Goal: Communication & Community: Answer question/provide support

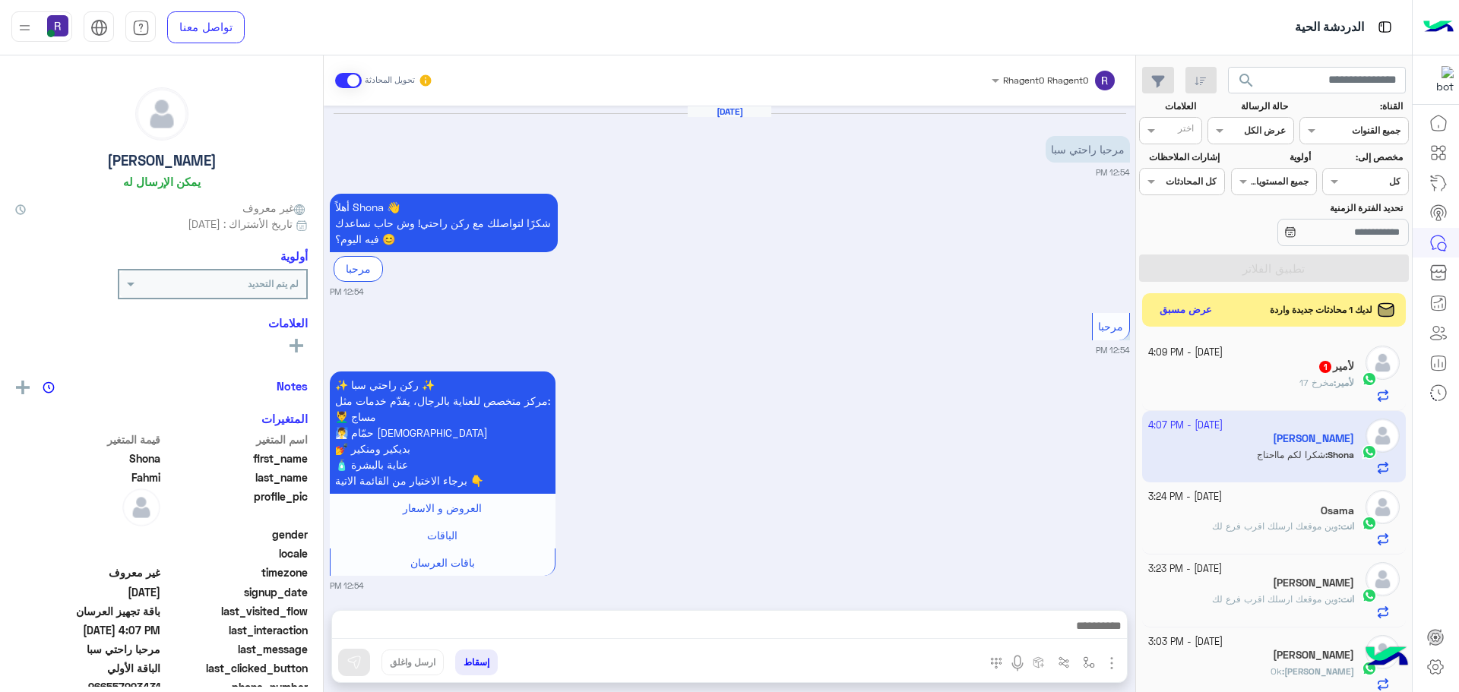
scroll to position [1965, 0]
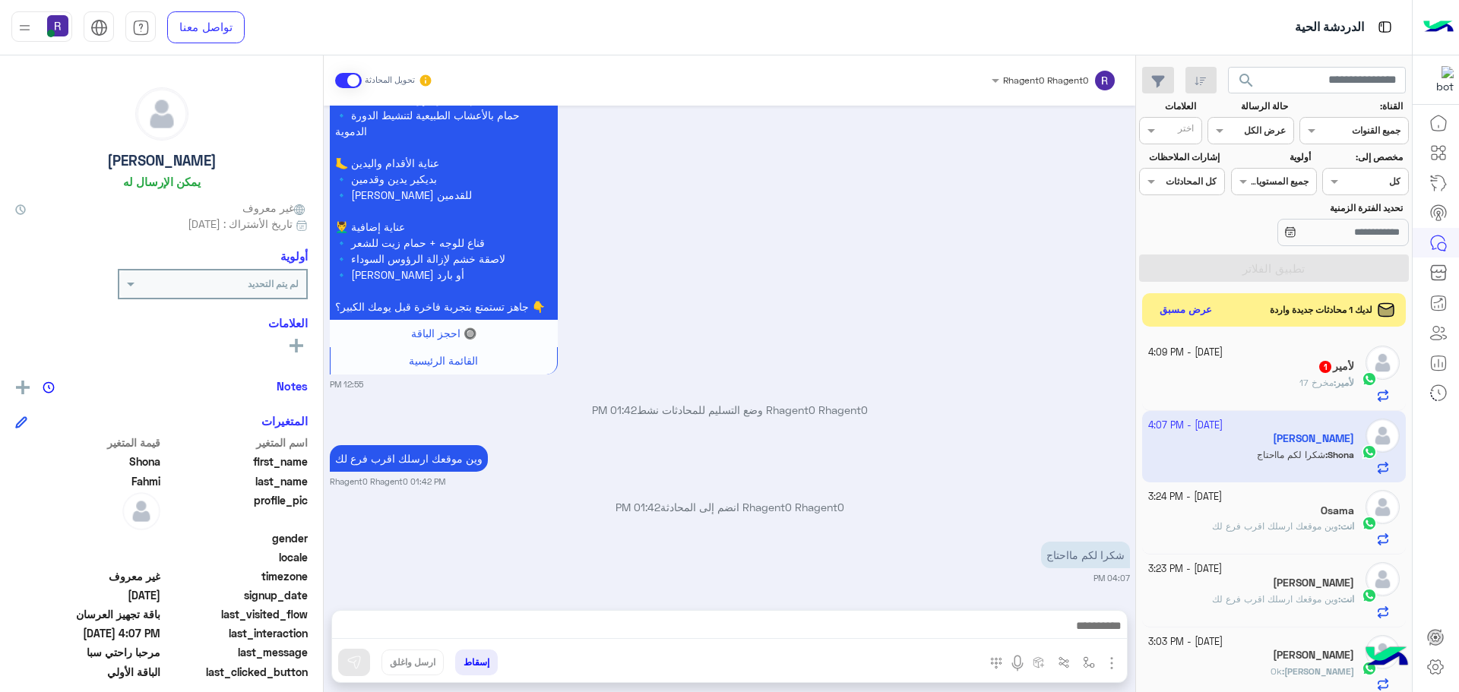
click at [1311, 367] on div "لأمير 1" at bounding box center [1251, 368] width 207 height 16
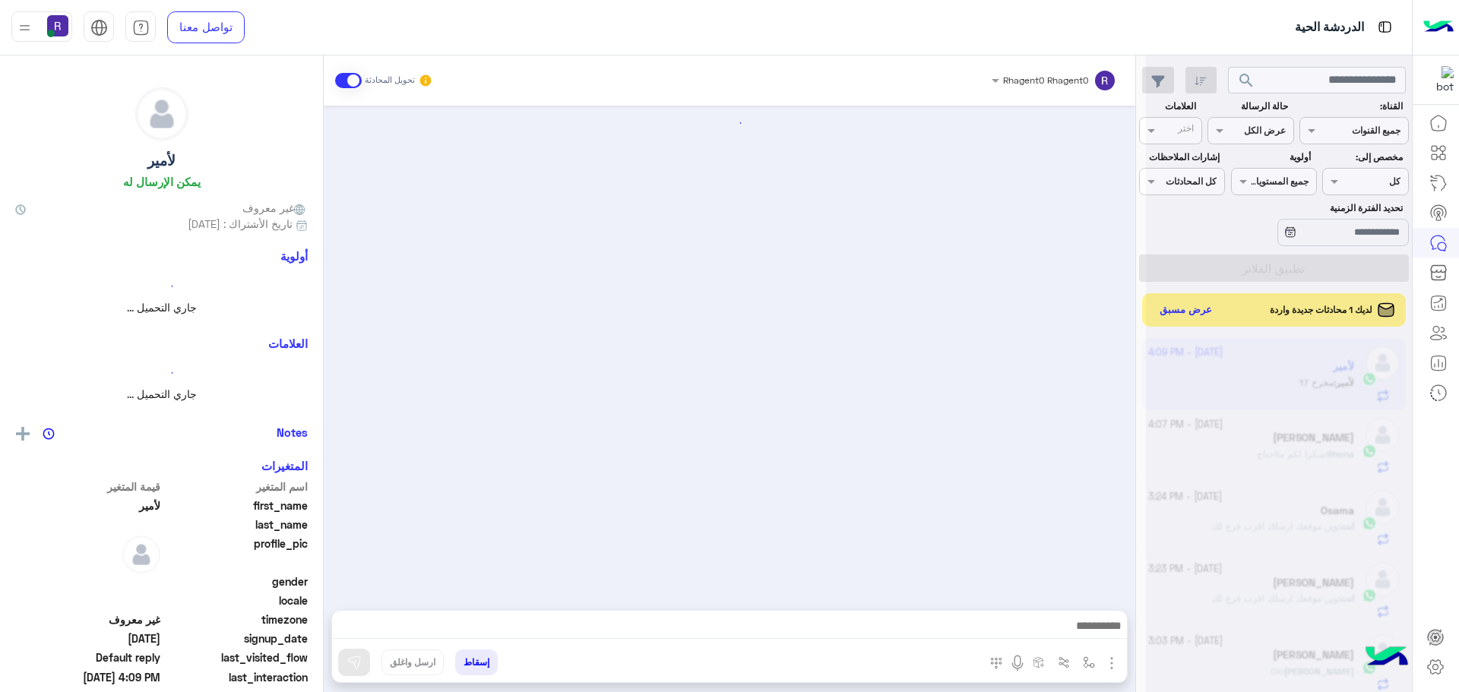
scroll to position [518, 0]
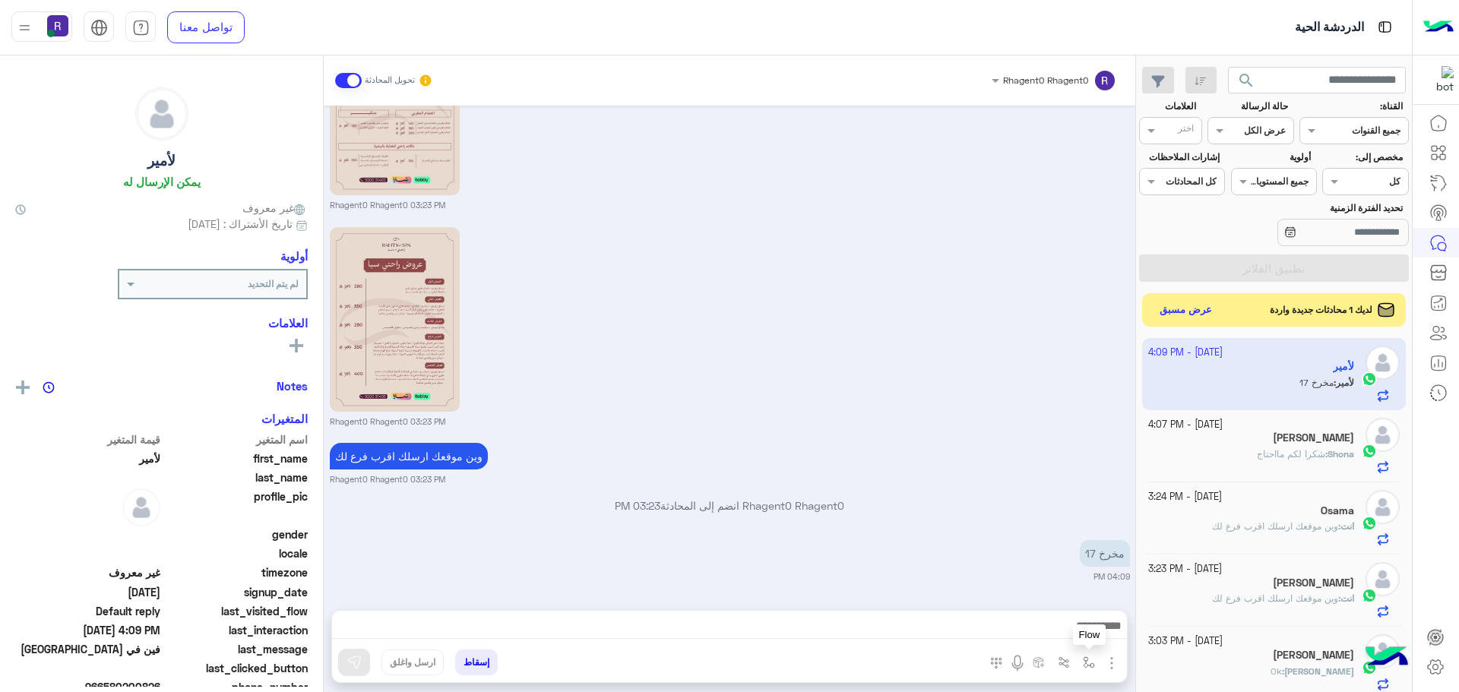
click at [1084, 663] on img "button" at bounding box center [1089, 662] width 12 height 12
click at [1079, 641] on div "أدخل اسم مجموعة الرسائل" at bounding box center [1035, 628] width 131 height 27
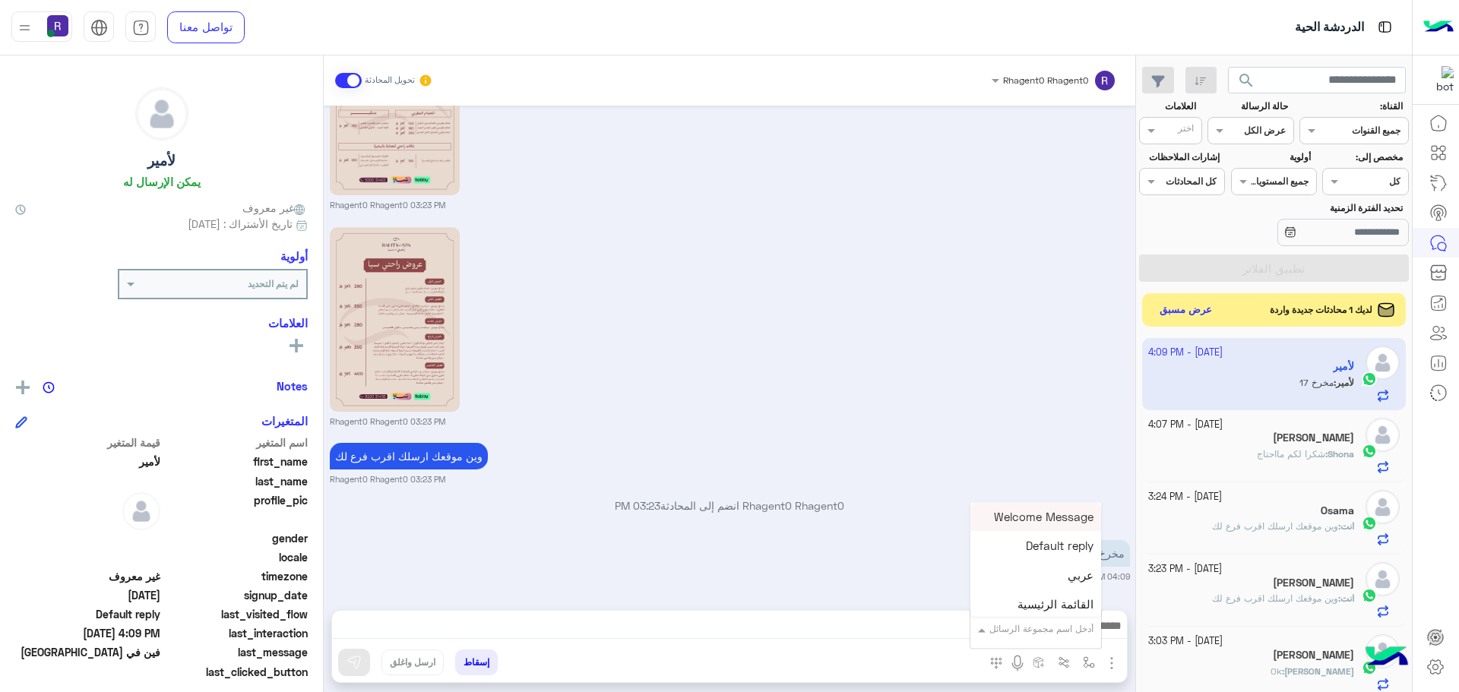
click at [1077, 631] on input "text" at bounding box center [1055, 627] width 77 height 14
click at [1058, 565] on div "الجنادرية" at bounding box center [1035, 554] width 131 height 30
type textarea "*********"
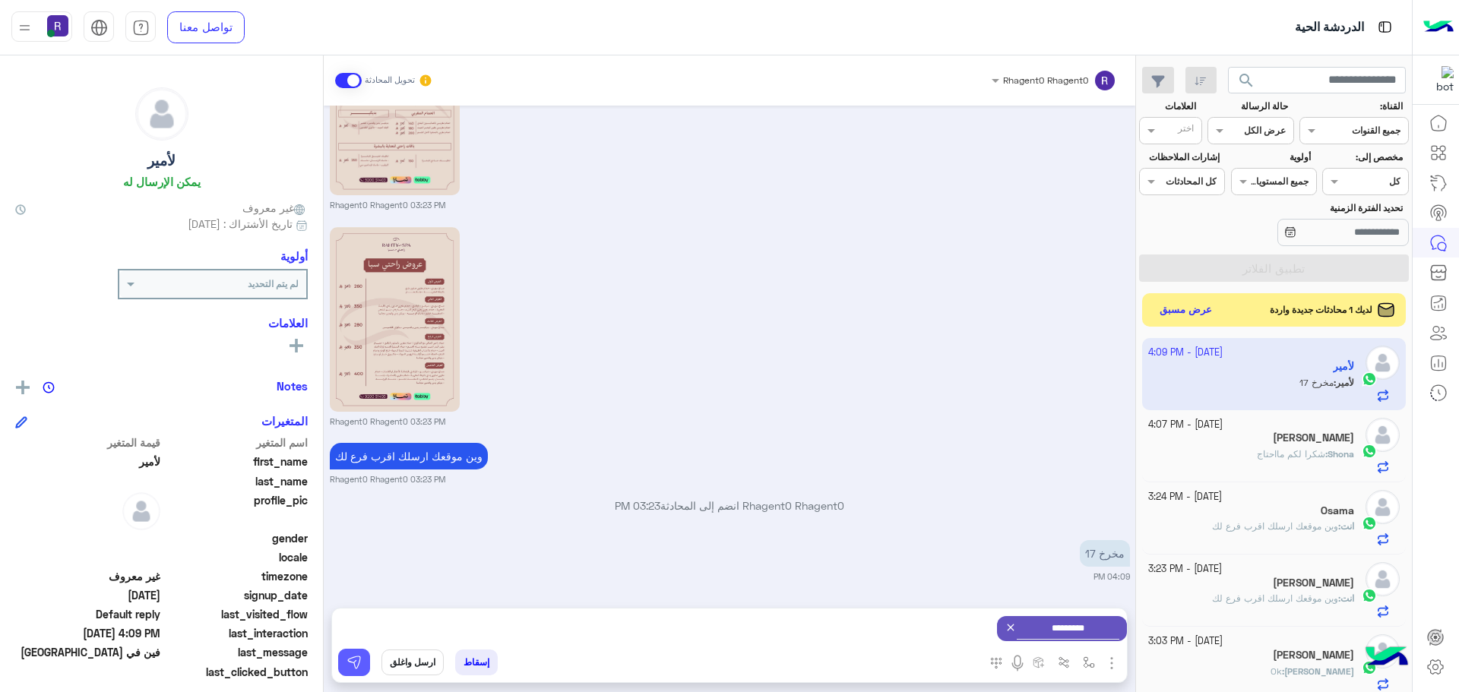
click at [362, 663] on button at bounding box center [354, 662] width 32 height 27
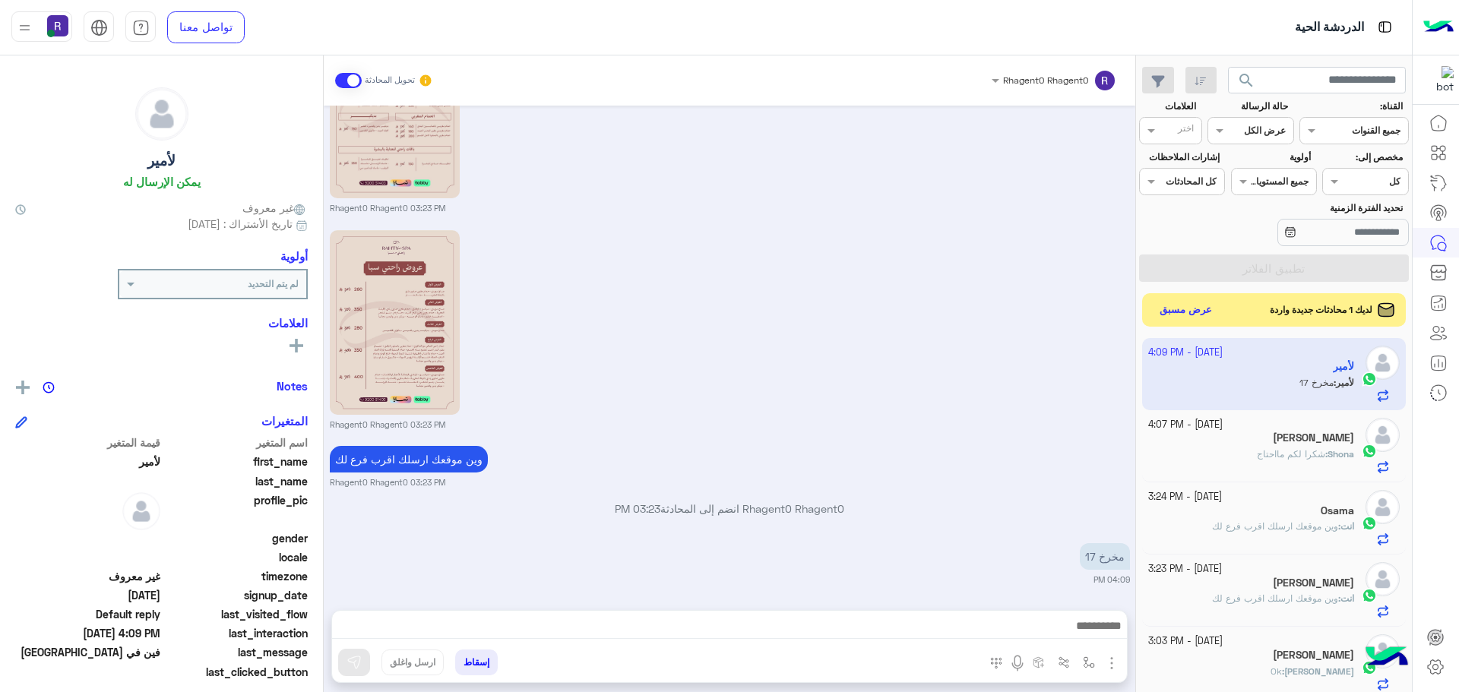
scroll to position [518, 0]
click at [1089, 666] on img "button" at bounding box center [1089, 662] width 12 height 12
click at [1074, 633] on input "text" at bounding box center [1055, 627] width 77 height 14
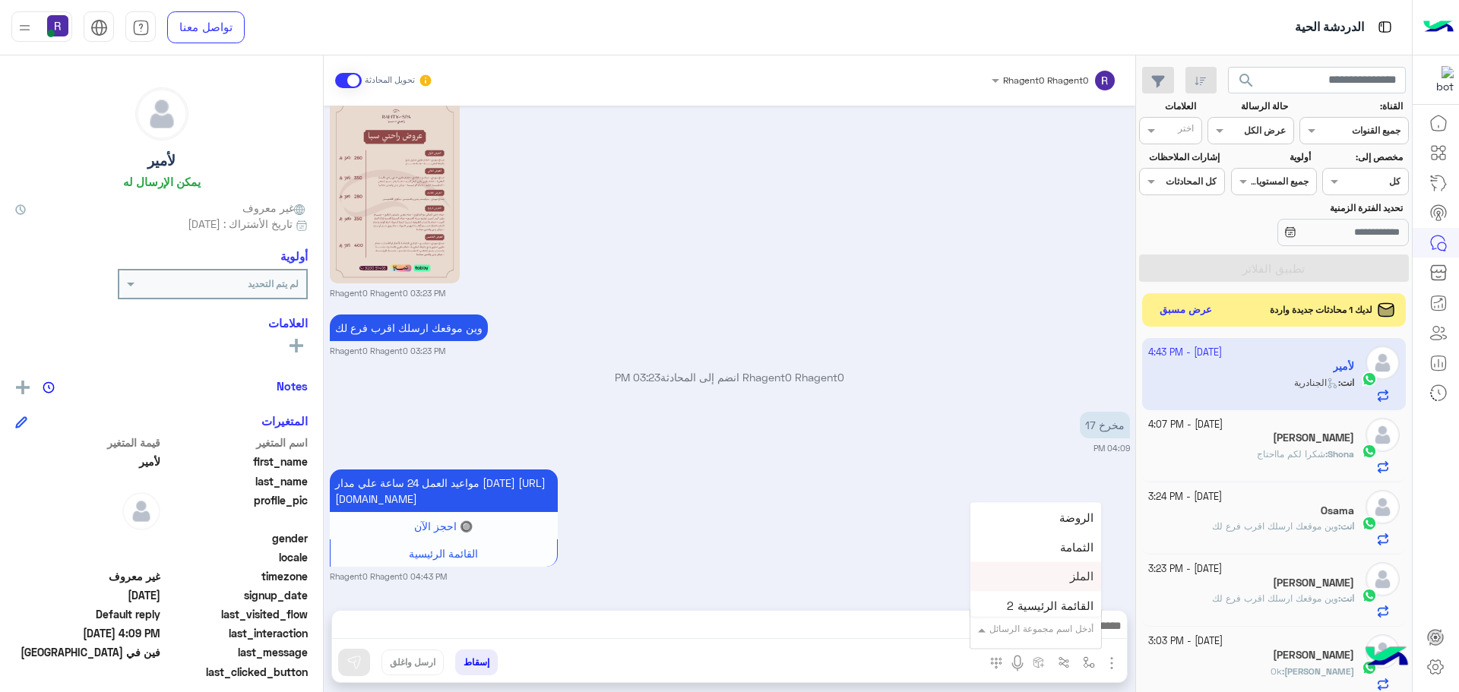
scroll to position [1064, 0]
click at [1058, 542] on div "لبن" at bounding box center [1035, 536] width 131 height 30
type textarea "***"
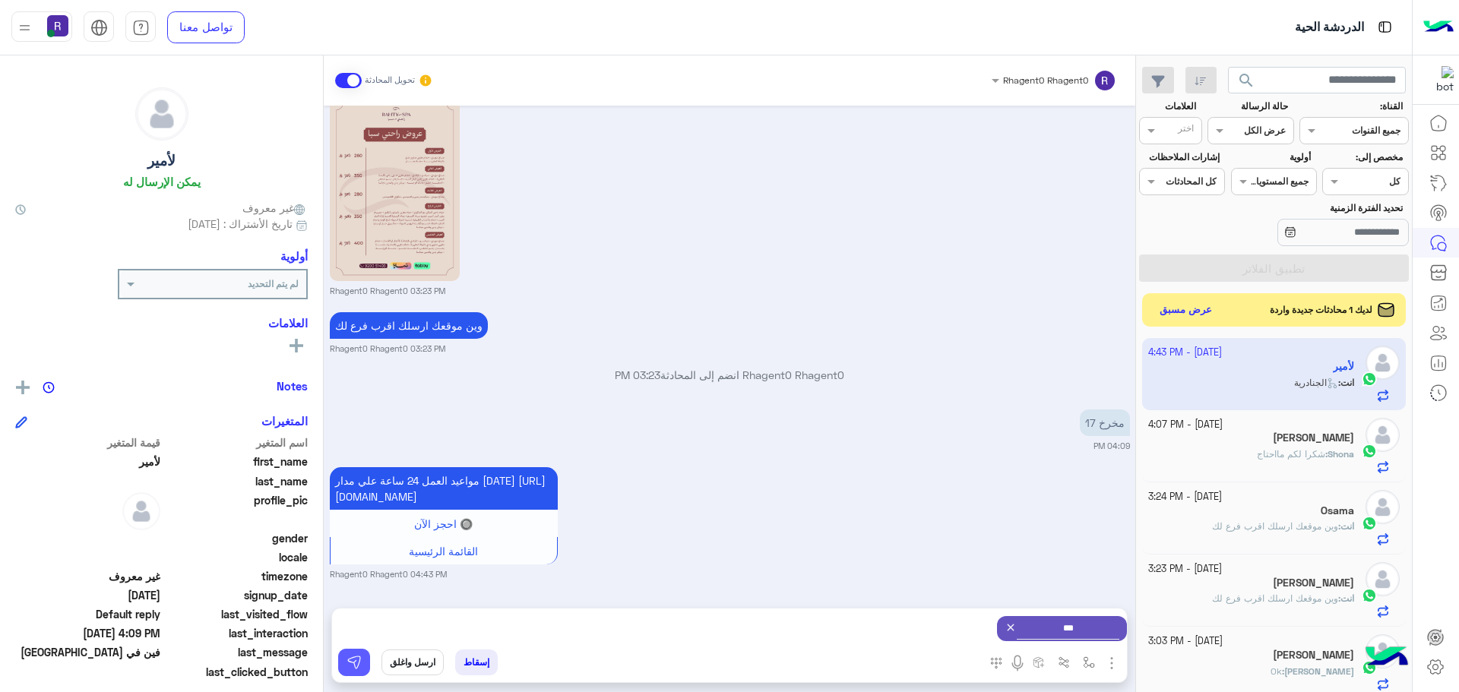
click at [350, 668] on img at bounding box center [353, 662] width 15 height 15
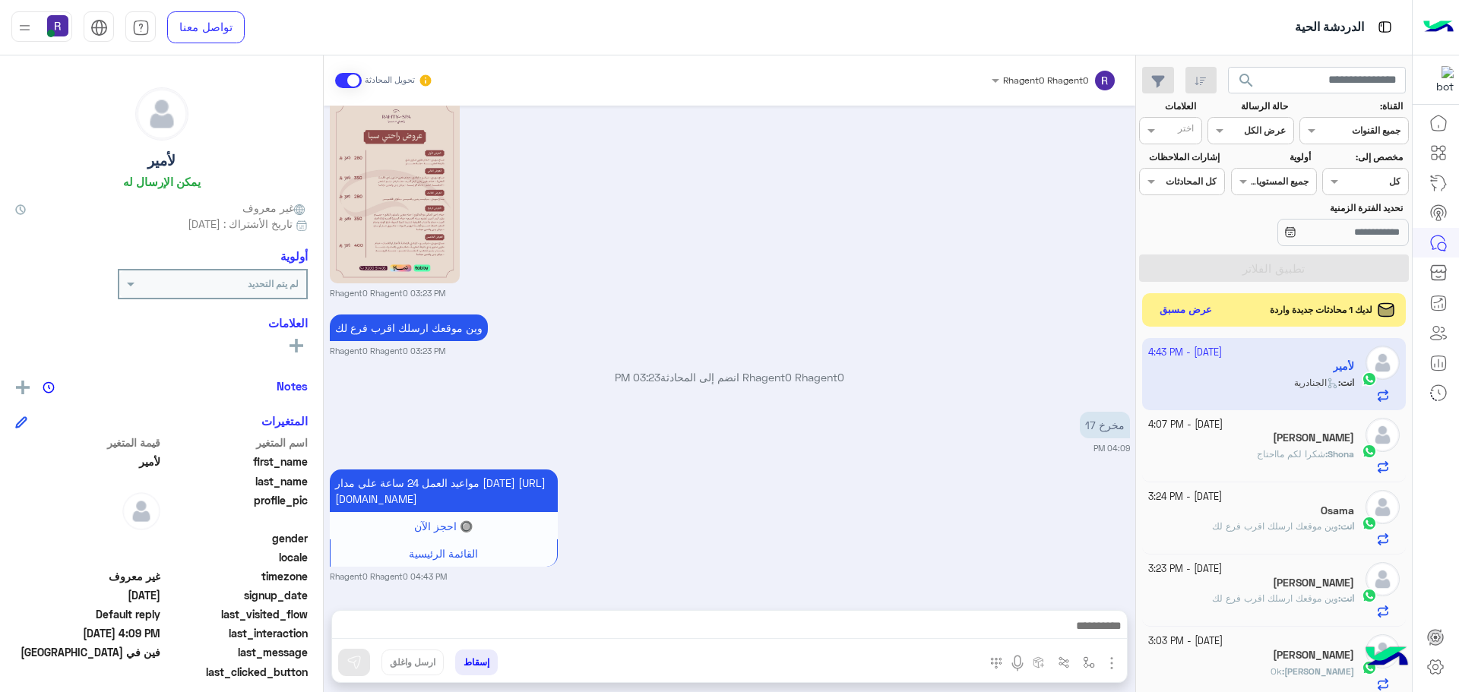
scroll to position [663, 0]
click at [1201, 309] on button "عرض مسبق" at bounding box center [1185, 309] width 64 height 21
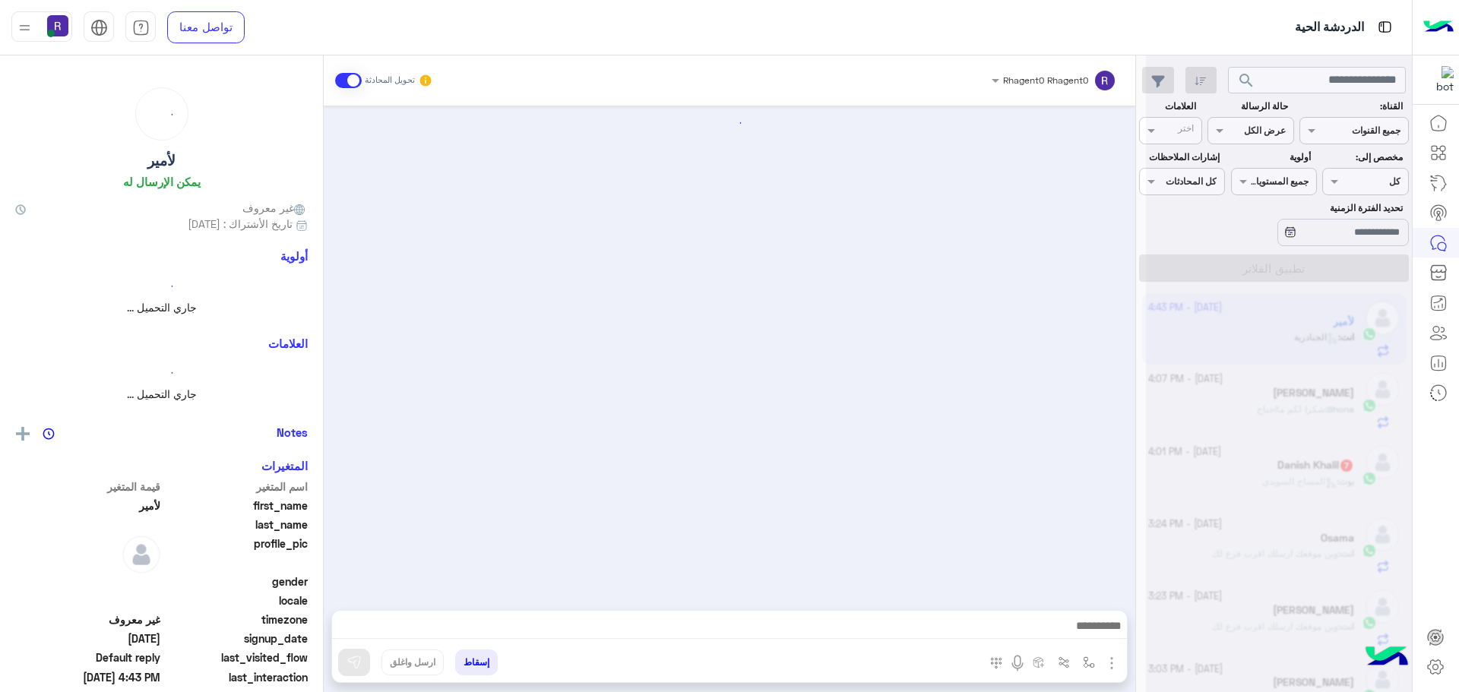
scroll to position [807, 0]
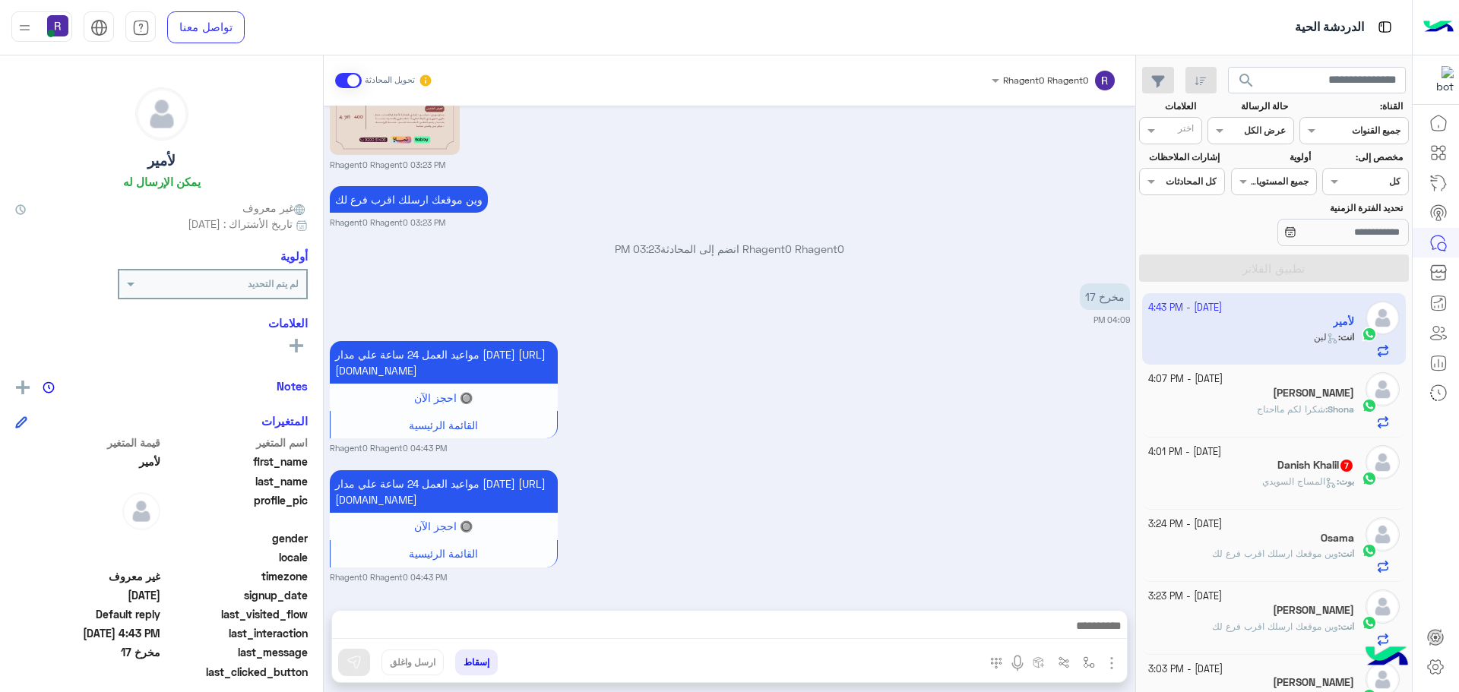
click at [1271, 488] on p "بوت : المساج السويدي" at bounding box center [1308, 482] width 92 height 14
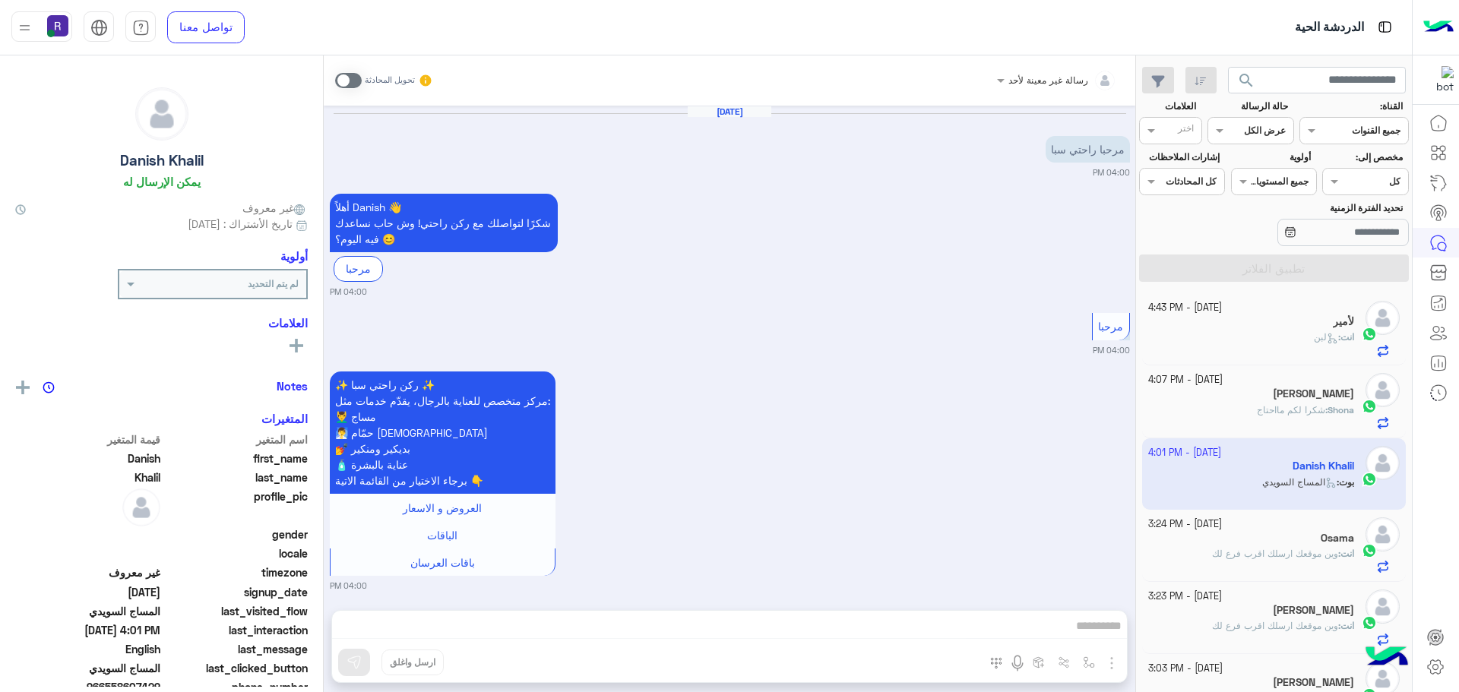
scroll to position [1340, 0]
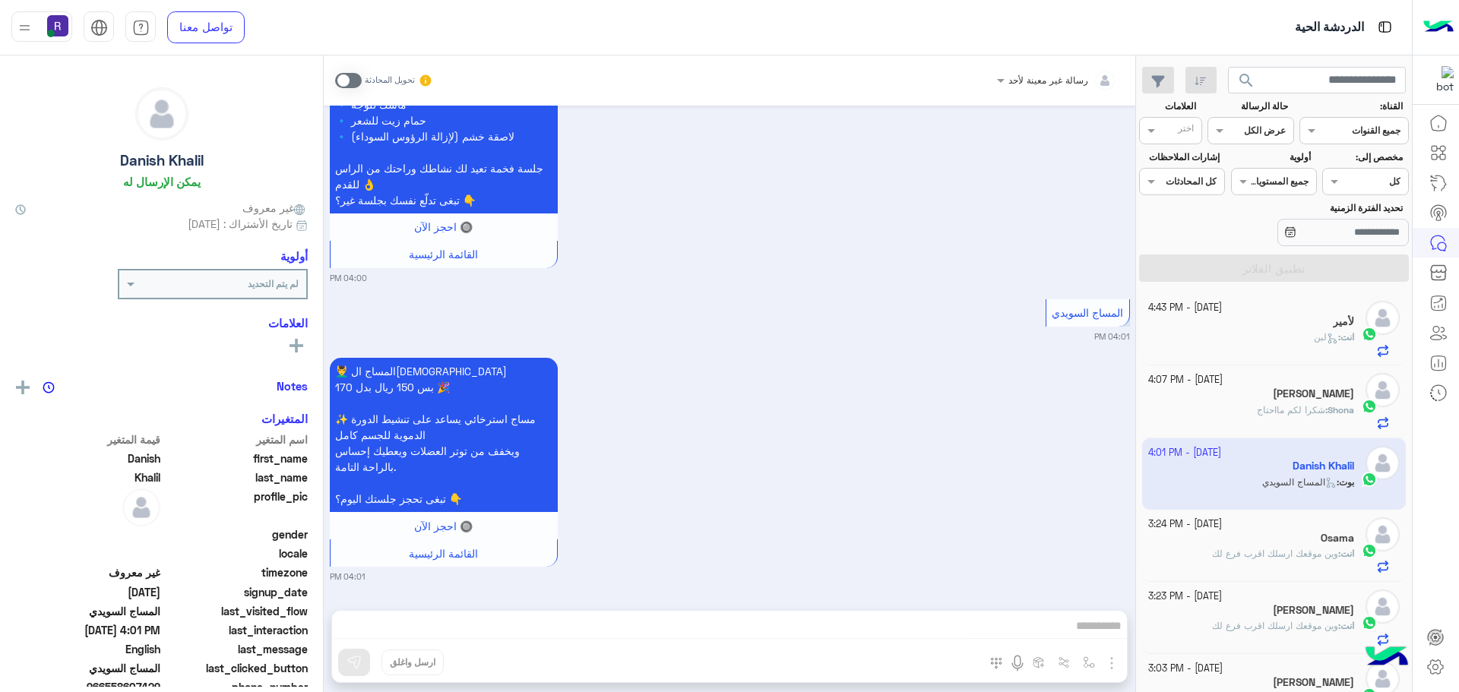
click at [356, 81] on span at bounding box center [348, 80] width 27 height 15
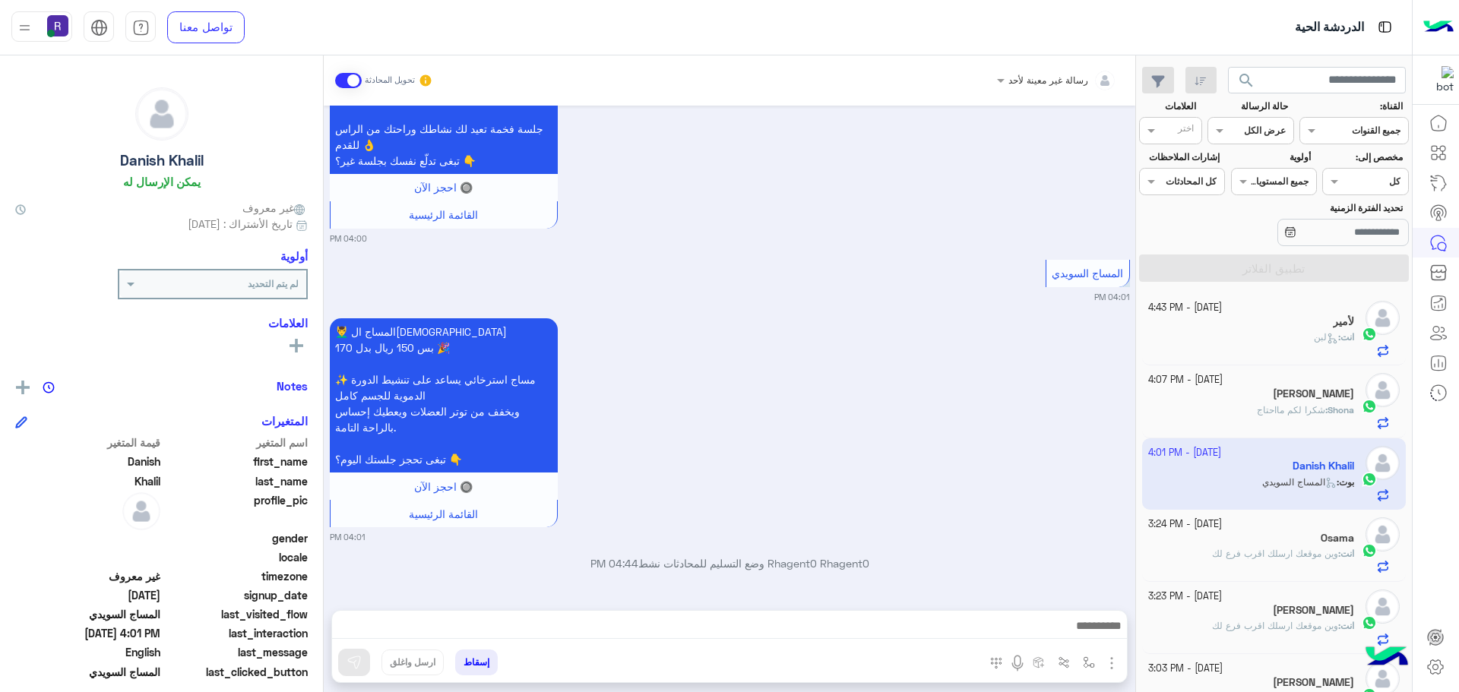
drag, startPoint x: 1115, startPoint y: 661, endPoint x: 1109, endPoint y: 655, distance: 8.6
click at [1114, 661] on img "button" at bounding box center [1111, 663] width 18 height 18
click at [1100, 637] on button "الصور" at bounding box center [1088, 630] width 65 height 30
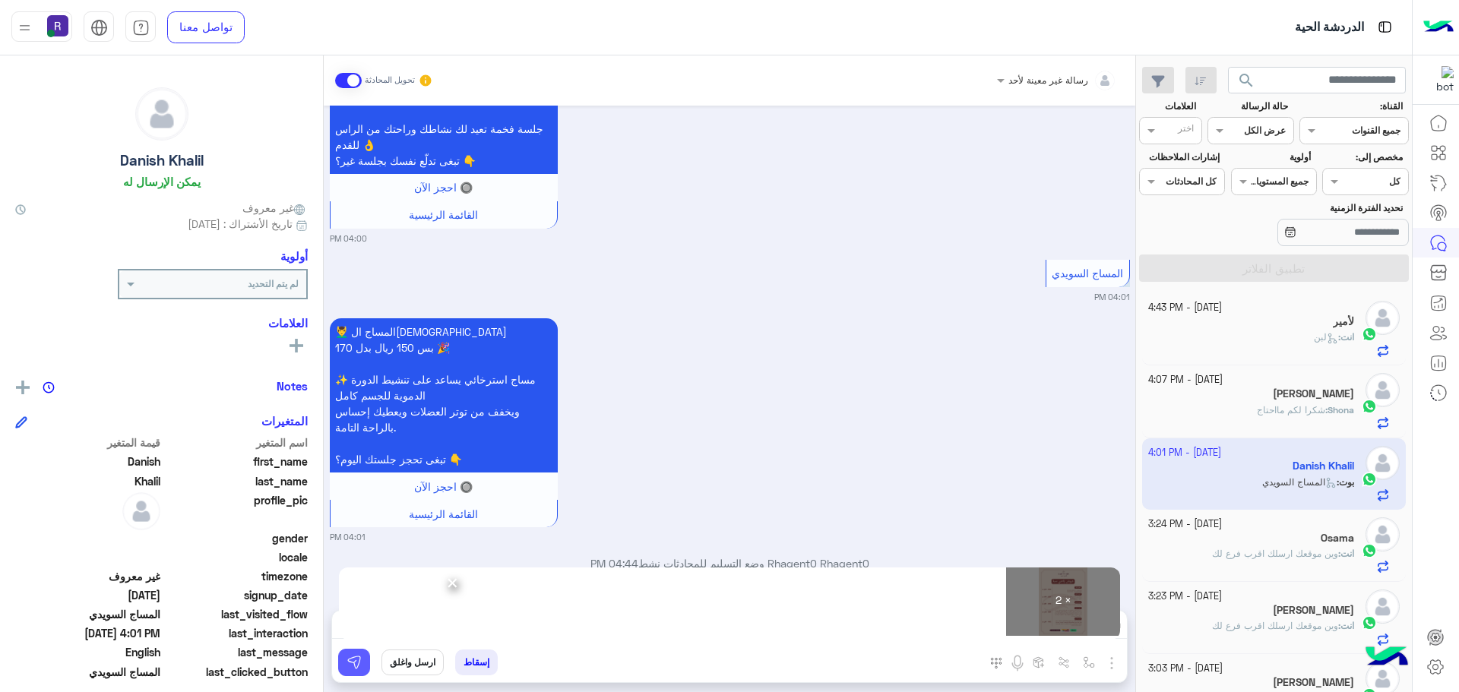
click at [361, 659] on img at bounding box center [353, 662] width 15 height 15
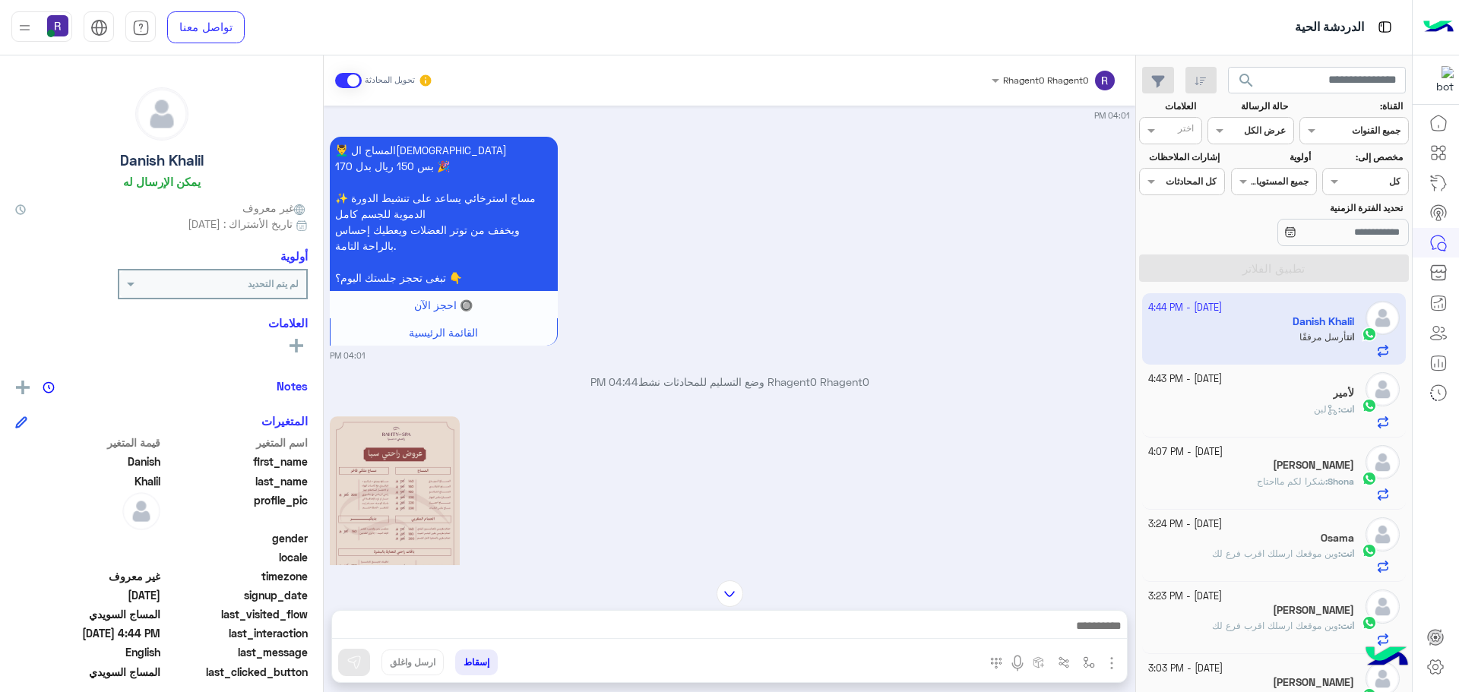
scroll to position [1849, 0]
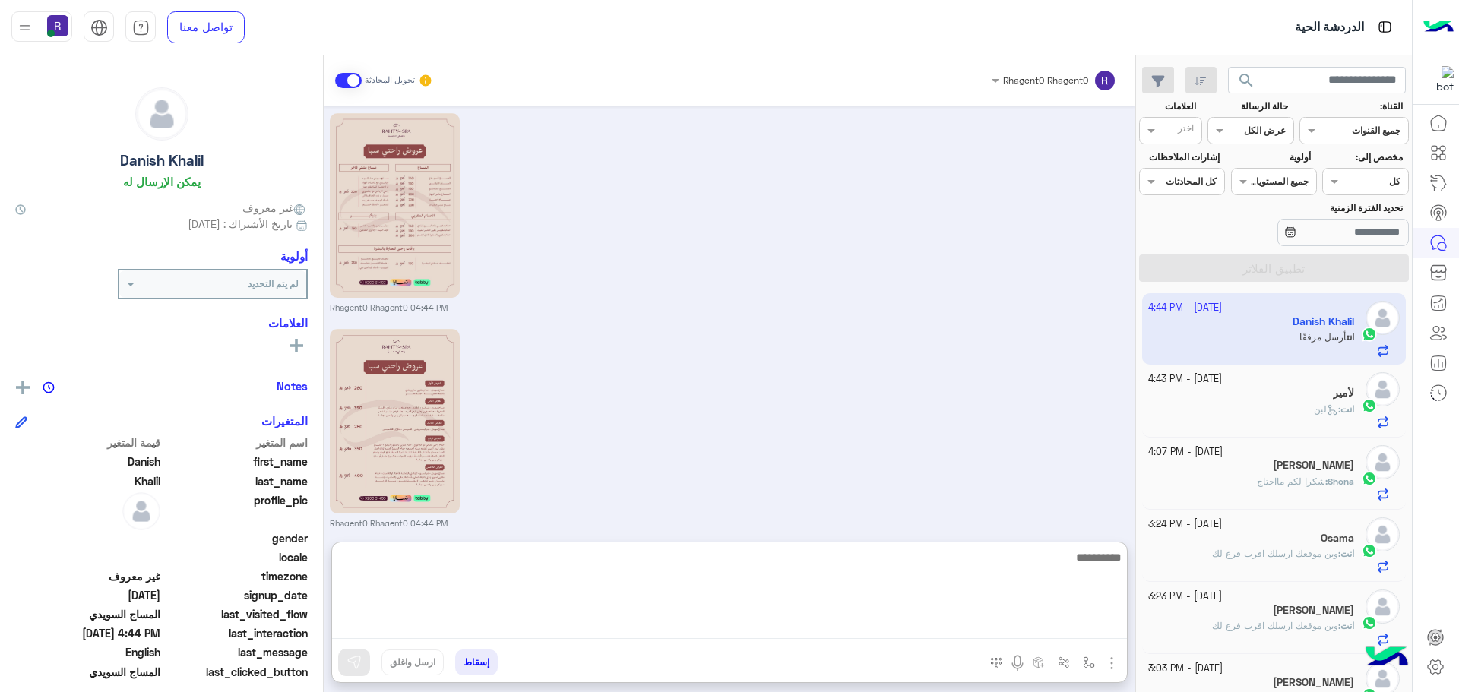
paste textarea "**********"
type textarea "**********"
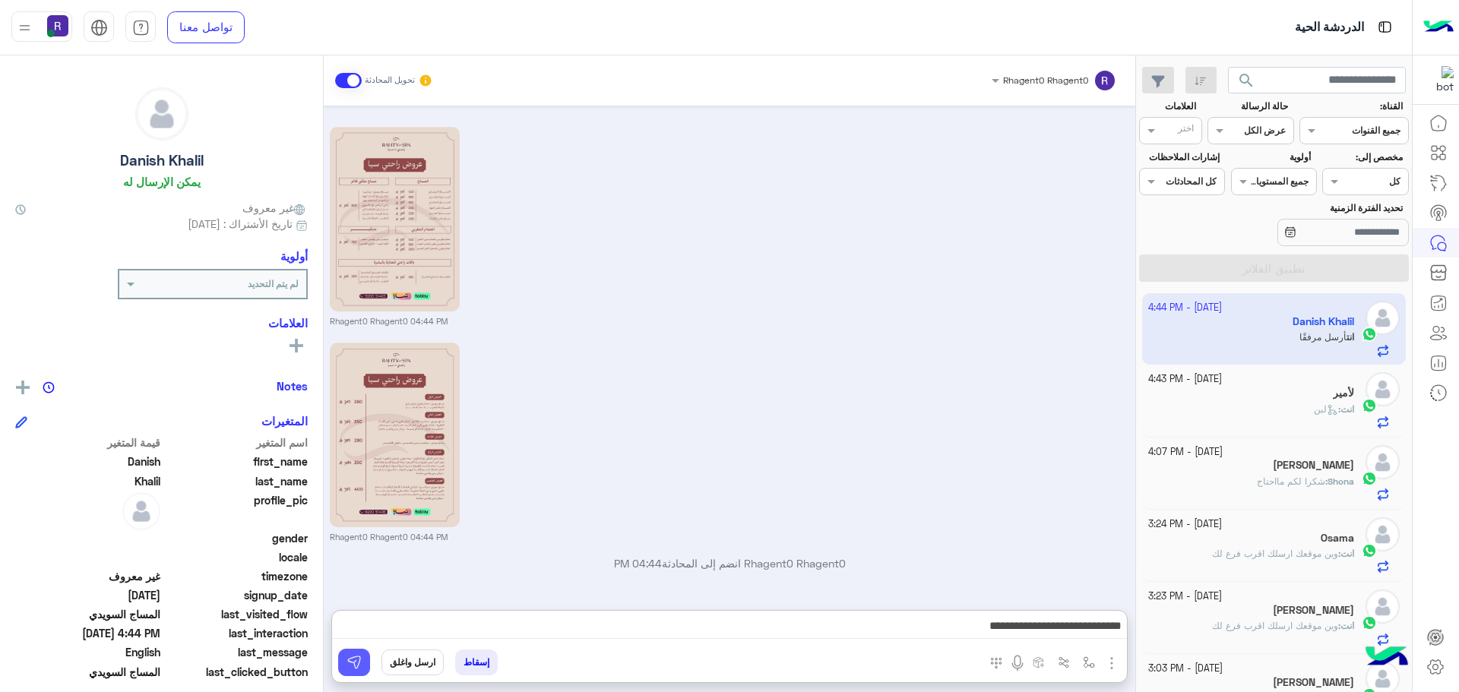
click at [363, 668] on button at bounding box center [354, 662] width 32 height 27
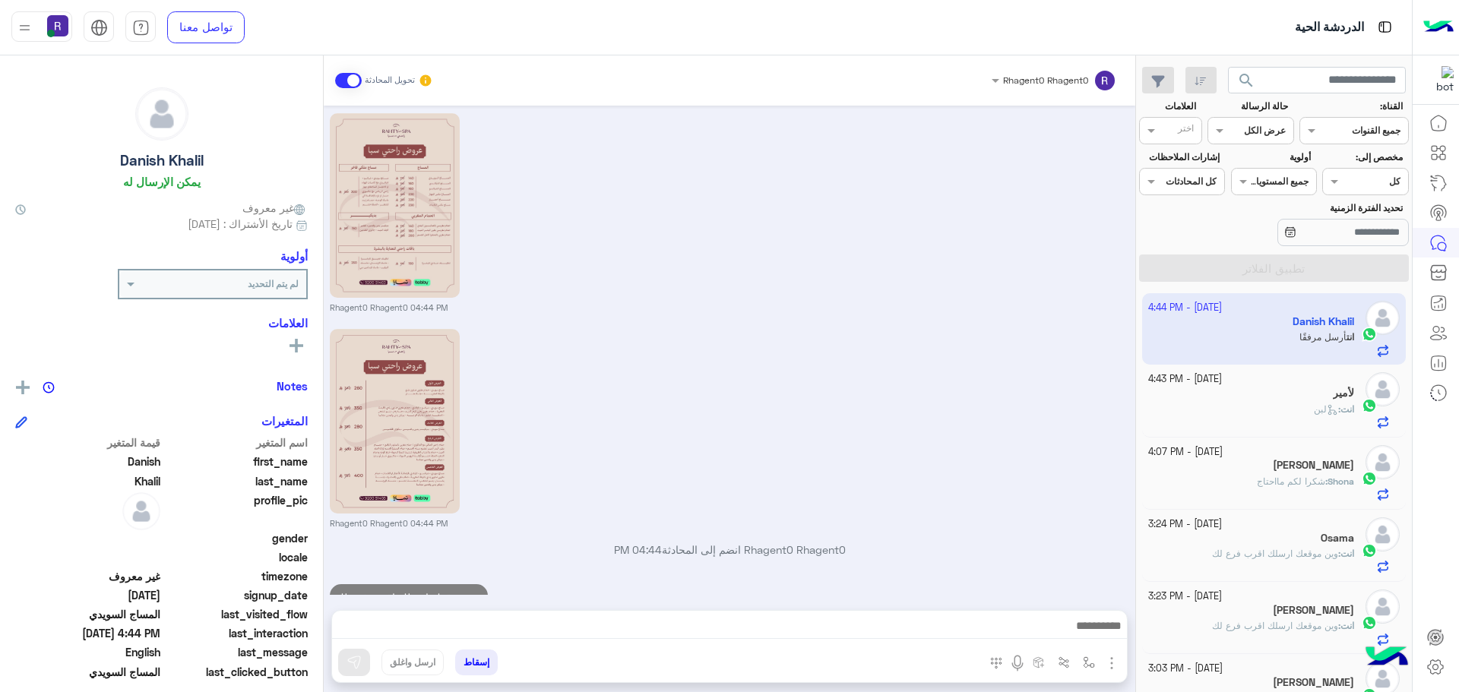
scroll to position [1908, 0]
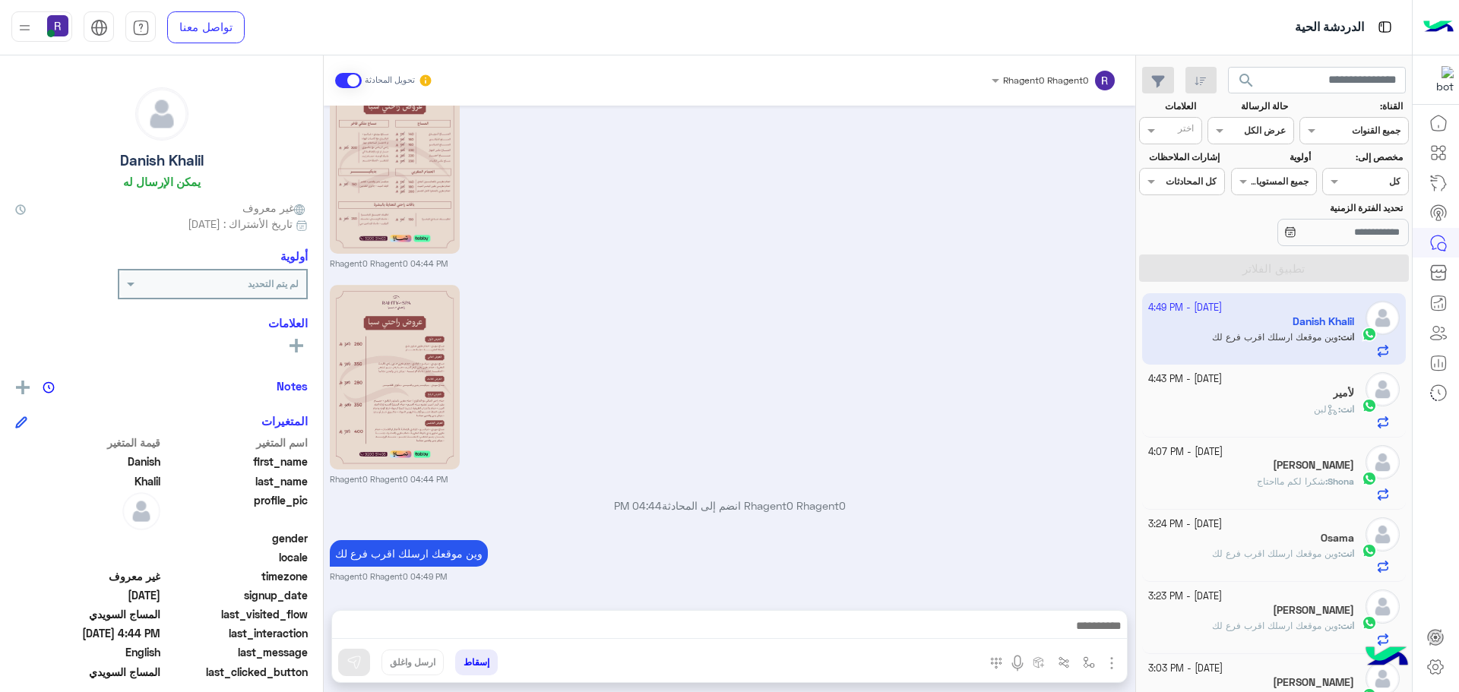
click at [1267, 419] on div "انت : لبن" at bounding box center [1251, 416] width 207 height 27
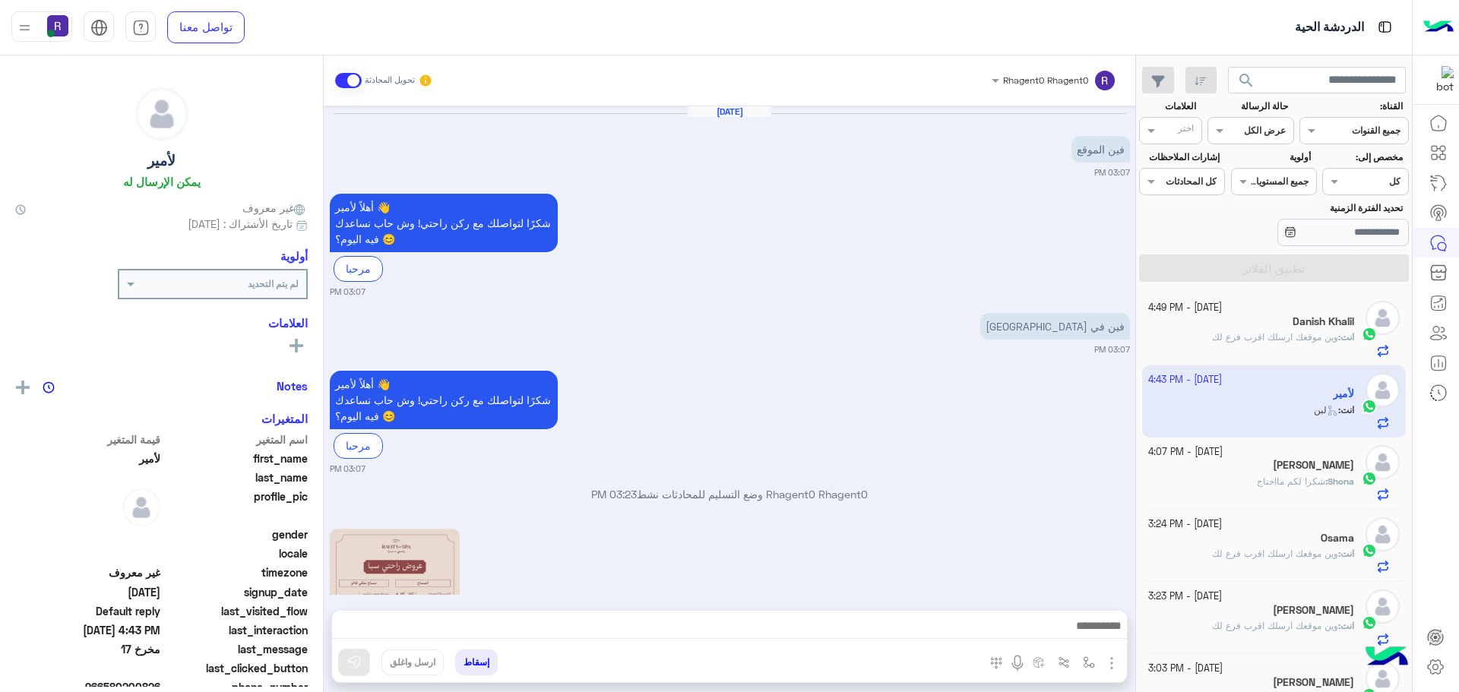
scroll to position [807, 0]
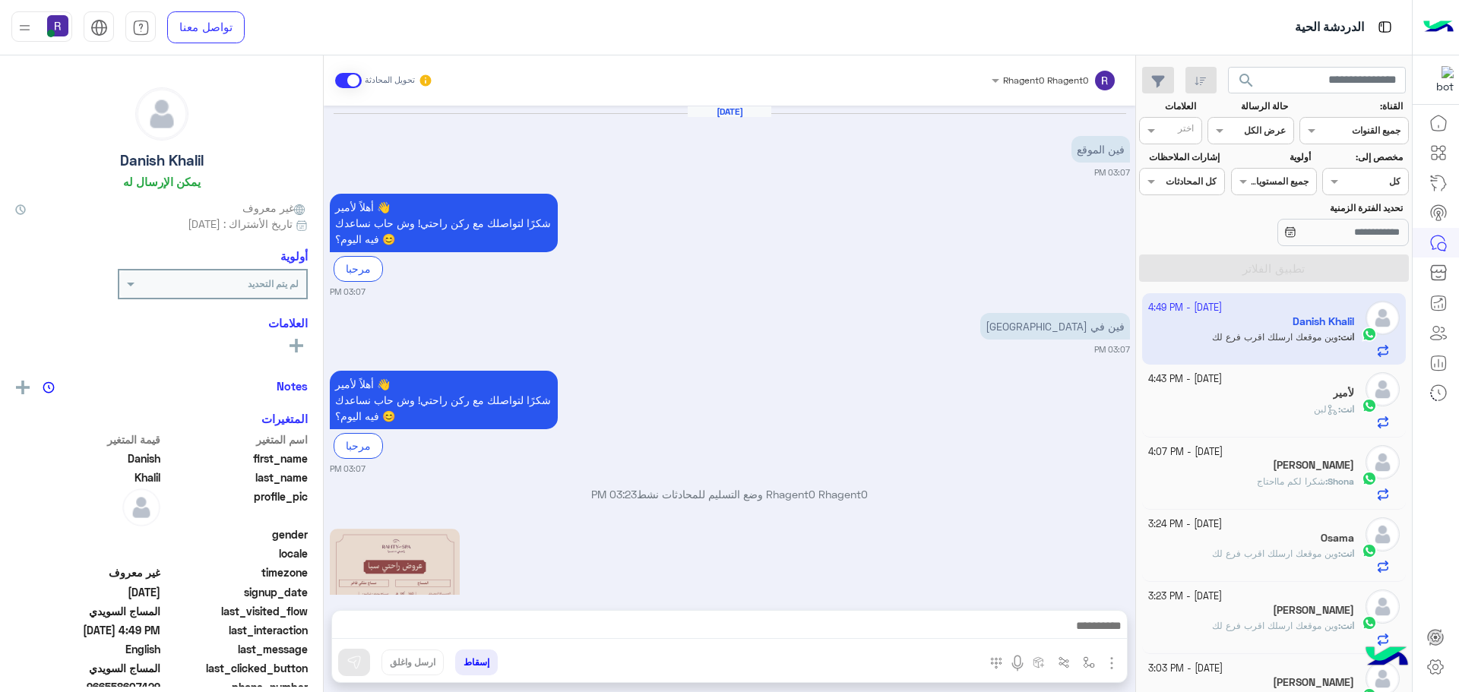
scroll to position [3177, 0]
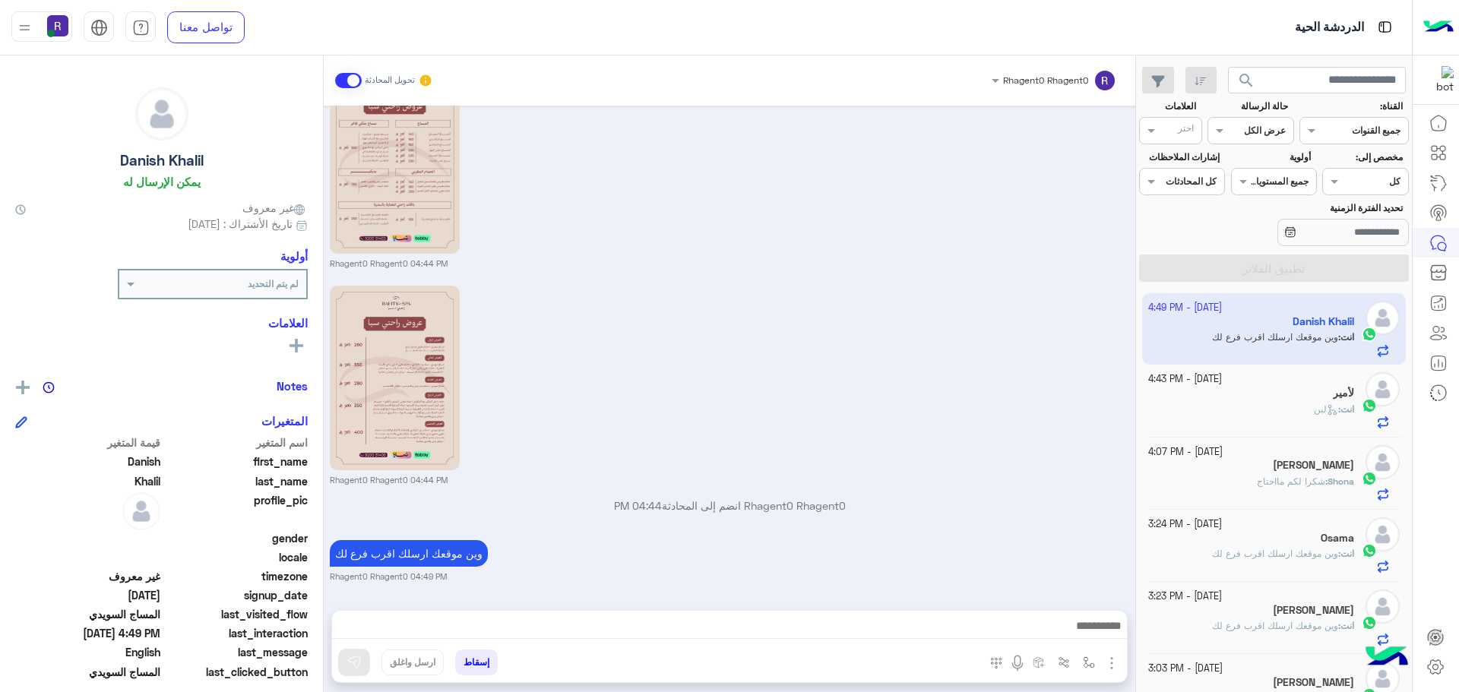
click at [1252, 390] on div "لأمير" at bounding box center [1251, 395] width 207 height 16
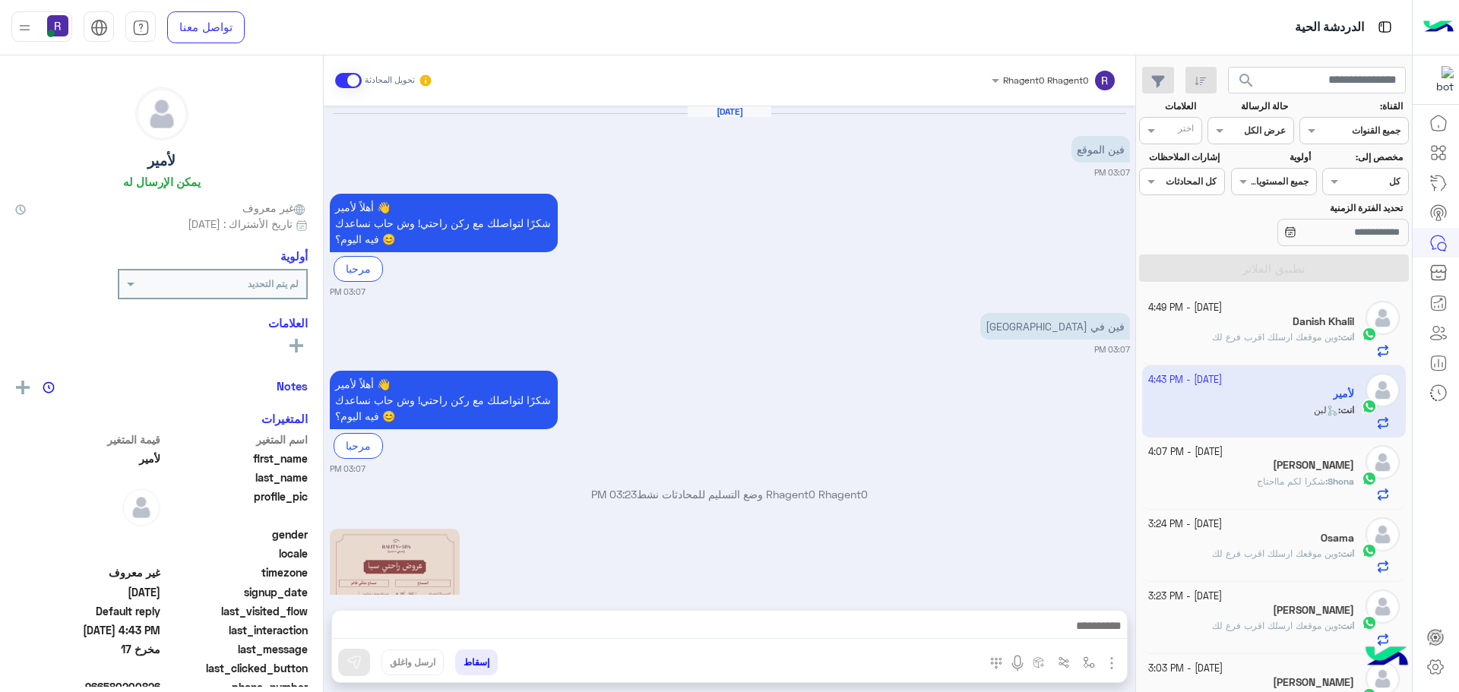
scroll to position [807, 0]
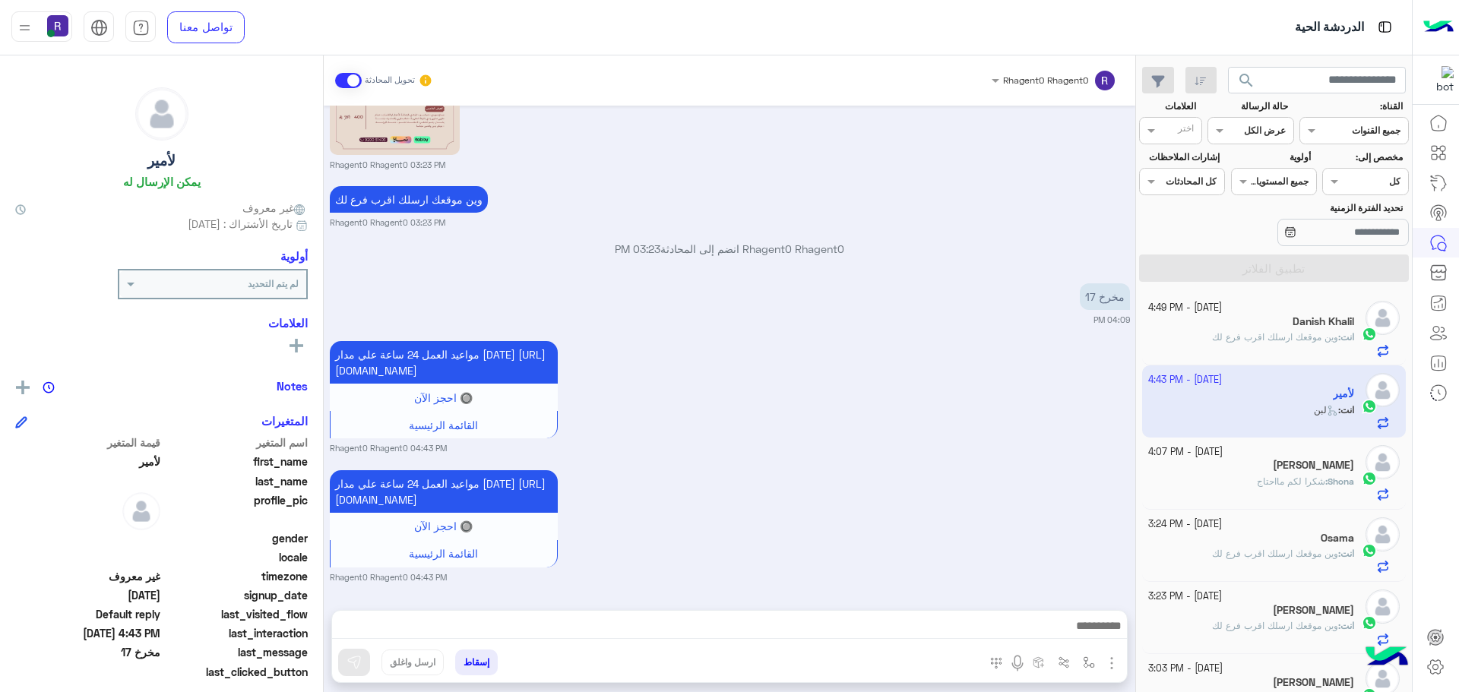
click at [1270, 332] on span "وين موقعك ارسلك اقرب فرع لك" at bounding box center [1275, 336] width 126 height 11
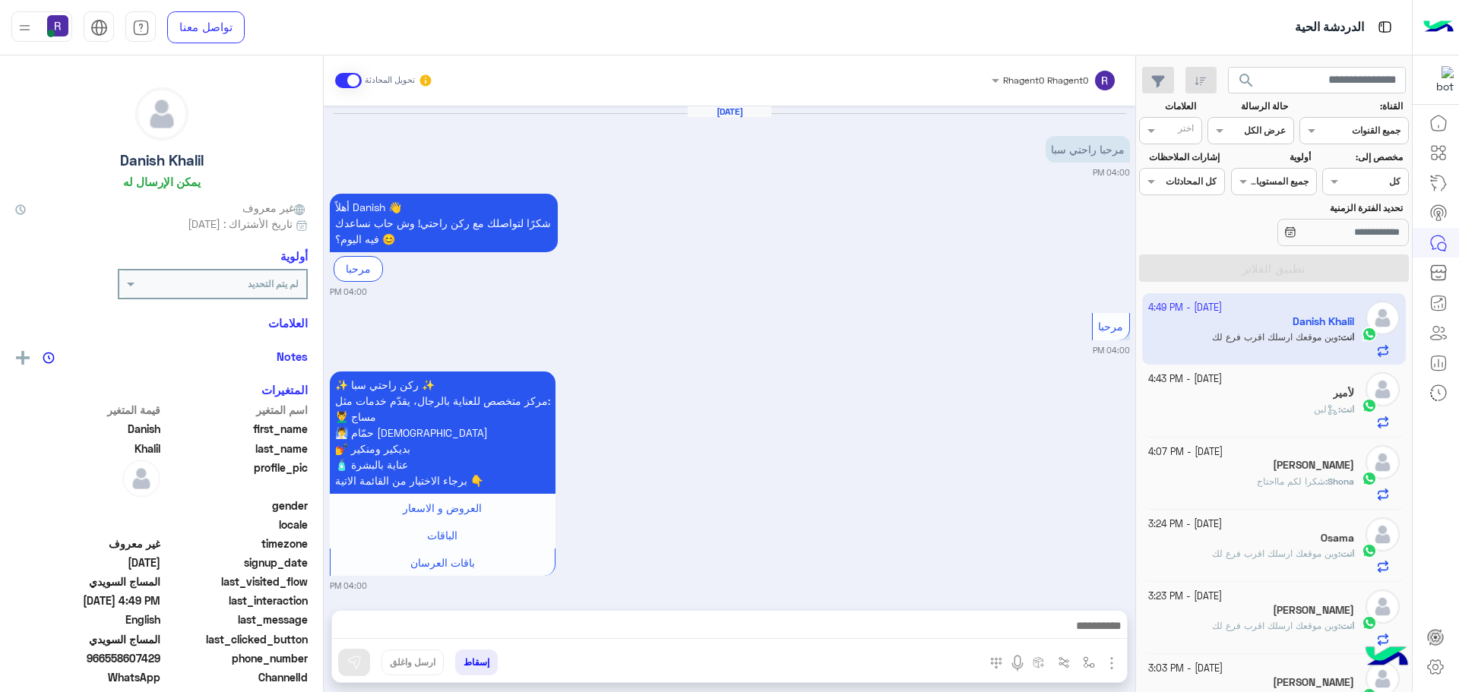
scroll to position [1908, 0]
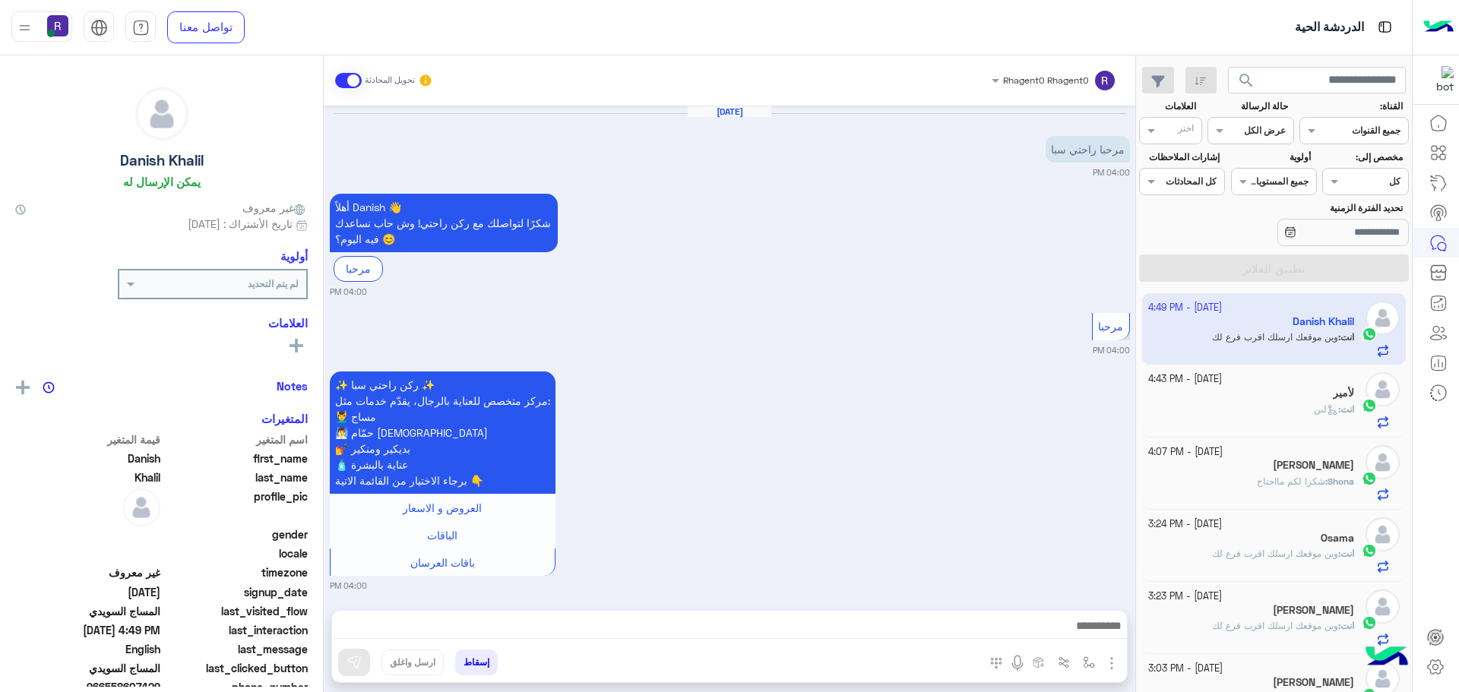
scroll to position [1908, 0]
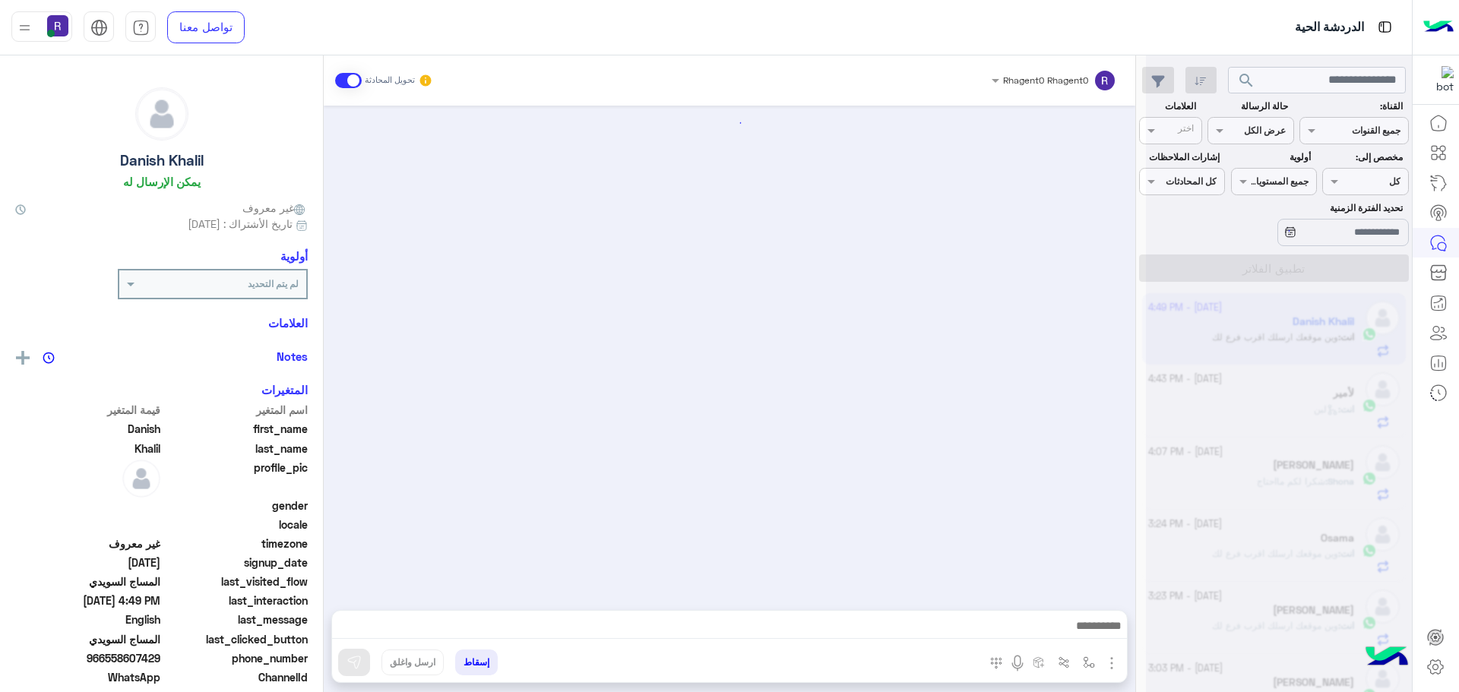
scroll to position [1908, 0]
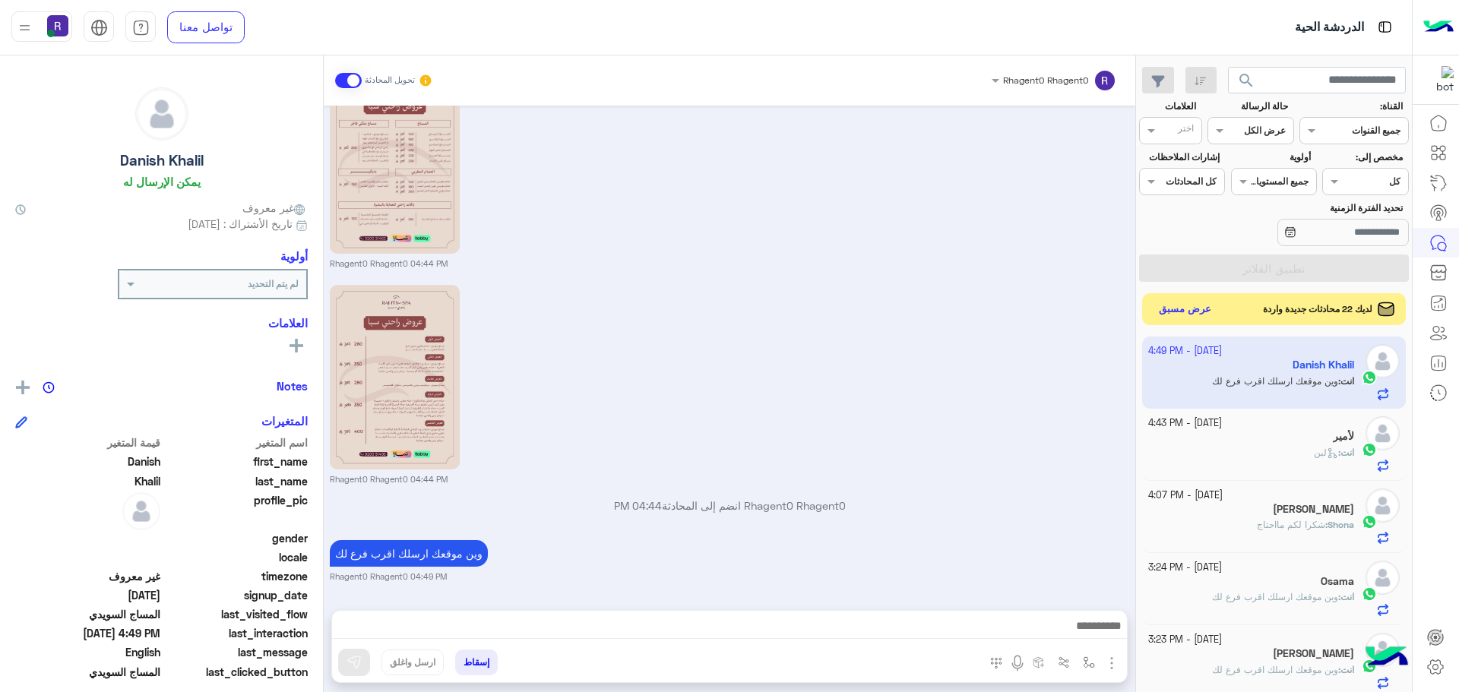
click at [1194, 312] on button "عرض مسبق" at bounding box center [1185, 309] width 64 height 21
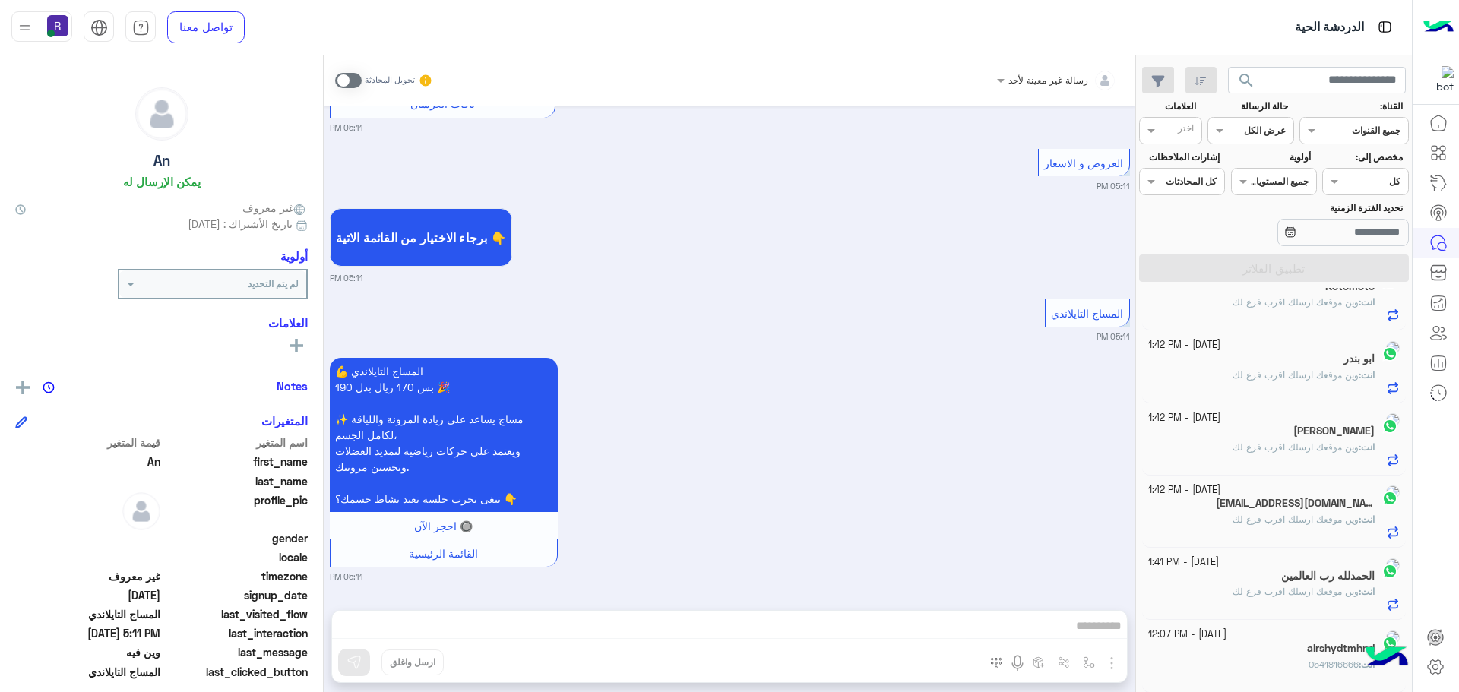
scroll to position [8, 0]
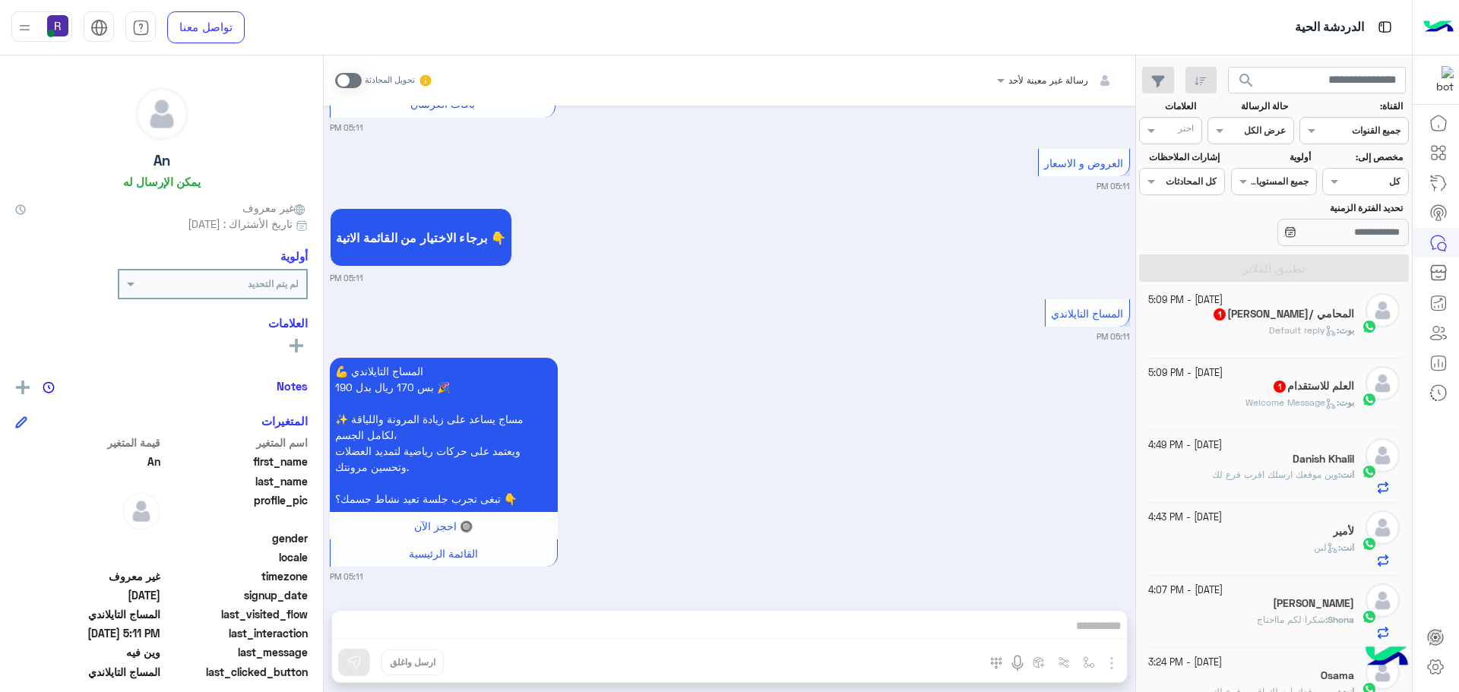
click at [1272, 393] on h5 "العلم للاستقدام 1" at bounding box center [1313, 386] width 82 height 13
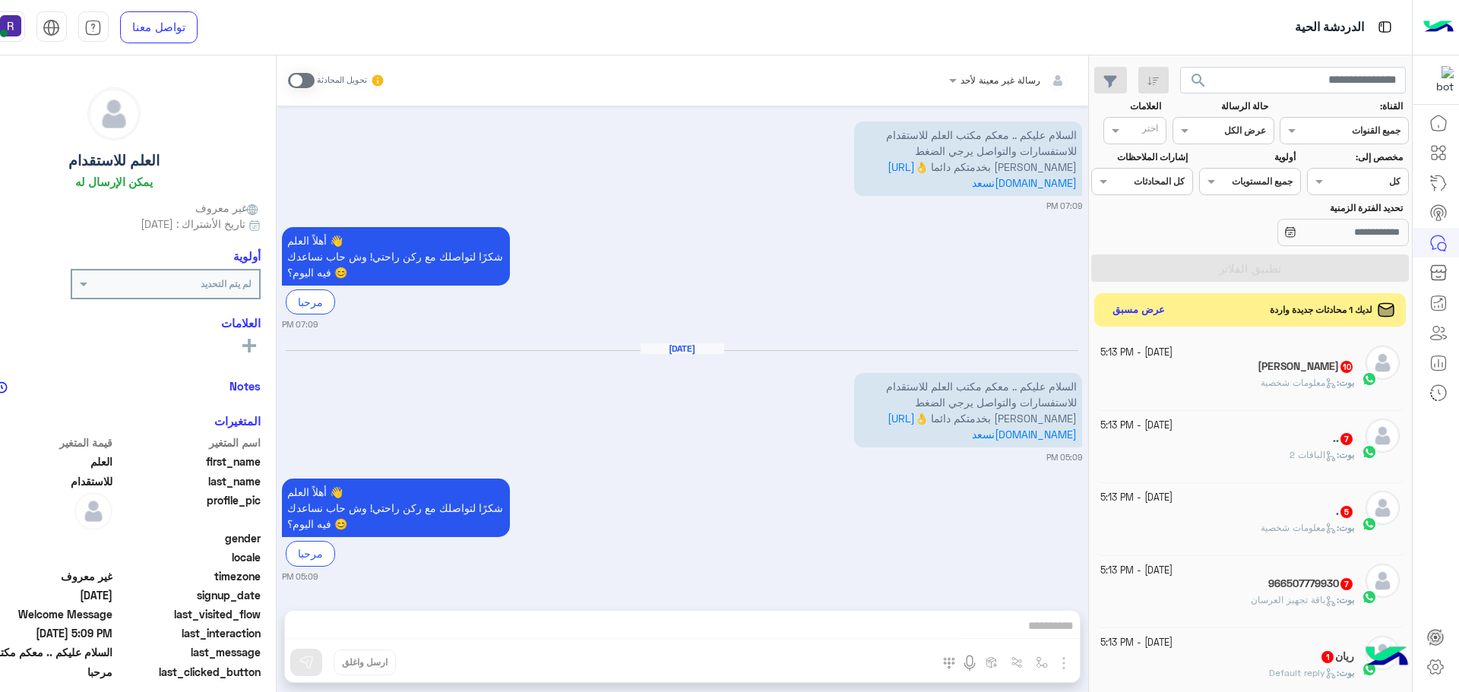
click at [1287, 362] on div "Shajeel 10" at bounding box center [1227, 368] width 254 height 16
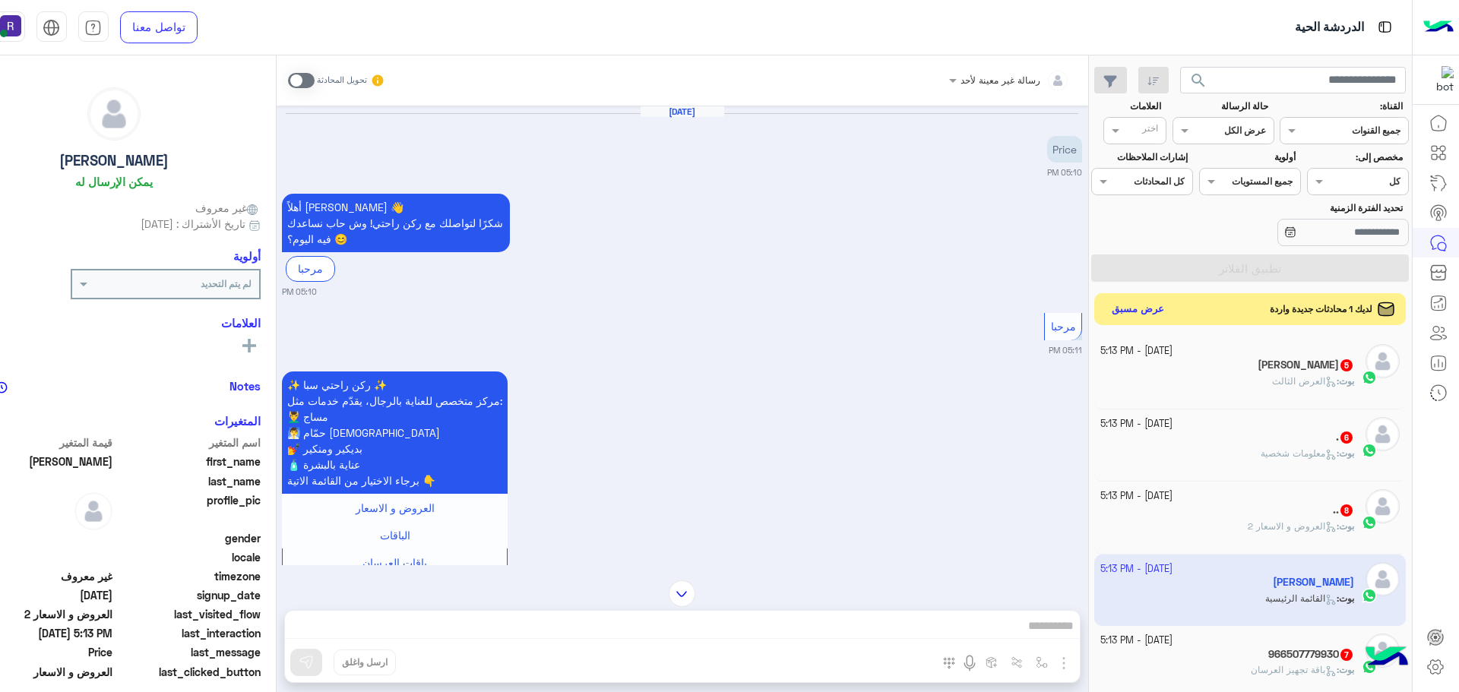
click at [1169, 310] on button "عرض مسبق" at bounding box center [1137, 309] width 64 height 21
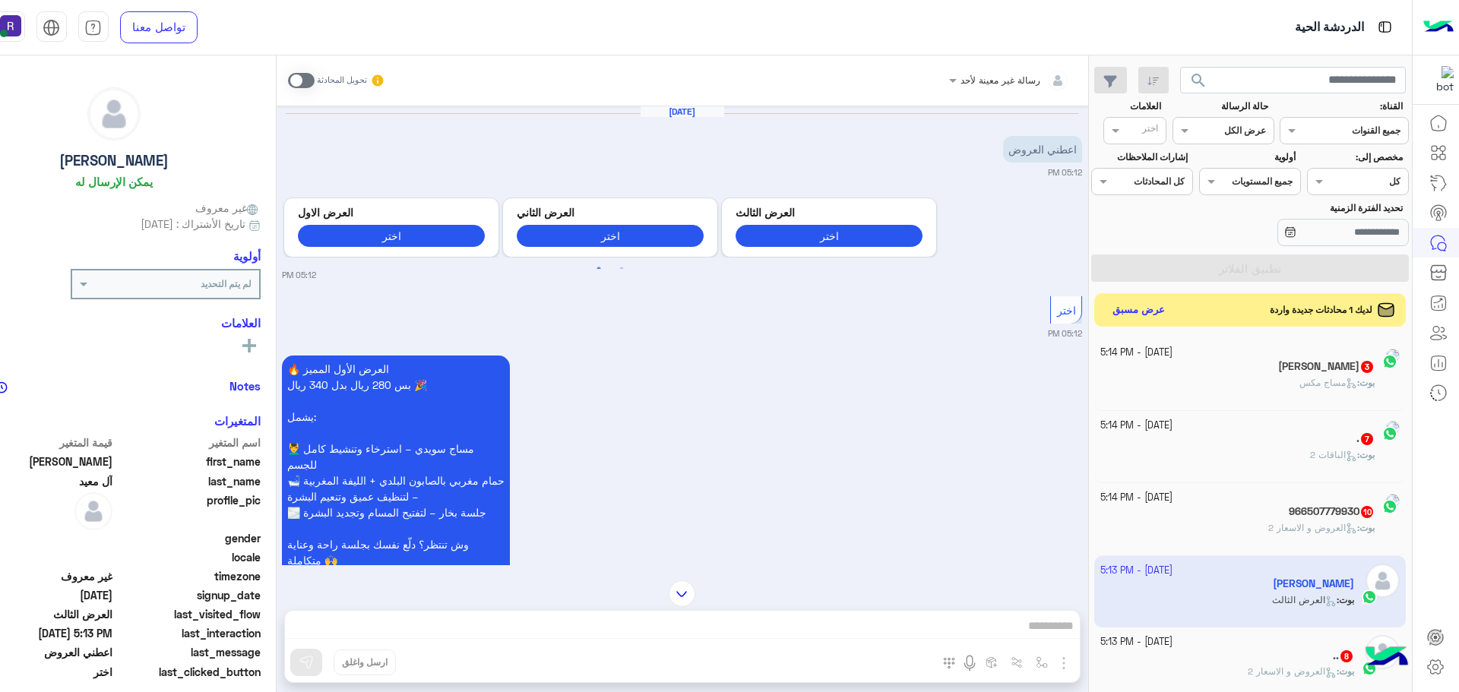
click at [1088, 663] on div "رسالة غير معينة لأحد تحويل المحادثة Oct 13, 2025 اعطني العروض 05:12 PM Previous…" at bounding box center [682, 376] width 811 height 643
click at [315, 80] on span at bounding box center [301, 80] width 27 height 15
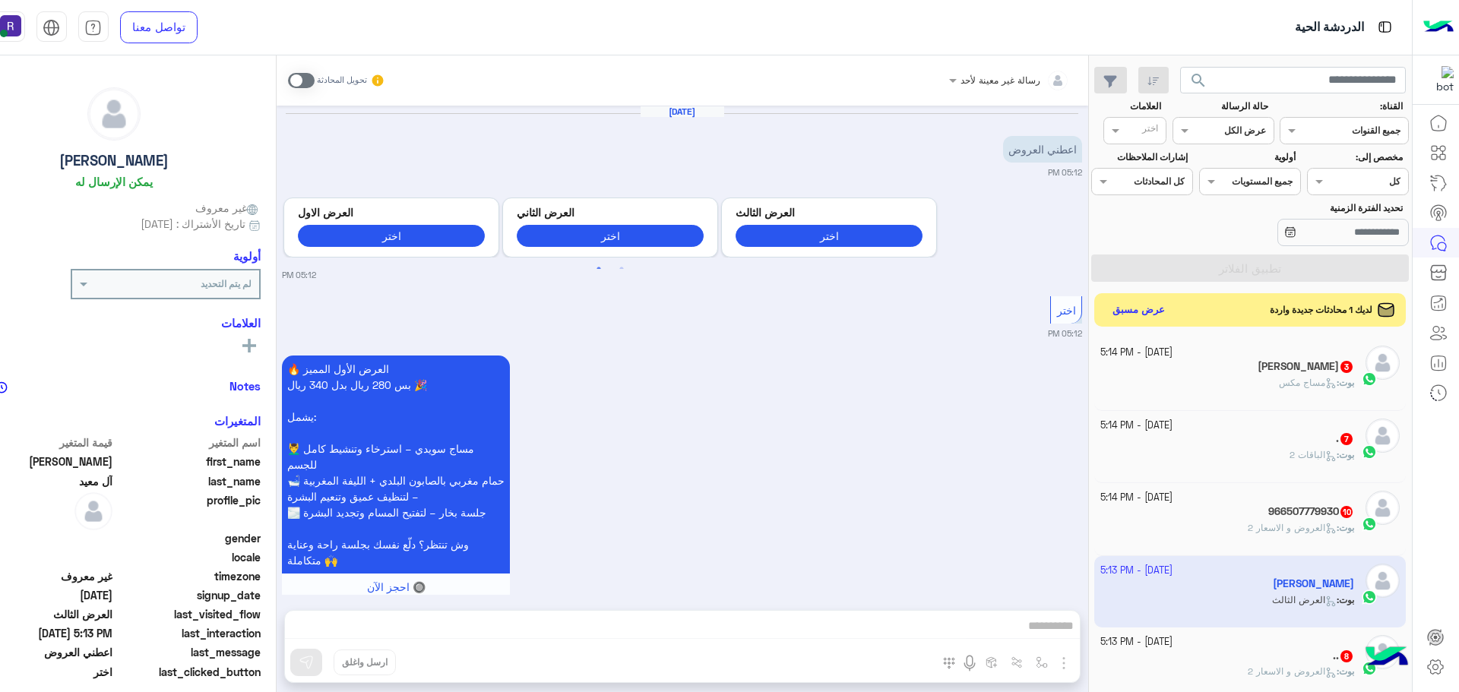
scroll to position [1444, 0]
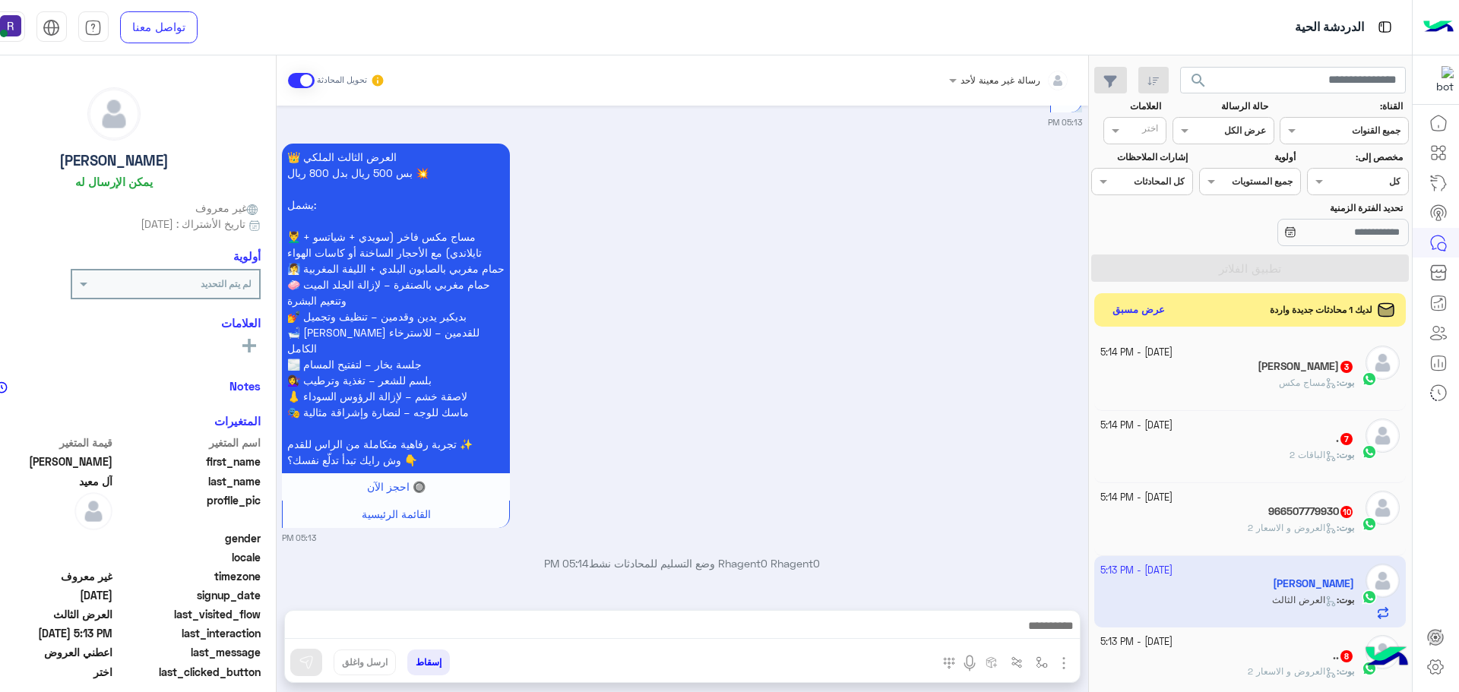
click at [1073, 659] on img "button" at bounding box center [1064, 663] width 18 height 18
click at [1049, 630] on span "الصور" at bounding box center [1034, 630] width 28 height 17
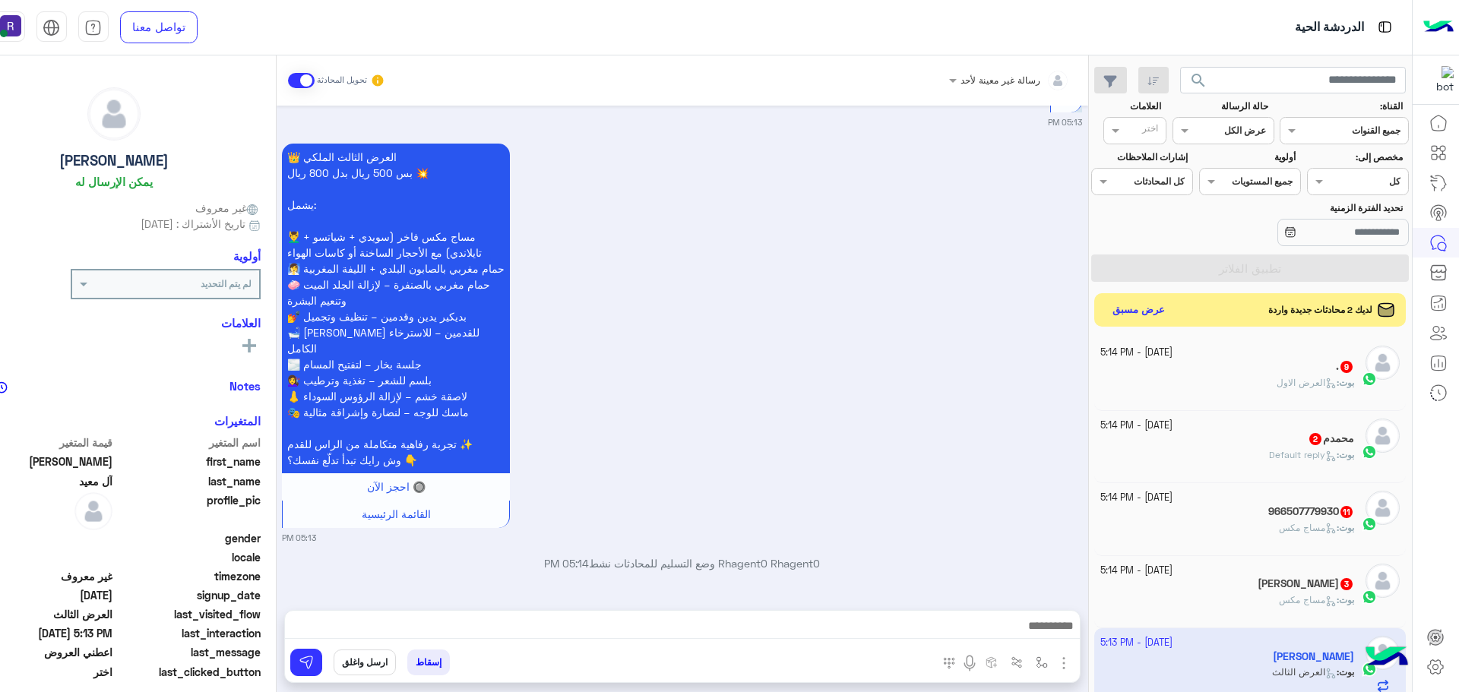
click at [1073, 666] on img "button" at bounding box center [1064, 663] width 18 height 18
click at [1049, 634] on span "الصور" at bounding box center [1034, 630] width 28 height 17
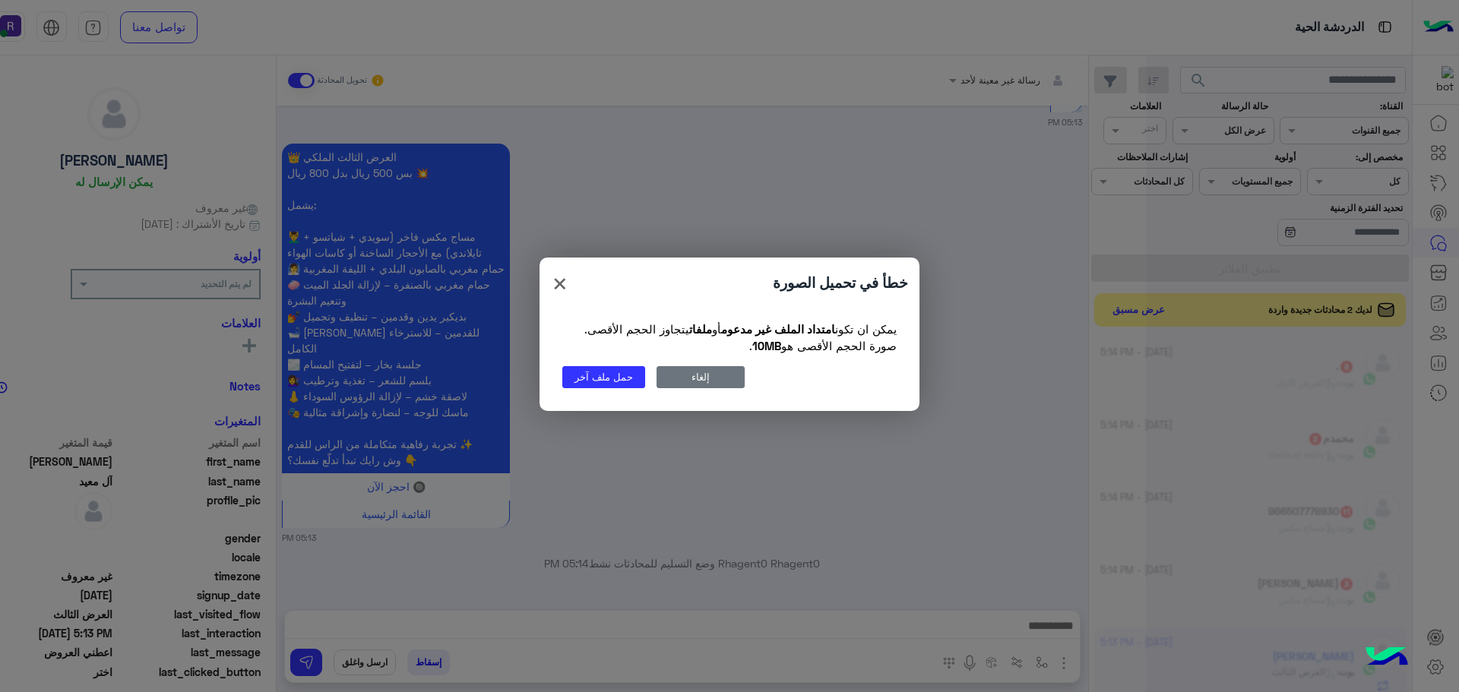
click at [678, 375] on button "إلغاء" at bounding box center [700, 377] width 88 height 22
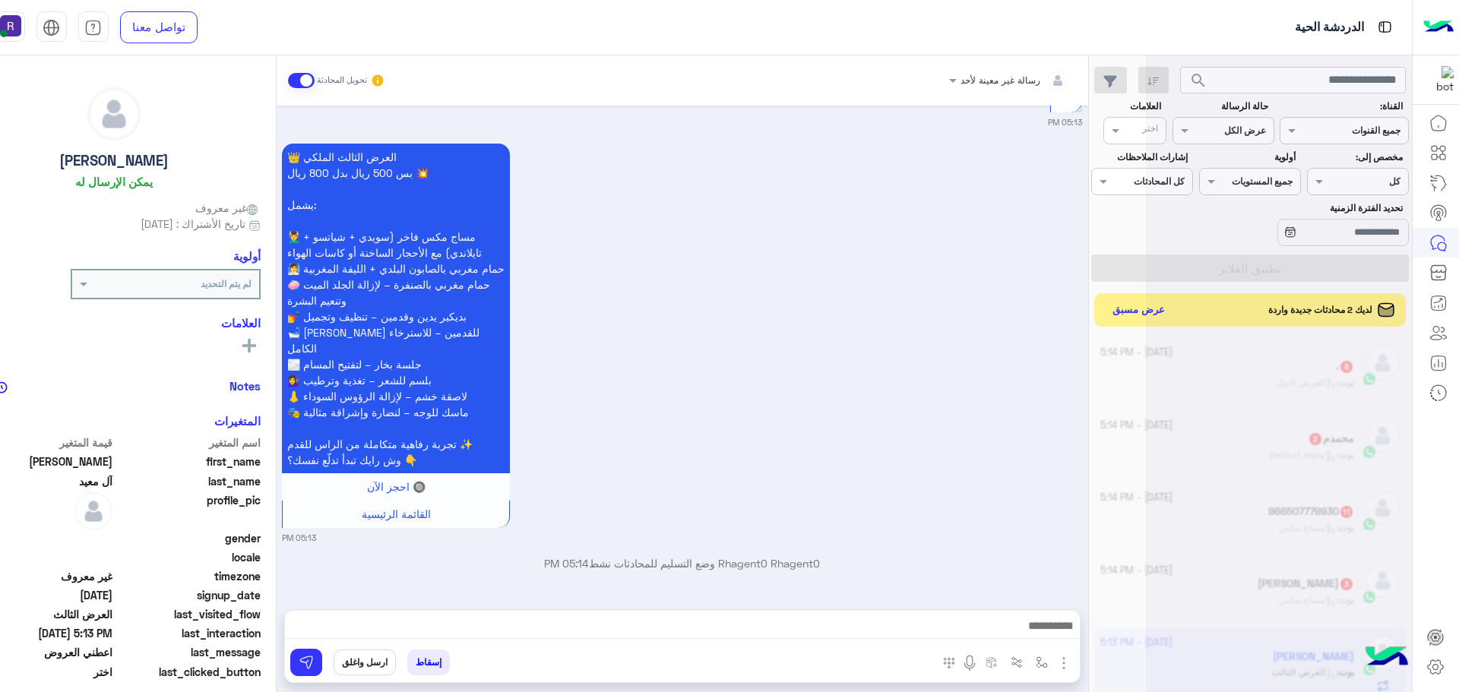
click at [1073, 667] on img "button" at bounding box center [1064, 663] width 18 height 18
click at [1049, 629] on span "الصور" at bounding box center [1034, 630] width 28 height 17
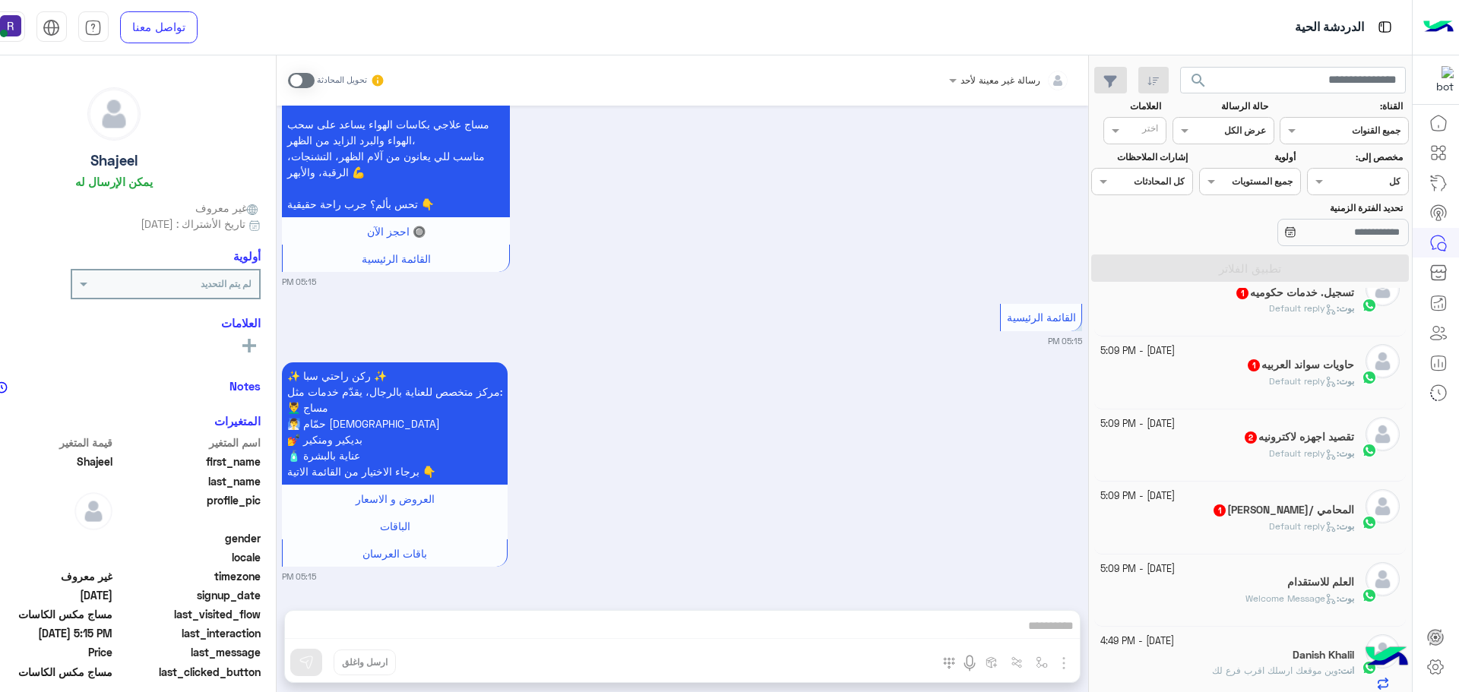
scroll to position [463, 0]
click at [1248, 448] on div "بوت : Default reply" at bounding box center [1227, 461] width 254 height 27
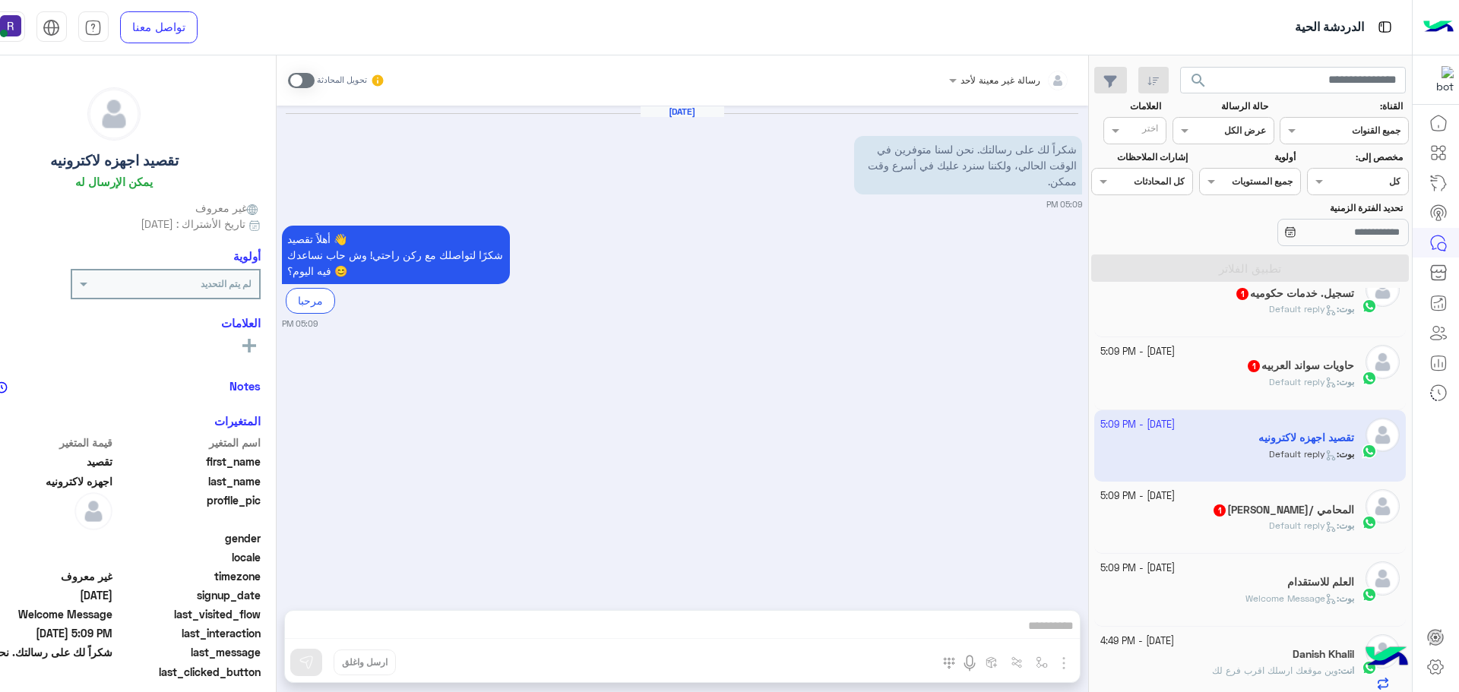
click at [1214, 375] on div "بوت : Default reply" at bounding box center [1227, 388] width 254 height 27
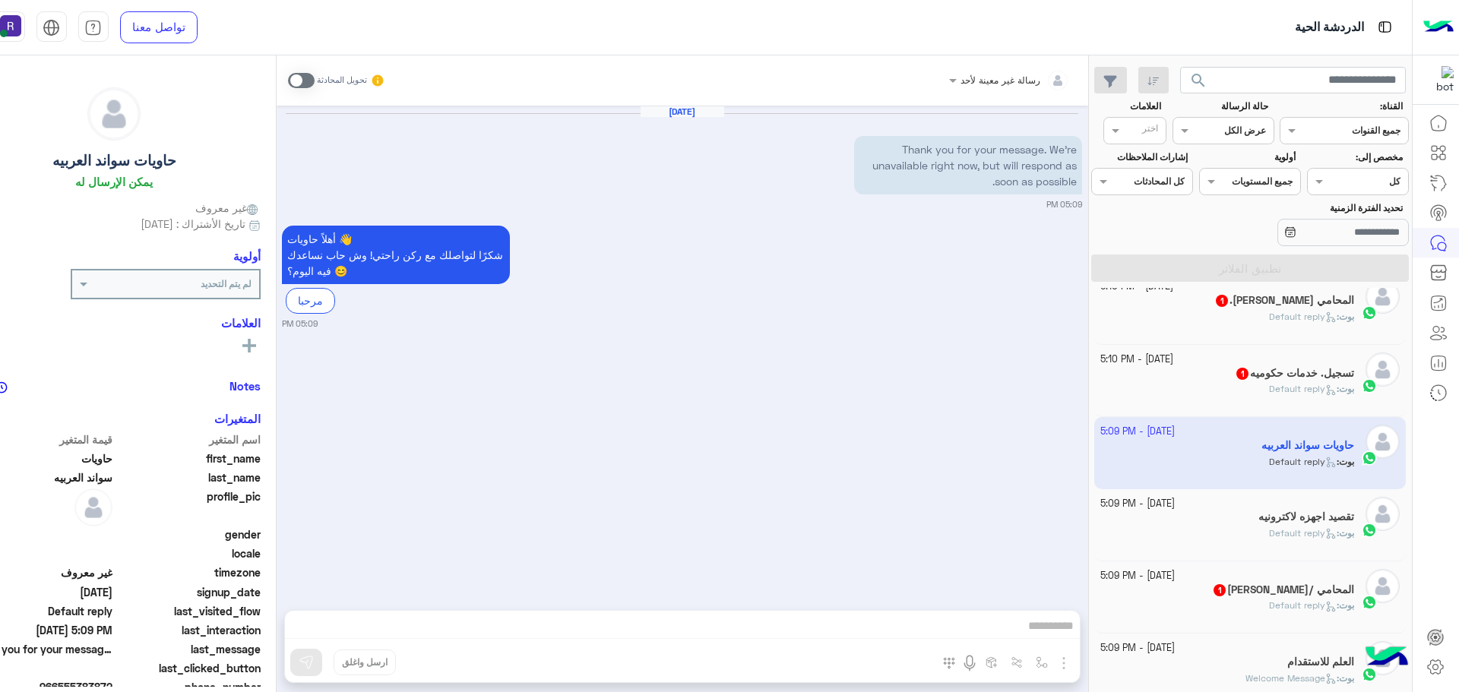
scroll to position [312, 0]
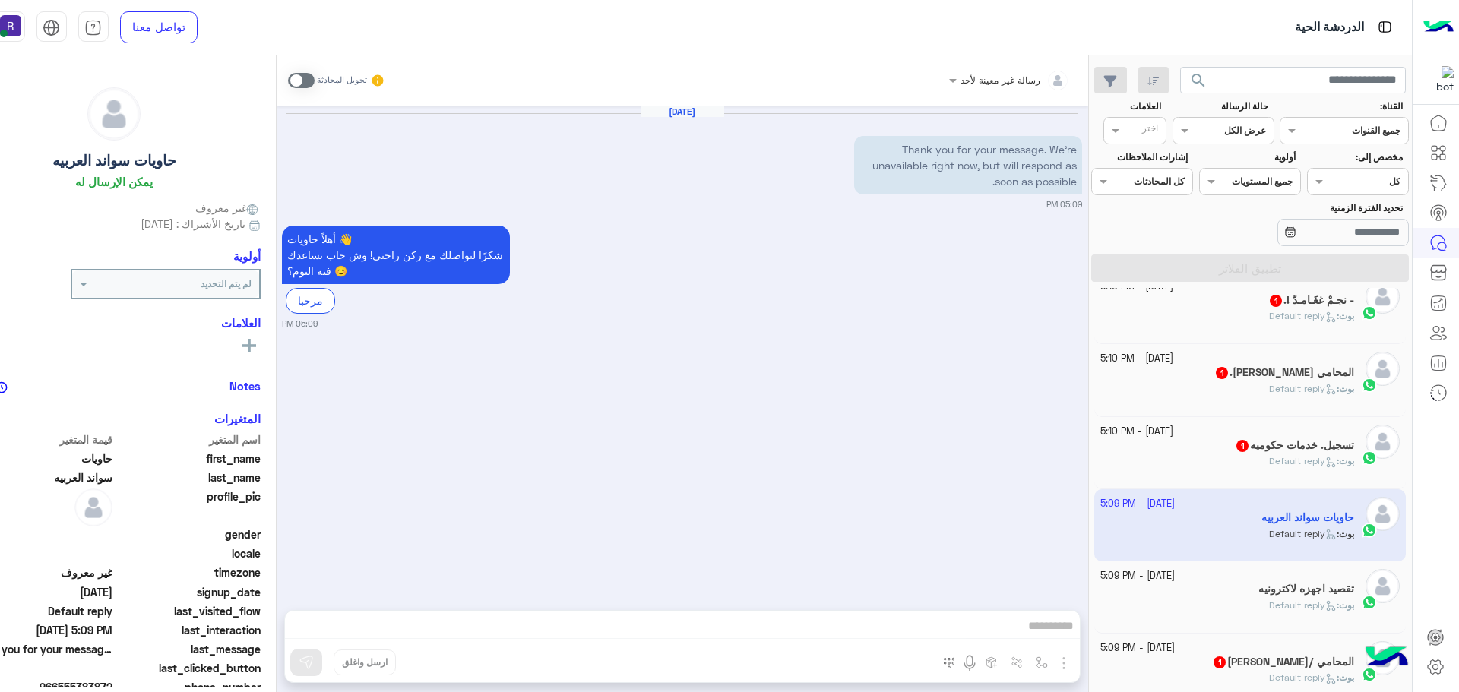
click at [1204, 439] on div "تسجيل. خدمات حكوميه 1" at bounding box center [1227, 447] width 254 height 16
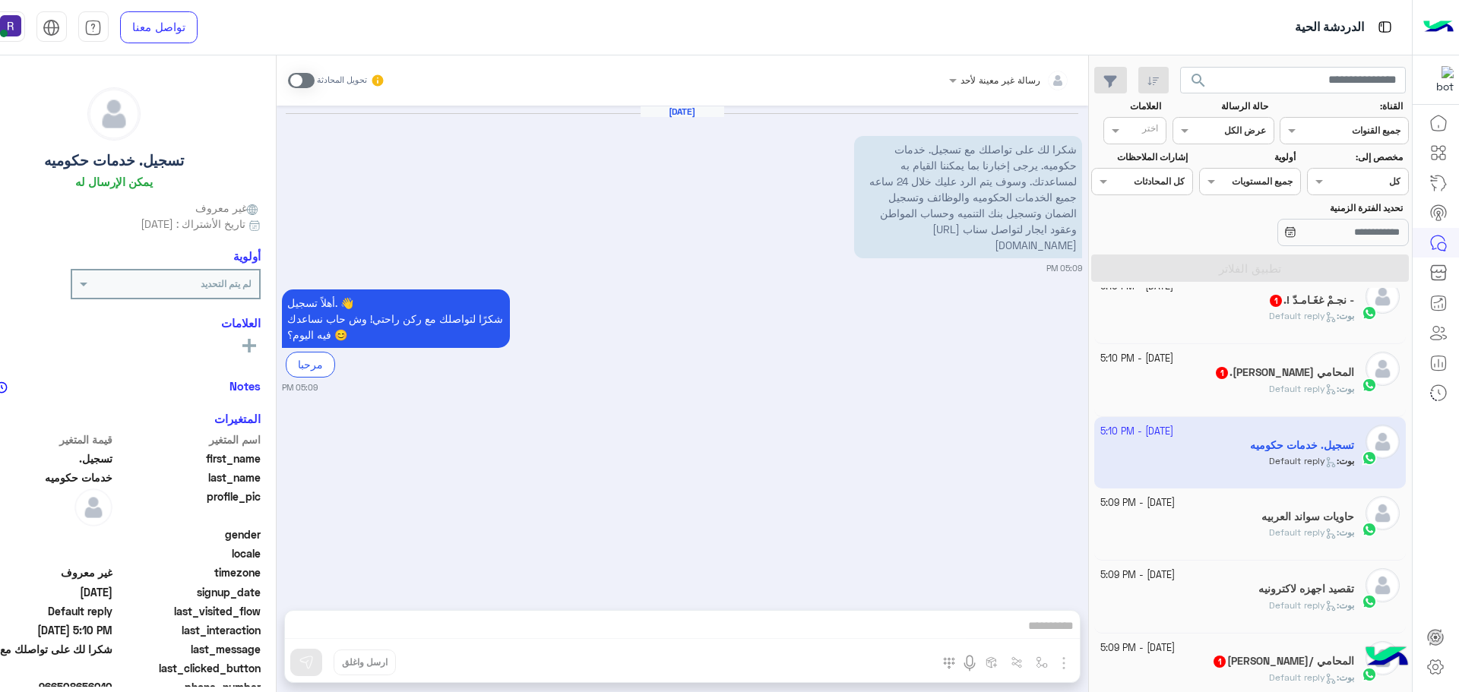
click at [1195, 379] on div "المحامي تركي بن عبدالله. 1" at bounding box center [1227, 374] width 254 height 16
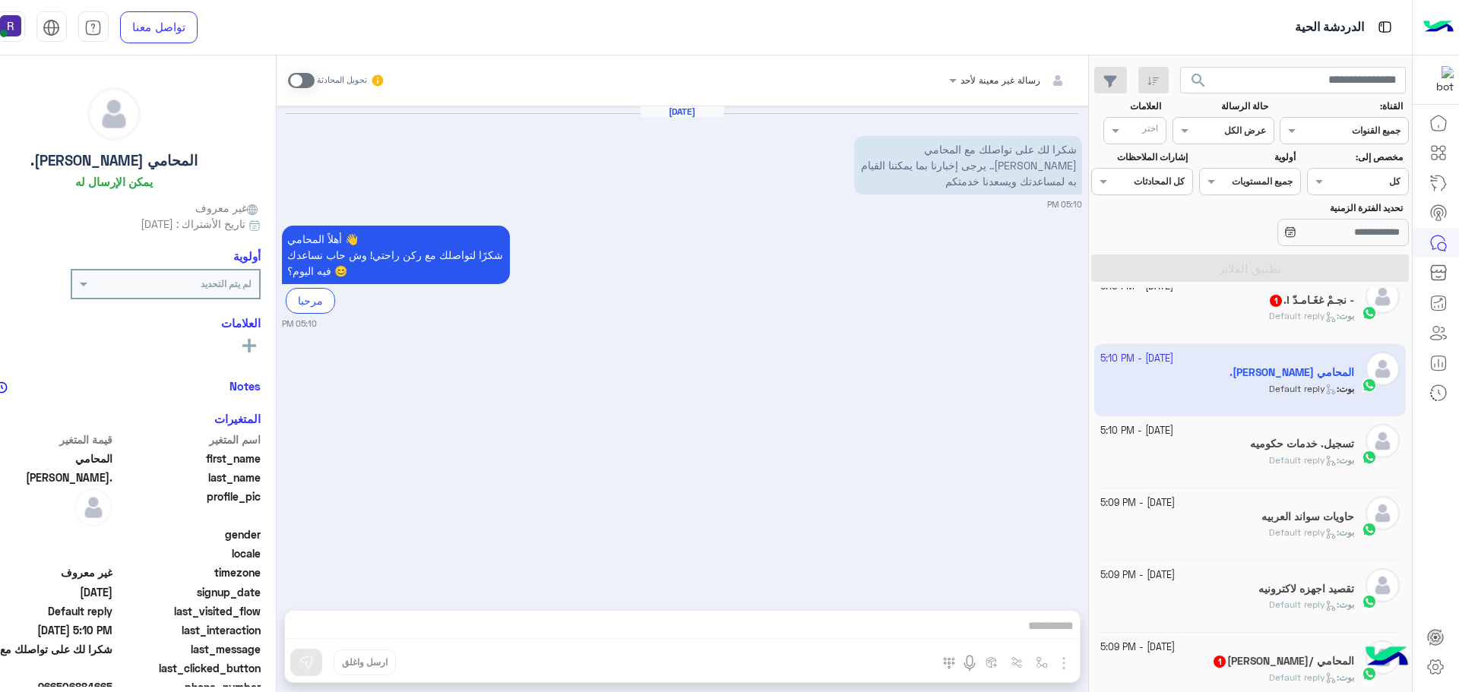
scroll to position [236, 0]
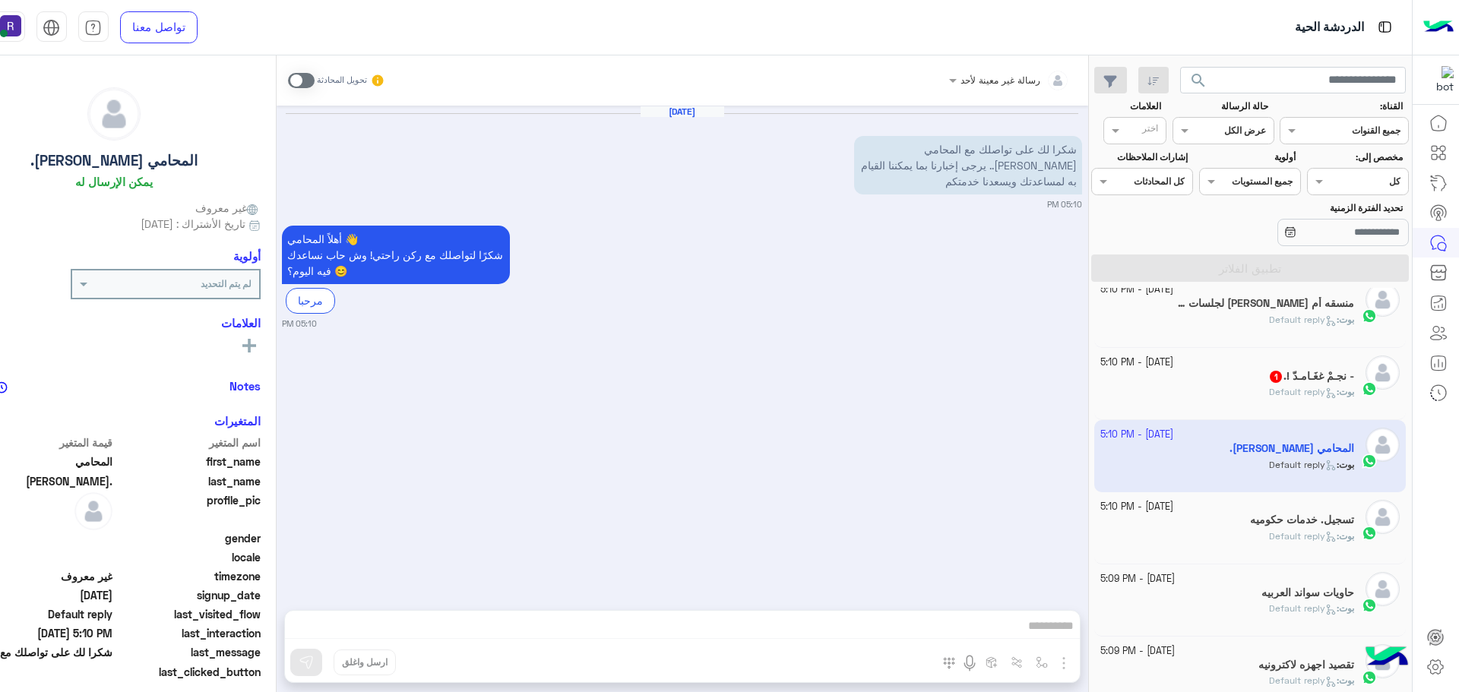
click at [1216, 388] on div "بوت : Default reply" at bounding box center [1227, 398] width 254 height 27
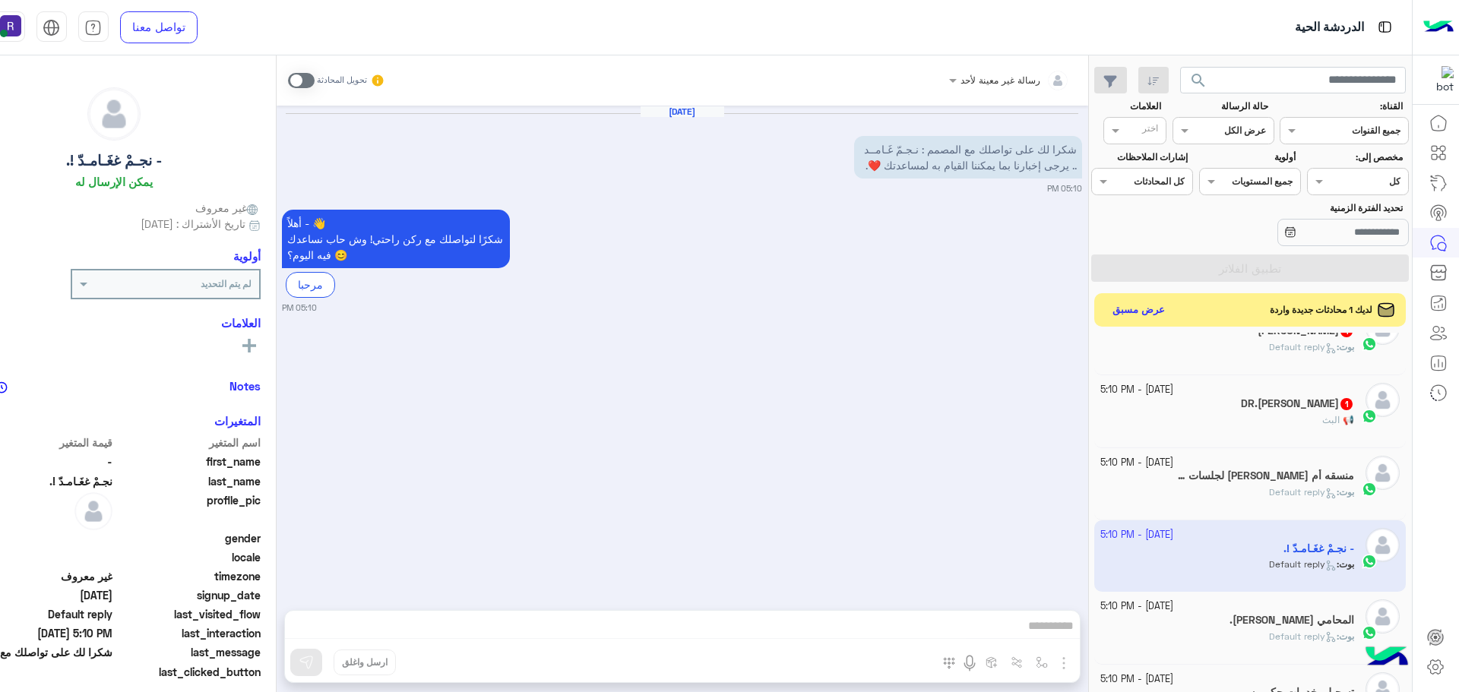
scroll to position [84, 0]
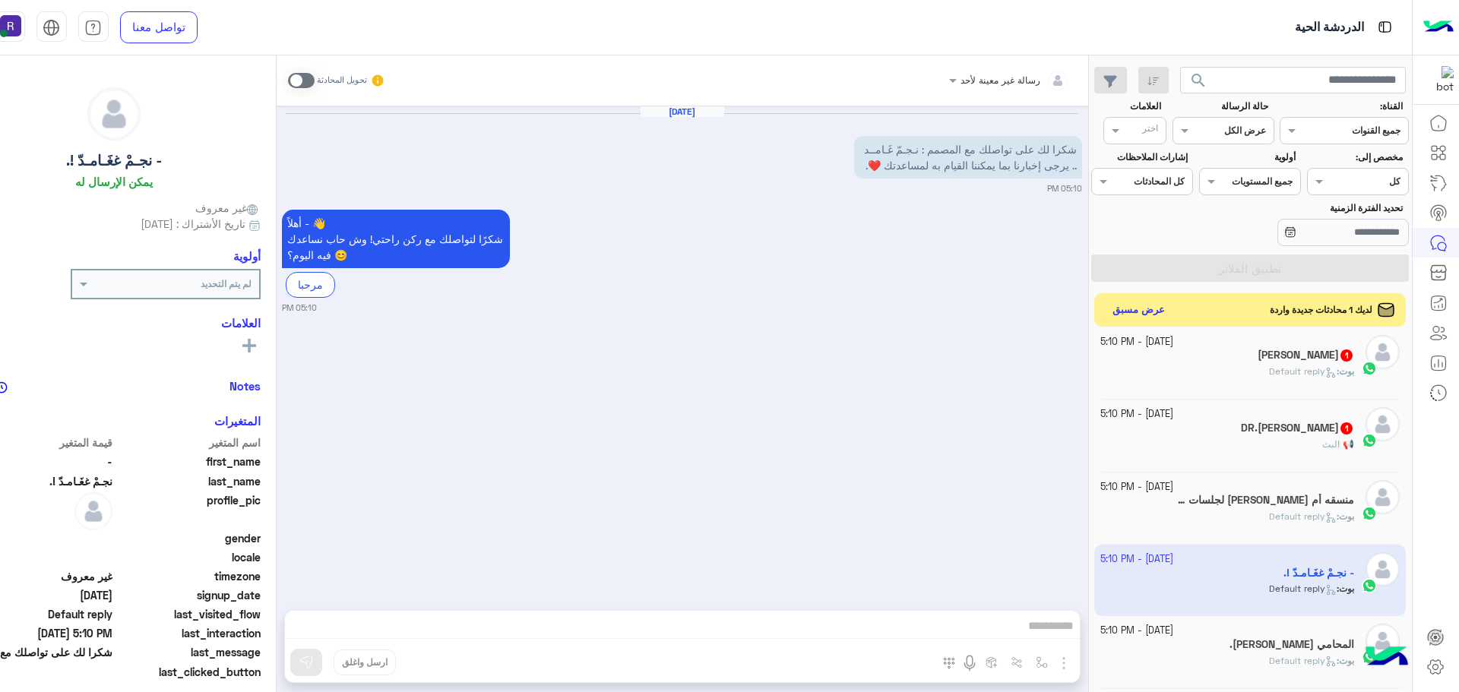
click at [1241, 425] on h5 "DR.MUHANNAD HALAWANI 1" at bounding box center [1297, 428] width 113 height 13
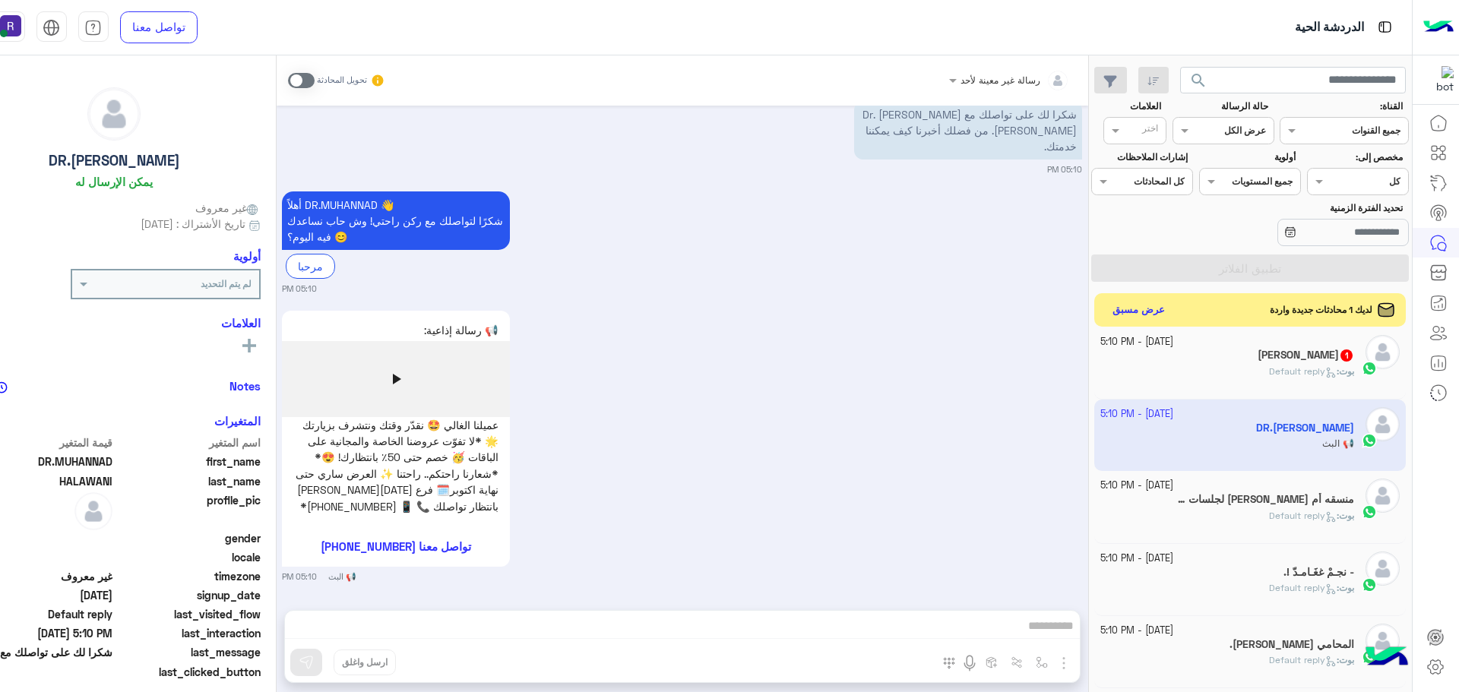
scroll to position [8, 0]
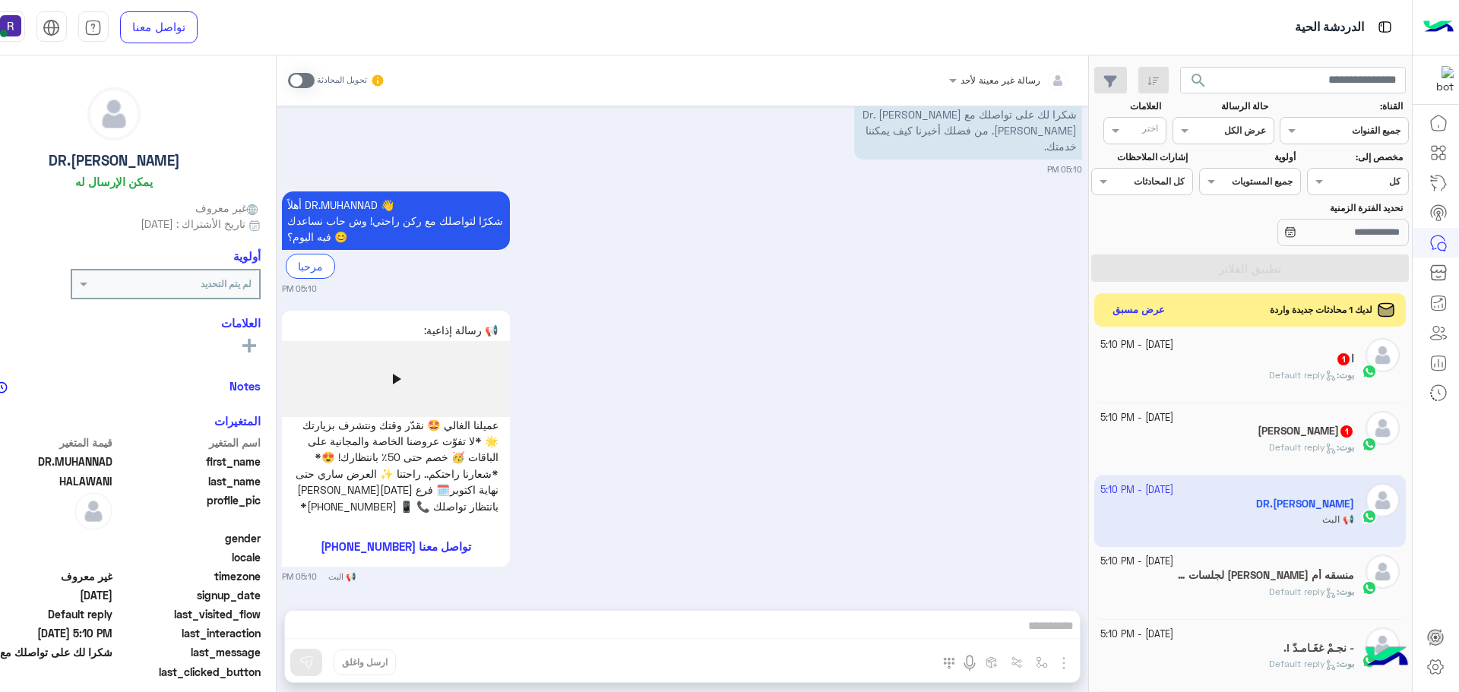
click at [1216, 425] on div "عبدالعزيز محمد العاصمي 1" at bounding box center [1227, 433] width 254 height 16
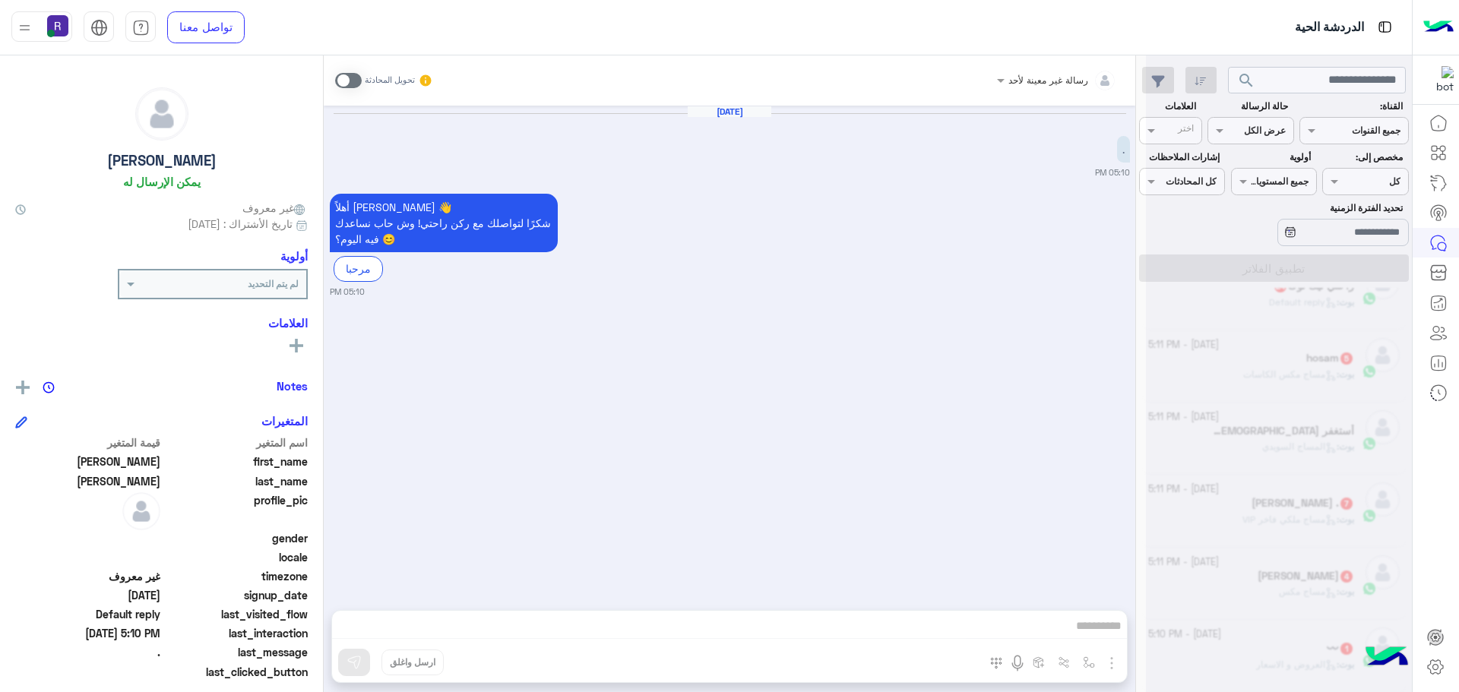
scroll to position [8, 0]
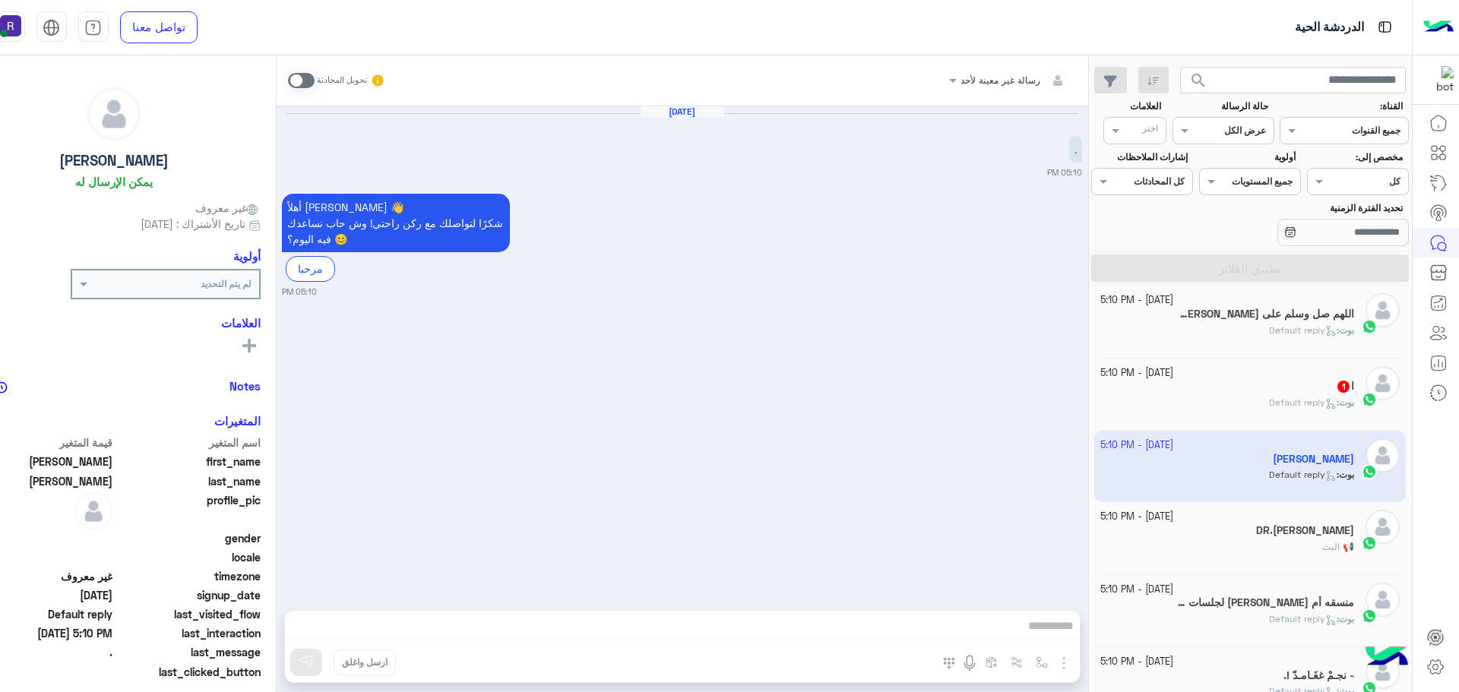
click at [1223, 391] on div "ا 1" at bounding box center [1227, 388] width 254 height 16
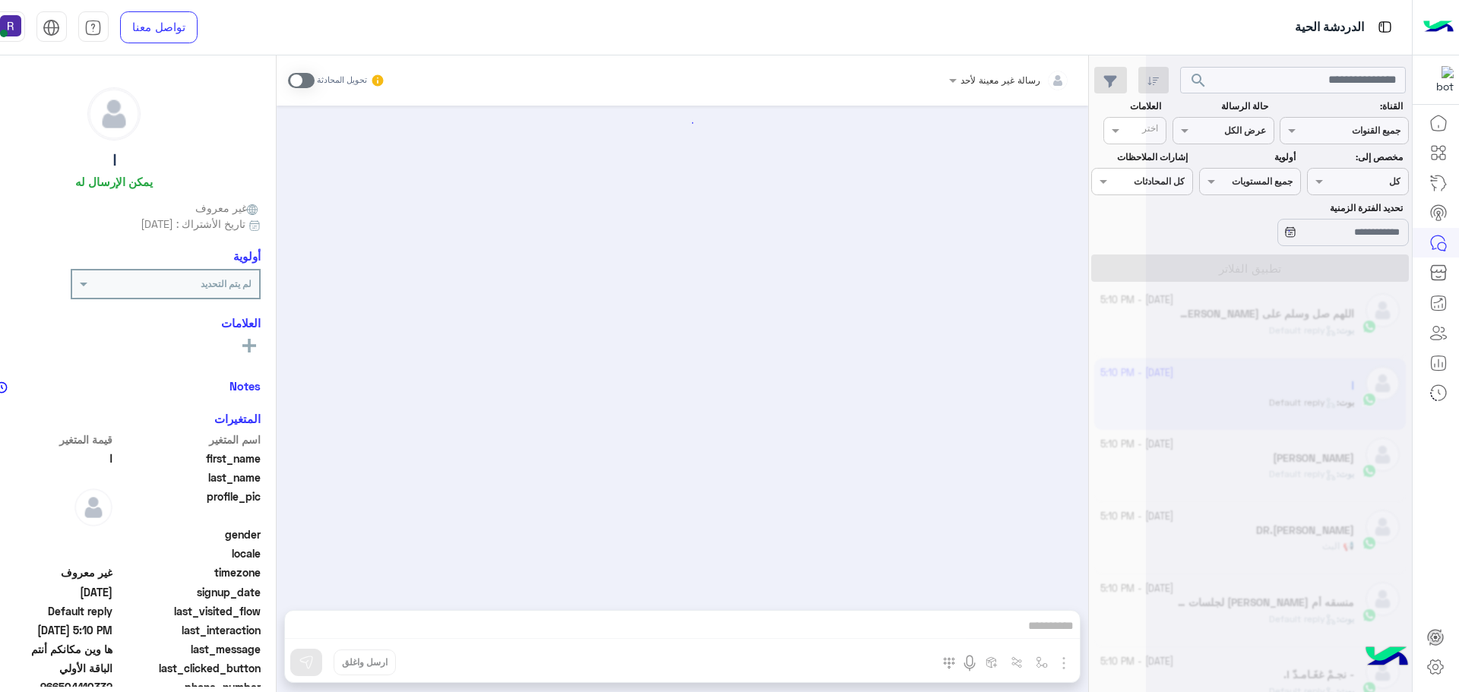
scroll to position [2949, 0]
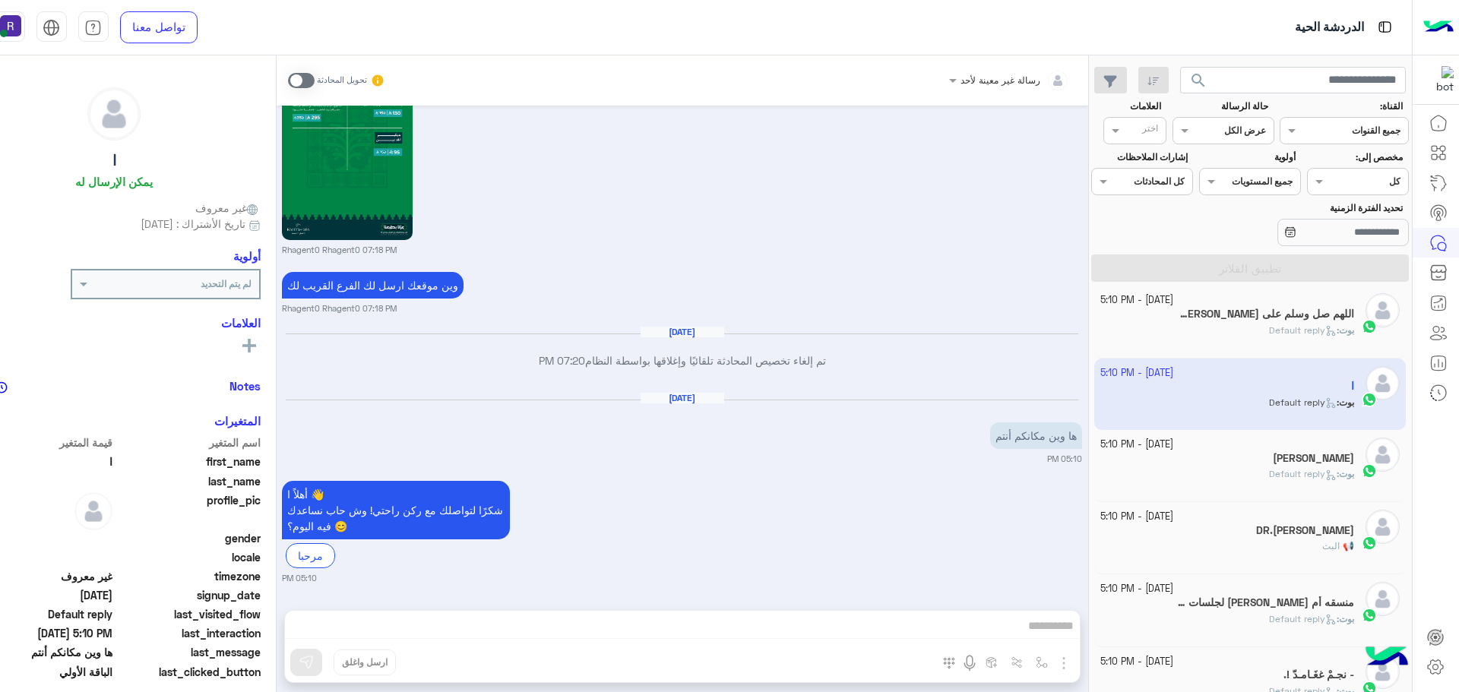
click at [315, 77] on span at bounding box center [301, 80] width 27 height 15
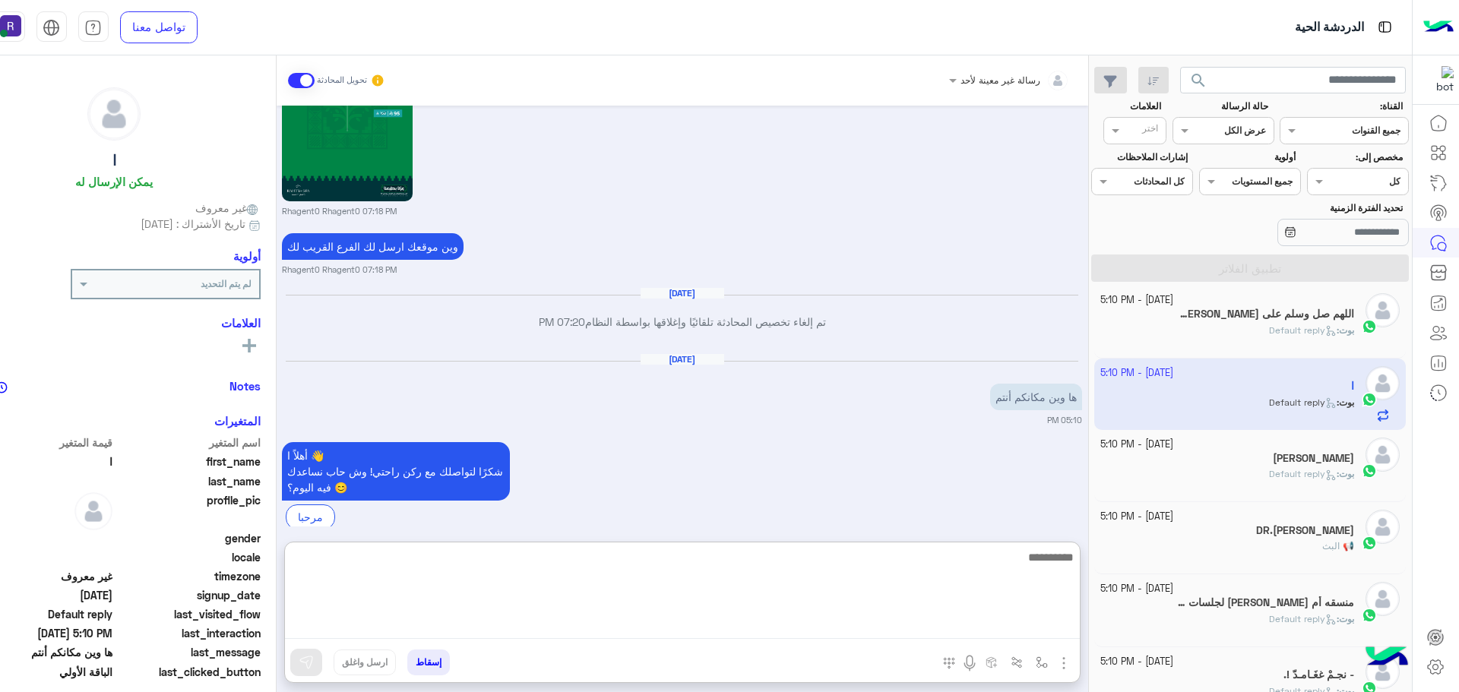
paste textarea "**********"
type textarea "**********"
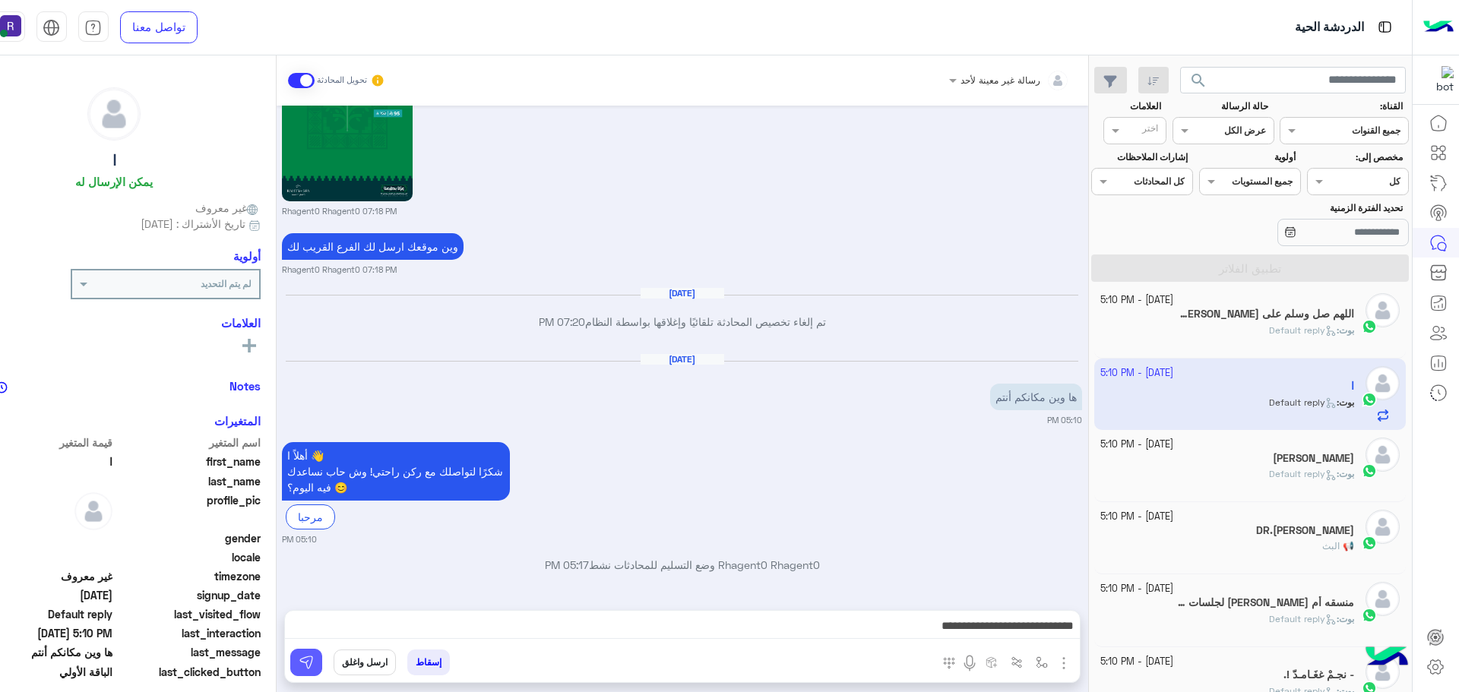
click at [314, 665] on img at bounding box center [306, 662] width 15 height 15
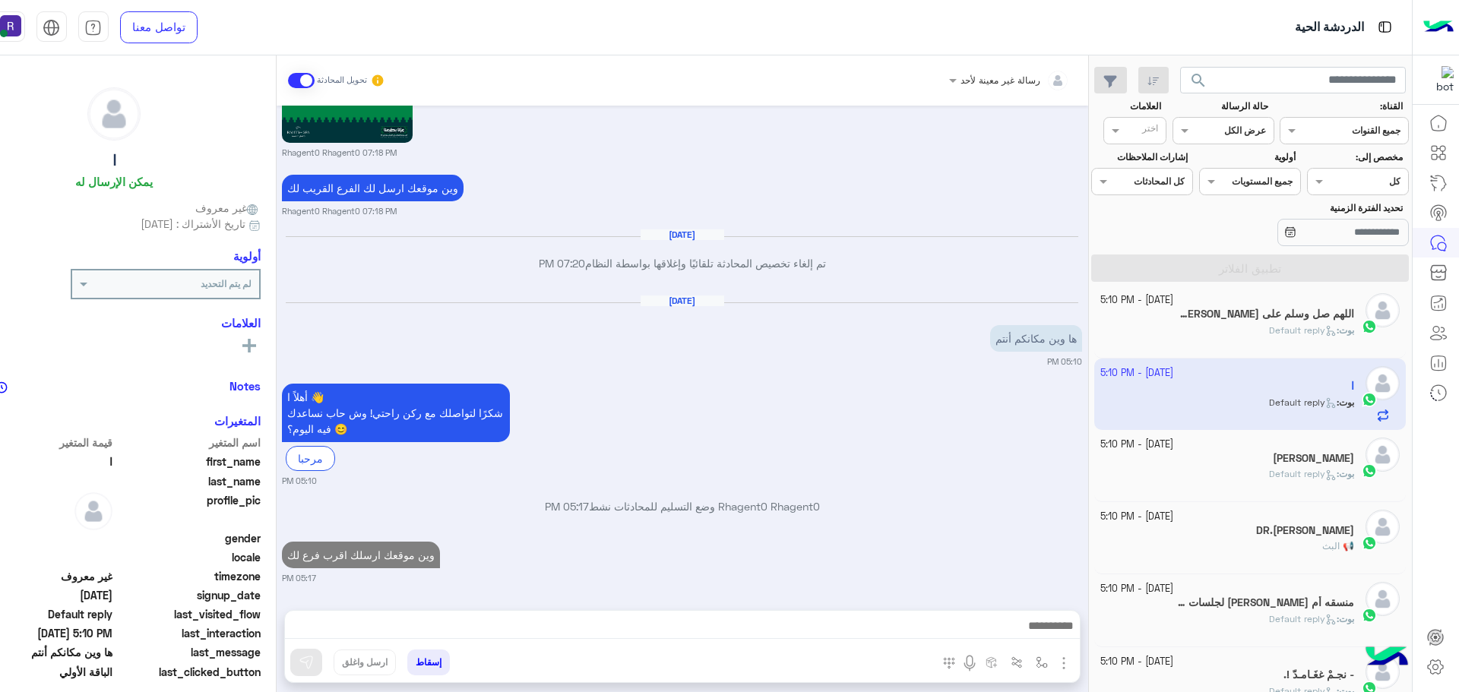
click at [1299, 330] on span "Default reply" at bounding box center [1303, 329] width 68 height 11
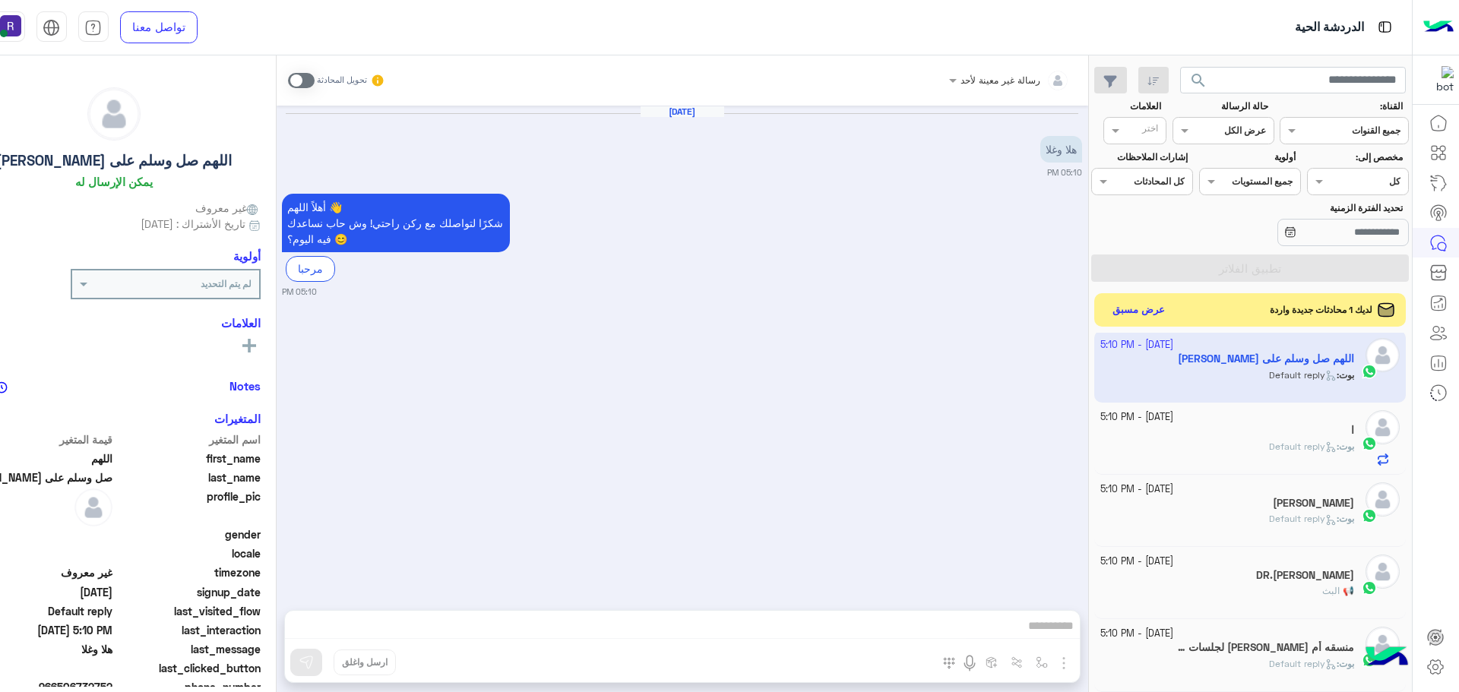
click at [315, 76] on span at bounding box center [301, 80] width 27 height 15
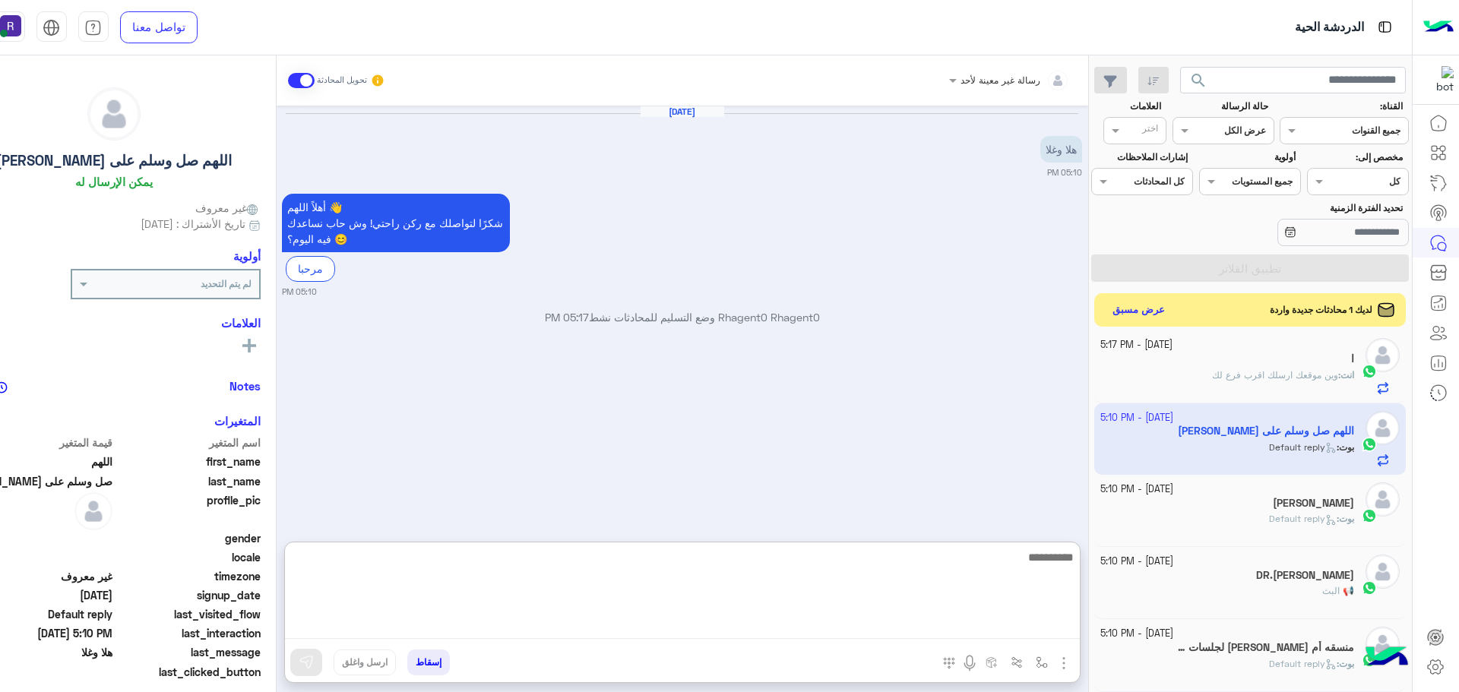
paste textarea "**********"
type textarea "**********"
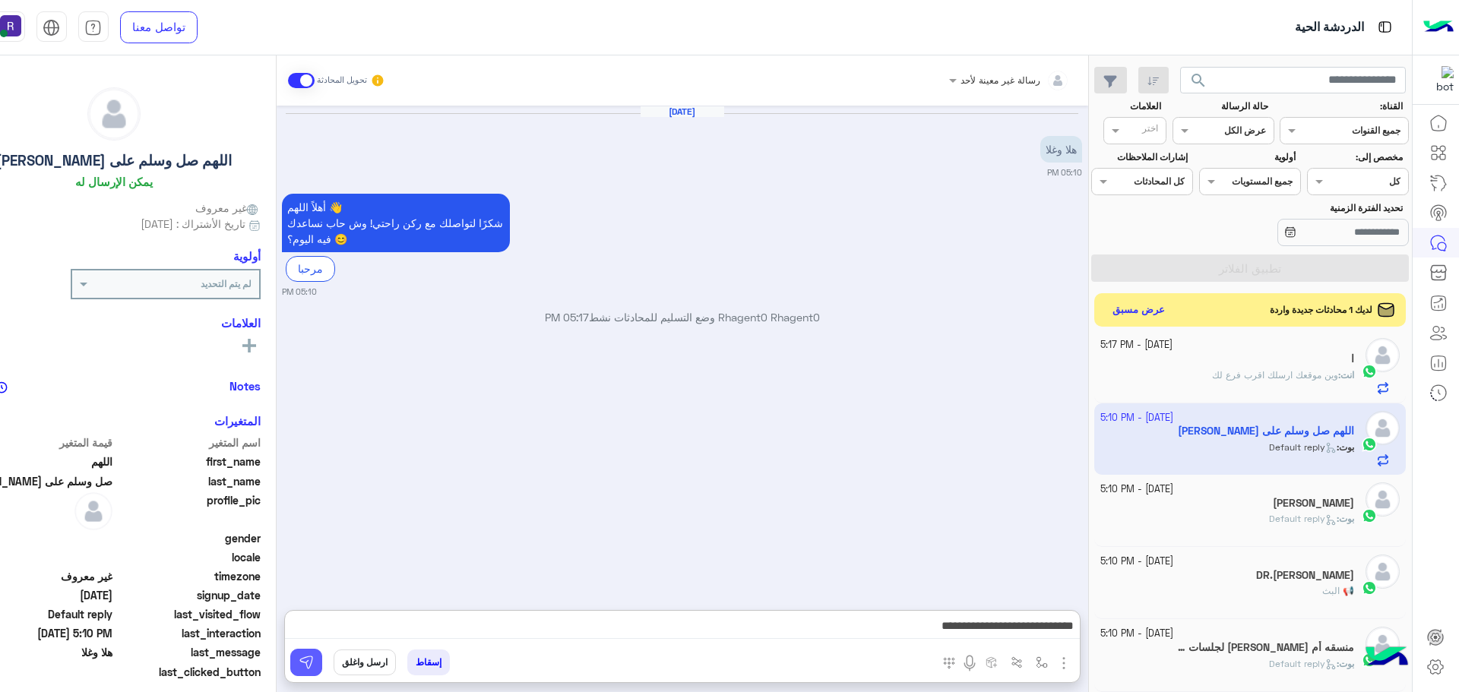
click at [314, 658] on img at bounding box center [306, 662] width 15 height 15
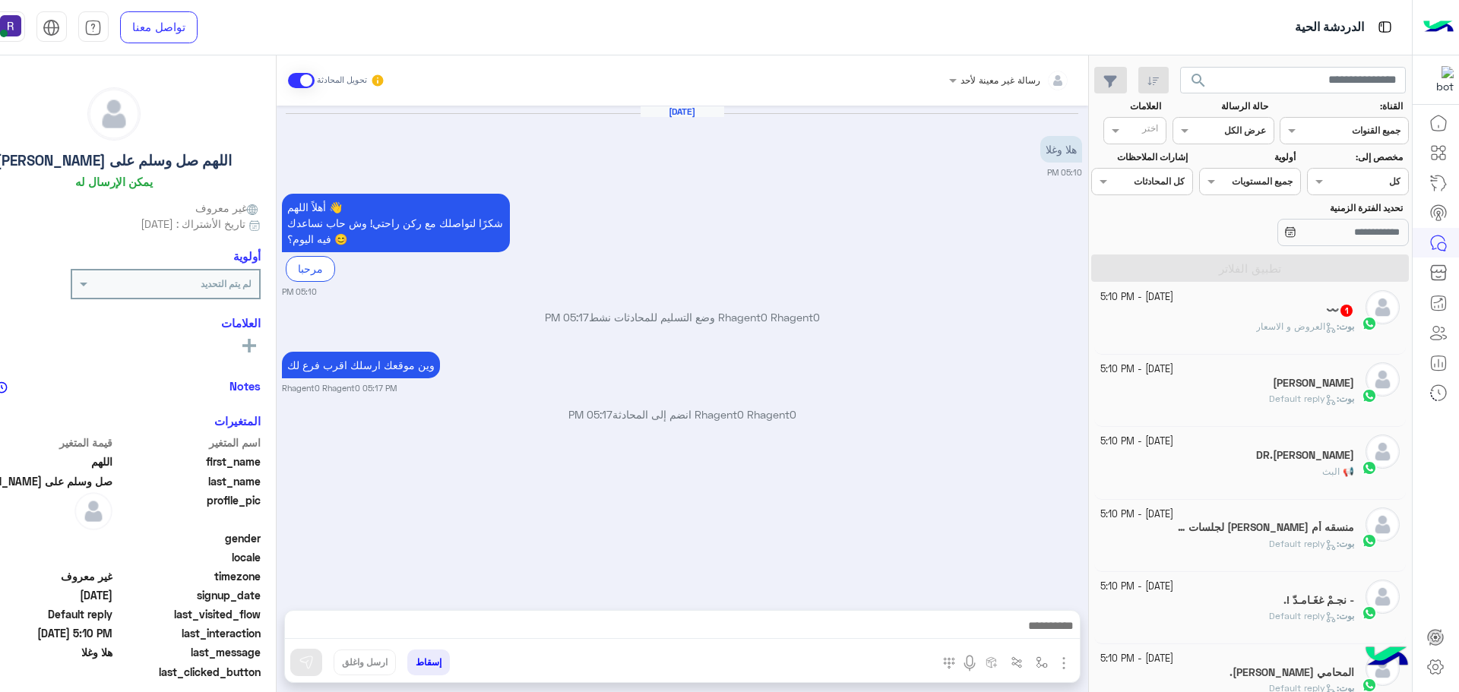
scroll to position [8, 0]
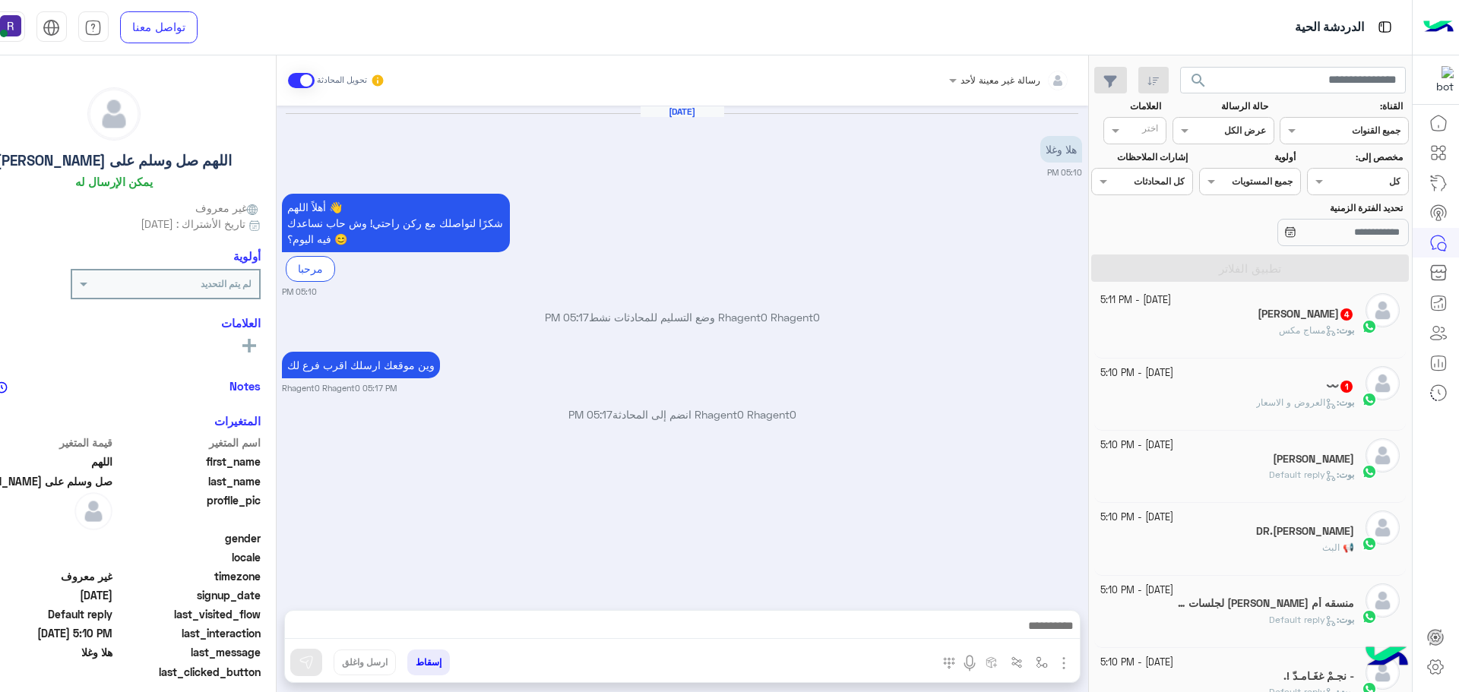
click at [1267, 395] on div "〰️ 1" at bounding box center [1227, 388] width 254 height 16
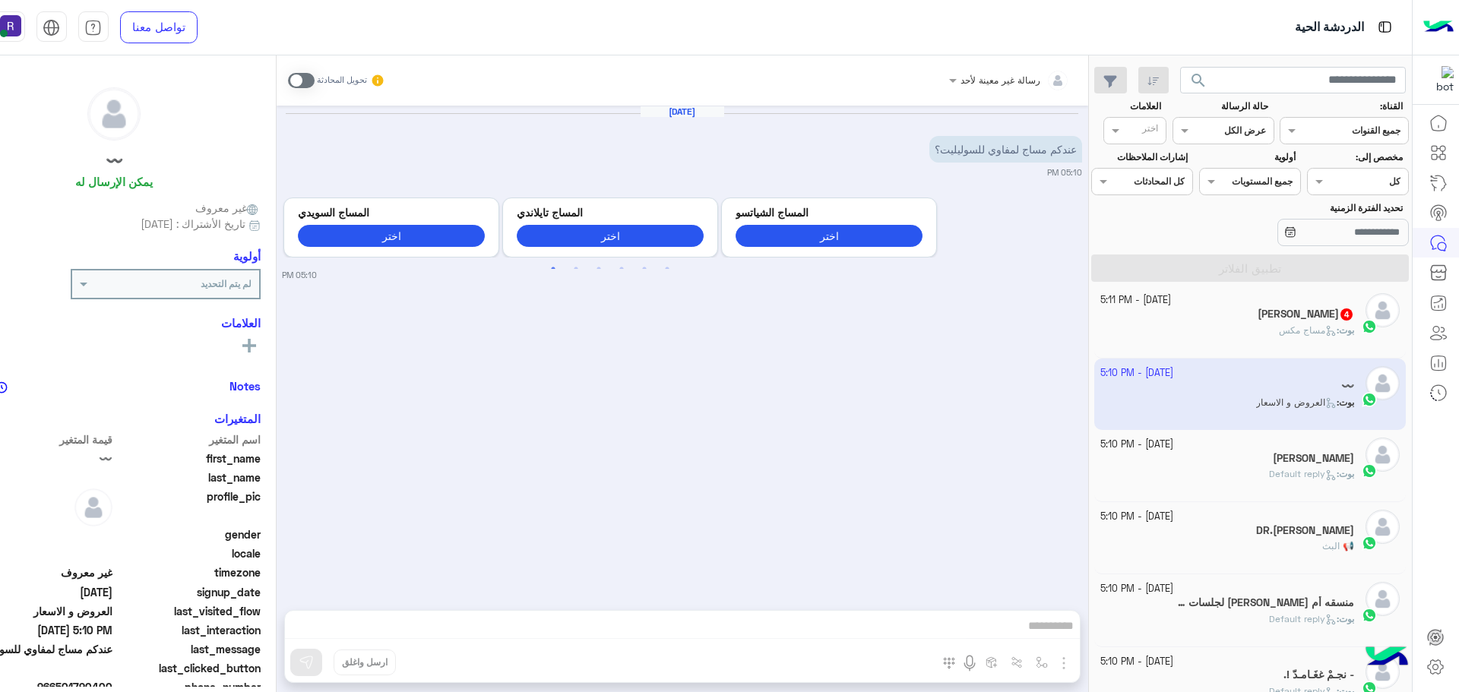
click at [315, 78] on span at bounding box center [301, 80] width 27 height 15
click at [1073, 659] on img "button" at bounding box center [1064, 663] width 18 height 18
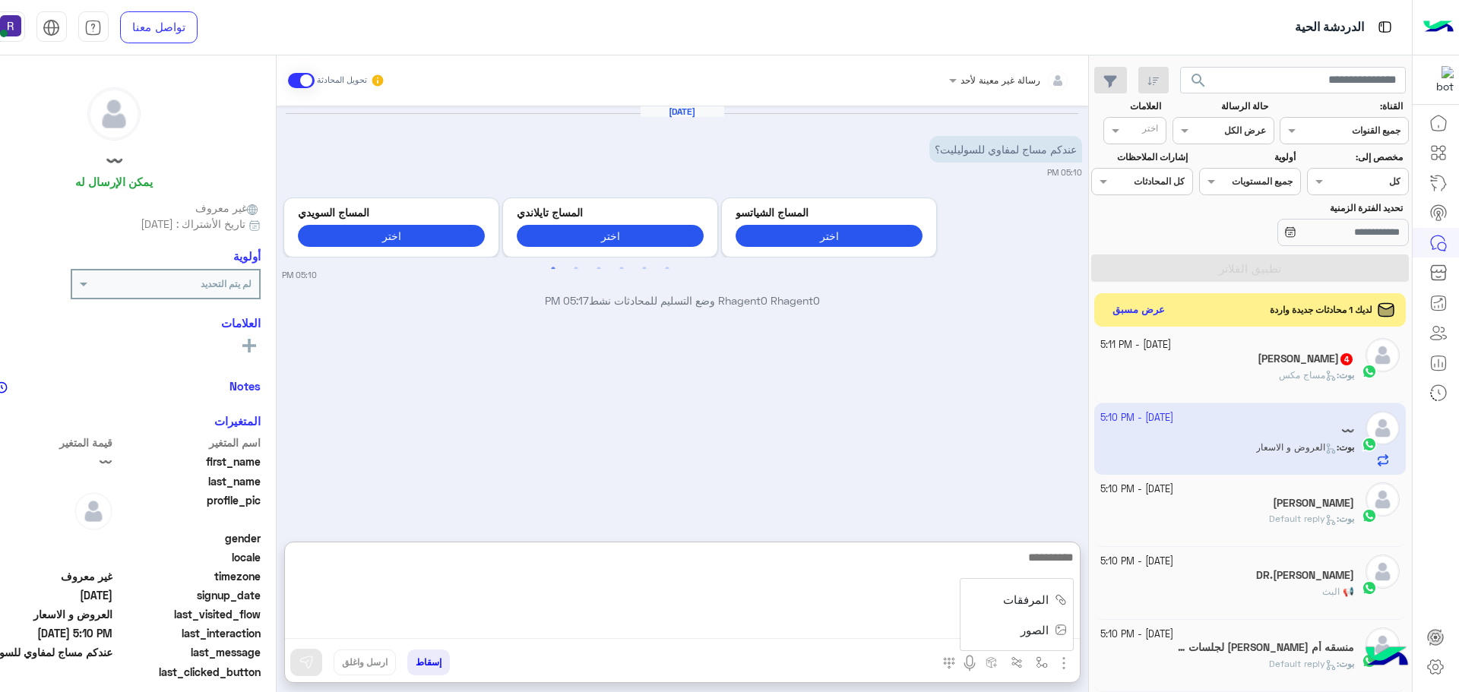
paste textarea "**********"
type textarea "**********"
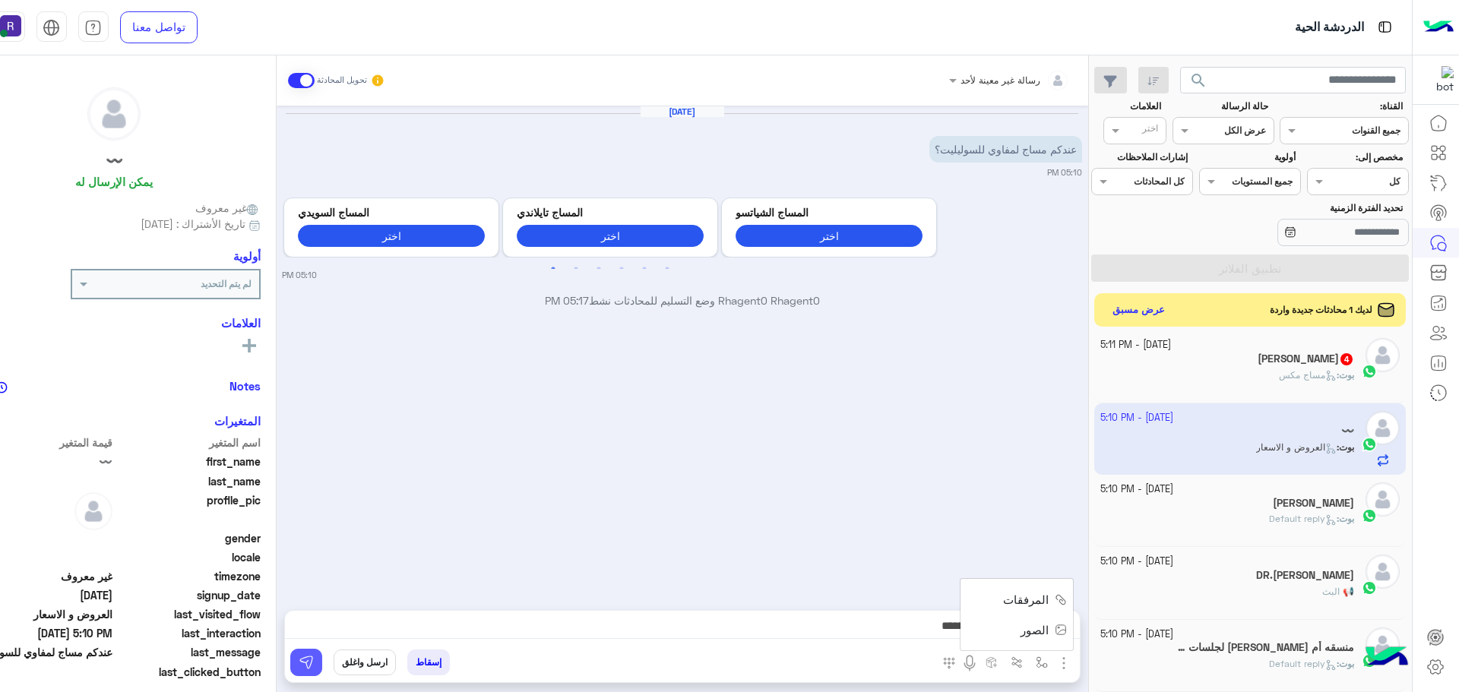
click at [314, 663] on img at bounding box center [306, 662] width 15 height 15
click at [1325, 371] on icon at bounding box center [1330, 375] width 11 height 11
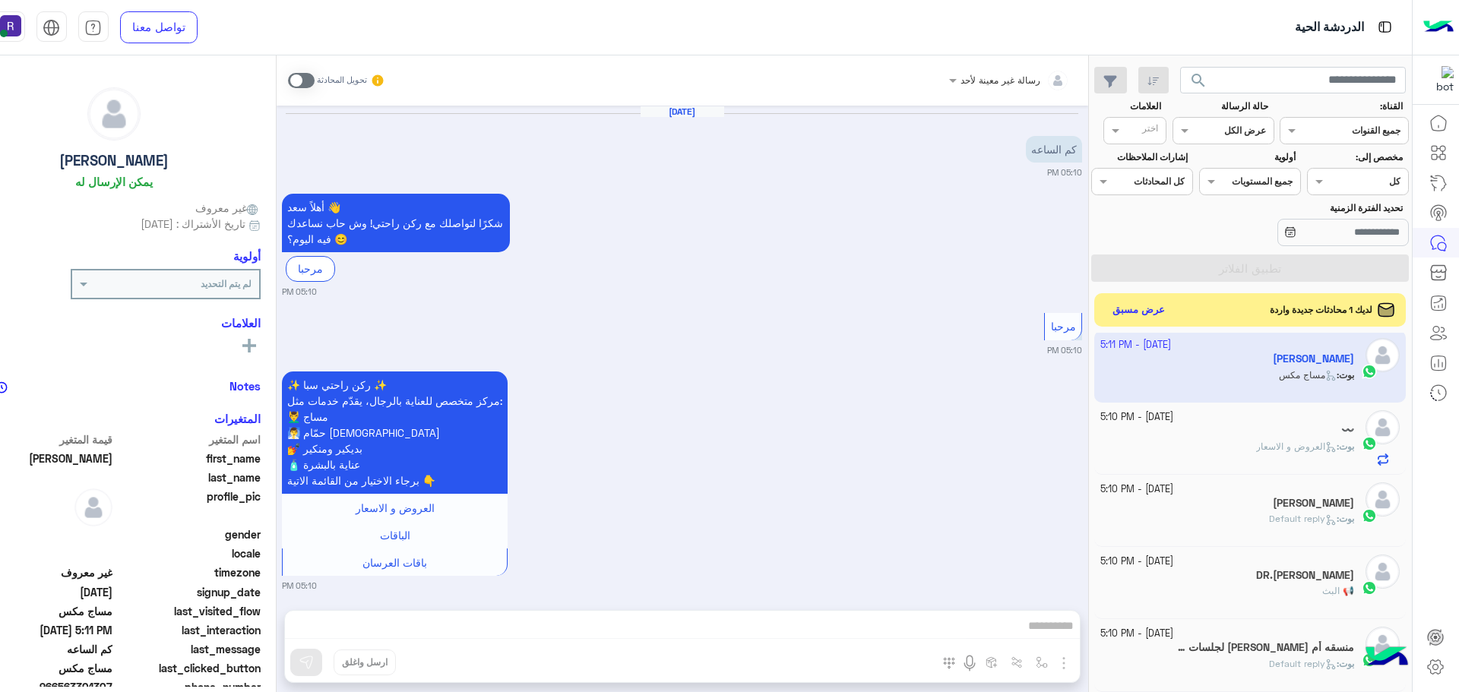
scroll to position [537, 0]
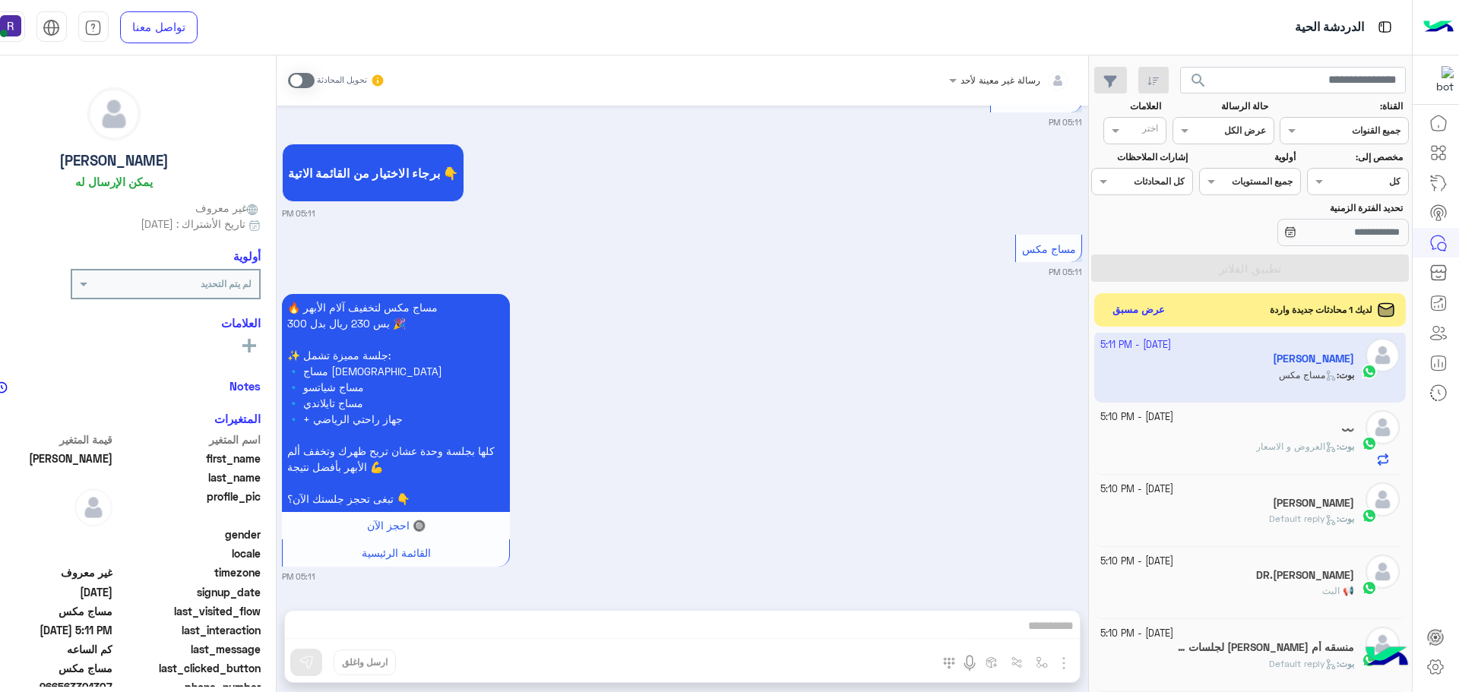
click at [315, 78] on span at bounding box center [301, 80] width 27 height 15
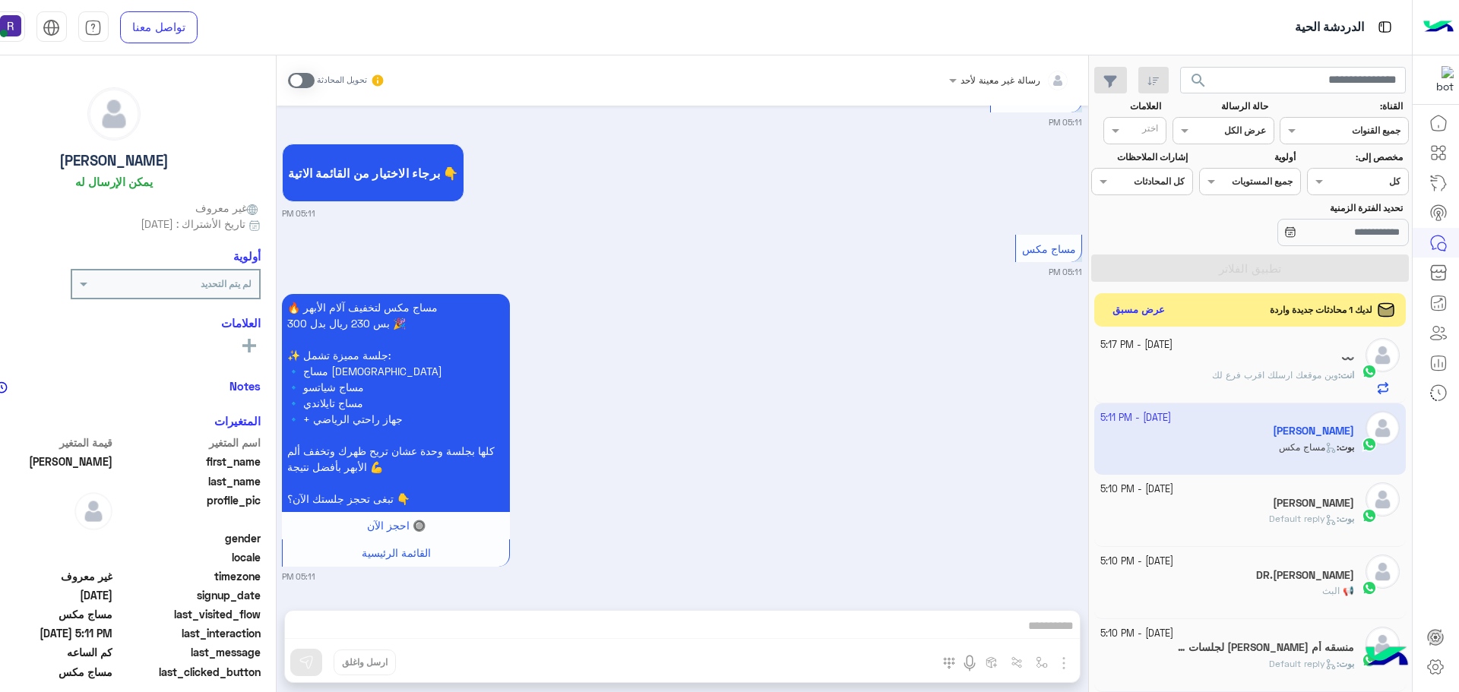
scroll to position [576, 0]
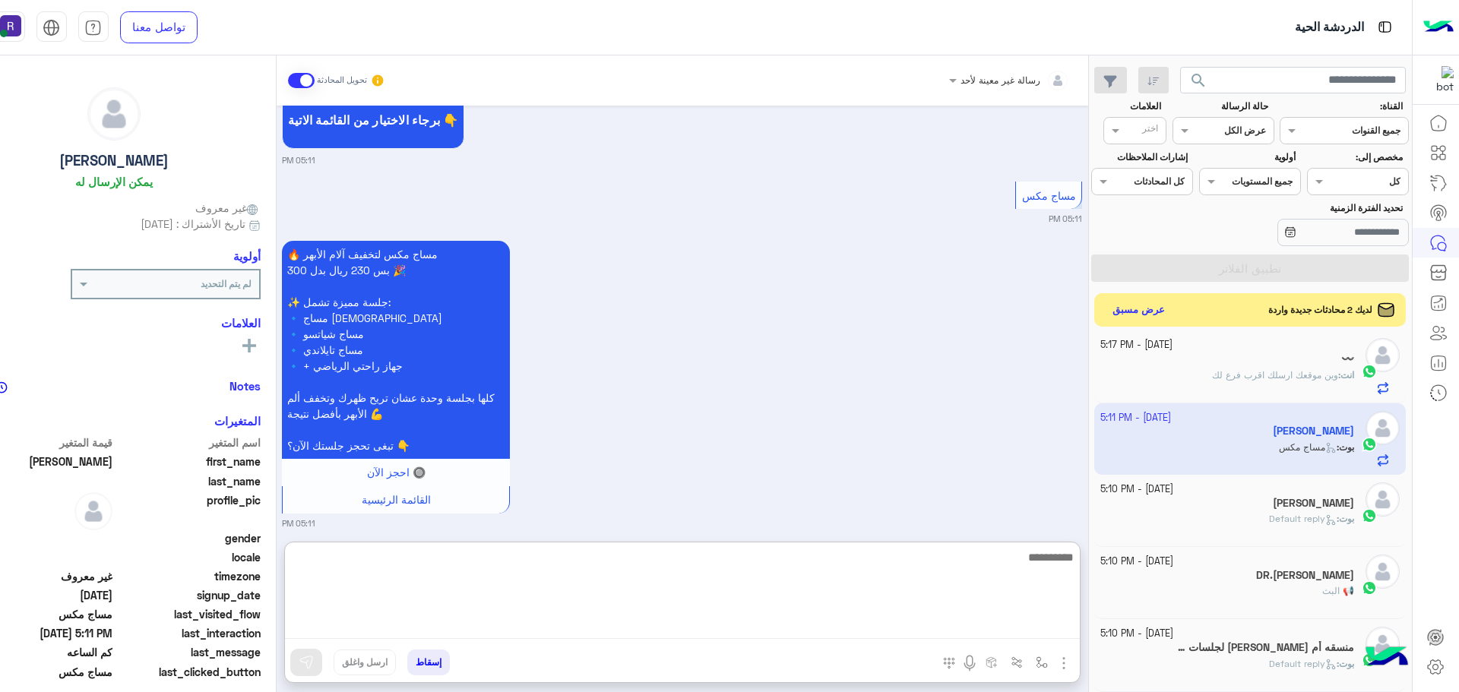
paste textarea "**********"
type textarea "**********"
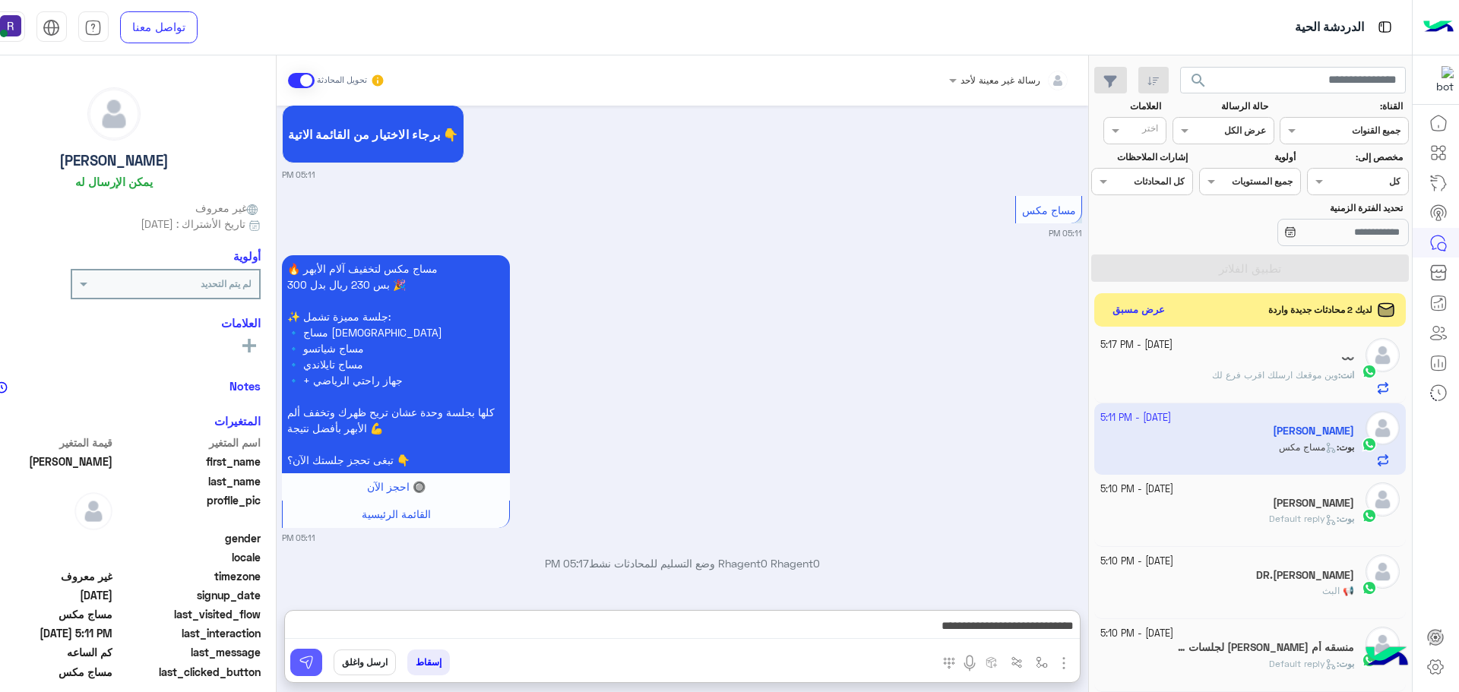
drag, startPoint x: 351, startPoint y: 665, endPoint x: 448, endPoint y: 663, distance: 96.5
click at [322, 665] on button at bounding box center [306, 662] width 32 height 27
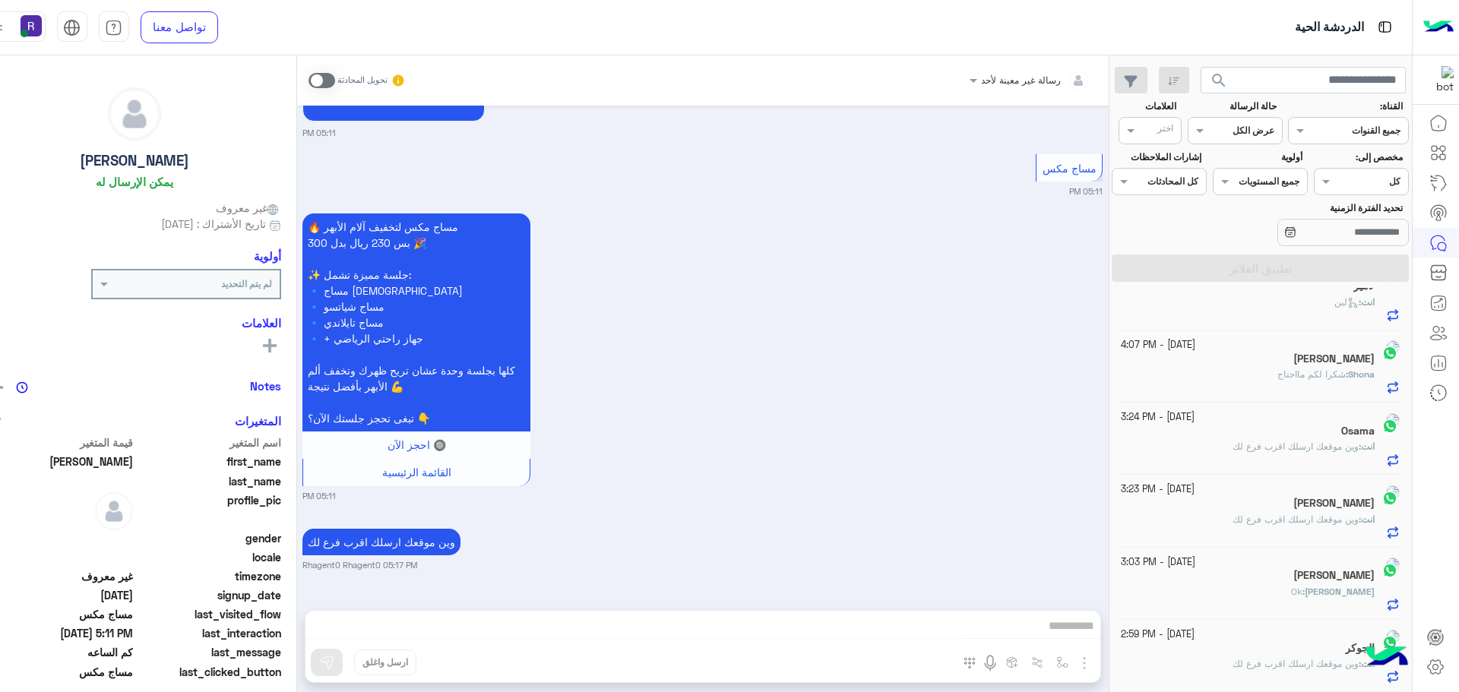
scroll to position [8, 0]
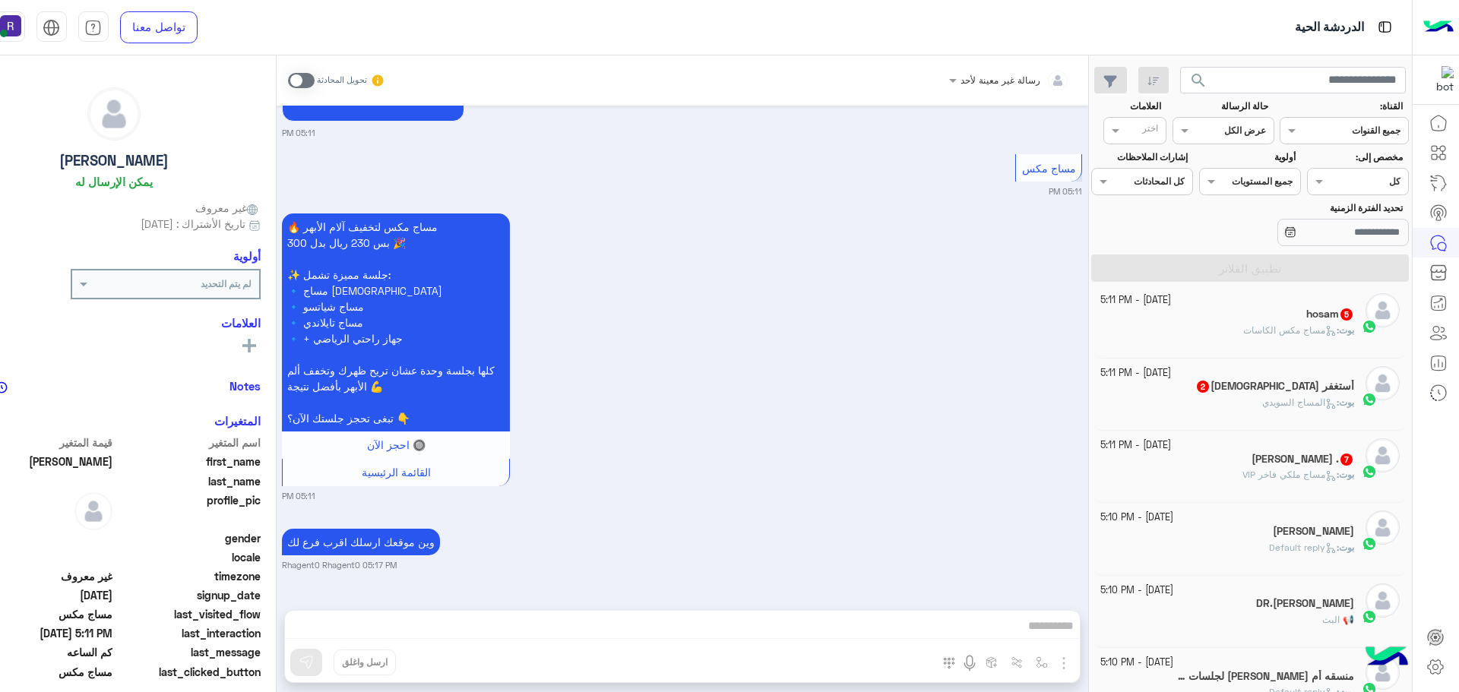
click at [1273, 475] on span "مساج ملكي فاخر VIP" at bounding box center [1289, 474] width 94 height 11
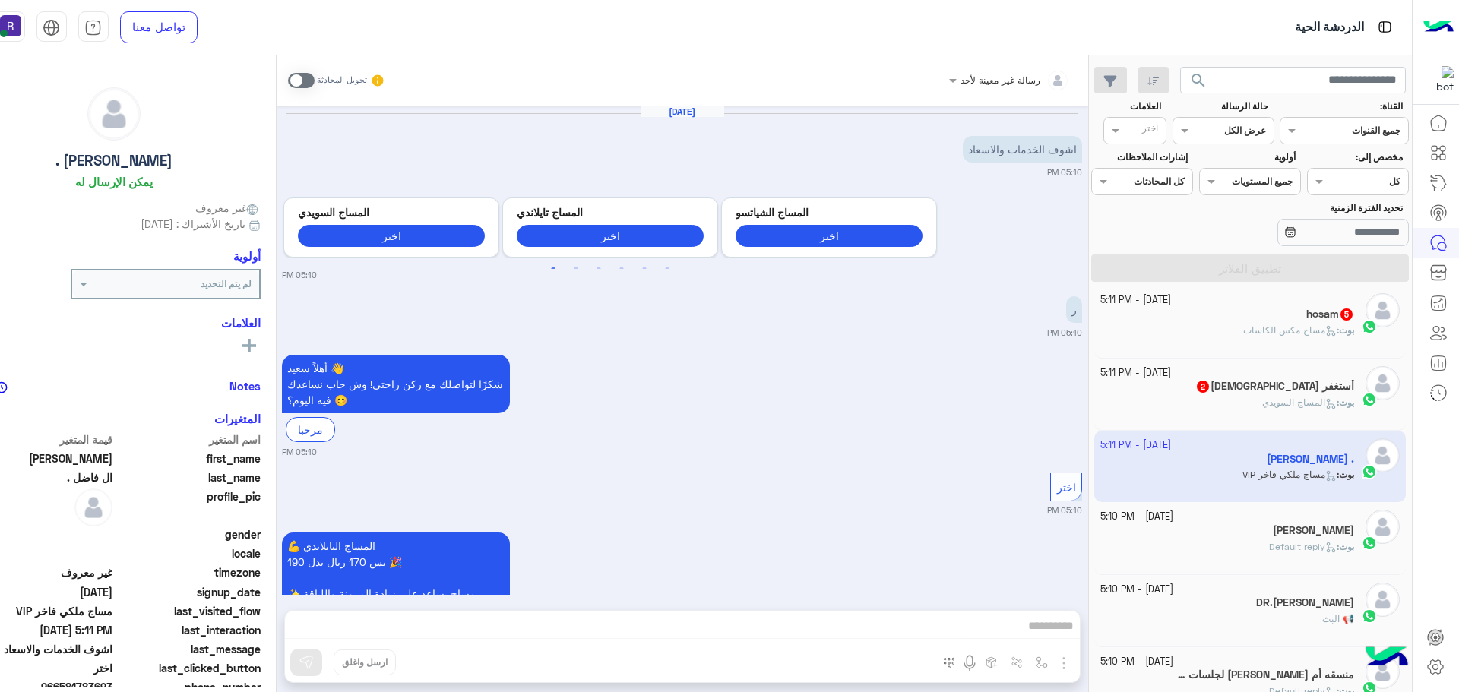
scroll to position [1595, 0]
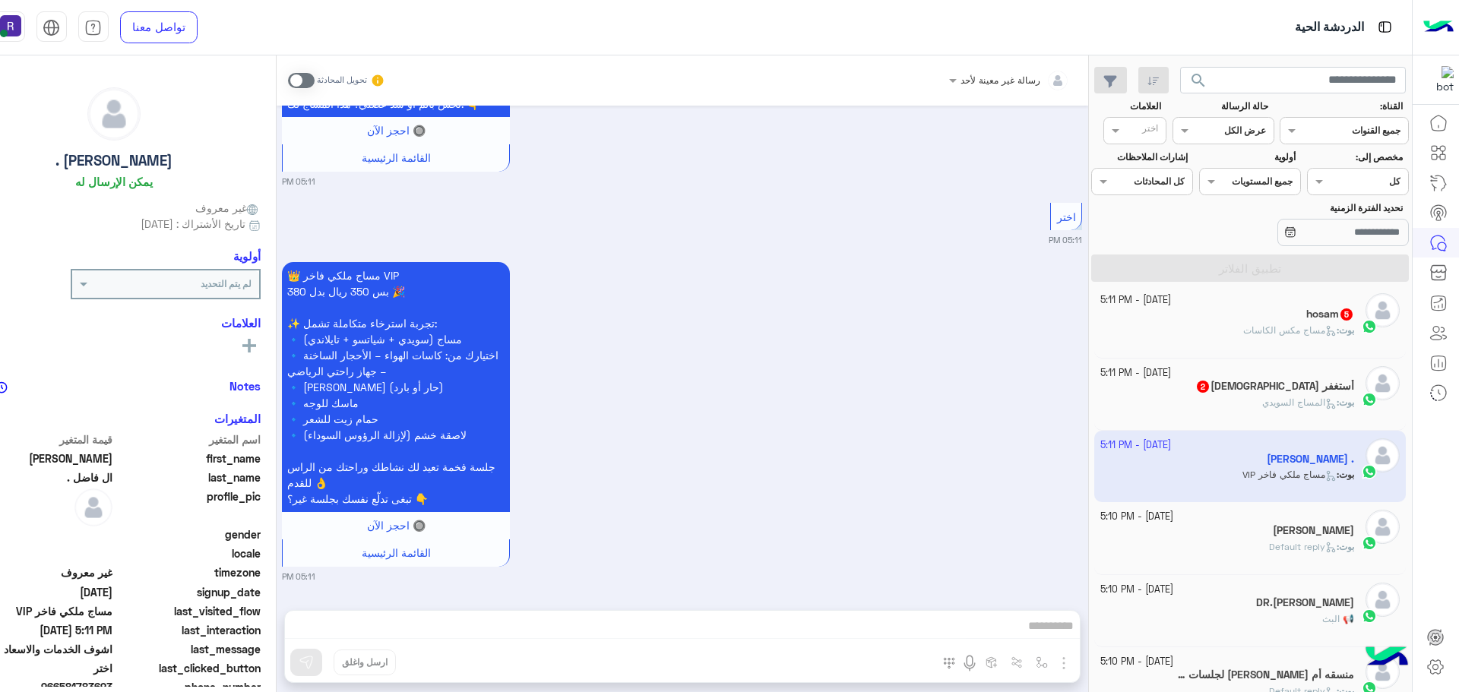
click at [315, 77] on span at bounding box center [301, 80] width 27 height 15
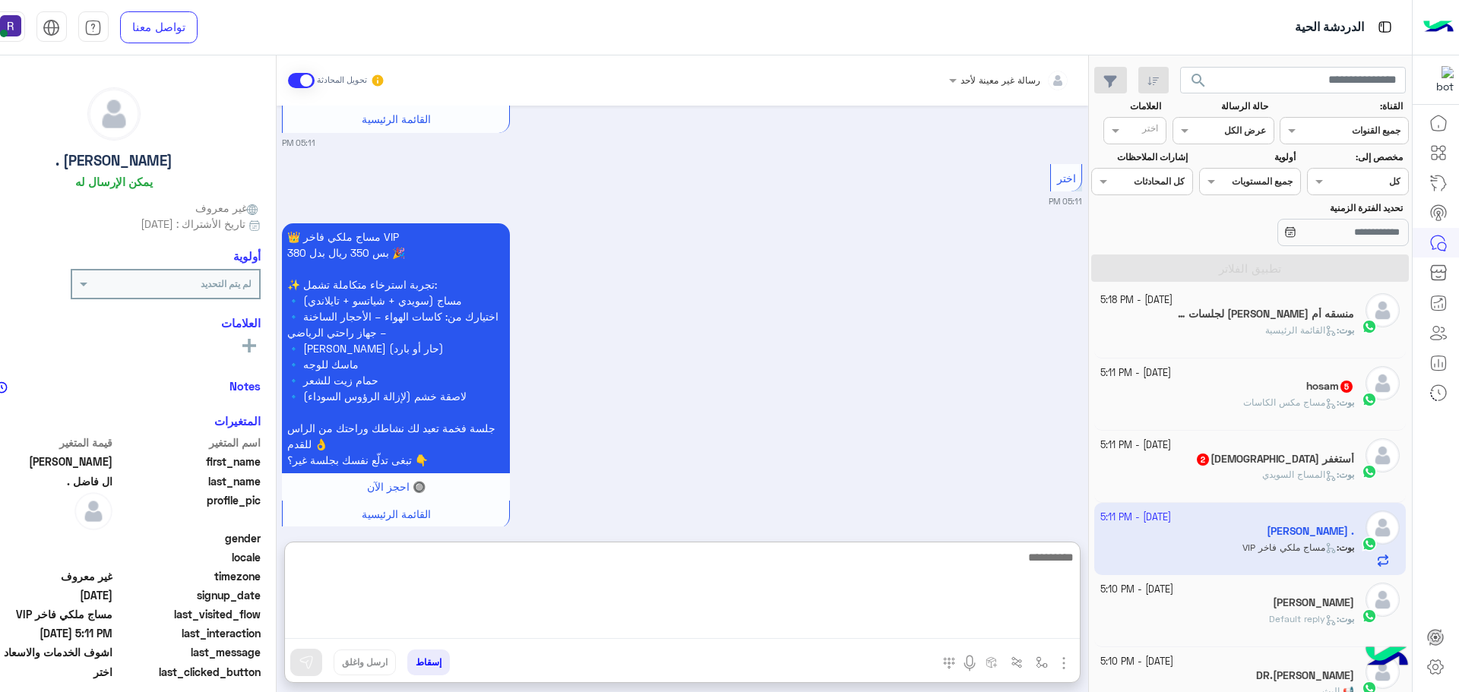
paste textarea "**********"
type textarea "**********"
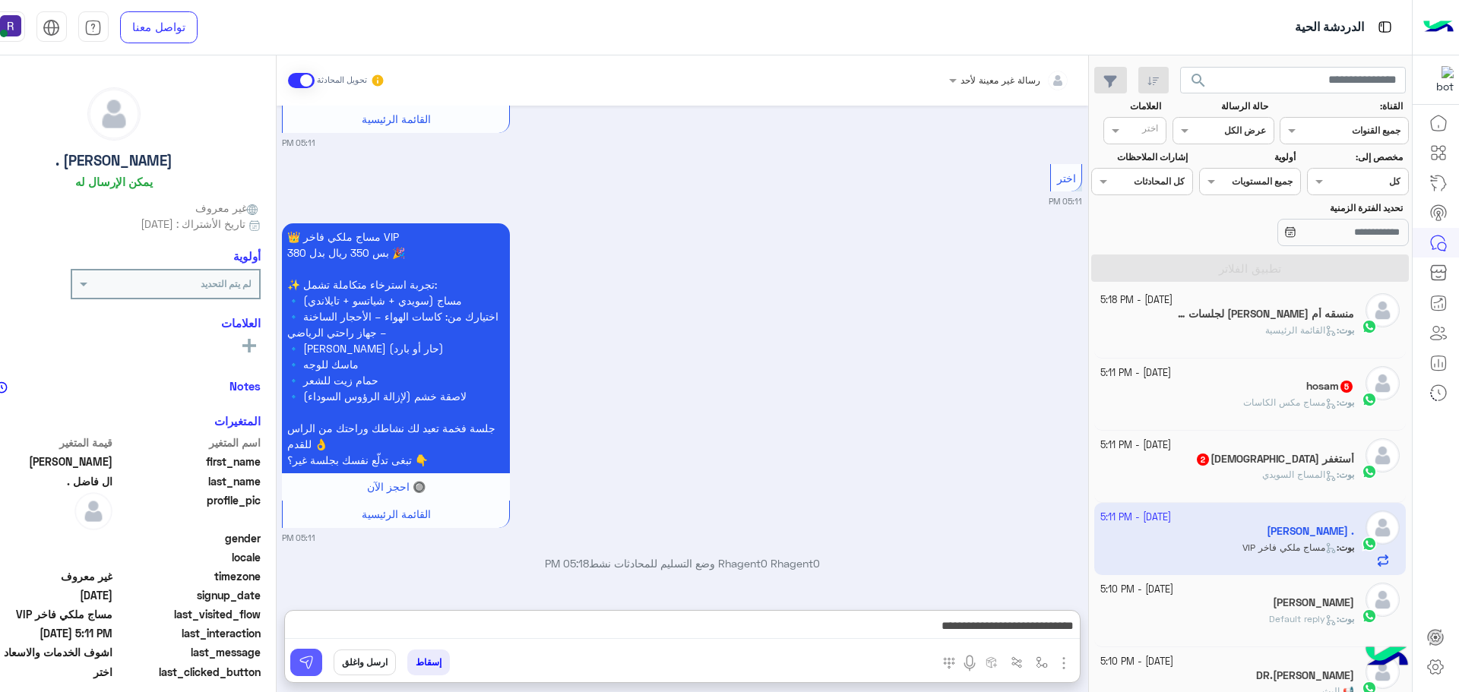
click at [314, 669] on img at bounding box center [306, 662] width 15 height 15
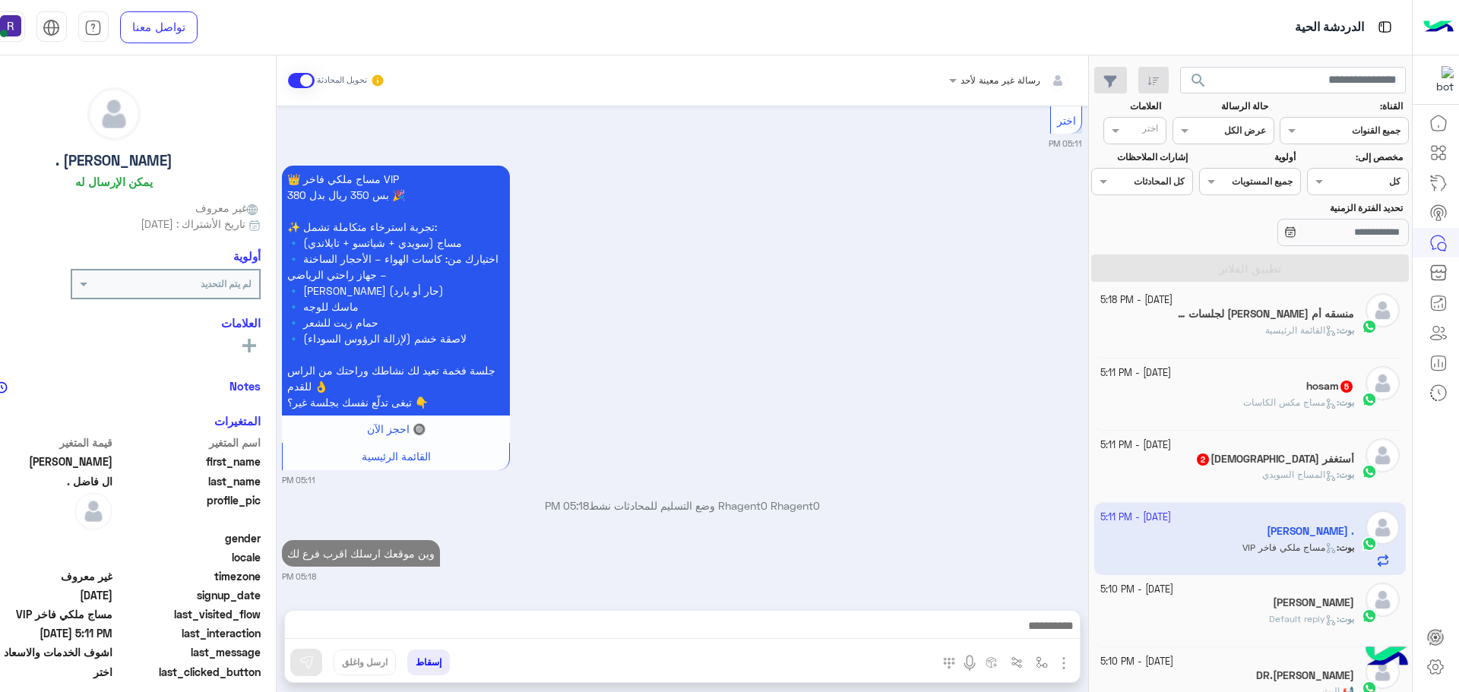
click at [1272, 475] on span "المساج السويدي" at bounding box center [1299, 474] width 74 height 11
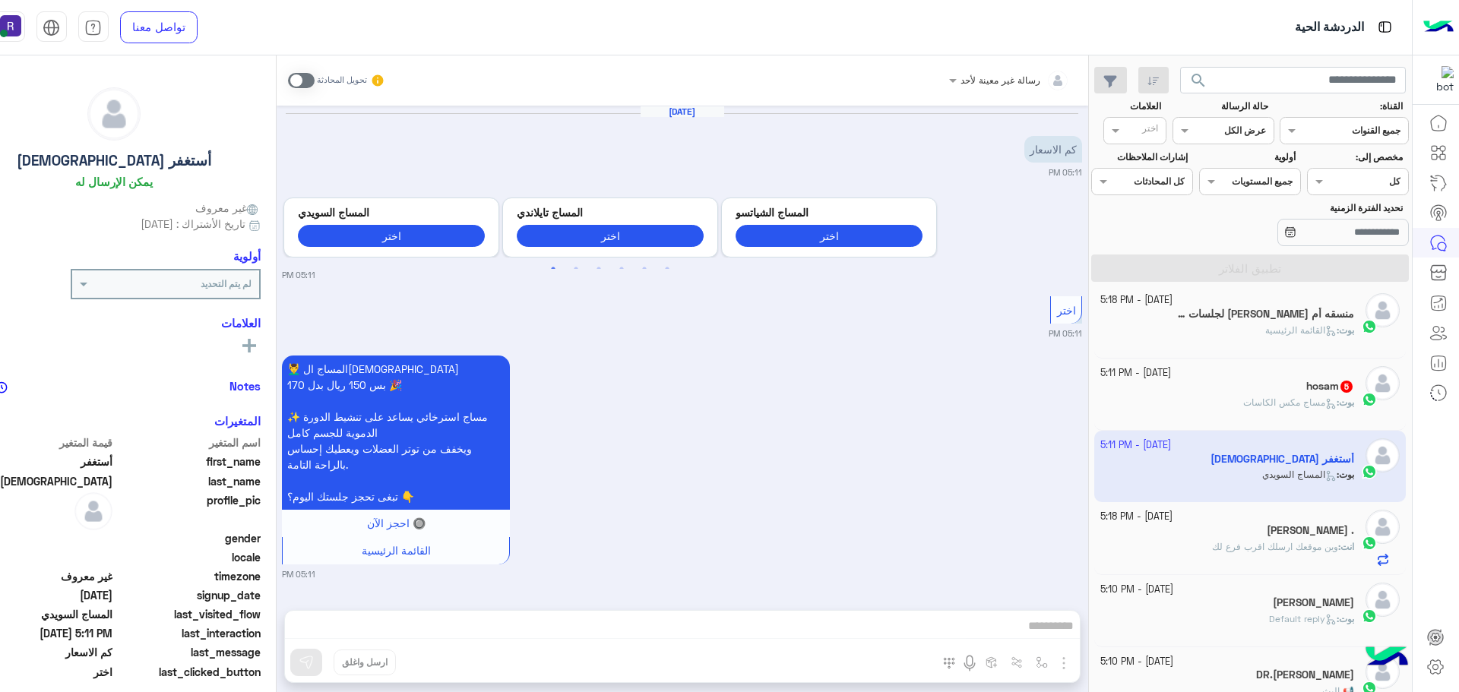
click at [315, 79] on span at bounding box center [301, 80] width 27 height 15
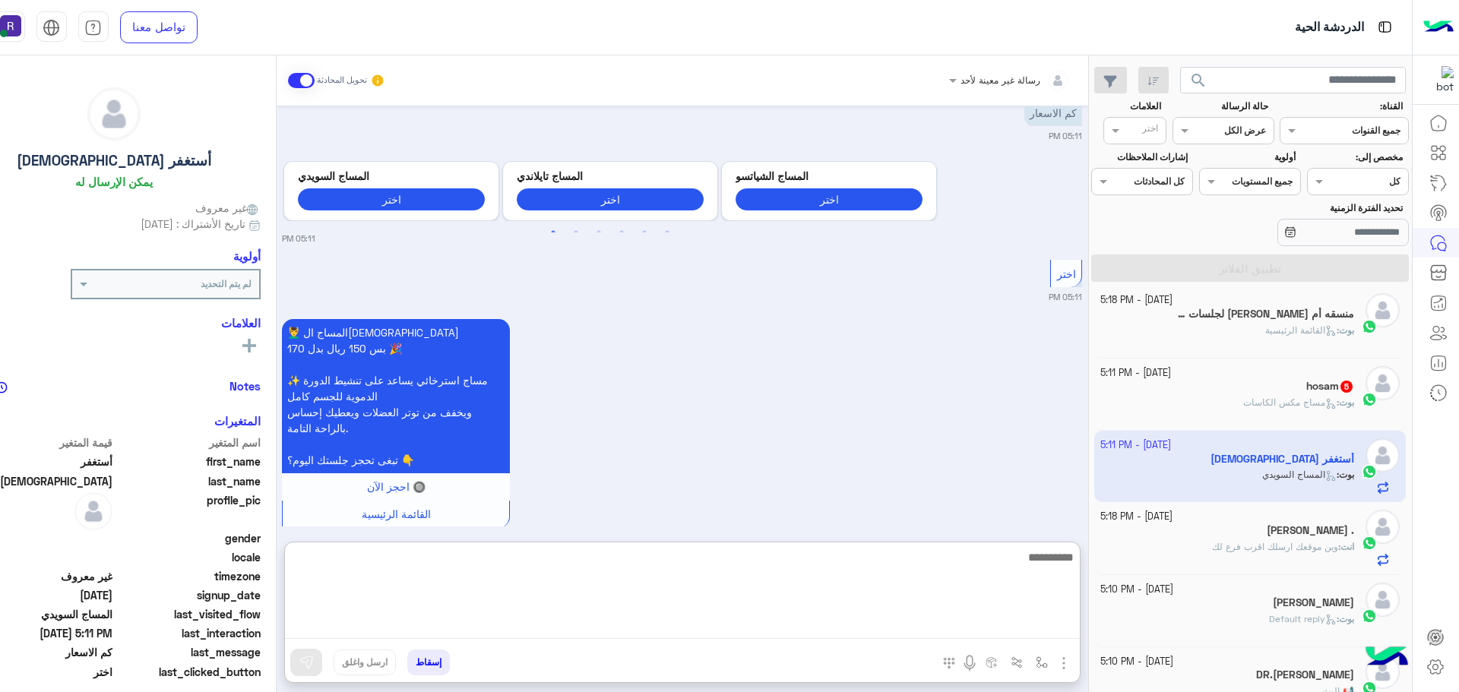
paste textarea "**********"
type textarea "**********"
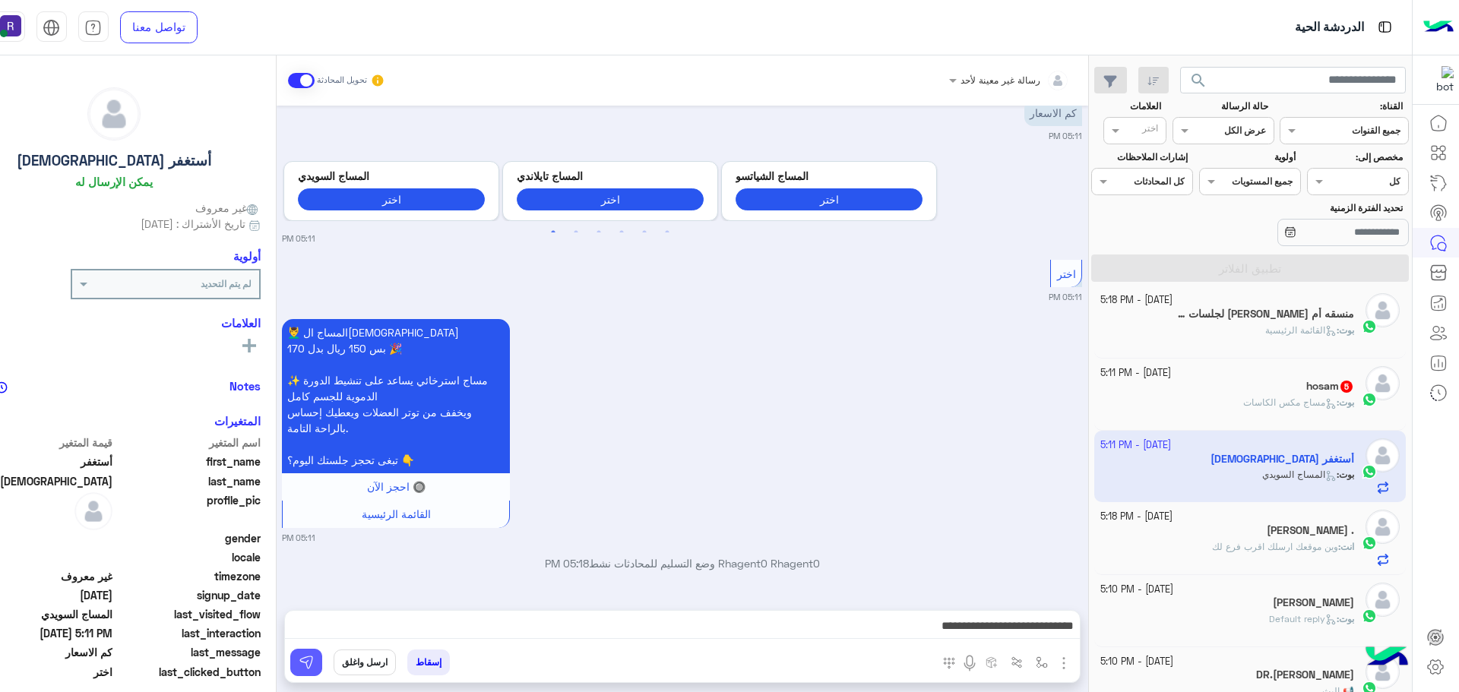
click at [322, 665] on button at bounding box center [306, 662] width 32 height 27
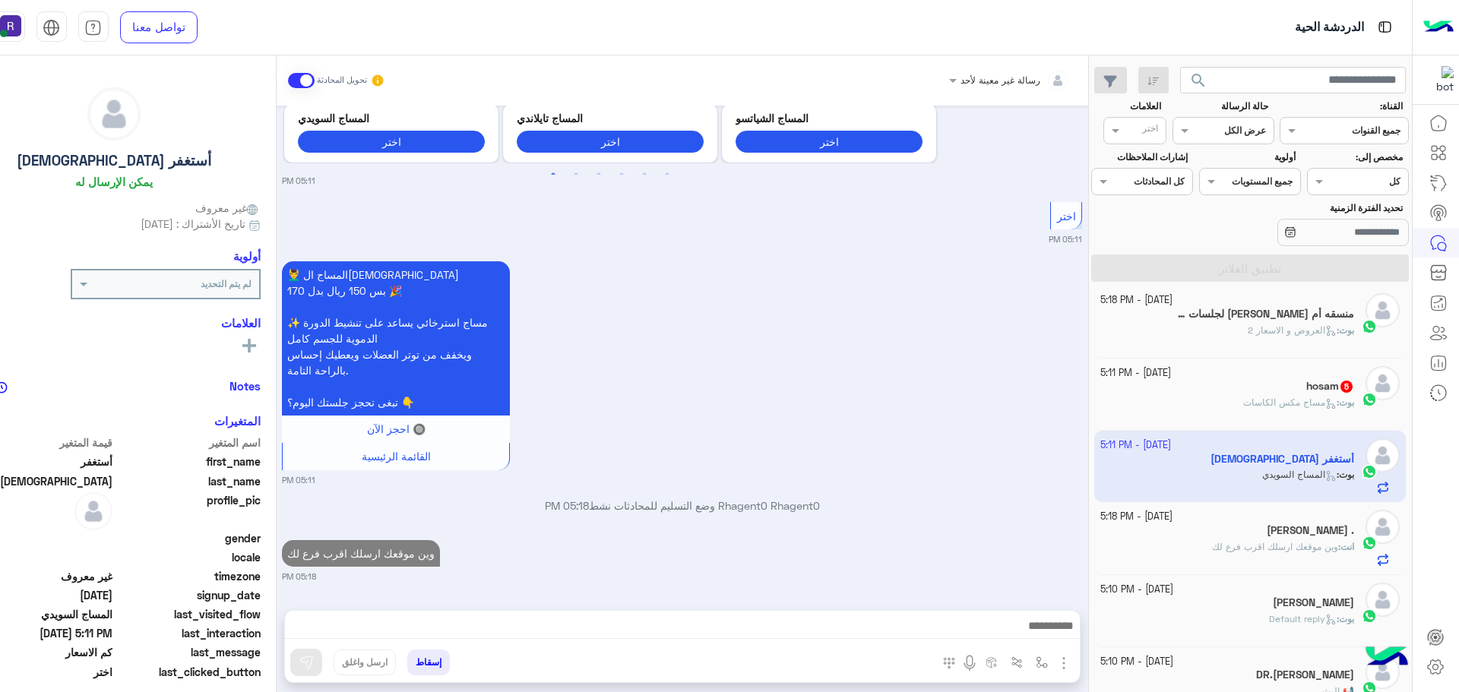
click at [1267, 405] on span "مساج مكس الكاسات" at bounding box center [1289, 402] width 93 height 11
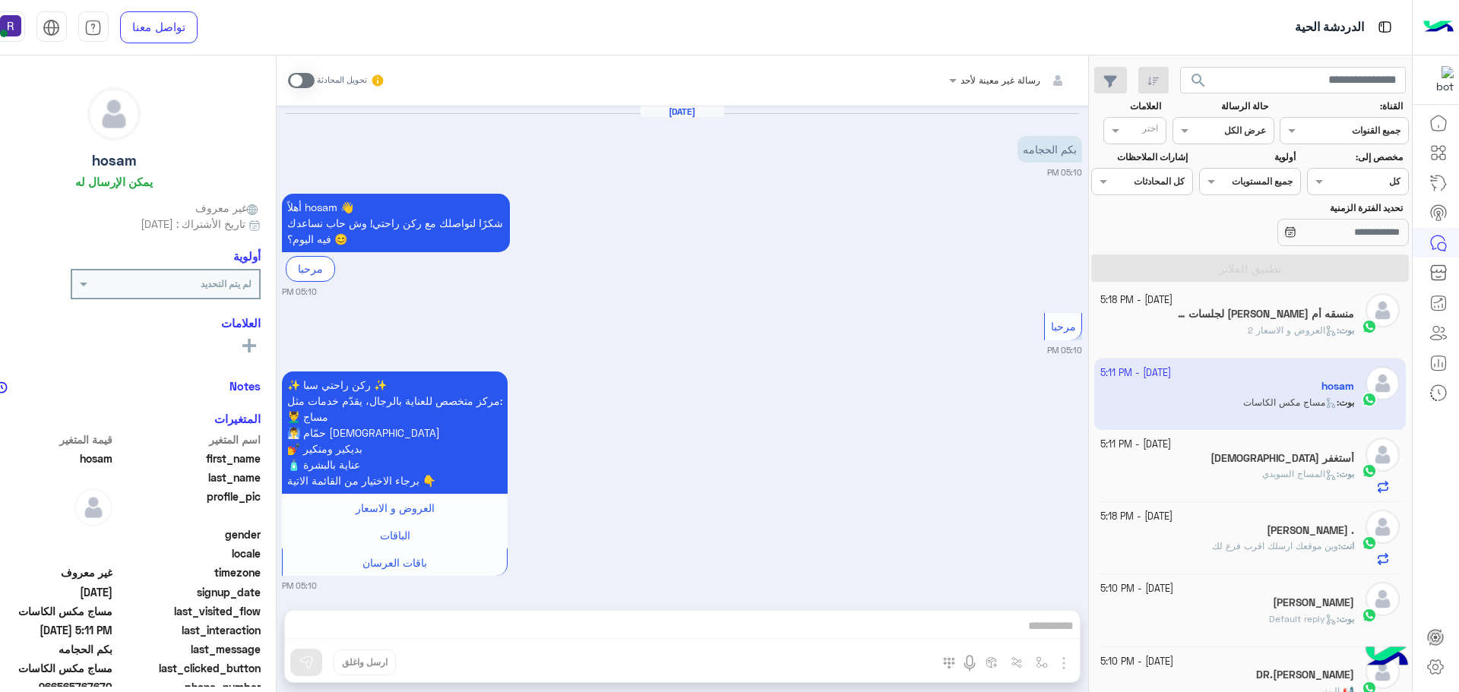
scroll to position [922, 0]
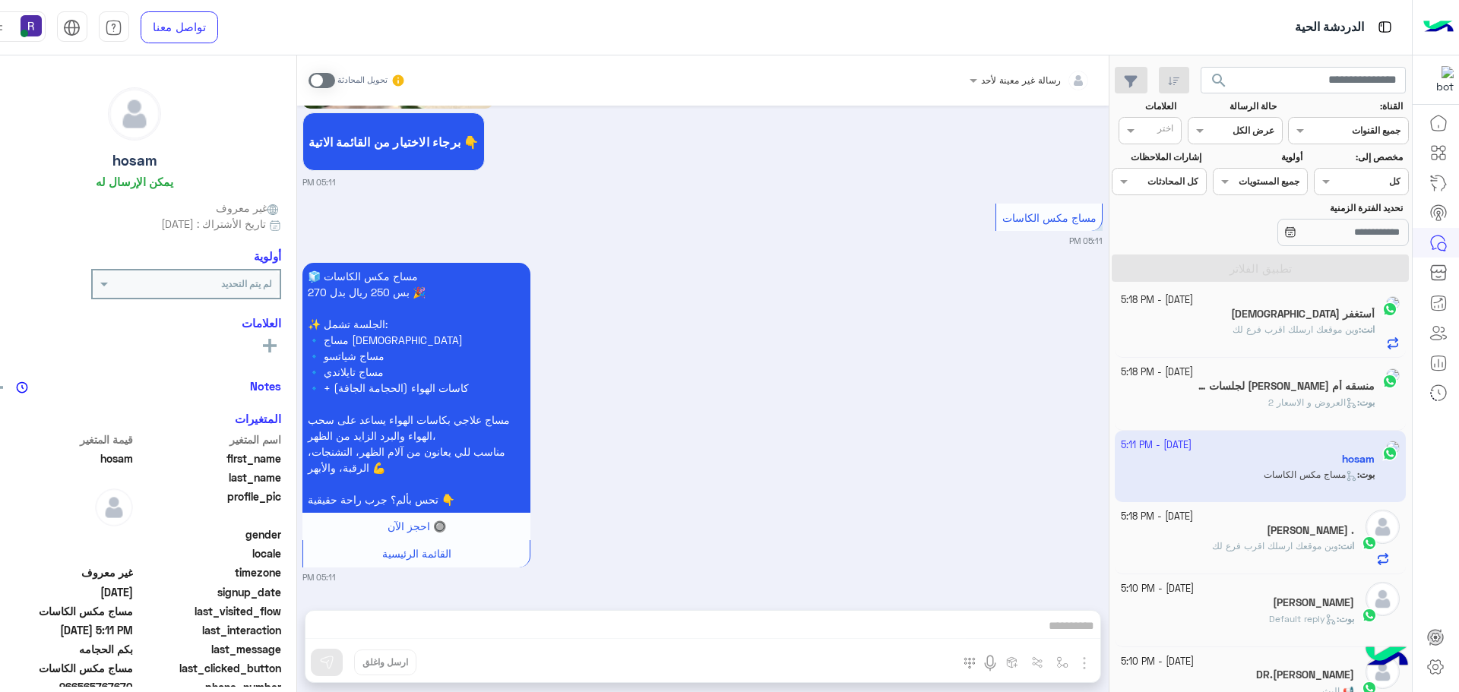
click at [335, 82] on span at bounding box center [321, 80] width 27 height 15
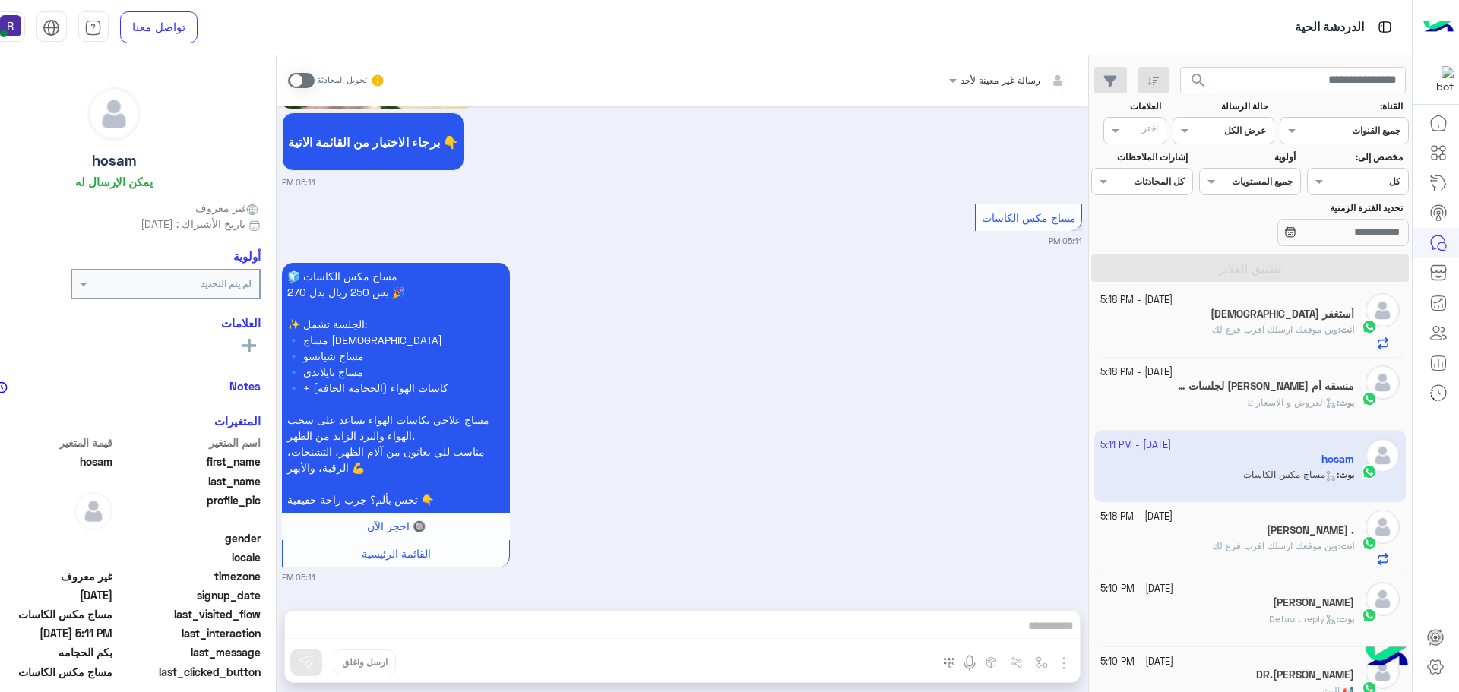
scroll to position [961, 0]
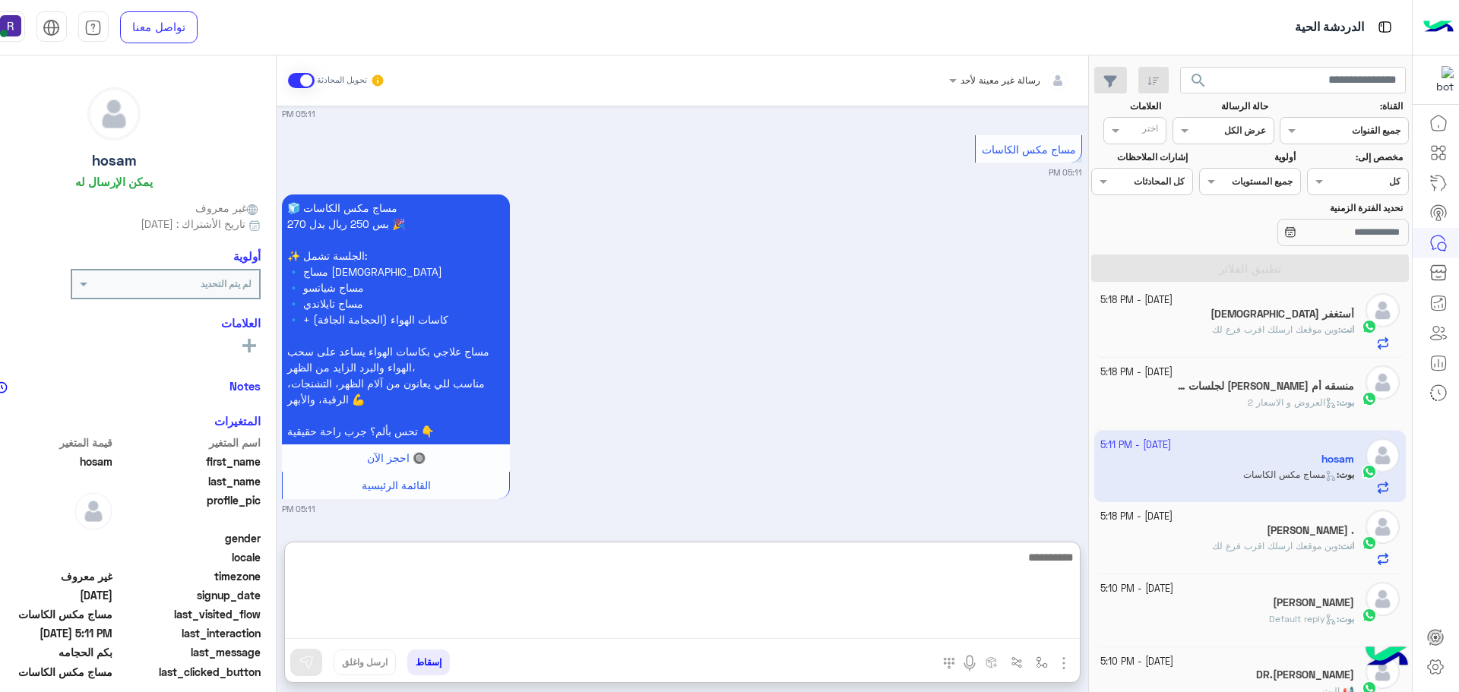
paste textarea "**********"
type textarea "**********"
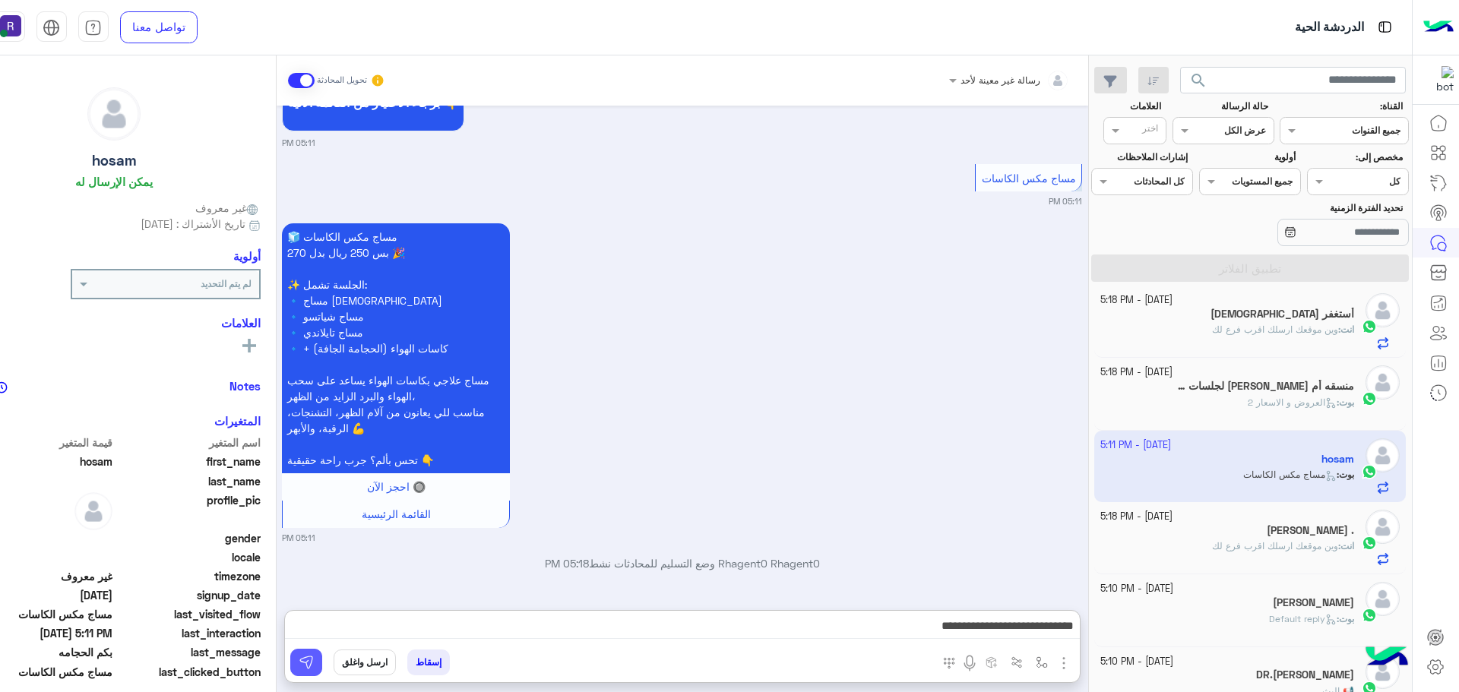
click at [322, 655] on button at bounding box center [306, 662] width 32 height 27
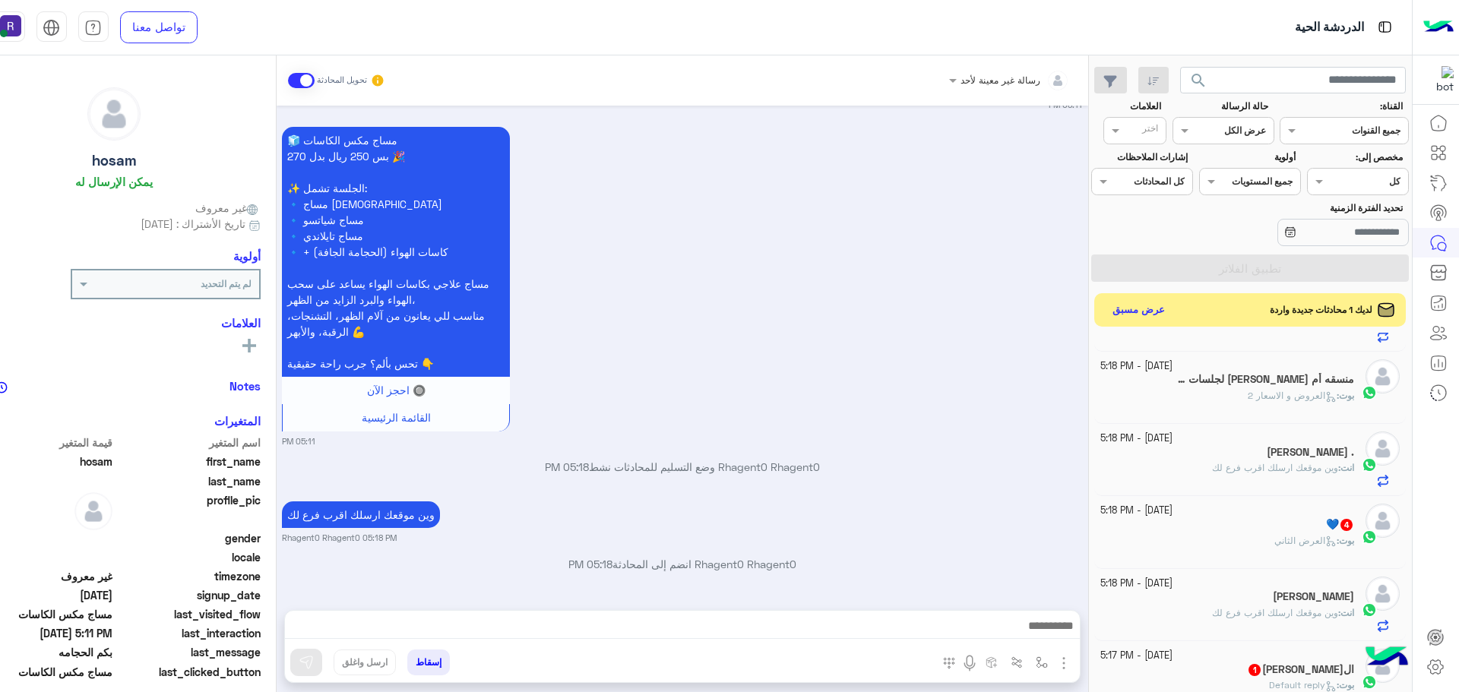
scroll to position [84, 0]
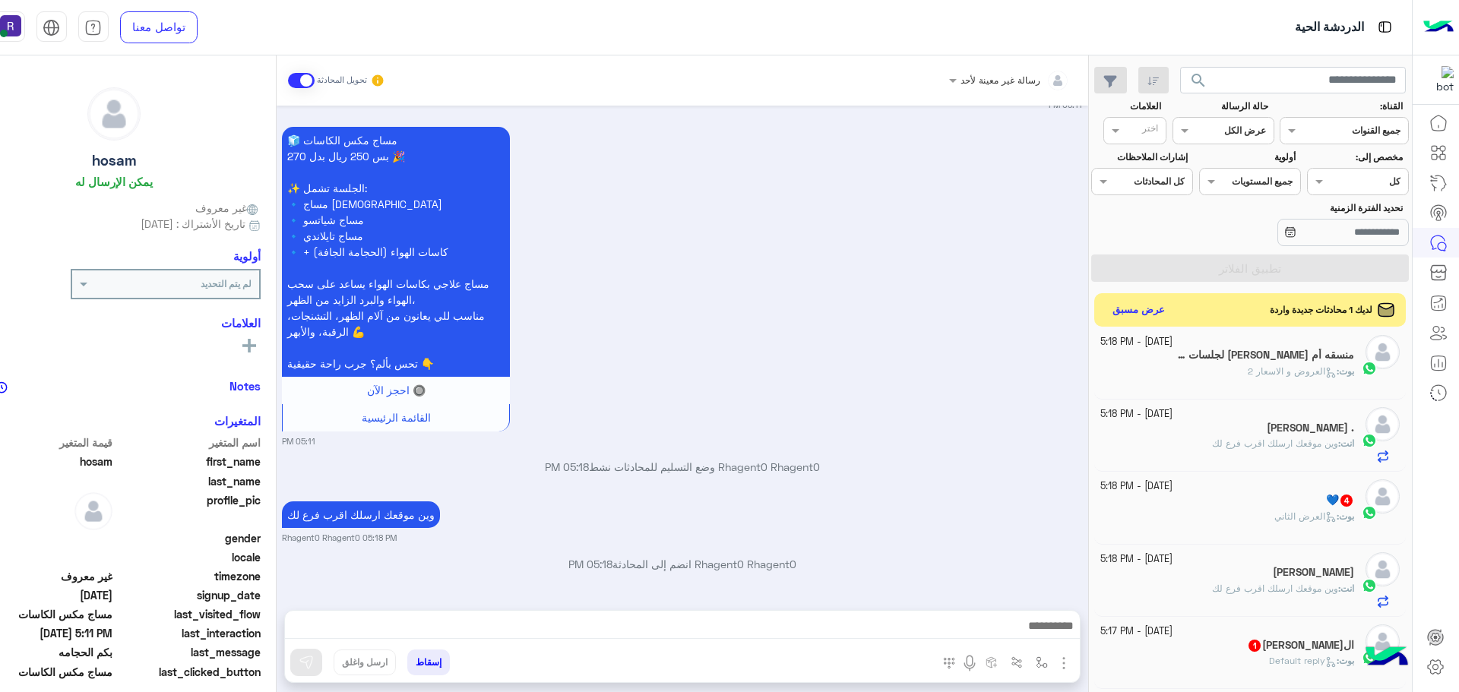
click at [1264, 647] on div "الحسين 1" at bounding box center [1227, 647] width 254 height 16
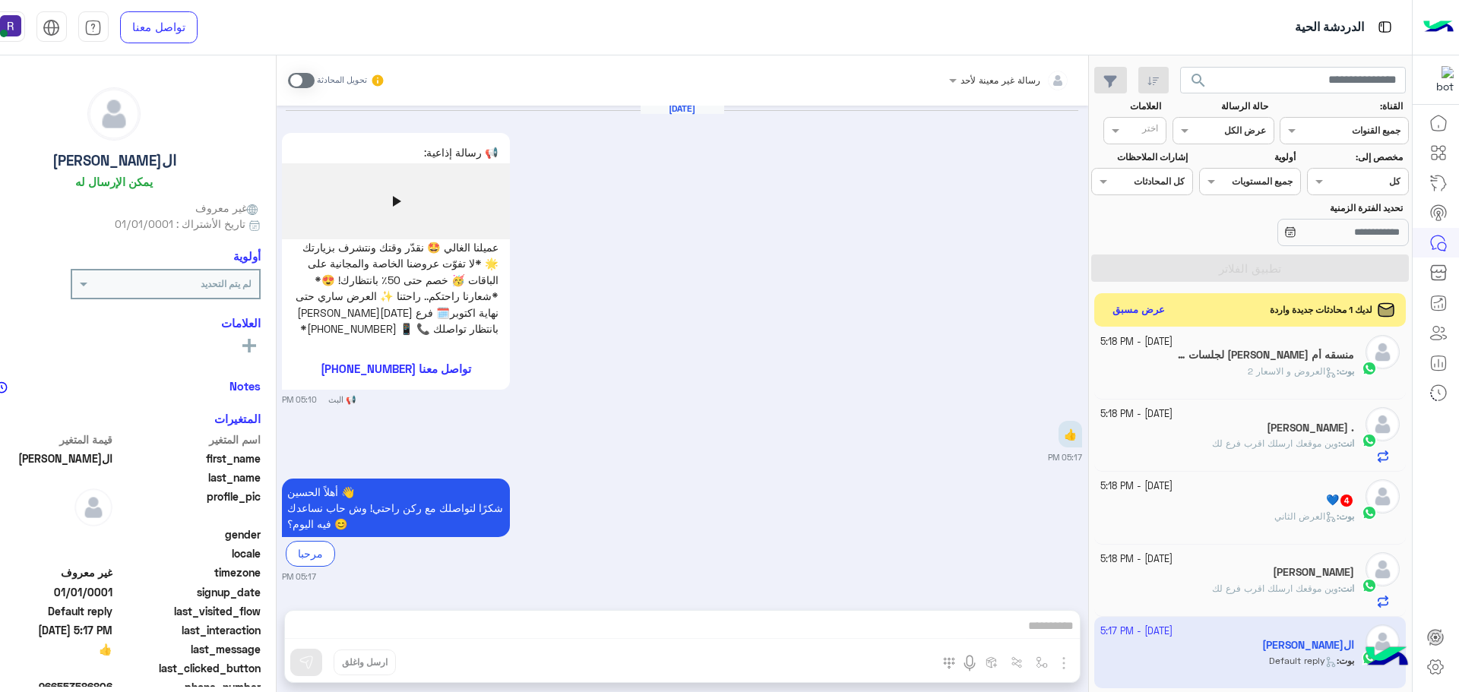
click at [315, 76] on span at bounding box center [301, 80] width 27 height 15
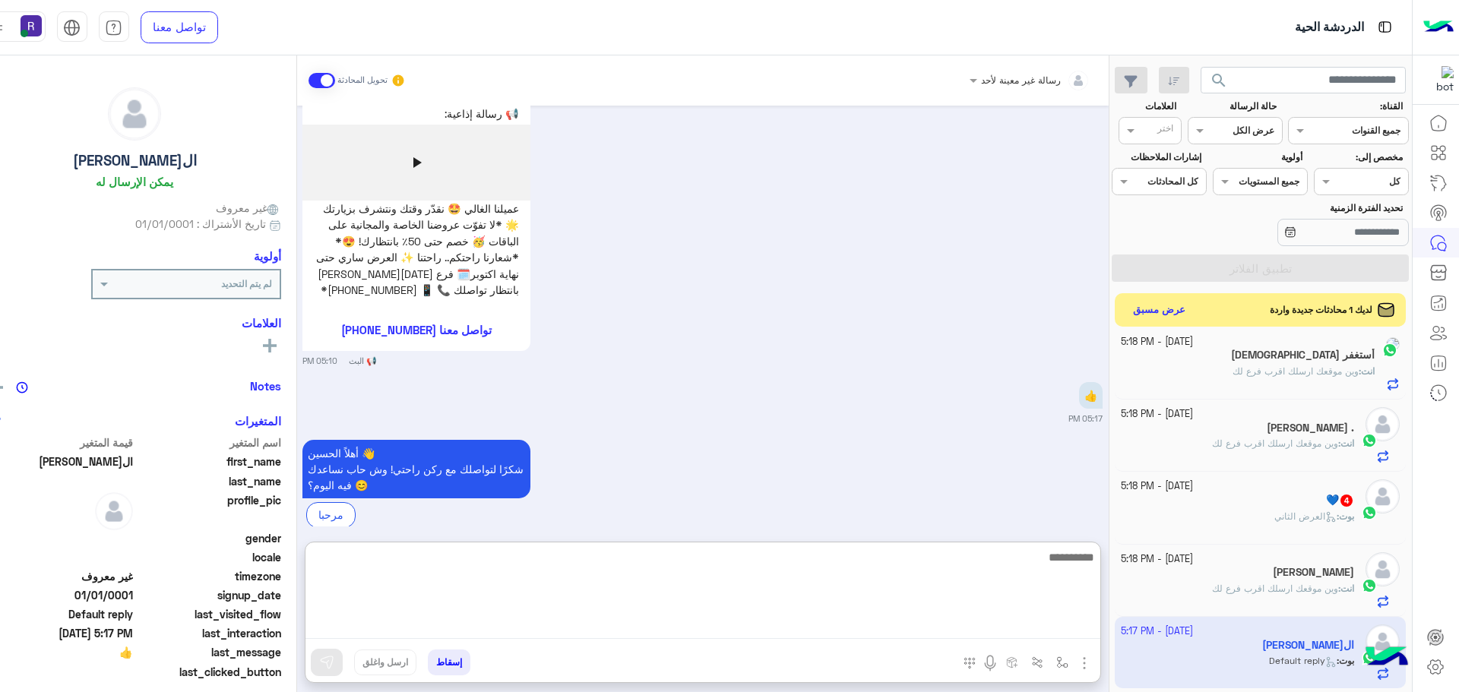
paste textarea "**********"
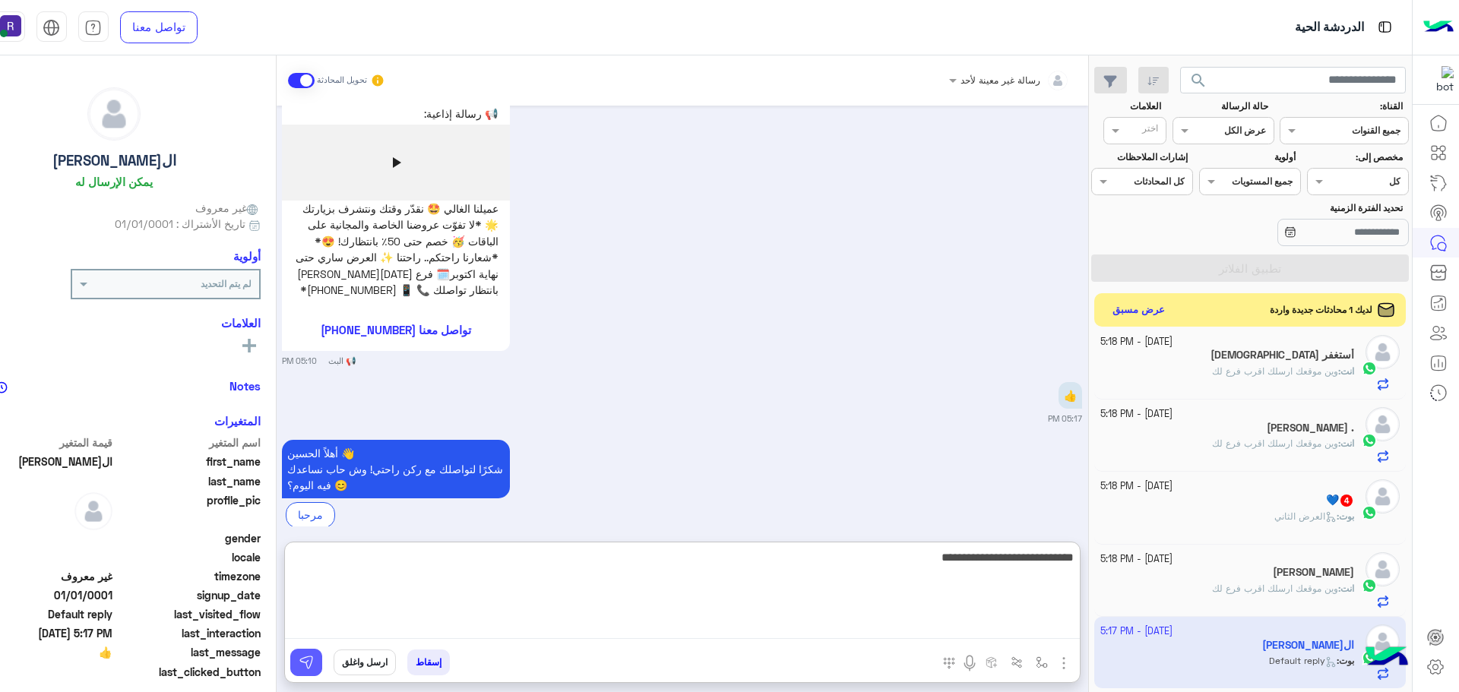
type textarea "**********"
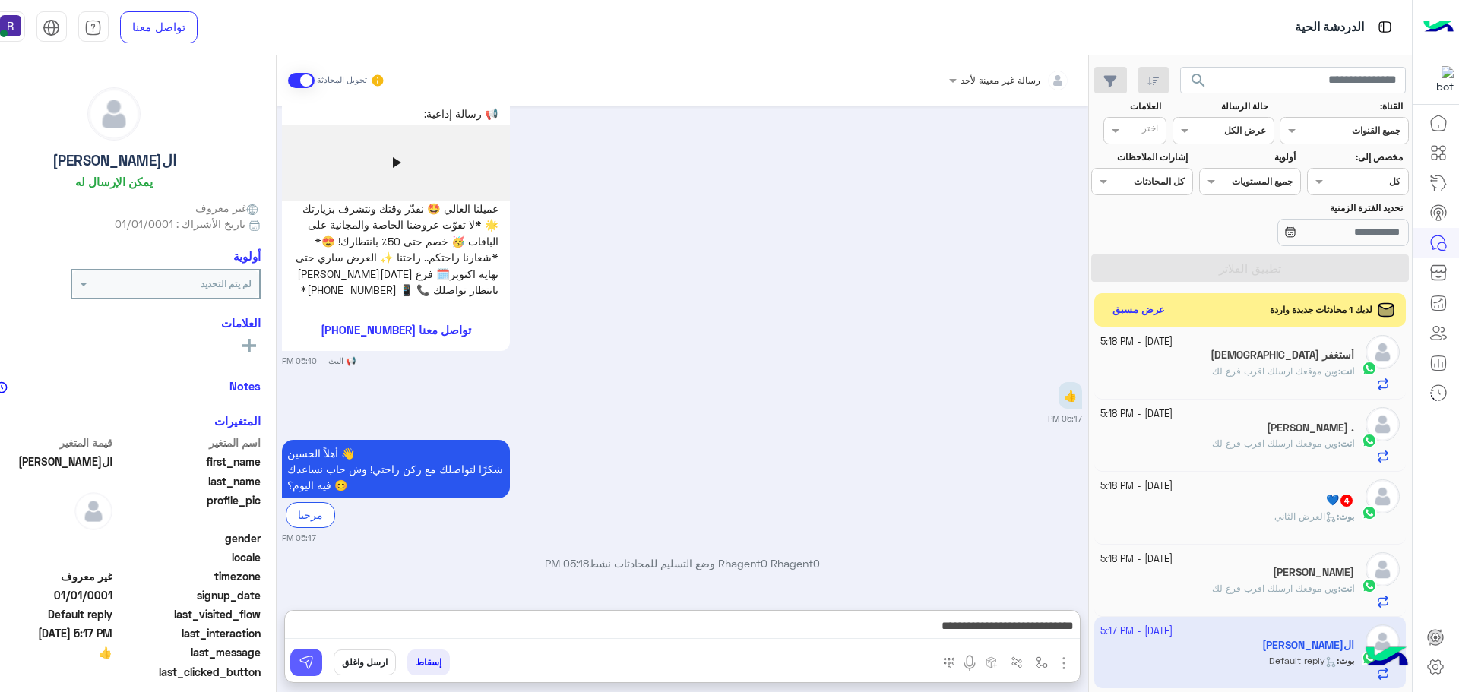
click at [322, 659] on button at bounding box center [306, 662] width 32 height 27
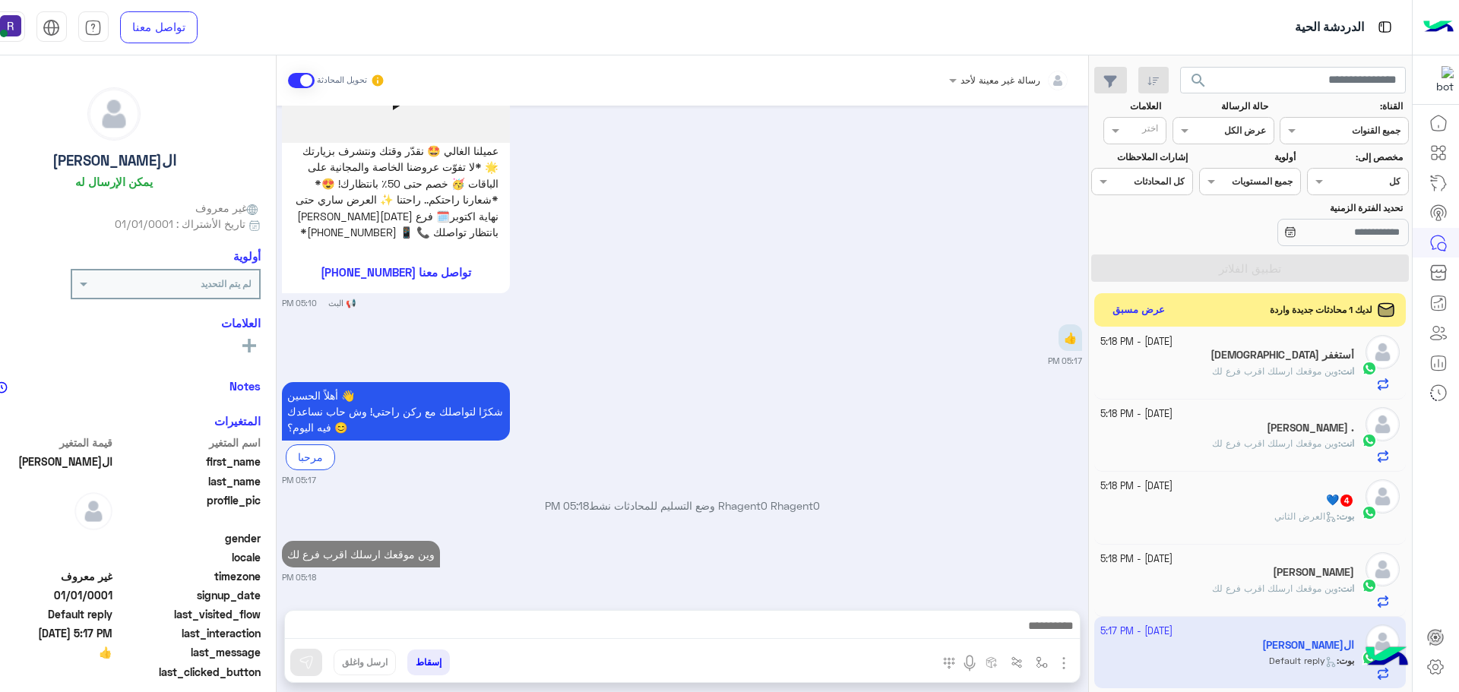
click at [1234, 515] on div "بوت : العرض الثاني" at bounding box center [1227, 523] width 254 height 27
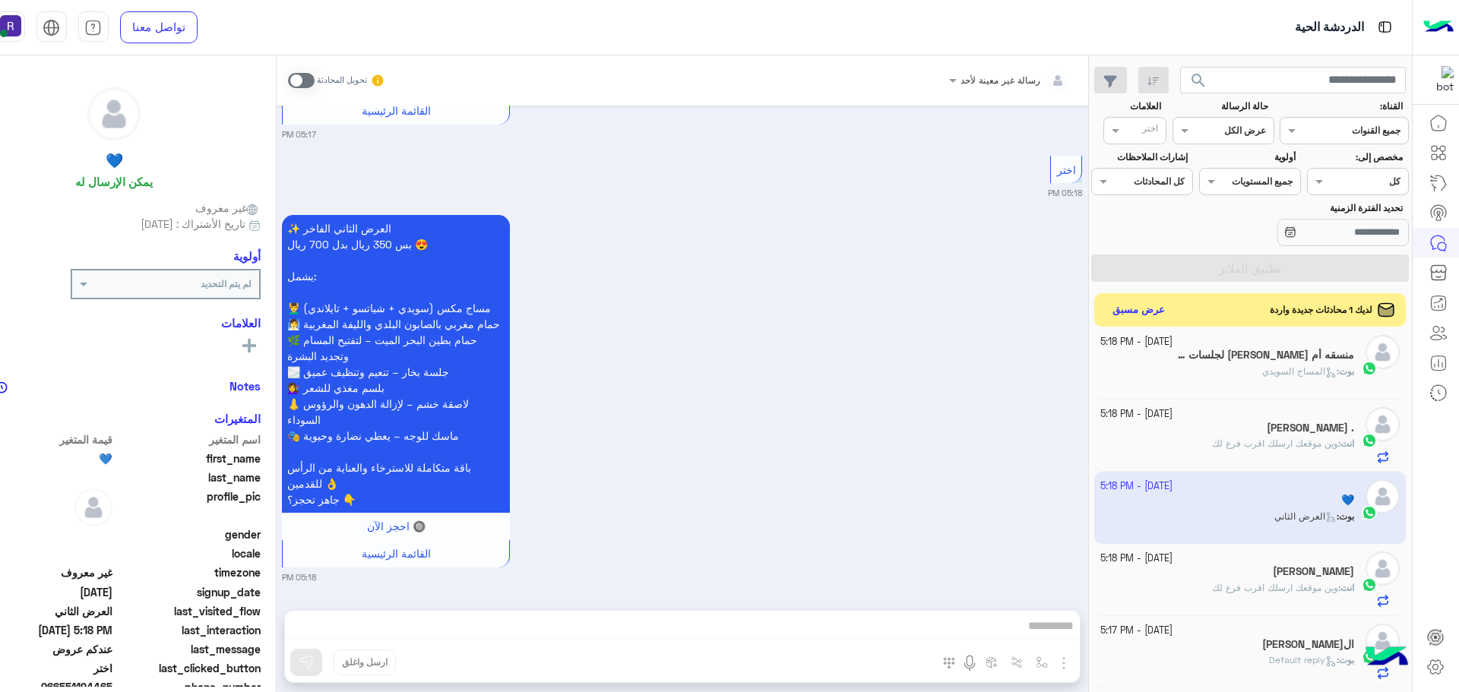
click at [315, 78] on span at bounding box center [301, 80] width 27 height 15
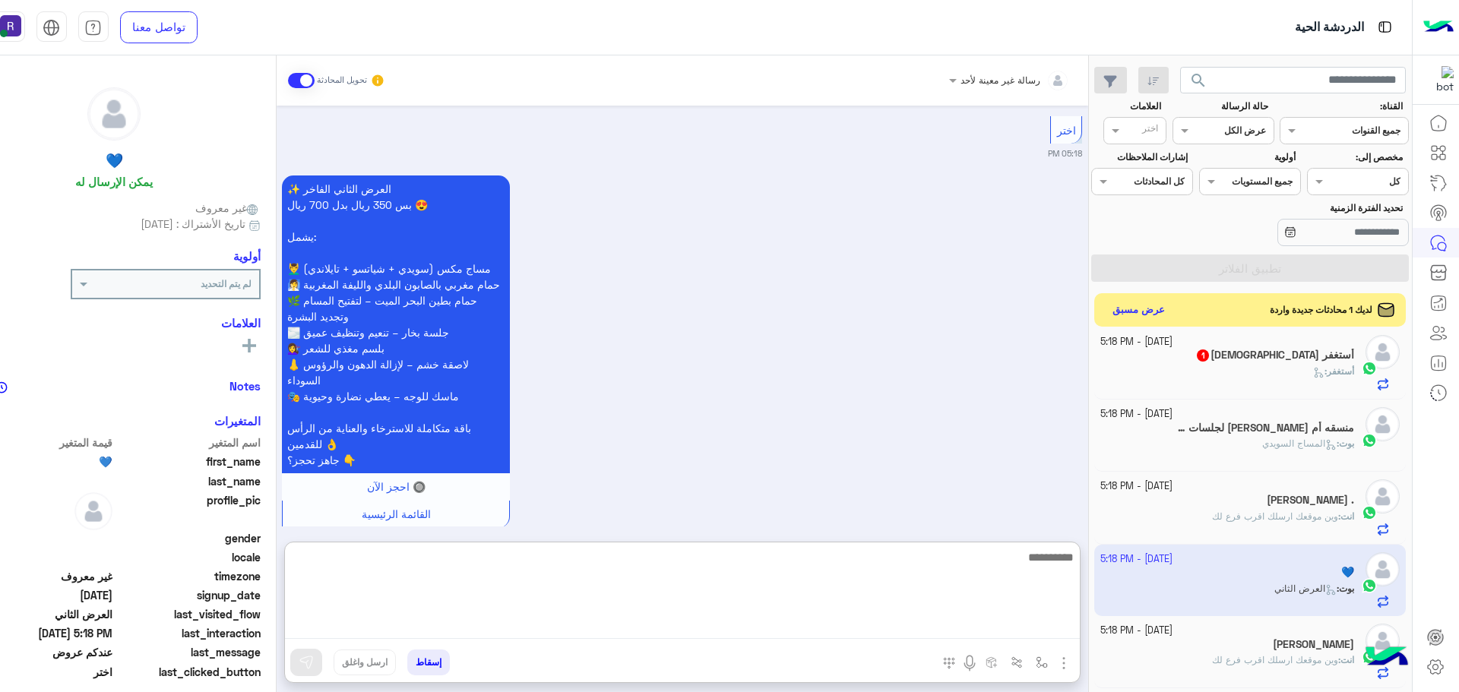
paste textarea "**********"
type textarea "**********"
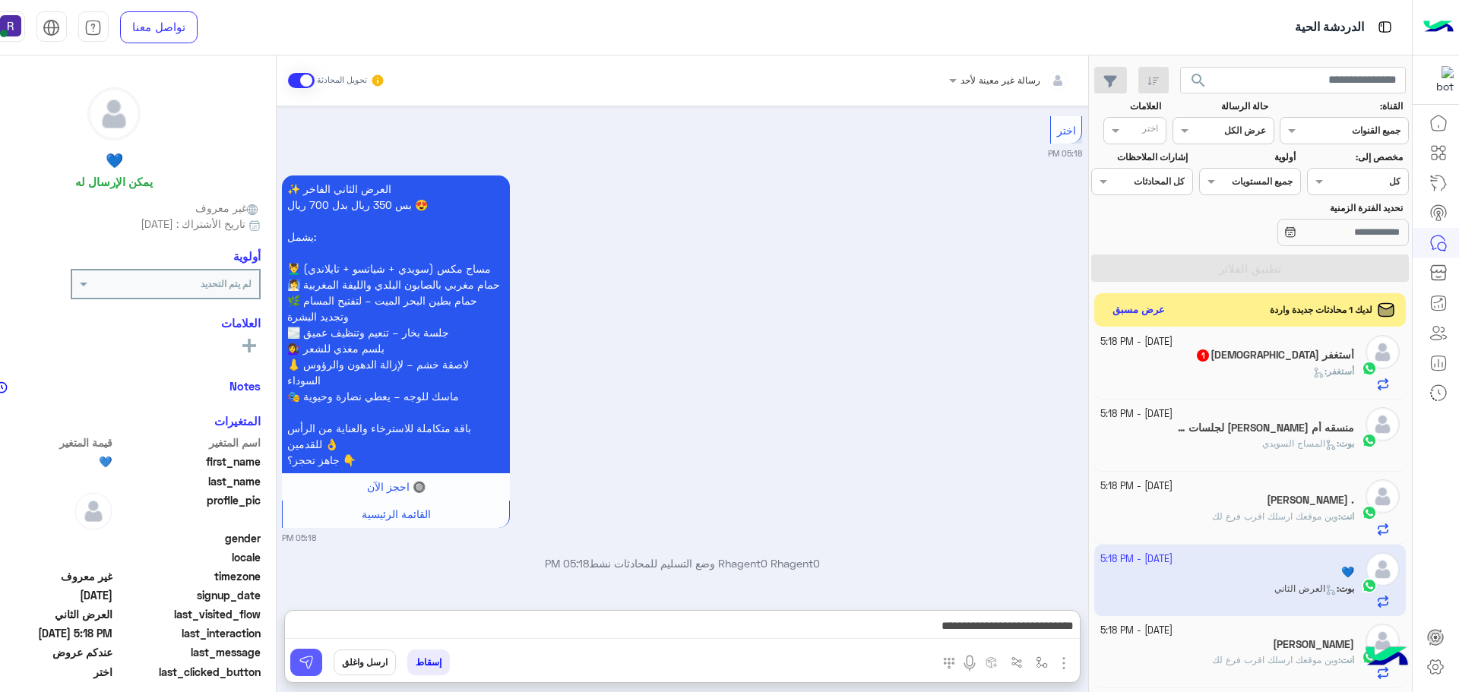
click at [314, 660] on img at bounding box center [306, 662] width 15 height 15
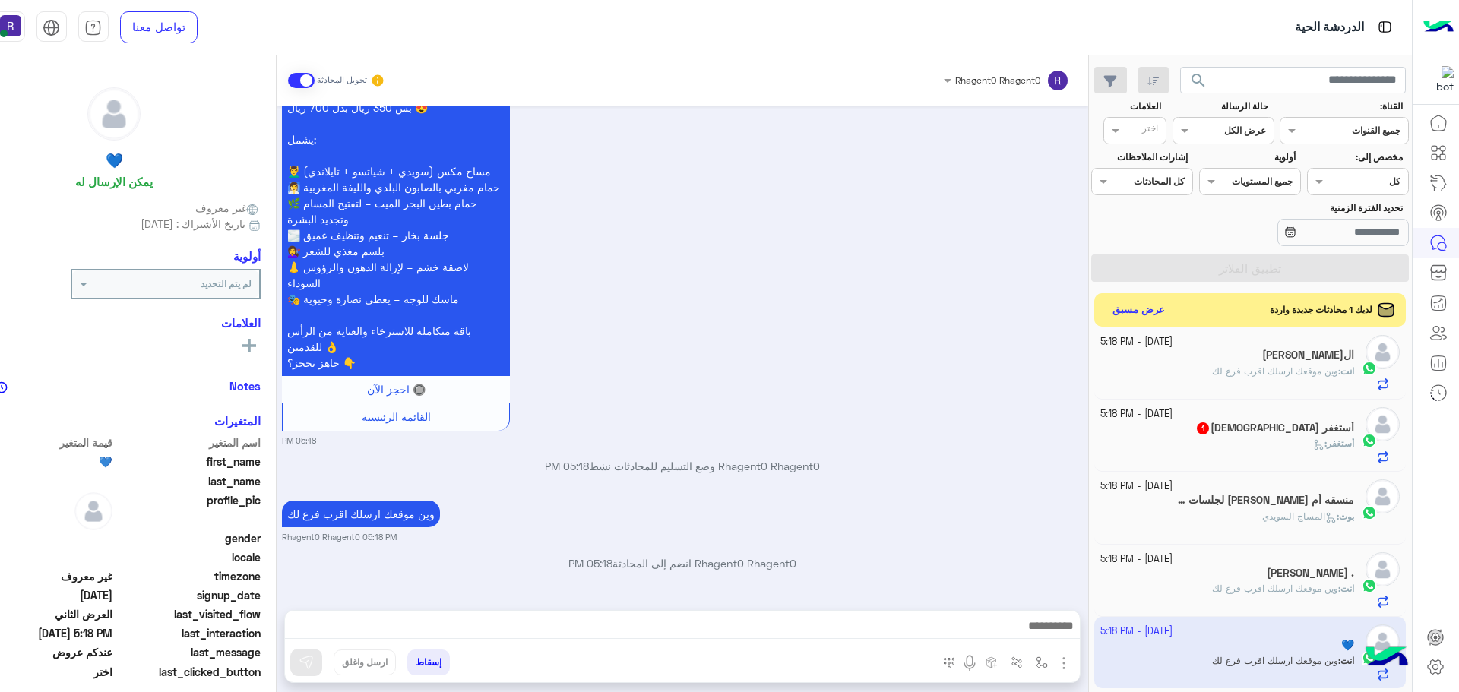
click at [1292, 506] on h5 "منسقه أم عبدالله لجلسات مساج وآسترخاء 4" at bounding box center [1265, 500] width 178 height 13
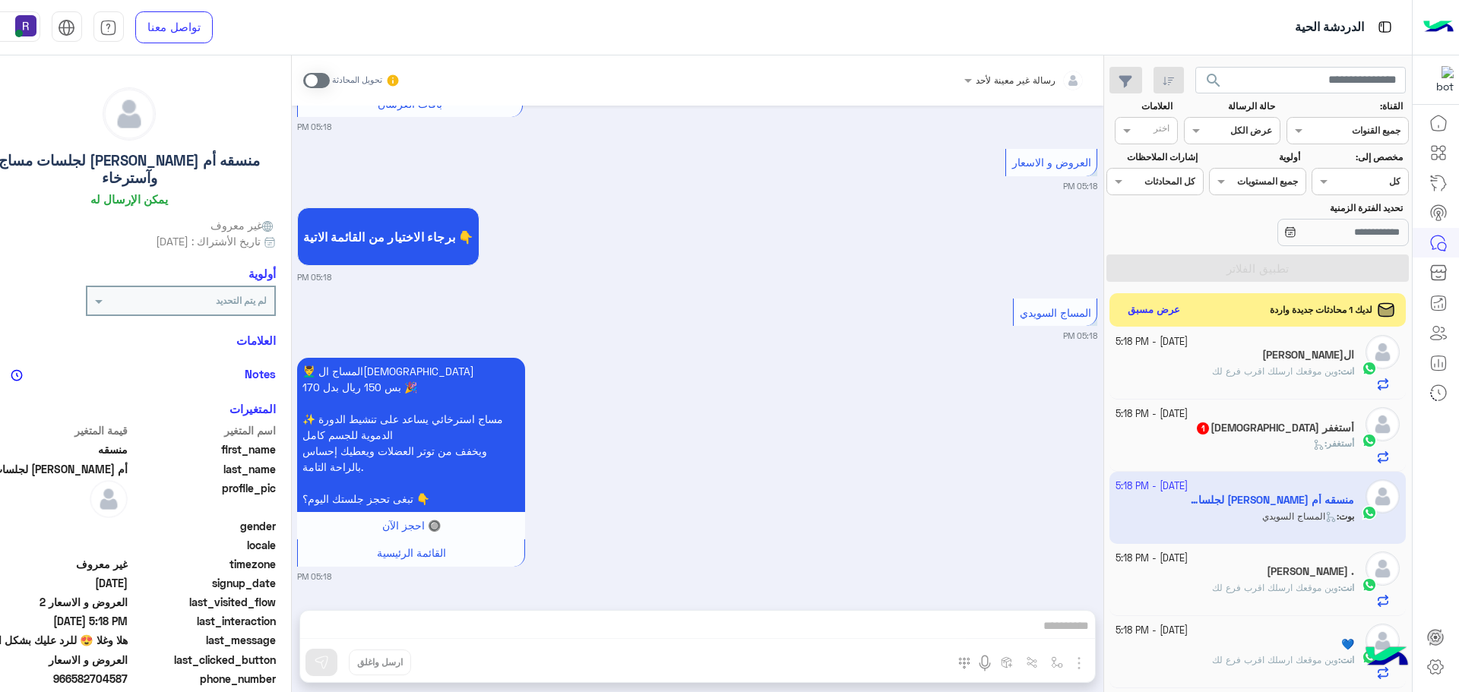
click at [330, 81] on span at bounding box center [316, 80] width 27 height 15
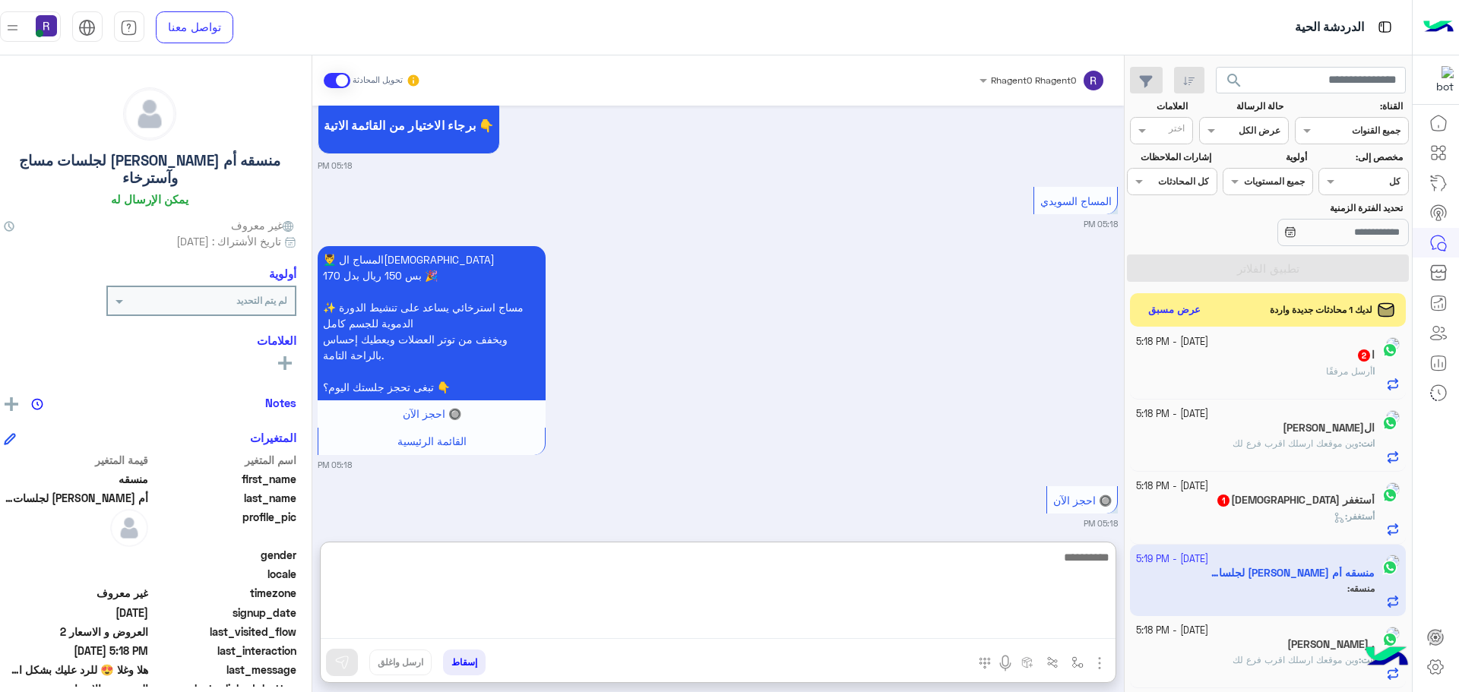
paste textarea "**********"
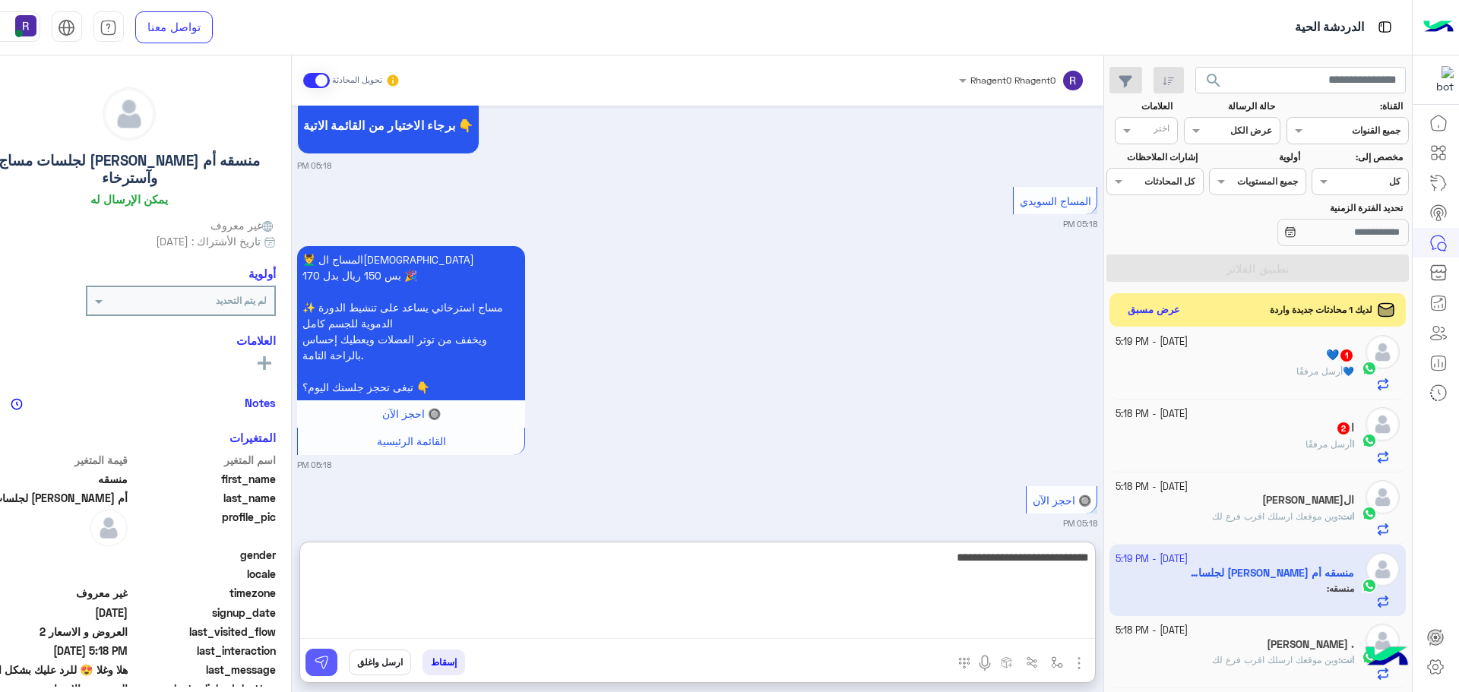
type textarea "**********"
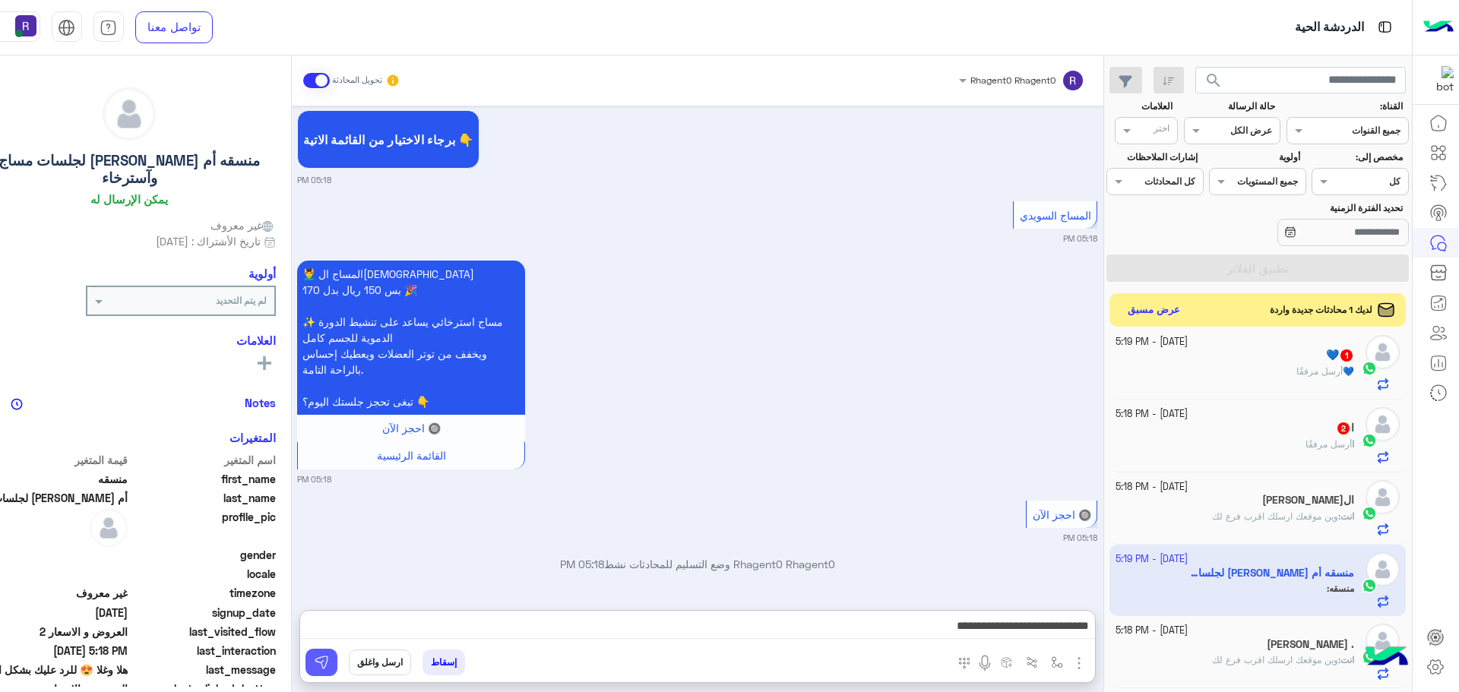
click at [329, 656] on img at bounding box center [321, 662] width 15 height 15
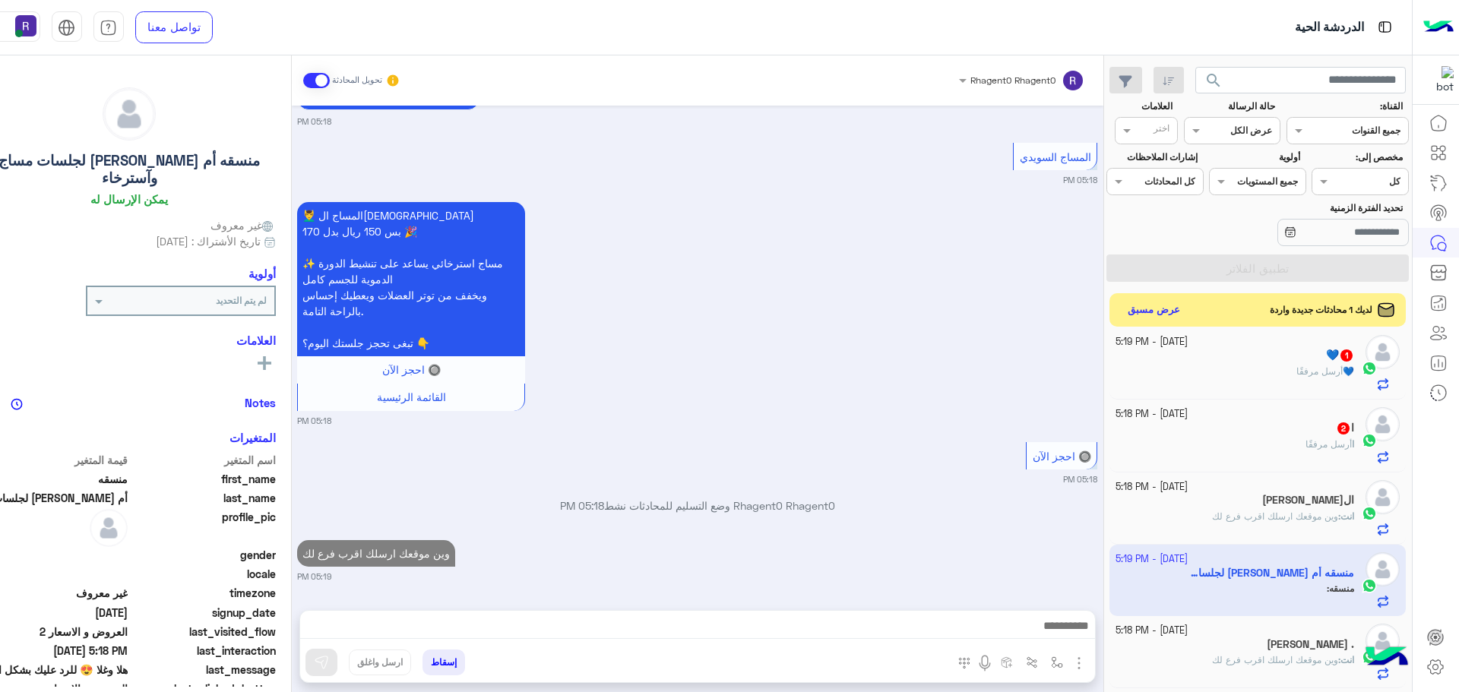
click at [1254, 435] on div "ا 2" at bounding box center [1234, 430] width 239 height 16
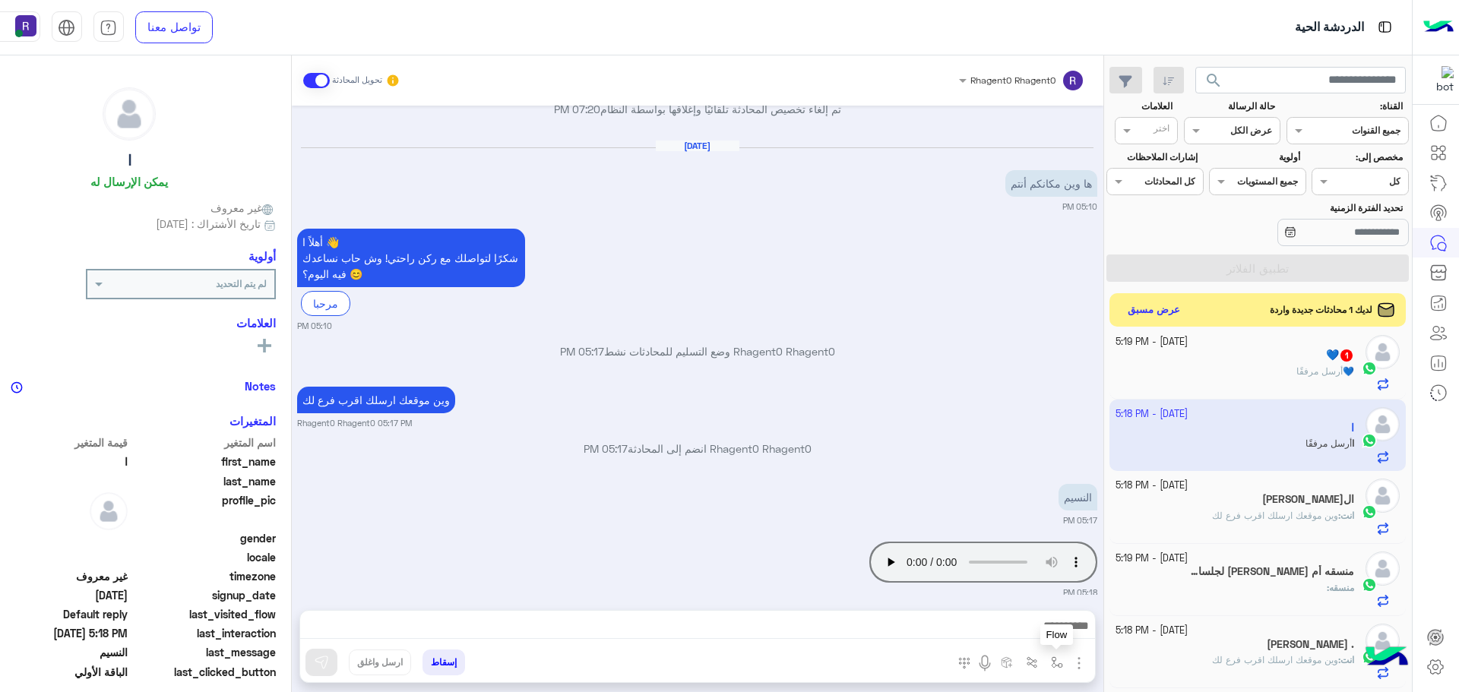
click at [1063, 659] on img "button" at bounding box center [1057, 662] width 12 height 12
click at [1068, 639] on div "أدخل اسم مجموعة الرسائل" at bounding box center [1003, 628] width 131 height 27
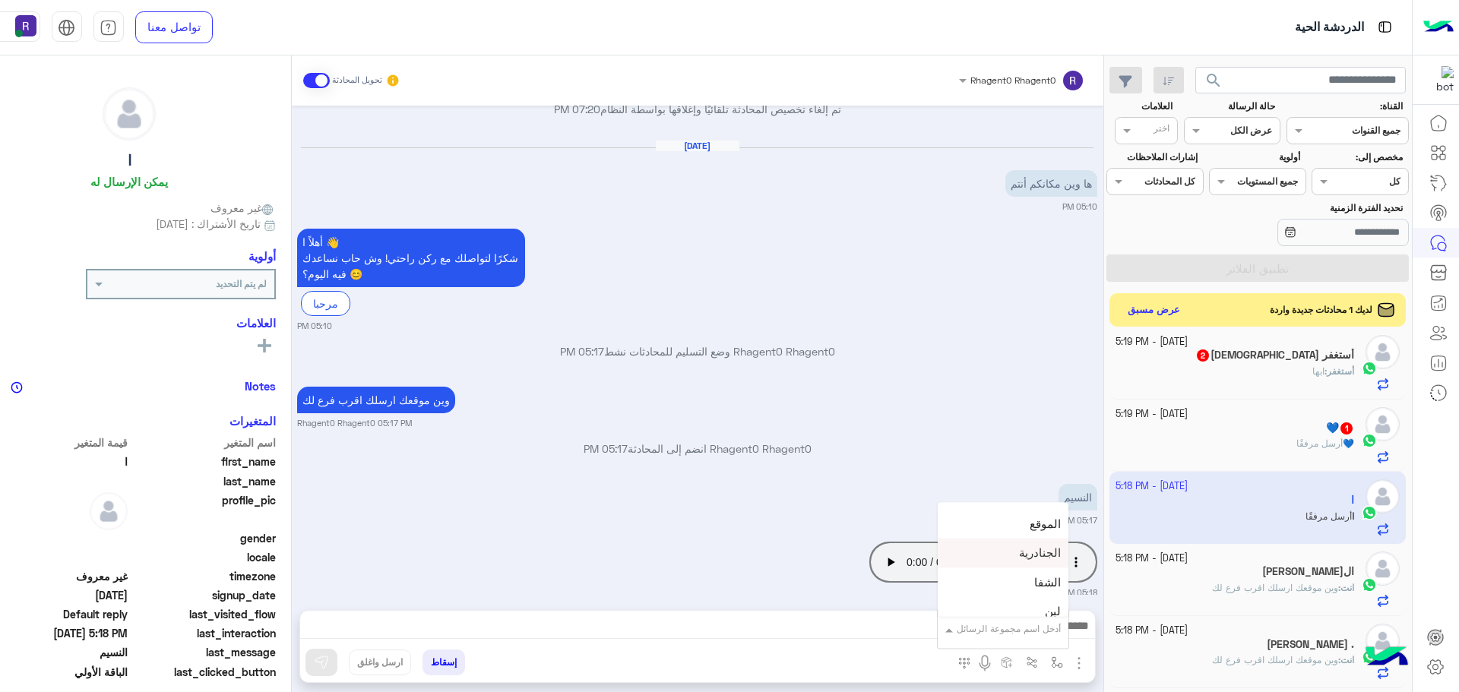
click at [1052, 545] on div "الجنادرية" at bounding box center [1003, 554] width 131 height 30
type textarea "*********"
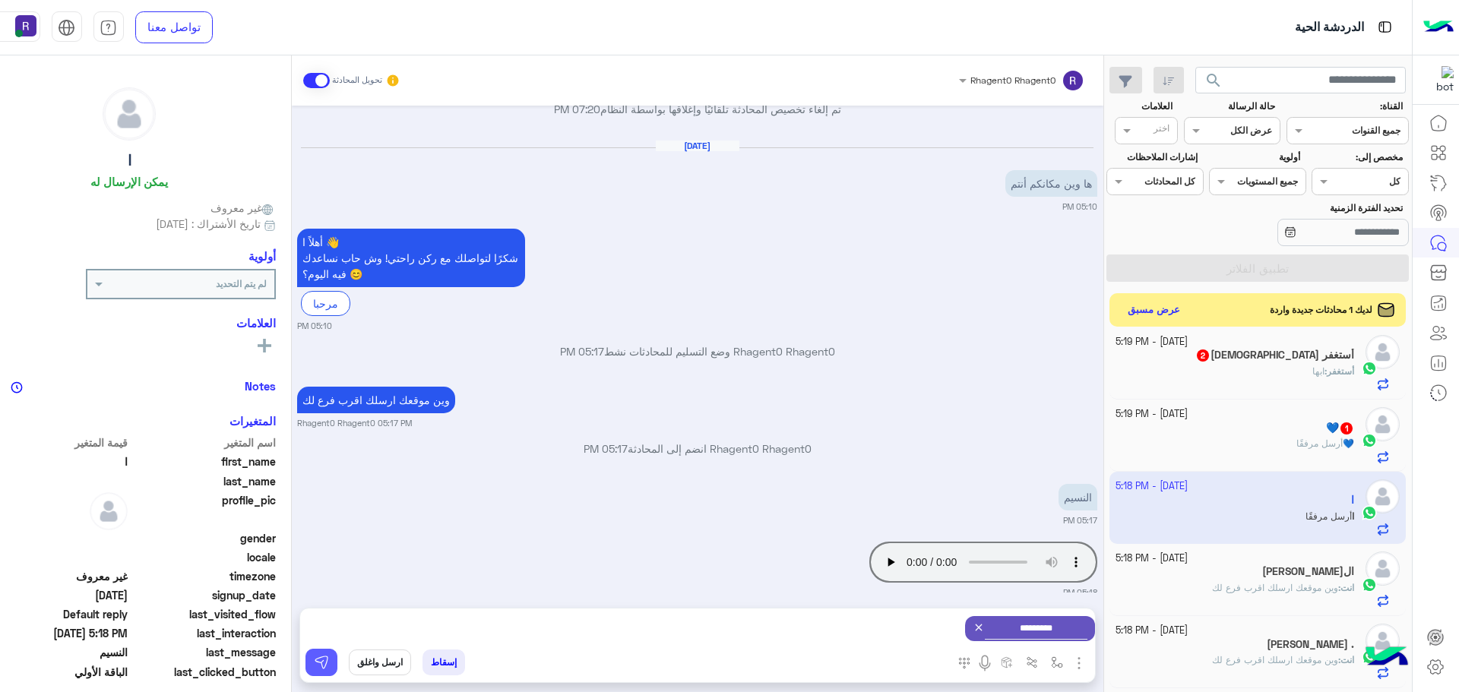
click at [337, 653] on button at bounding box center [321, 662] width 32 height 27
click at [1329, 427] on h5 "💙 1" at bounding box center [1340, 428] width 28 height 13
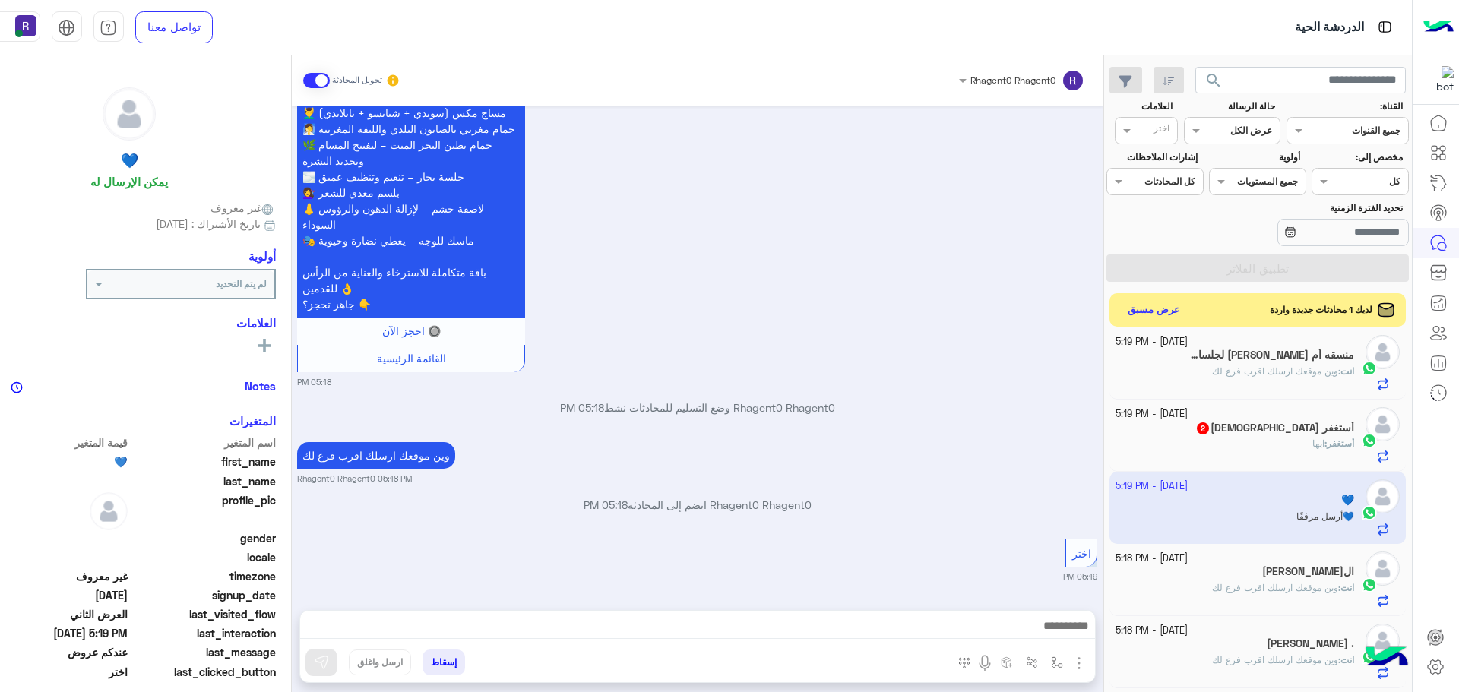
click at [1258, 436] on div "أستغفر الله 2" at bounding box center [1234, 430] width 239 height 16
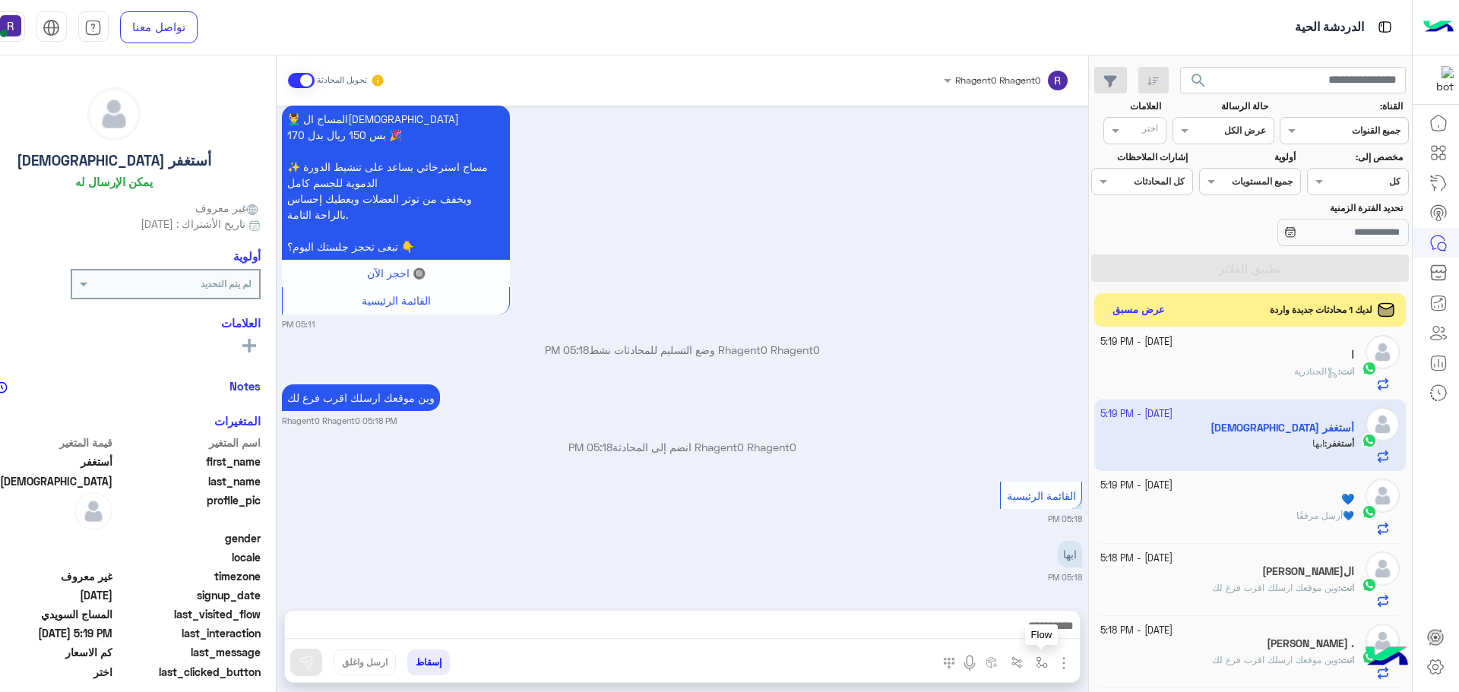
click at [1054, 653] on button "button" at bounding box center [1041, 662] width 25 height 25
click at [1045, 634] on div "أدخل اسم مجموعة الرسائل" at bounding box center [993, 629] width 104 height 14
click at [1039, 570] on span "خميس مشيط" at bounding box center [1012, 565] width 66 height 14
type textarea "*********"
click at [314, 661] on img at bounding box center [306, 662] width 15 height 15
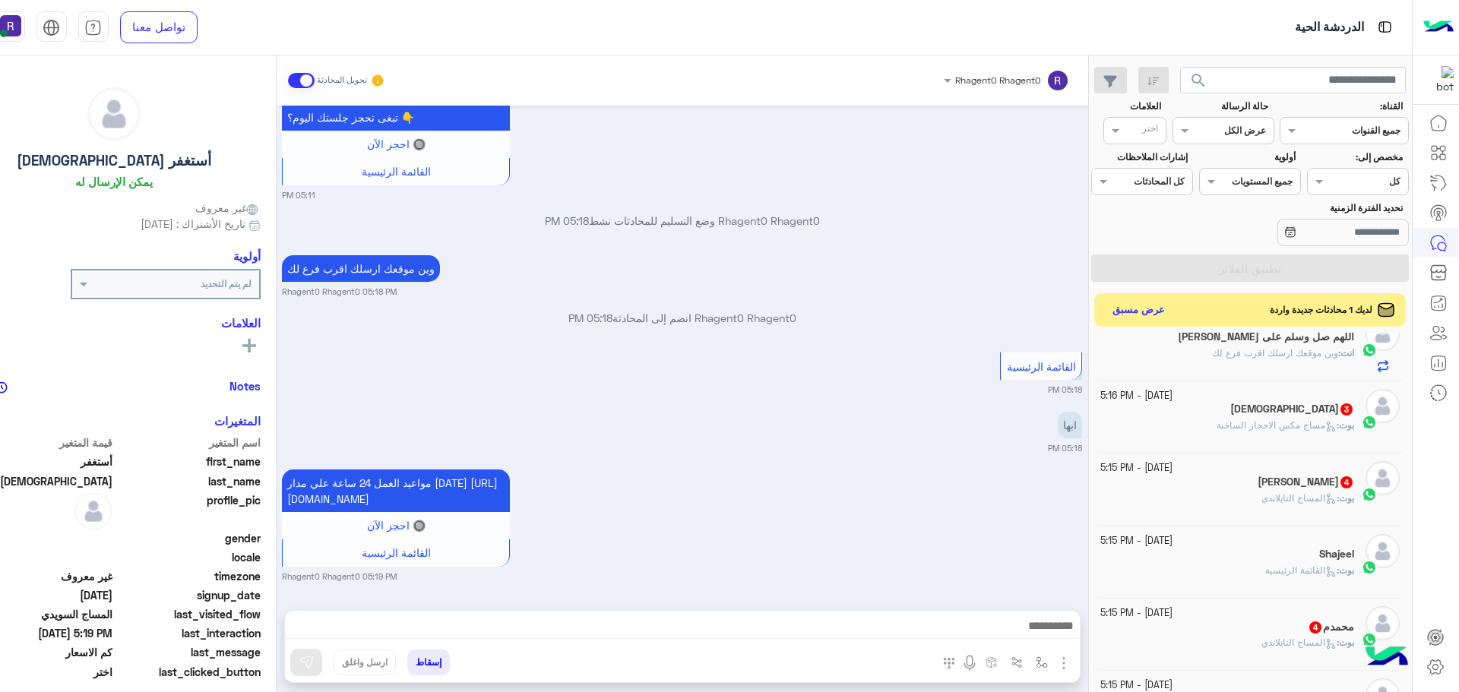
click at [1325, 430] on icon at bounding box center [1330, 426] width 11 height 11
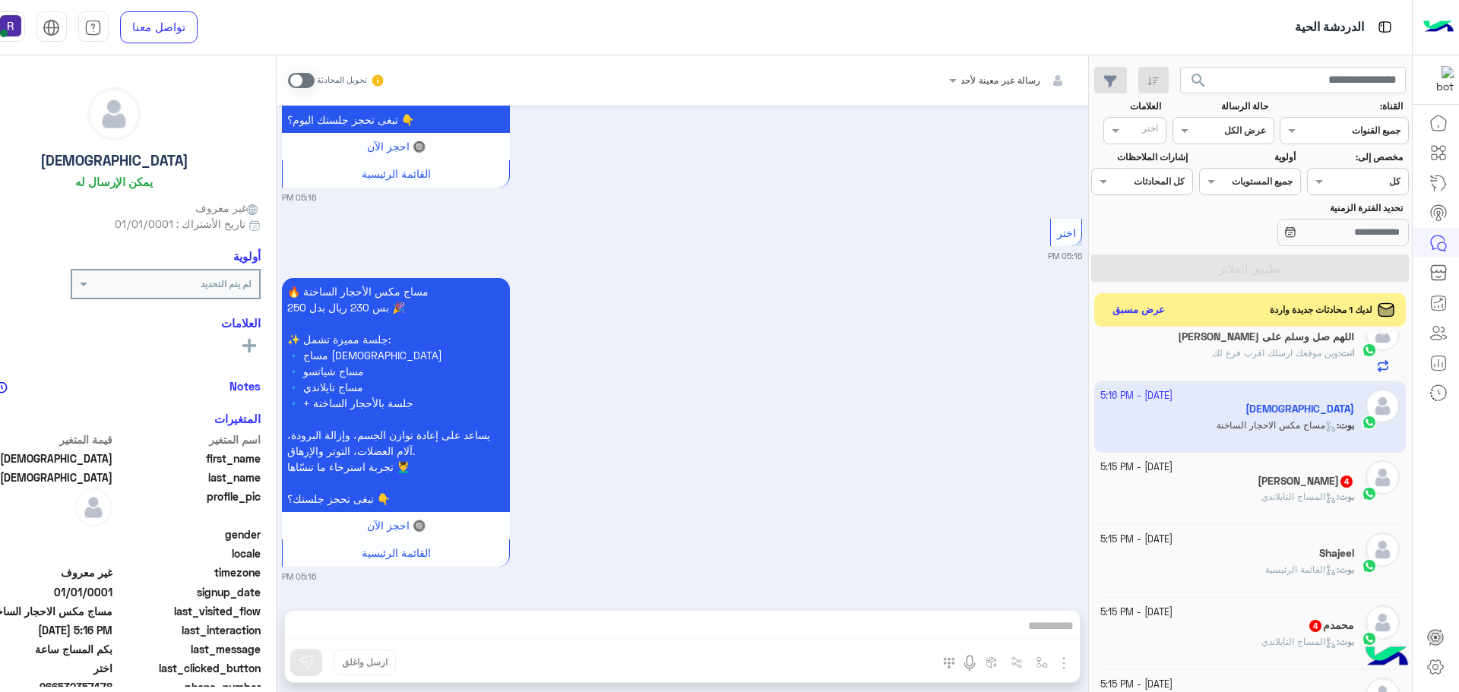
click at [315, 79] on span at bounding box center [301, 80] width 27 height 15
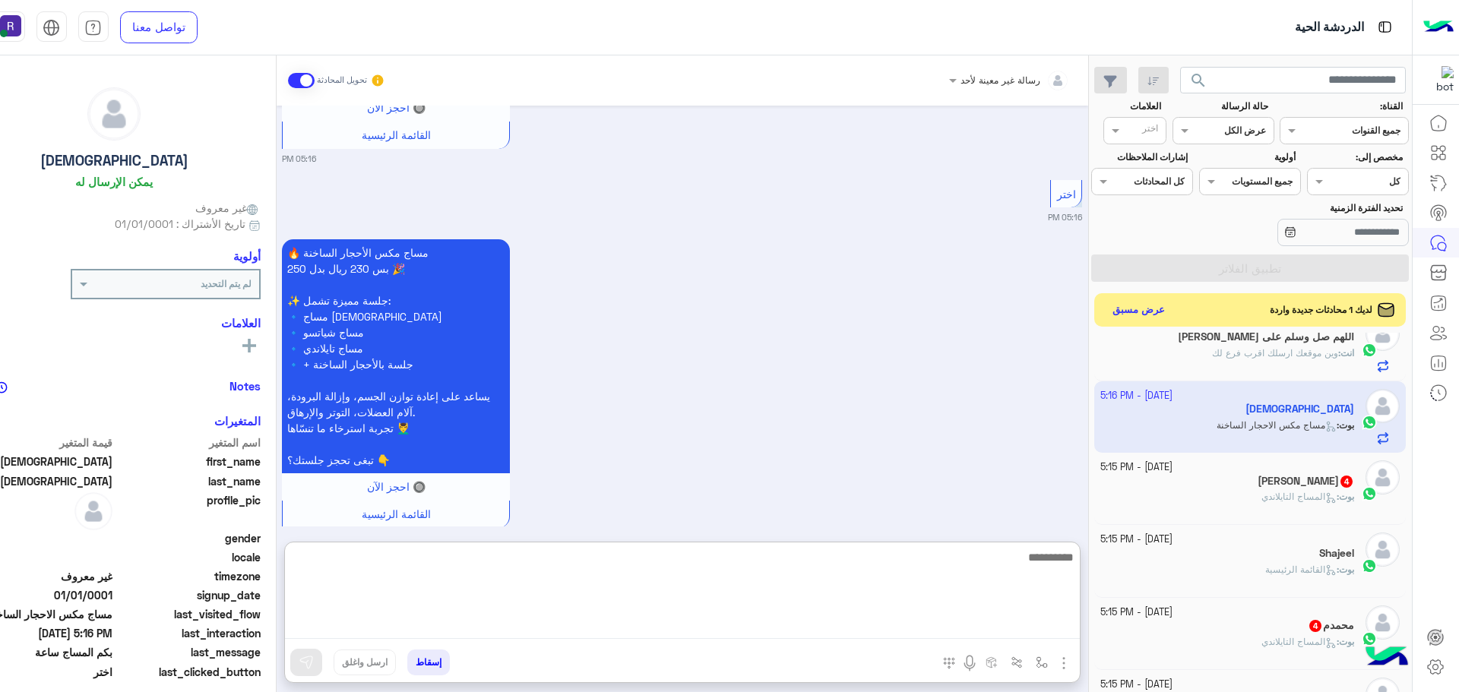
paste textarea "**********"
type textarea "**********"
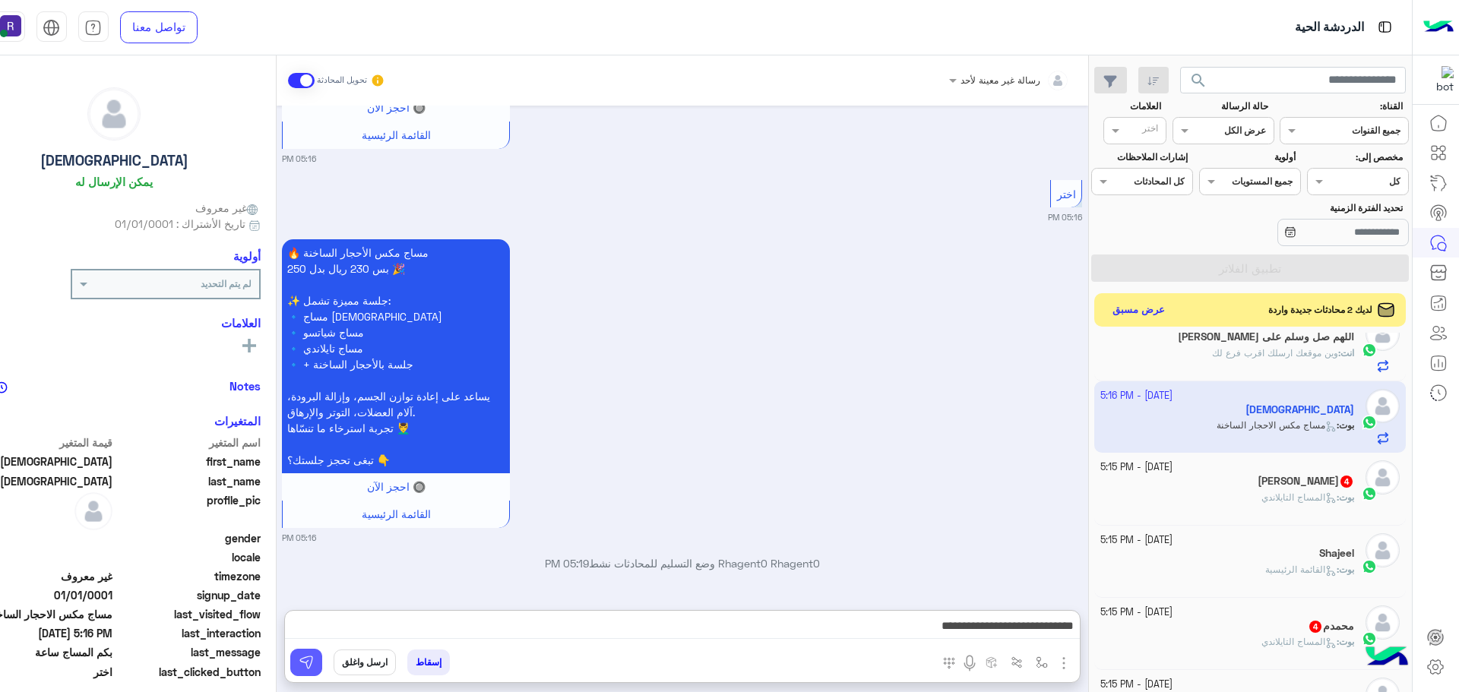
click at [322, 663] on button at bounding box center [306, 662] width 32 height 27
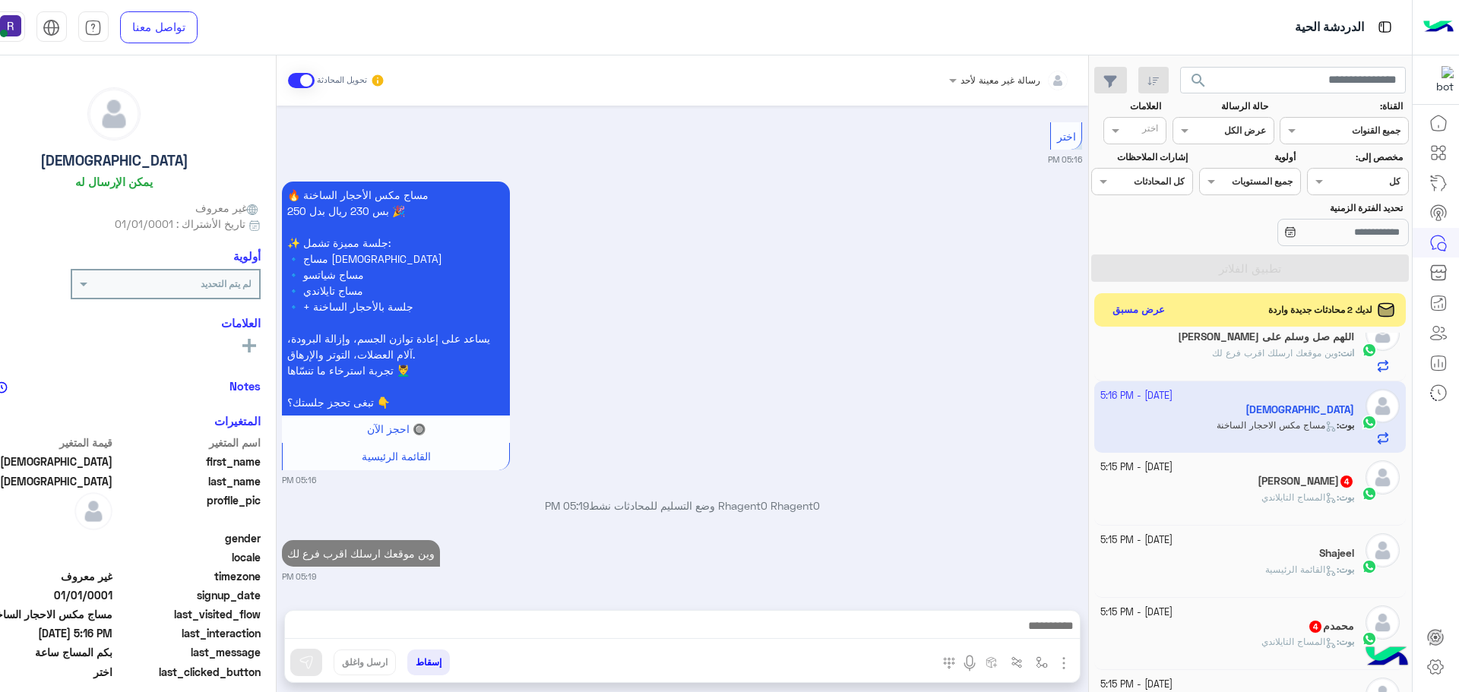
click at [1216, 491] on div "بوت : المساج التايلاندي" at bounding box center [1227, 504] width 254 height 27
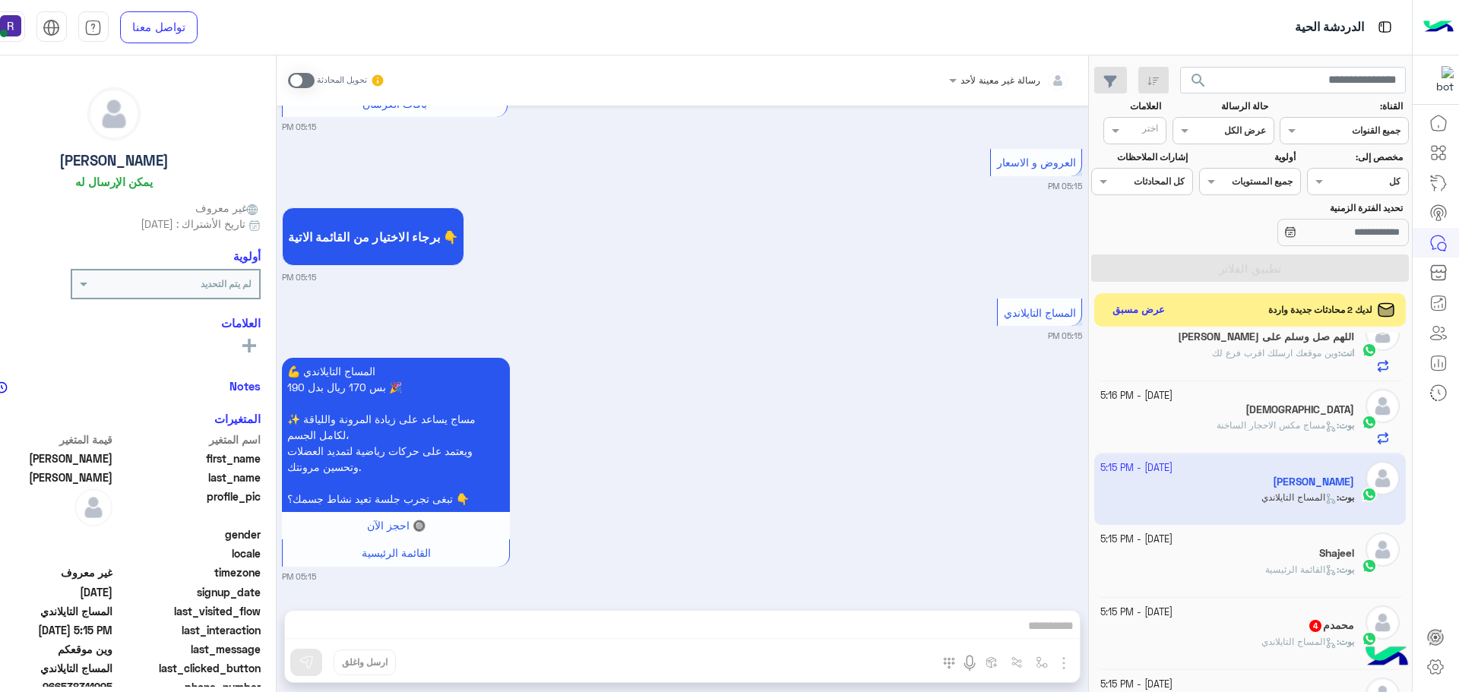
click at [315, 74] on span at bounding box center [301, 80] width 27 height 15
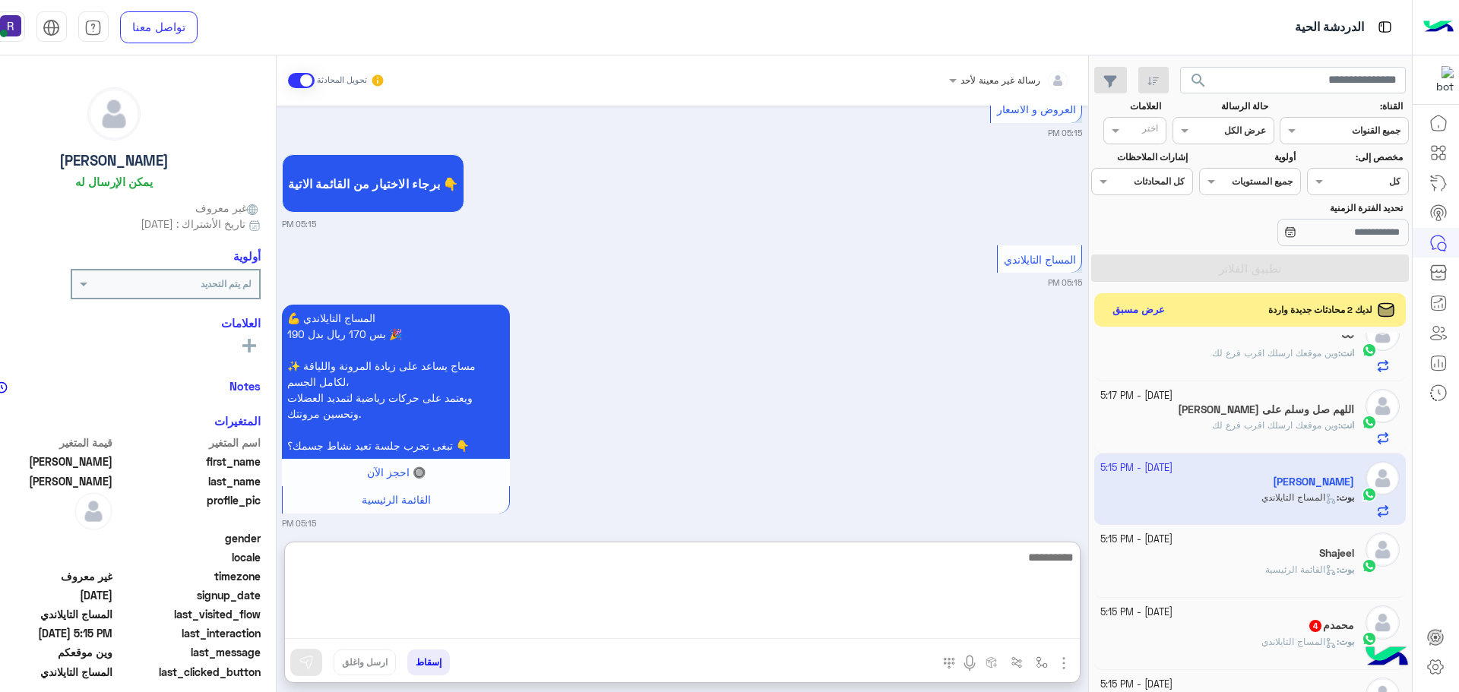
paste textarea "**********"
type textarea "**********"
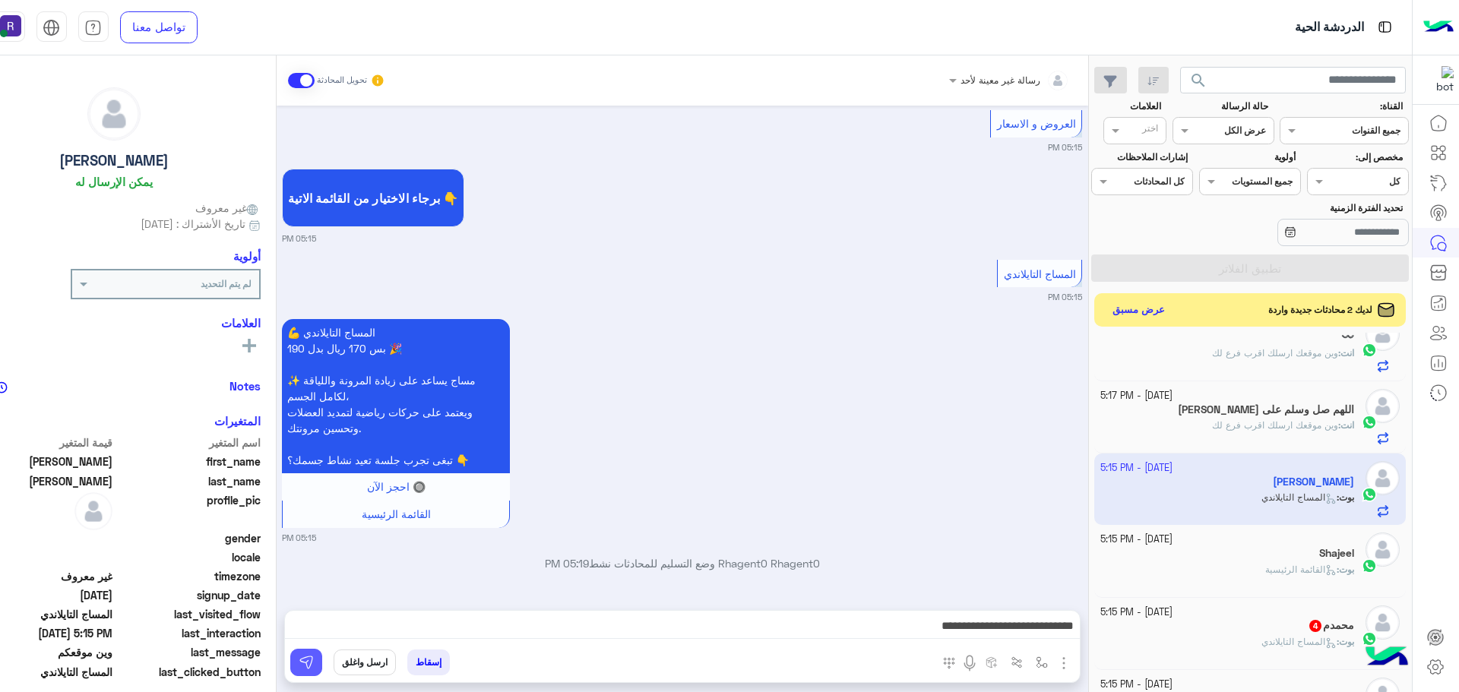
click at [314, 662] on img at bounding box center [306, 662] width 15 height 15
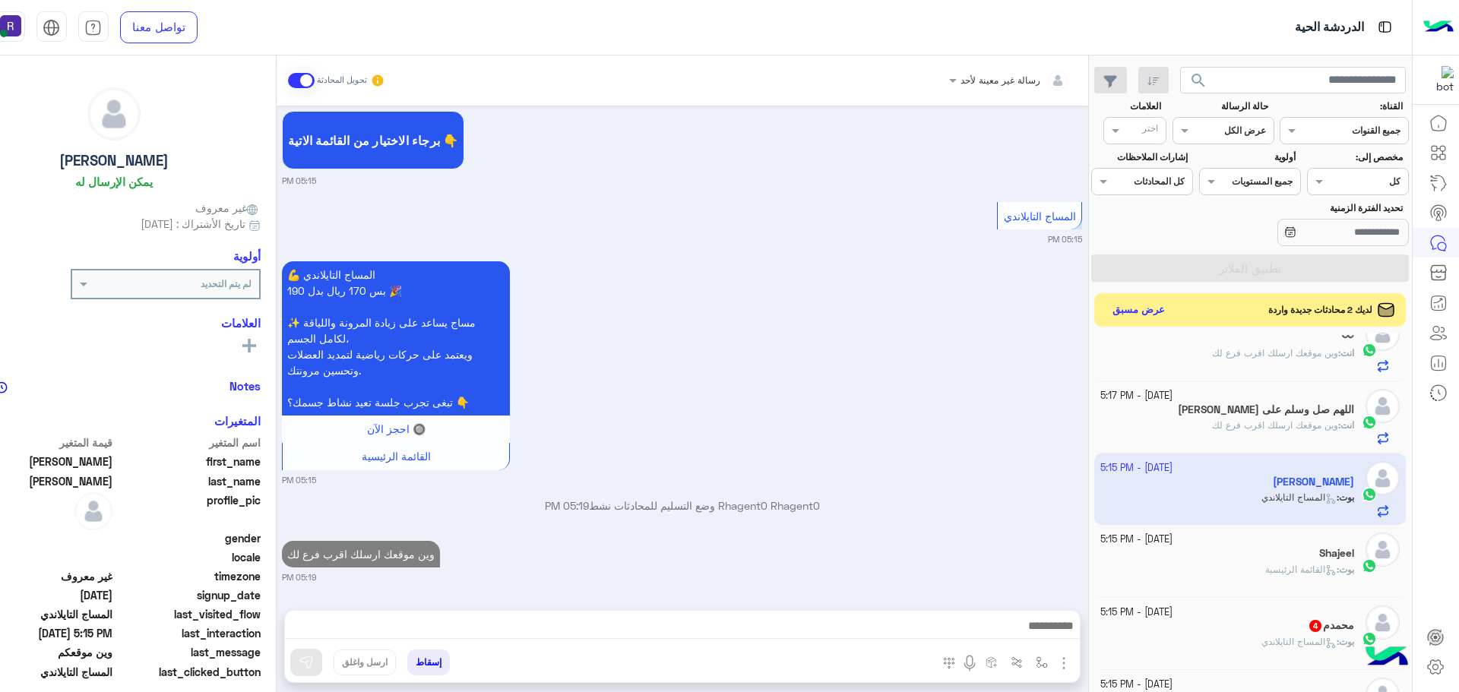
click at [1309, 630] on span "4" at bounding box center [1315, 626] width 12 height 12
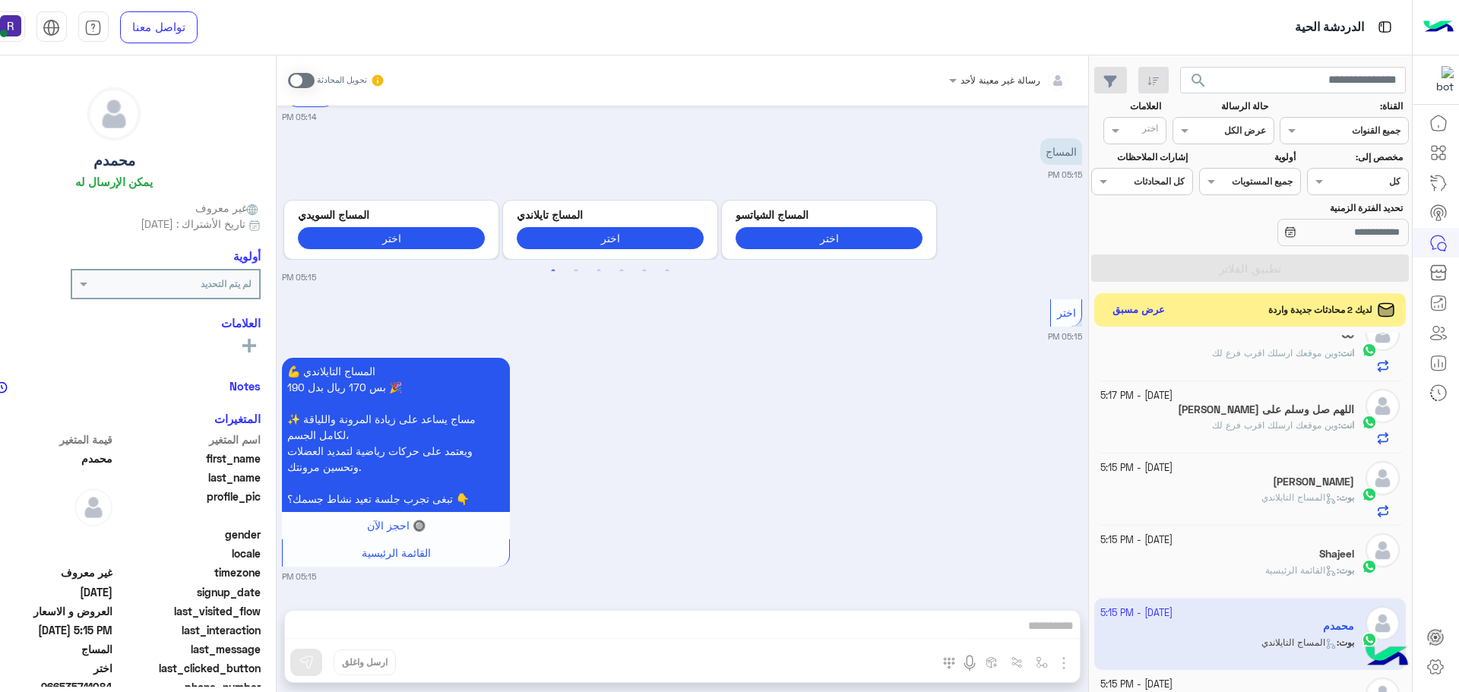
click at [315, 77] on span at bounding box center [301, 80] width 27 height 15
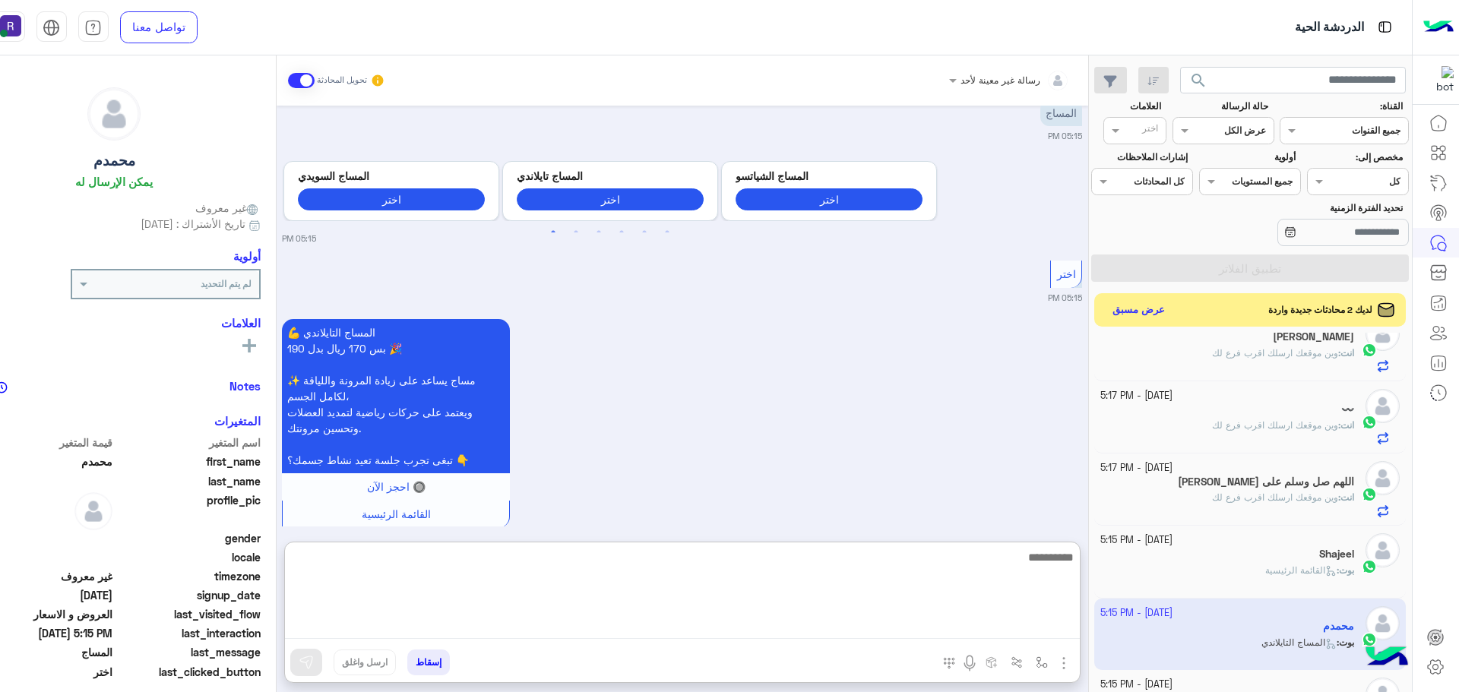
paste textarea "**********"
type textarea "**********"
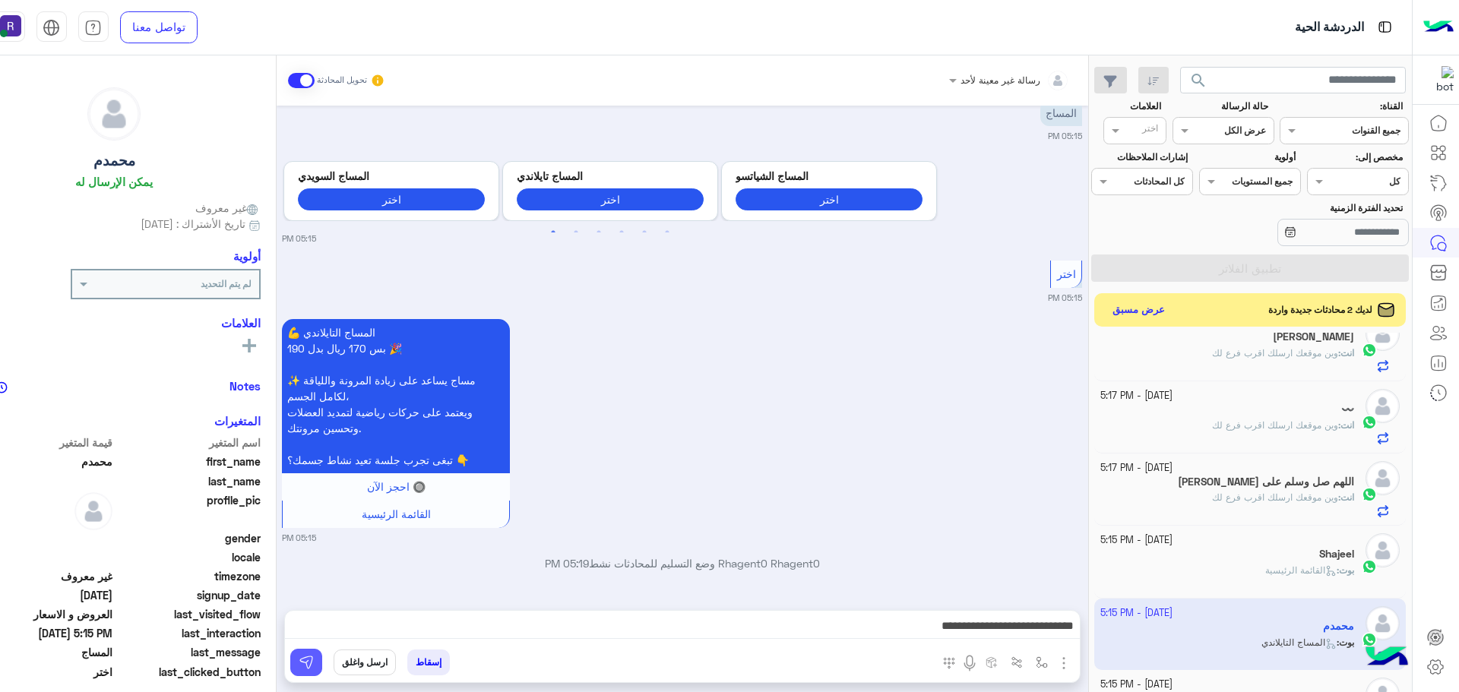
click at [314, 667] on img at bounding box center [306, 662] width 15 height 15
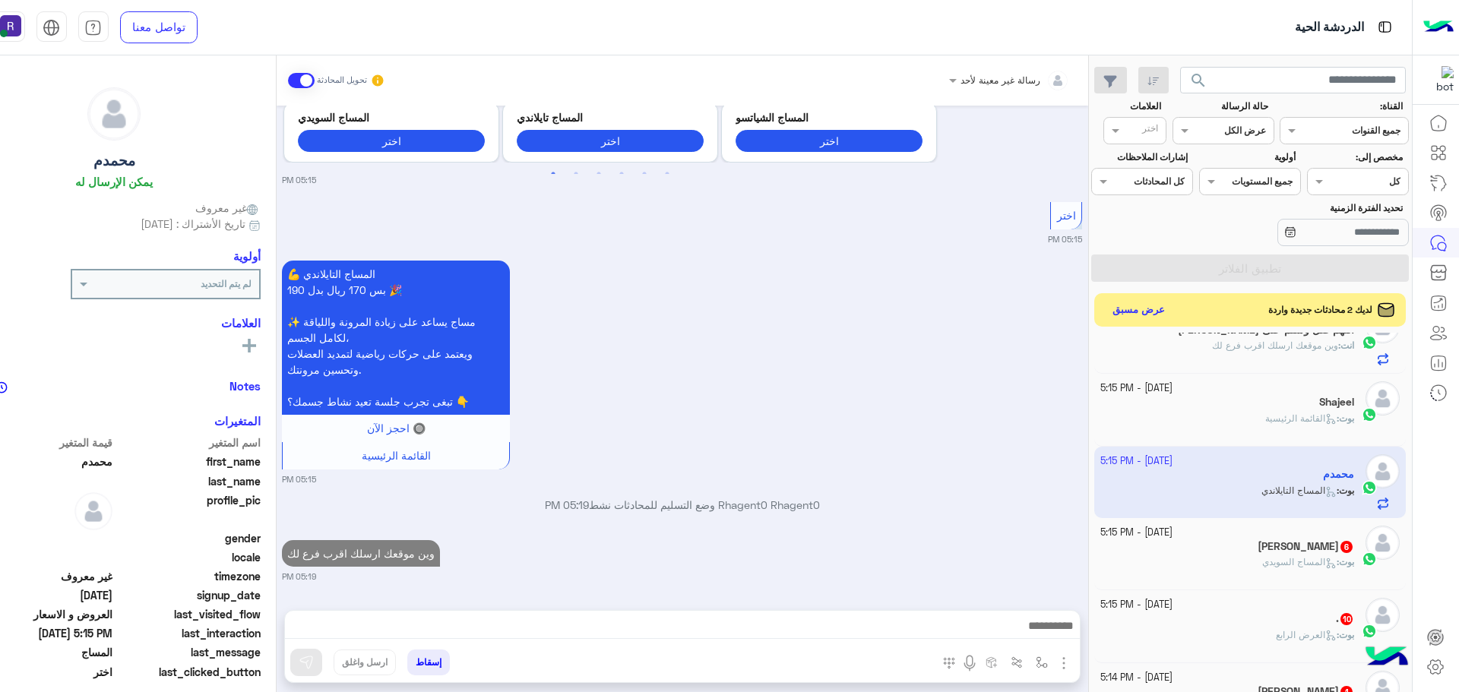
click at [1327, 559] on icon at bounding box center [1330, 563] width 11 height 11
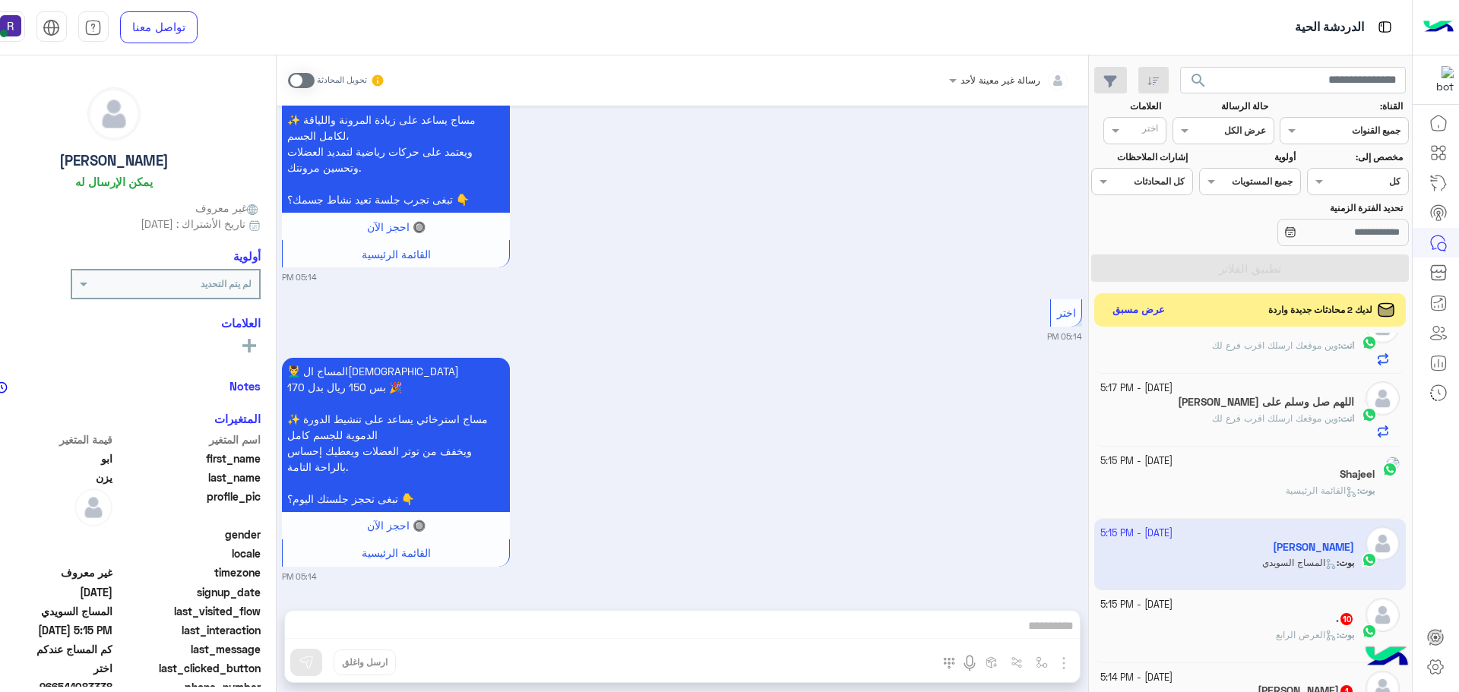
click at [315, 75] on span at bounding box center [301, 80] width 27 height 15
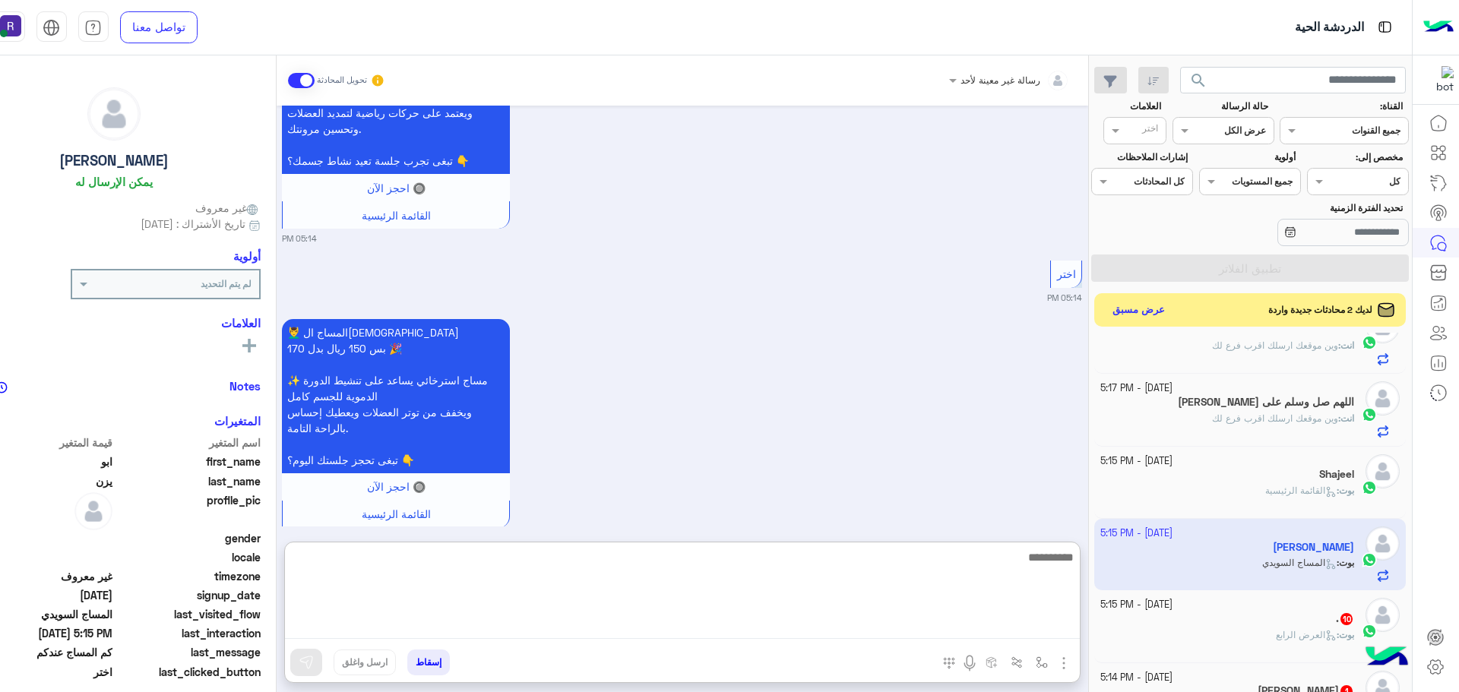
paste textarea "**********"
type textarea "**********"
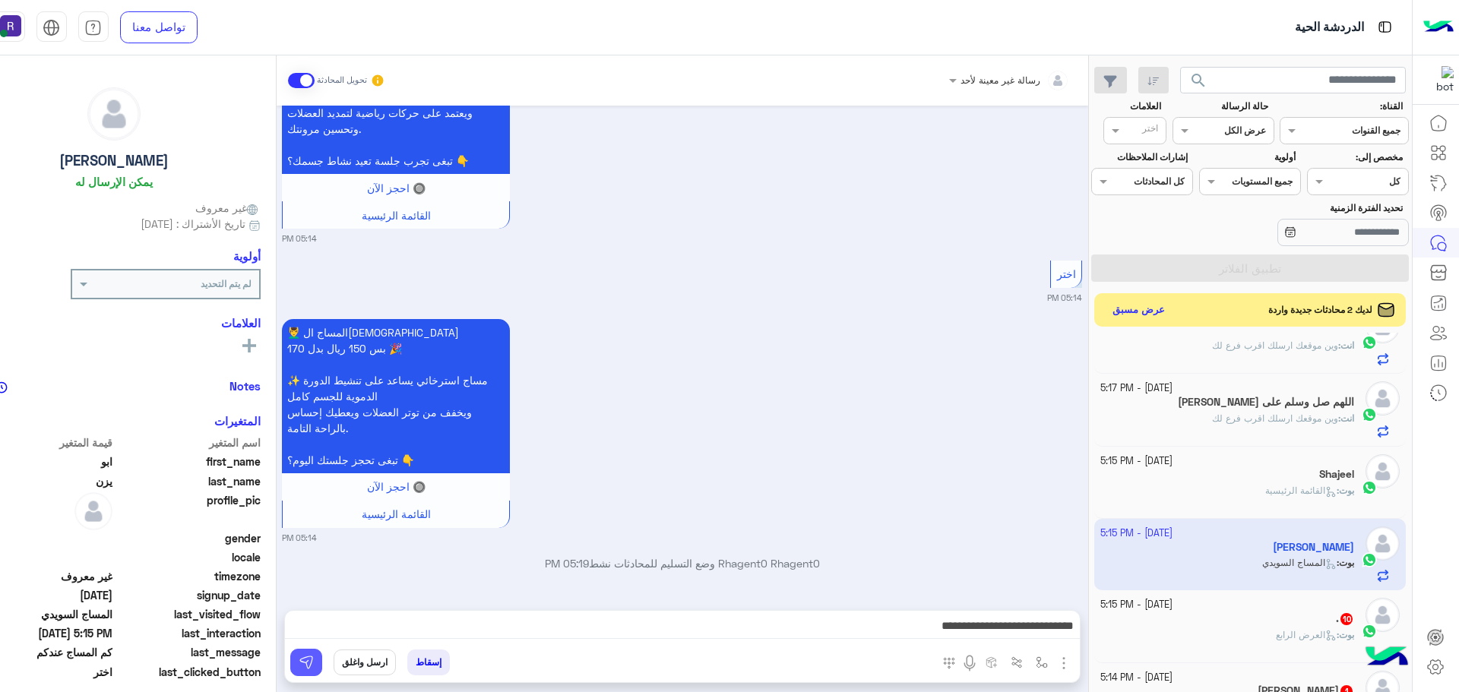
click at [322, 672] on button at bounding box center [306, 662] width 32 height 27
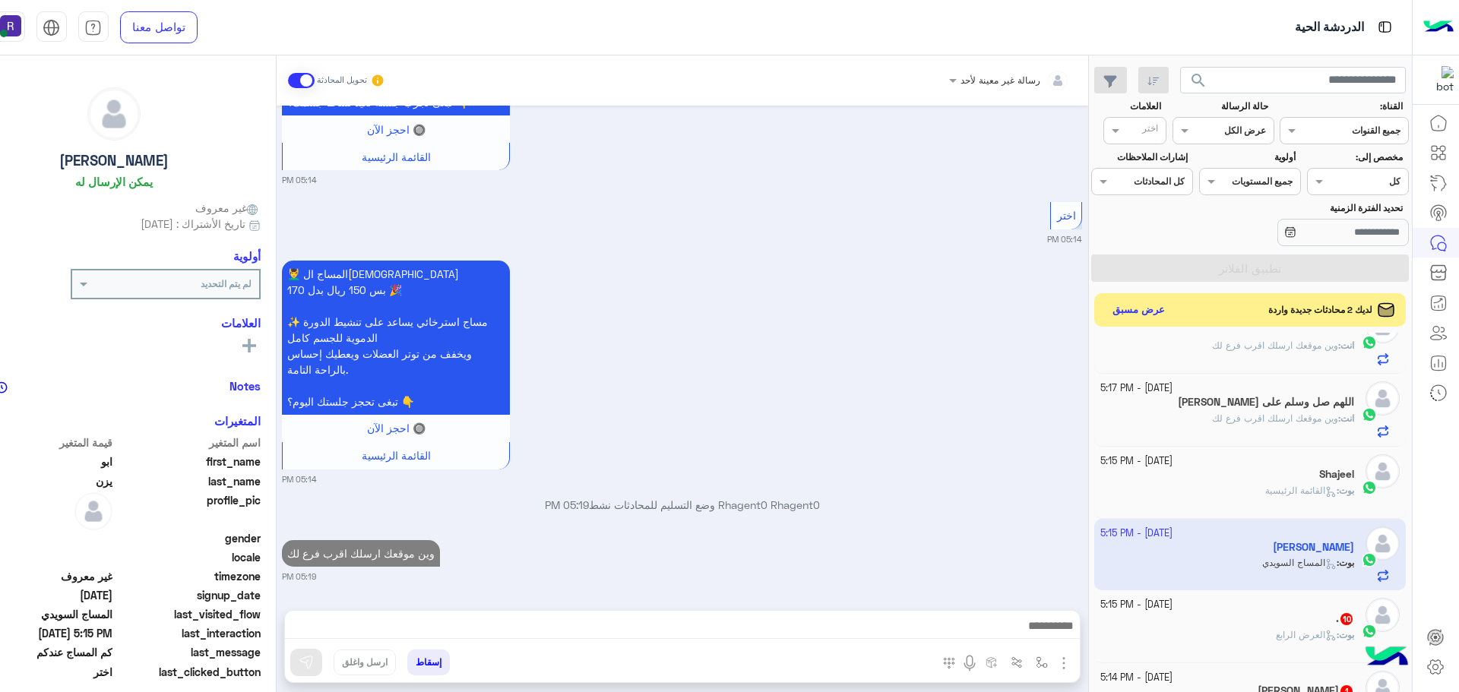
click at [1263, 634] on div "بوت : العرض الرابع" at bounding box center [1227, 641] width 254 height 27
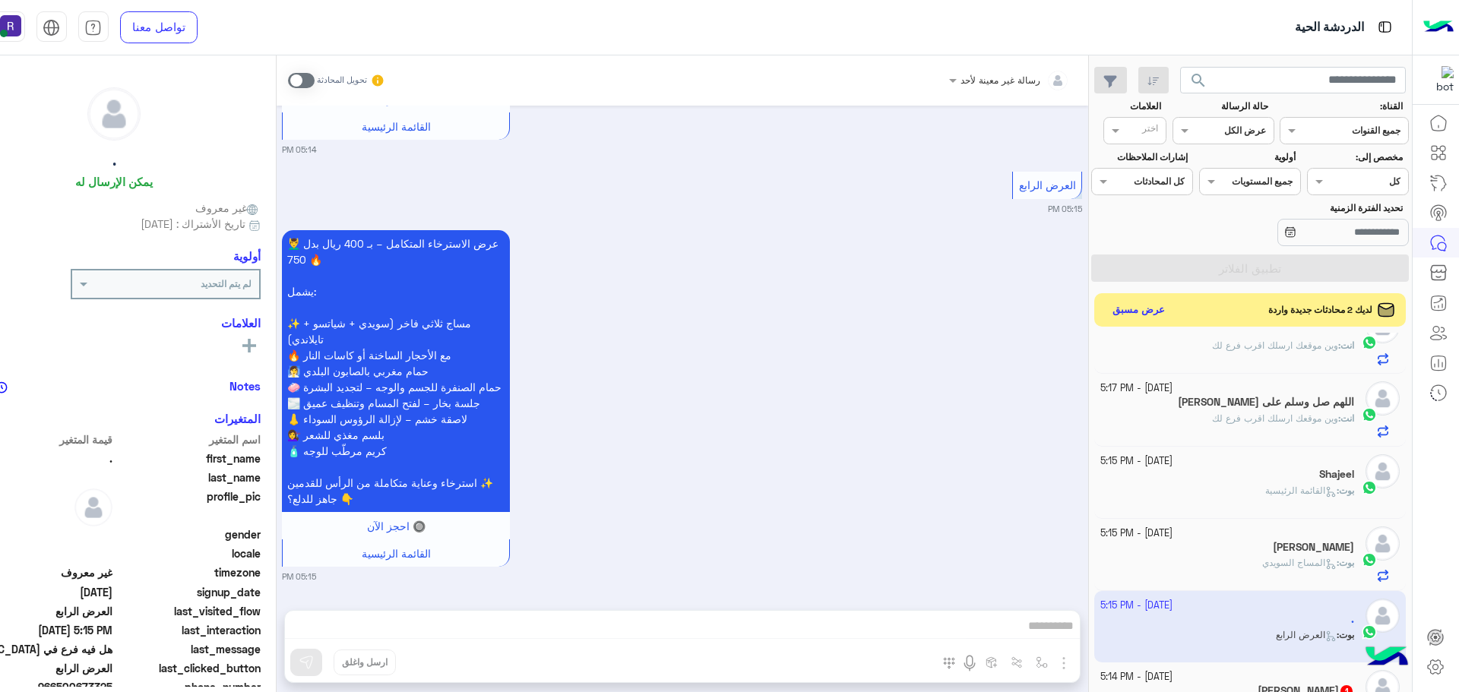
click at [315, 78] on span at bounding box center [301, 80] width 27 height 15
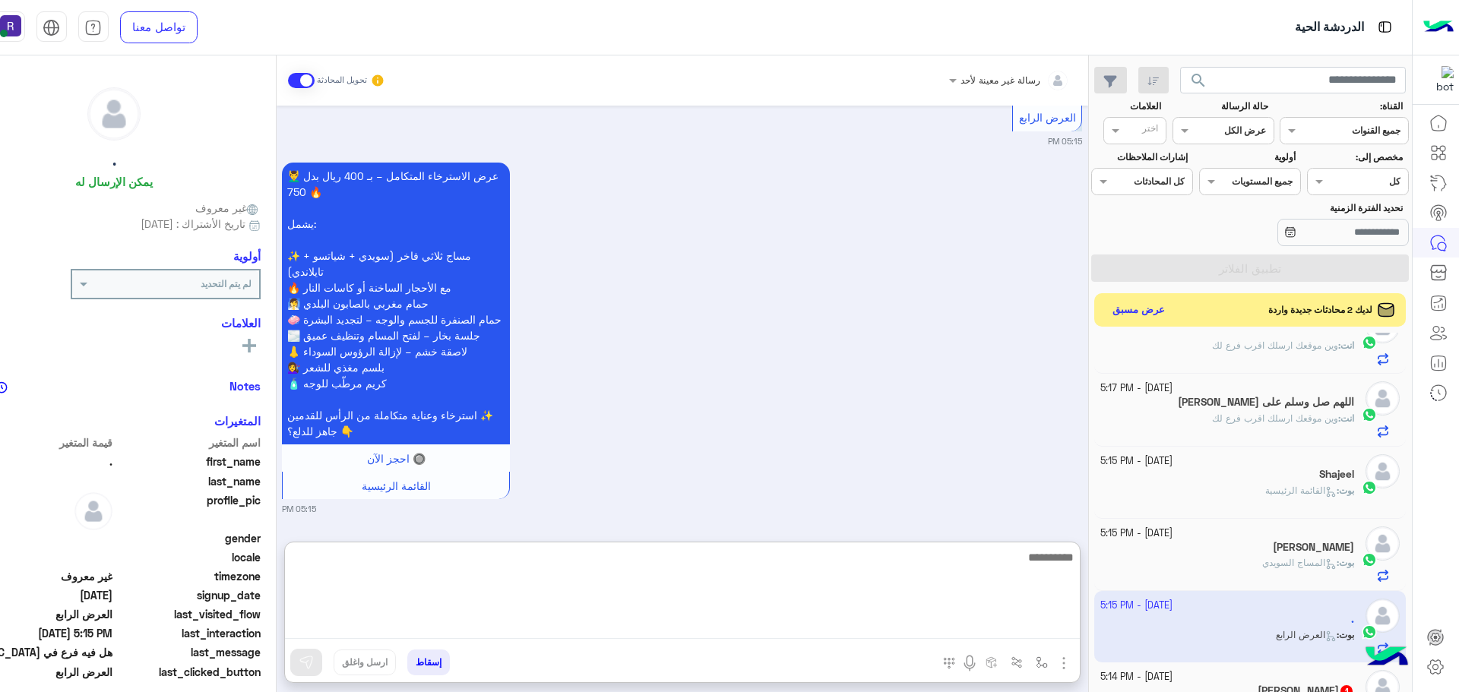
paste textarea "**********"
type textarea "**********"
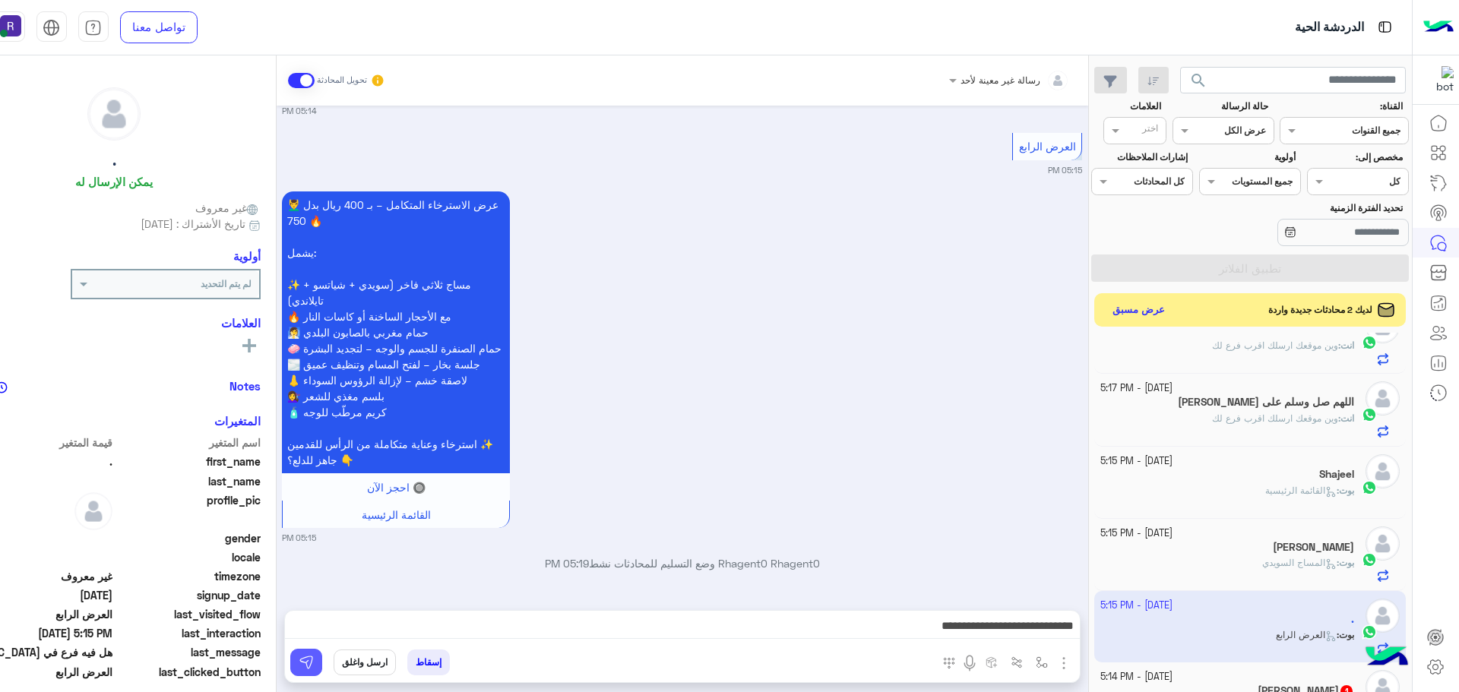
click at [314, 656] on img at bounding box center [306, 662] width 15 height 15
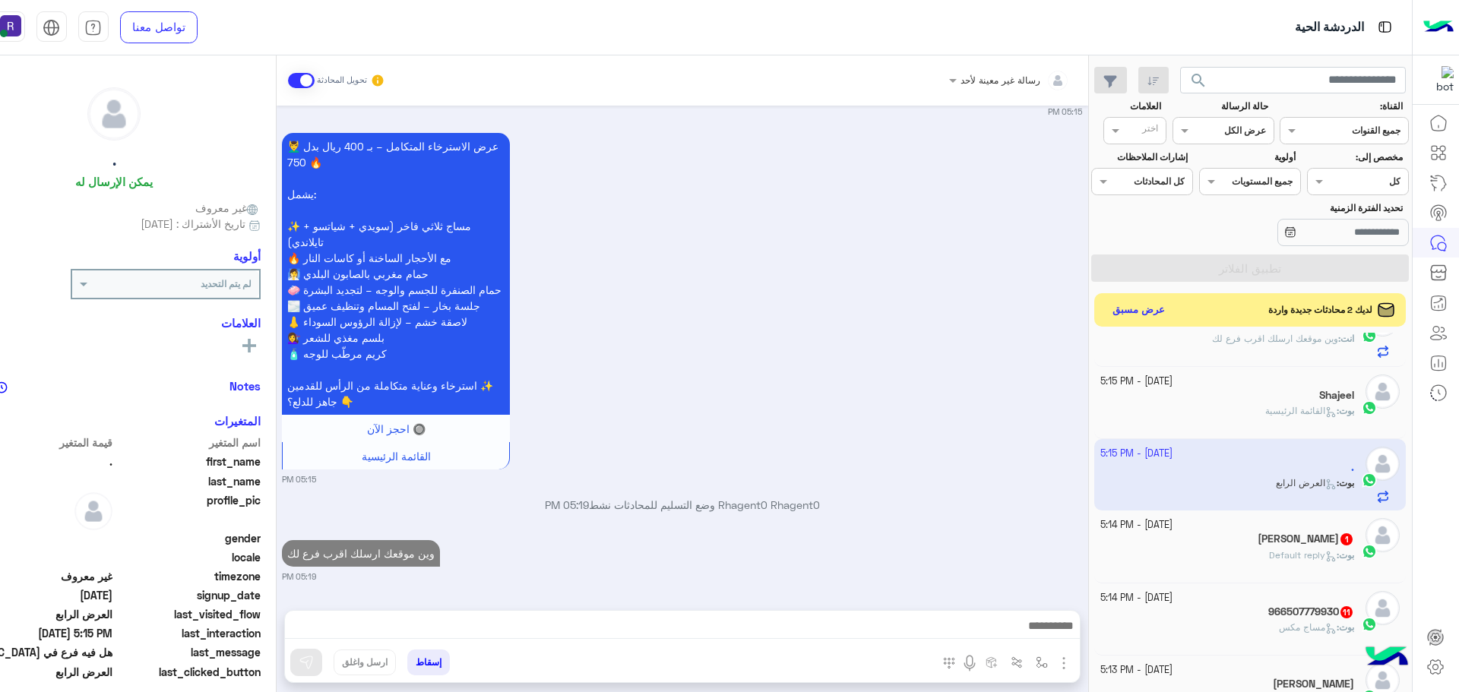
click at [1271, 542] on h5 "Khalid Abuajllah 1" at bounding box center [1305, 539] width 96 height 13
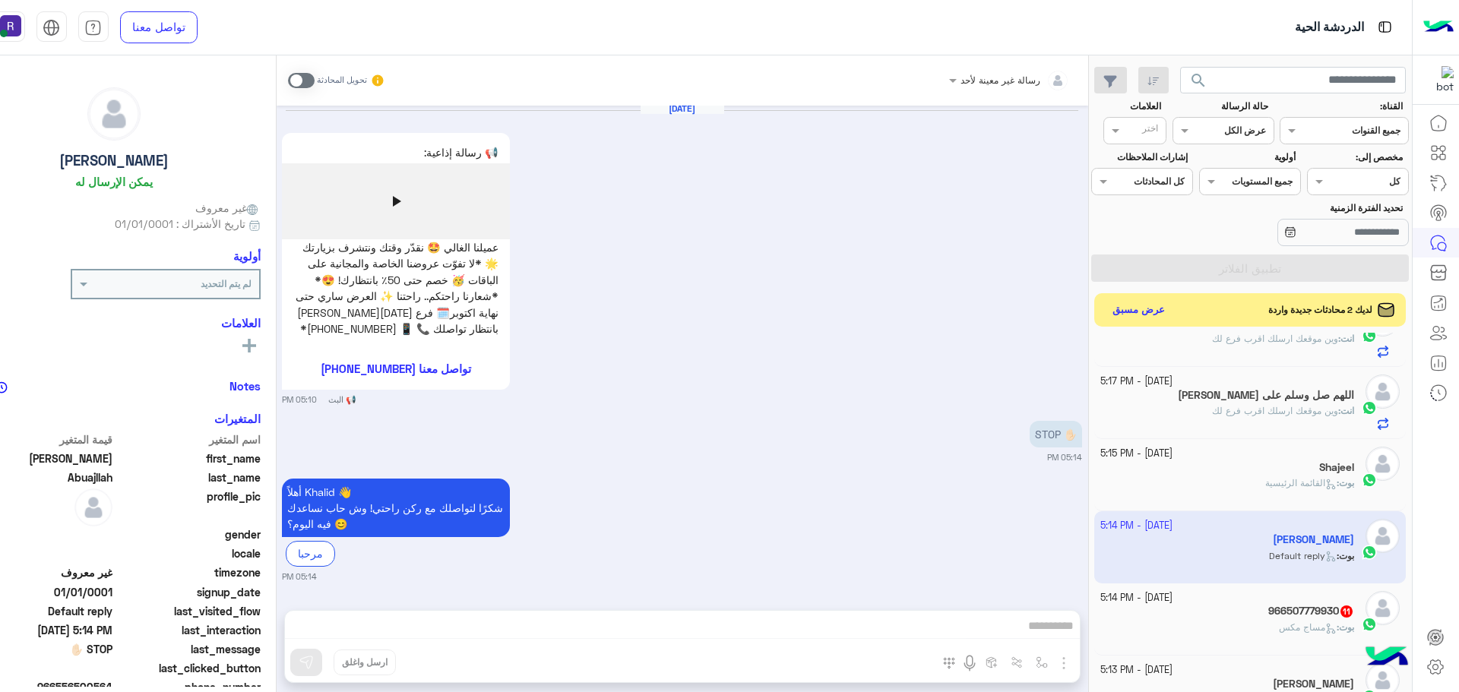
click at [315, 77] on span at bounding box center [301, 80] width 27 height 15
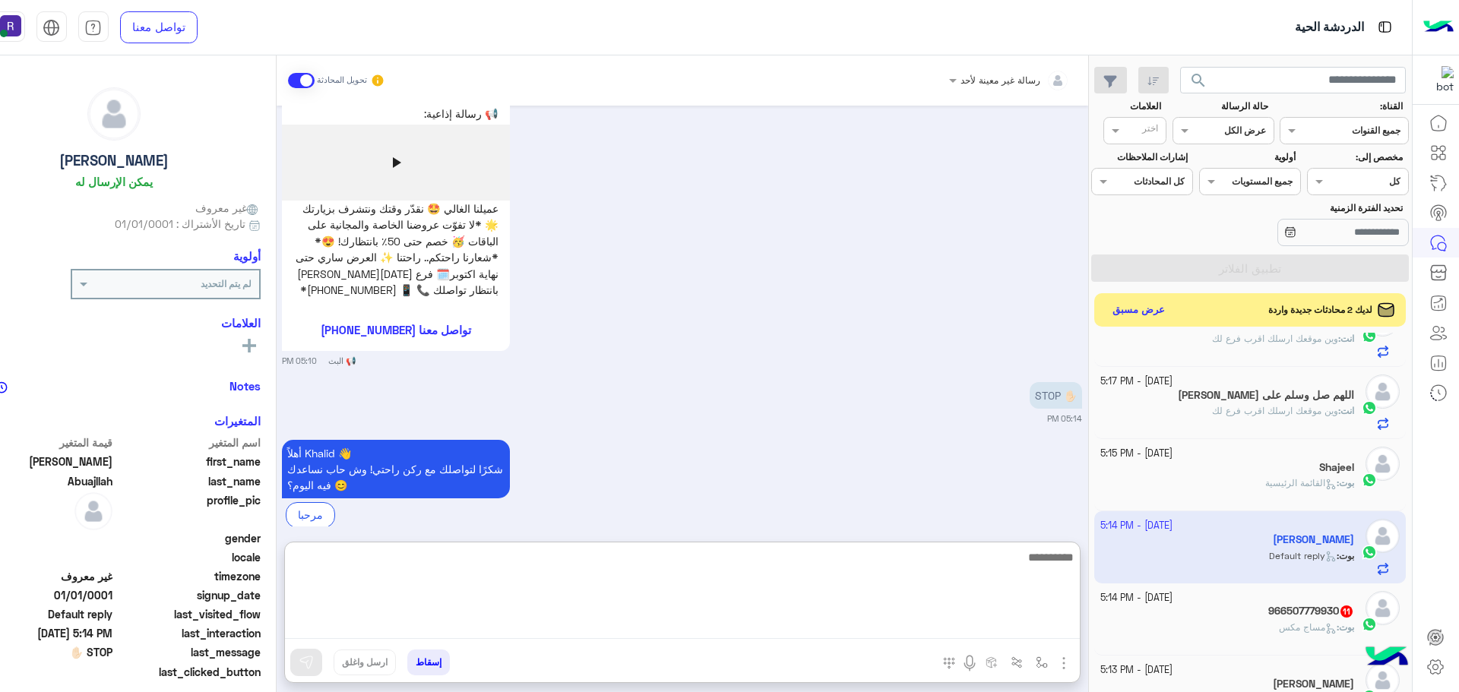
paste textarea "**********"
type textarea "**********"
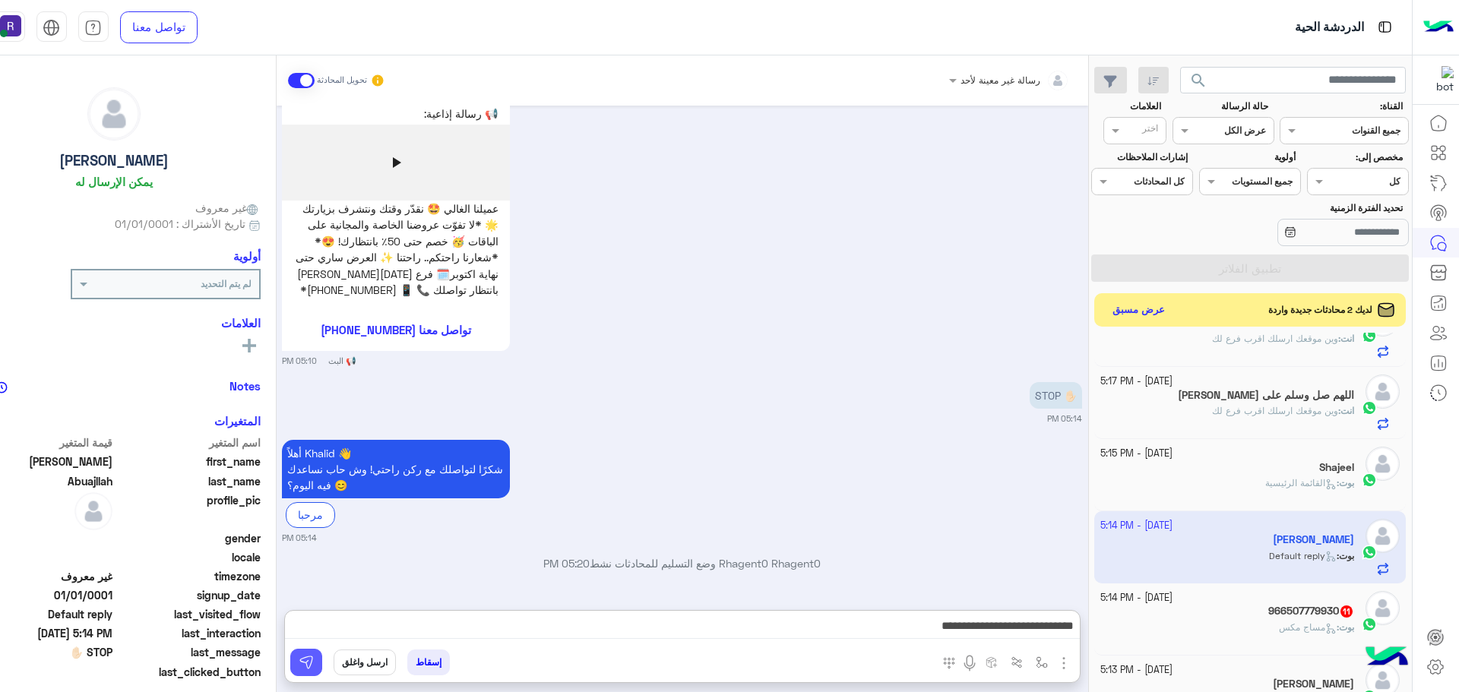
click at [314, 661] on img at bounding box center [306, 662] width 15 height 15
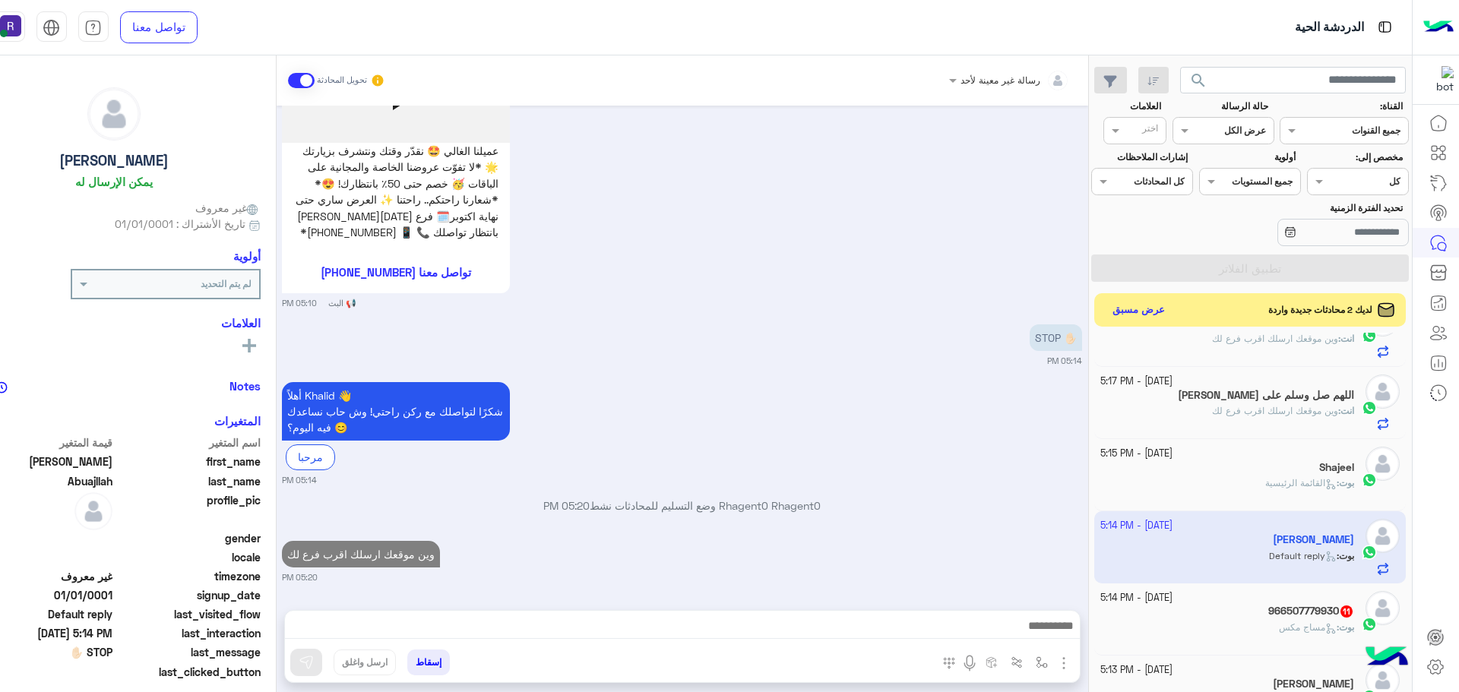
click at [1263, 614] on div "966507779930 11" at bounding box center [1227, 613] width 254 height 16
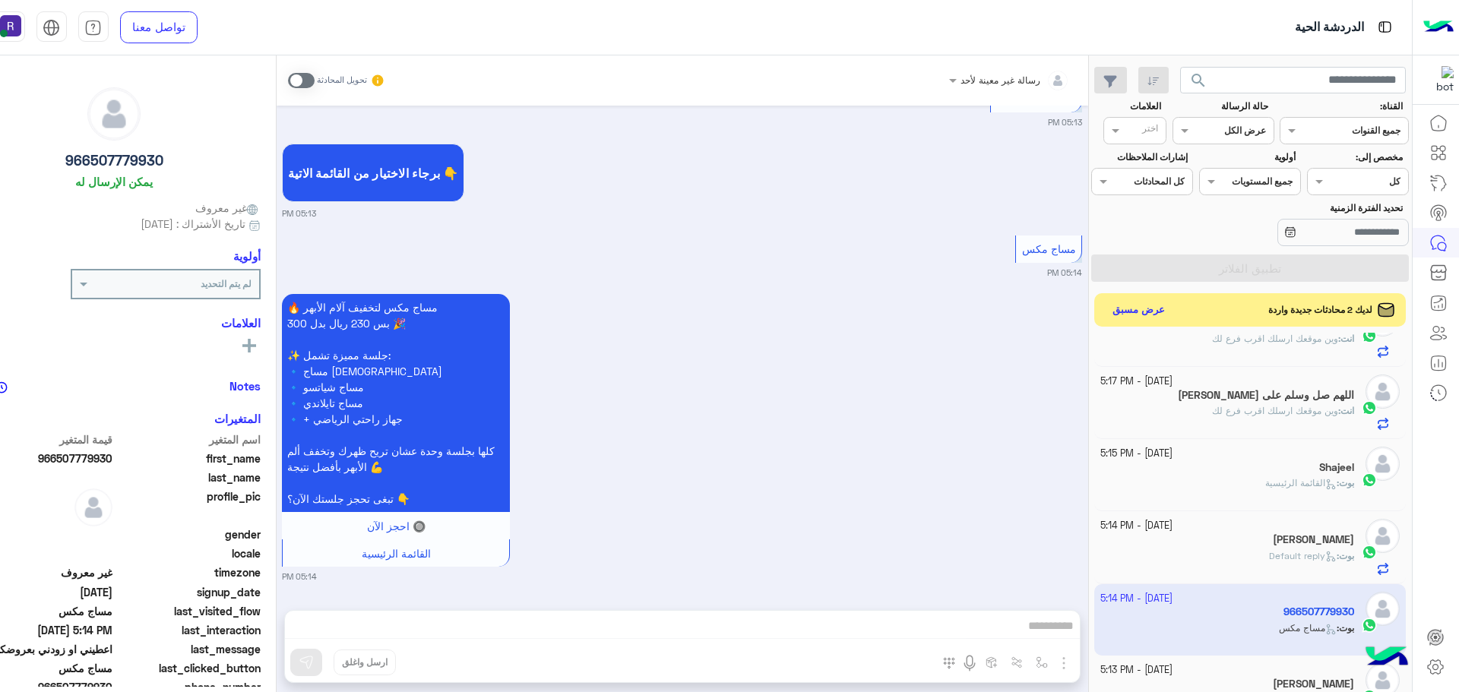
click at [315, 77] on span at bounding box center [301, 80] width 27 height 15
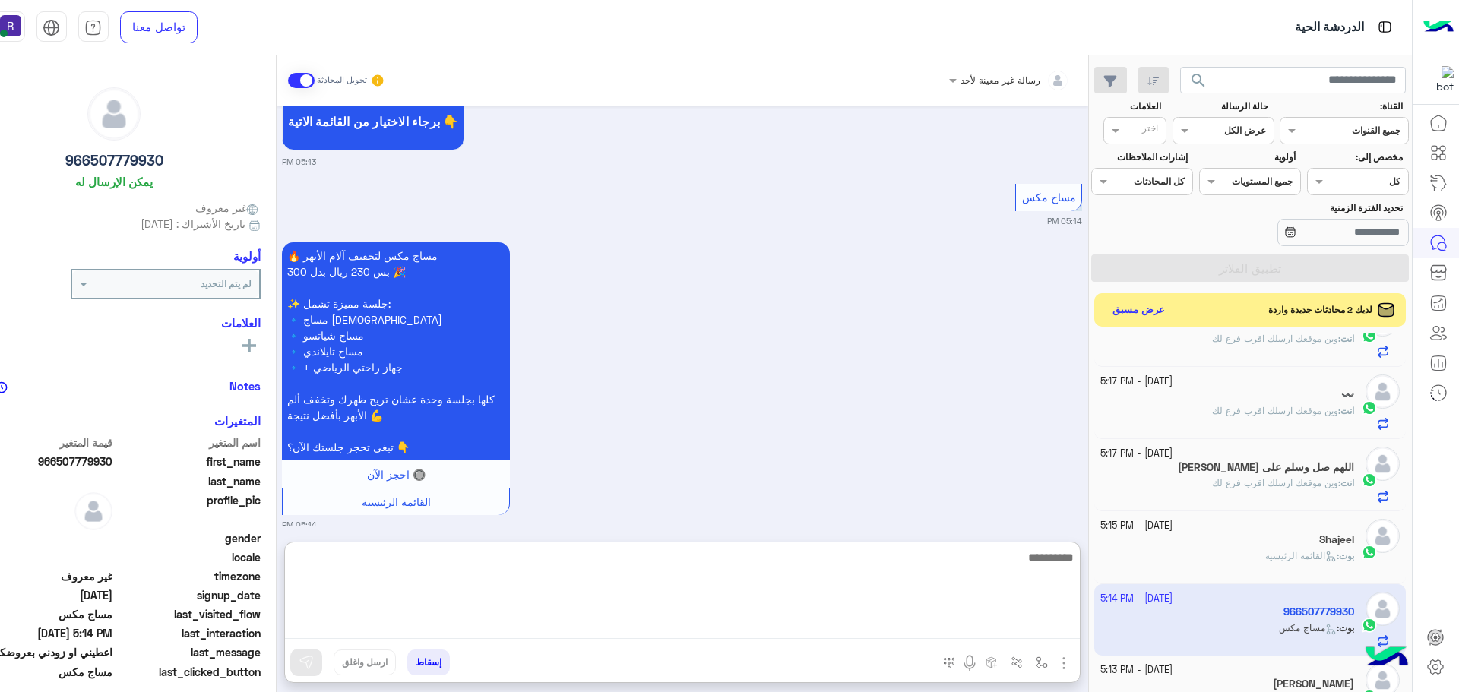
paste textarea "**********"
type textarea "**********"
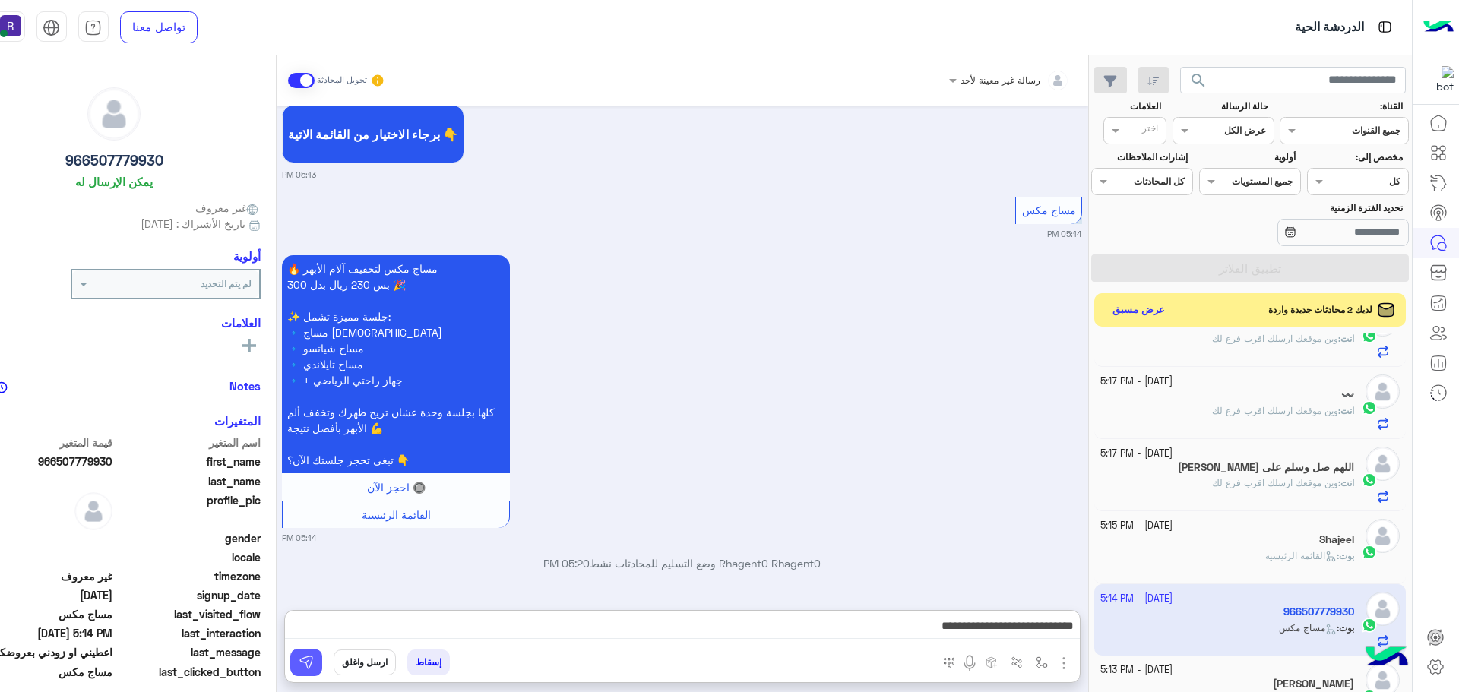
click at [314, 656] on img at bounding box center [306, 662] width 15 height 15
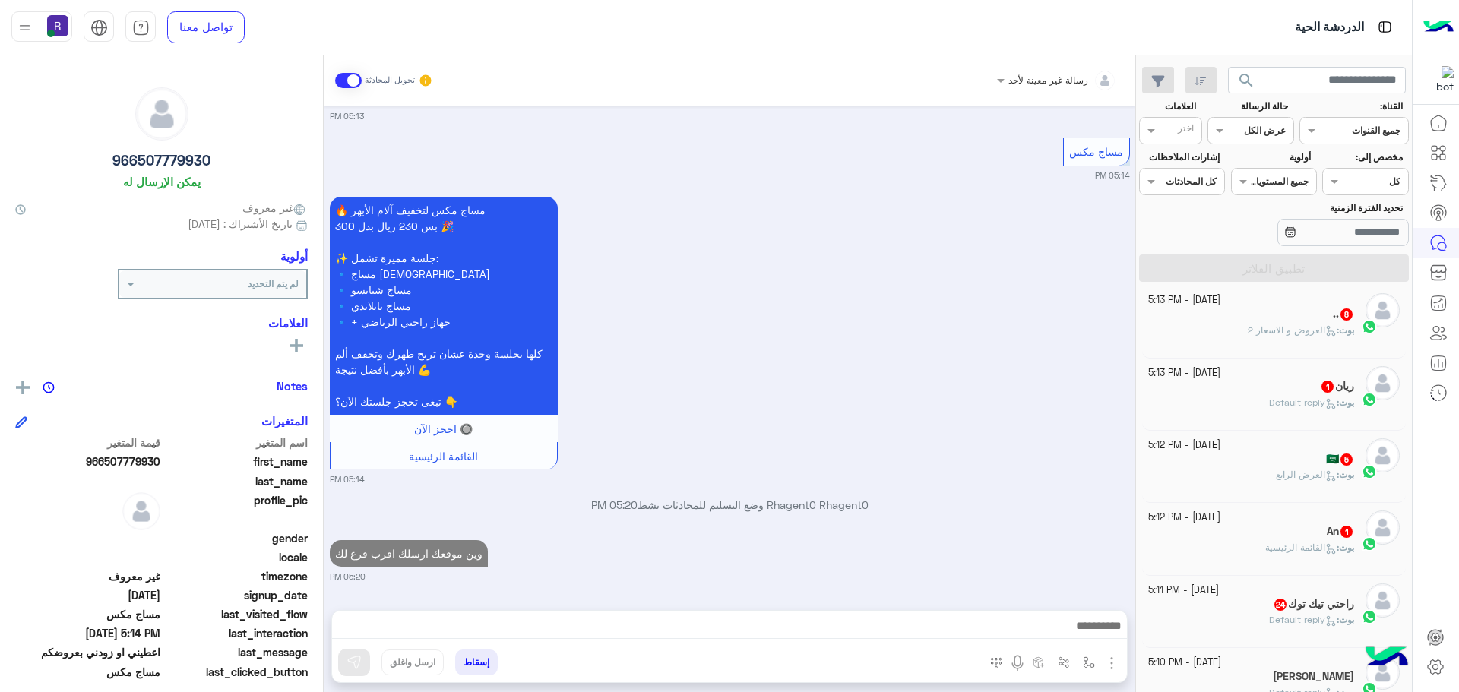
click at [1293, 608] on h5 "راحتي تيك توك 24" at bounding box center [1313, 604] width 81 height 13
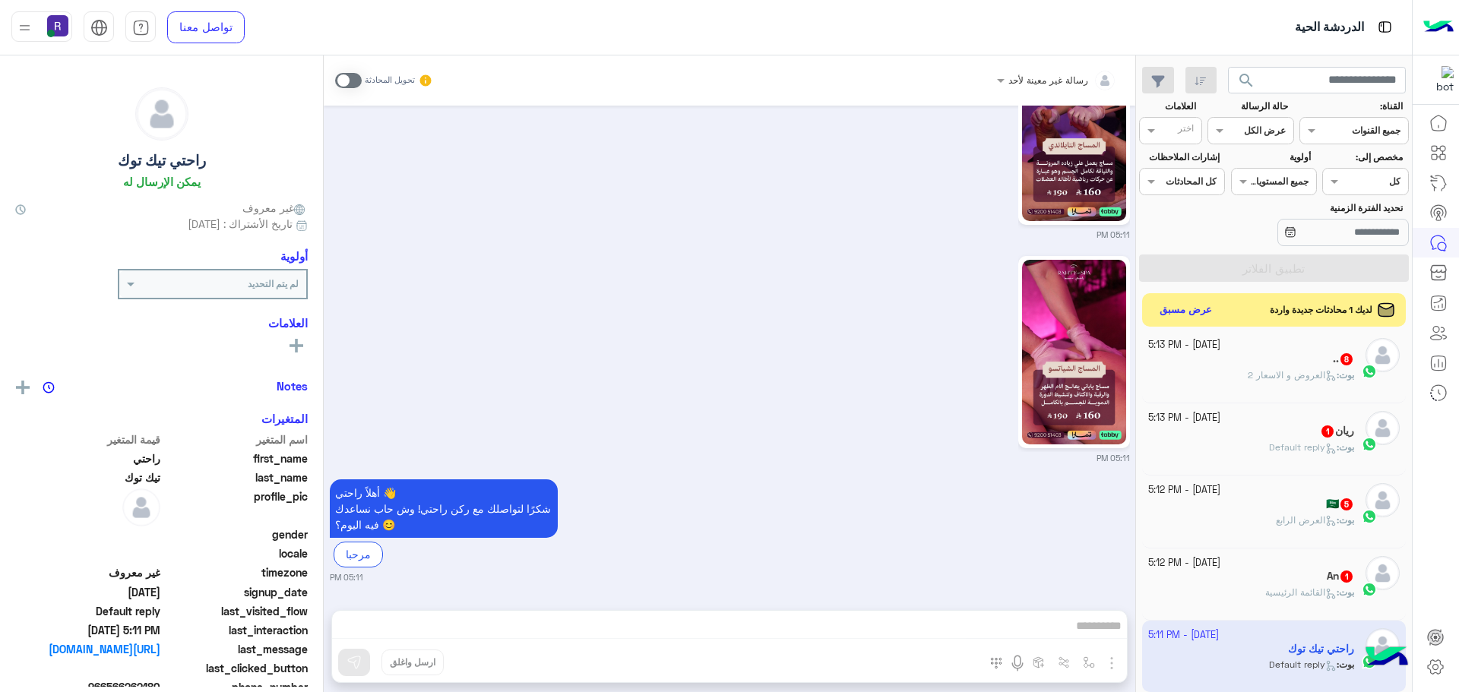
click at [1327, 574] on h5 "An 1" at bounding box center [1340, 576] width 27 height 13
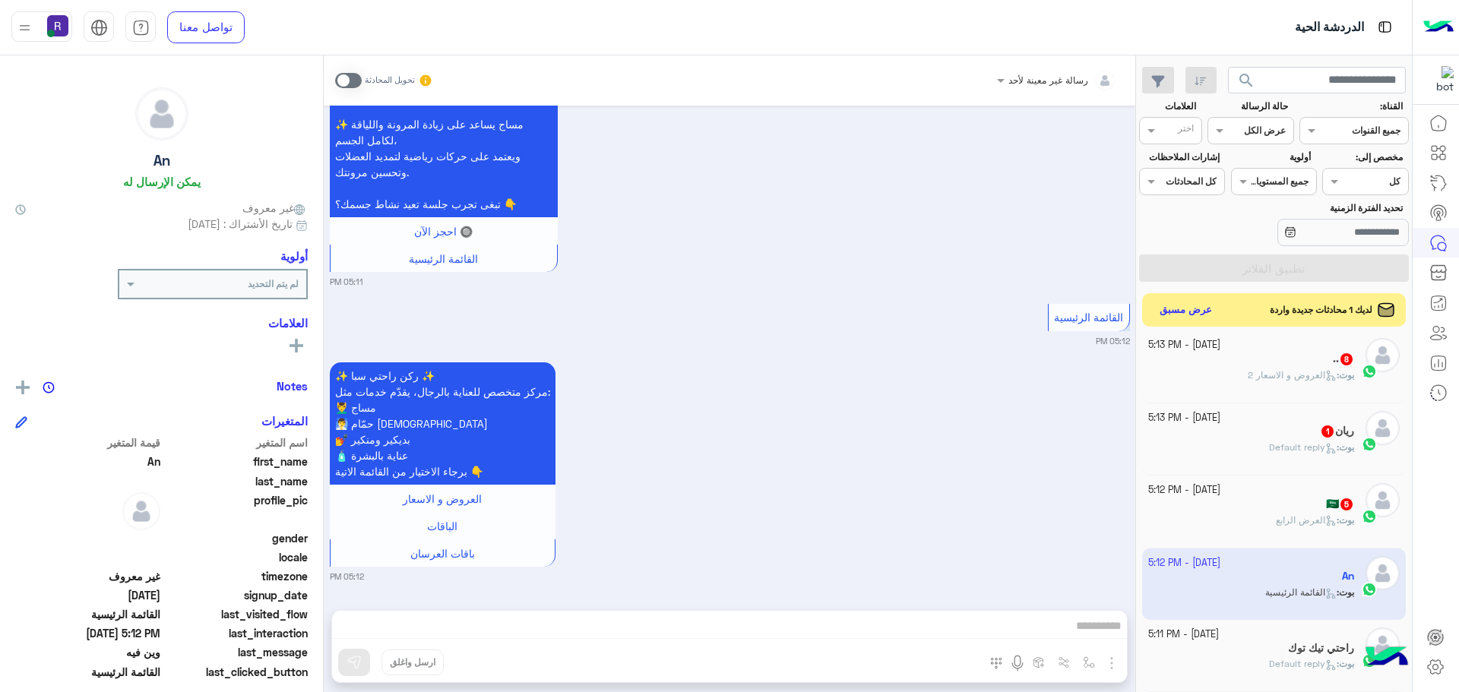
click at [1296, 517] on span "العرض الرابع" at bounding box center [1306, 519] width 61 height 11
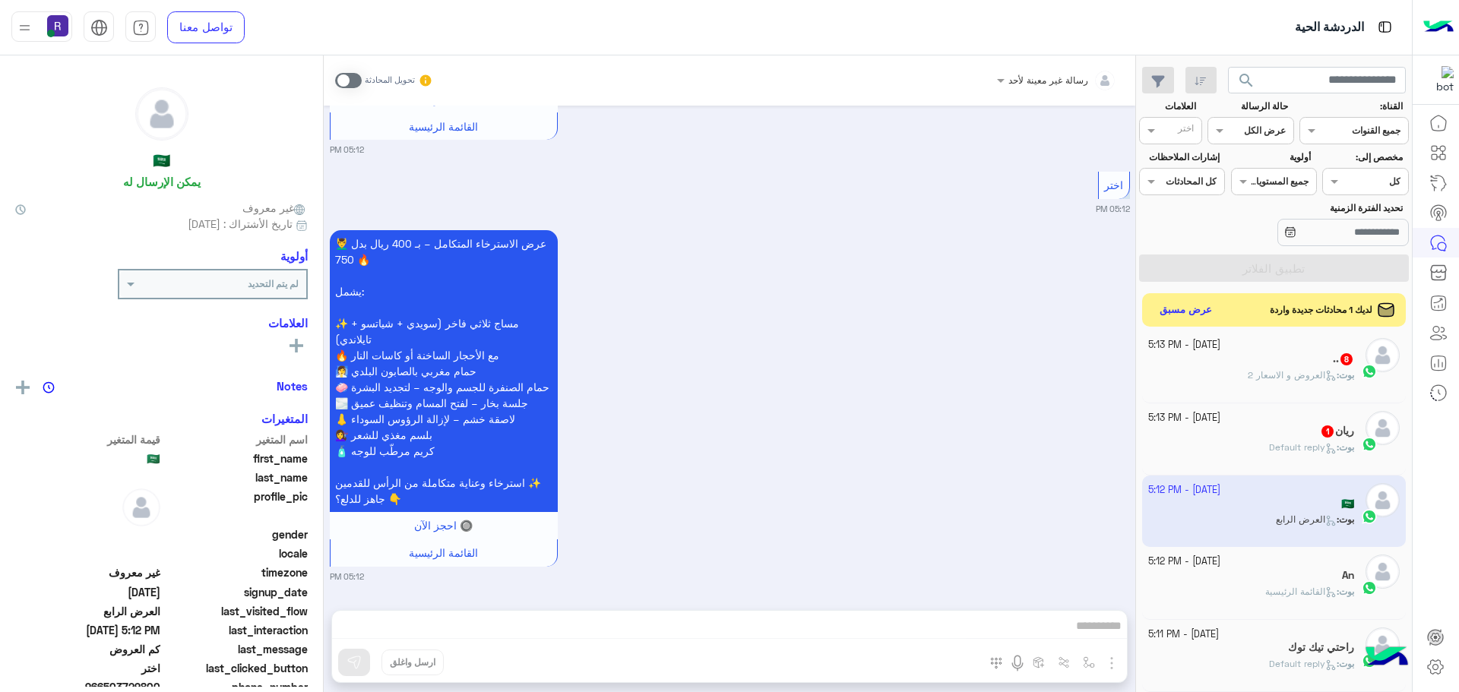
click at [1283, 467] on div "[PERSON_NAME] : Default reply" at bounding box center [1251, 454] width 207 height 27
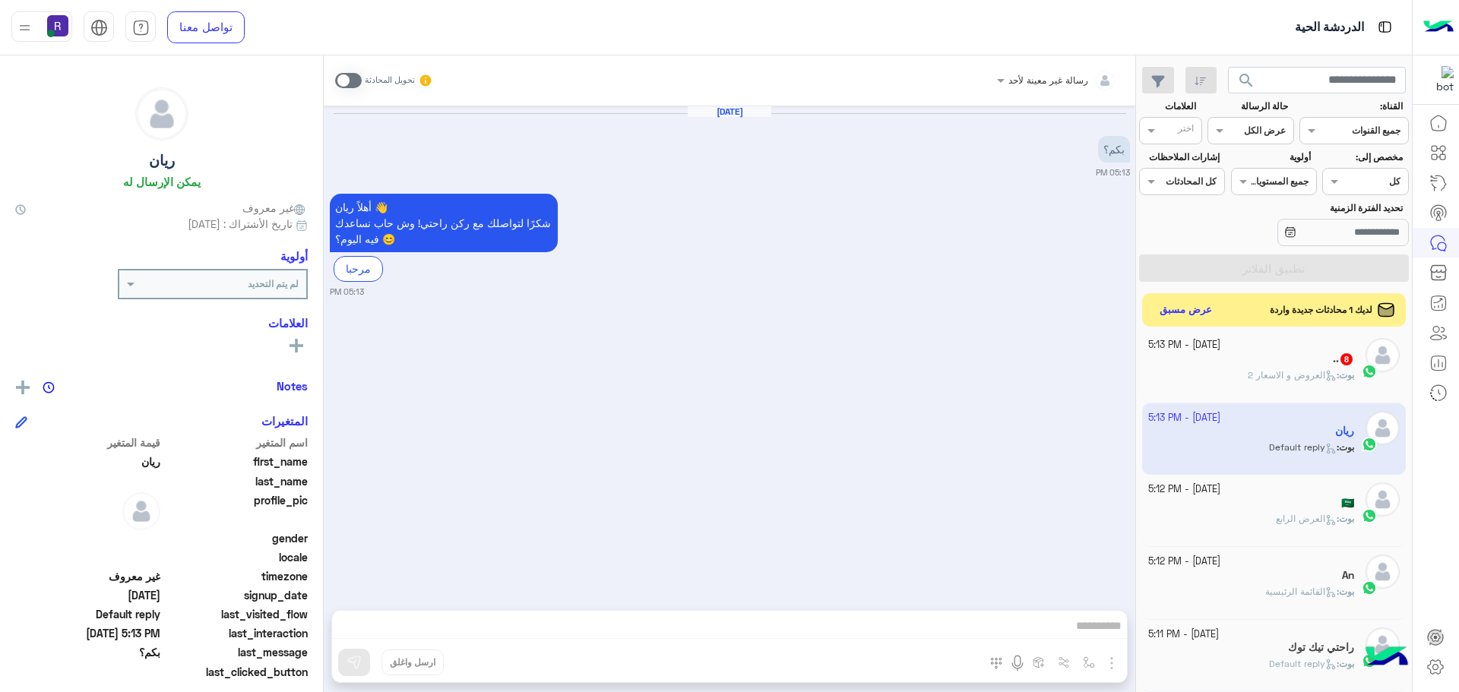
click at [356, 76] on span at bounding box center [348, 80] width 27 height 15
click at [1114, 663] on img "button" at bounding box center [1111, 663] width 18 height 18
click at [1099, 634] on button "الصور" at bounding box center [1088, 630] width 65 height 30
click at [346, 659] on img at bounding box center [353, 662] width 15 height 15
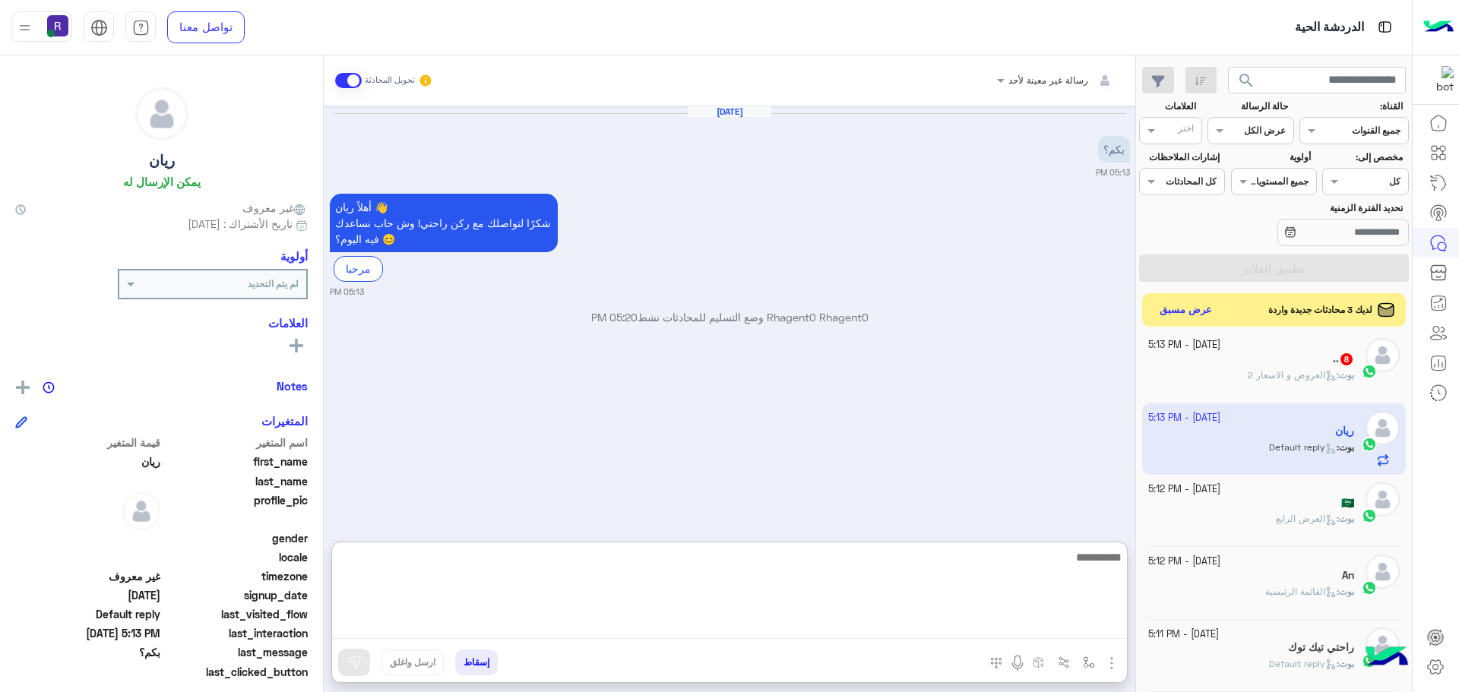
paste textarea "**********"
type textarea "**********"
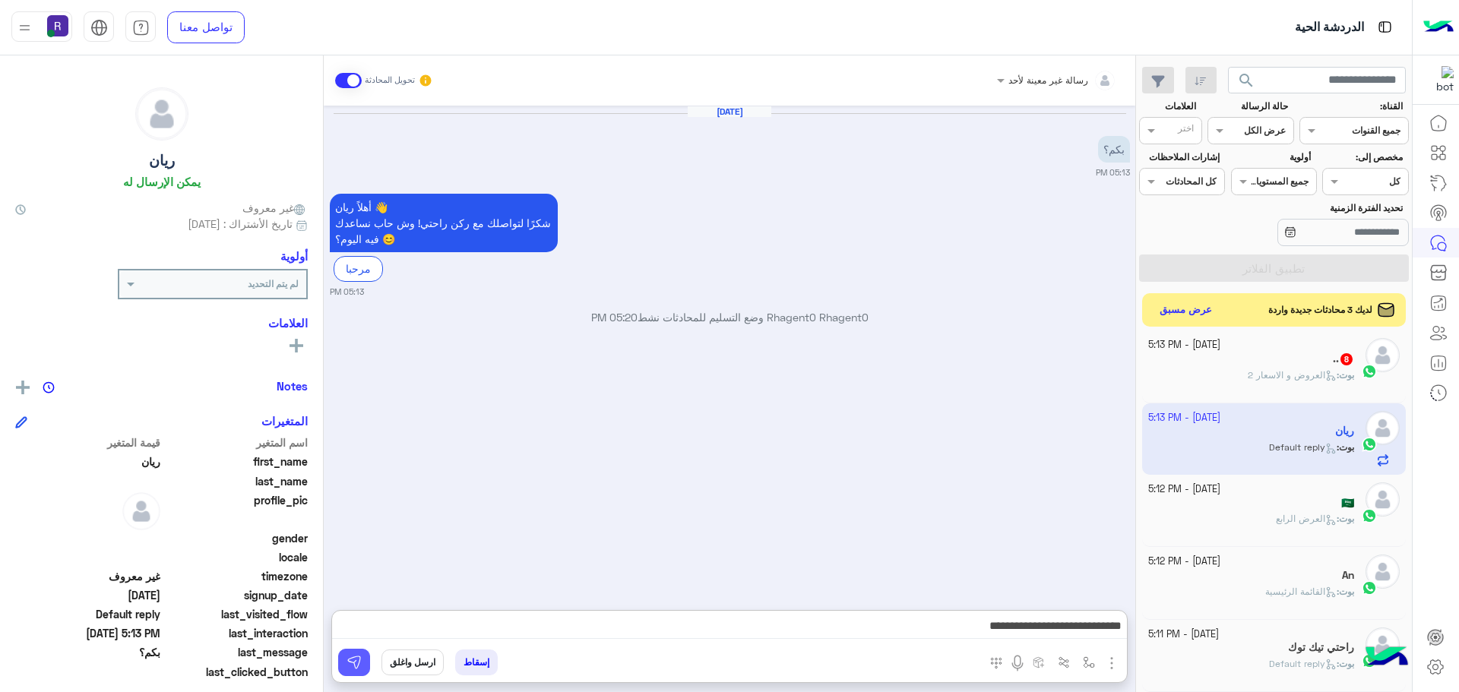
click at [348, 664] on img at bounding box center [353, 662] width 15 height 15
click at [1219, 381] on div "بوت : العروض و الاسعار 2" at bounding box center [1251, 381] width 207 height 27
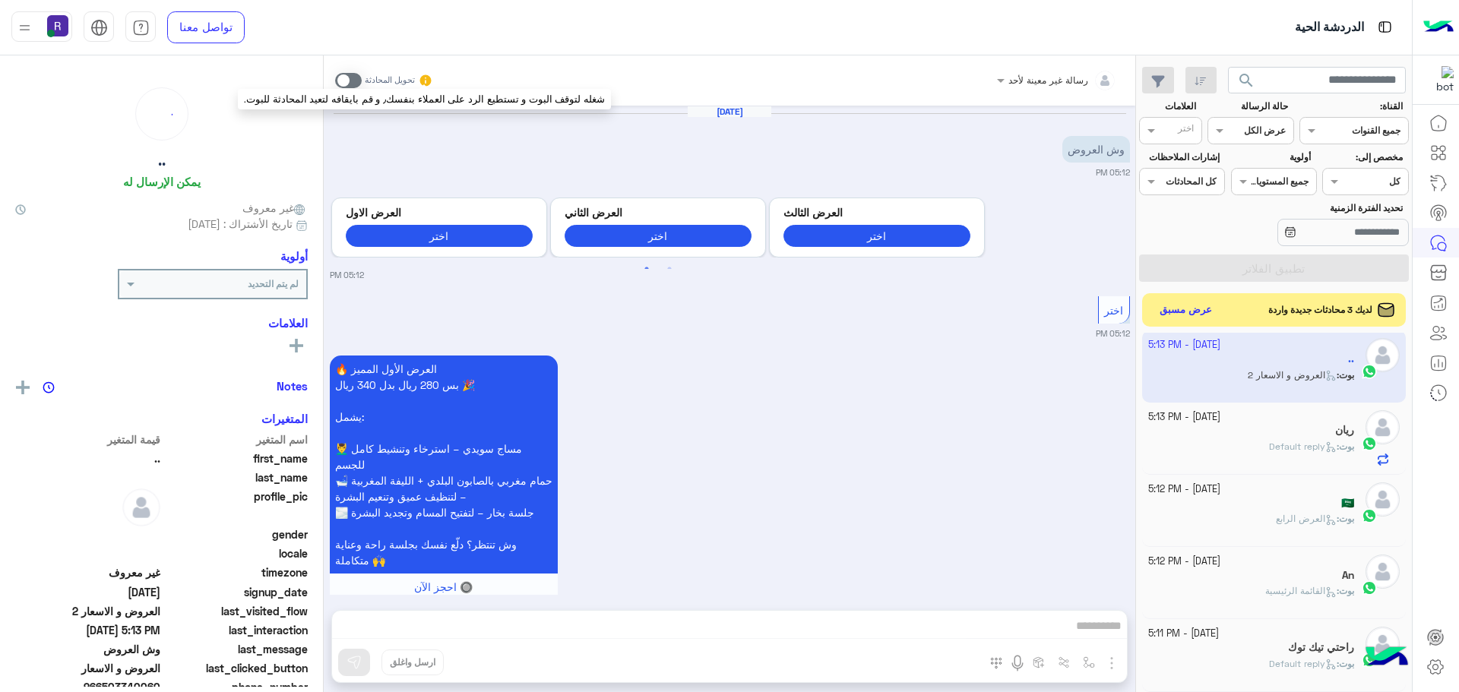
scroll to position [2218, 0]
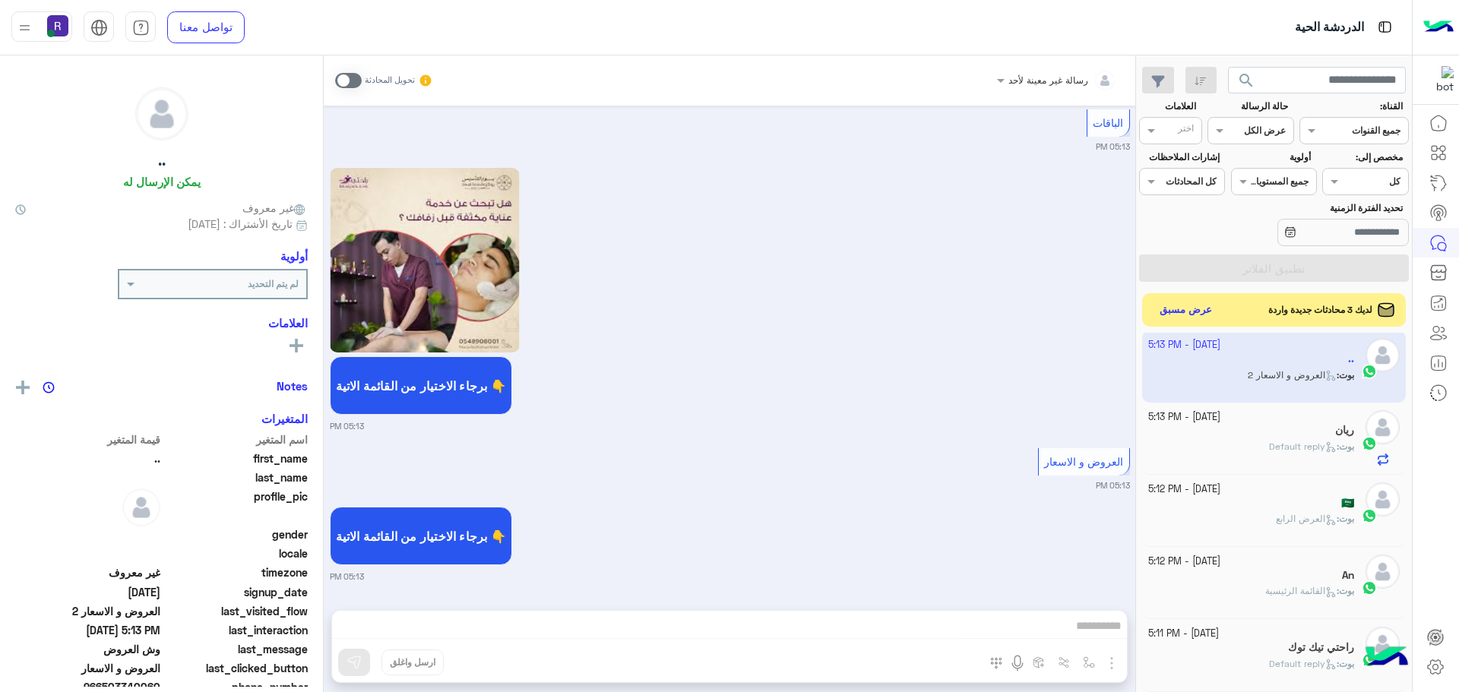
click at [351, 76] on span at bounding box center [348, 80] width 27 height 15
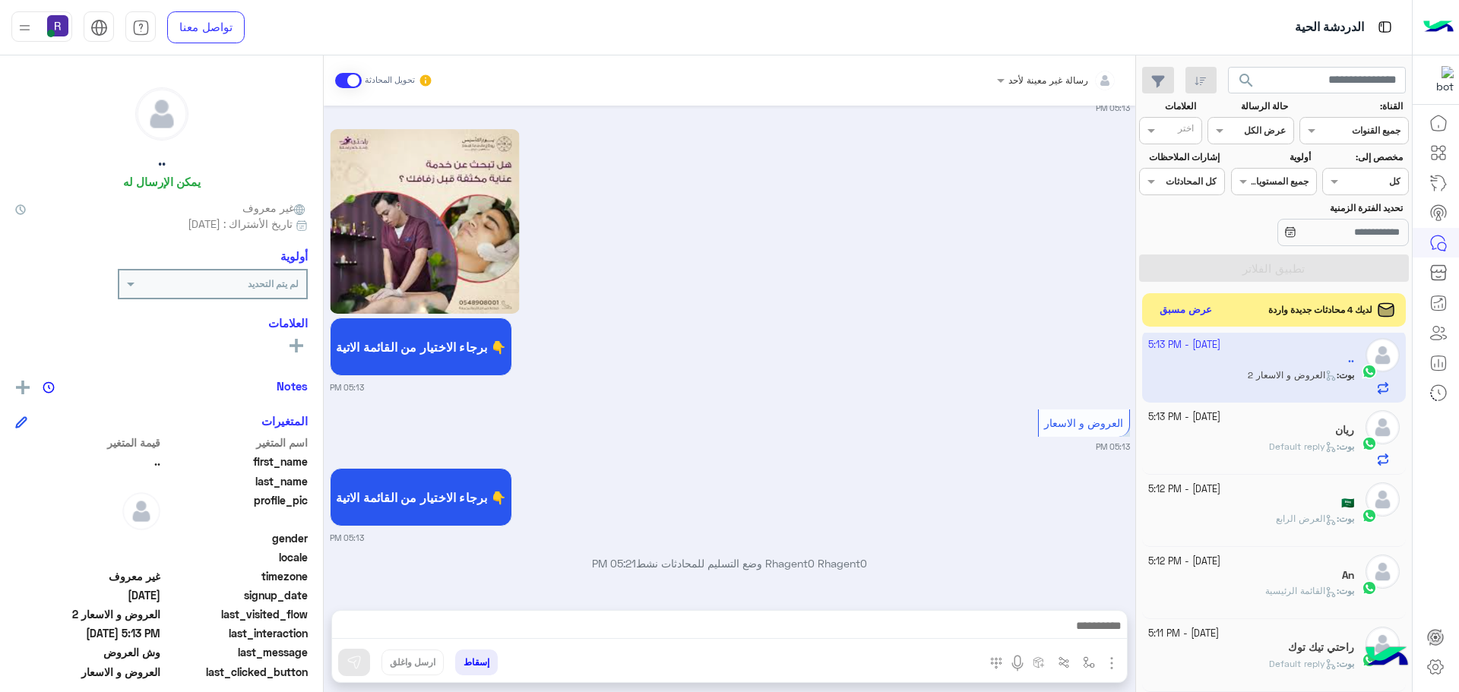
drag, startPoint x: 1115, startPoint y: 663, endPoint x: 1089, endPoint y: 630, distance: 42.7
click at [1114, 662] on img "button" at bounding box center [1111, 663] width 18 height 18
click at [1088, 626] on span "الصور" at bounding box center [1082, 630] width 28 height 17
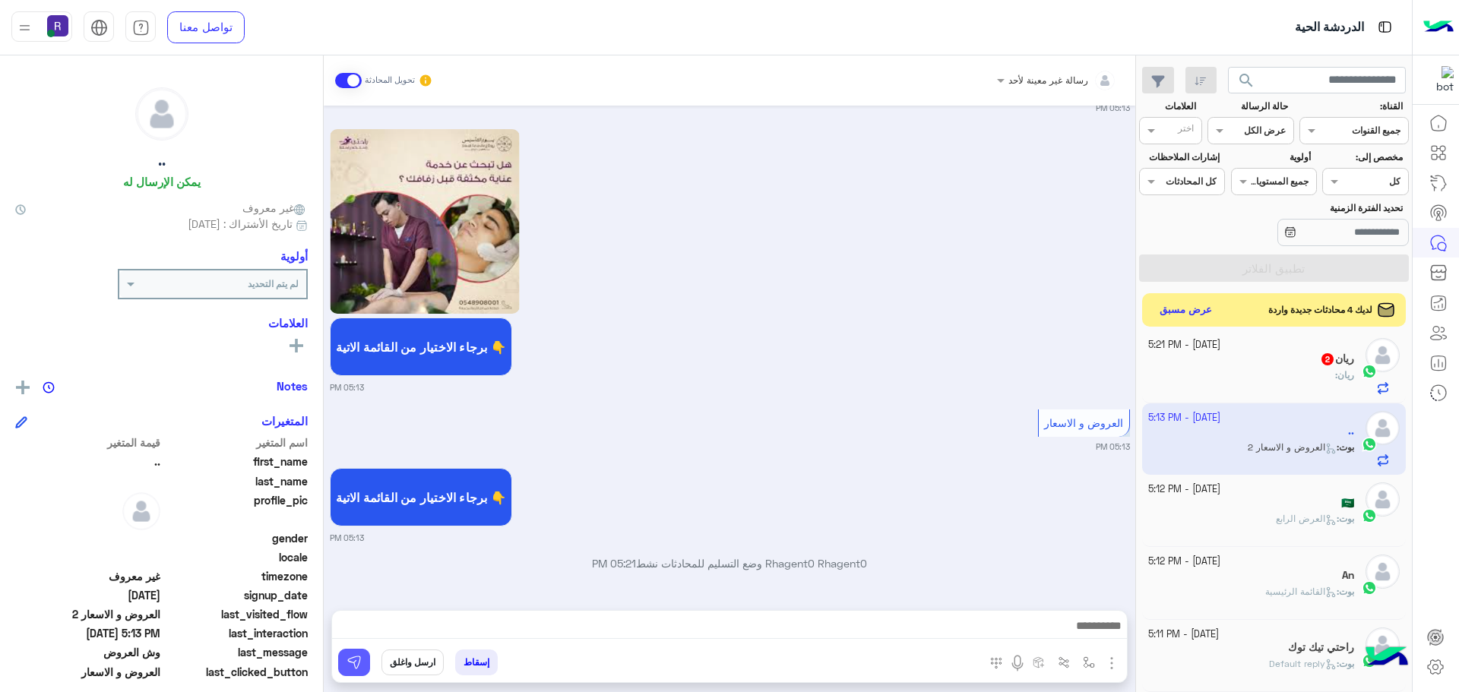
click at [346, 667] on img at bounding box center [353, 662] width 15 height 15
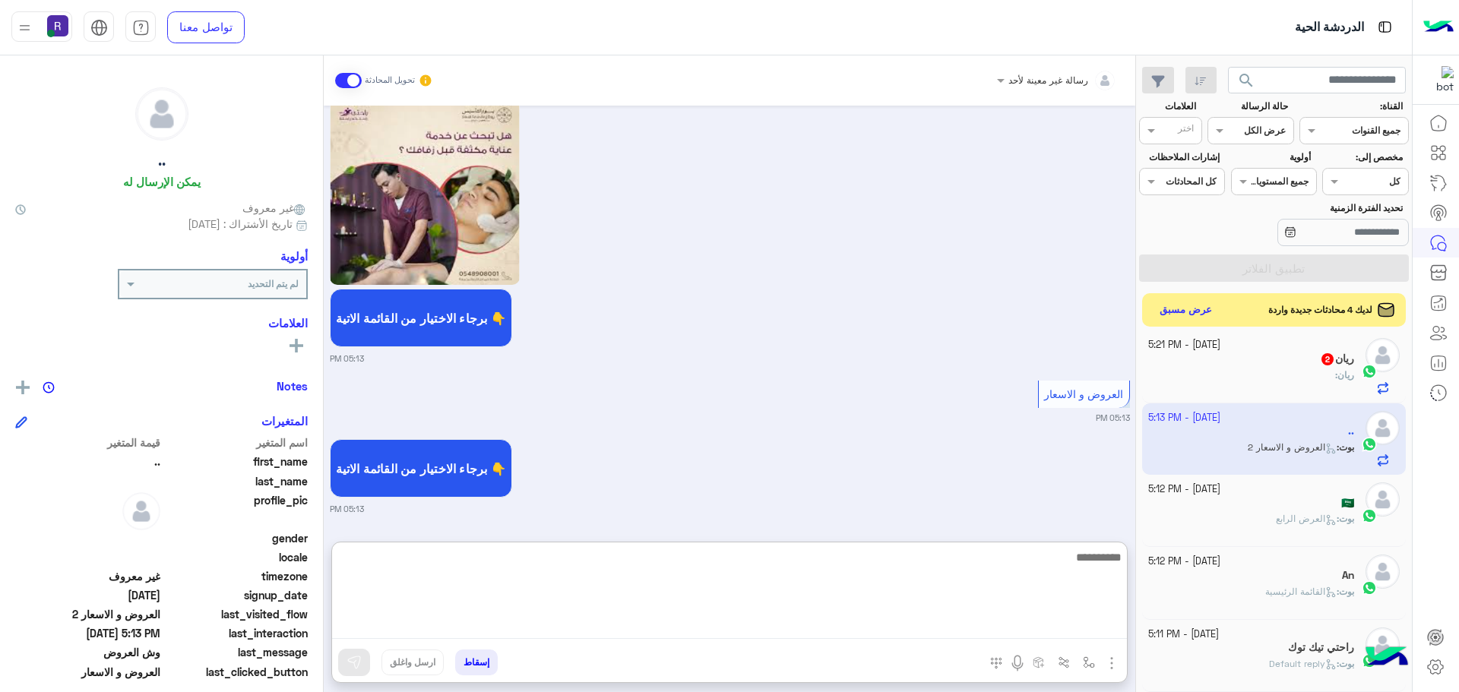
paste textarea "**********"
type textarea "**********"
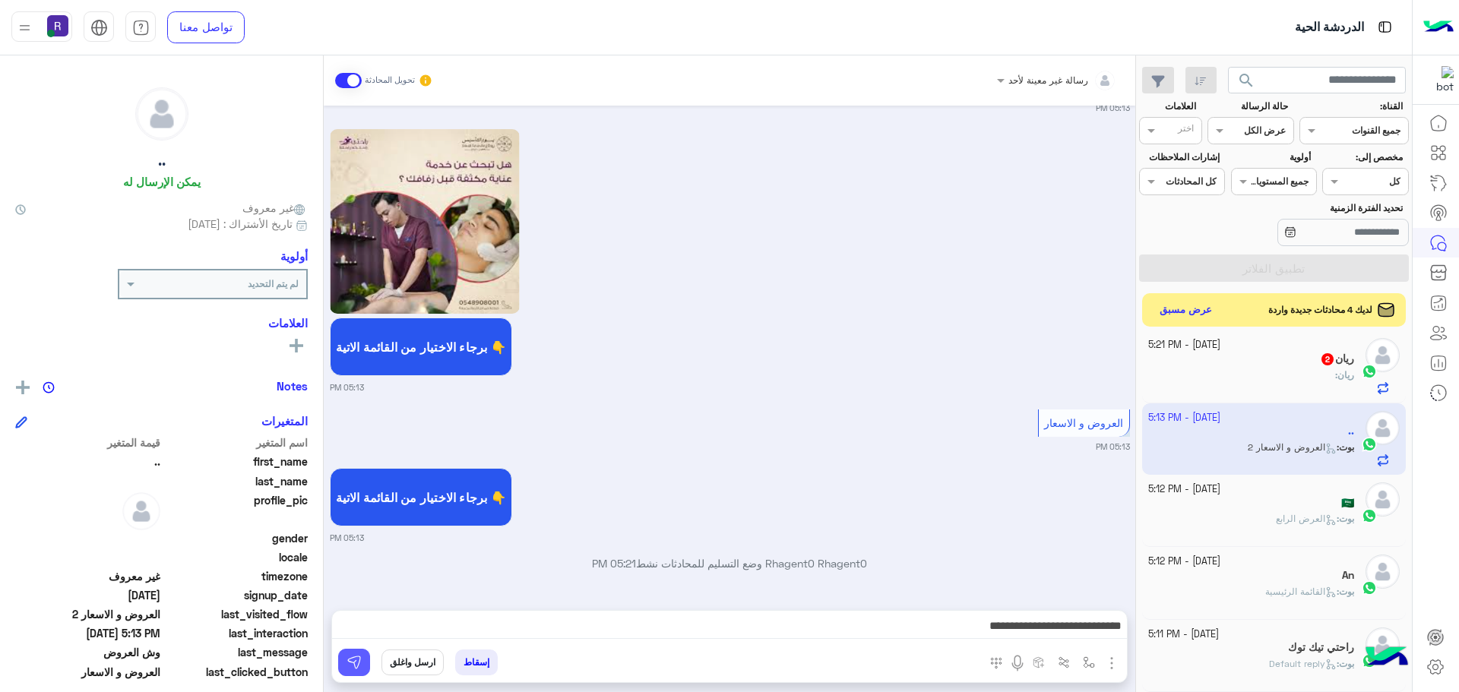
click at [356, 654] on button at bounding box center [354, 662] width 32 height 27
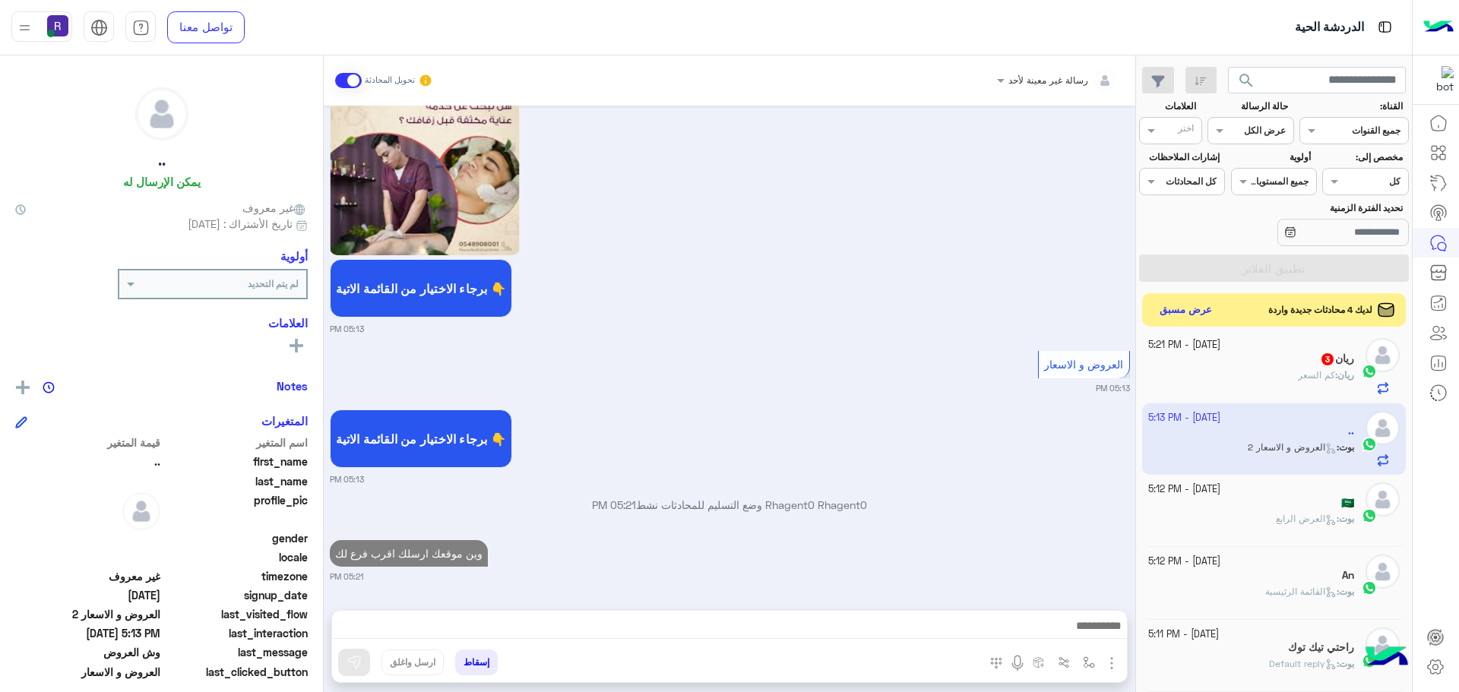
scroll to position [2354, 0]
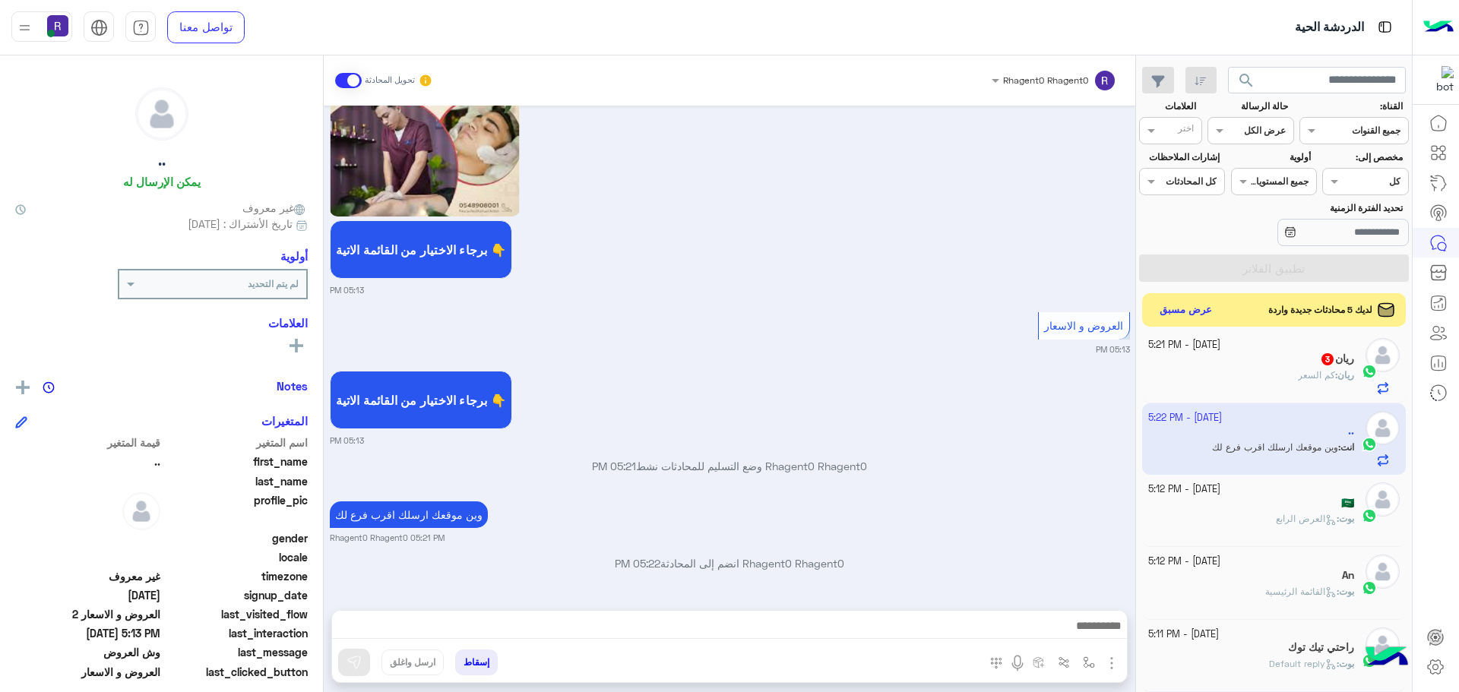
click at [1261, 377] on div "ريان : كم السعر" at bounding box center [1251, 381] width 207 height 27
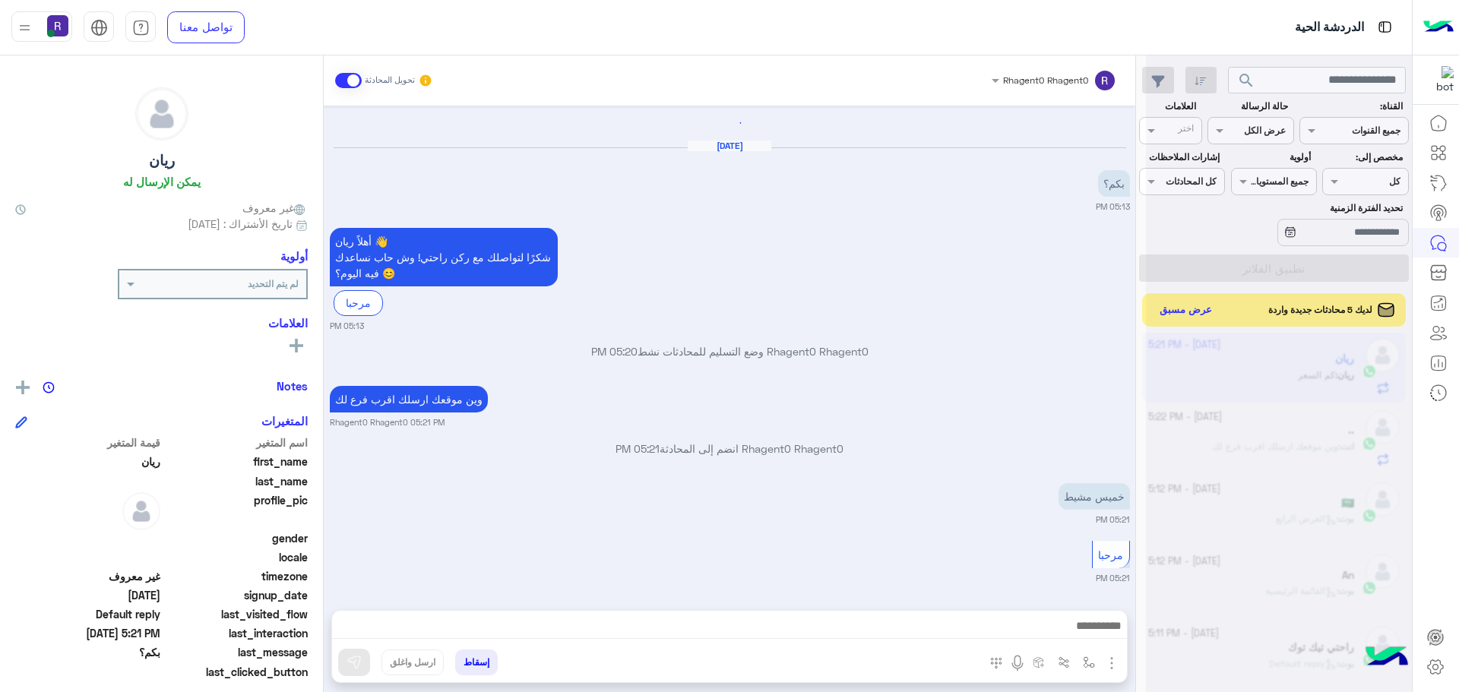
scroll to position [26, 0]
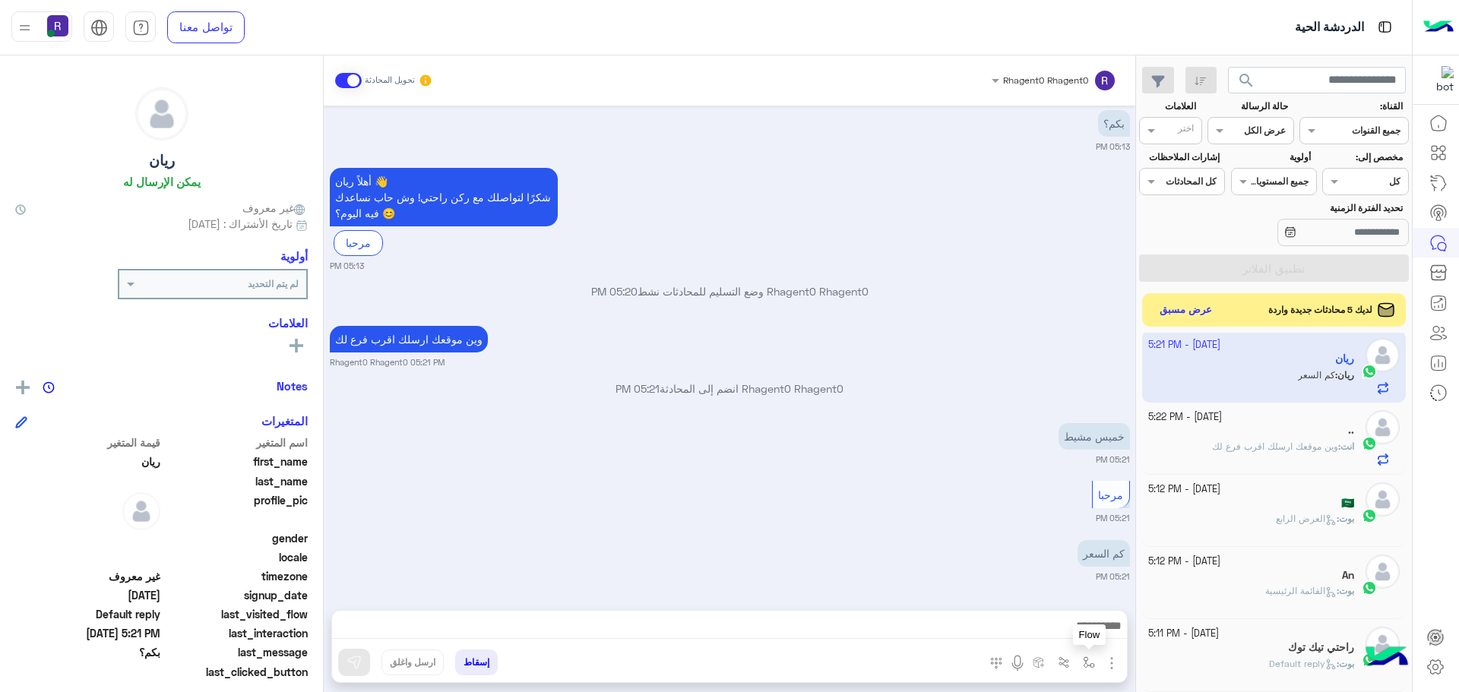
click at [1096, 662] on button "button" at bounding box center [1089, 662] width 25 height 25
click at [1077, 634] on div "أدخل اسم مجموعة الرسائل" at bounding box center [1041, 629] width 104 height 14
click at [849, 498] on div "مرحبا 05:21 PM" at bounding box center [730, 500] width 800 height 47
click at [1114, 669] on img "button" at bounding box center [1111, 663] width 18 height 18
click at [1100, 632] on button "الصور" at bounding box center [1088, 630] width 65 height 30
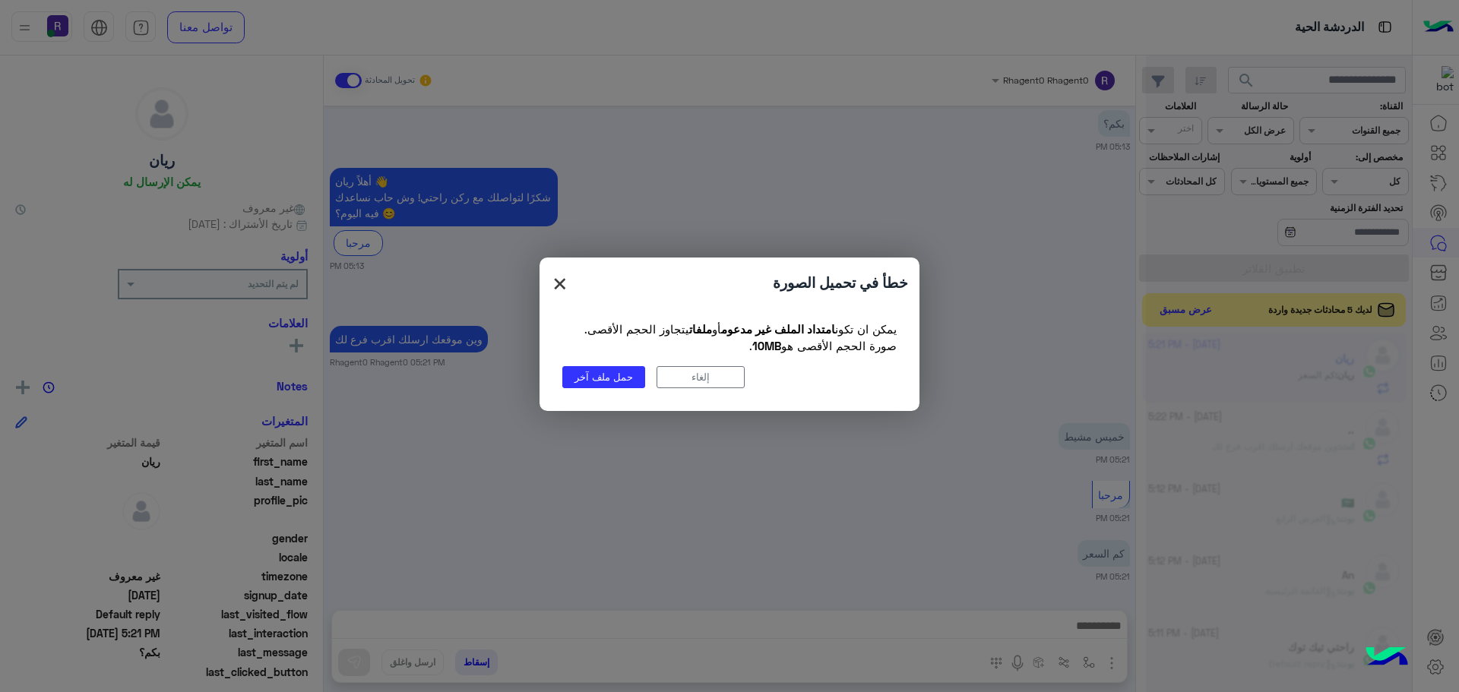
click at [563, 286] on span "×" at bounding box center [560, 283] width 18 height 34
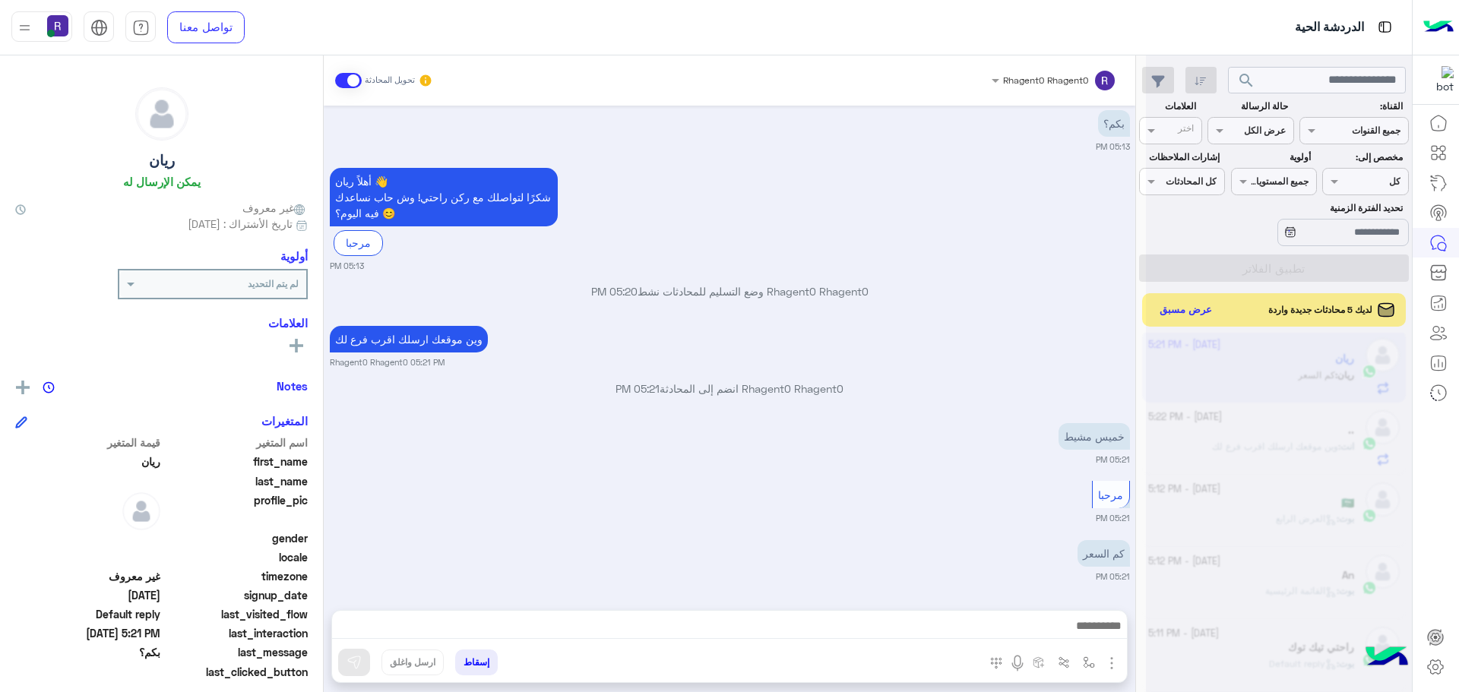
drag, startPoint x: 1115, startPoint y: 669, endPoint x: 1109, endPoint y: 662, distance: 9.7
click at [1114, 667] on img "button" at bounding box center [1111, 663] width 18 height 18
click at [1085, 638] on span "الصور" at bounding box center [1082, 630] width 28 height 17
drag, startPoint x: 1114, startPoint y: 663, endPoint x: 1102, endPoint y: 650, distance: 18.3
click at [1112, 663] on img "button" at bounding box center [1111, 663] width 18 height 18
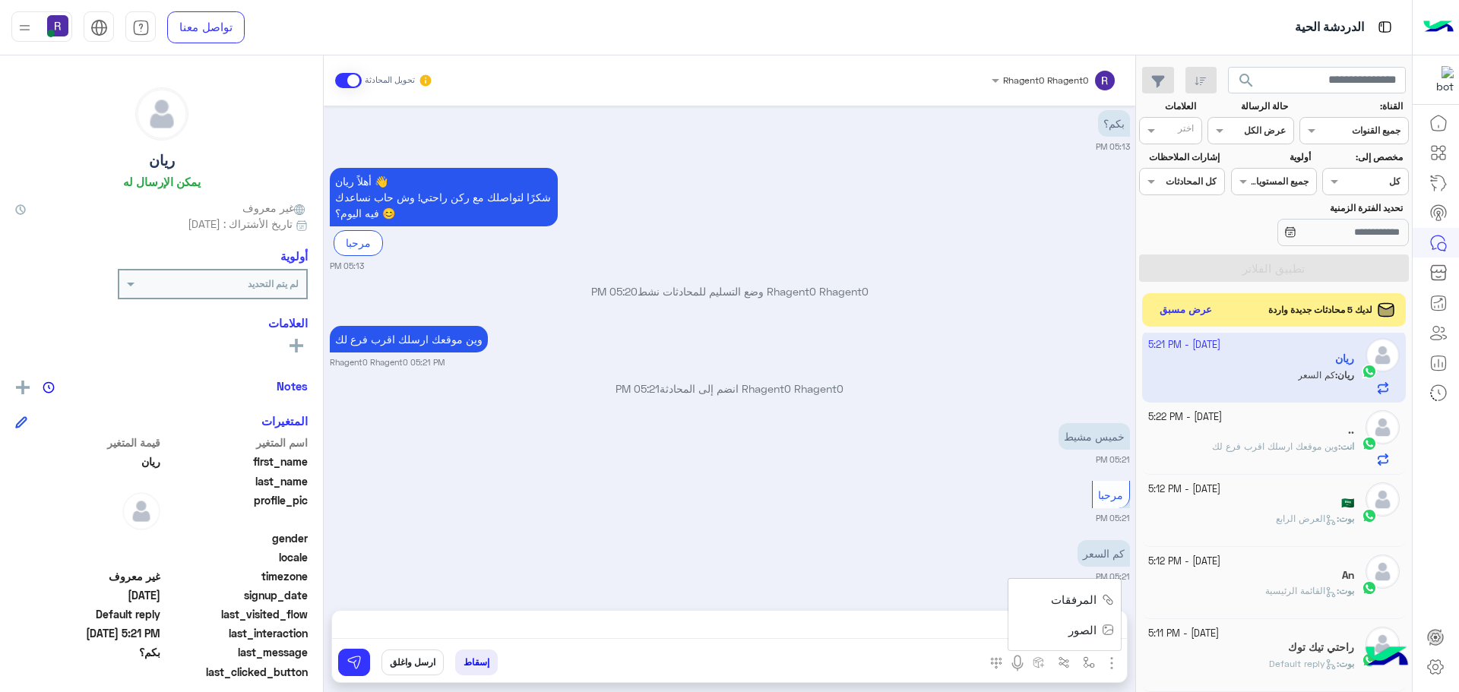
click at [1095, 631] on span "الصور" at bounding box center [1082, 630] width 28 height 17
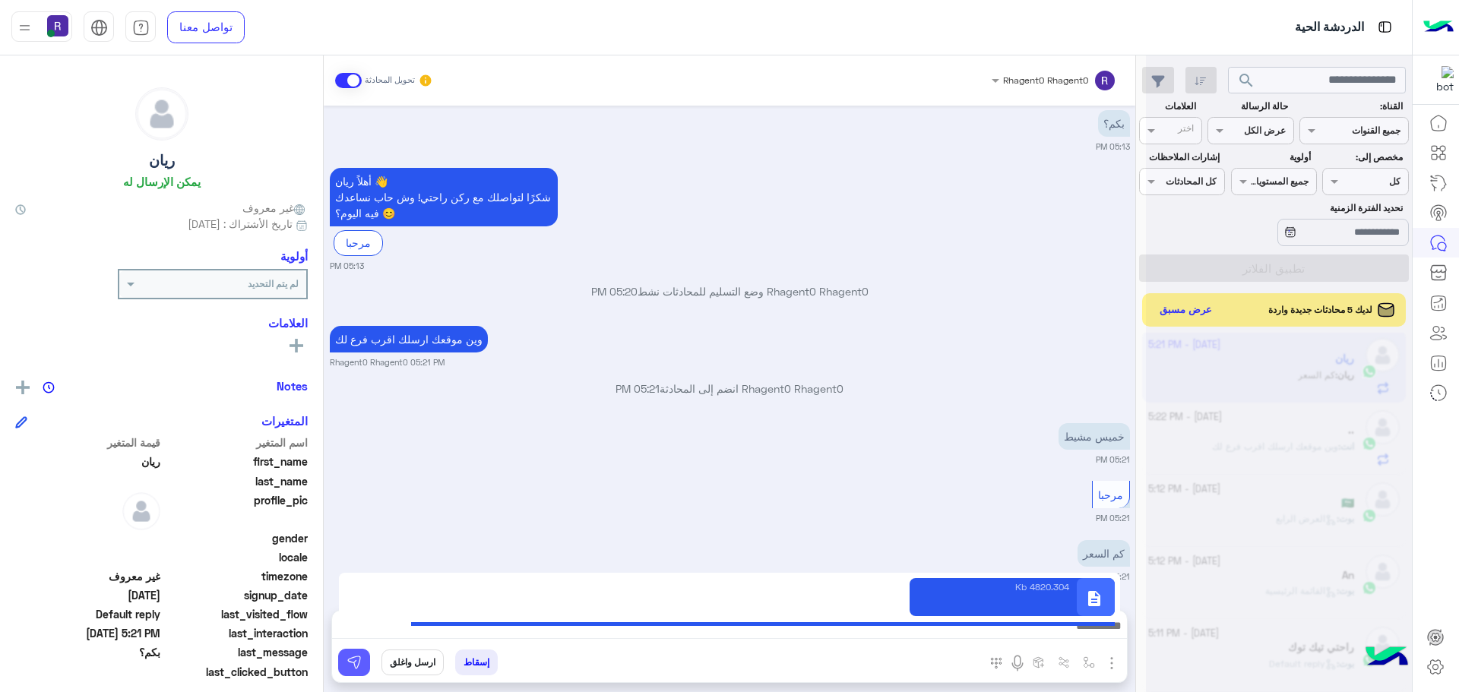
click at [350, 664] on img at bounding box center [353, 662] width 15 height 15
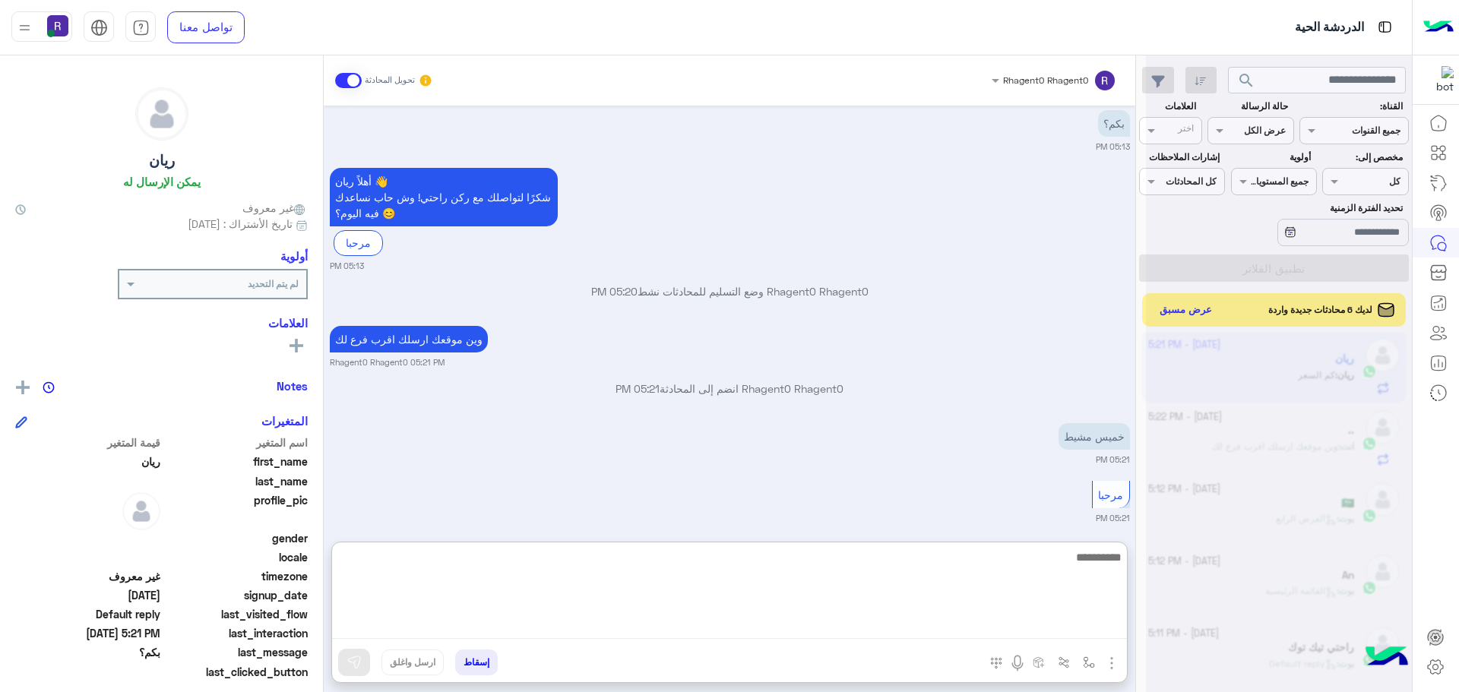
paste textarea "**********"
type textarea "**********"
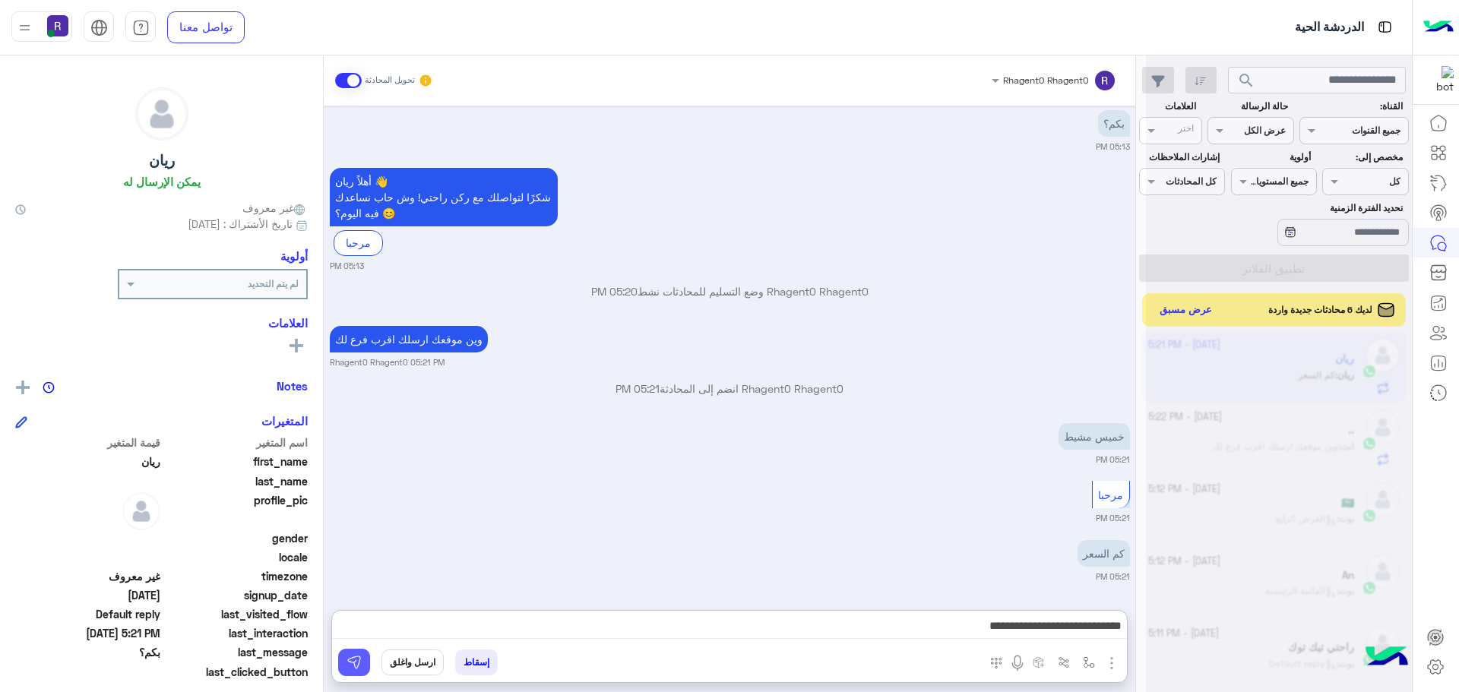
click at [356, 657] on img at bounding box center [353, 662] width 15 height 15
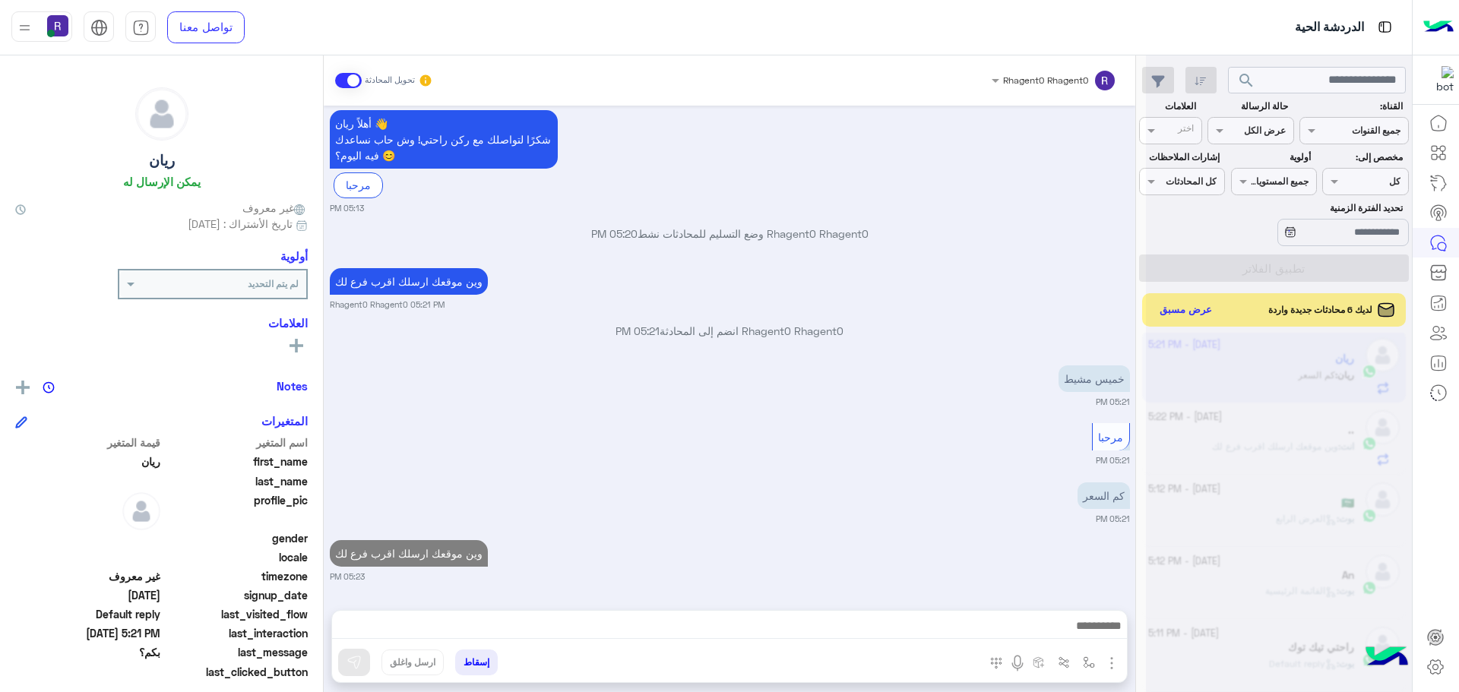
scroll to position [84, 0]
drag, startPoint x: 1088, startPoint y: 663, endPoint x: 1082, endPoint y: 651, distance: 13.6
click at [1087, 663] on img "button" at bounding box center [1089, 662] width 12 height 12
click at [1072, 634] on div "أدخل اسم مجموعة الرسائل" at bounding box center [1041, 629] width 104 height 14
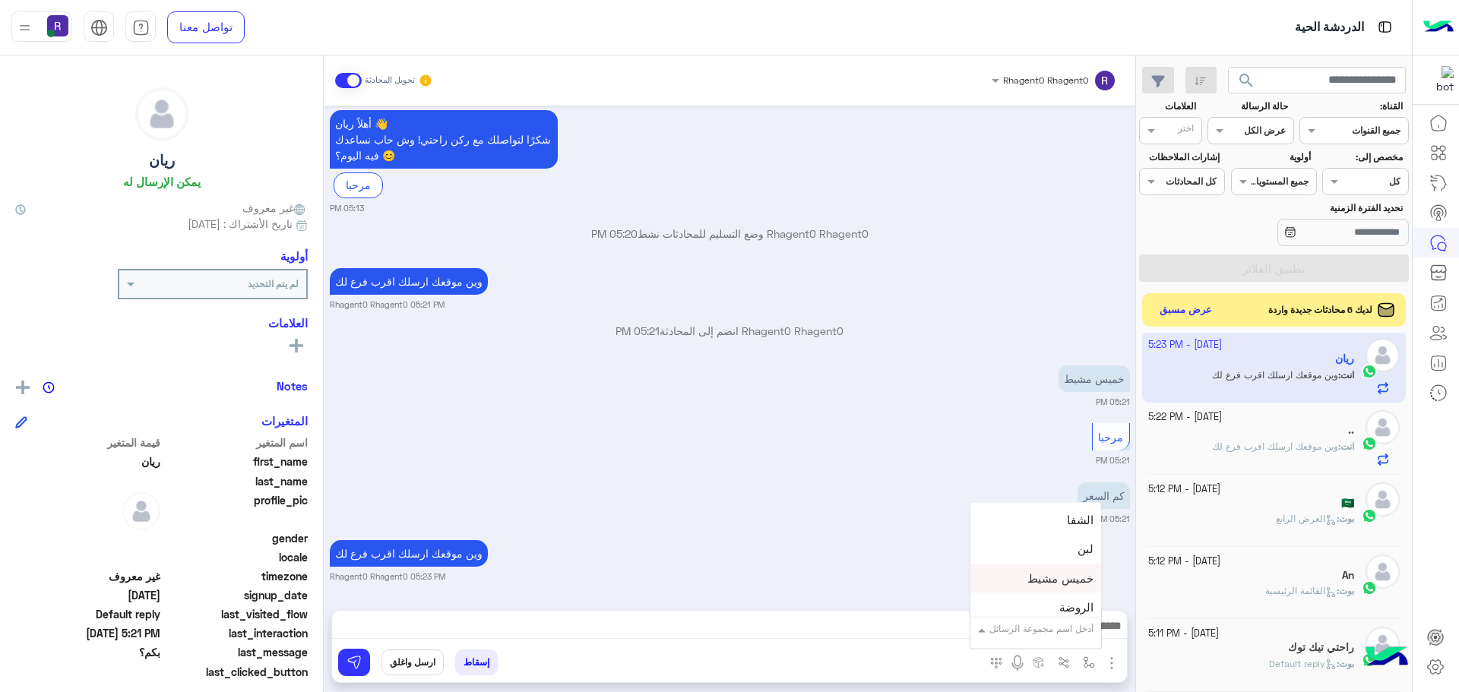
scroll to position [1064, 0]
click at [1065, 565] on span "خميس مشيط" at bounding box center [1060, 565] width 66 height 14
type textarea "*********"
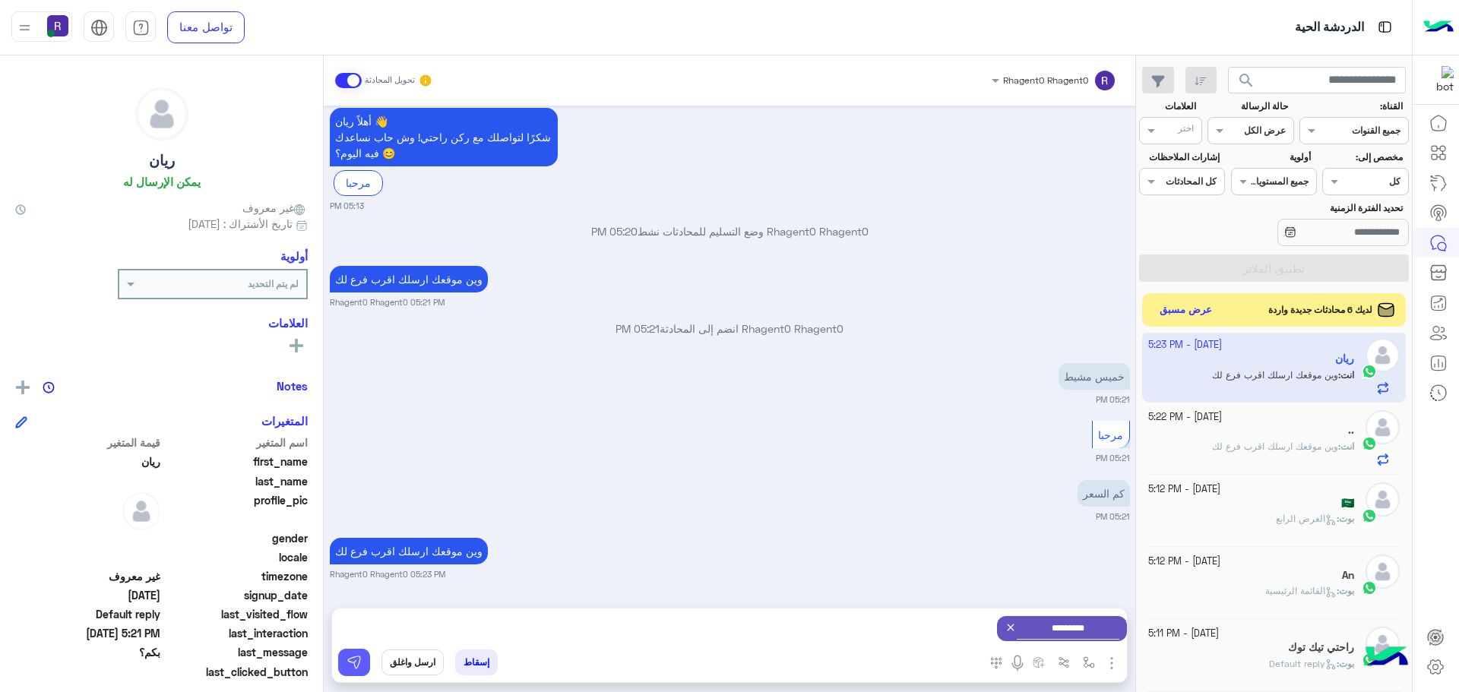
click at [348, 652] on button at bounding box center [354, 662] width 32 height 27
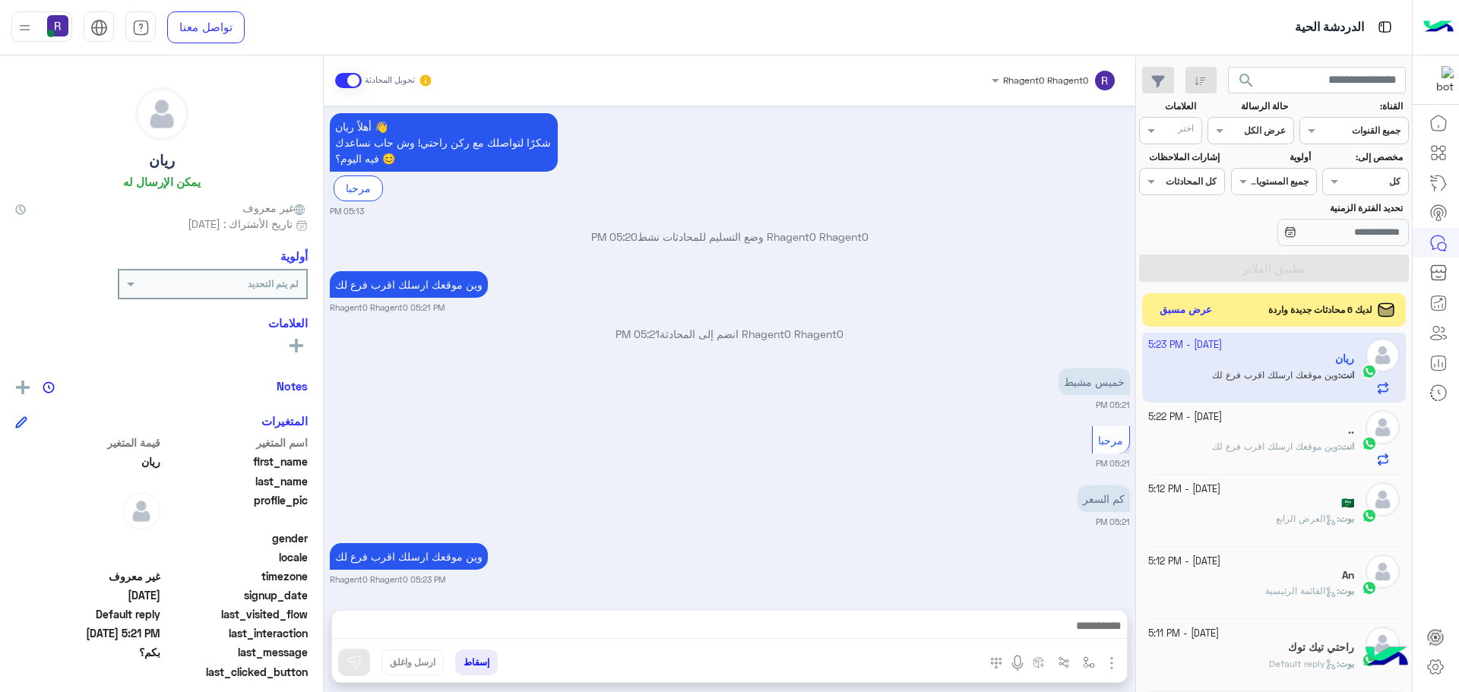
scroll to position [84, 0]
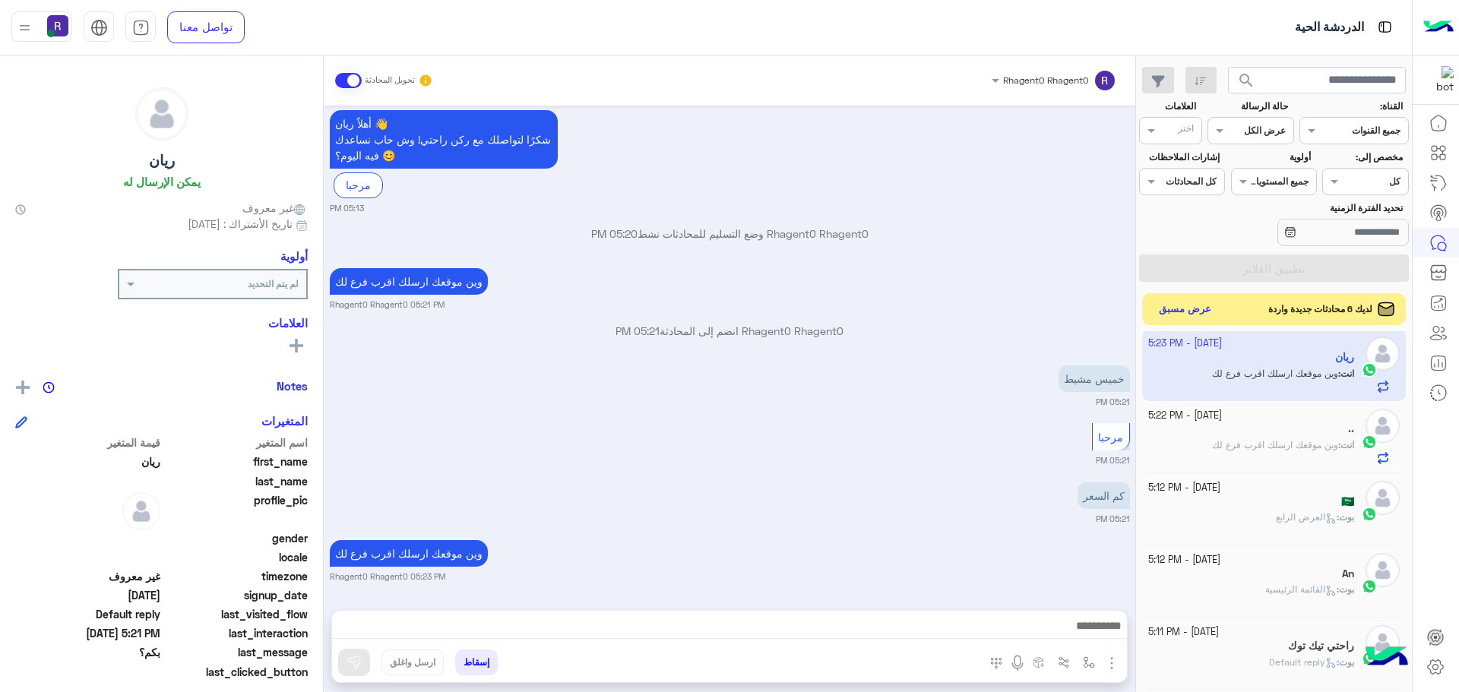
click at [1196, 305] on button "عرض مسبق" at bounding box center [1185, 309] width 64 height 21
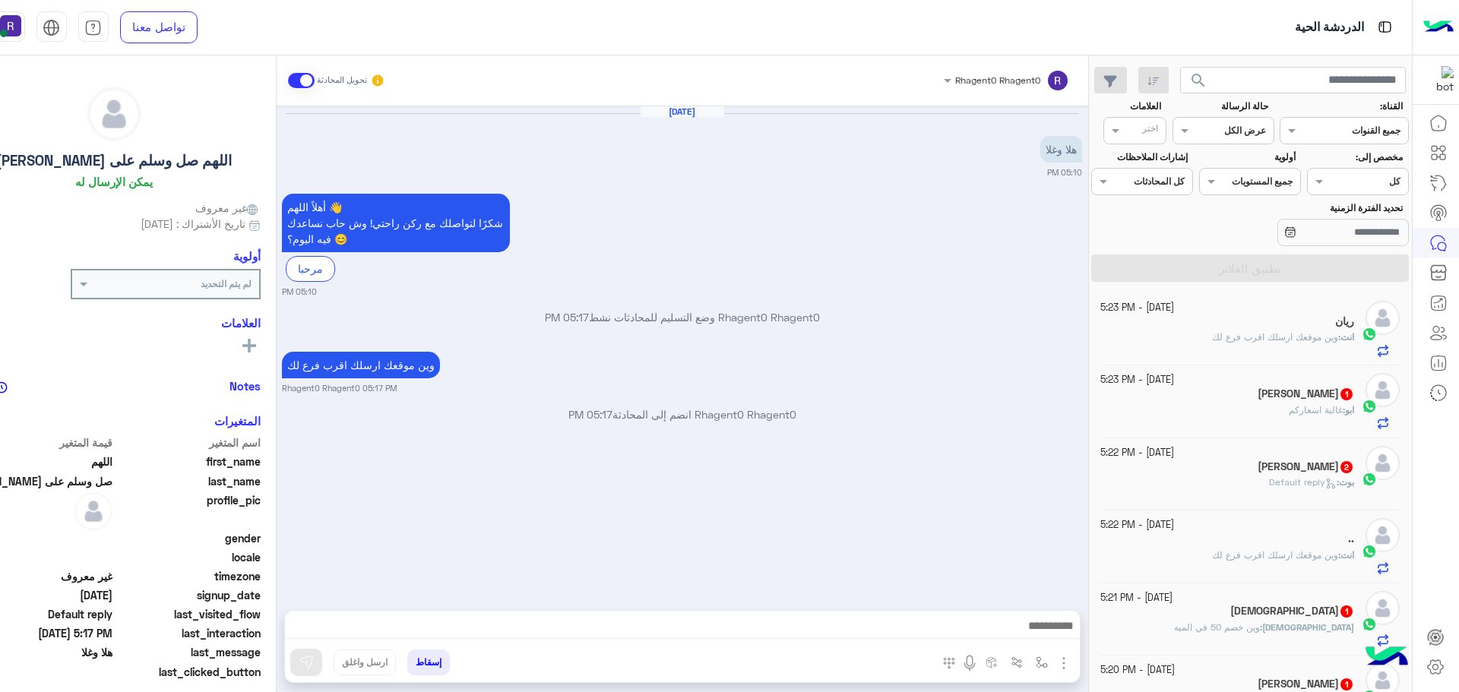
click at [1278, 407] on div "ابو : غالية اسعاركم" at bounding box center [1227, 416] width 254 height 27
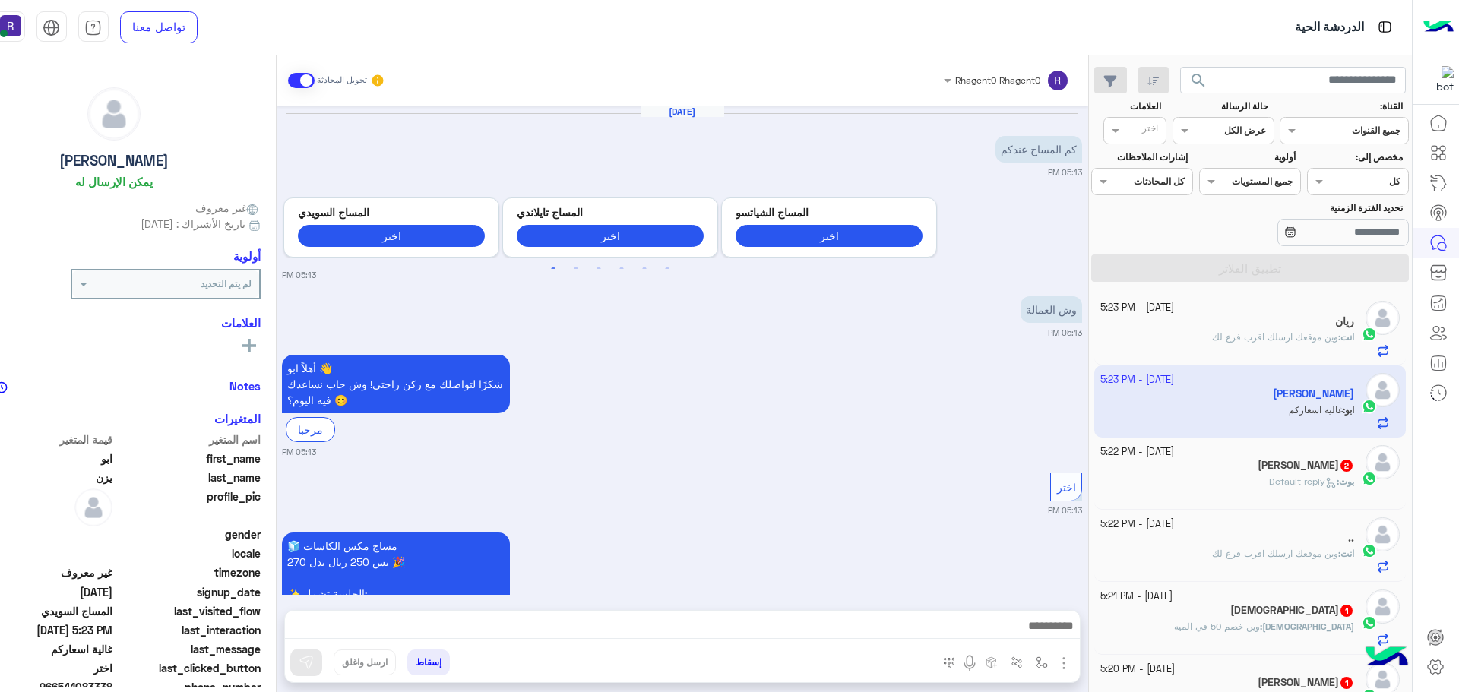
scroll to position [1409, 0]
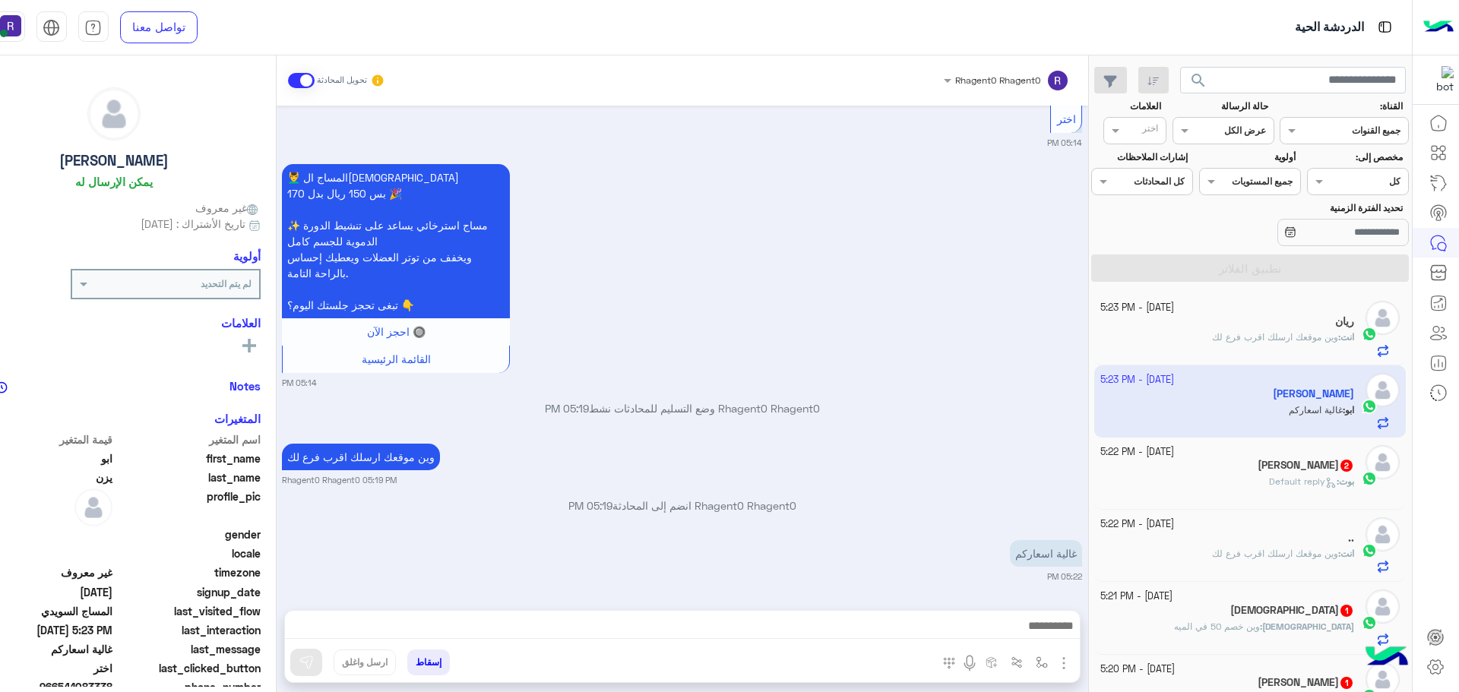
click at [1269, 477] on span "Default reply" at bounding box center [1303, 481] width 68 height 11
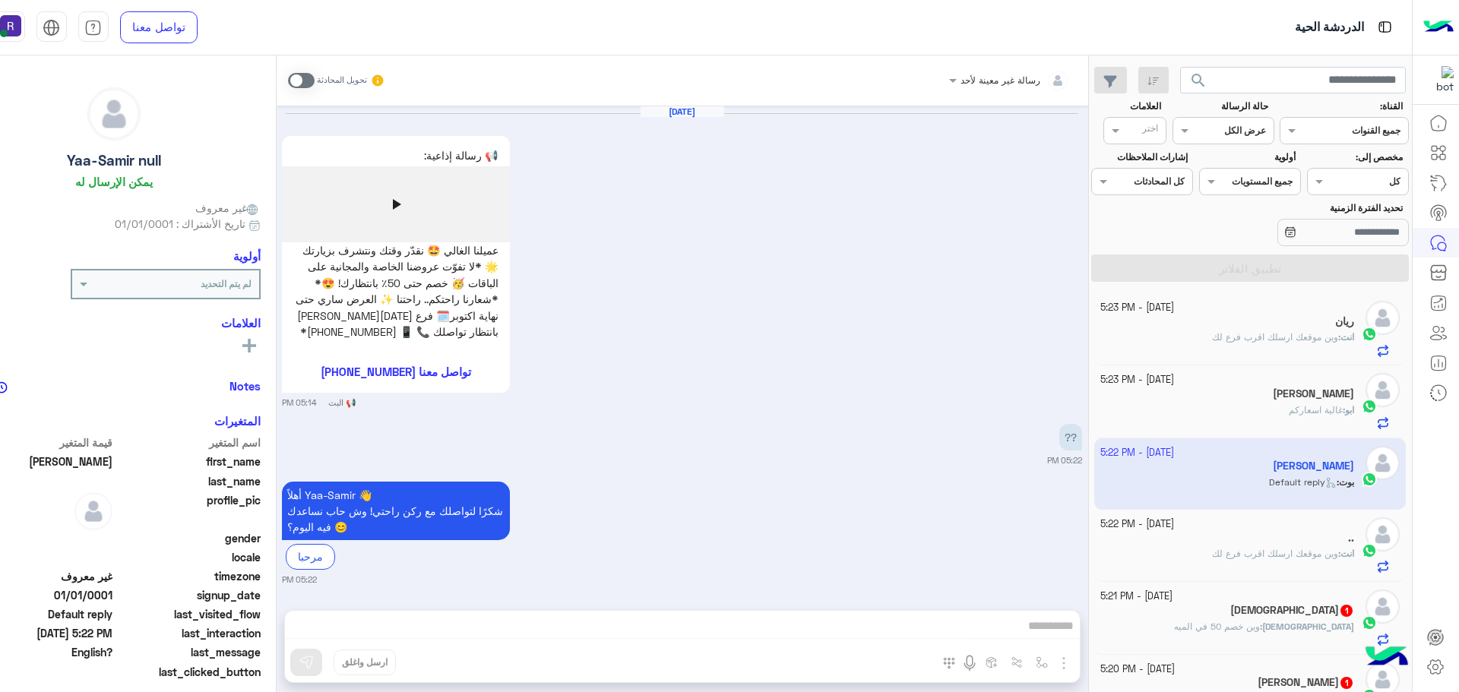
scroll to position [180, 0]
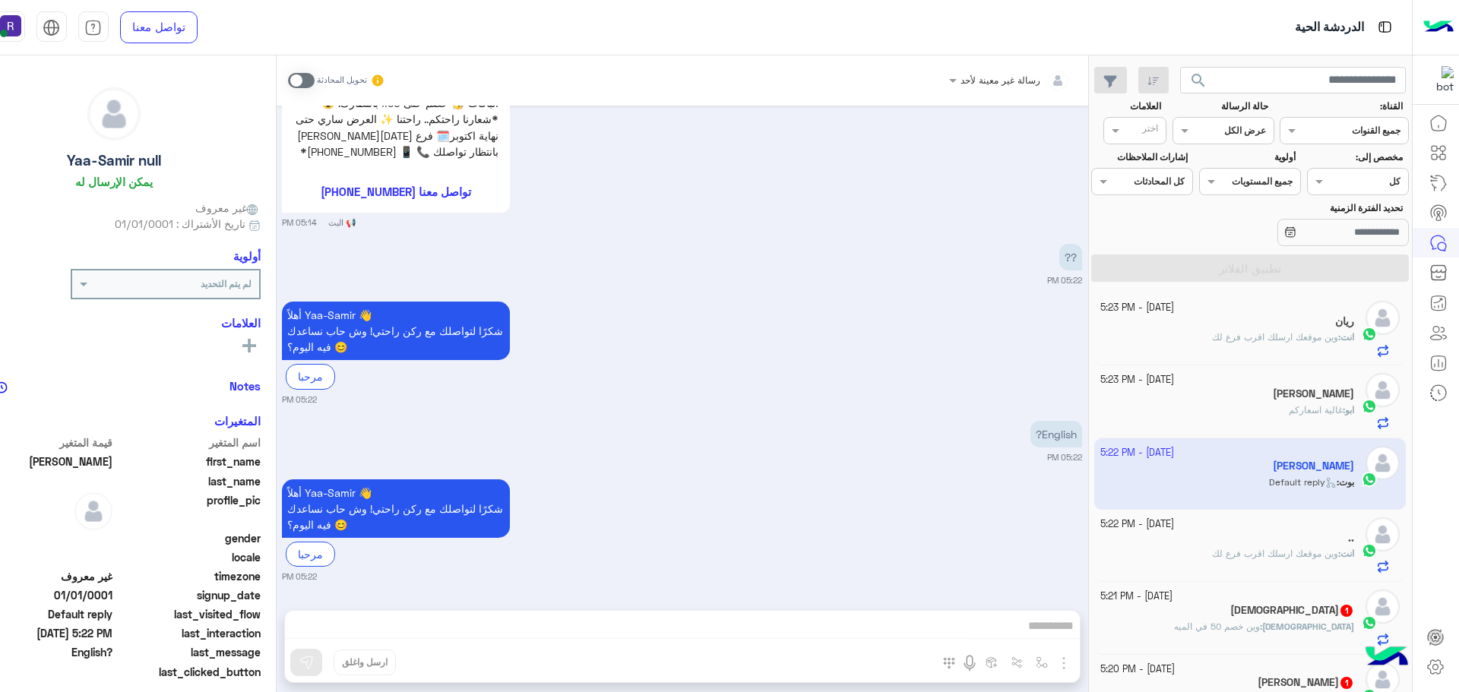
click at [1291, 552] on span "وين موقعك ارسلك اقرب فرع لك" at bounding box center [1275, 553] width 126 height 11
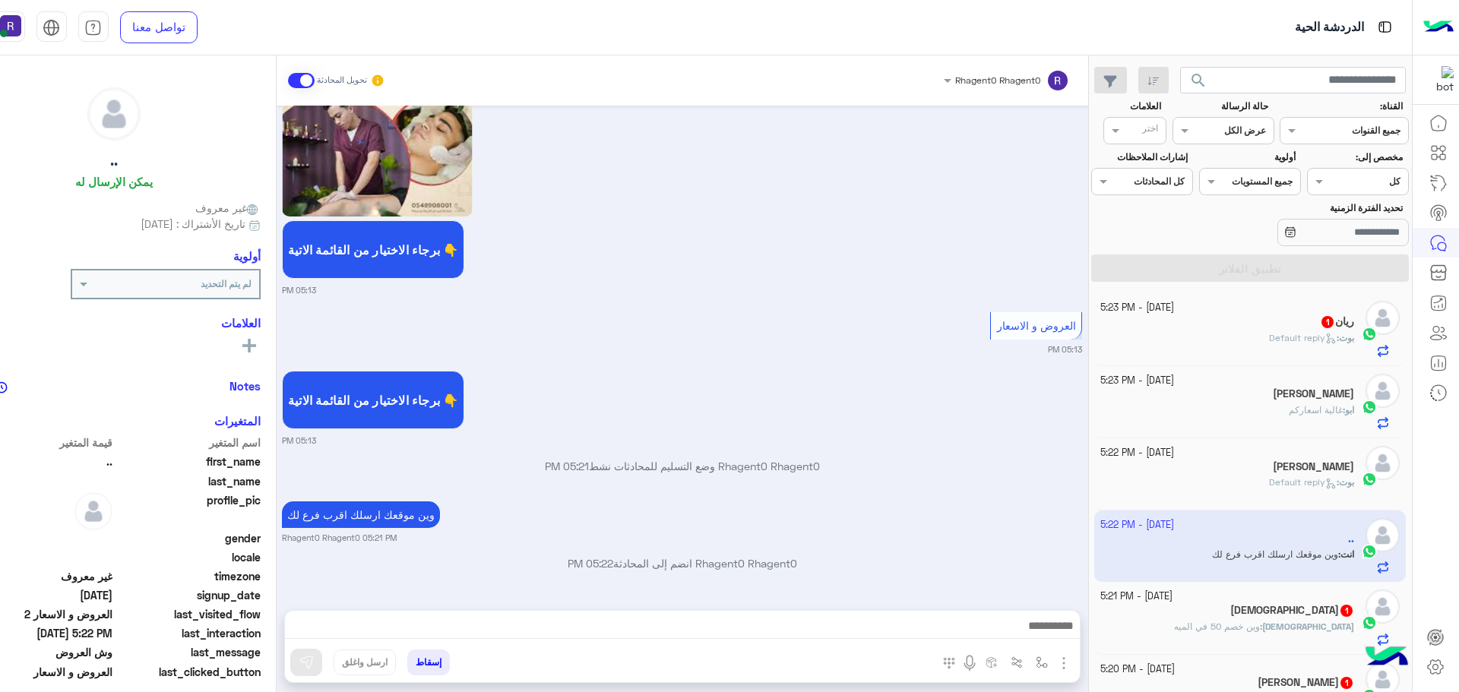
scroll to position [76, 0]
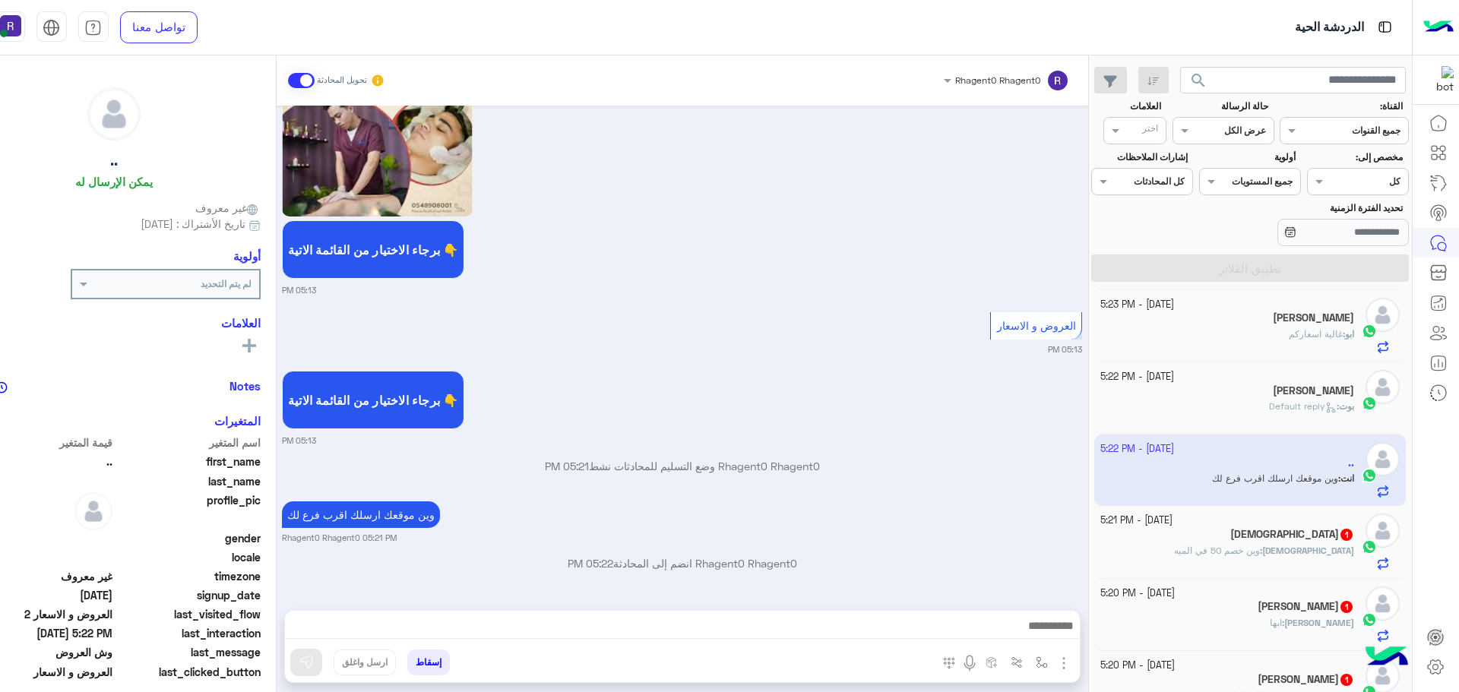
click at [1291, 558] on div "سبحان : وين خصم 50 في الميه" at bounding box center [1227, 557] width 254 height 27
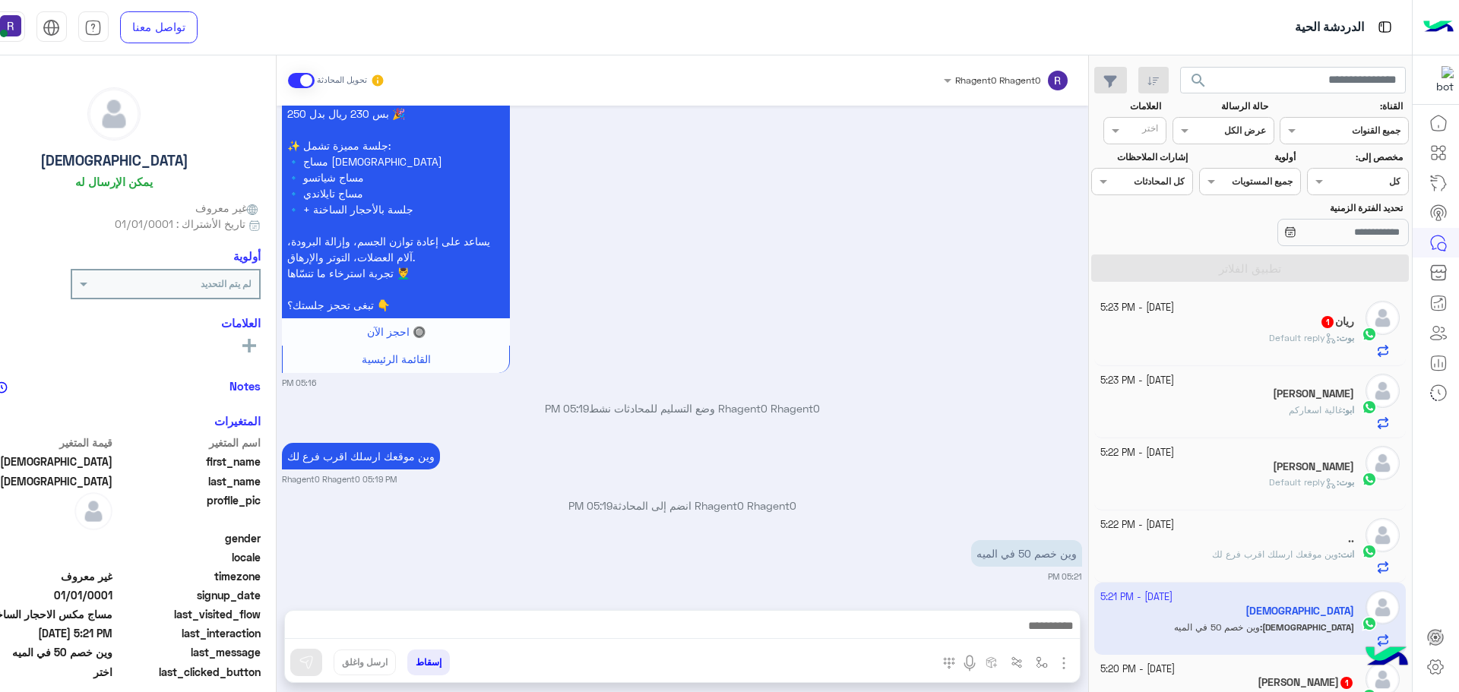
click at [1298, 337] on span "Default reply" at bounding box center [1303, 337] width 68 height 11
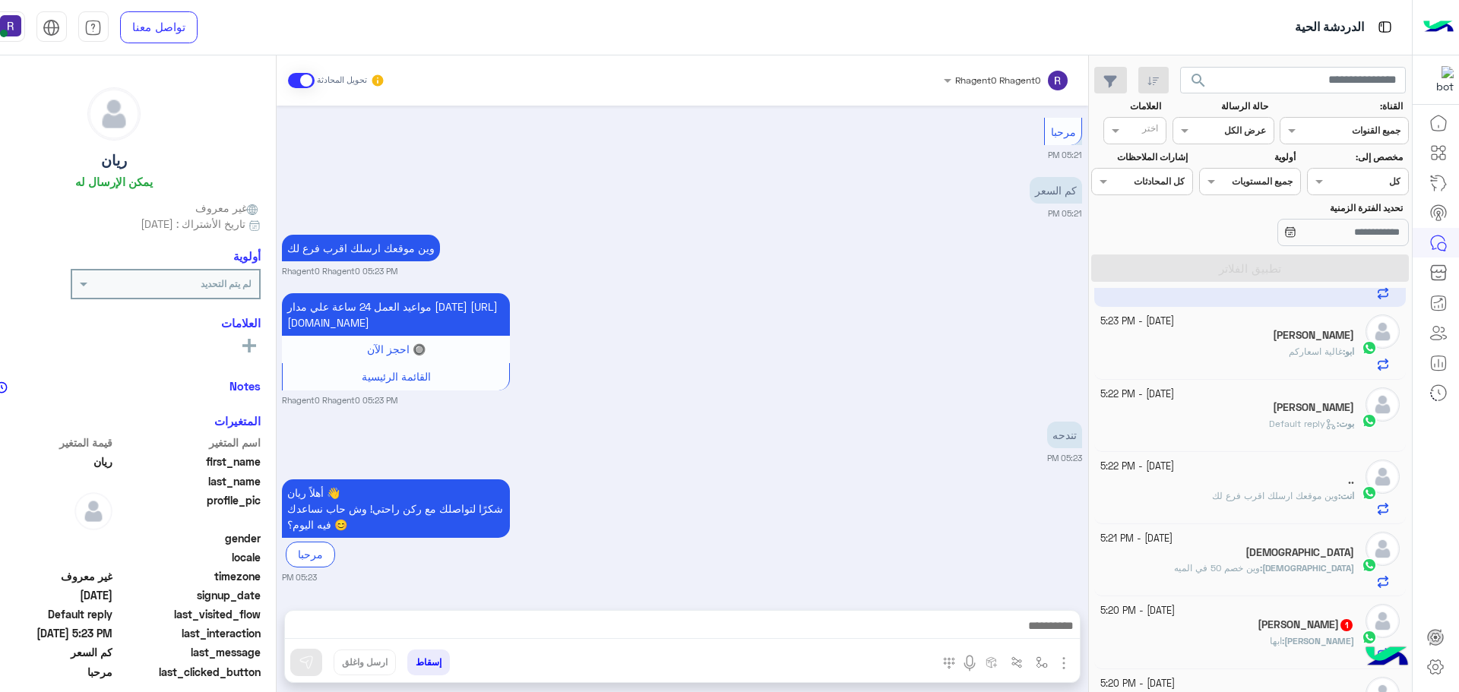
scroll to position [152, 0]
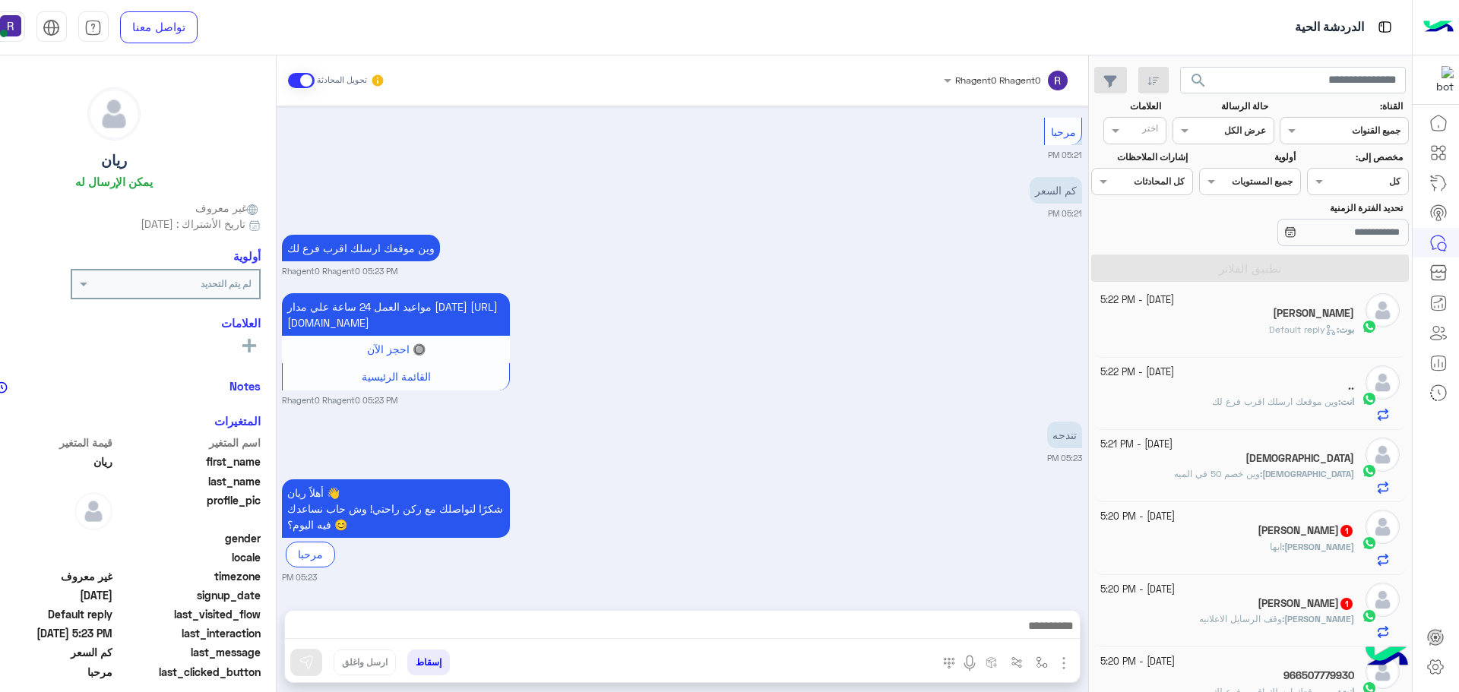
click at [1293, 540] on div "محمد : ابها" at bounding box center [1227, 553] width 254 height 27
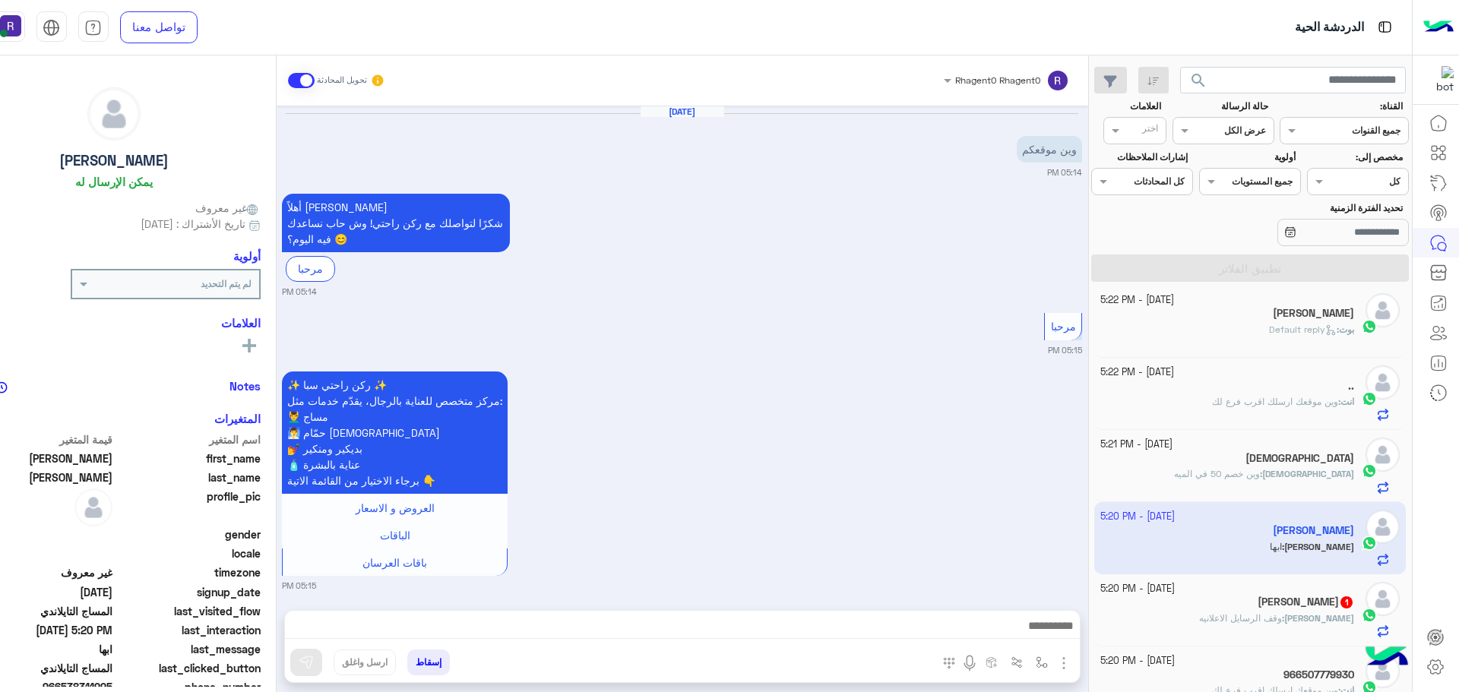
scroll to position [667, 0]
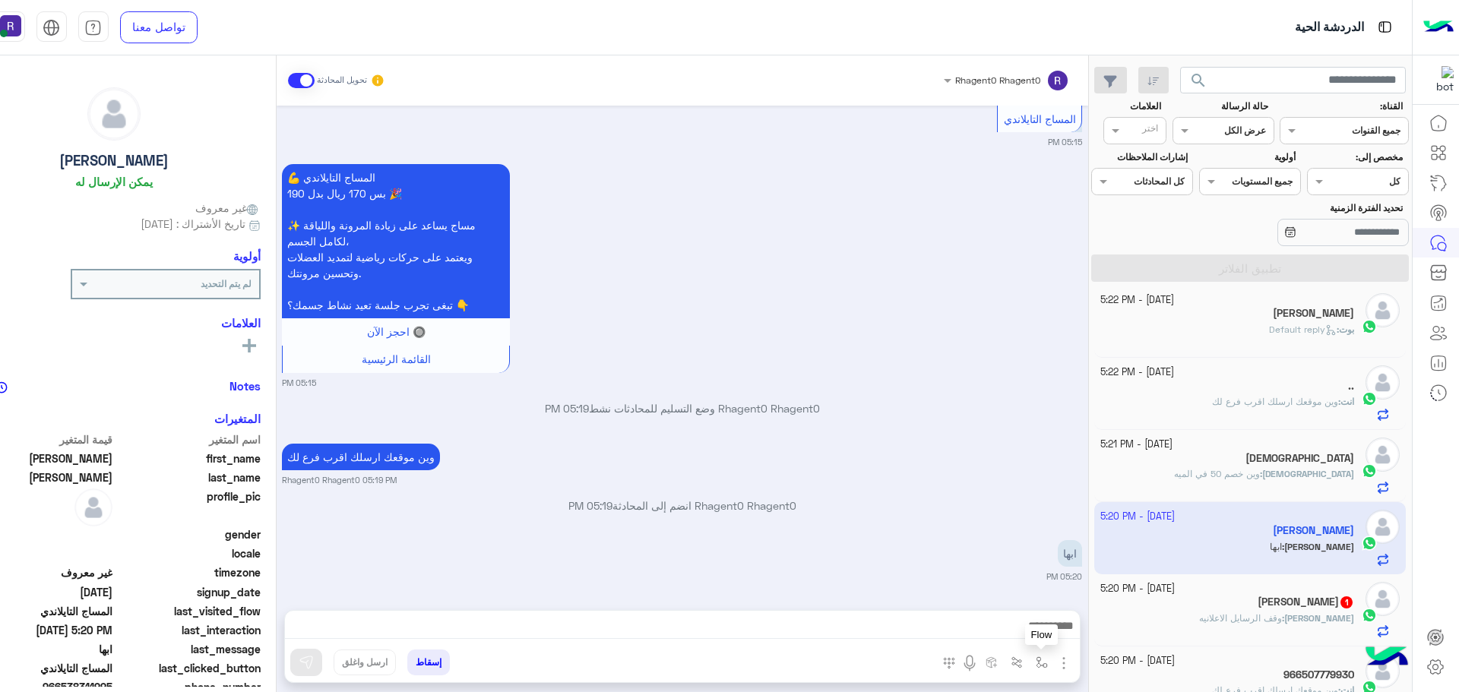
click at [1048, 659] on img "button" at bounding box center [1042, 662] width 12 height 12
click at [1045, 631] on input "text" at bounding box center [1007, 627] width 77 height 14
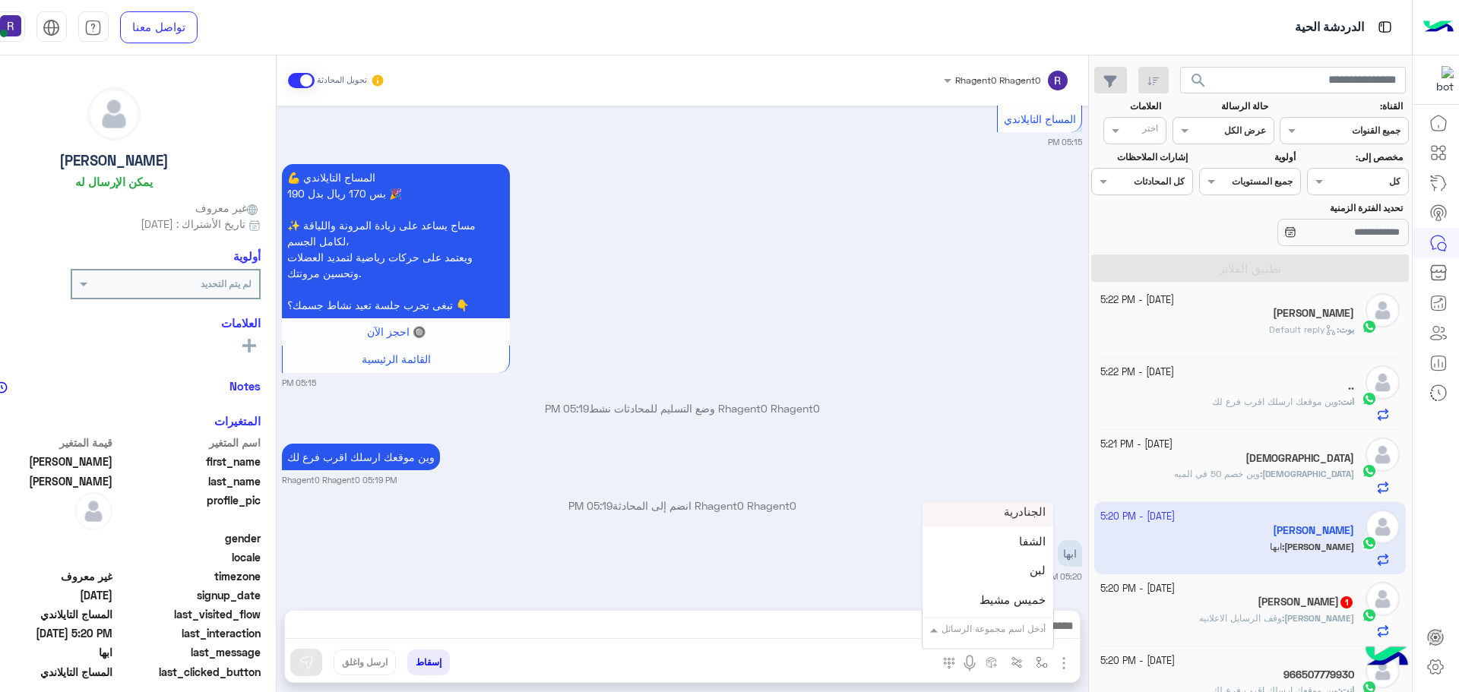
scroll to position [1064, 0]
click at [1045, 564] on span "خميس مشيط" at bounding box center [1012, 565] width 66 height 14
type textarea "*********"
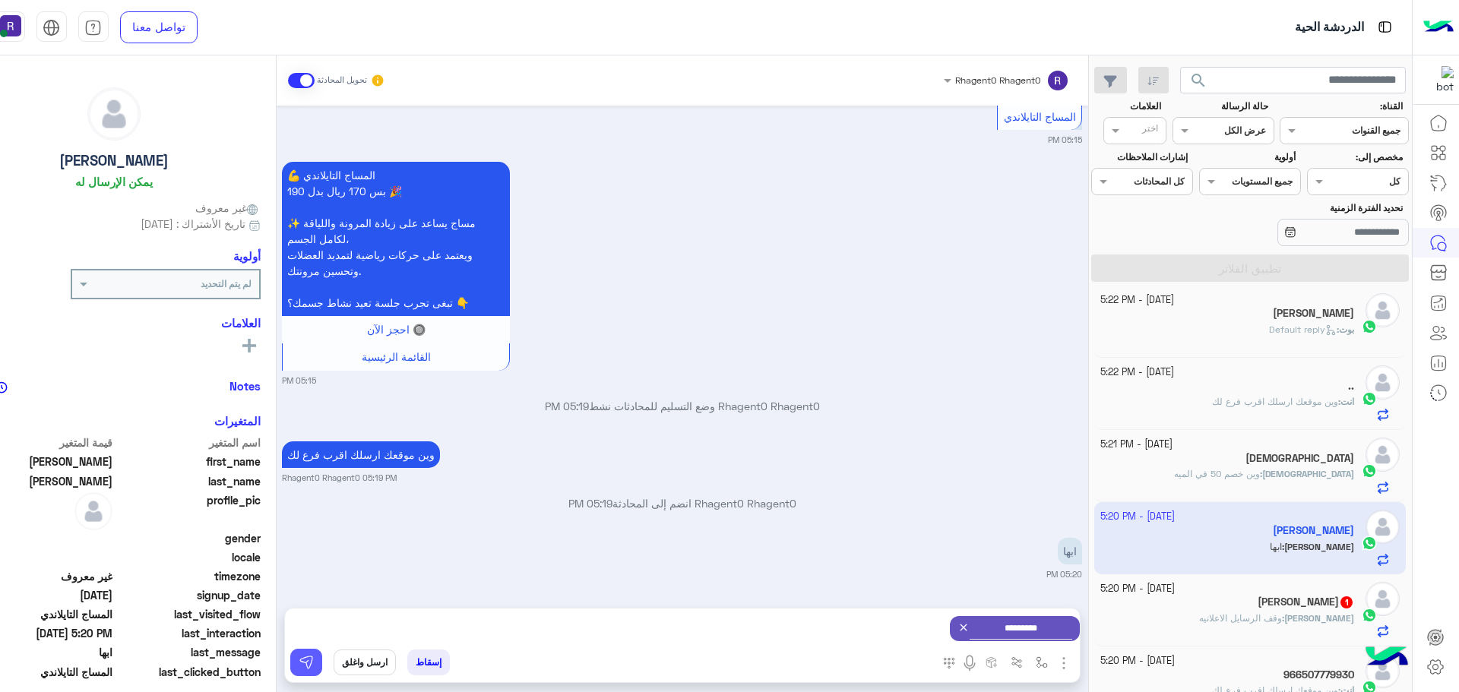
click at [322, 654] on button at bounding box center [306, 662] width 32 height 27
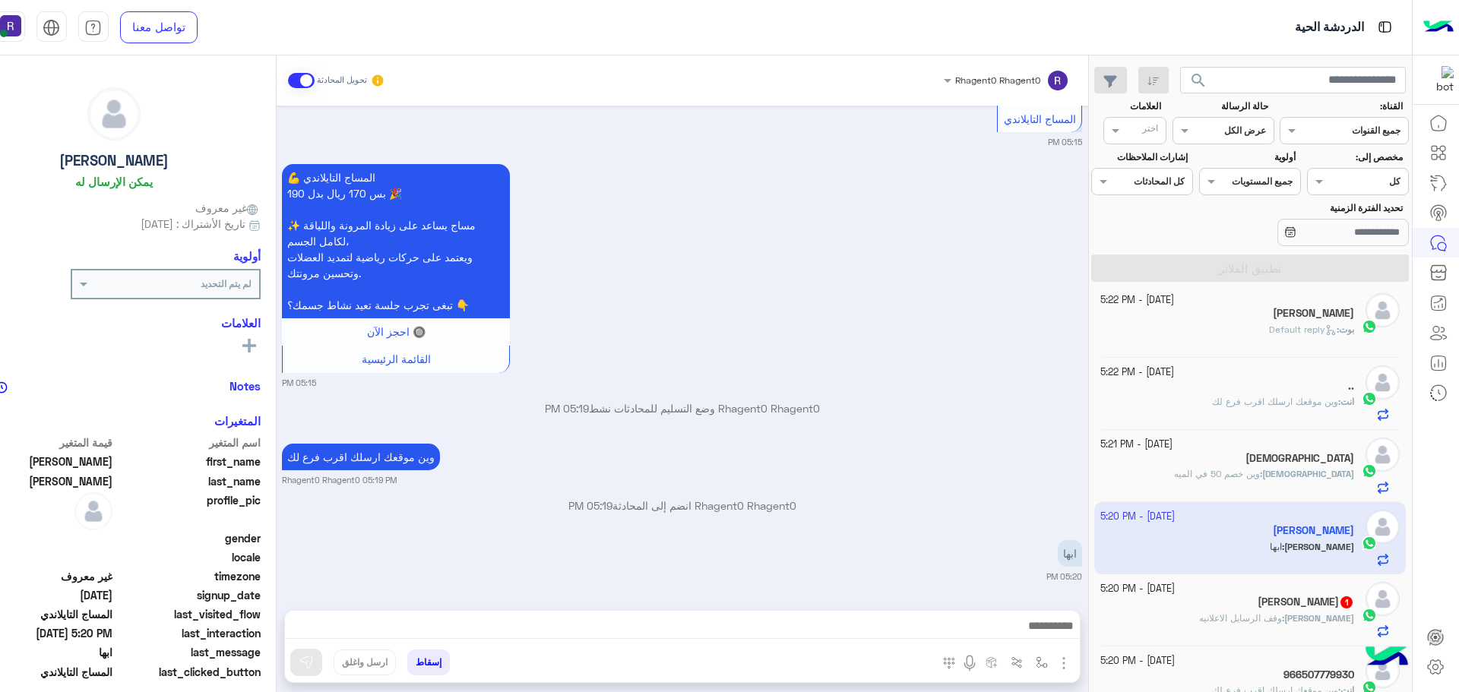
scroll to position [667, 0]
click at [1282, 619] on span "وقف الرسايل الاعلانيه" at bounding box center [1240, 617] width 83 height 11
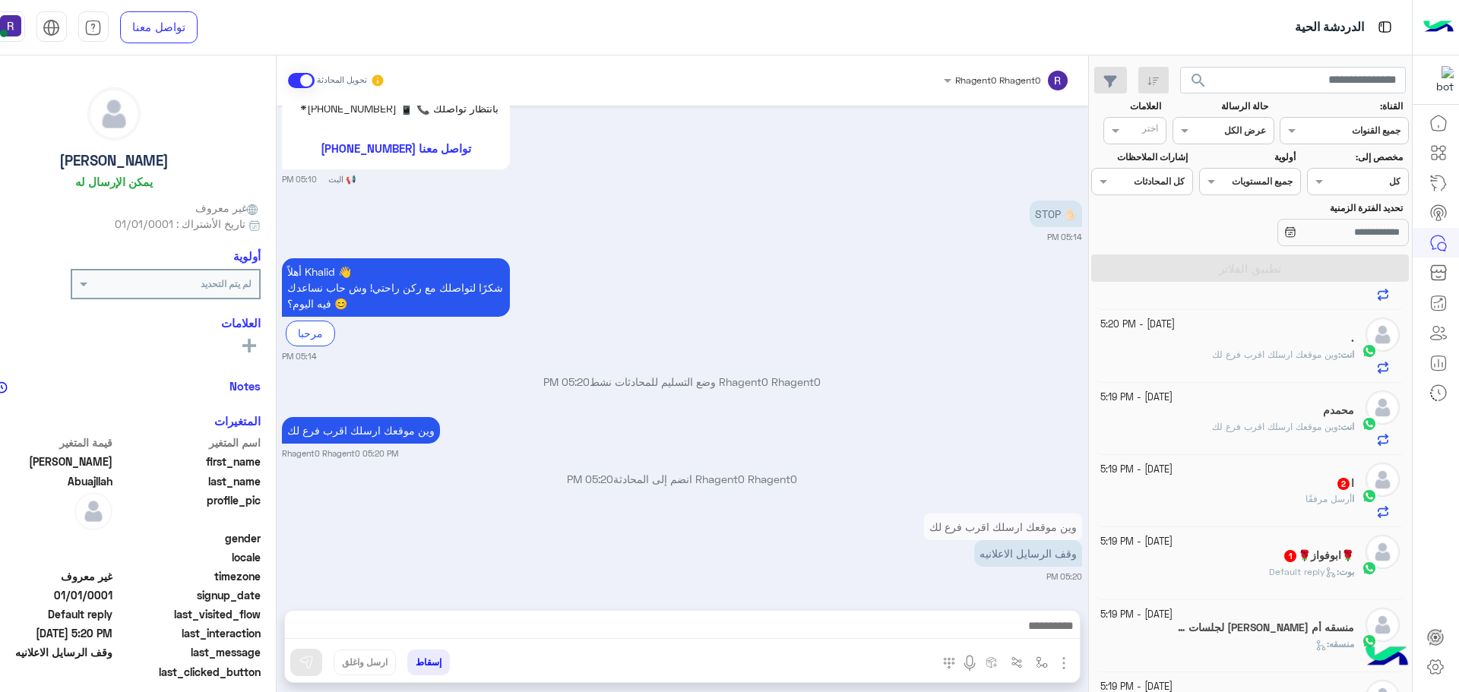
scroll to position [609, 0]
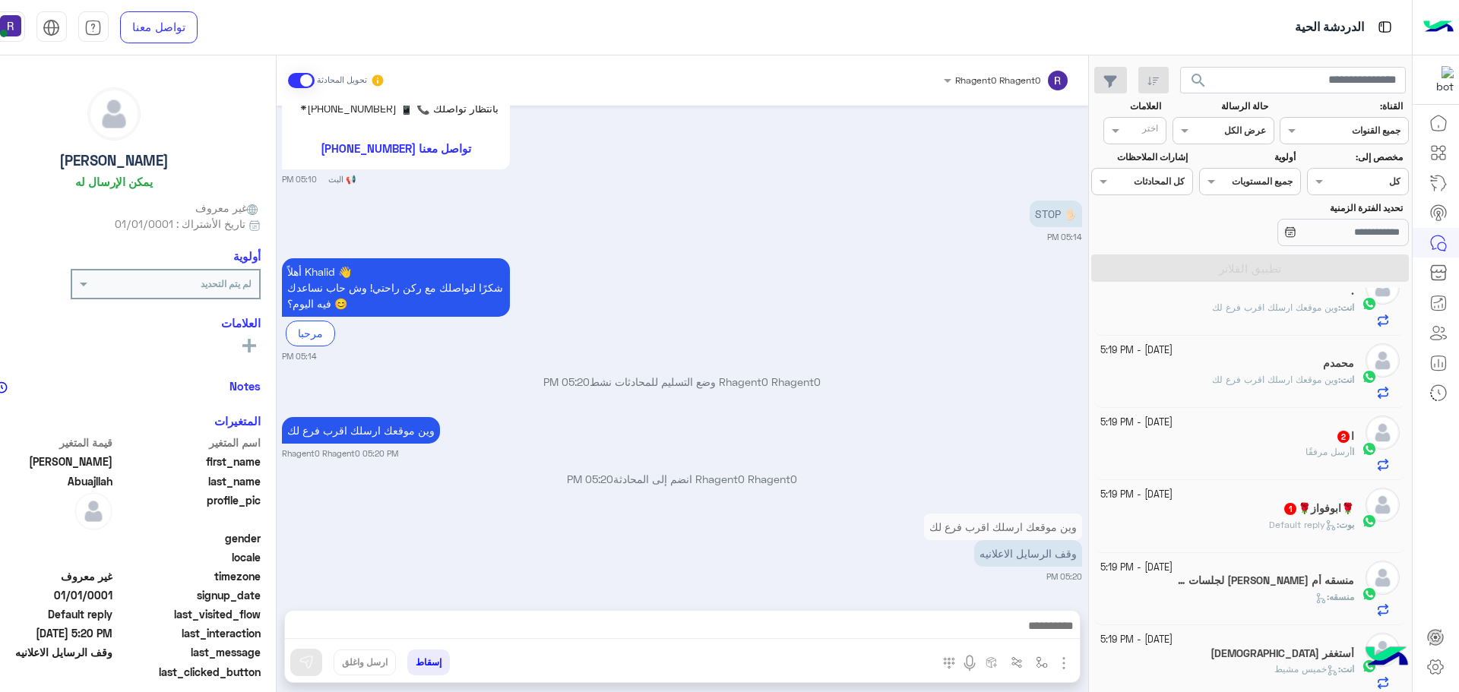
click at [1269, 467] on div "ا أرسل مرفقًا" at bounding box center [1227, 458] width 254 height 27
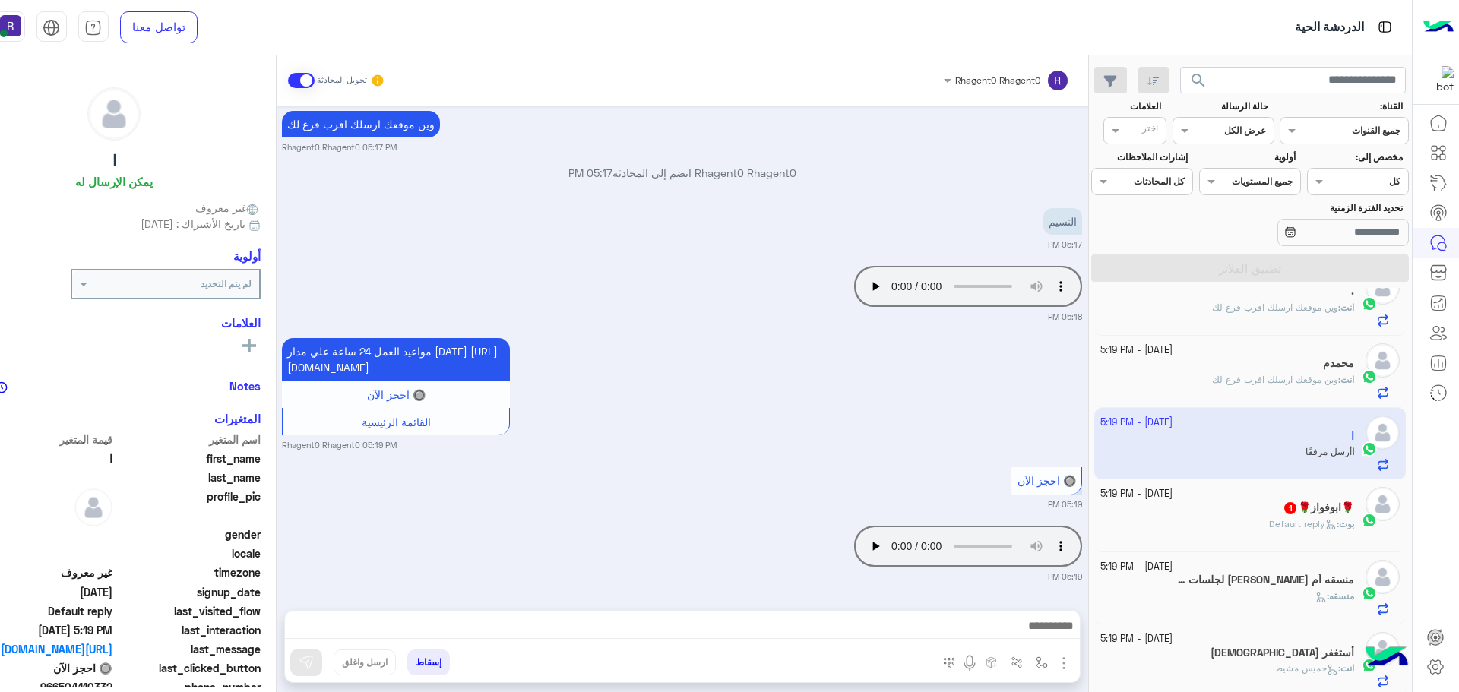
click at [1284, 510] on span "1" at bounding box center [1290, 508] width 12 height 12
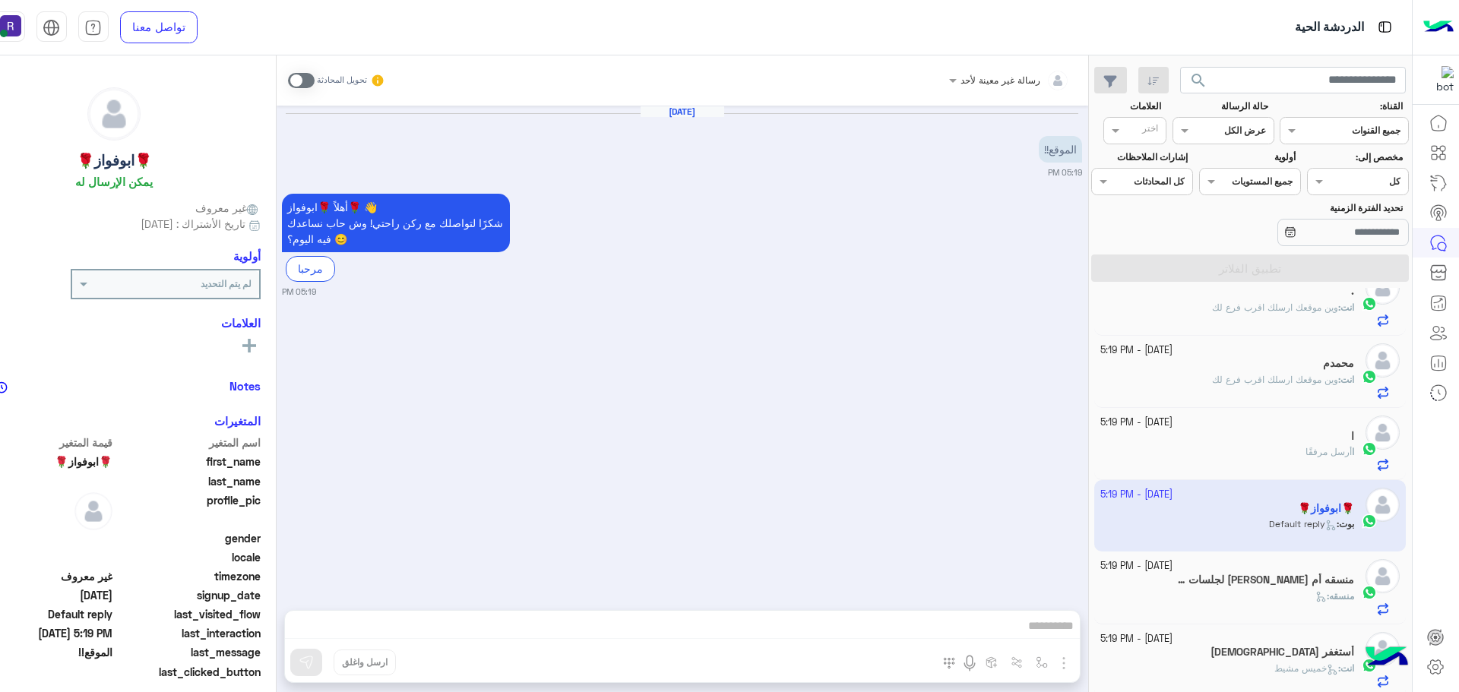
click at [1268, 458] on div "ا أرسل مرفقًا" at bounding box center [1227, 458] width 254 height 27
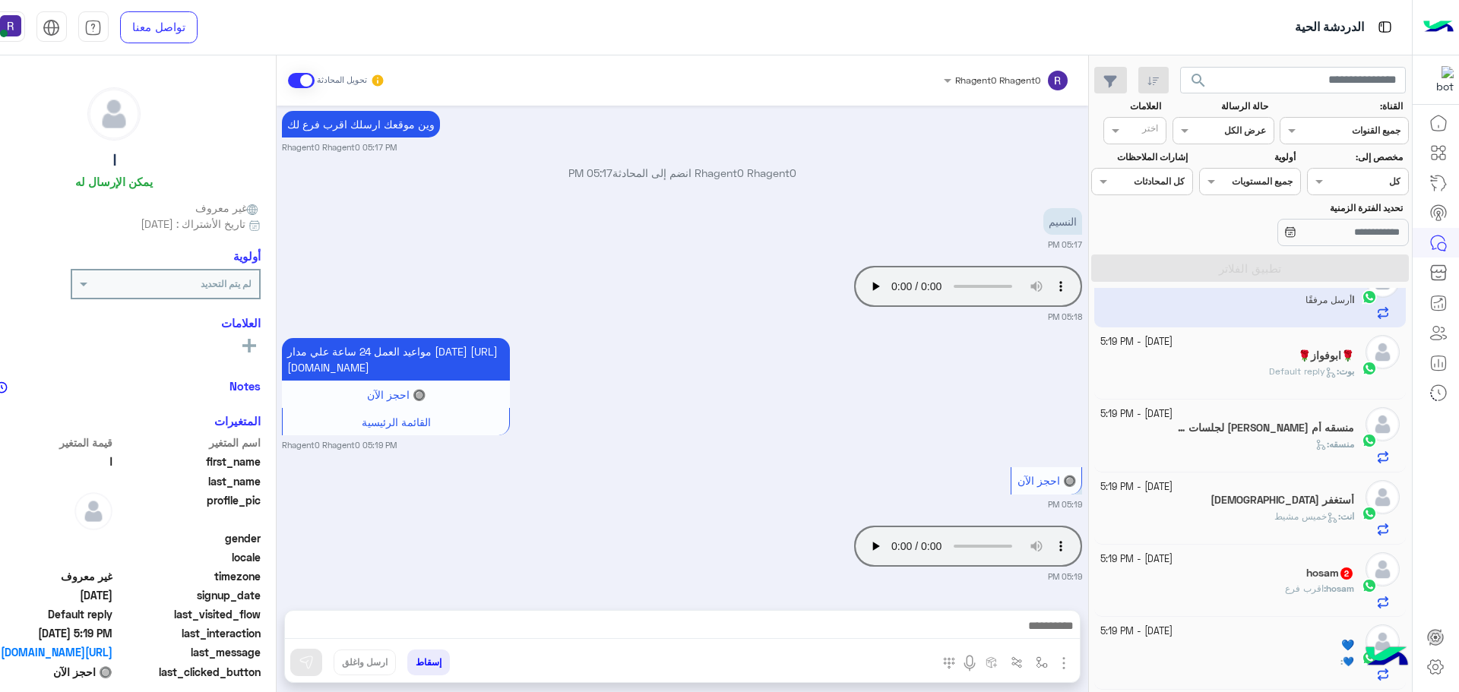
click at [1279, 580] on div "hosam 2" at bounding box center [1227, 575] width 254 height 16
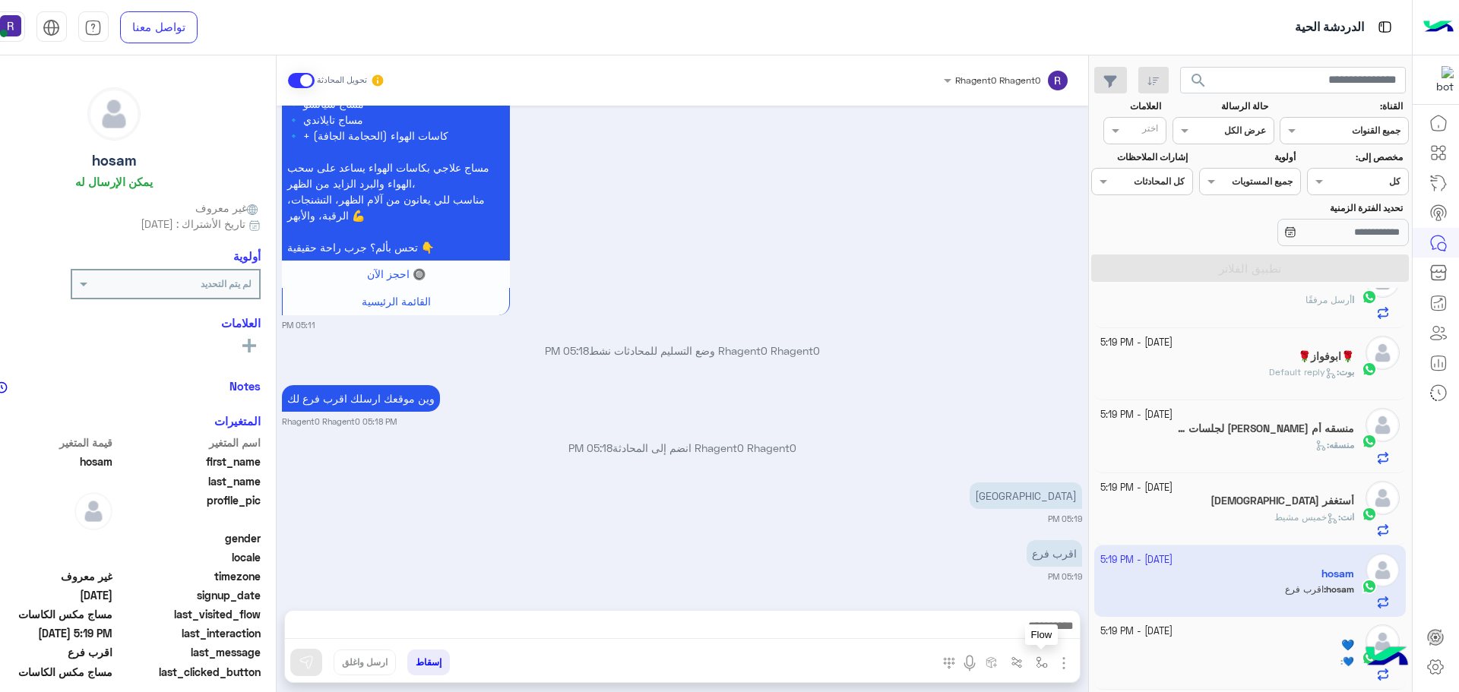
click at [1054, 656] on button "button" at bounding box center [1041, 662] width 25 height 25
click at [1045, 628] on input "text" at bounding box center [1007, 627] width 77 height 14
click at [1045, 561] on span "خميس مشيط" at bounding box center [1012, 565] width 66 height 14
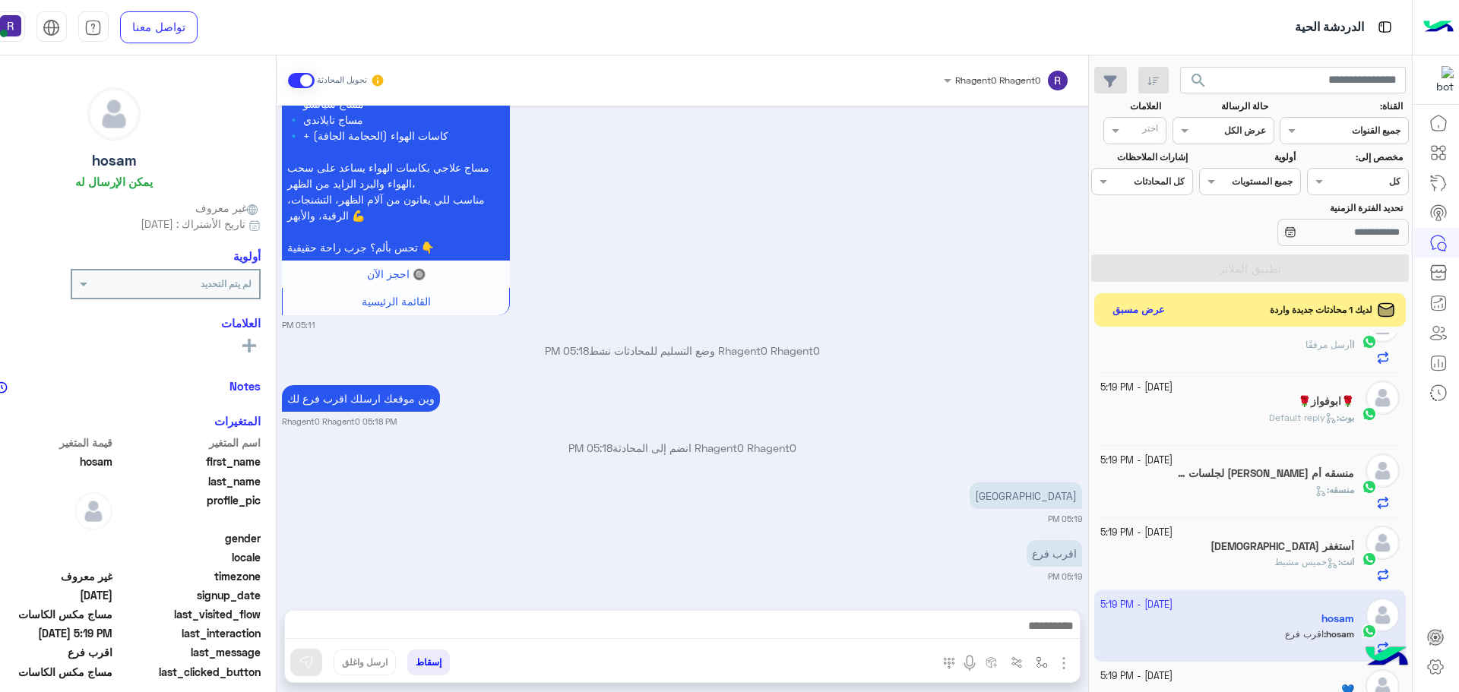
type textarea "*********"
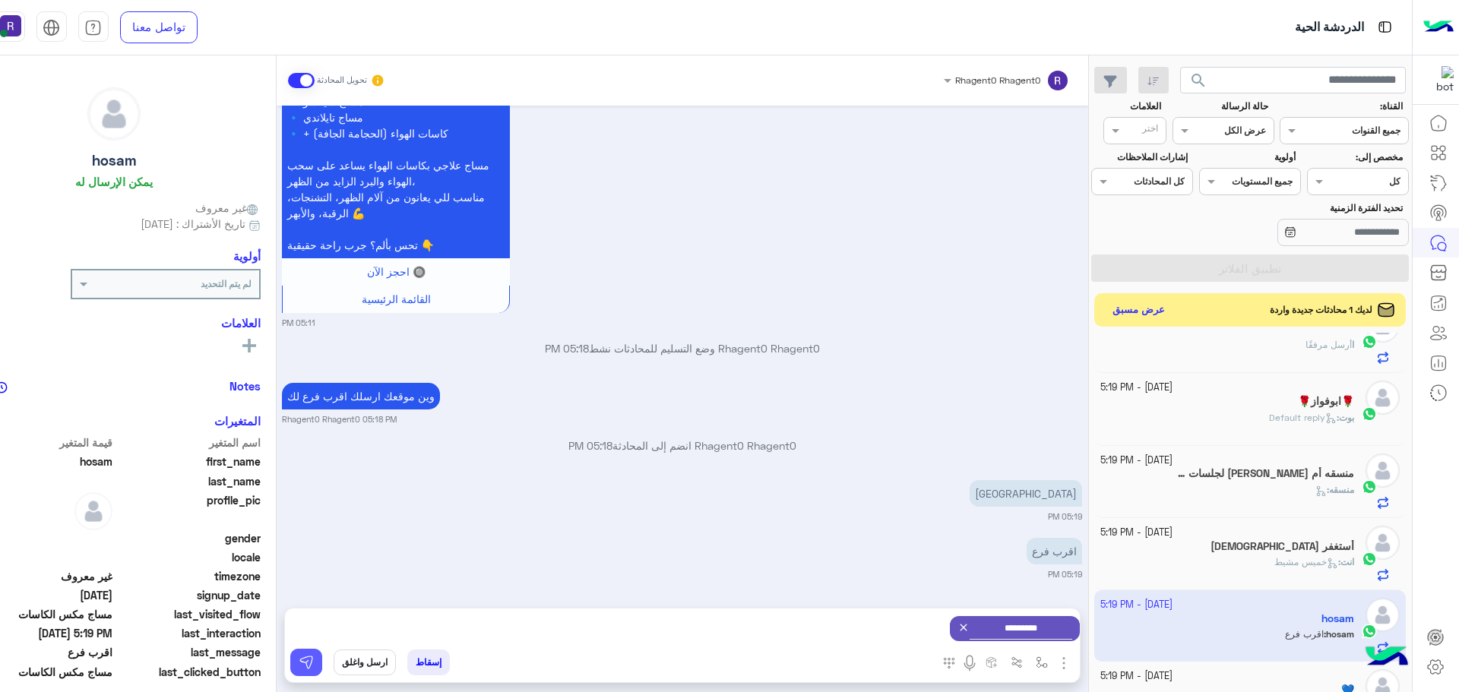
click at [314, 662] on img at bounding box center [306, 662] width 15 height 15
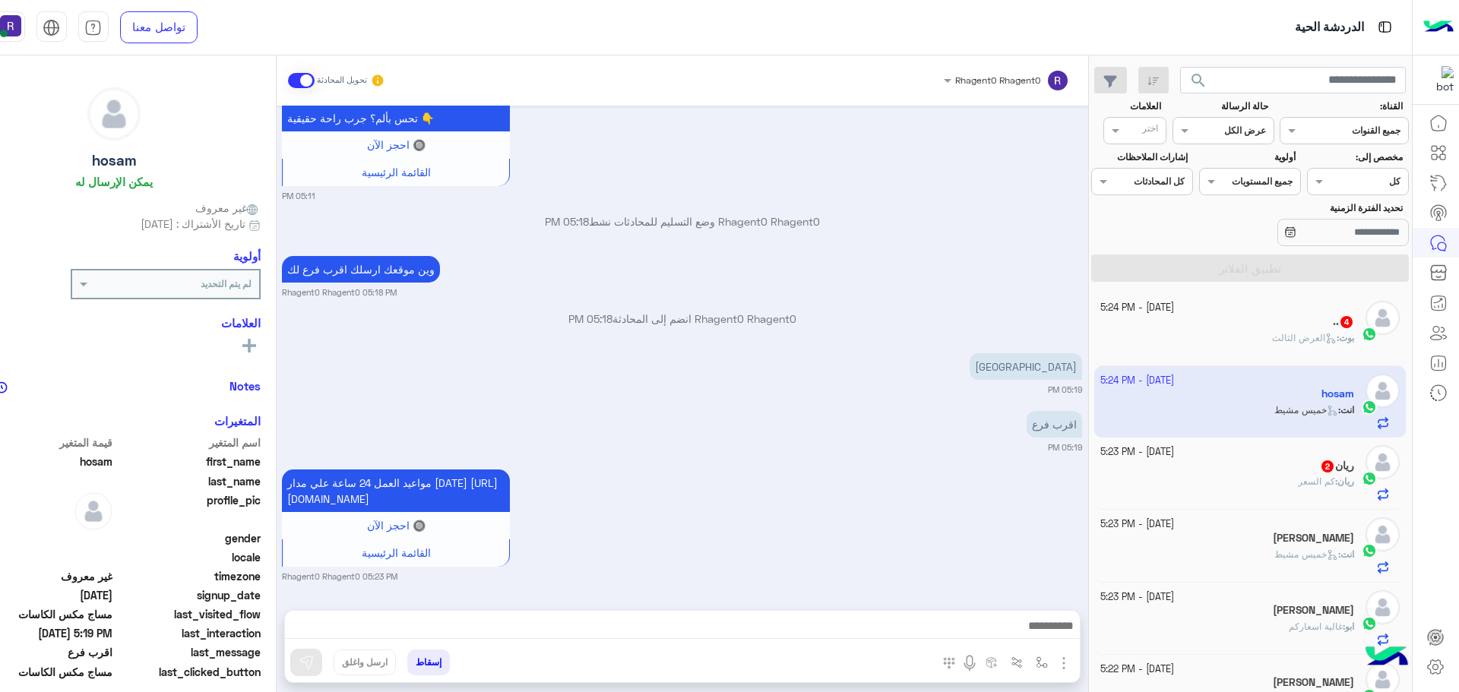
click at [1293, 339] on span "العرض الثالث" at bounding box center [1304, 337] width 65 height 11
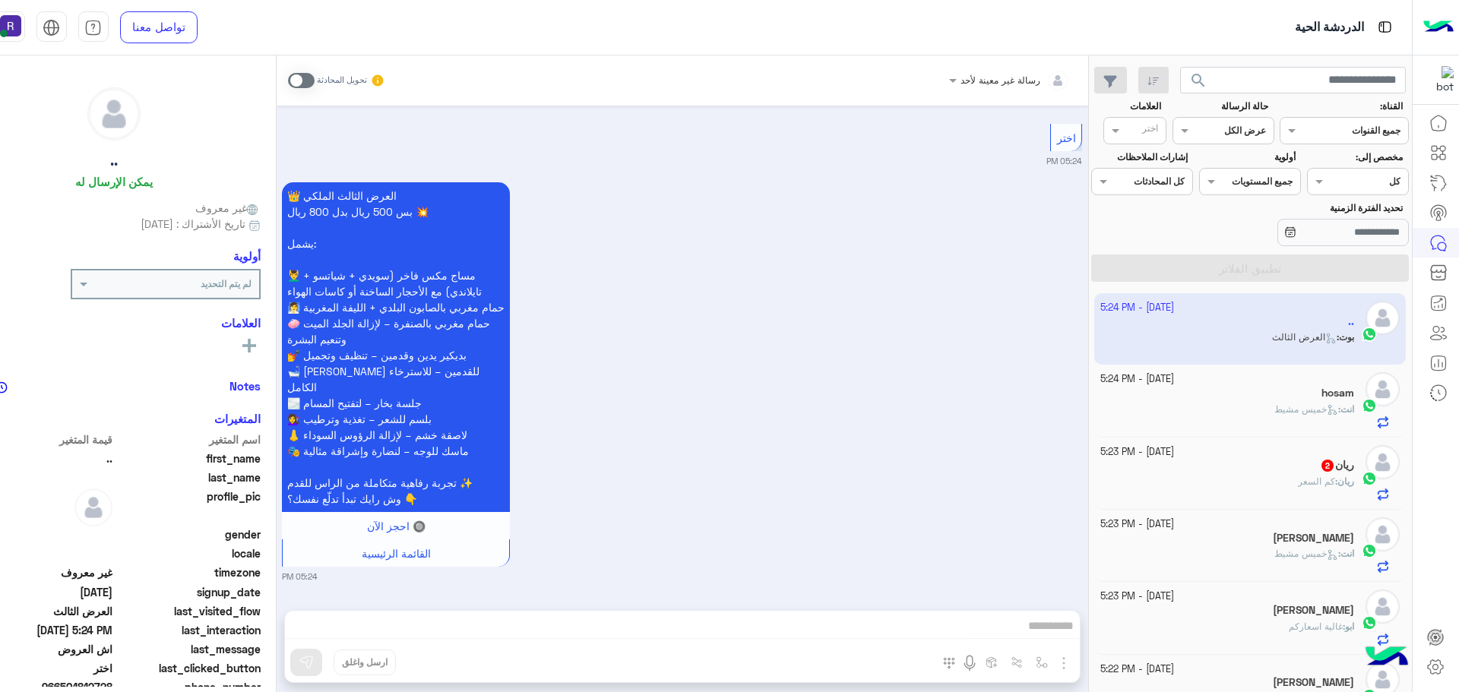
click at [315, 73] on span at bounding box center [301, 80] width 27 height 15
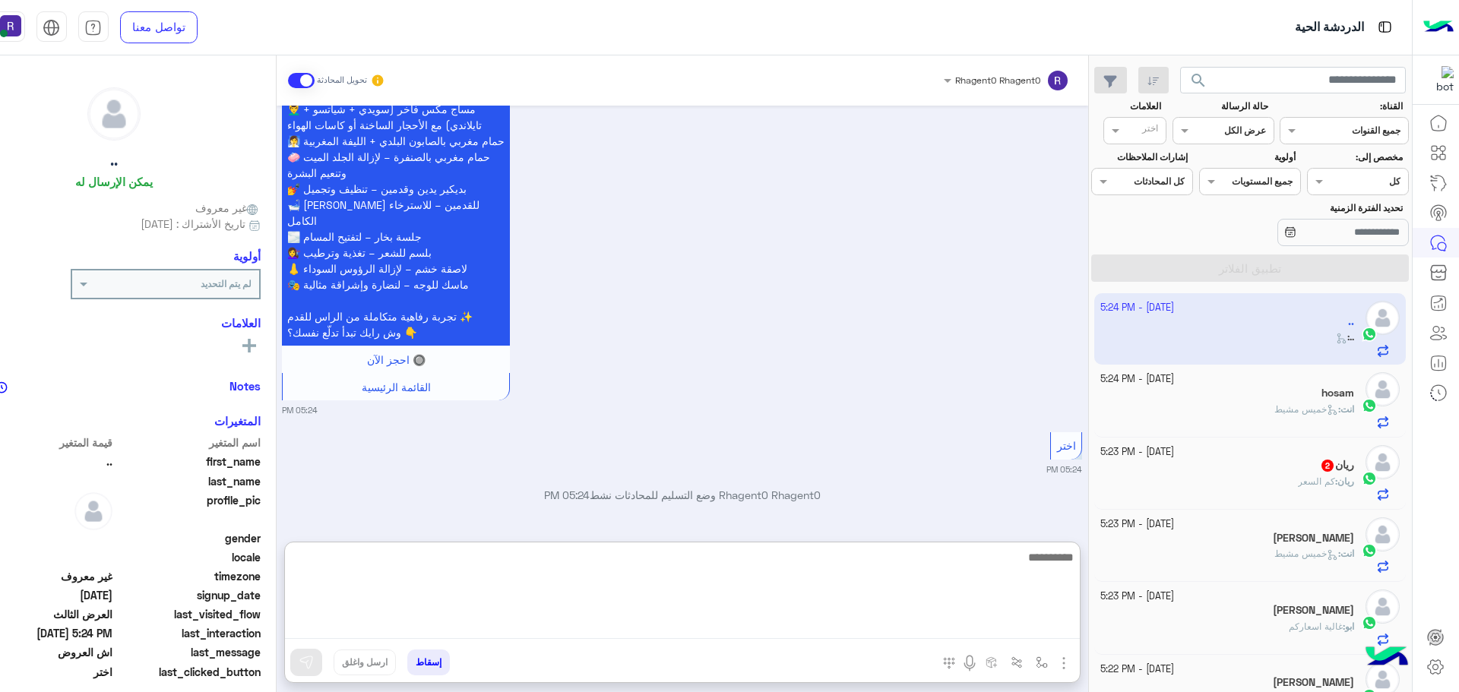
paste textarea "**********"
type textarea "**********"
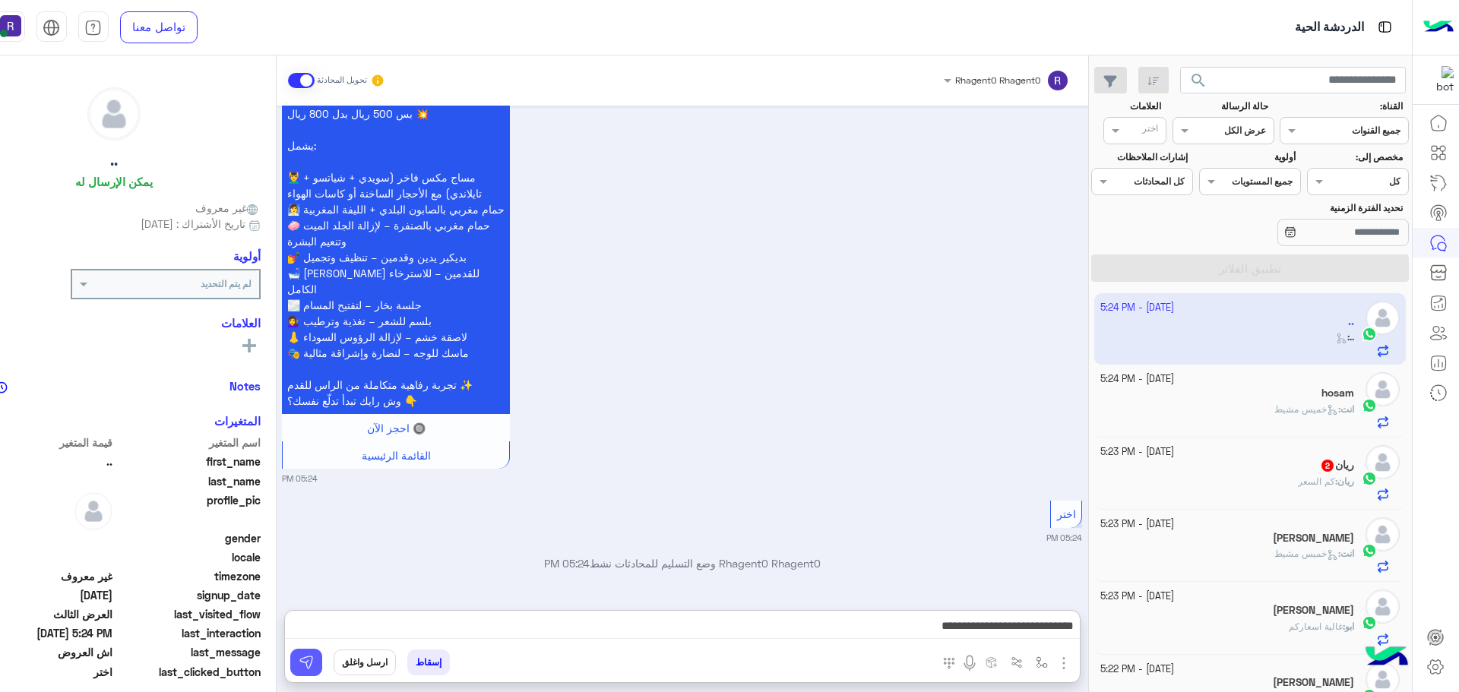
click at [314, 668] on img at bounding box center [306, 662] width 15 height 15
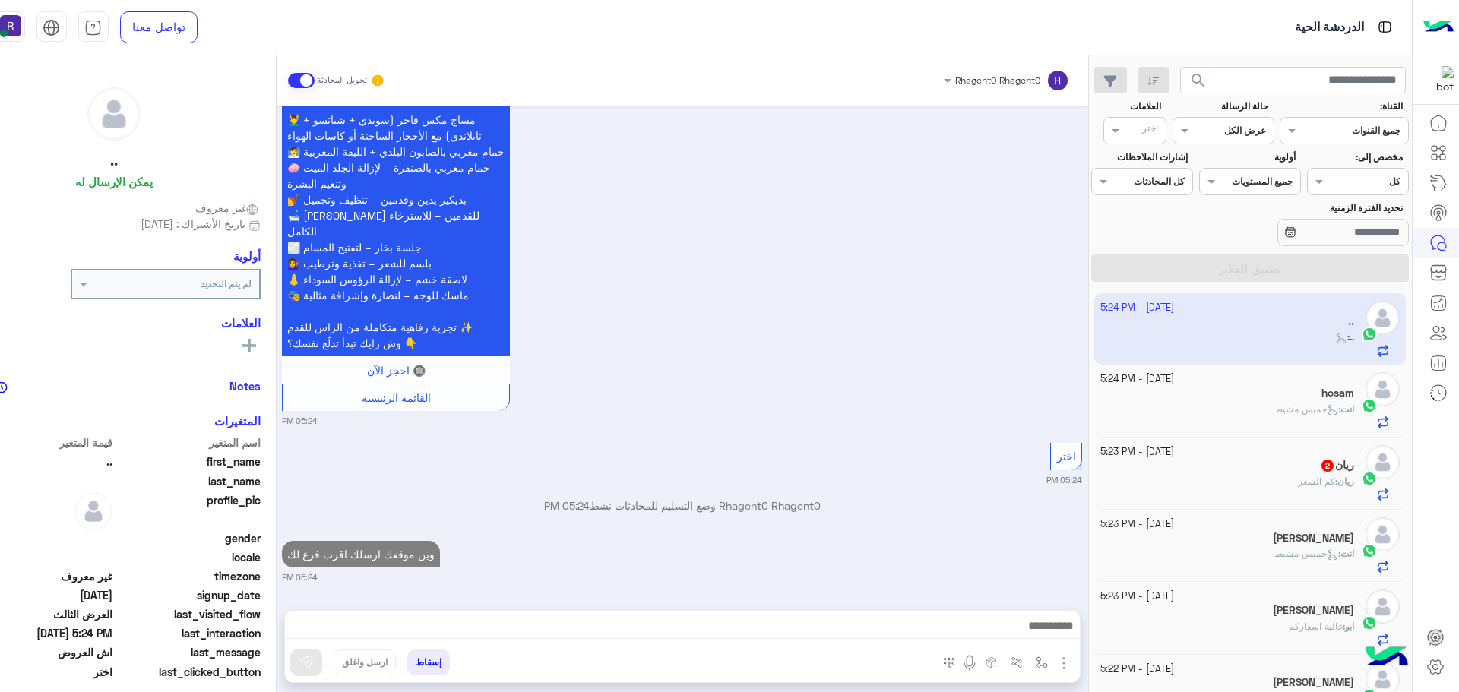
click at [1252, 496] on div "ريان : كم السعر" at bounding box center [1227, 488] width 254 height 27
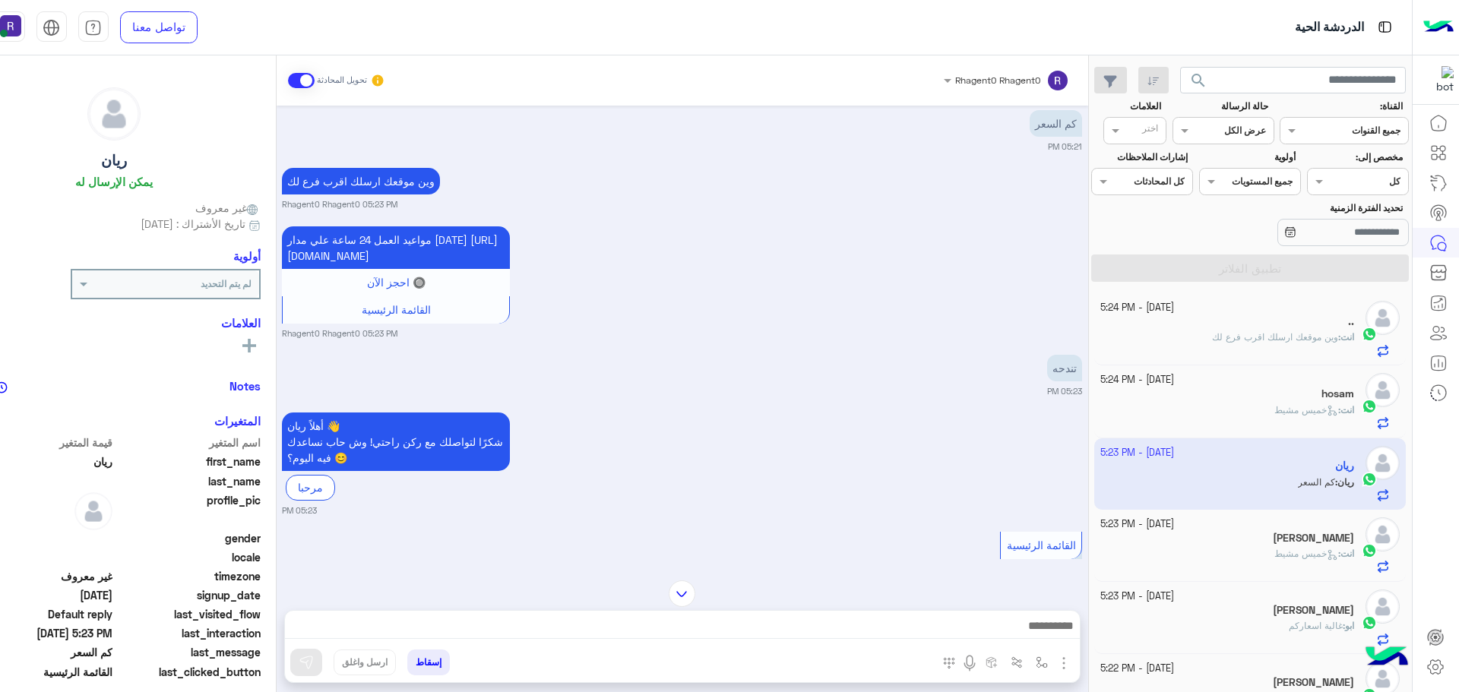
click at [1073, 659] on img "button" at bounding box center [1064, 663] width 18 height 18
click at [1073, 635] on button "الصور" at bounding box center [1040, 630] width 65 height 30
click at [314, 665] on img at bounding box center [306, 662] width 15 height 15
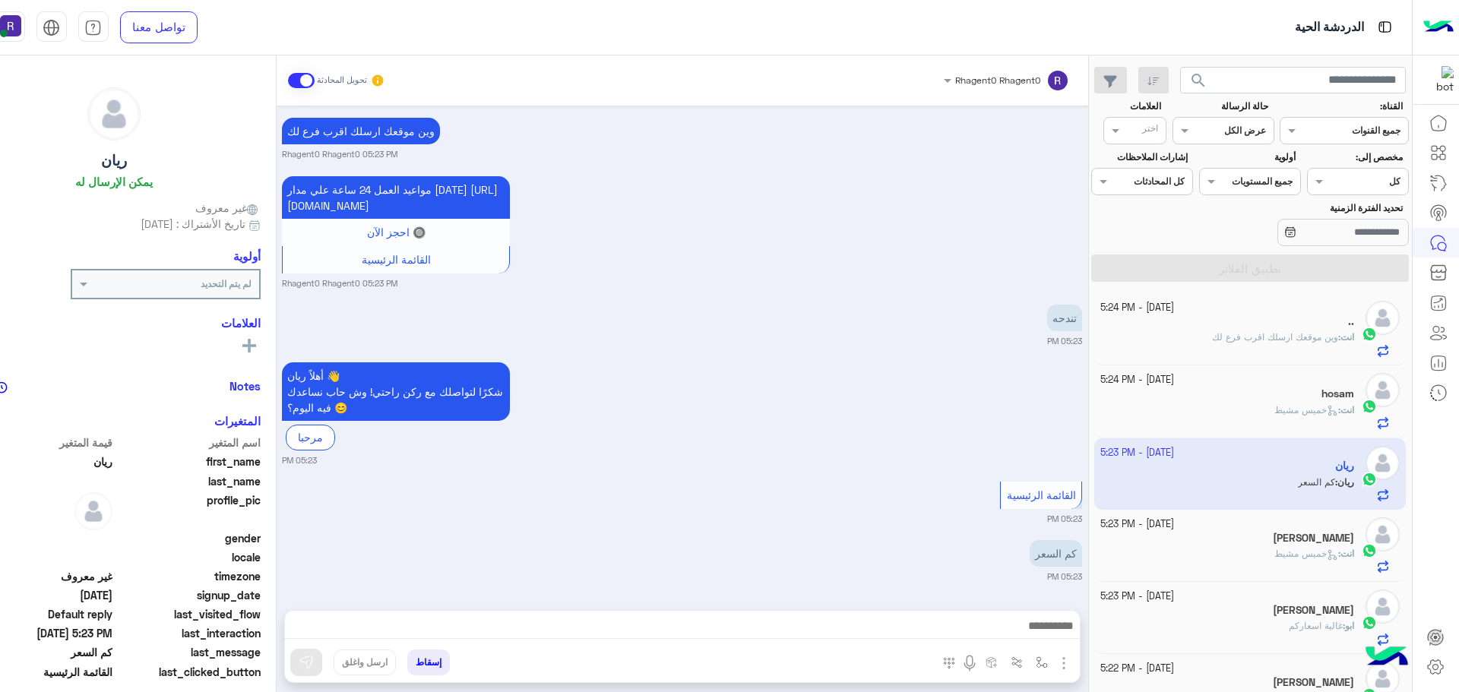
click at [1073, 657] on img "button" at bounding box center [1064, 663] width 18 height 18
click at [1049, 632] on span "الصور" at bounding box center [1034, 630] width 28 height 17
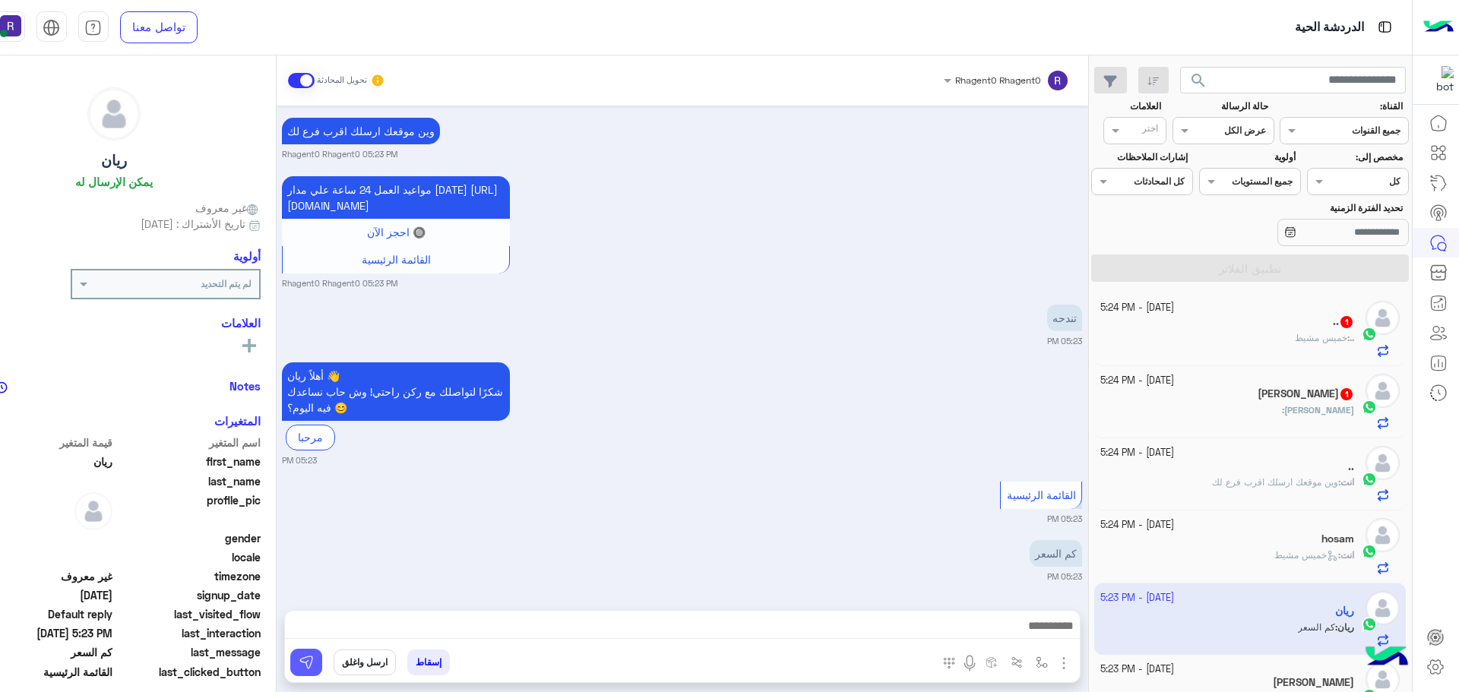
click at [322, 666] on button at bounding box center [306, 662] width 32 height 27
click at [1238, 394] on div "محمد عسيري 1" at bounding box center [1227, 395] width 254 height 16
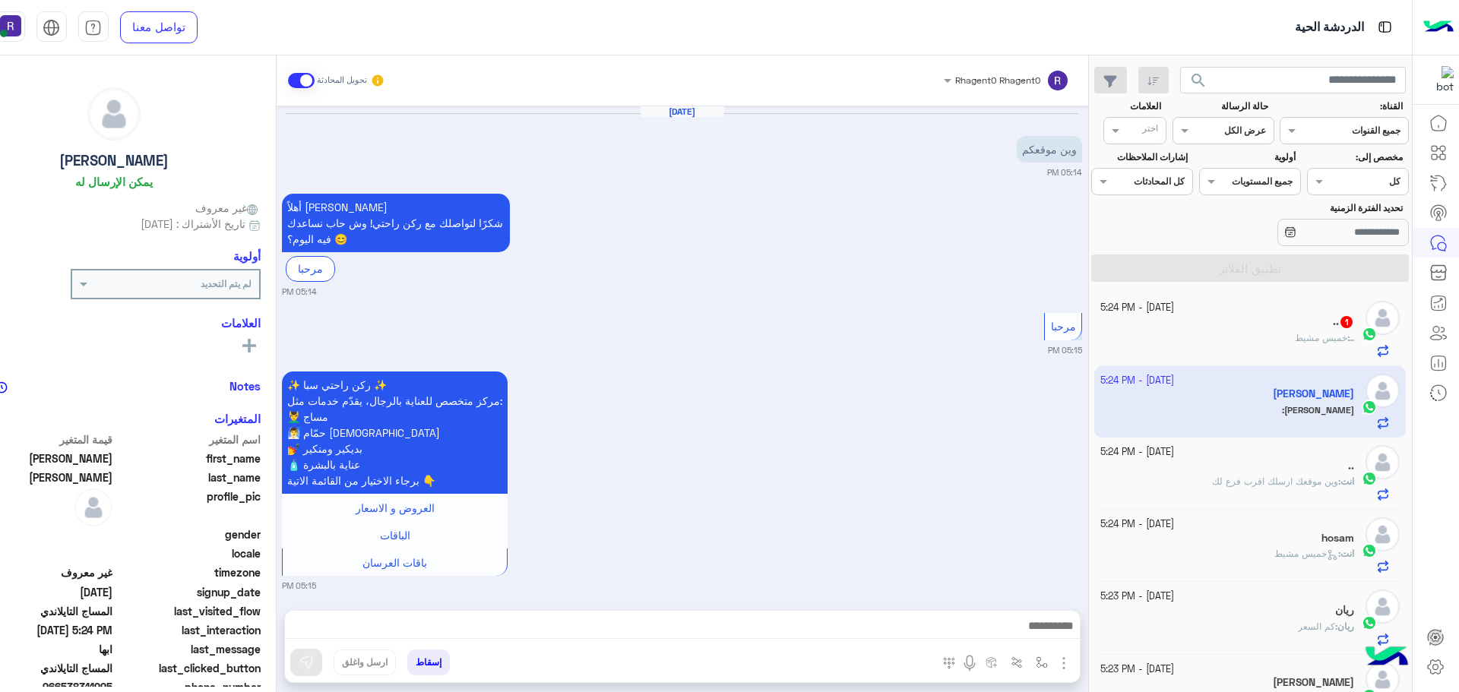
scroll to position [855, 0]
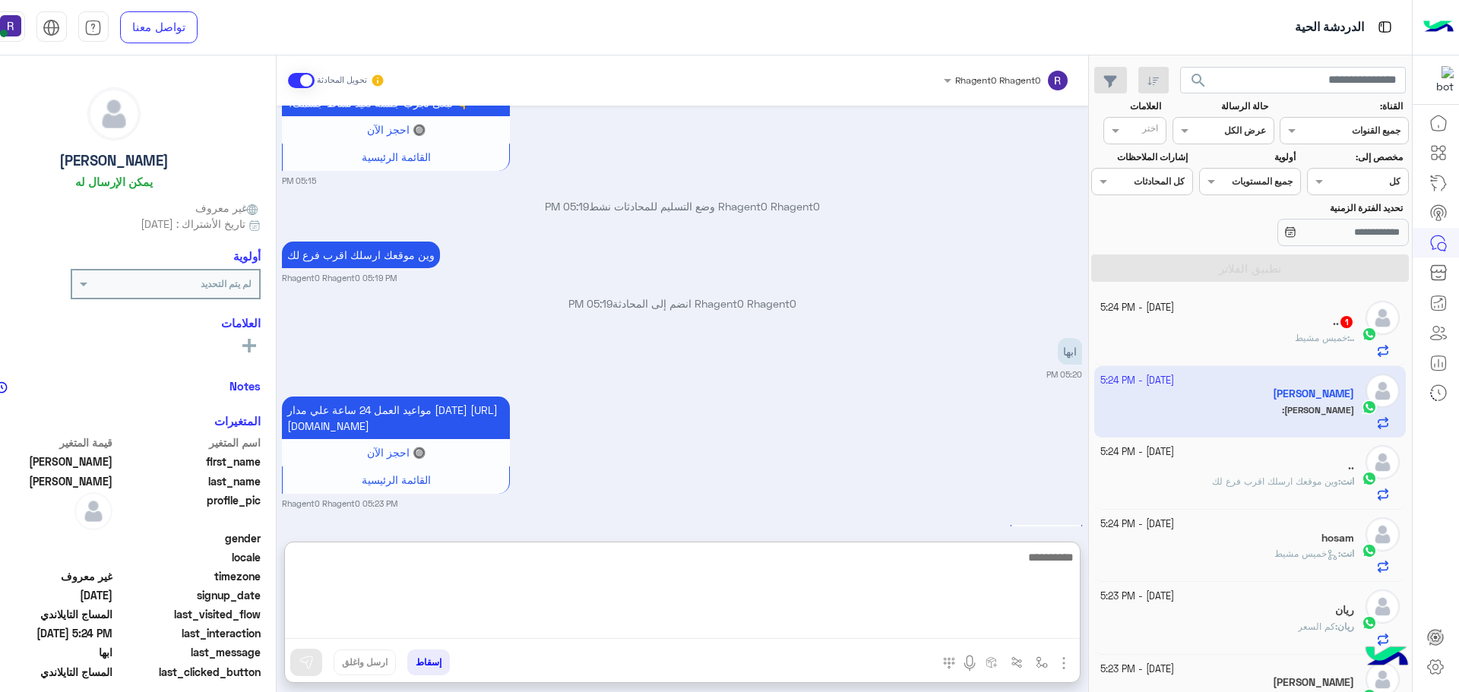
click at [665, 622] on textarea at bounding box center [682, 593] width 795 height 91
type textarea "*********"
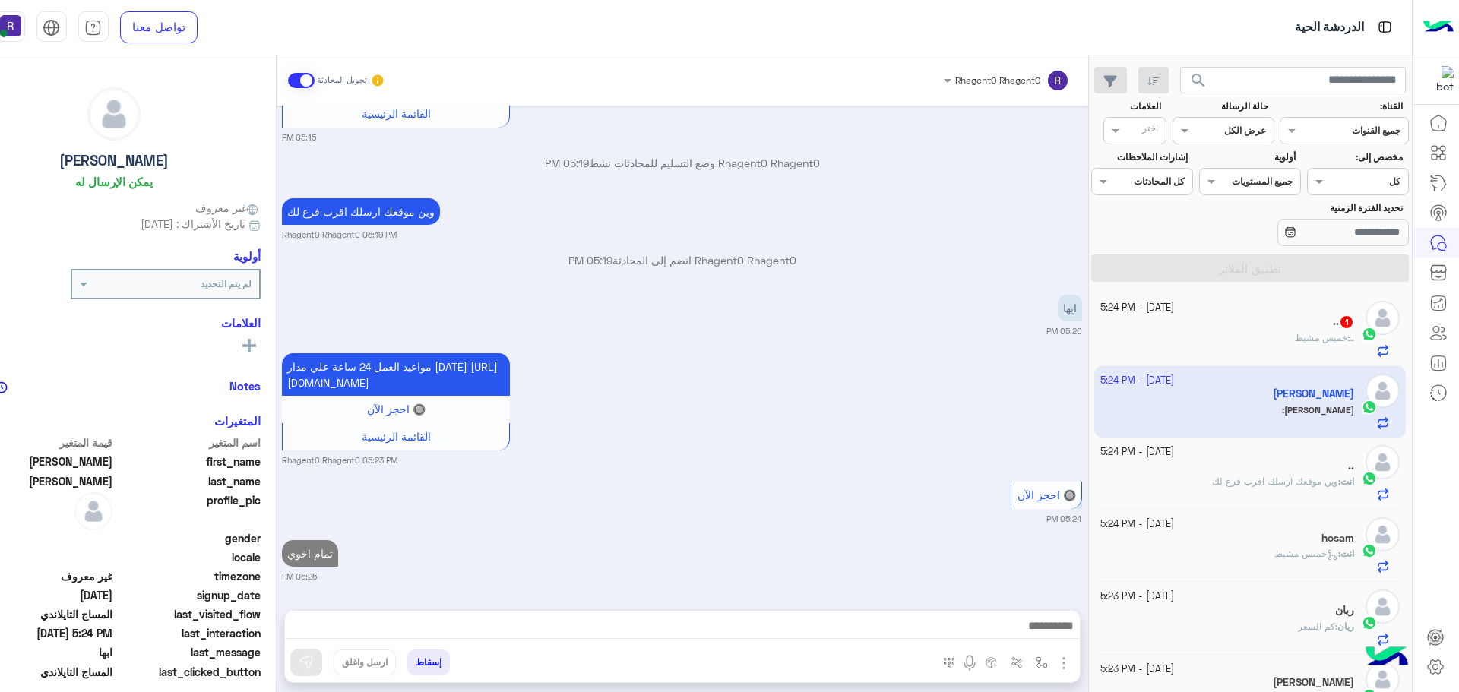
click at [1266, 316] on div ".. 1" at bounding box center [1227, 323] width 254 height 16
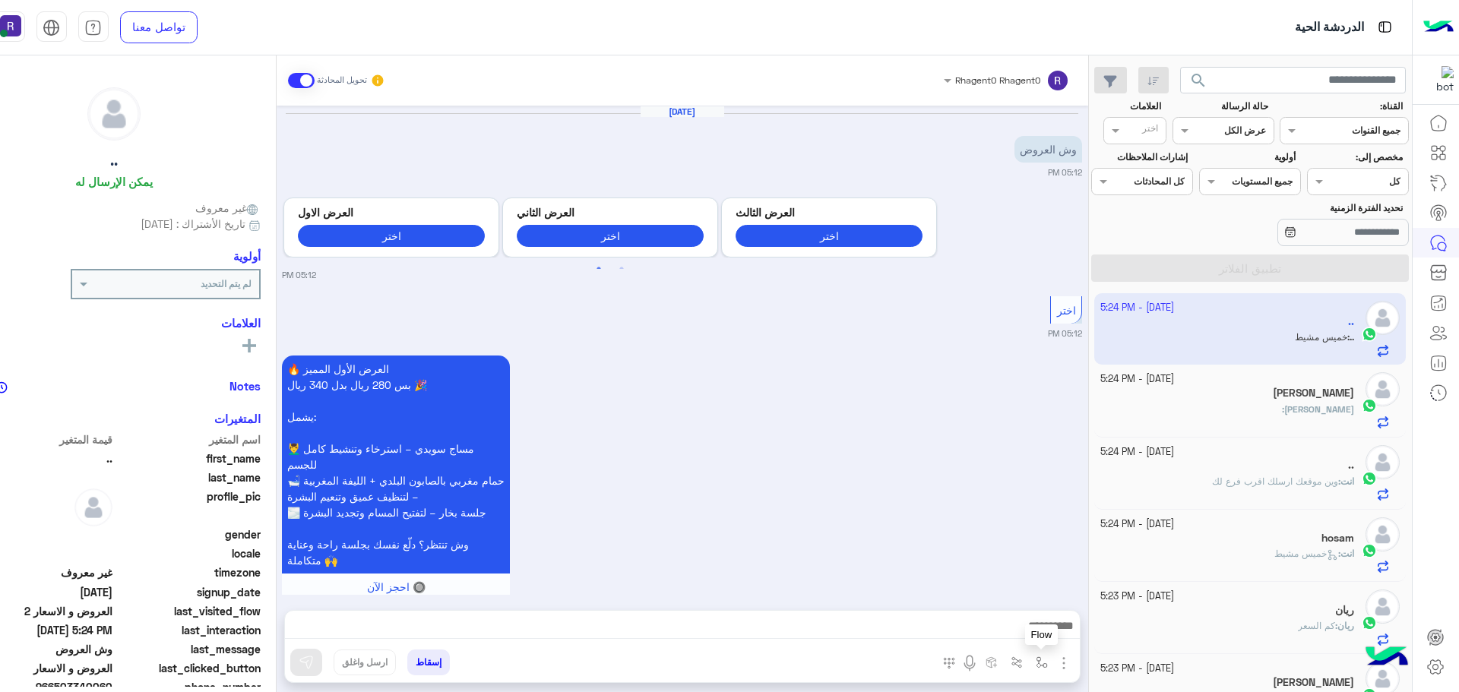
scroll to position [2412, 0]
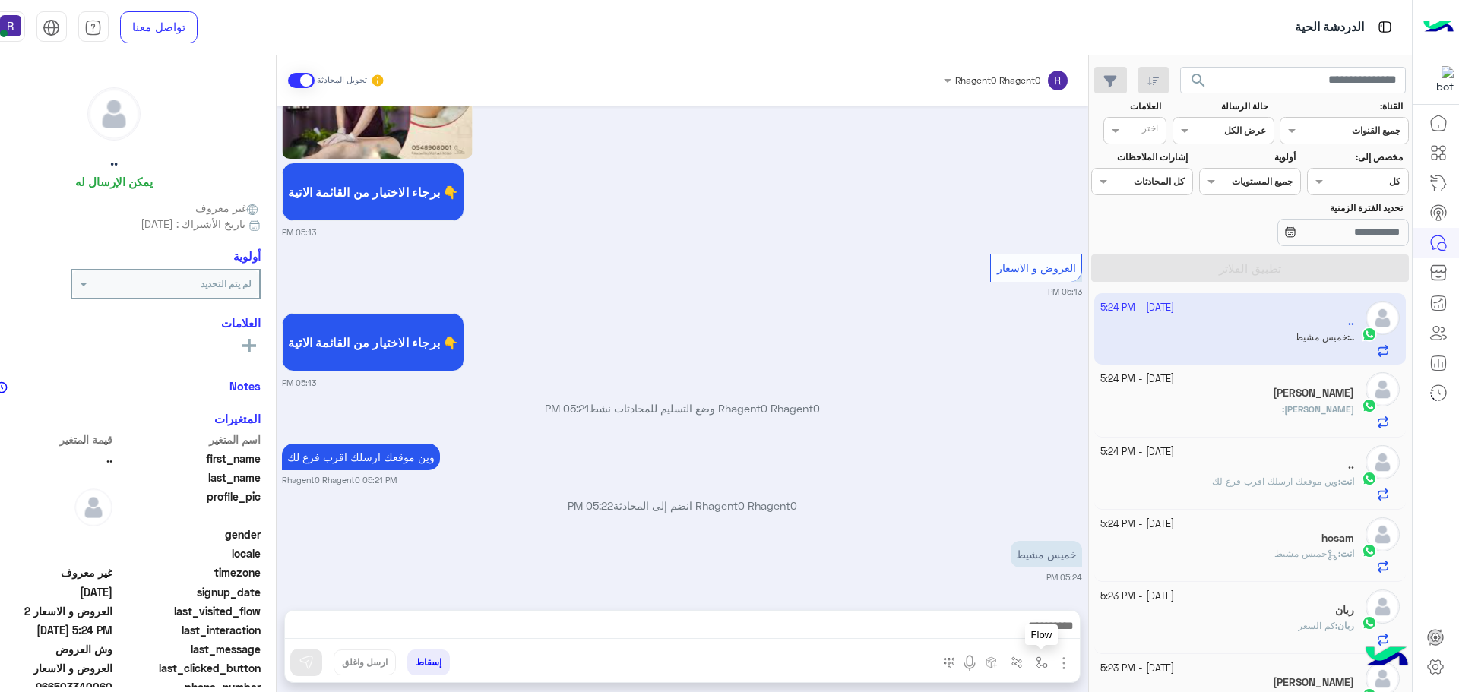
click at [1048, 659] on img "button" at bounding box center [1042, 662] width 12 height 12
click at [1045, 630] on input "text" at bounding box center [1007, 627] width 77 height 14
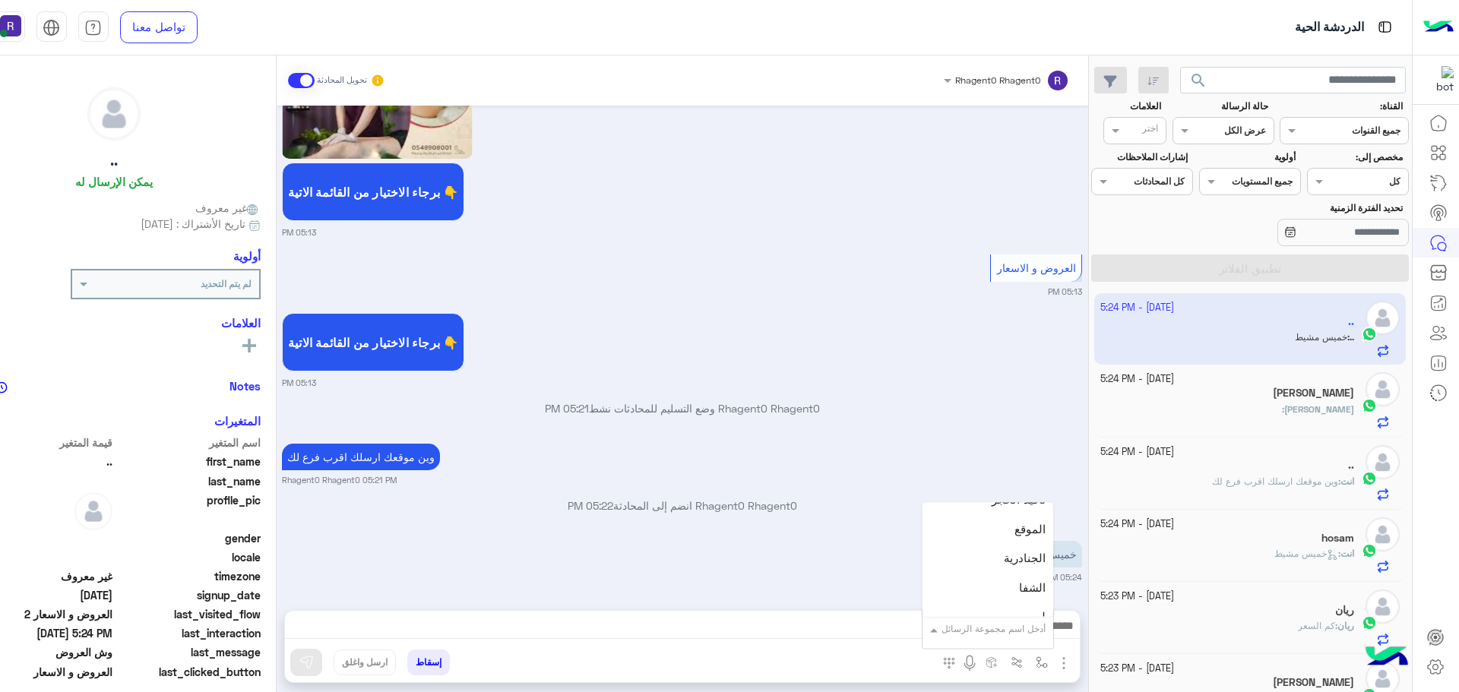
scroll to position [1064, 0]
click at [1053, 572] on div "خميس مشيط" at bounding box center [987, 565] width 131 height 30
type textarea "*********"
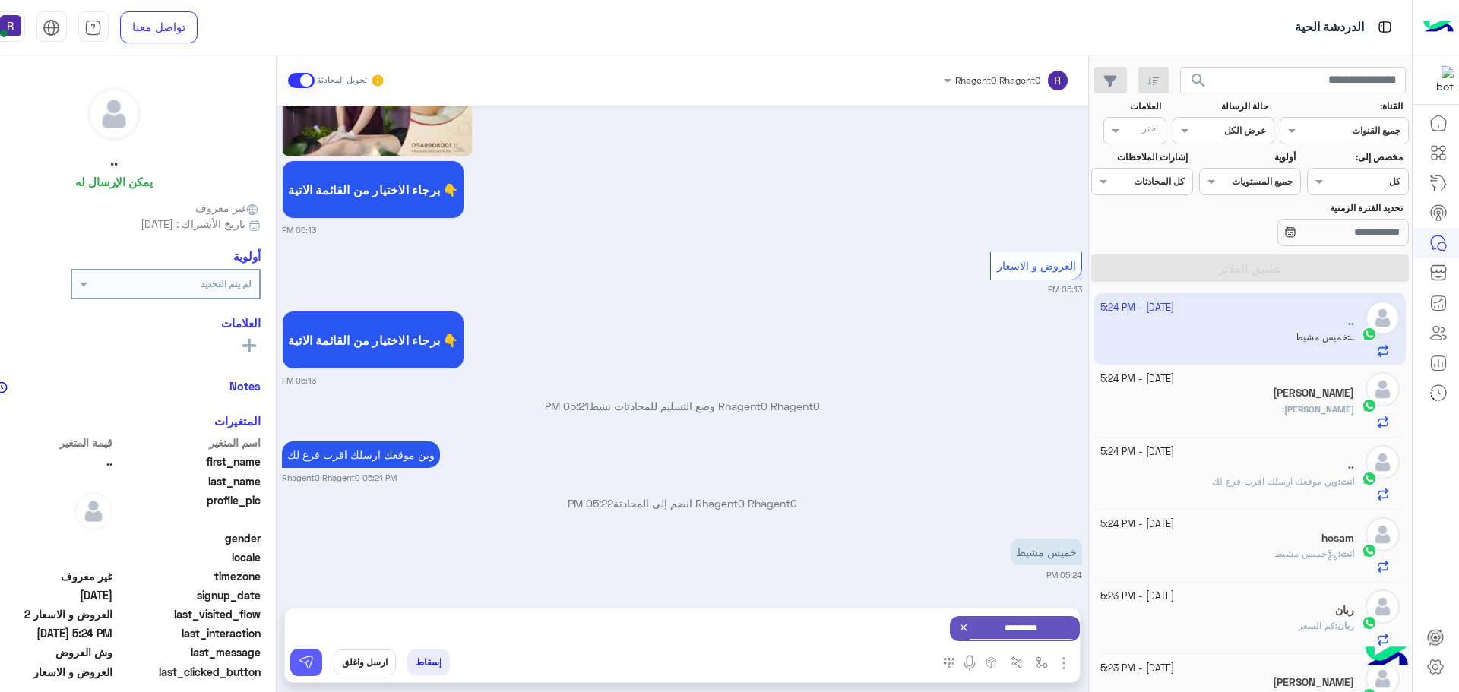
click at [314, 659] on img at bounding box center [306, 662] width 15 height 15
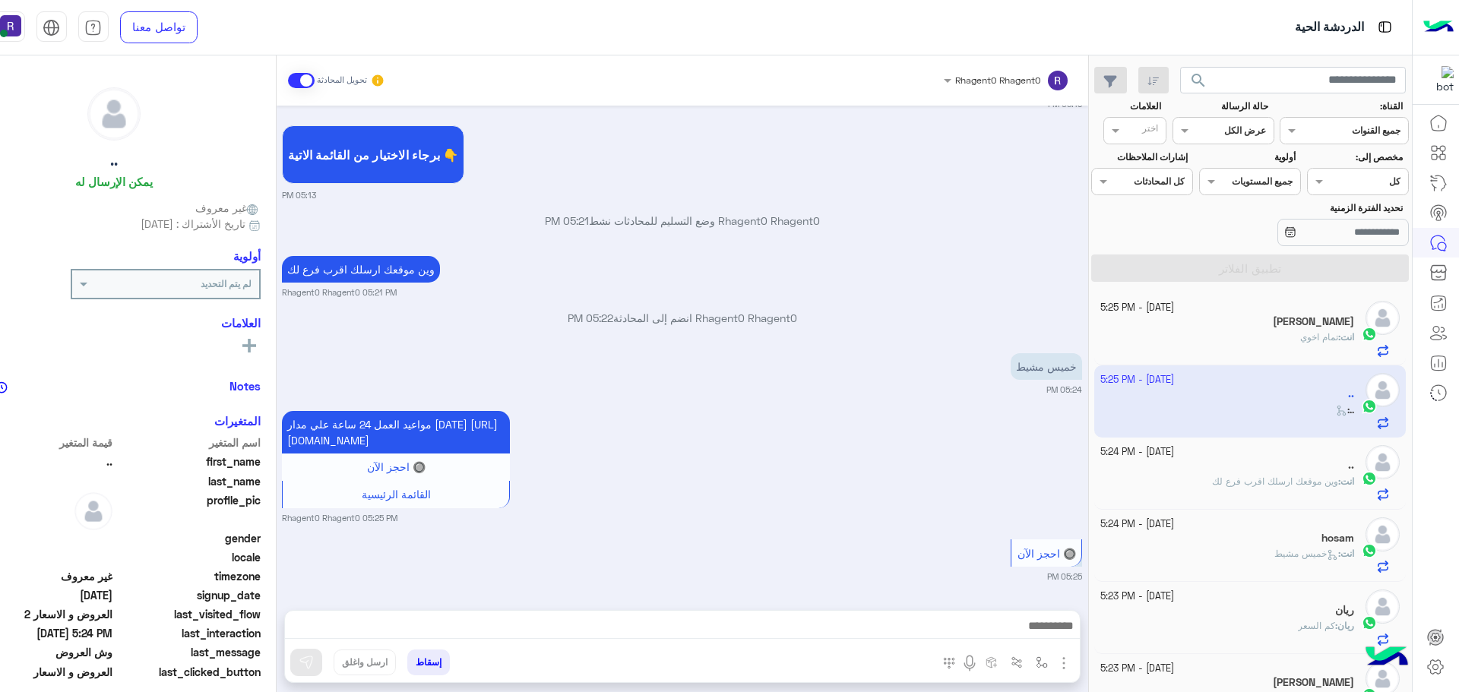
scroll to position [2658, 0]
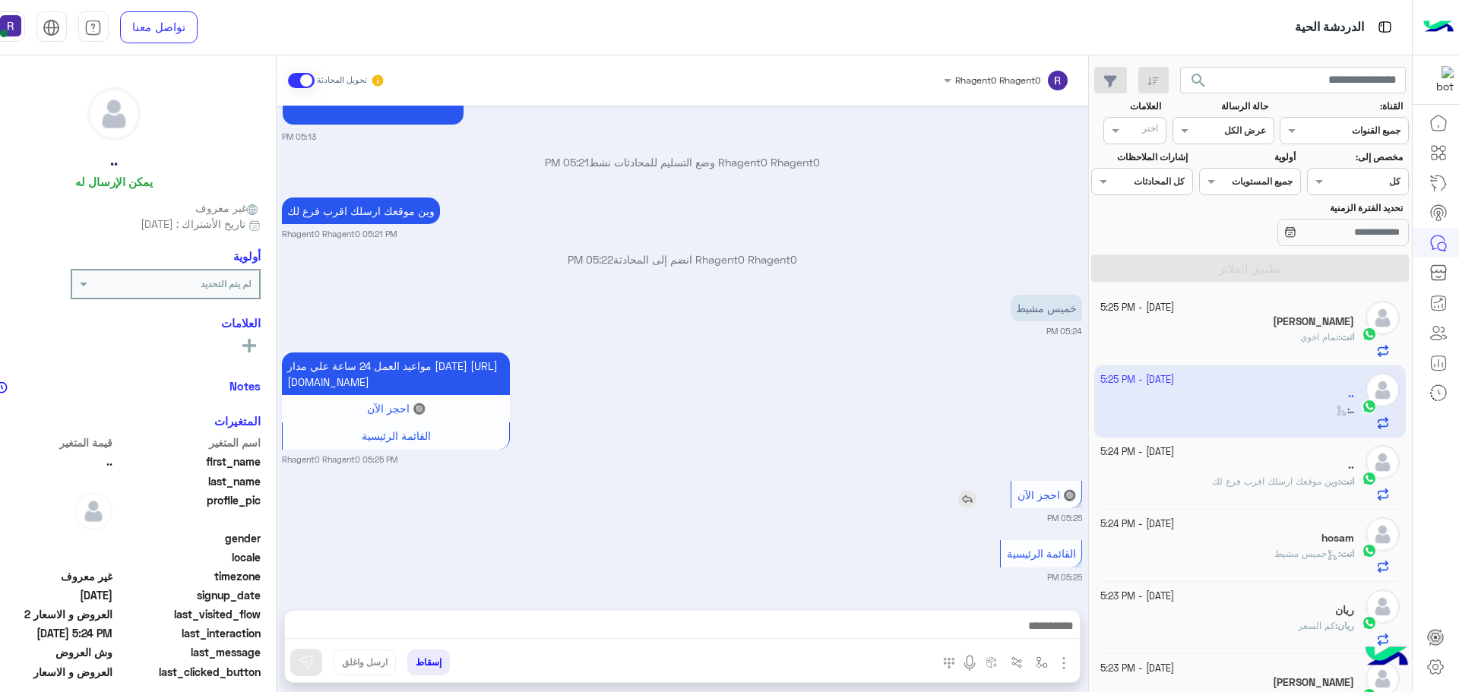
click at [976, 505] on img at bounding box center [967, 499] width 18 height 18
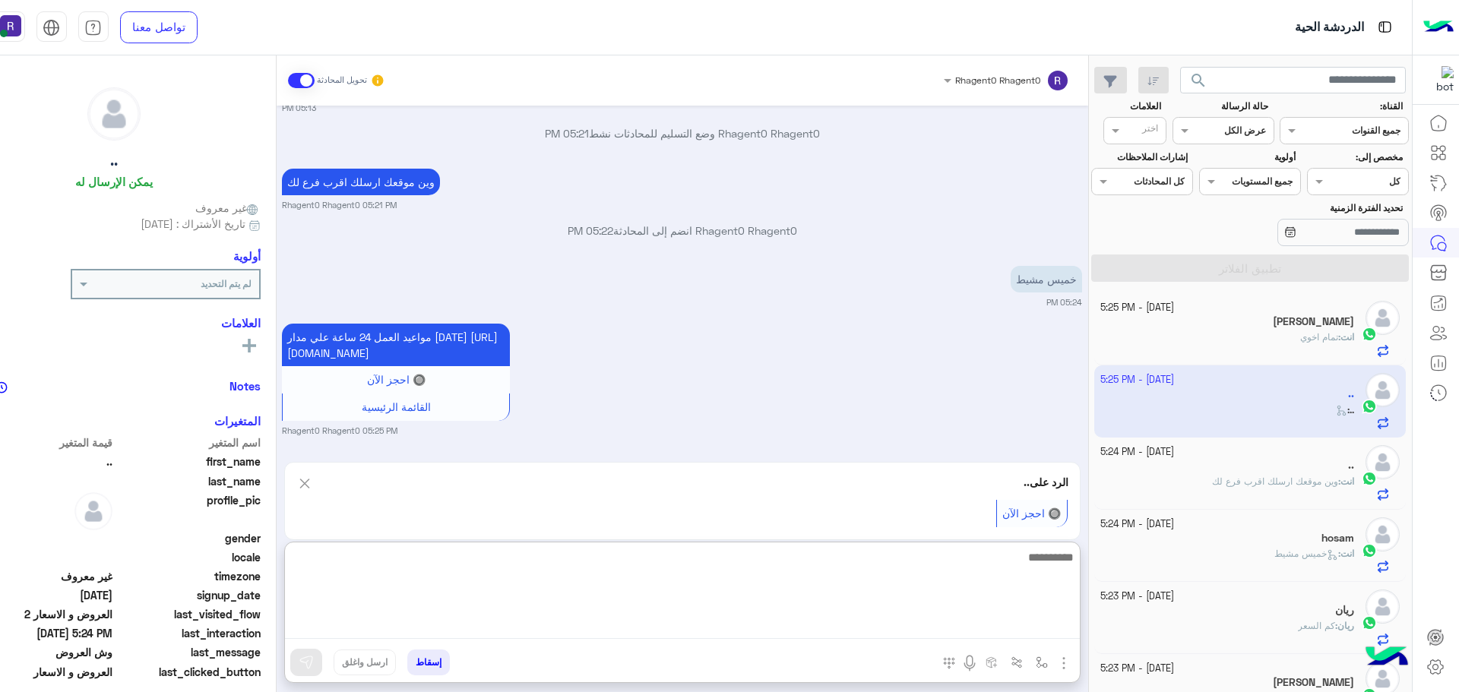
click at [880, 617] on textarea at bounding box center [682, 593] width 795 height 91
type textarea "**********"
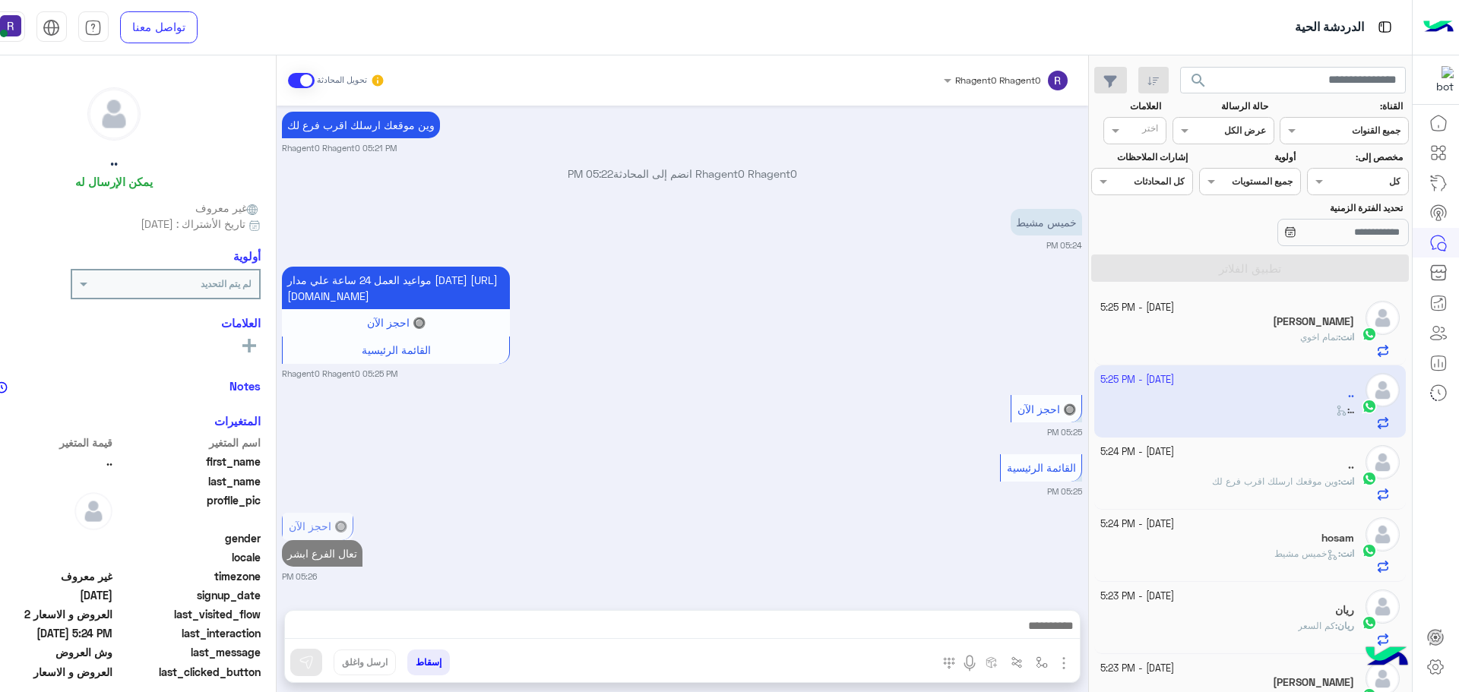
click at [1338, 478] on b "انت :" at bounding box center [1346, 481] width 16 height 11
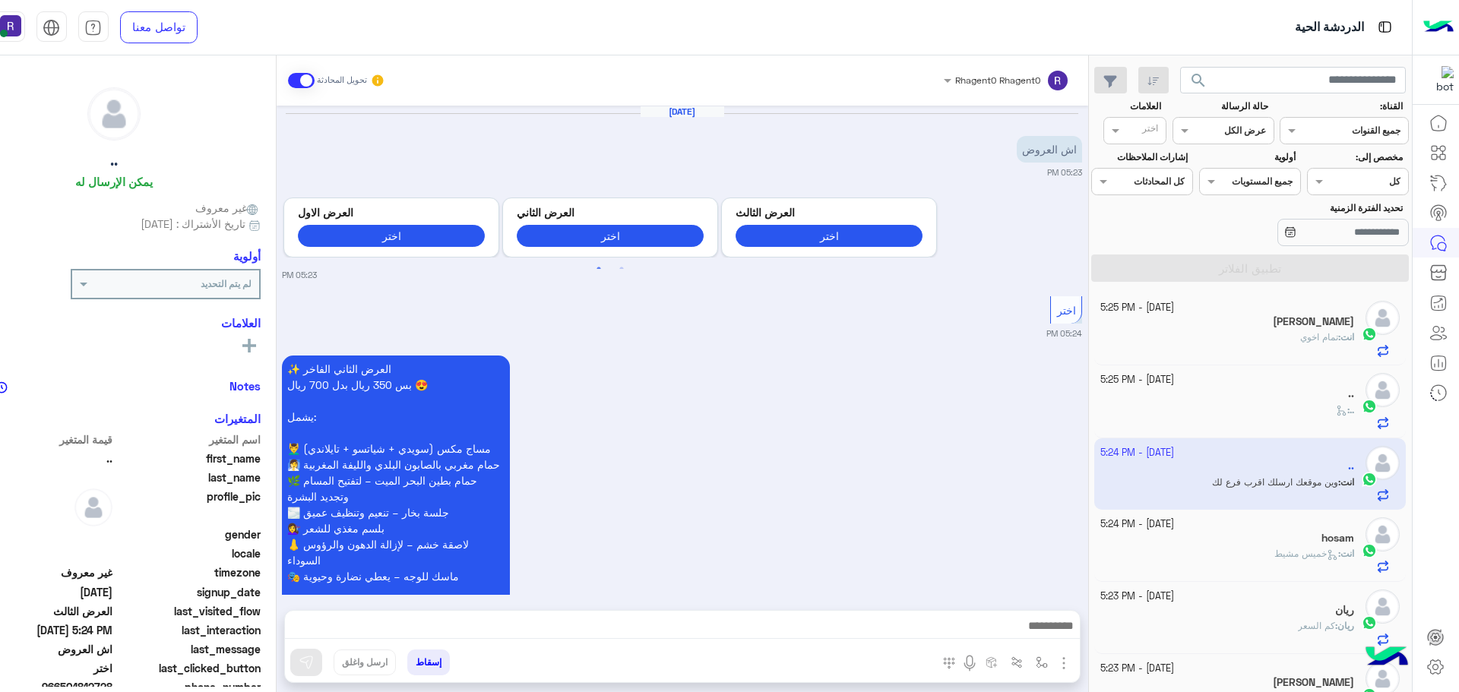
scroll to position [811, 0]
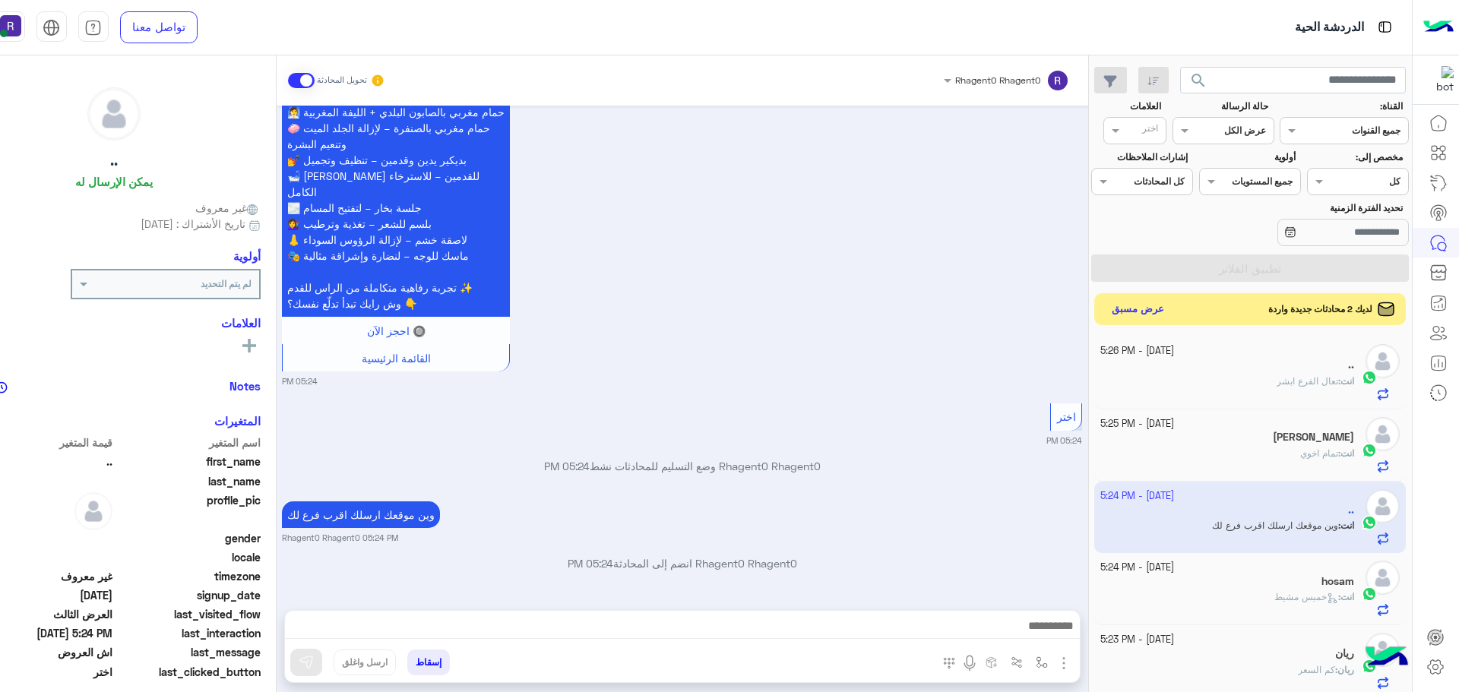
click at [1169, 311] on button "عرض مسبق" at bounding box center [1137, 309] width 64 height 21
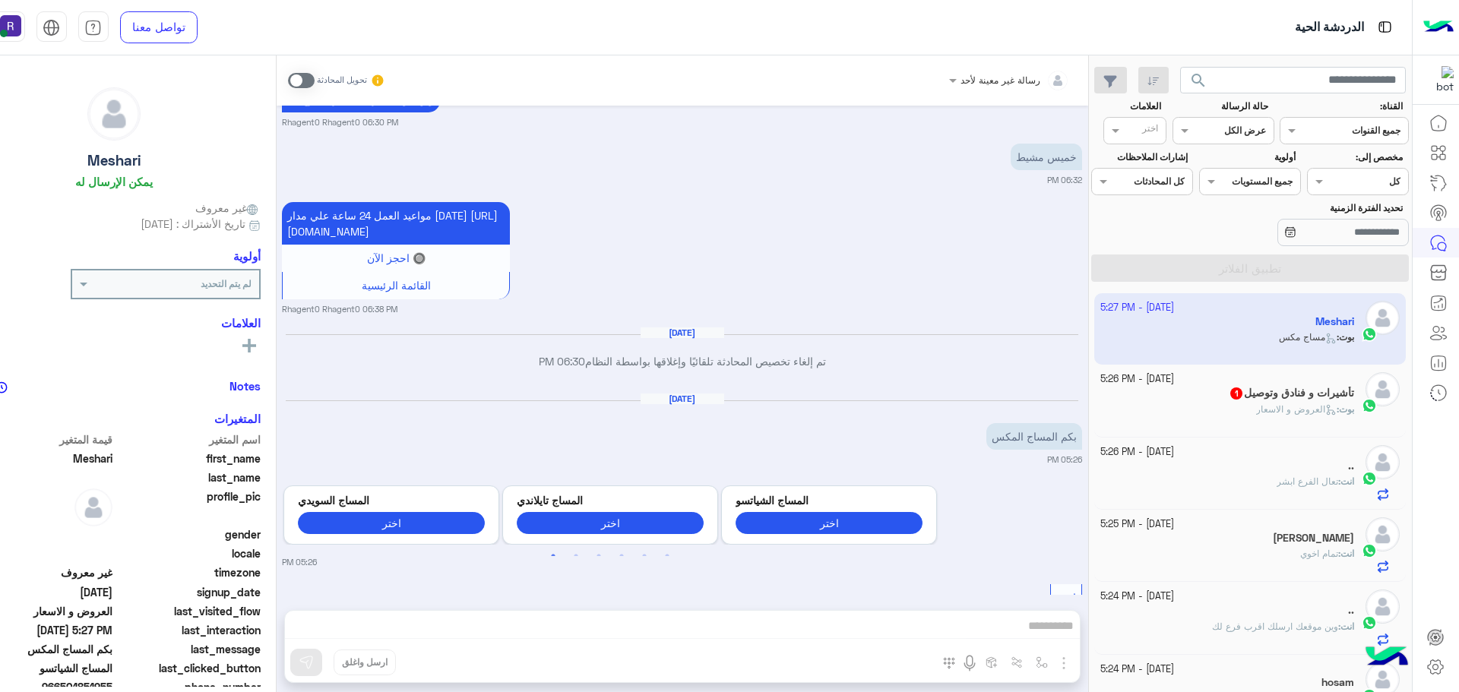
scroll to position [2135, 0]
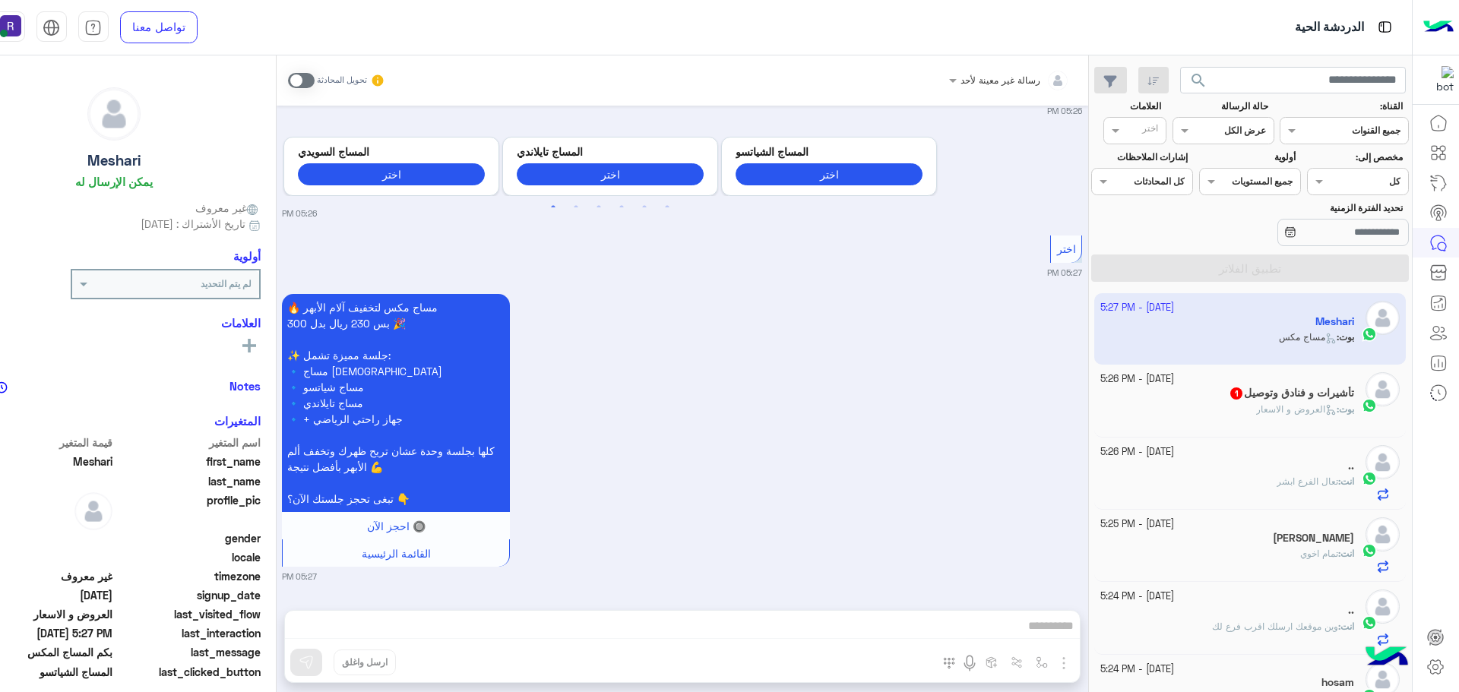
click at [315, 79] on span at bounding box center [301, 80] width 27 height 15
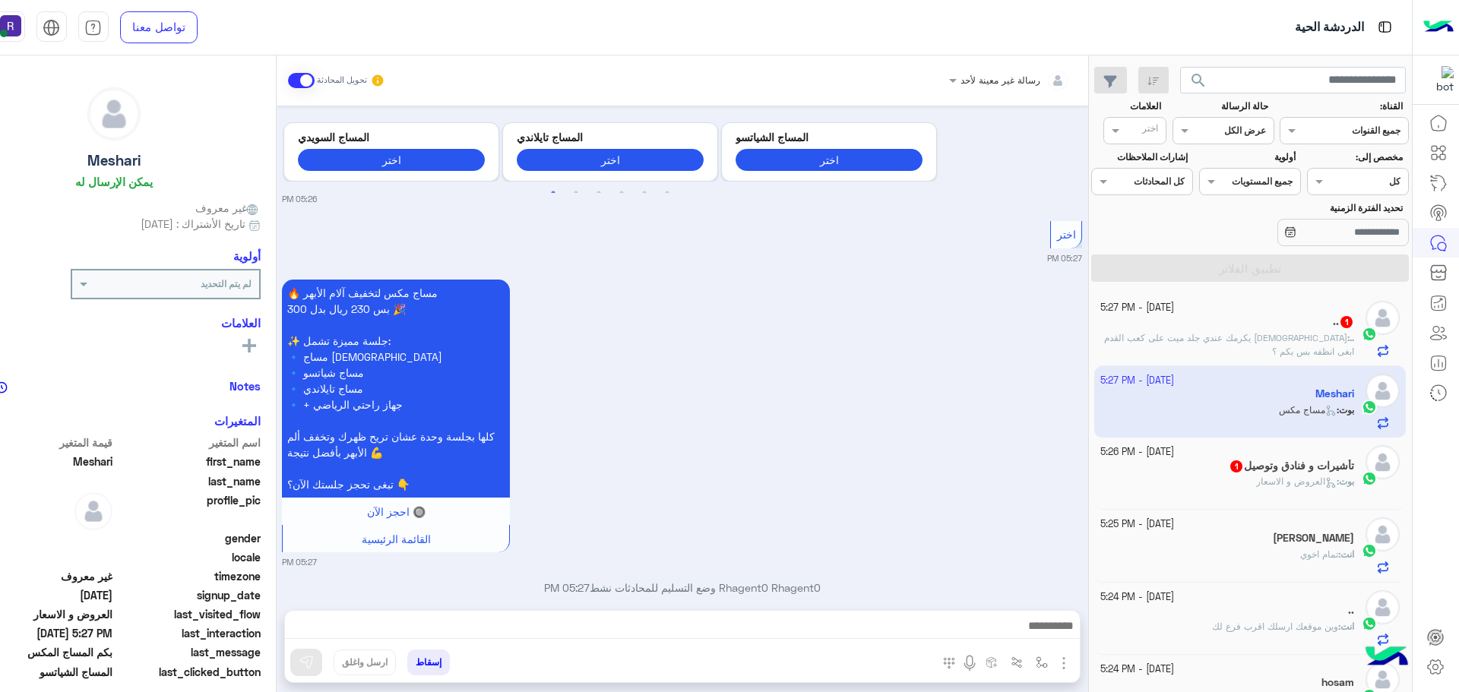
scroll to position [2174, 0]
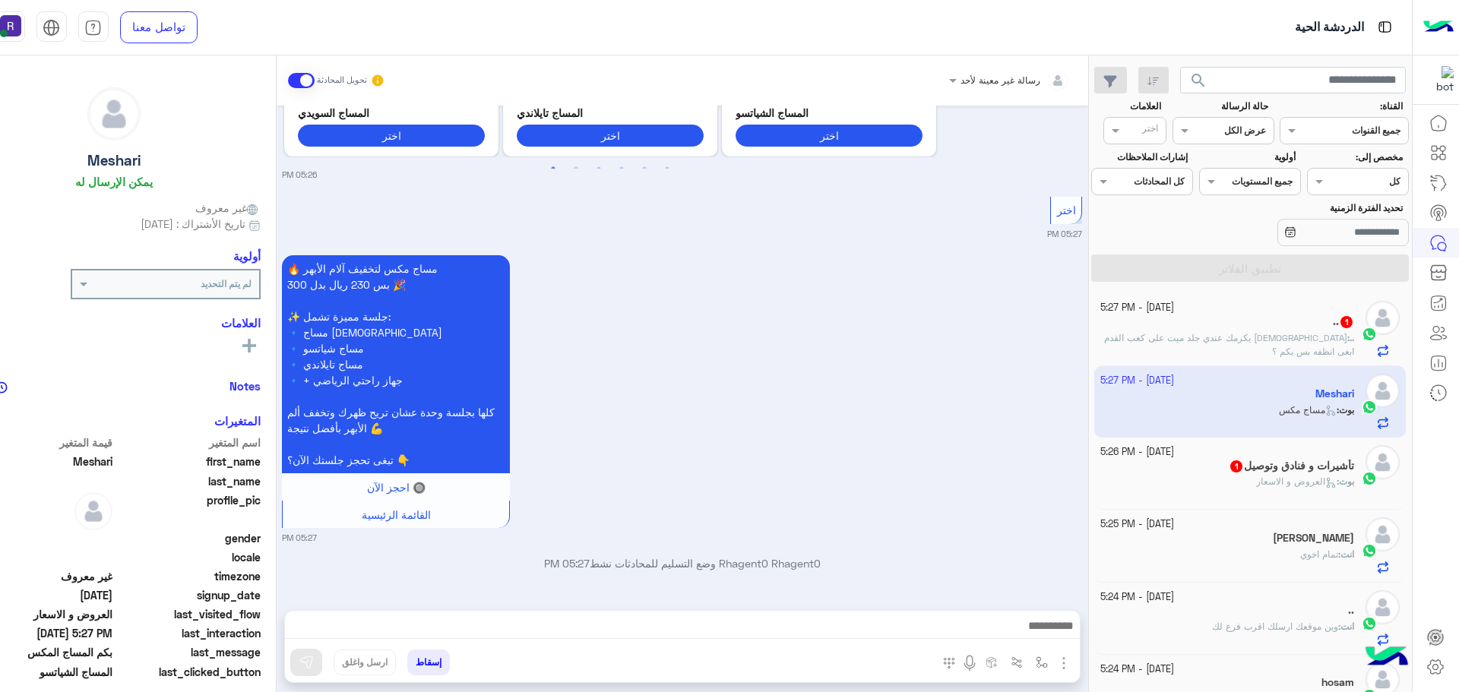
click at [1073, 658] on img "button" at bounding box center [1064, 663] width 18 height 18
click at [1049, 634] on span "الصور" at bounding box center [1034, 630] width 28 height 17
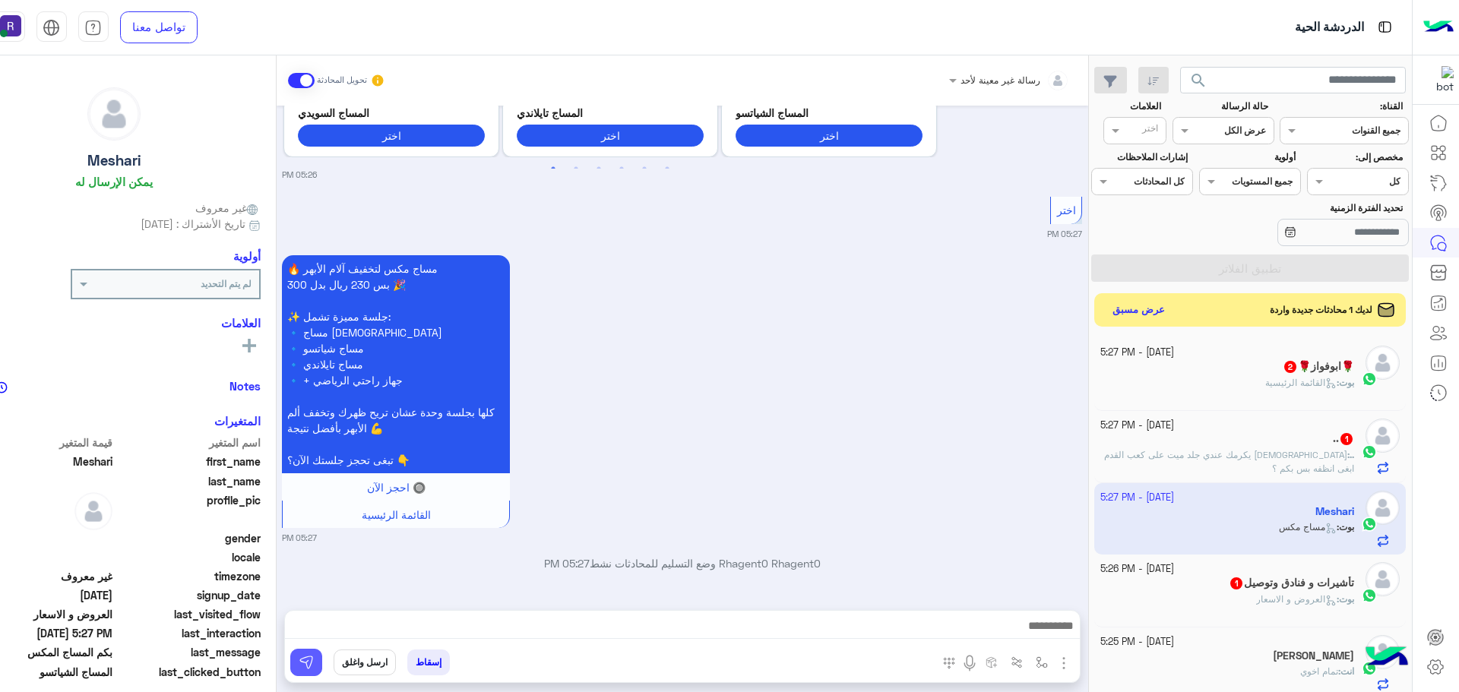
click at [314, 662] on img at bounding box center [306, 662] width 15 height 15
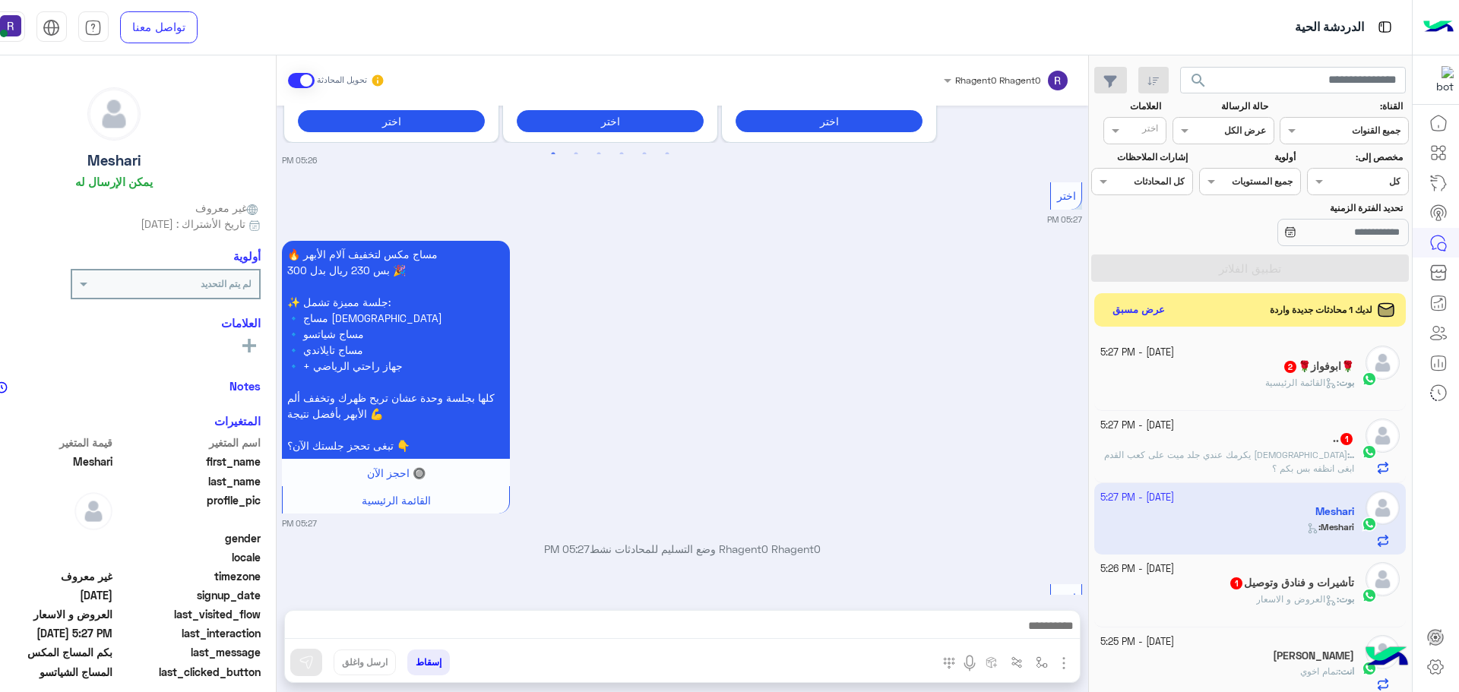
scroll to position [2233, 0]
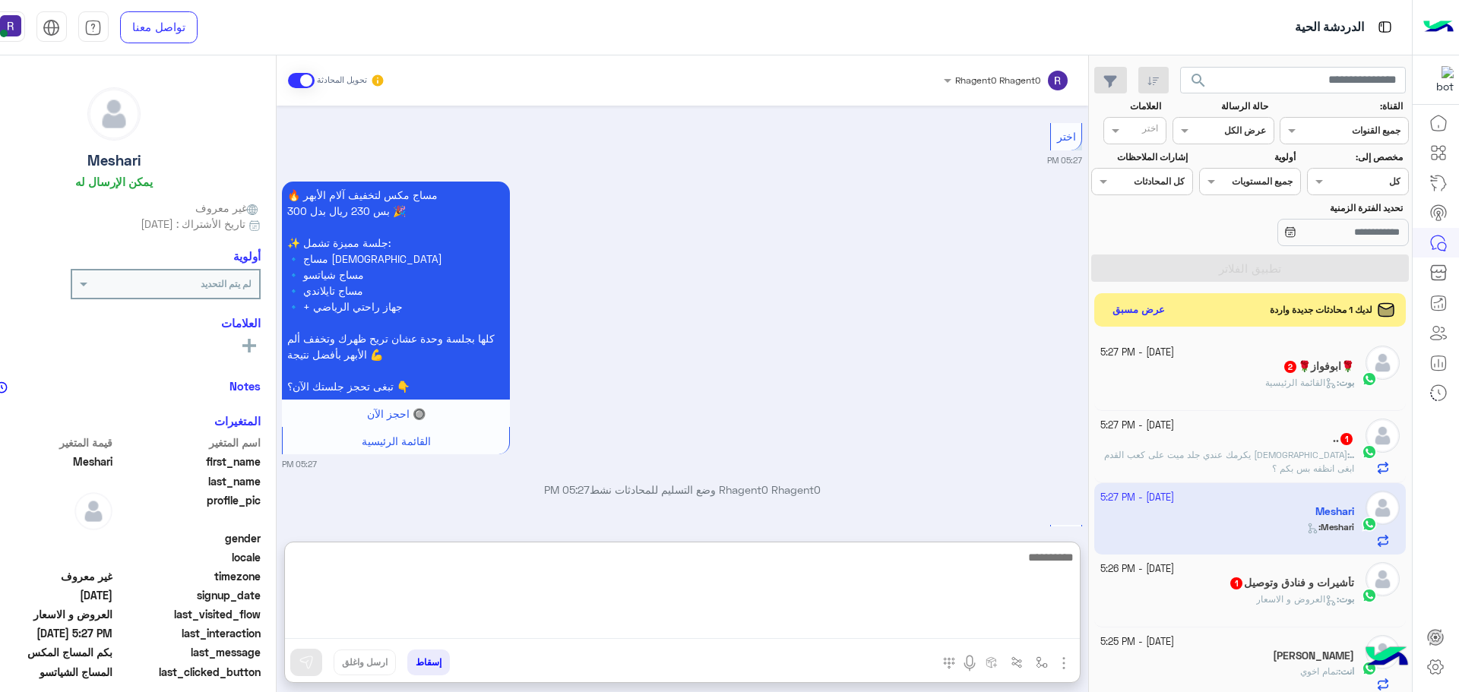
paste textarea "**********"
type textarea "**********"
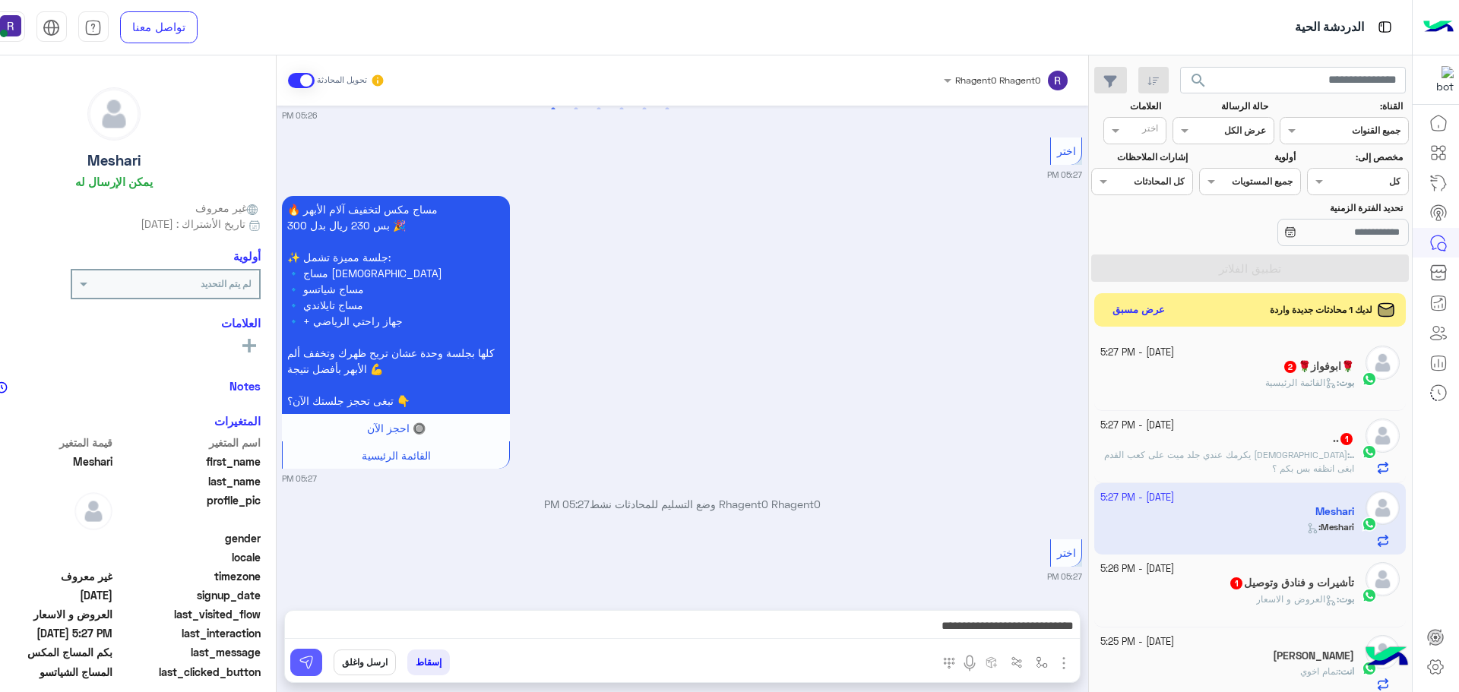
click at [322, 660] on button at bounding box center [306, 662] width 32 height 27
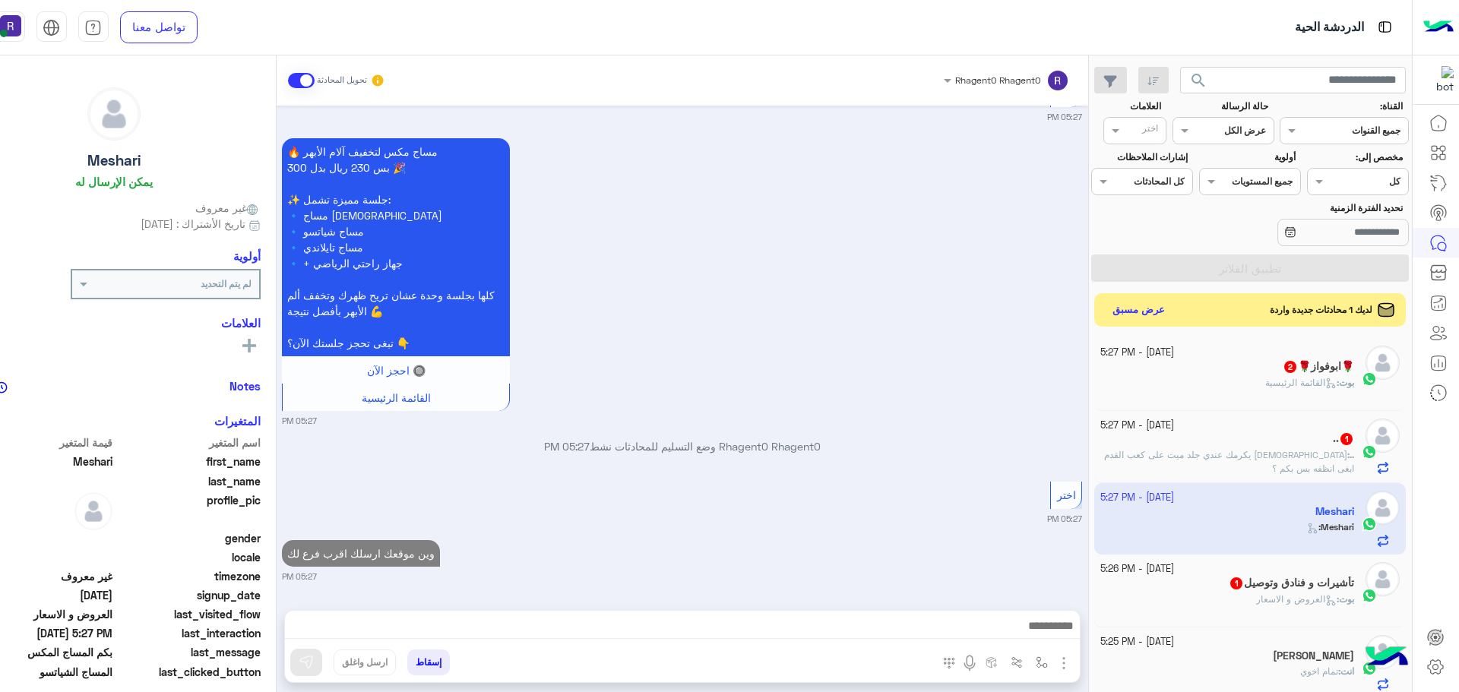
click at [1249, 459] on span "الله يكرمك عندي جلد ميت على كعب القدم ابغى انظفه بس بكم ؟" at bounding box center [1229, 461] width 250 height 25
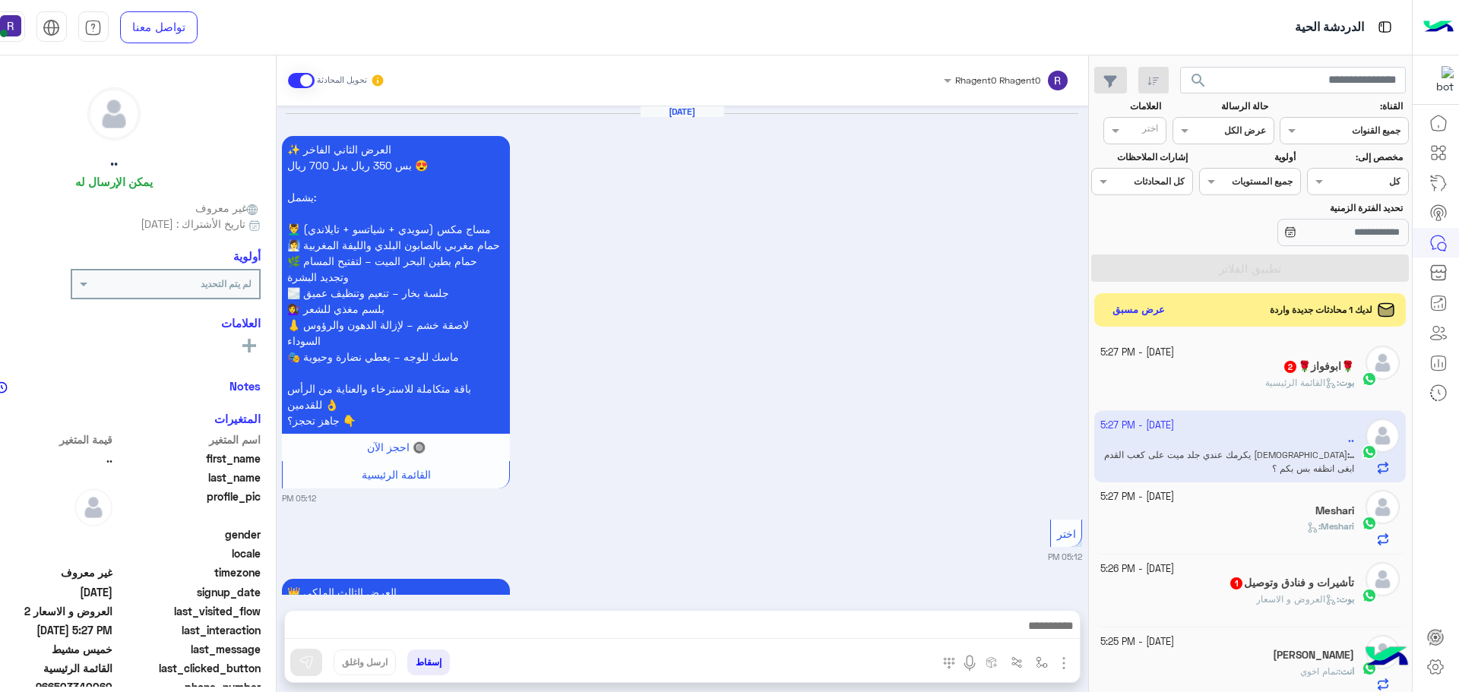
scroll to position [2256, 0]
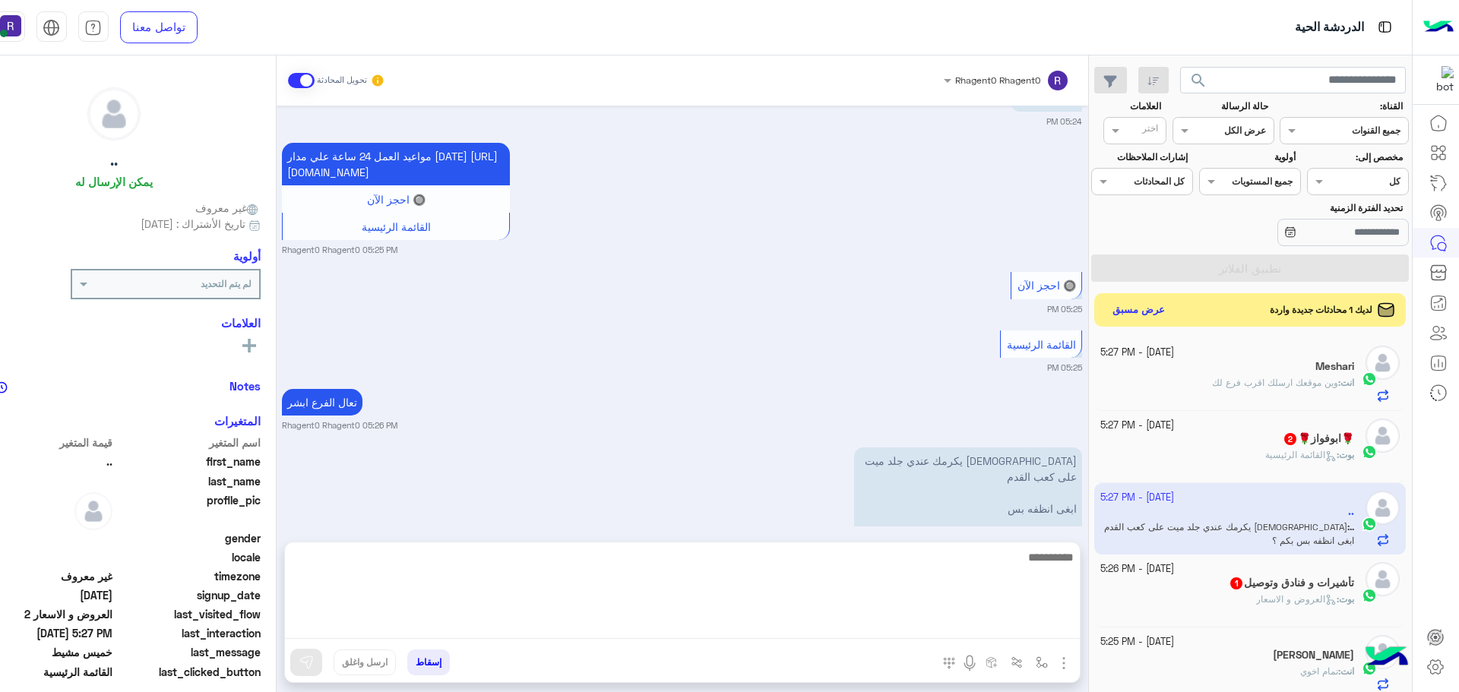
click at [921, 628] on textarea at bounding box center [682, 593] width 795 height 91
type textarea "**********"
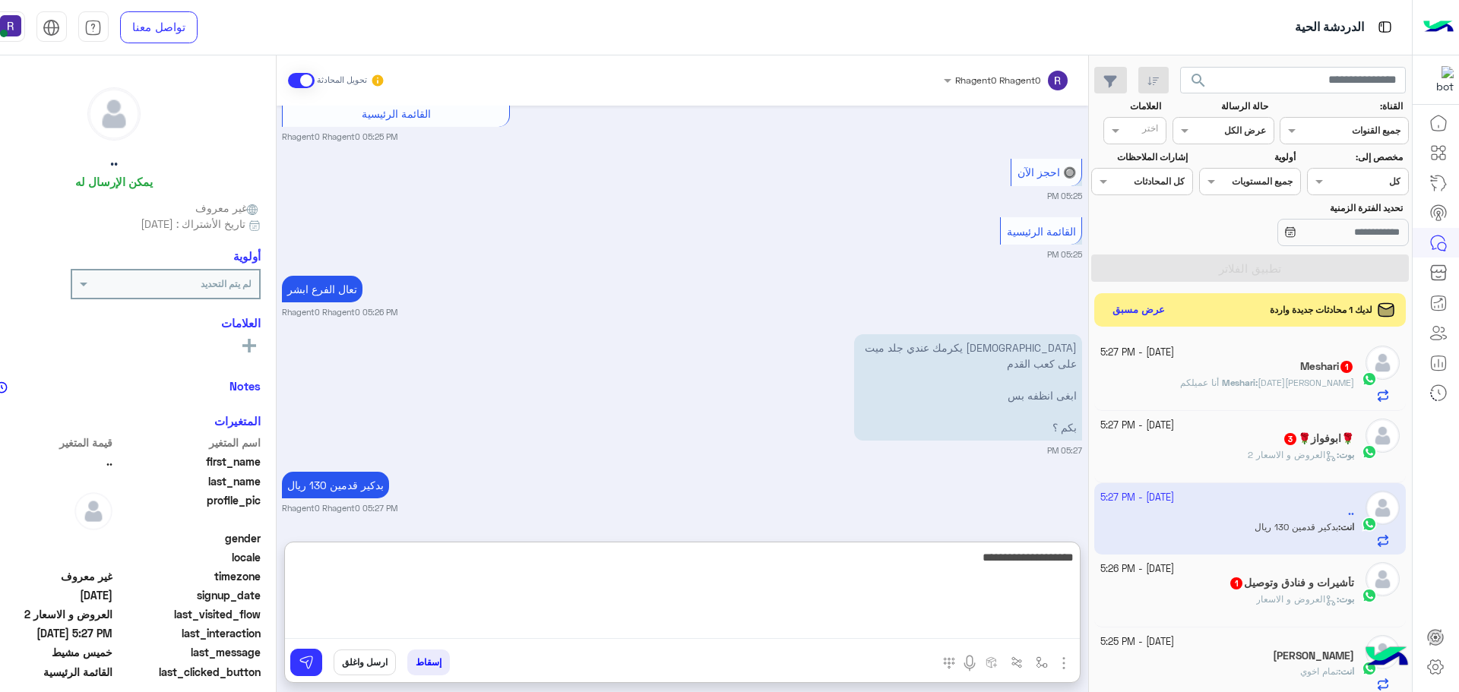
type textarea "**********"
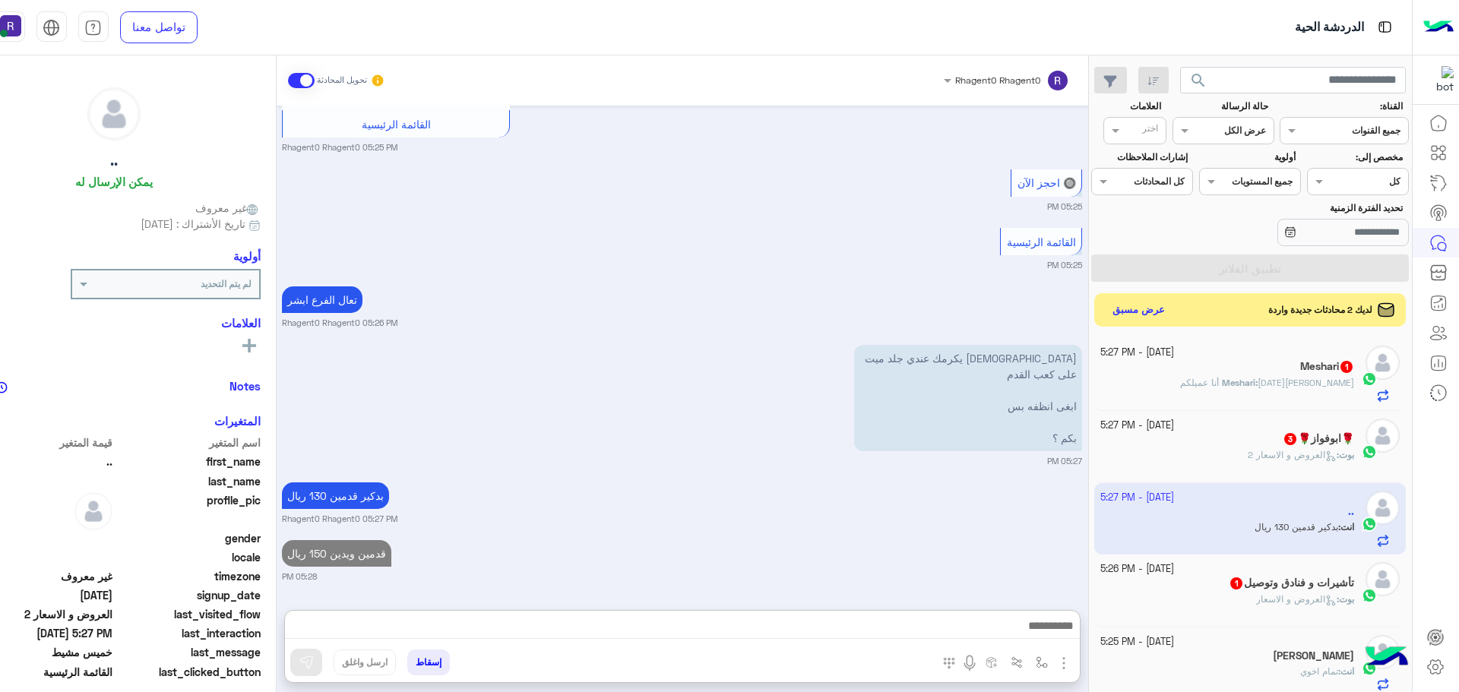
click at [1188, 593] on div "بوت : العروض و الاسعار" at bounding box center [1227, 606] width 254 height 27
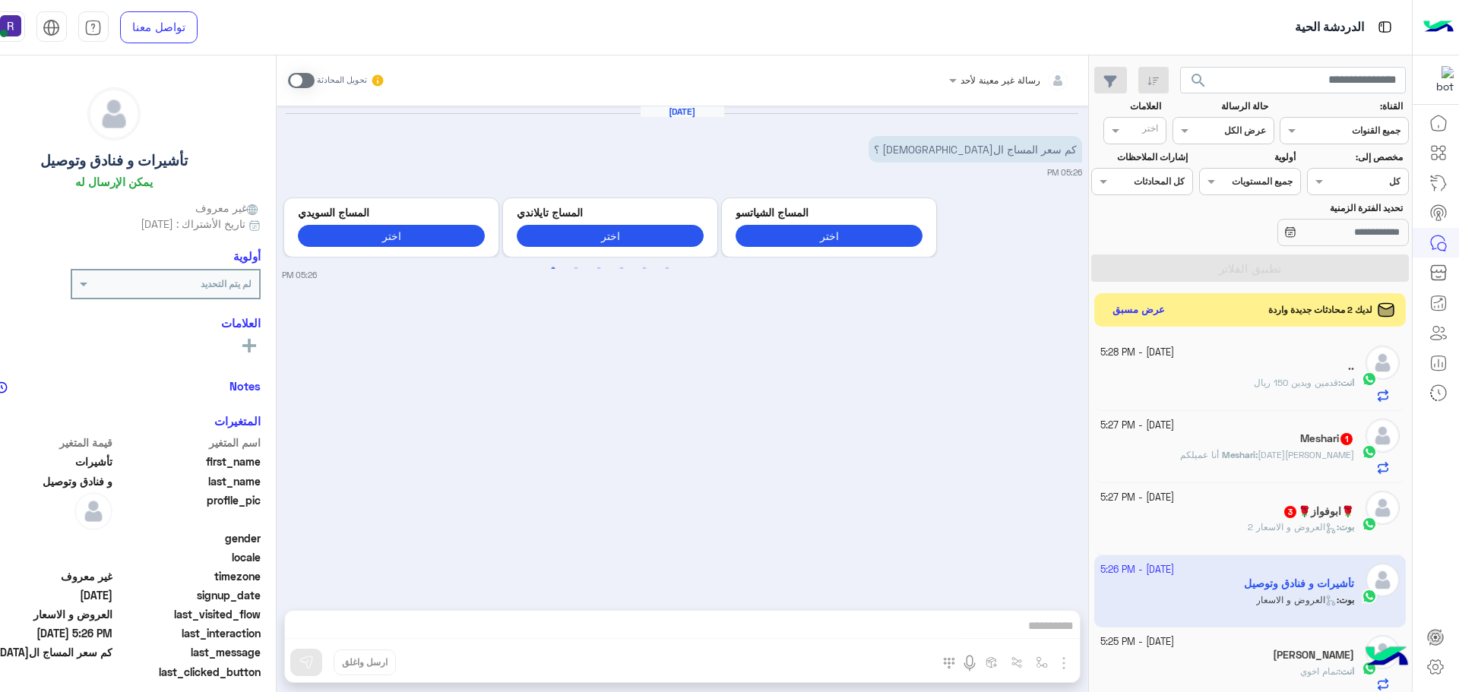
click at [315, 81] on span at bounding box center [301, 80] width 27 height 15
click at [1073, 666] on img "button" at bounding box center [1064, 663] width 18 height 18
click at [1067, 634] on img at bounding box center [1061, 630] width 12 height 17
click at [314, 659] on img at bounding box center [306, 662] width 15 height 15
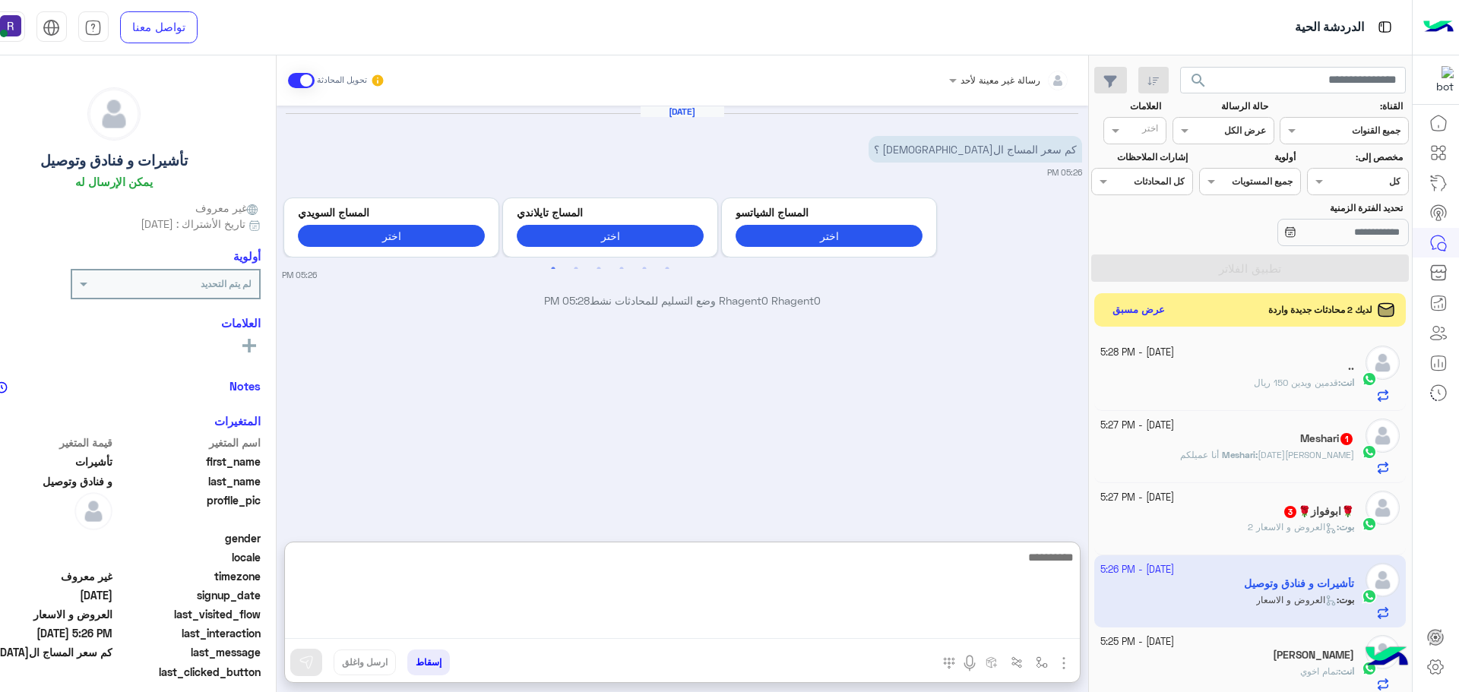
paste textarea "**********"
type textarea "**********"
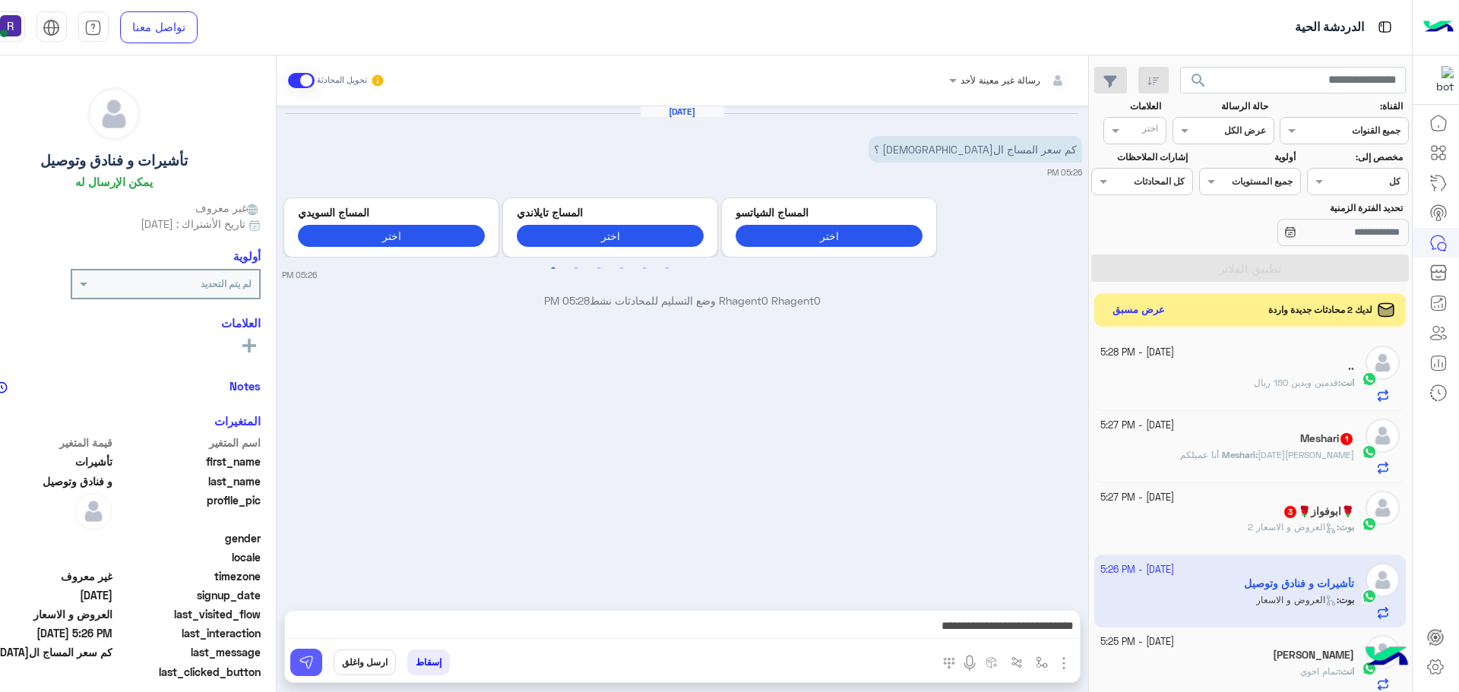
click at [314, 658] on img at bounding box center [306, 662] width 15 height 15
click at [1270, 516] on div "🌹ابوفواز🌹 3" at bounding box center [1227, 513] width 254 height 16
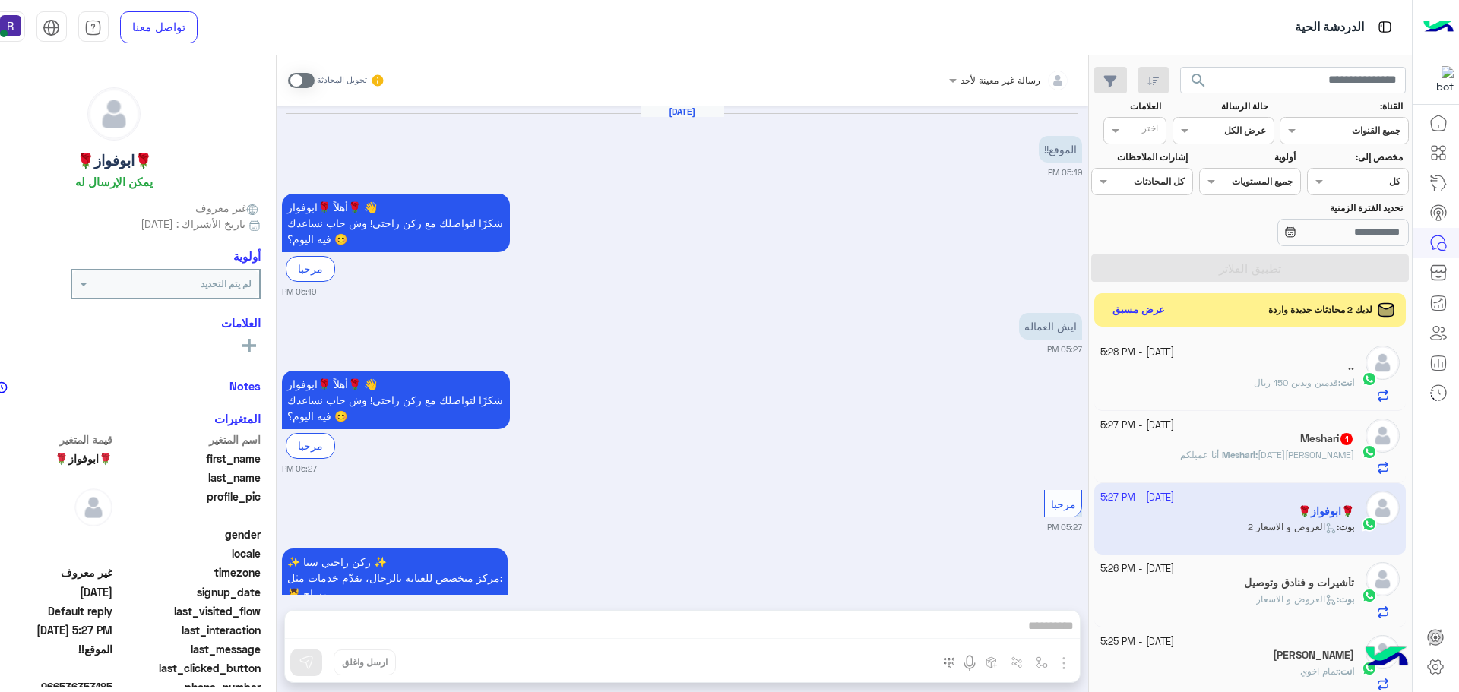
scroll to position [351, 0]
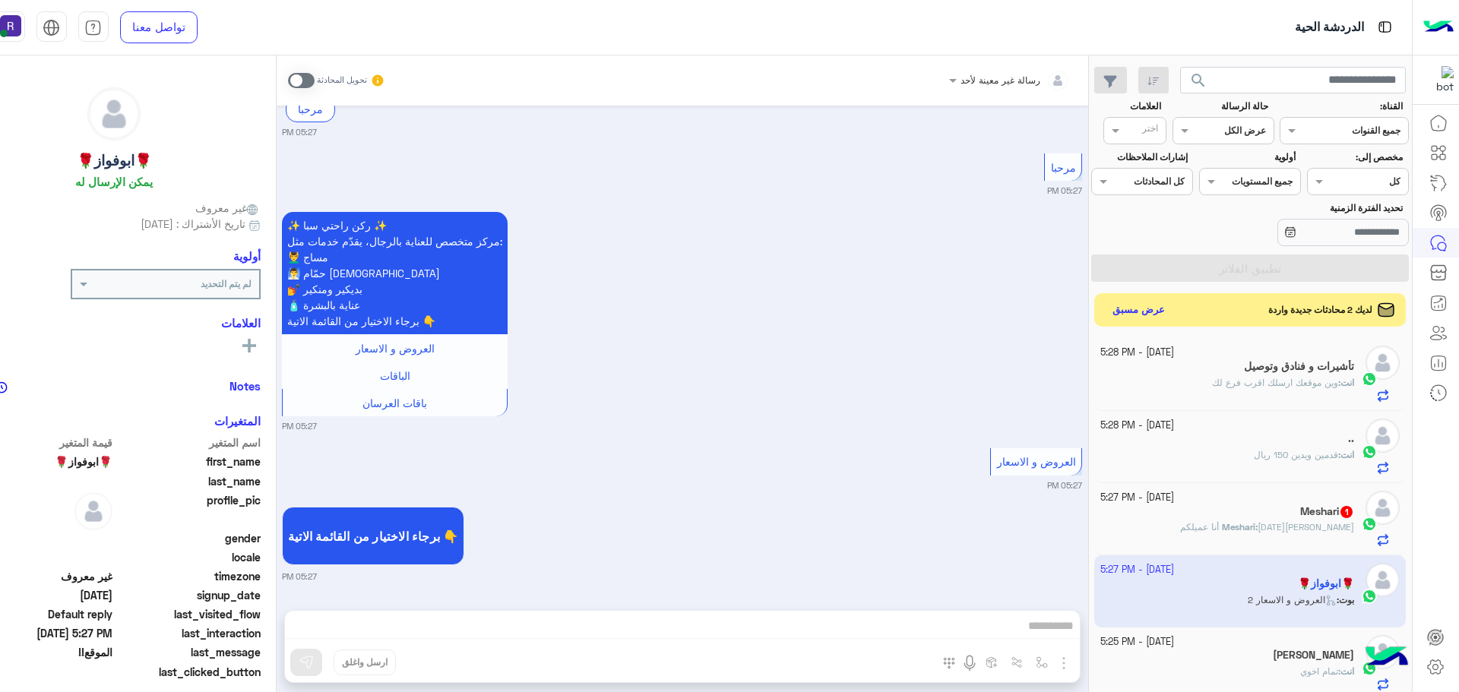
click at [315, 77] on span at bounding box center [301, 80] width 27 height 15
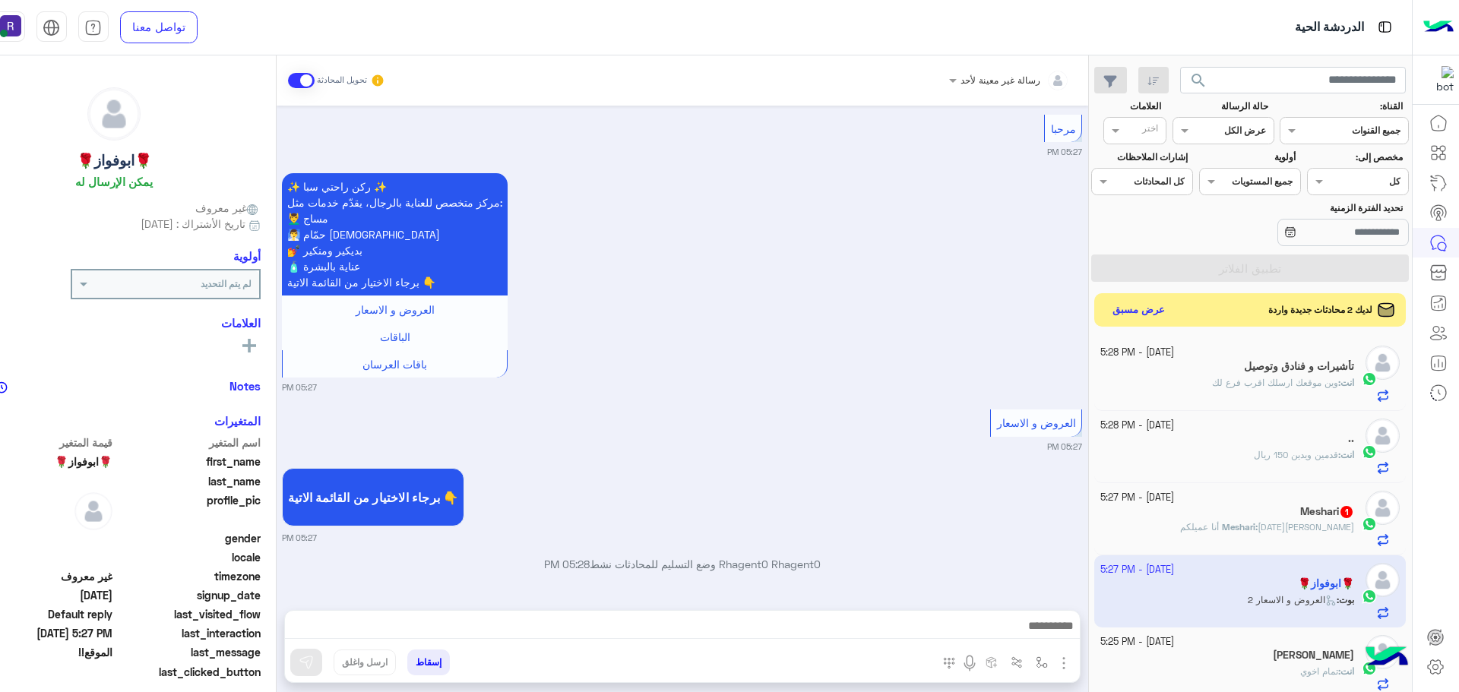
click at [1073, 654] on img "button" at bounding box center [1064, 663] width 18 height 18
click at [1049, 626] on span "الصور" at bounding box center [1034, 630] width 28 height 17
click at [322, 661] on button at bounding box center [306, 662] width 32 height 27
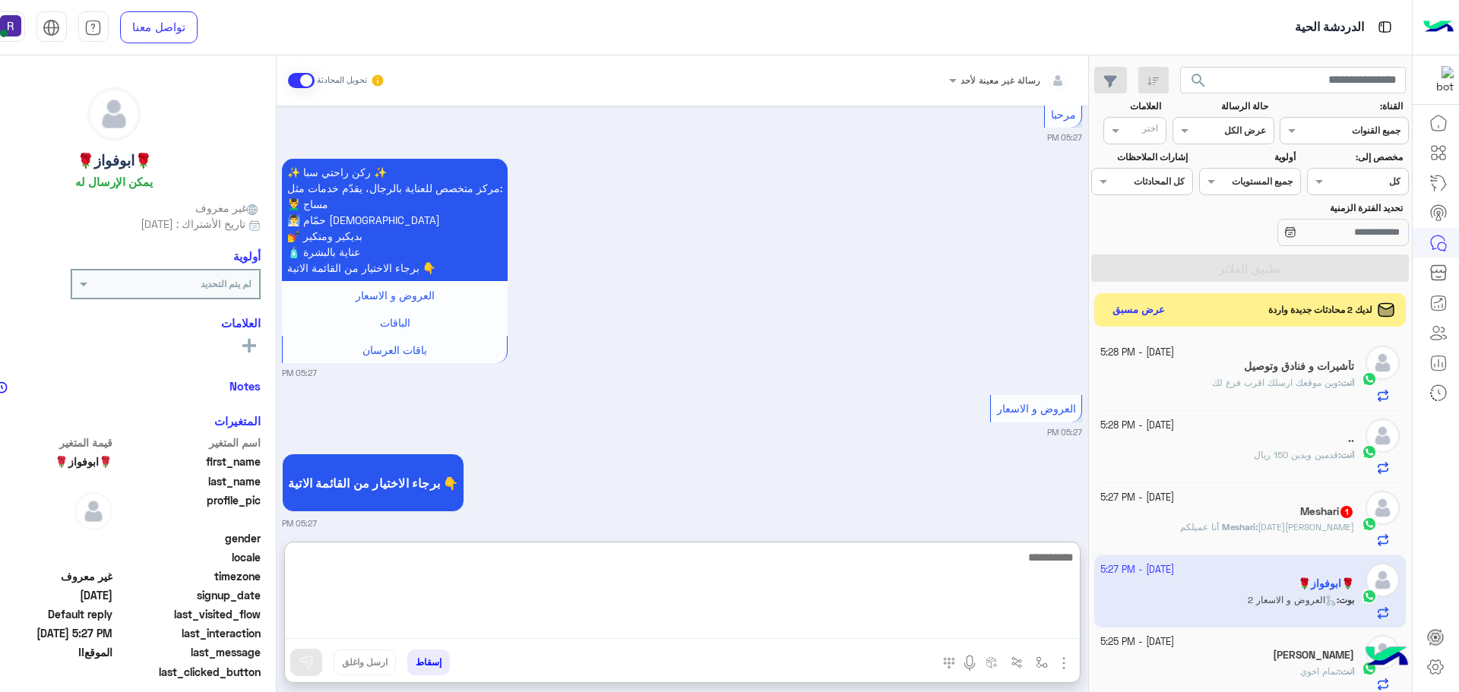
paste textarea "**********"
type textarea "**********"
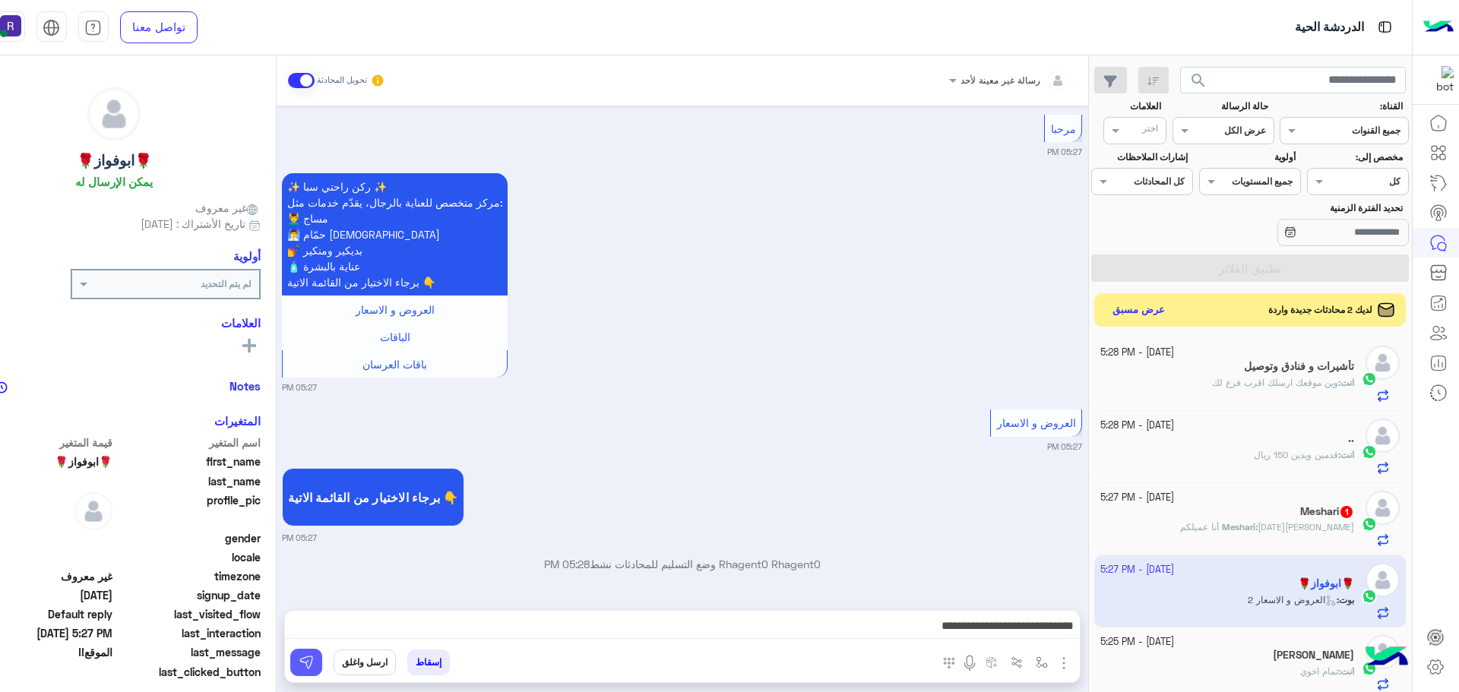
click at [314, 666] on img at bounding box center [306, 662] width 15 height 15
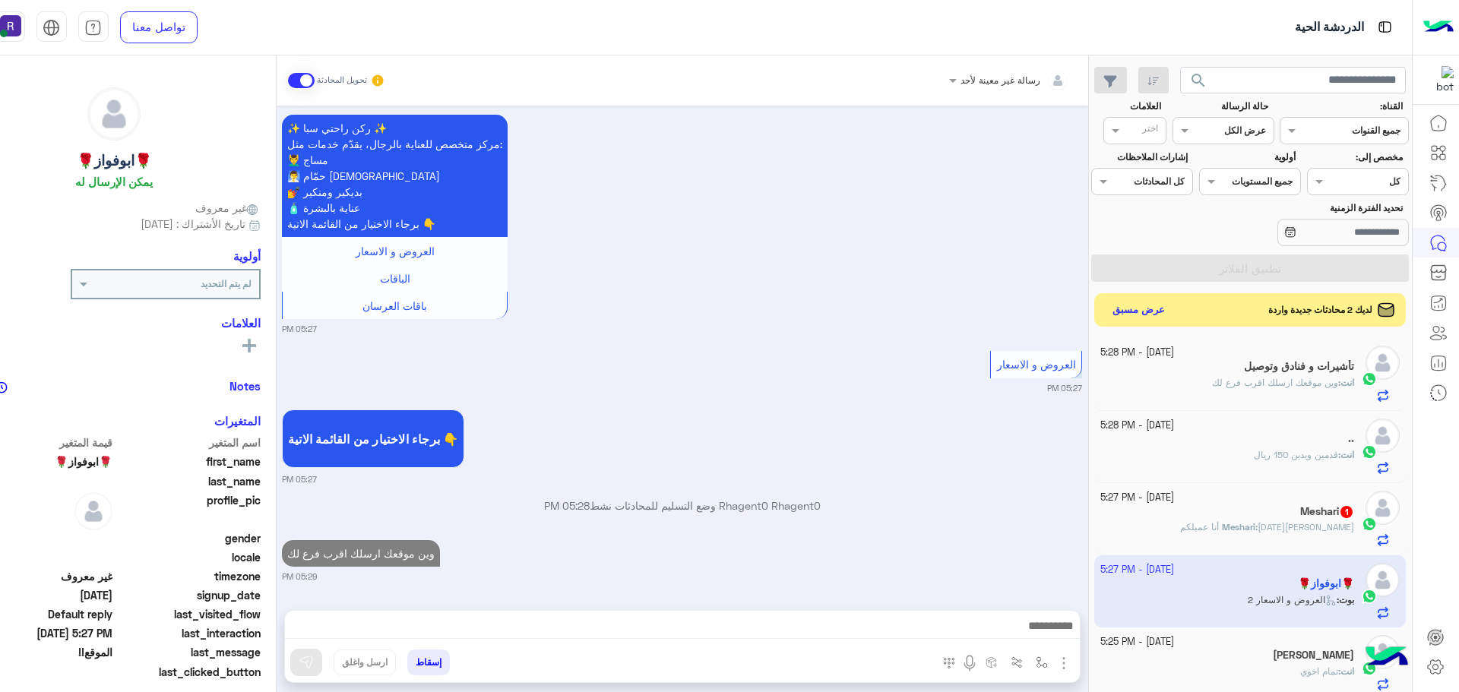
click at [1275, 527] on span "خميس مشيط أنا عميلكم" at bounding box center [1267, 526] width 174 height 11
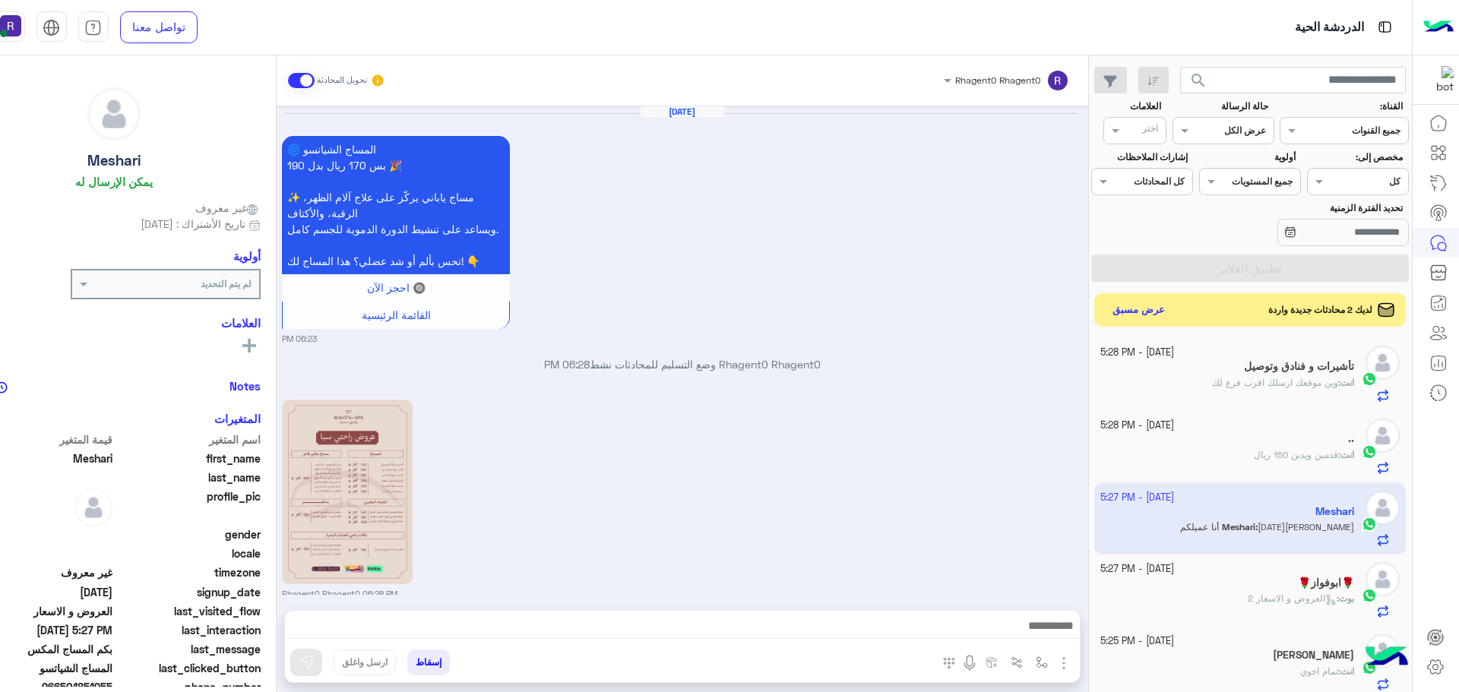
scroll to position [1502, 0]
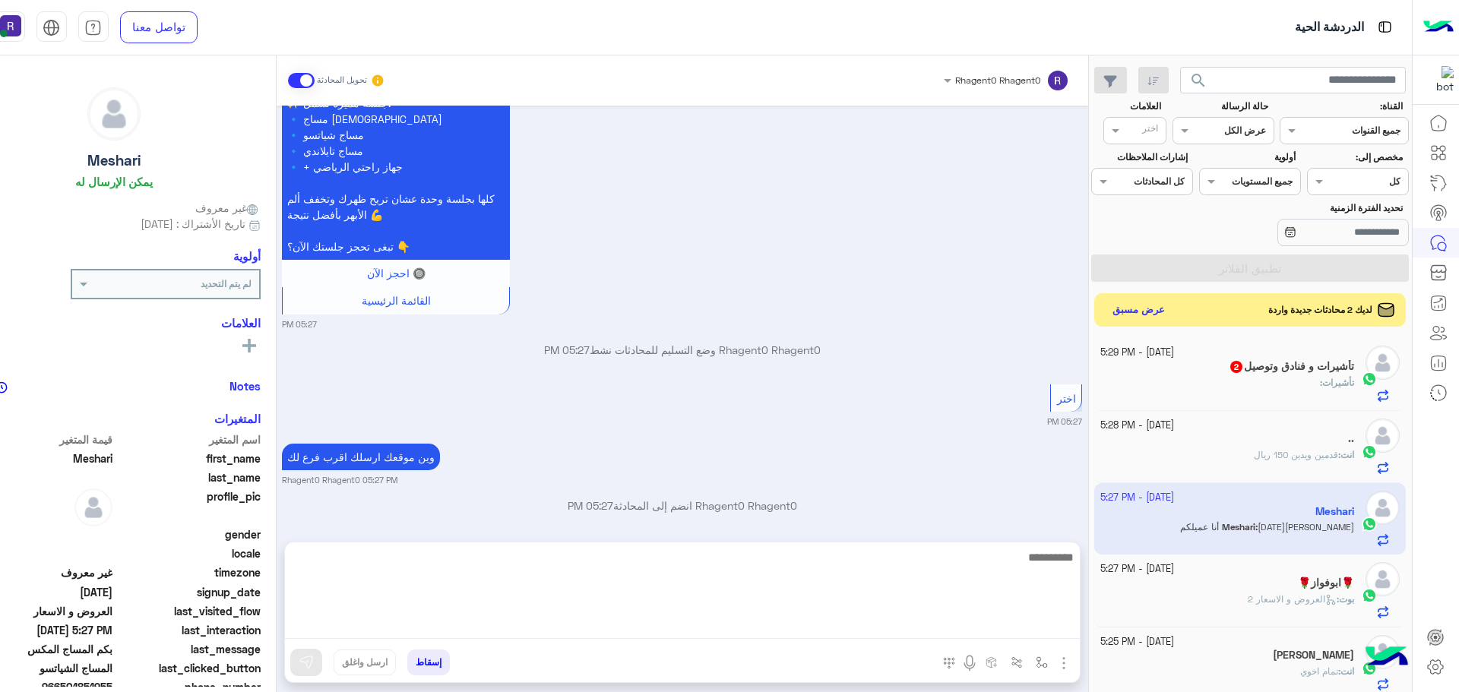
click at [902, 623] on textarea at bounding box center [682, 593] width 795 height 91
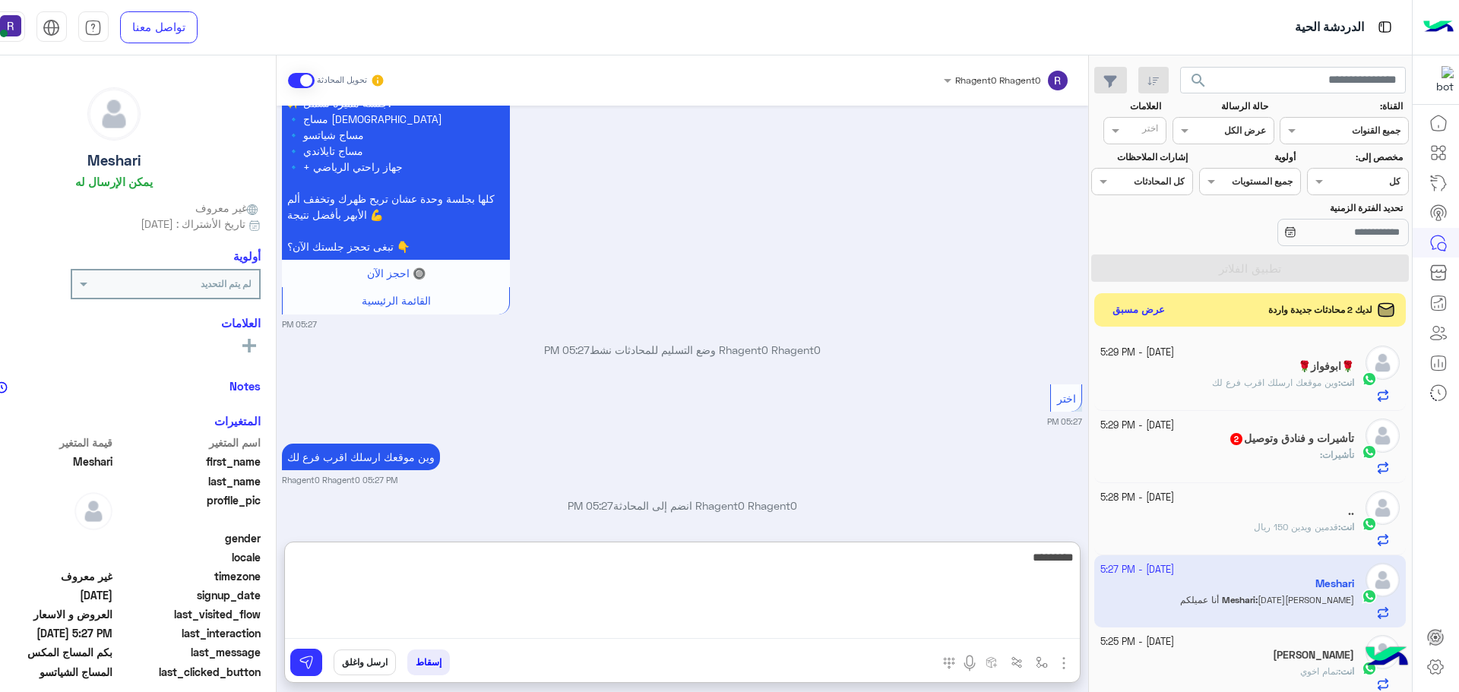
type textarea "*********"
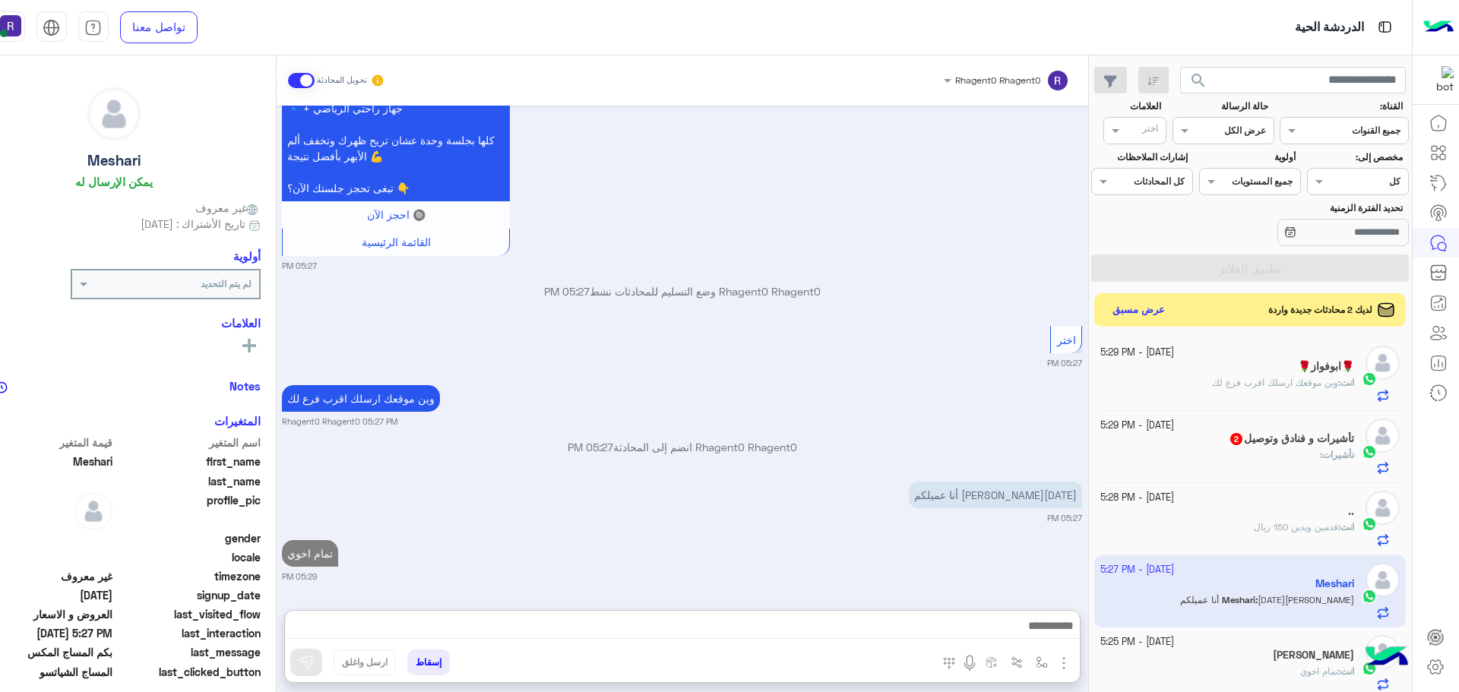
click at [1330, 451] on span "تأشيرات" at bounding box center [1338, 454] width 32 height 11
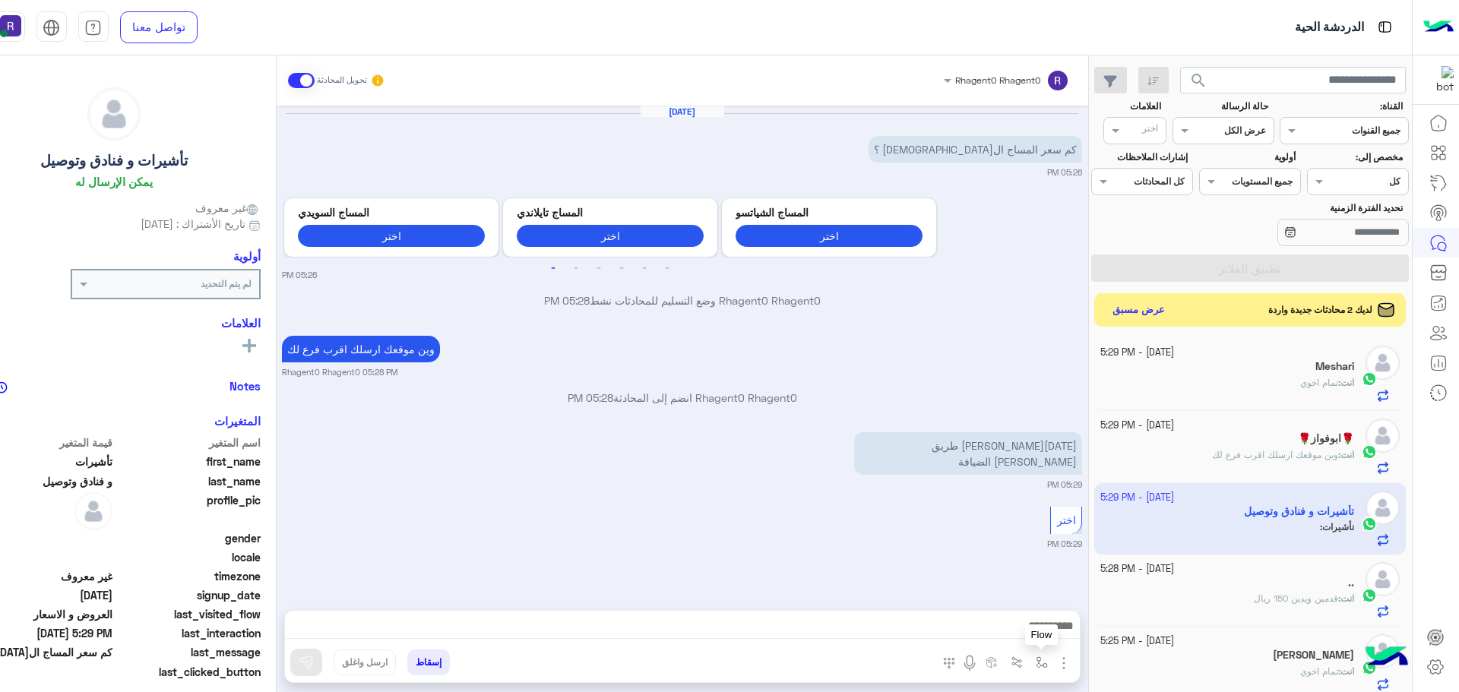
click at [1048, 661] on img "button" at bounding box center [1042, 662] width 12 height 12
click at [1045, 630] on input "text" at bounding box center [1007, 627] width 77 height 14
click at [1036, 566] on span "خميس مشيط" at bounding box center [1012, 565] width 66 height 14
type textarea "*********"
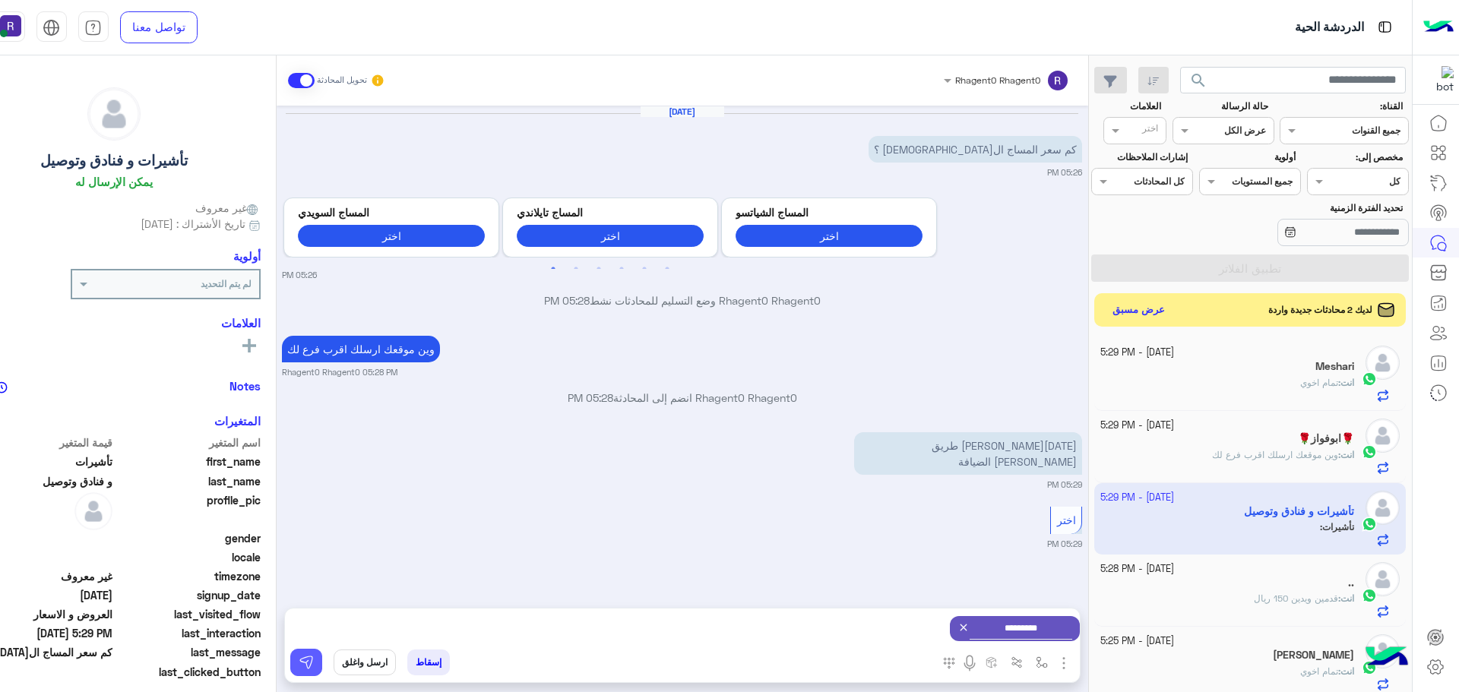
click at [314, 664] on img at bounding box center [306, 662] width 15 height 15
click at [1073, 656] on img "button" at bounding box center [1064, 663] width 18 height 18
click at [1049, 632] on span "الصور" at bounding box center [1034, 630] width 28 height 17
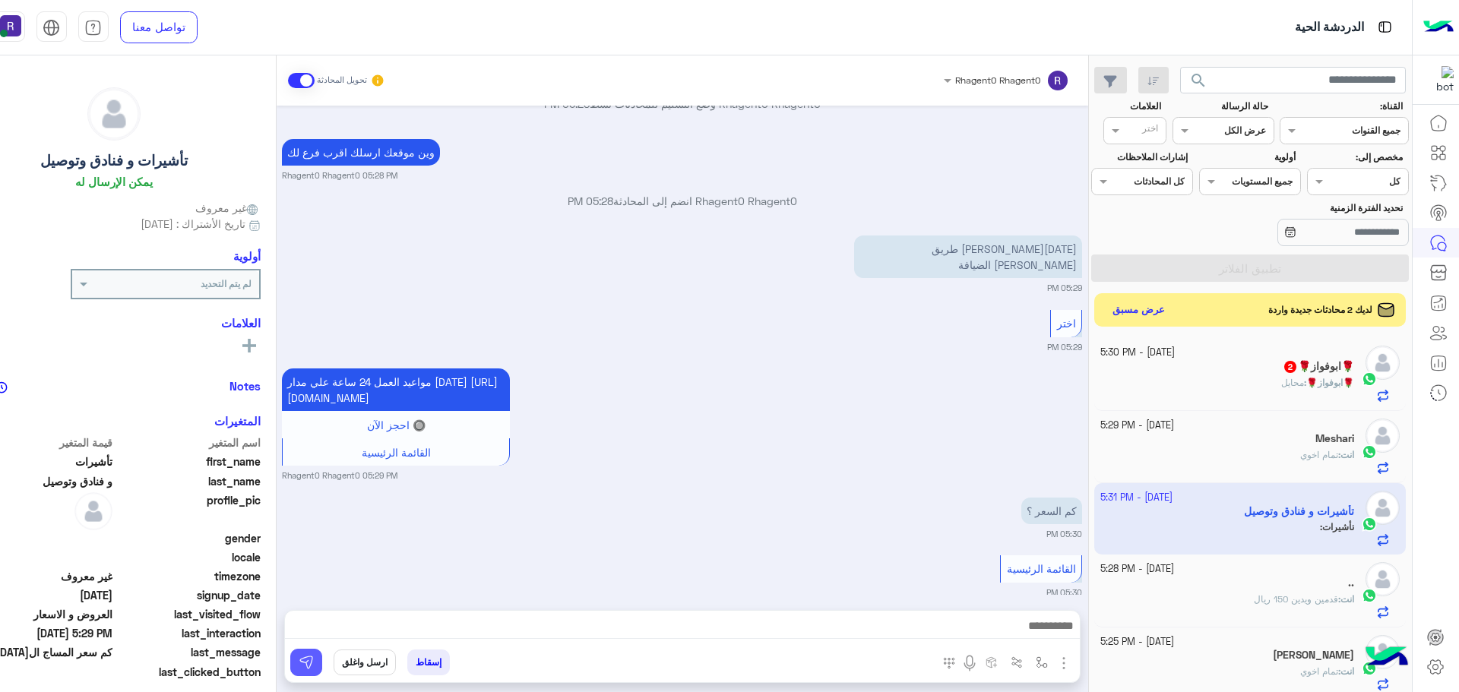
scroll to position [255, 0]
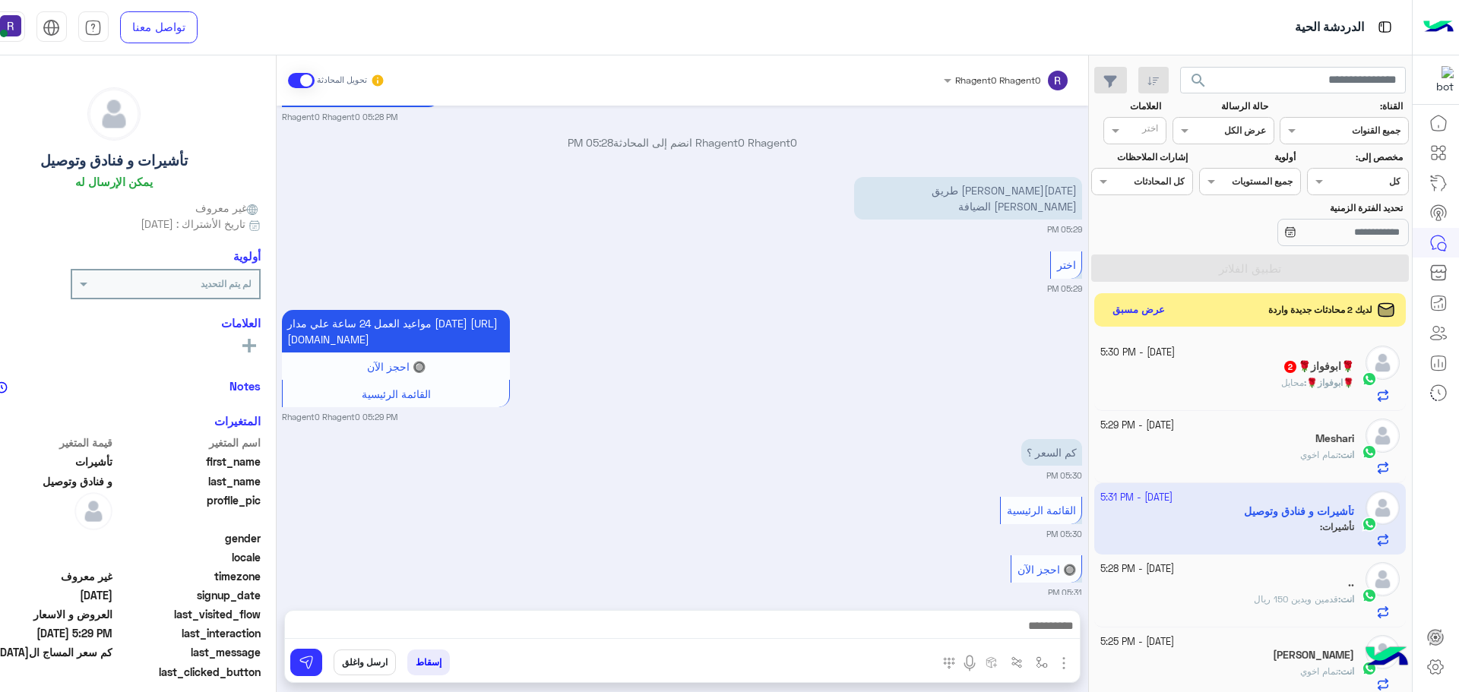
click at [1073, 656] on img "button" at bounding box center [1064, 663] width 18 height 18
click at [1067, 638] on img at bounding box center [1061, 630] width 12 height 17
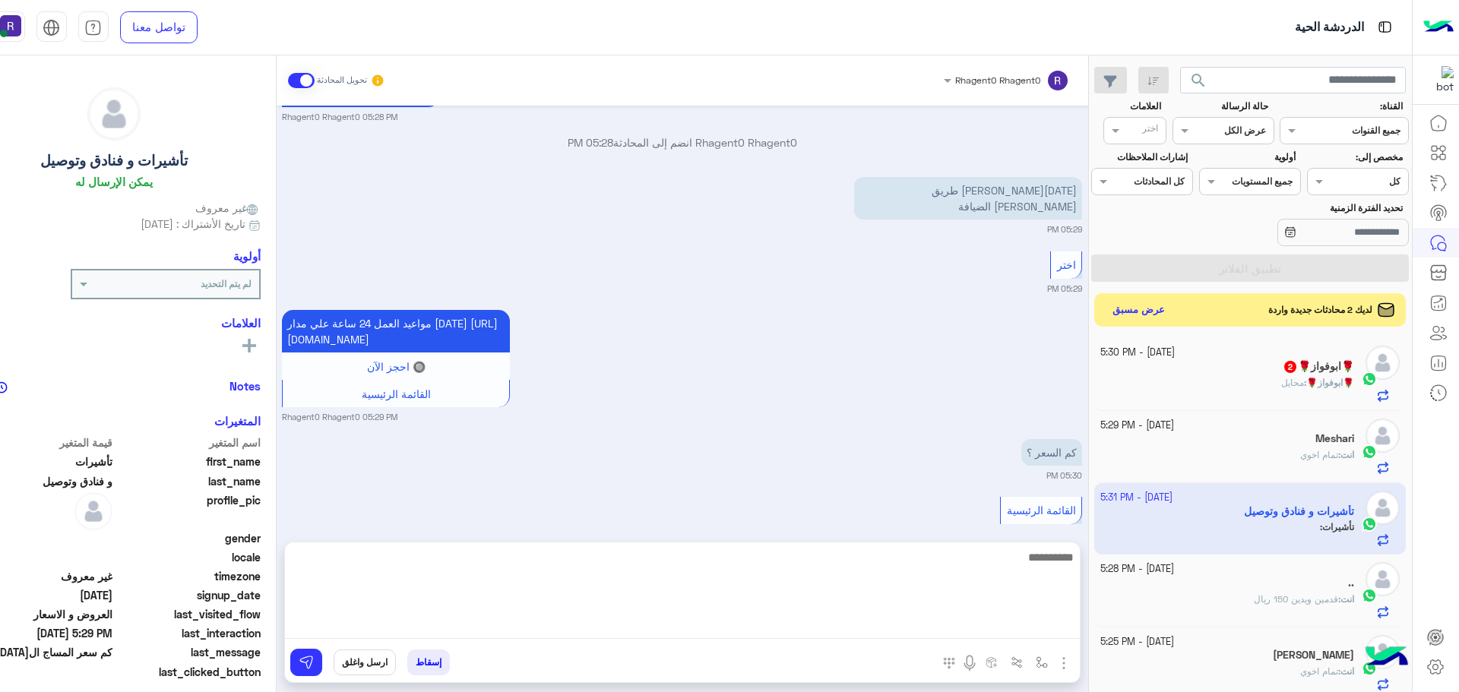
click at [599, 631] on textarea at bounding box center [682, 593] width 795 height 91
type textarea "**********"
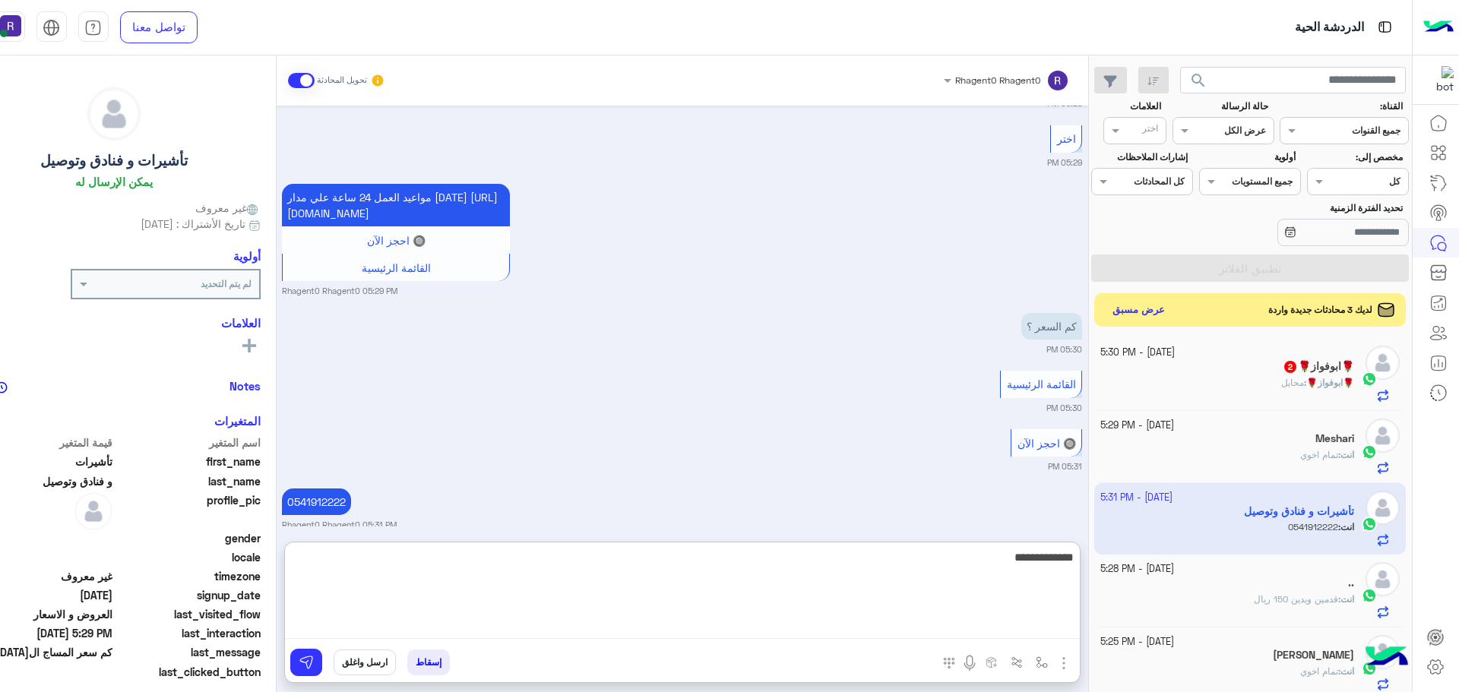
type textarea "**********"
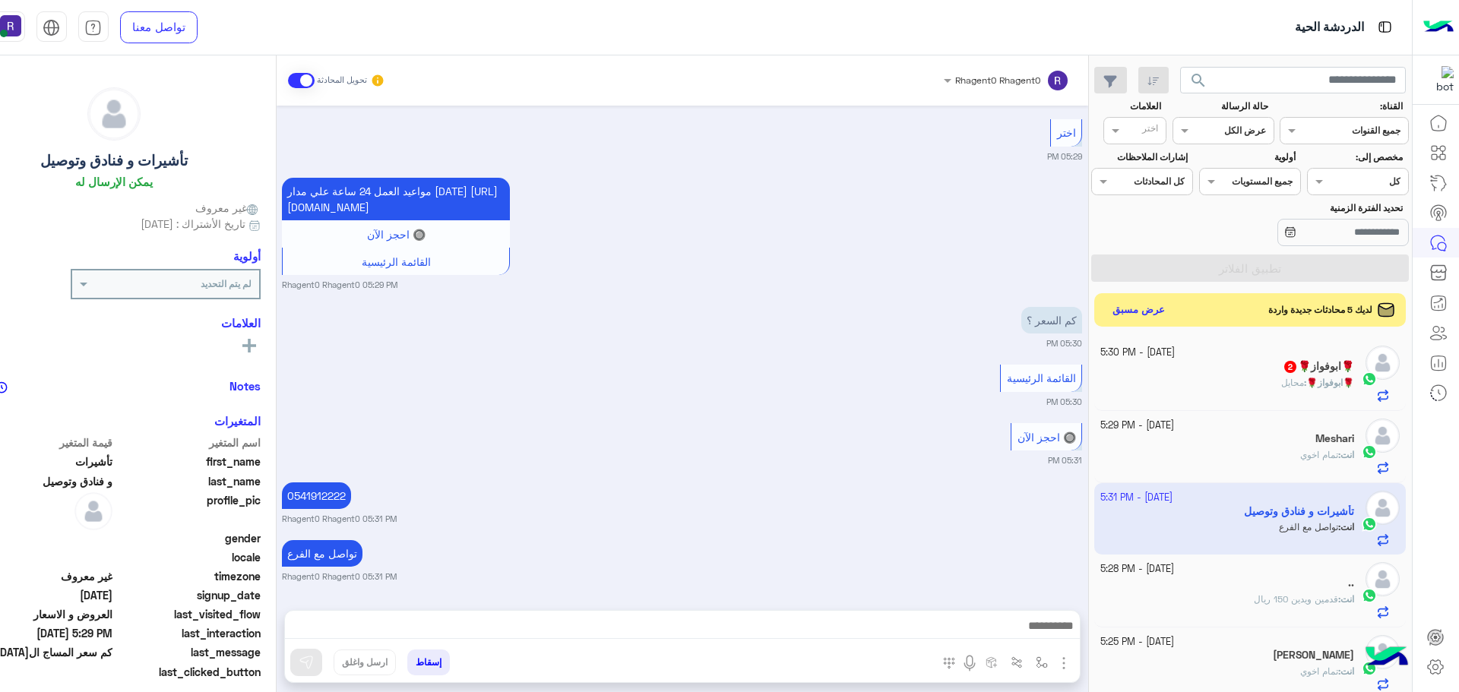
click at [642, 419] on div "Oct 13, 2025 كم سعر المساج السويدي ؟ 05:26 PM Previous المساج السويدي اختر المس…" at bounding box center [682, 350] width 811 height 489
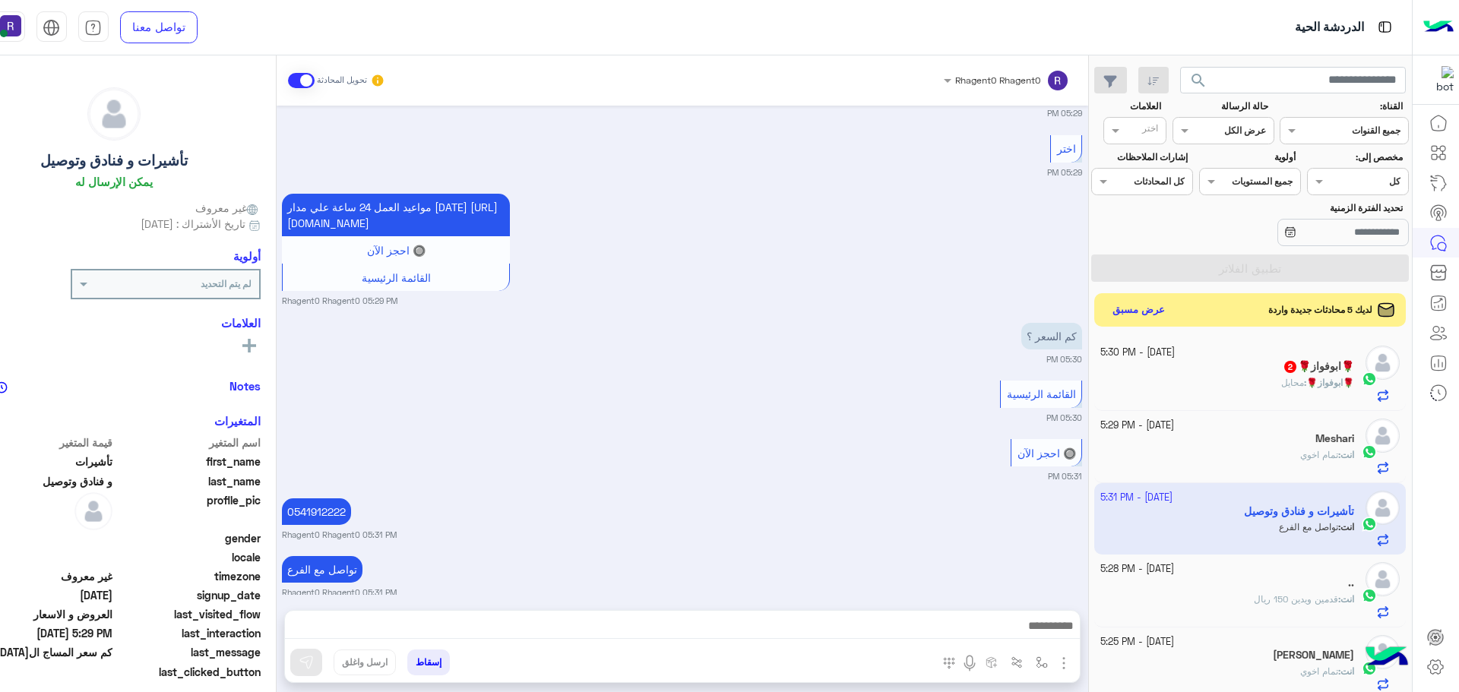
click at [1214, 391] on div "🌹ابوفواز🌹 : محايل" at bounding box center [1227, 389] width 254 height 27
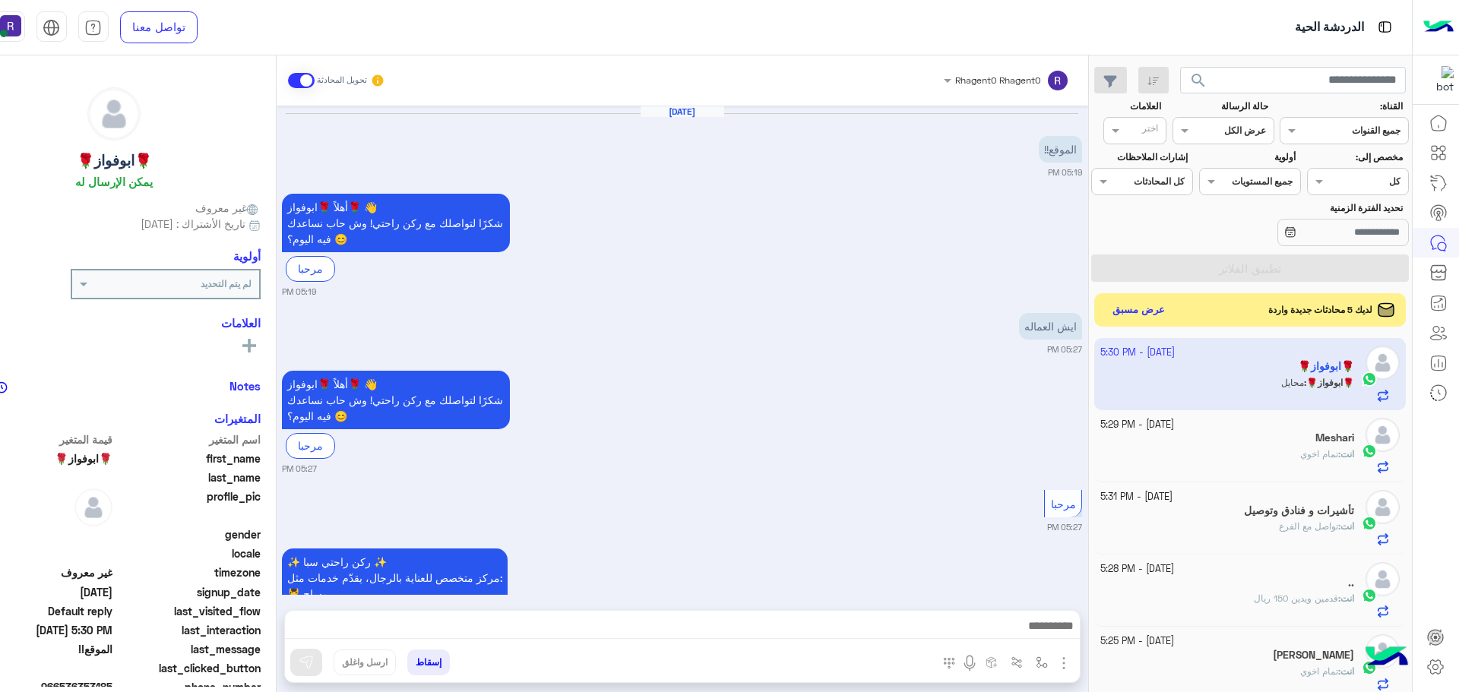
scroll to position [631, 0]
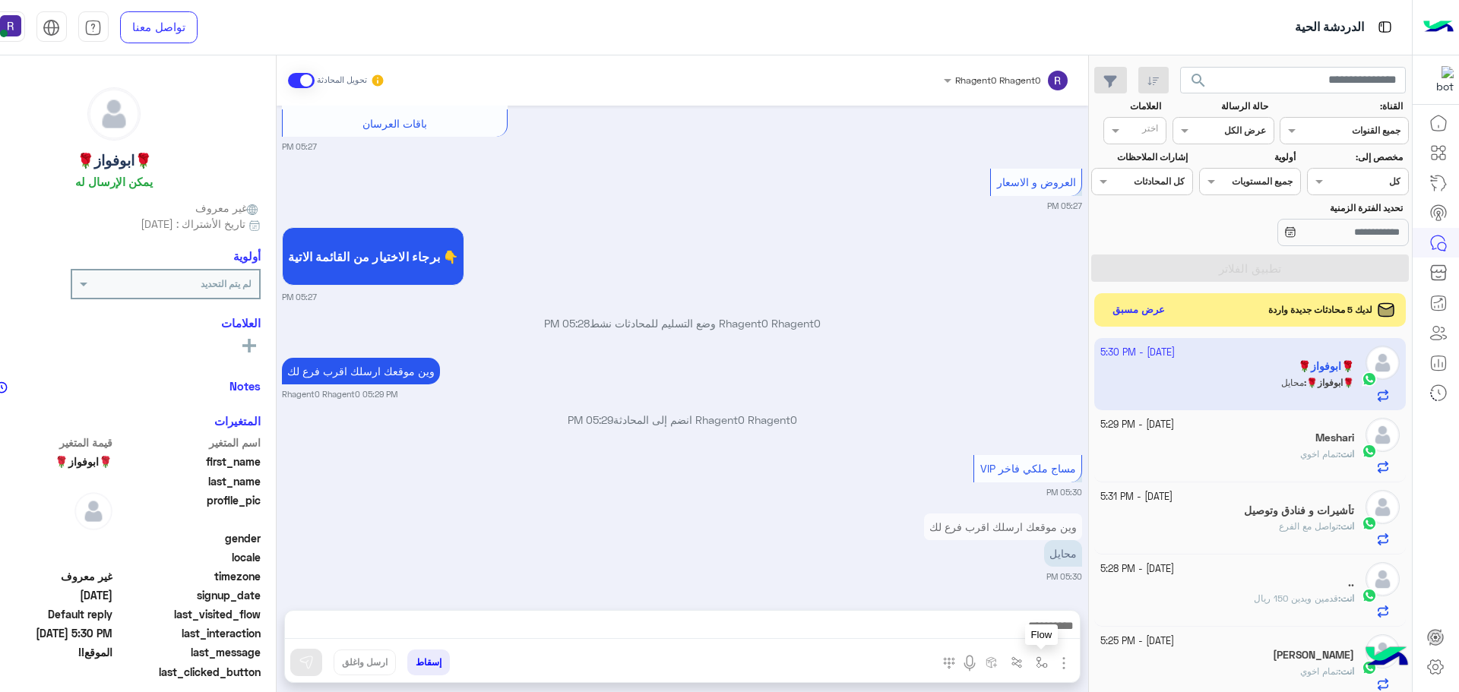
click at [1048, 659] on img "button" at bounding box center [1042, 662] width 12 height 12
click at [1045, 636] on div "أدخل اسم مجموعة الرسائل" at bounding box center [993, 629] width 104 height 14
click at [1053, 542] on div "لبن" at bounding box center [987, 536] width 131 height 30
type textarea "***"
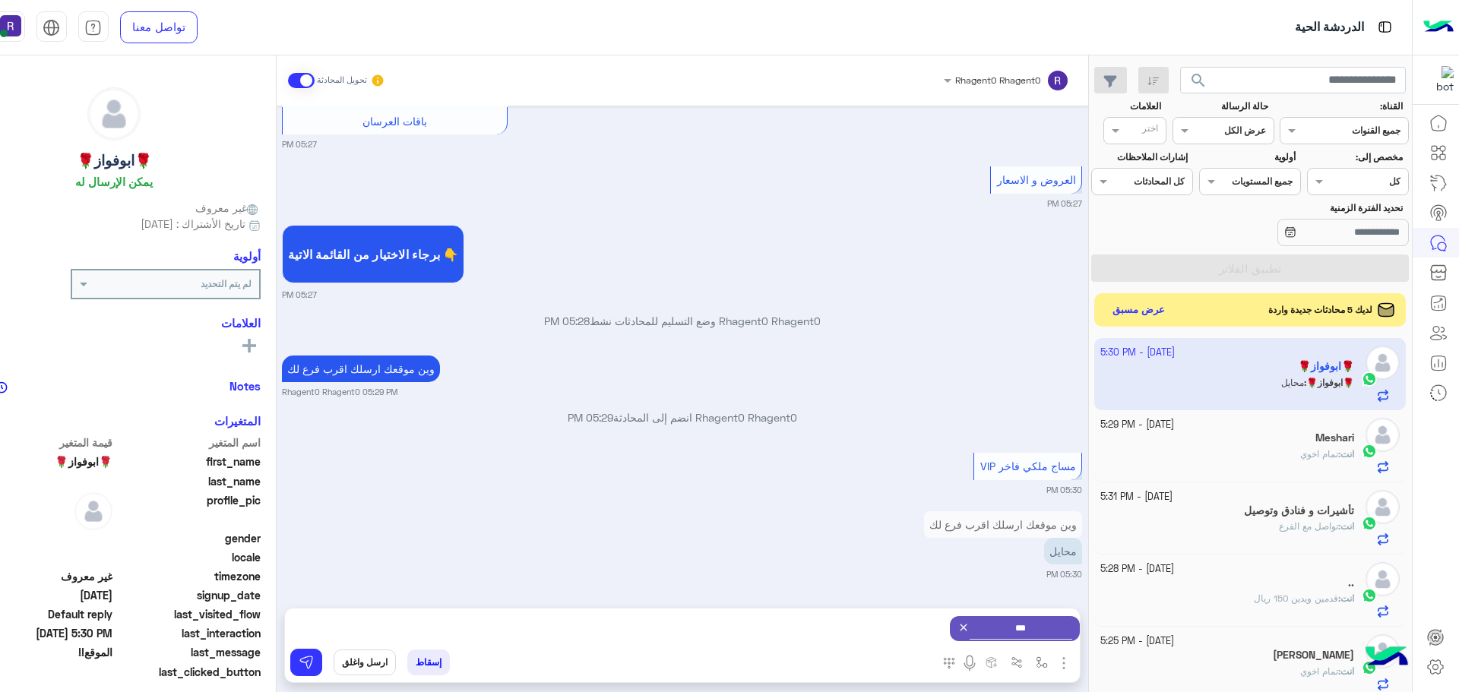
click at [969, 628] on icon at bounding box center [963, 628] width 12 height 12
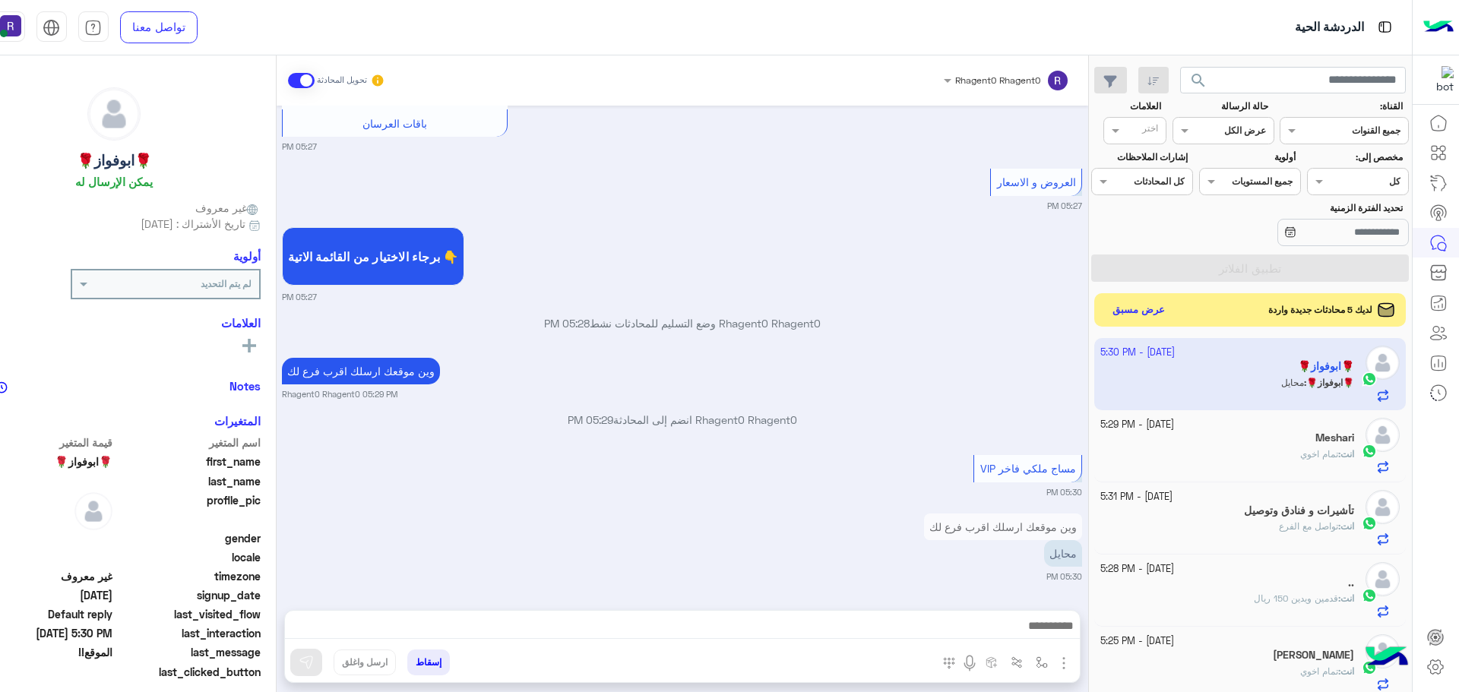
scroll to position [631, 0]
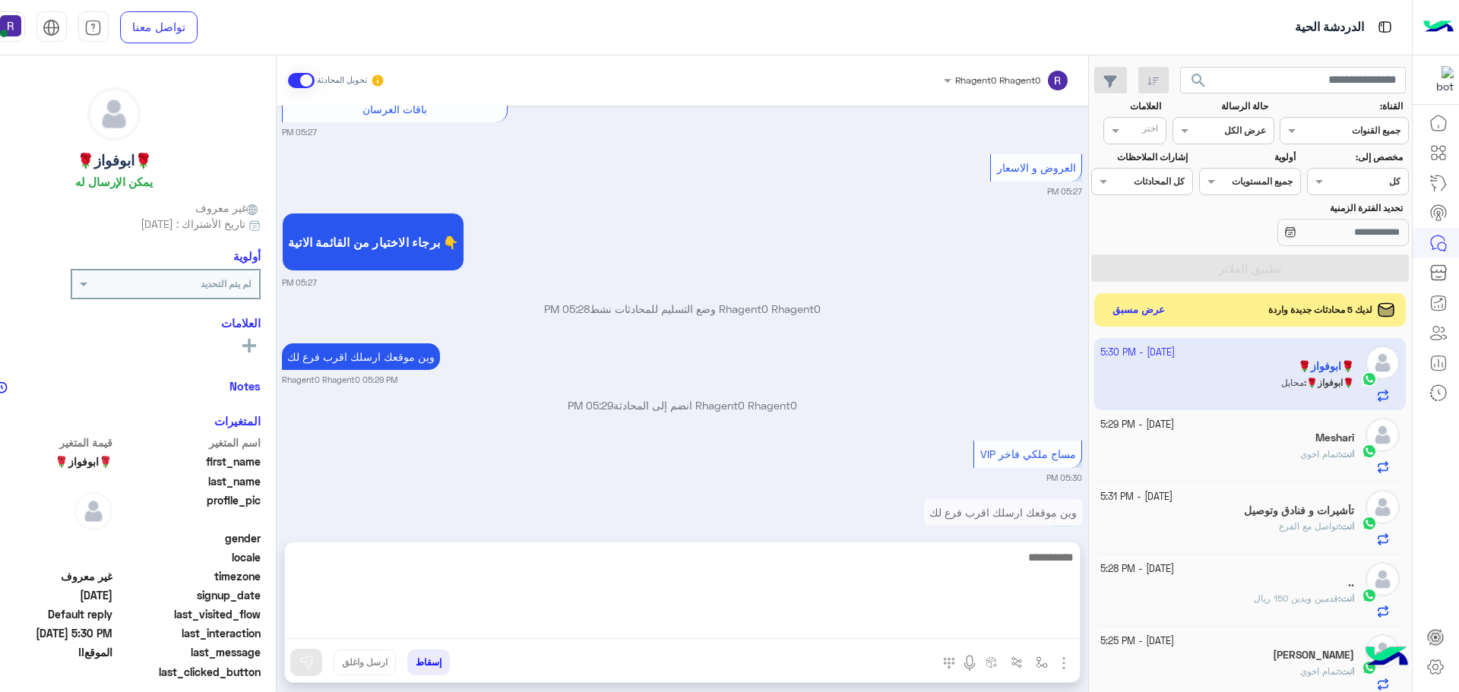
click at [822, 624] on textarea at bounding box center [682, 593] width 795 height 91
type textarea "**********"
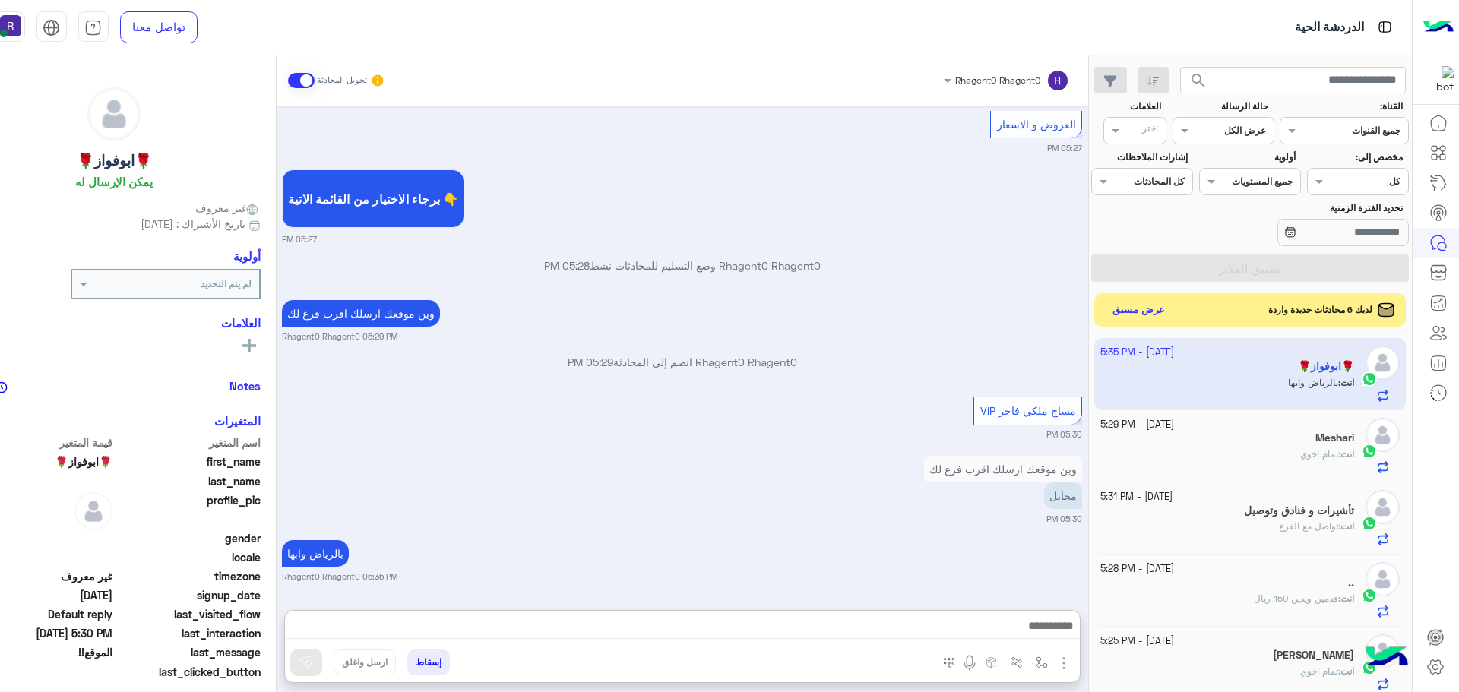
click at [678, 541] on div "Rhagent0 Rhagent0 تحويل المحادثة Oct 13, 2025 الموقع!! 05:19 PM أهلاً 🌹ابوفواز🌹…" at bounding box center [682, 376] width 811 height 643
click at [1166, 311] on button "عرض مسبق" at bounding box center [1137, 309] width 64 height 21
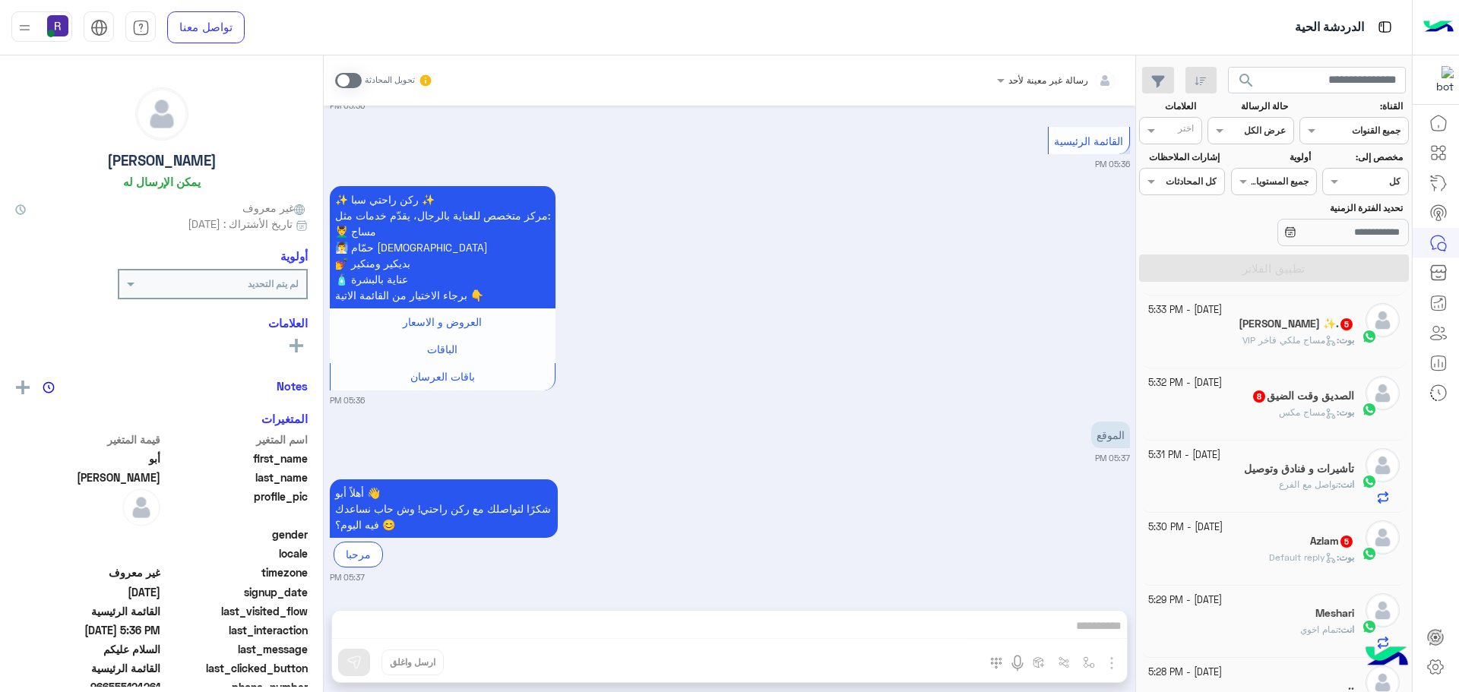
scroll to position [228, 0]
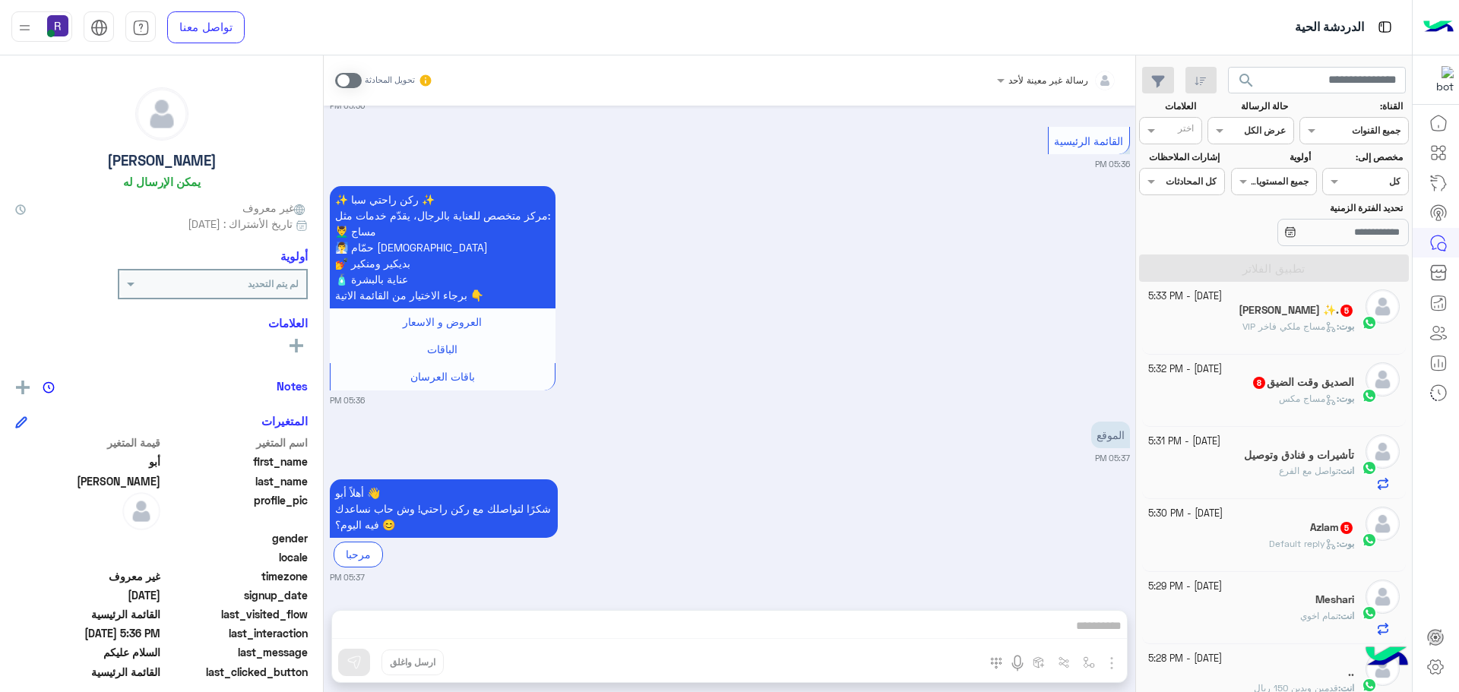
click at [1232, 540] on div "[PERSON_NAME] : Default reply" at bounding box center [1251, 550] width 207 height 27
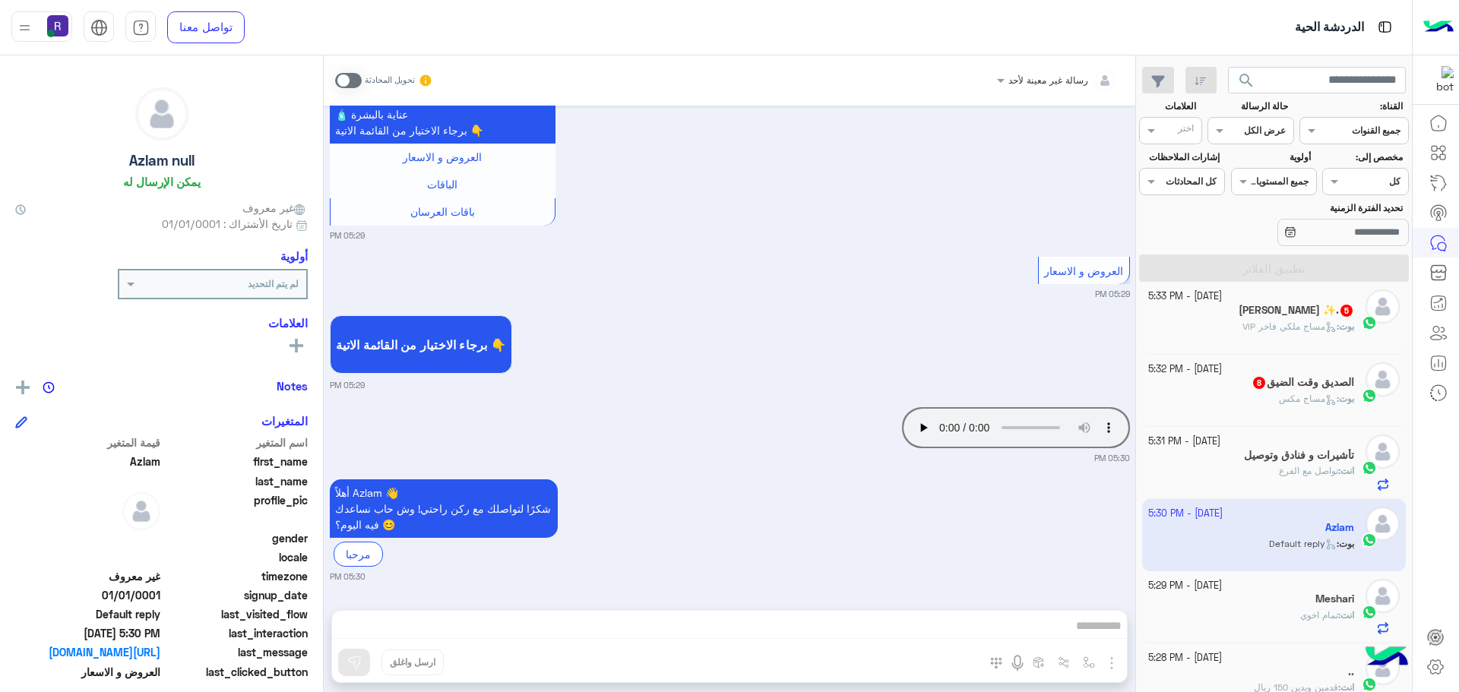
scroll to position [229, 0]
click at [358, 81] on span at bounding box center [348, 80] width 27 height 15
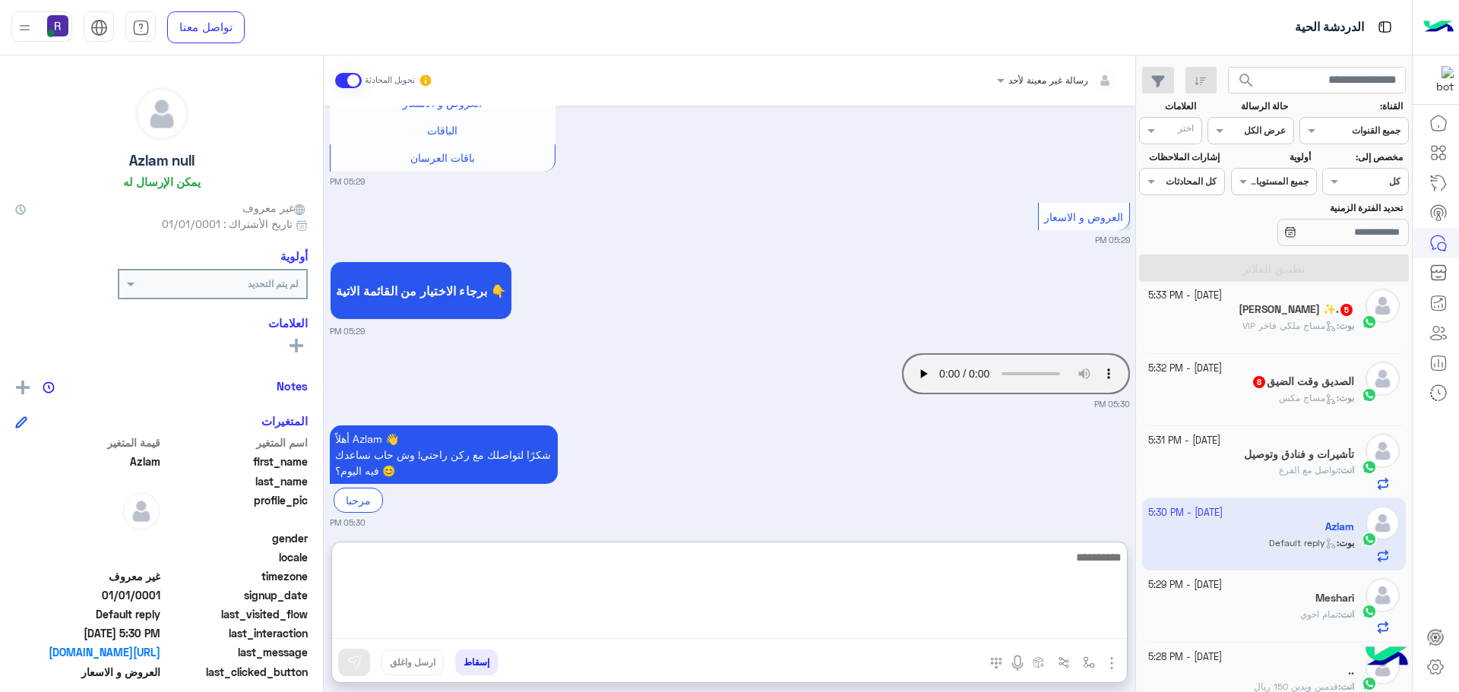
paste textarea "**********"
type textarea "**********"
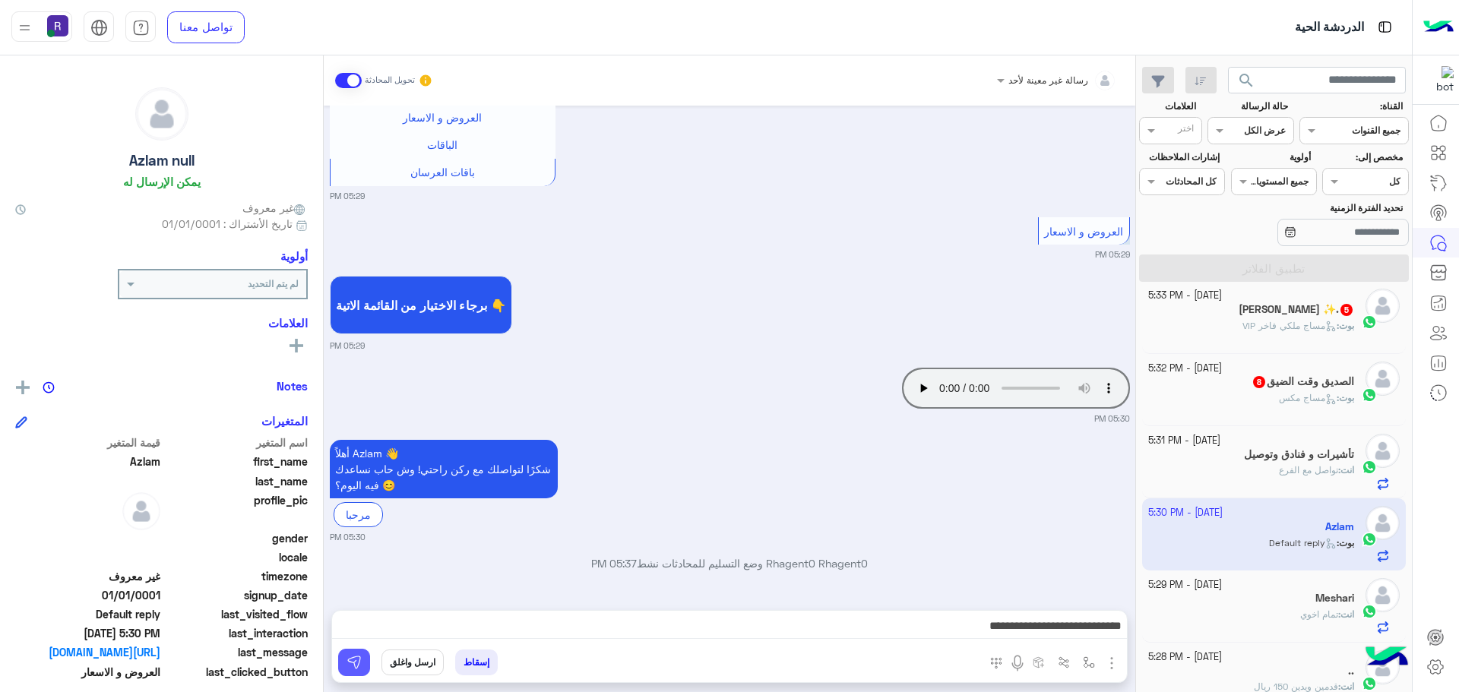
click at [356, 666] on img at bounding box center [353, 662] width 15 height 15
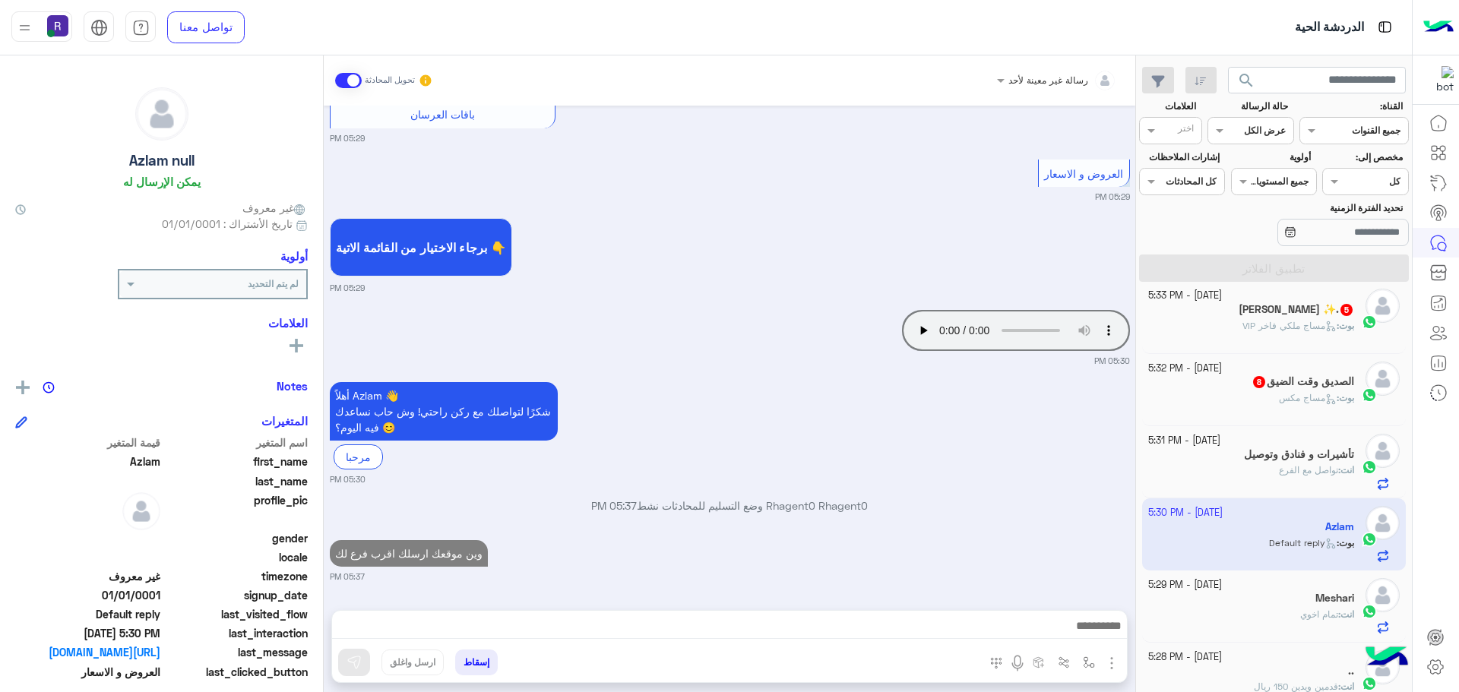
click at [1229, 394] on div "بوت : مساج مكس" at bounding box center [1251, 404] width 207 height 27
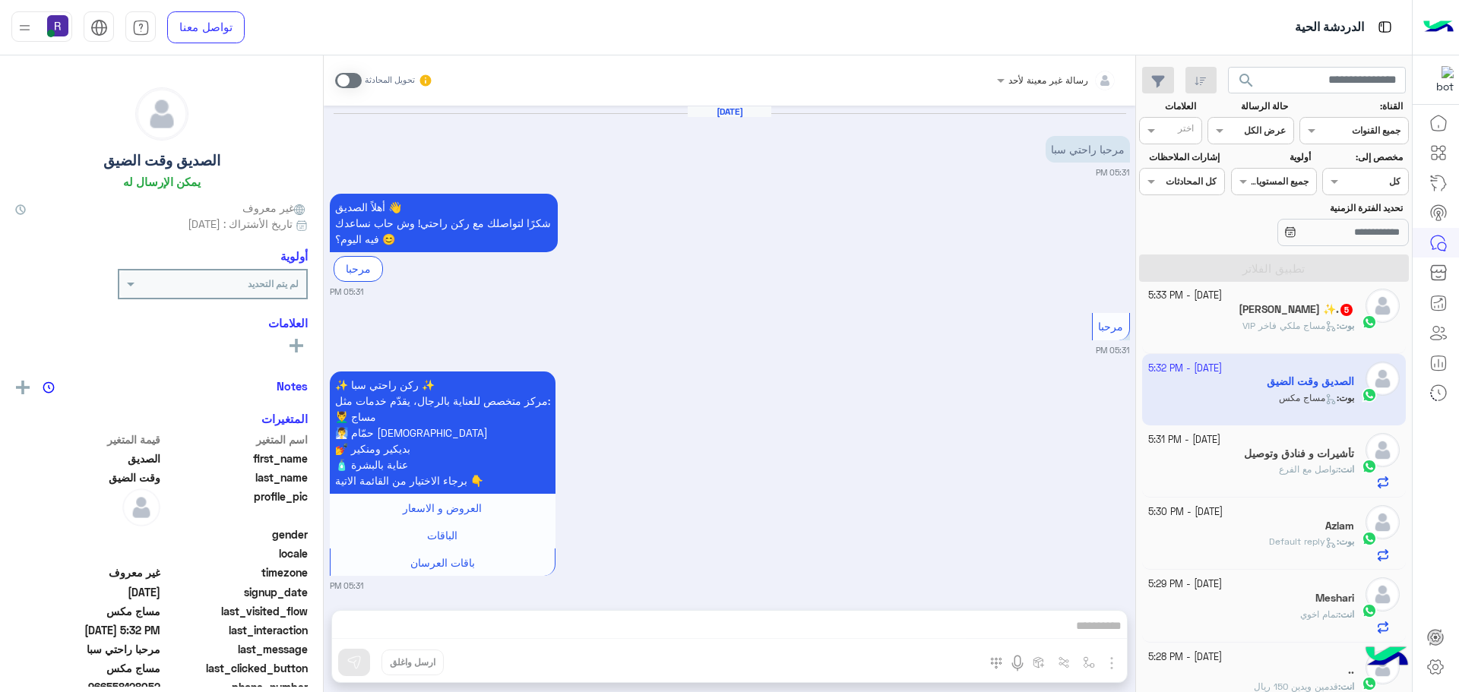
scroll to position [1595, 0]
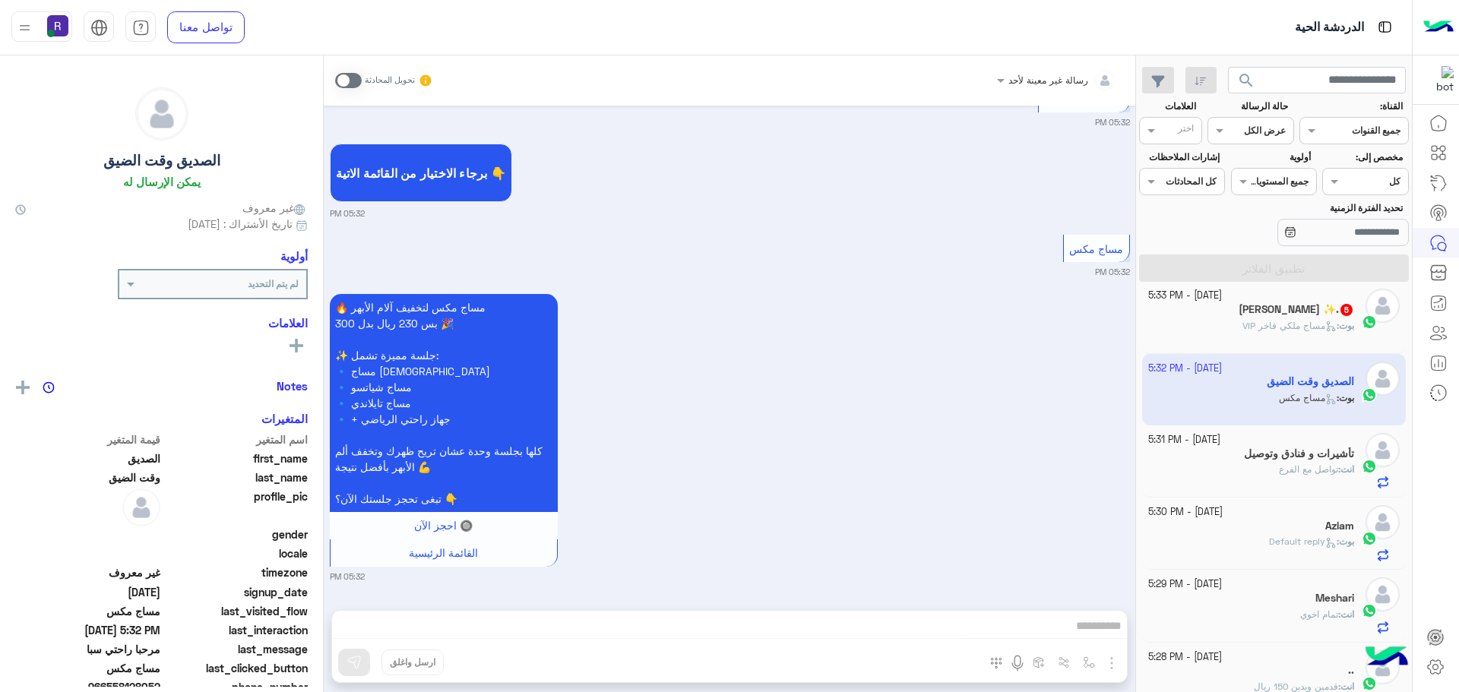
click at [356, 83] on span at bounding box center [348, 80] width 27 height 15
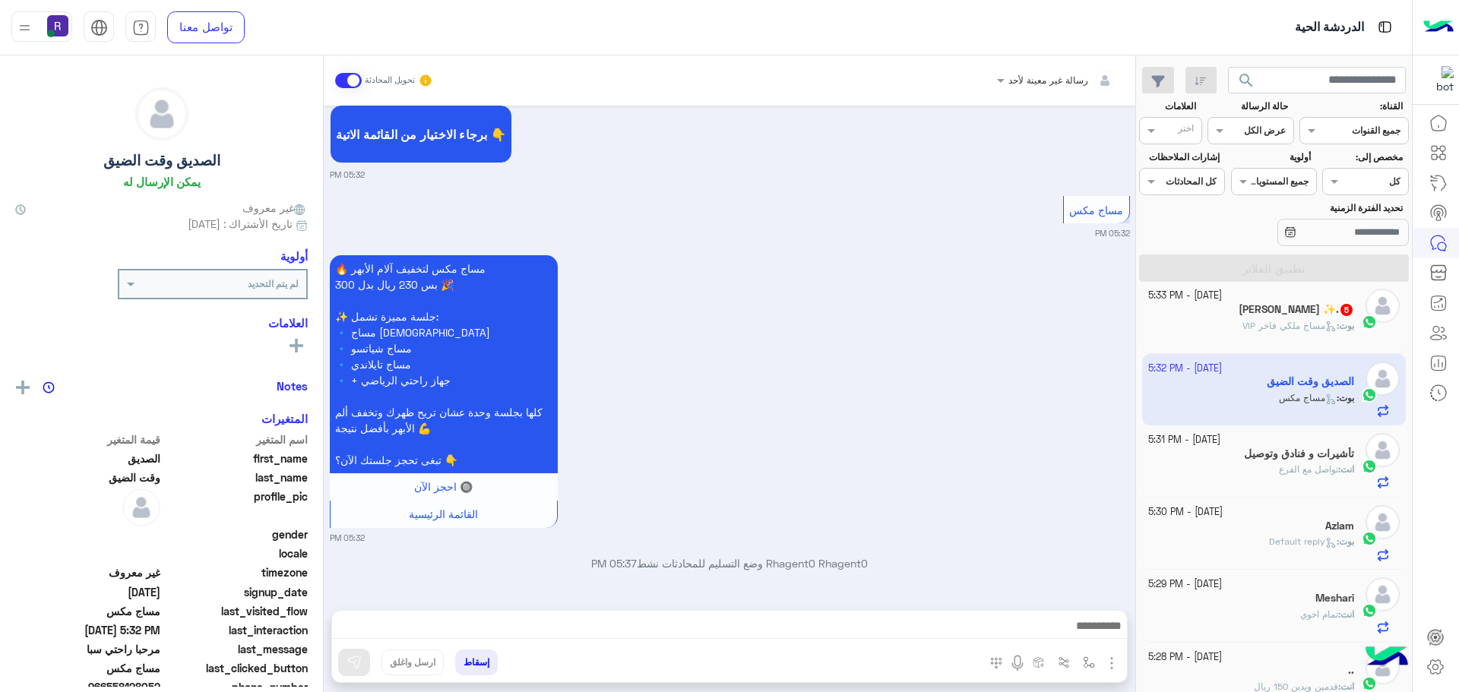
scroll to position [229, 0]
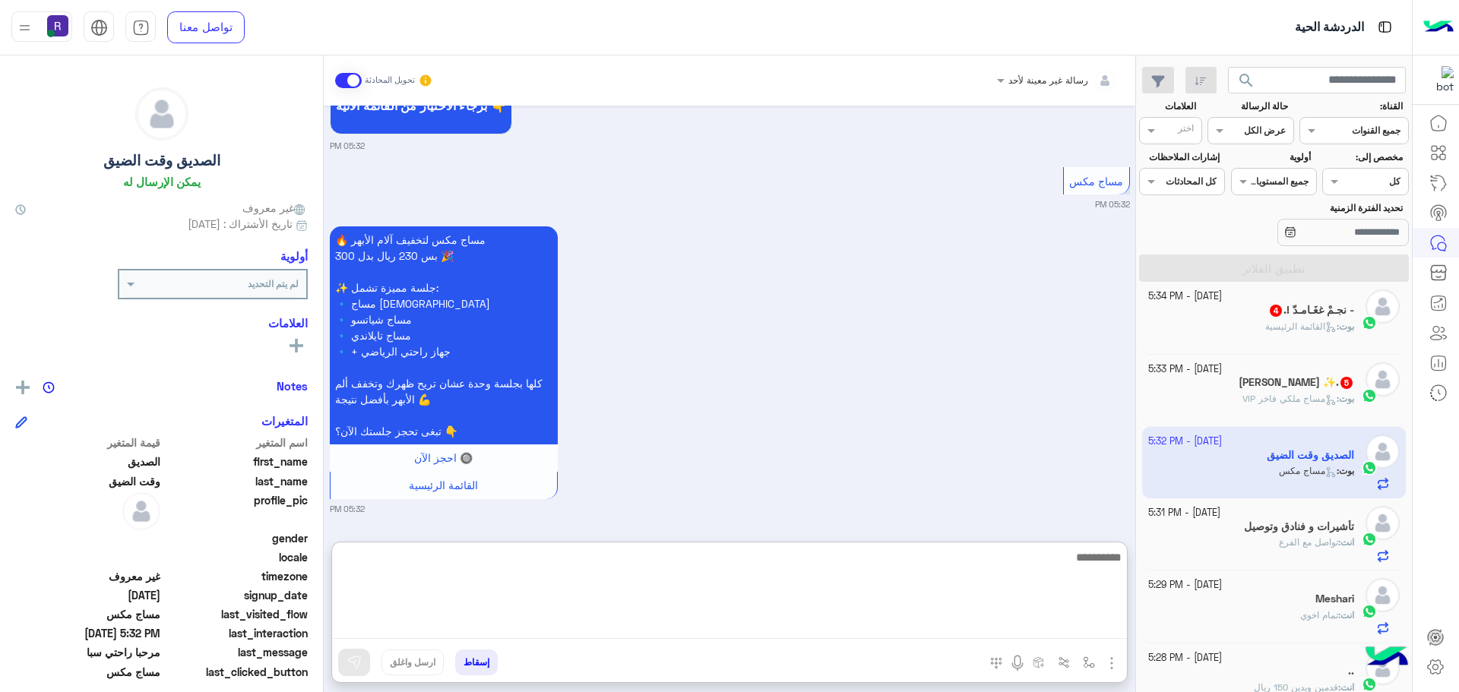
paste textarea "**********"
type textarea "**********"
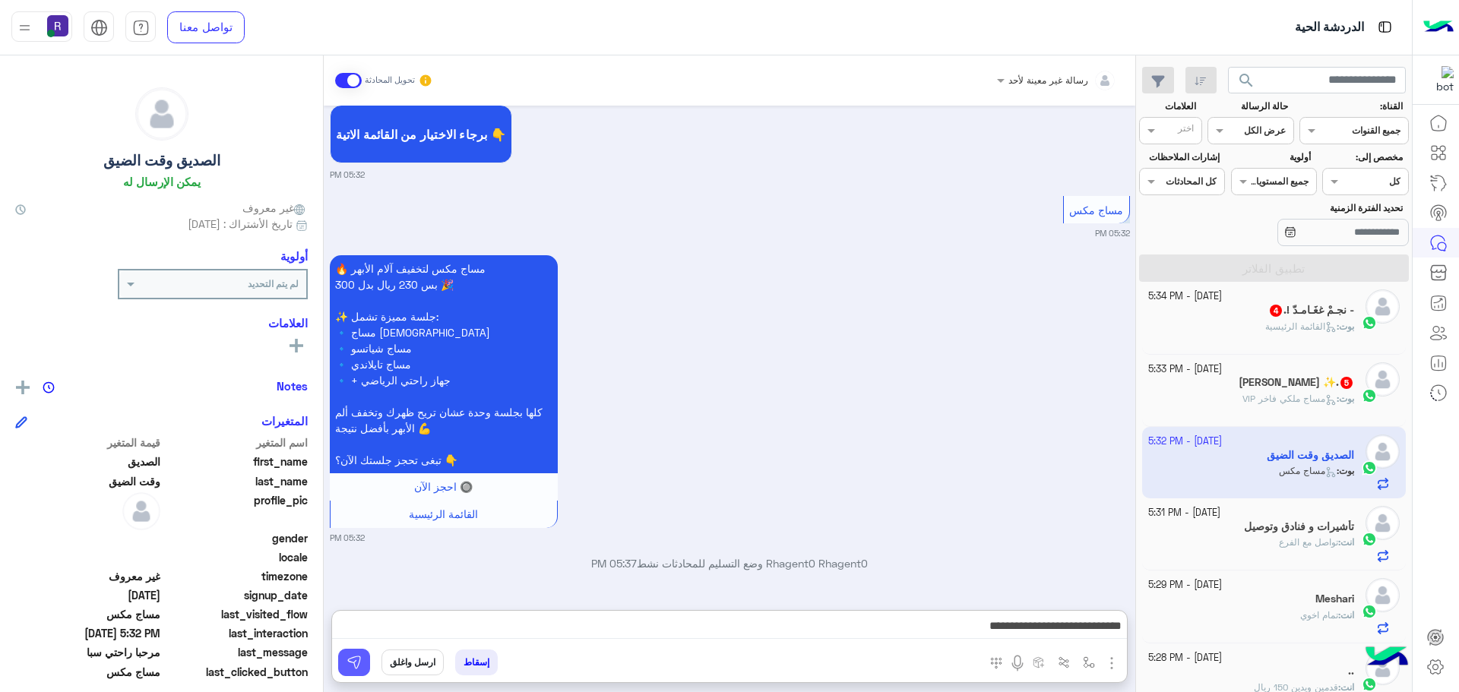
click at [353, 668] on img at bounding box center [353, 662] width 15 height 15
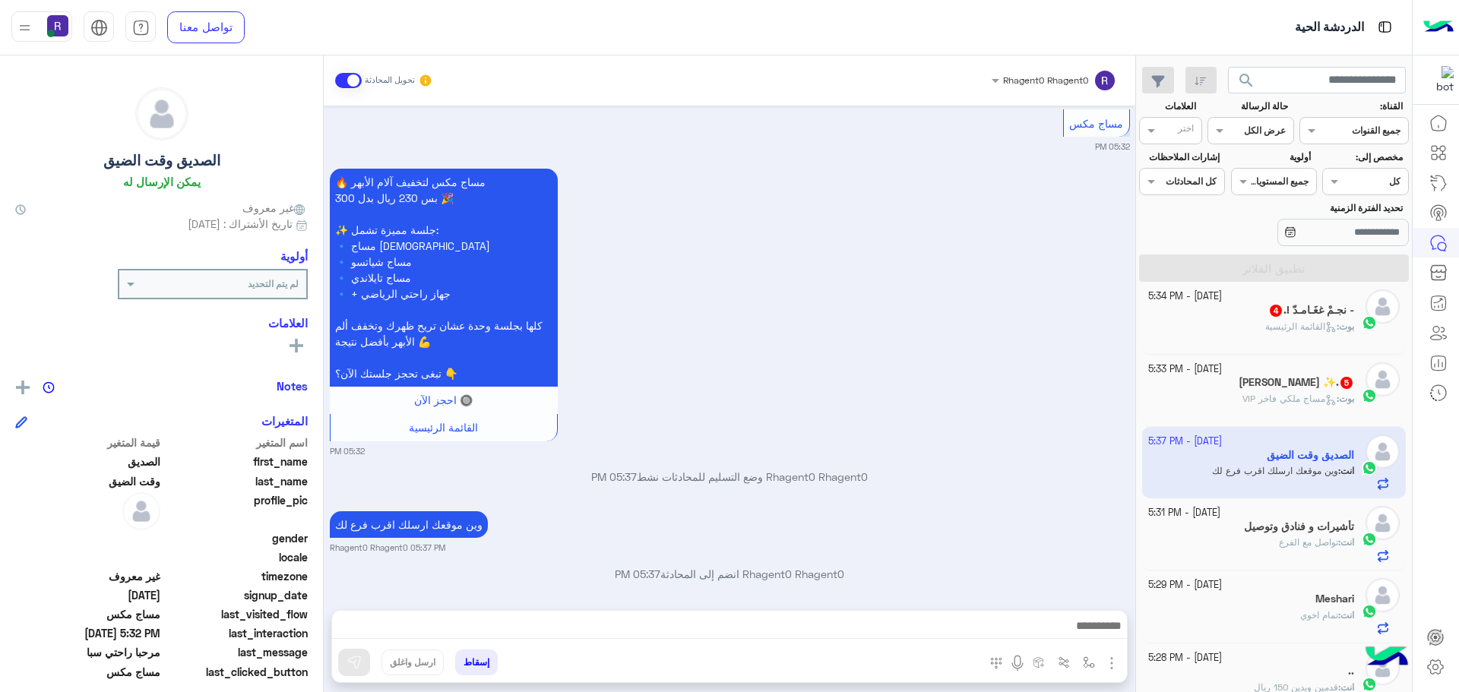
scroll to position [1731, 0]
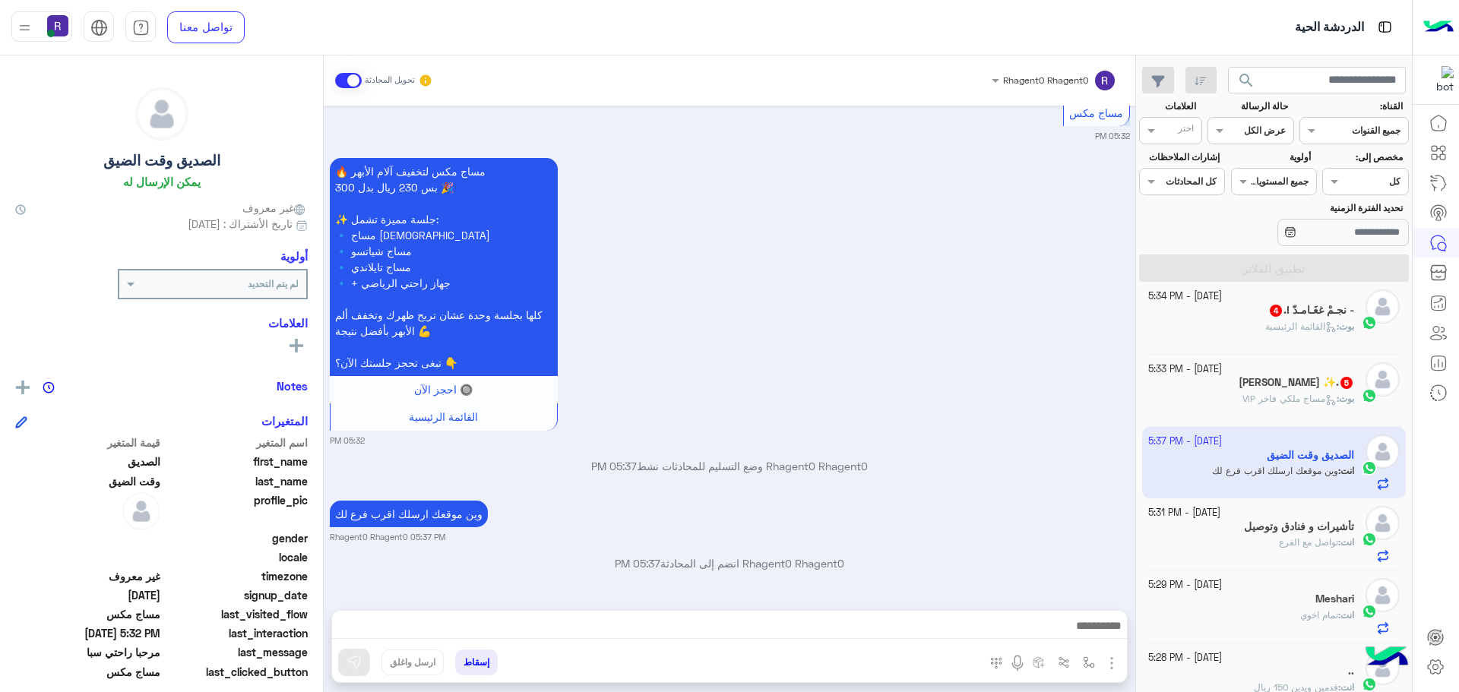
click at [1309, 410] on div "بوت : مساج ملكي فاخر VIP" at bounding box center [1251, 405] width 207 height 27
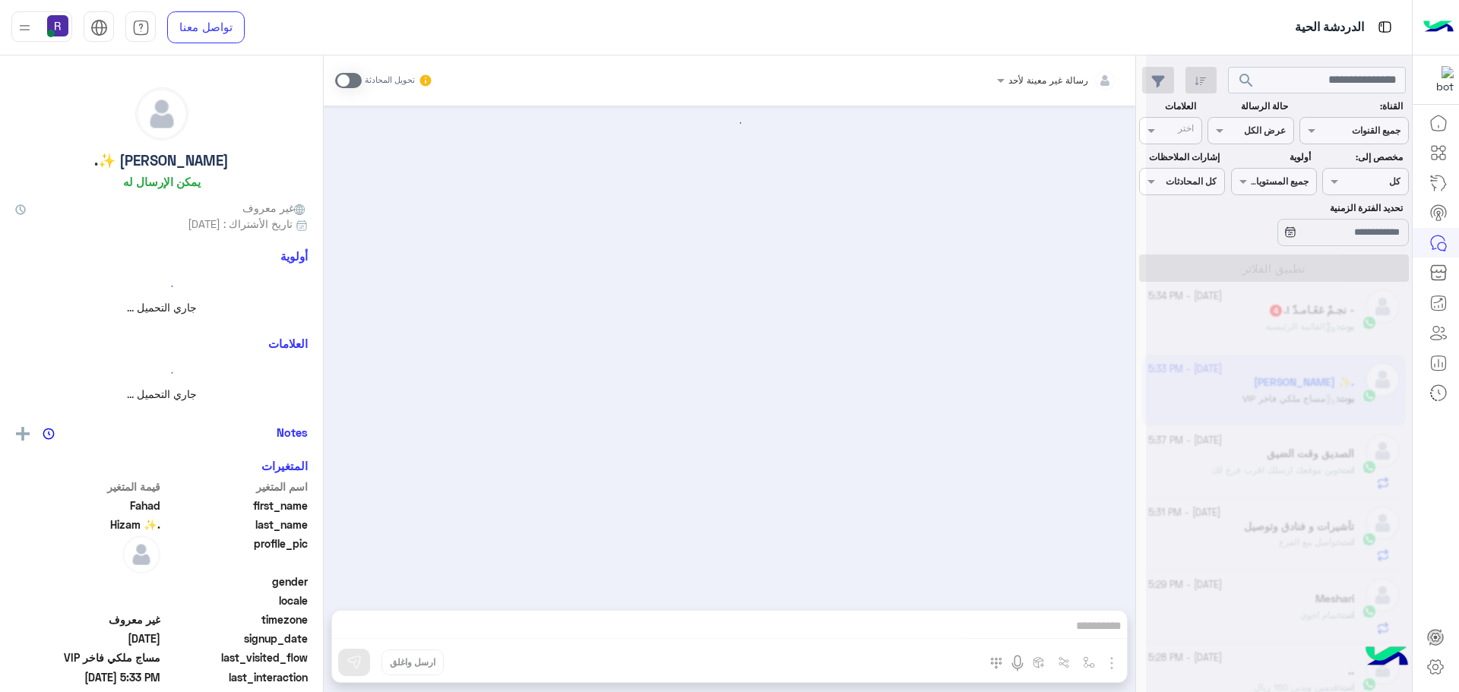
scroll to position [852, 0]
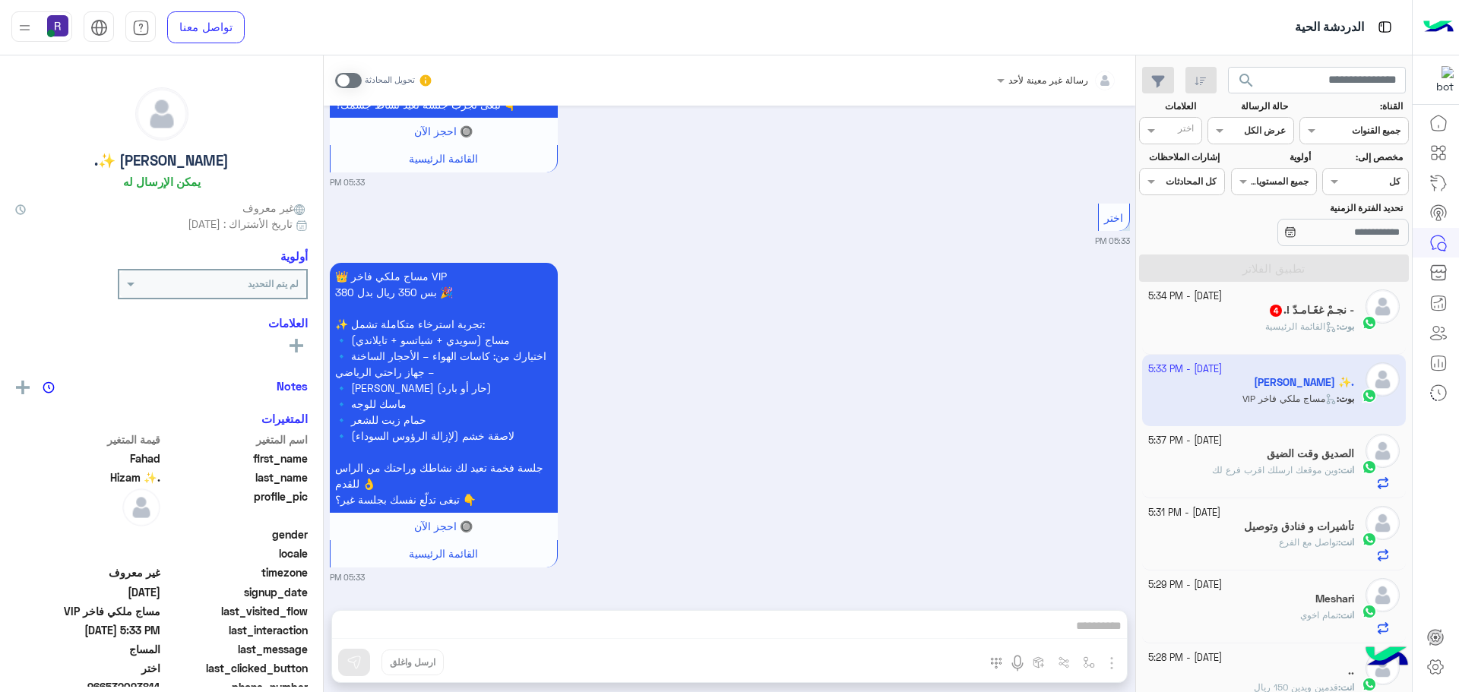
click at [355, 81] on span at bounding box center [348, 80] width 27 height 15
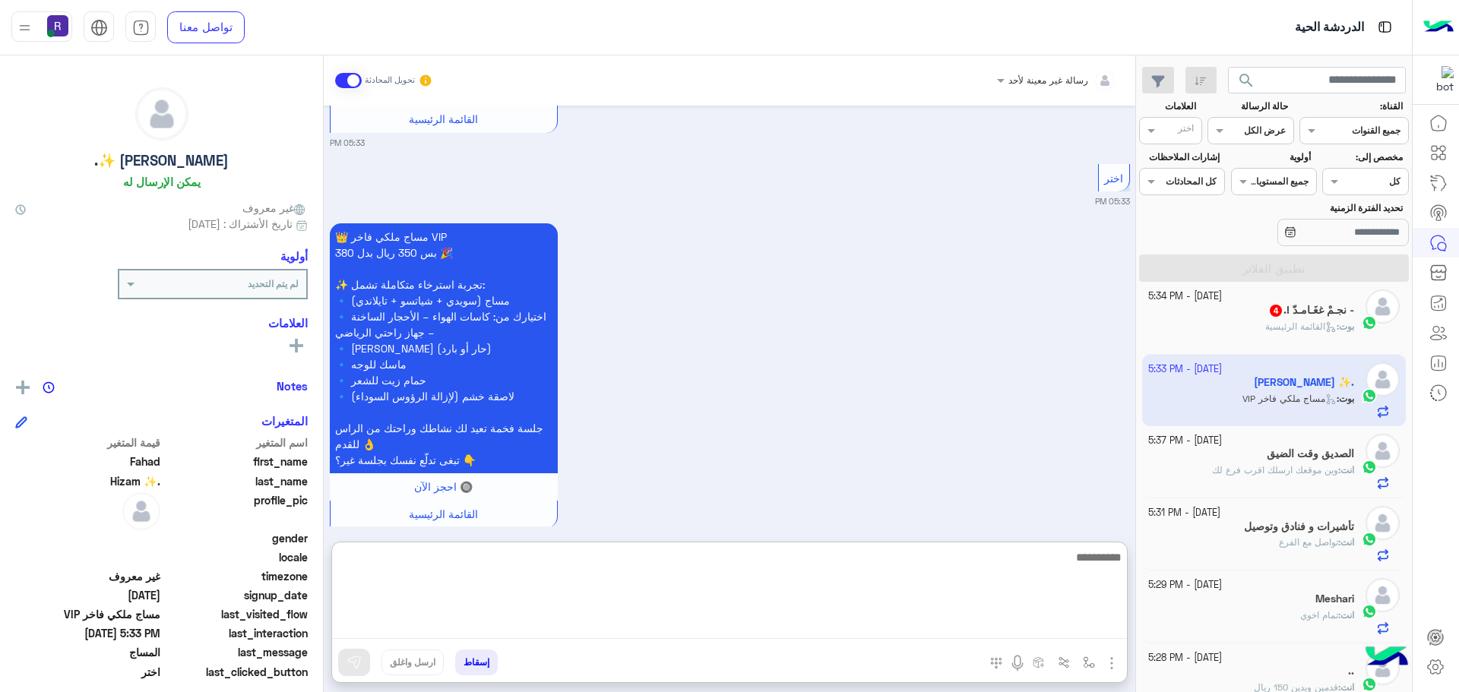
paste textarea "**********"
type textarea "**********"
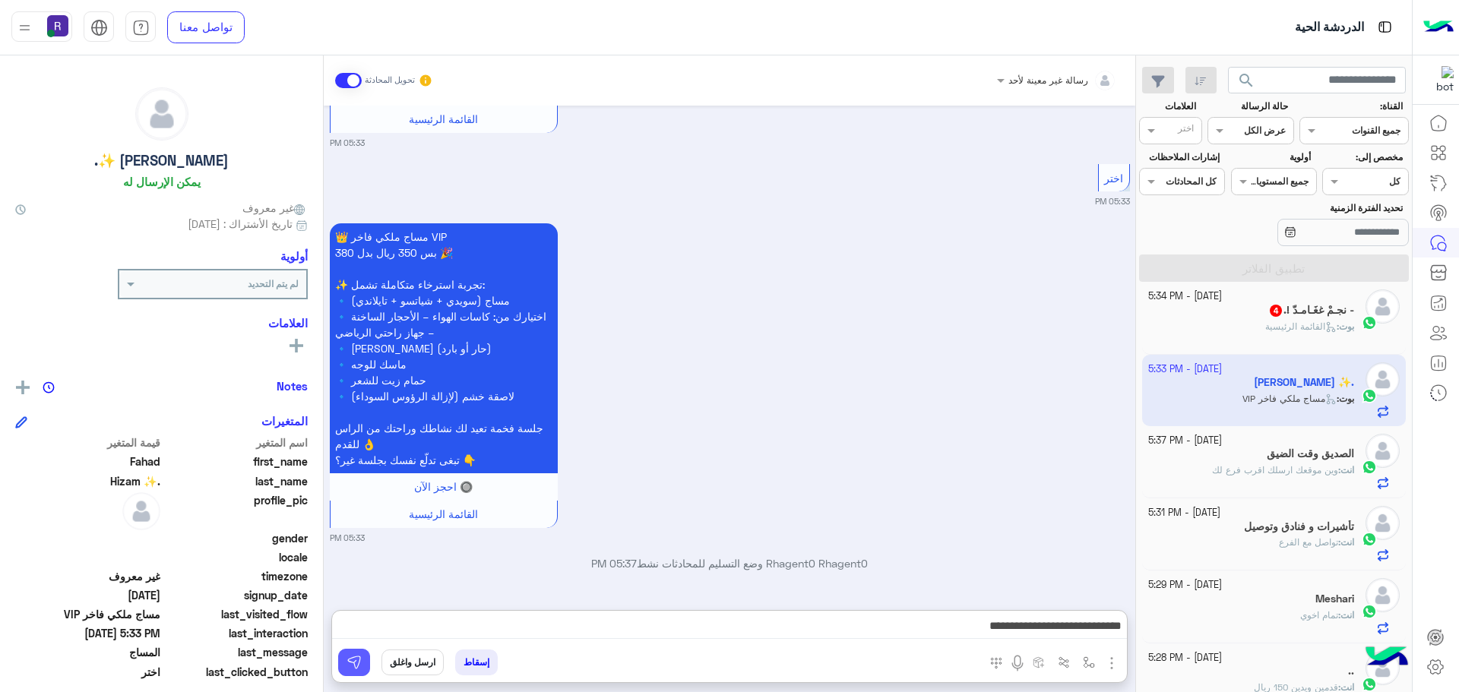
click at [364, 667] on button at bounding box center [354, 662] width 32 height 27
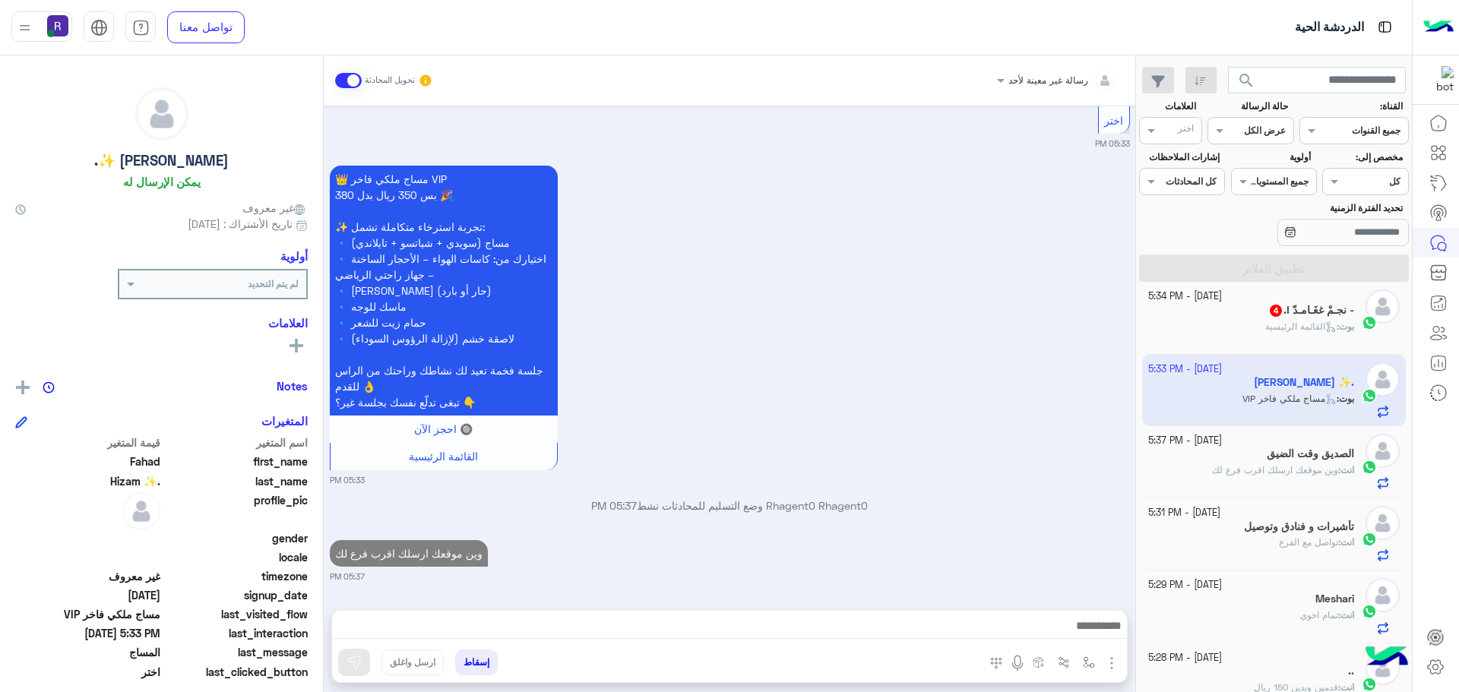
click at [1298, 334] on div "بوت : القائمة الرئيسية" at bounding box center [1251, 333] width 207 height 27
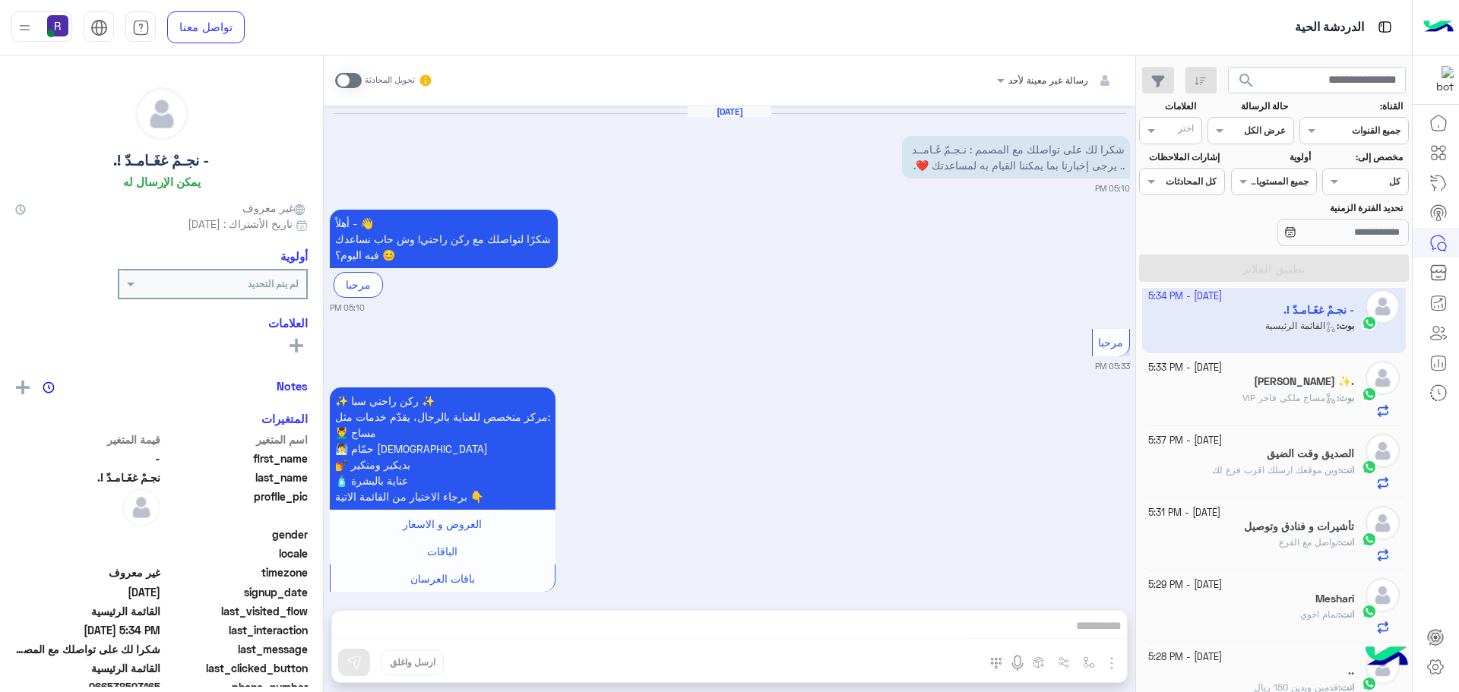
scroll to position [783, 0]
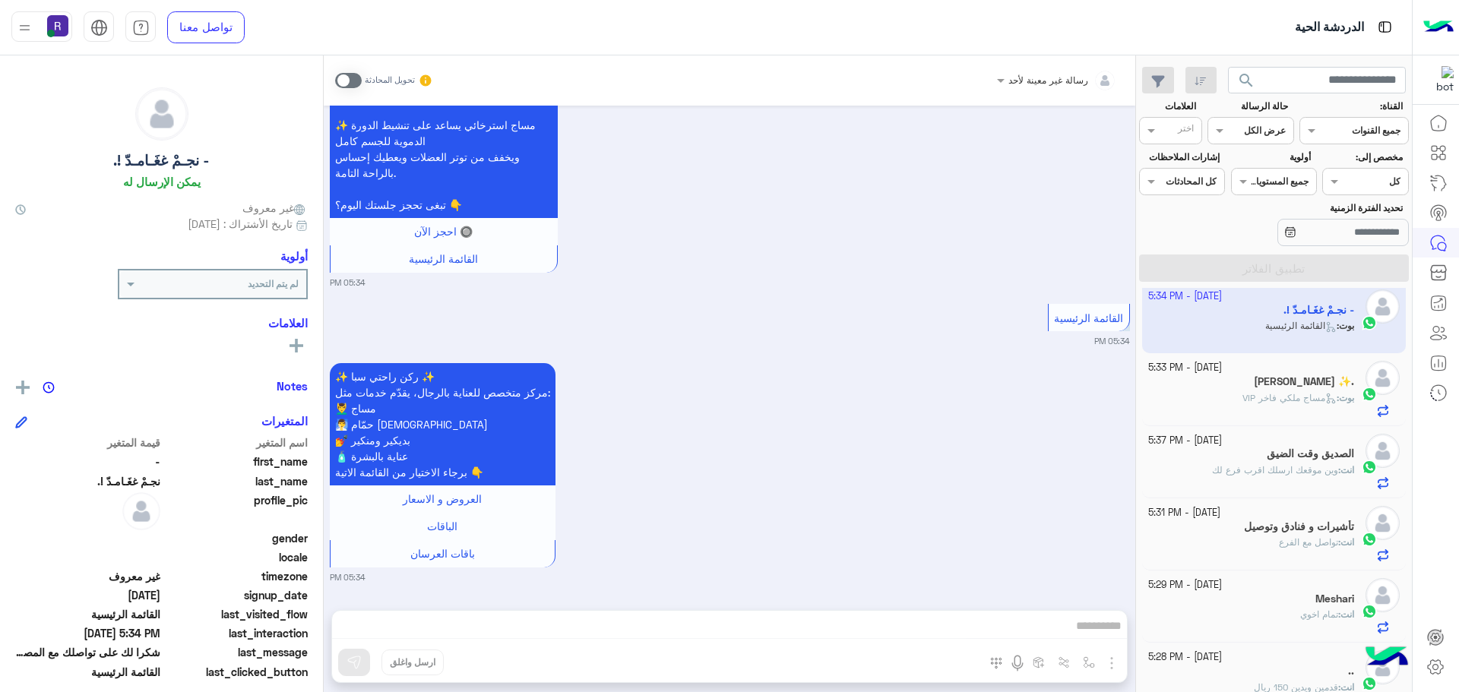
click at [353, 81] on span at bounding box center [348, 80] width 27 height 15
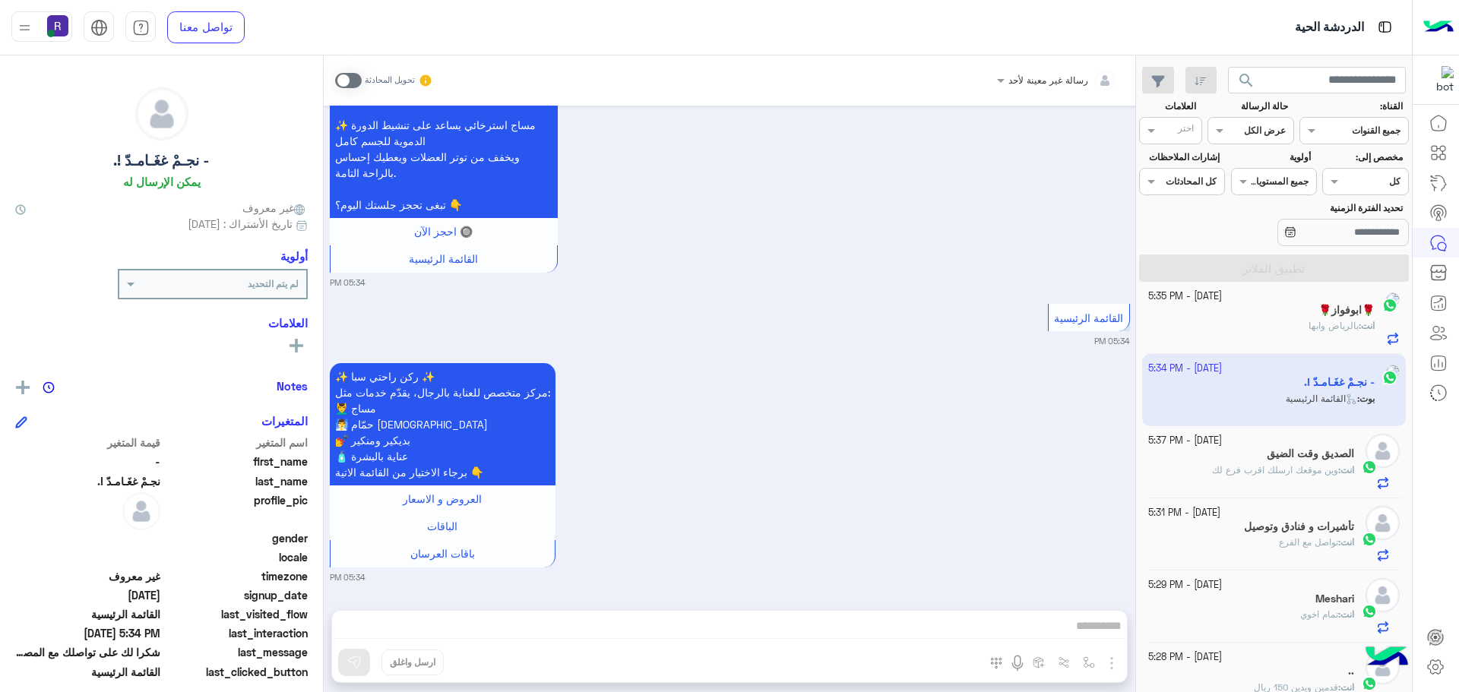
scroll to position [823, 0]
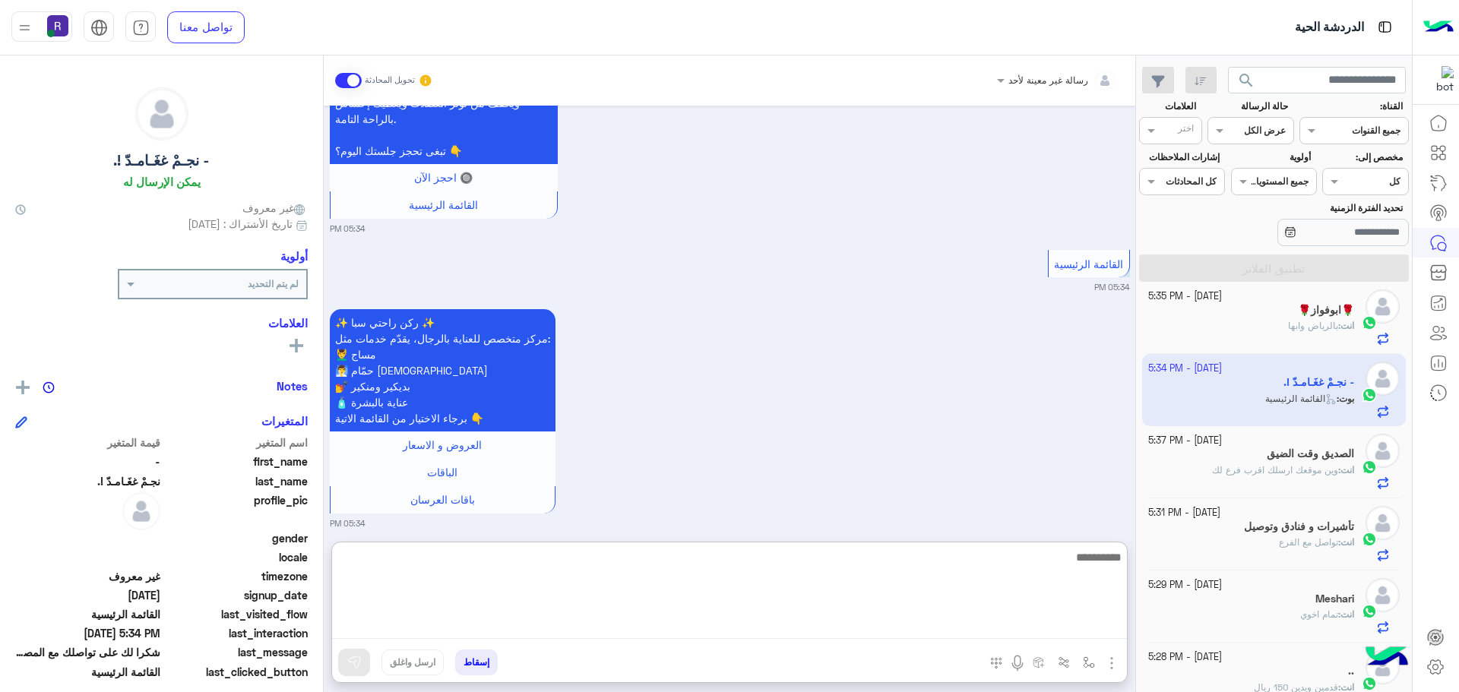
paste textarea "**********"
type textarea "**********"
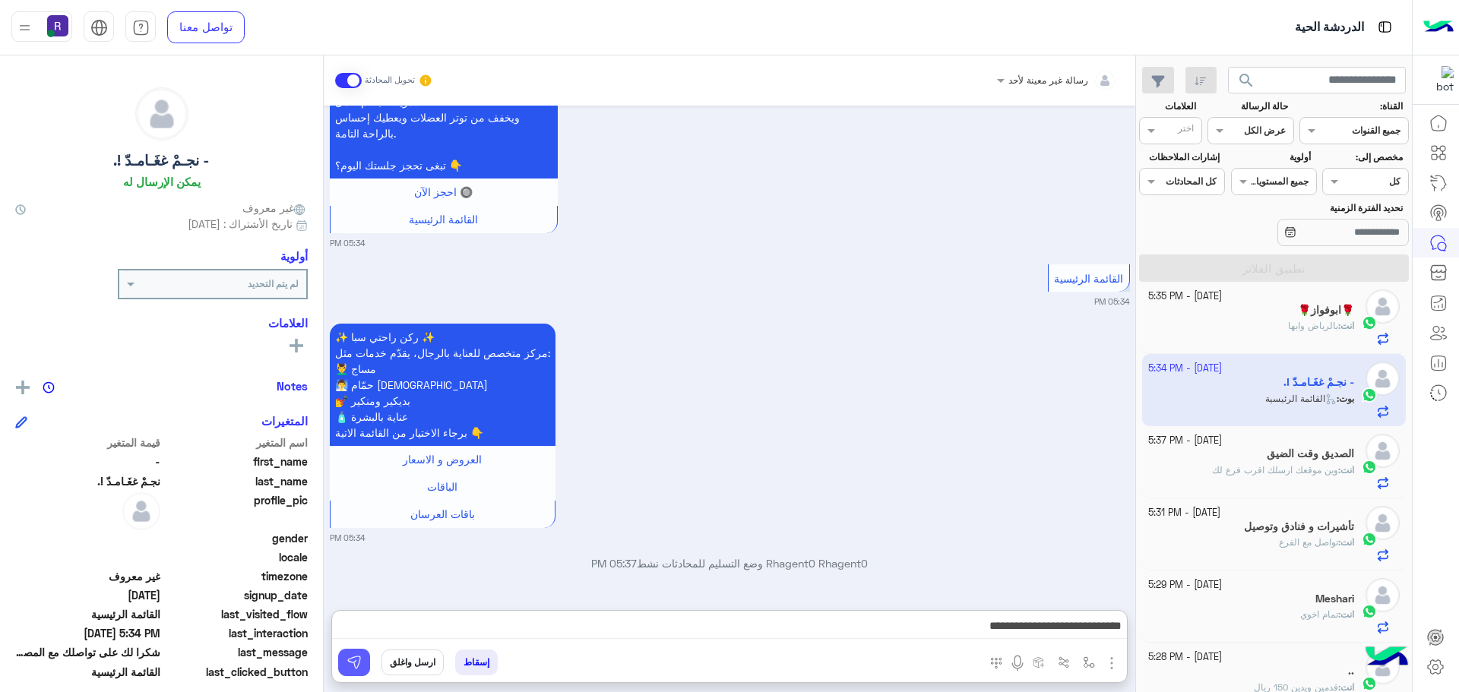
click at [356, 659] on img at bounding box center [353, 662] width 15 height 15
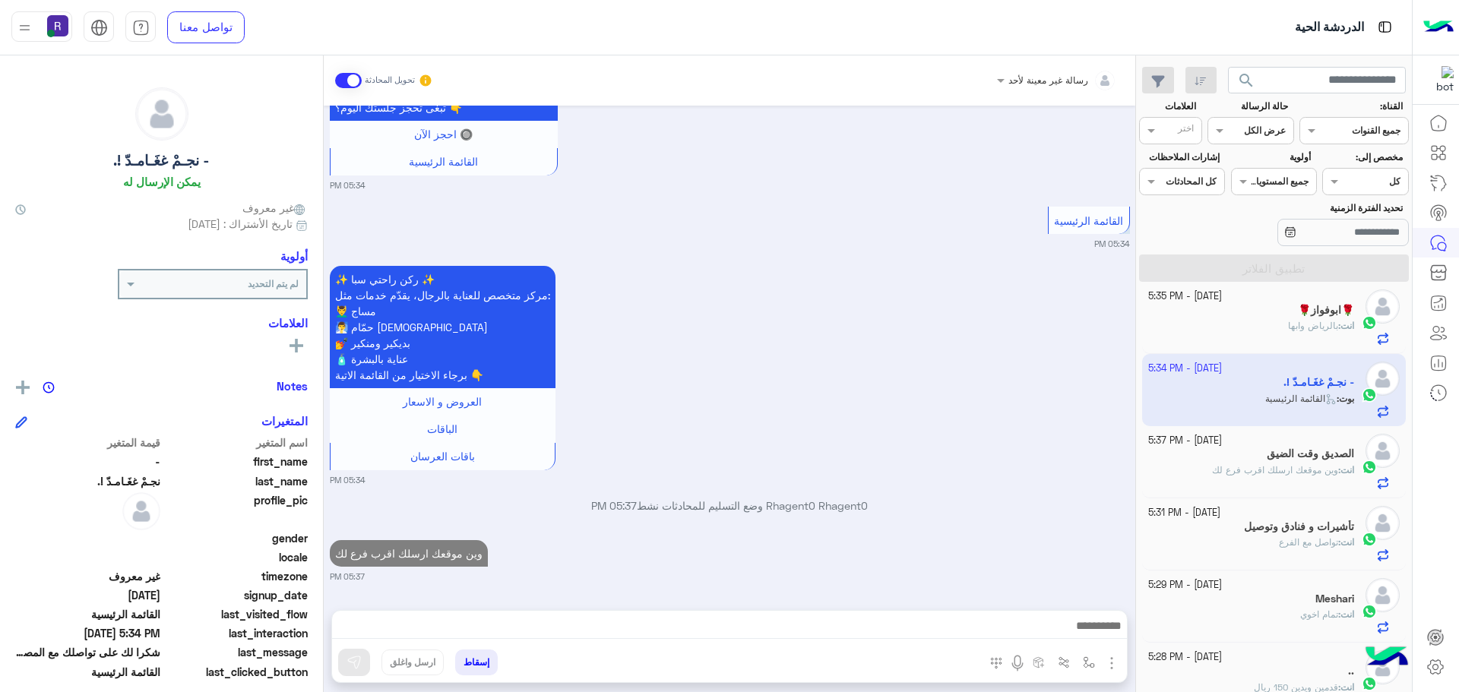
scroll to position [1, 0]
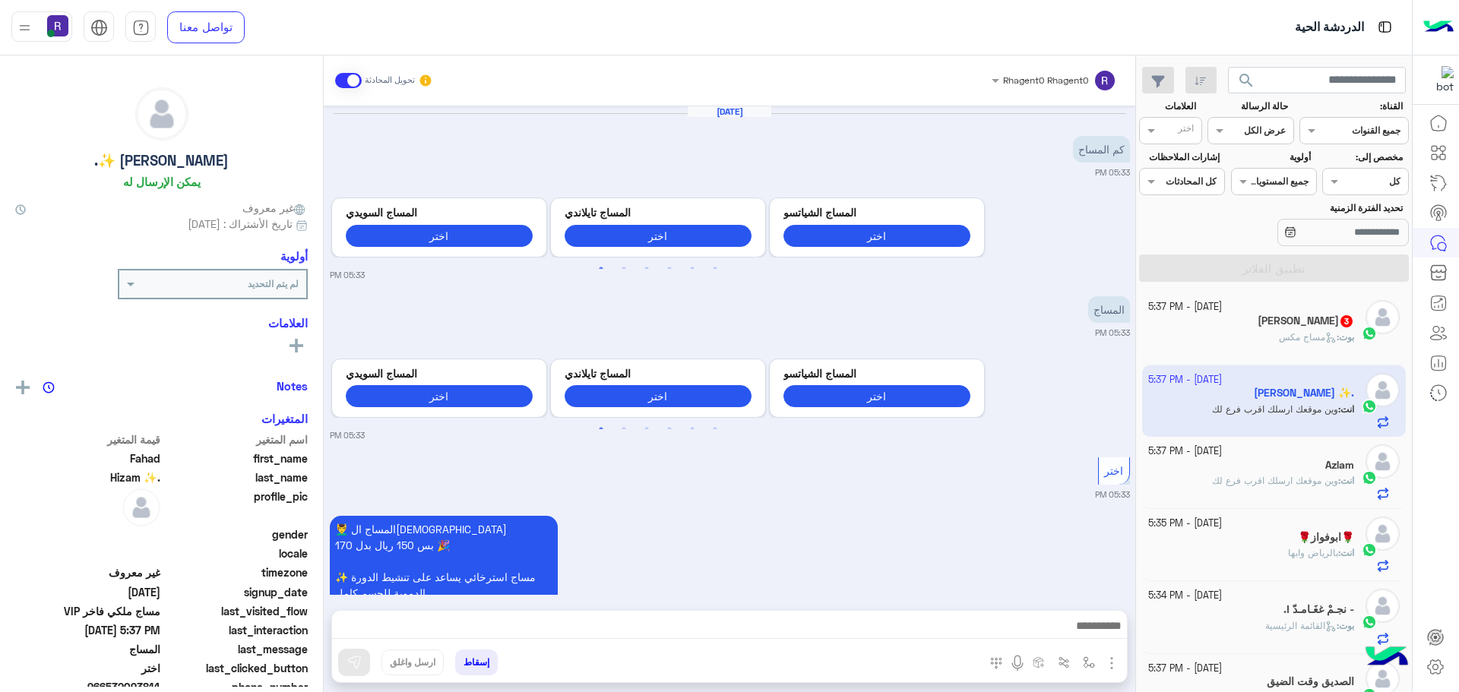
scroll to position [988, 0]
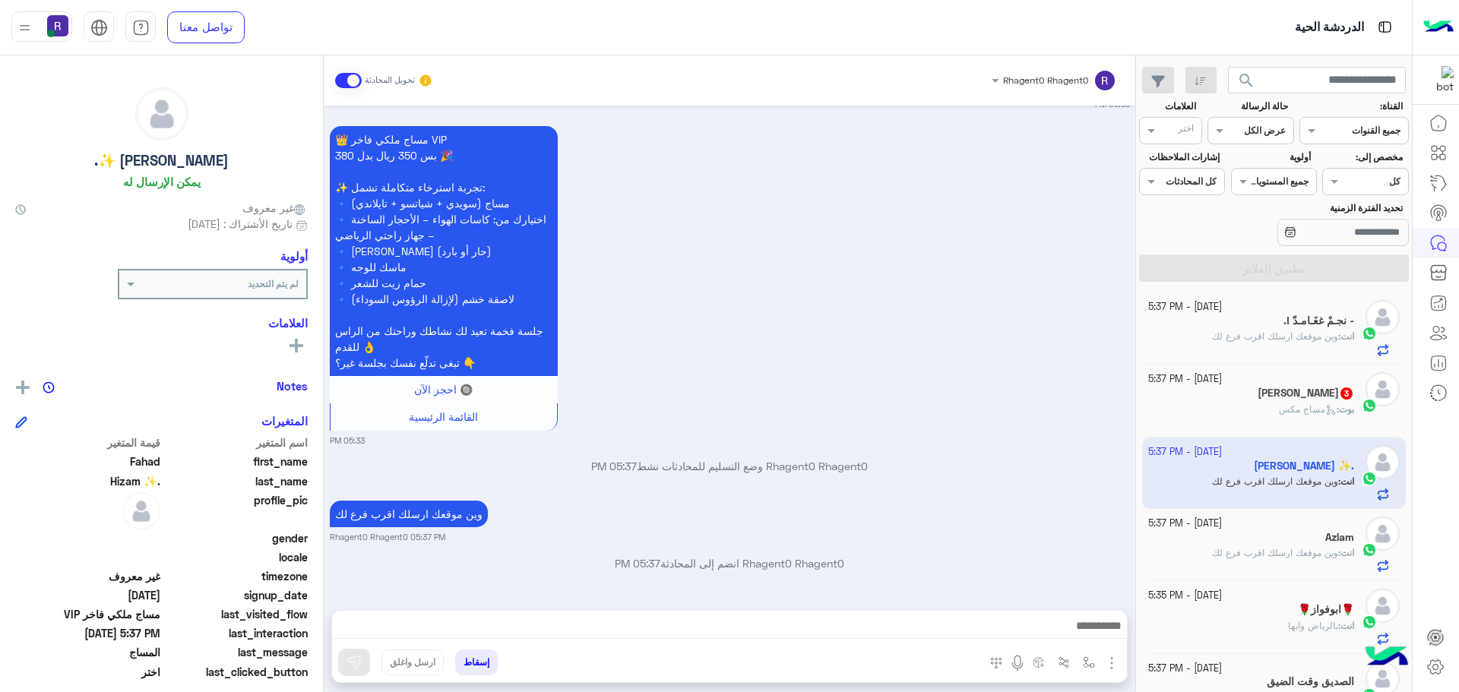
click at [1245, 423] on div "بوت : مساج مكس" at bounding box center [1251, 416] width 207 height 27
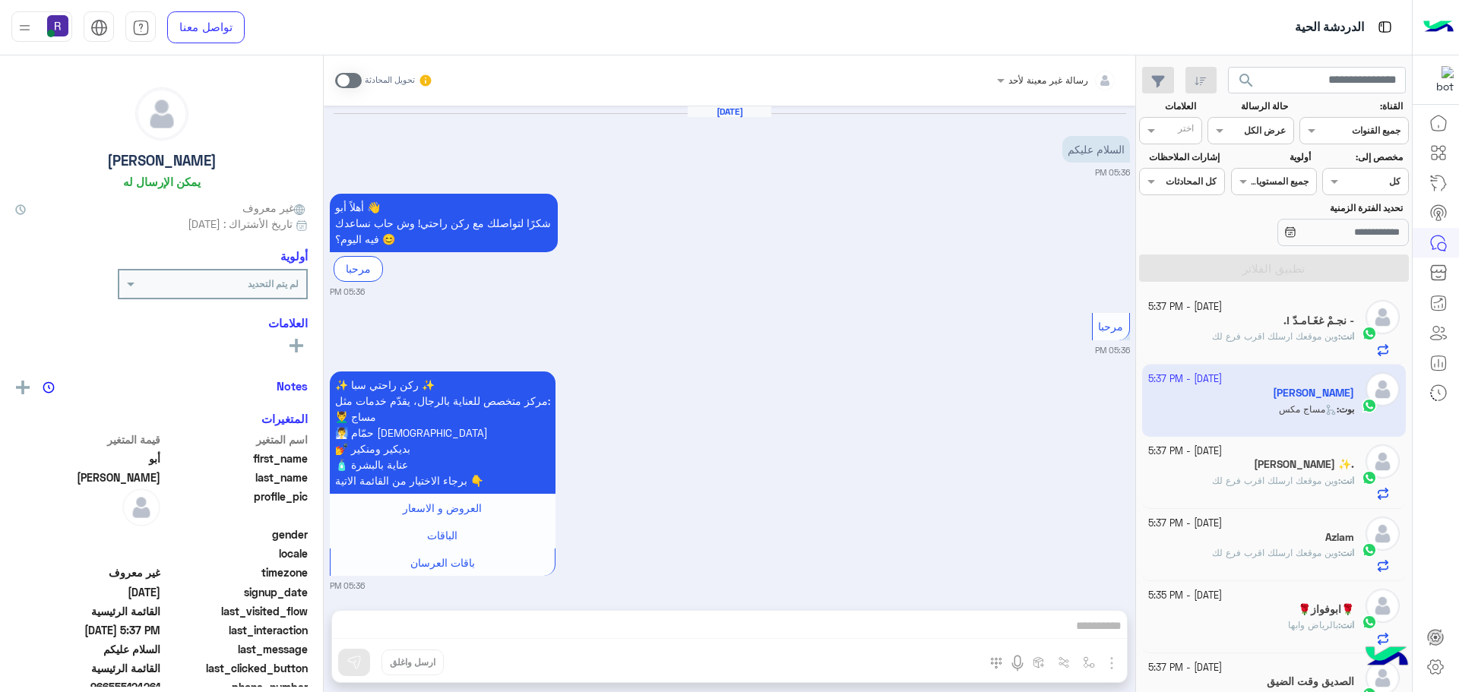
scroll to position [1767, 0]
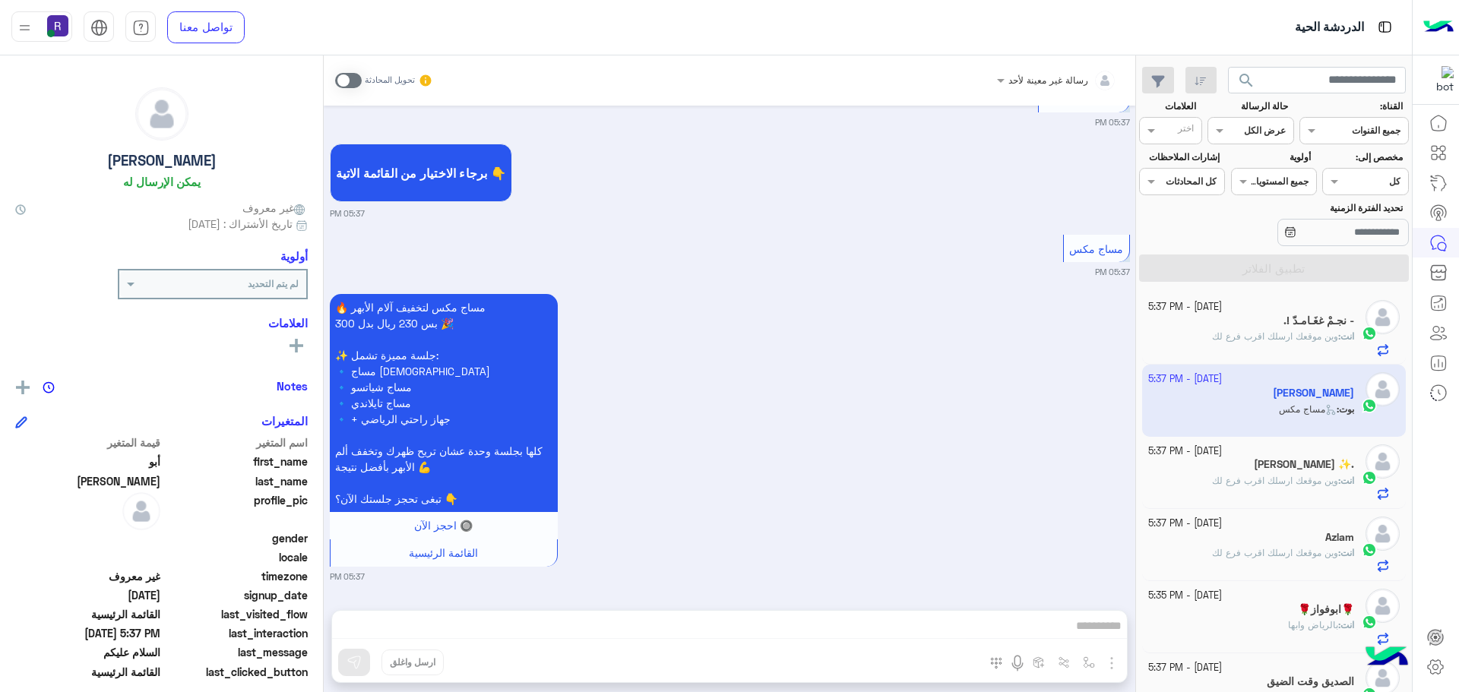
click at [353, 79] on span at bounding box center [348, 80] width 27 height 15
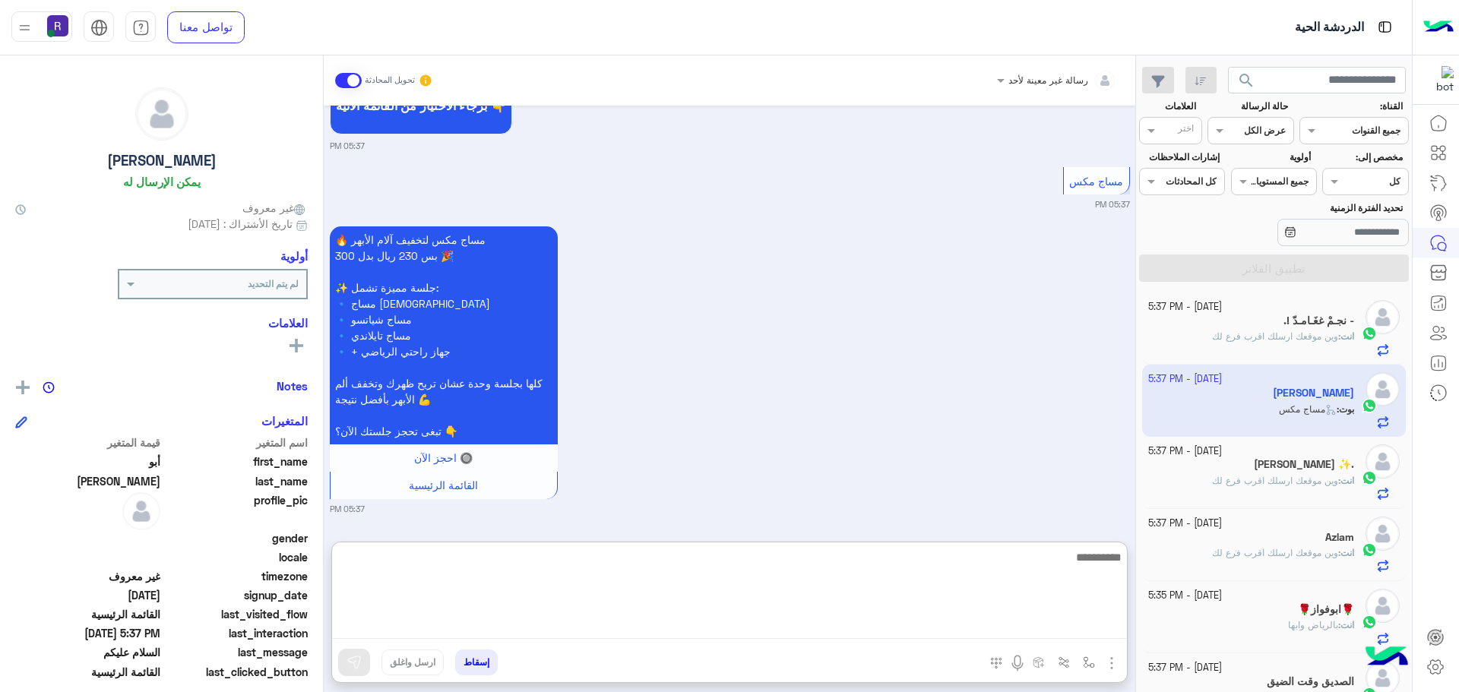
paste textarea "**********"
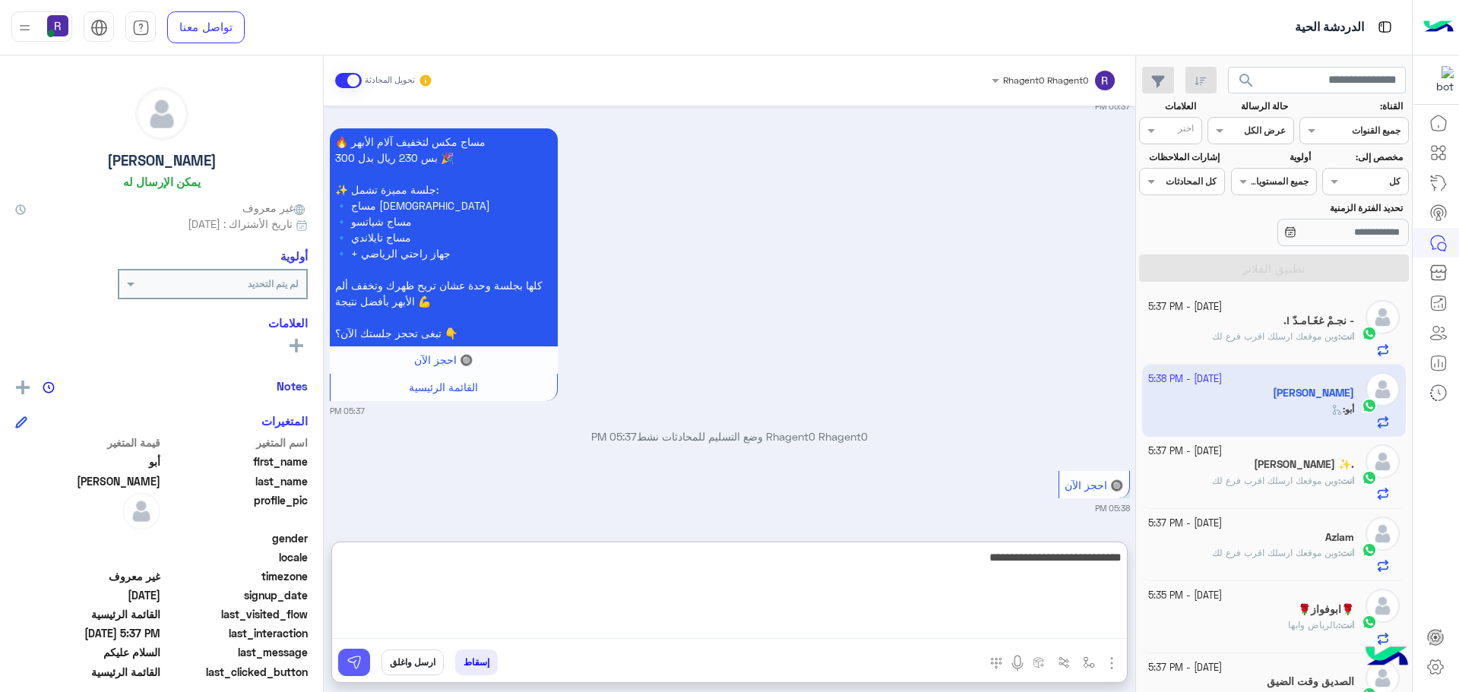
type textarea "**********"
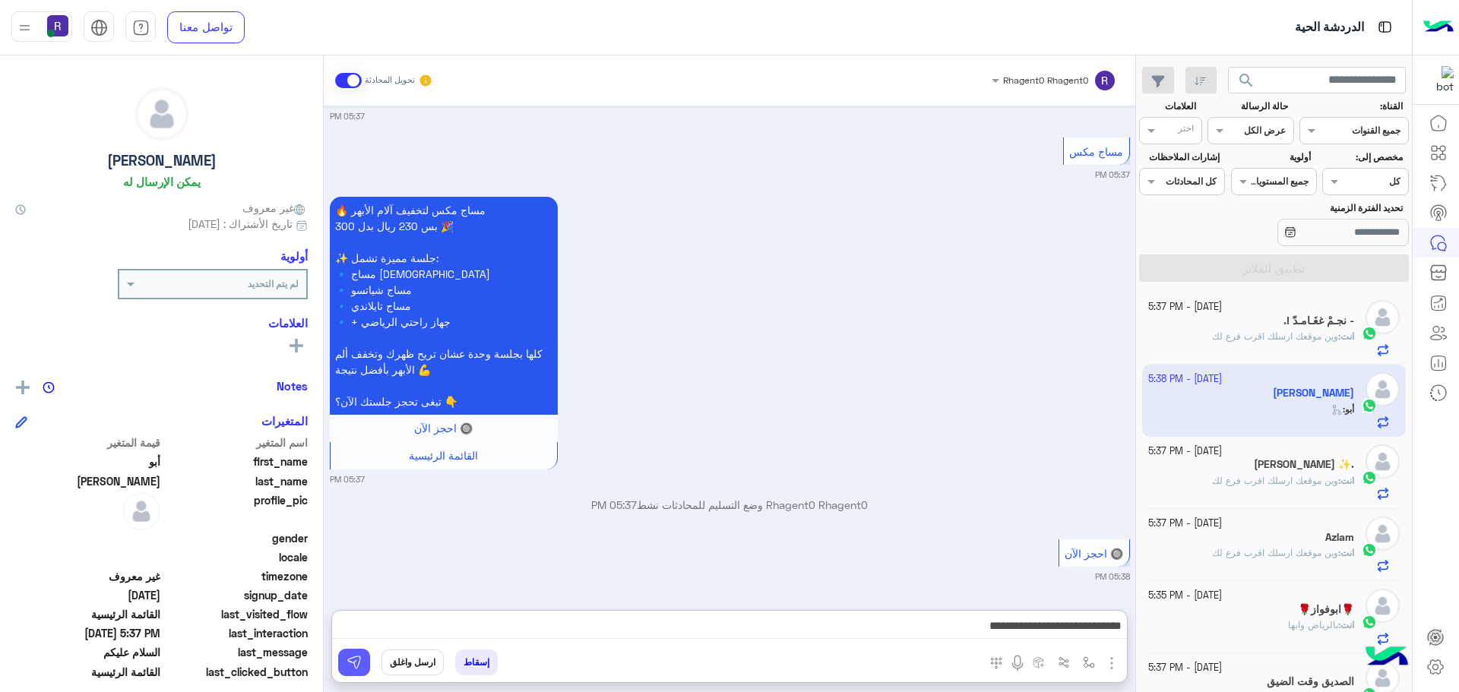
click at [359, 664] on img at bounding box center [353, 662] width 15 height 15
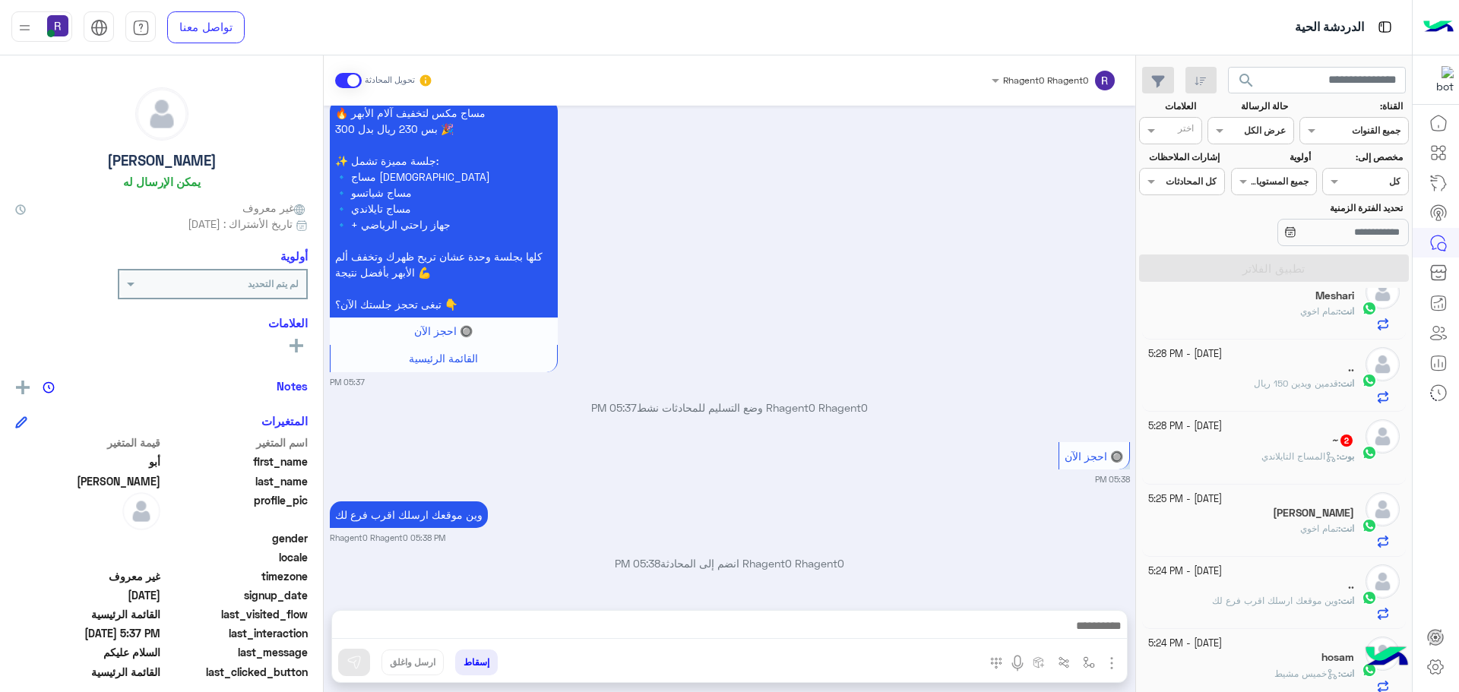
click at [1267, 446] on div "~ 2" at bounding box center [1251, 442] width 207 height 16
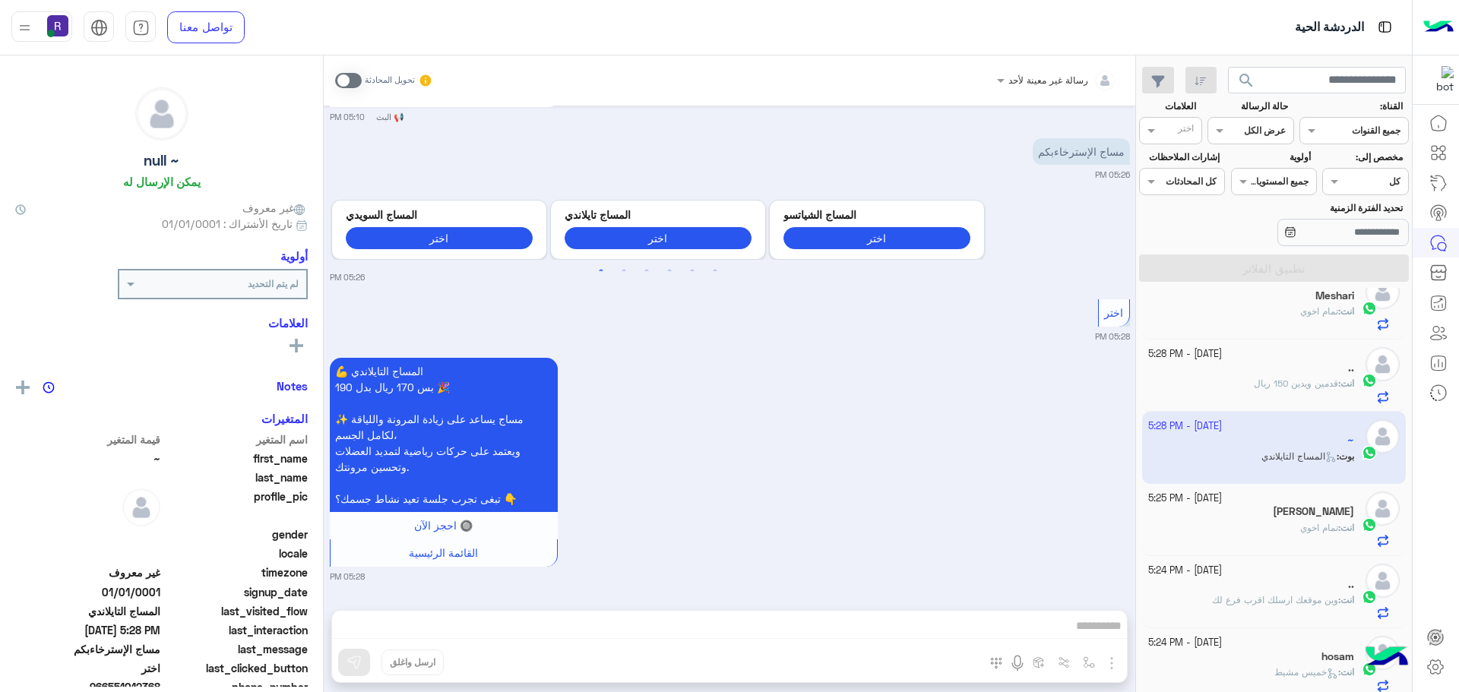
click at [356, 81] on span at bounding box center [348, 80] width 27 height 15
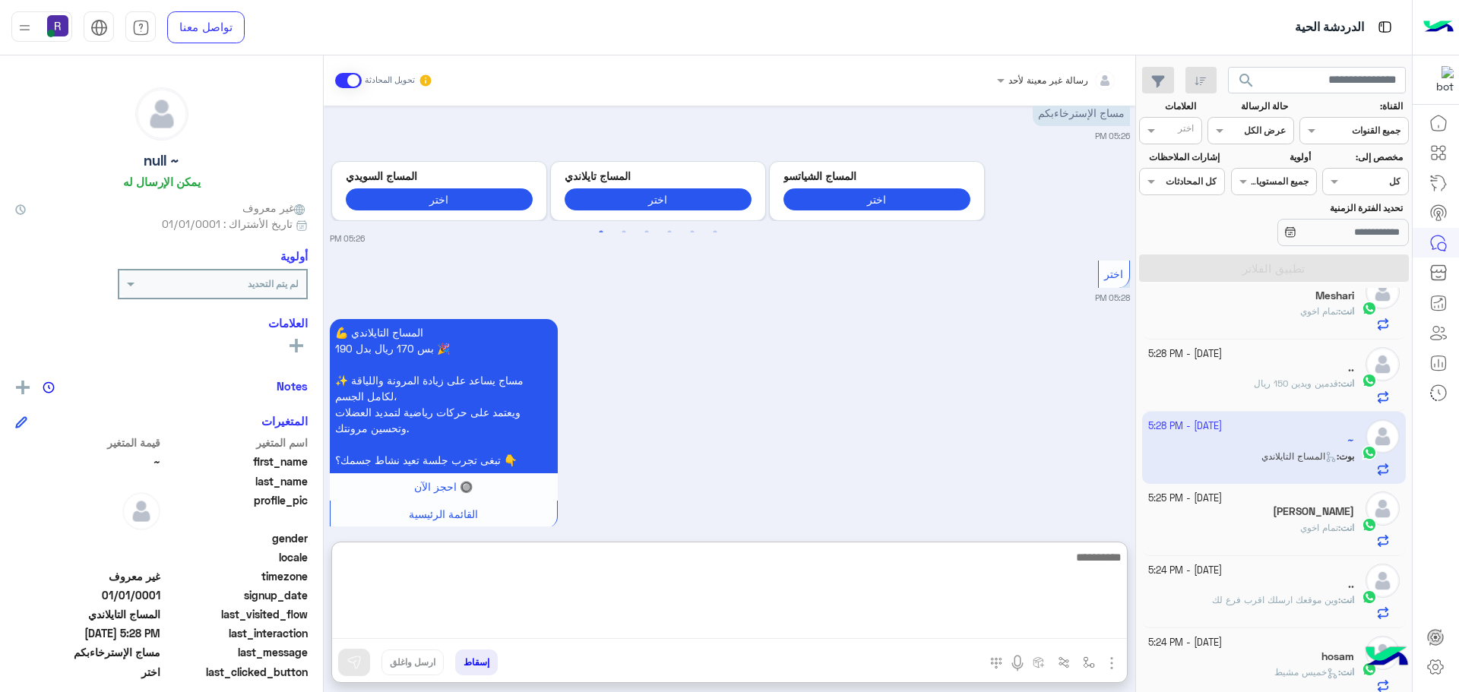
paste textarea "**********"
type textarea "**********"
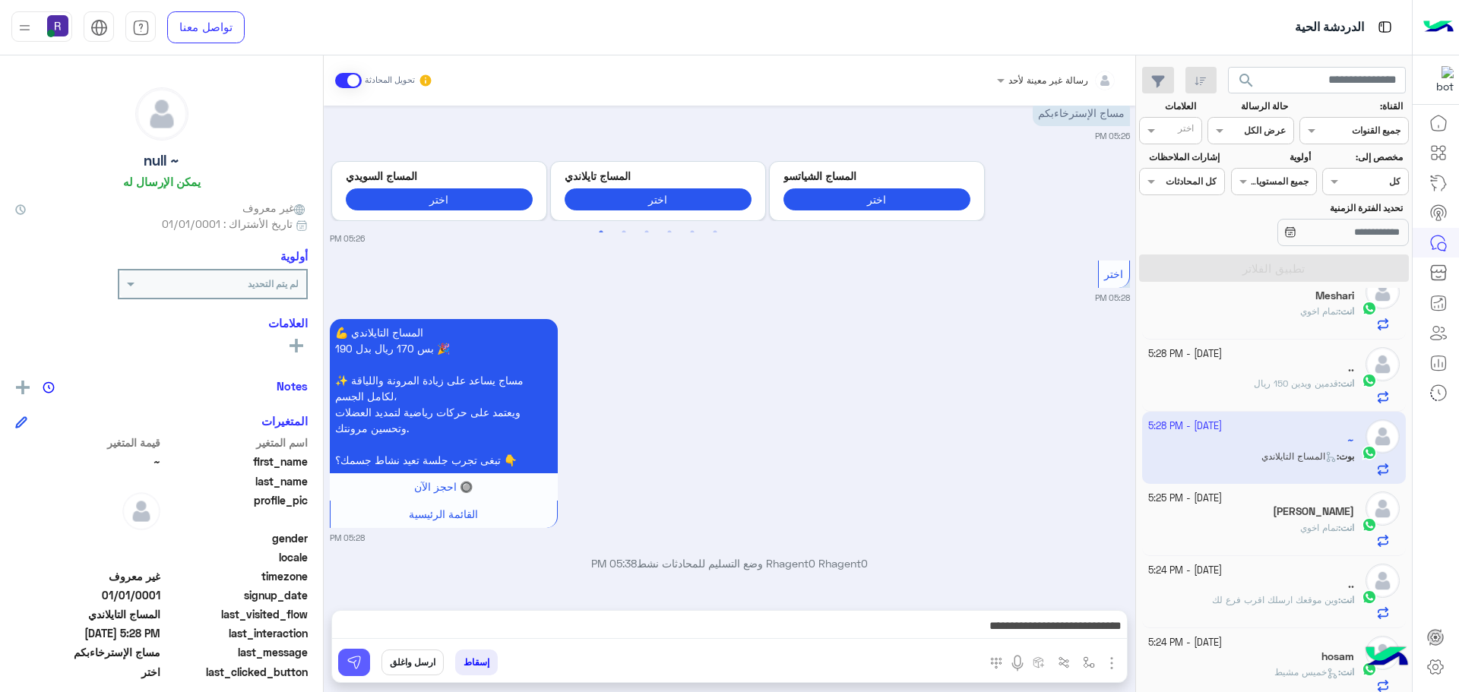
click at [359, 663] on img at bounding box center [353, 662] width 15 height 15
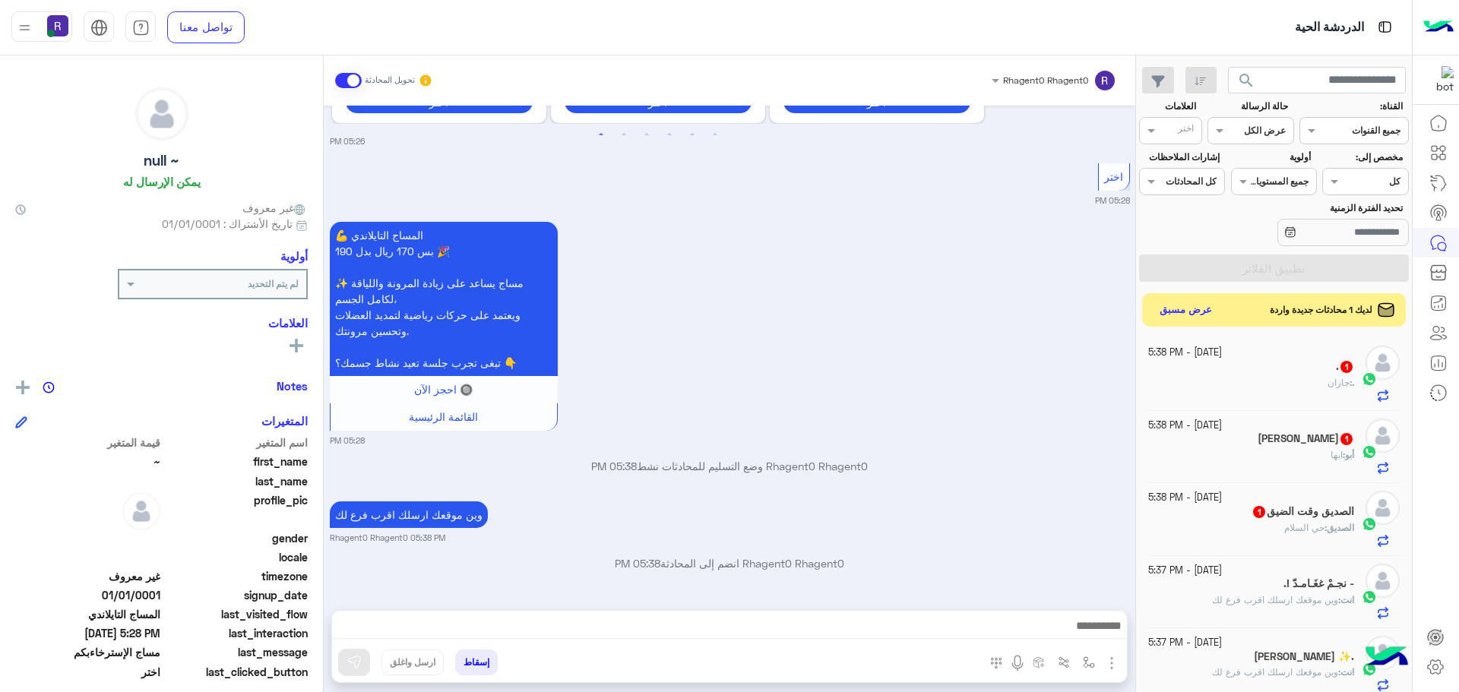
click at [1242, 526] on div "الصديق : حي السلام" at bounding box center [1251, 534] width 207 height 27
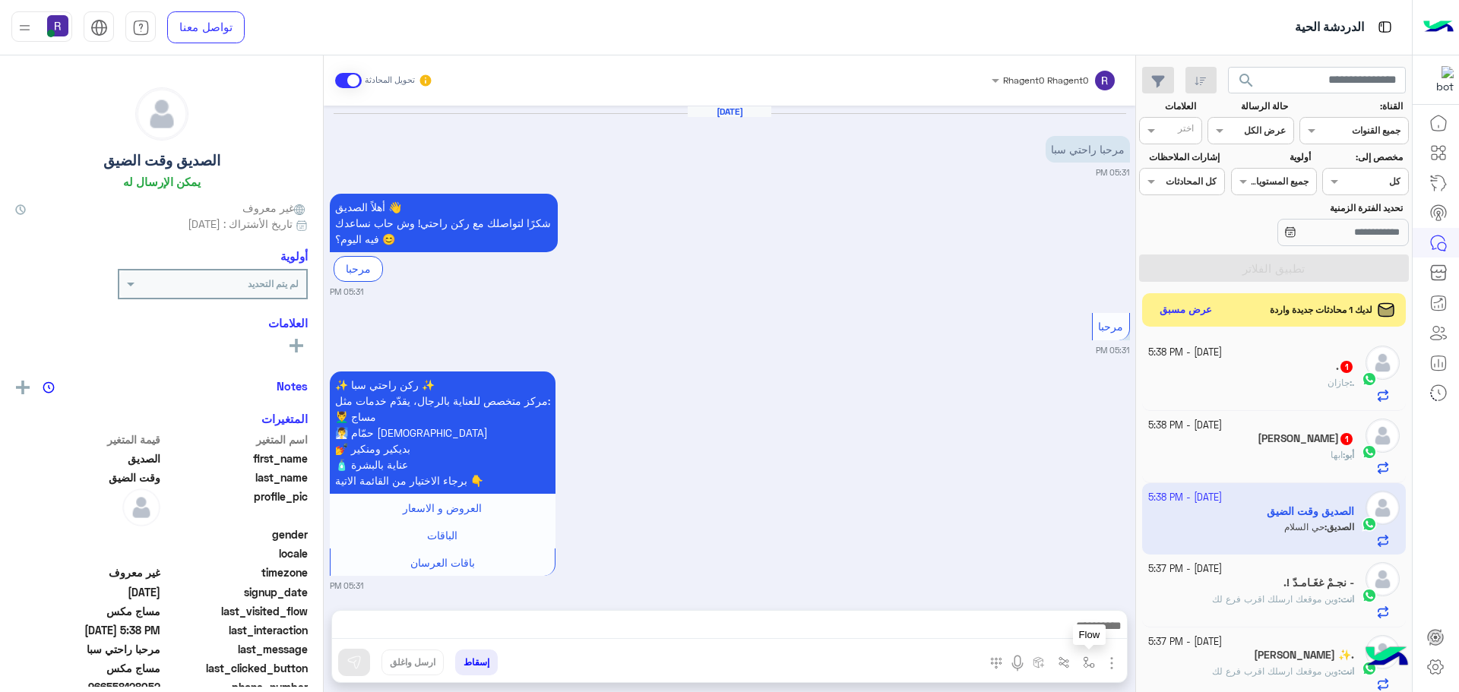
scroll to position [1789, 0]
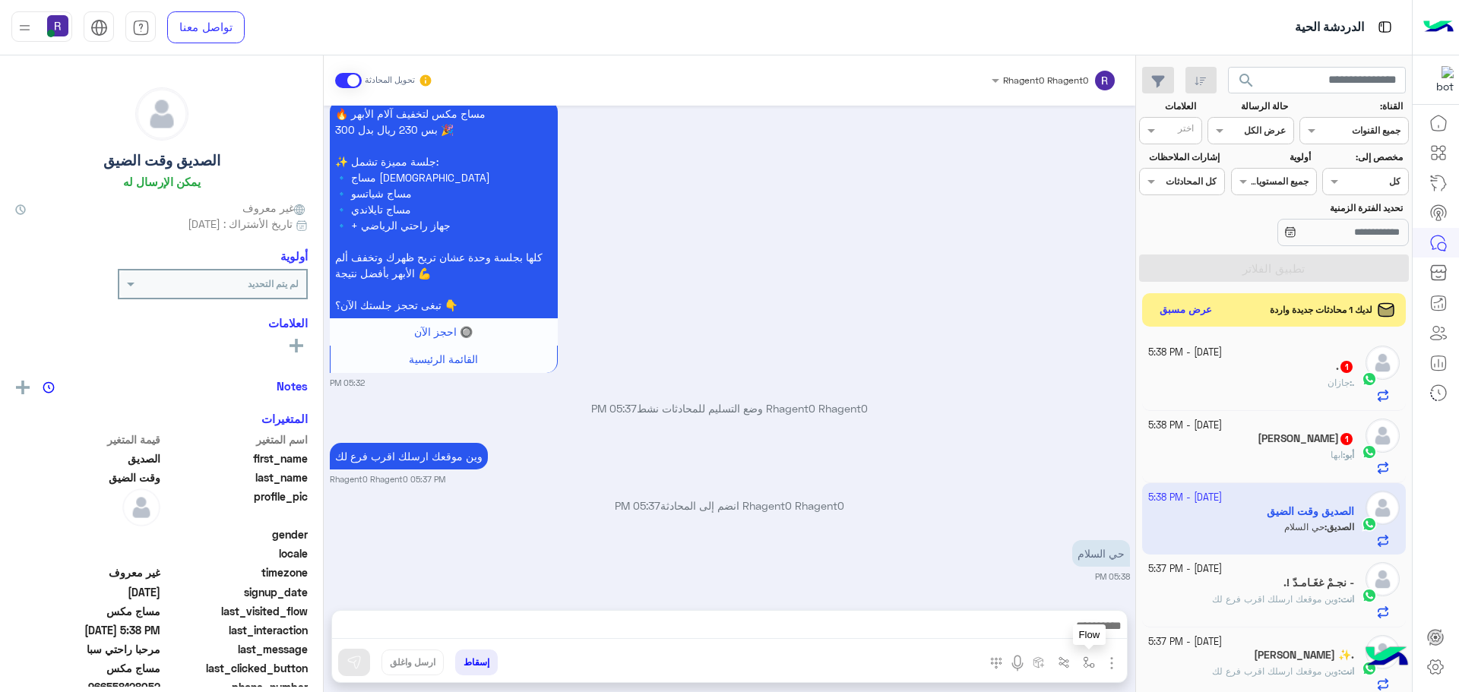
click at [1091, 662] on img "button" at bounding box center [1089, 662] width 12 height 12
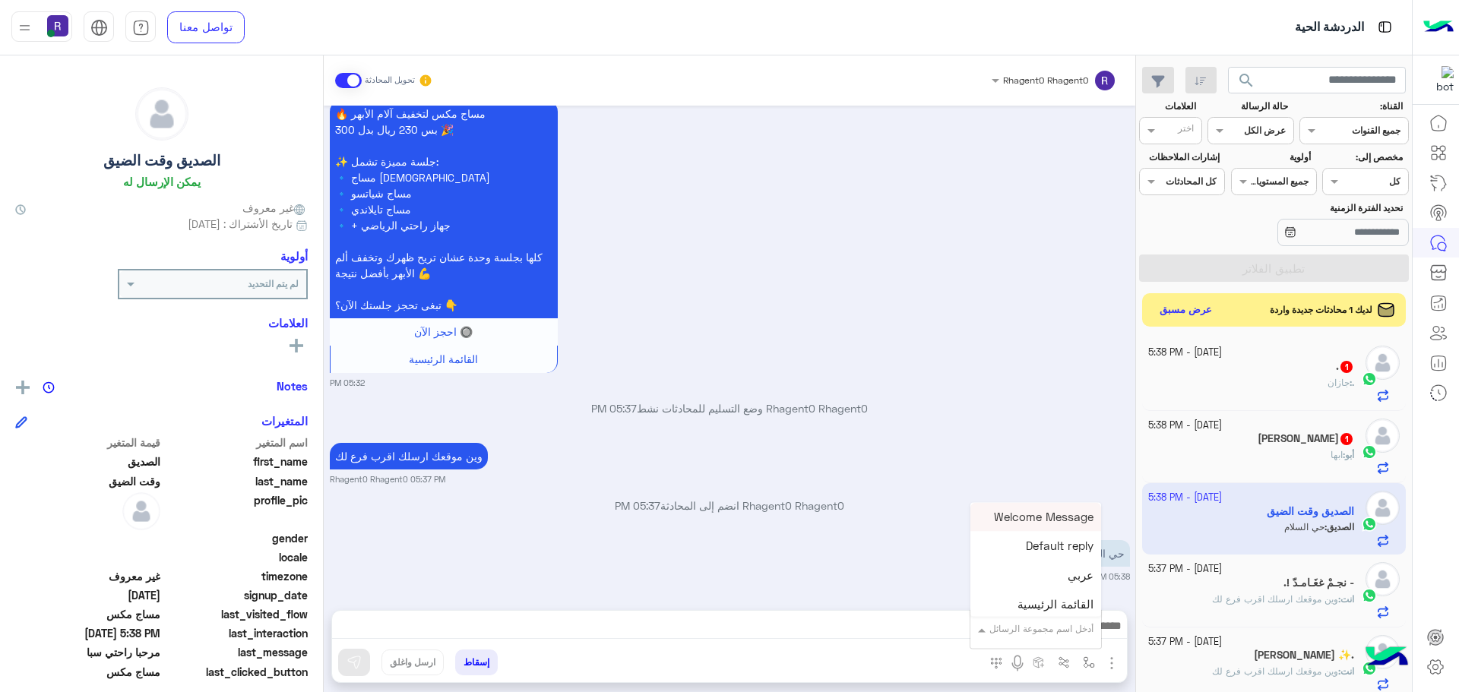
click at [1082, 638] on div "أدخل اسم مجموعة الرسائل" at bounding box center [1035, 628] width 131 height 27
click at [1071, 542] on div "لبن" at bounding box center [1035, 536] width 131 height 30
type textarea "***"
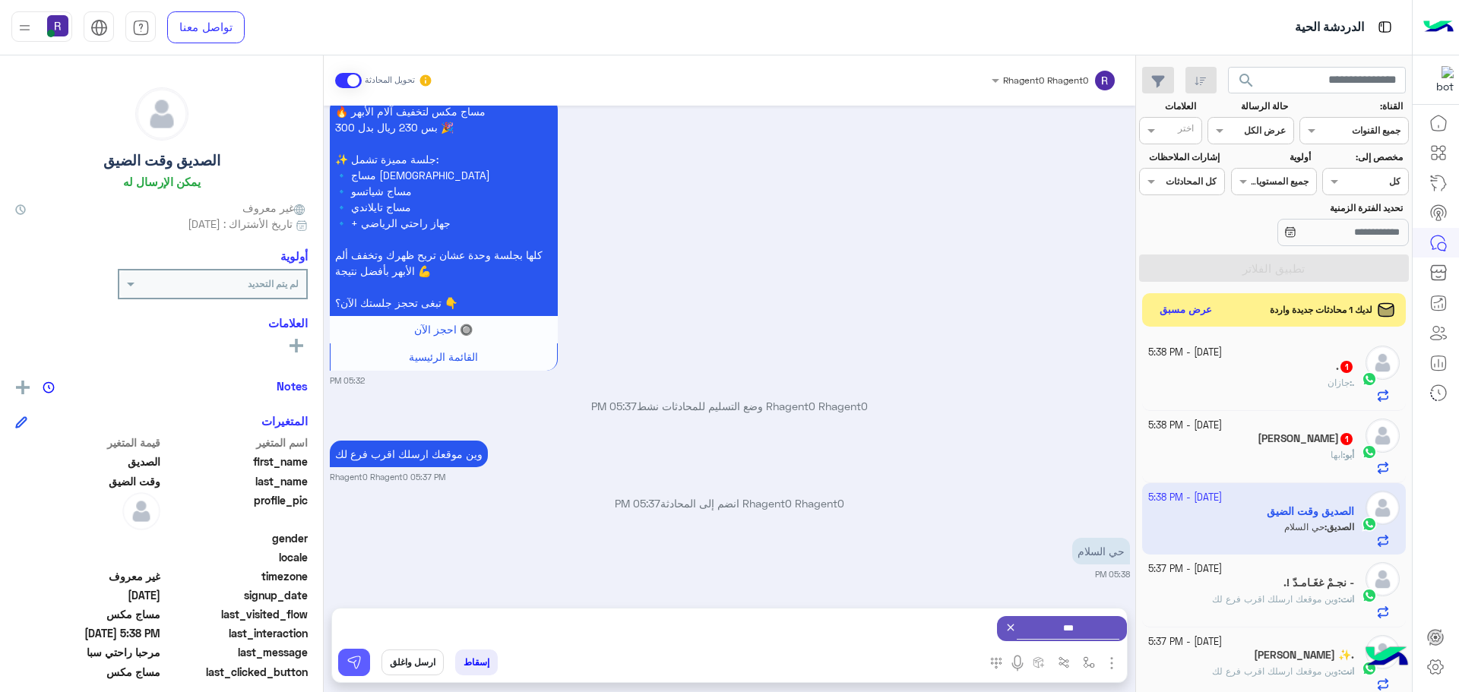
click at [362, 669] on button at bounding box center [354, 662] width 32 height 27
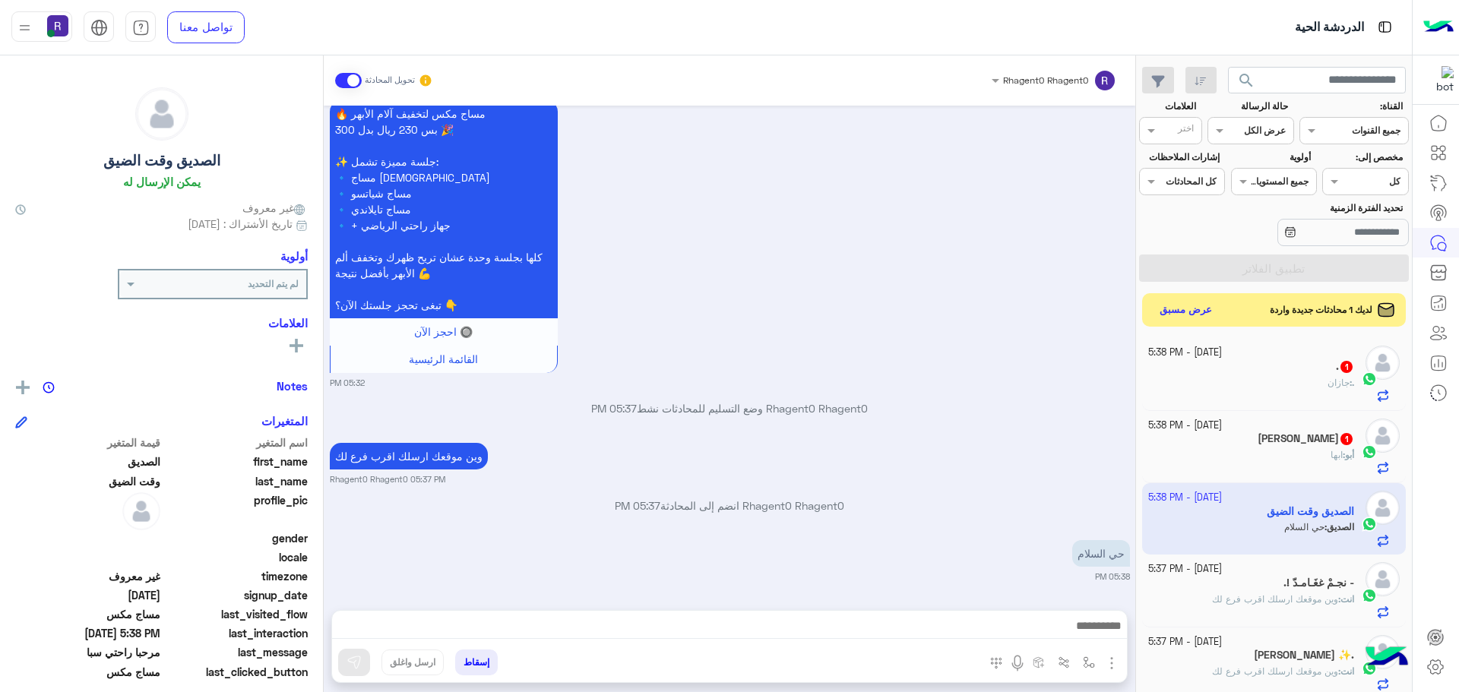
scroll to position [1789, 0]
click at [1080, 662] on button "button" at bounding box center [1089, 662] width 25 height 25
click at [1072, 624] on input "text" at bounding box center [1055, 627] width 77 height 14
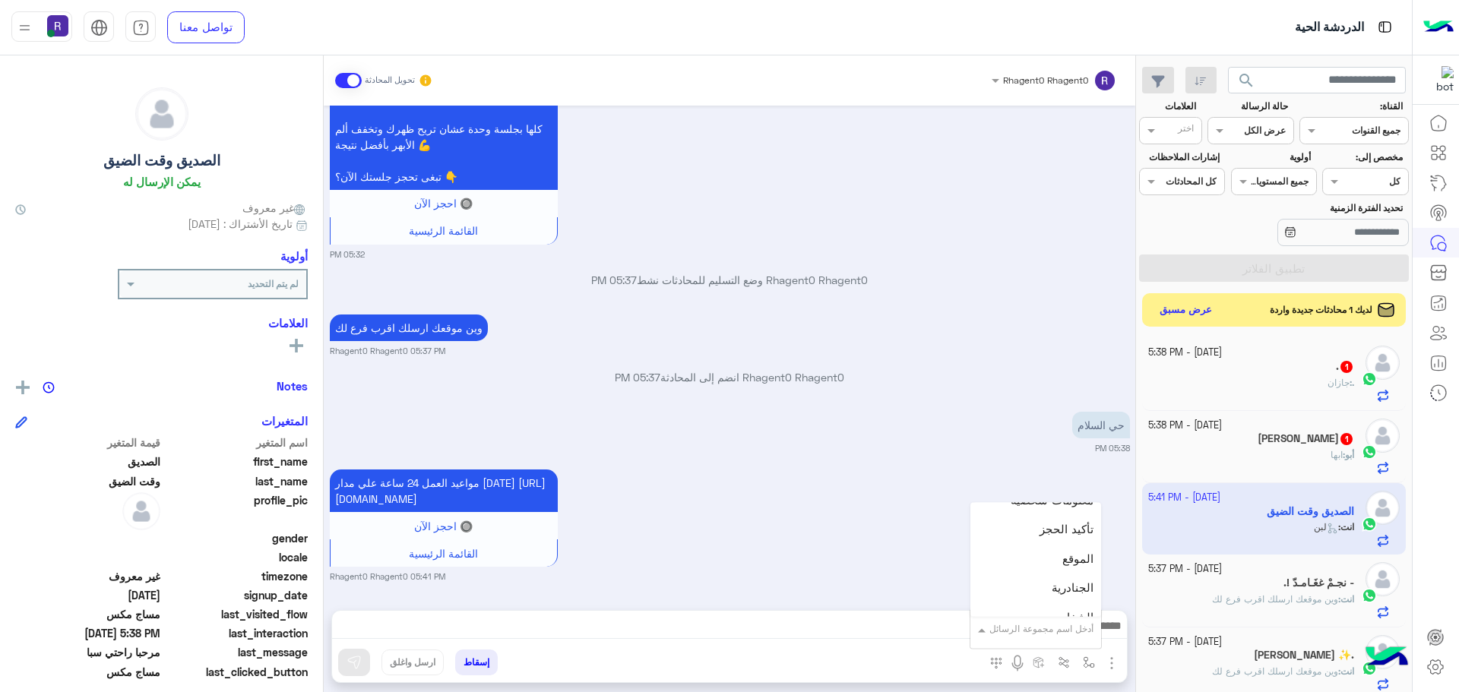
scroll to position [988, 0]
click at [1059, 561] on div "الجنادرية" at bounding box center [1035, 554] width 131 height 30
type textarea "*********"
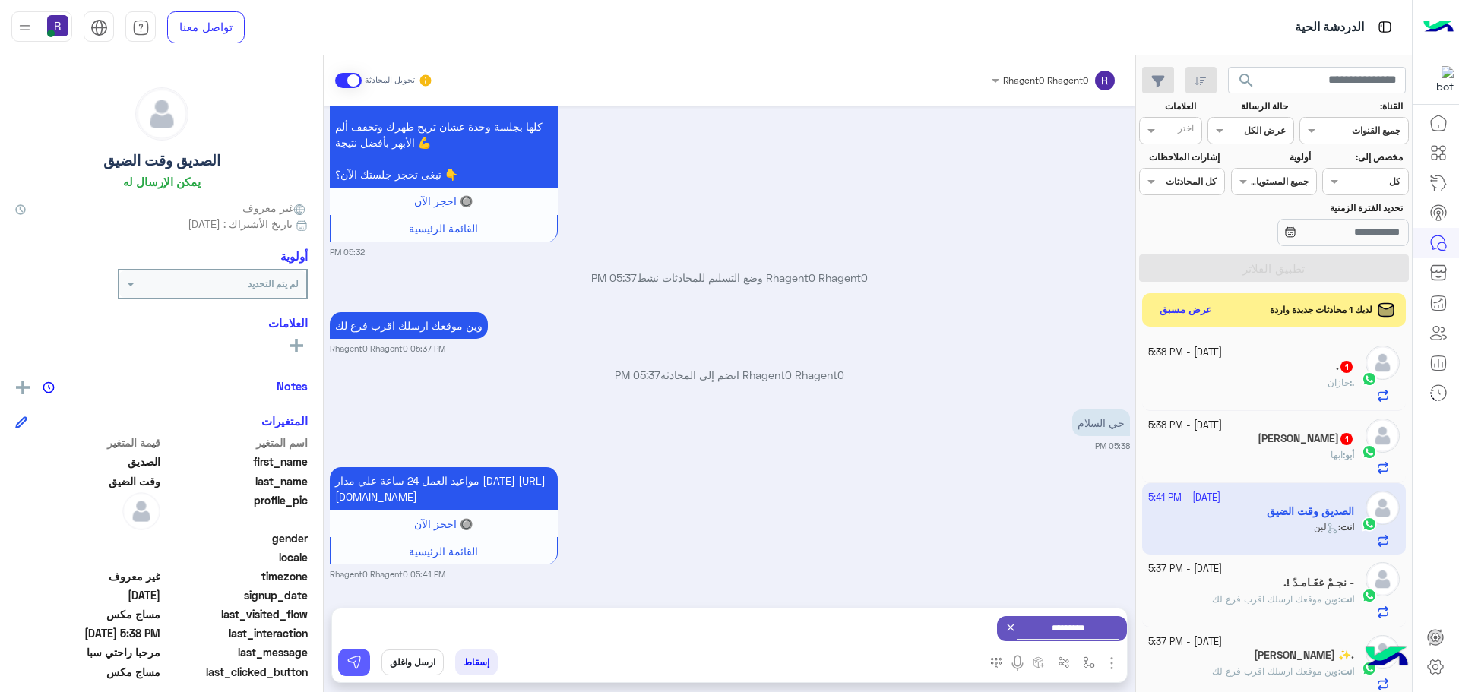
click at [350, 665] on img at bounding box center [353, 662] width 15 height 15
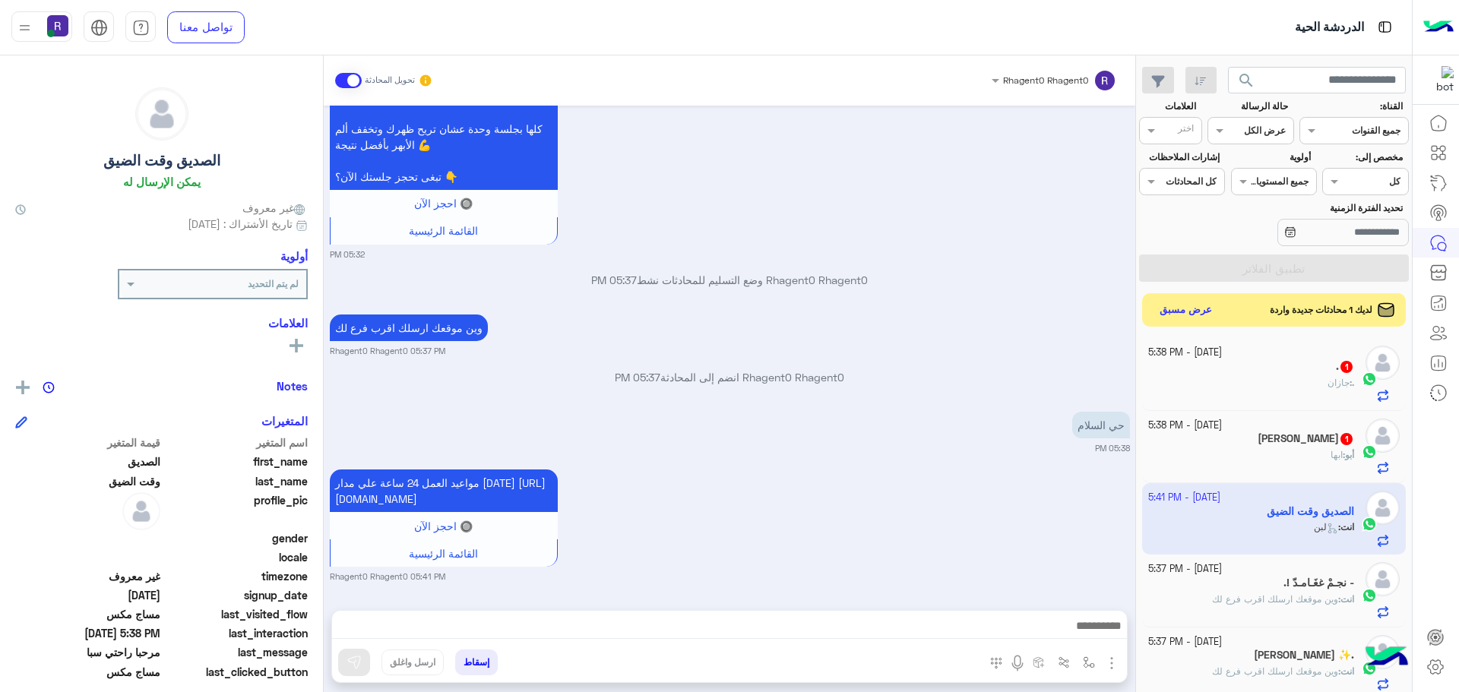
scroll to position [1933, 0]
click at [1340, 438] on span "1" at bounding box center [1346, 439] width 12 height 12
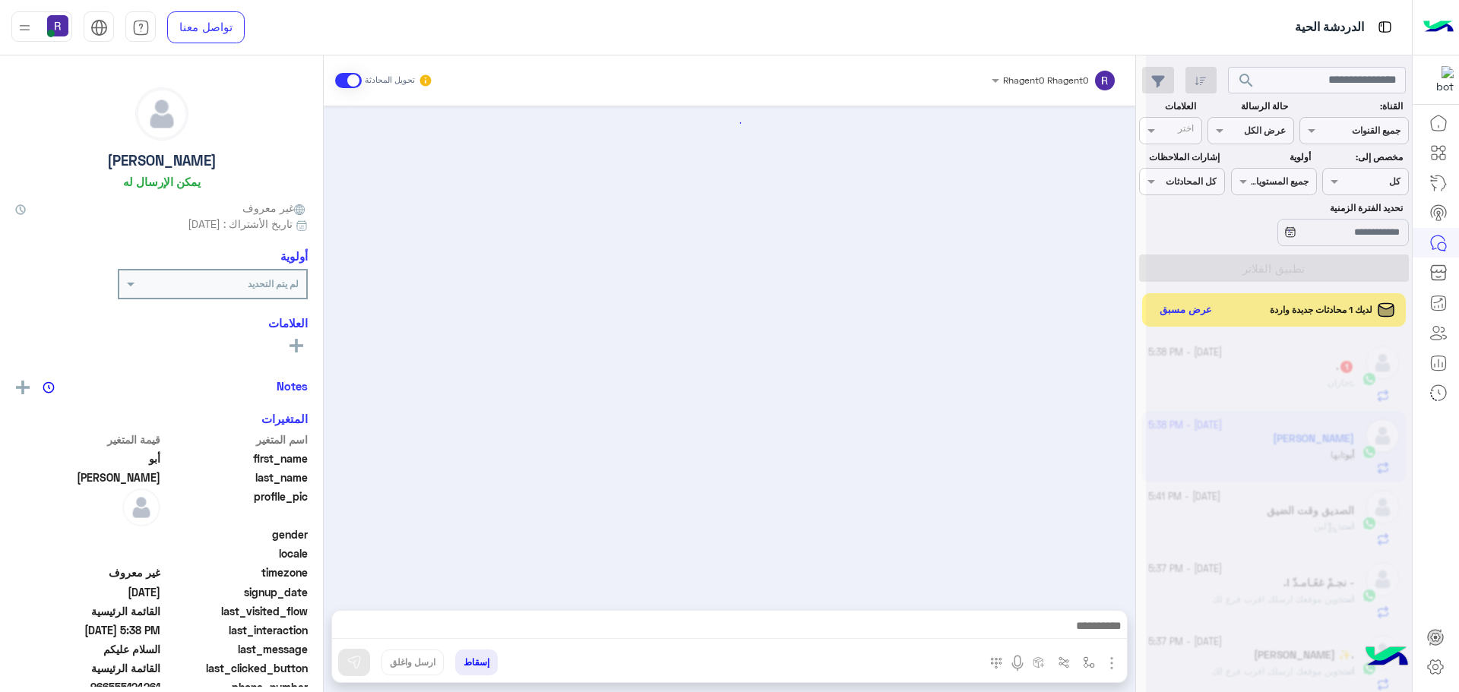
scroll to position [1784, 0]
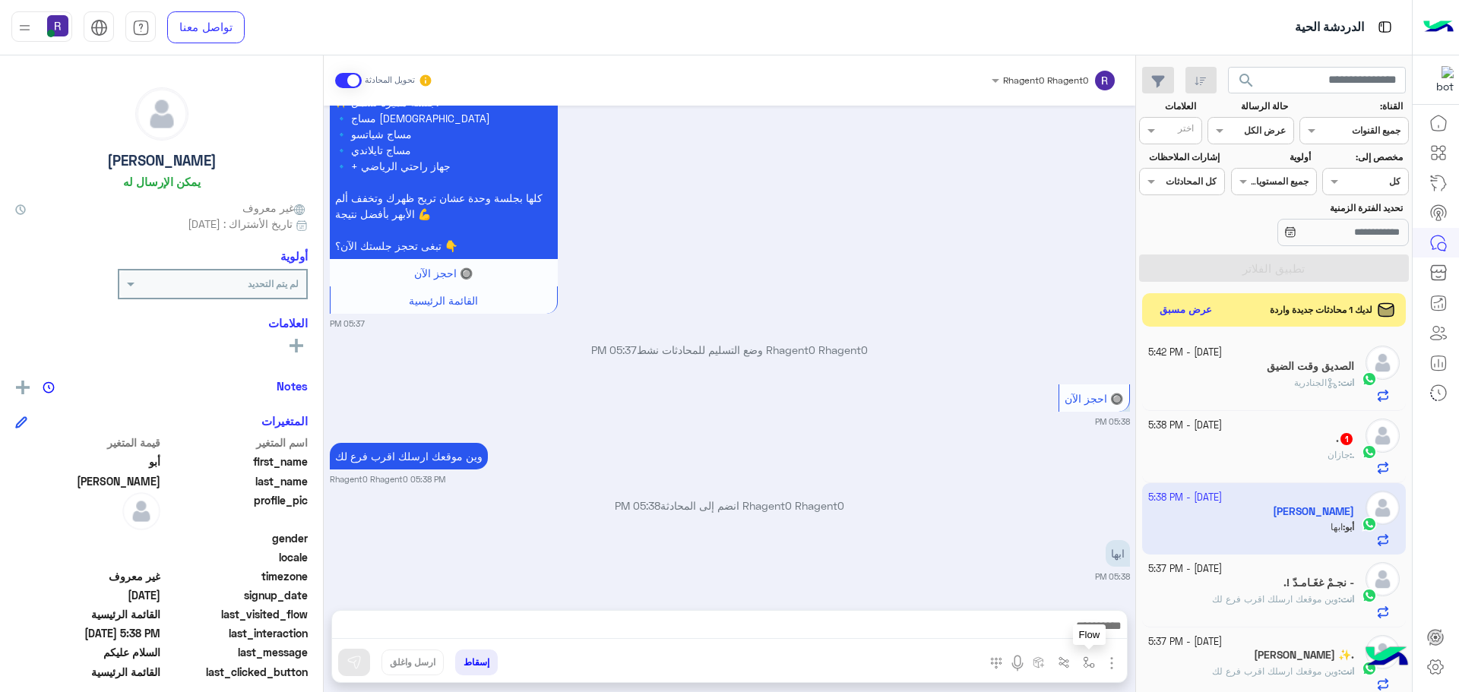
drag, startPoint x: 1089, startPoint y: 663, endPoint x: 1081, endPoint y: 646, distance: 19.1
click at [1088, 663] on img "button" at bounding box center [1089, 662] width 12 height 12
click at [1076, 632] on input "text" at bounding box center [1055, 627] width 77 height 14
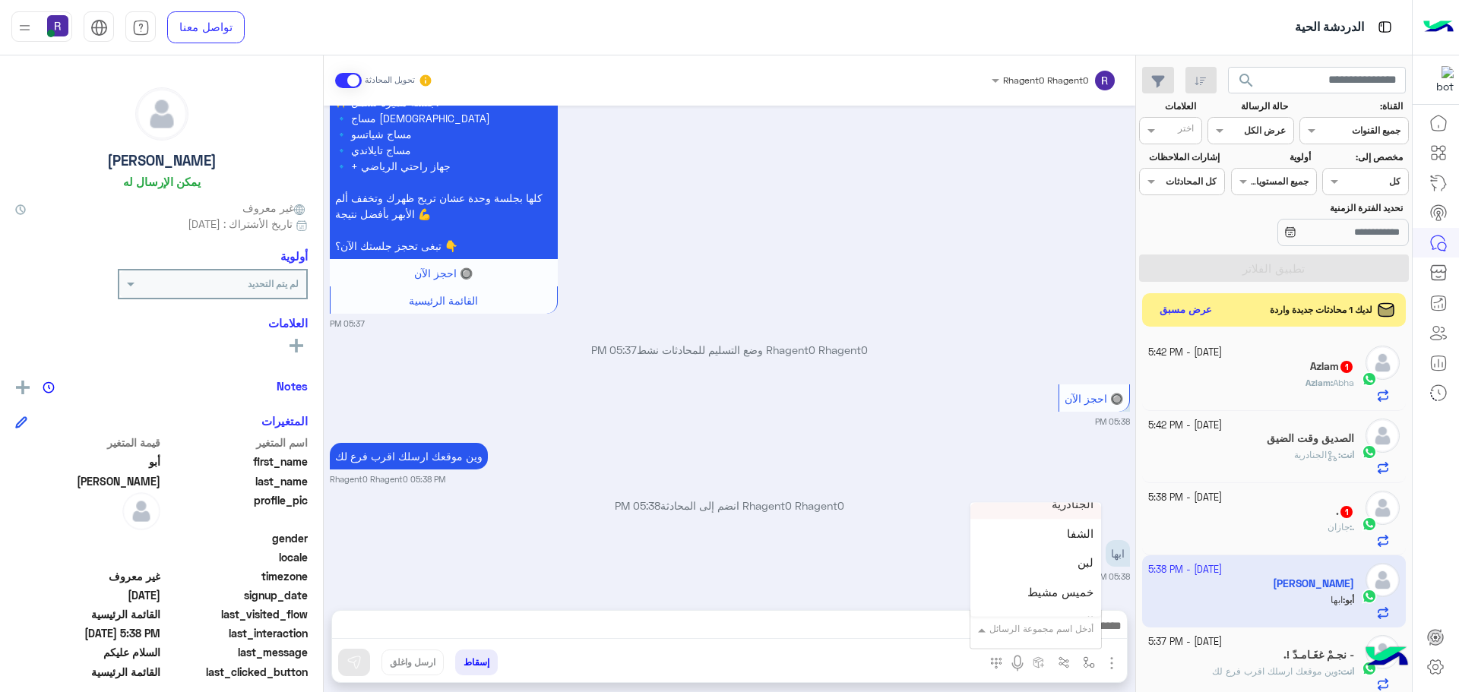
scroll to position [1064, 0]
click at [1045, 558] on span "خميس مشيط" at bounding box center [1060, 565] width 66 height 14
type textarea "*********"
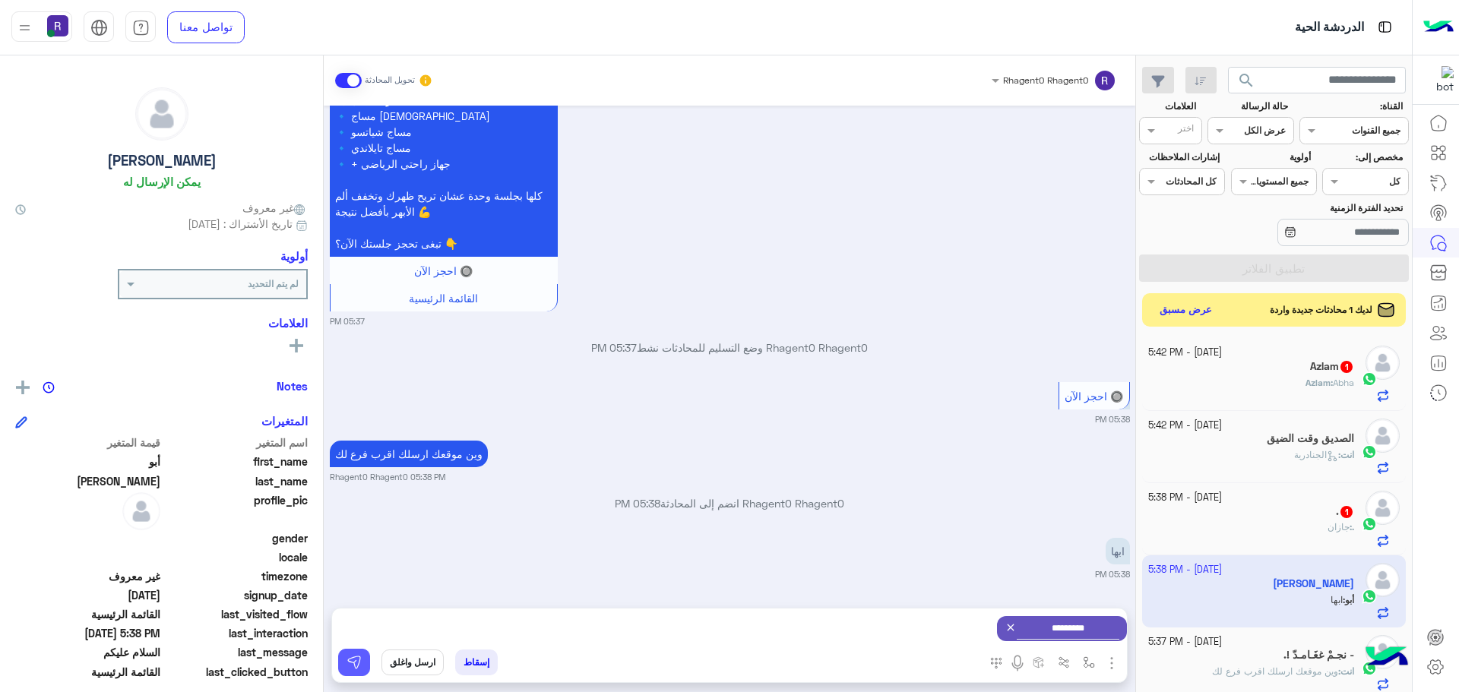
click at [359, 666] on img at bounding box center [353, 662] width 15 height 15
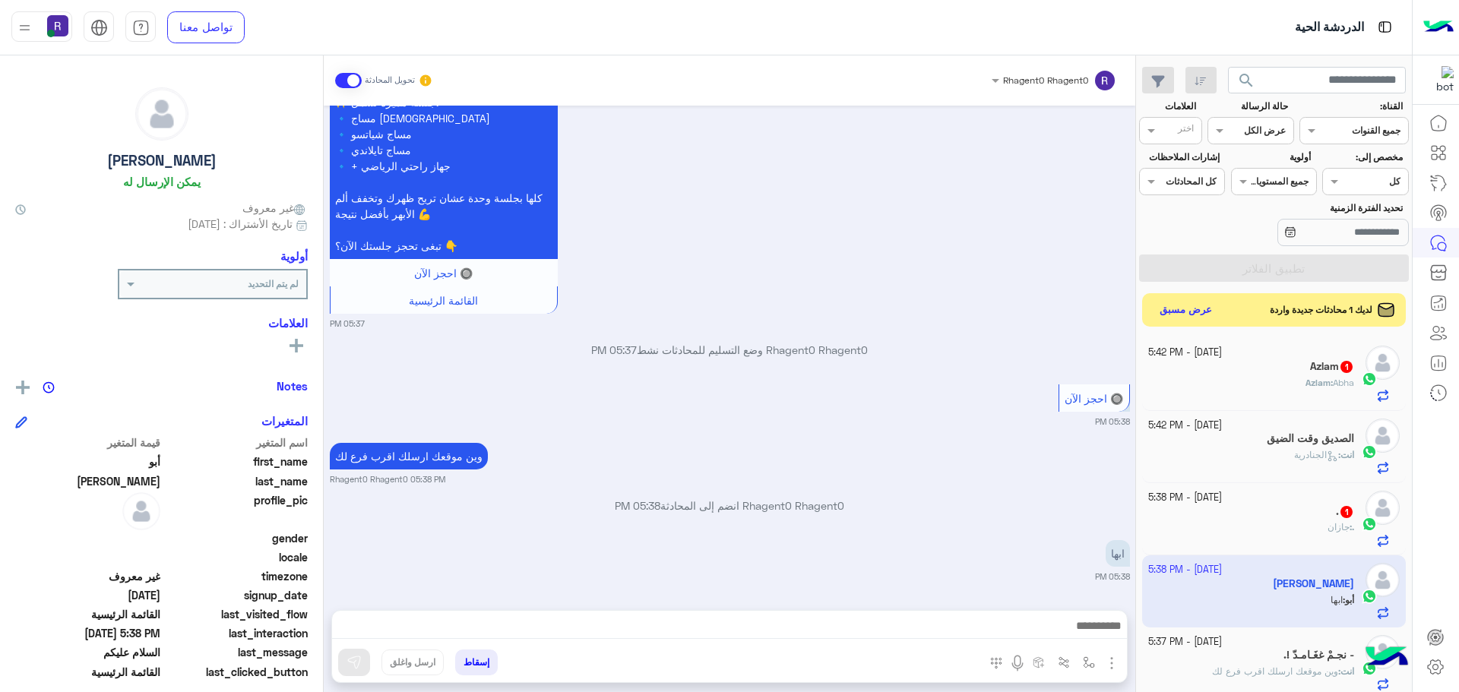
scroll to position [1784, 0]
click at [1238, 516] on div ". 1" at bounding box center [1251, 513] width 207 height 16
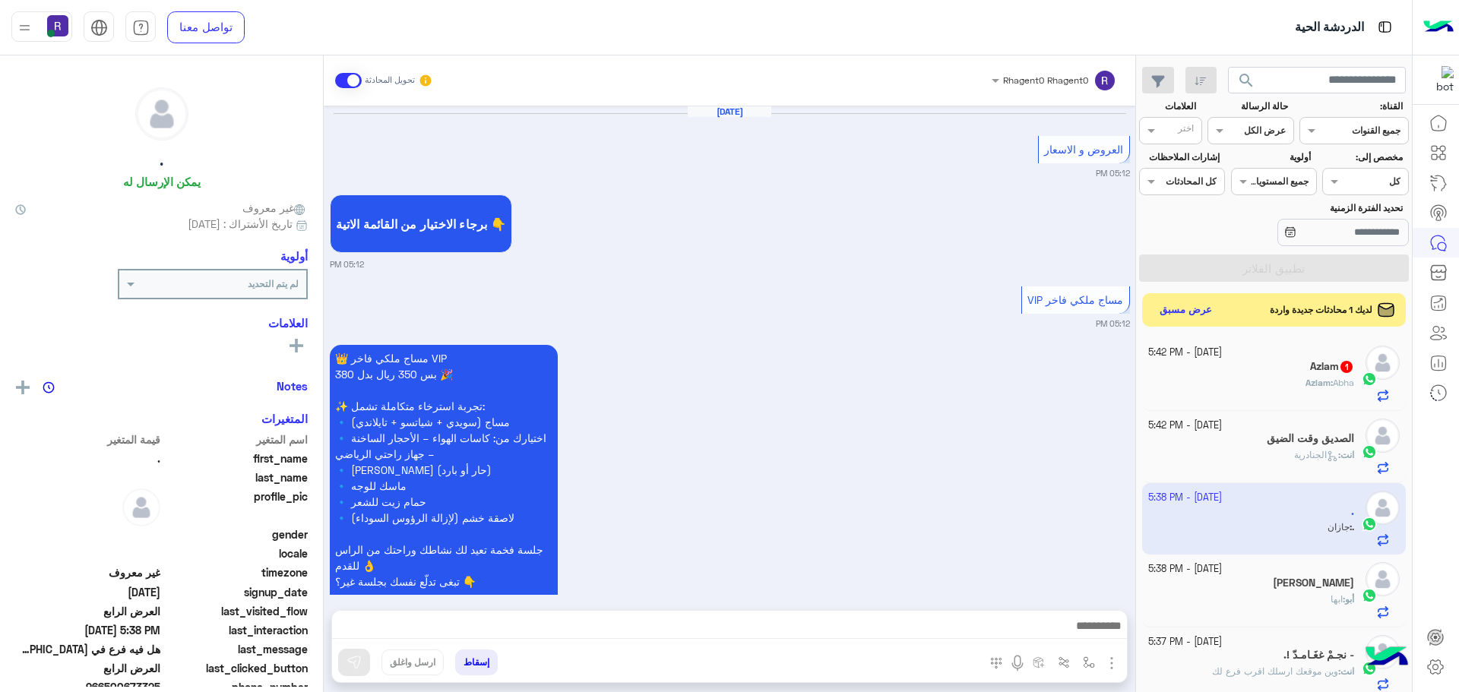
scroll to position [2020, 0]
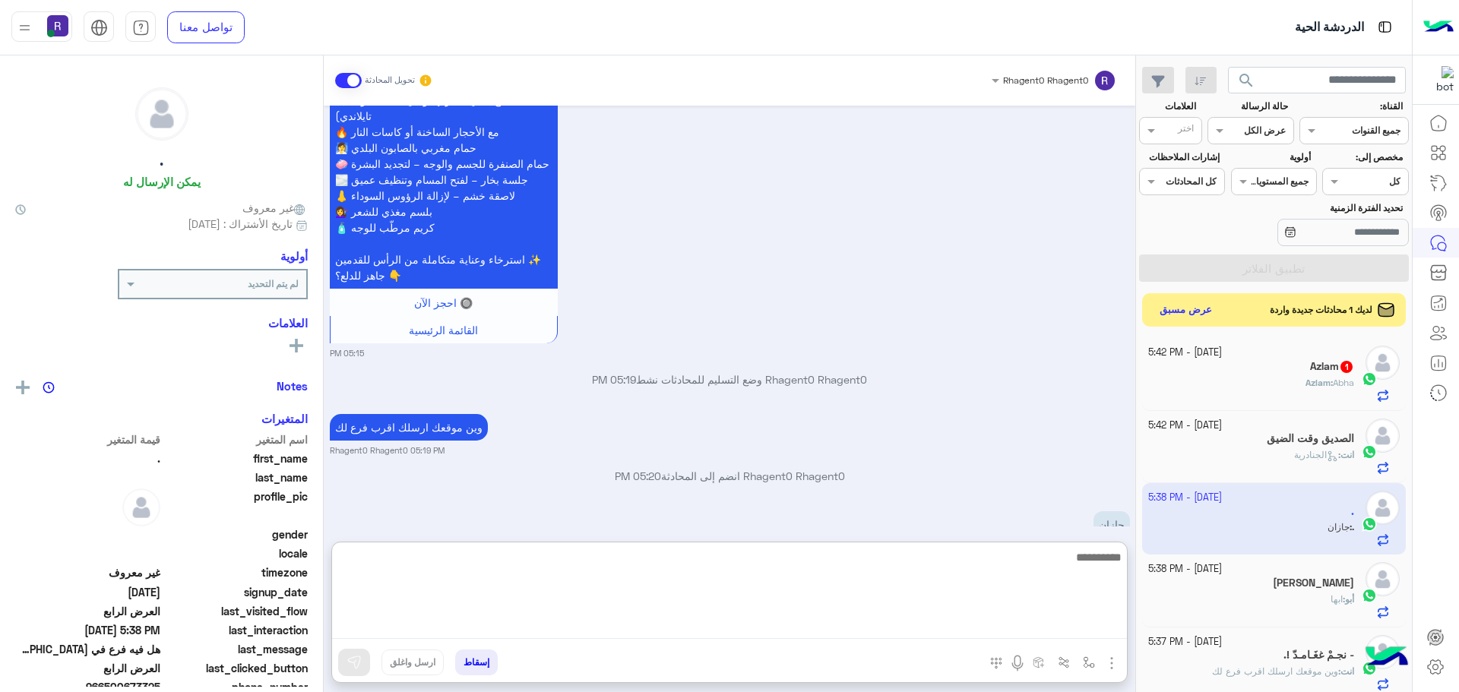
click at [641, 618] on textarea at bounding box center [729, 593] width 795 height 91
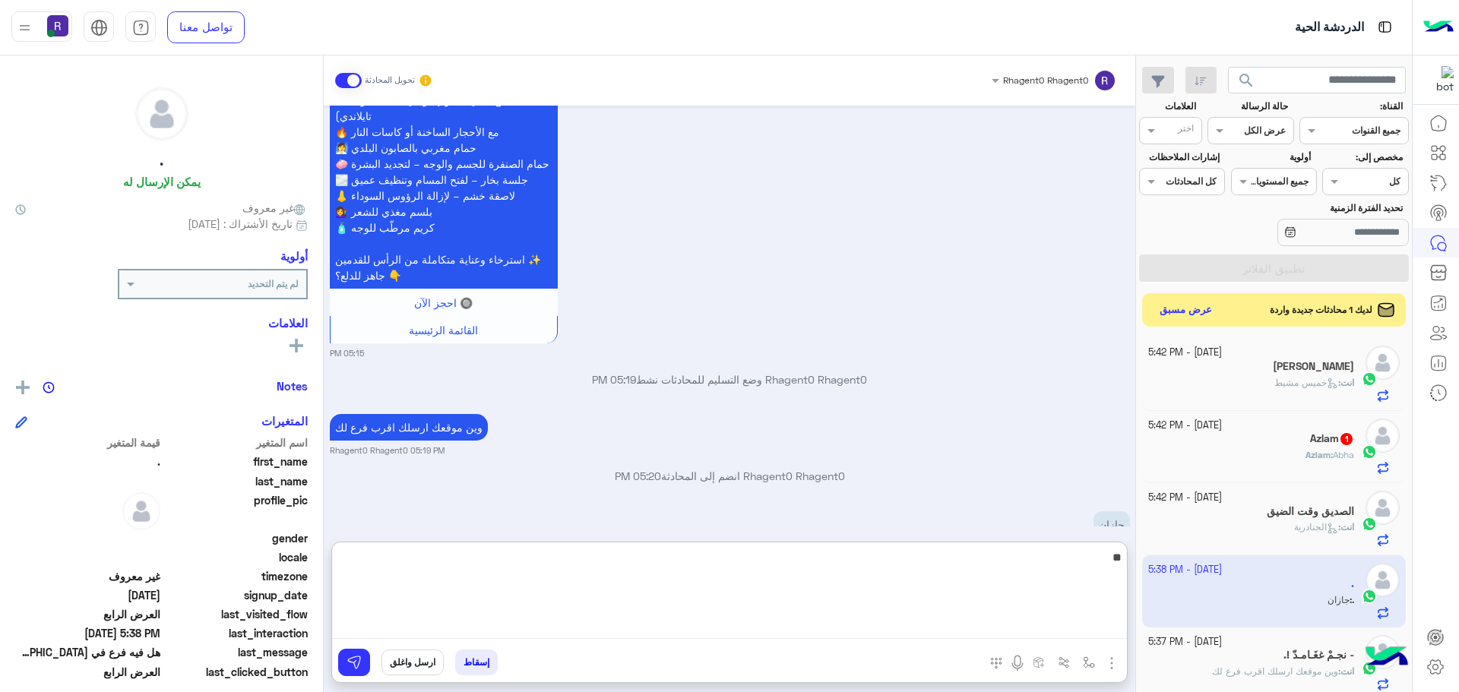
type textarea "**"
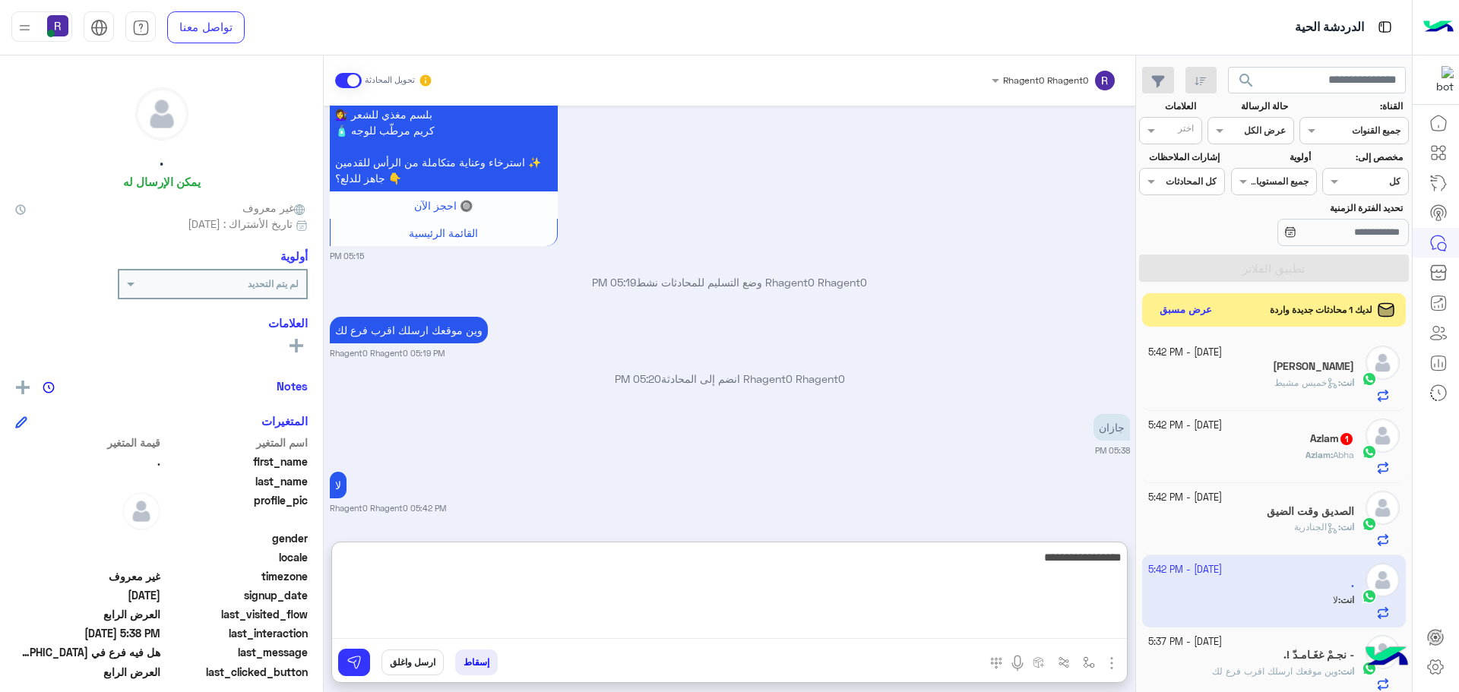
type textarea "**********"
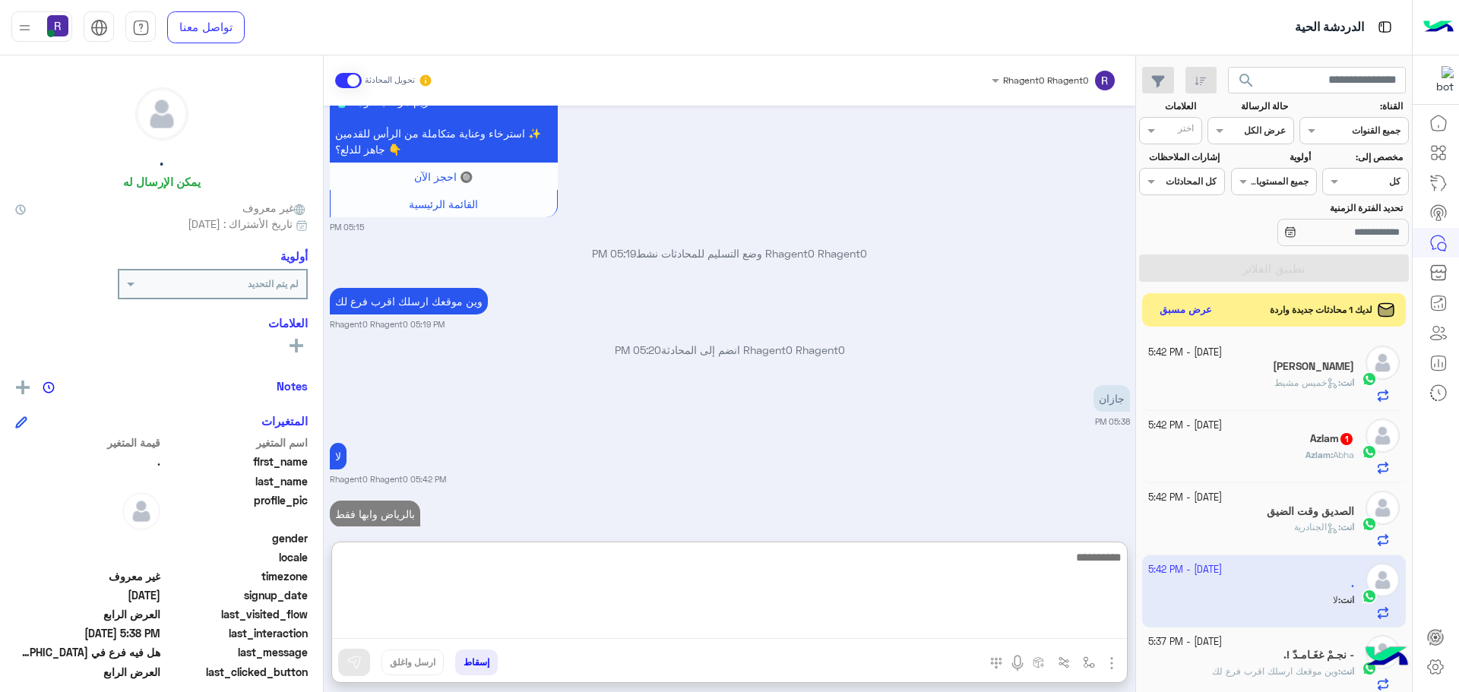
scroll to position [2204, 0]
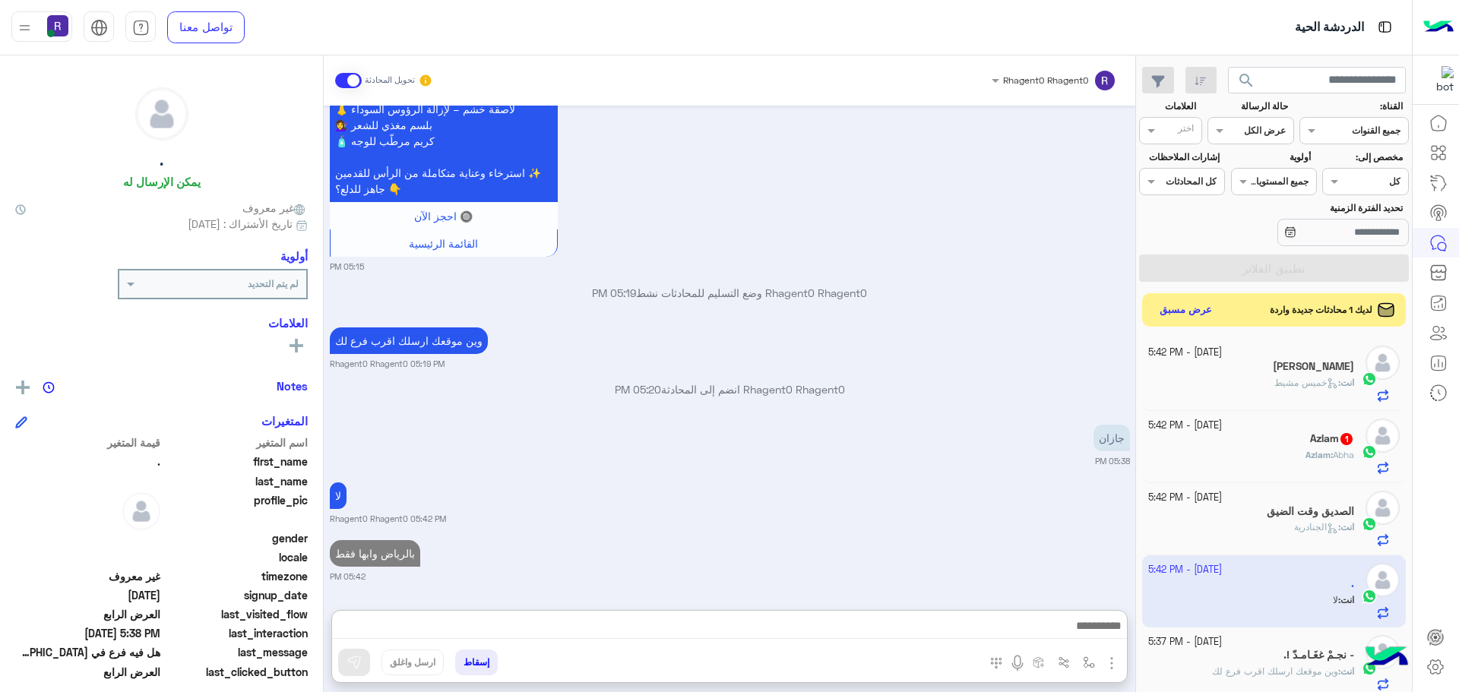
click at [1289, 447] on div "Azlam 1" at bounding box center [1251, 440] width 207 height 16
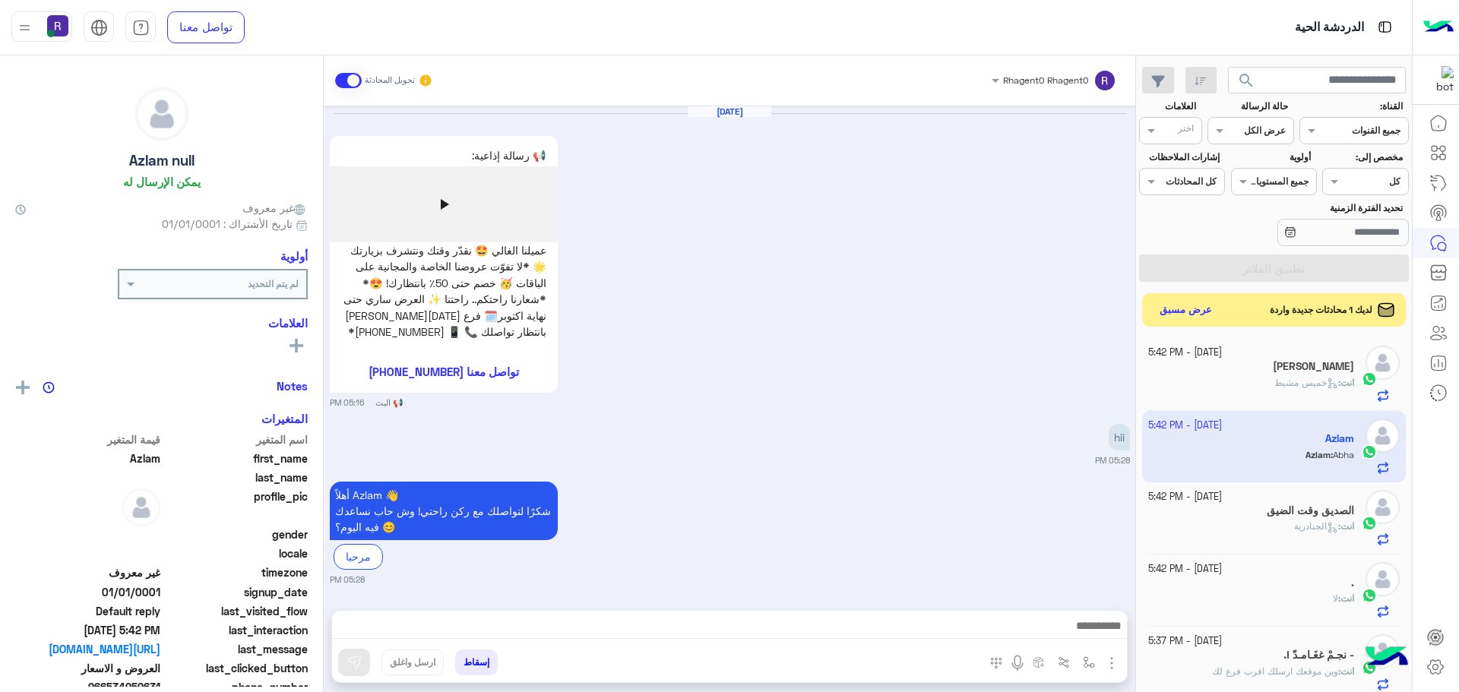
scroll to position [1025, 0]
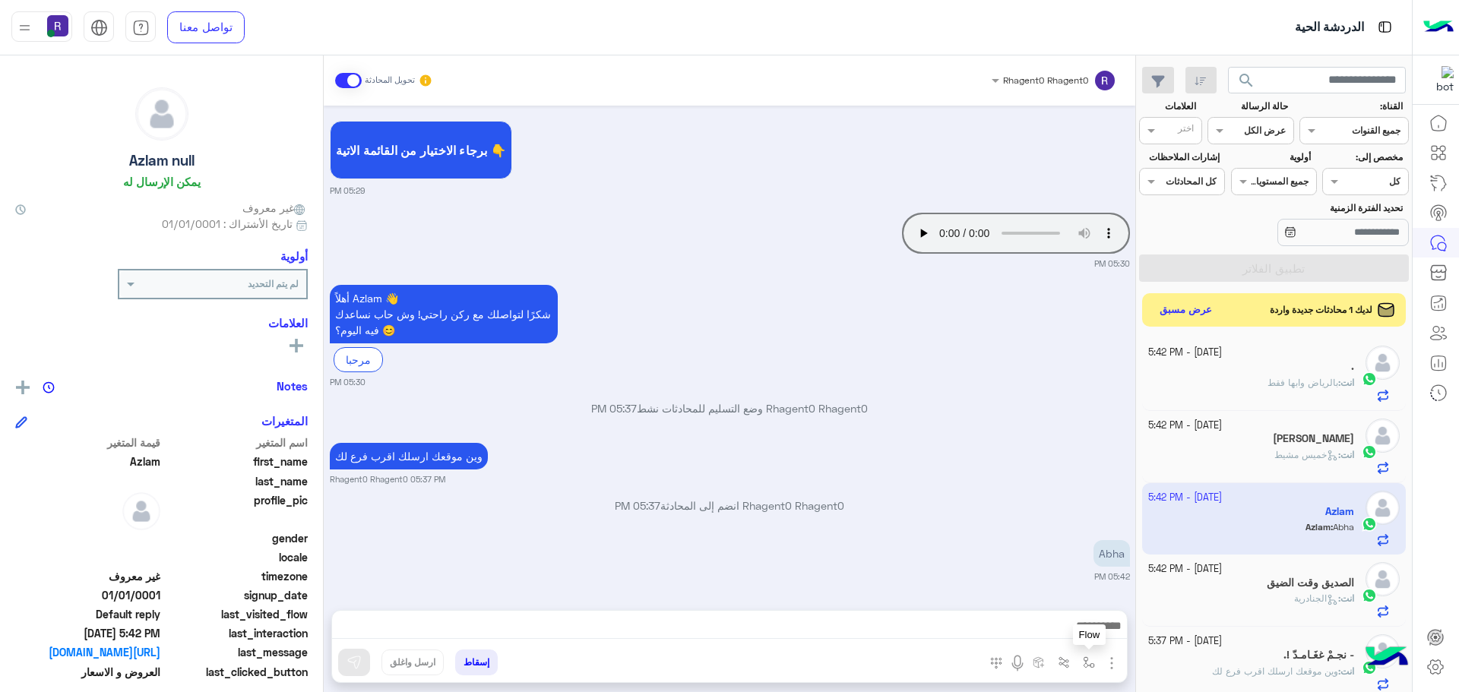
click at [1086, 655] on button "button" at bounding box center [1089, 662] width 25 height 25
click at [1077, 630] on input "text" at bounding box center [1055, 627] width 77 height 14
click at [1071, 562] on span "خميس مشيط" at bounding box center [1060, 565] width 66 height 14
type textarea "*********"
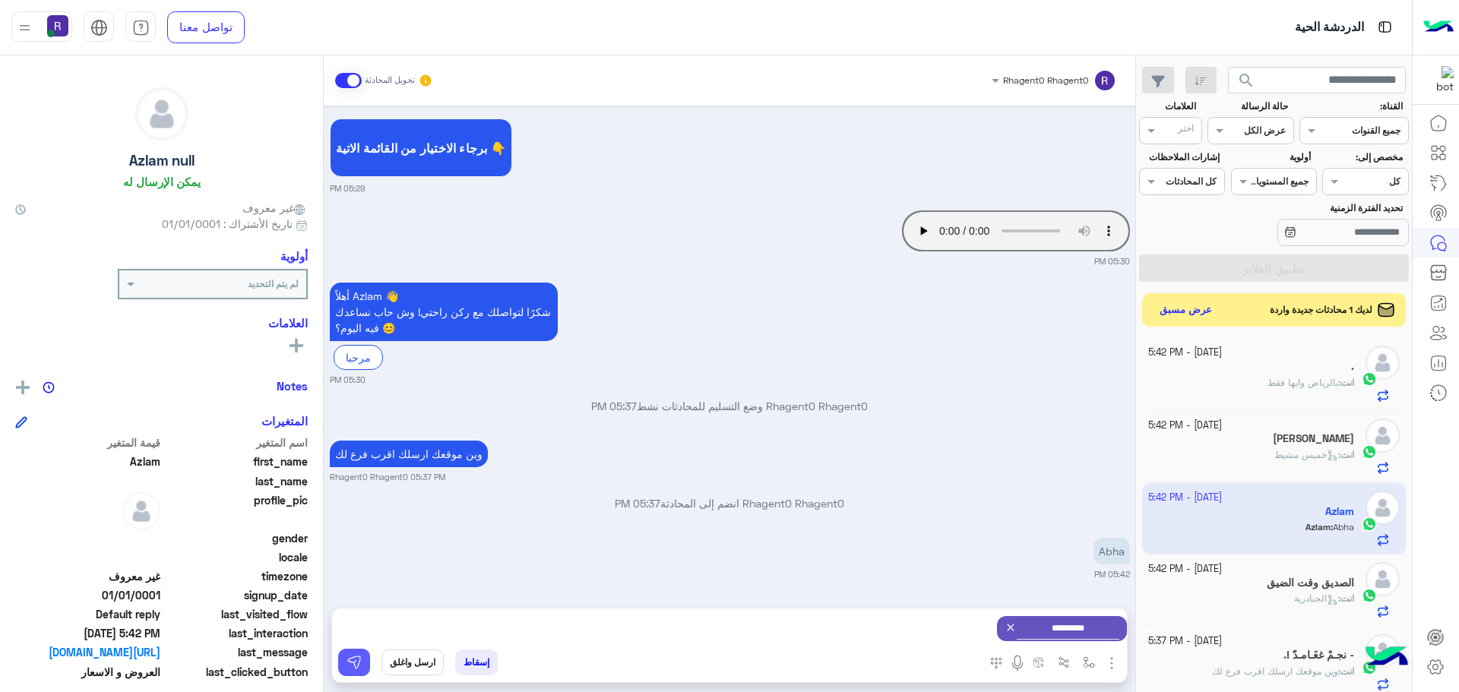
click at [362, 657] on button at bounding box center [354, 662] width 32 height 27
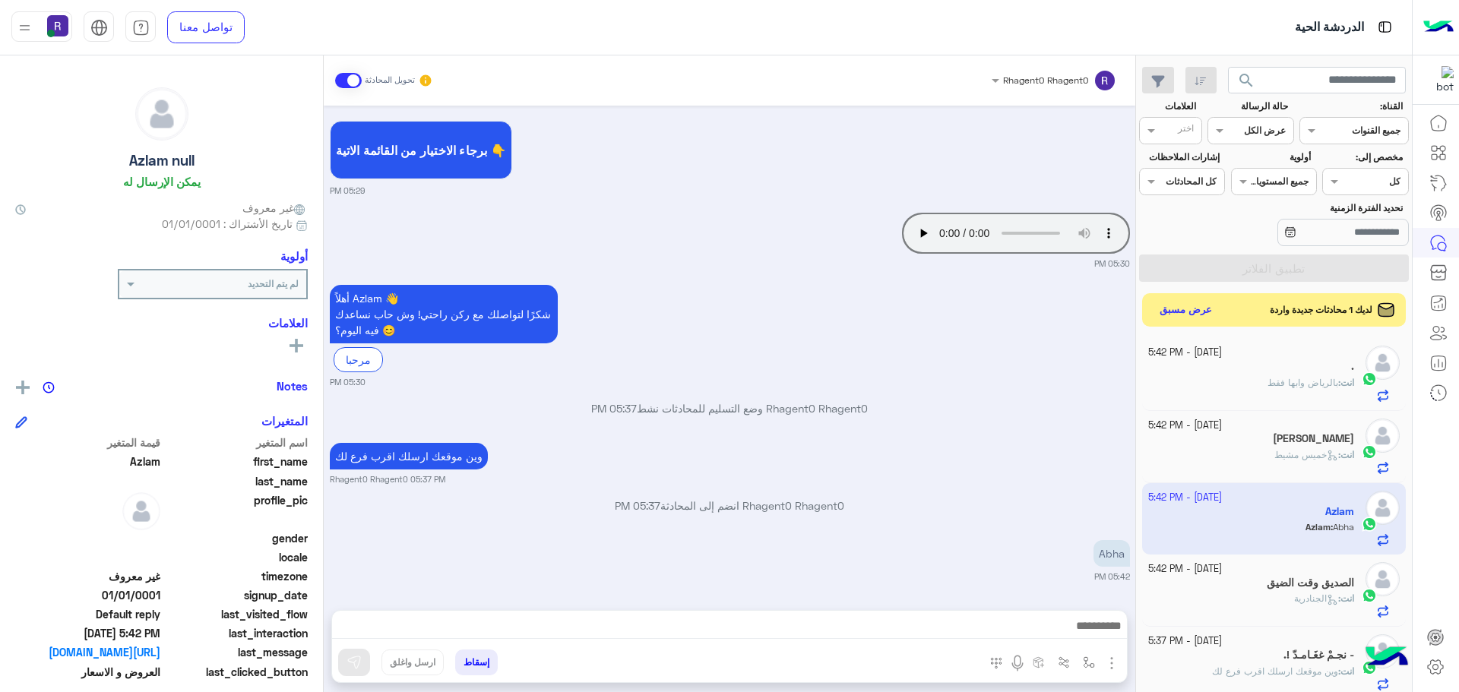
scroll to position [1025, 0]
click at [1172, 313] on button "عرض مسبق" at bounding box center [1185, 309] width 64 height 21
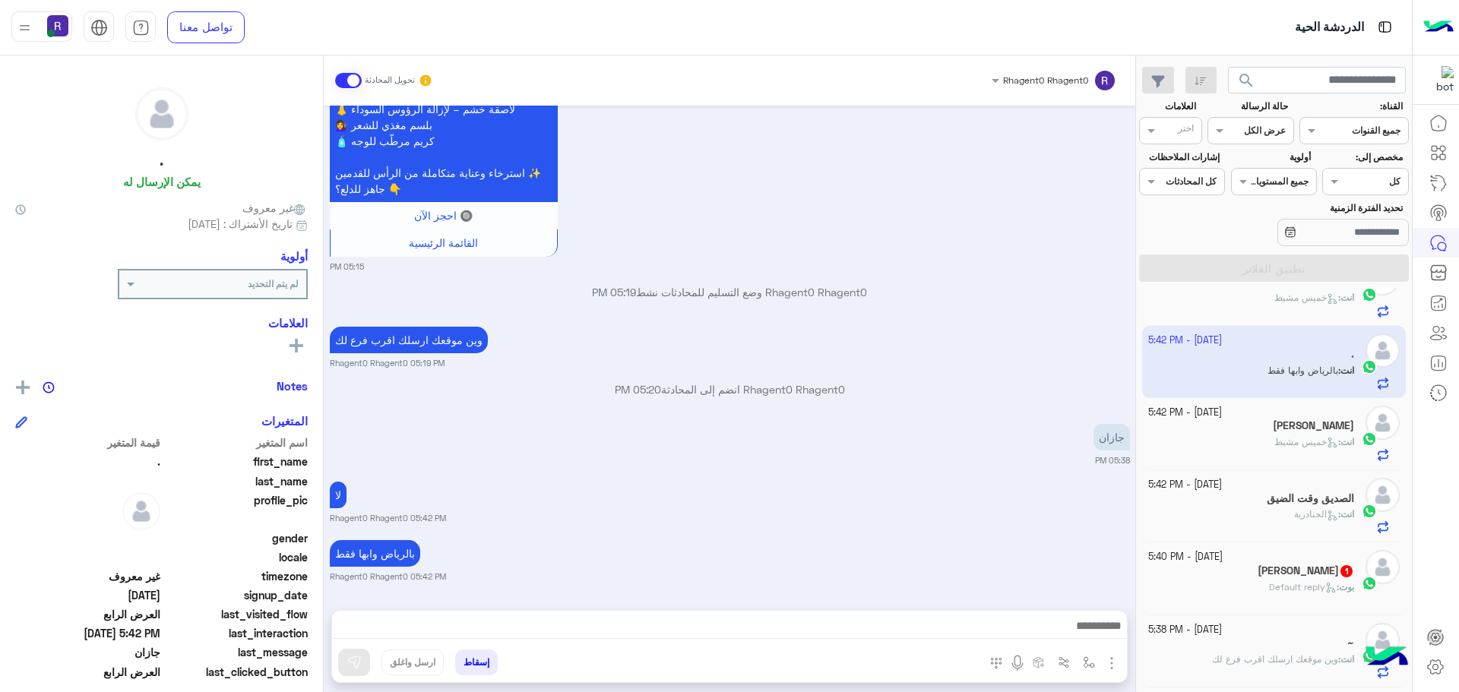
scroll to position [76, 0]
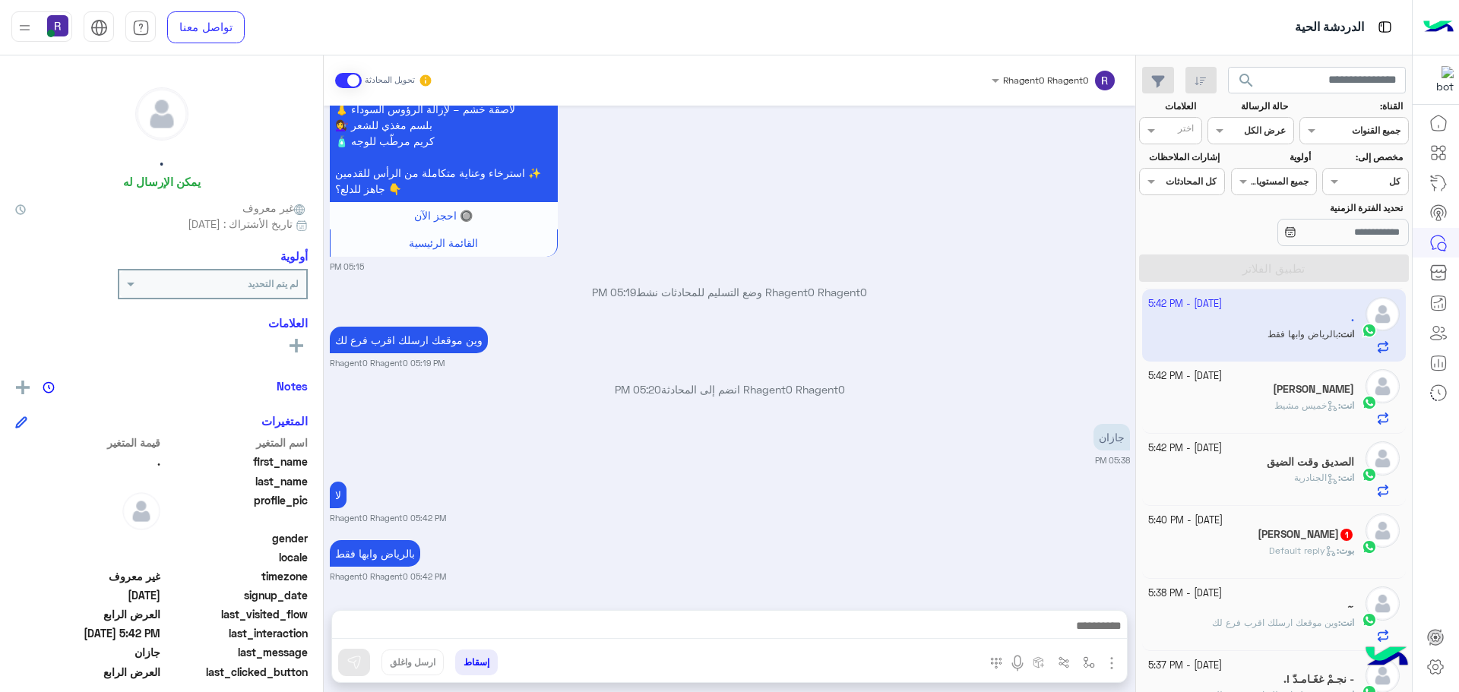
click at [1281, 535] on div "Saleh 1" at bounding box center [1251, 536] width 207 height 16
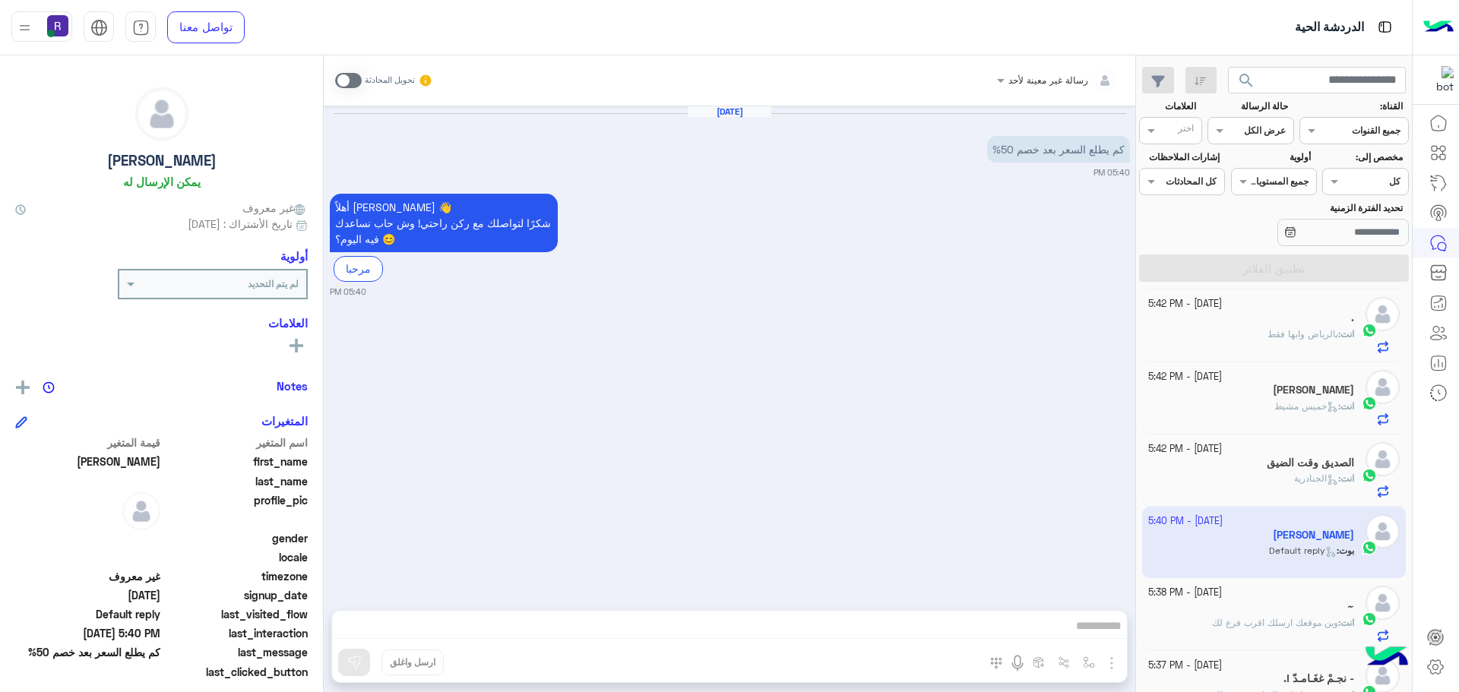
click at [358, 83] on span at bounding box center [348, 80] width 27 height 15
click at [1111, 656] on img "button" at bounding box center [1111, 663] width 18 height 18
click at [1097, 630] on button "الصور" at bounding box center [1088, 630] width 65 height 30
click at [354, 663] on img at bounding box center [353, 662] width 15 height 15
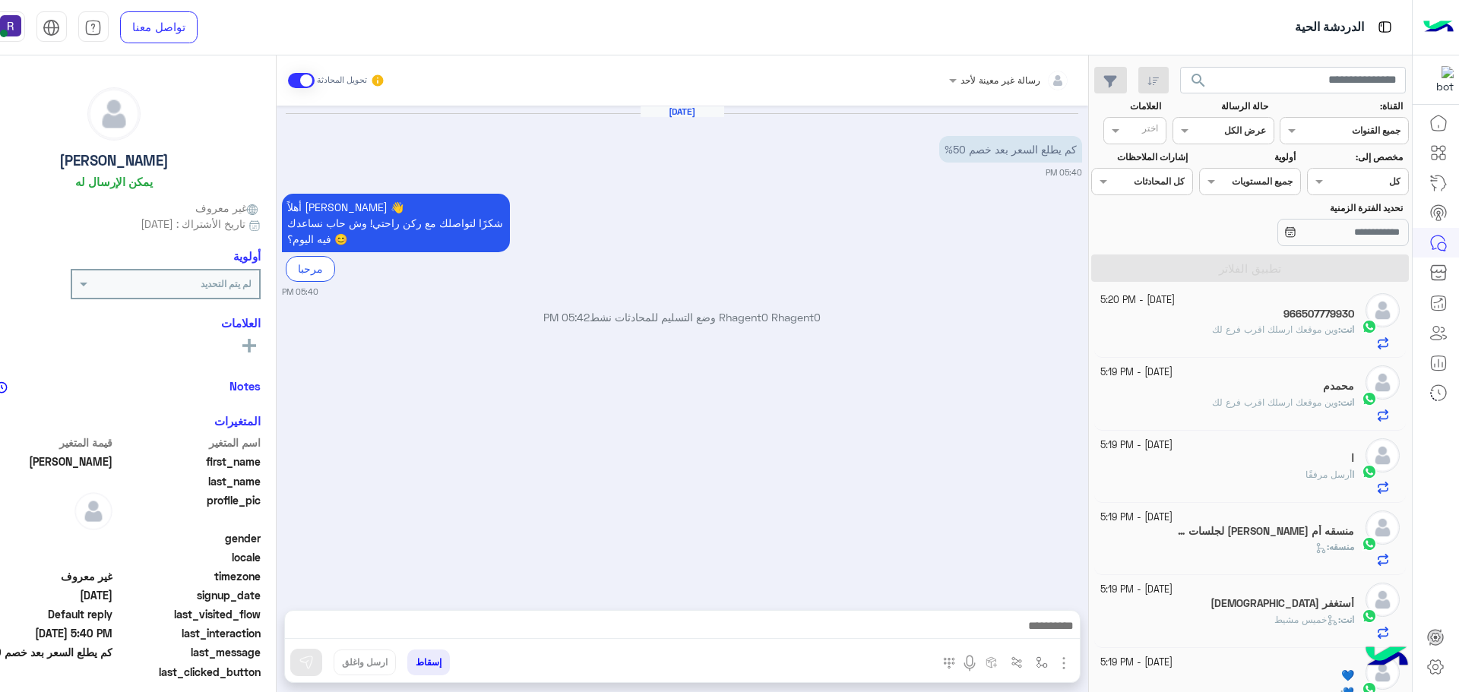
scroll to position [84, 0]
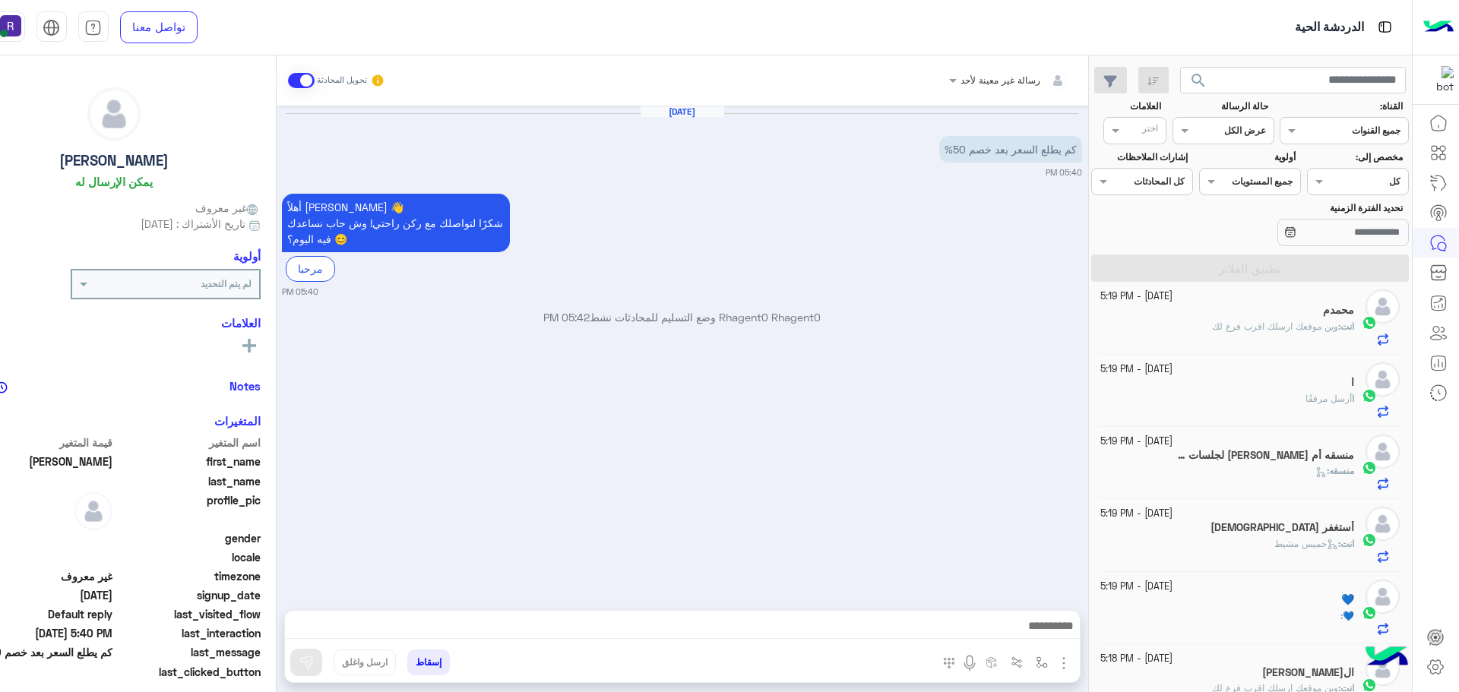
click at [1073, 659] on img "button" at bounding box center [1064, 663] width 18 height 18
click at [1049, 630] on span "الصور" at bounding box center [1034, 630] width 28 height 17
click at [314, 669] on img at bounding box center [306, 662] width 15 height 15
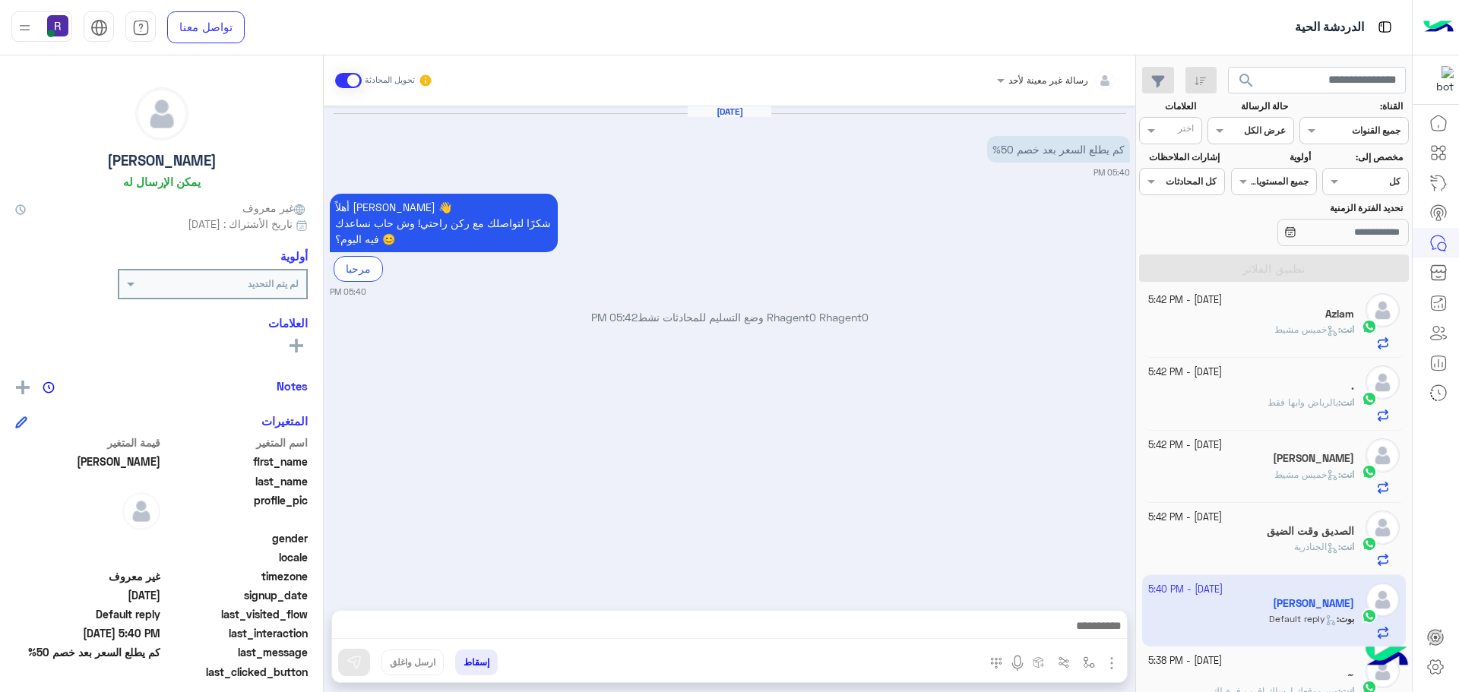
scroll to position [0, 0]
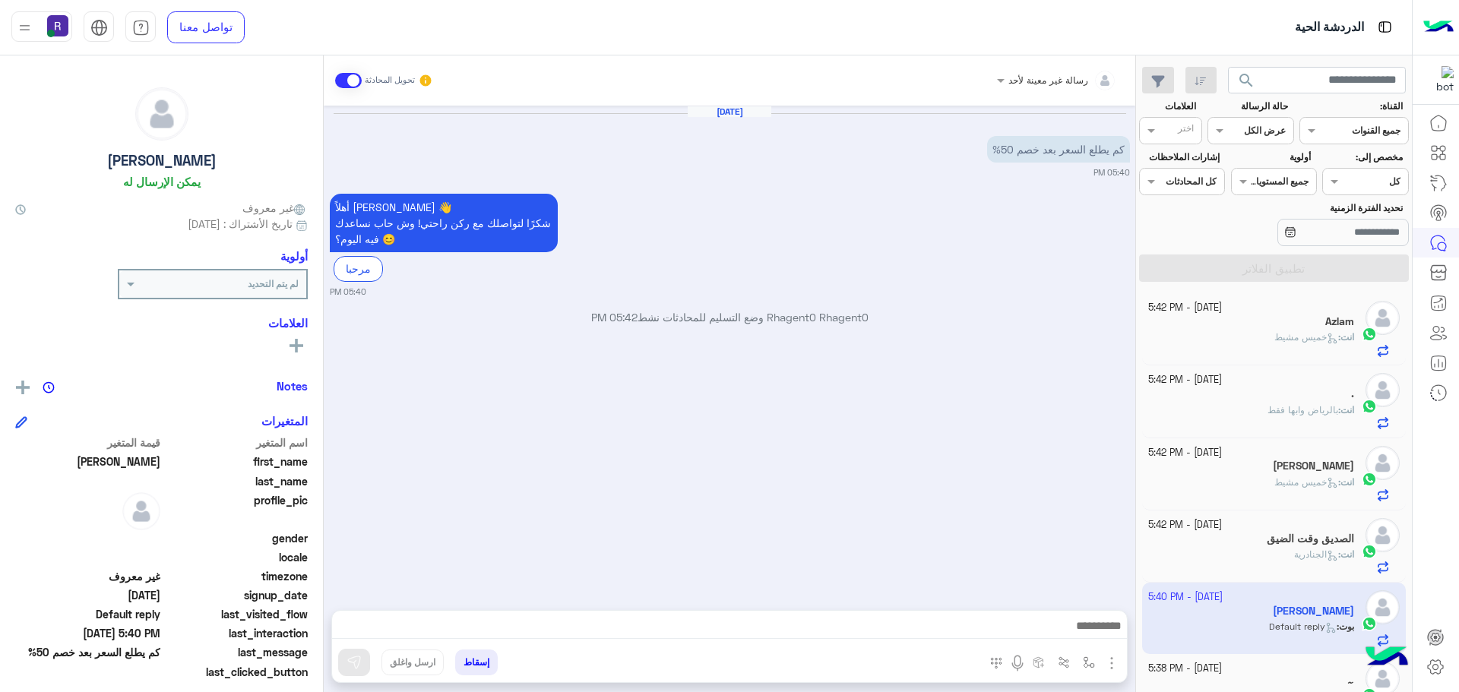
click at [1109, 663] on img "button" at bounding box center [1111, 663] width 18 height 18
click at [1099, 631] on button "الصور" at bounding box center [1088, 630] width 65 height 30
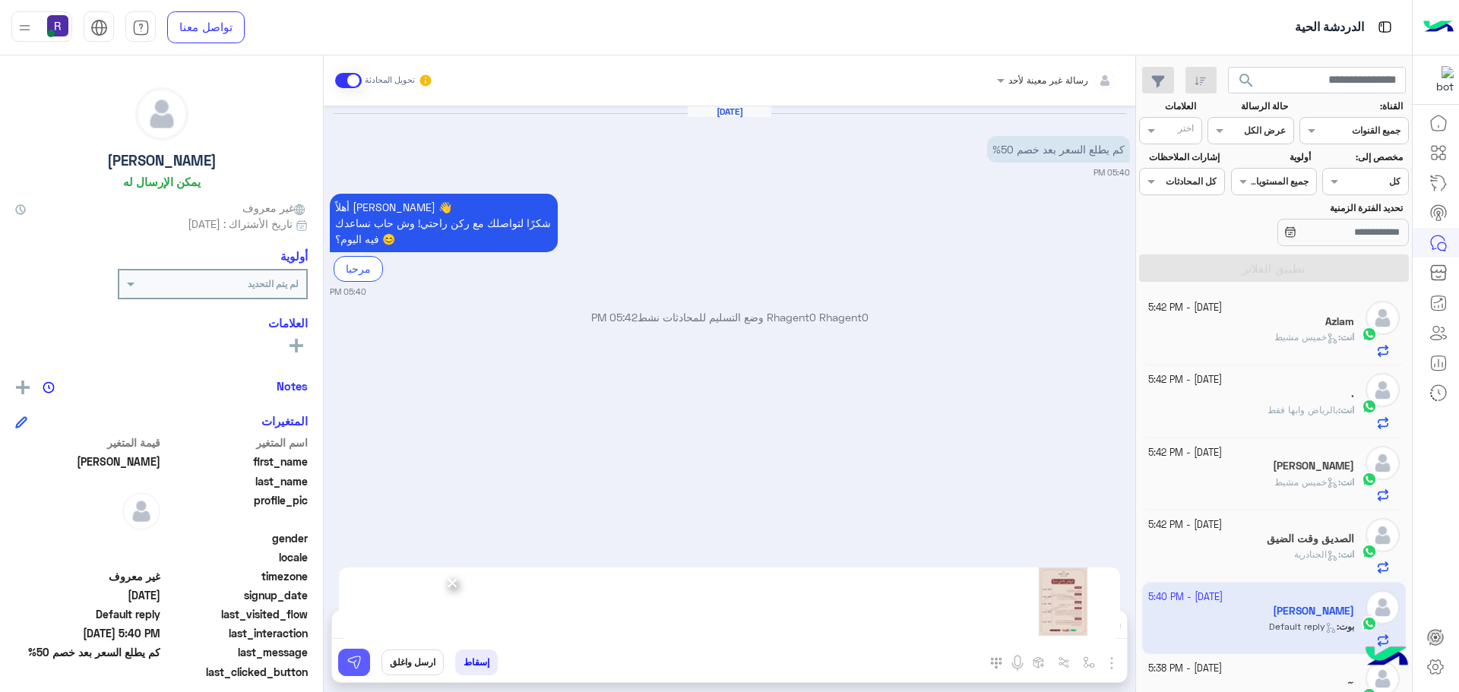
click at [357, 666] on img at bounding box center [353, 662] width 15 height 15
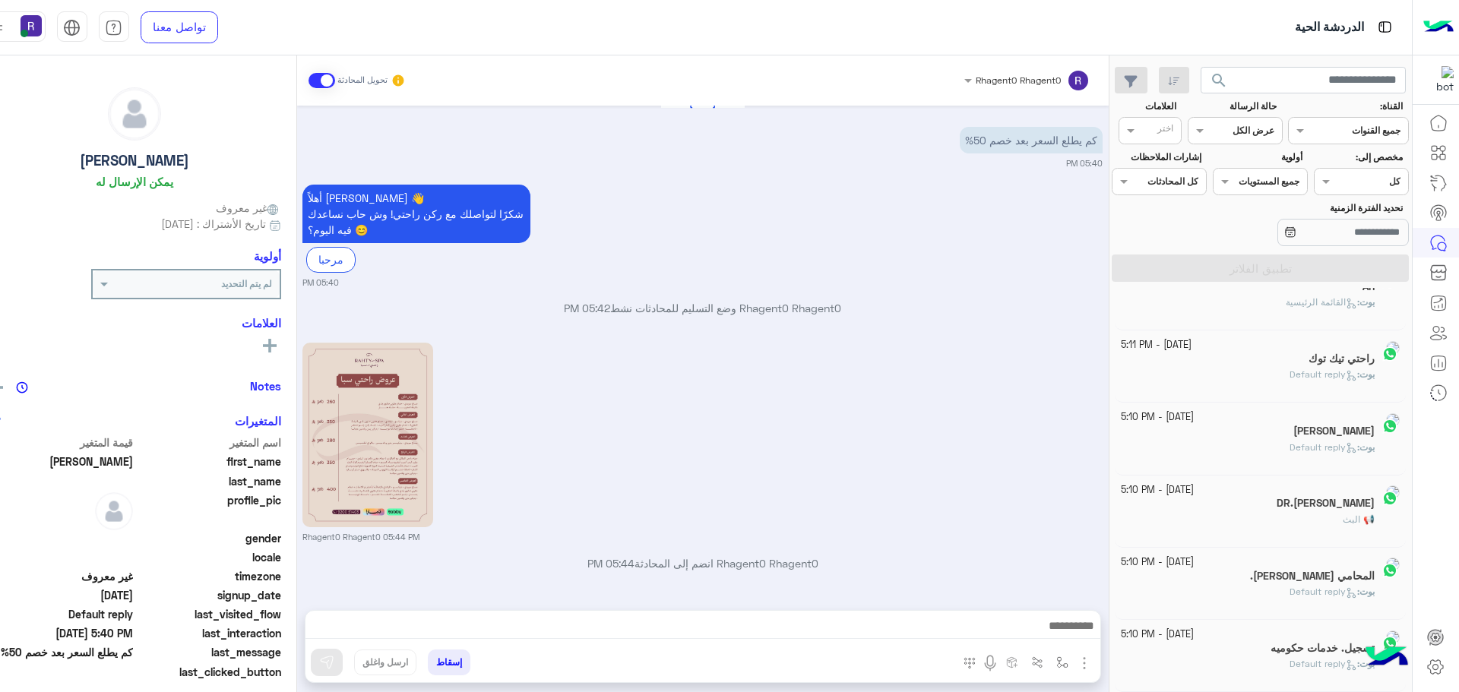
scroll to position [8, 0]
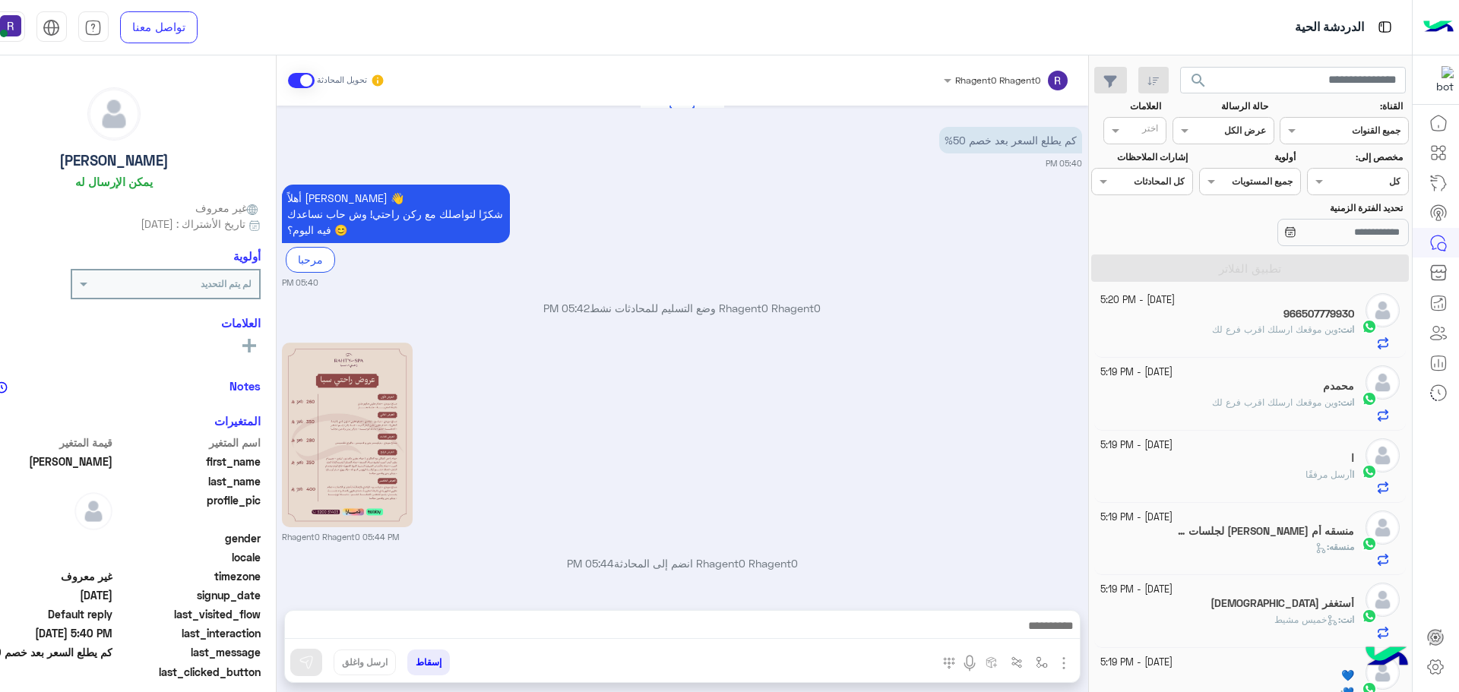
click at [1251, 536] on h5 "منسقه أم عبدالله لجلسات مساج وآسترخاء 2" at bounding box center [1265, 531] width 178 height 13
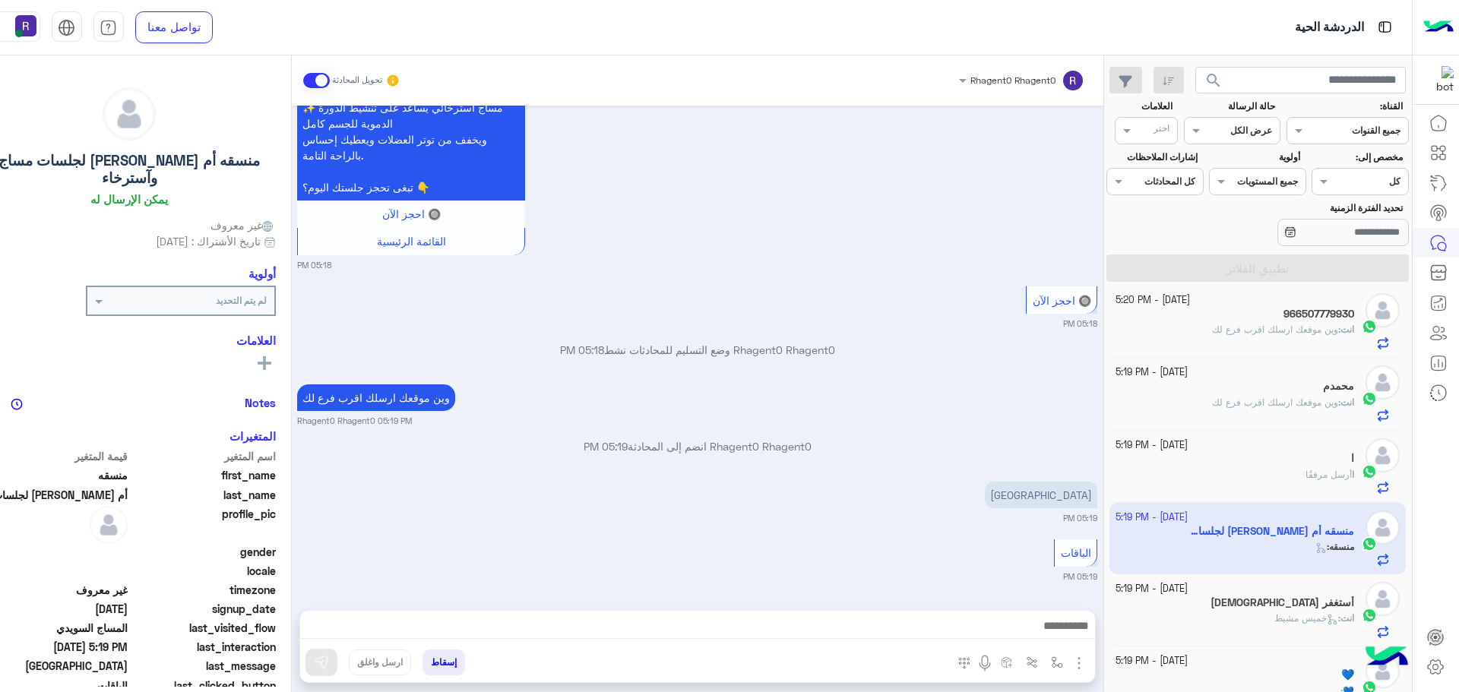
scroll to position [76, 0]
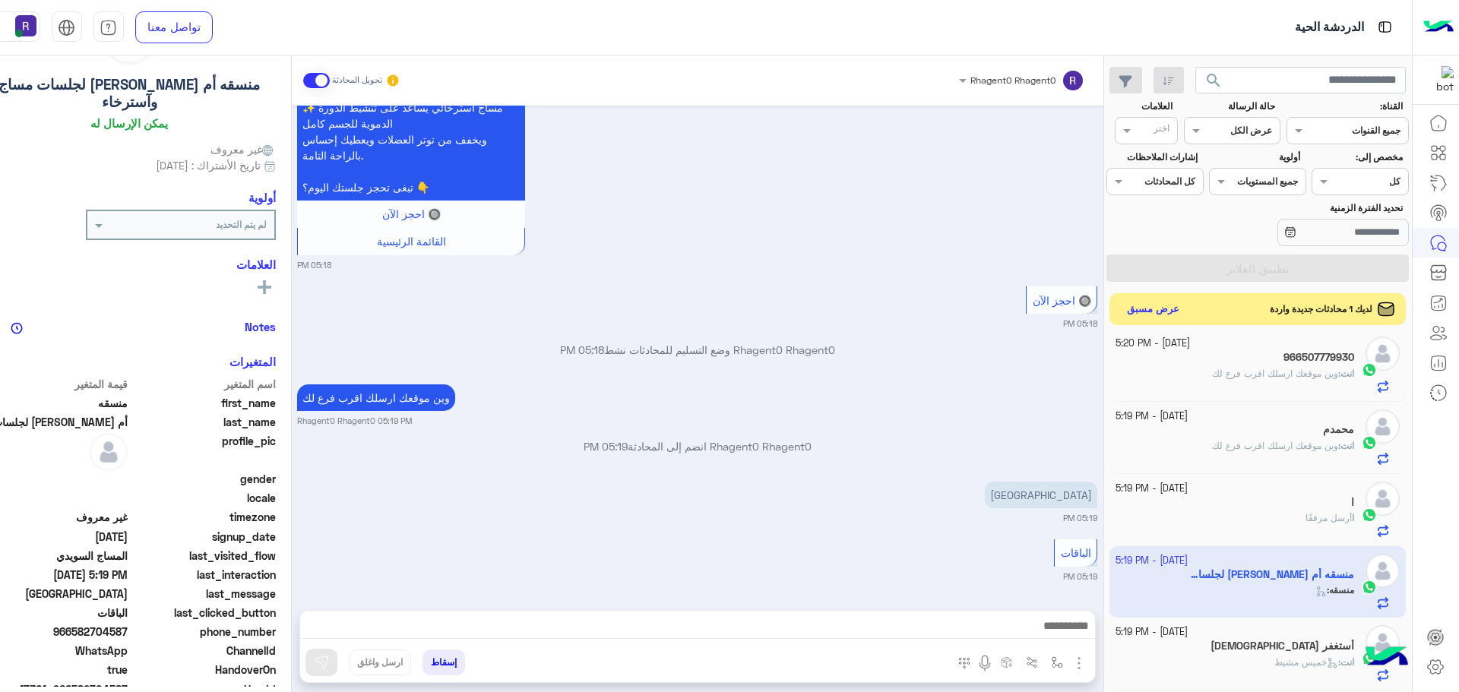
click at [1181, 312] on button "عرض مسبق" at bounding box center [1153, 309] width 64 height 21
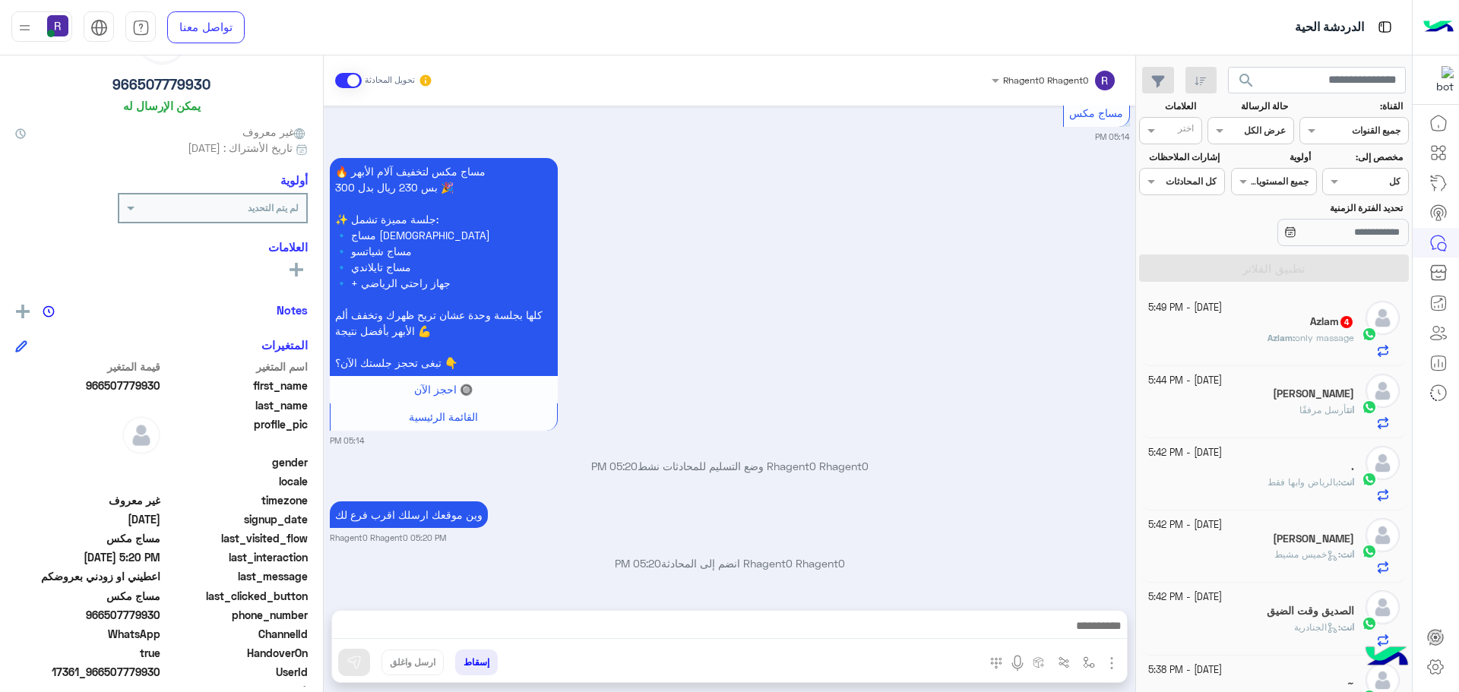
click at [1282, 336] on span "Azlam" at bounding box center [1279, 337] width 25 height 11
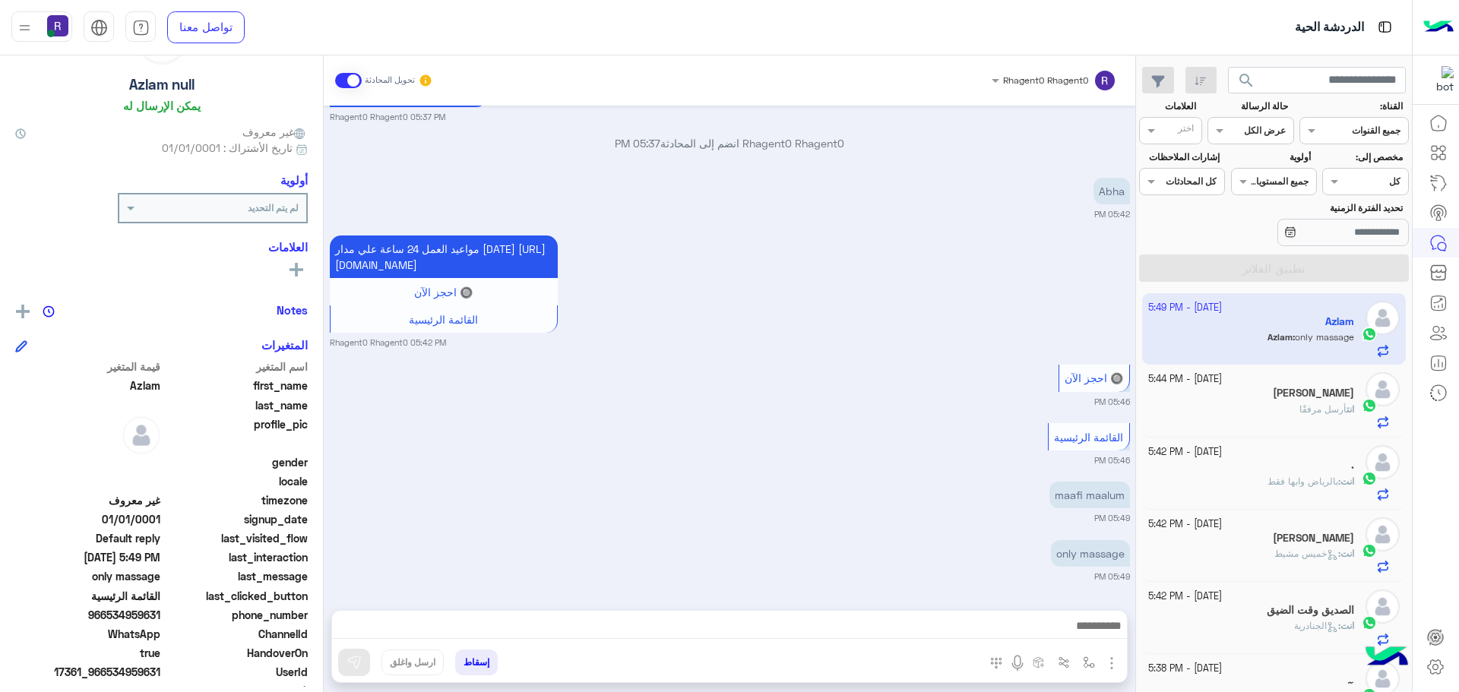
scroll to position [1235, 0]
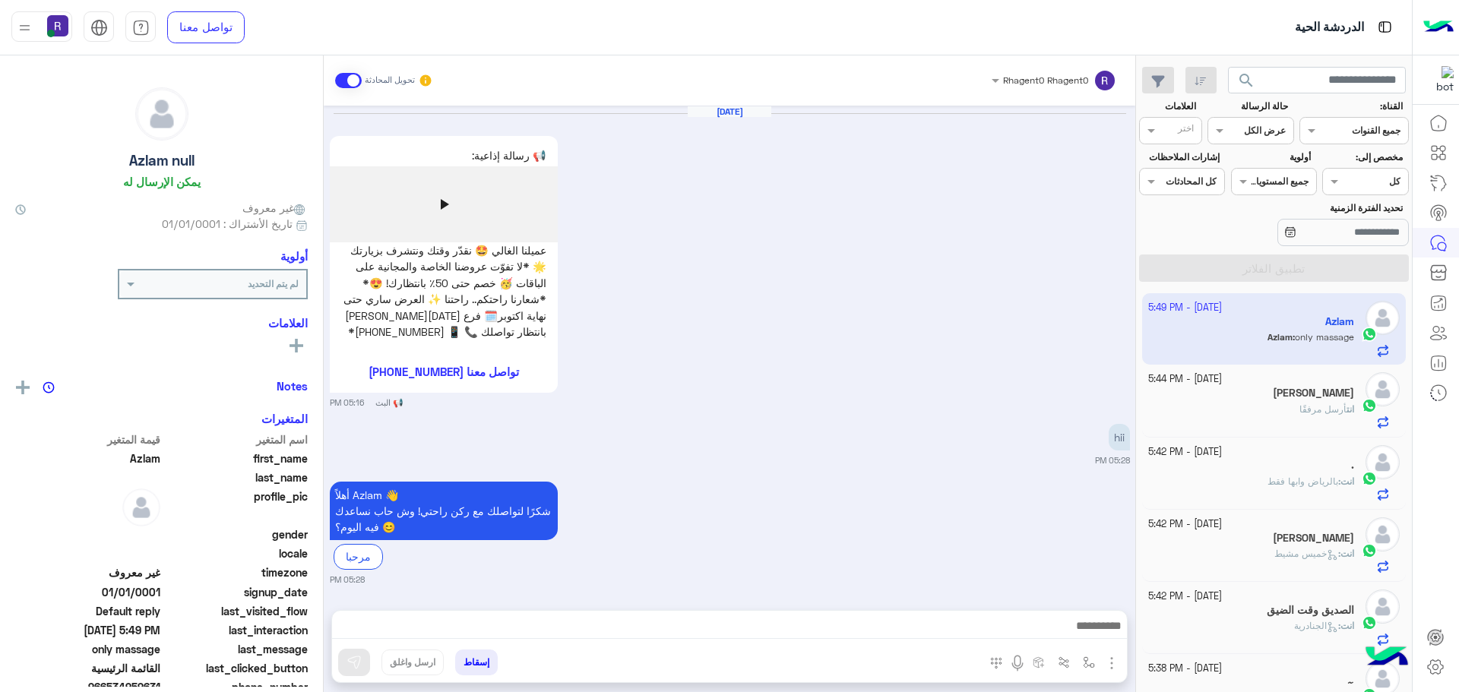
scroll to position [1387, 0]
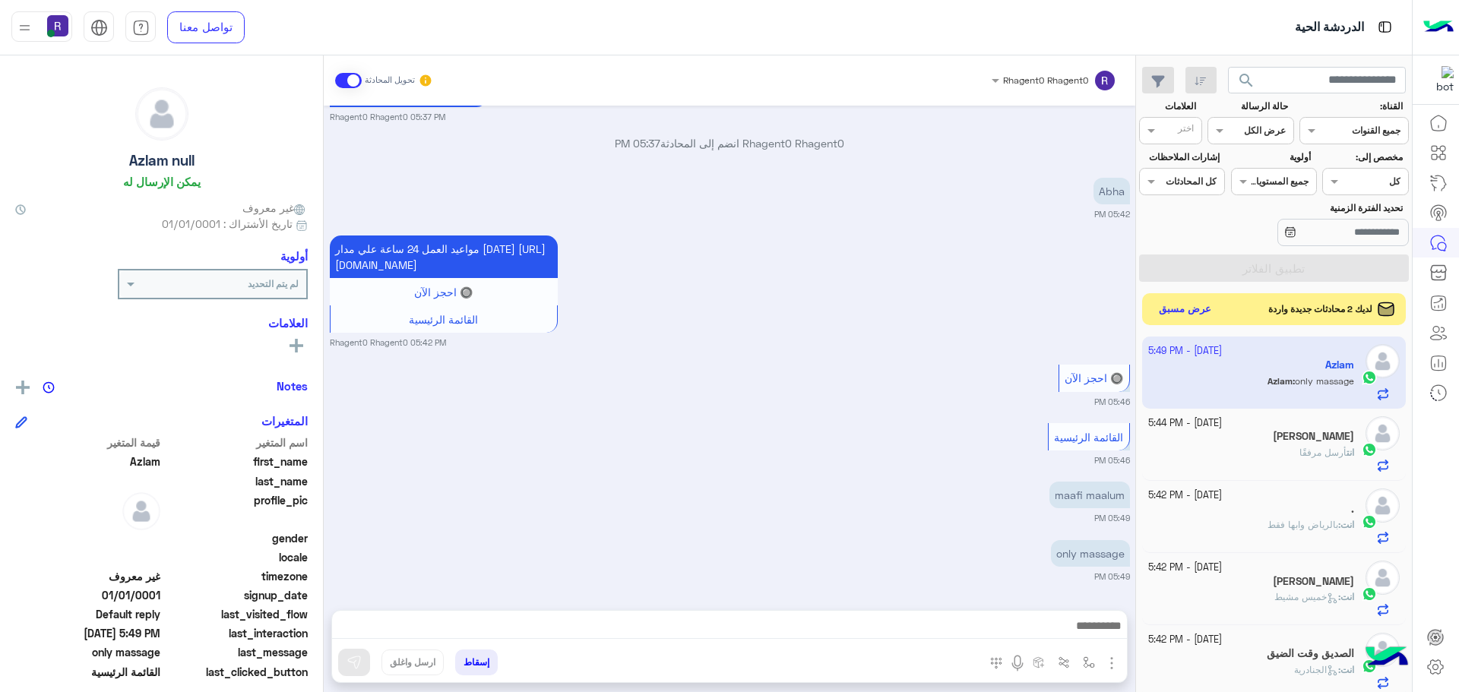
click at [1181, 314] on button "عرض مسبق" at bounding box center [1185, 309] width 64 height 21
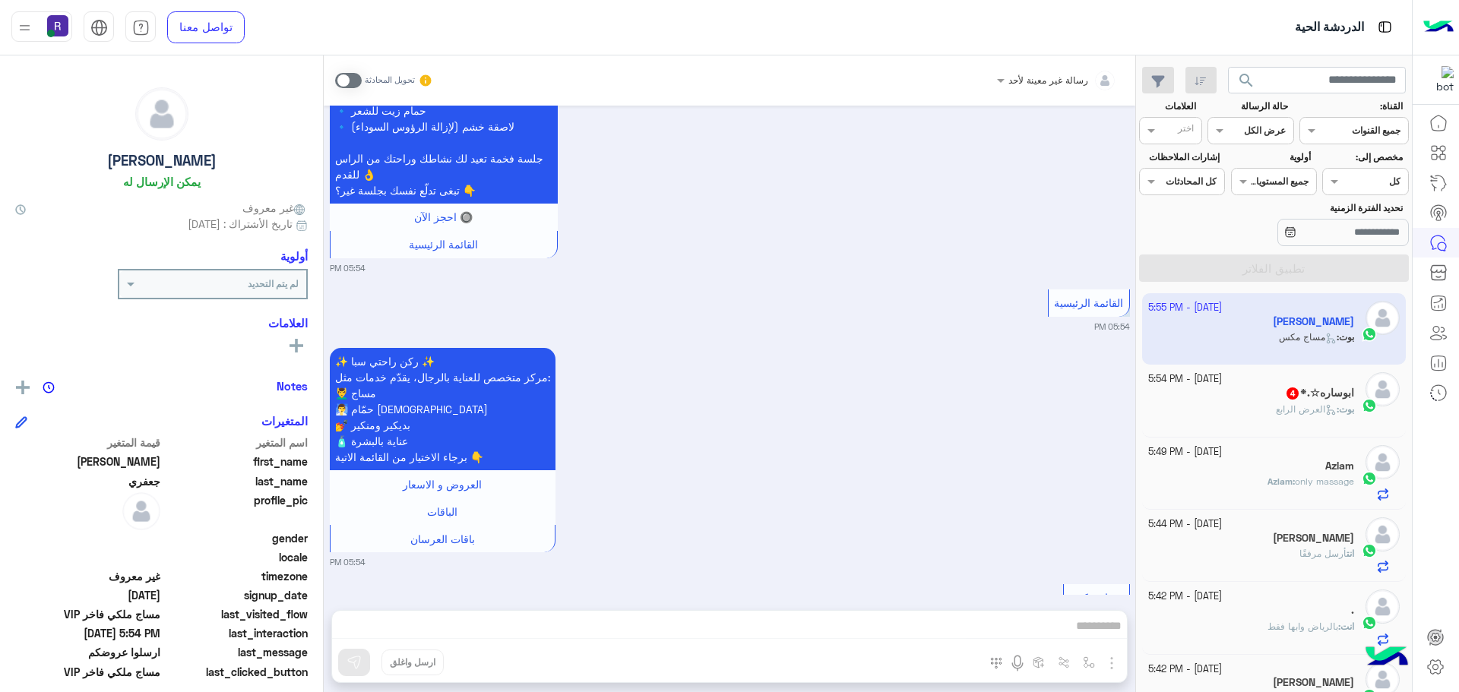
scroll to position [1526, 0]
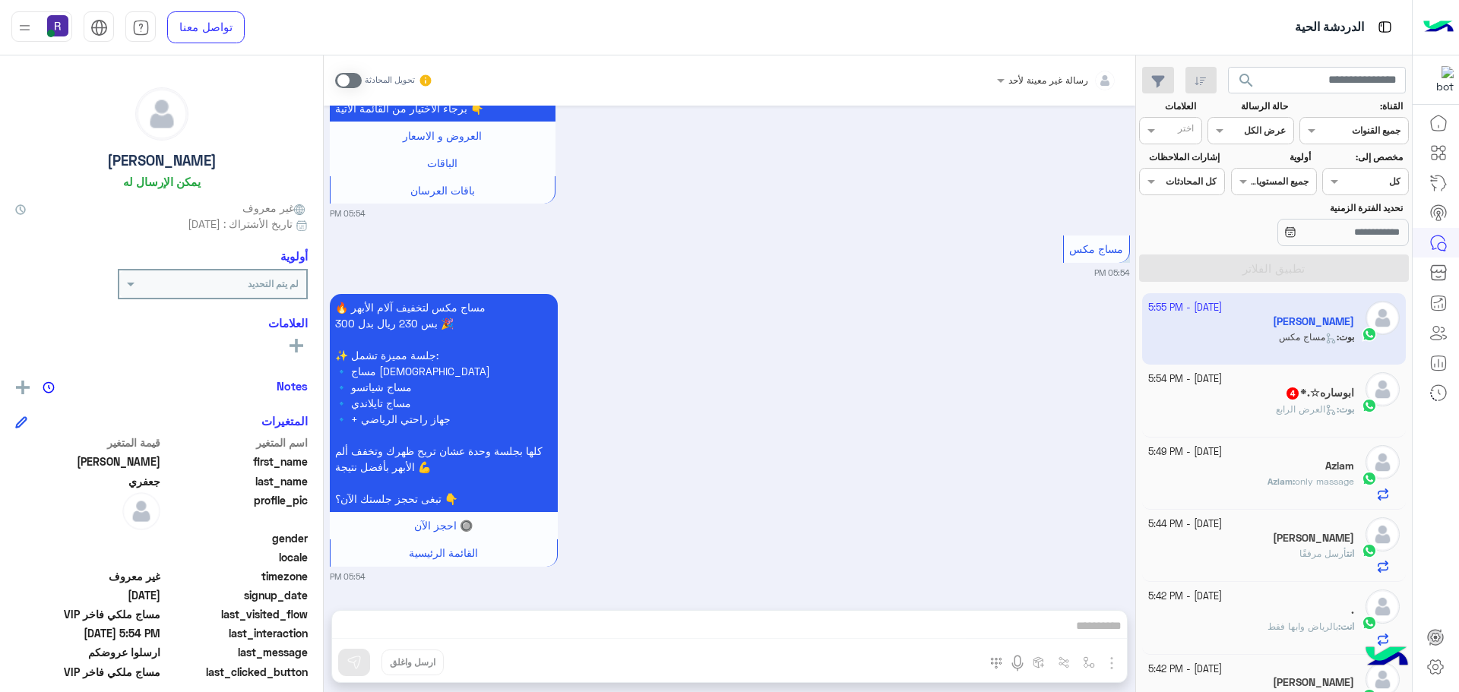
click at [1290, 403] on p "بوت : العرض الرابع" at bounding box center [1315, 410] width 78 height 14
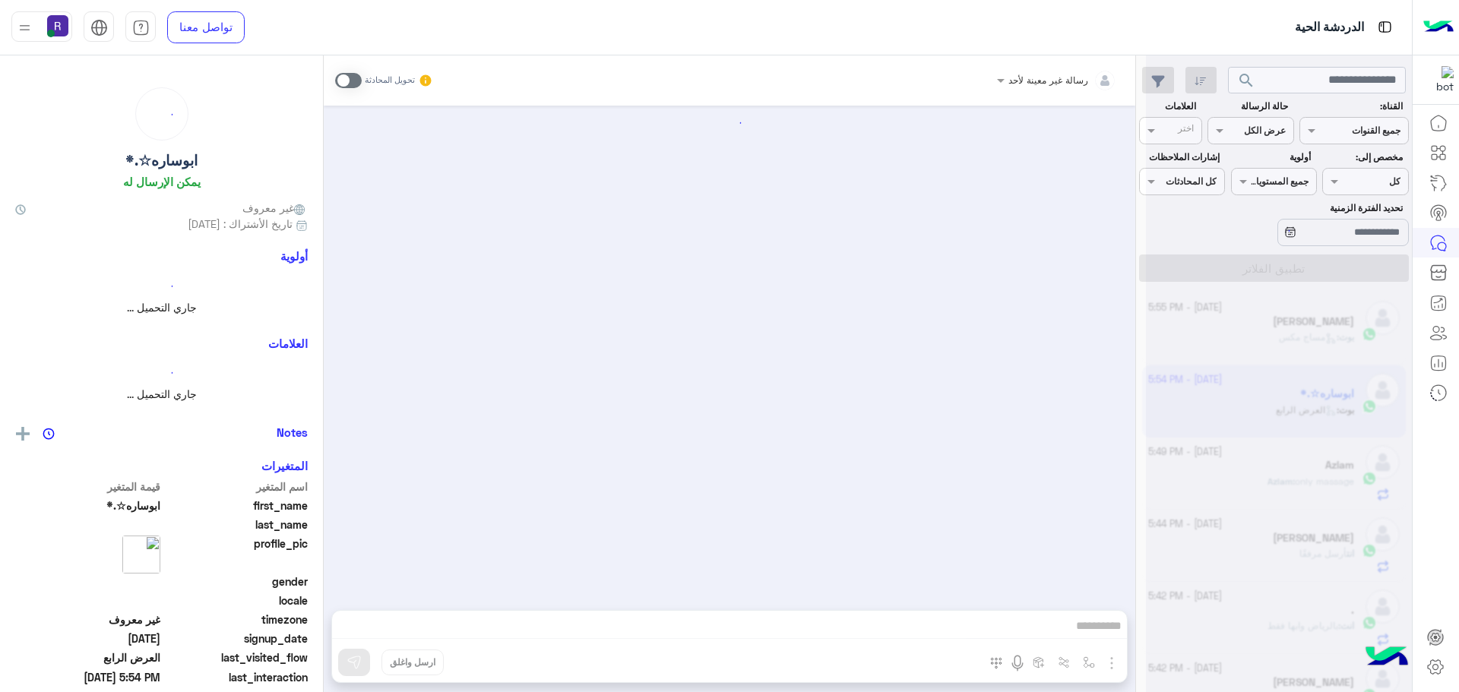
scroll to position [931, 0]
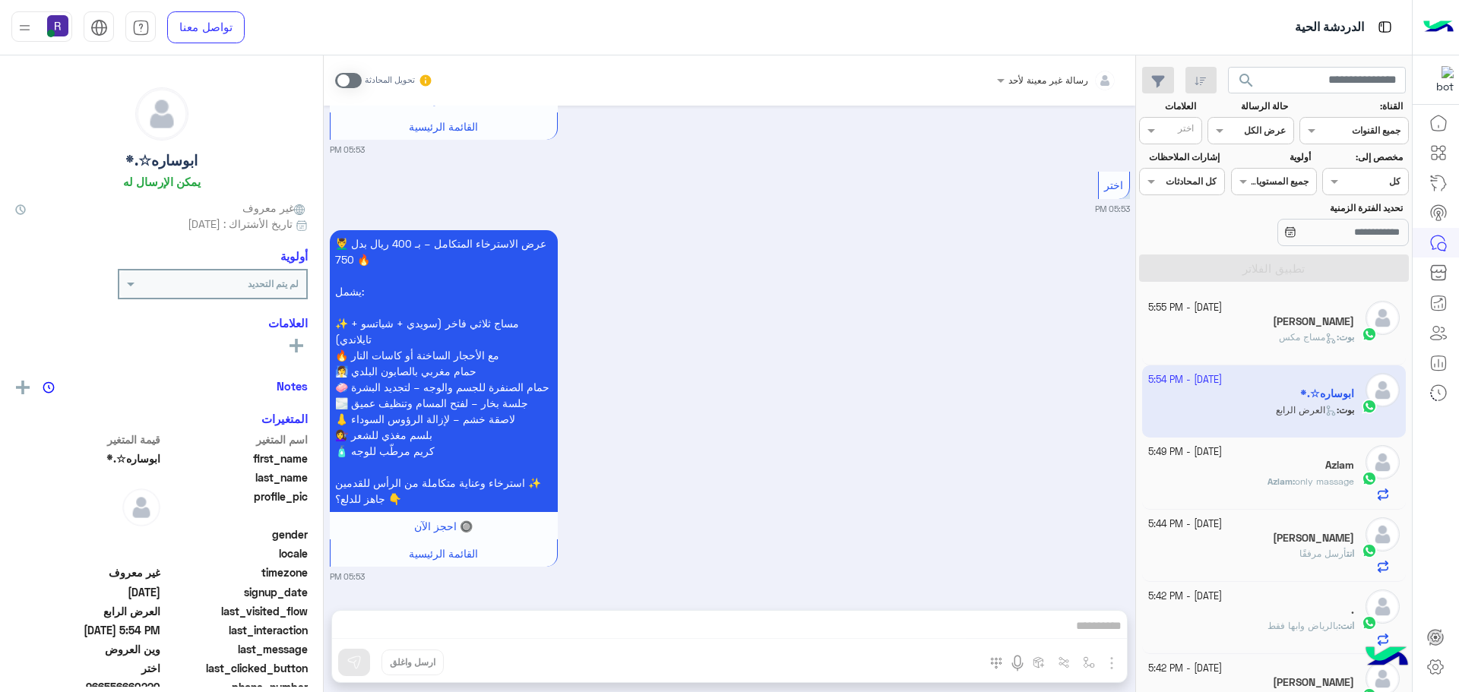
click at [355, 81] on span at bounding box center [348, 80] width 27 height 15
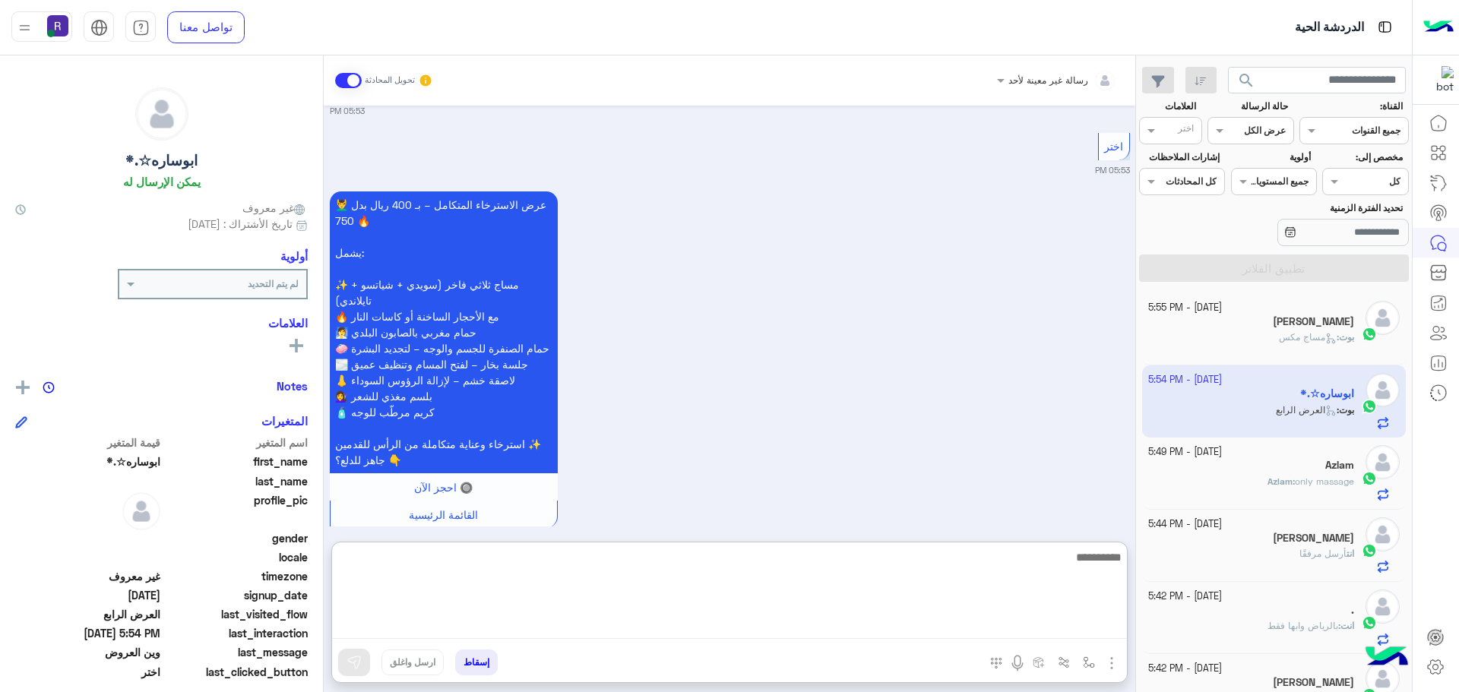
paste textarea "**********"
type textarea "**********"
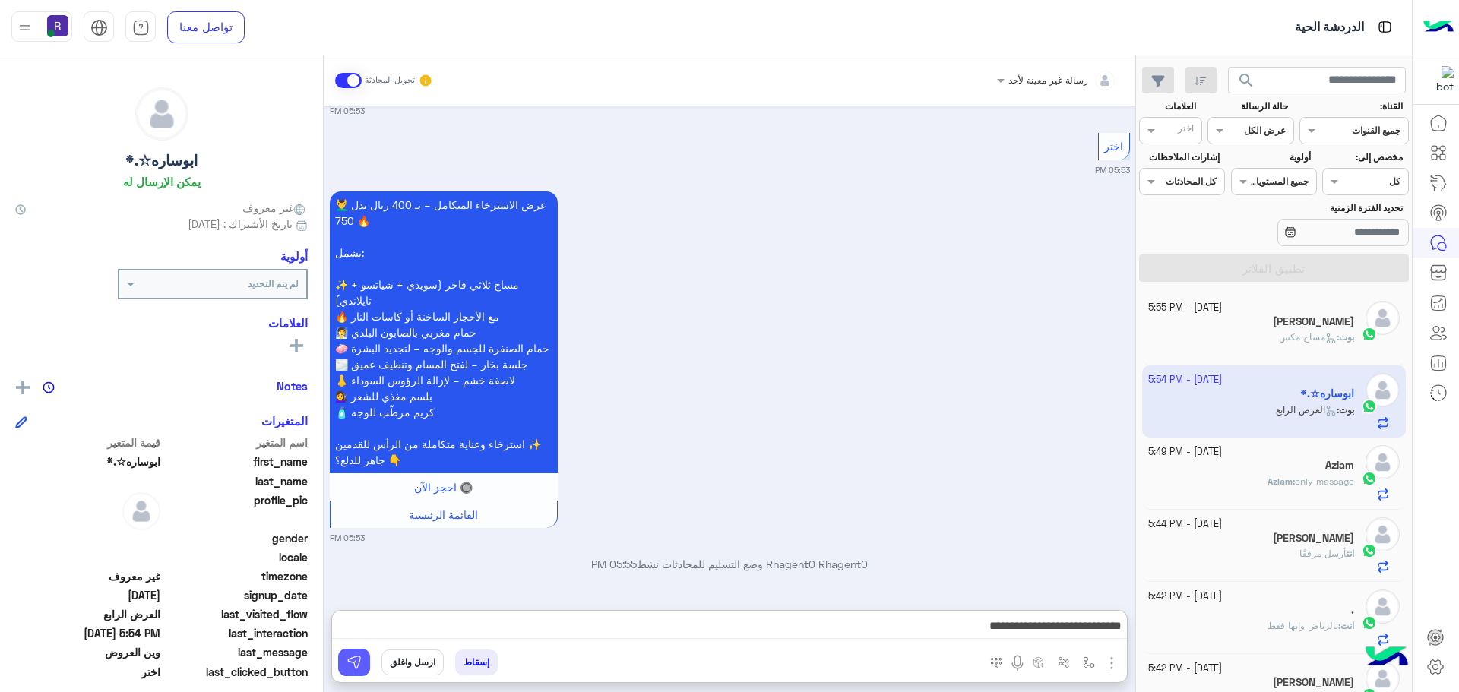
click at [359, 663] on img at bounding box center [353, 662] width 15 height 15
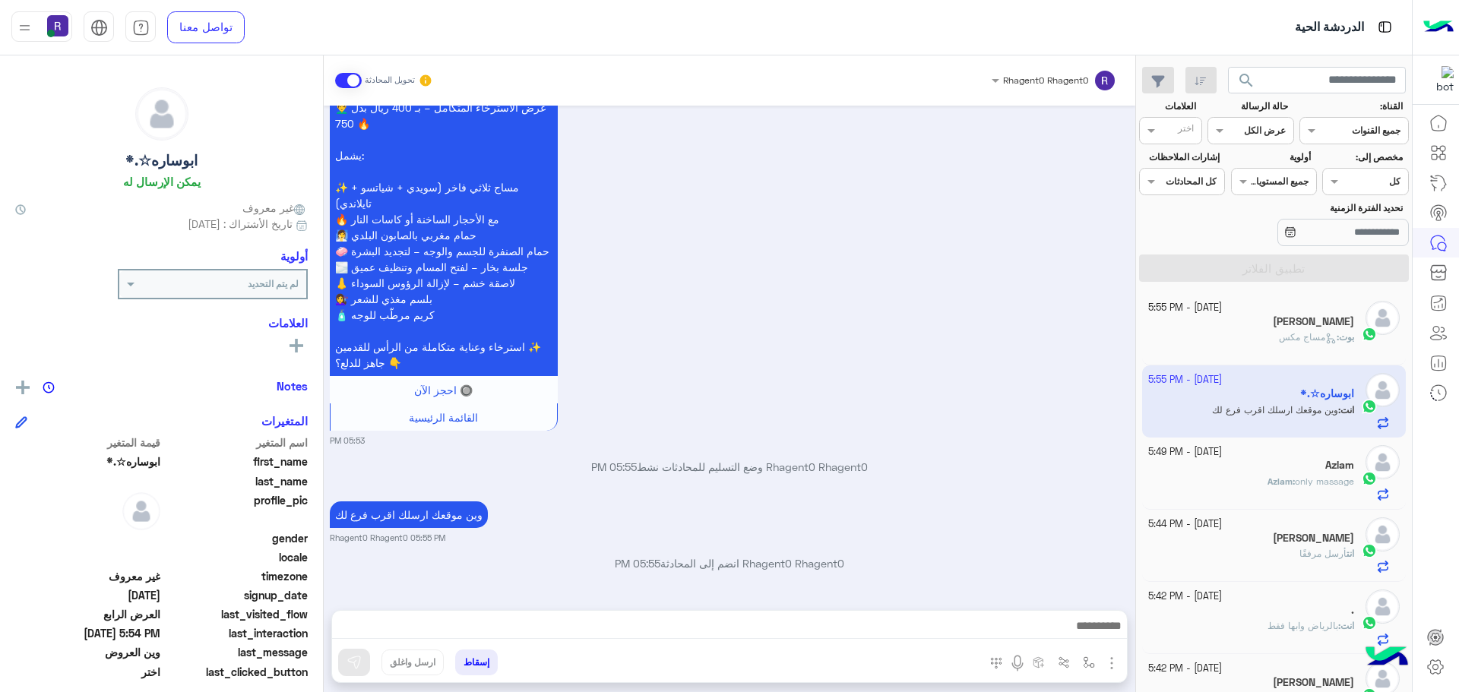
scroll to position [1124, 0]
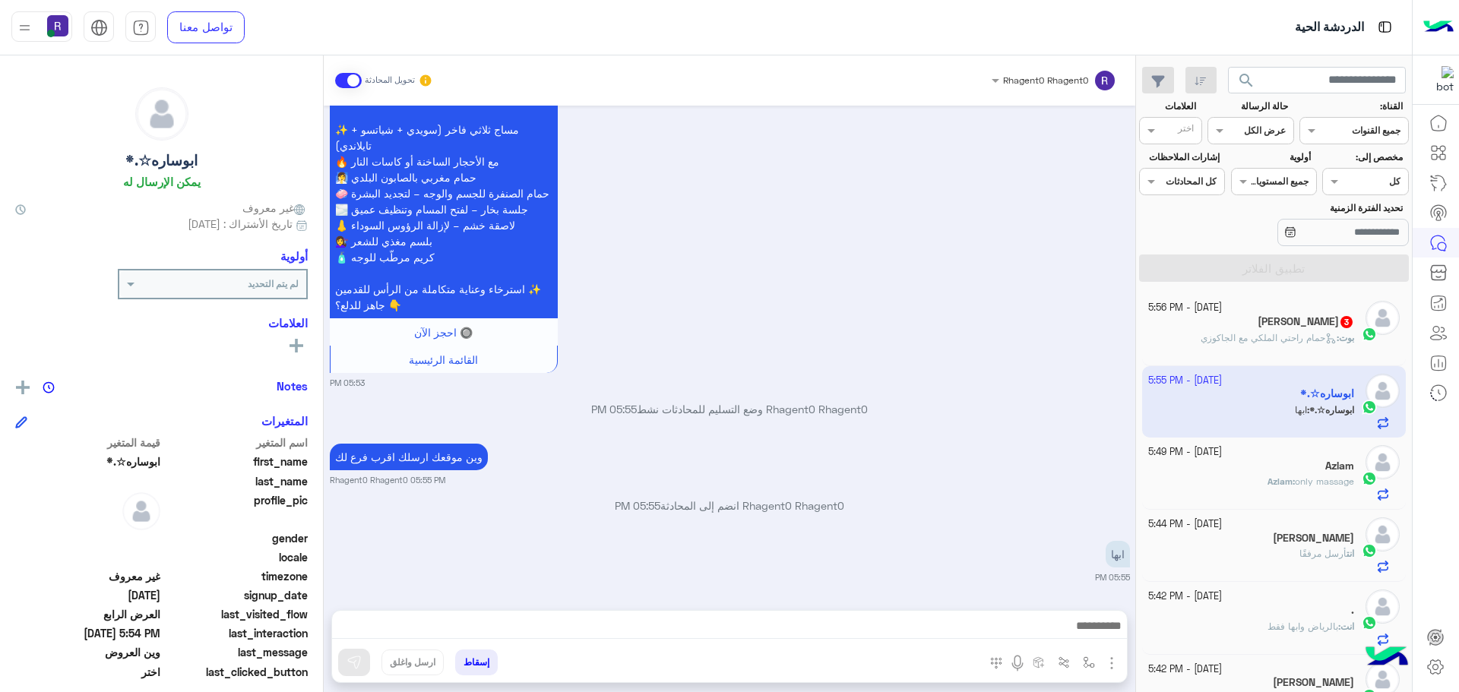
click at [1112, 668] on img "button" at bounding box center [1111, 663] width 18 height 18
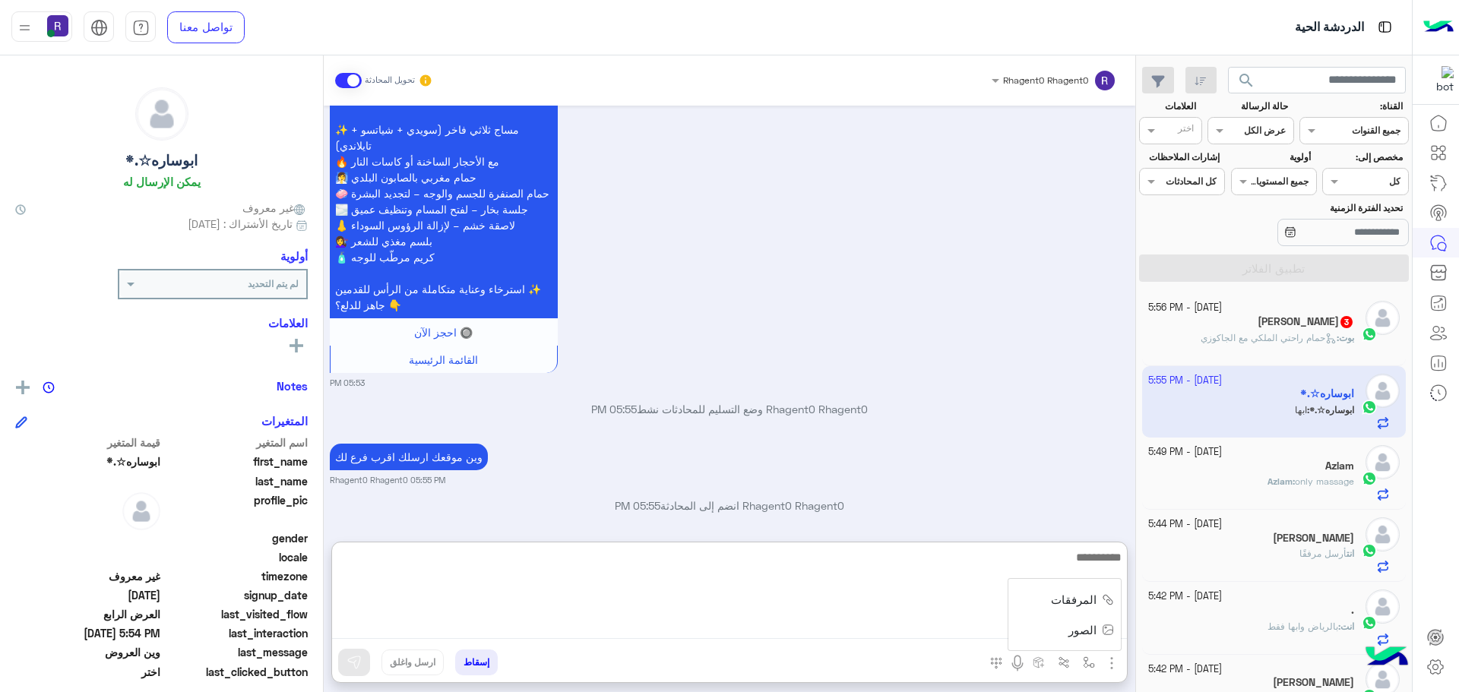
paste textarea "**********"
type textarea "**********"
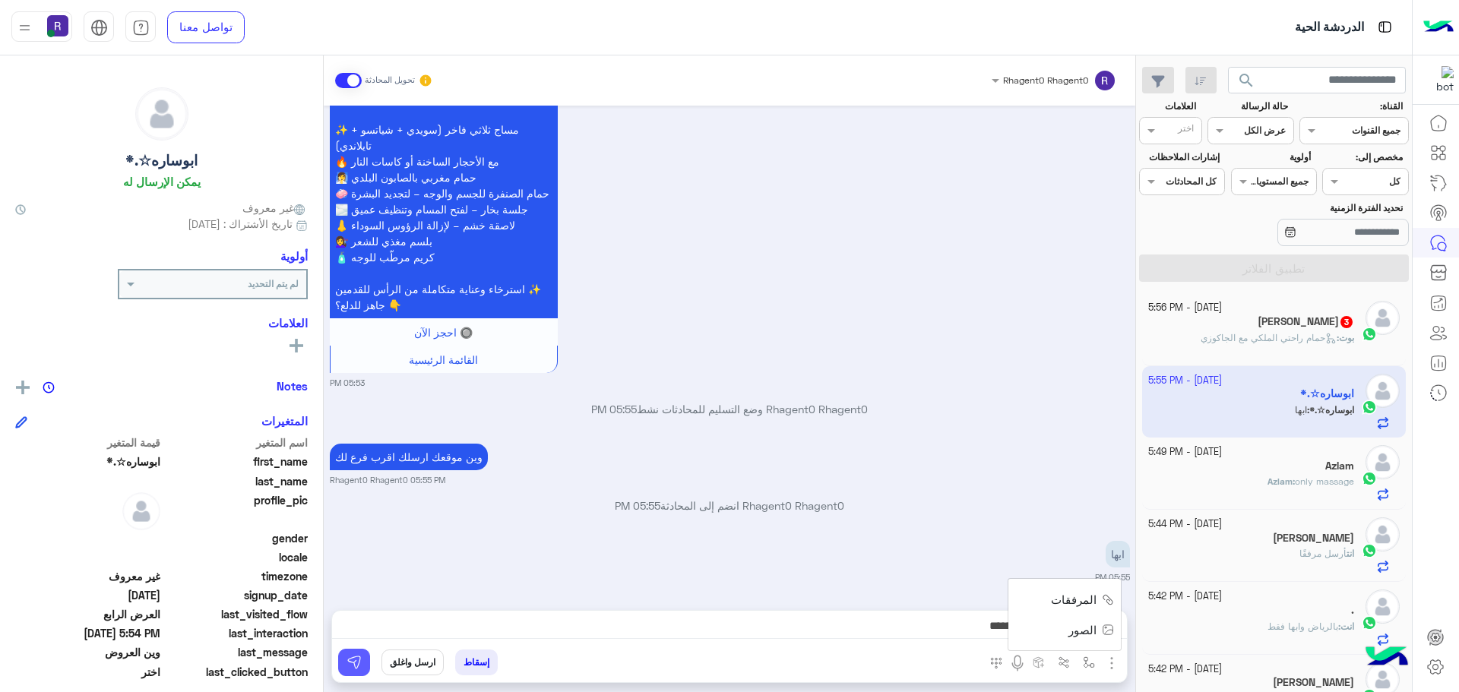
click at [359, 663] on img at bounding box center [353, 662] width 15 height 15
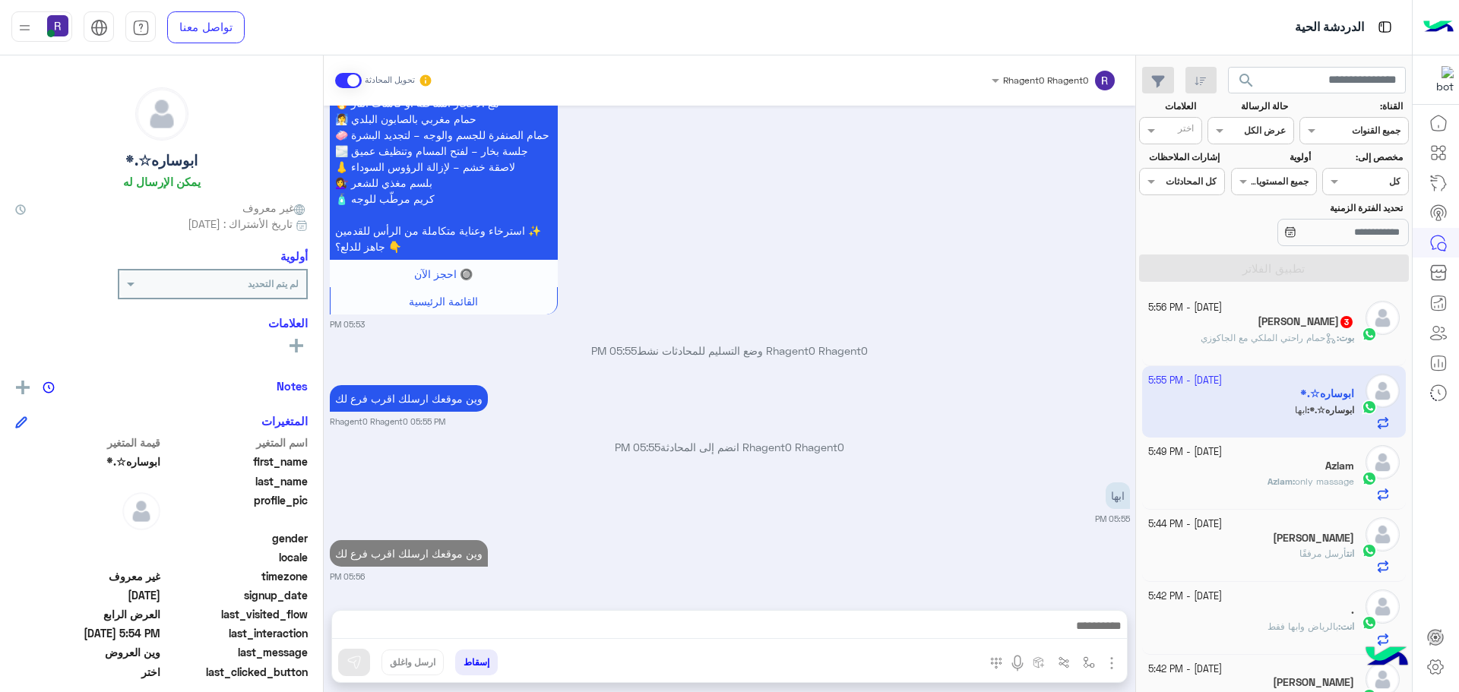
scroll to position [1183, 0]
click at [1265, 350] on div "بوت : حمام راحتي الملكي مع الجاكوزي" at bounding box center [1251, 344] width 207 height 27
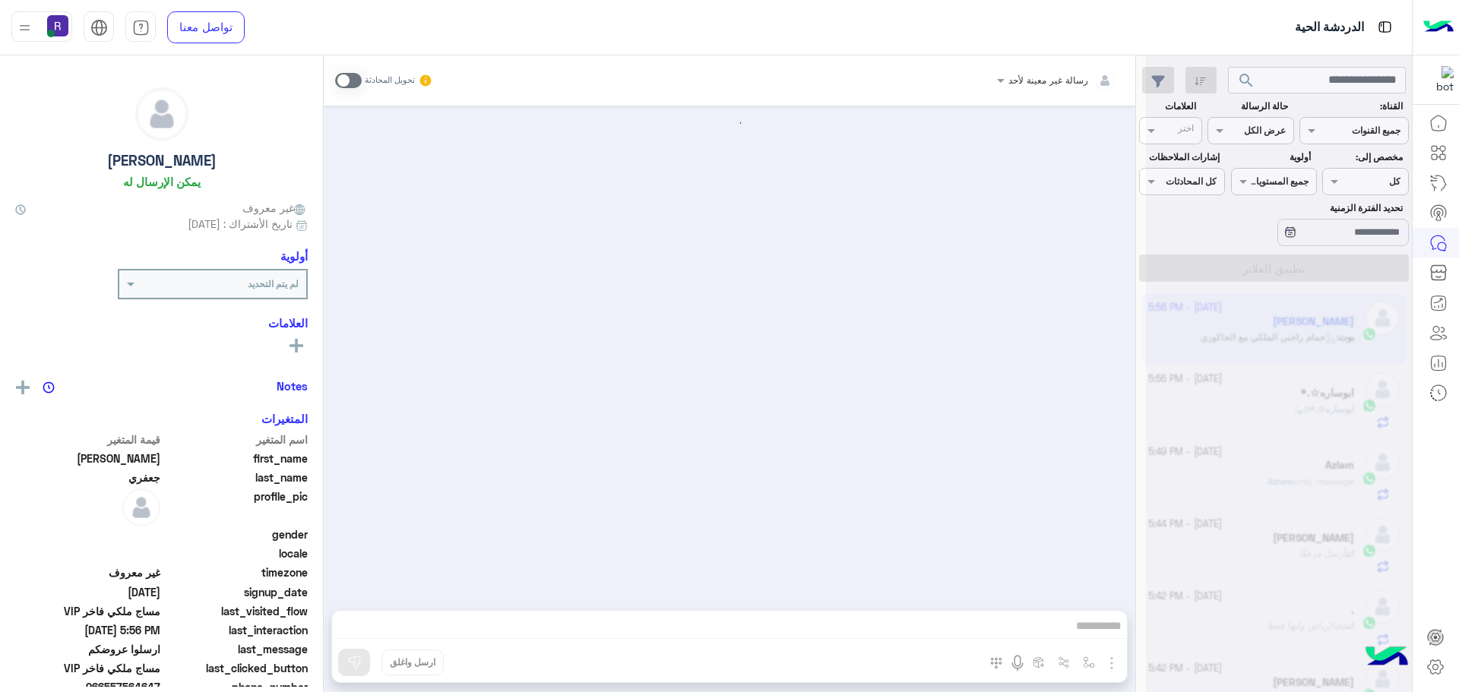
scroll to position [2627, 0]
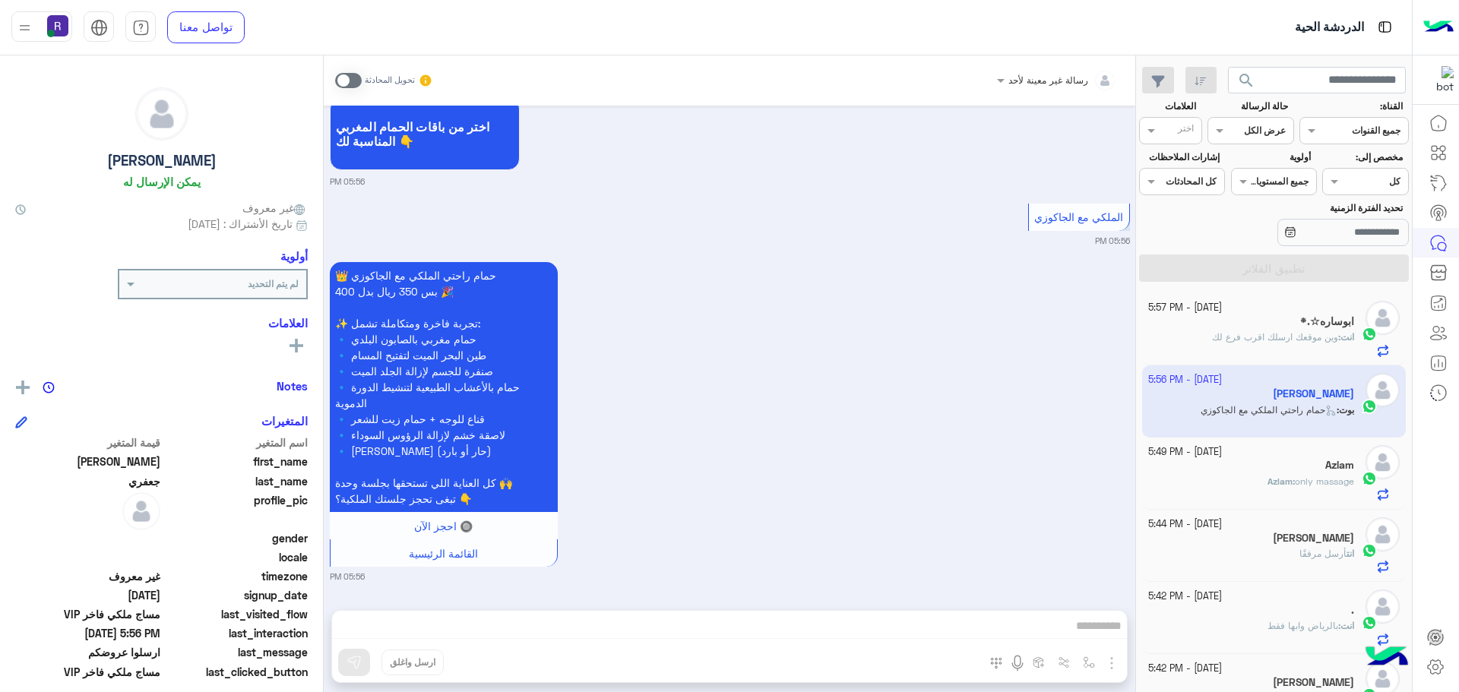
click at [354, 81] on span at bounding box center [348, 80] width 27 height 15
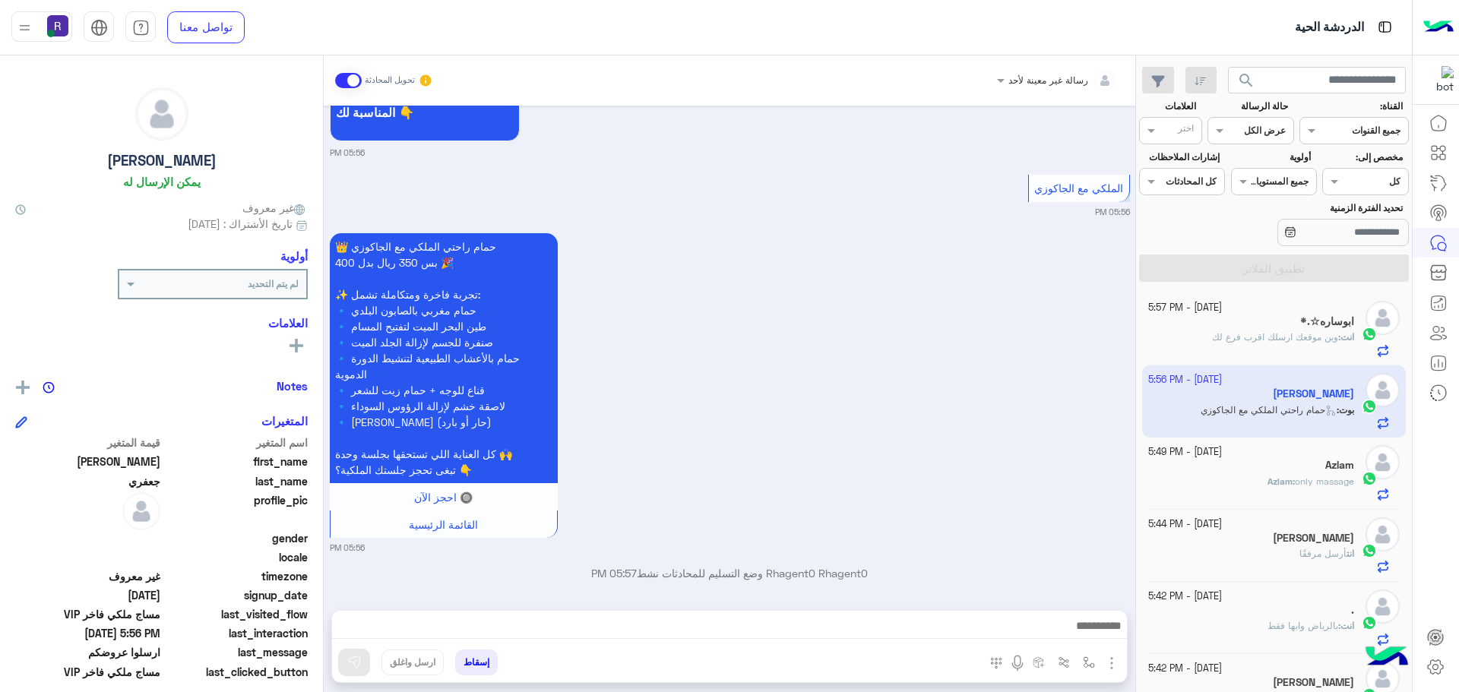
scroll to position [2665, 0]
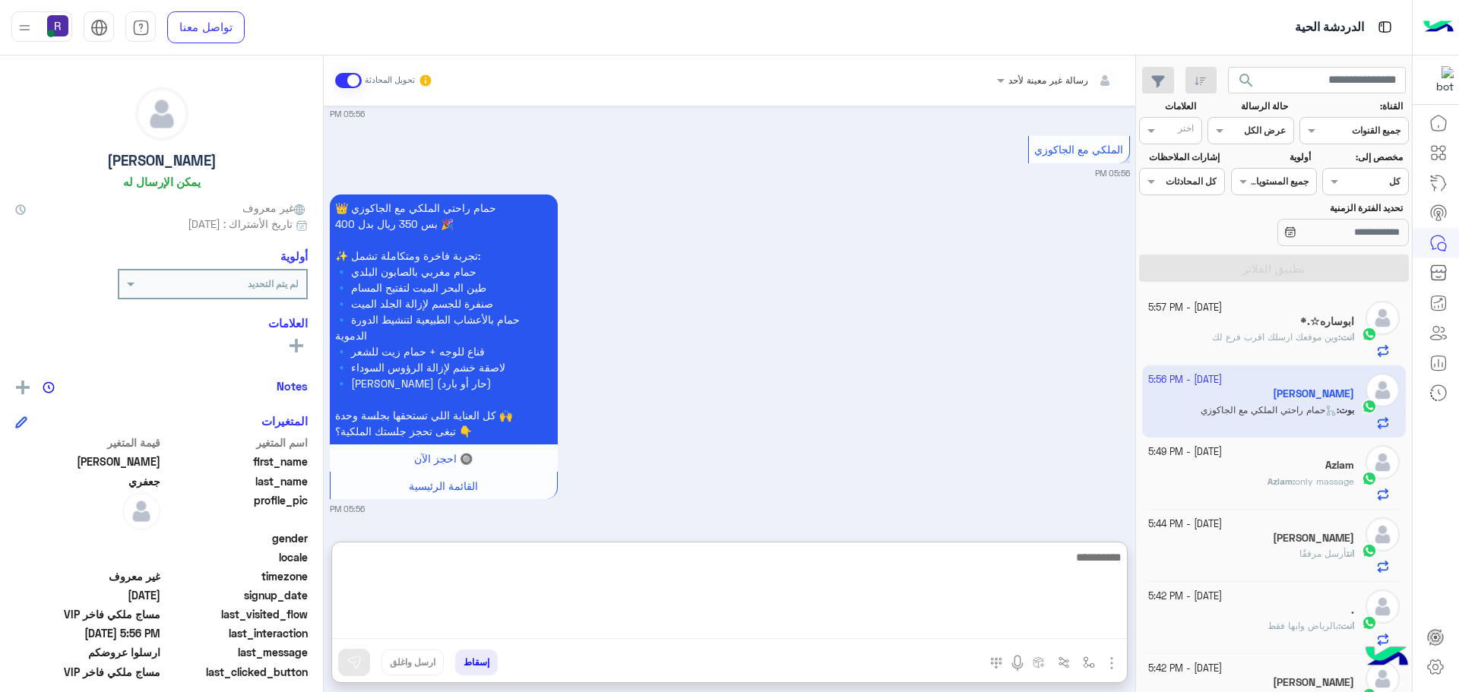
paste textarea "**********"
type textarea "**********"
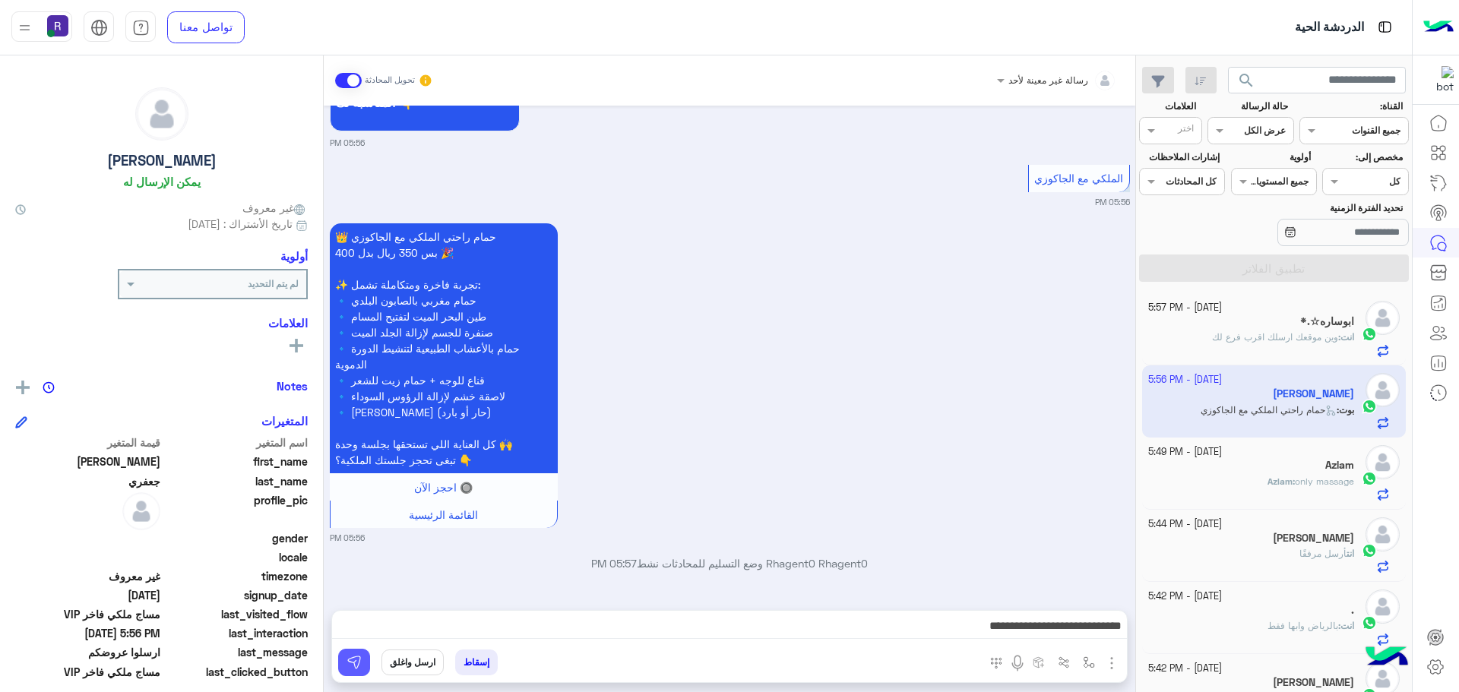
click at [353, 666] on img at bounding box center [353, 662] width 15 height 15
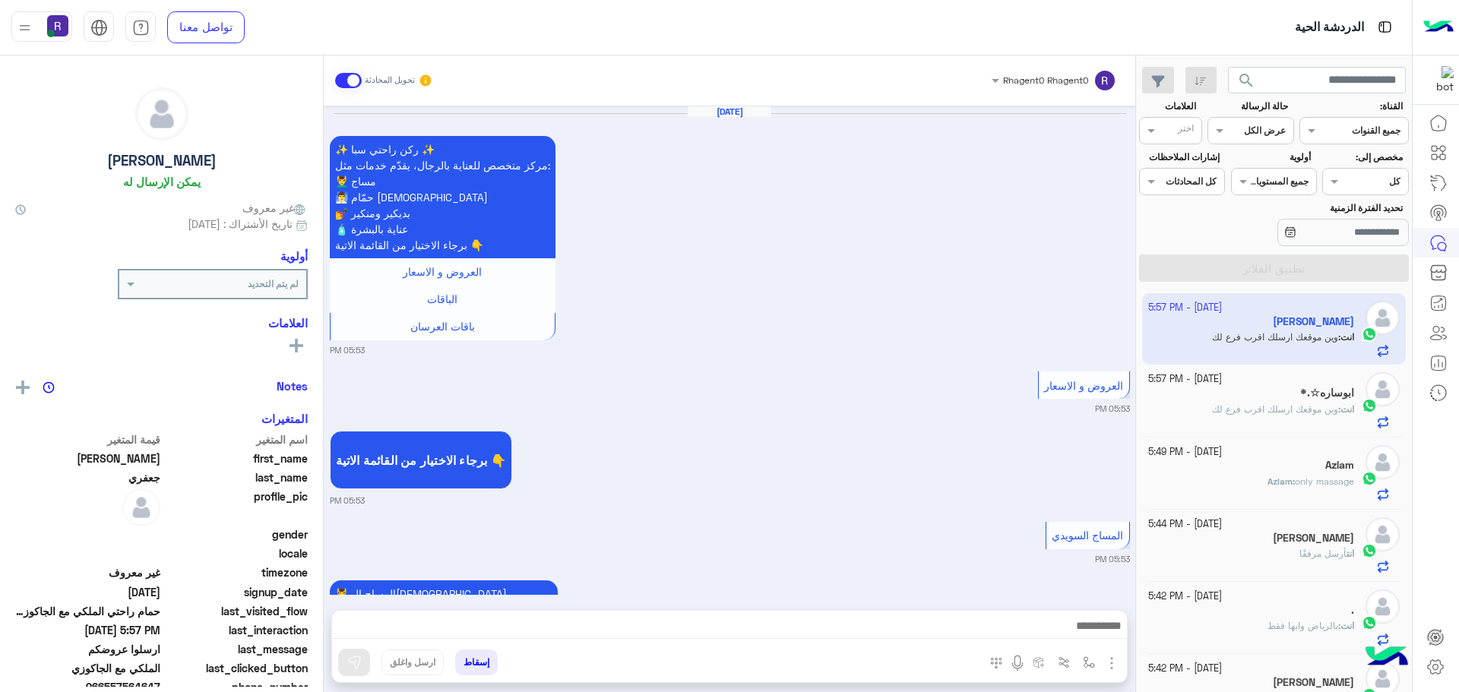
scroll to position [2527, 0]
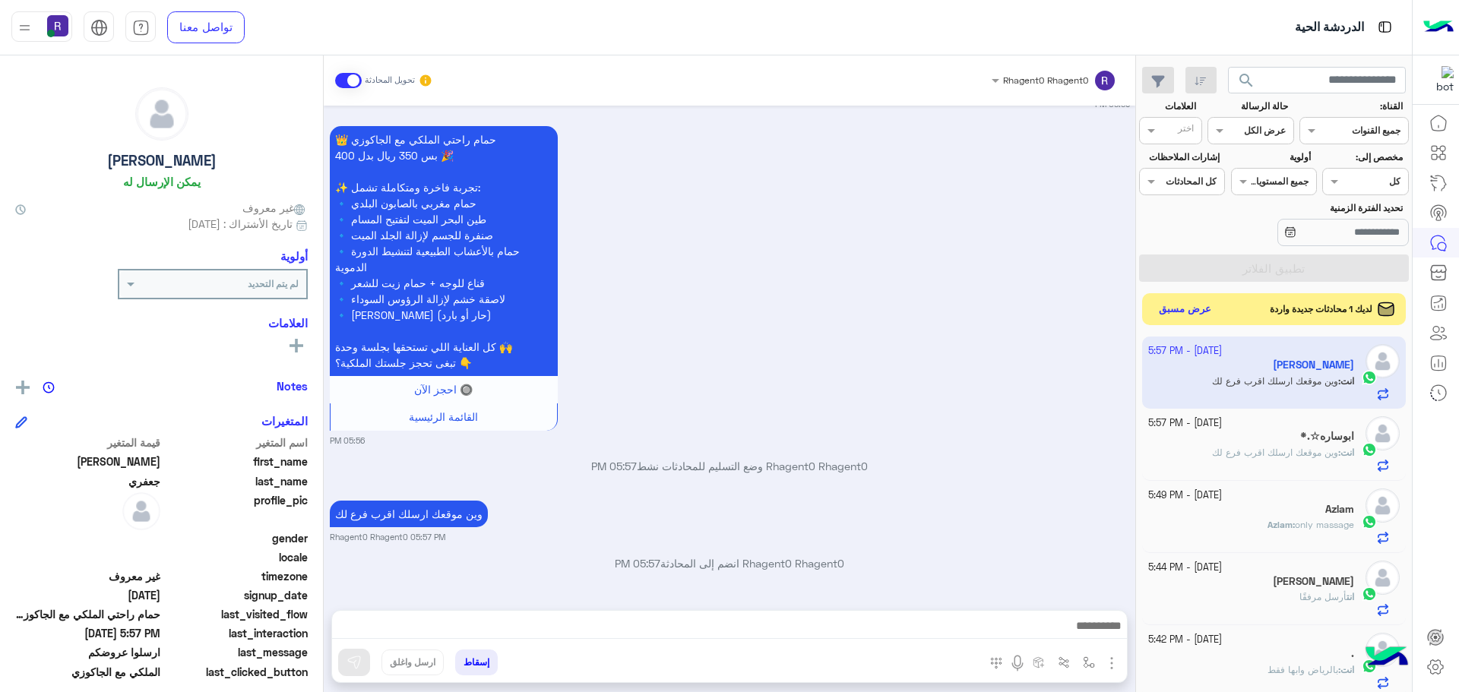
click at [1198, 308] on button "عرض مسبق" at bounding box center [1185, 309] width 64 height 21
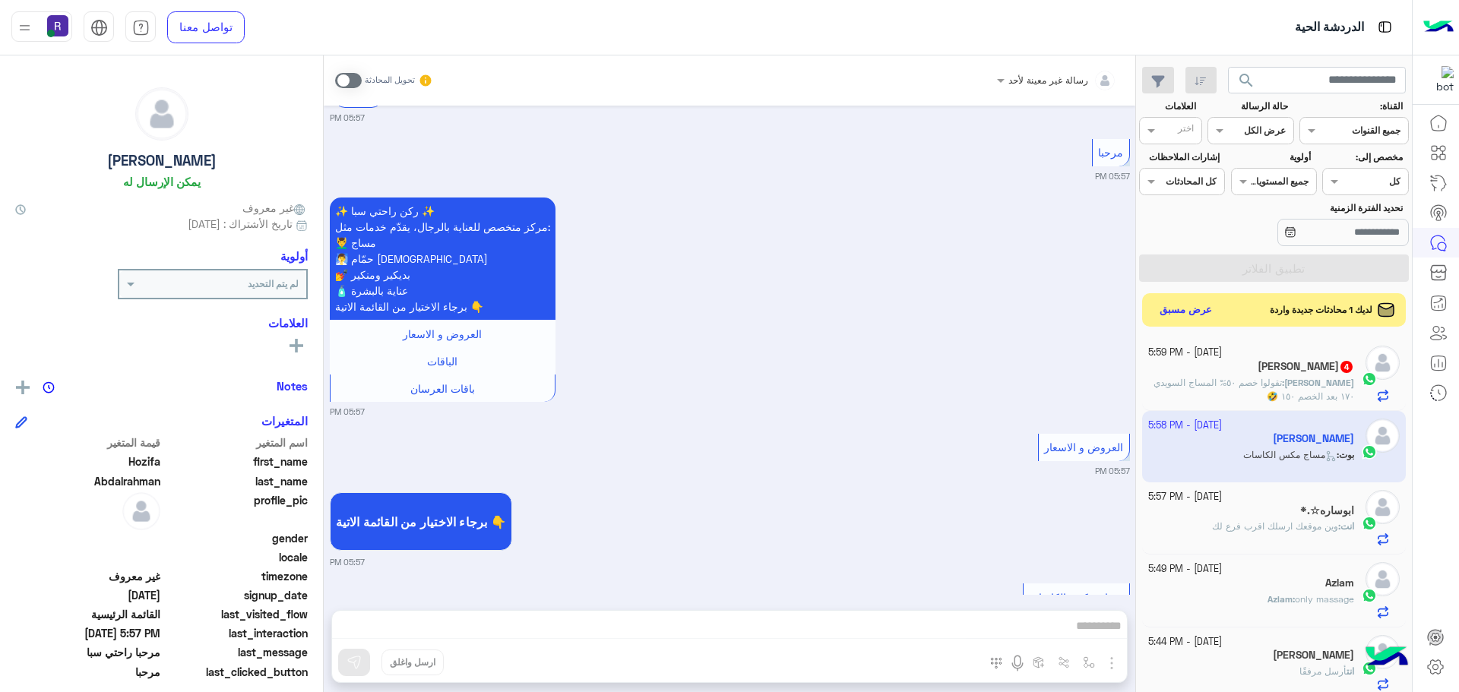
scroll to position [569, 0]
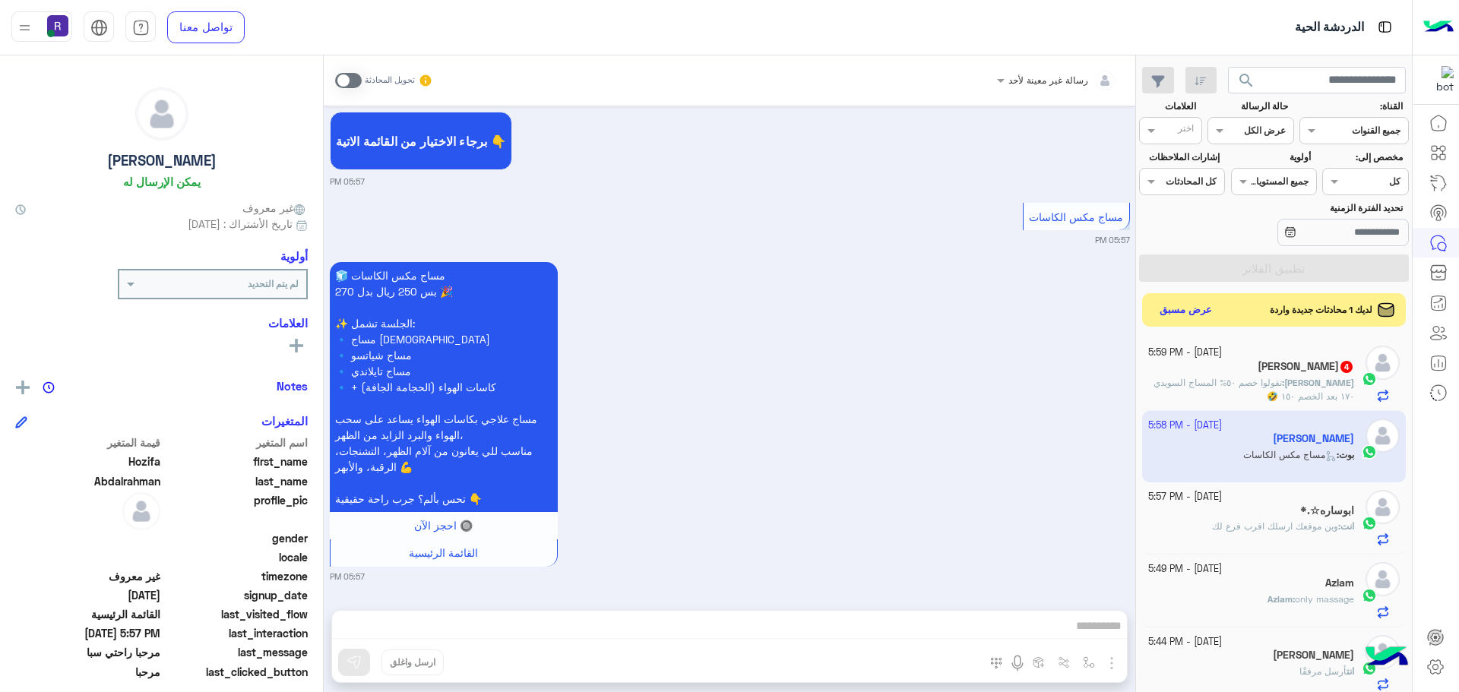
click at [1188, 379] on span "تقولوا خصم ٥٠% المساج السويدي ١٧٠ بعد الخصم ١٥٠ 🤣" at bounding box center [1253, 389] width 201 height 25
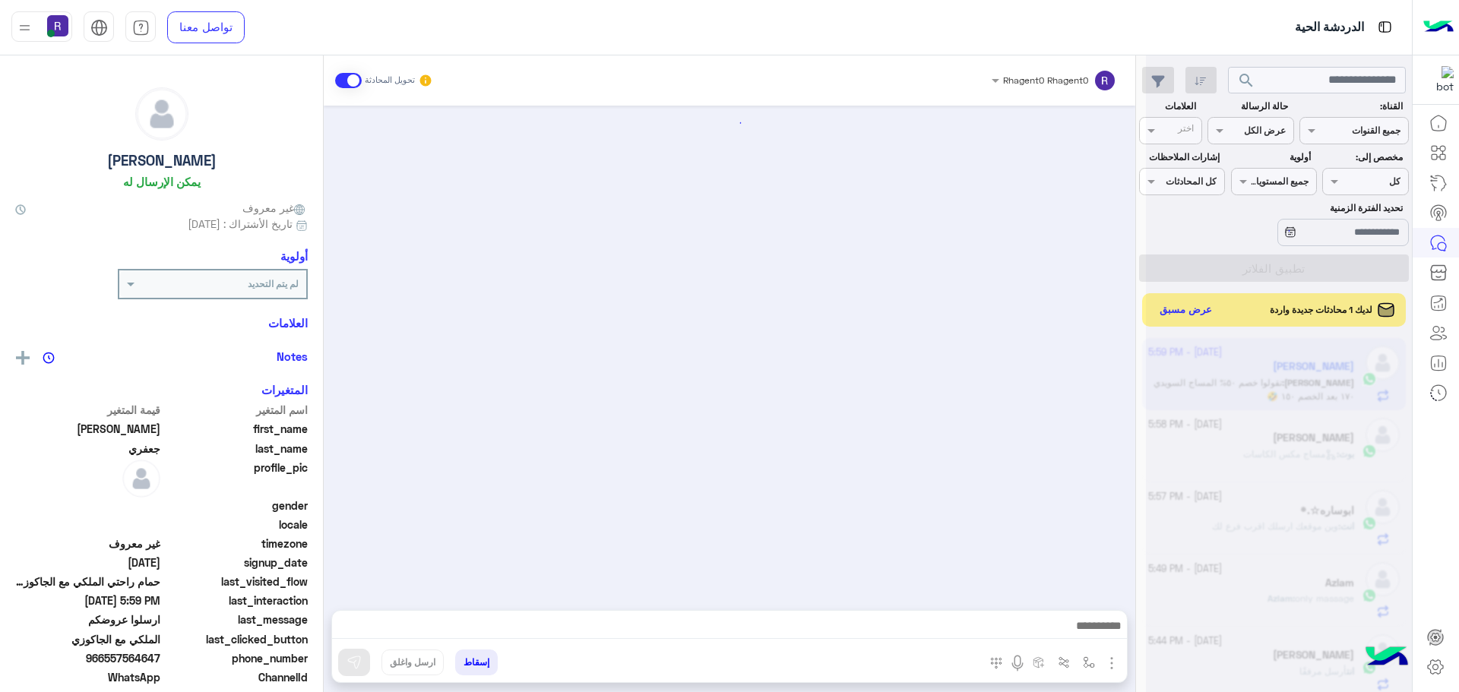
scroll to position [2332, 0]
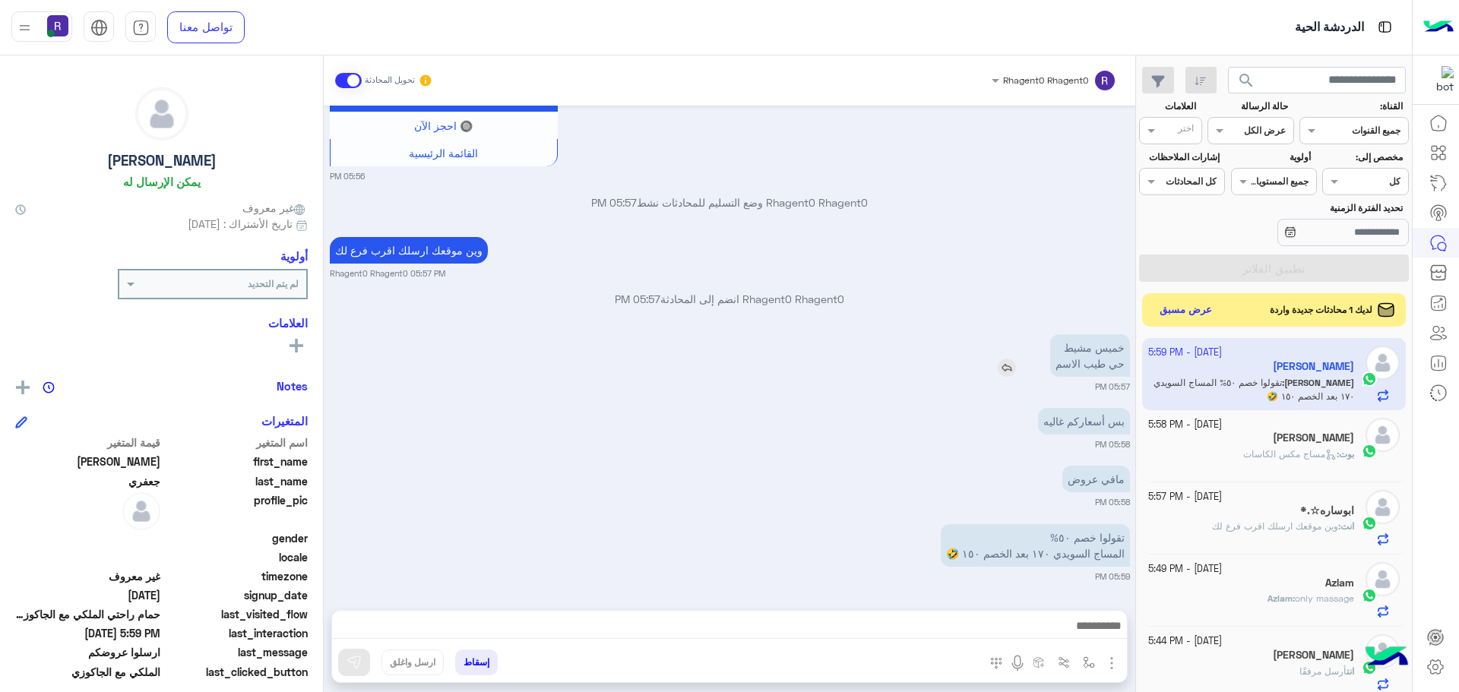
click at [1014, 370] on img at bounding box center [1007, 368] width 18 height 18
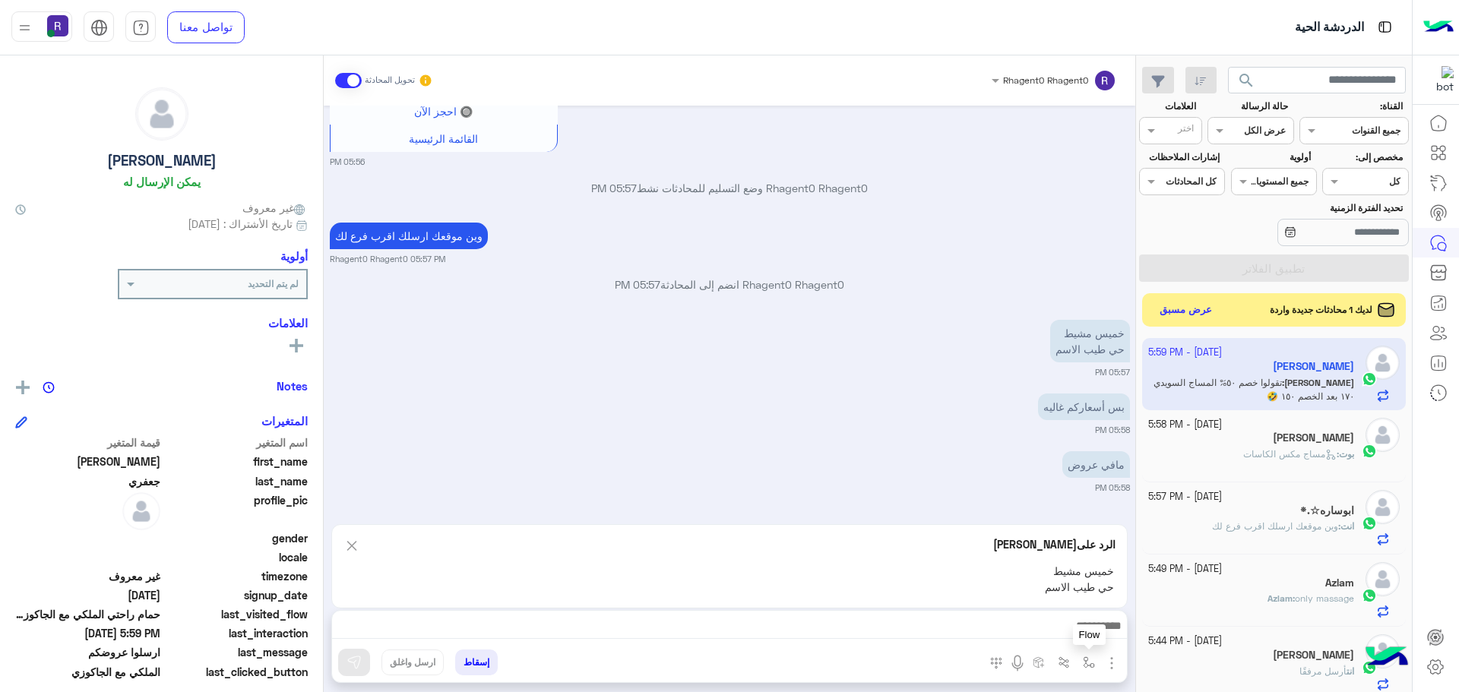
click at [1090, 656] on img "button" at bounding box center [1089, 662] width 12 height 12
click at [1077, 636] on div "أدخل اسم مجموعة الرسائل" at bounding box center [1041, 629] width 104 height 14
click at [1049, 561] on span "خميس مشيط" at bounding box center [1060, 565] width 66 height 14
type textarea "*********"
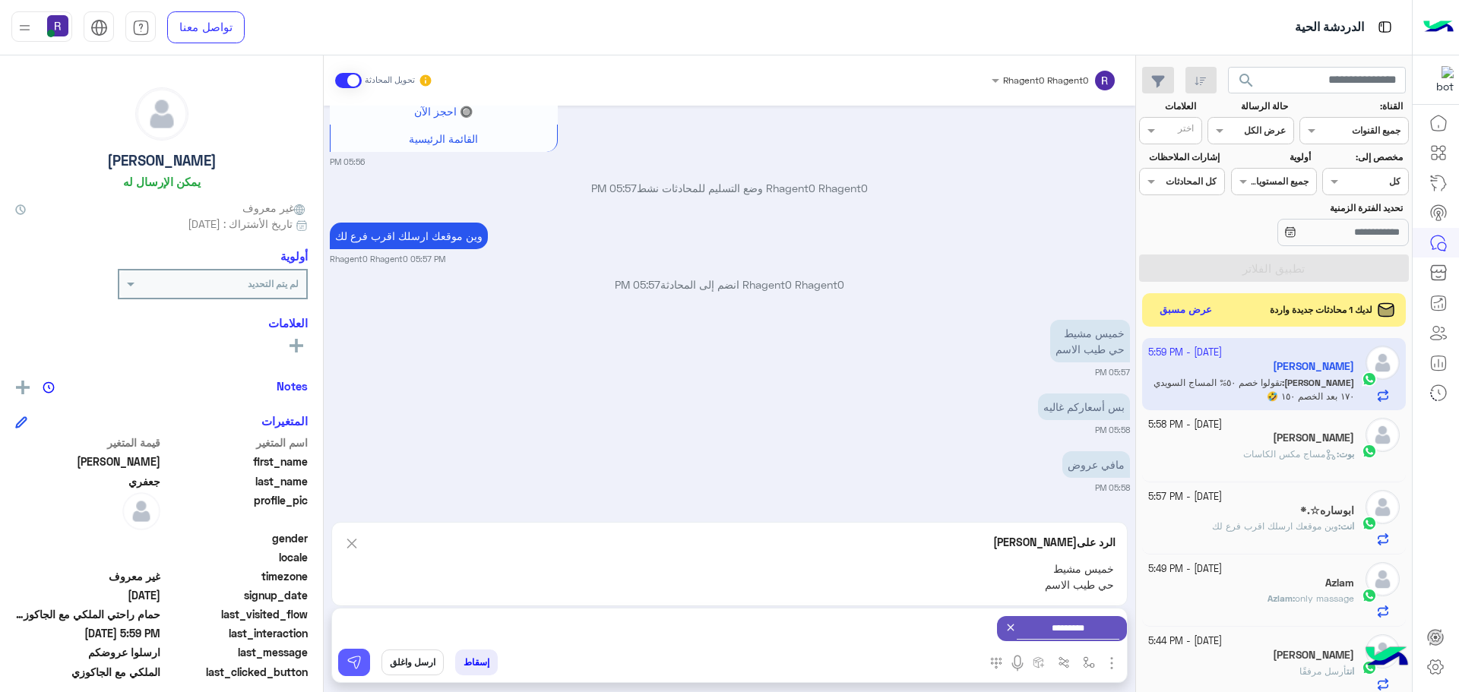
click at [362, 666] on button at bounding box center [354, 662] width 32 height 27
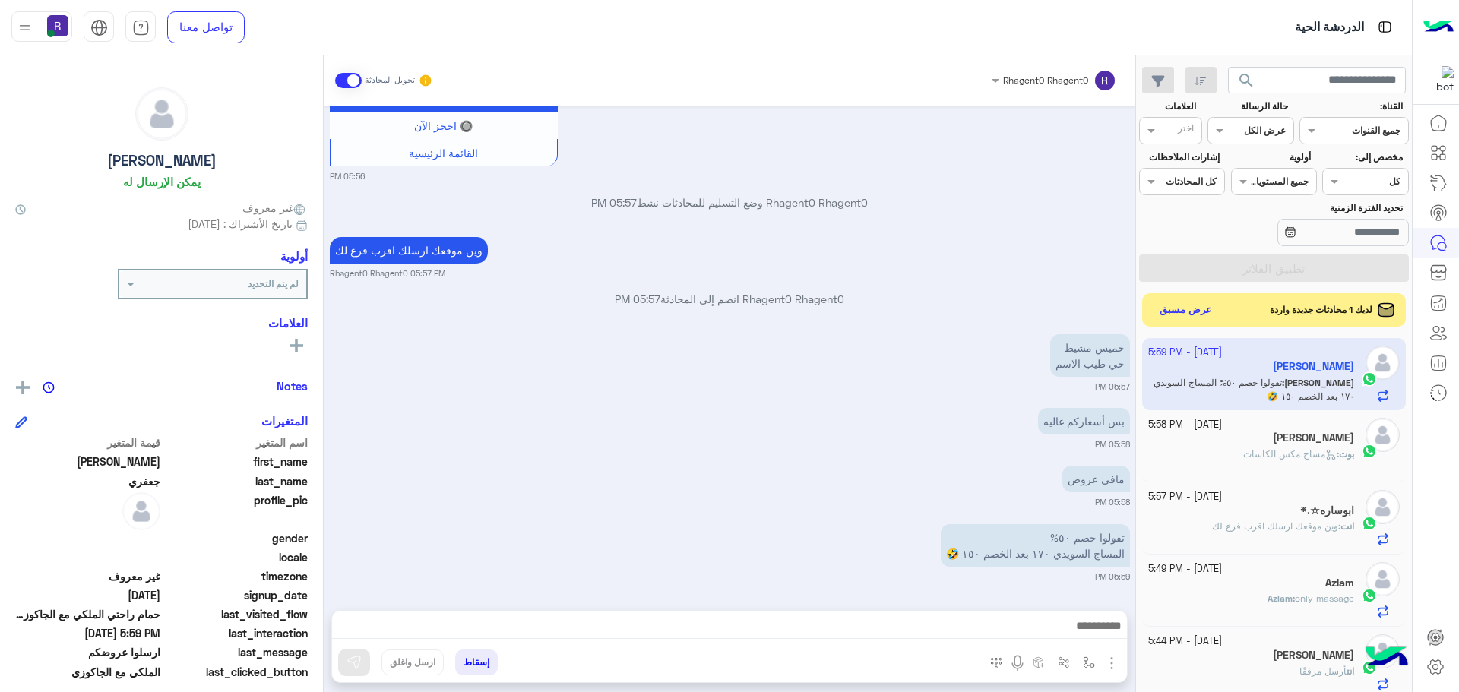
scroll to position [2332, 0]
click at [1086, 661] on img "button" at bounding box center [1089, 662] width 12 height 12
click at [1112, 660] on img "button" at bounding box center [1111, 663] width 18 height 18
click at [1096, 632] on button "الصور" at bounding box center [1088, 630] width 65 height 30
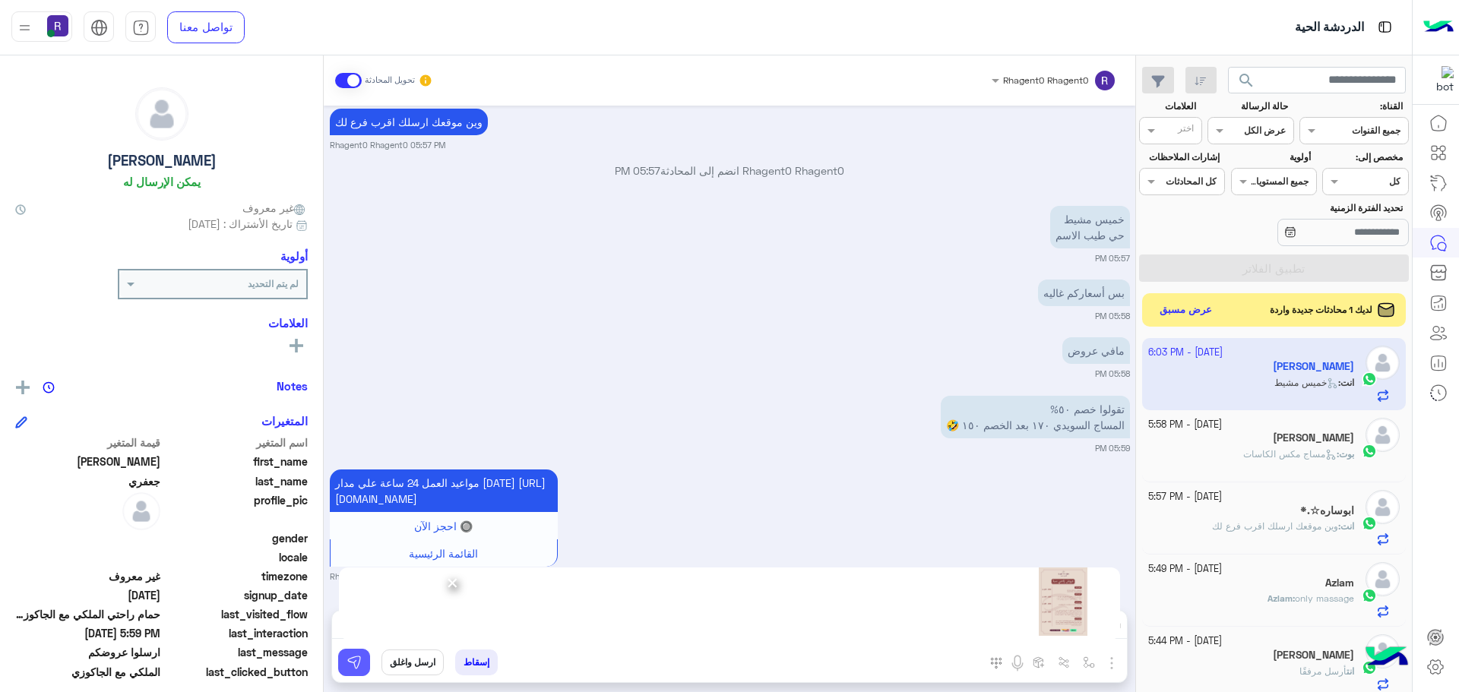
click at [348, 666] on img at bounding box center [353, 662] width 15 height 15
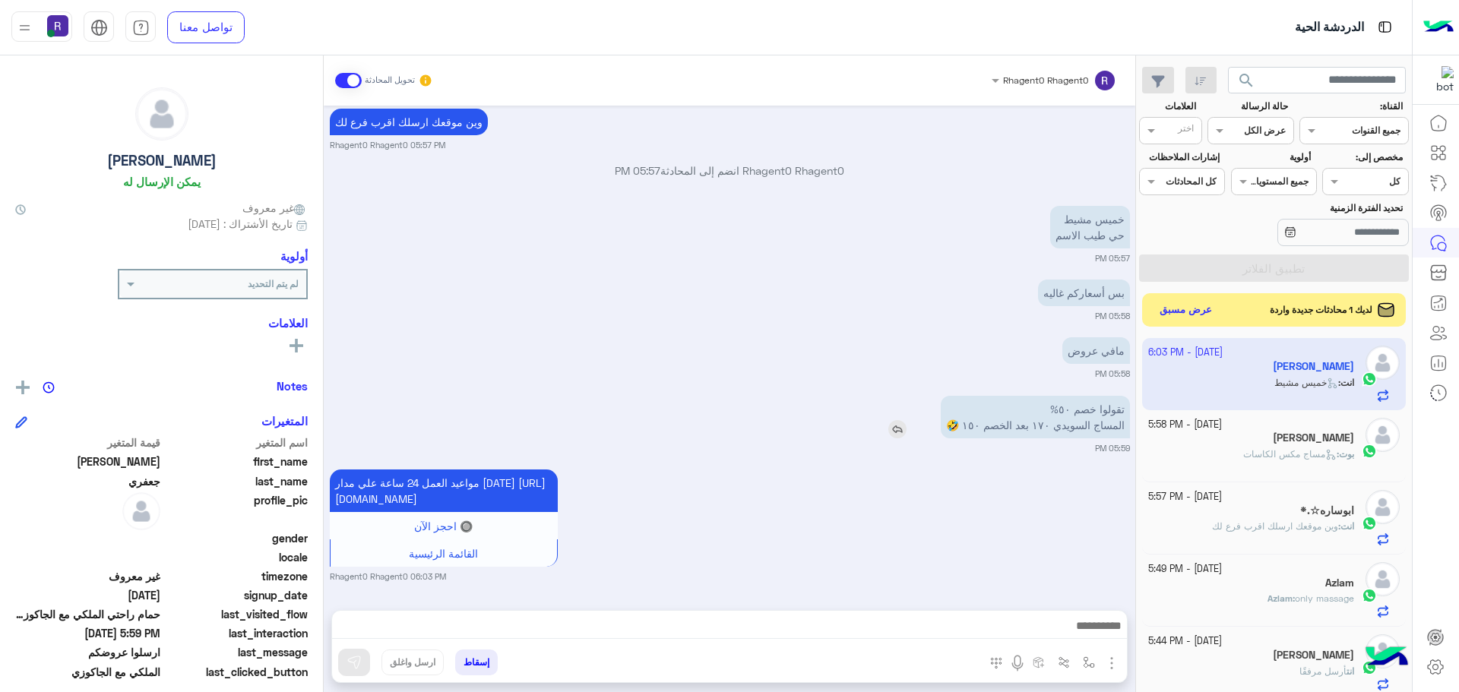
click at [899, 425] on img at bounding box center [897, 429] width 18 height 18
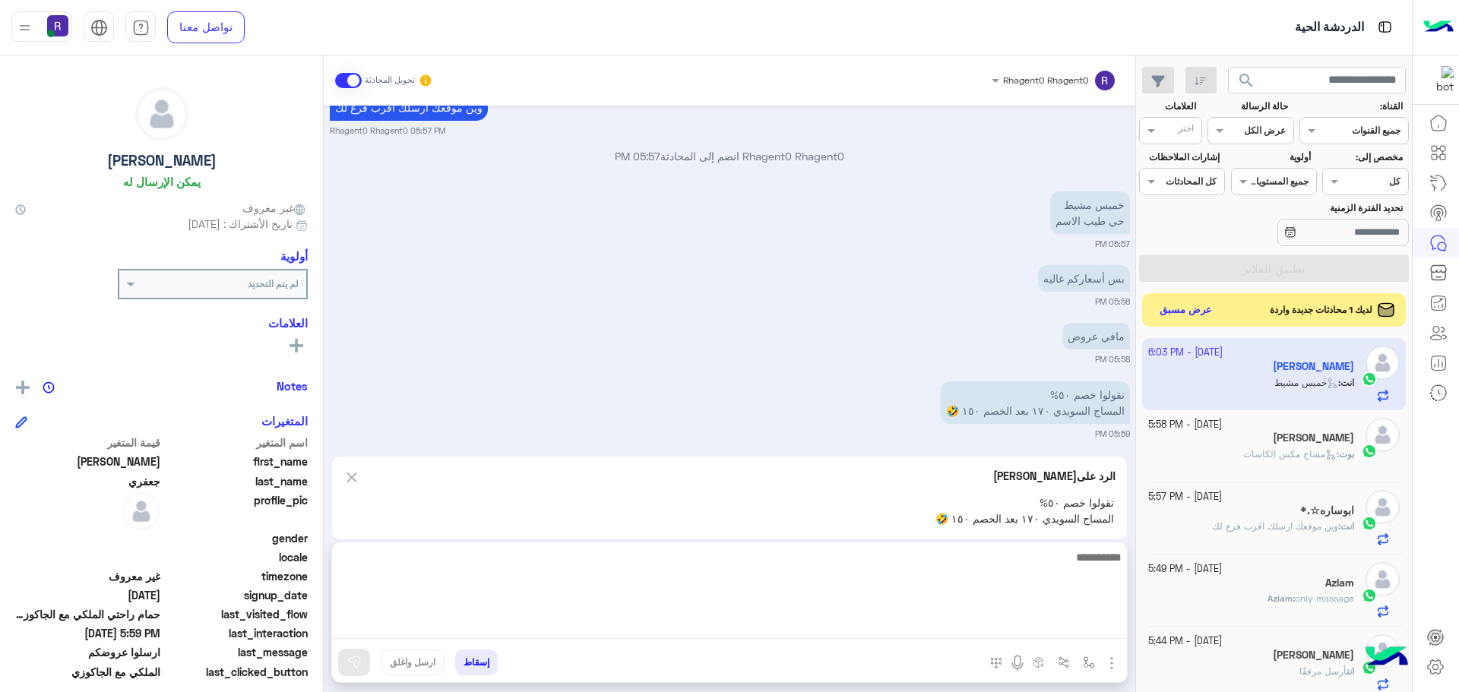
click at [678, 618] on textarea at bounding box center [729, 593] width 795 height 91
type textarea "**********"
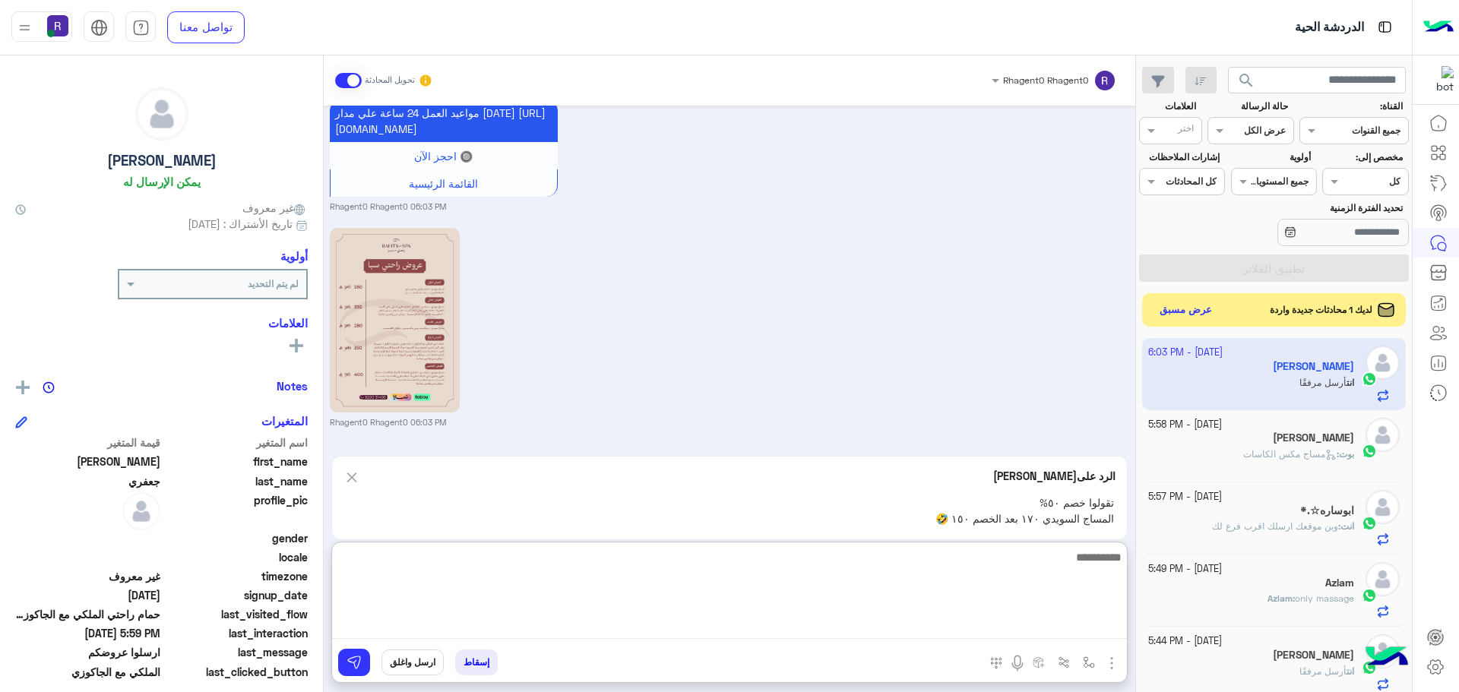
scroll to position [2845, 0]
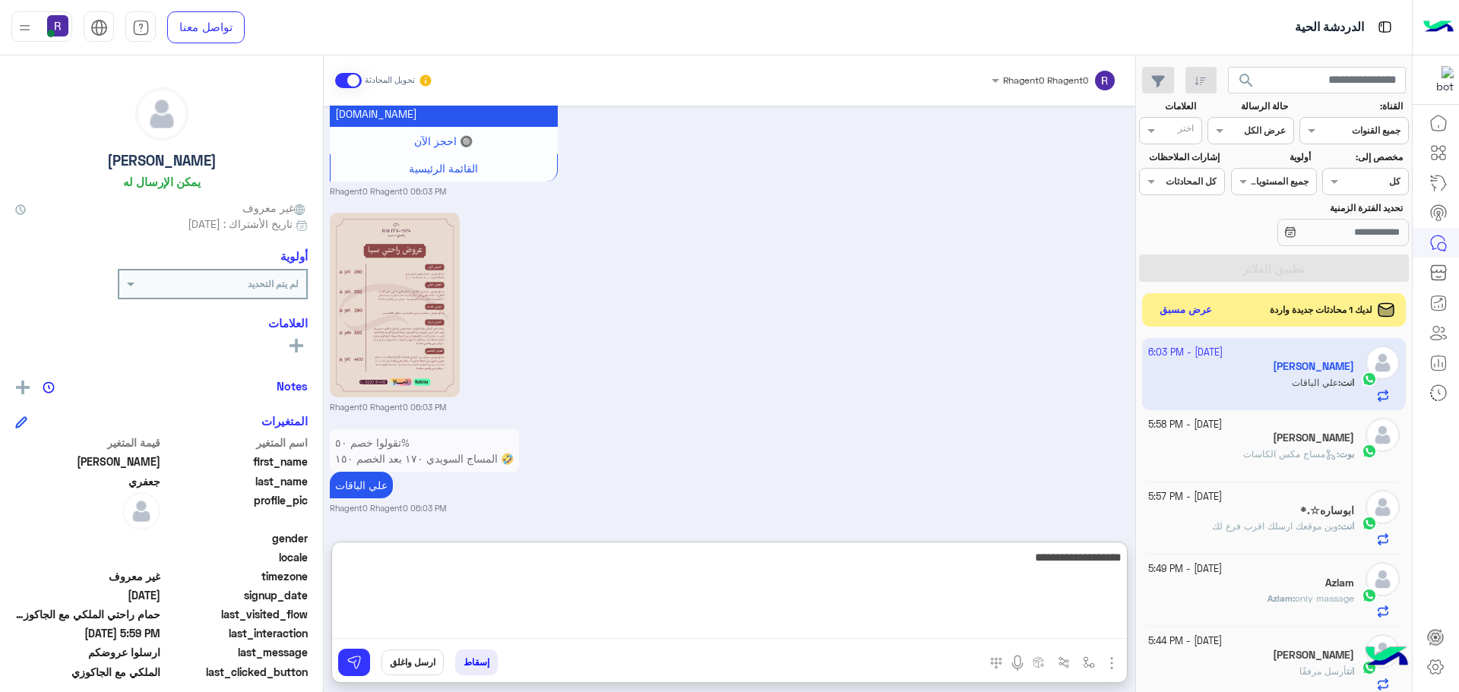
type textarea "**********"
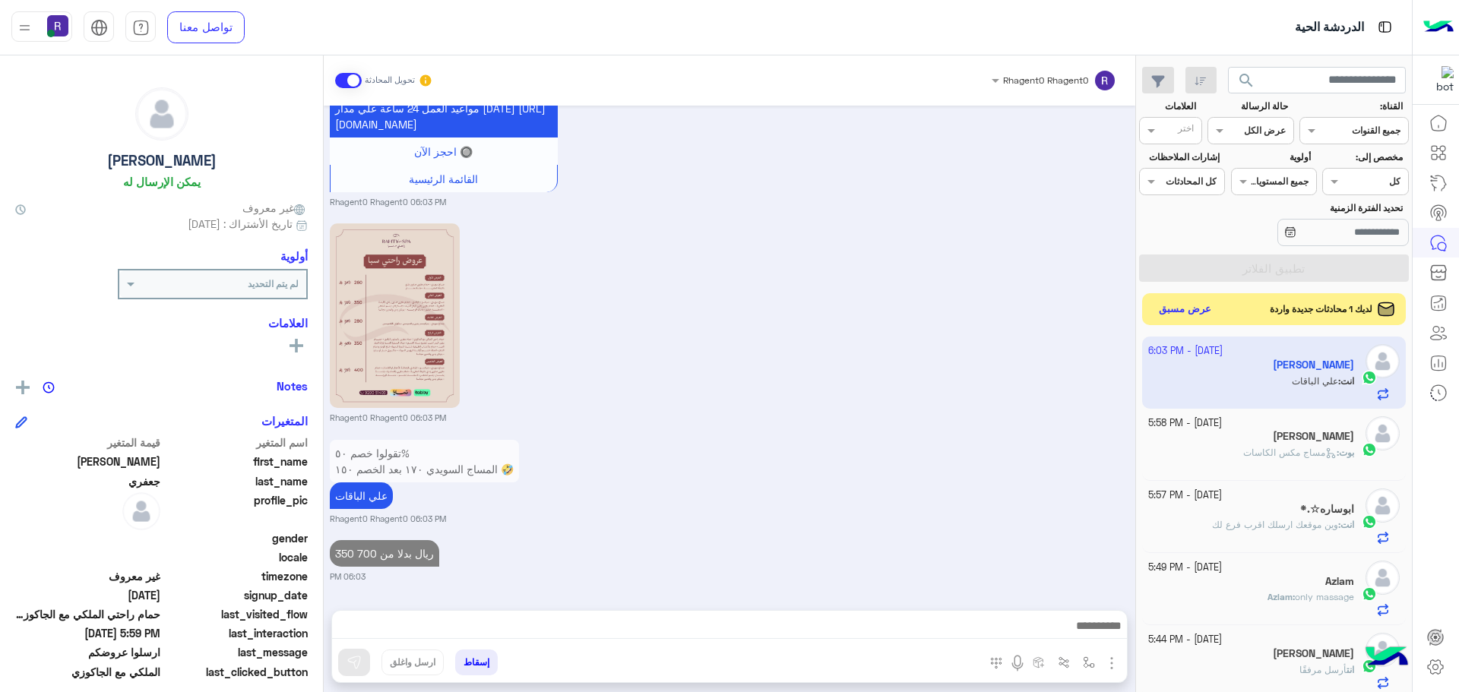
click at [1200, 311] on button "عرض مسبق" at bounding box center [1185, 309] width 64 height 21
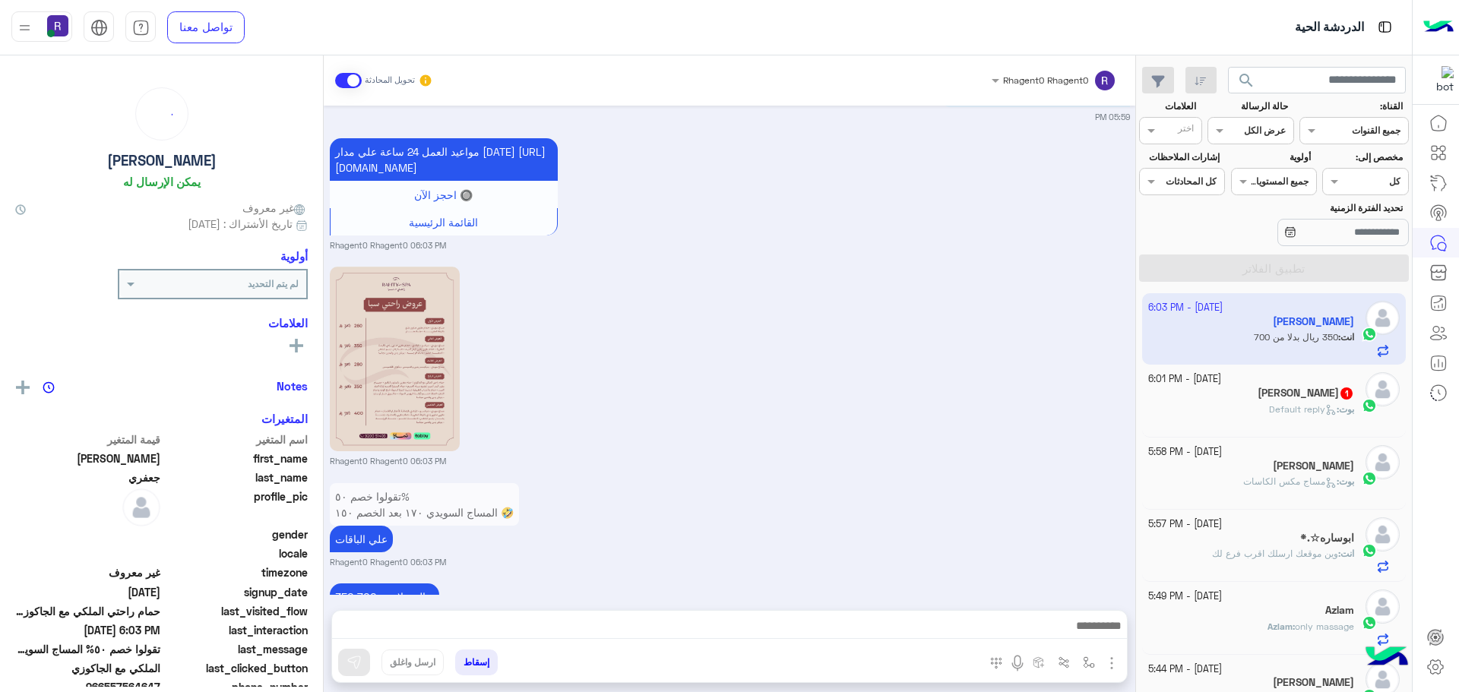
scroll to position [2200, 0]
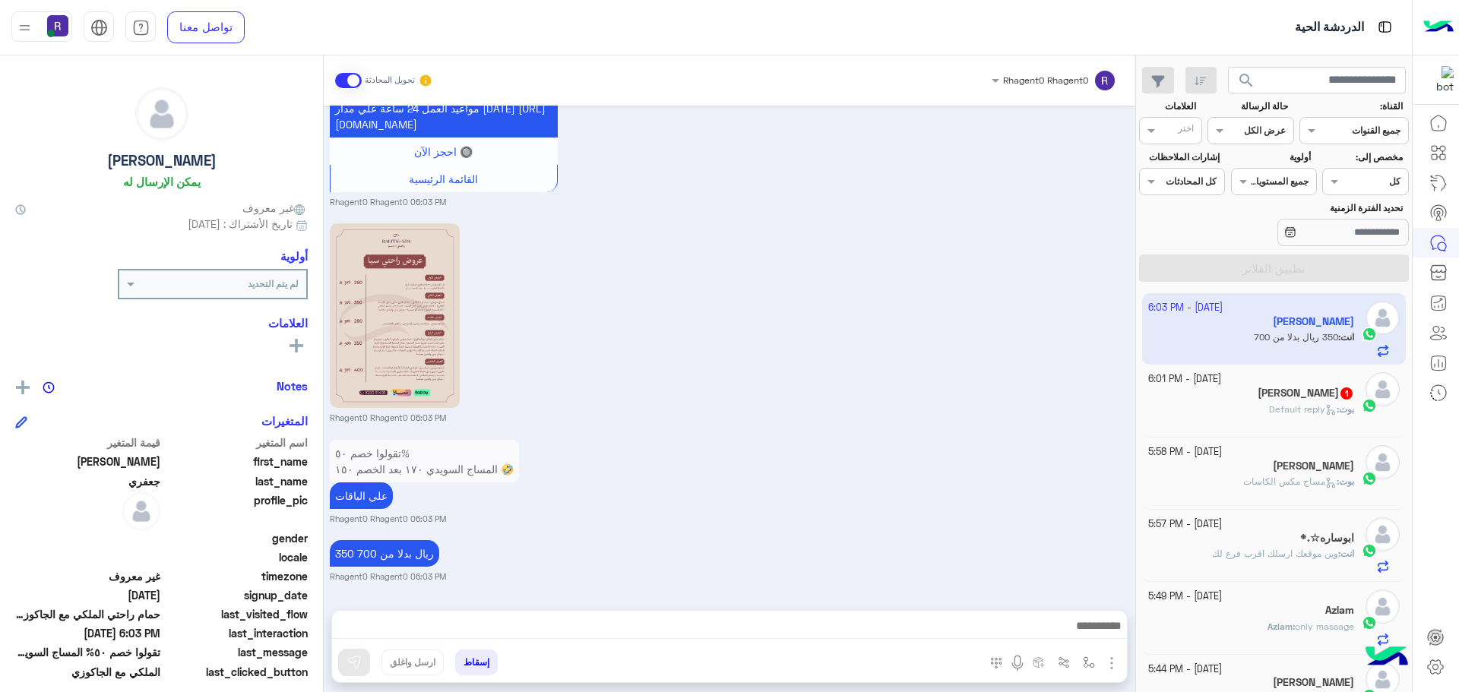
click at [1314, 406] on span "Default reply" at bounding box center [1303, 408] width 68 height 11
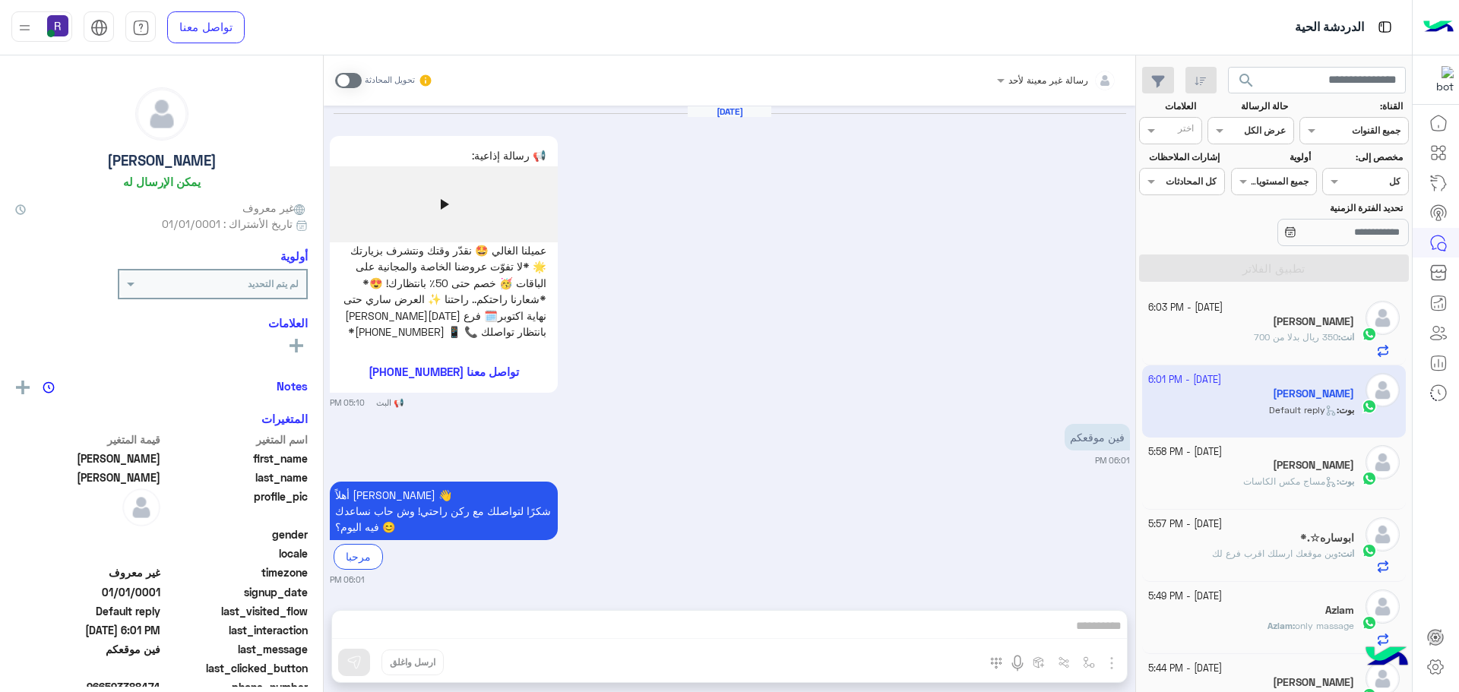
scroll to position [3, 0]
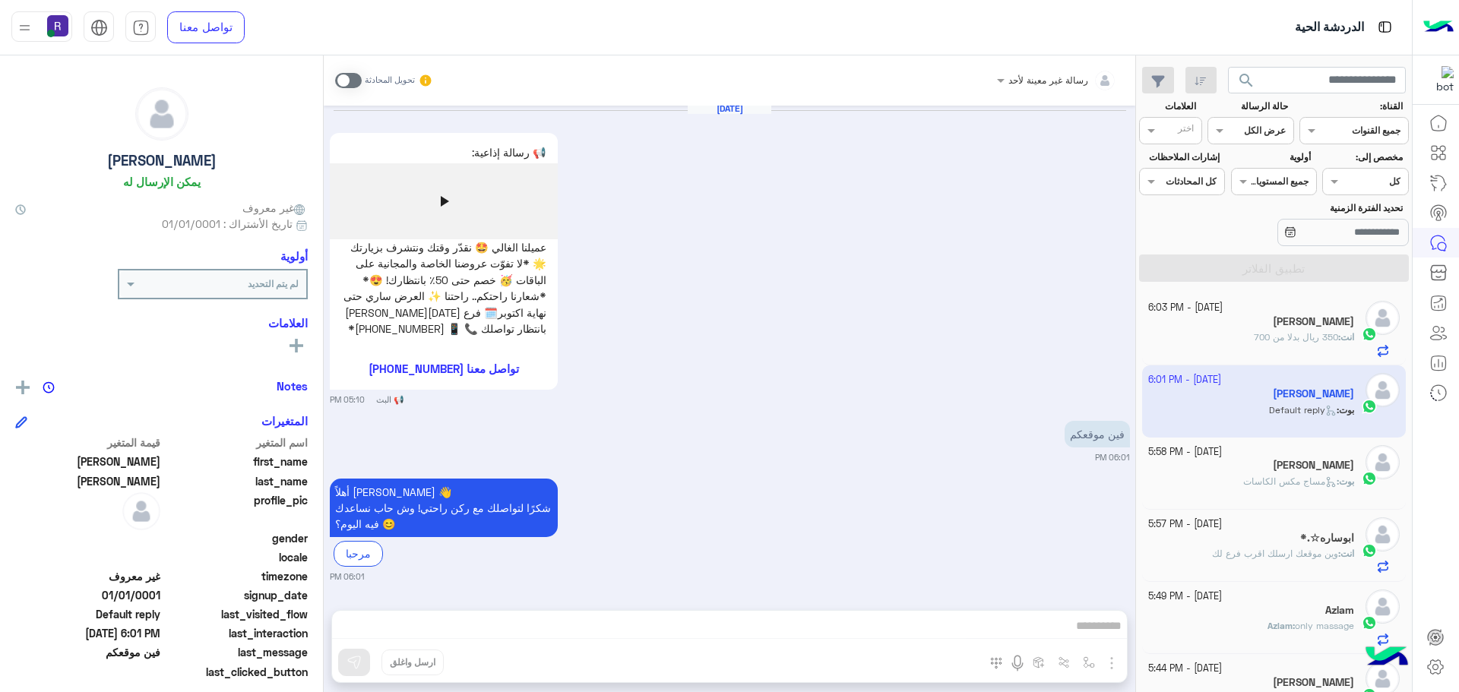
click at [356, 81] on span at bounding box center [348, 80] width 27 height 15
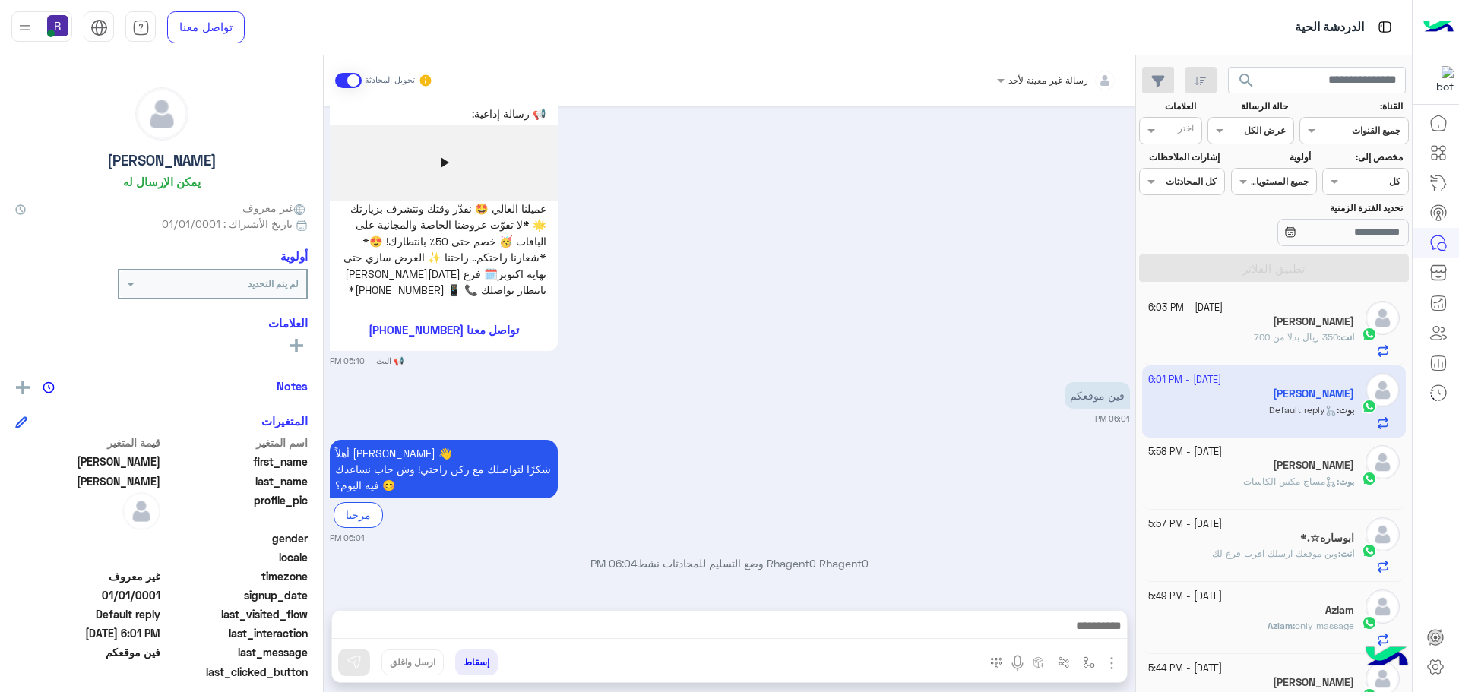
drag, startPoint x: 606, startPoint y: 615, endPoint x: 627, endPoint y: 593, distance: 30.1
click at [627, 593] on div "Oct 13, 2025 📢 رسالة إذاعية: play_arrow عميلنا الغالي 🤩 نقدّر وقتك ونتشرف بزيار…" at bounding box center [729, 350] width 811 height 489
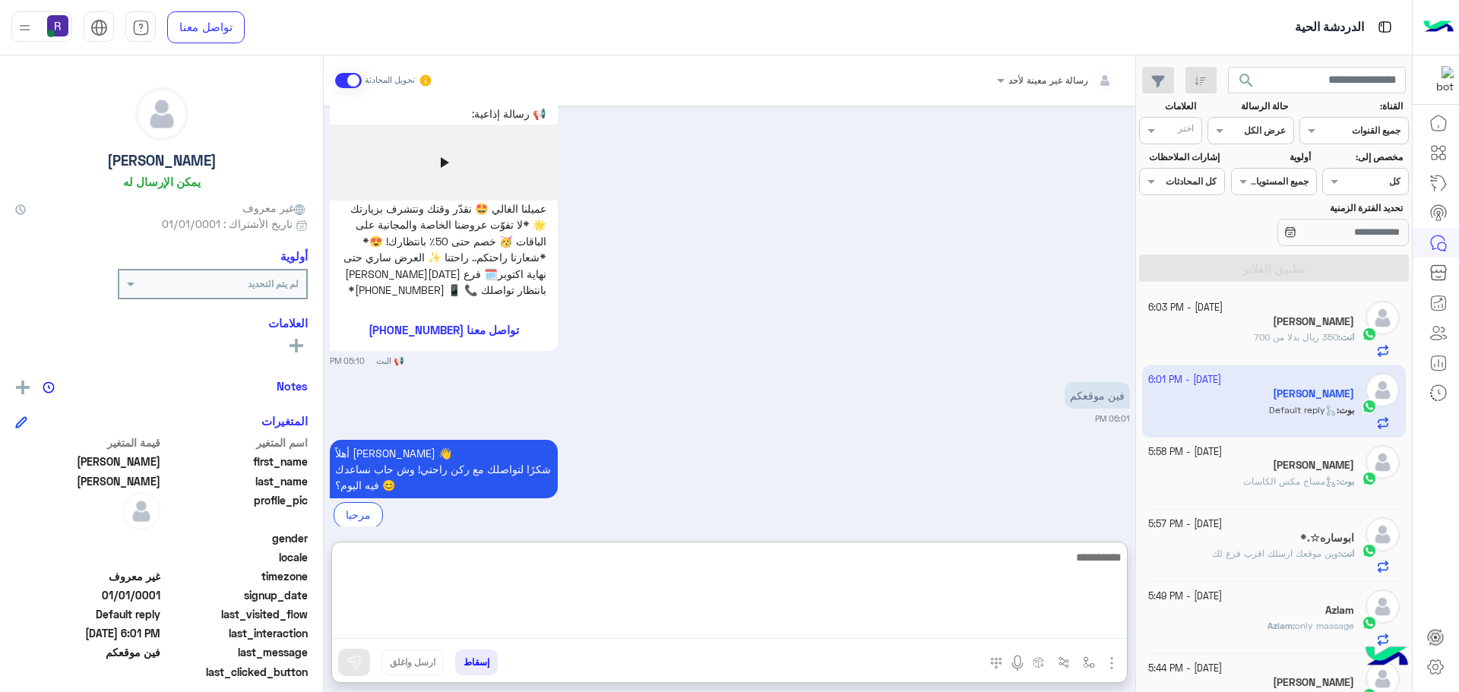
paste textarea "**********"
type textarea "**********"
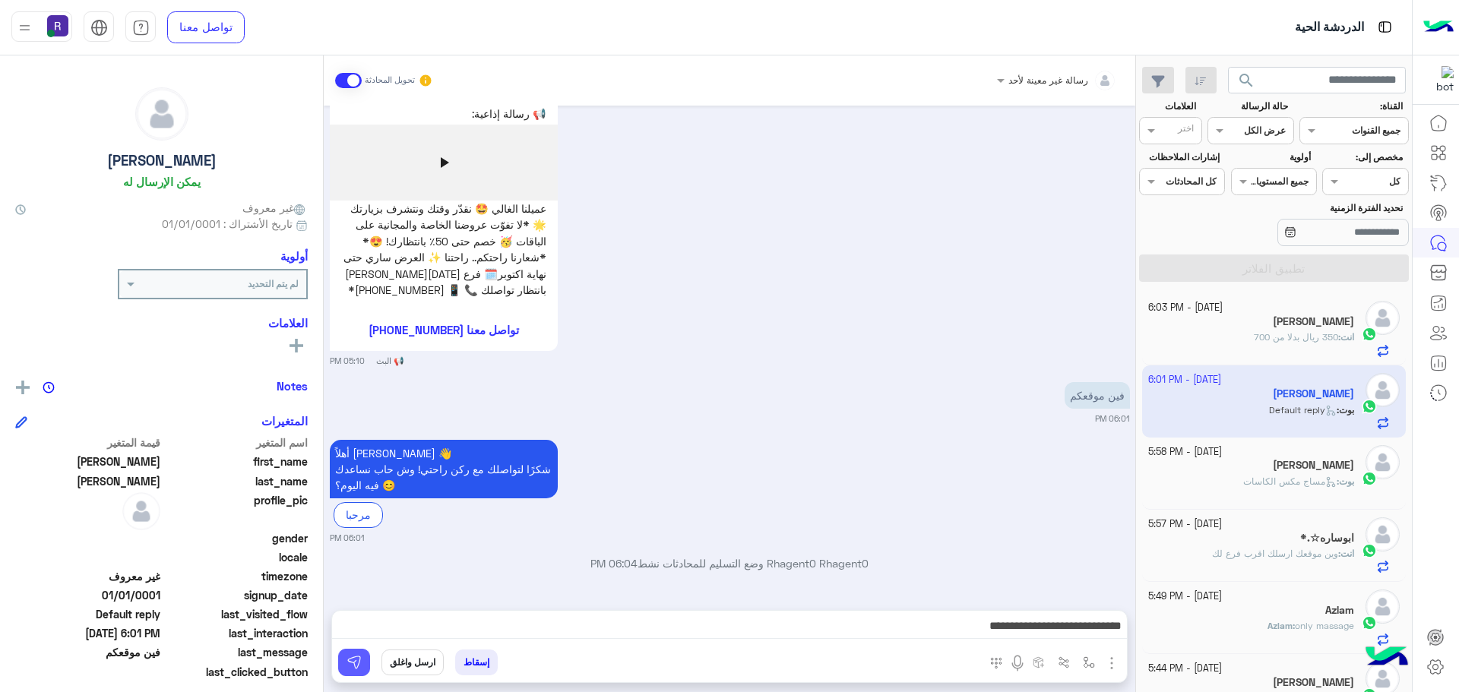
click at [360, 661] on img at bounding box center [353, 662] width 15 height 15
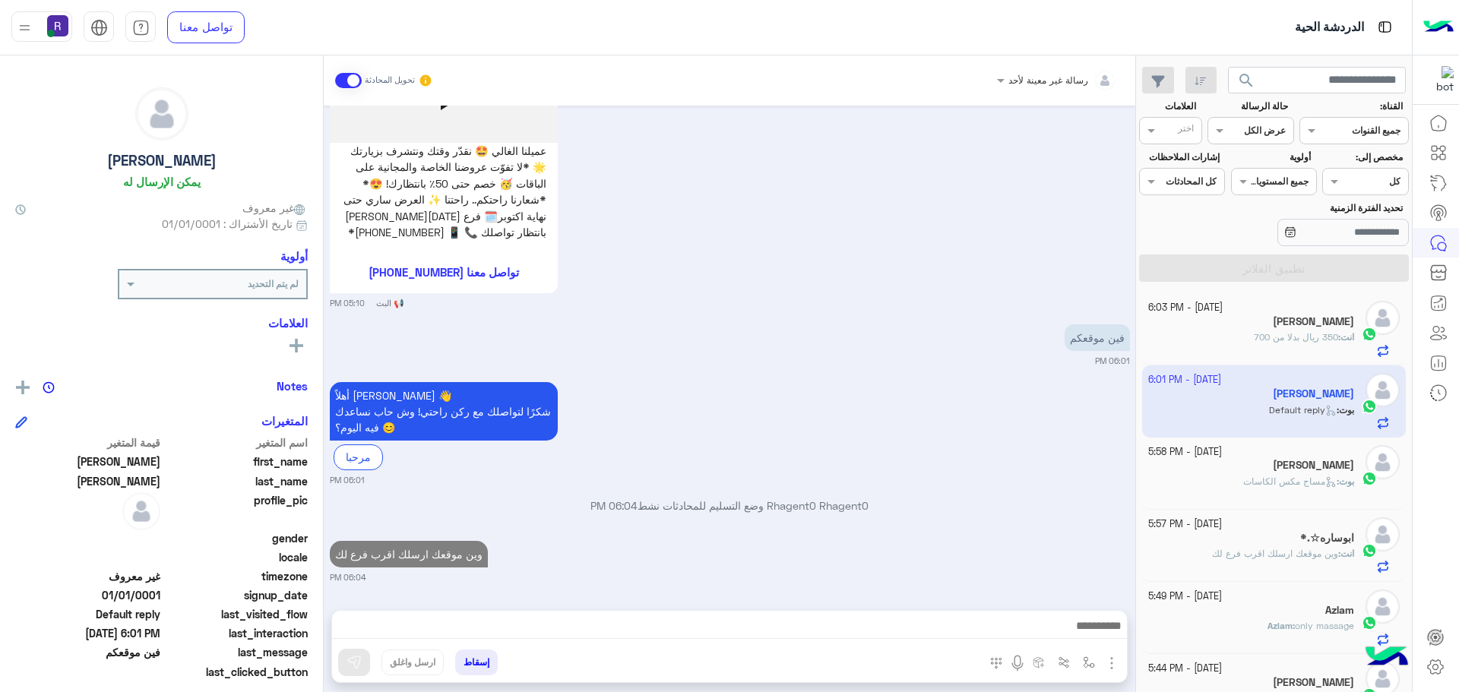
scroll to position [139, 0]
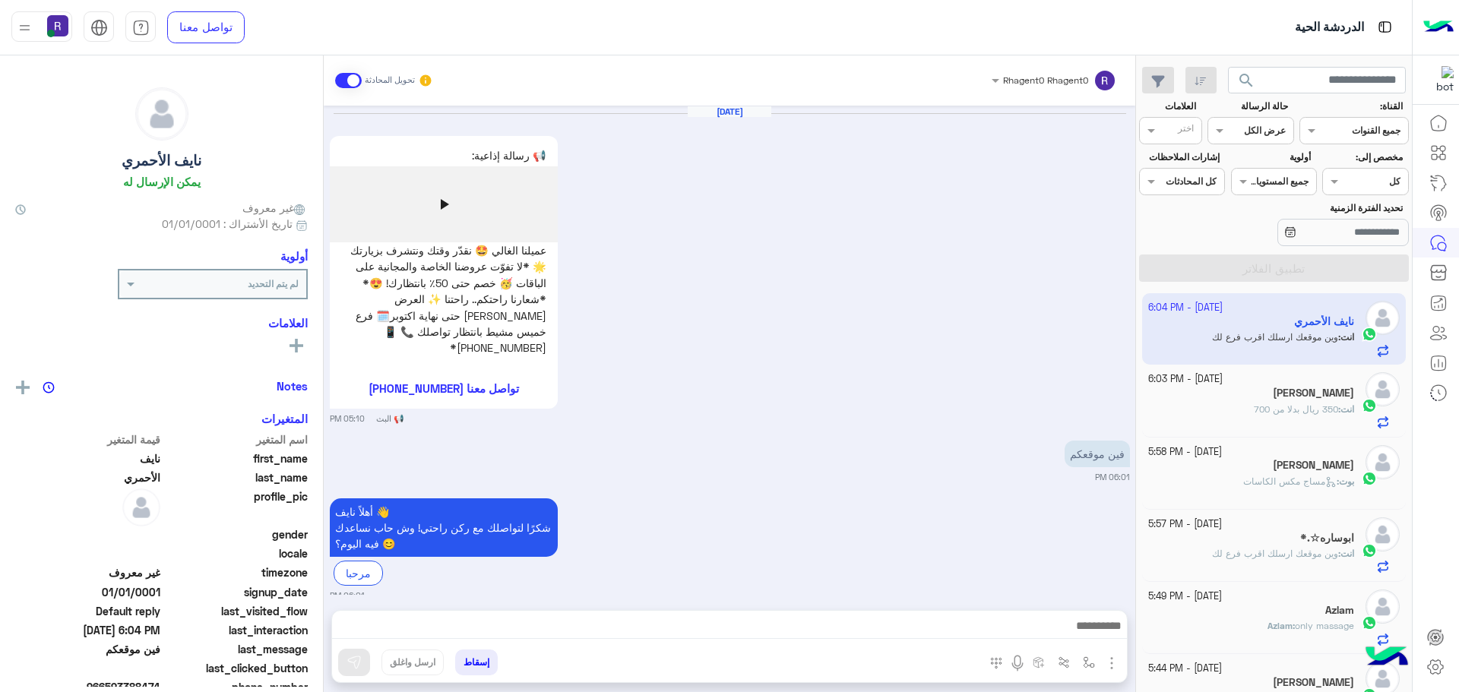
scroll to position [139, 0]
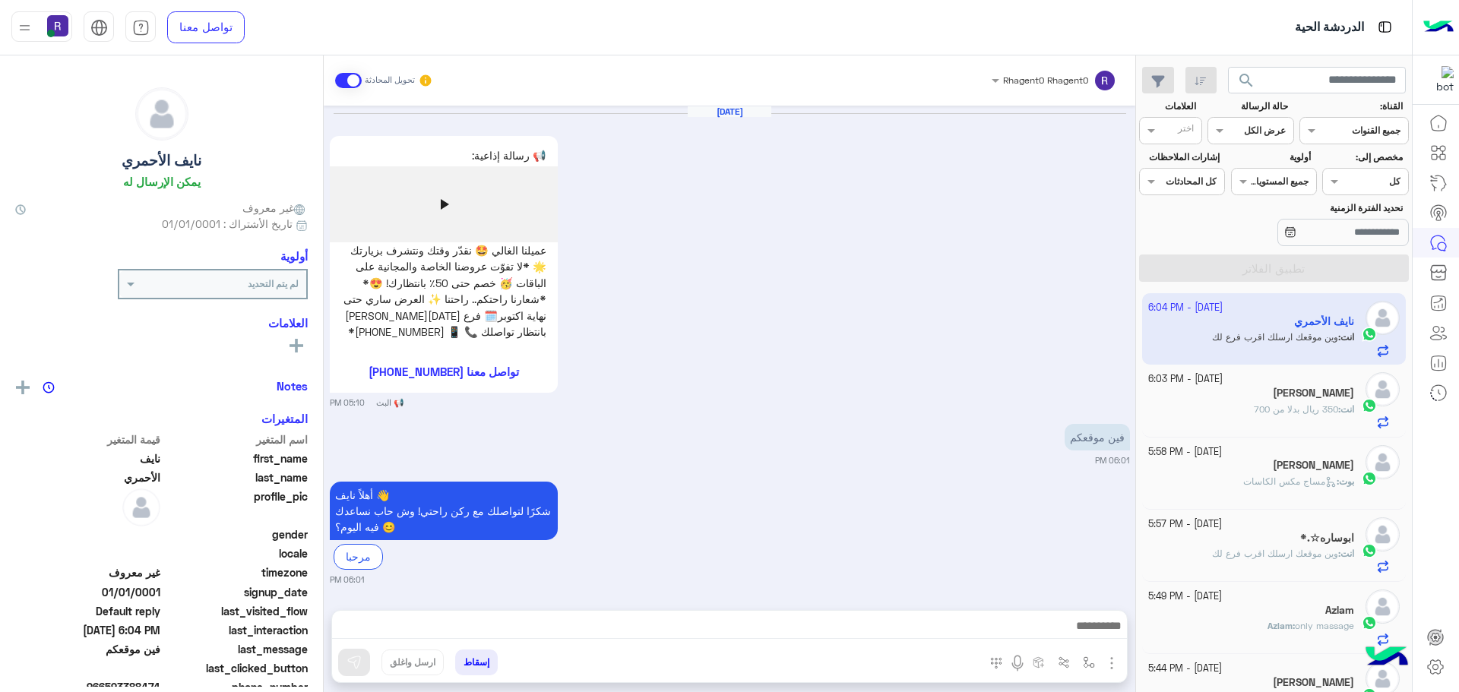
scroll to position [139, 0]
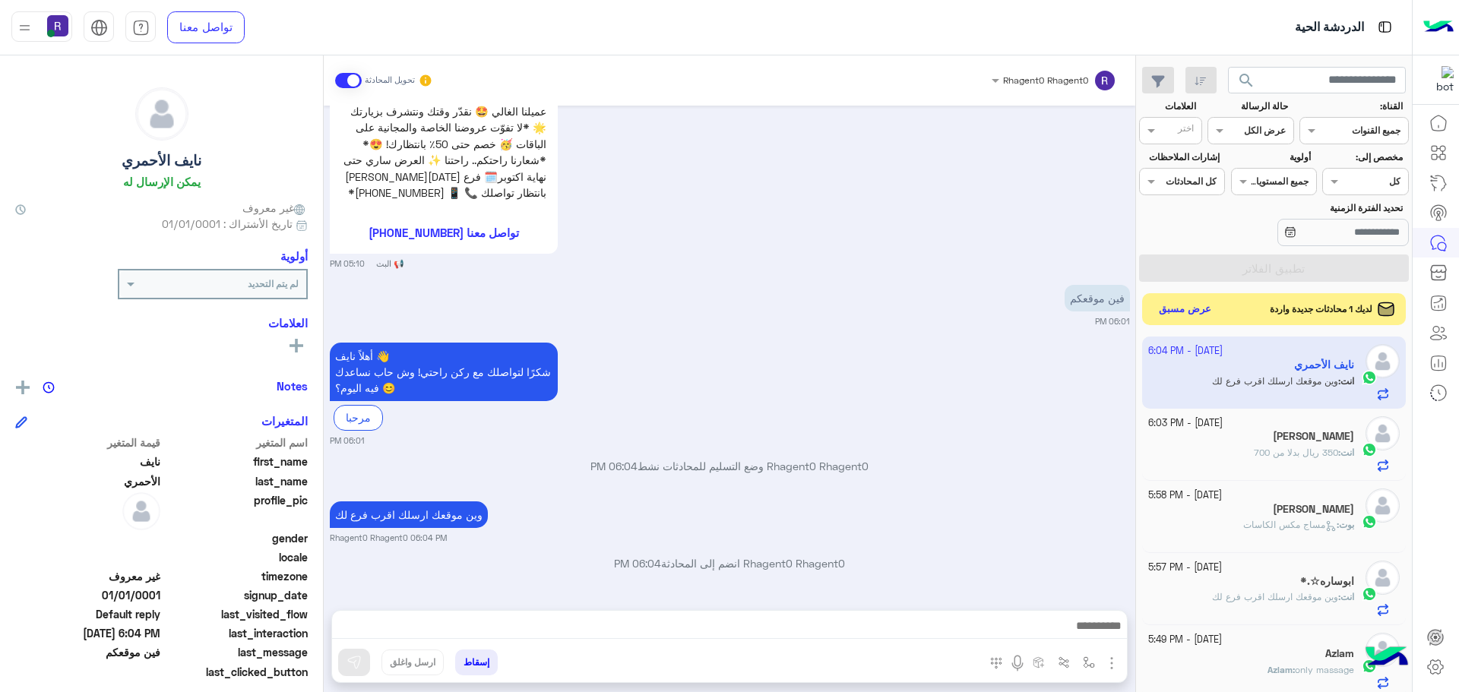
click at [1185, 313] on button "عرض مسبق" at bounding box center [1185, 309] width 64 height 21
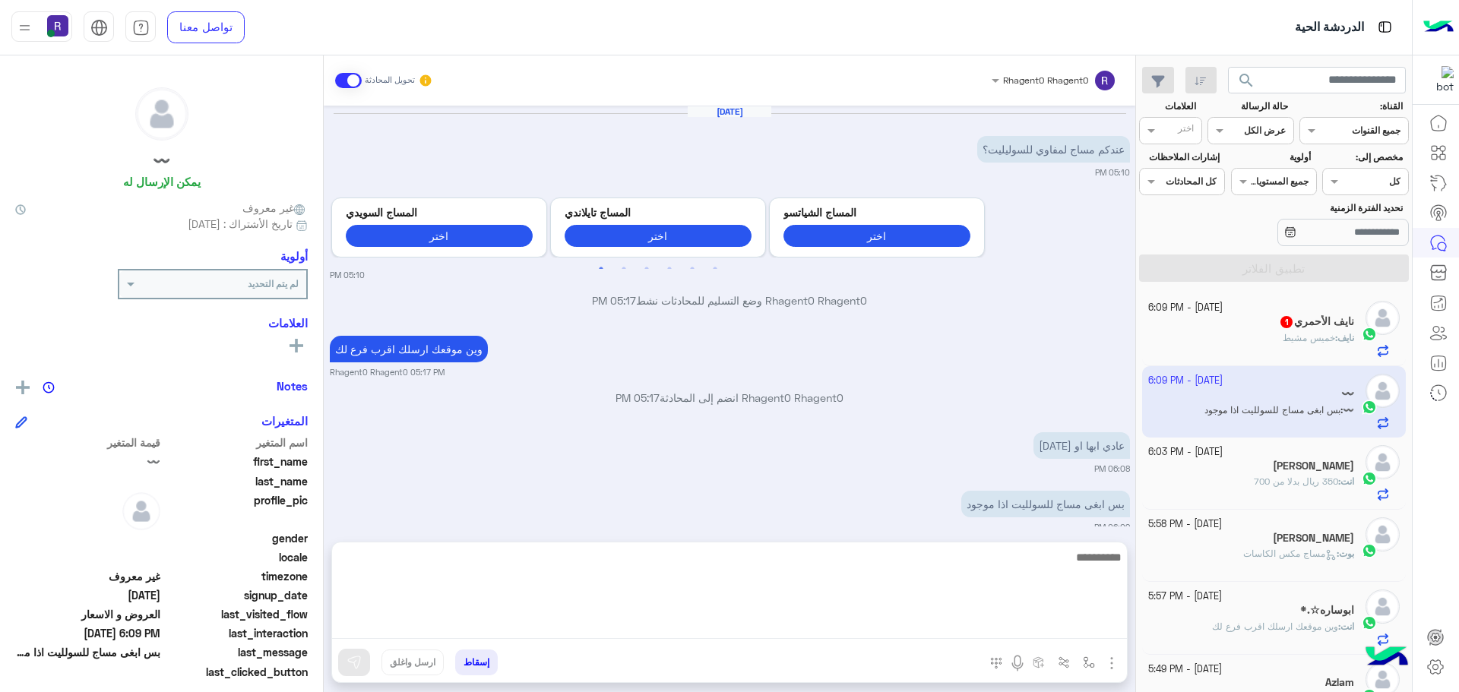
click at [821, 625] on textarea at bounding box center [729, 593] width 795 height 91
type textarea "**********"
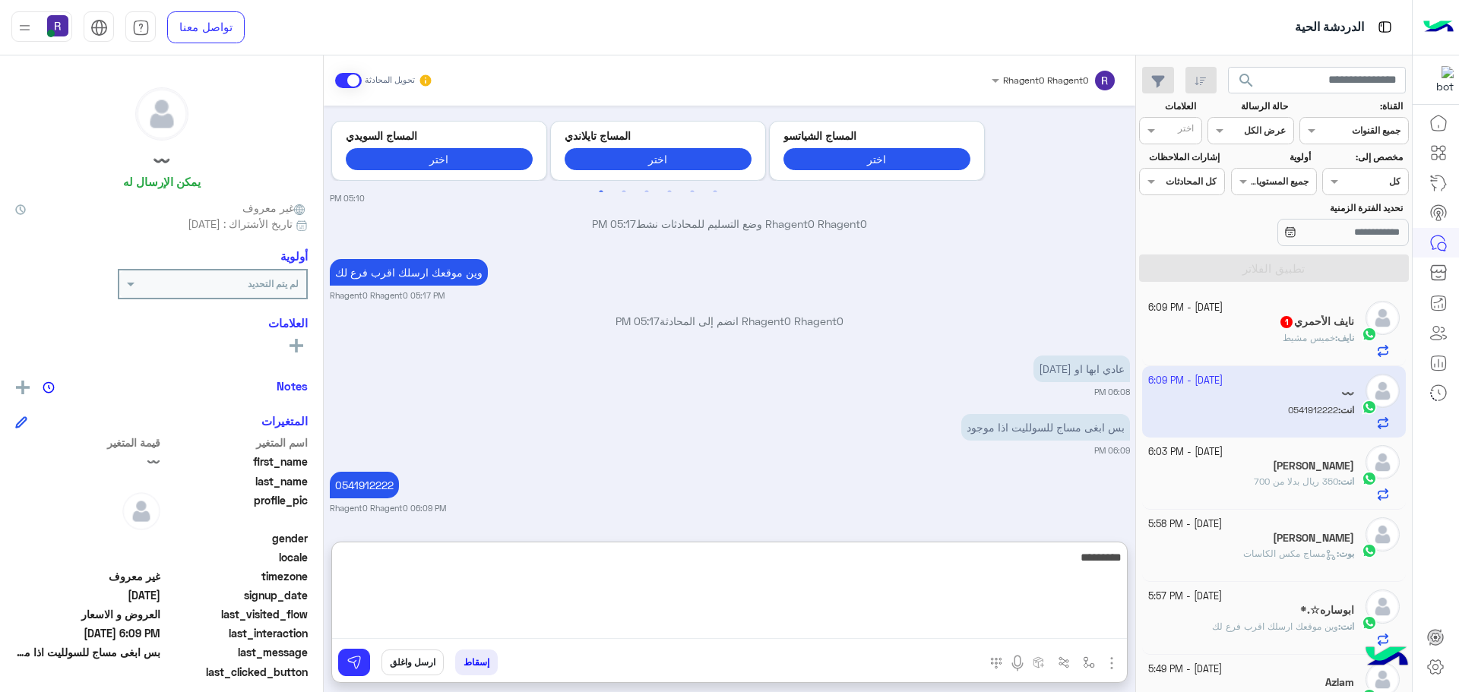
type textarea "*********"
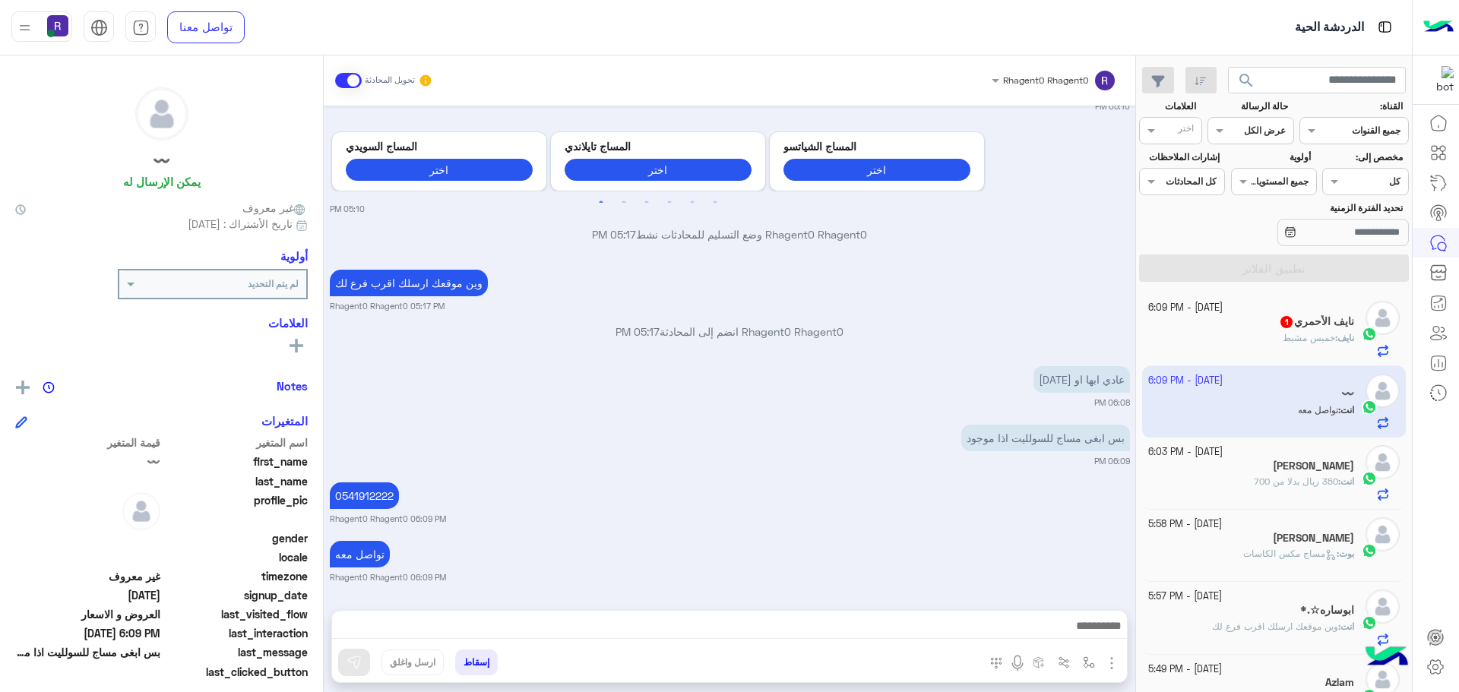
click at [1224, 463] on div "[PERSON_NAME]" at bounding box center [1251, 468] width 207 height 16
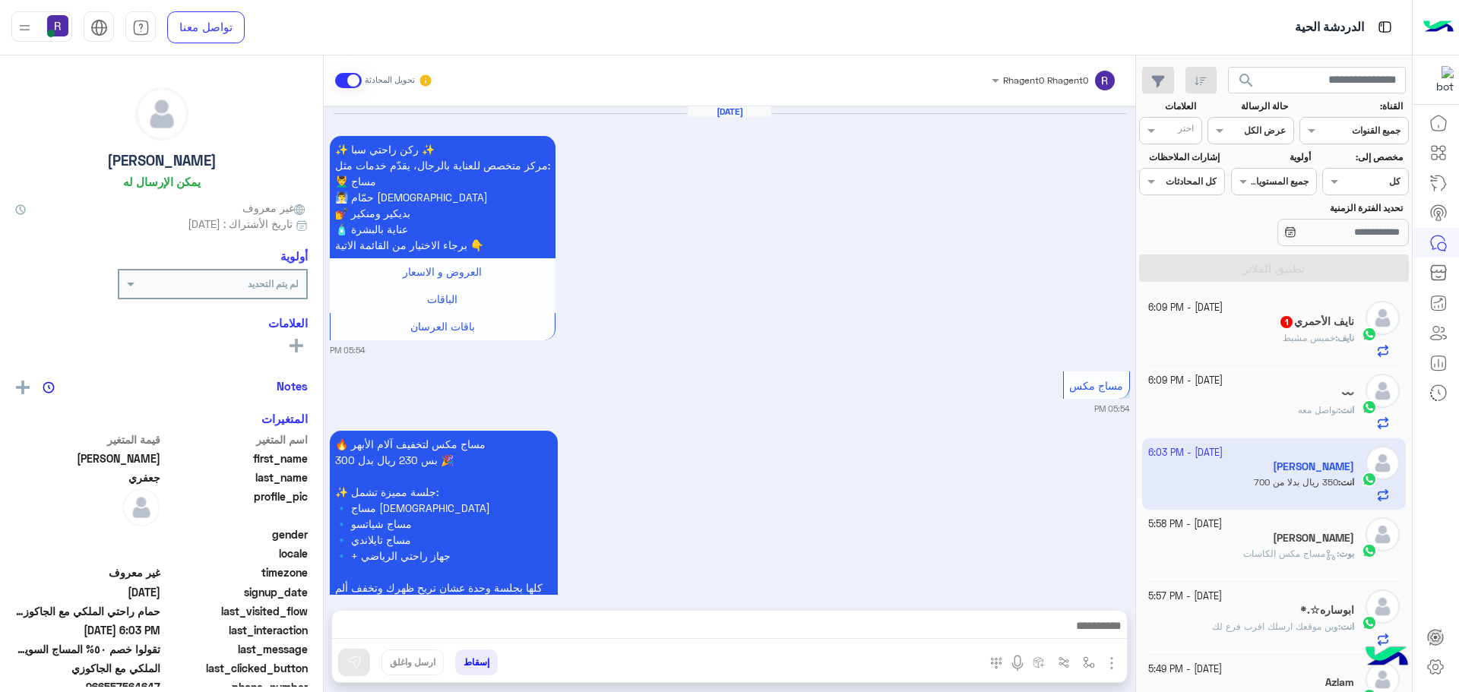
scroll to position [2141, 0]
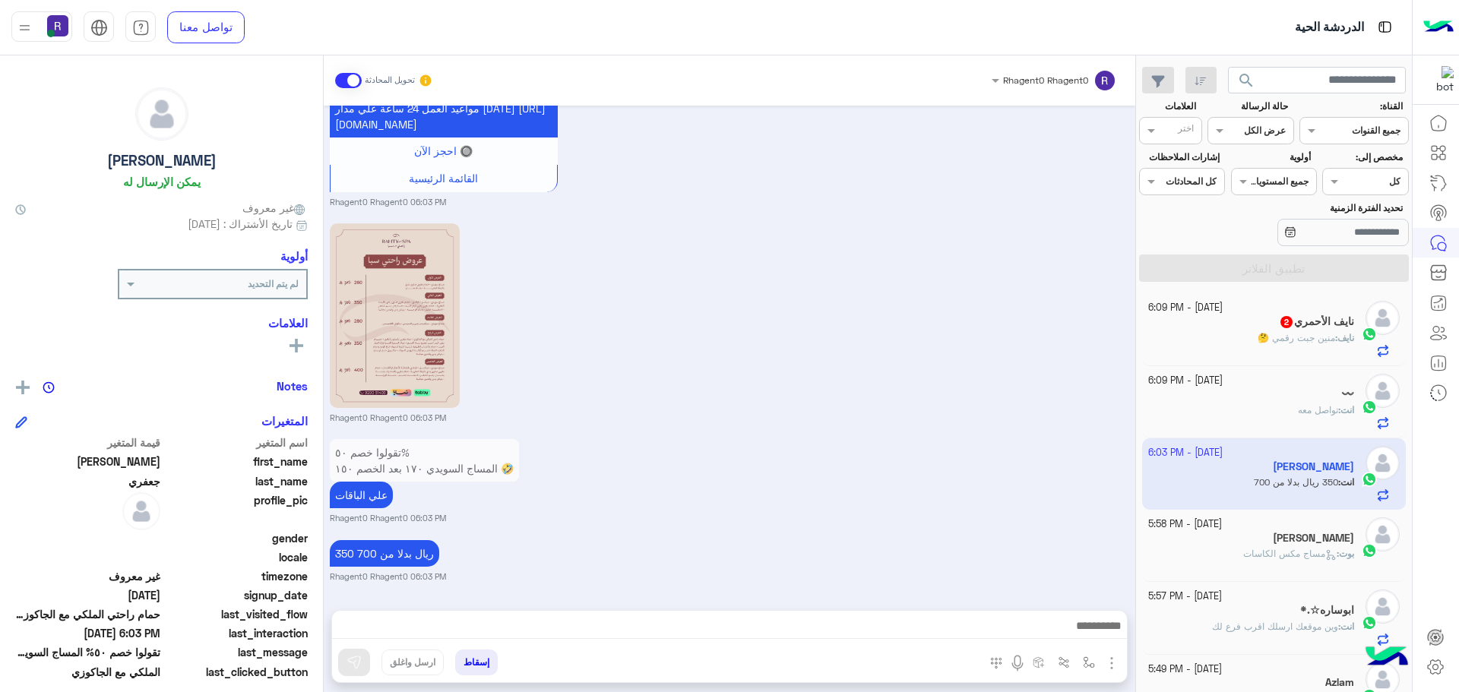
click at [1260, 412] on div "انت : تواصل معه" at bounding box center [1251, 416] width 207 height 27
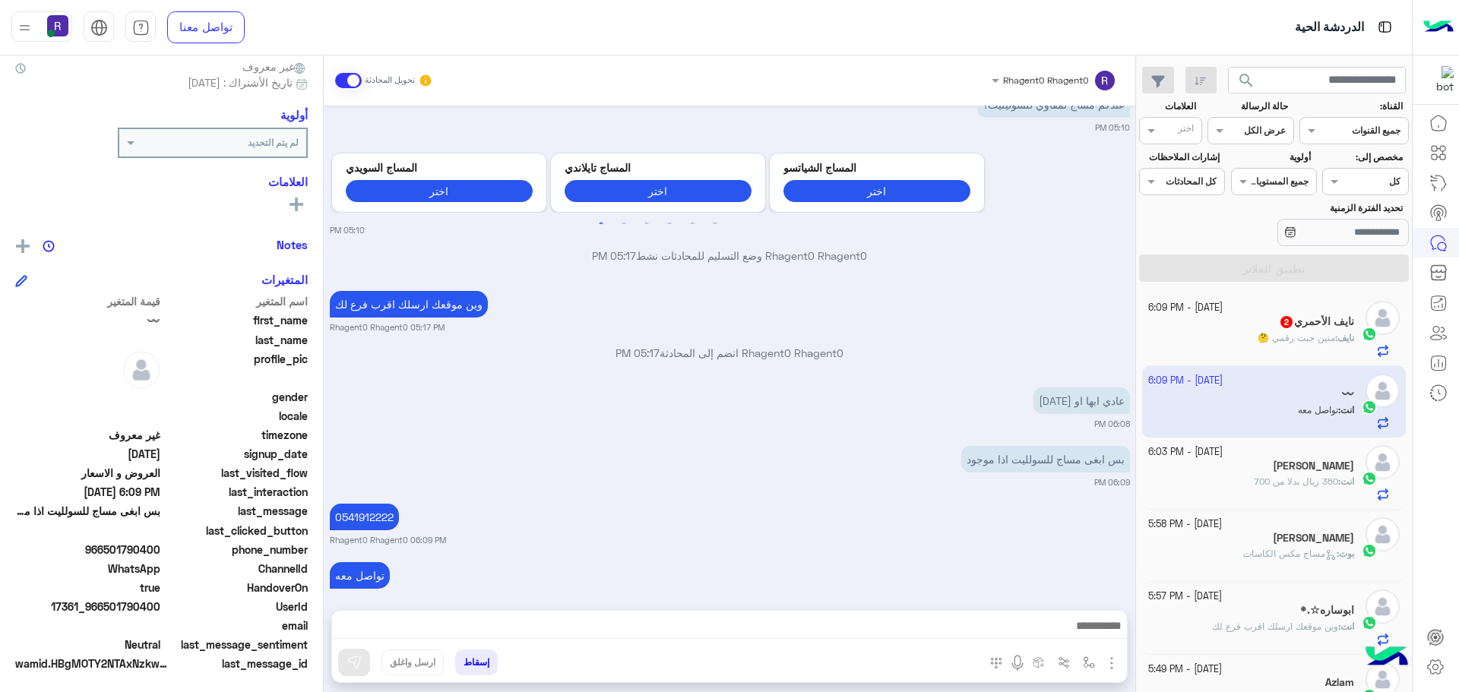
scroll to position [66, 0]
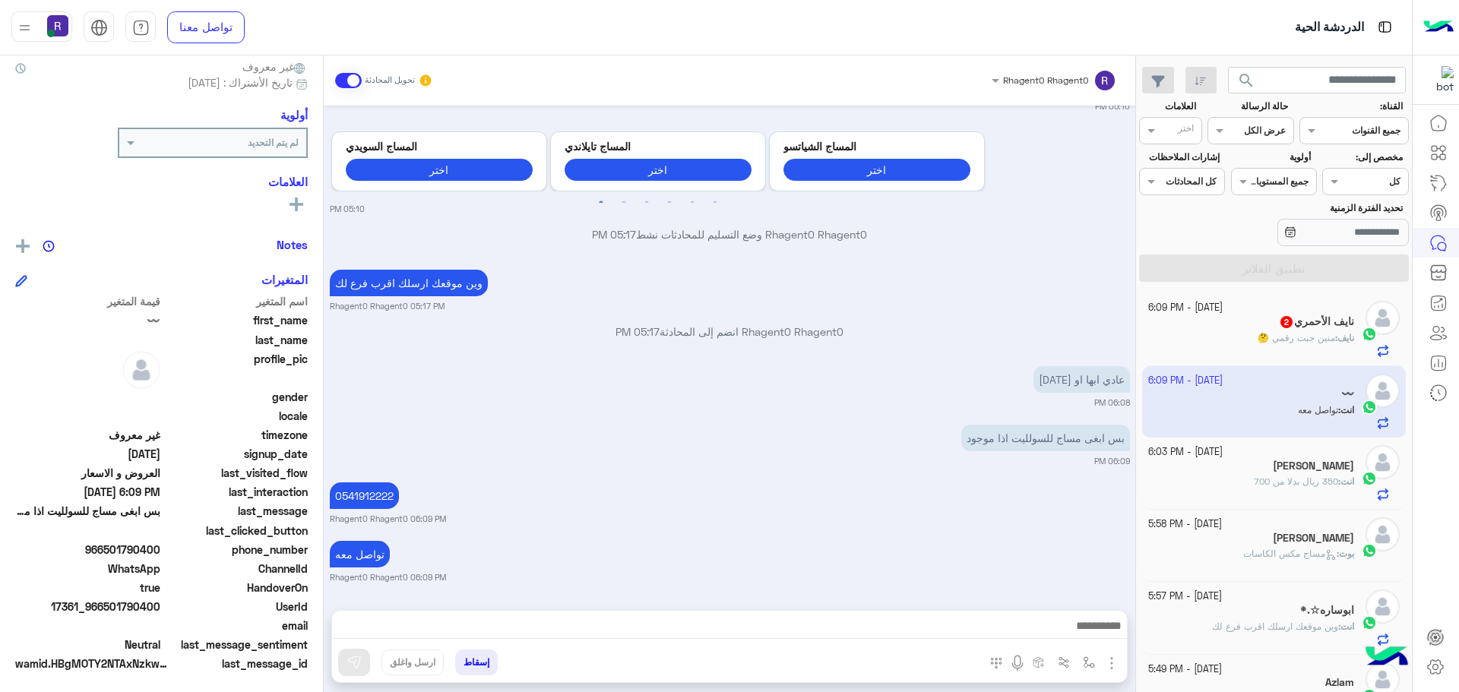
click at [1321, 343] on span "منين جبت رقمي 🤔" at bounding box center [1295, 337] width 77 height 11
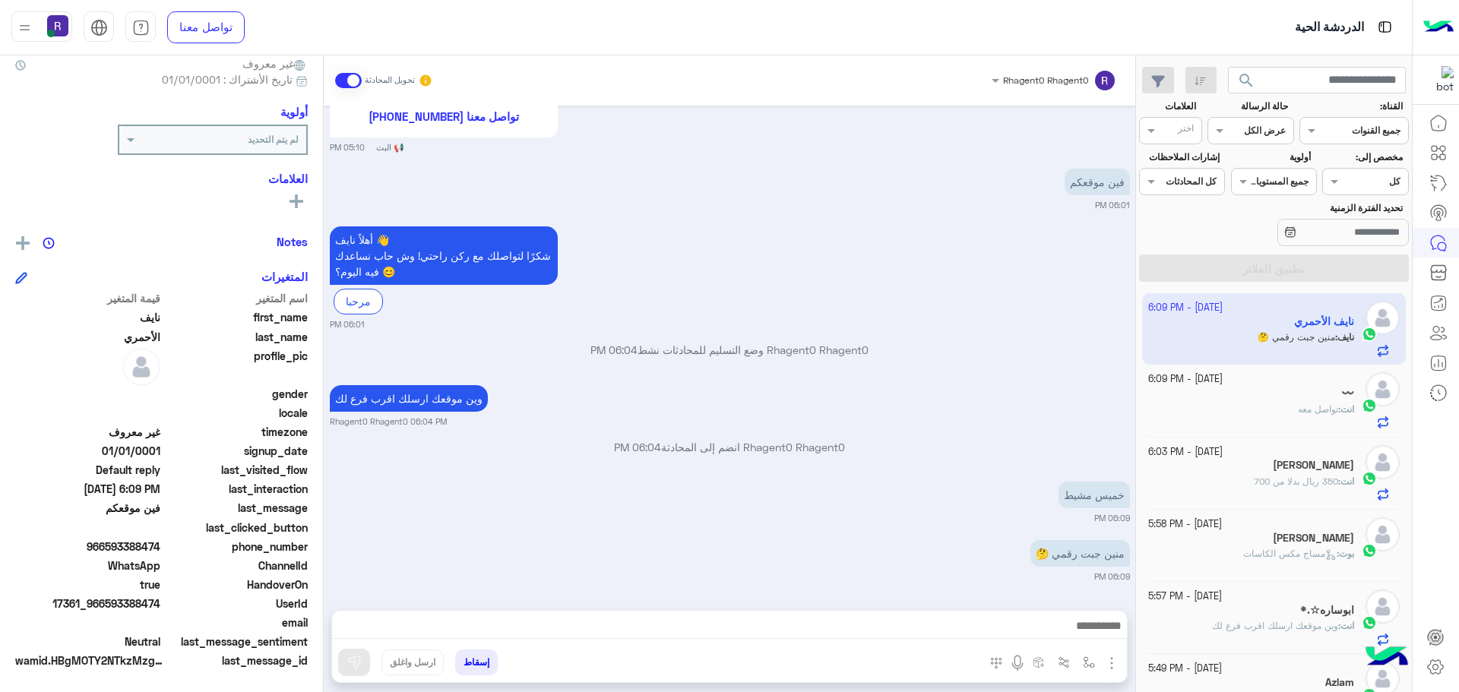
scroll to position [145, 0]
click at [1267, 397] on div "〰️" at bounding box center [1251, 395] width 207 height 16
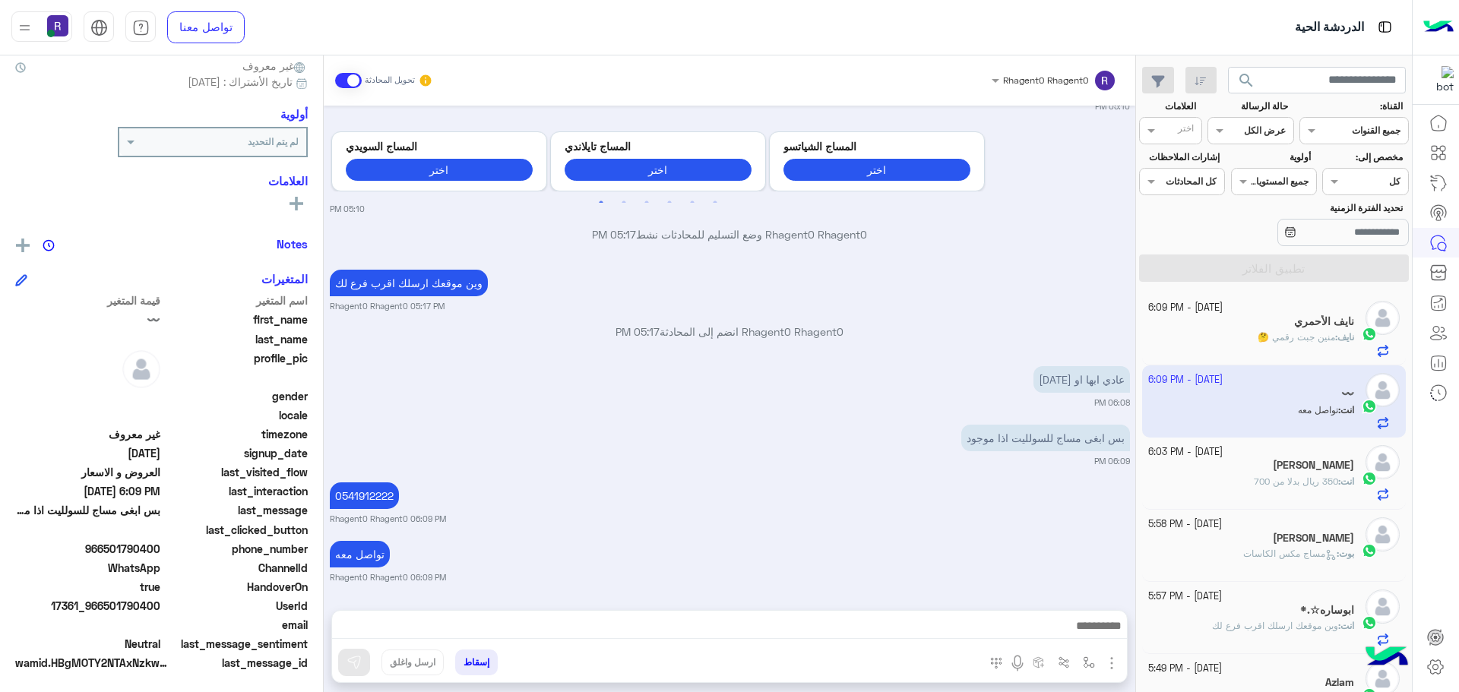
scroll to position [145, 0]
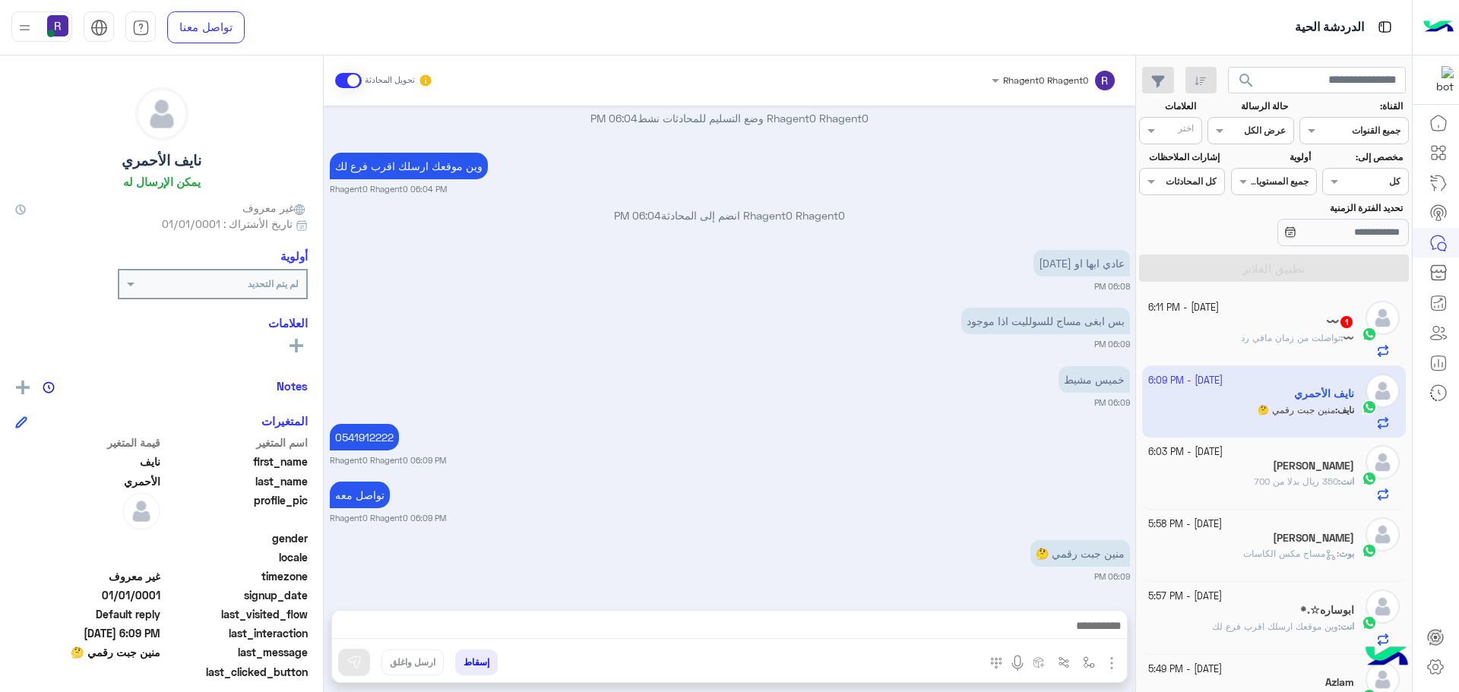
scroll to position [843, 0]
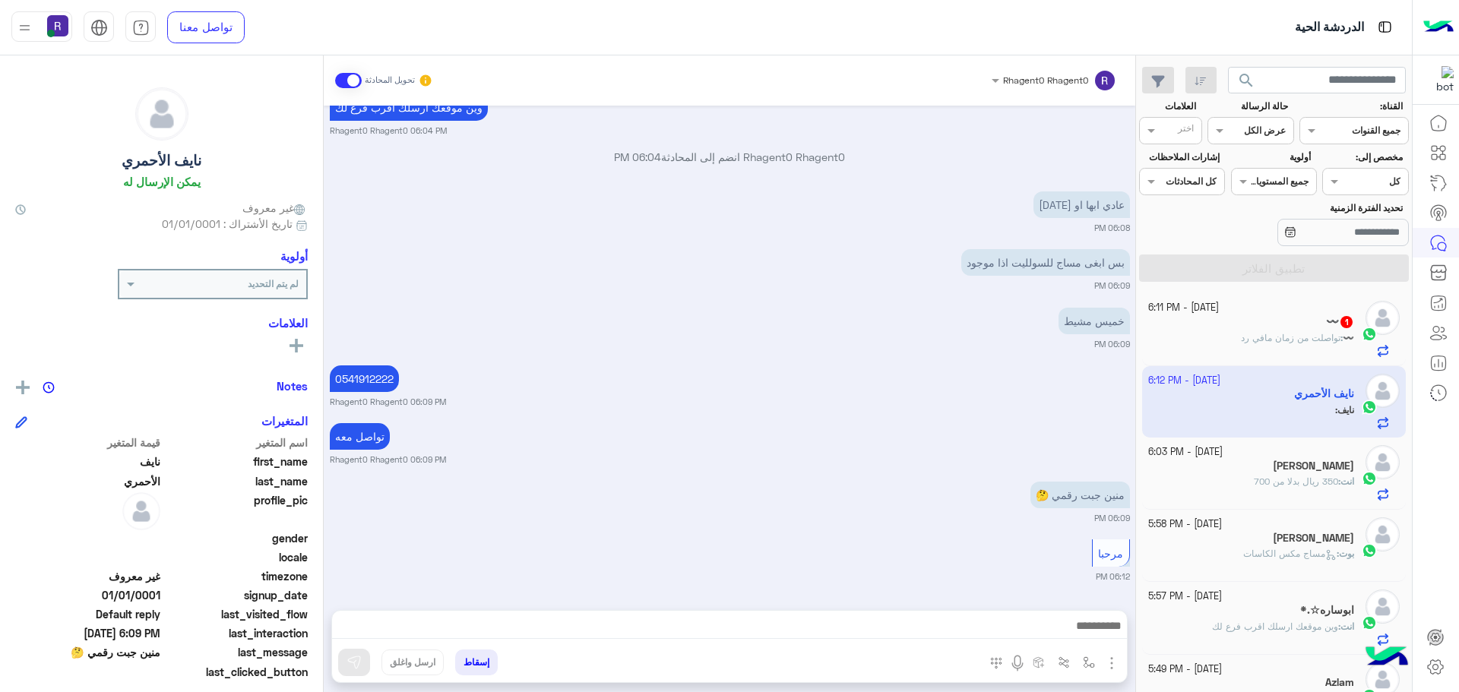
click at [1302, 346] on div "〰️ : تواصلت من زمان مافي رد" at bounding box center [1251, 344] width 207 height 27
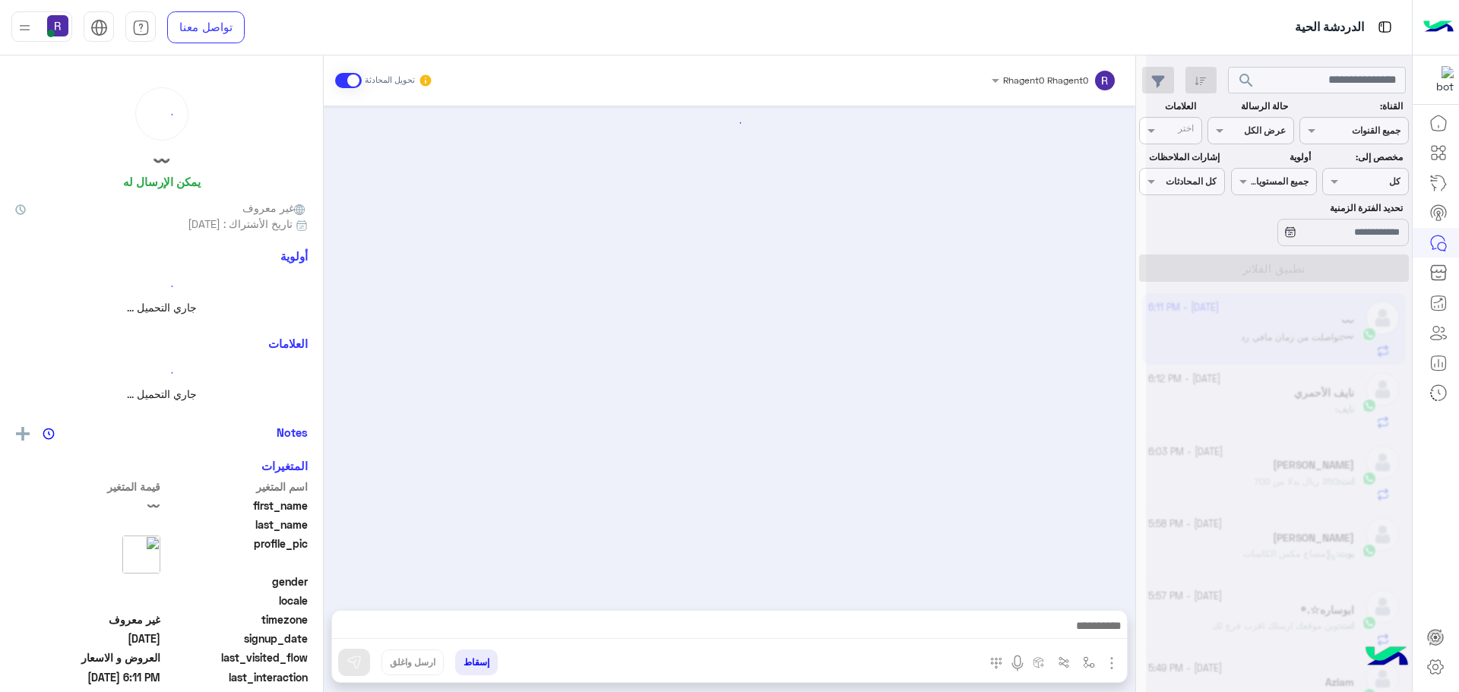
scroll to position [125, 0]
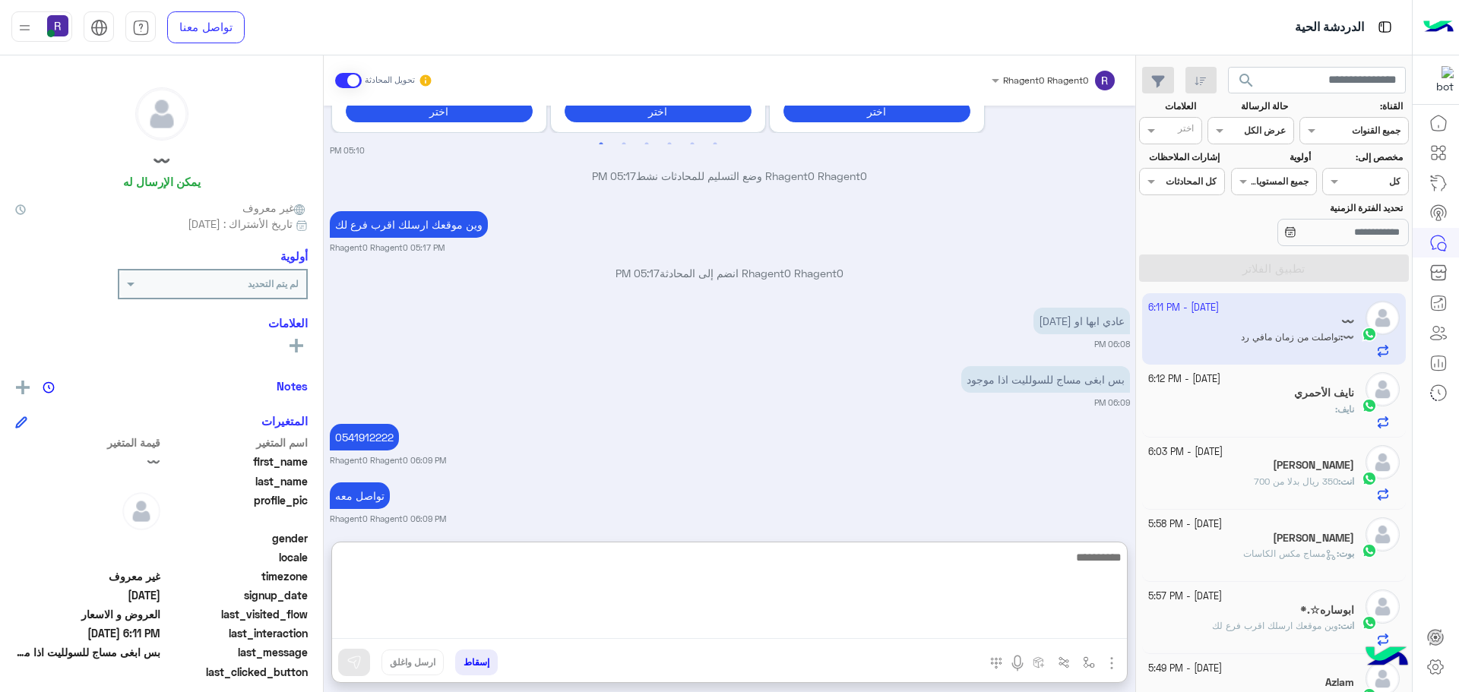
click at [623, 625] on textarea at bounding box center [729, 593] width 795 height 91
type textarea "********"
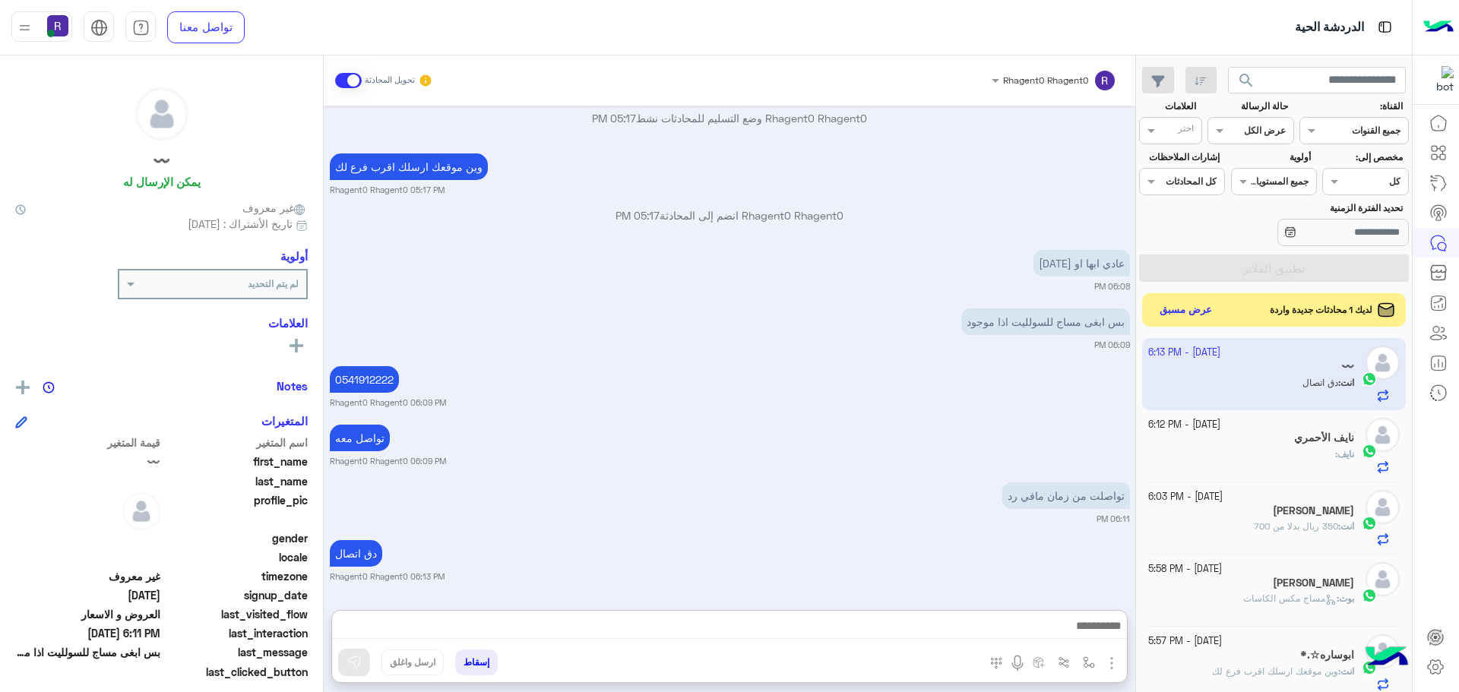
click at [556, 536] on div "دق اتصال Rhagent0 Rhagent0 06:13 PM" at bounding box center [730, 559] width 800 height 46
click at [1194, 312] on button "عرض مسبق" at bounding box center [1185, 309] width 64 height 21
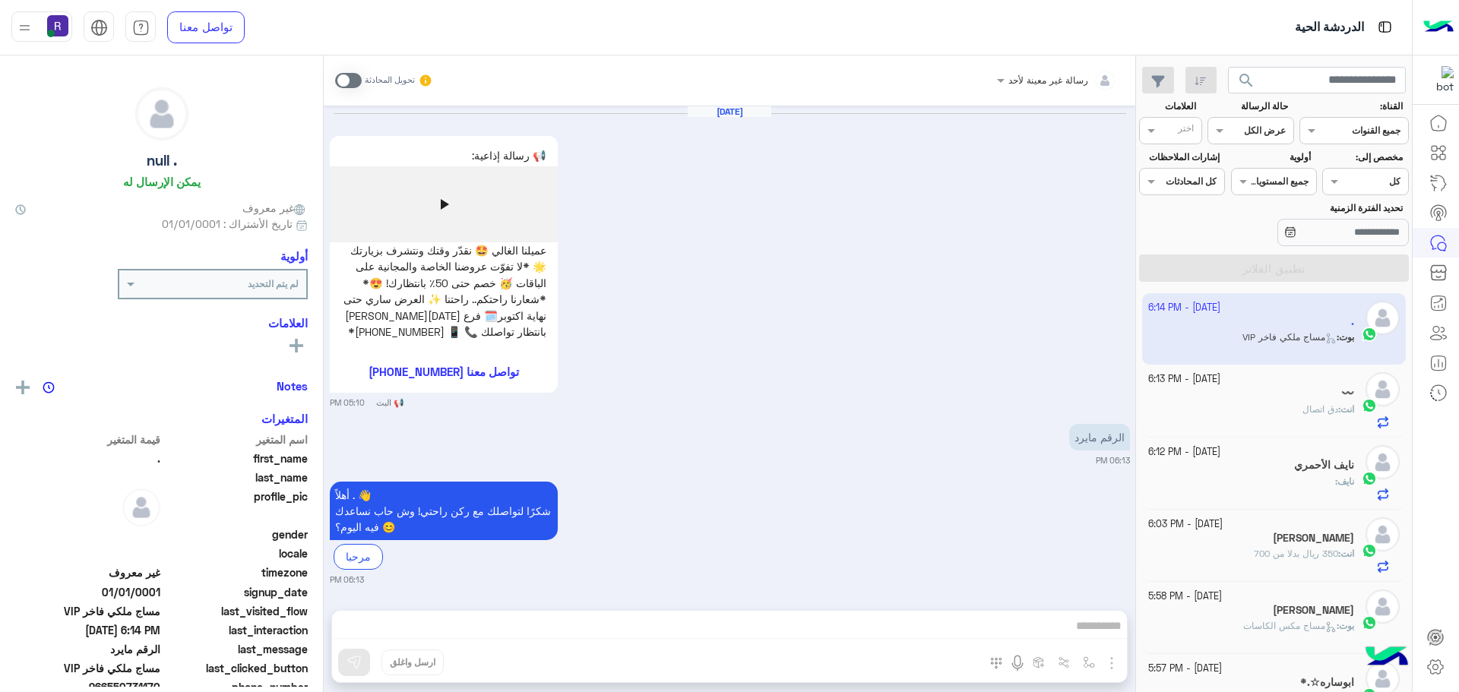
scroll to position [1455, 0]
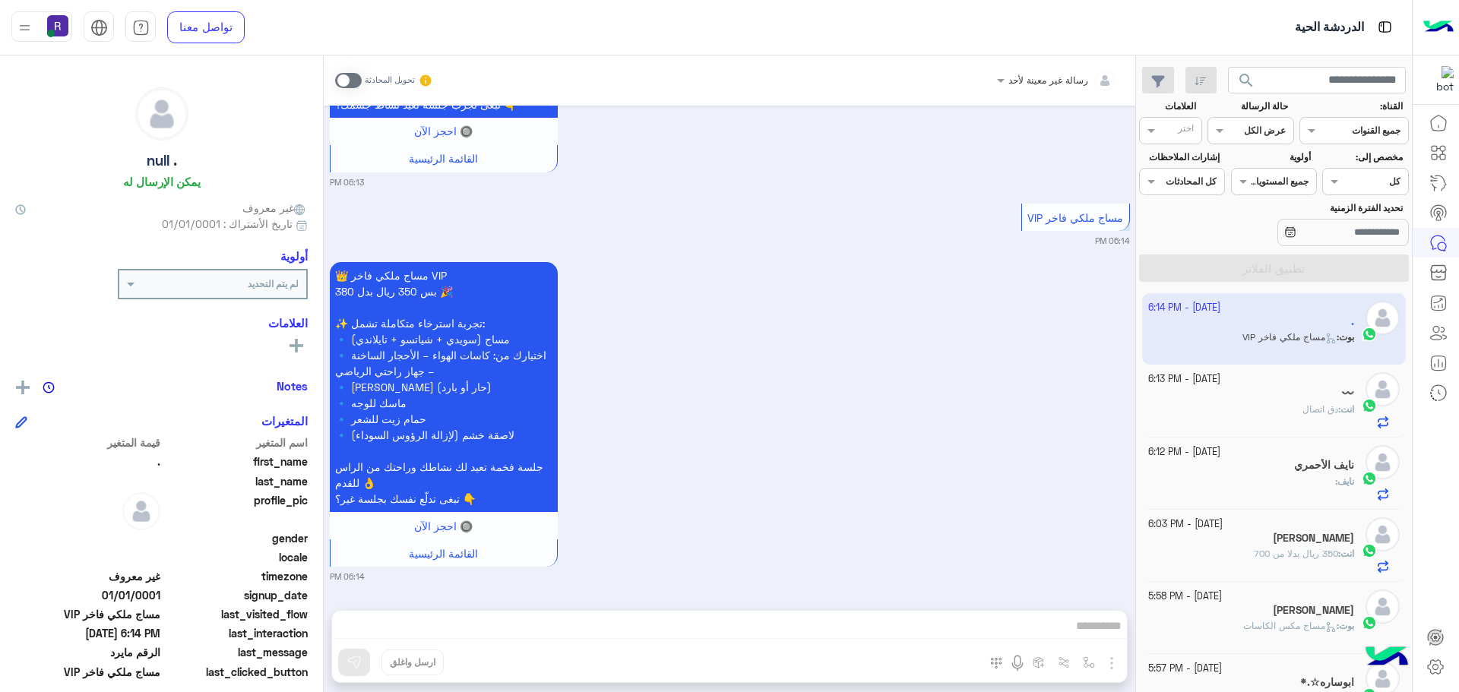
click at [357, 80] on span at bounding box center [348, 80] width 27 height 15
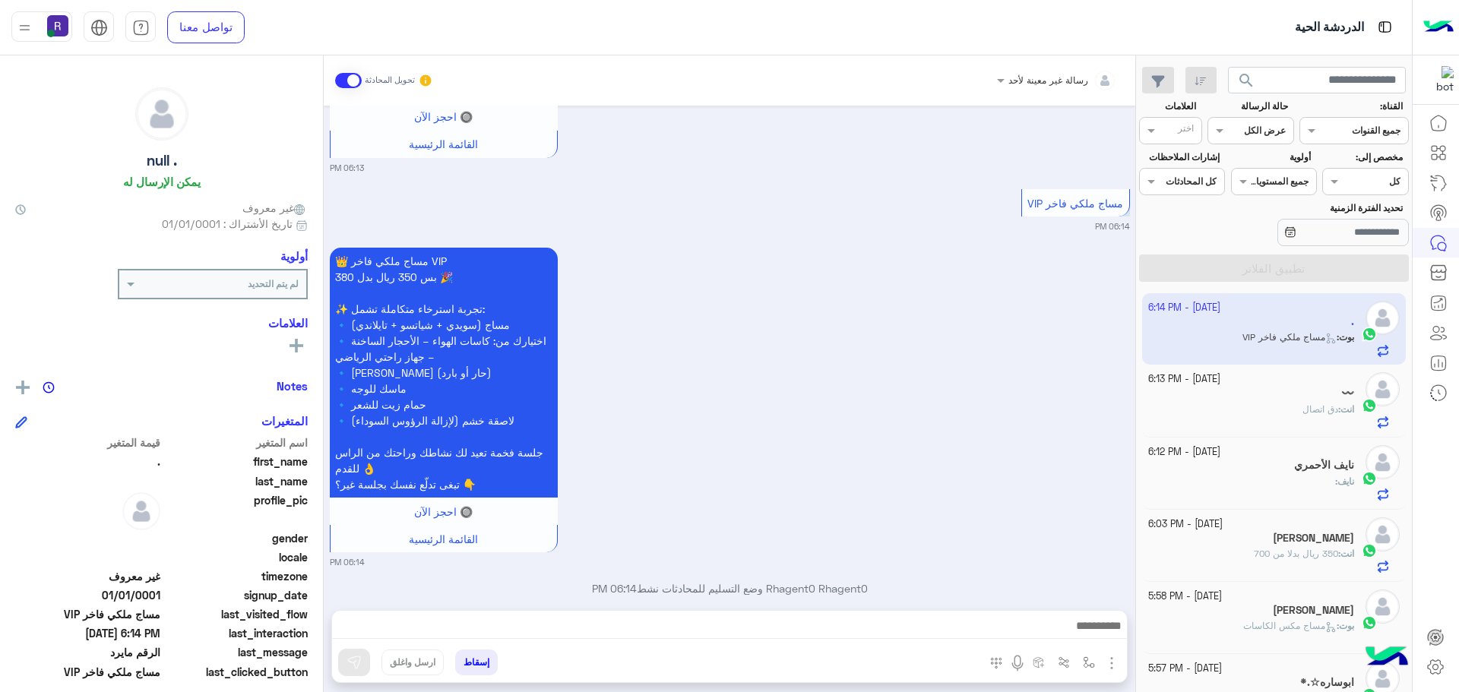
scroll to position [1495, 0]
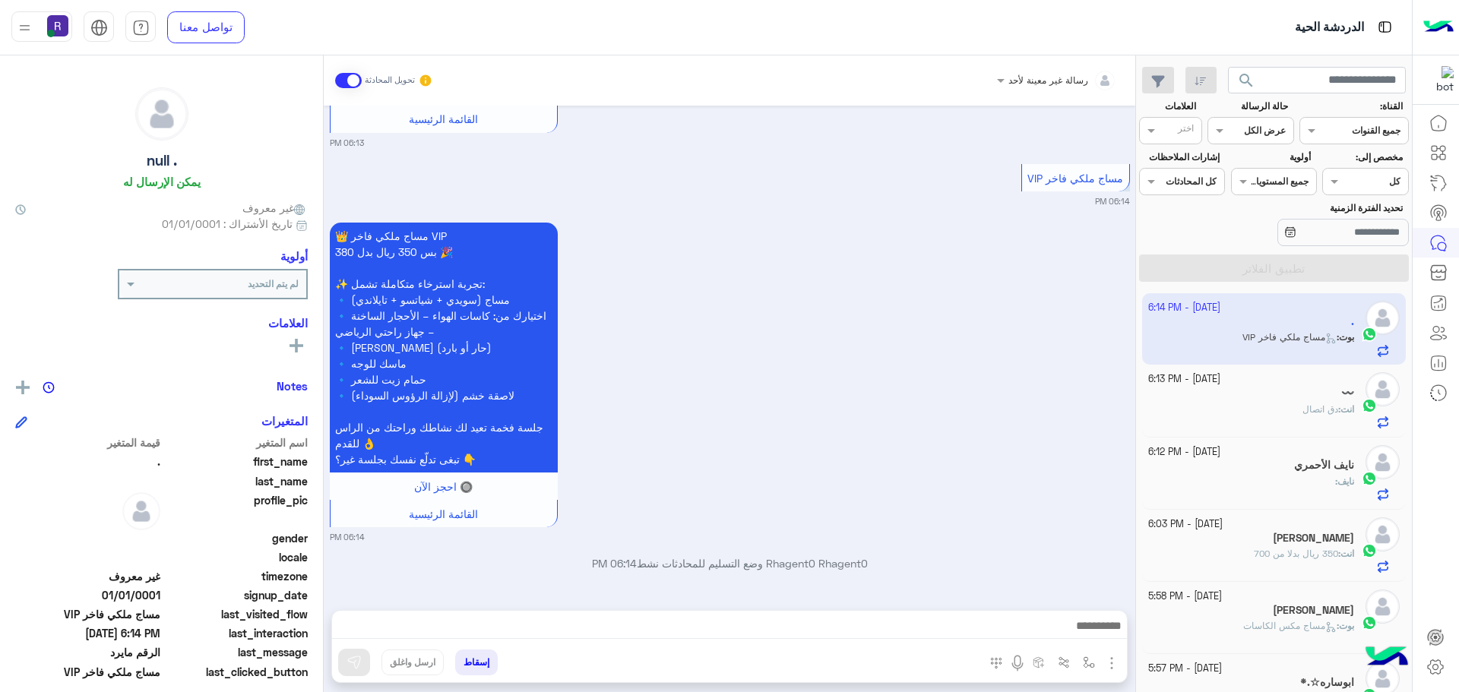
click at [1114, 672] on img "button" at bounding box center [1111, 663] width 18 height 18
click at [1102, 634] on img at bounding box center [1108, 630] width 12 height 17
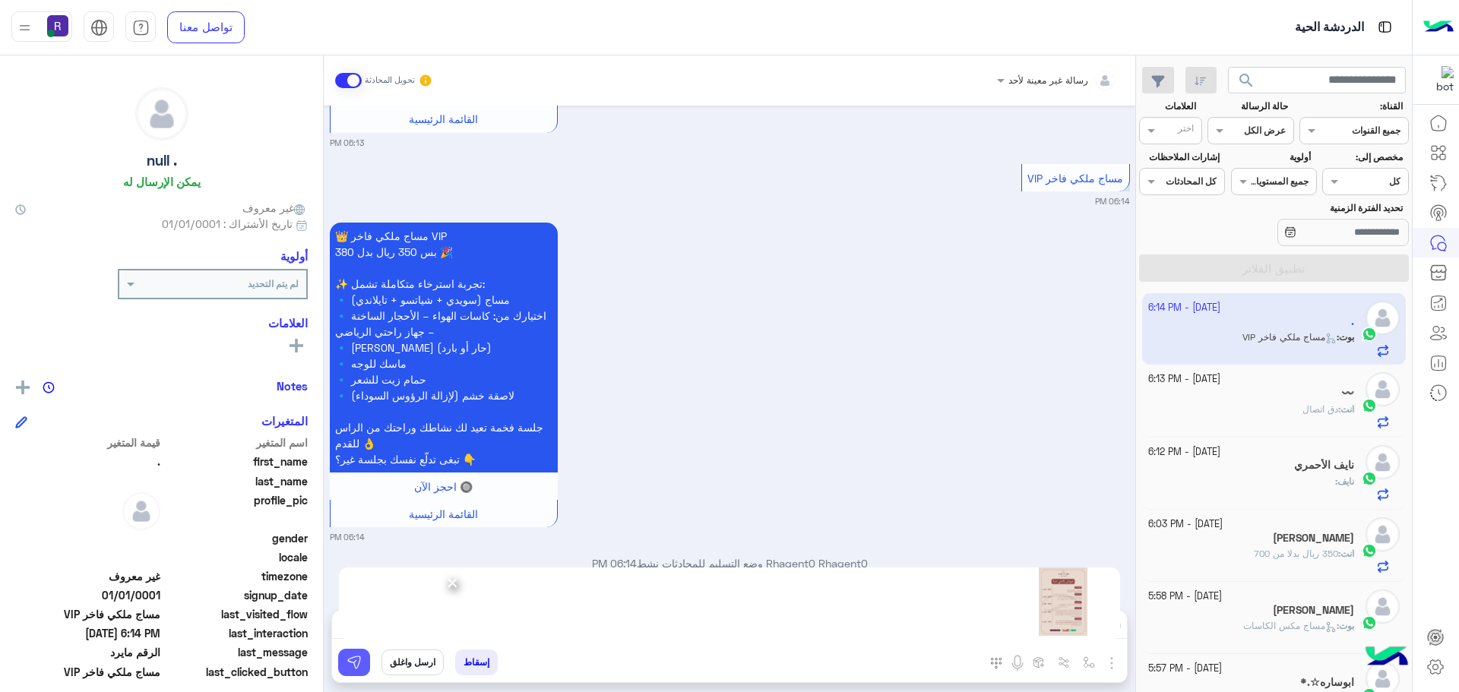
click at [361, 667] on img at bounding box center [353, 662] width 15 height 15
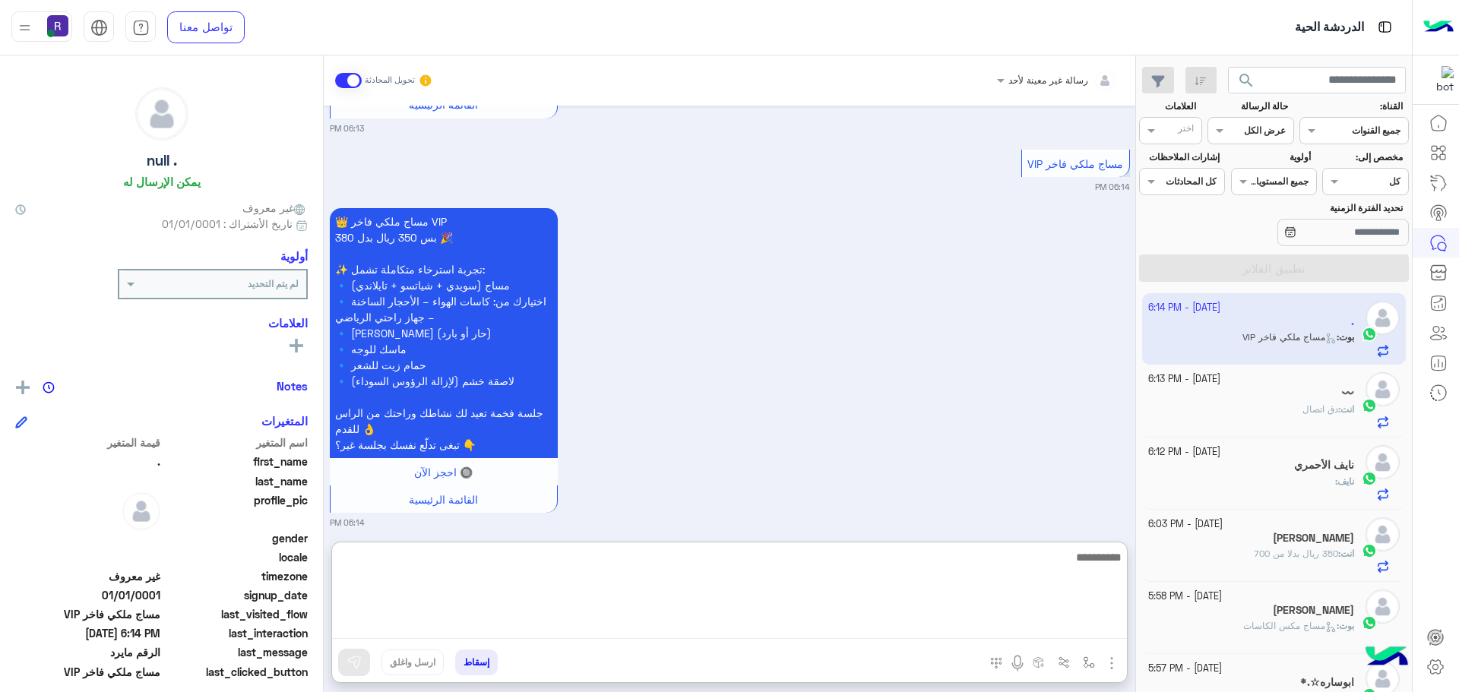
paste textarea "**********"
type textarea "**********"
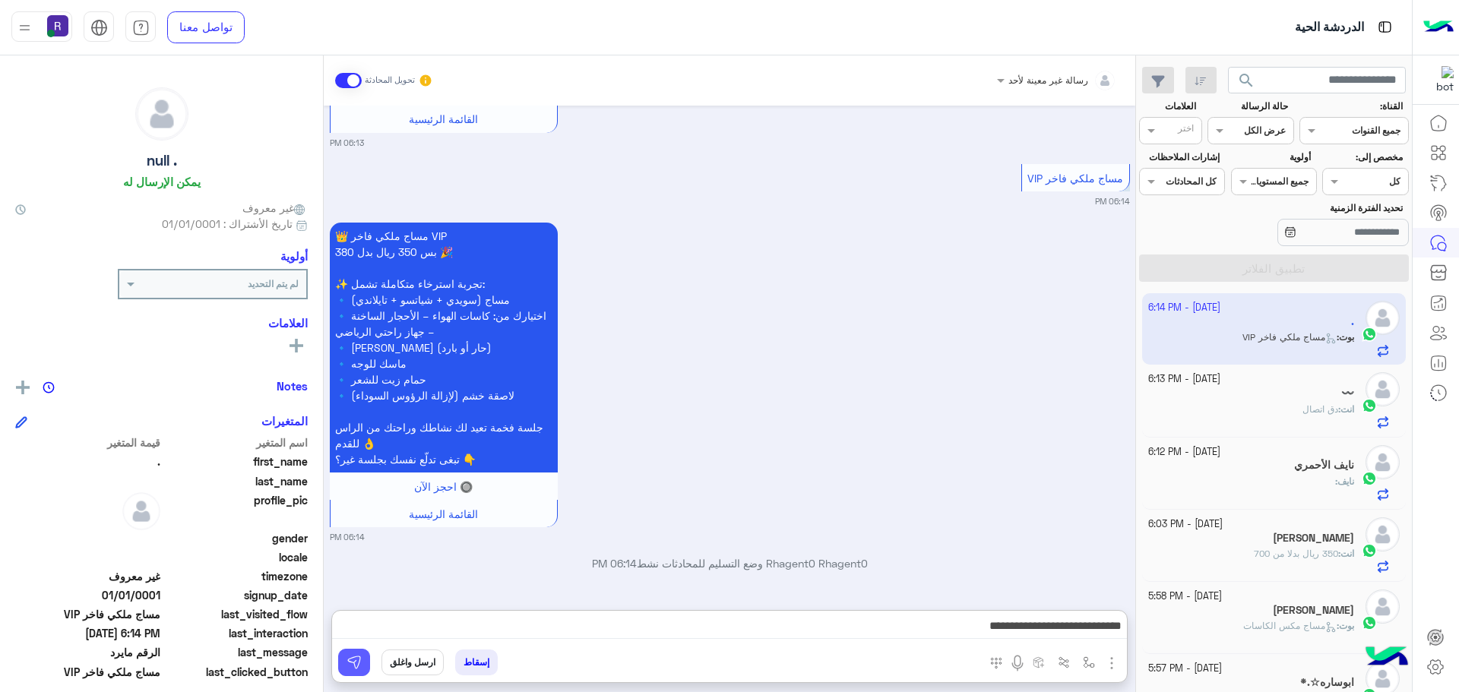
click at [363, 666] on button at bounding box center [354, 662] width 32 height 27
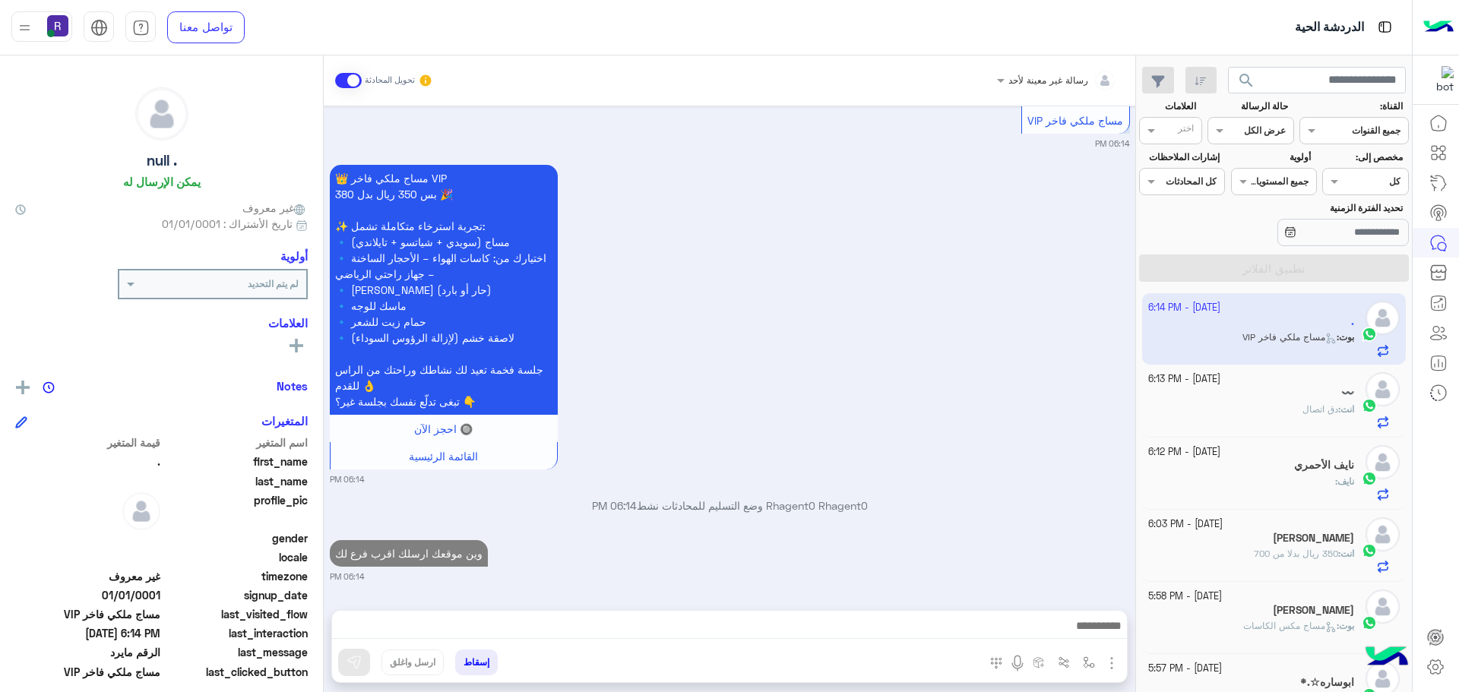
click at [1305, 428] on div "انت : دق اتصال" at bounding box center [1251, 416] width 207 height 27
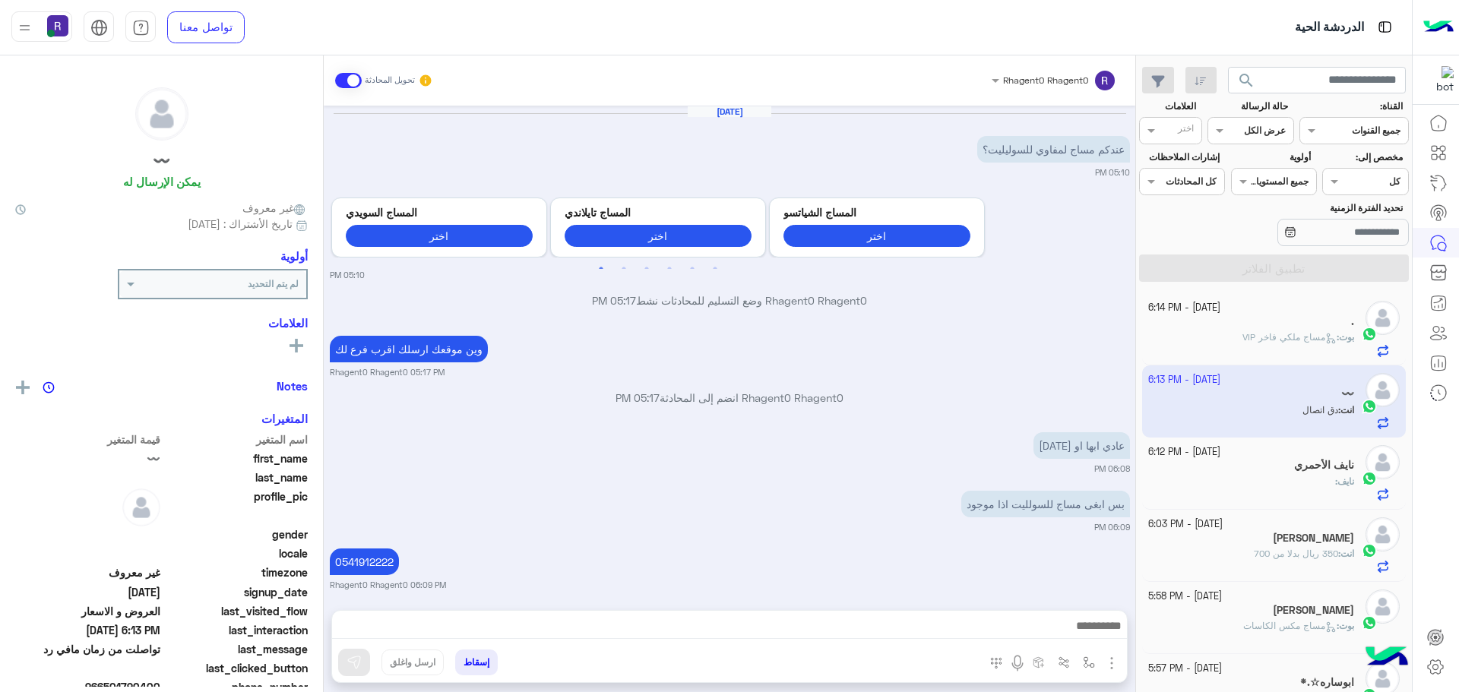
scroll to position [182, 0]
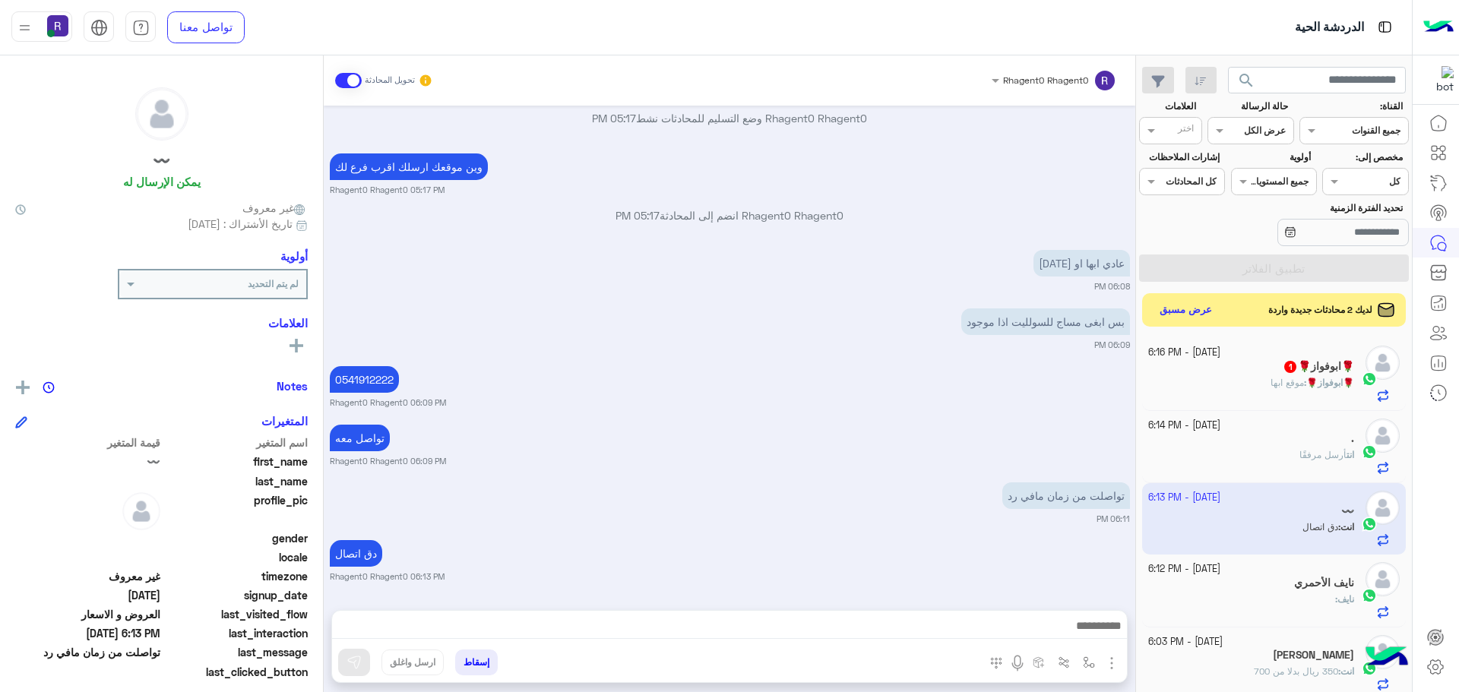
click at [1270, 384] on span "موقع ابها" at bounding box center [1286, 382] width 33 height 11
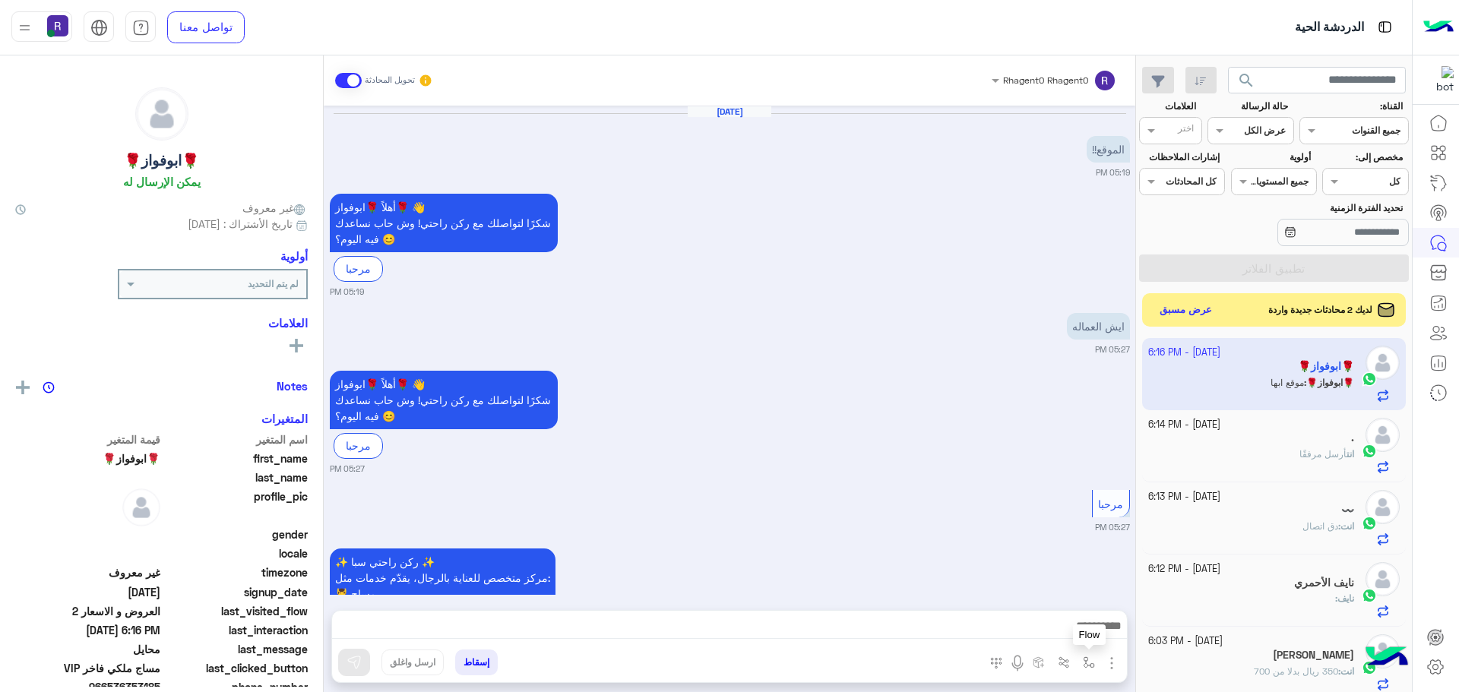
scroll to position [747, 0]
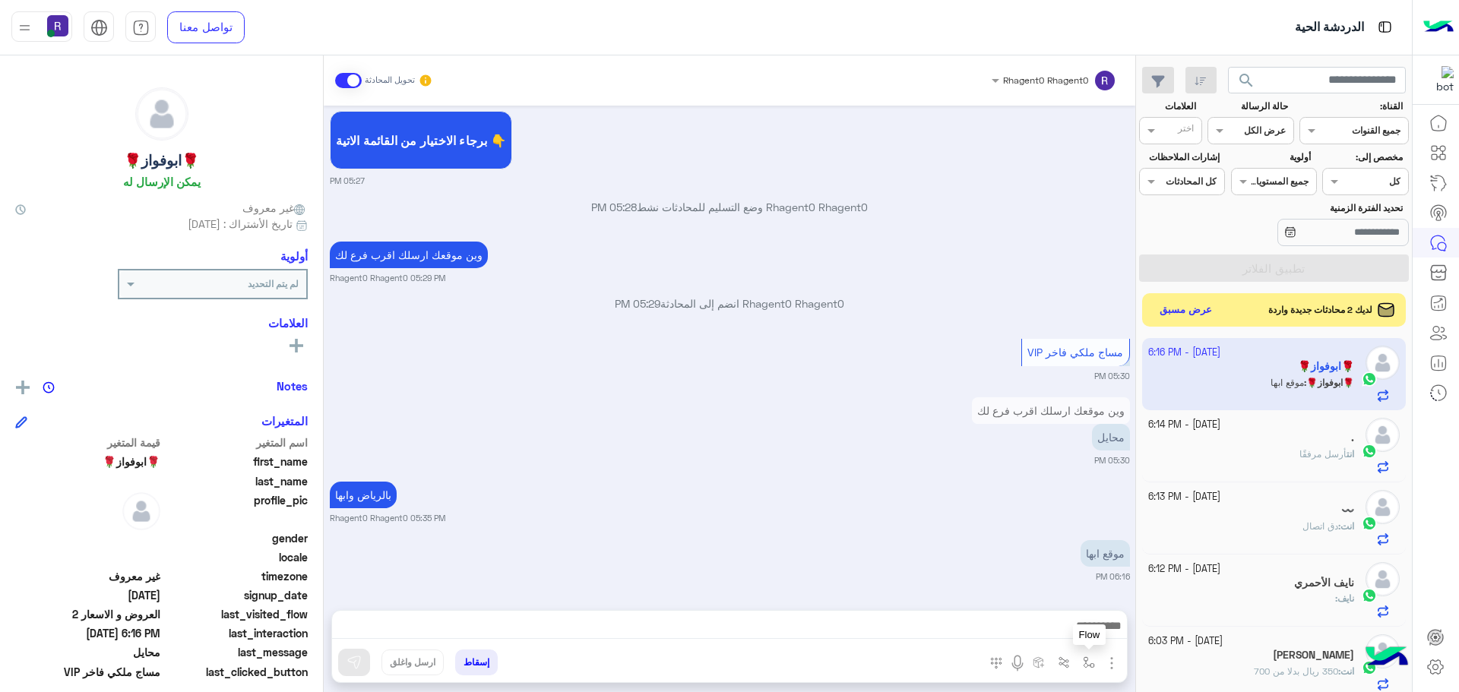
click at [1088, 665] on img "button" at bounding box center [1089, 662] width 12 height 12
click at [1080, 630] on input "text" at bounding box center [1055, 627] width 77 height 14
click at [1069, 567] on span "خميس مشيط" at bounding box center [1060, 565] width 66 height 14
type textarea "*********"
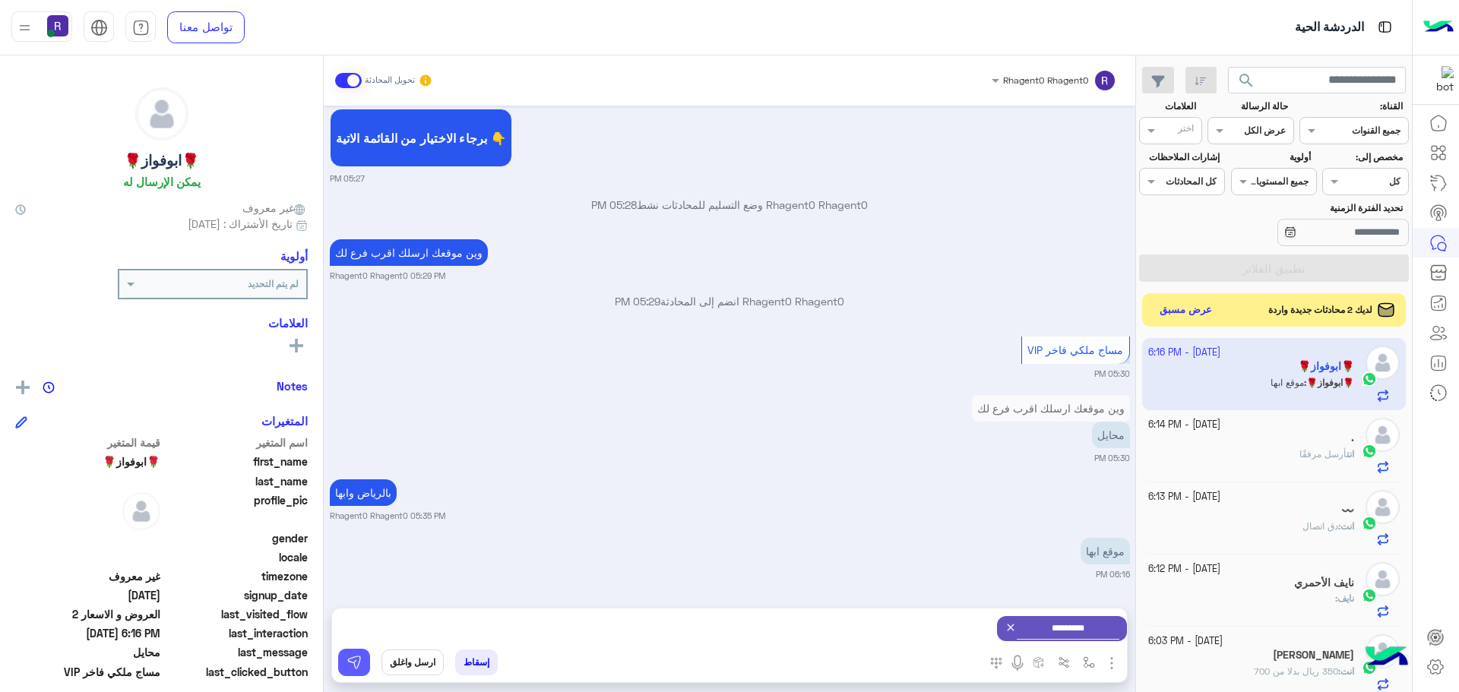
click at [357, 653] on button at bounding box center [354, 662] width 32 height 27
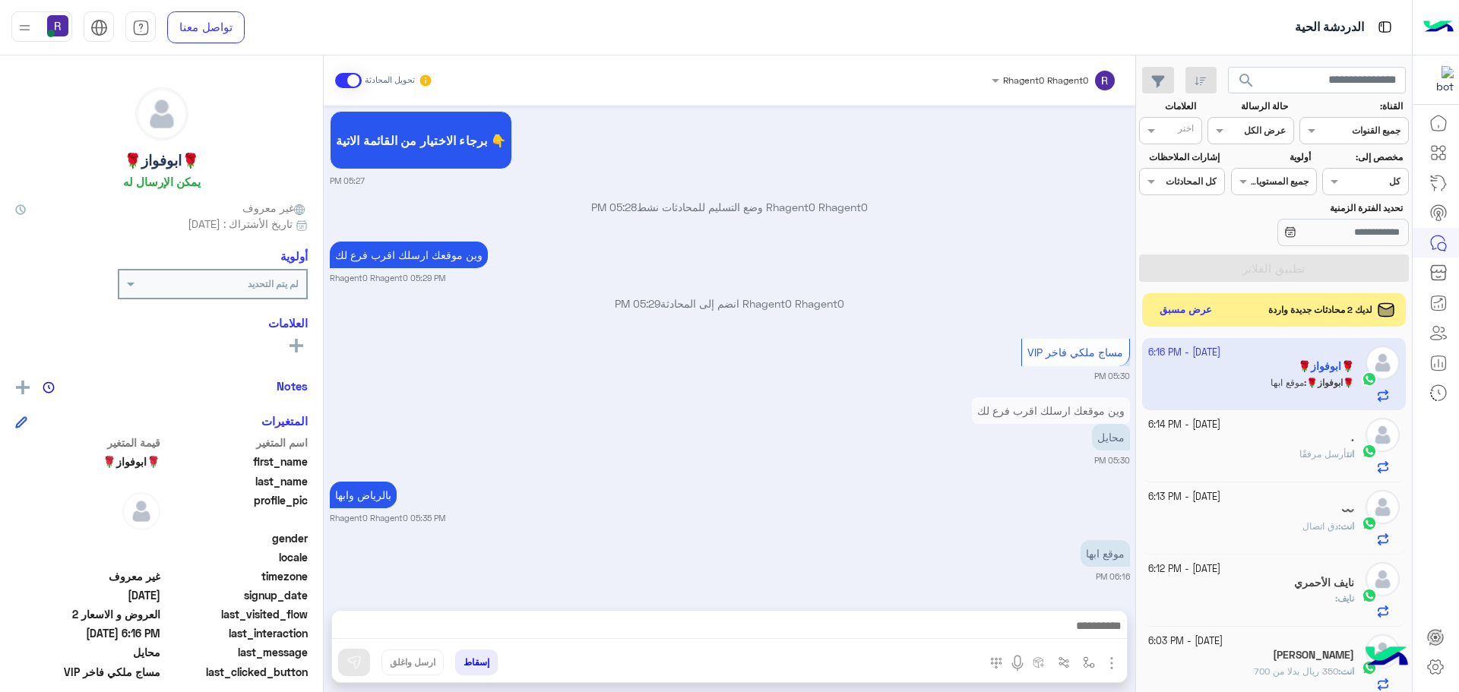
scroll to position [747, 0]
click at [1194, 310] on button "عرض مسبق" at bounding box center [1185, 309] width 64 height 21
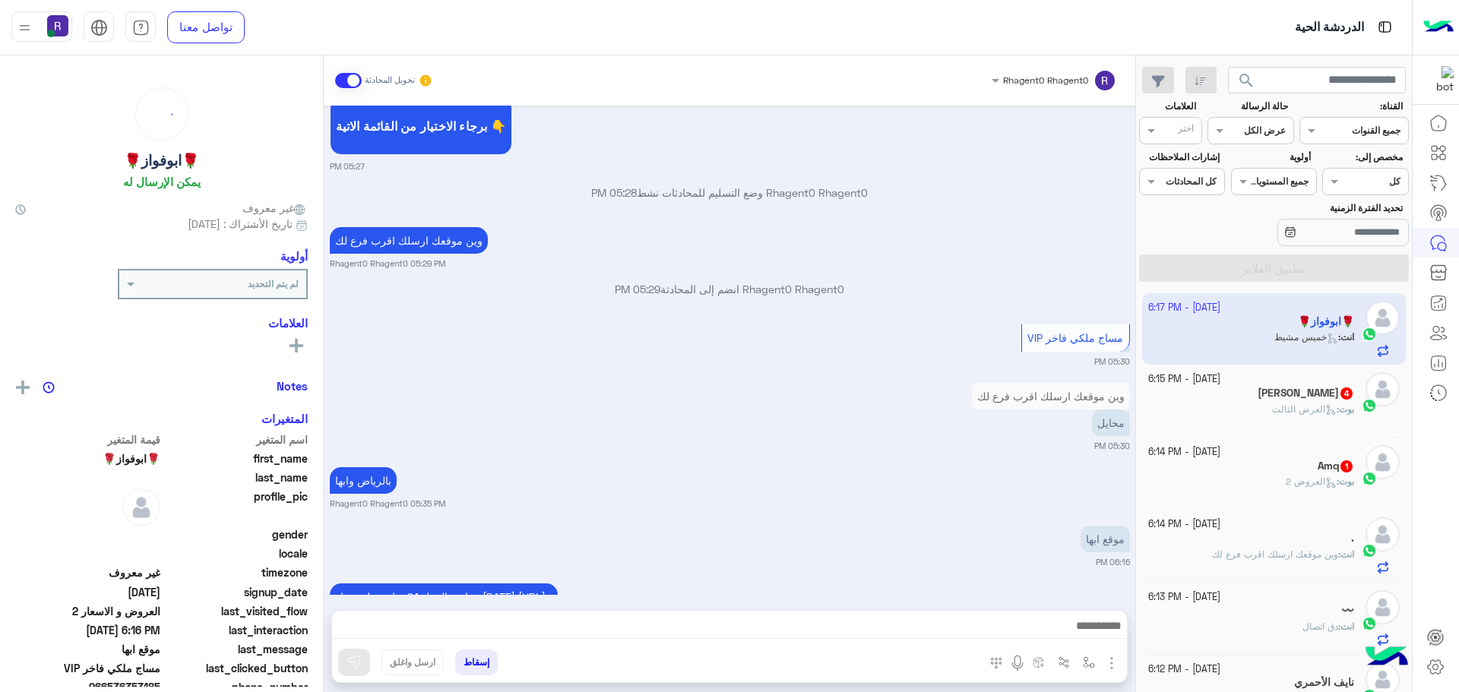
scroll to position [875, 0]
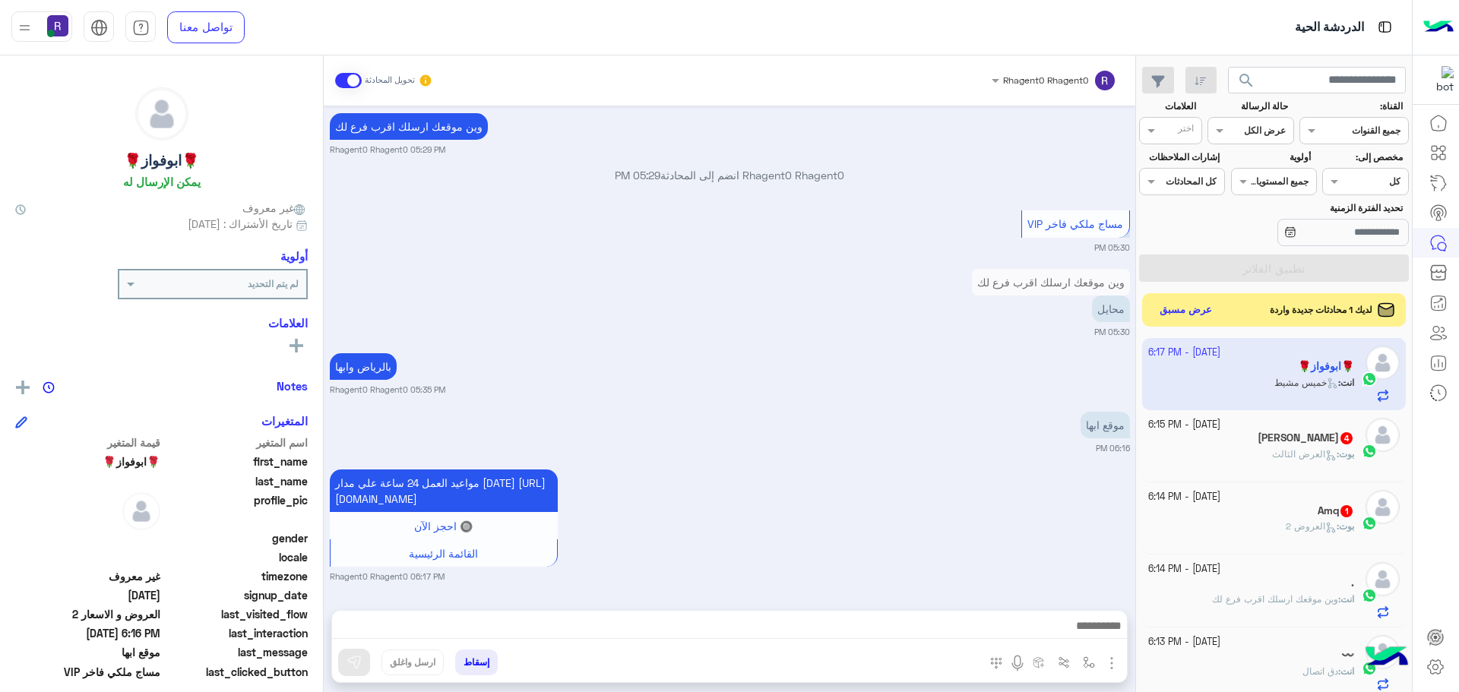
click at [1317, 518] on div "Amq 1" at bounding box center [1251, 513] width 207 height 16
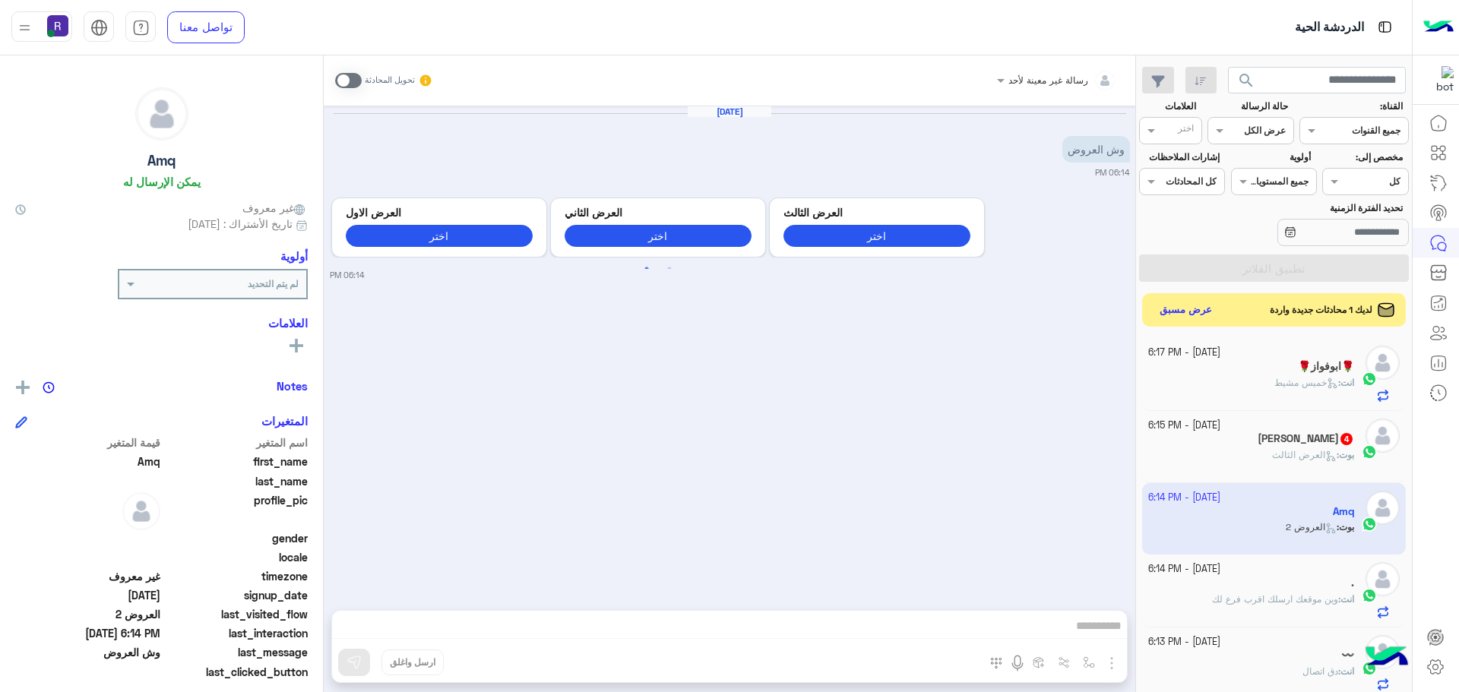
click at [354, 82] on span at bounding box center [348, 80] width 27 height 15
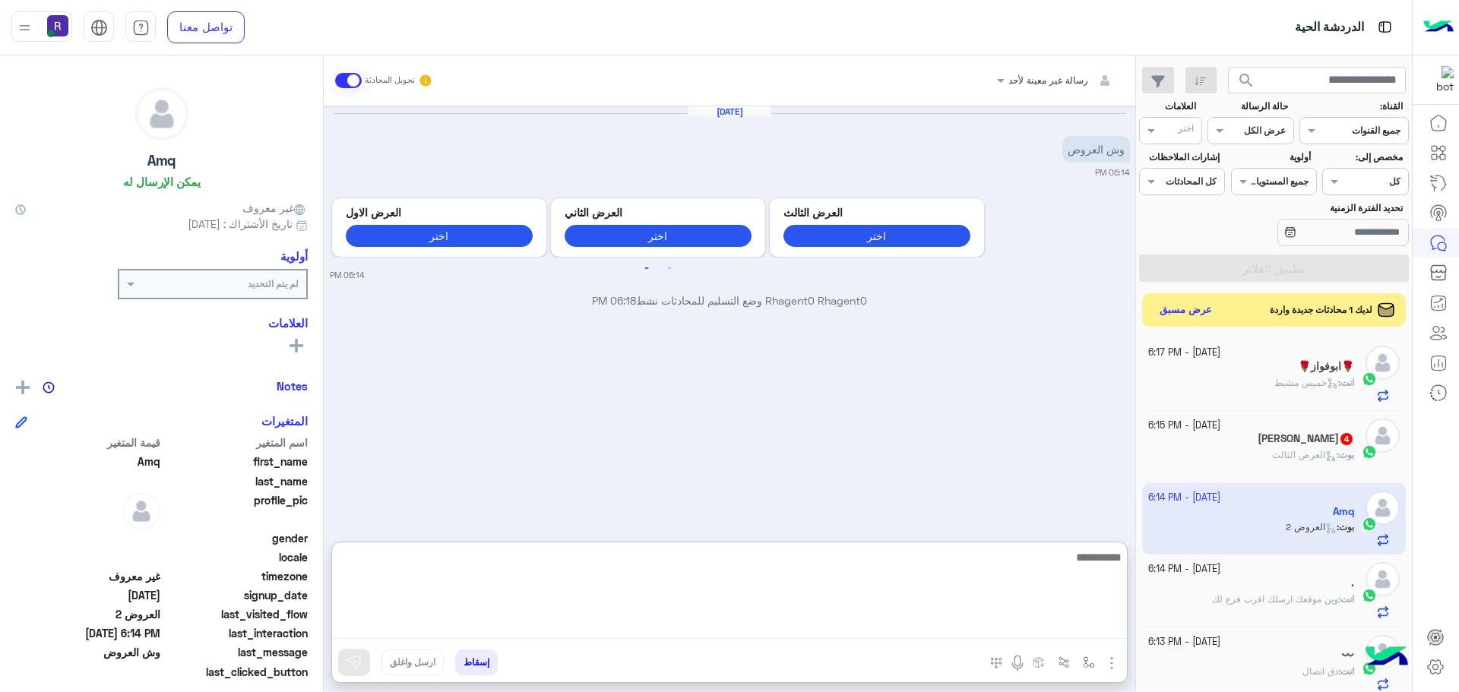
paste textarea "**********"
type textarea "**********"
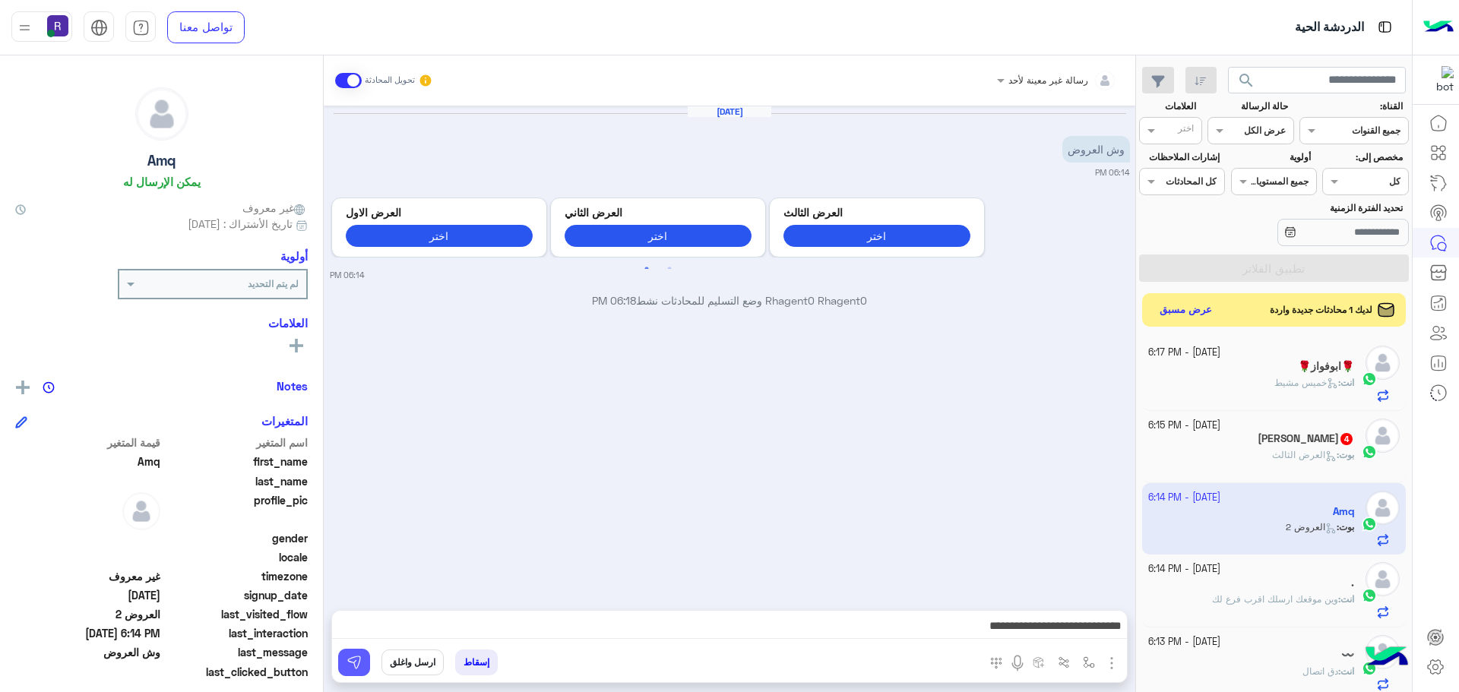
click at [356, 661] on img at bounding box center [353, 662] width 15 height 15
click at [1274, 451] on span "العرض الثالث" at bounding box center [1304, 454] width 65 height 11
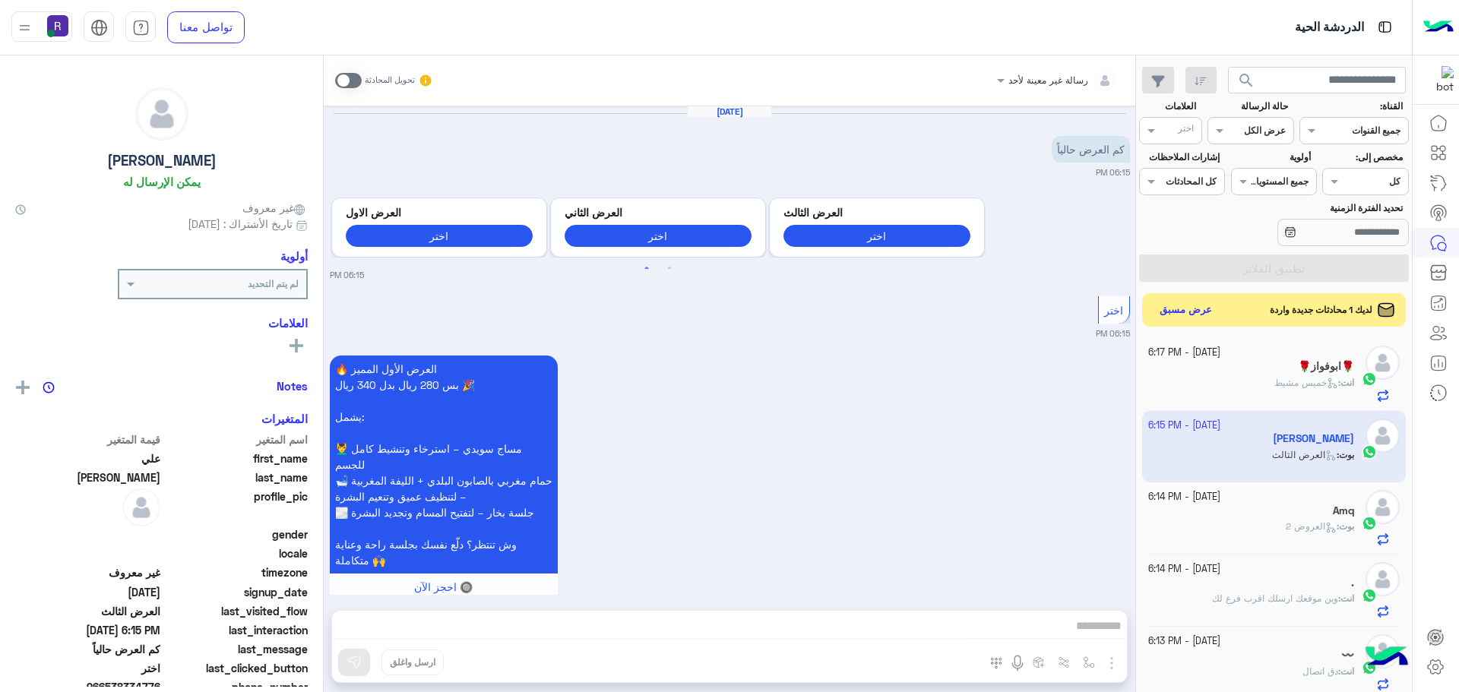
scroll to position [979, 0]
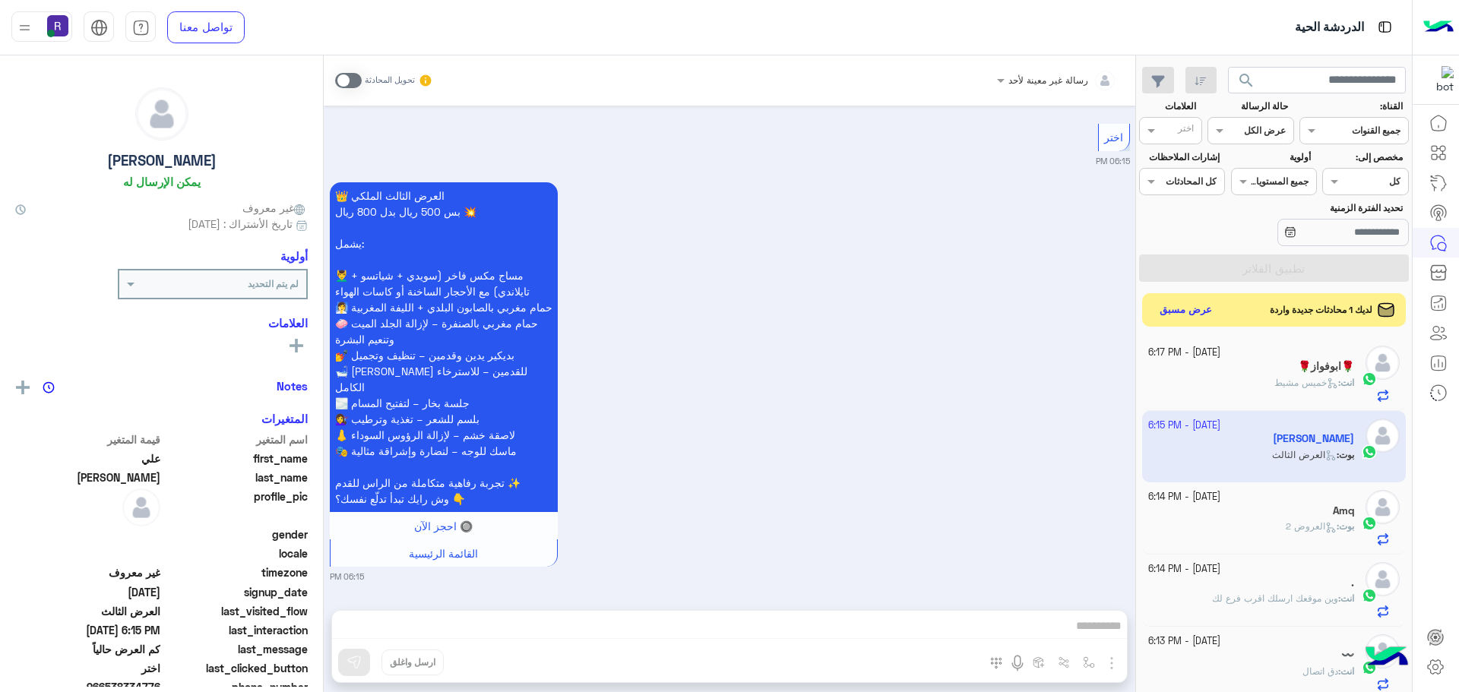
click at [355, 77] on span at bounding box center [348, 80] width 27 height 15
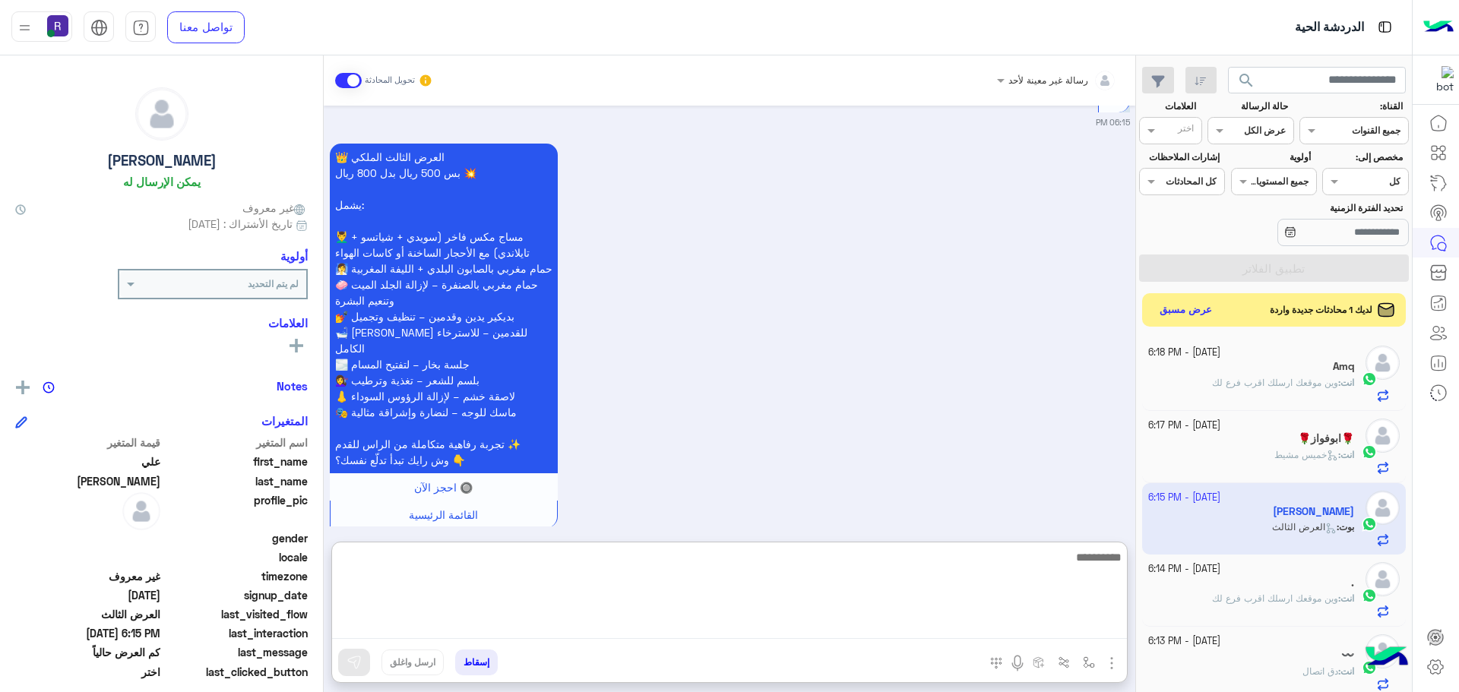
paste textarea "**********"
type textarea "**********"
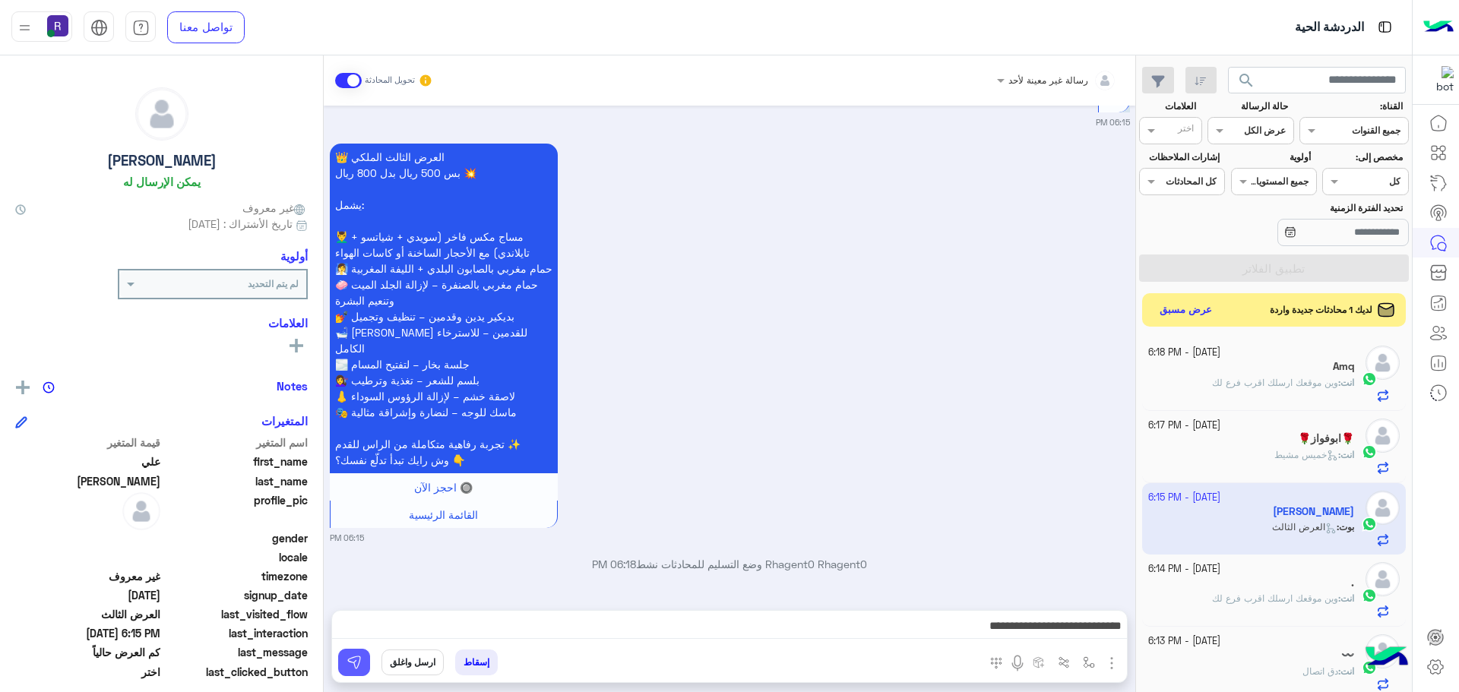
click at [359, 656] on img at bounding box center [353, 662] width 15 height 15
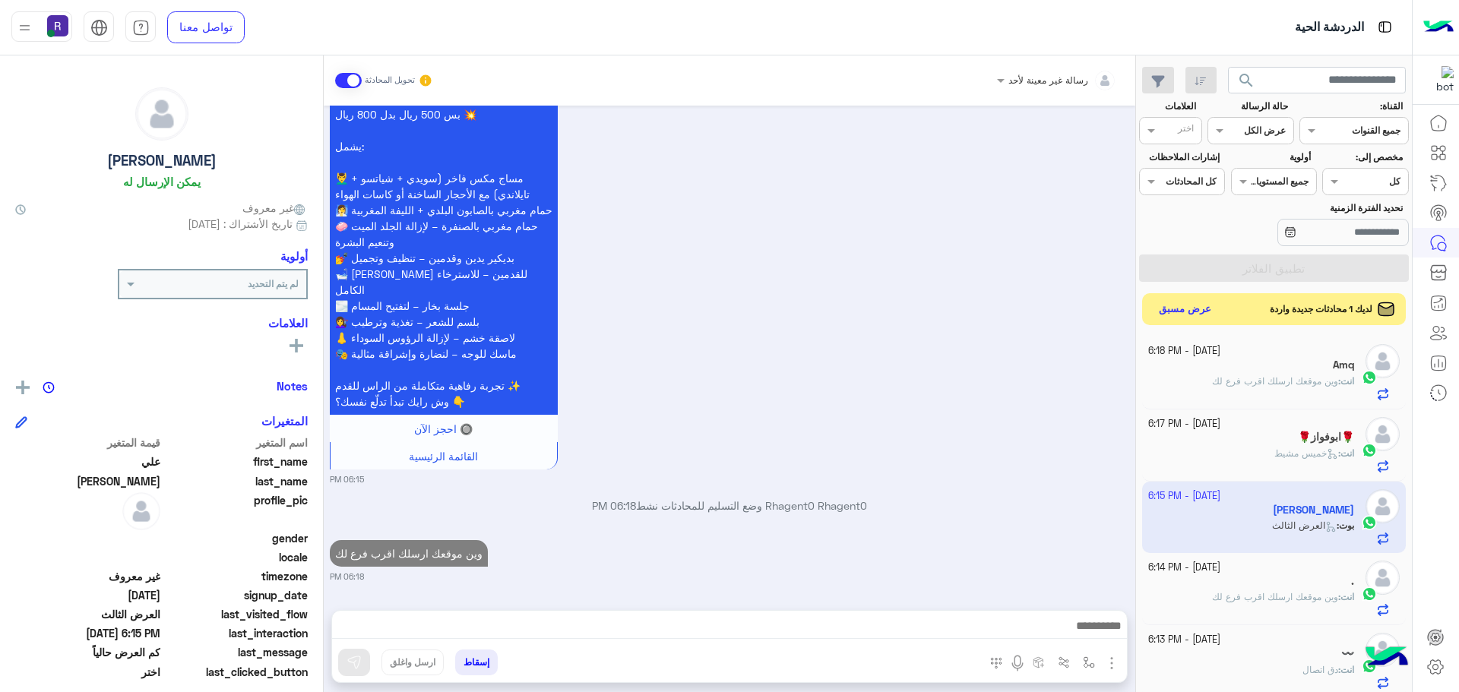
click at [1183, 306] on button "عرض مسبق" at bounding box center [1185, 309] width 64 height 21
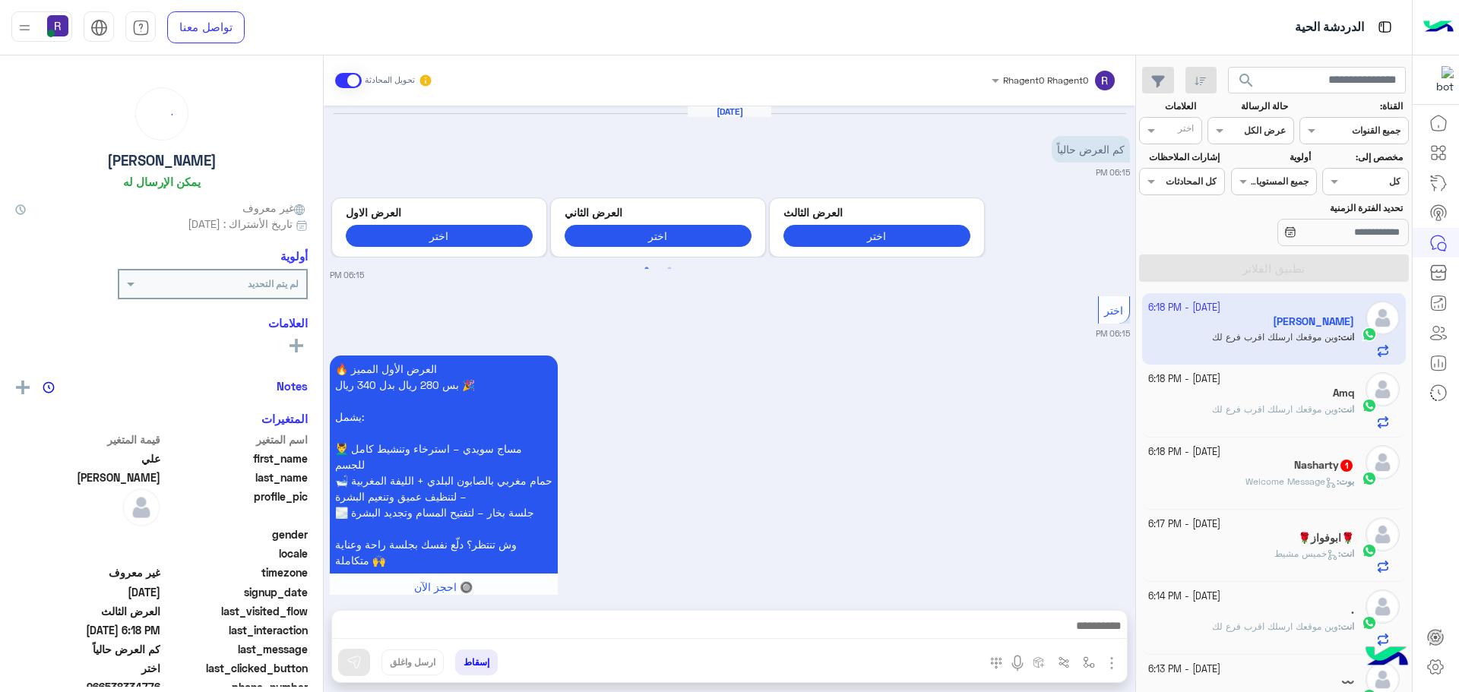
scroll to position [1115, 0]
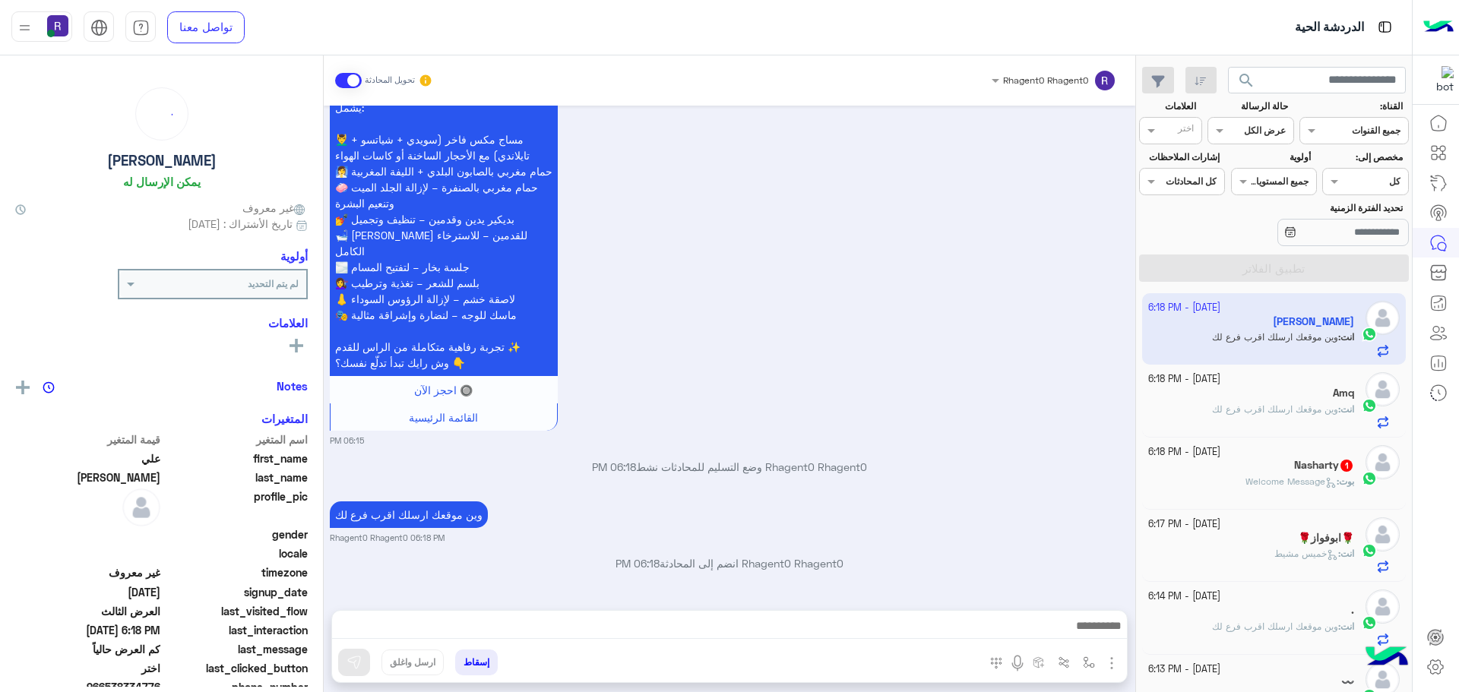
click at [1302, 479] on span "Welcome Message" at bounding box center [1290, 481] width 91 height 11
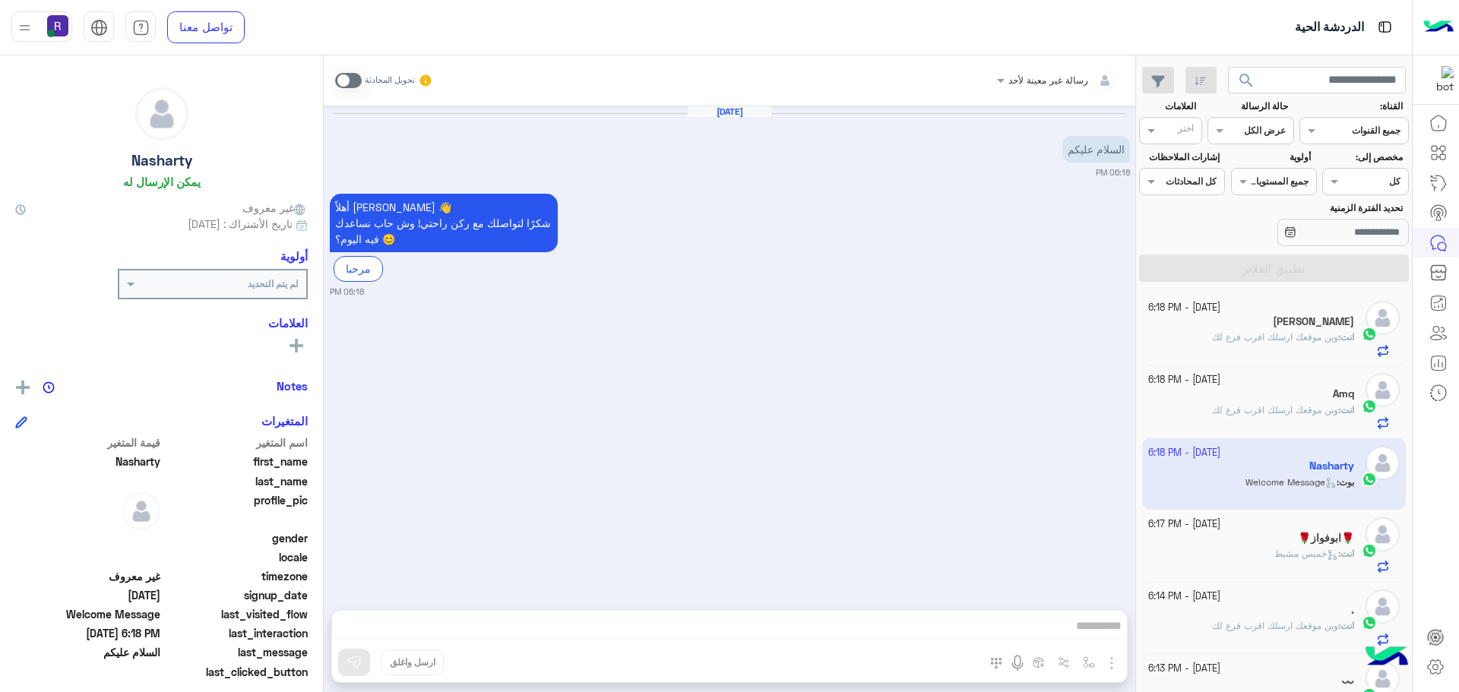
click at [358, 78] on span at bounding box center [348, 80] width 27 height 15
click at [1111, 662] on img "button" at bounding box center [1111, 663] width 18 height 18
click at [1090, 634] on span "الصور" at bounding box center [1082, 630] width 28 height 17
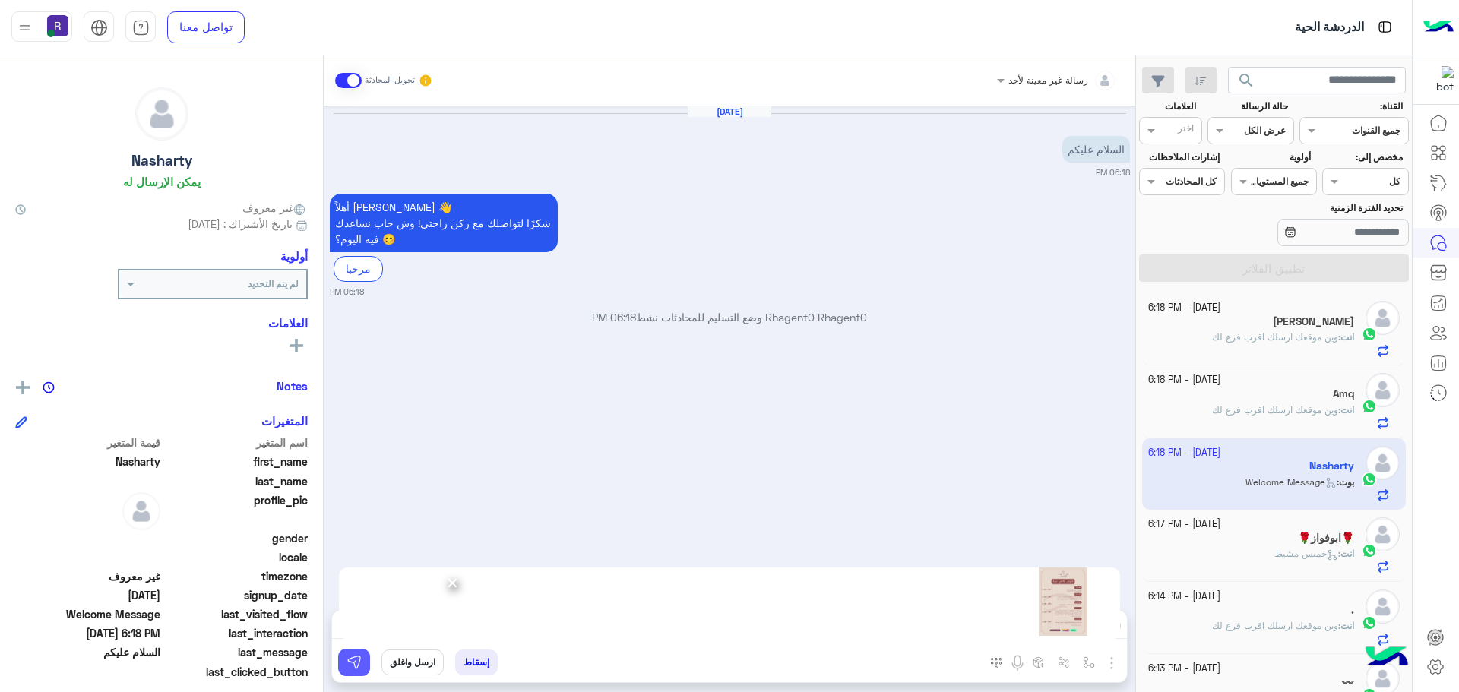
click at [350, 660] on img at bounding box center [353, 662] width 15 height 15
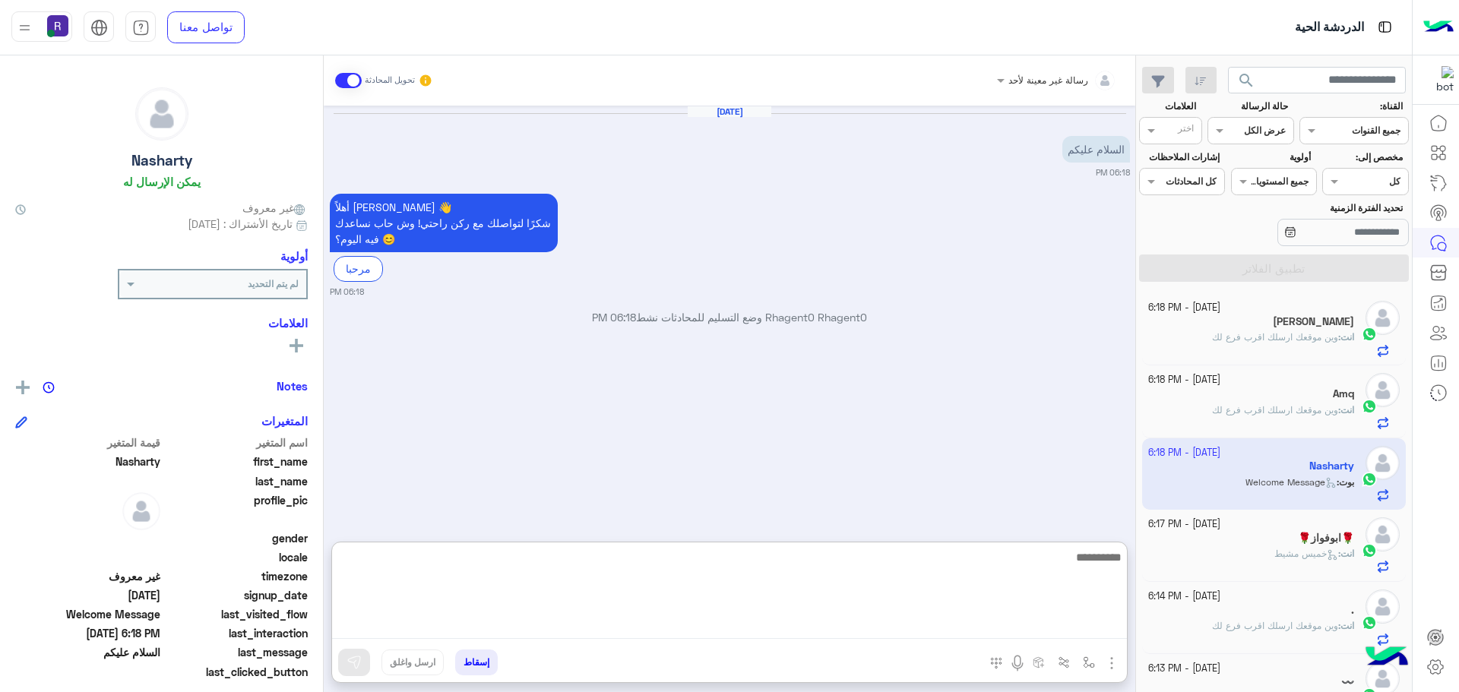
paste textarea "**********"
type textarea "**********"
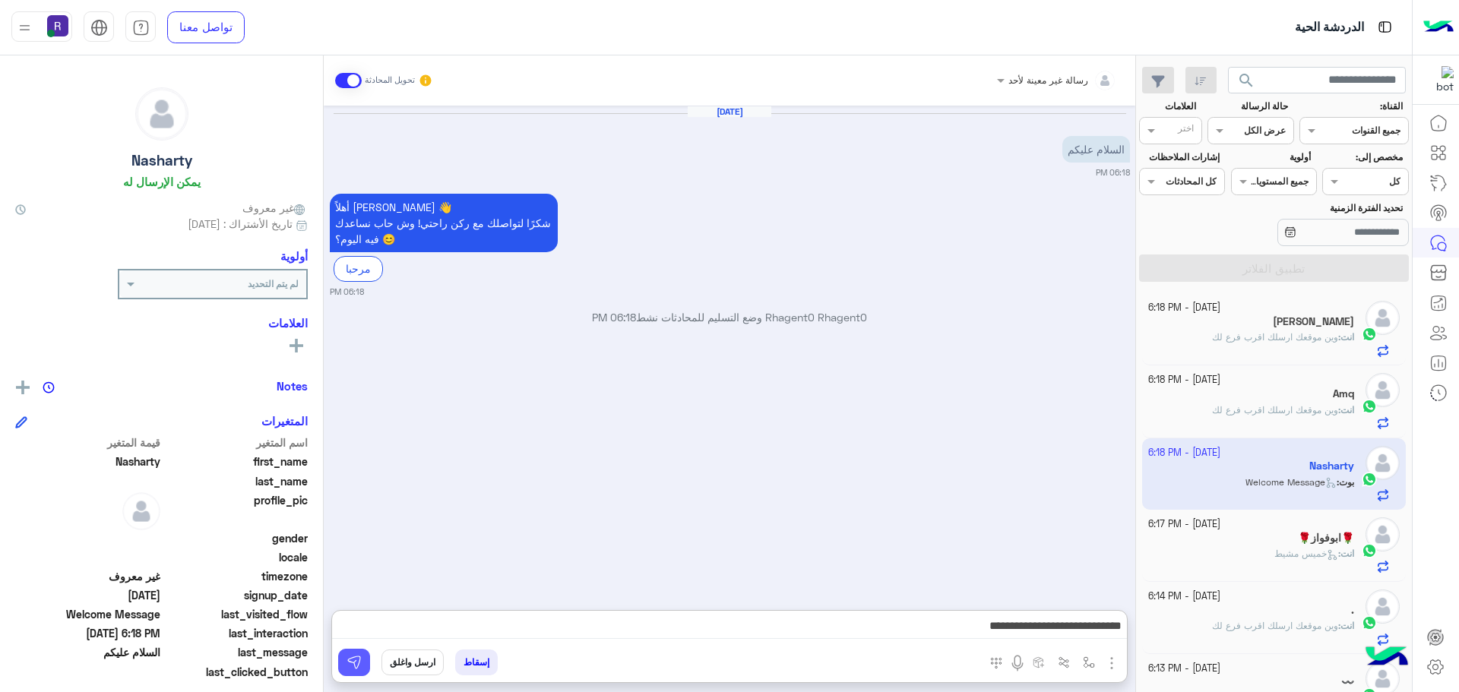
click at [351, 664] on img at bounding box center [353, 662] width 15 height 15
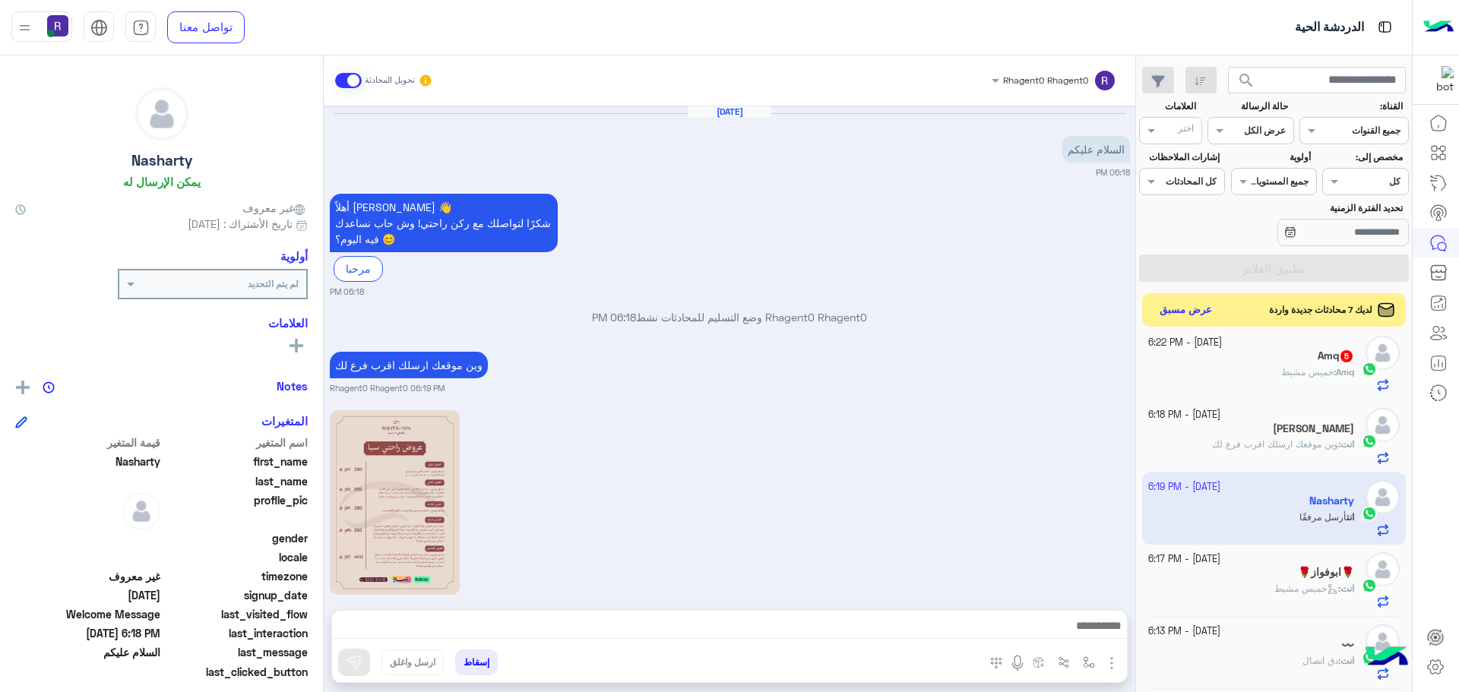
scroll to position [229, 0]
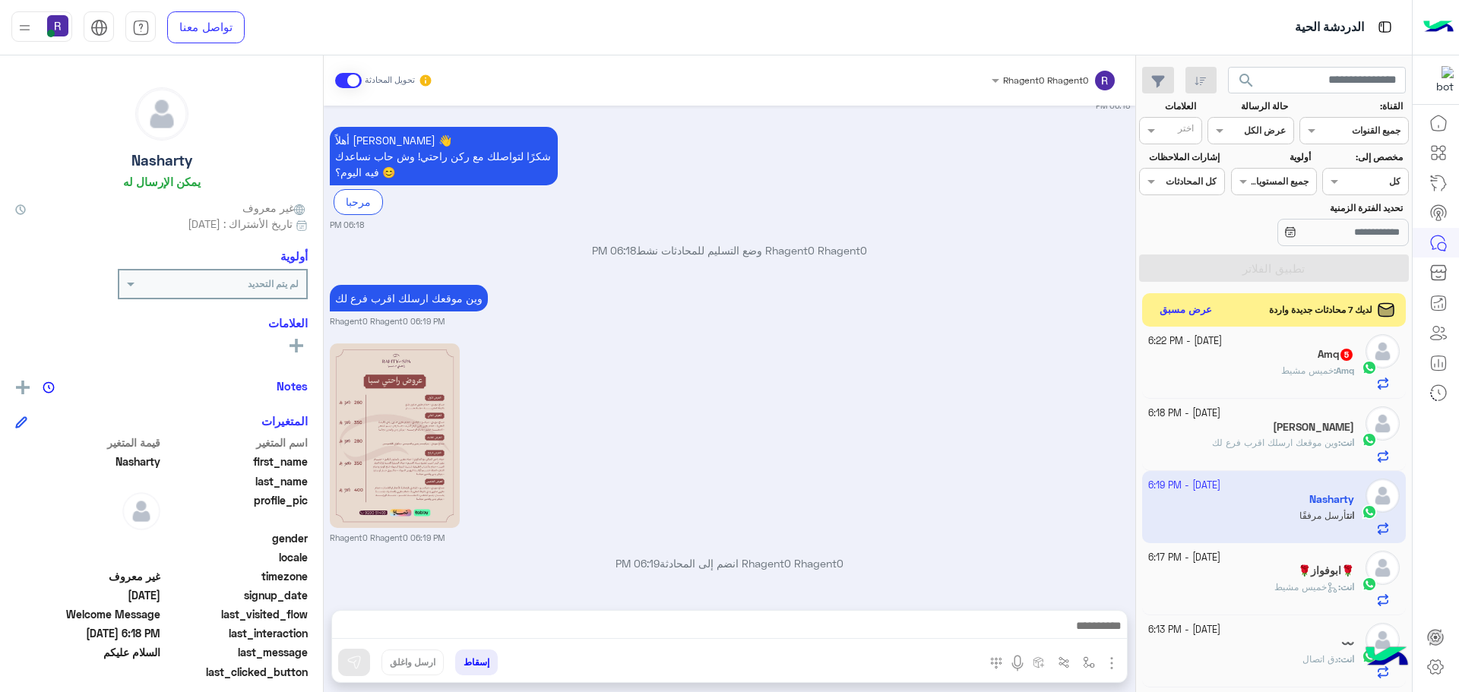
click at [1316, 366] on span "خميس مشيط" at bounding box center [1307, 370] width 52 height 11
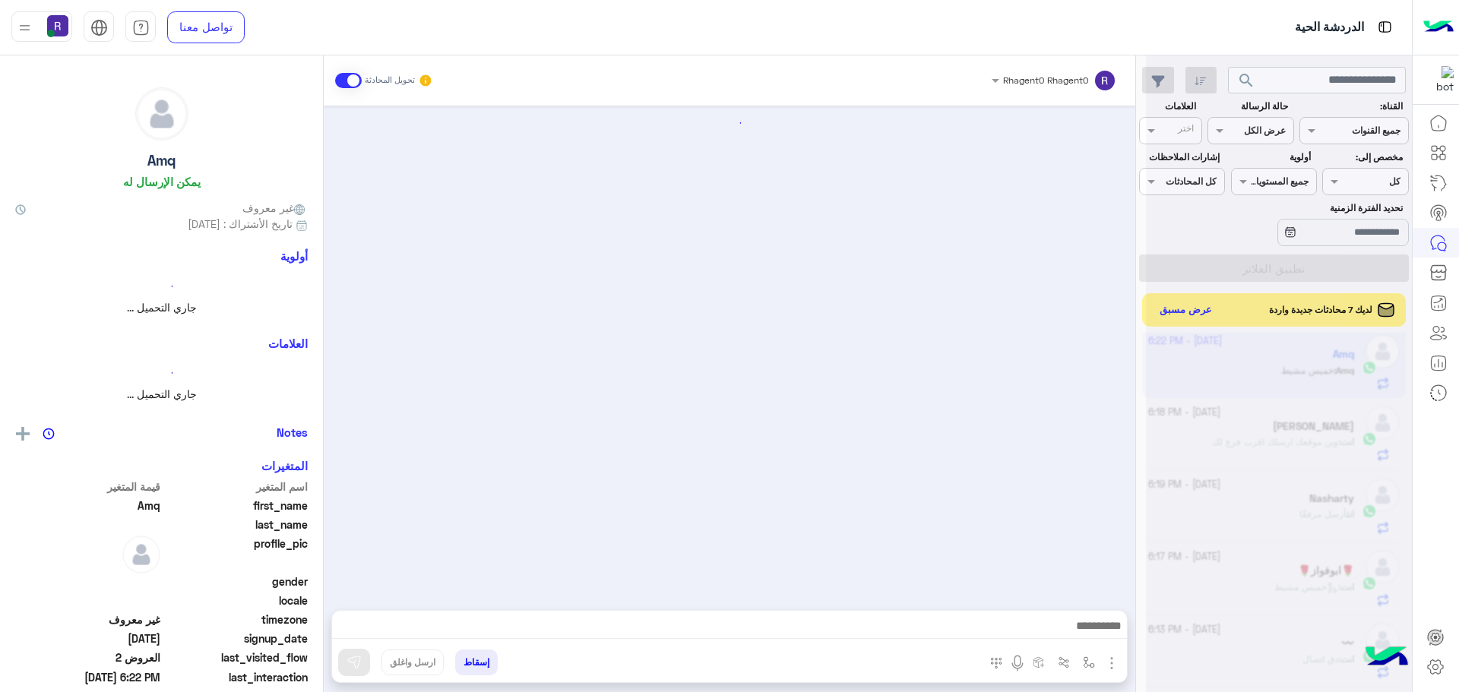
scroll to position [128, 0]
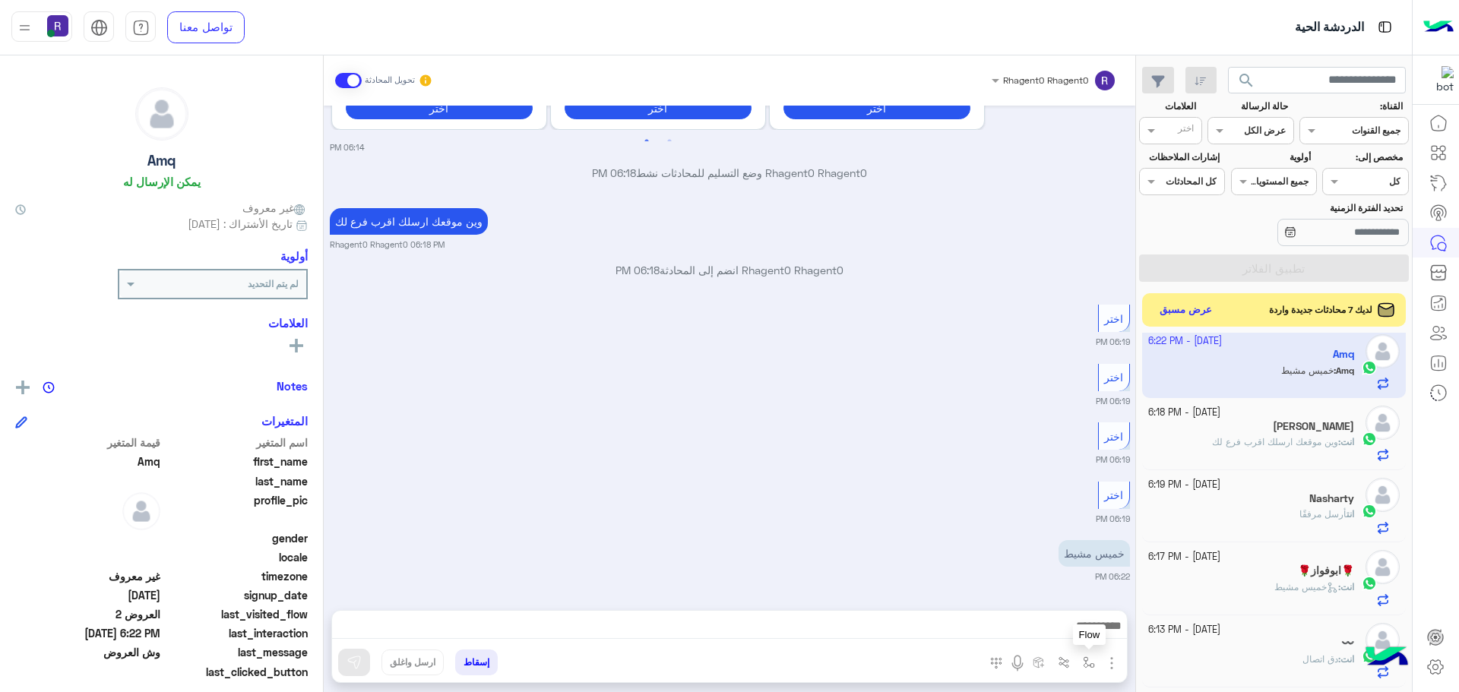
click at [1085, 653] on button "button" at bounding box center [1089, 662] width 25 height 25
click at [1080, 629] on input "text" at bounding box center [1055, 627] width 77 height 14
click at [1071, 568] on span "خميس مشيط" at bounding box center [1060, 565] width 66 height 14
type textarea "*********"
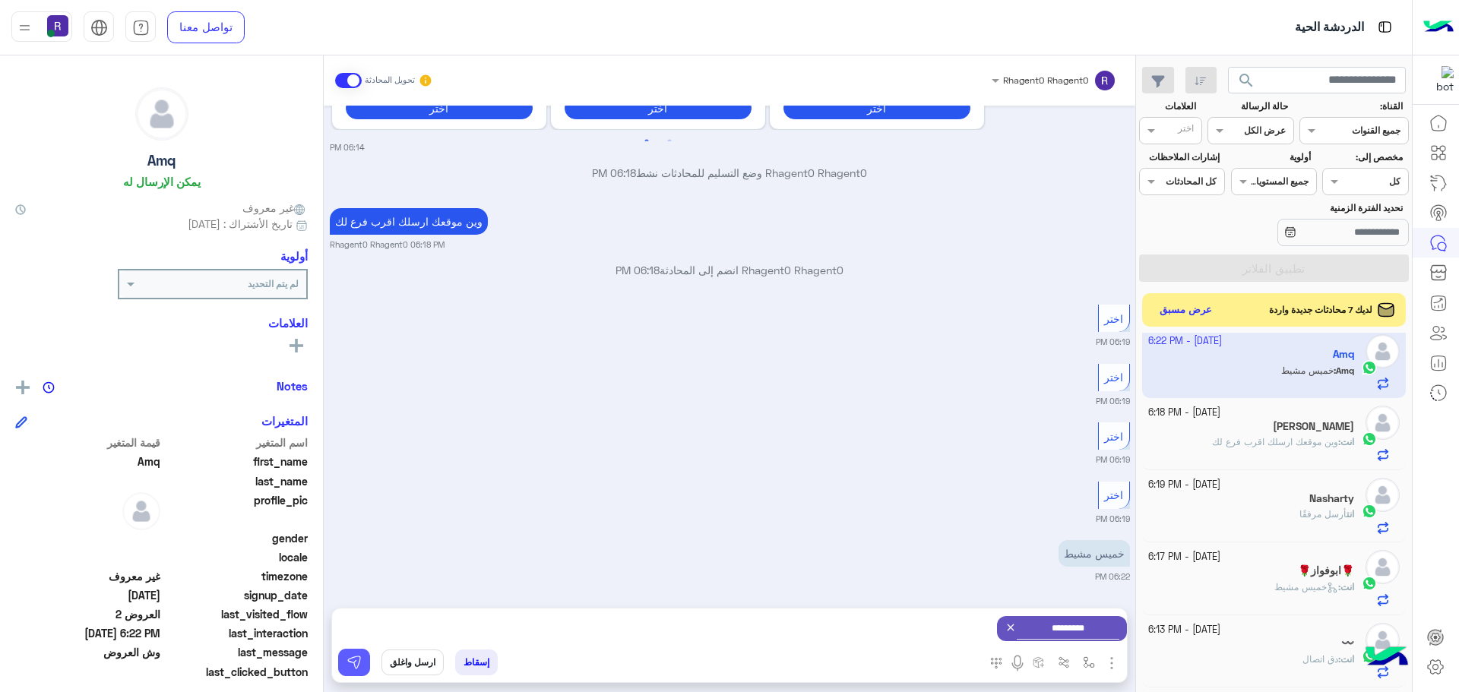
click at [351, 668] on img at bounding box center [353, 662] width 15 height 15
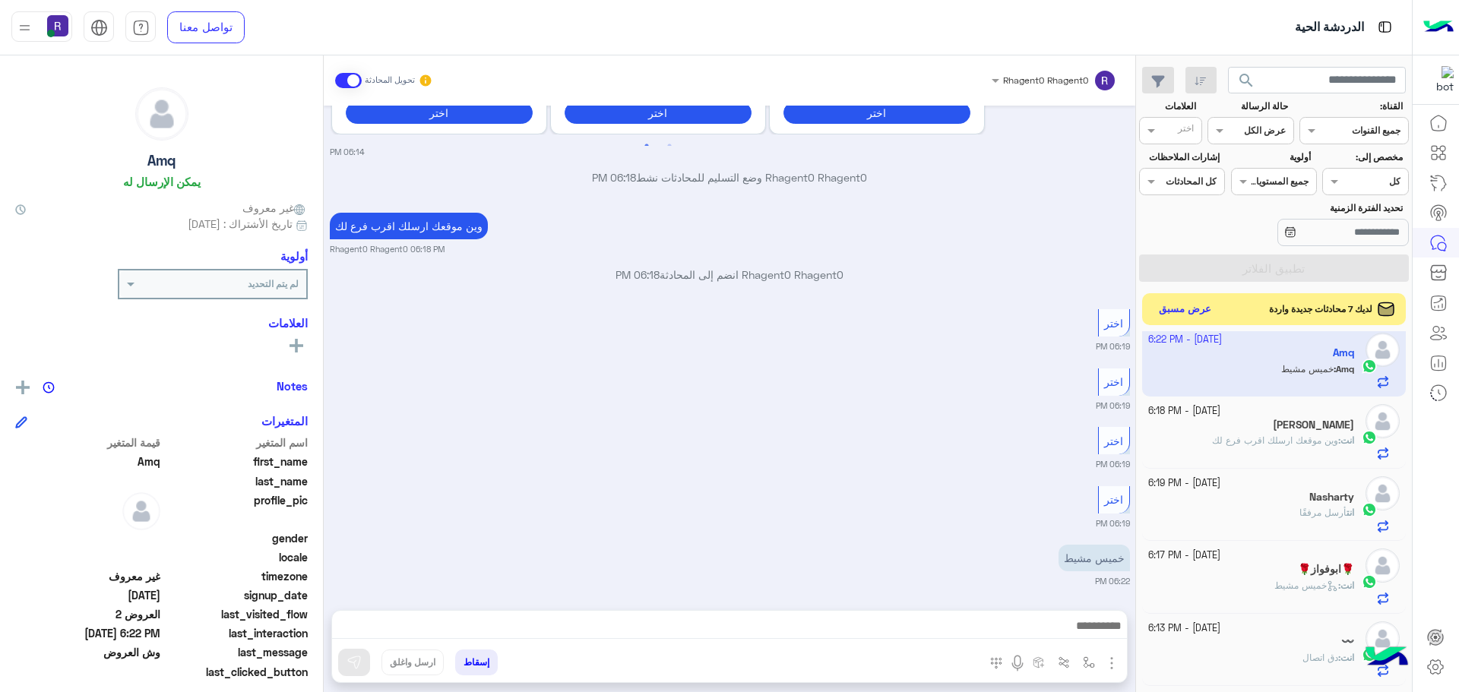
click at [1204, 309] on button "عرض مسبق" at bounding box center [1185, 309] width 64 height 21
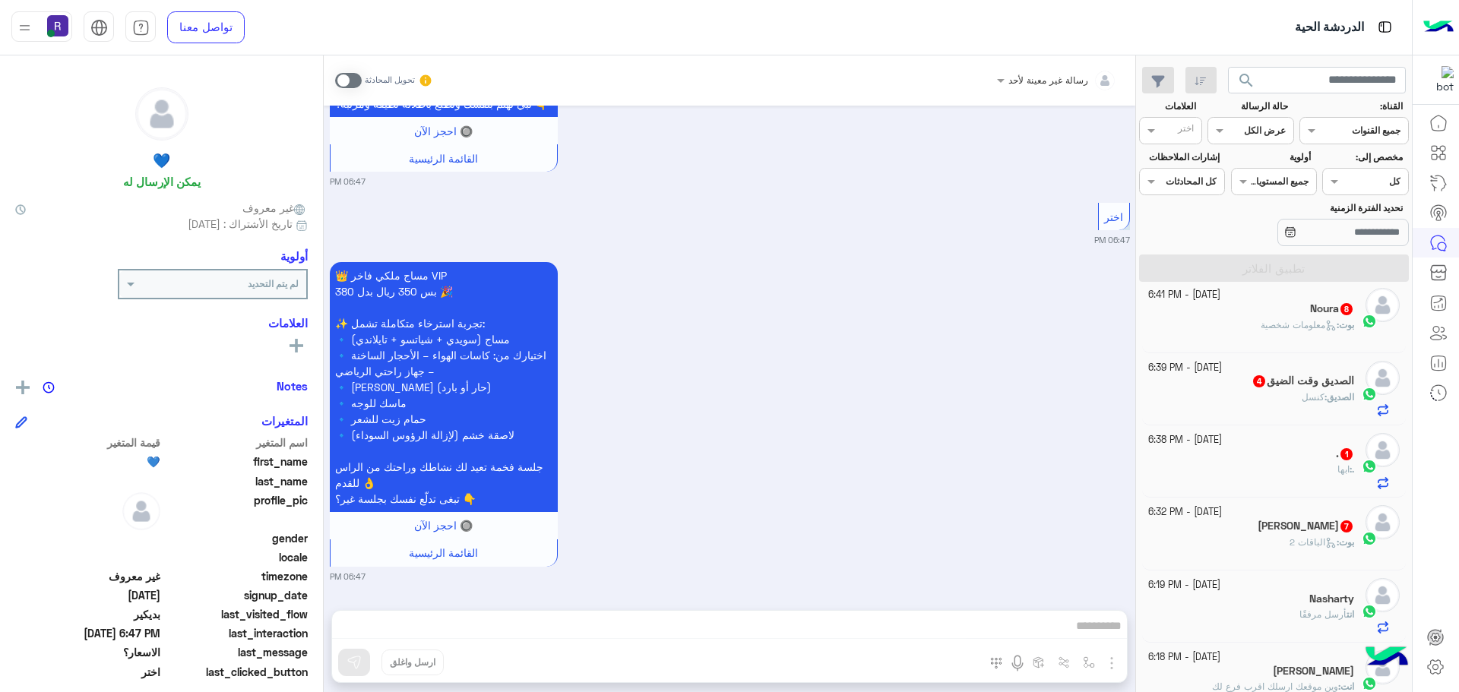
scroll to position [533, 0]
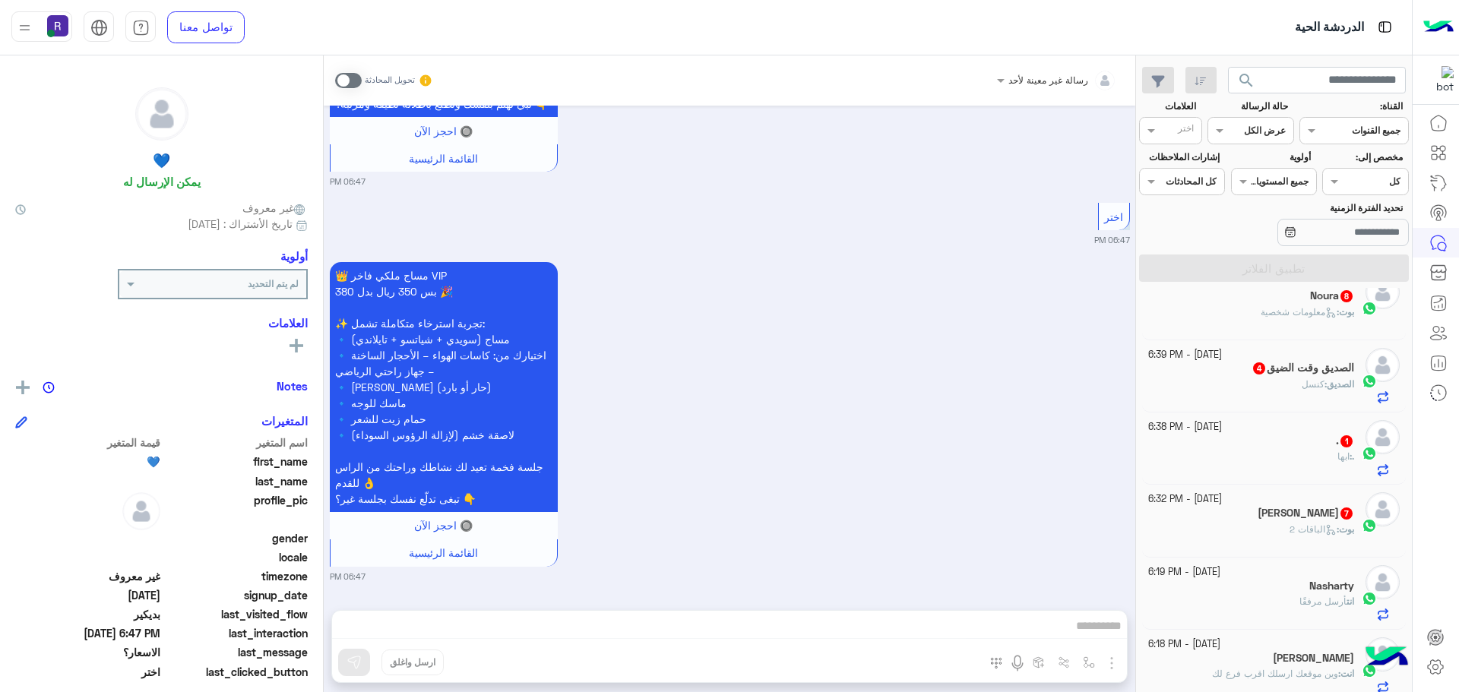
click at [1289, 523] on span "بوت : الباقات 2" at bounding box center [1321, 528] width 65 height 11
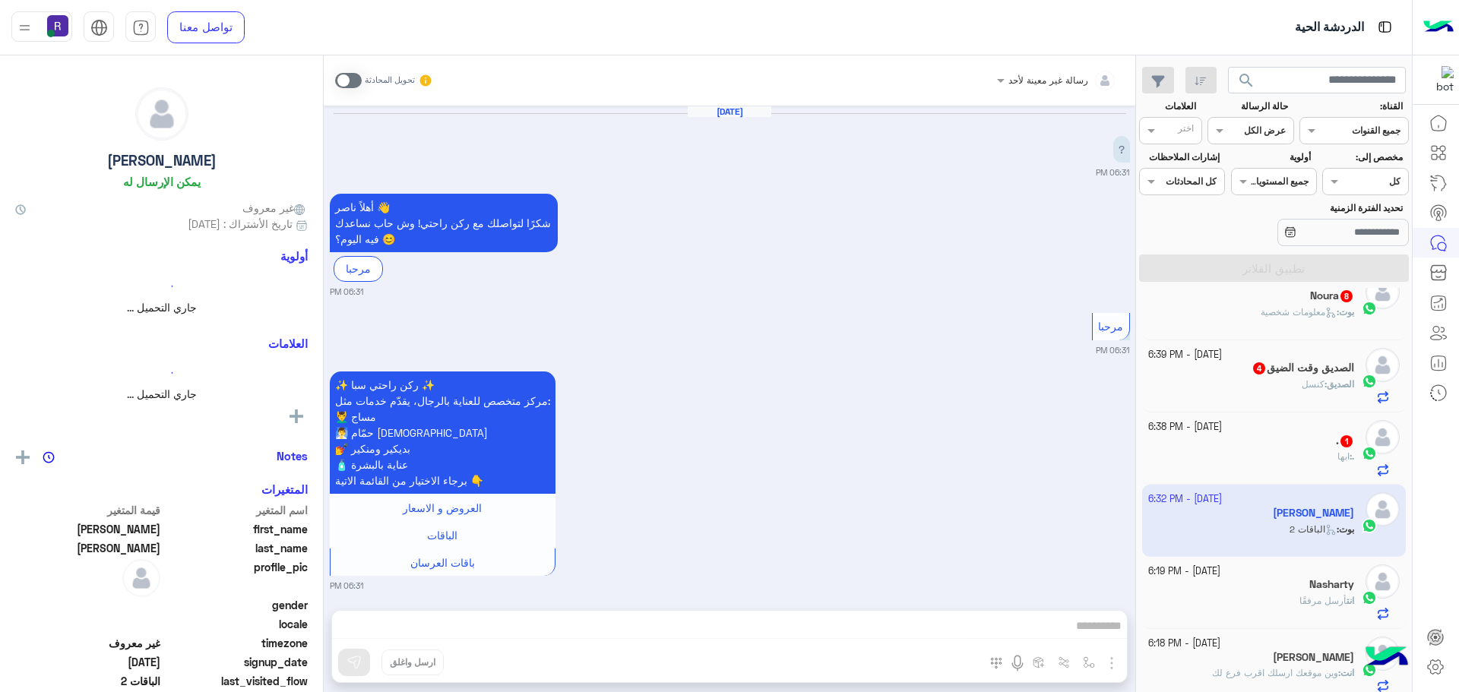
scroll to position [1286, 0]
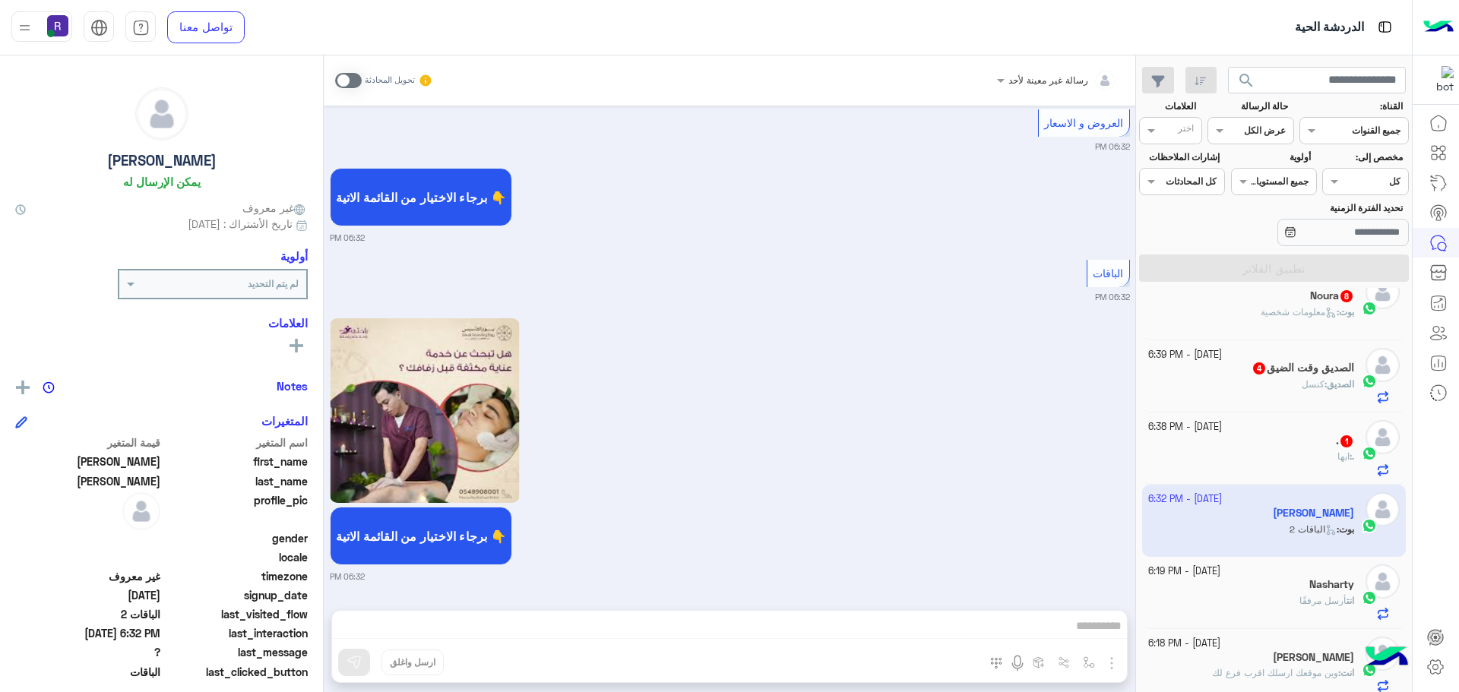
click at [353, 78] on span at bounding box center [348, 80] width 27 height 15
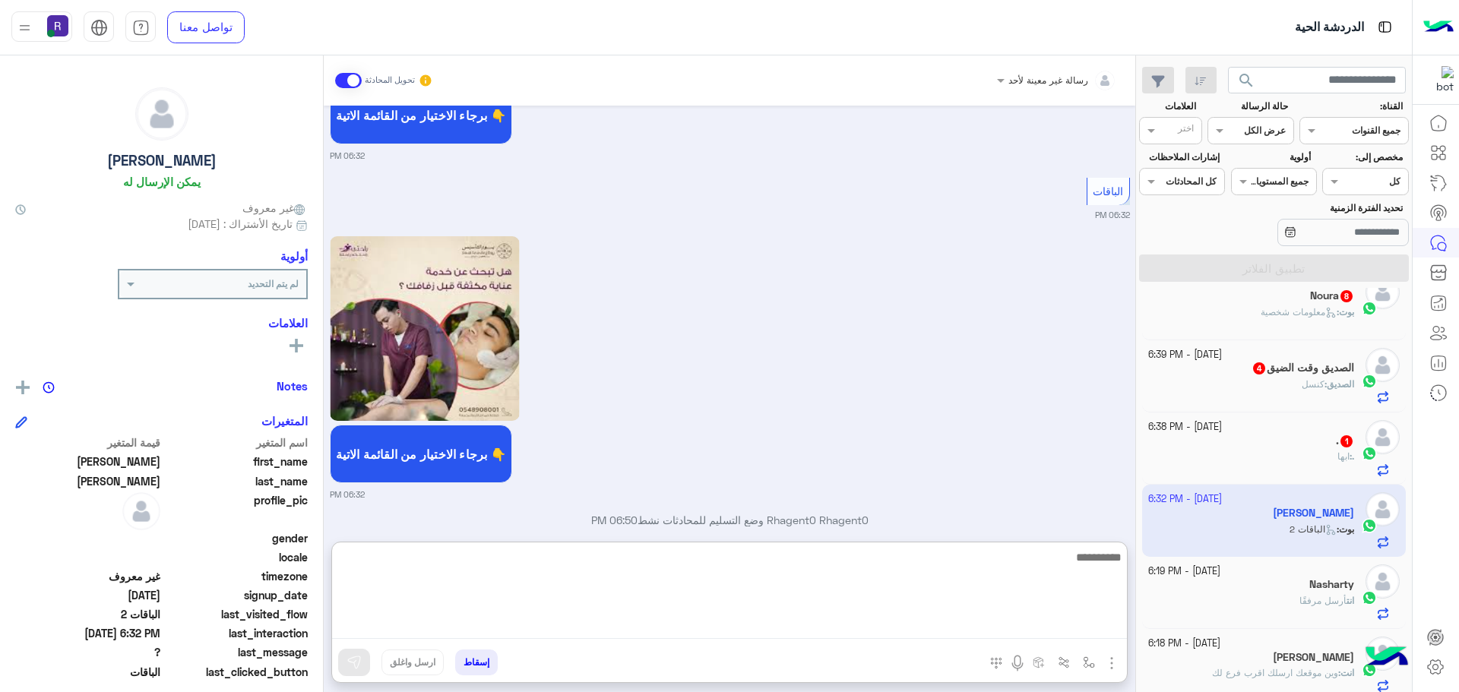
paste textarea "**********"
type textarea "**********"
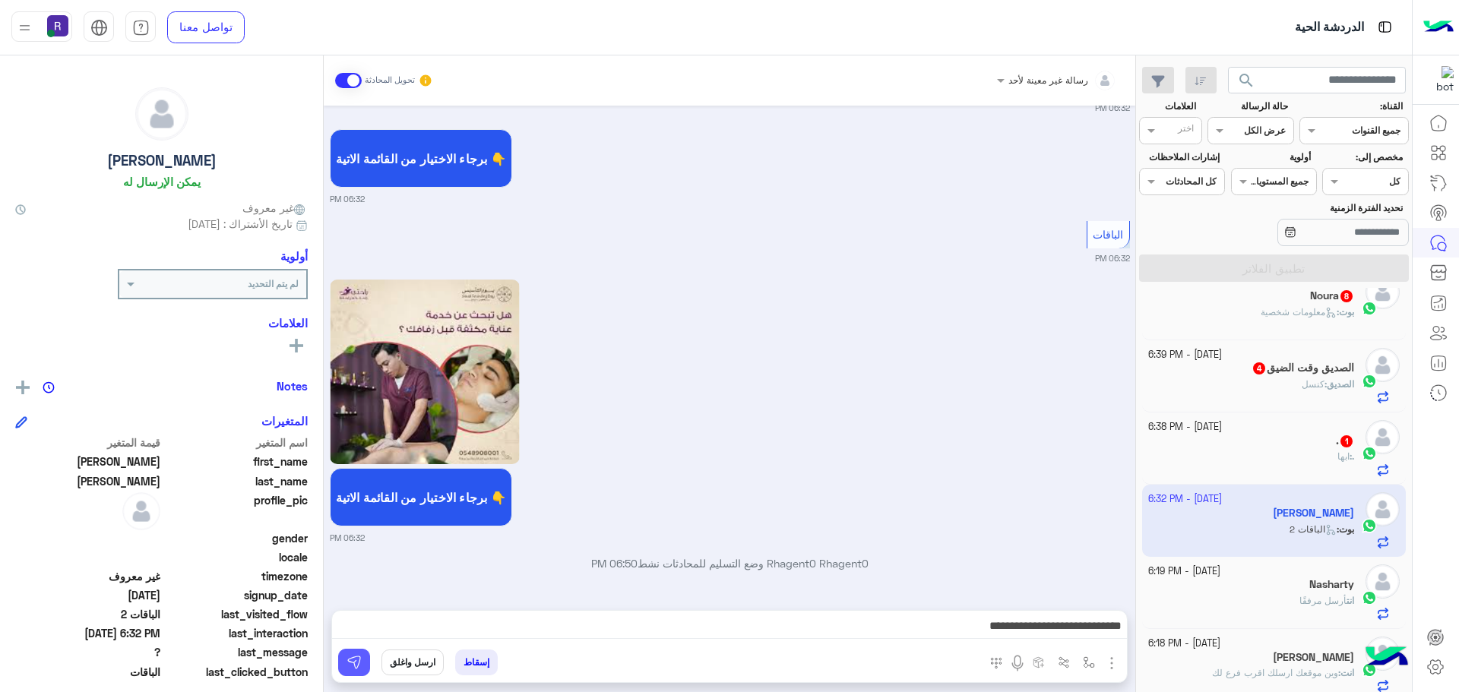
click at [363, 666] on button at bounding box center [354, 662] width 32 height 27
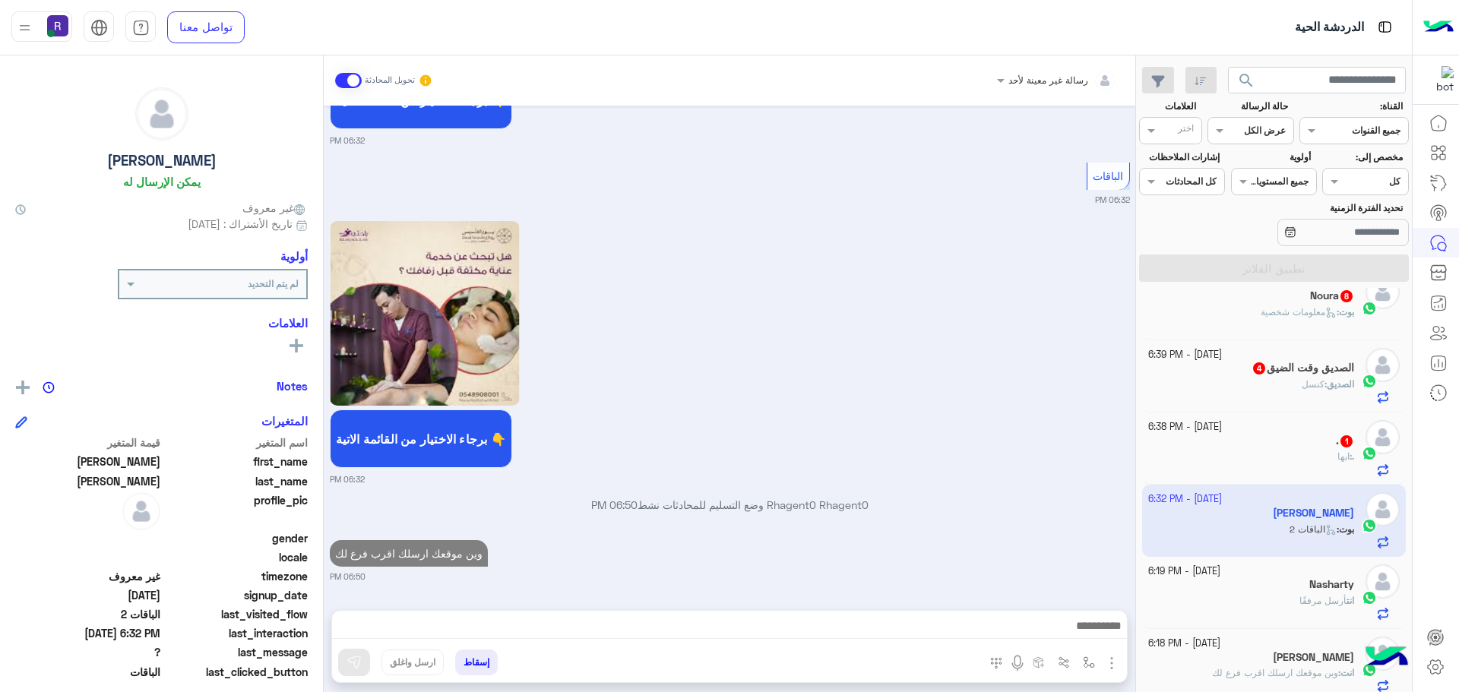
scroll to position [1383, 0]
click at [1263, 457] on div ". : ابها" at bounding box center [1251, 463] width 207 height 27
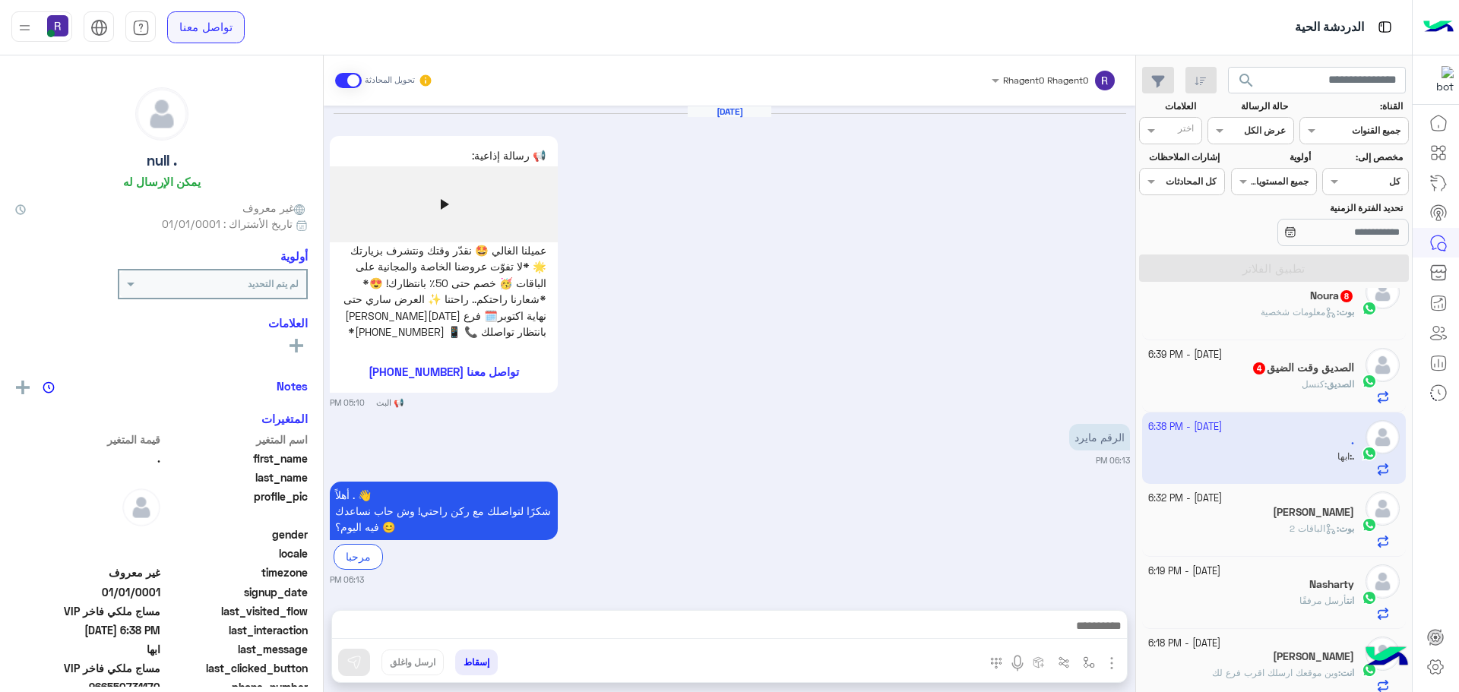
scroll to position [1892, 0]
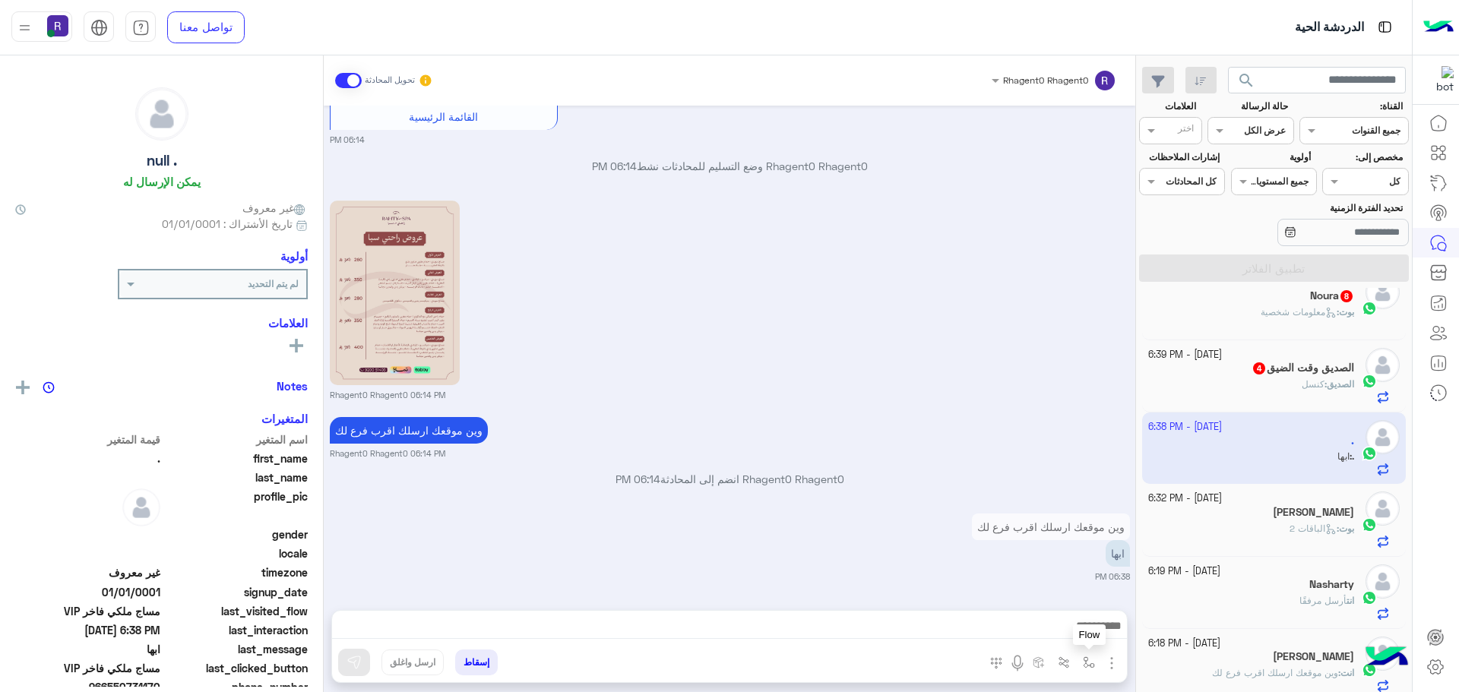
click at [1090, 665] on img "button" at bounding box center [1089, 662] width 12 height 12
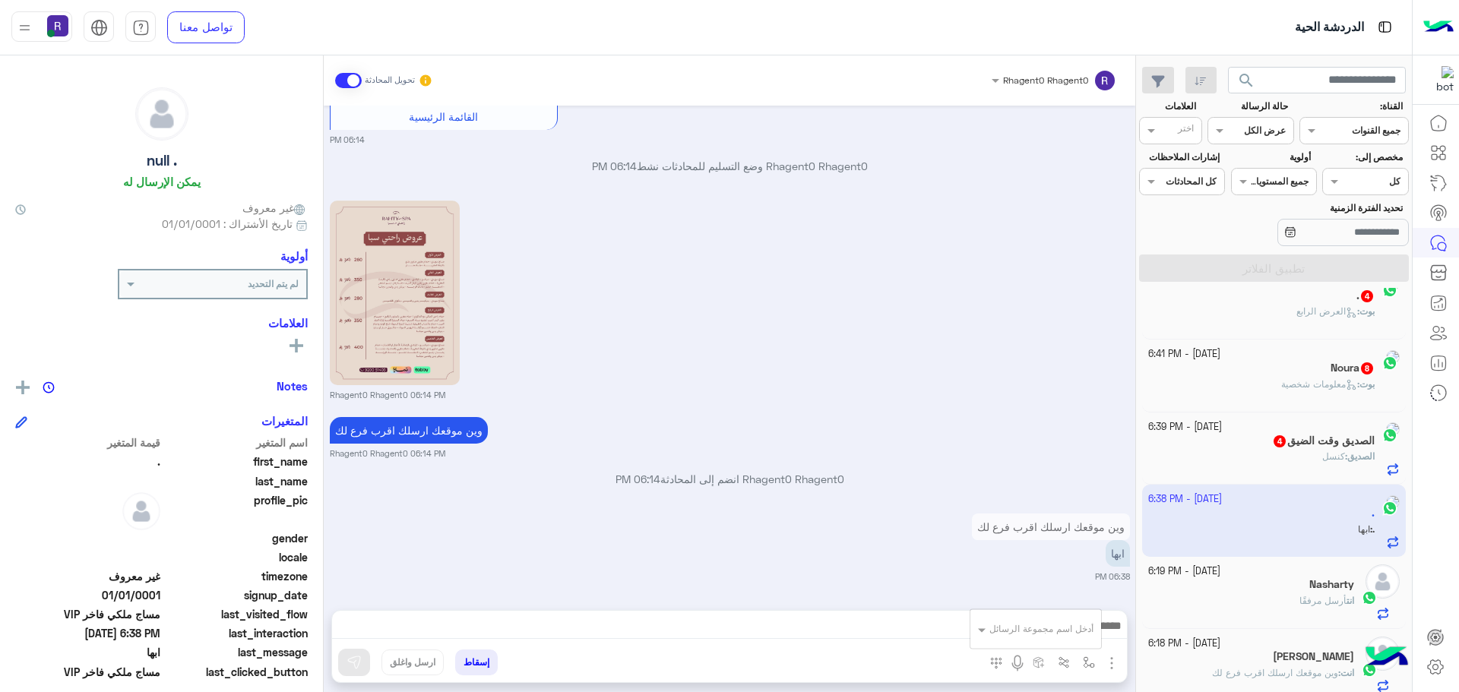
scroll to position [533, 0]
click at [1083, 634] on div "أدخل اسم مجموعة الرسائل" at bounding box center [1041, 629] width 104 height 14
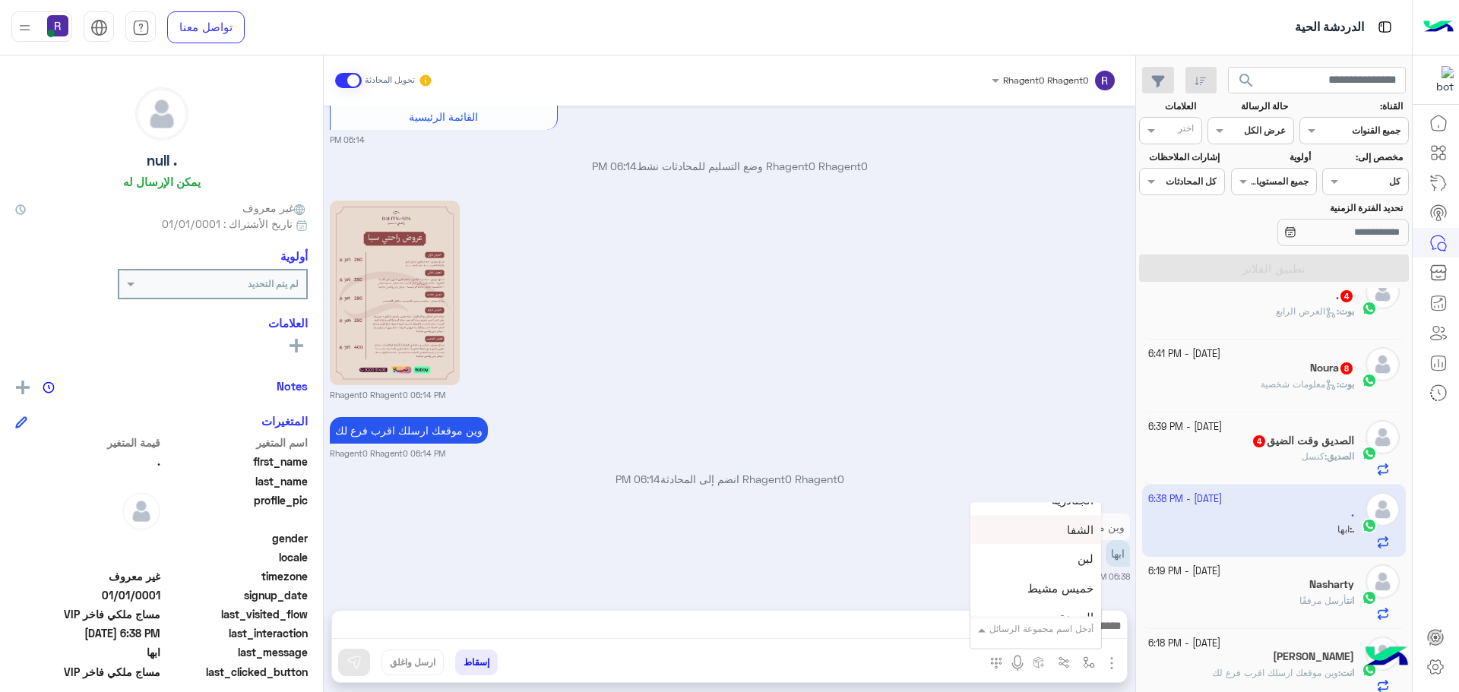
scroll to position [1064, 0]
click at [1078, 571] on span "خميس مشيط" at bounding box center [1060, 565] width 66 height 14
type textarea "*********"
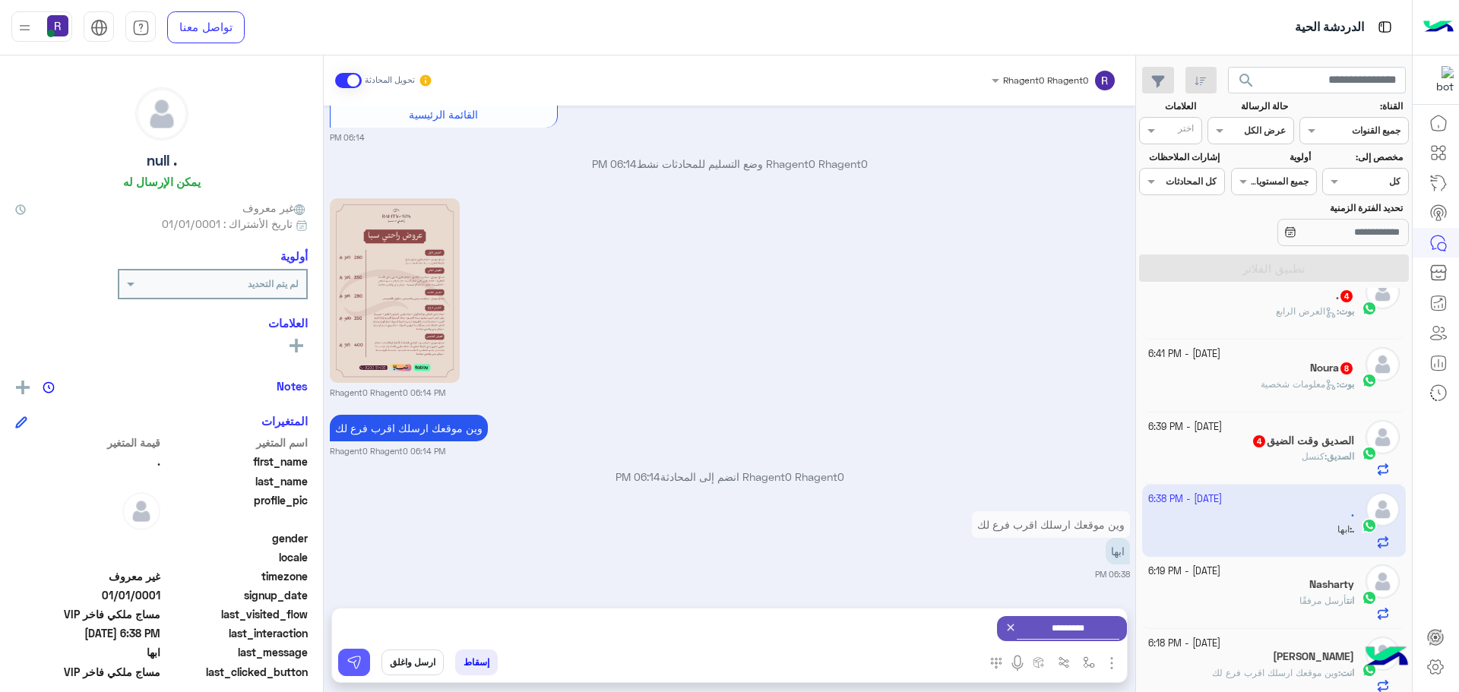
click at [365, 667] on button at bounding box center [354, 662] width 32 height 27
click at [1324, 458] on b "الصديق :" at bounding box center [1339, 456] width 30 height 11
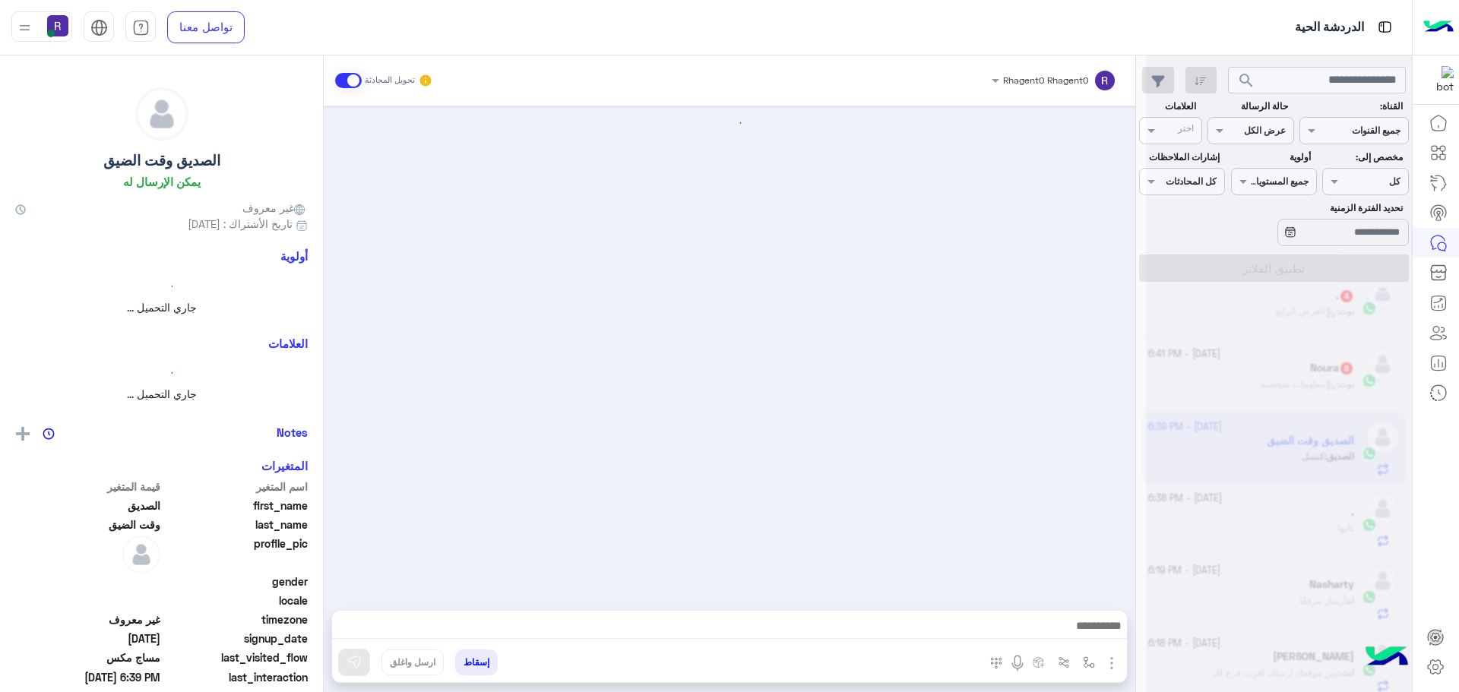
scroll to position [1675, 0]
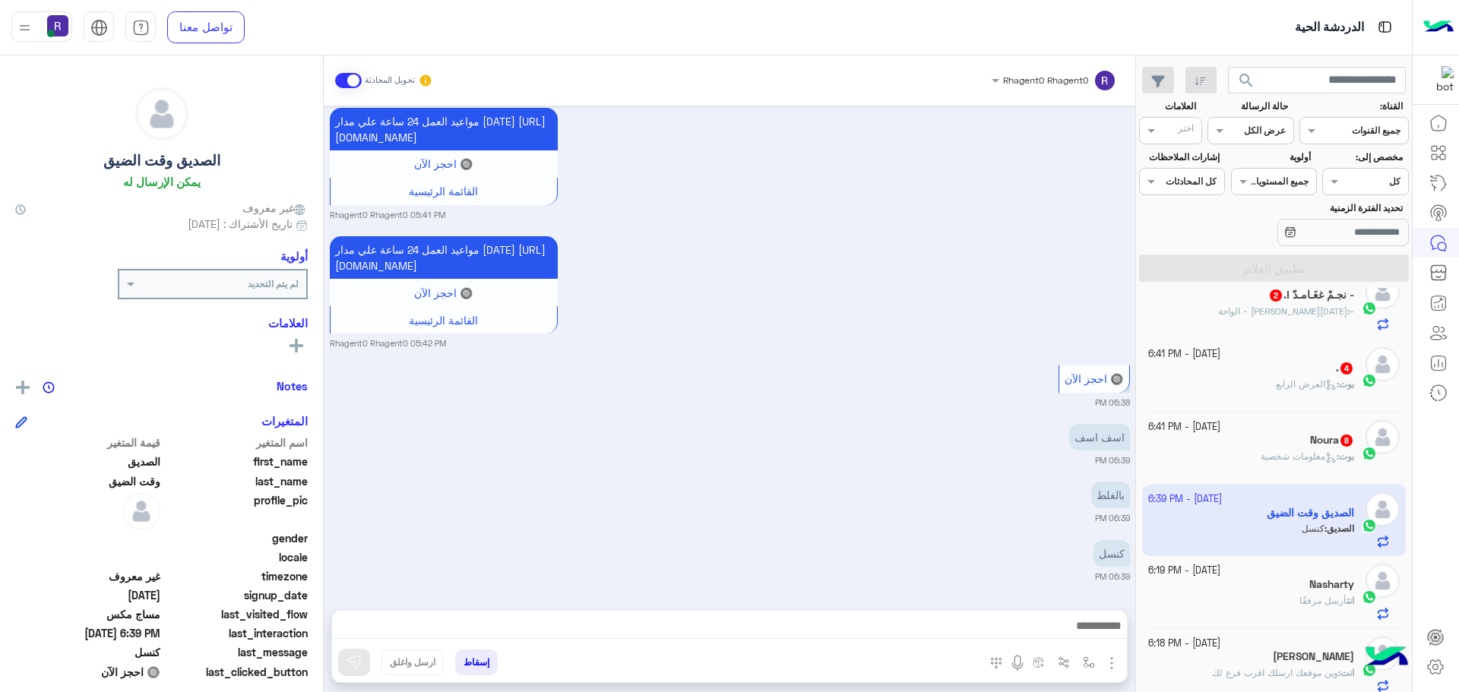
click at [1277, 456] on span "معلومات شخصية" at bounding box center [1298, 456] width 76 height 11
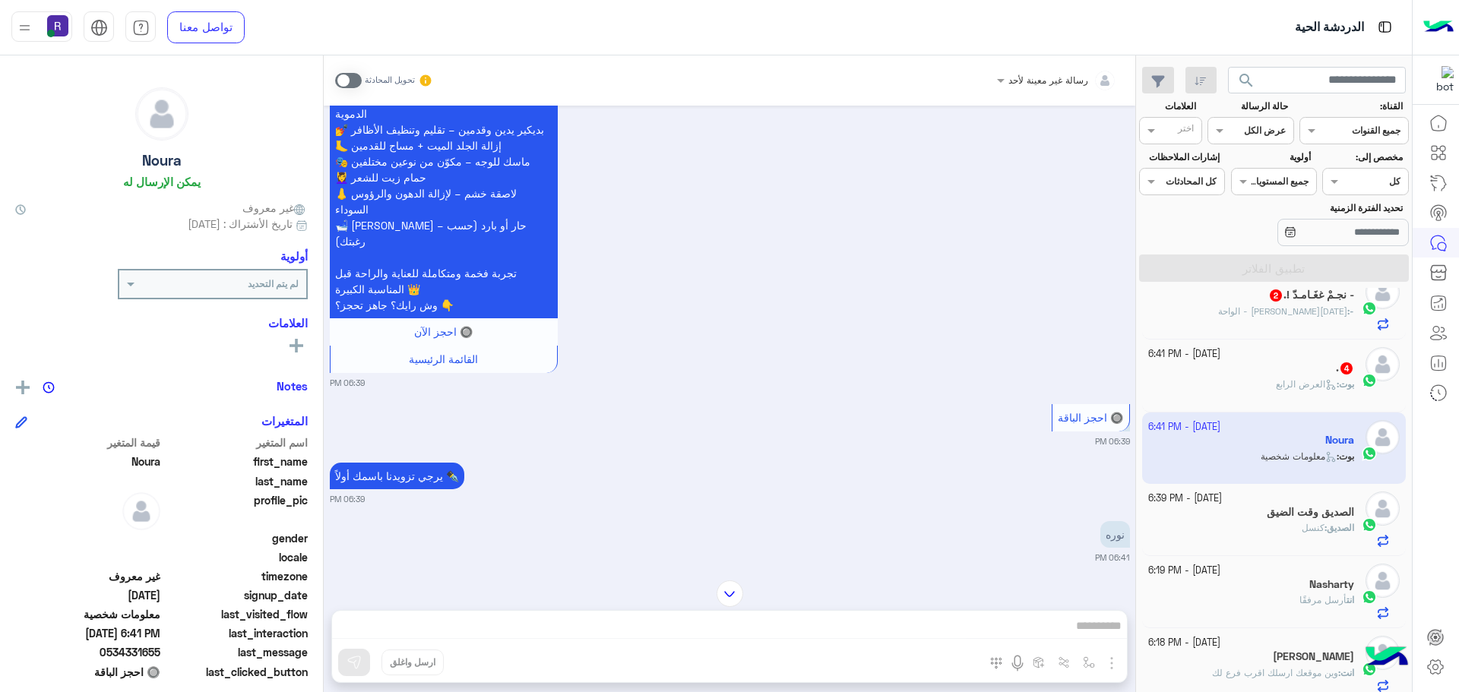
scroll to position [1817, 0]
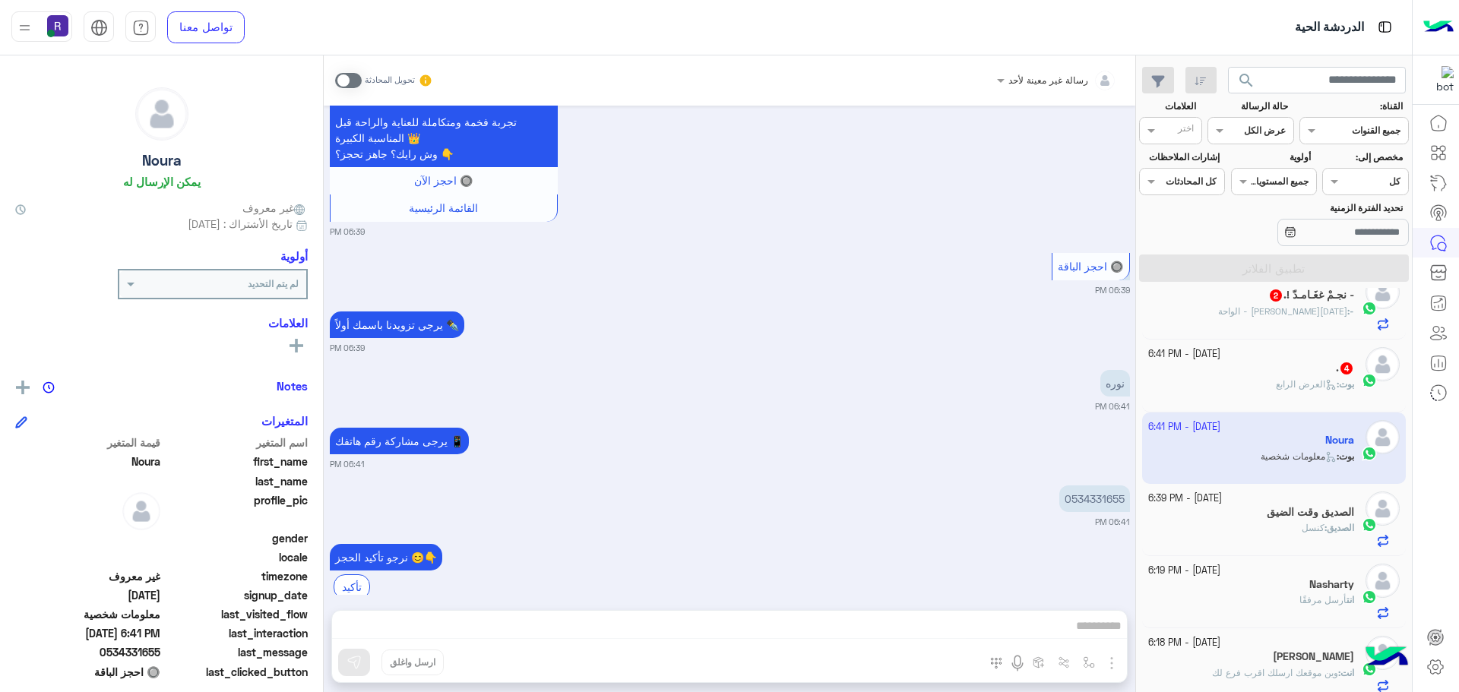
click at [355, 78] on span at bounding box center [348, 80] width 27 height 15
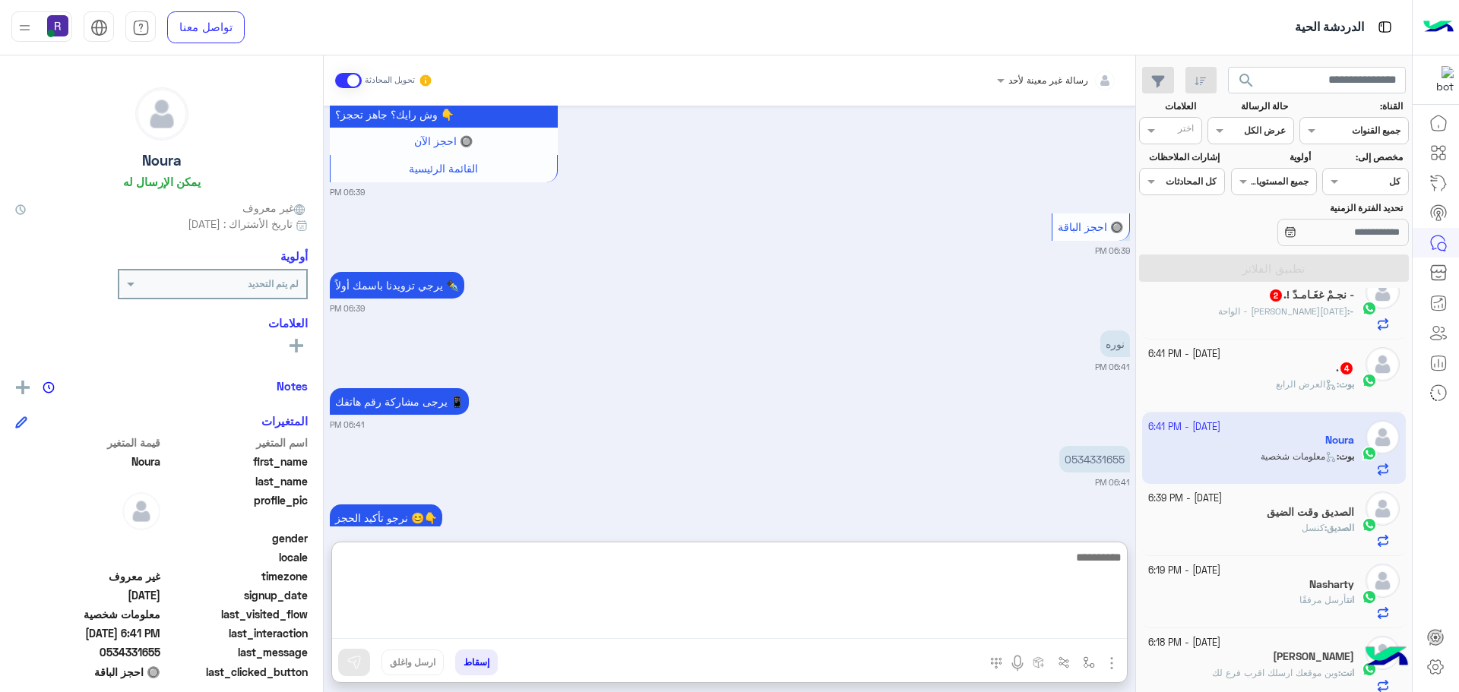
paste textarea "**********"
type textarea "**********"
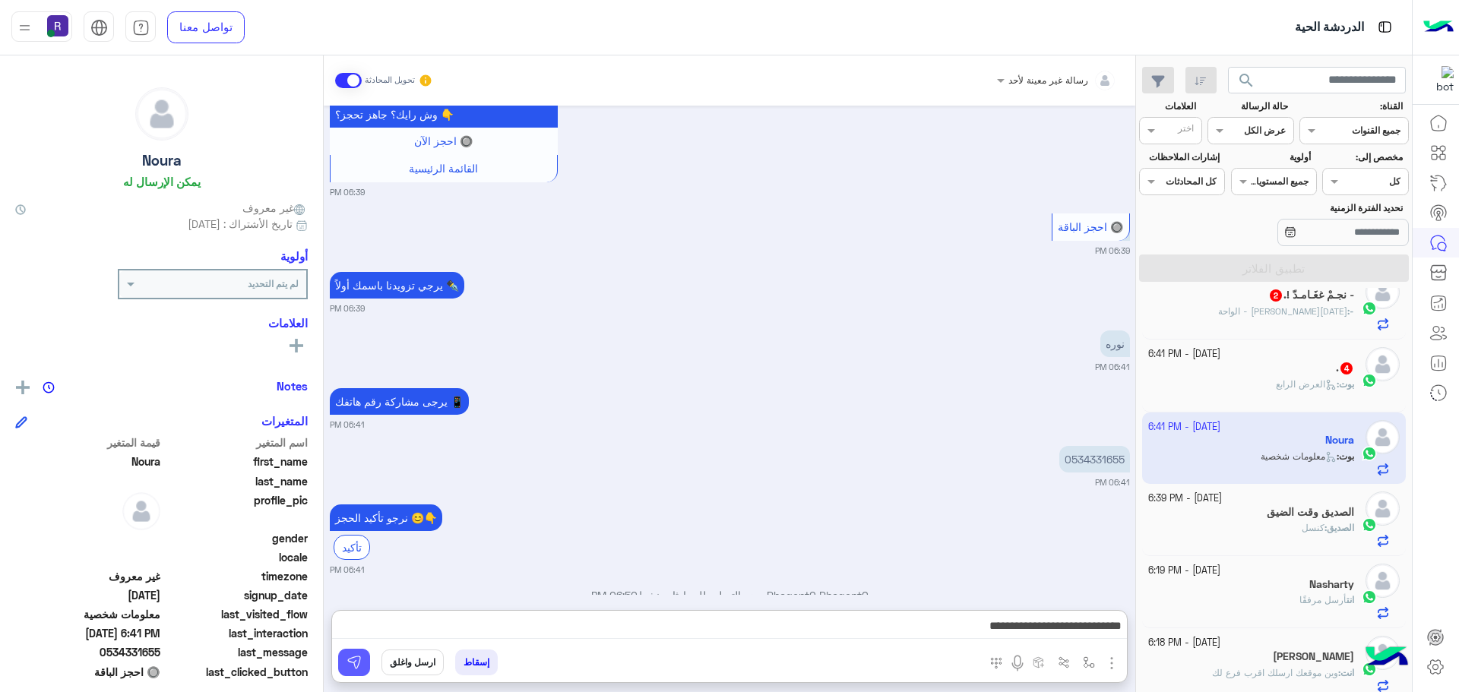
click at [352, 656] on img at bounding box center [353, 662] width 15 height 15
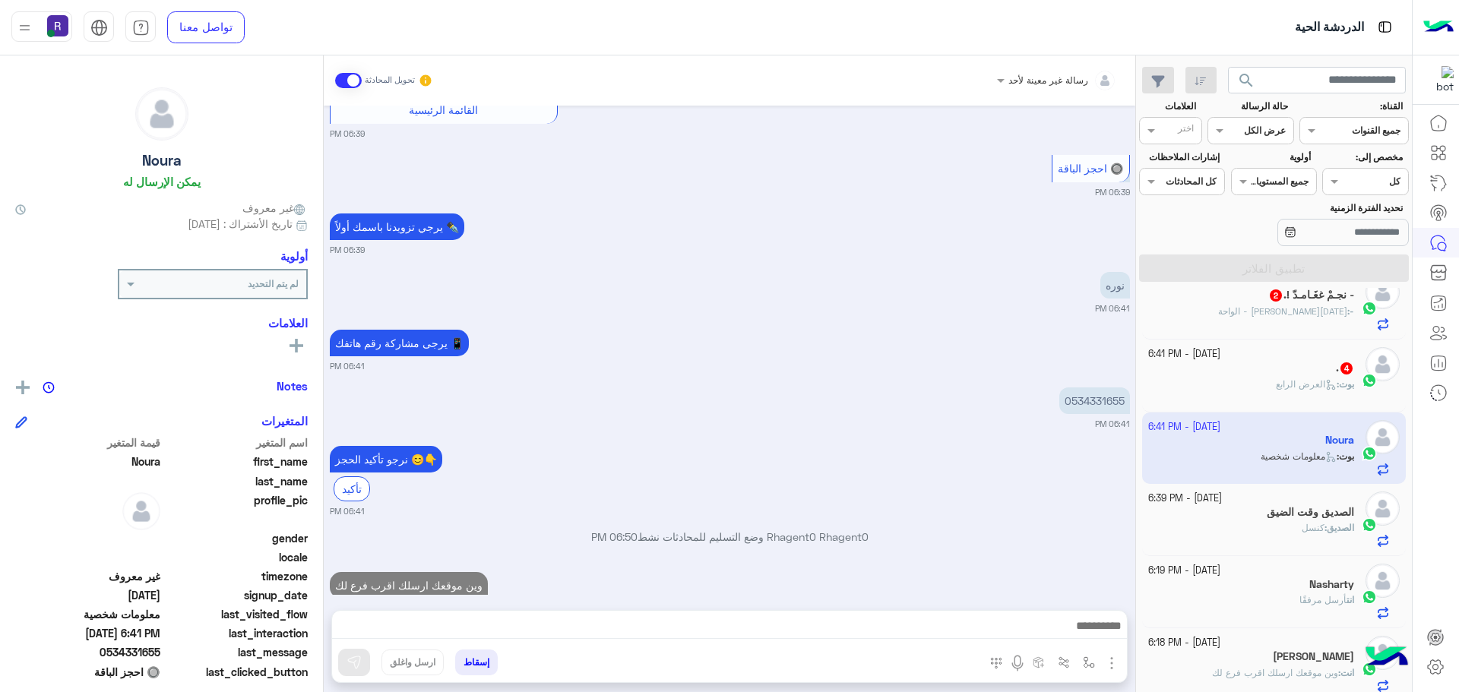
click at [1267, 381] on div "بوت : العرض الرابع" at bounding box center [1251, 391] width 207 height 27
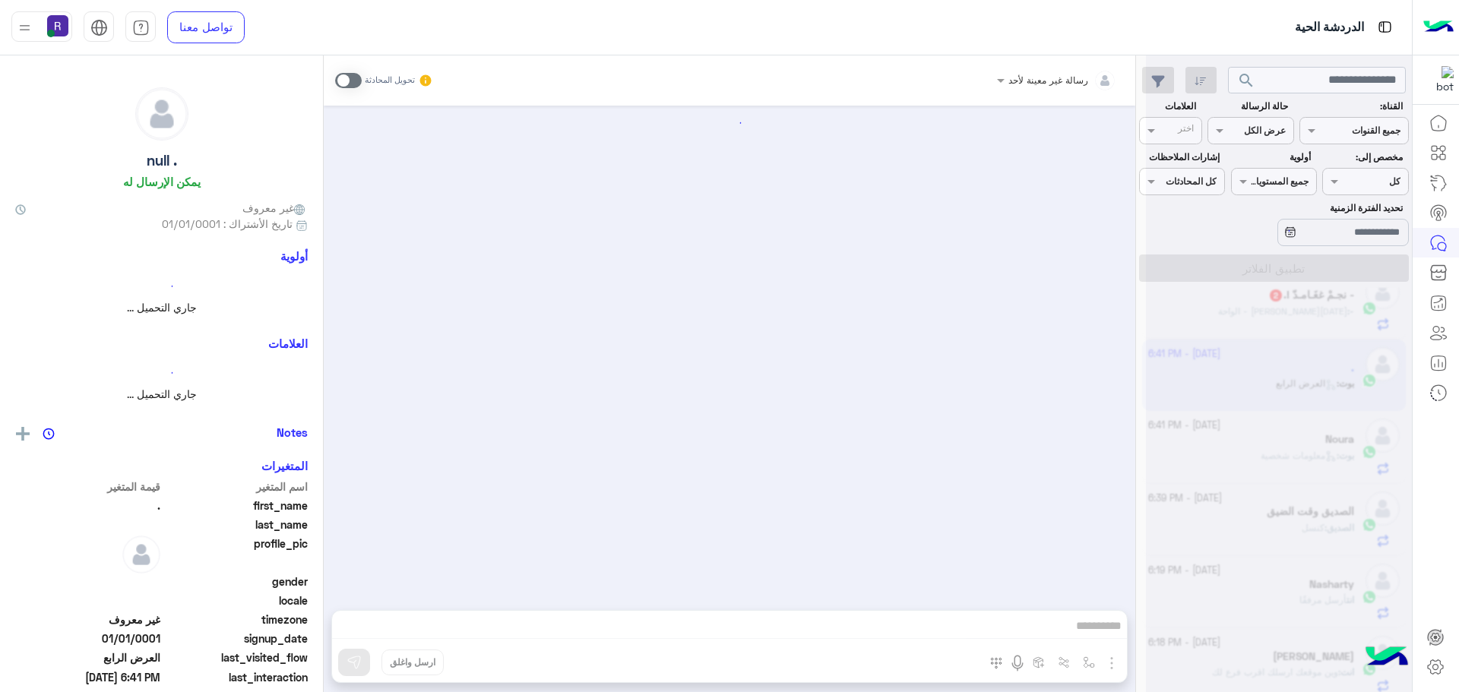
scroll to position [954, 0]
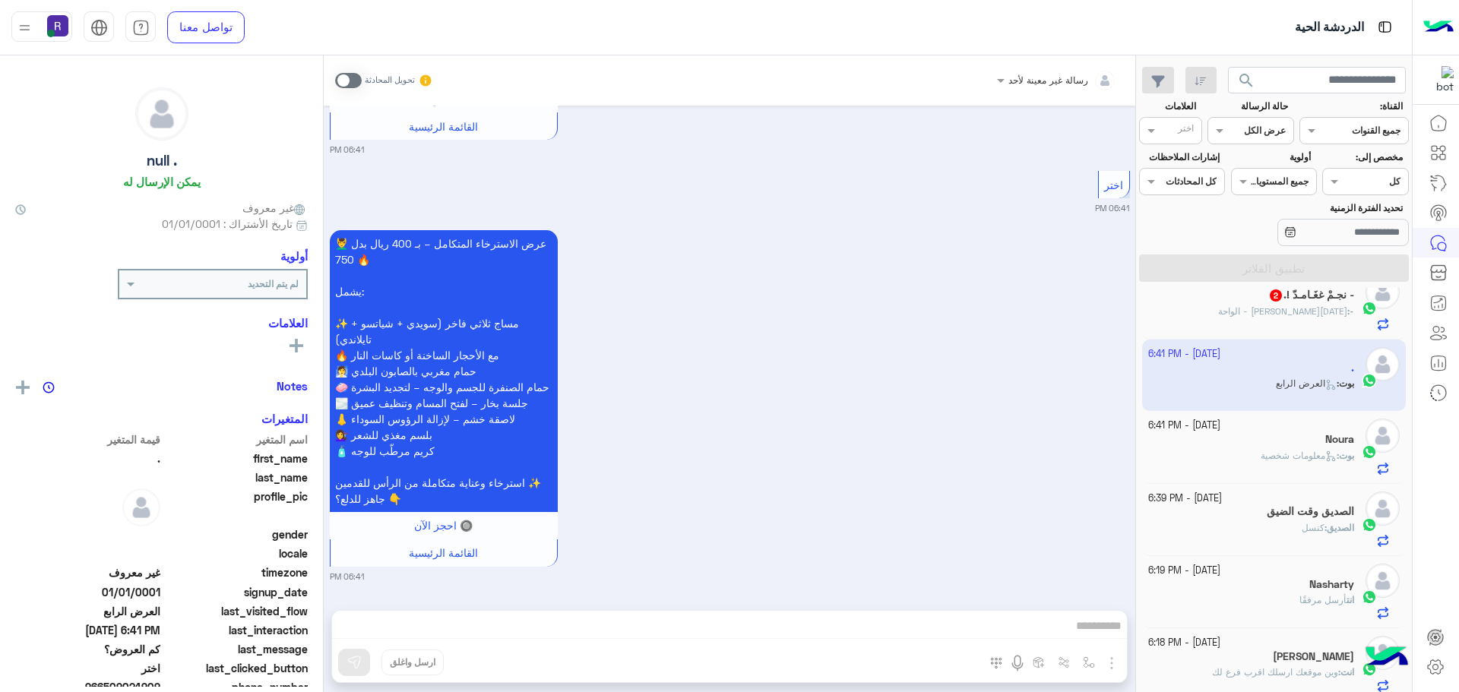
click at [355, 80] on span at bounding box center [348, 80] width 27 height 15
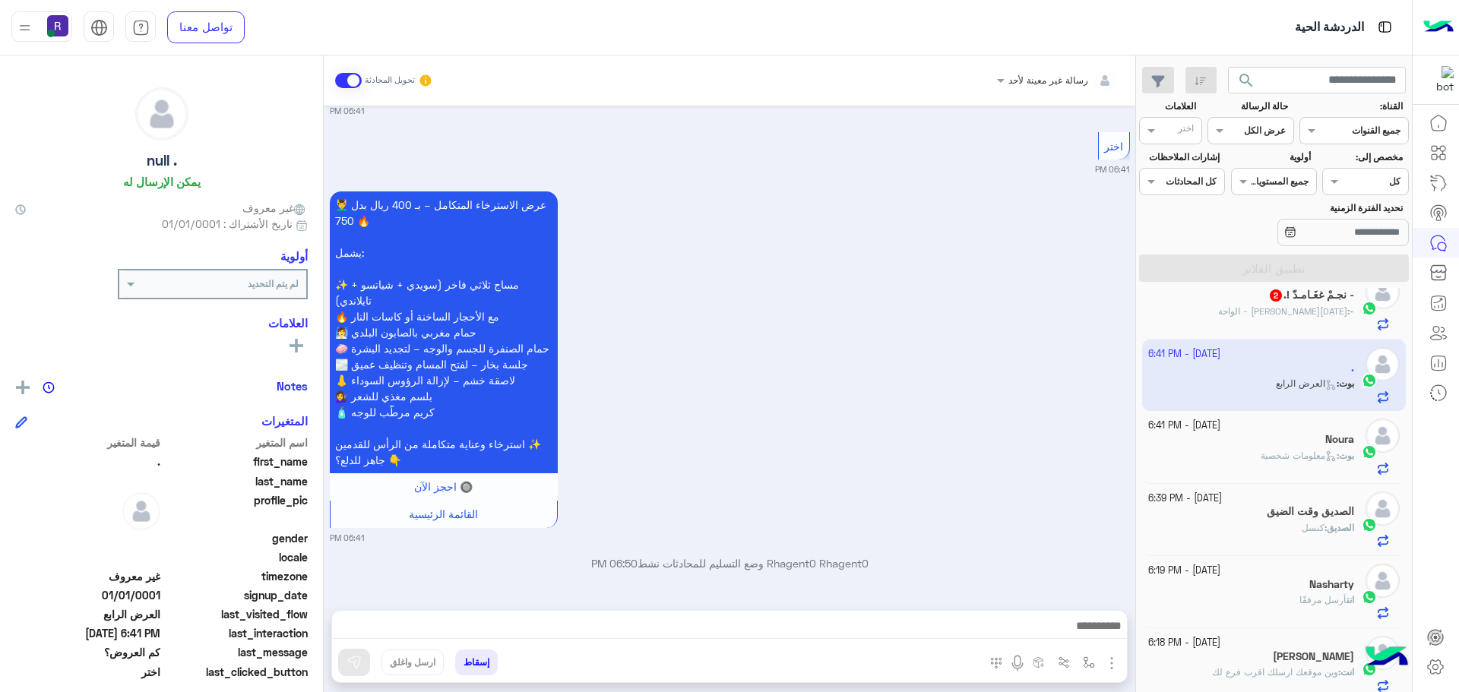
scroll to position [533, 0]
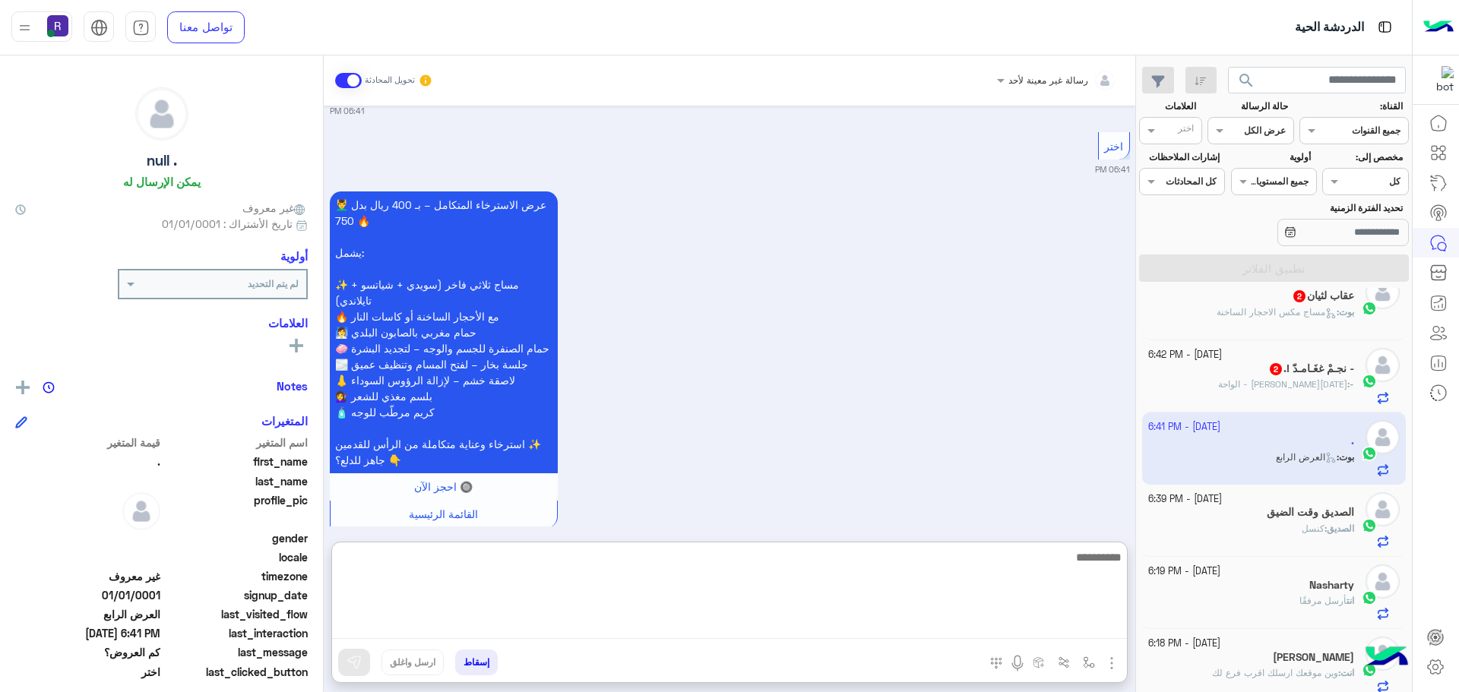
paste textarea "**********"
type textarea "**********"
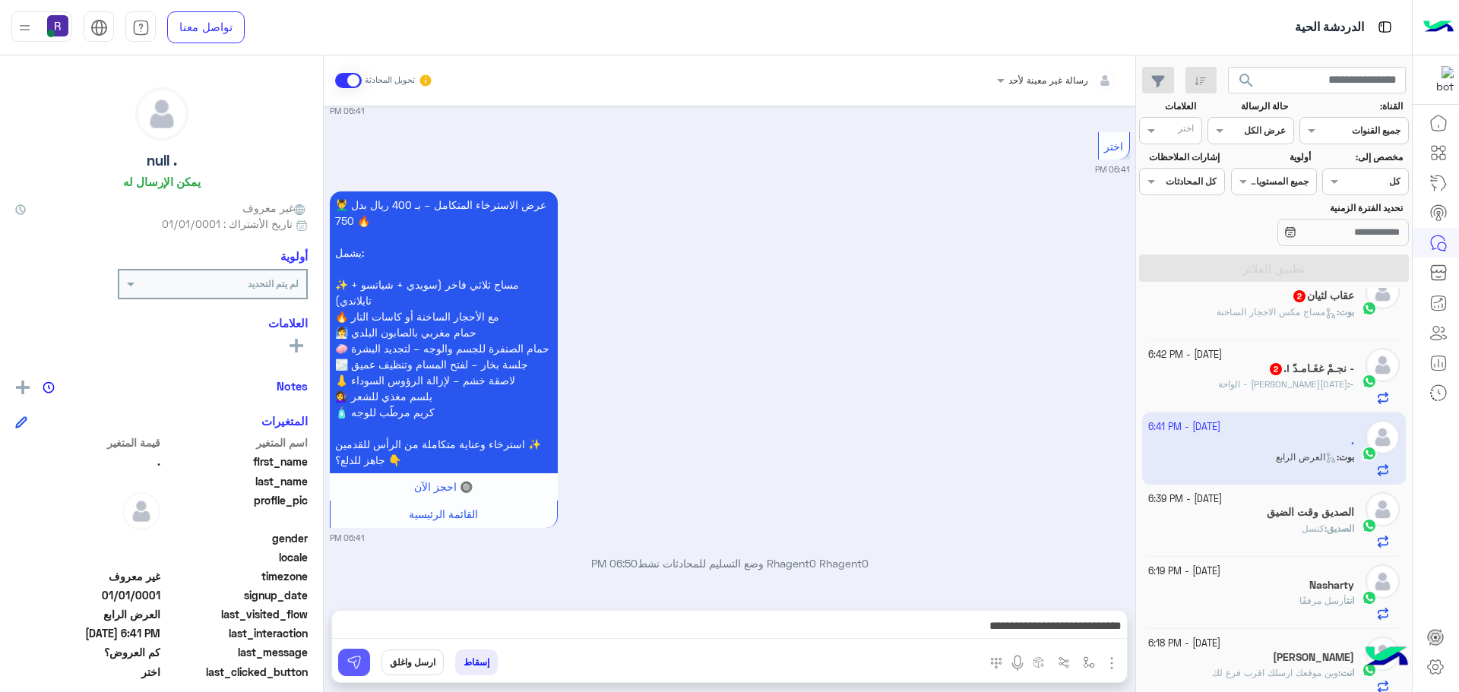
click at [359, 660] on img at bounding box center [353, 662] width 15 height 15
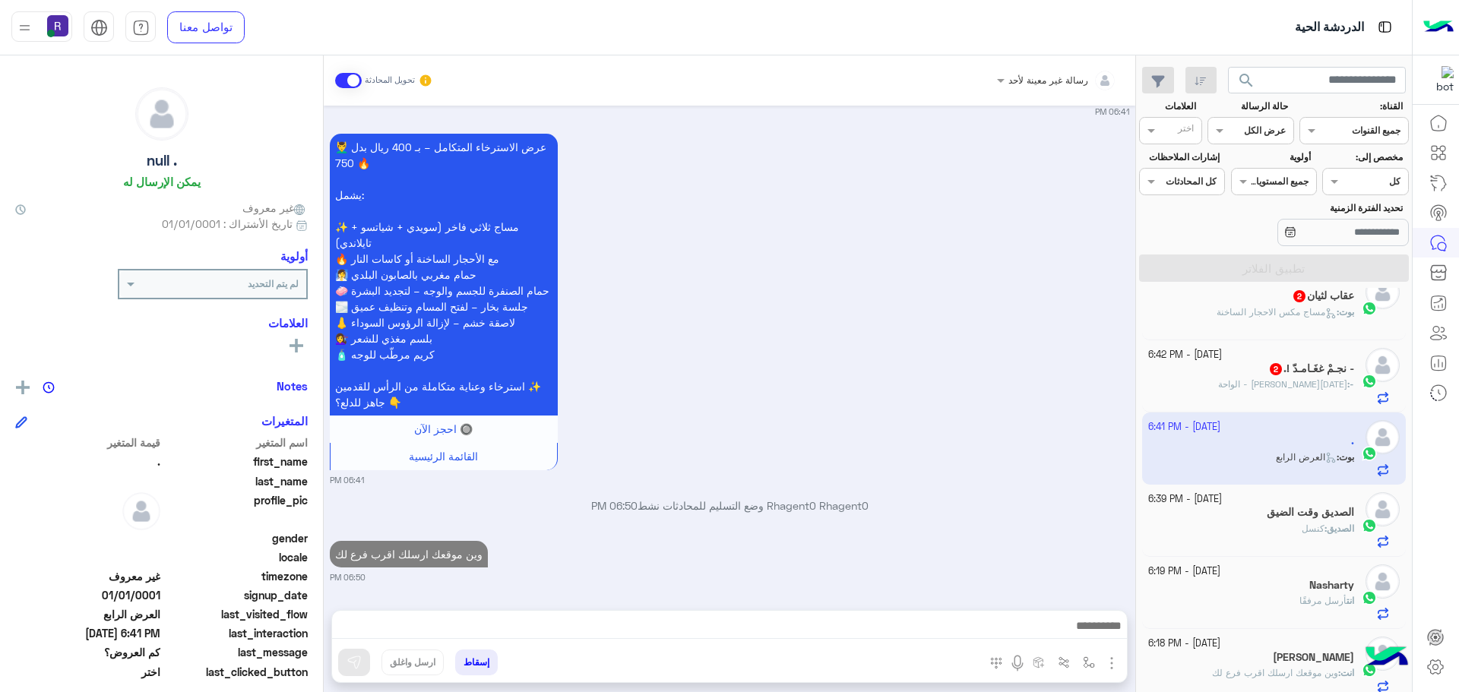
scroll to position [1050, 0]
click at [1254, 383] on div "- : خميس مشيط - الواحة" at bounding box center [1251, 391] width 207 height 27
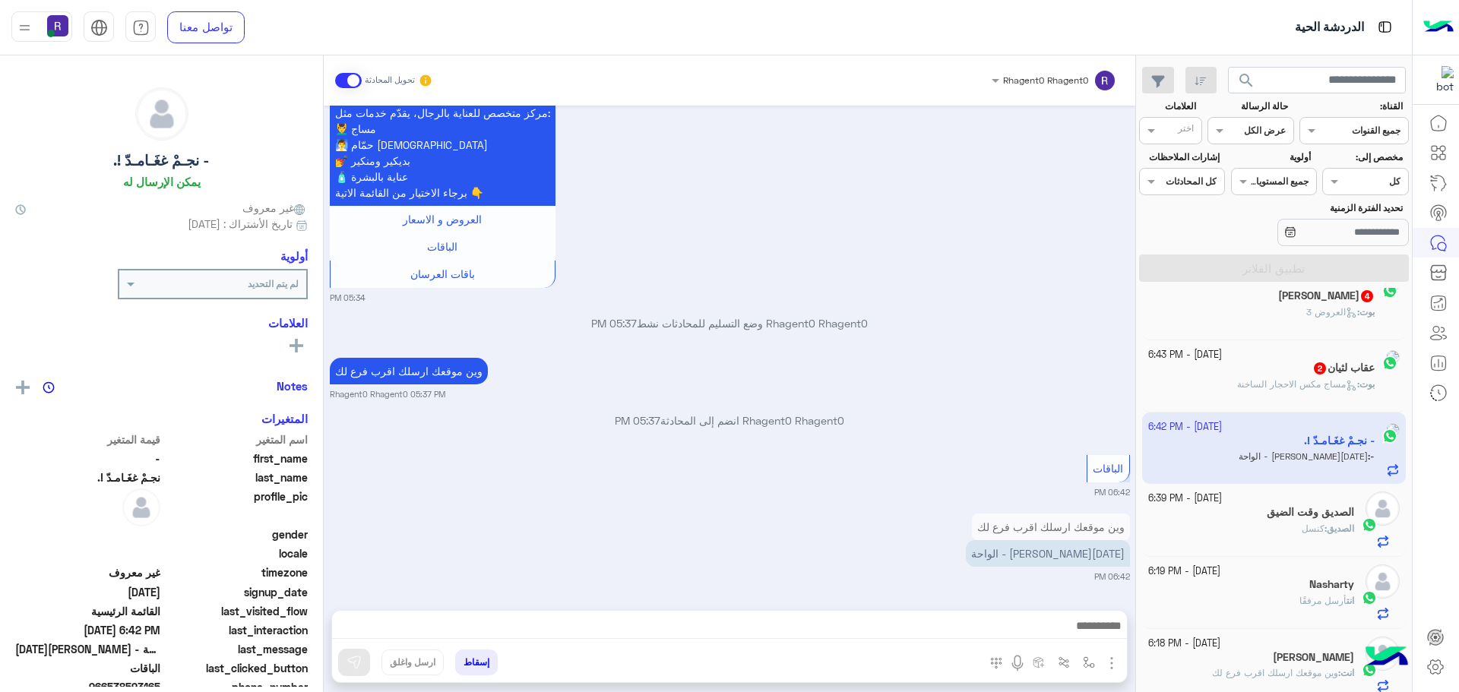
scroll to position [533, 0]
drag, startPoint x: 1083, startPoint y: 660, endPoint x: 1079, endPoint y: 648, distance: 12.7
click at [1083, 659] on img "button" at bounding box center [1089, 662] width 12 height 12
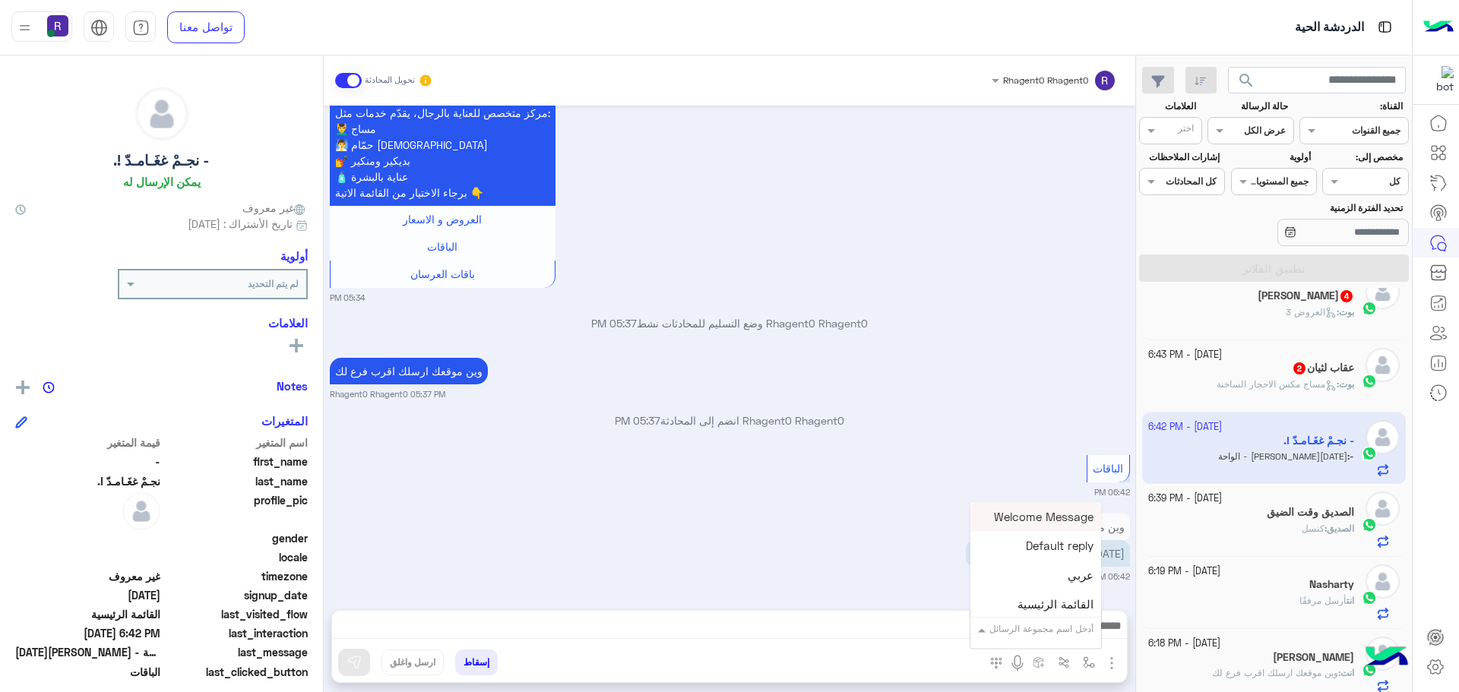
drag, startPoint x: 1074, startPoint y: 634, endPoint x: 1070, endPoint y: 619, distance: 15.1
click at [1074, 633] on div "أدخل اسم مجموعة الرسائل" at bounding box center [1045, 629] width 112 height 14
click at [1071, 566] on span "خميس مشيط" at bounding box center [1060, 565] width 66 height 14
type textarea "*********"
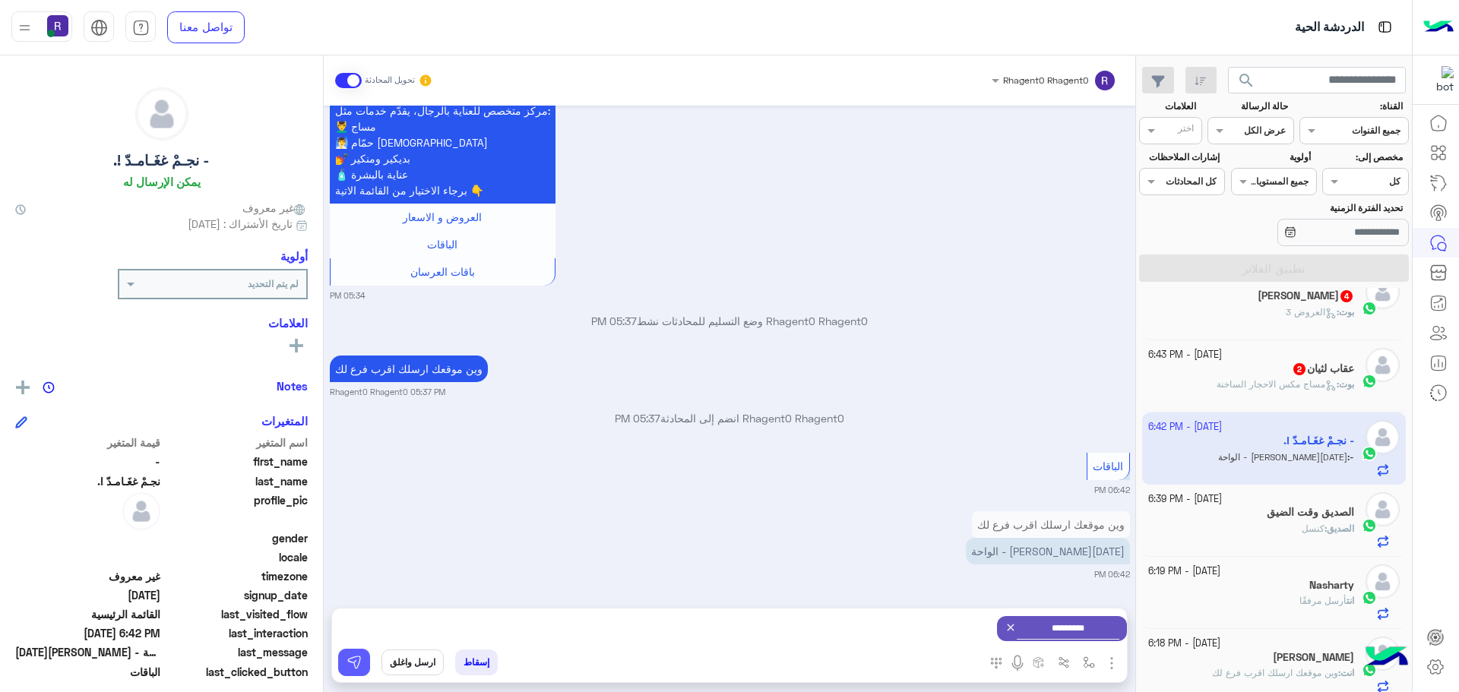
click at [362, 658] on button at bounding box center [354, 662] width 32 height 27
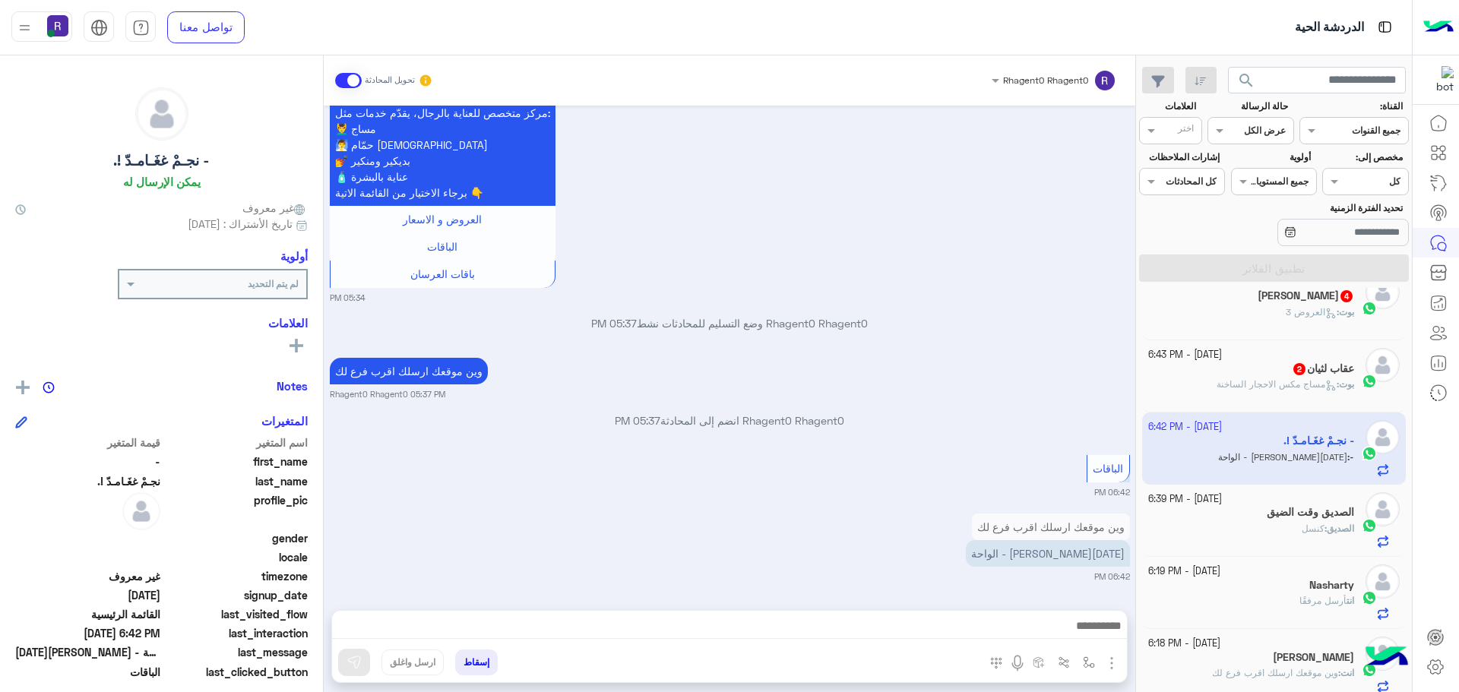
scroll to position [1063, 0]
click at [1327, 390] on icon at bounding box center [1329, 389] width 4 height 4
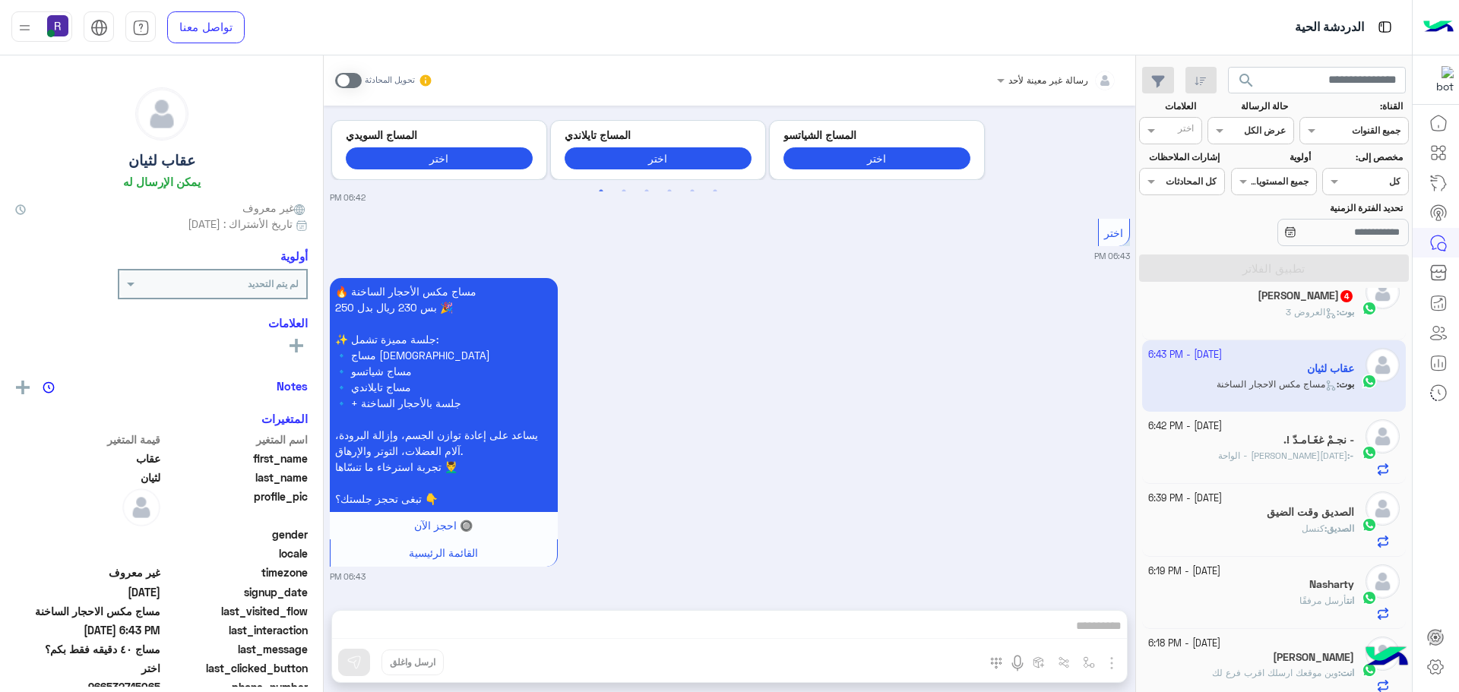
click at [351, 77] on span at bounding box center [348, 80] width 27 height 15
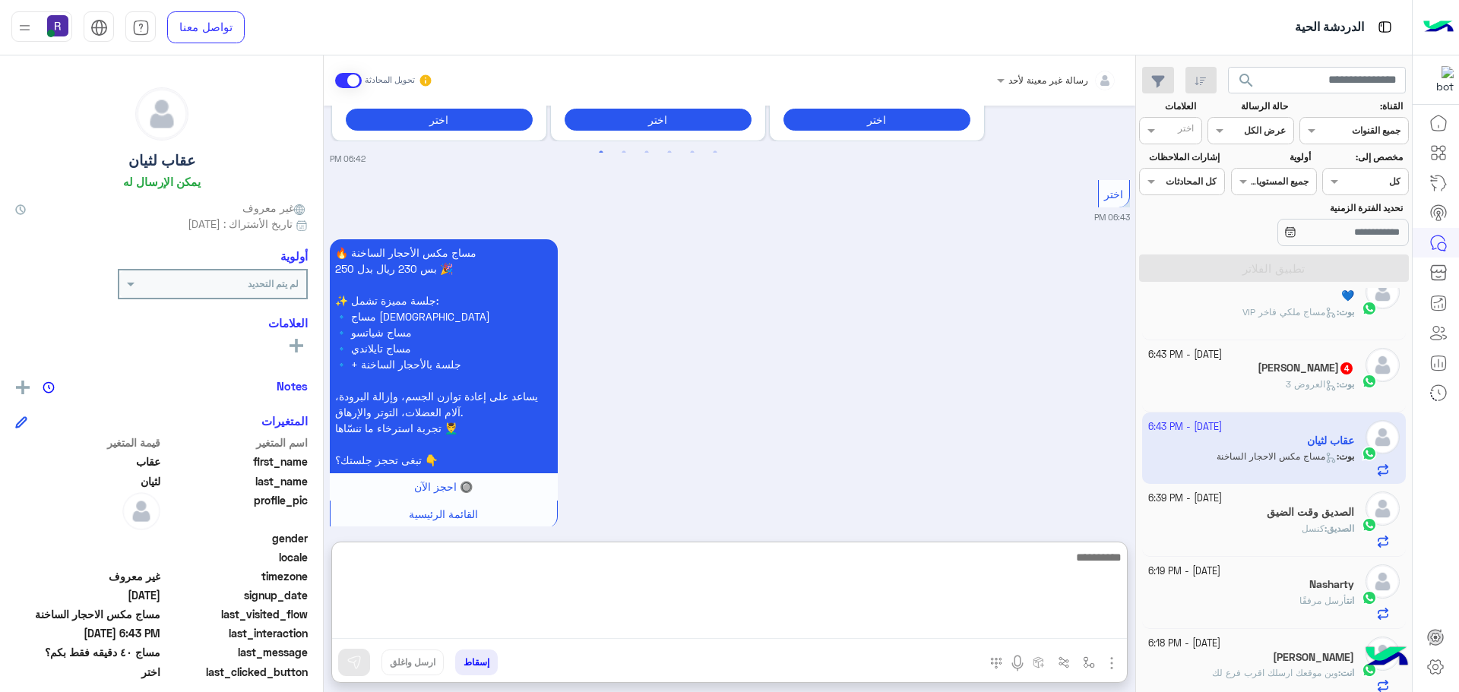
paste textarea "**********"
type textarea "**********"
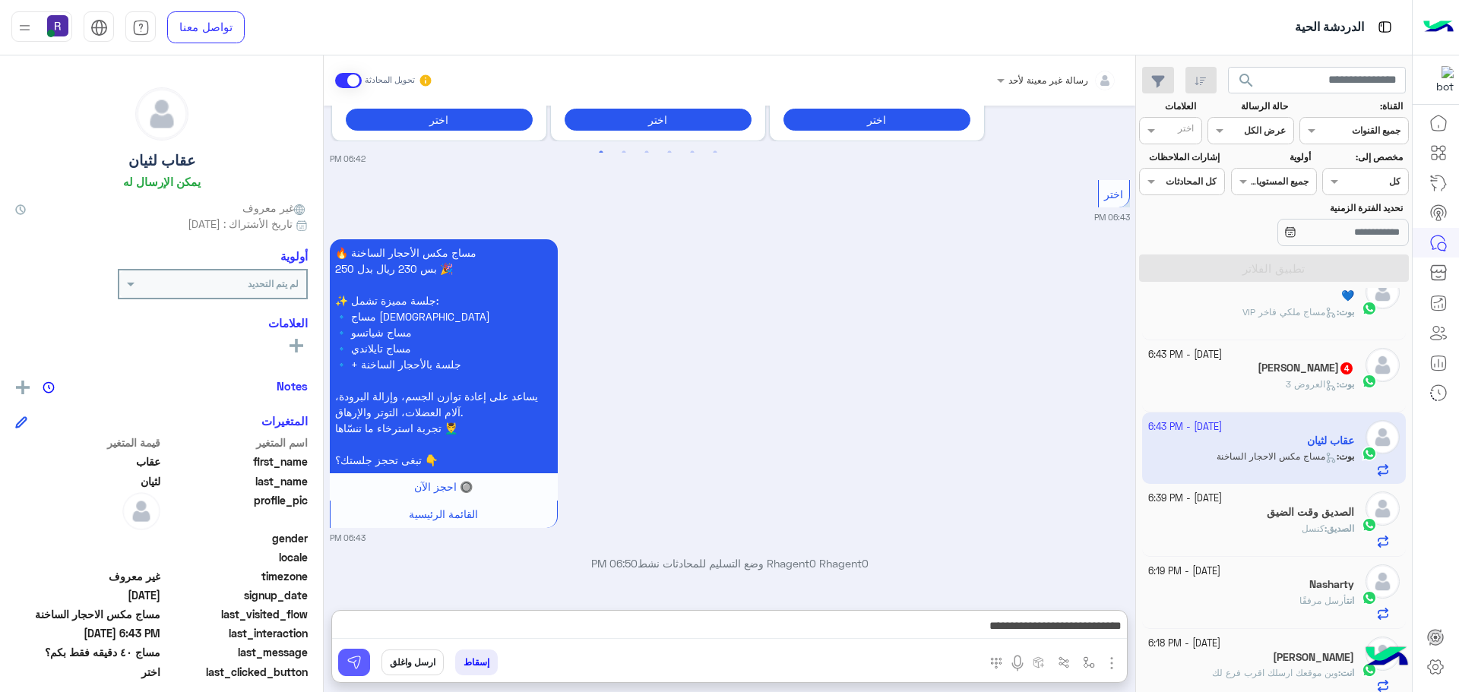
click at [352, 660] on img at bounding box center [353, 662] width 15 height 15
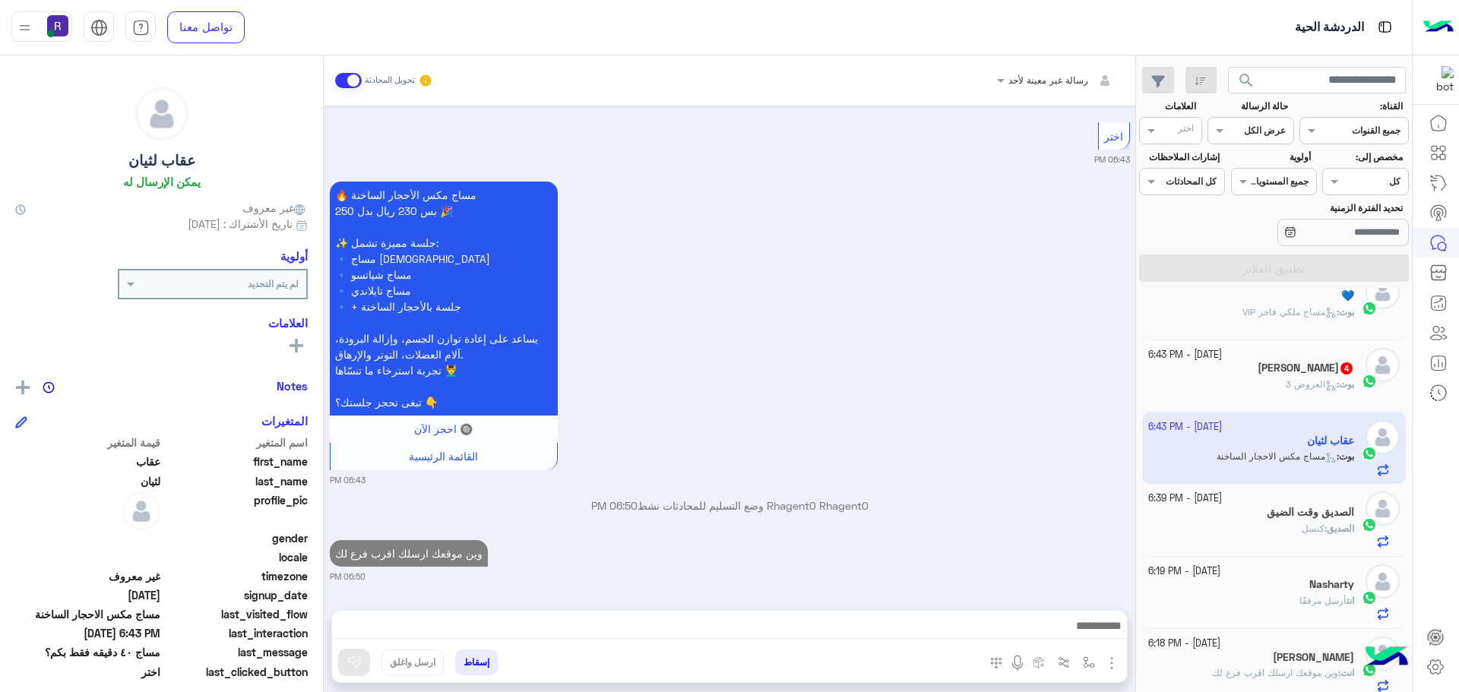
click at [1244, 375] on div "رشيد محمد المطري 4" at bounding box center [1251, 370] width 207 height 16
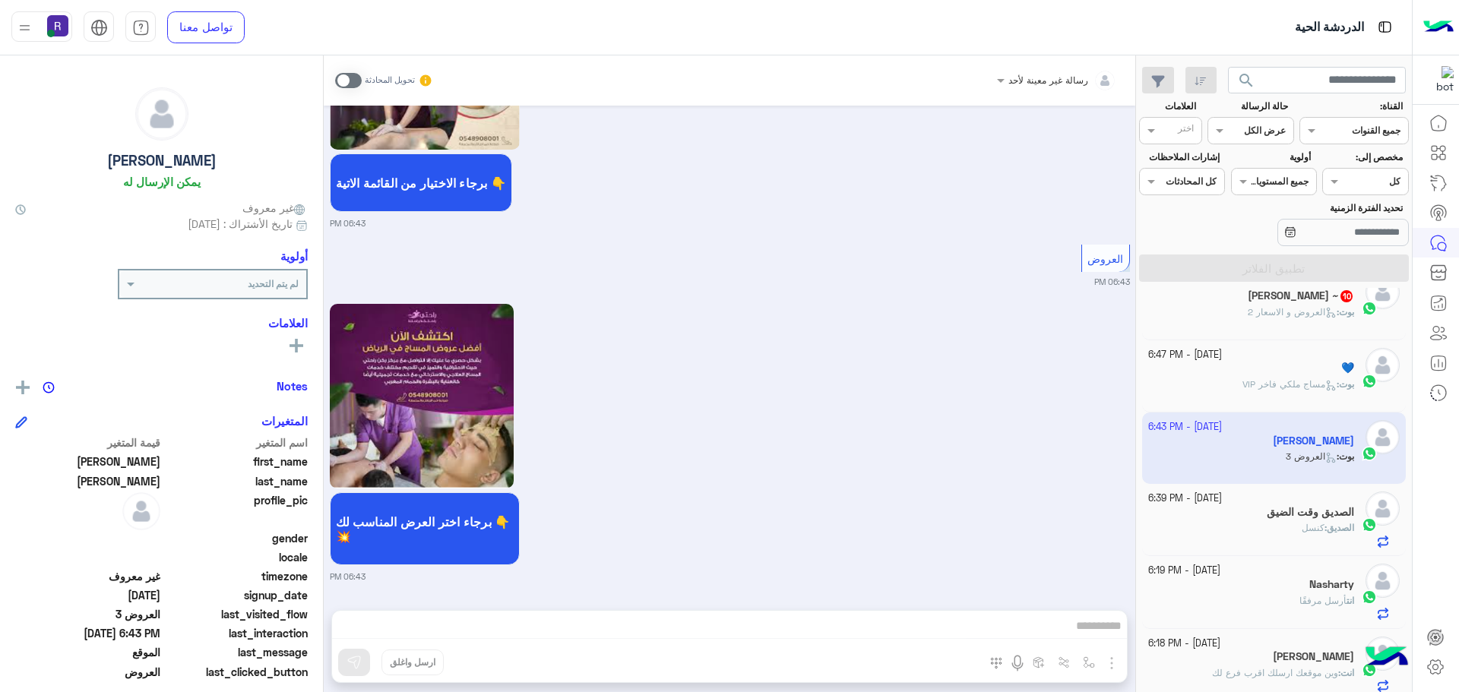
click at [356, 76] on span at bounding box center [348, 80] width 27 height 15
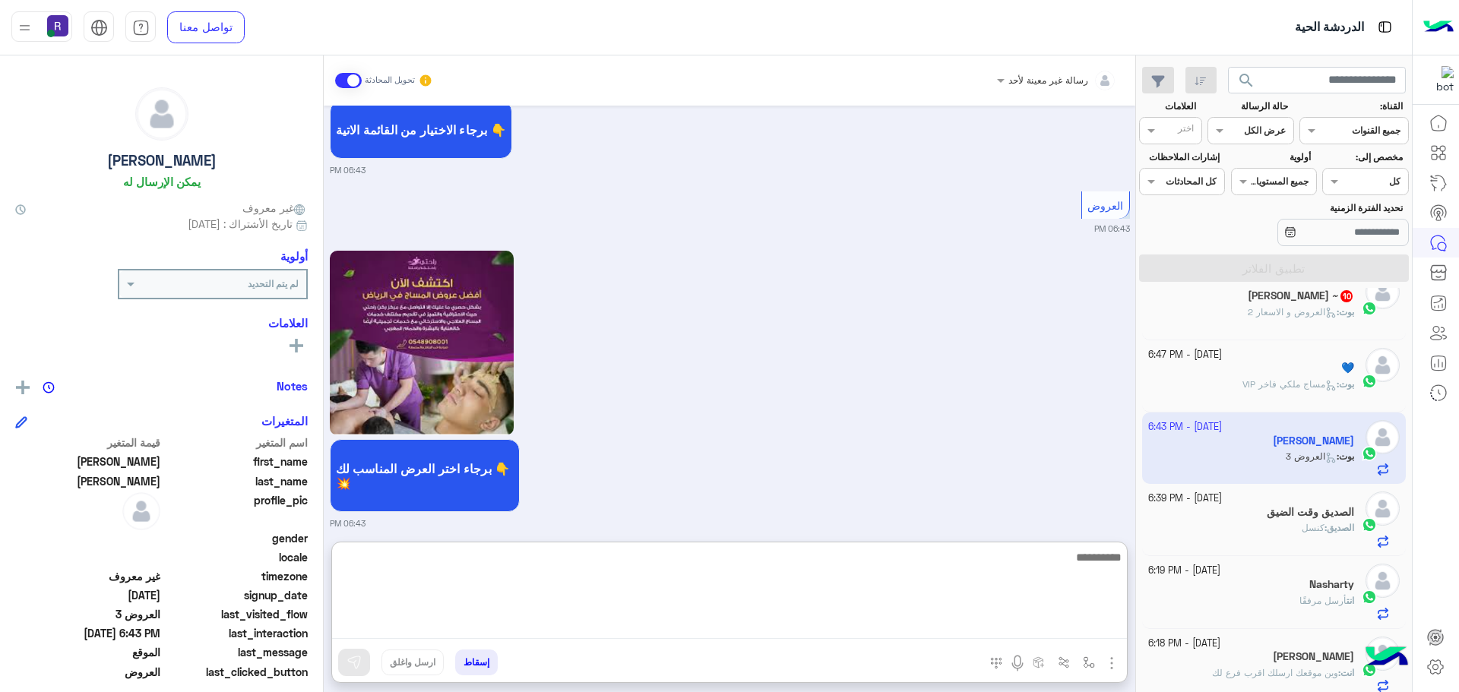
paste textarea "**********"
type textarea "**********"
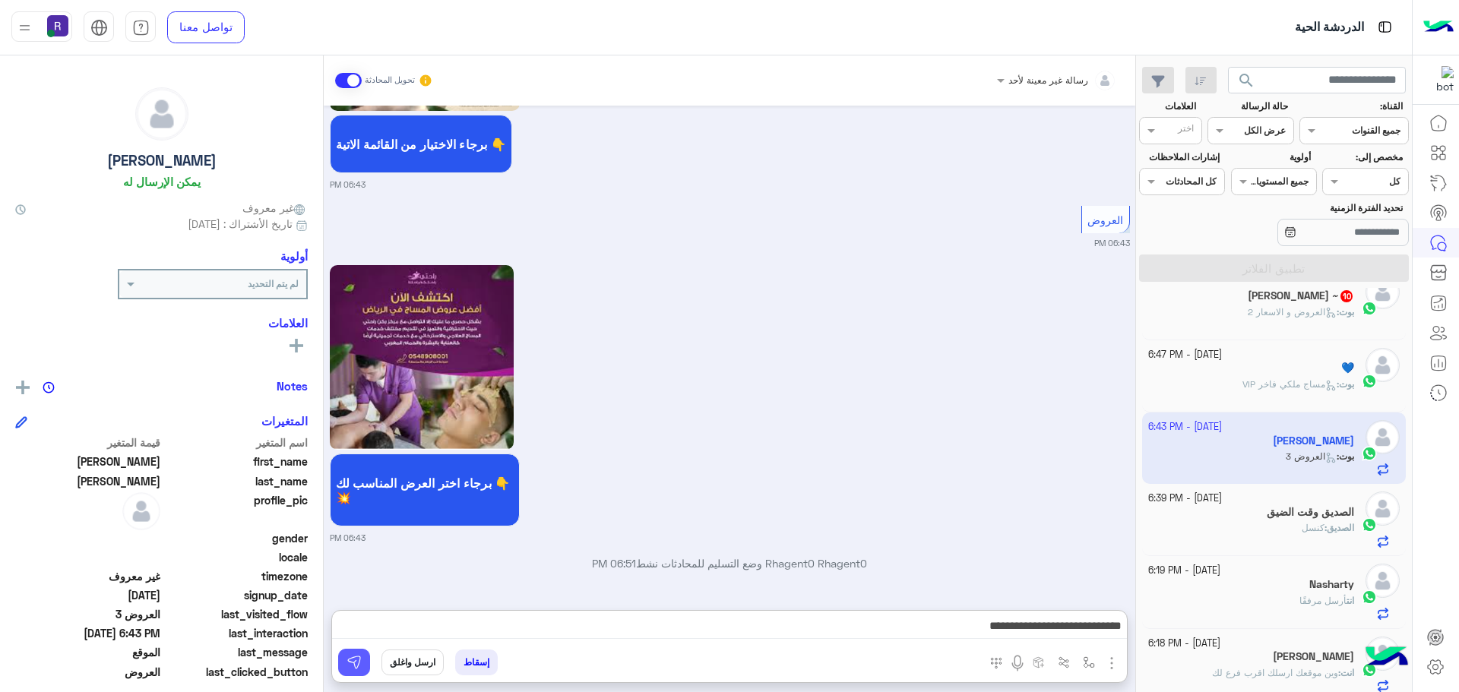
click at [359, 662] on img at bounding box center [353, 662] width 15 height 15
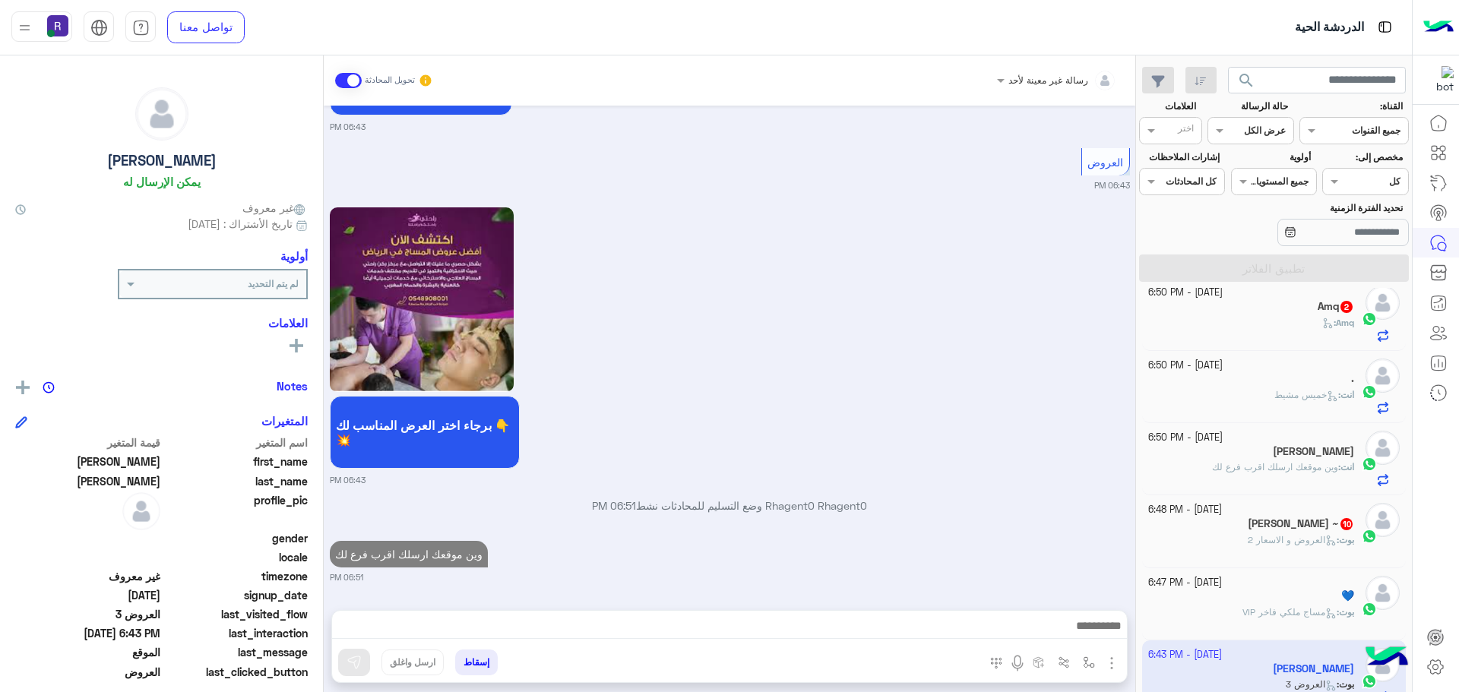
click at [1229, 531] on div "منصور بن عثمان ~ 10" at bounding box center [1251, 525] width 207 height 16
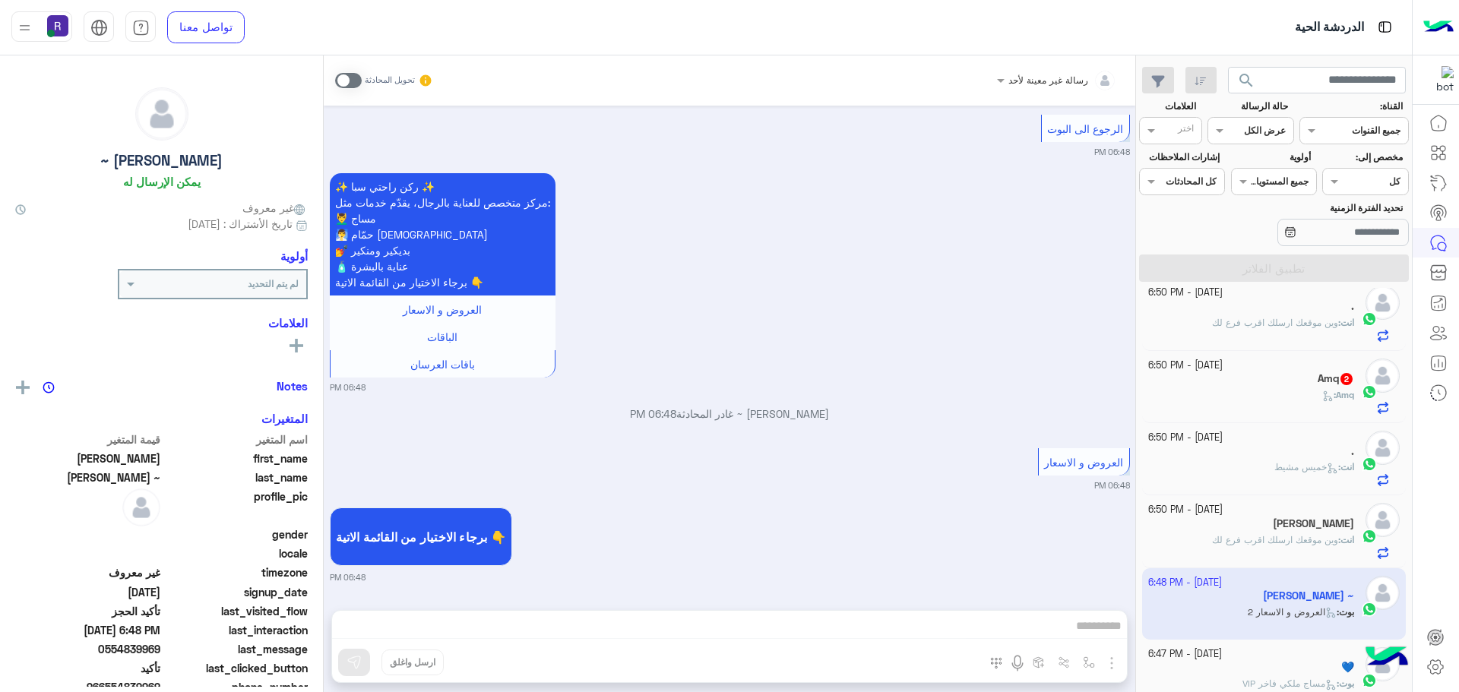
click at [356, 84] on span at bounding box center [348, 80] width 27 height 15
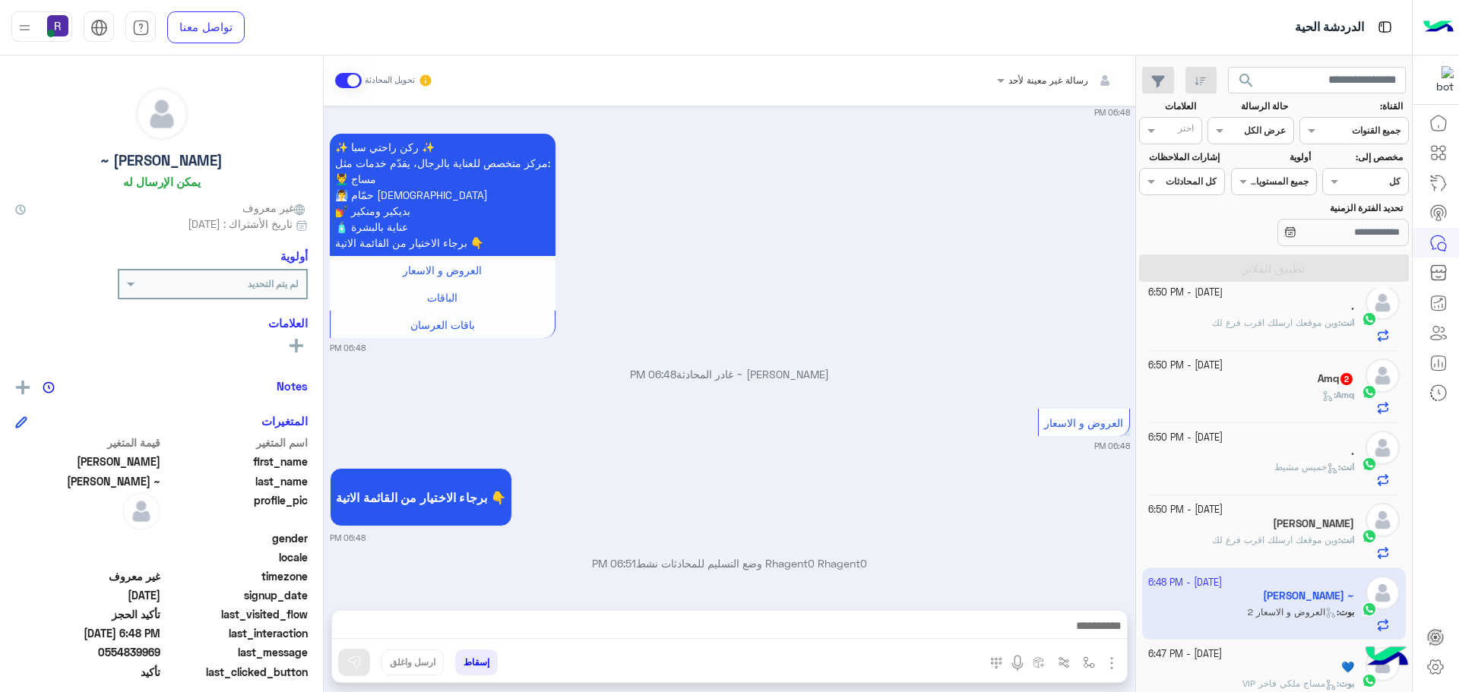
drag, startPoint x: 563, startPoint y: 640, endPoint x: 615, endPoint y: 539, distance: 113.8
click at [615, 539] on small "06:48 PM" at bounding box center [730, 538] width 800 height 12
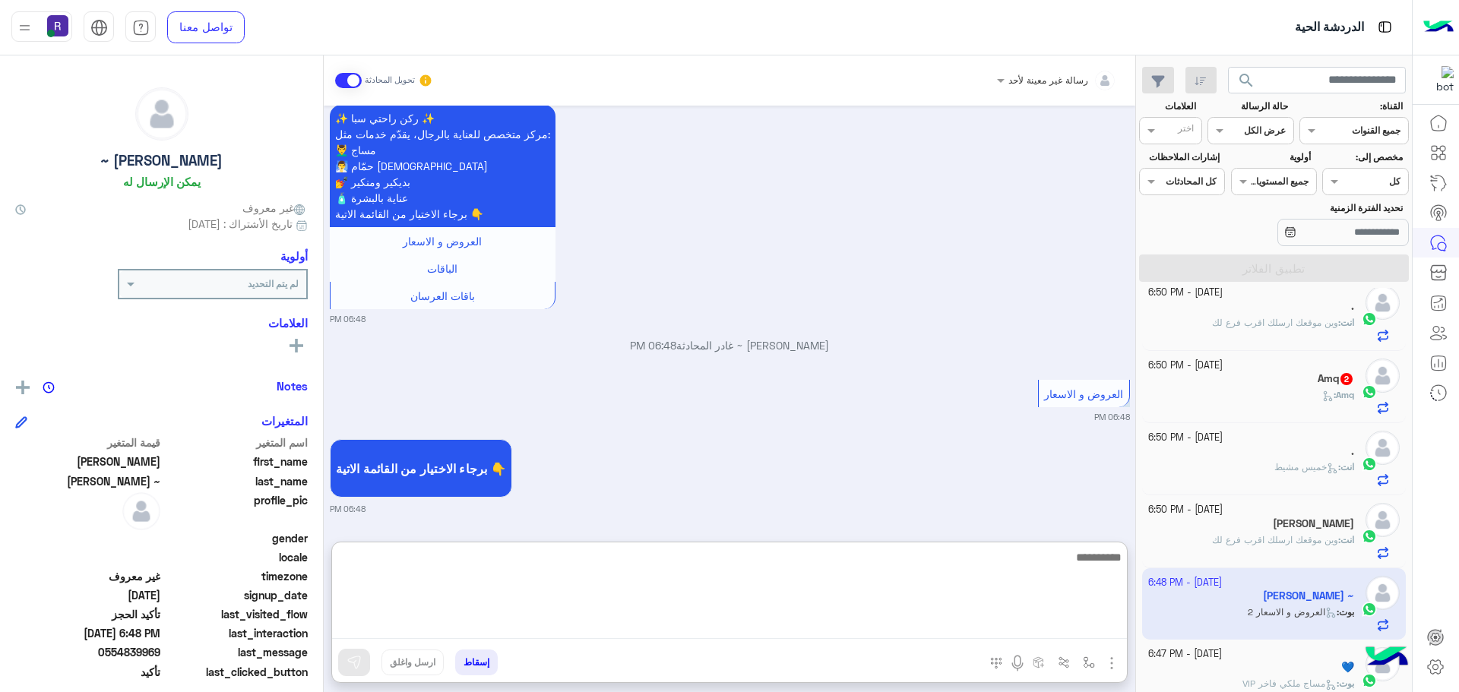
paste textarea "**********"
type textarea "**********"
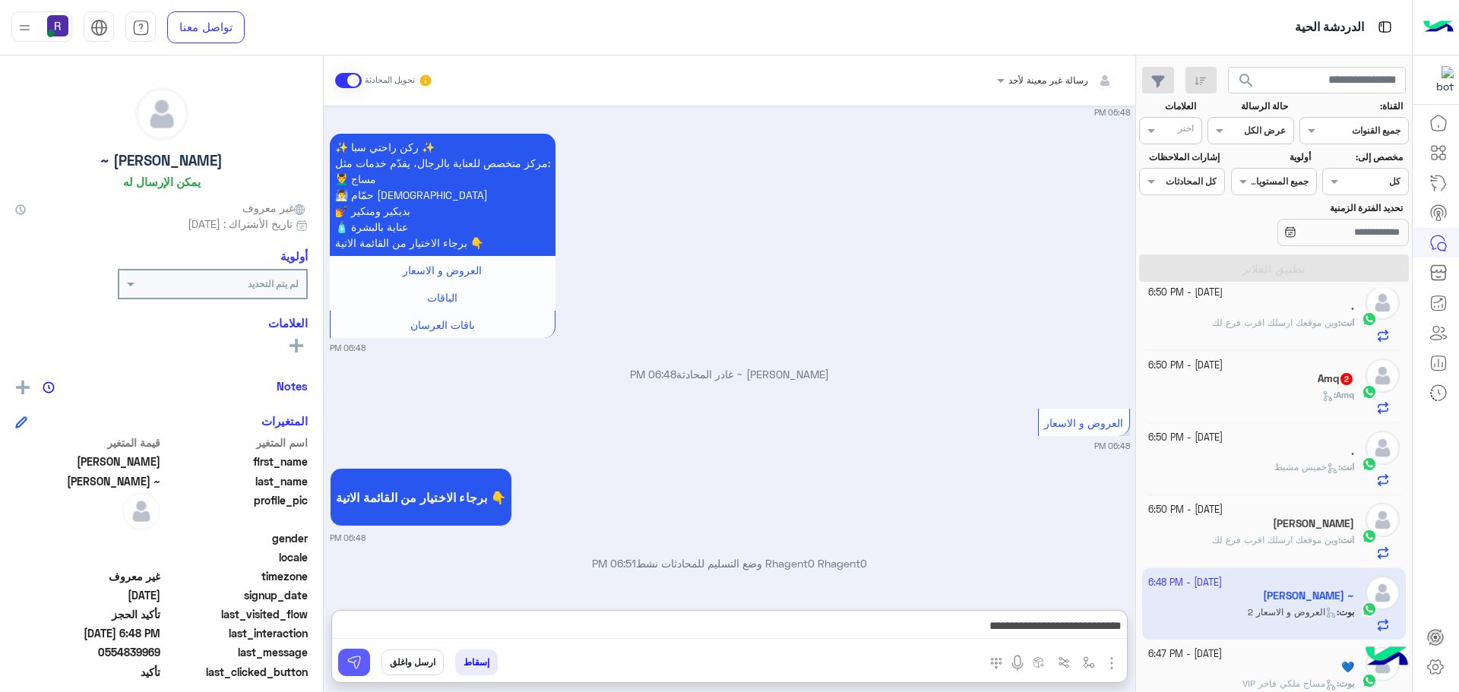
click at [363, 658] on button at bounding box center [354, 662] width 32 height 27
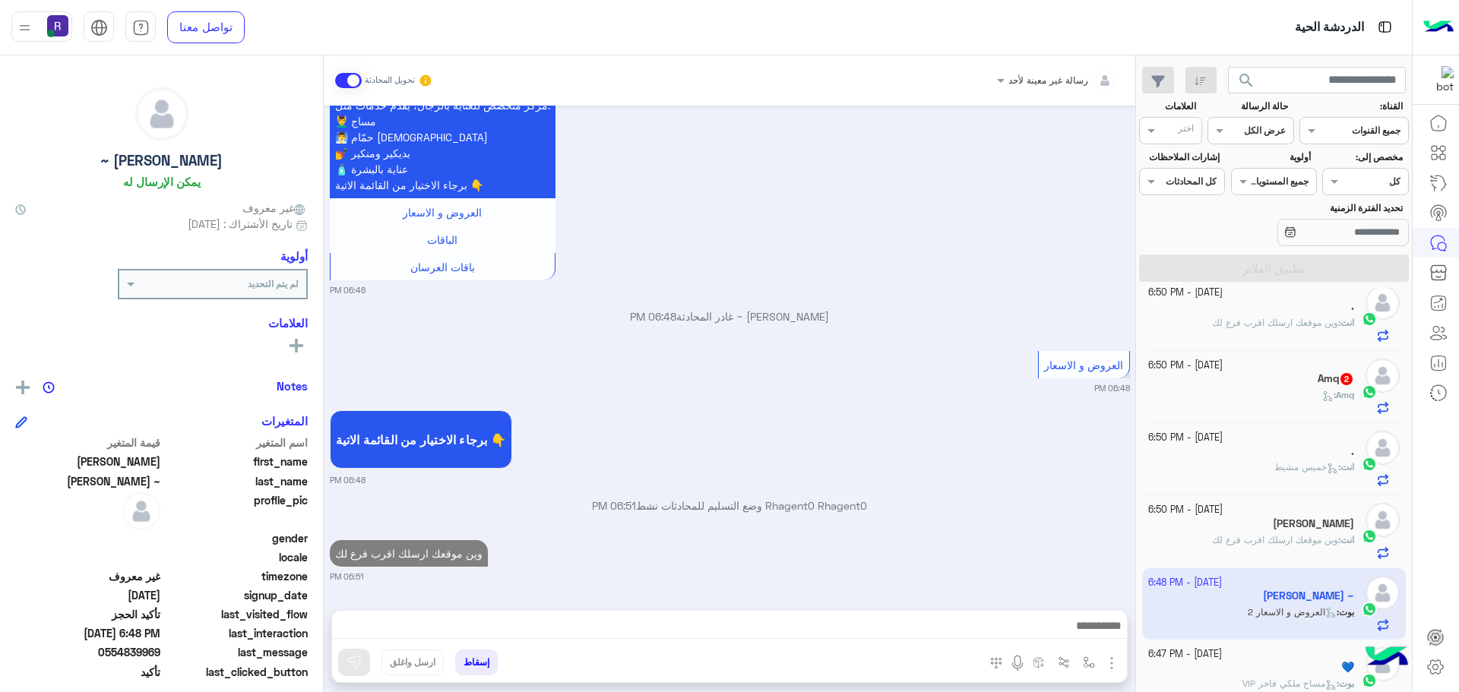
click at [1281, 401] on div "Amq :" at bounding box center [1251, 401] width 207 height 27
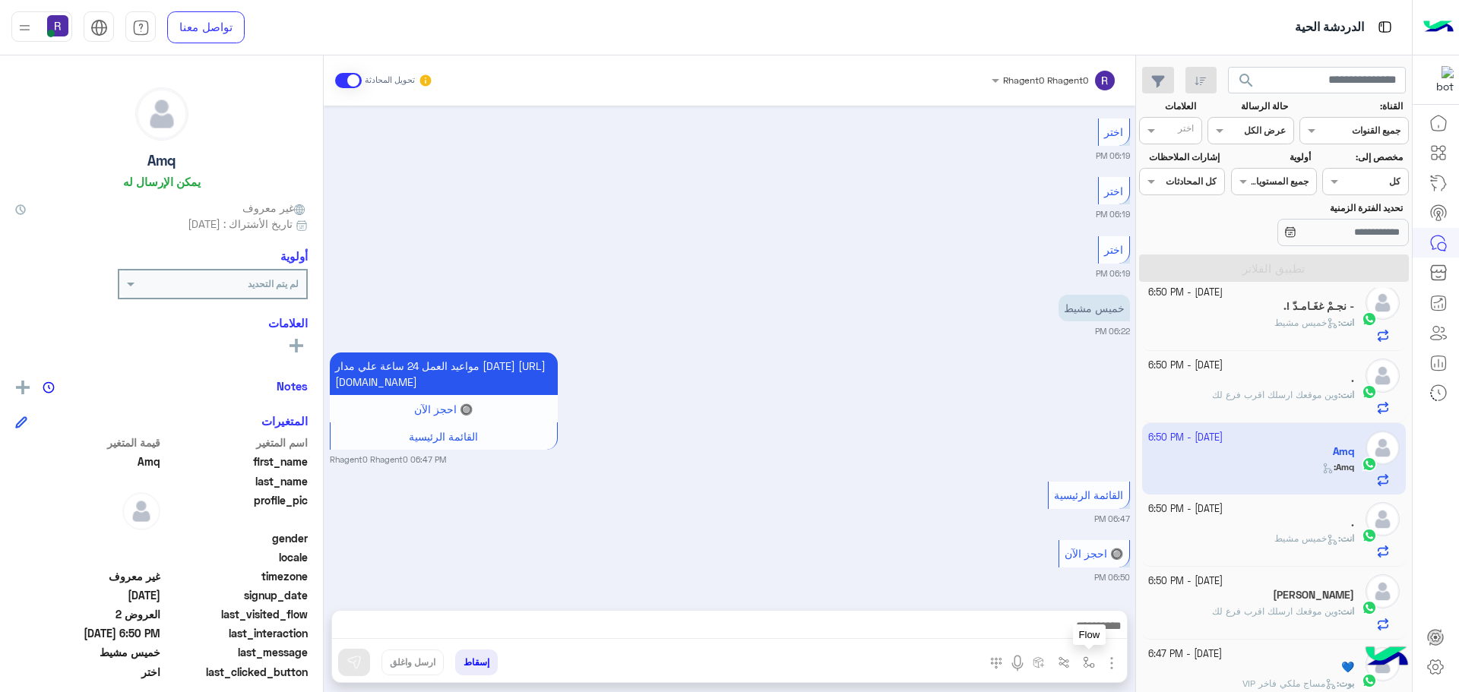
click at [1087, 665] on img "button" at bounding box center [1089, 662] width 12 height 12
click at [1058, 629] on input "text" at bounding box center [1055, 627] width 77 height 14
click at [1044, 571] on span "خميس مشيط" at bounding box center [1060, 565] width 66 height 14
type textarea "*********"
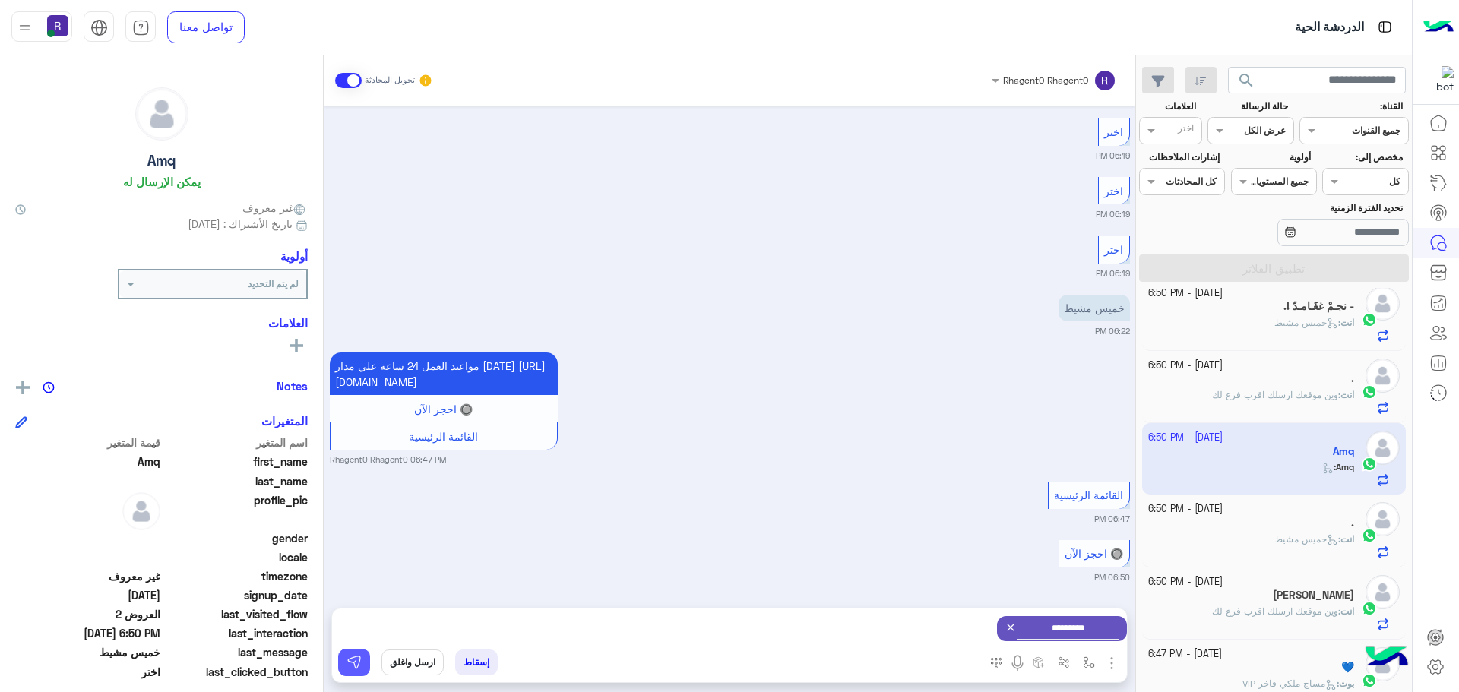
click at [355, 669] on img at bounding box center [353, 662] width 15 height 15
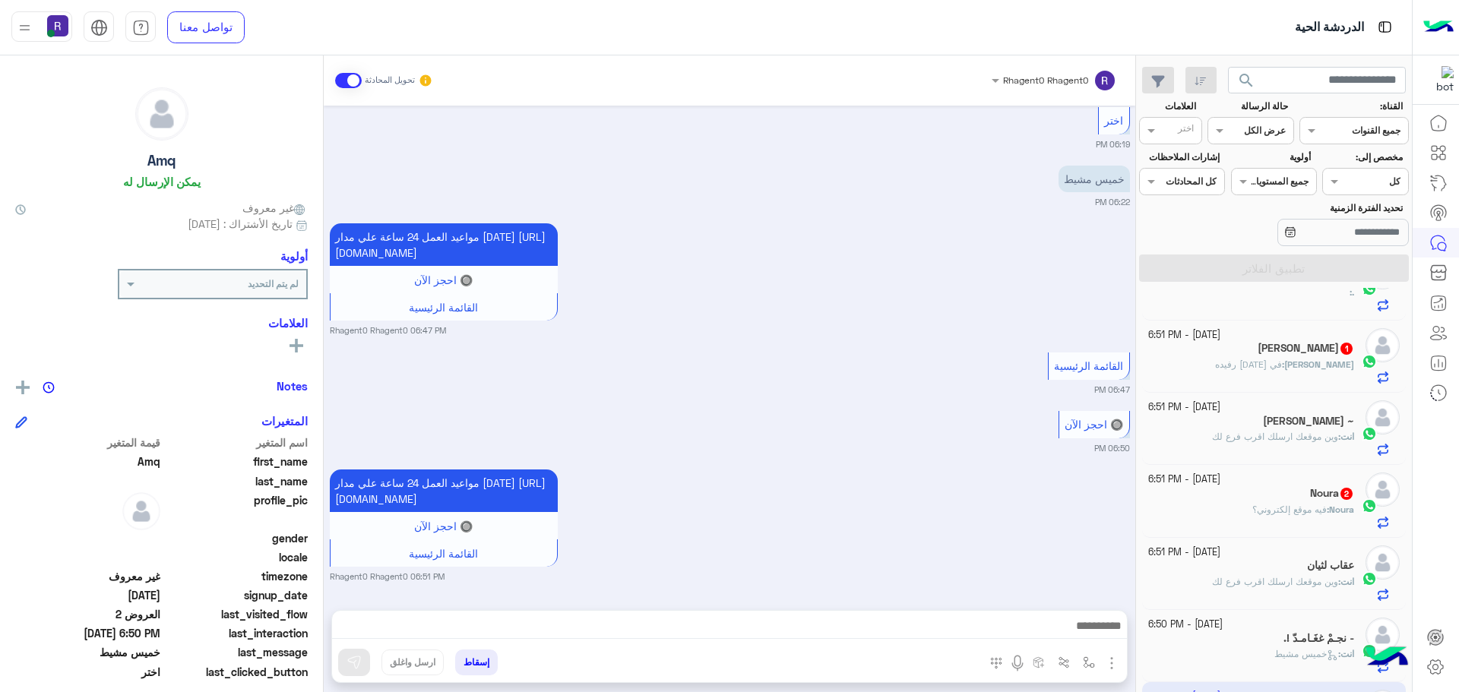
scroll to position [0, 0]
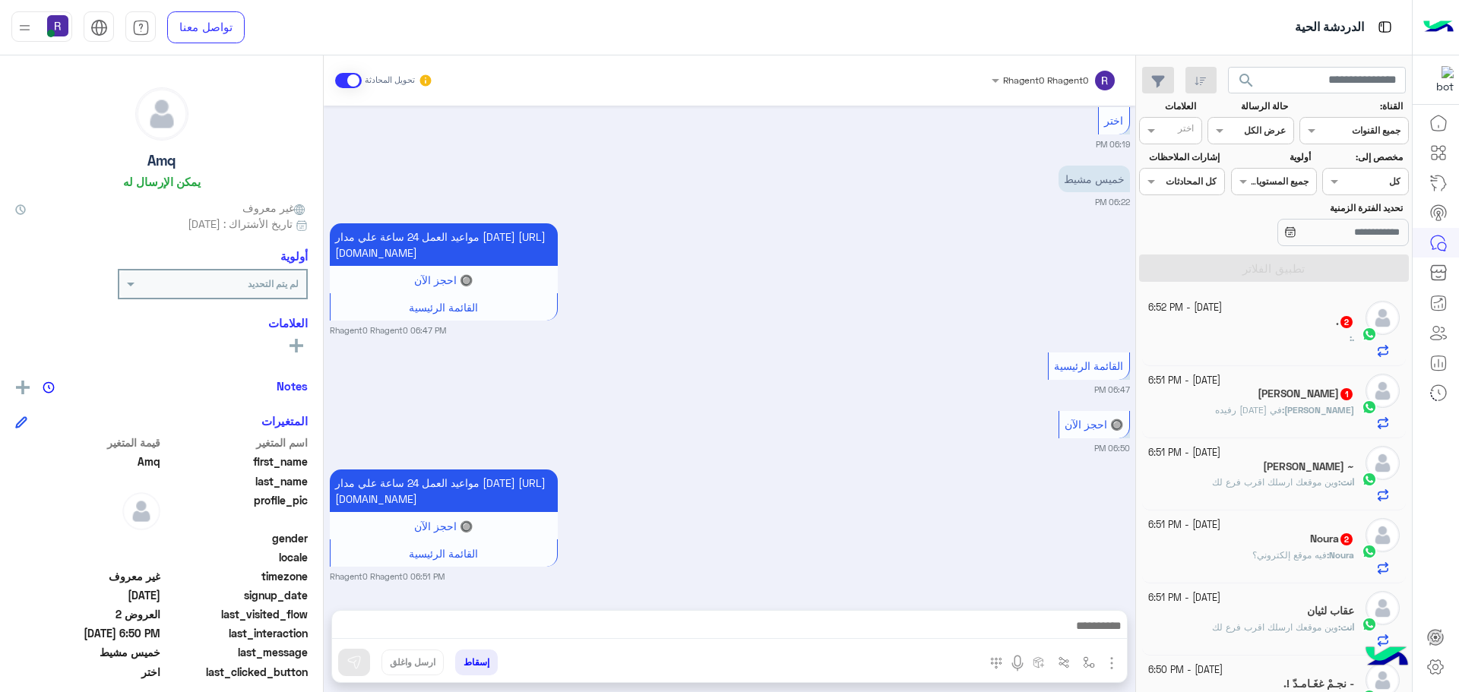
click at [1275, 552] on span "فيه موقع إلكتروني؟" at bounding box center [1289, 554] width 74 height 11
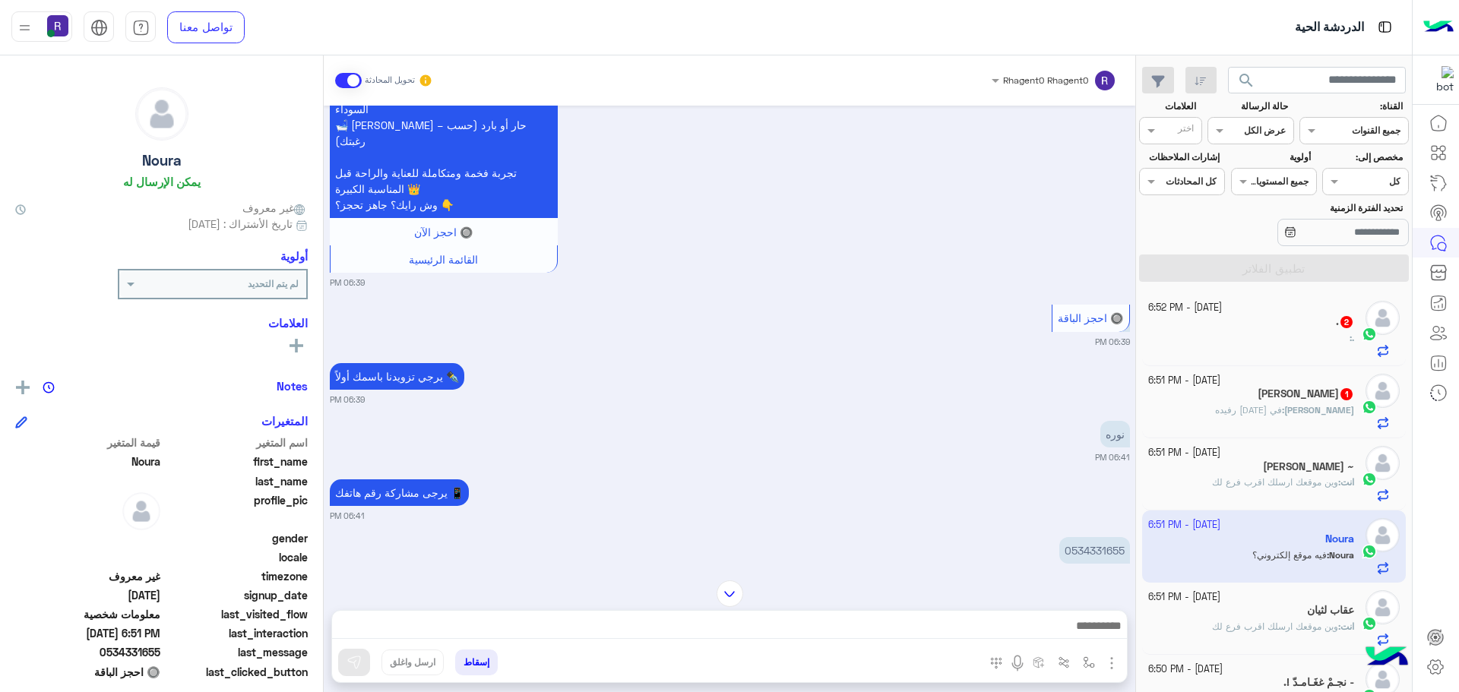
scroll to position [2011, 0]
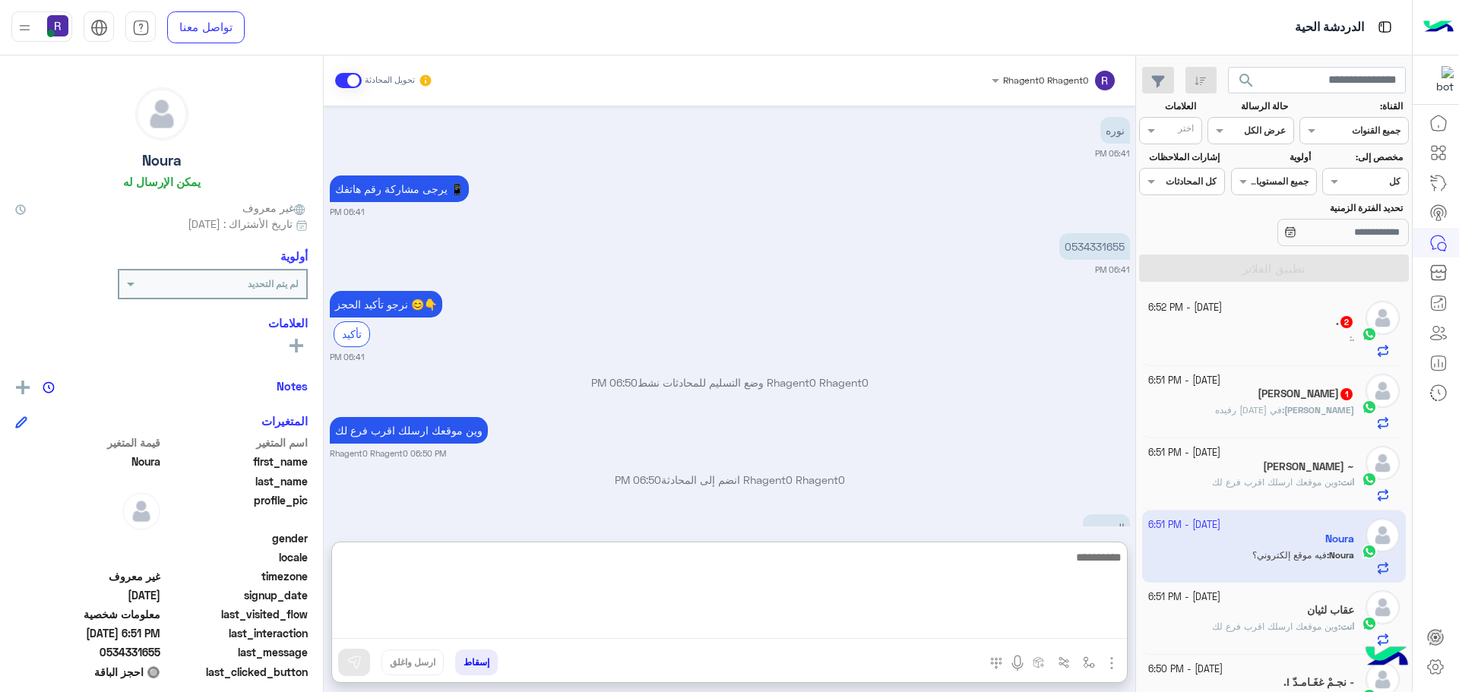
click at [622, 621] on textarea at bounding box center [729, 593] width 795 height 91
type textarea "**********"
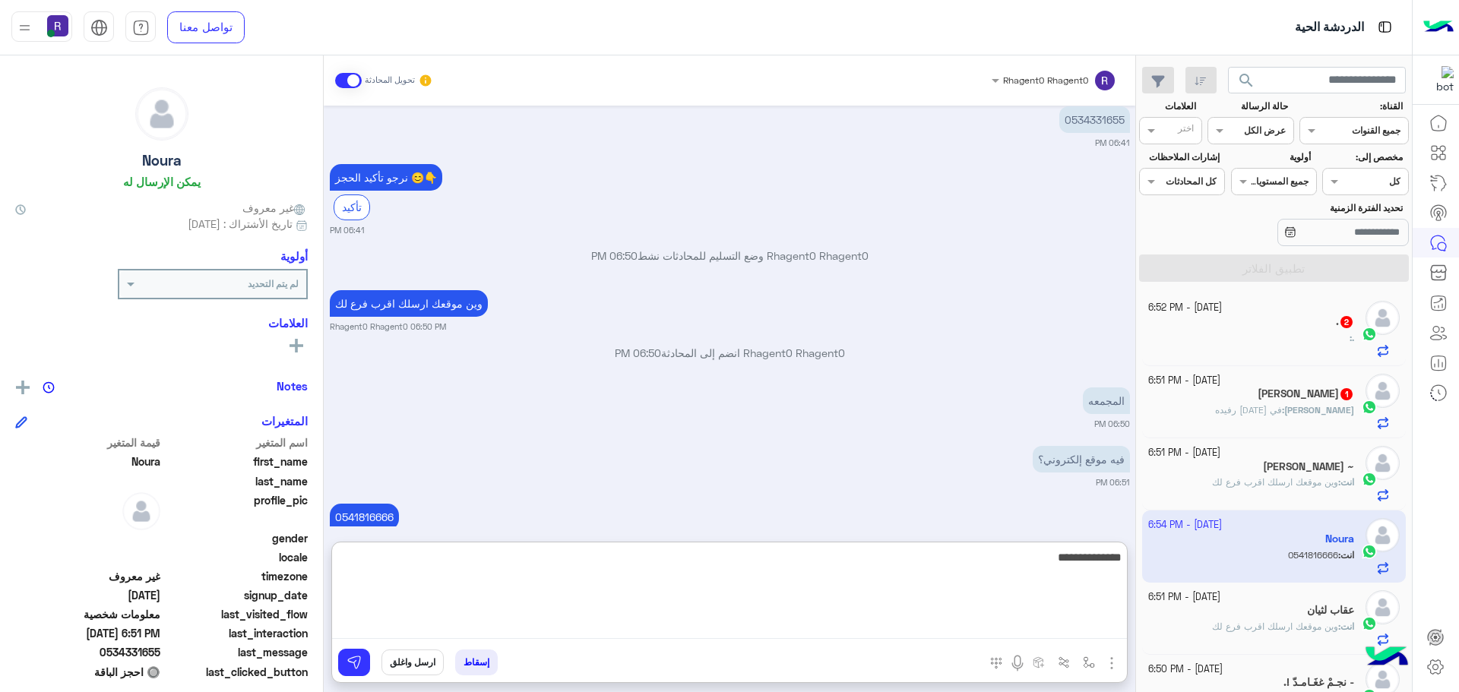
type textarea "**********"
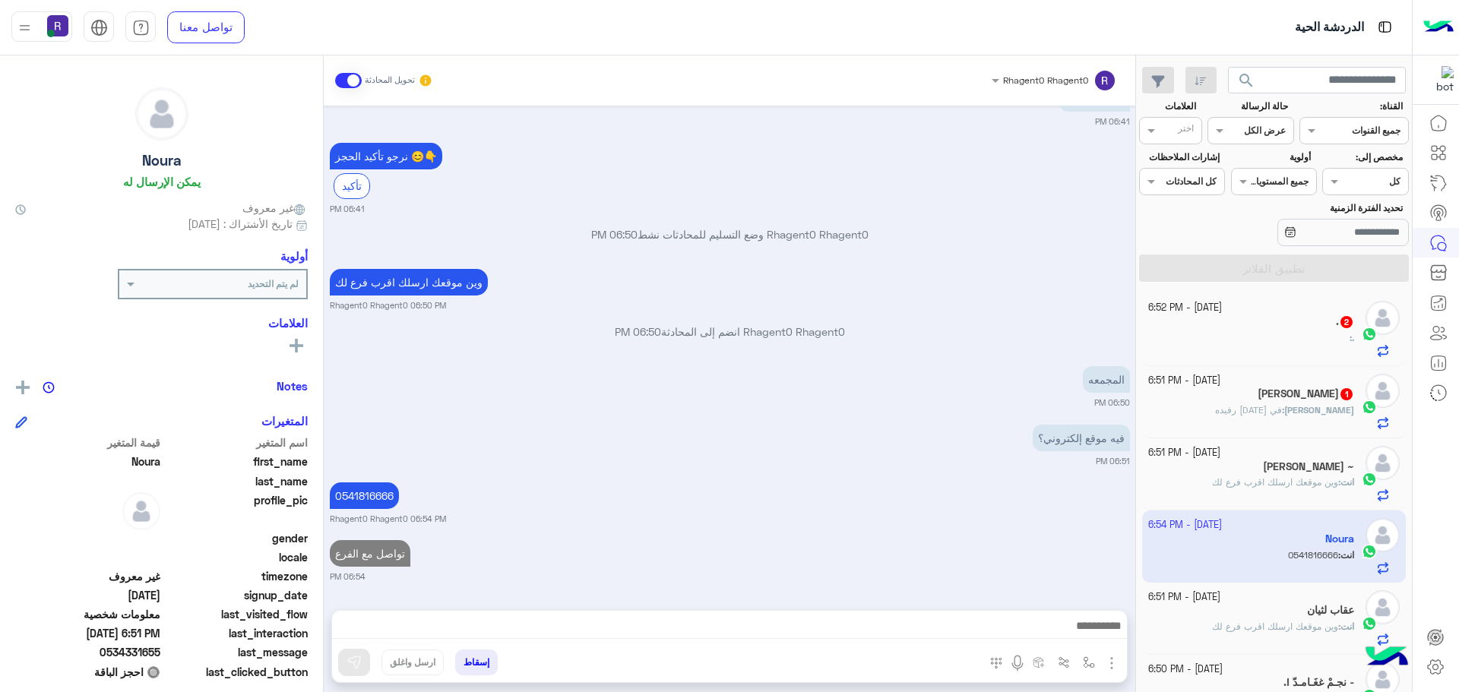
click at [764, 436] on div "Oct 13, 2025 أهلاً Noura 👋 شكرًا لتواصلك مع ركن راحتي! وش حاب نساعدك فيه اليوم؟…" at bounding box center [729, 350] width 811 height 489
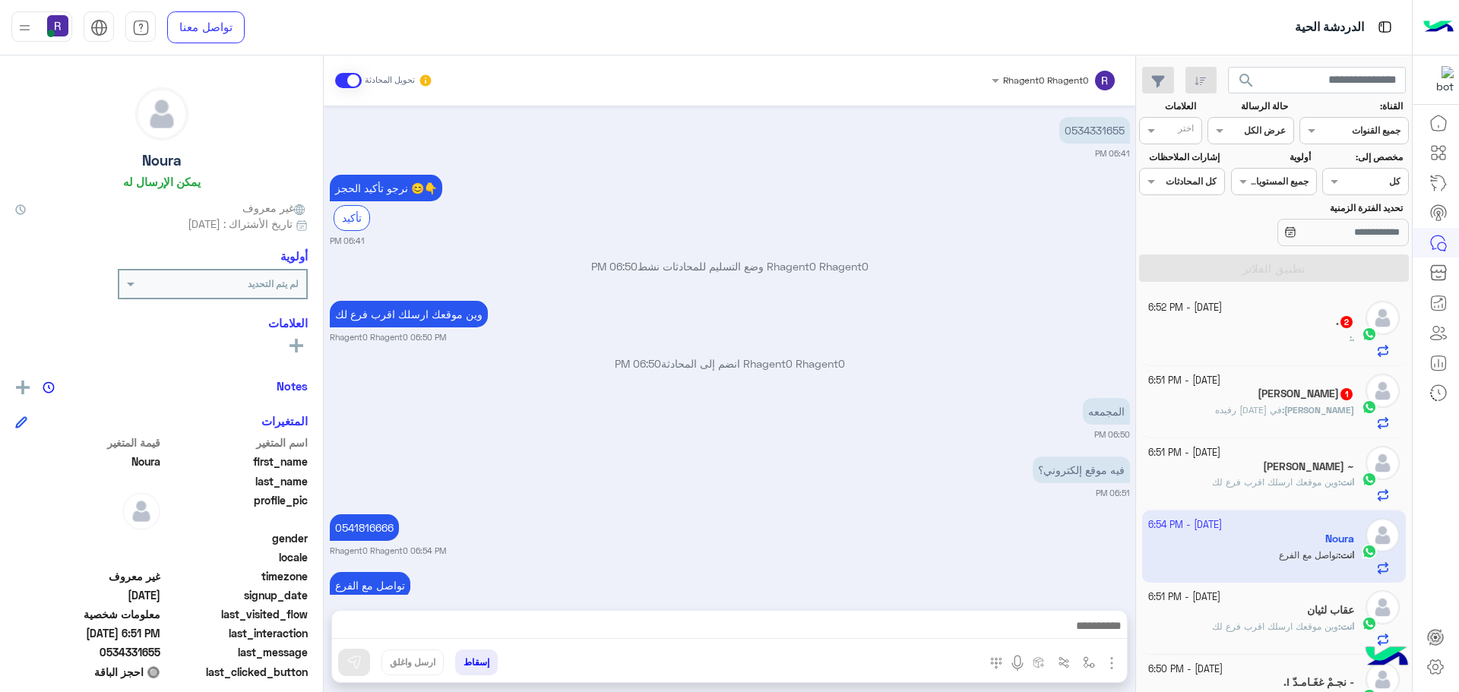
click at [1282, 410] on span "في احد رفيده" at bounding box center [1248, 409] width 67 height 11
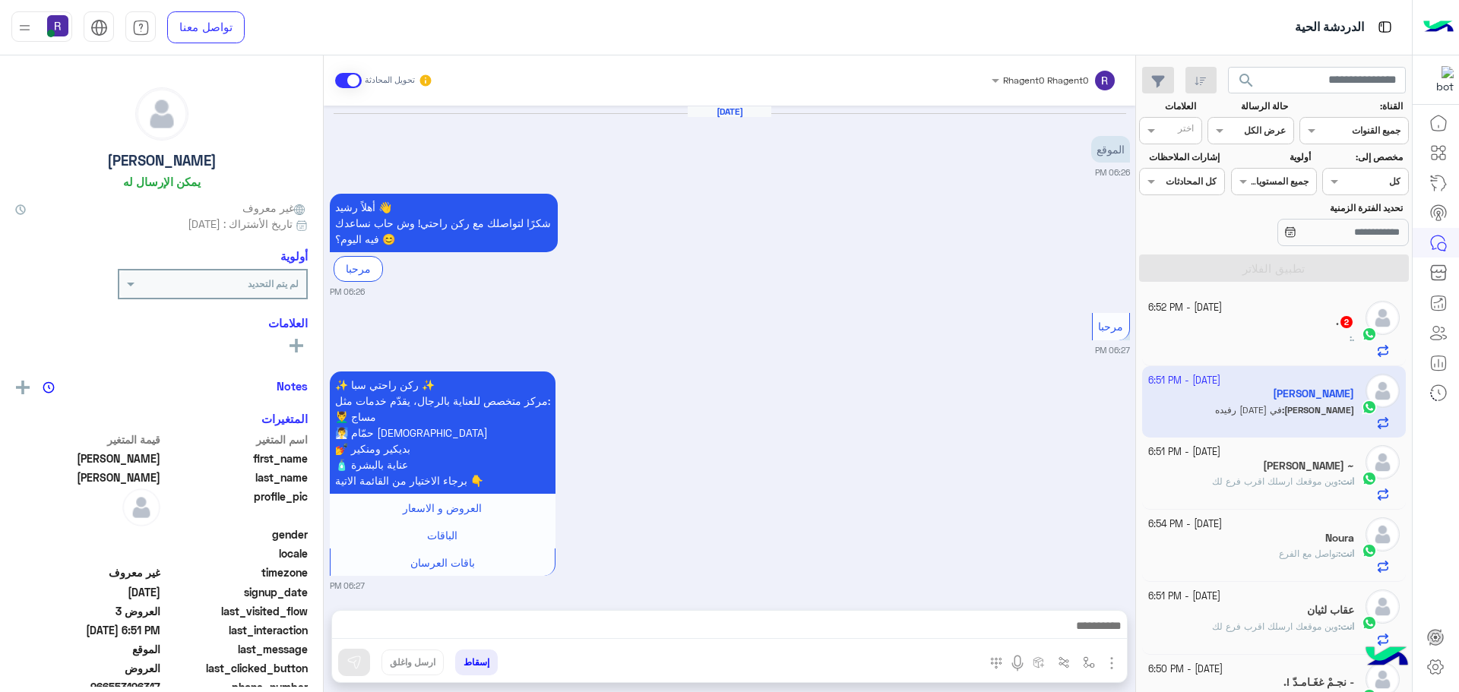
scroll to position [936, 0]
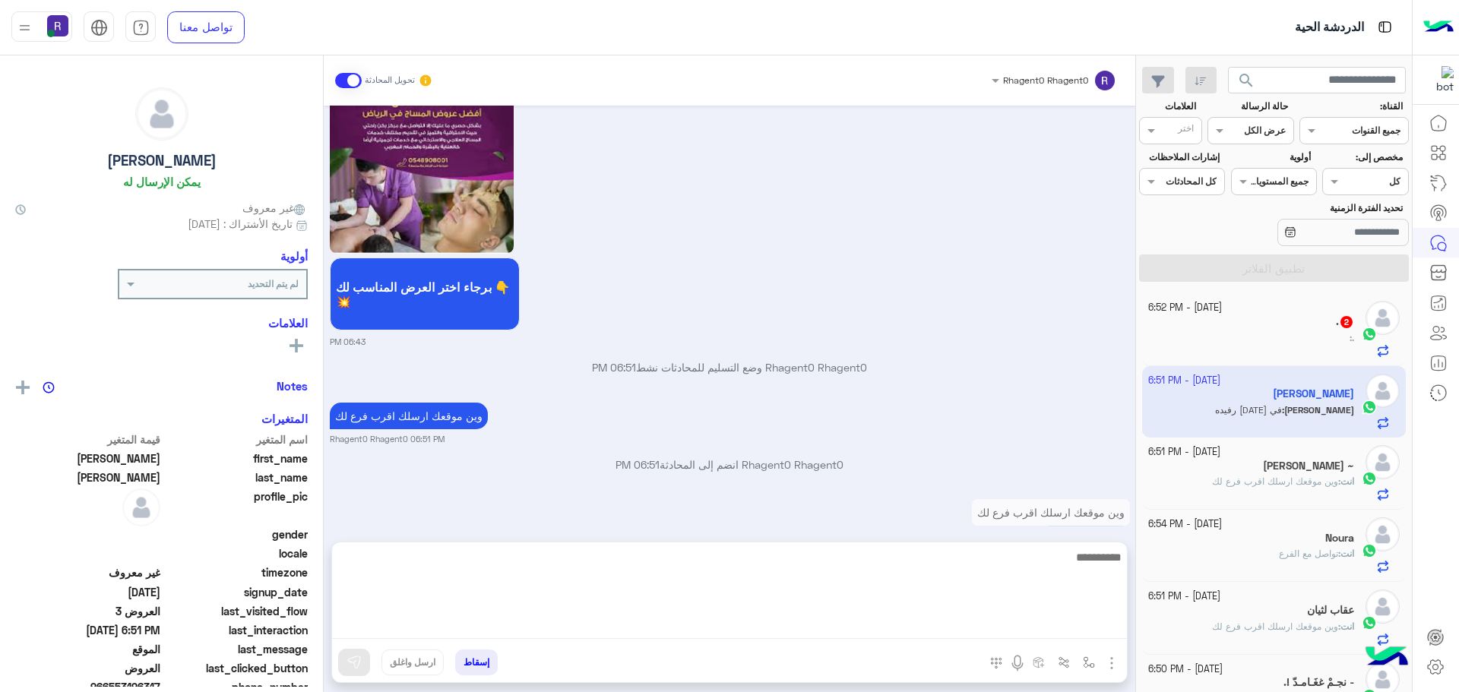
click at [671, 620] on textarea at bounding box center [729, 593] width 795 height 91
type textarea "**"
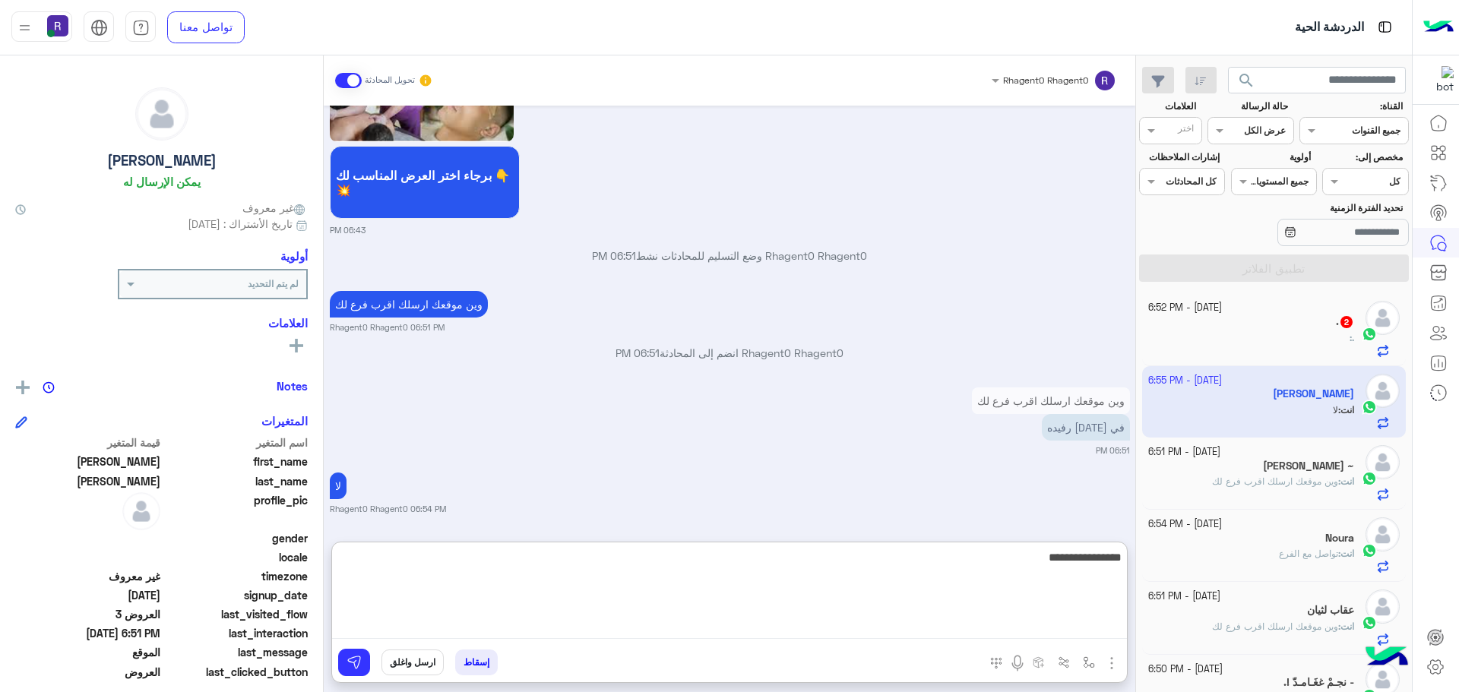
type textarea "**********"
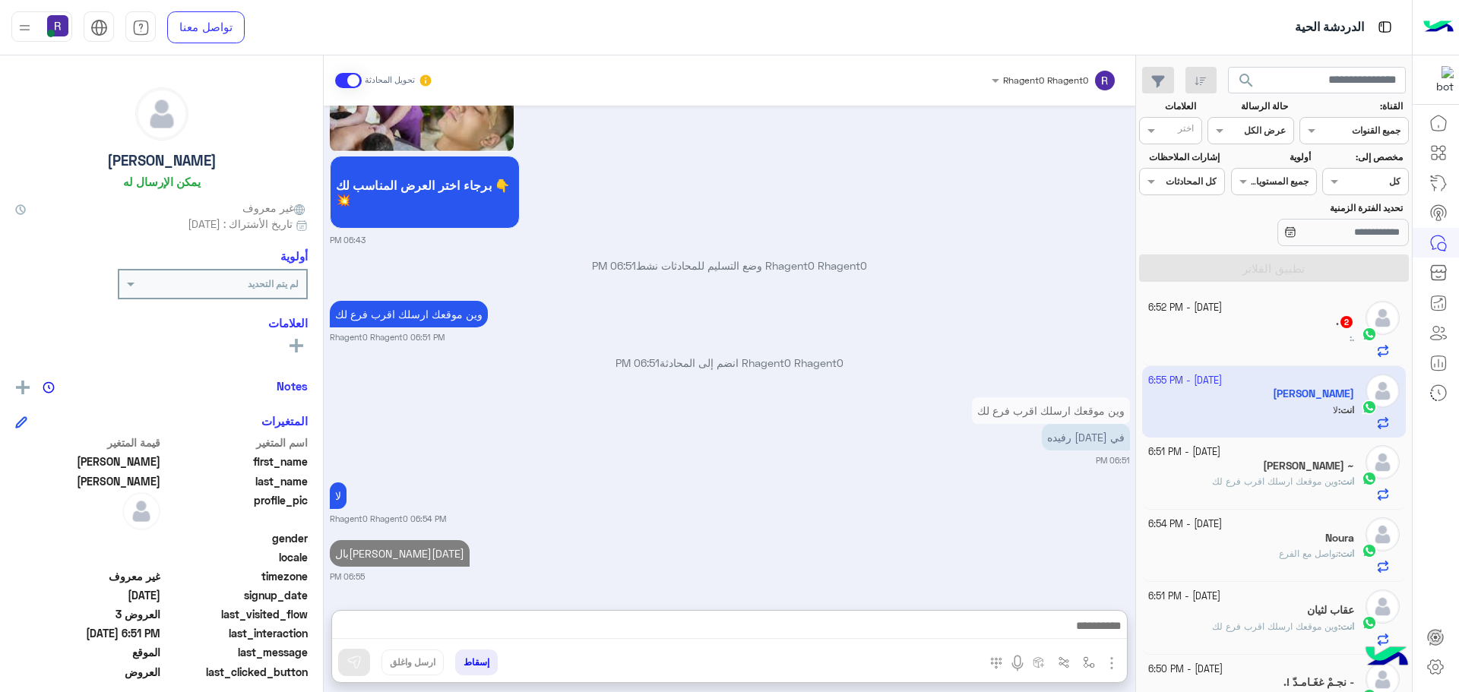
click at [1229, 334] on div ". :" at bounding box center [1251, 344] width 207 height 27
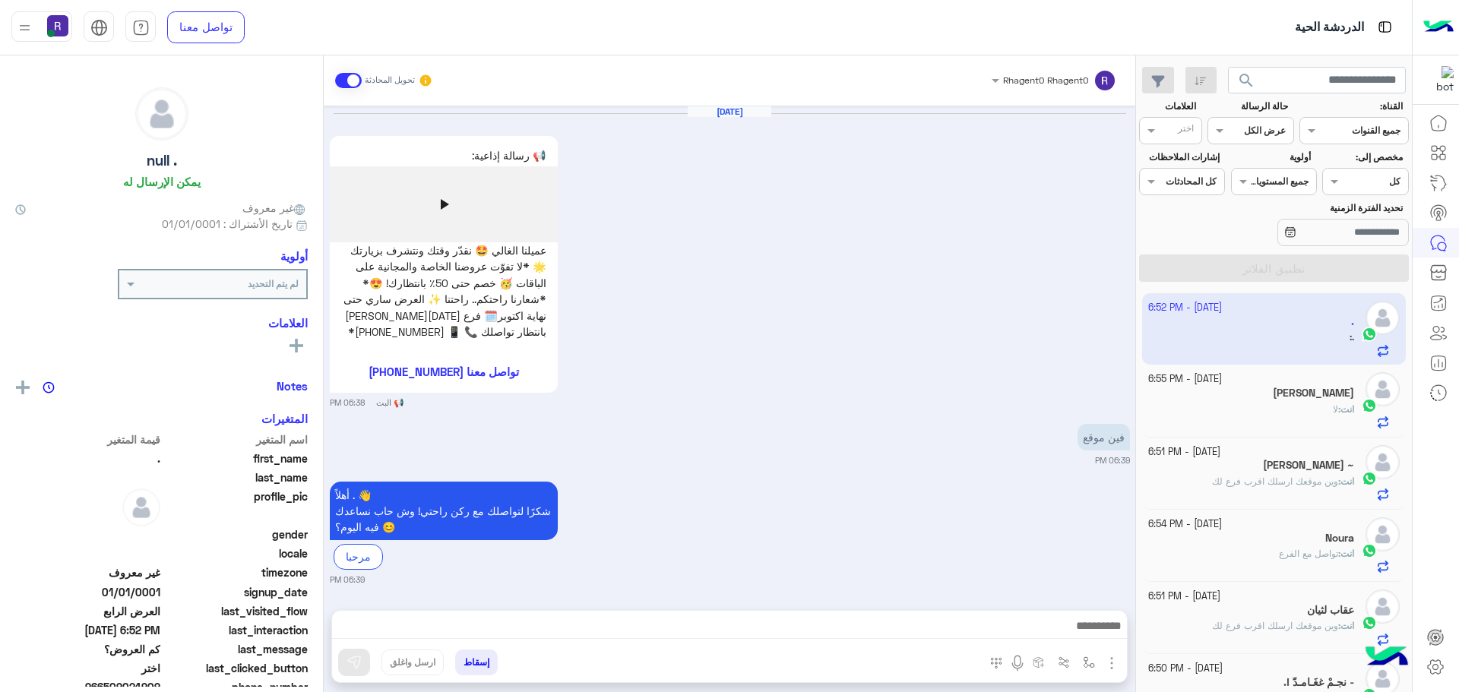
scroll to position [1206, 0]
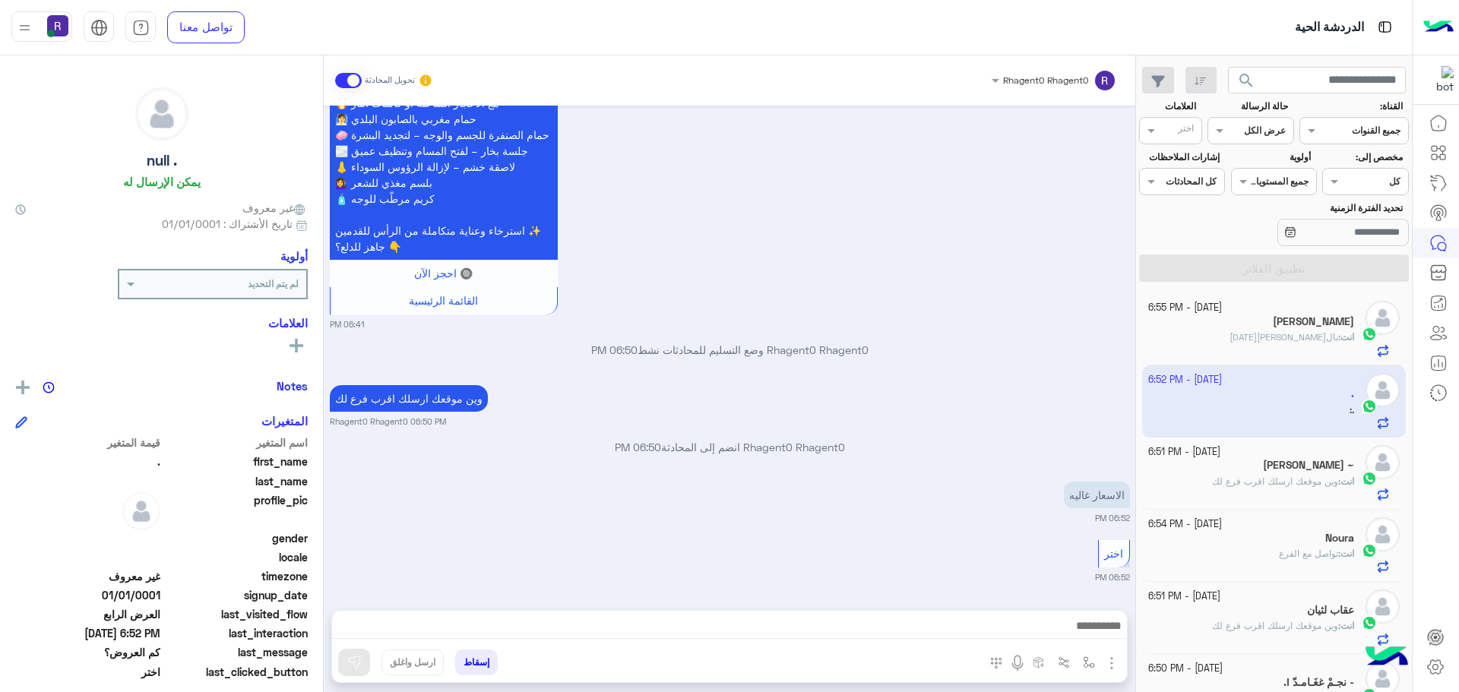
click at [1279, 553] on span "تواصل مع الفرع" at bounding box center [1308, 553] width 59 height 11
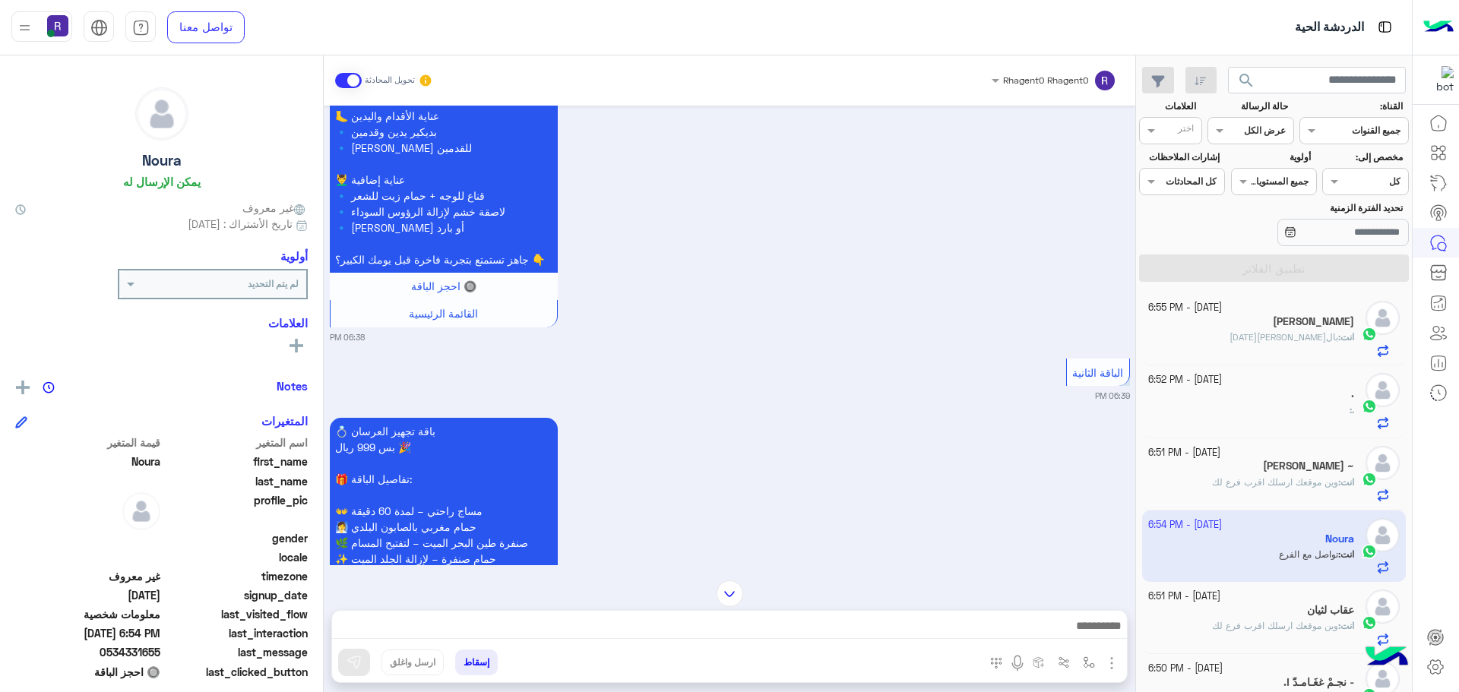
scroll to position [1444, 0]
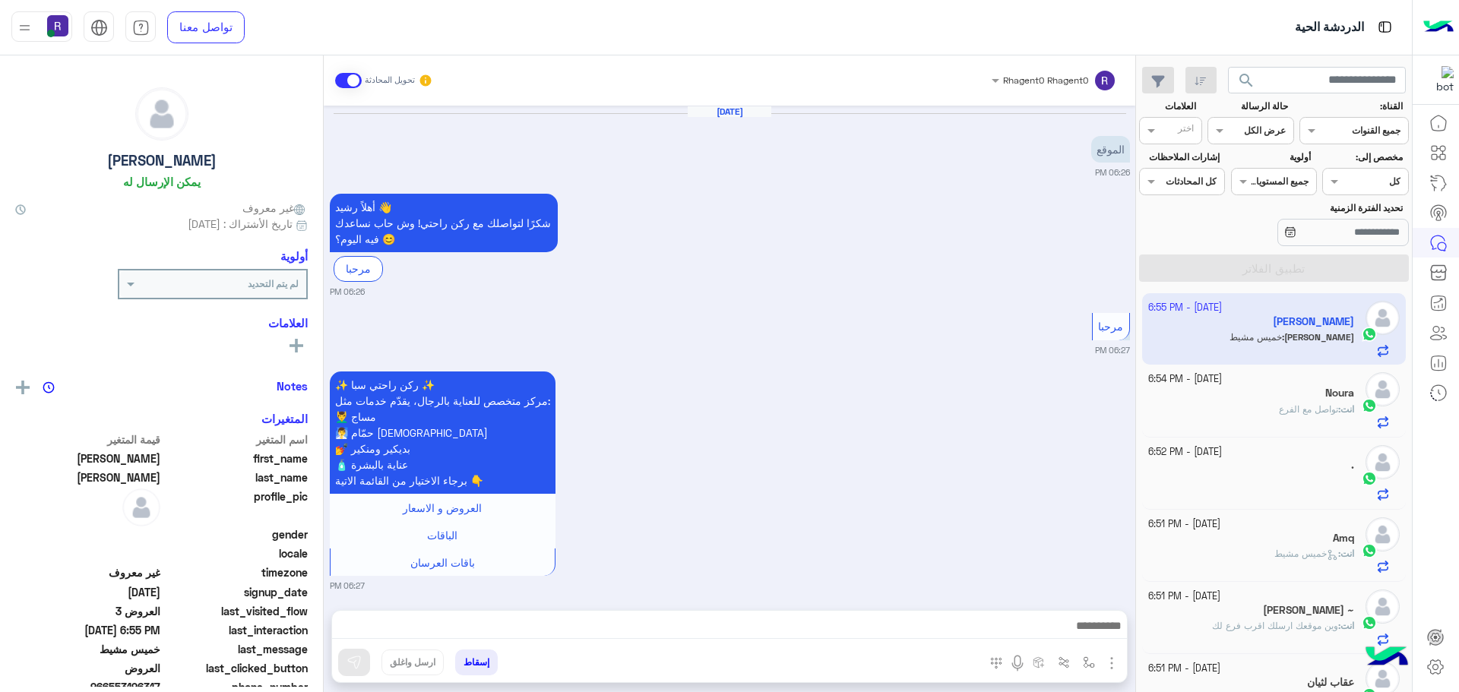
scroll to position [3549, 0]
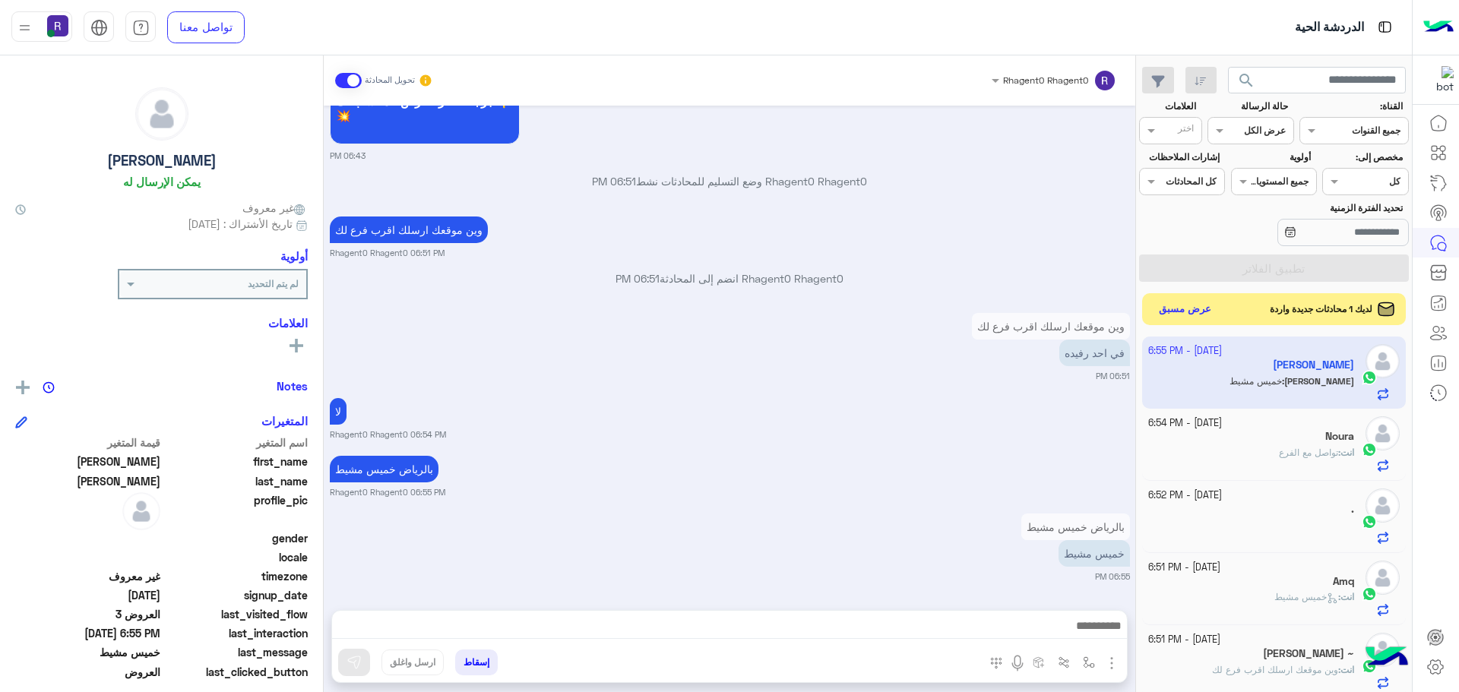
click at [1189, 315] on button "عرض مسبق" at bounding box center [1185, 309] width 64 height 21
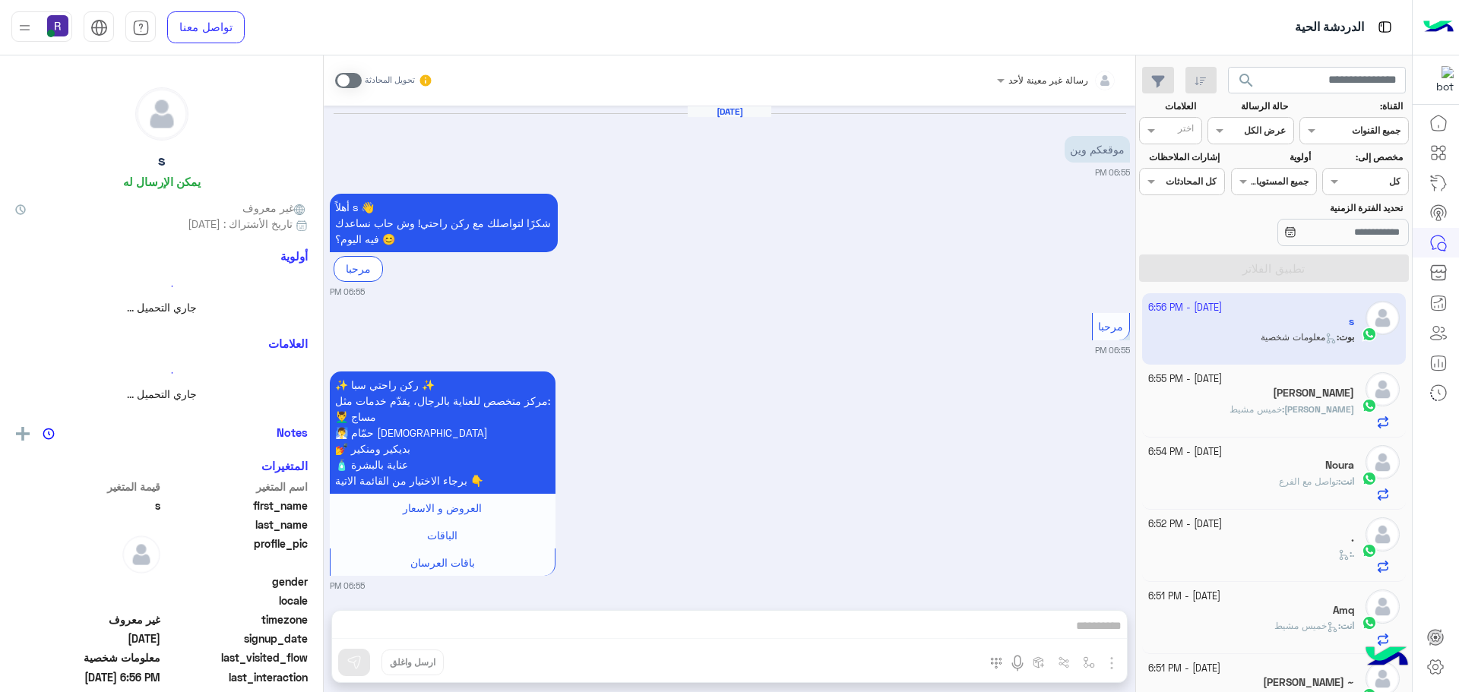
scroll to position [706, 0]
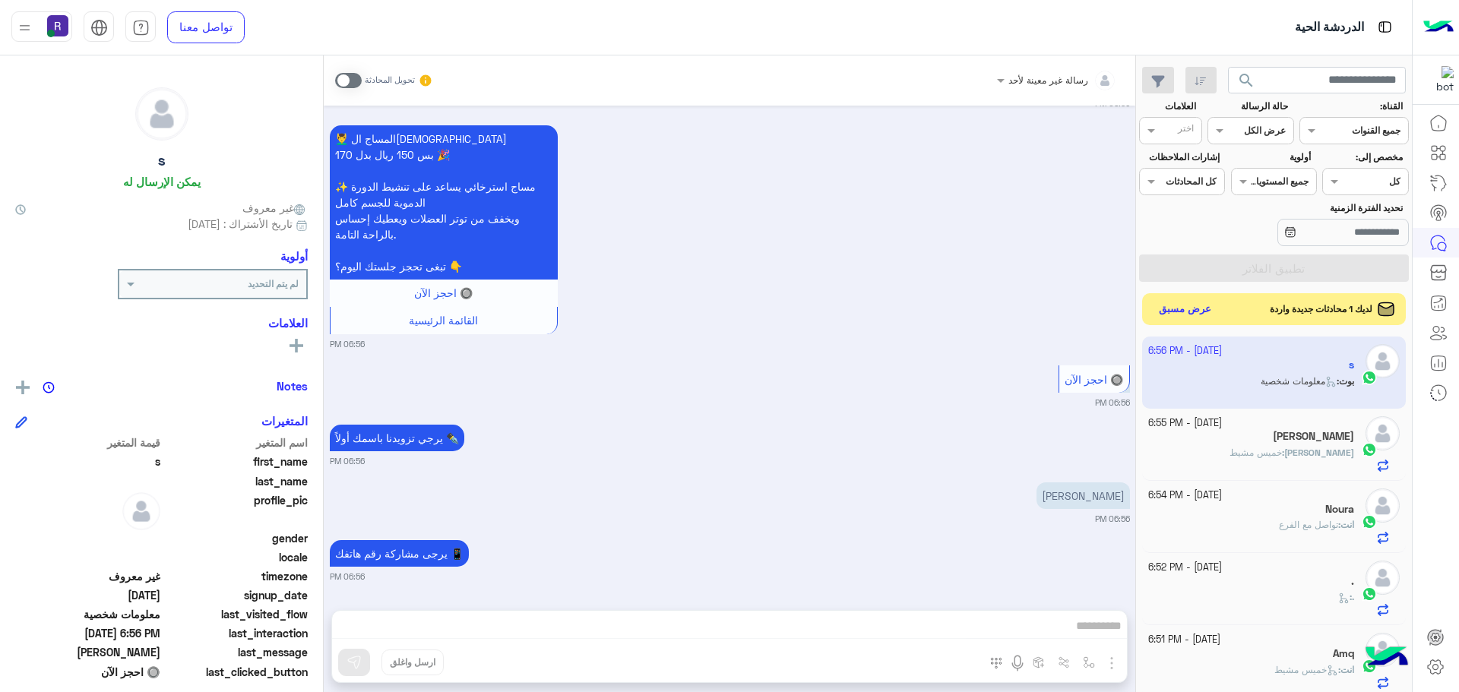
click at [1185, 308] on button "عرض مسبق" at bounding box center [1185, 309] width 64 height 21
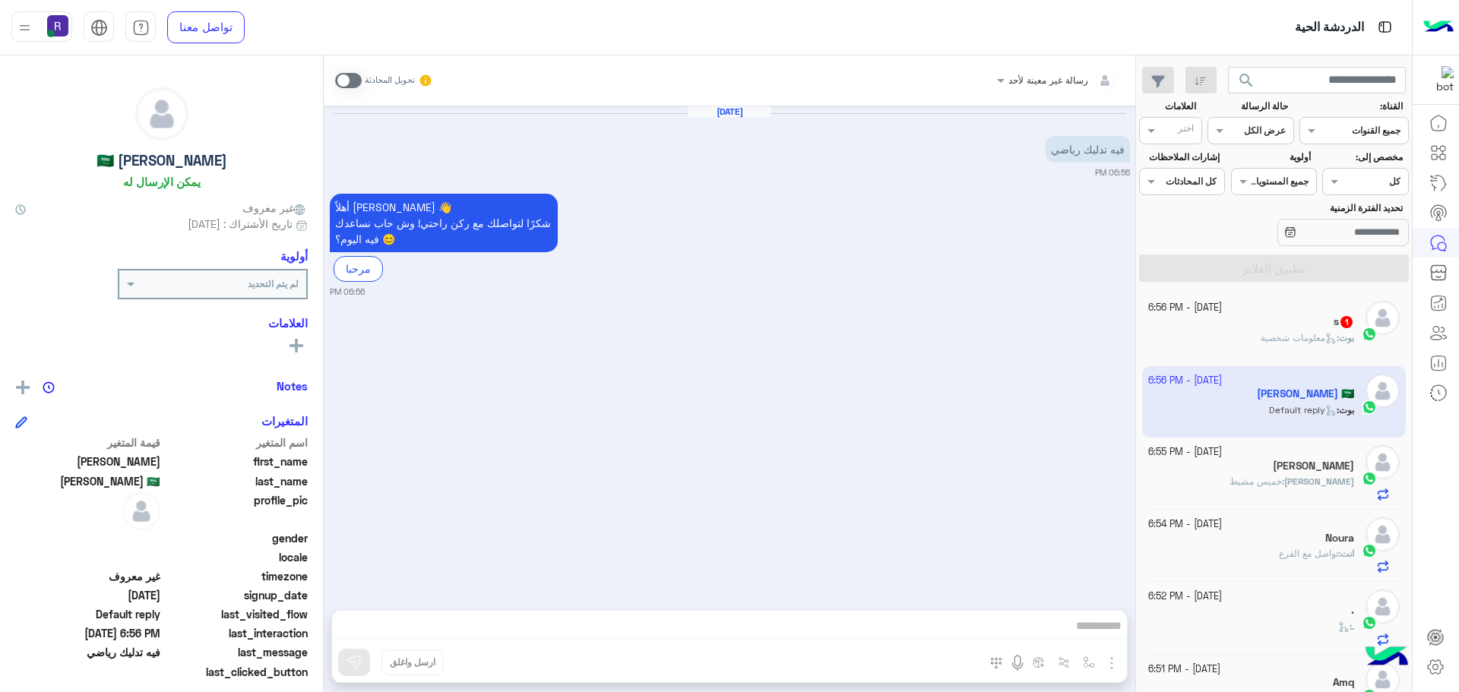
click at [353, 75] on span at bounding box center [348, 80] width 27 height 15
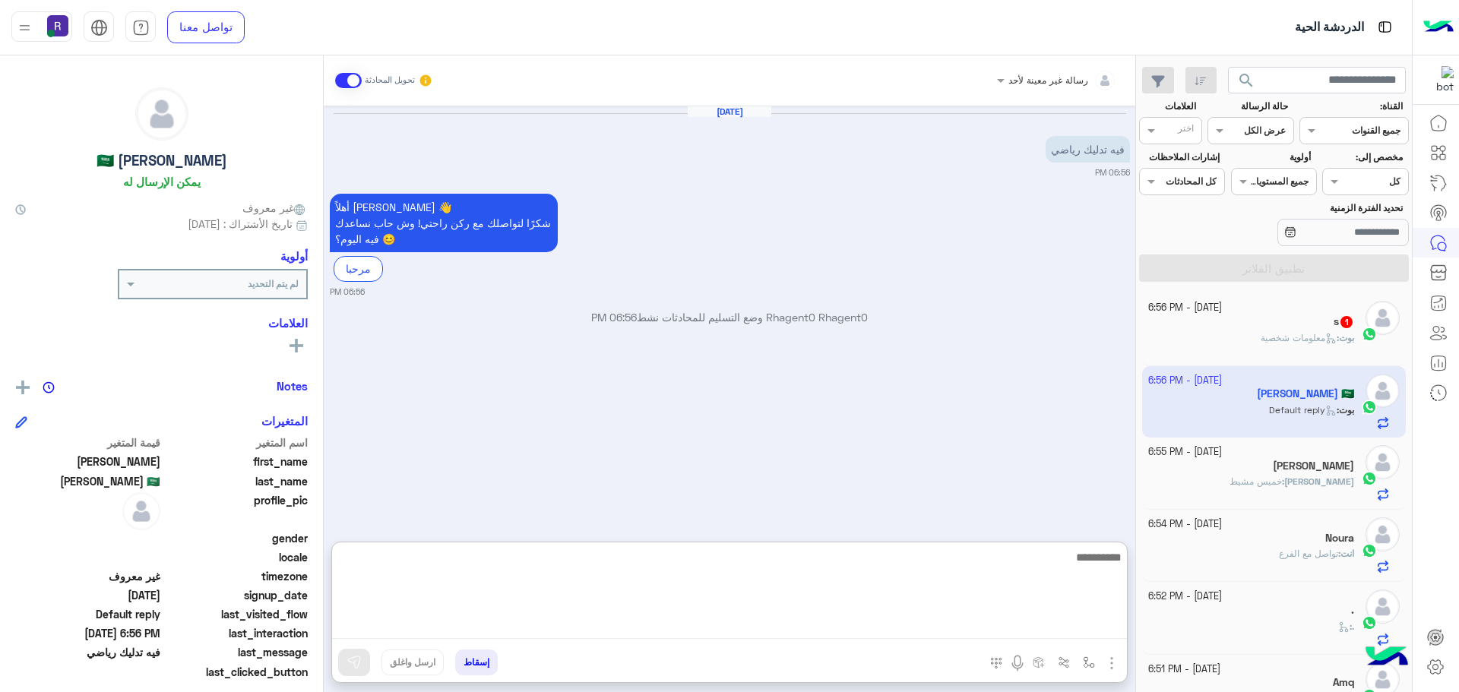
paste textarea "**********"
type textarea "**********"
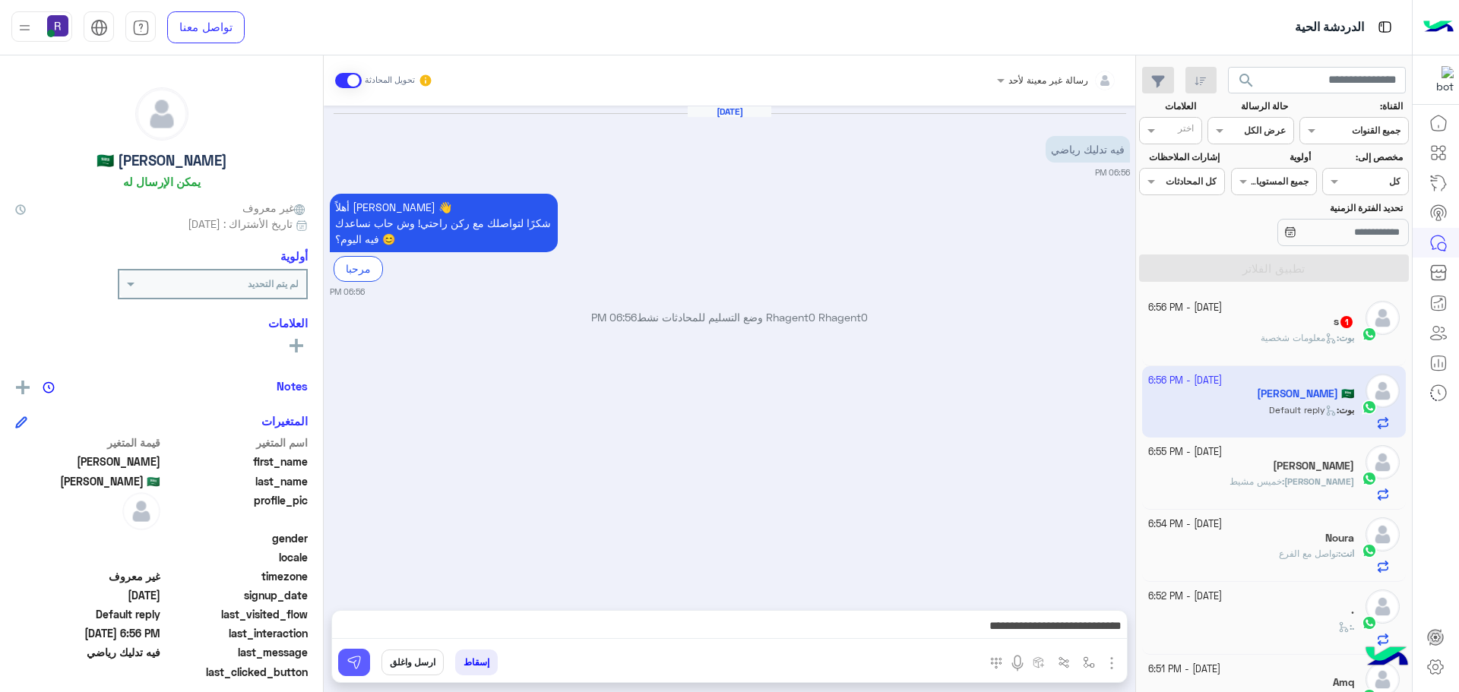
click at [356, 670] on button at bounding box center [354, 662] width 32 height 27
click at [1245, 337] on div "بوت : تأكيد الحجز" at bounding box center [1251, 344] width 207 height 27
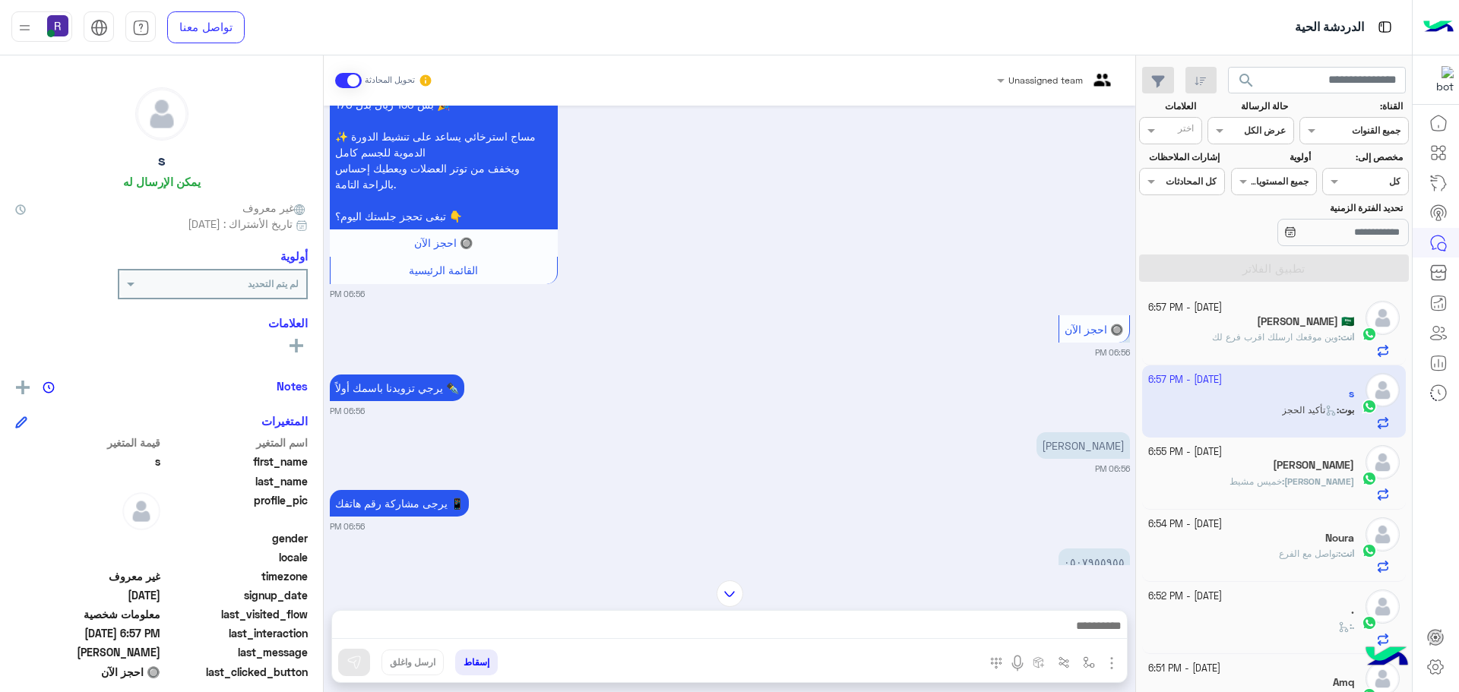
scroll to position [1121, 0]
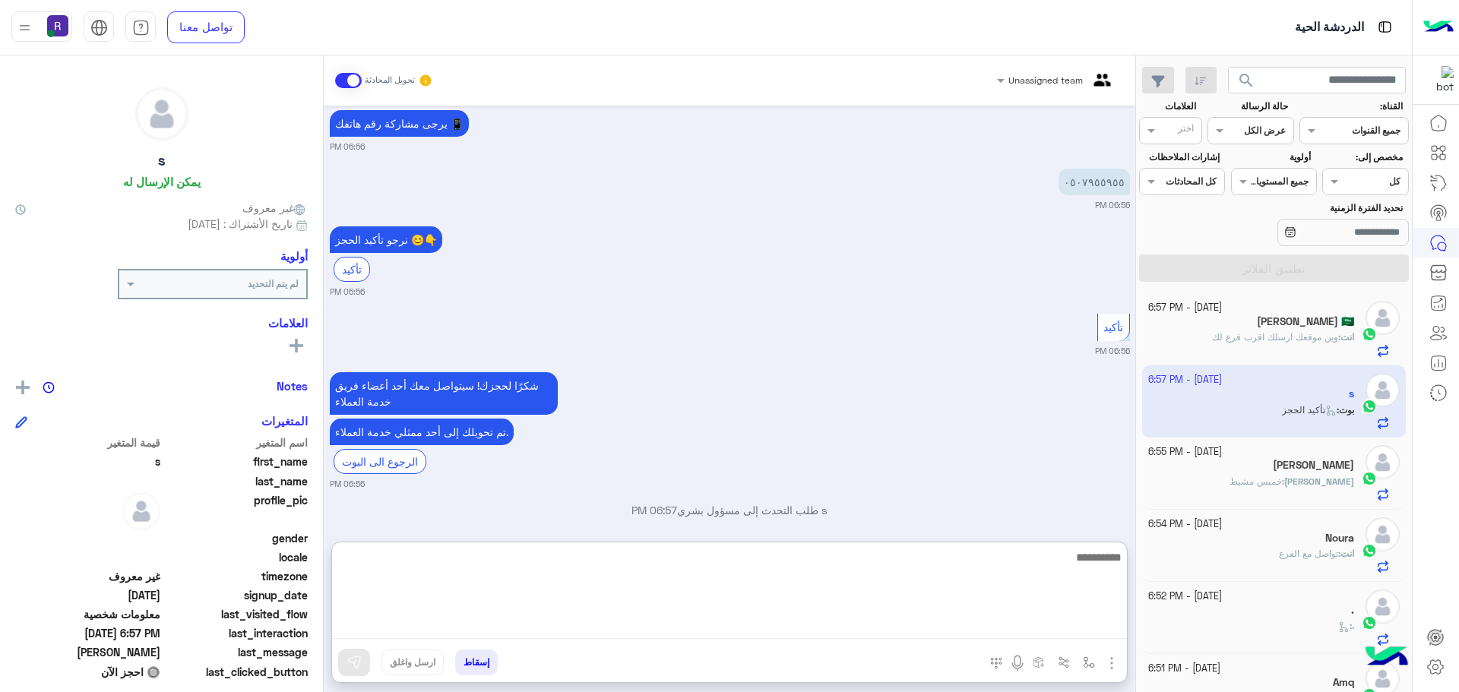
paste textarea "**********"
type textarea "**********"
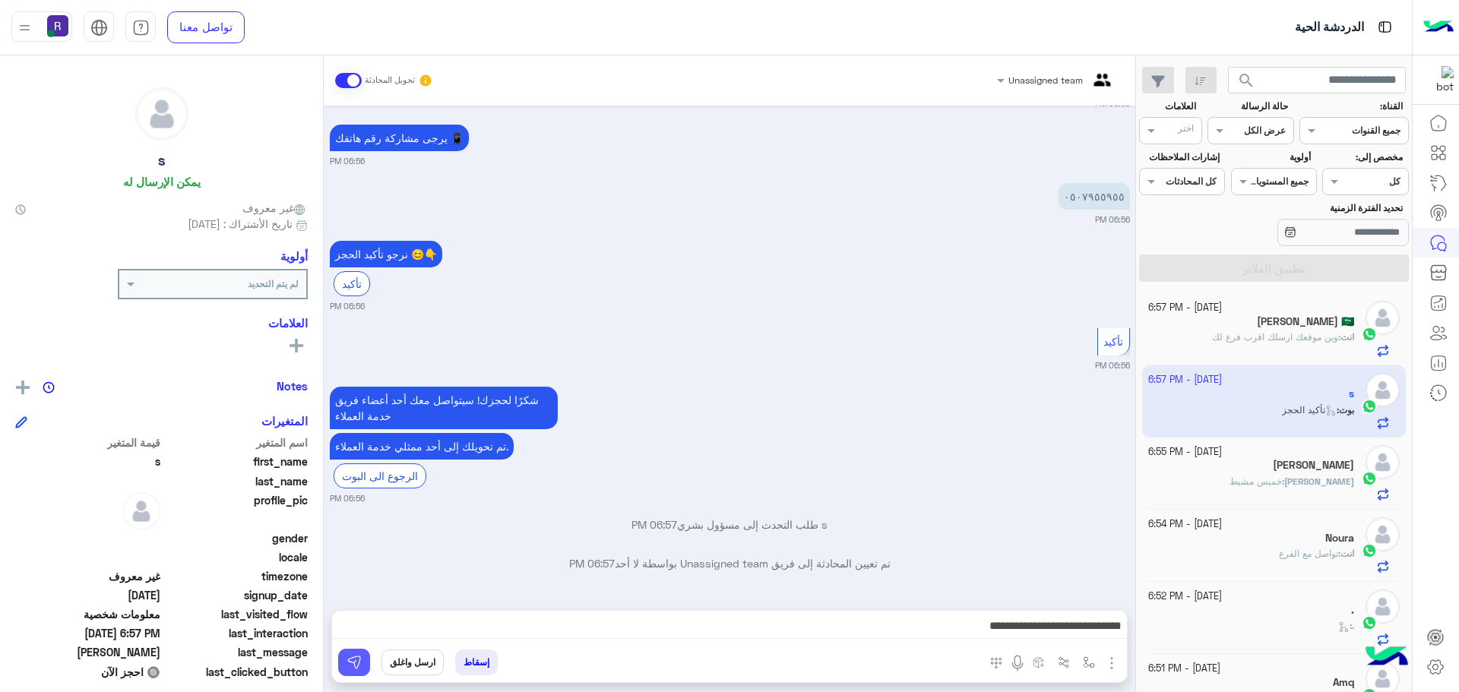
click at [350, 663] on img at bounding box center [353, 662] width 15 height 15
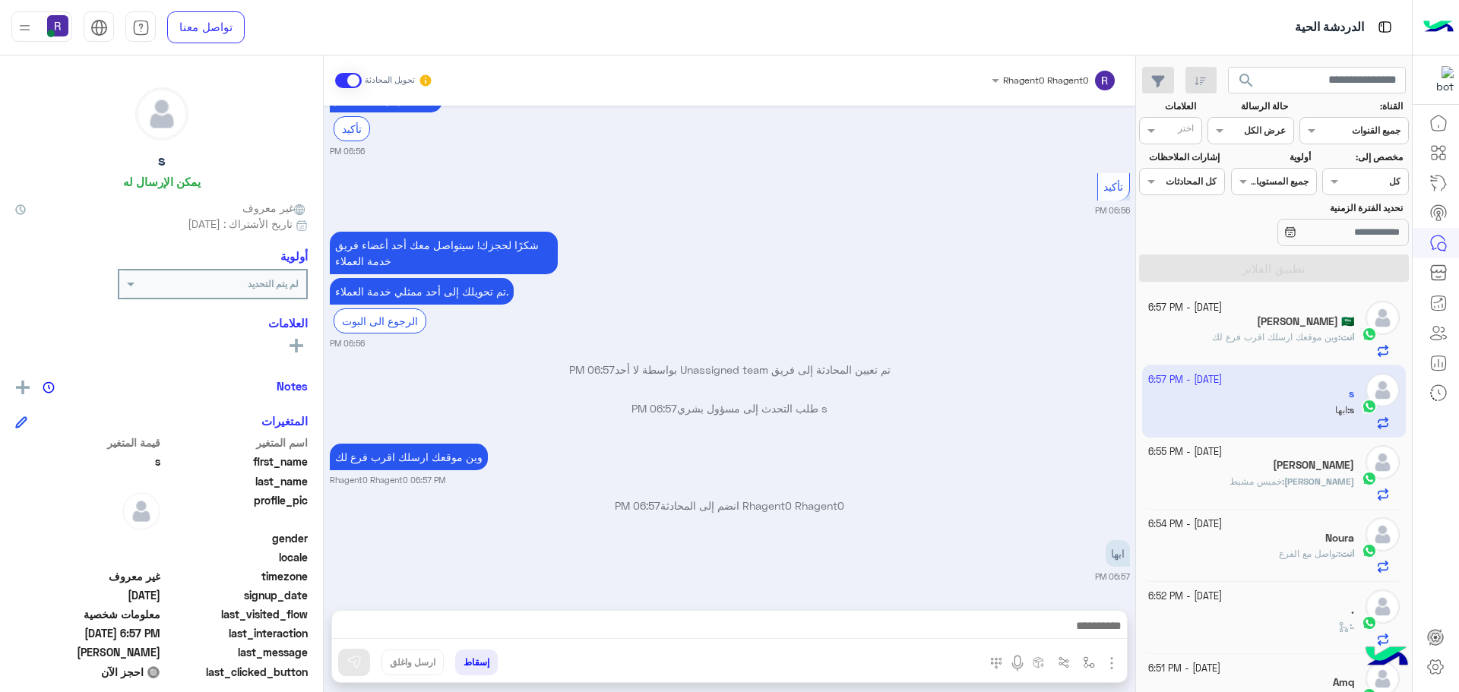
scroll to position [1610, 0]
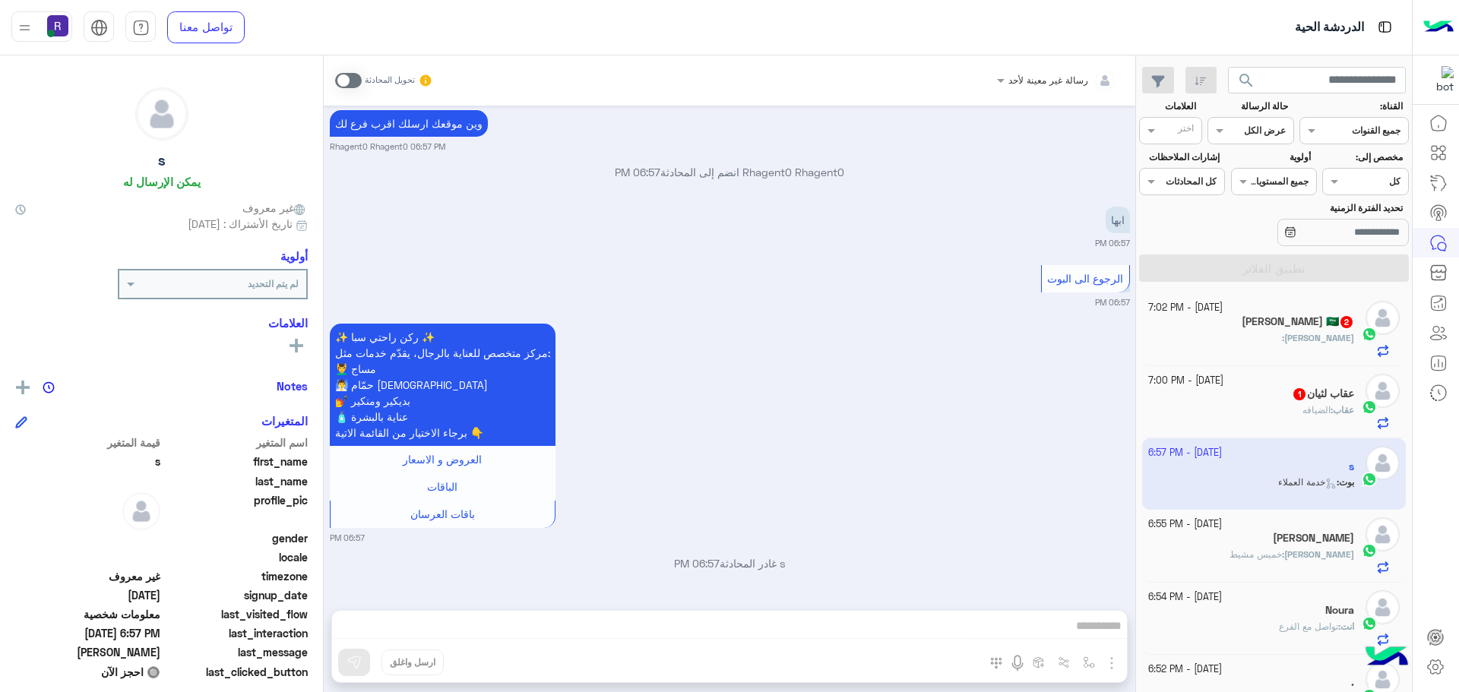
click at [1241, 402] on div "عقاب لثيان 1" at bounding box center [1251, 395] width 207 height 16
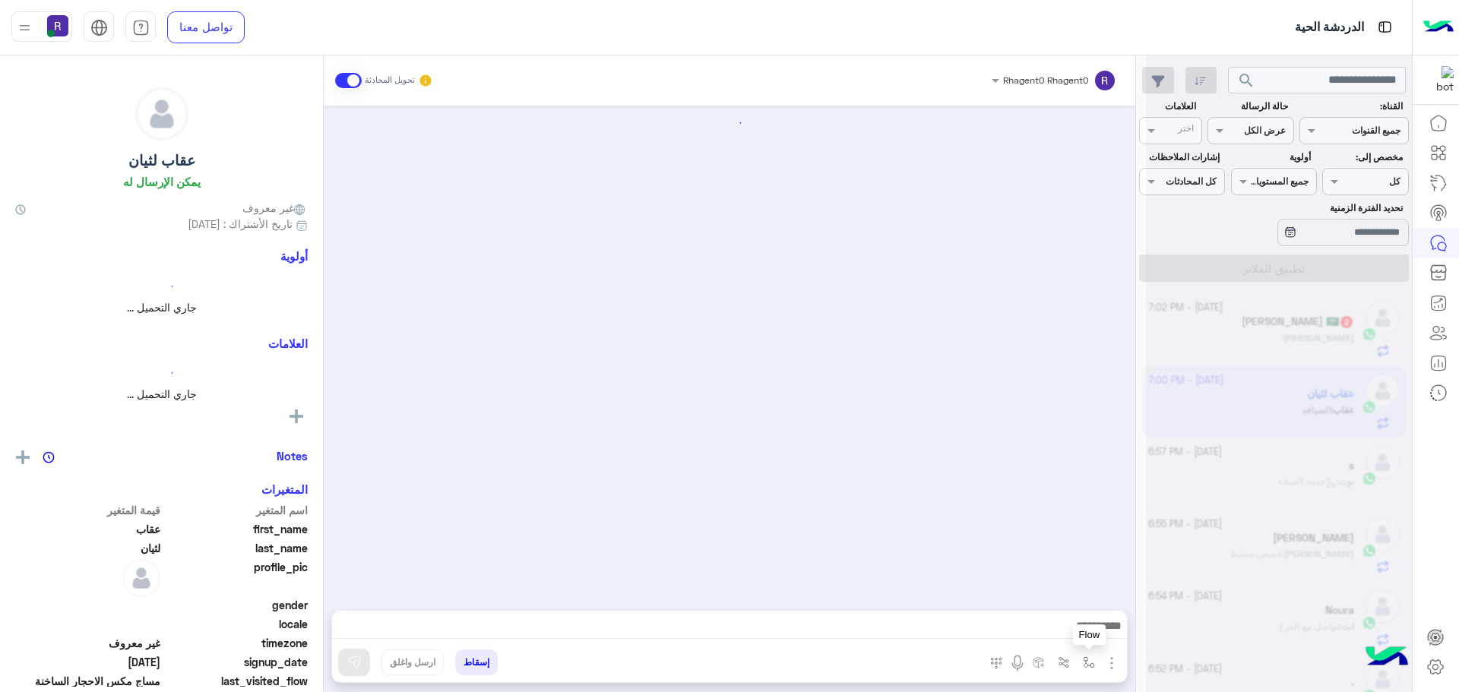
click at [1088, 663] on img "button" at bounding box center [1089, 662] width 12 height 12
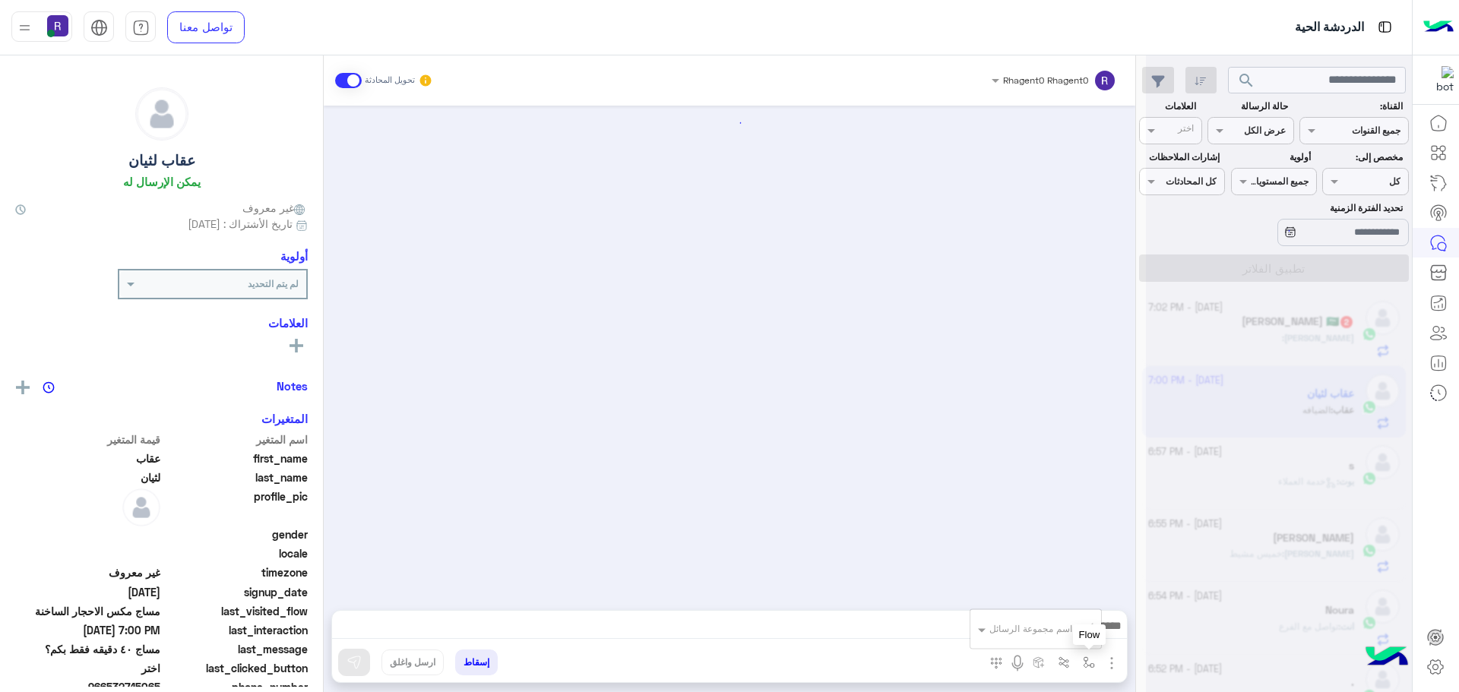
scroll to position [271, 0]
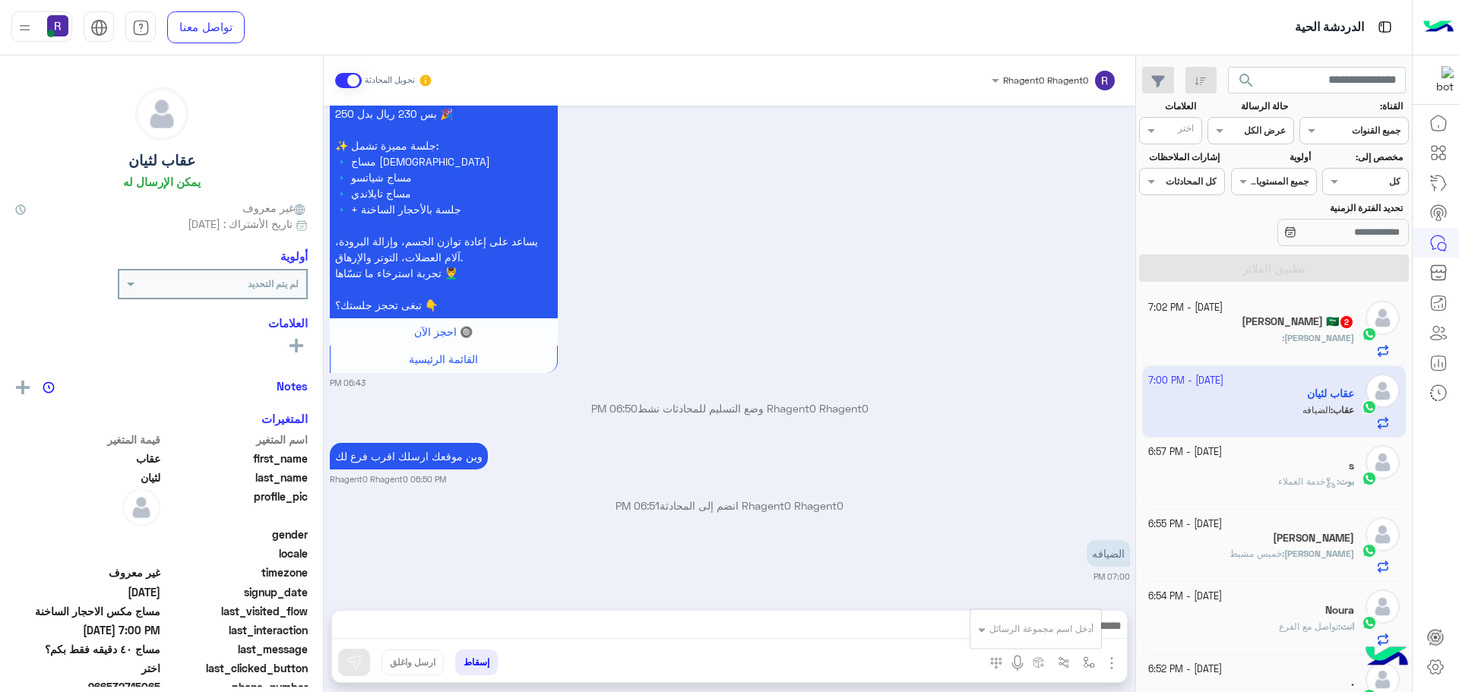
click at [1074, 625] on input "text" at bounding box center [1055, 627] width 77 height 14
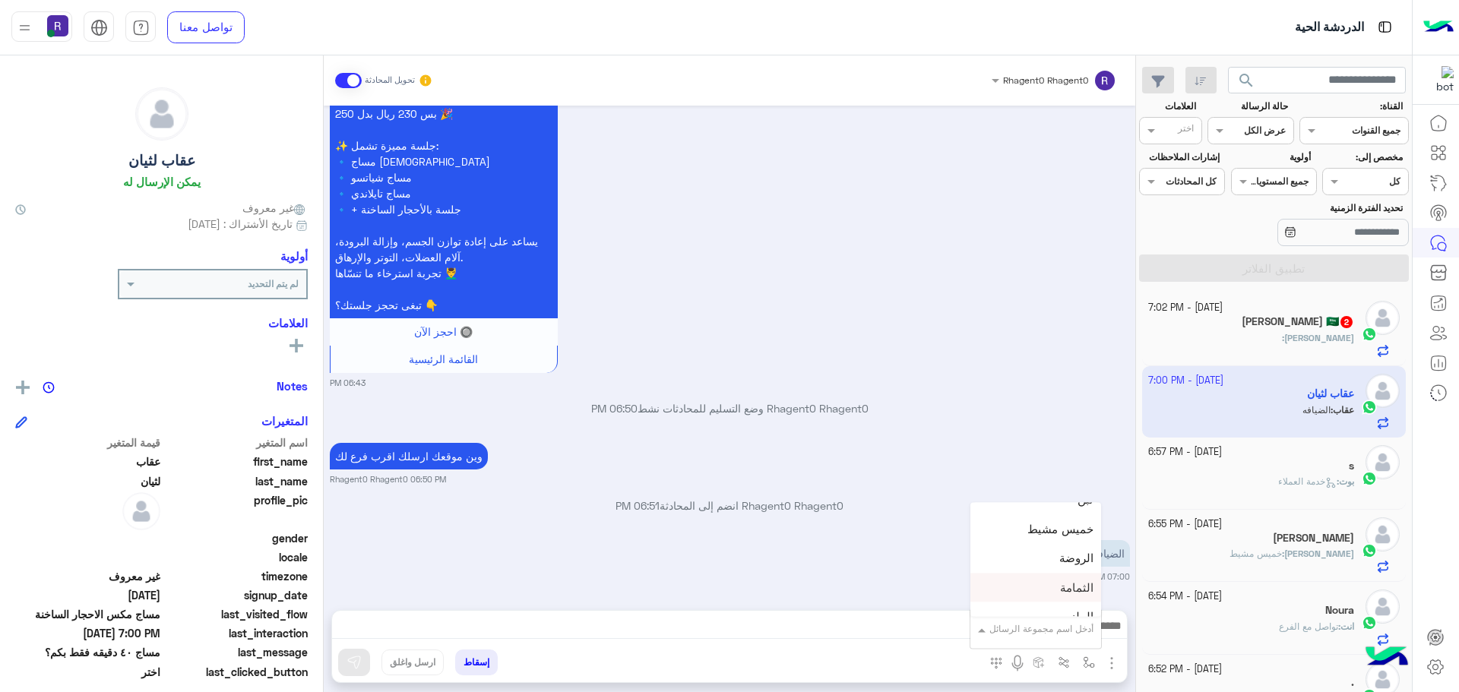
scroll to position [1064, 0]
click at [1053, 560] on span "خميس مشيط" at bounding box center [1060, 565] width 66 height 14
type textarea "*********"
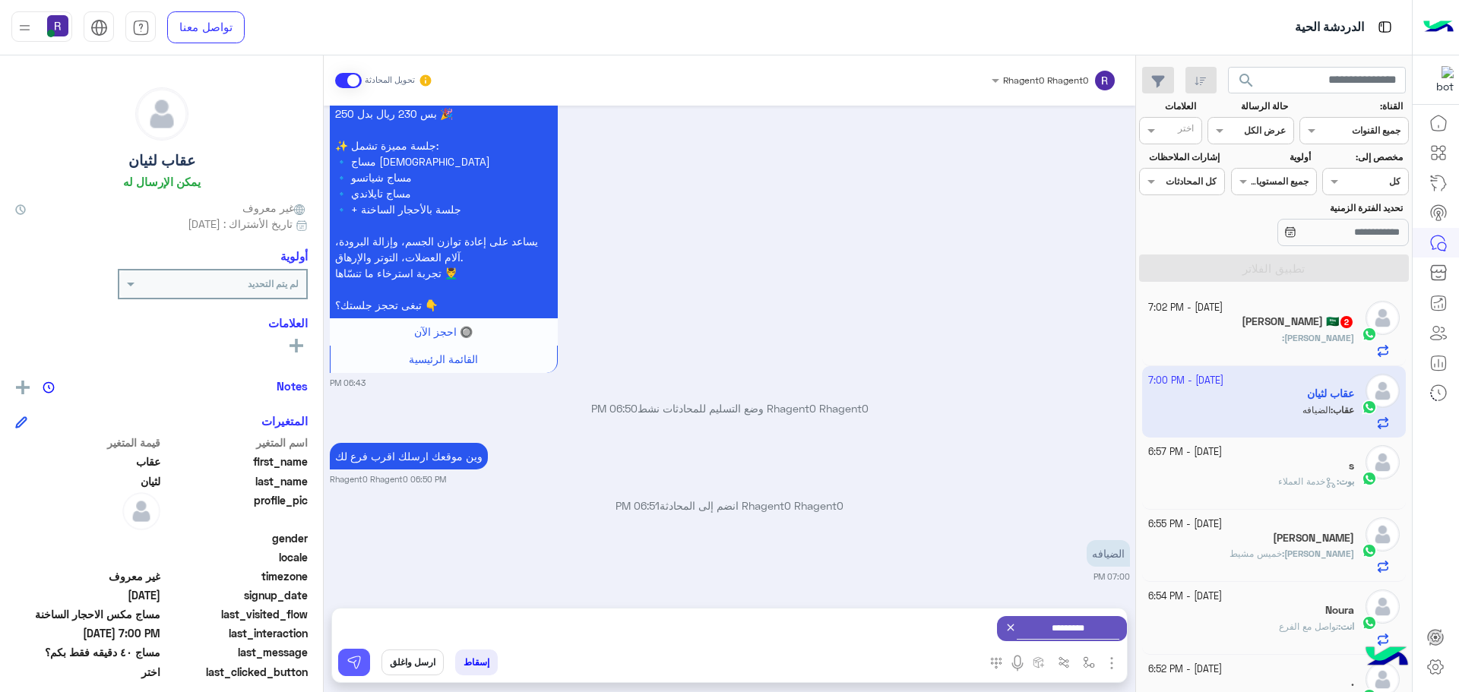
click at [359, 666] on img at bounding box center [353, 662] width 15 height 15
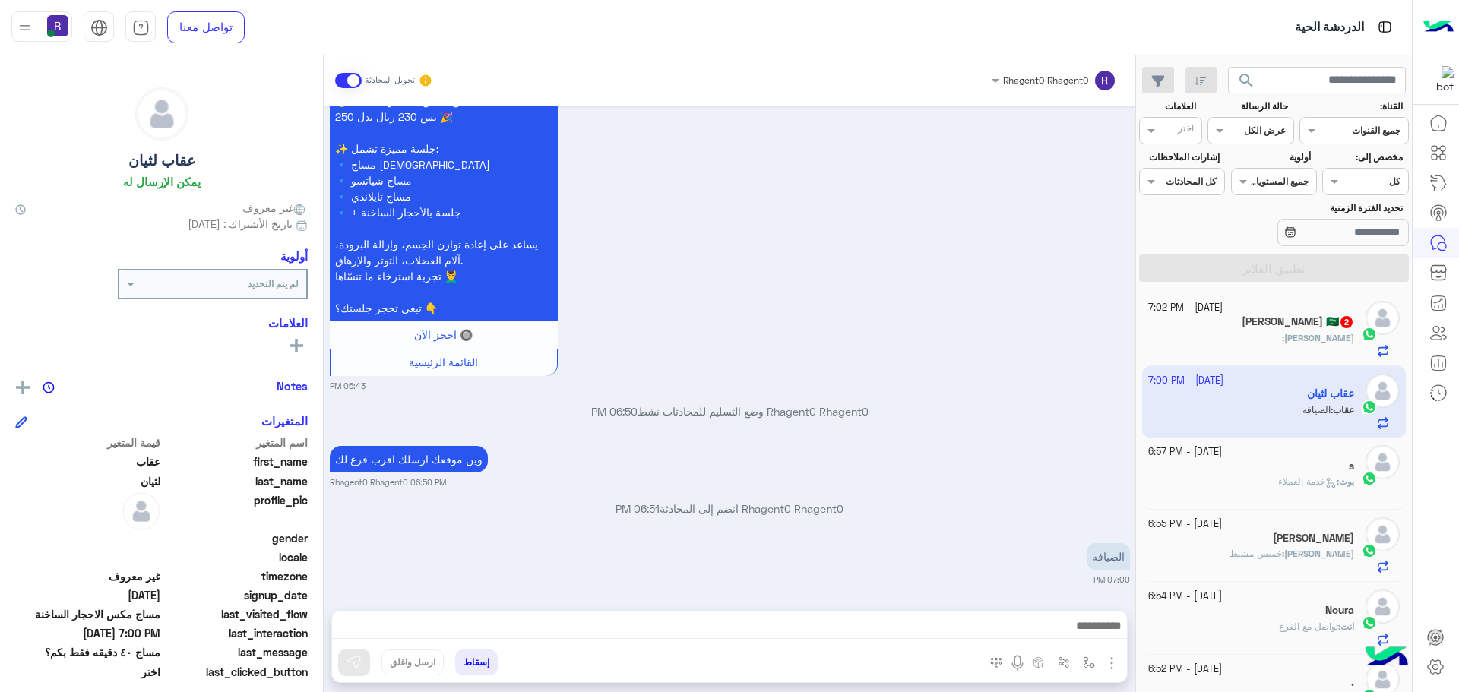
scroll to position [271, 0]
drag, startPoint x: 469, startPoint y: 630, endPoint x: 959, endPoint y: 430, distance: 529.2
click at [959, 430] on div "Oct 13, 2025 مساج ٤٠ دقيقه فقط بكم؟ 06:42 PM Previous المساج السويدي اختر المسا…" at bounding box center [729, 350] width 811 height 489
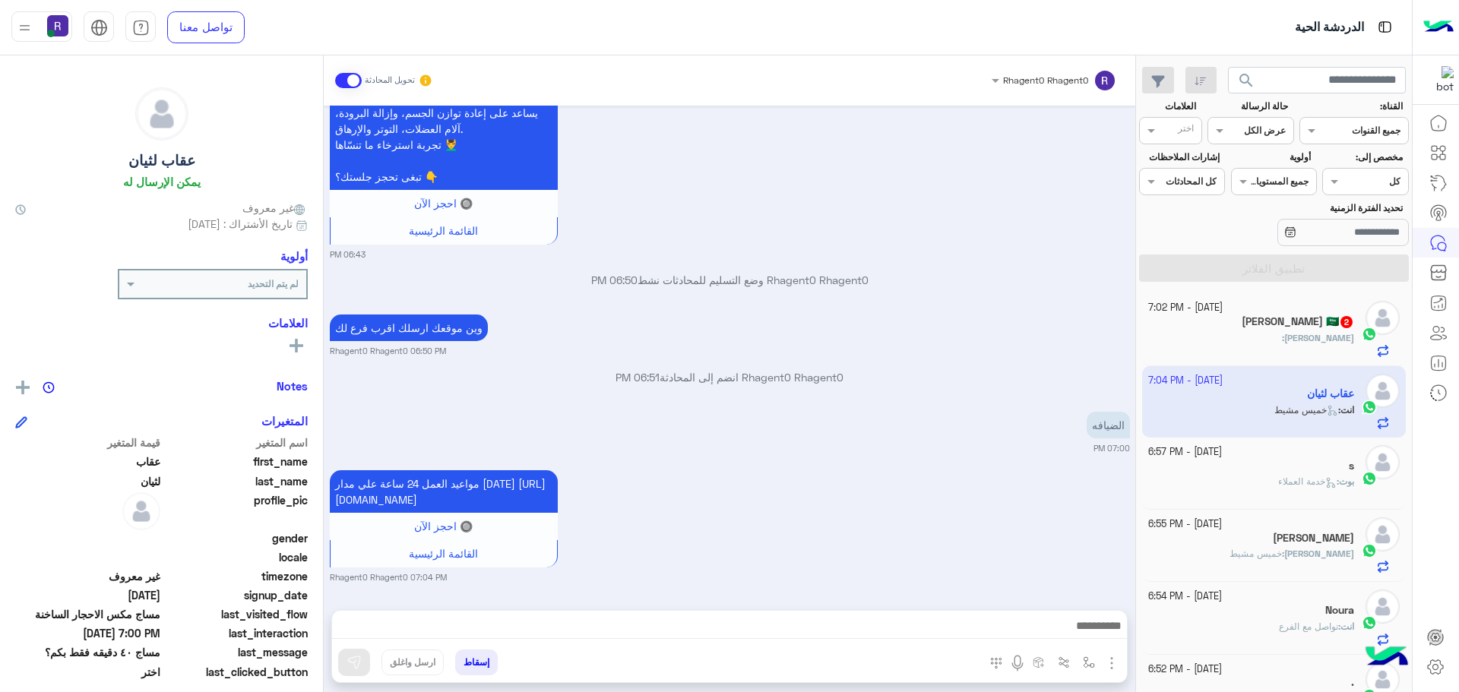
click at [1273, 319] on h5 "عبدالوهاب المخلفي 🇸🇦 2" at bounding box center [1297, 321] width 112 height 13
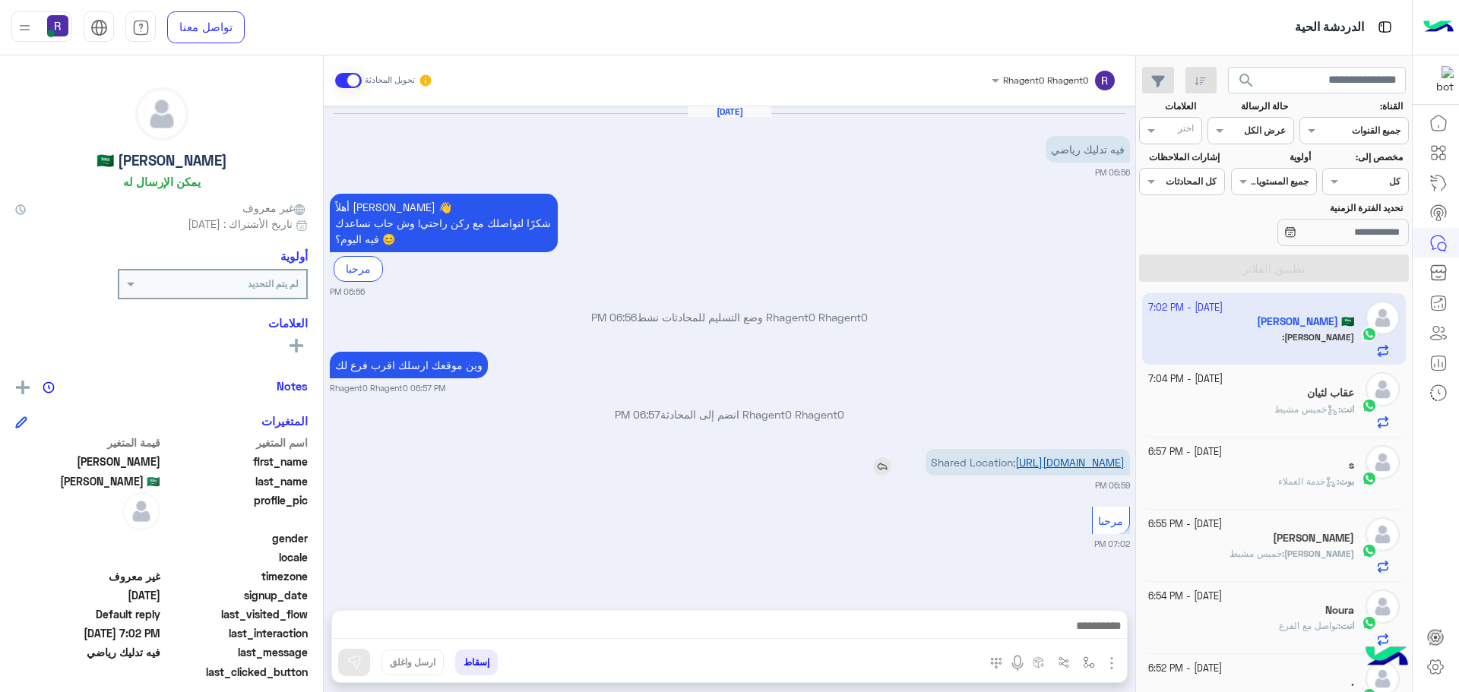
click at [1064, 469] on link "[URL][DOMAIN_NAME]" at bounding box center [1069, 462] width 109 height 13
click at [1083, 663] on img "button" at bounding box center [1089, 662] width 12 height 12
click at [1079, 625] on input "text" at bounding box center [1055, 627] width 77 height 14
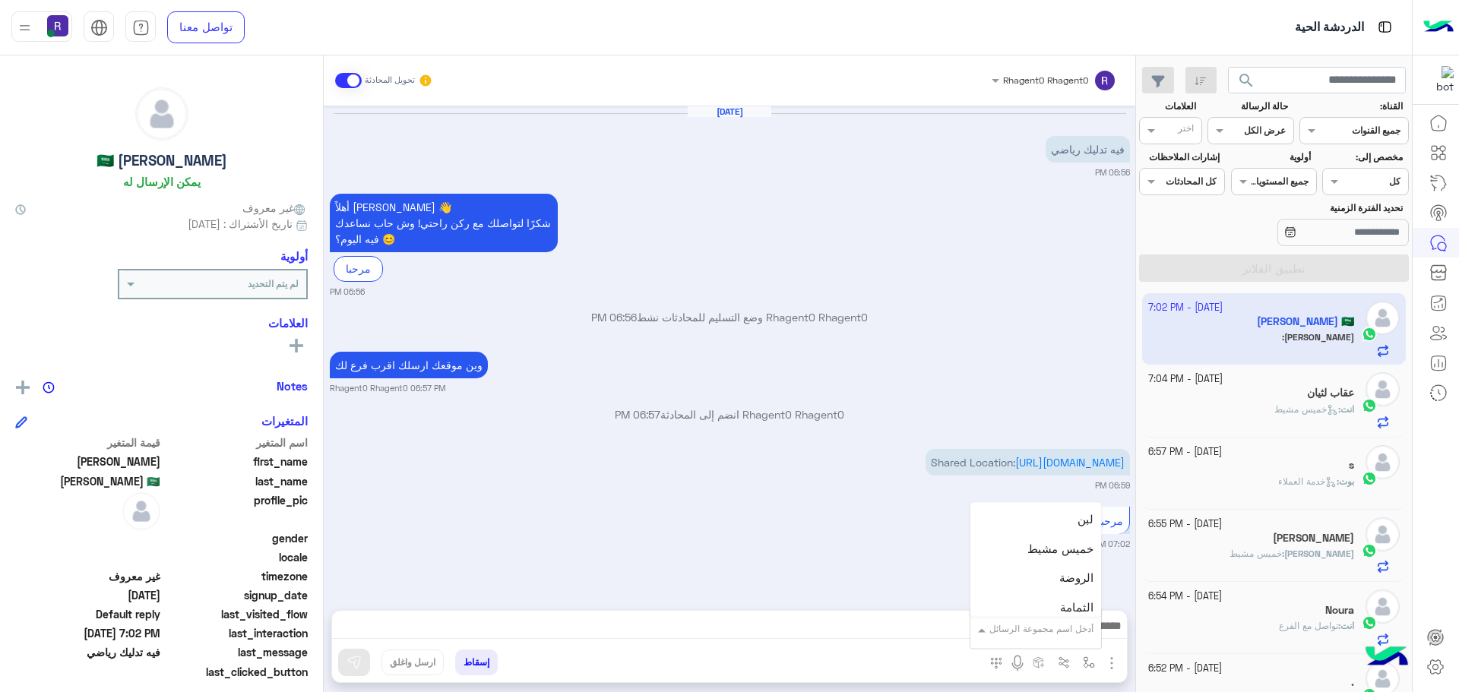
scroll to position [1064, 0]
click at [1063, 564] on span "خميس مشيط" at bounding box center [1060, 565] width 66 height 14
type textarea "*********"
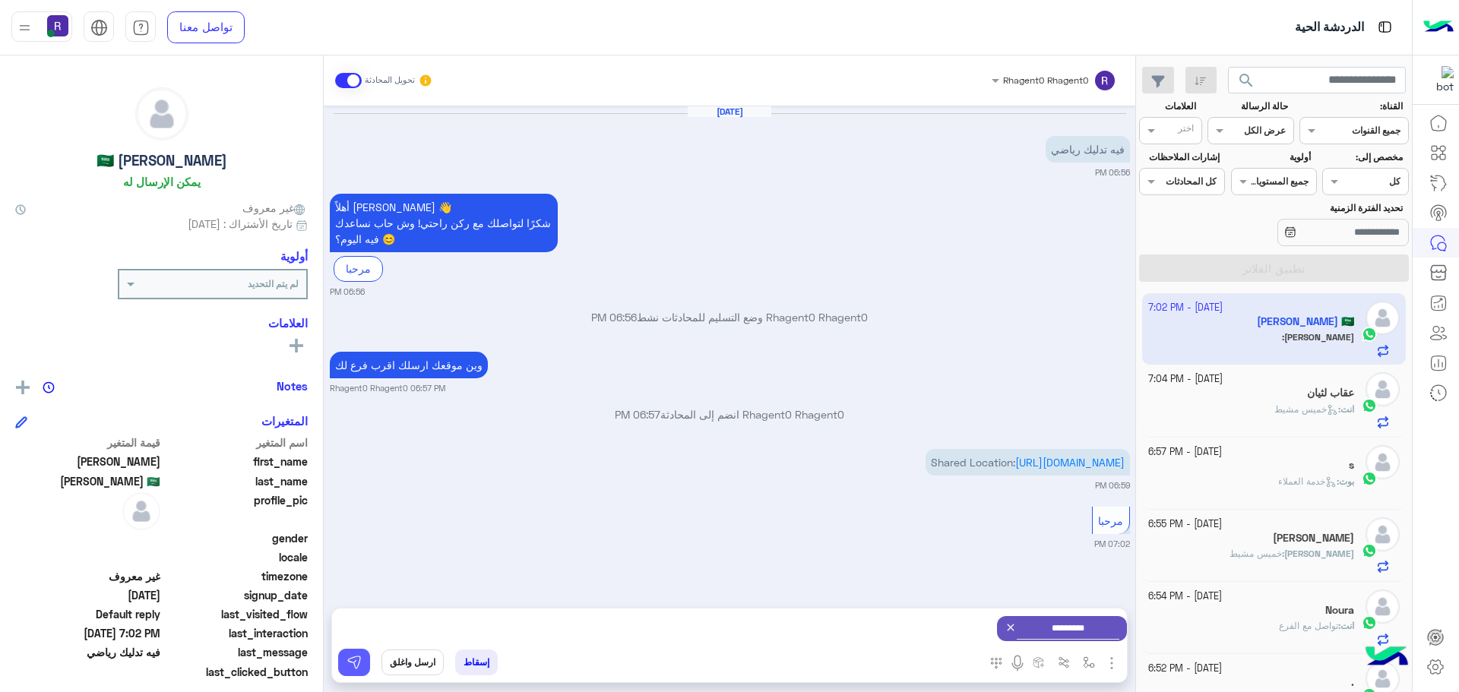
click at [350, 663] on img at bounding box center [353, 662] width 15 height 15
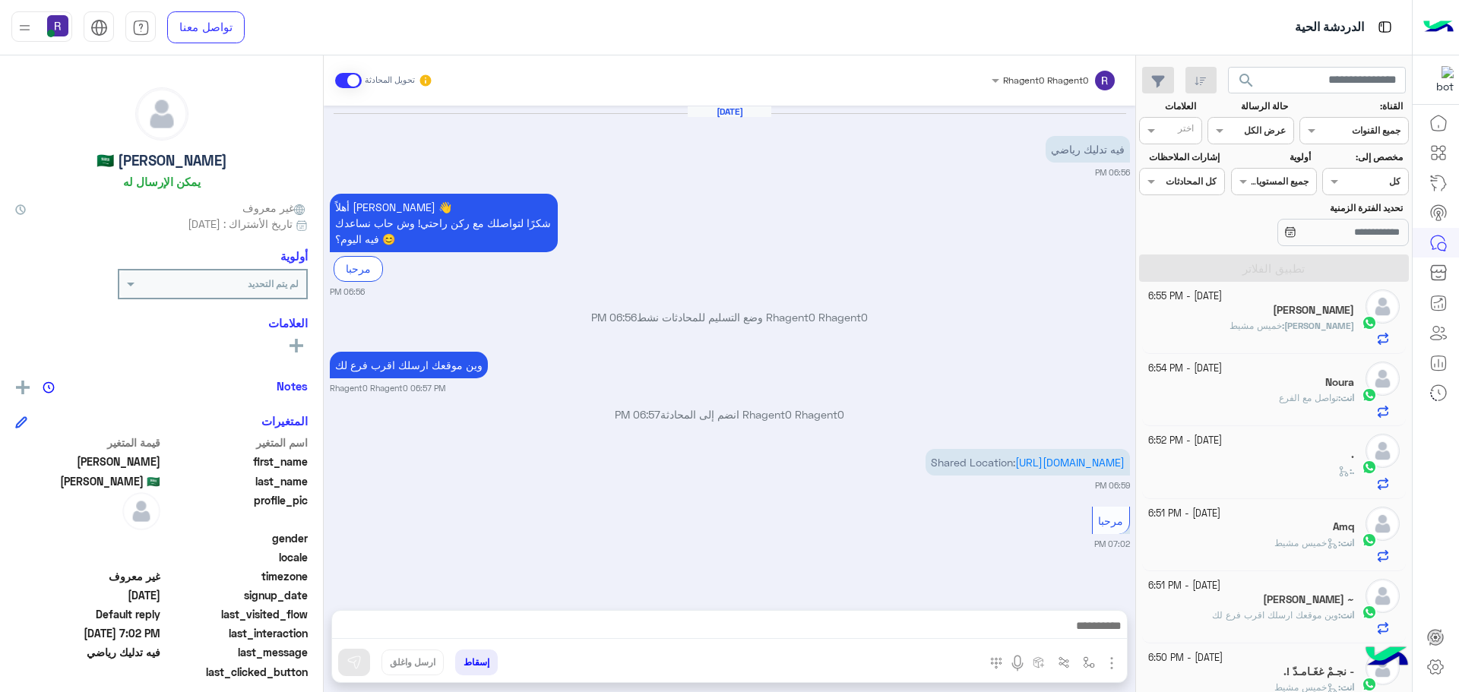
scroll to position [128, 0]
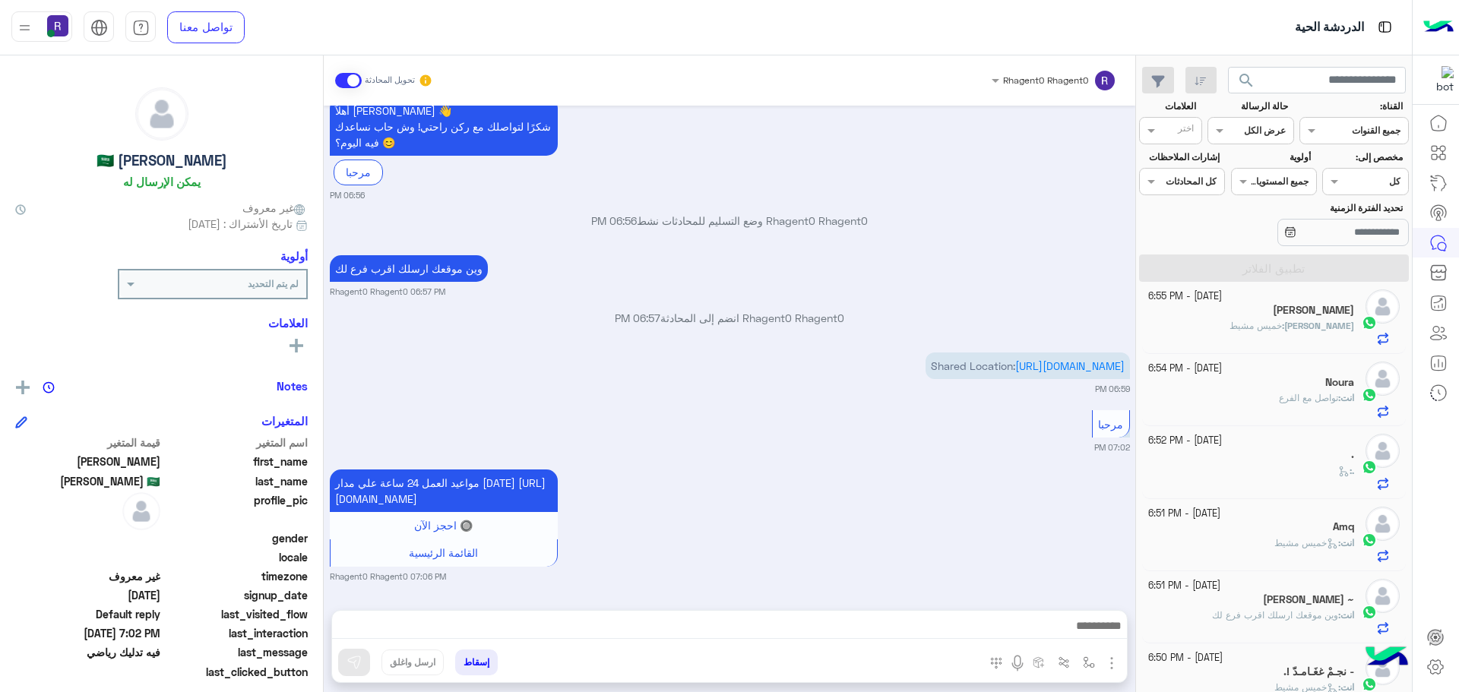
click at [1314, 403] on span "تواصل مع الفرع" at bounding box center [1308, 397] width 59 height 11
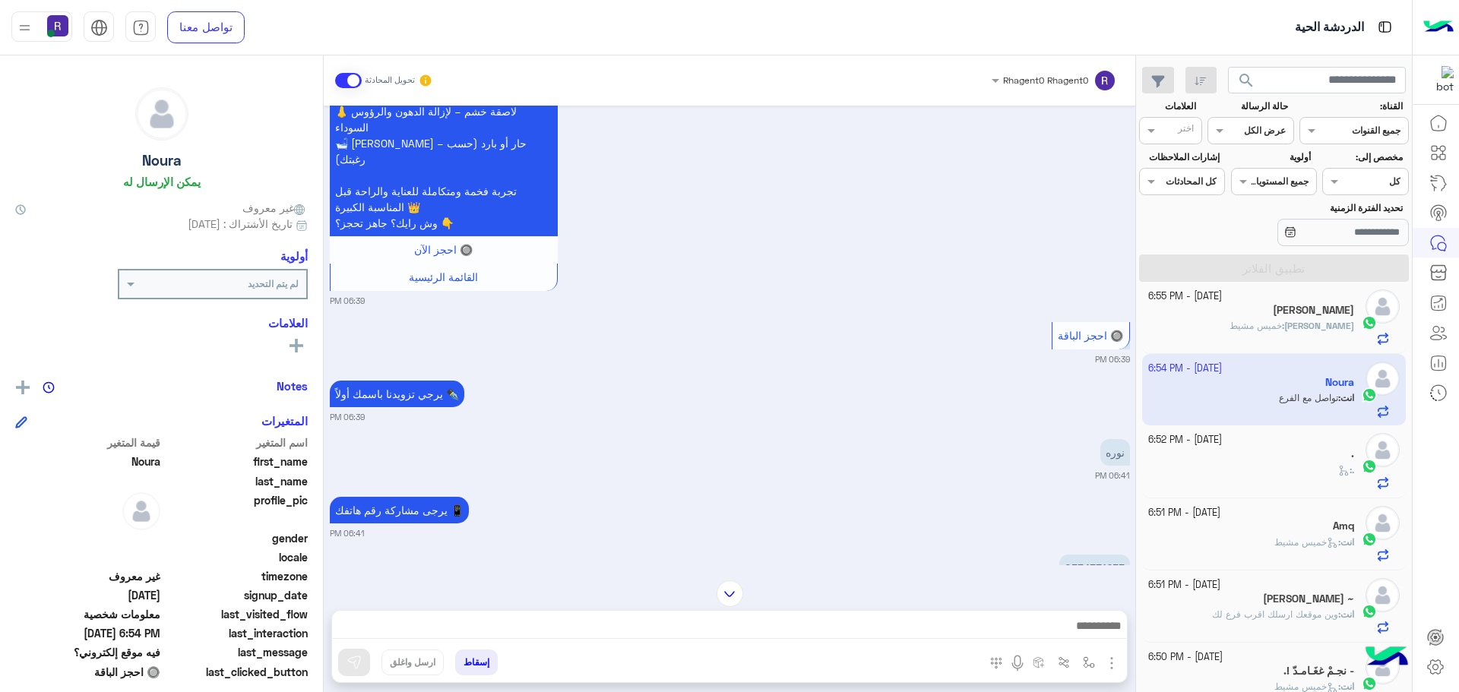
scroll to position [1823, 0]
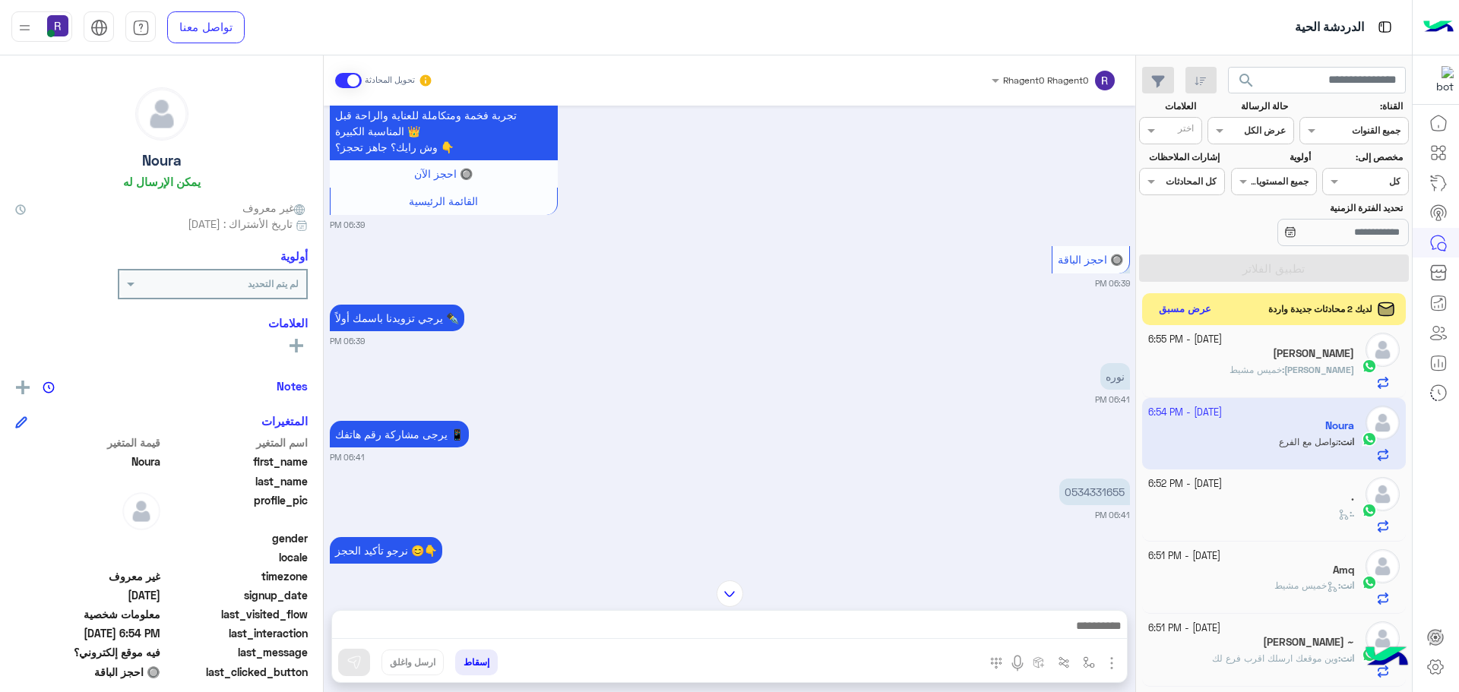
click at [1188, 312] on button "عرض مسبق" at bounding box center [1185, 309] width 64 height 21
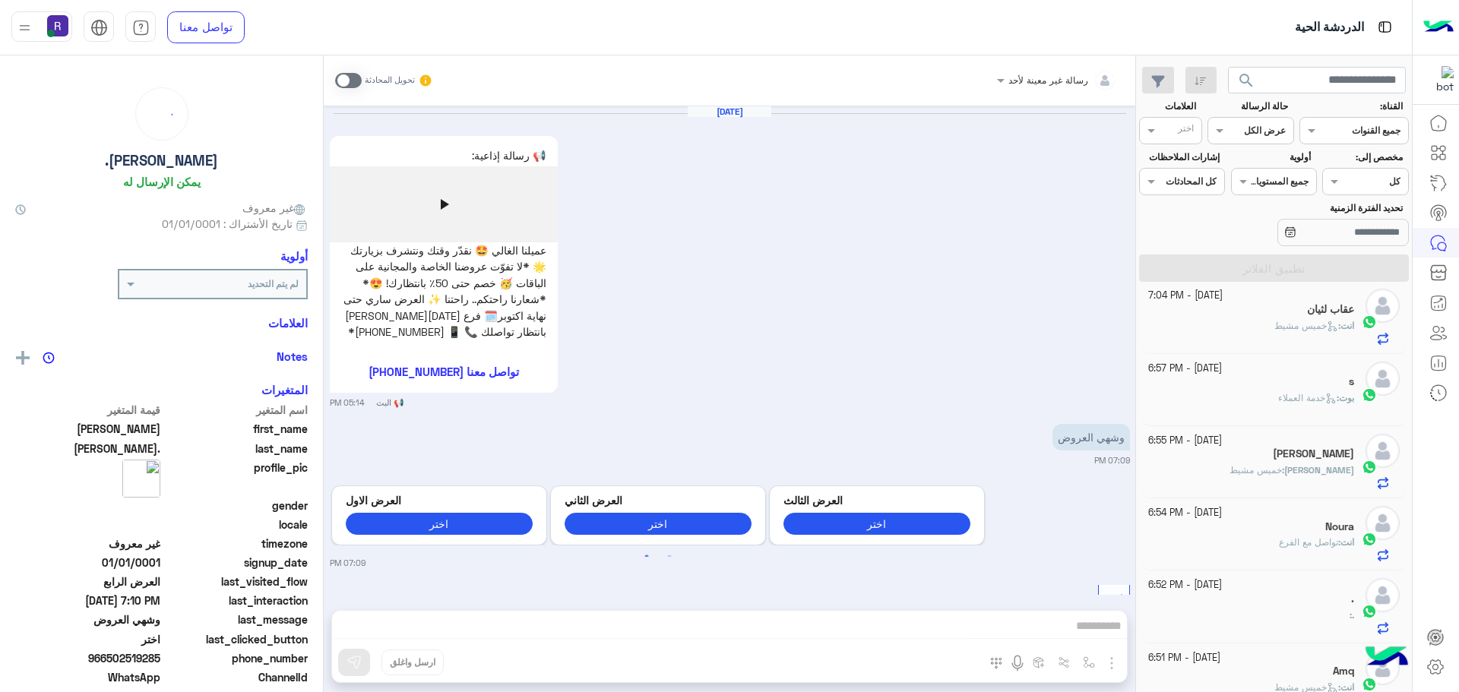
scroll to position [1694, 0]
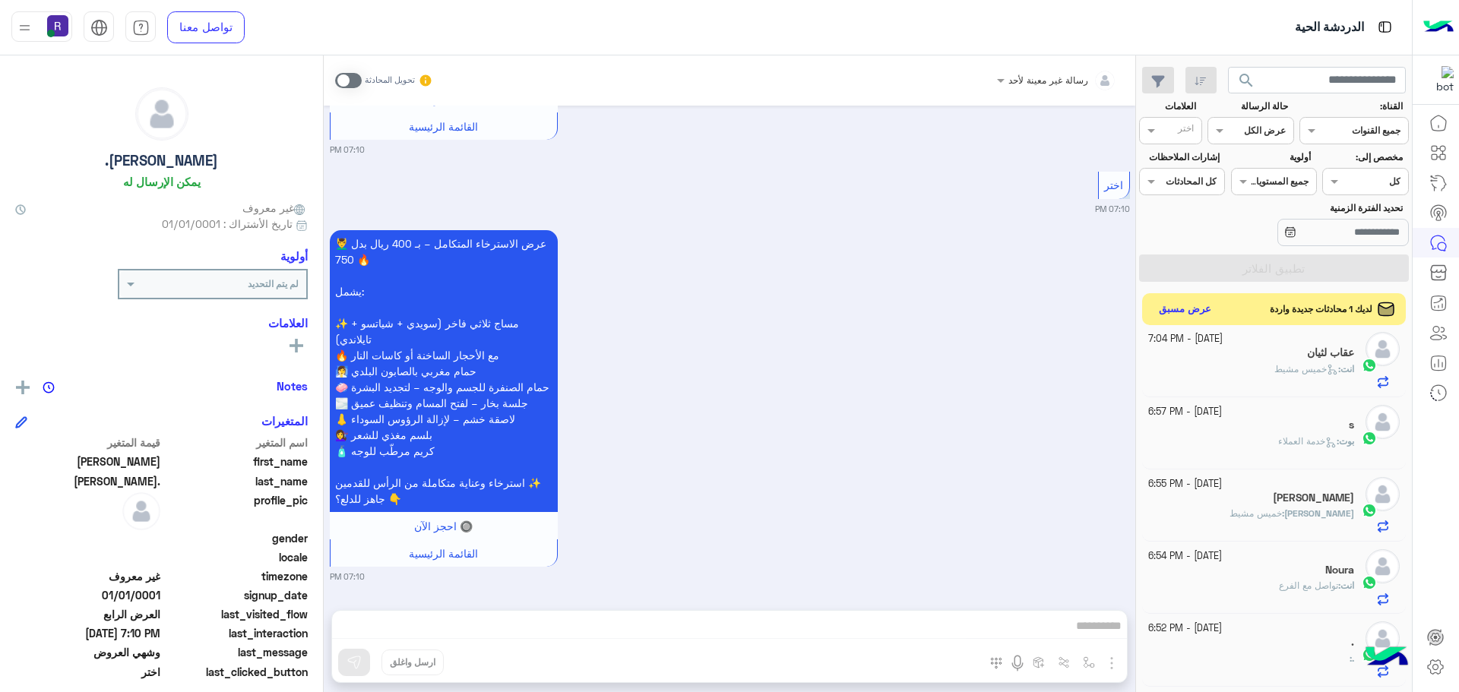
click at [1188, 312] on button "عرض مسبق" at bounding box center [1185, 309] width 64 height 21
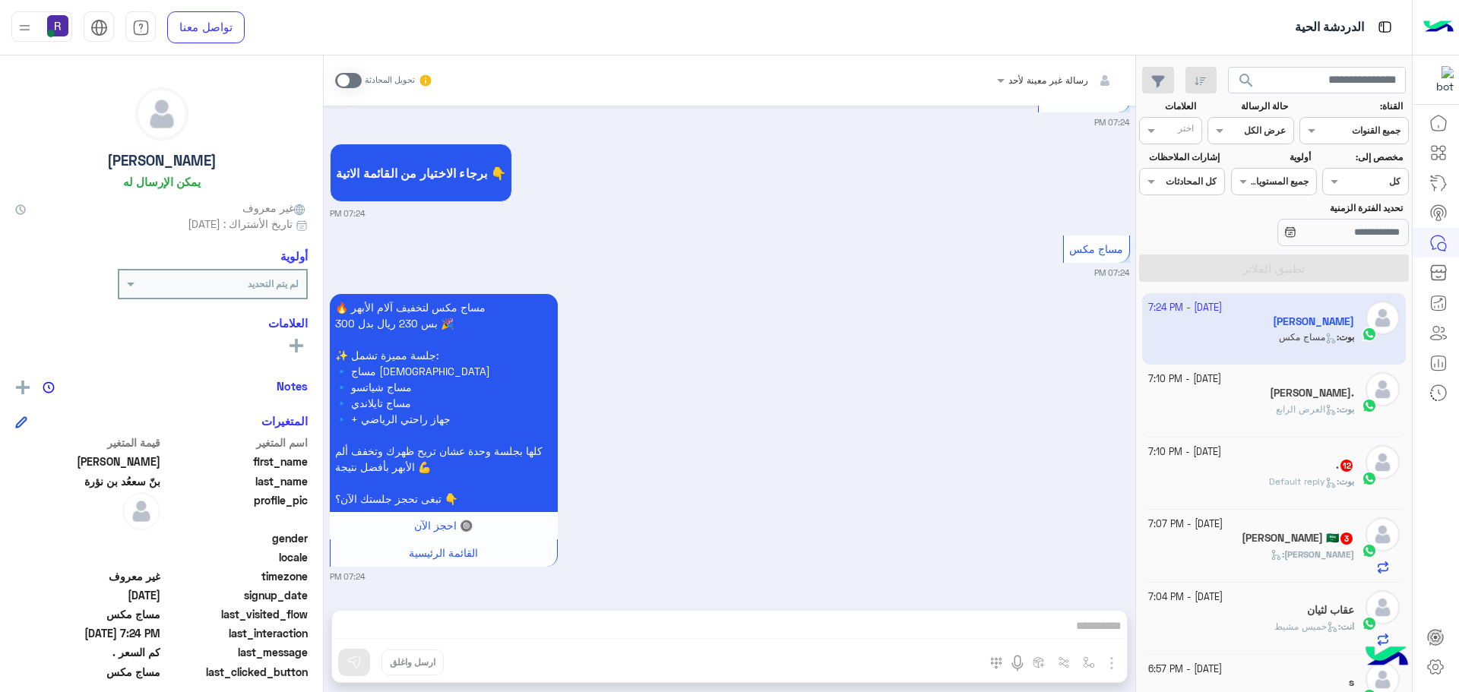
click at [1276, 557] on div "عبدالوهاب :" at bounding box center [1251, 561] width 207 height 27
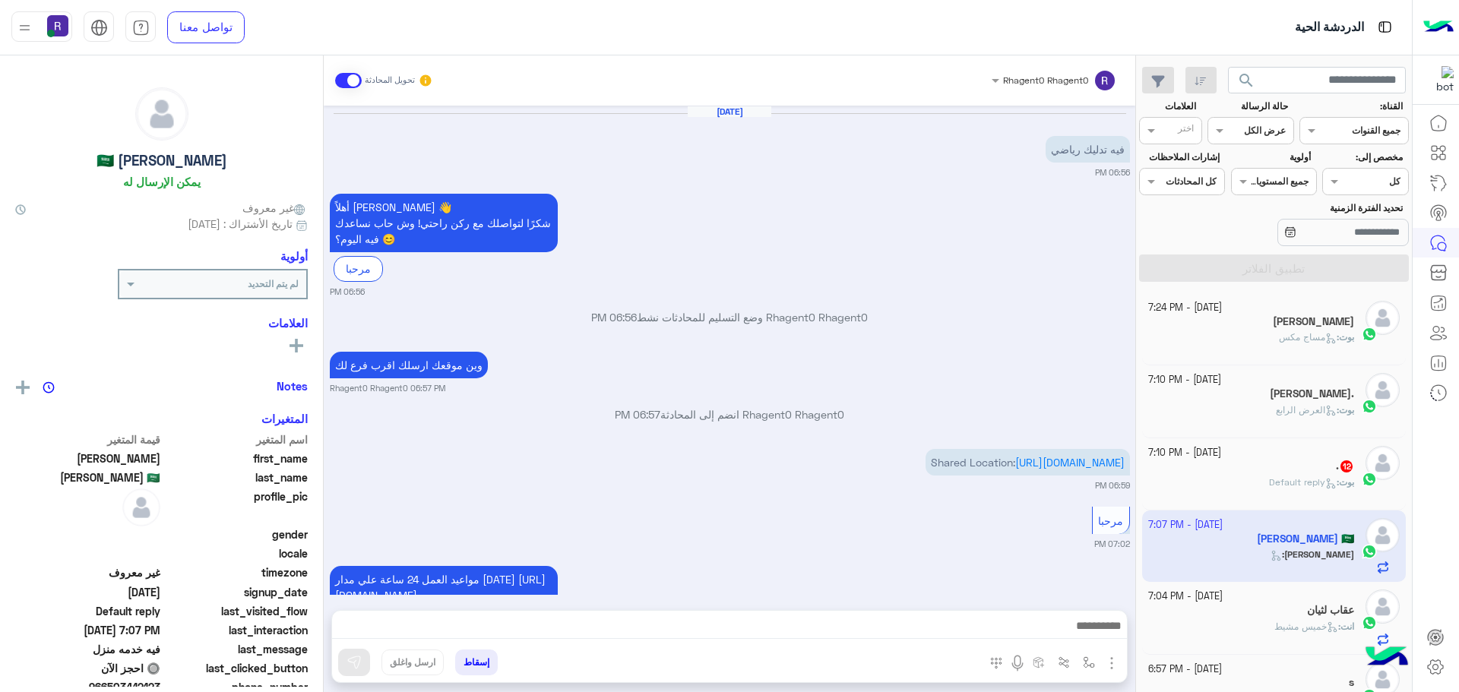
scroll to position [304, 0]
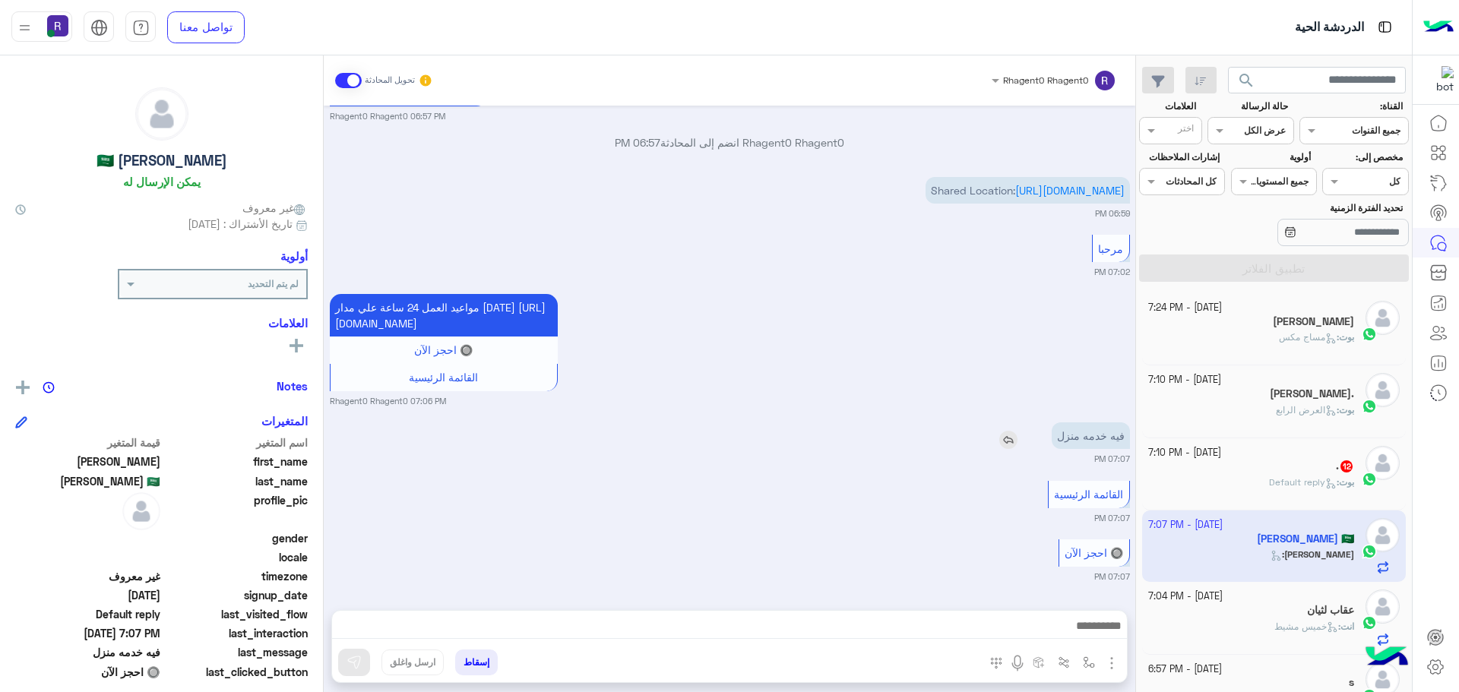
click at [1008, 443] on img at bounding box center [1008, 440] width 18 height 18
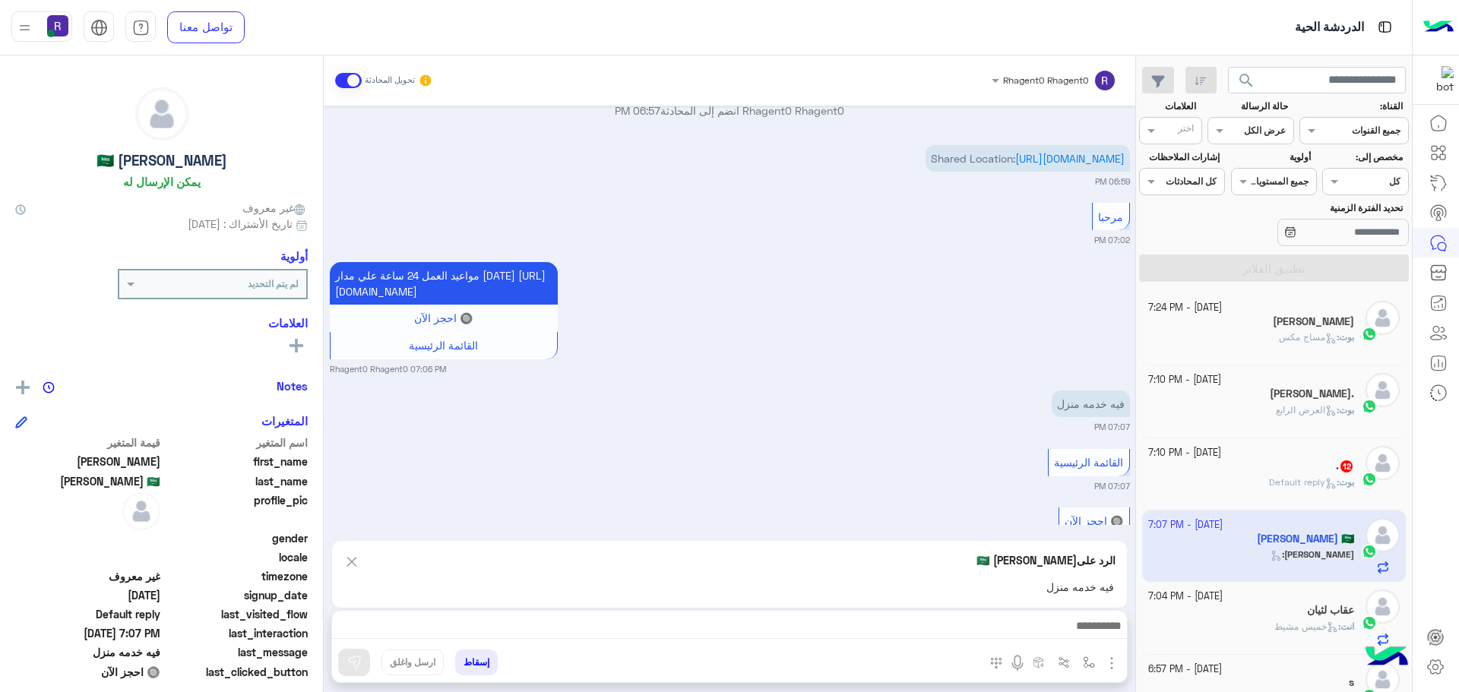
drag, startPoint x: 849, startPoint y: 640, endPoint x: 848, endPoint y: 630, distance: 9.9
click at [849, 637] on div at bounding box center [729, 630] width 795 height 38
click at [848, 628] on textarea at bounding box center [729, 627] width 795 height 23
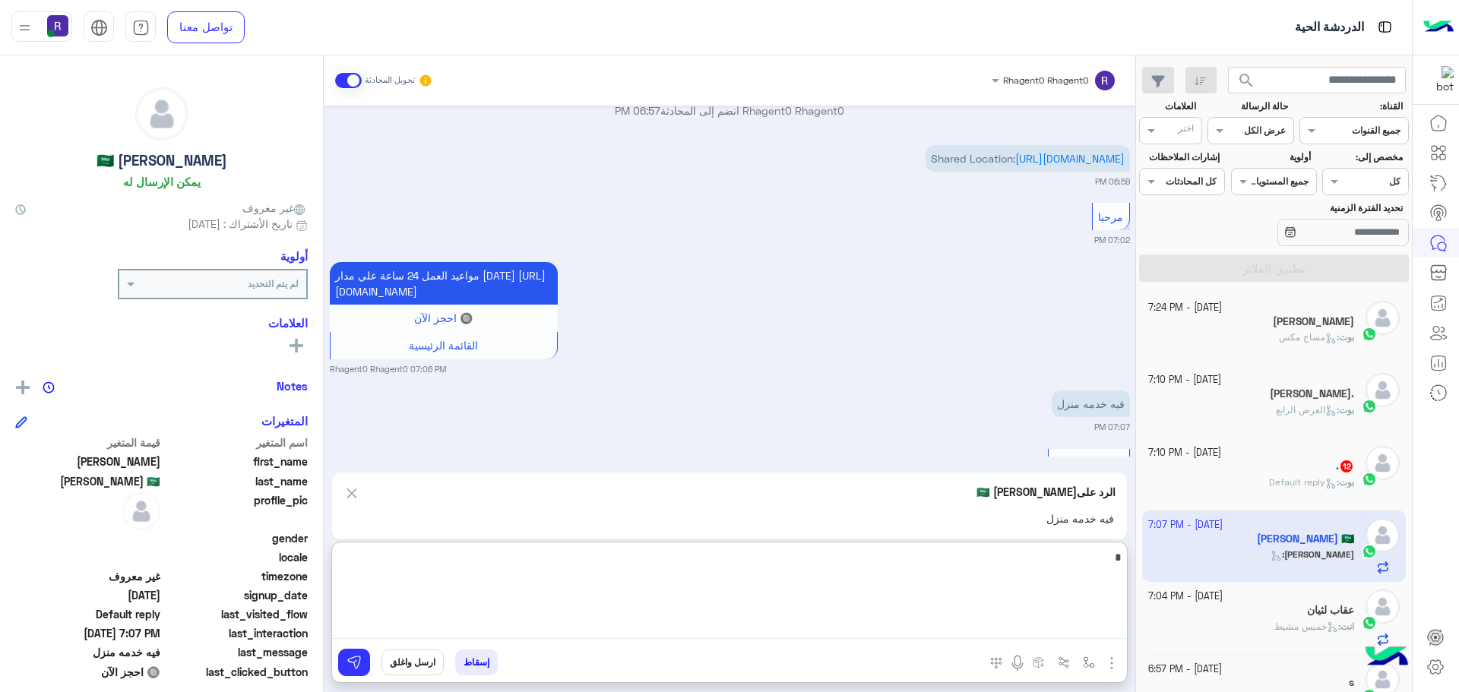
type textarea "**"
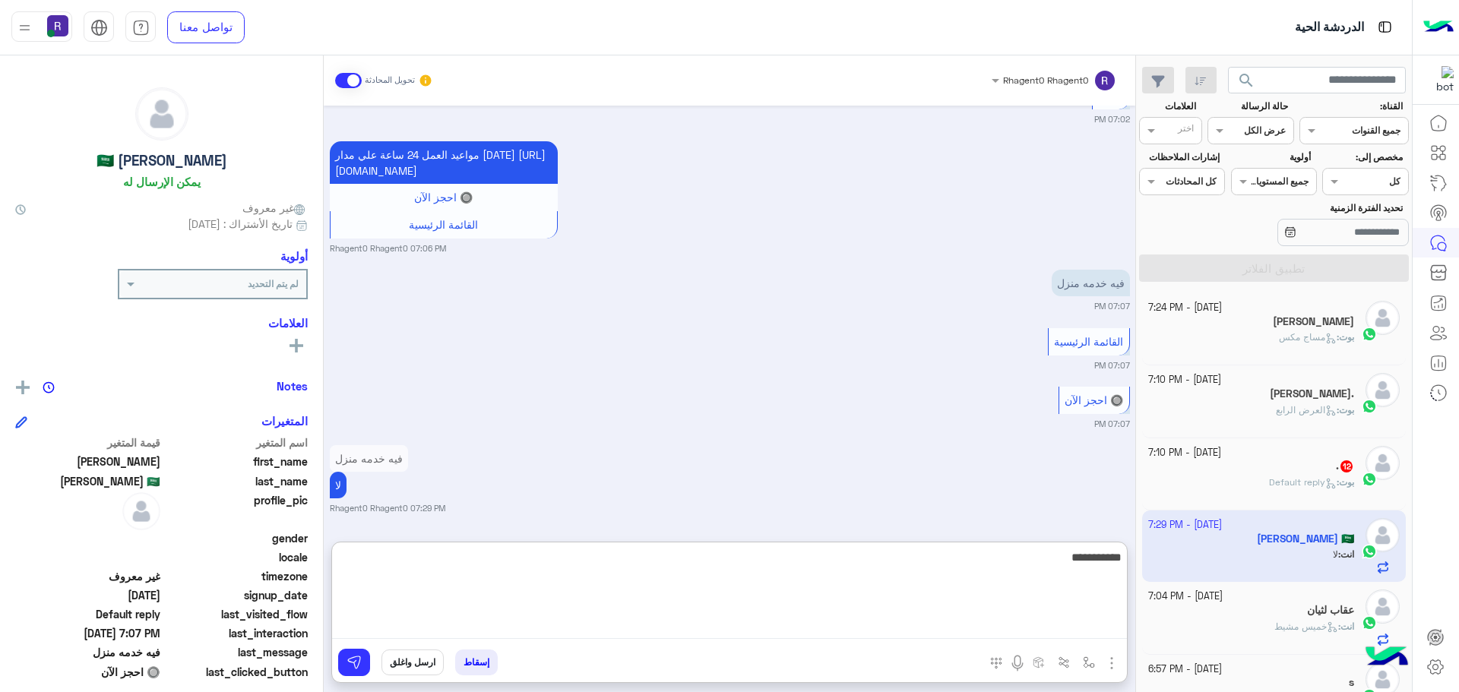
type textarea "**********"
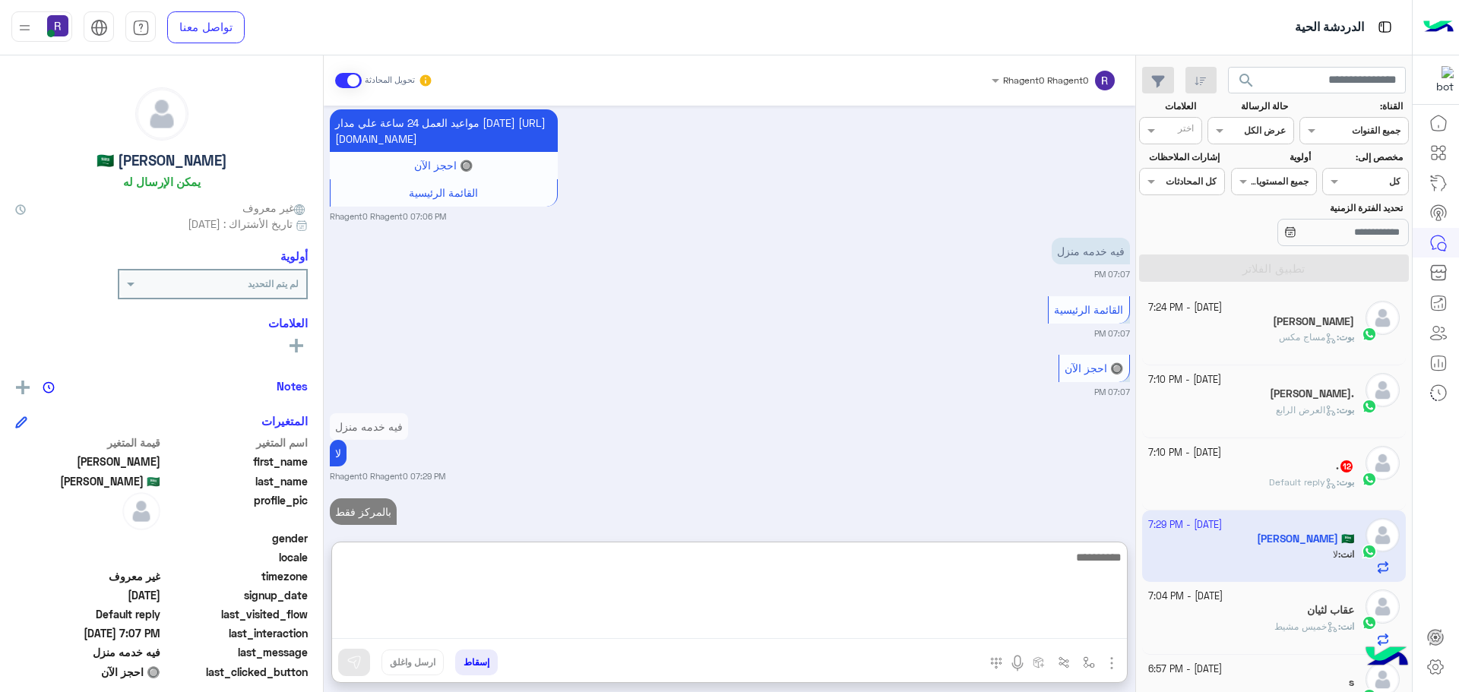
scroll to position [514, 0]
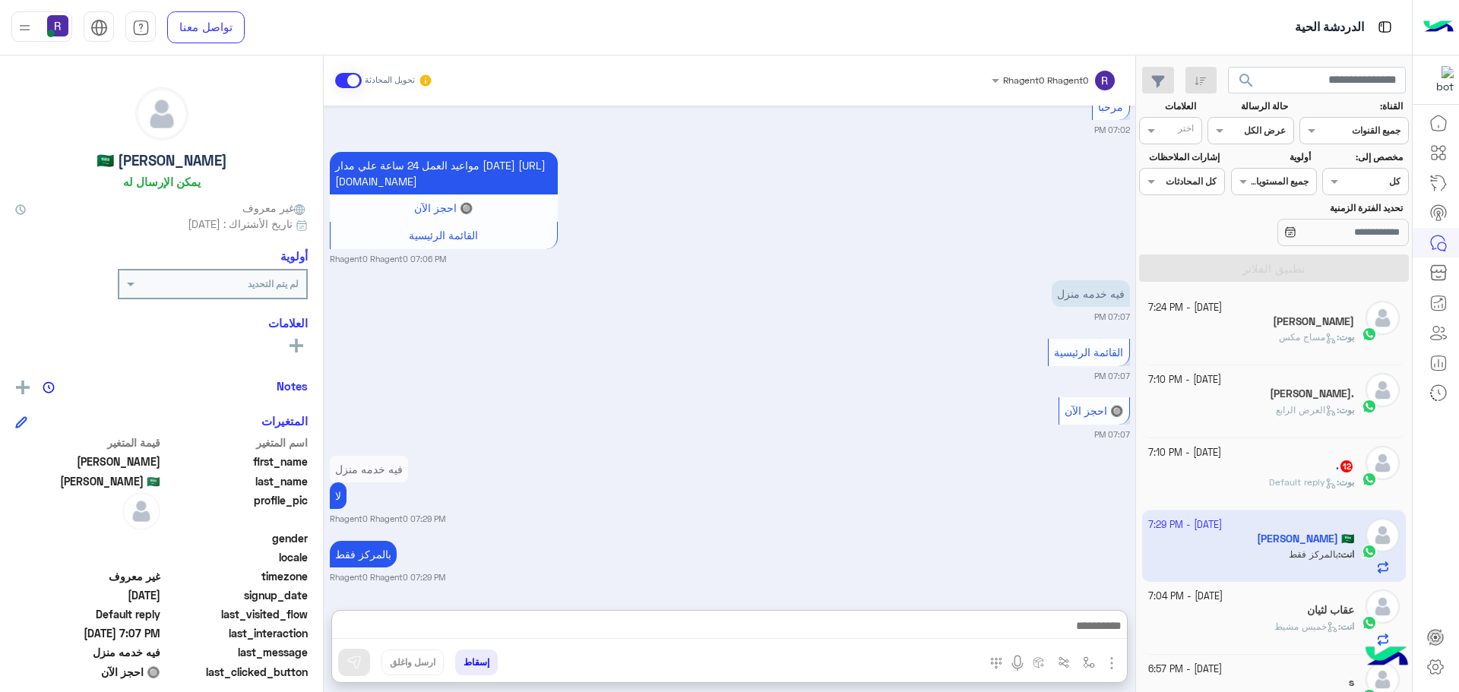
click at [777, 537] on div "بالمركز فقط Rhagent0 Rhagent0 07:29 PM" at bounding box center [730, 560] width 800 height 46
click at [1242, 476] on div "[PERSON_NAME] : Default reply" at bounding box center [1251, 489] width 207 height 27
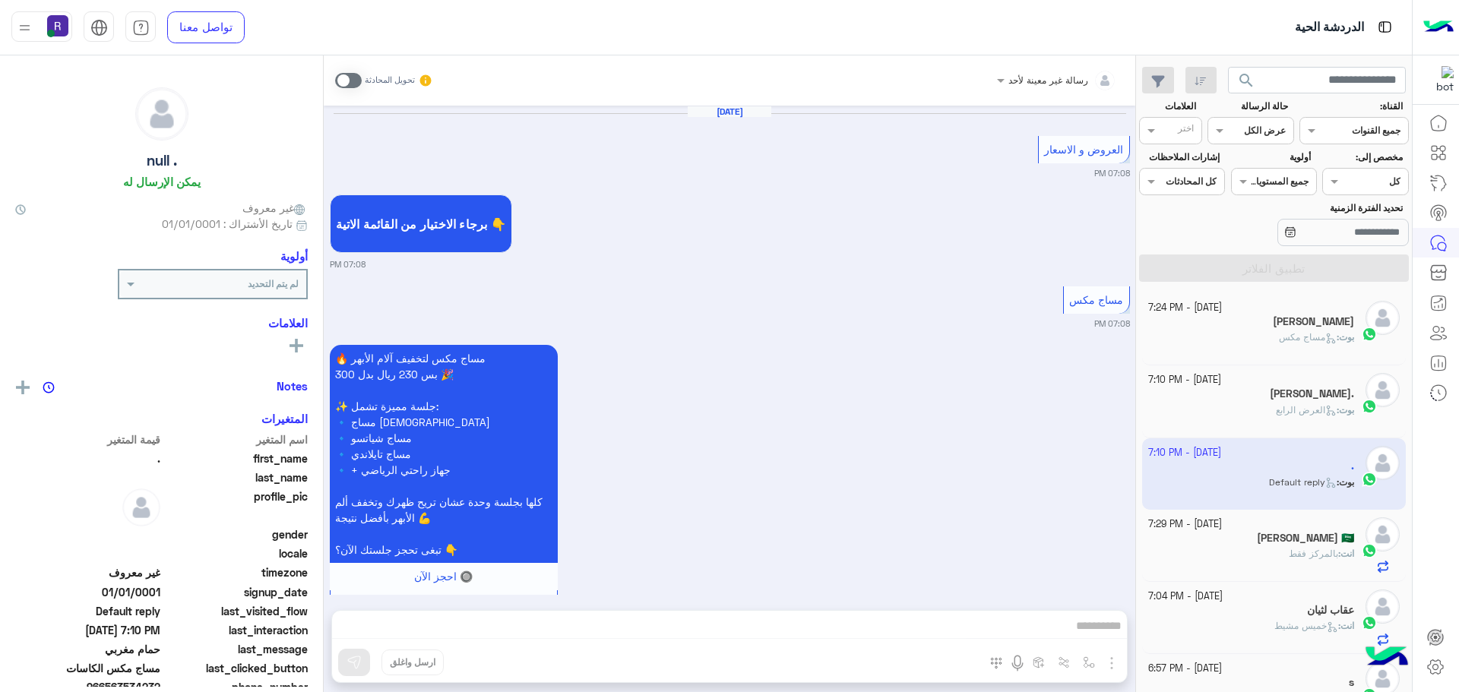
scroll to position [2080, 0]
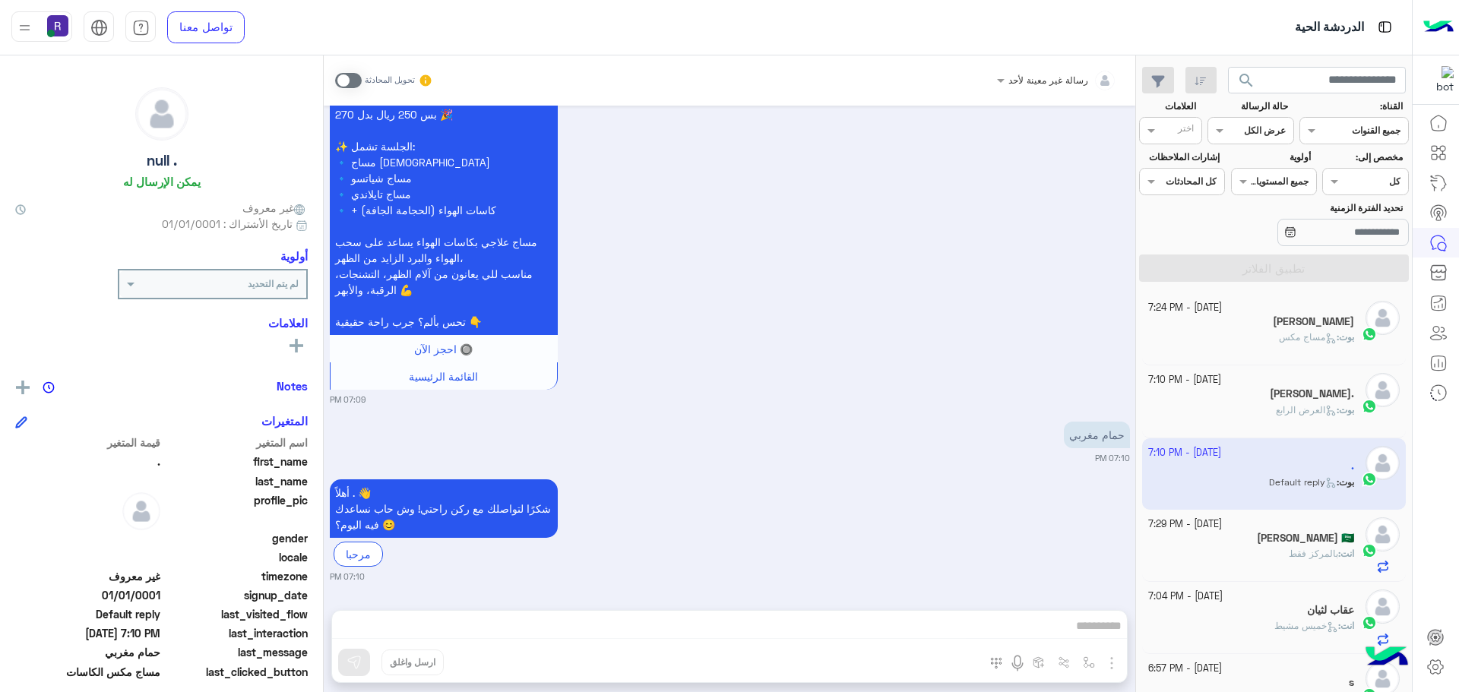
click at [354, 81] on span at bounding box center [348, 80] width 27 height 15
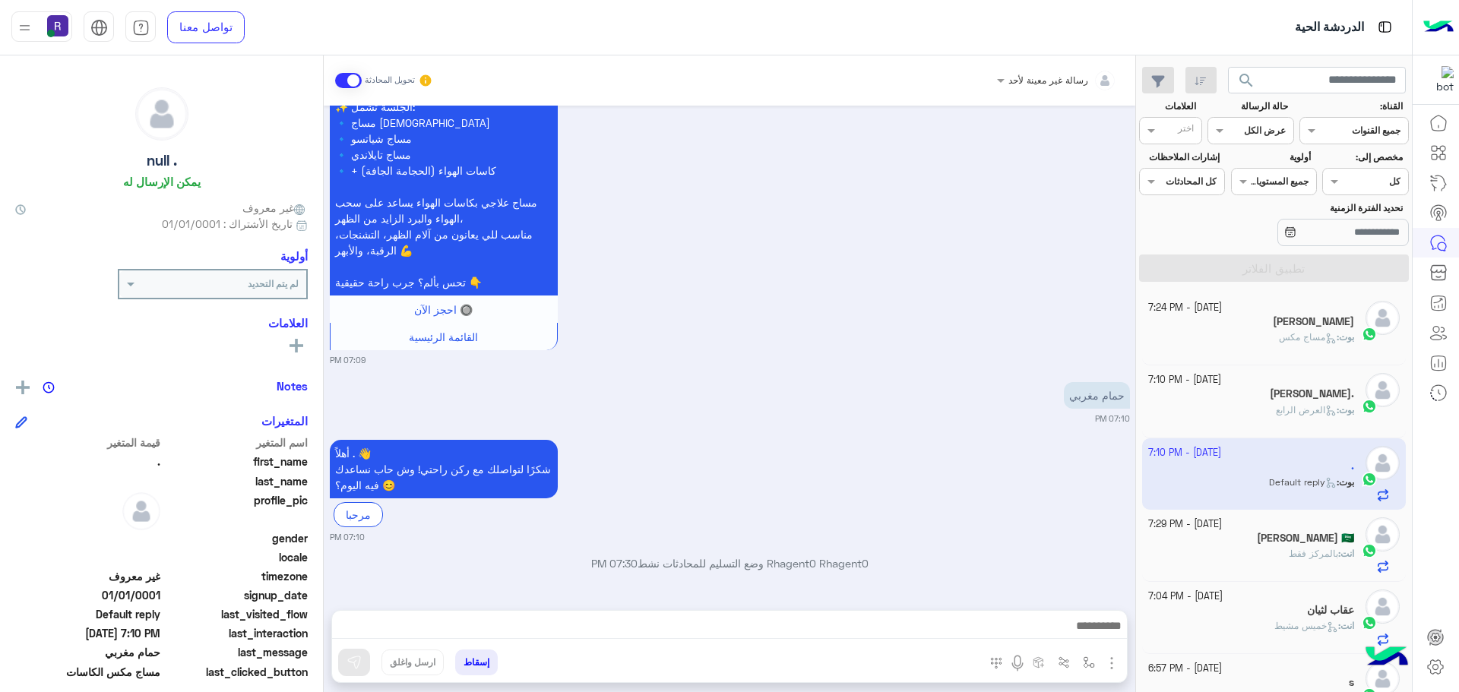
scroll to position [2119, 0]
click at [1112, 666] on img "button" at bounding box center [1111, 663] width 18 height 18
click at [839, 552] on div "Oct 13, 2025 العروض و الاسعار 07:08 PM برجاء الاختيار من القائمة الاتية 👇 07:08…" at bounding box center [729, 350] width 811 height 489
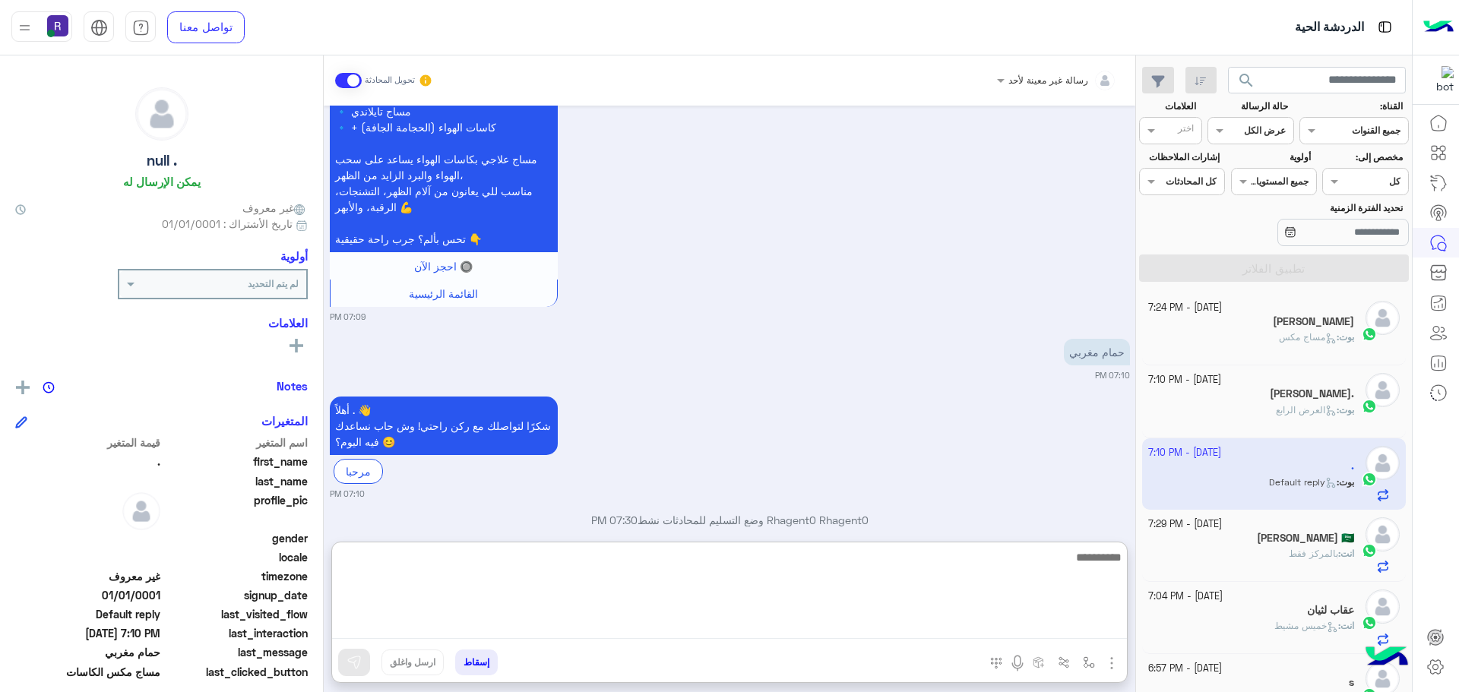
paste textarea "**********"
type textarea "**********"
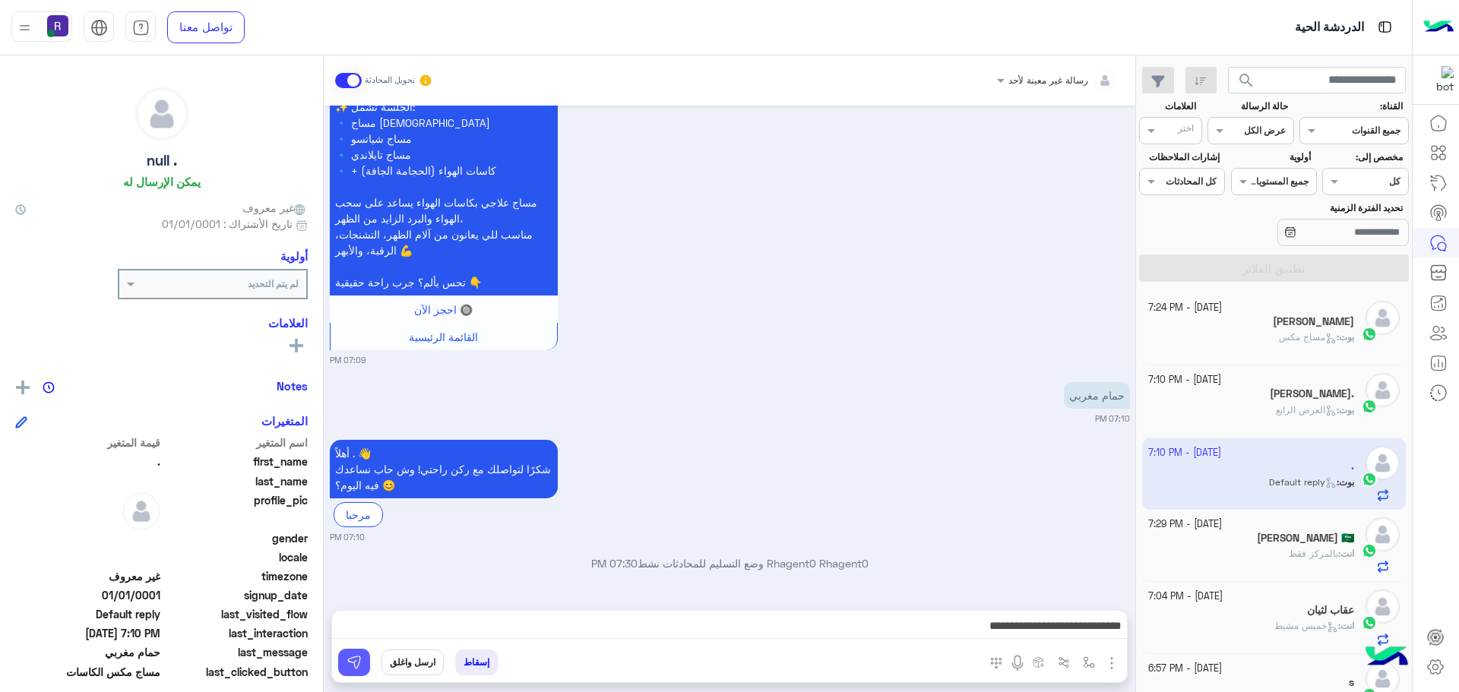
click at [346, 655] on img at bounding box center [353, 662] width 15 height 15
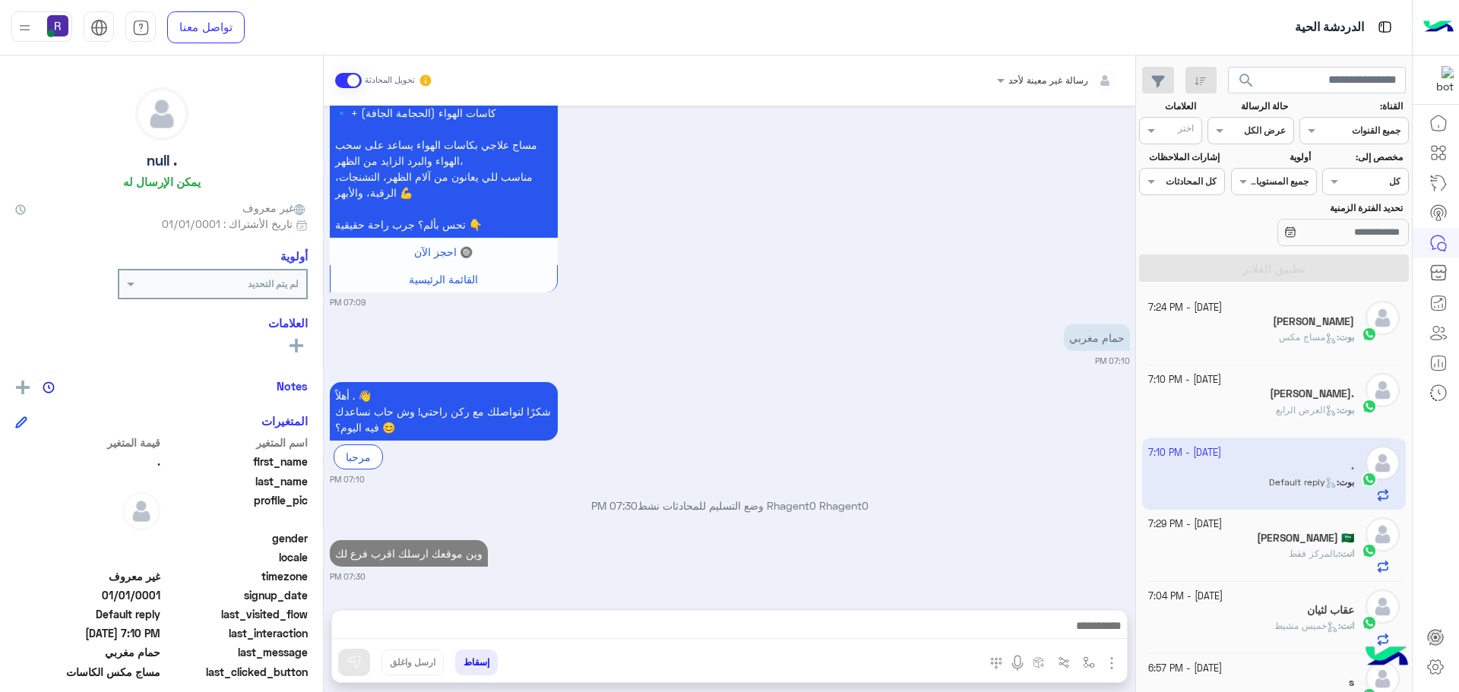
scroll to position [2177, 0]
click at [1314, 321] on h5 "[PERSON_NAME]" at bounding box center [1313, 321] width 81 height 13
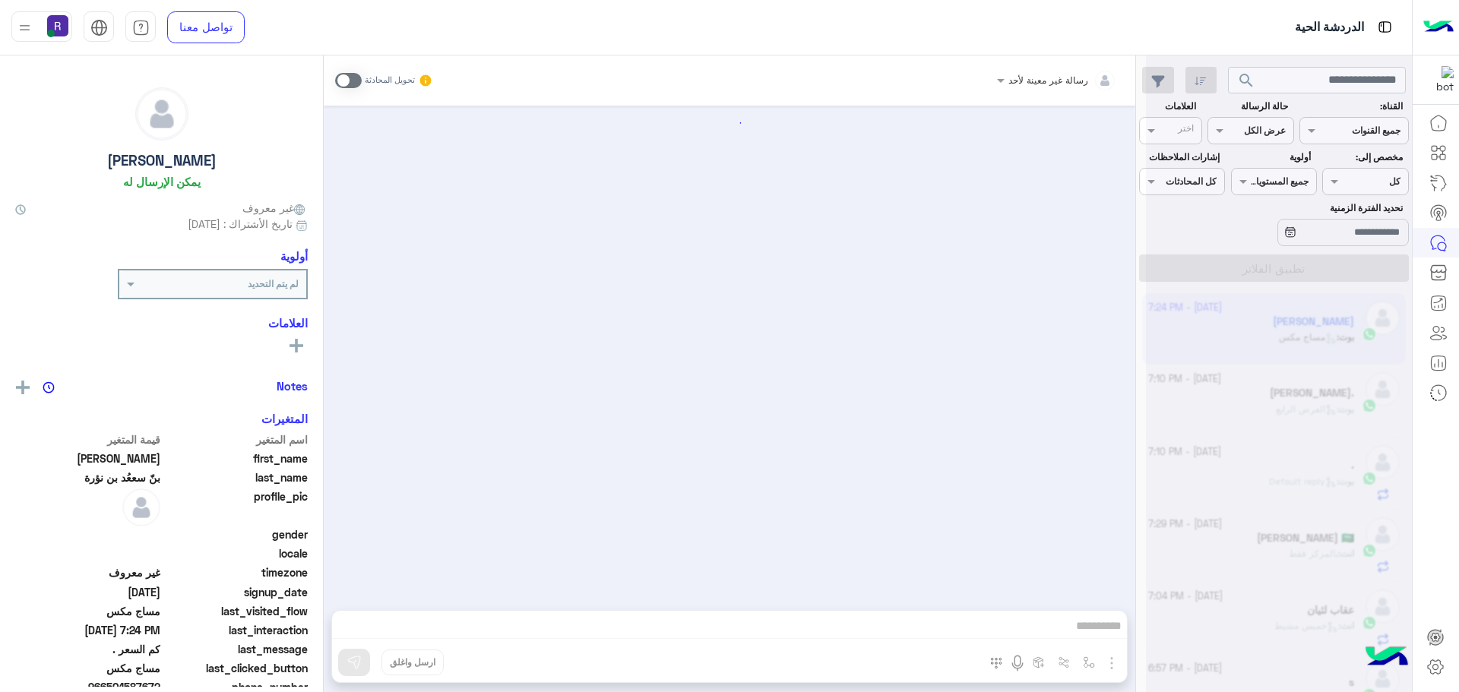
scroll to position [714, 0]
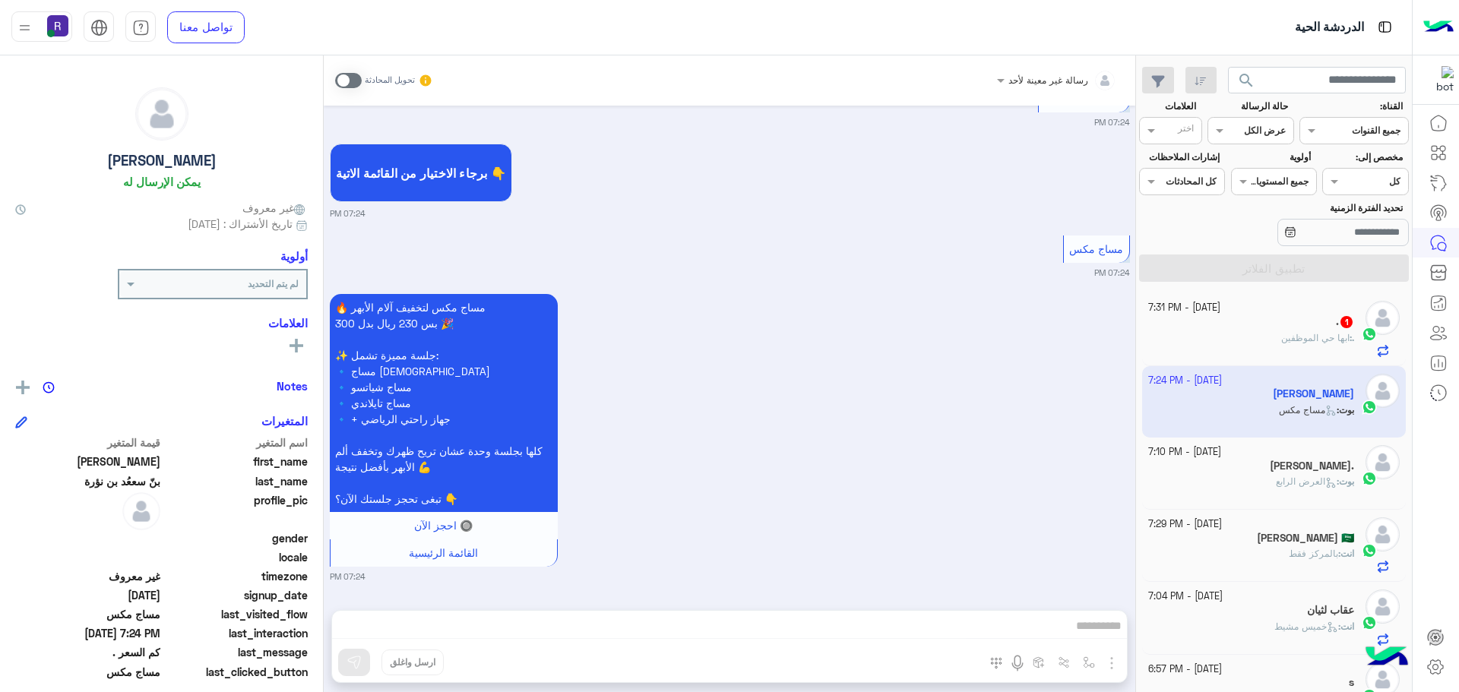
click at [1343, 334] on span "ابها حي الموظفين" at bounding box center [1315, 337] width 68 height 11
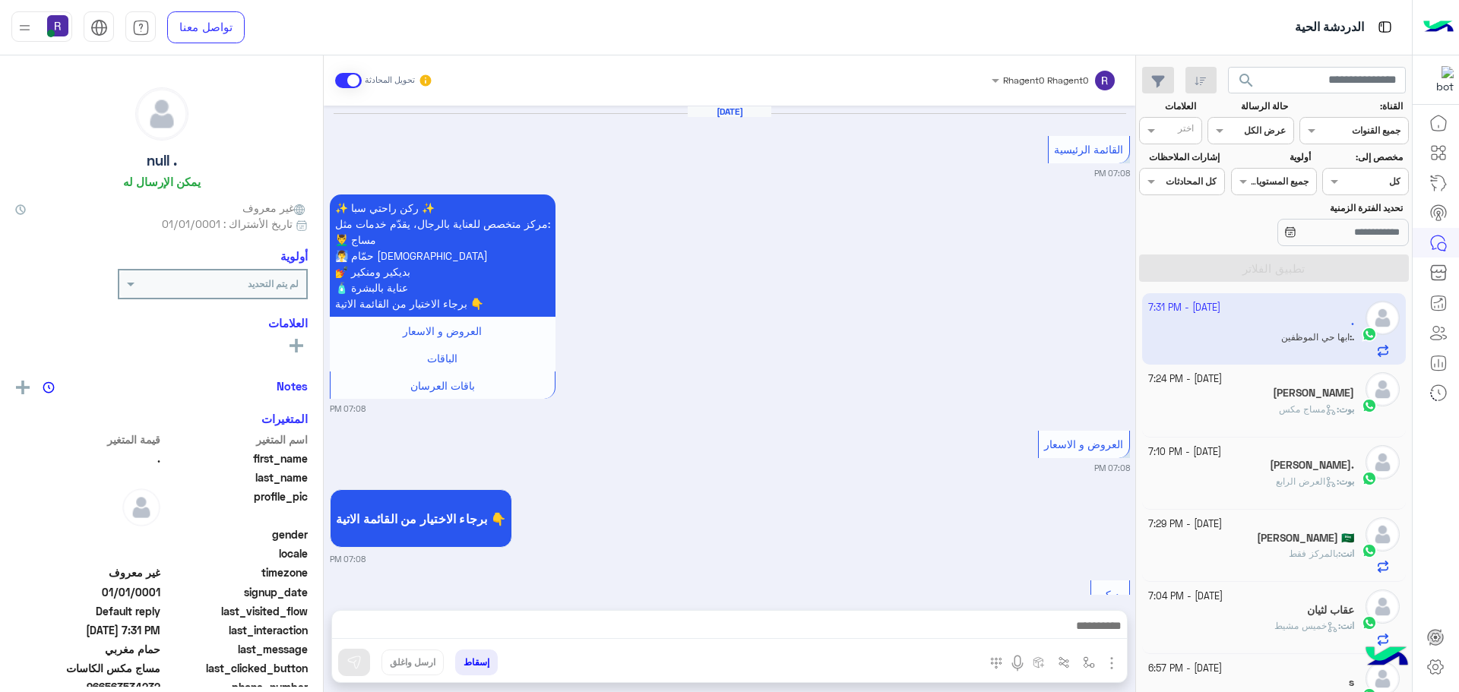
scroll to position [1746, 0]
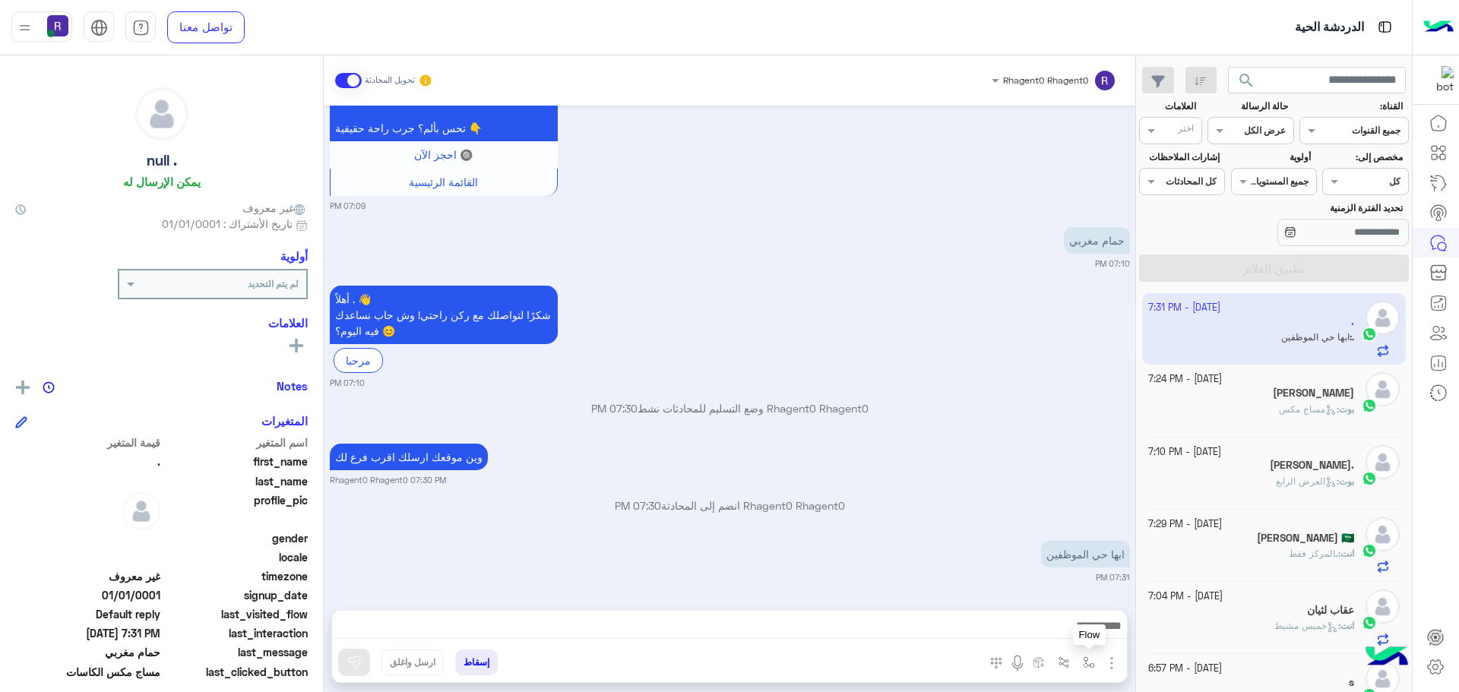
click at [1083, 668] on img "button" at bounding box center [1089, 662] width 12 height 12
click at [1071, 627] on input "text" at bounding box center [1055, 627] width 77 height 14
click at [1058, 562] on span "خميس مشيط" at bounding box center [1060, 565] width 66 height 14
type textarea "*********"
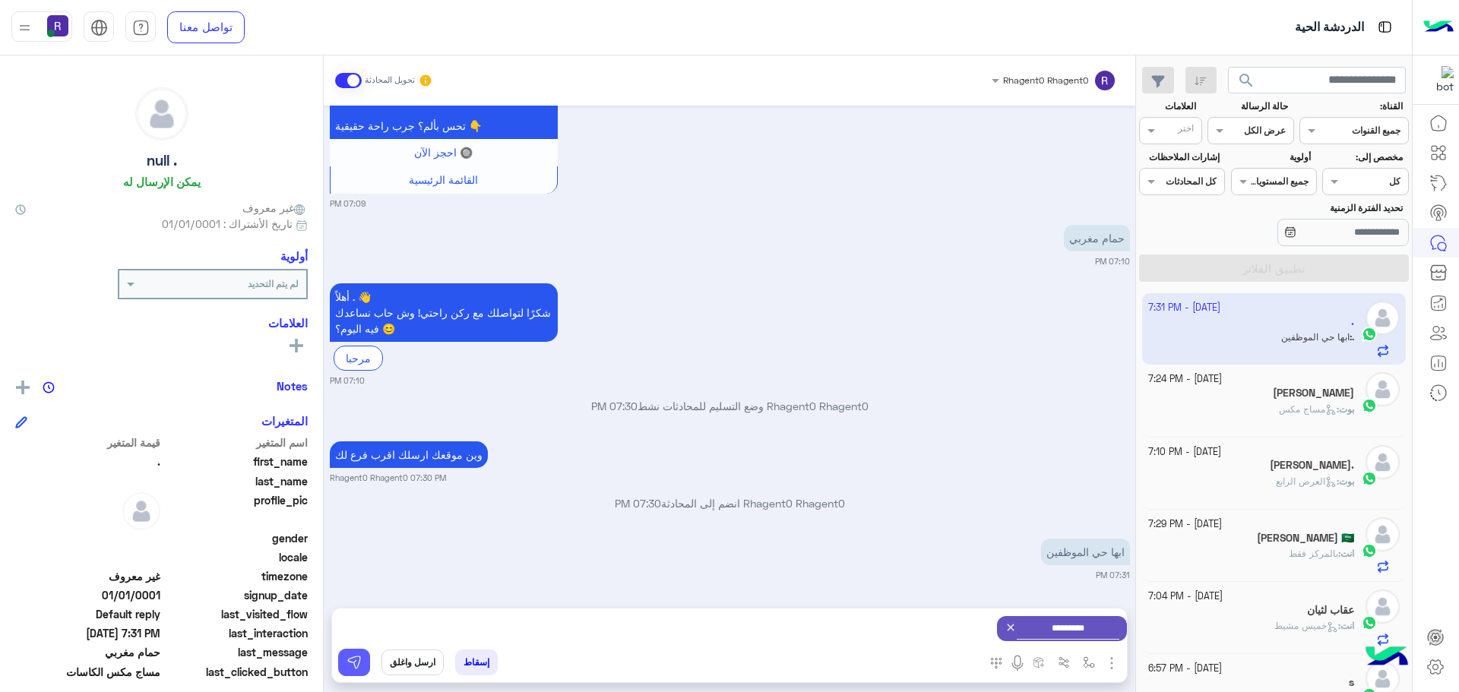
click at [353, 667] on img at bounding box center [353, 662] width 15 height 15
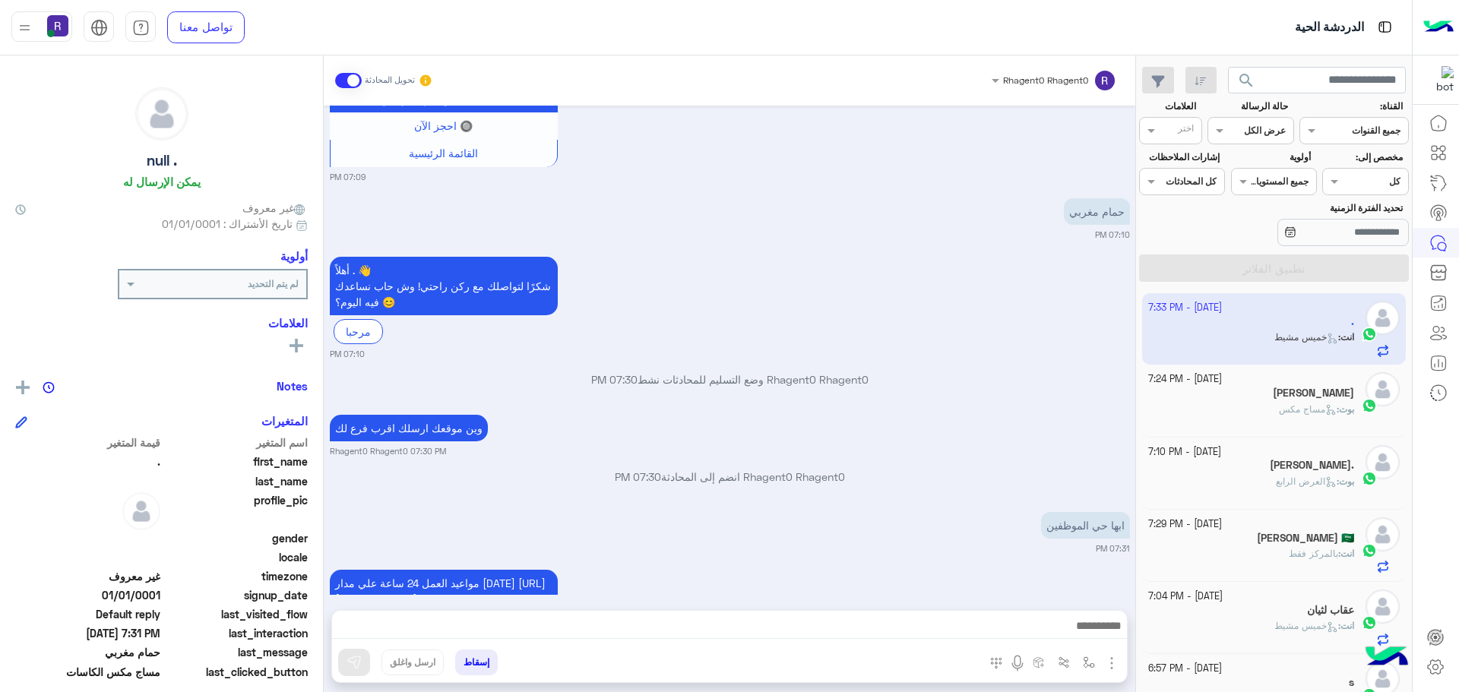
scroll to position [1875, 0]
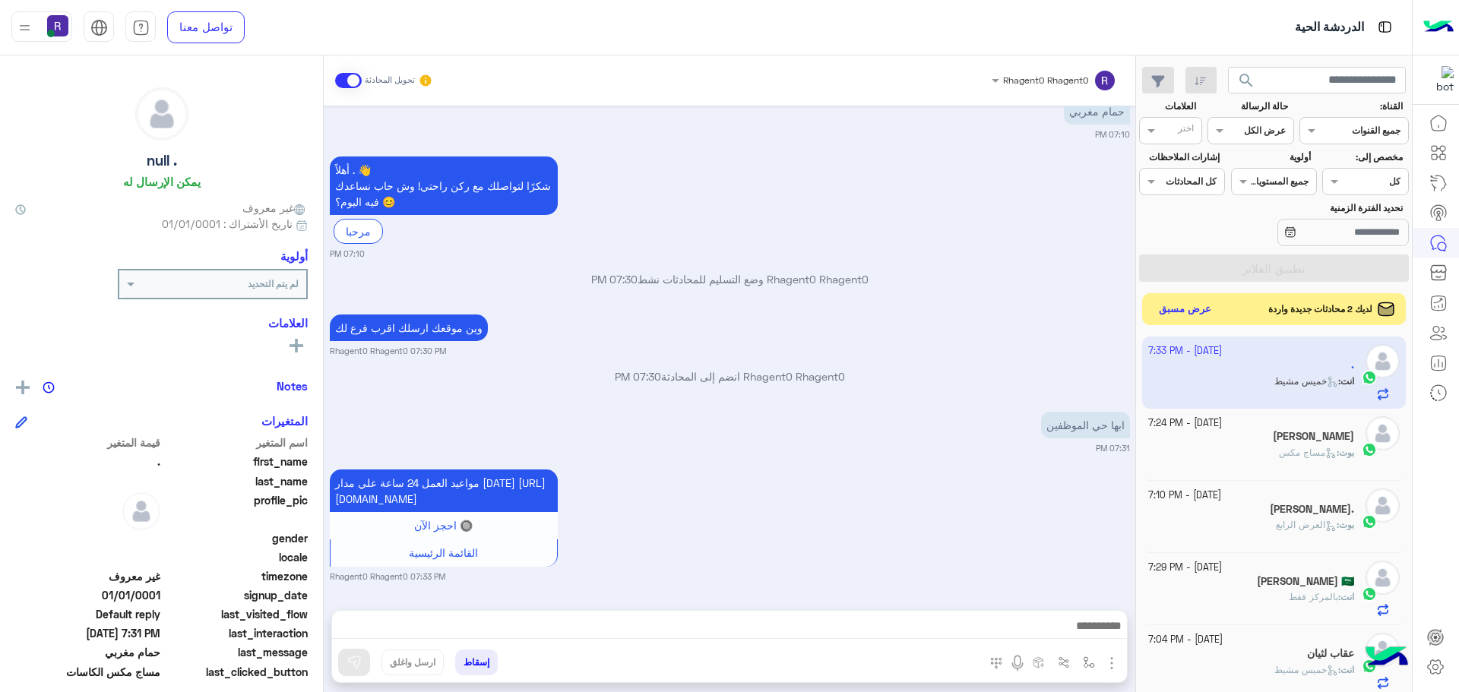
click at [1200, 312] on button "عرض مسبق" at bounding box center [1185, 309] width 64 height 21
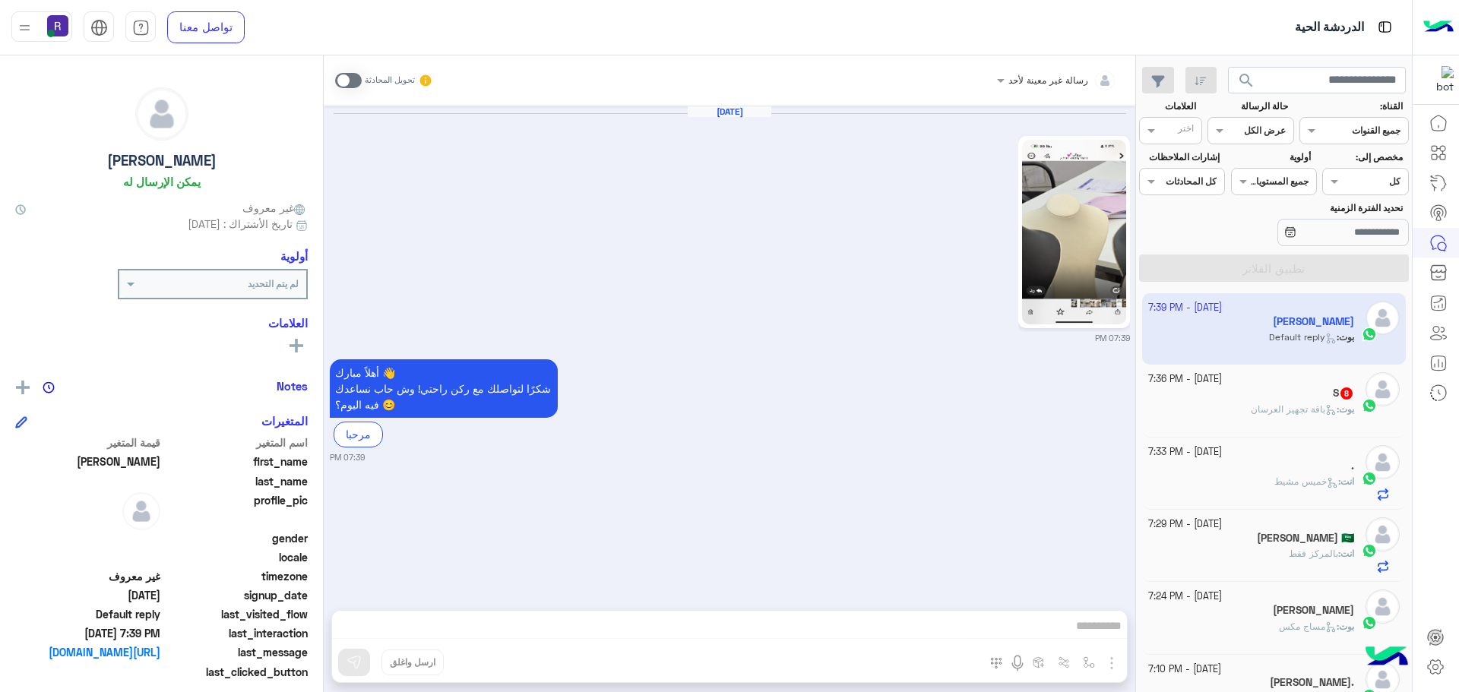
click at [1033, 238] on img at bounding box center [1074, 232] width 104 height 185
click at [1286, 407] on span "باقة تجهيز العرسان" at bounding box center [1294, 408] width 86 height 11
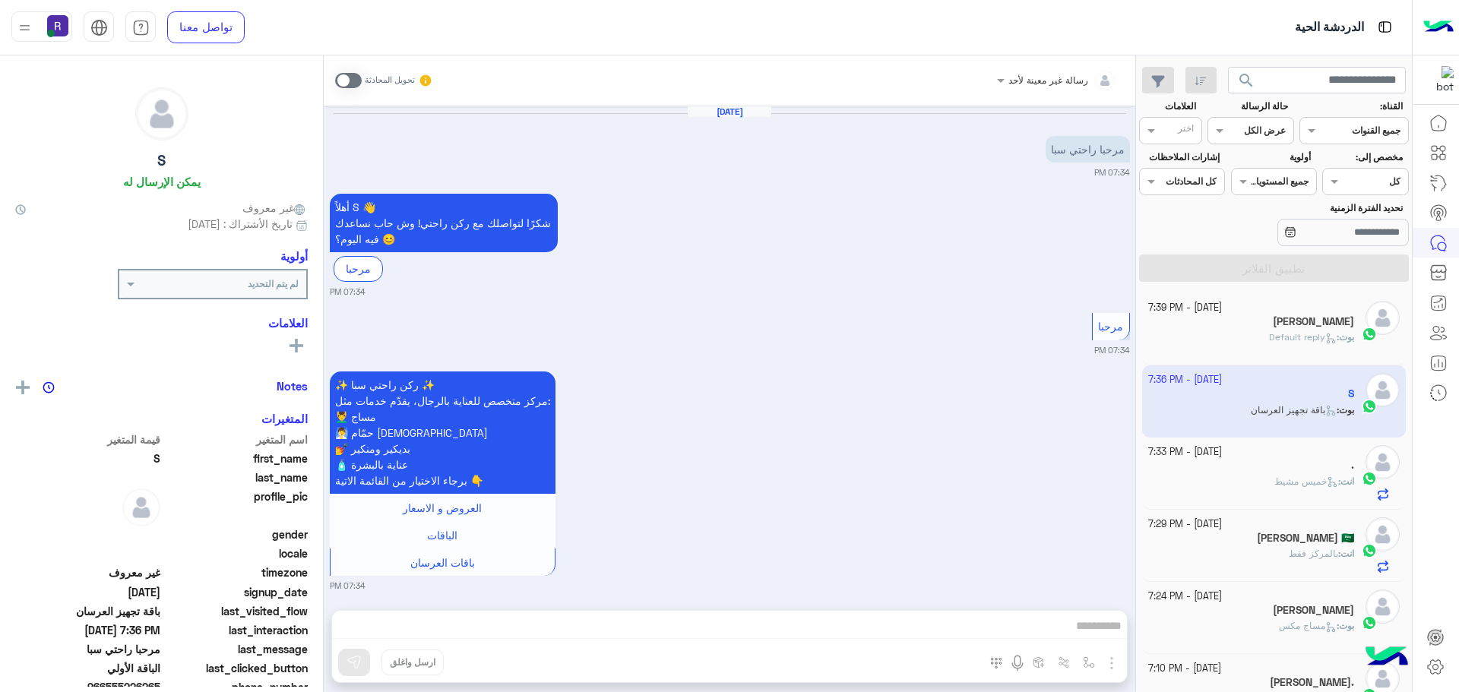
scroll to position [2116, 0]
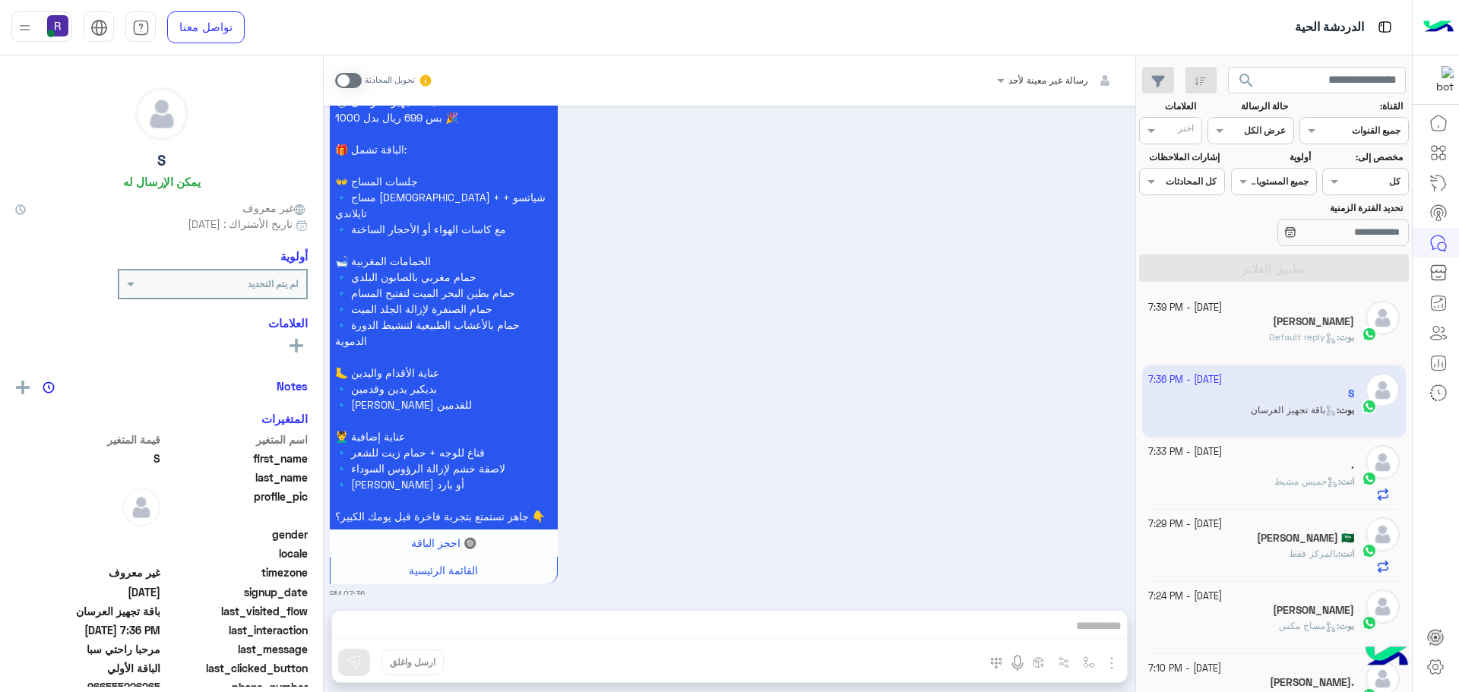
click at [357, 77] on span at bounding box center [348, 80] width 27 height 15
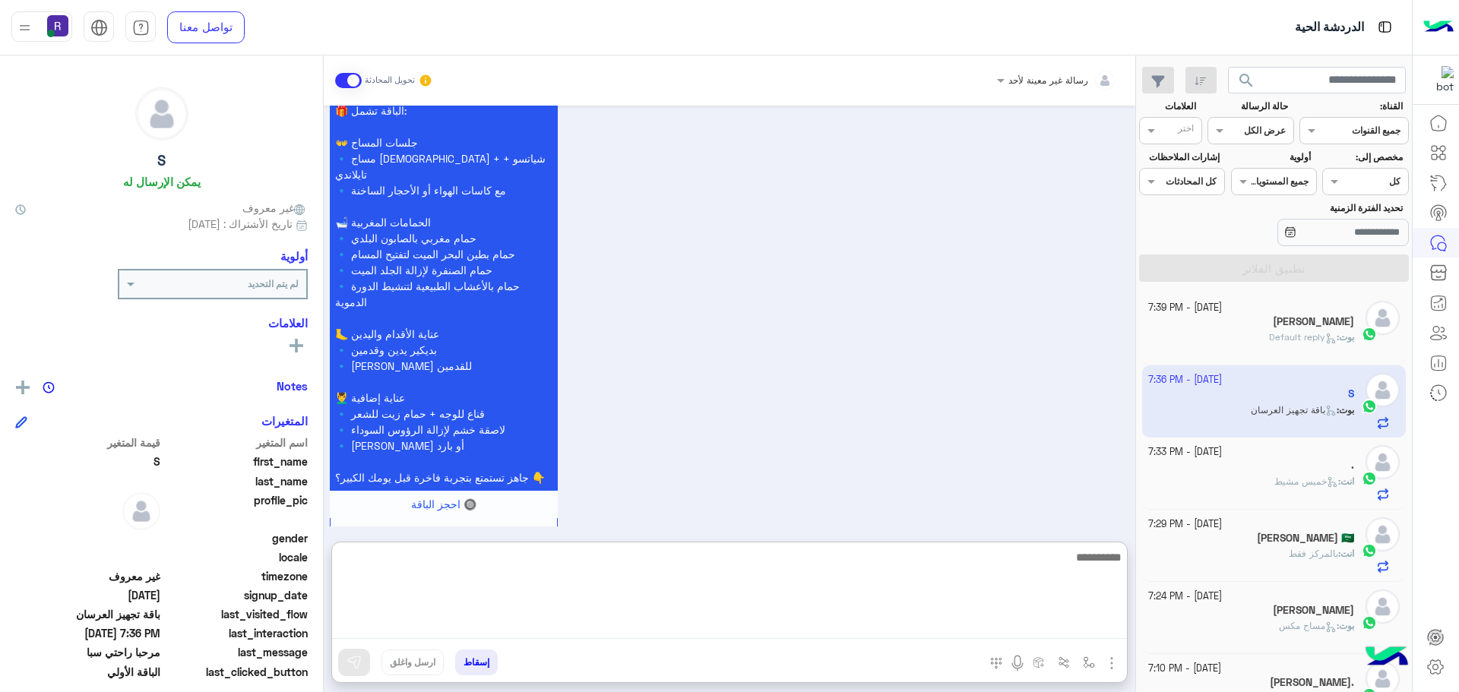
paste textarea "**********"
type textarea "**********"
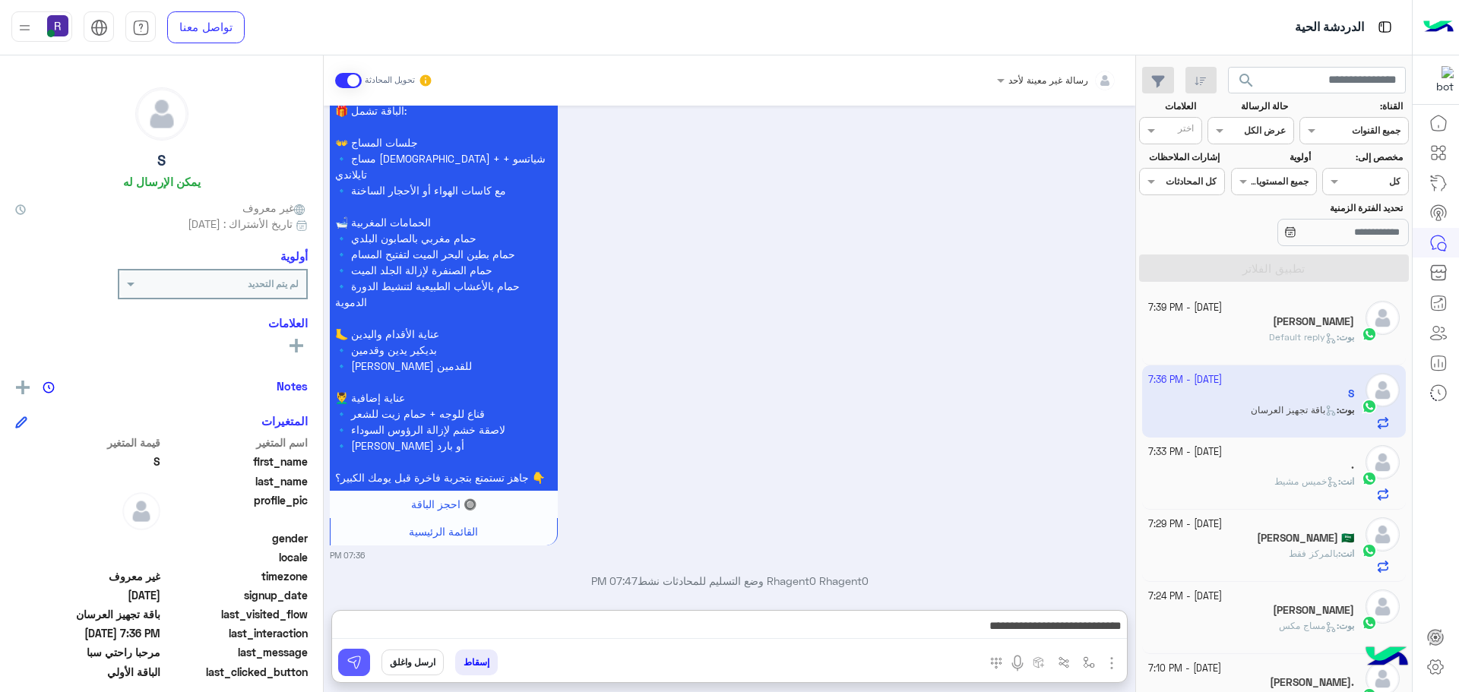
click at [363, 663] on button at bounding box center [354, 662] width 32 height 27
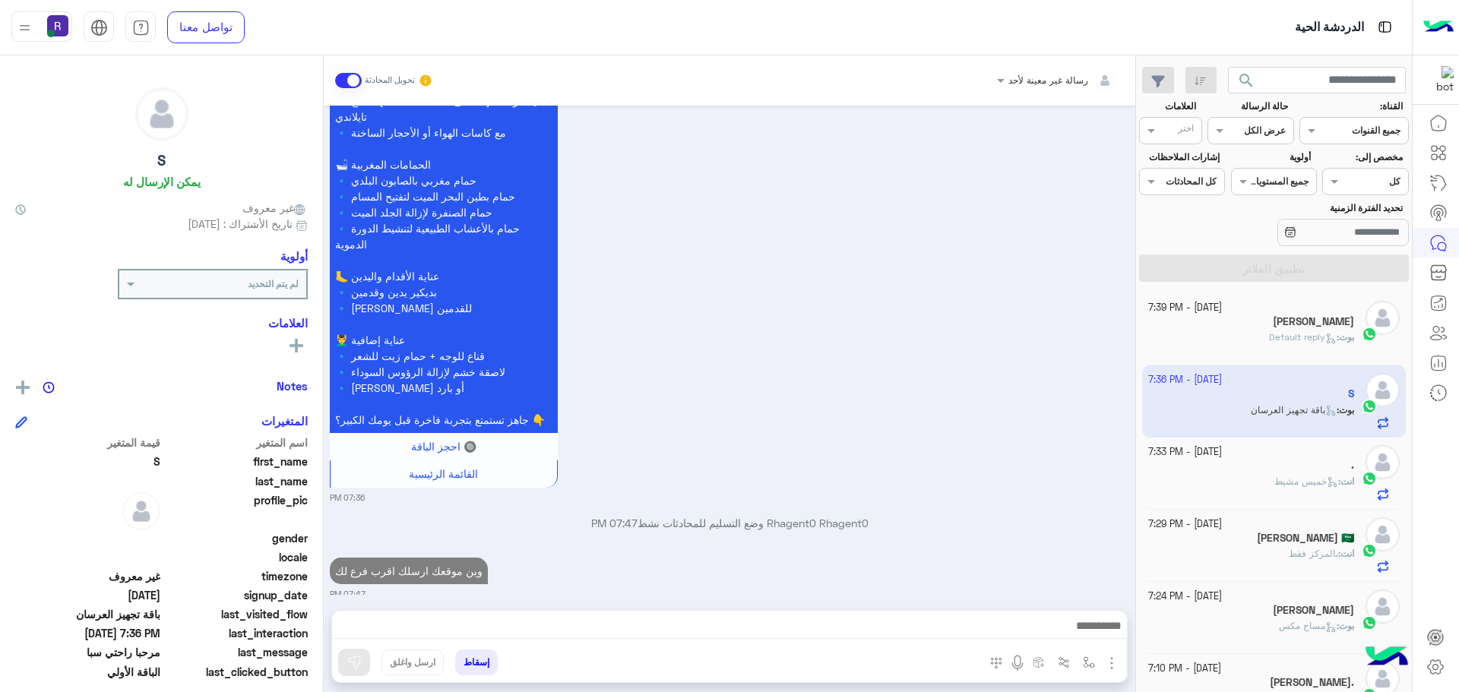
click at [1273, 473] on div "." at bounding box center [1251, 467] width 207 height 16
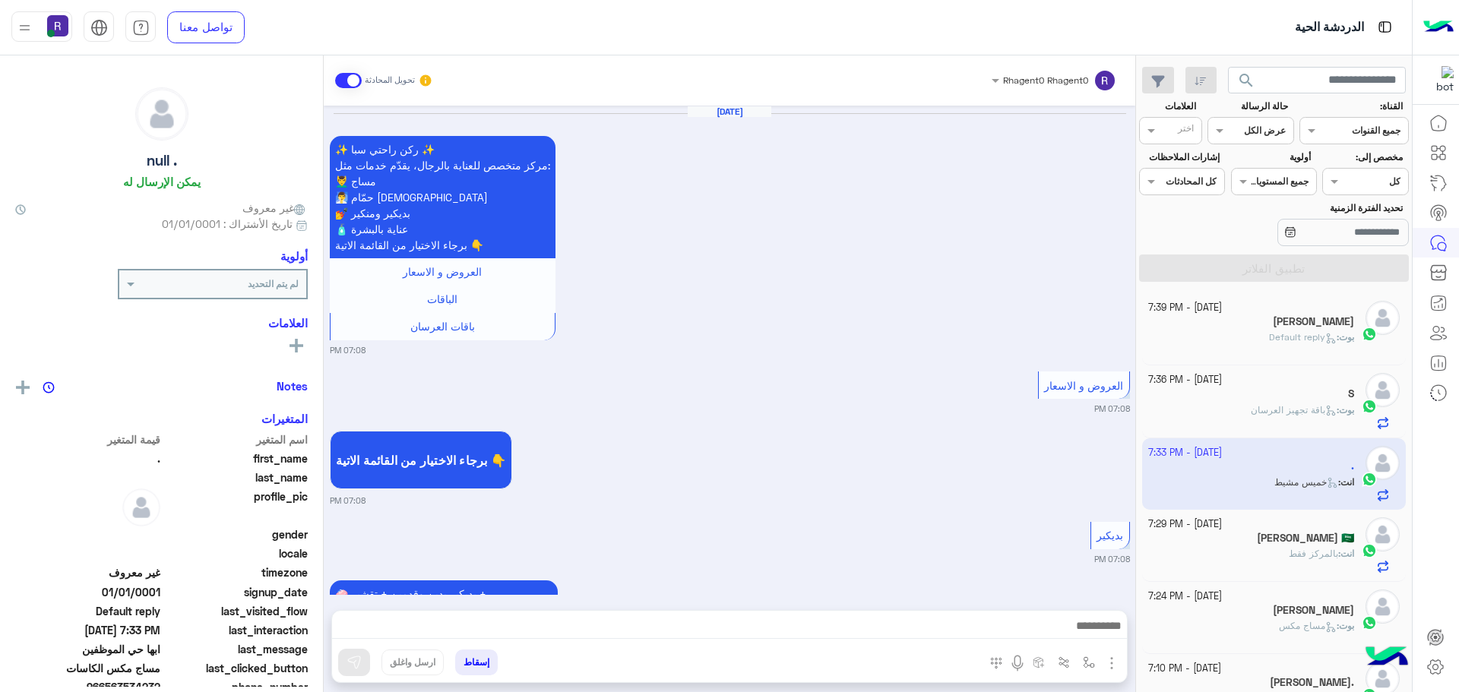
scroll to position [1816, 0]
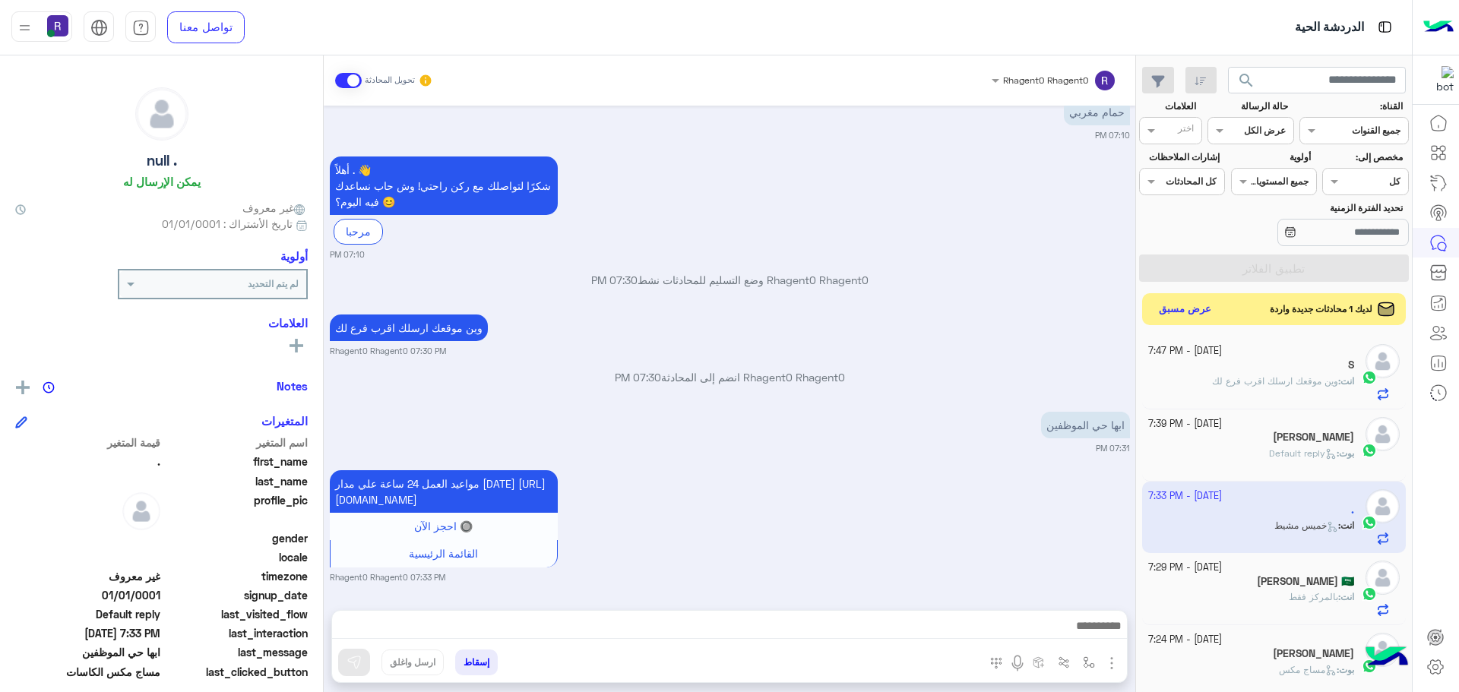
click at [1207, 315] on button "عرض مسبق" at bounding box center [1185, 309] width 64 height 21
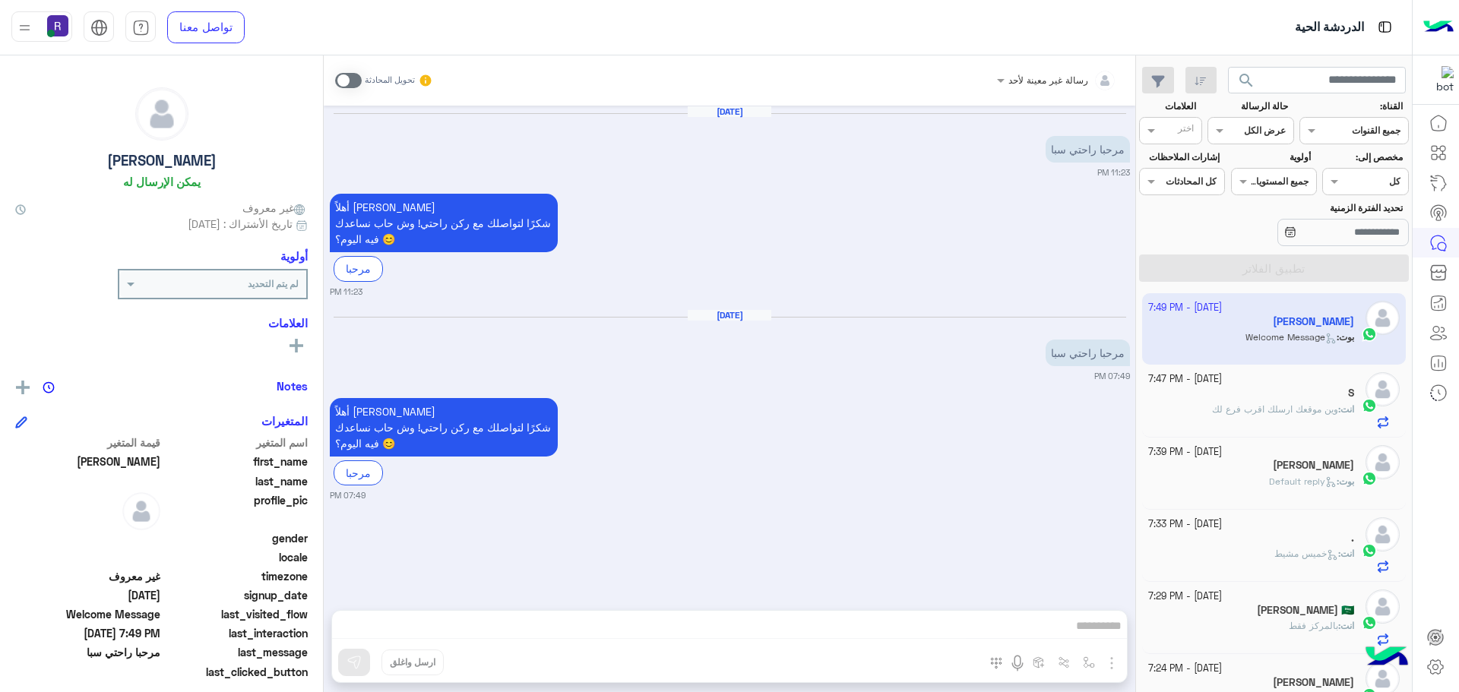
click at [357, 78] on span at bounding box center [348, 80] width 27 height 15
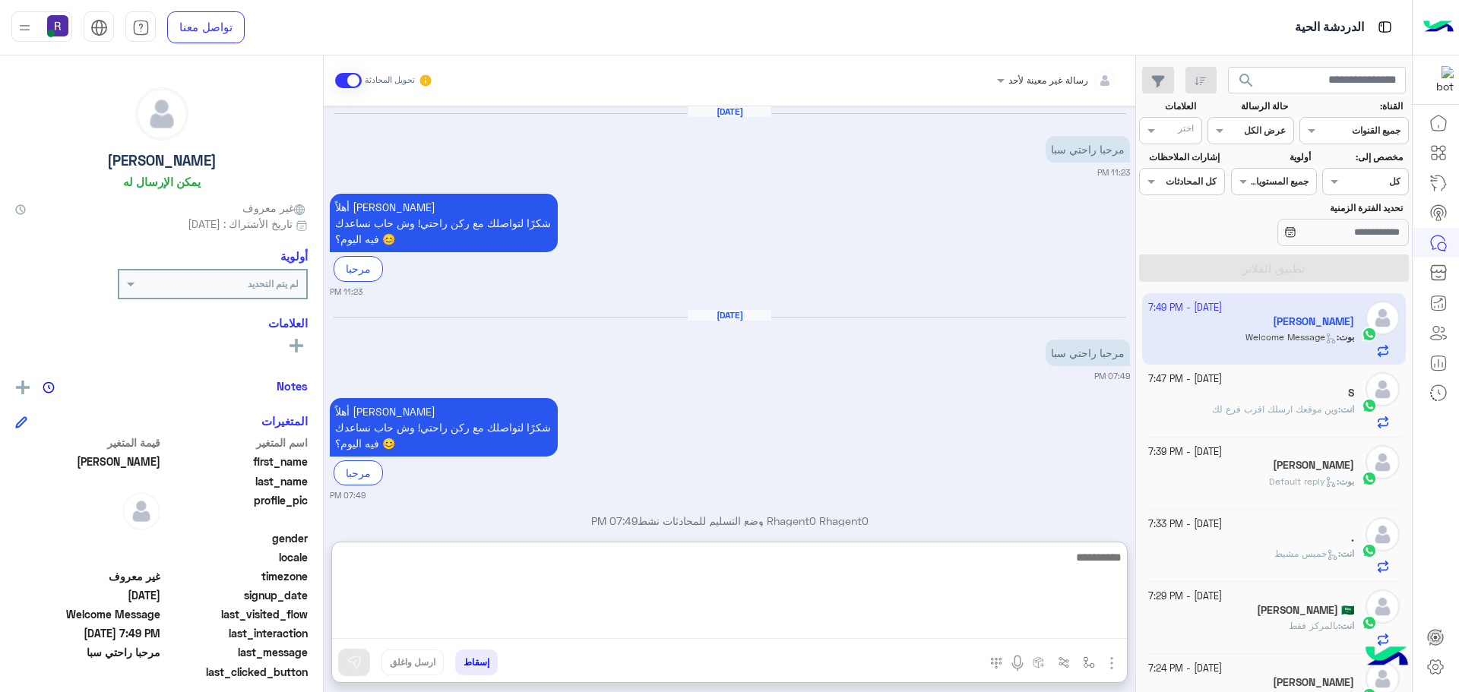
paste textarea "**********"
type textarea "**********"
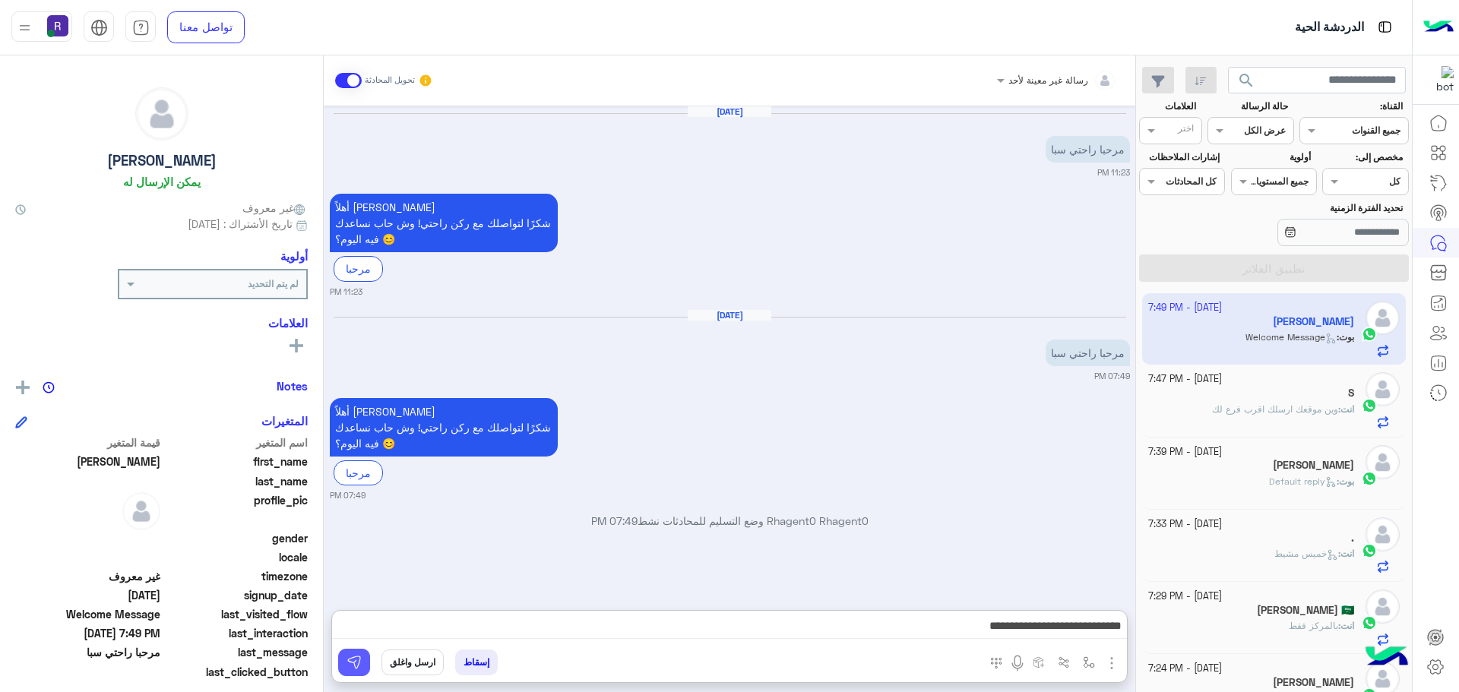
click at [358, 672] on button at bounding box center [354, 662] width 32 height 27
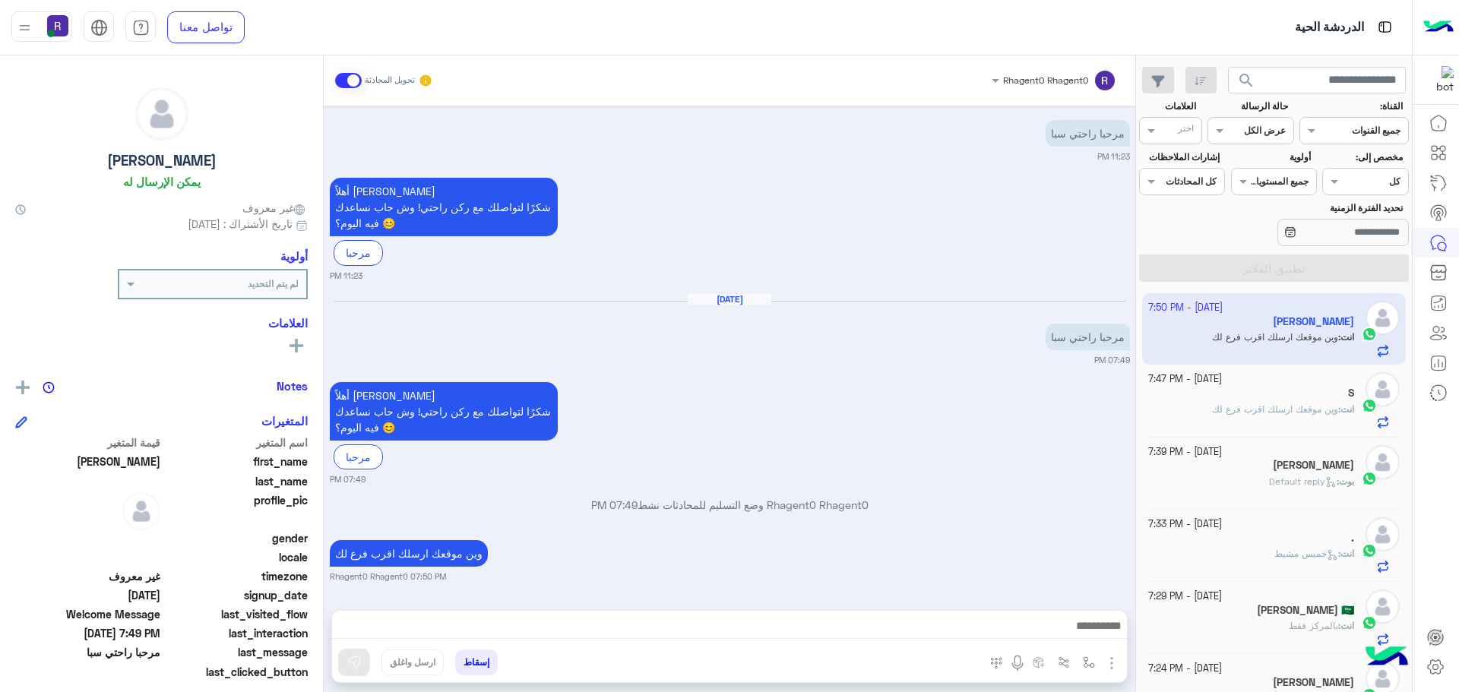
scroll to position [55, 0]
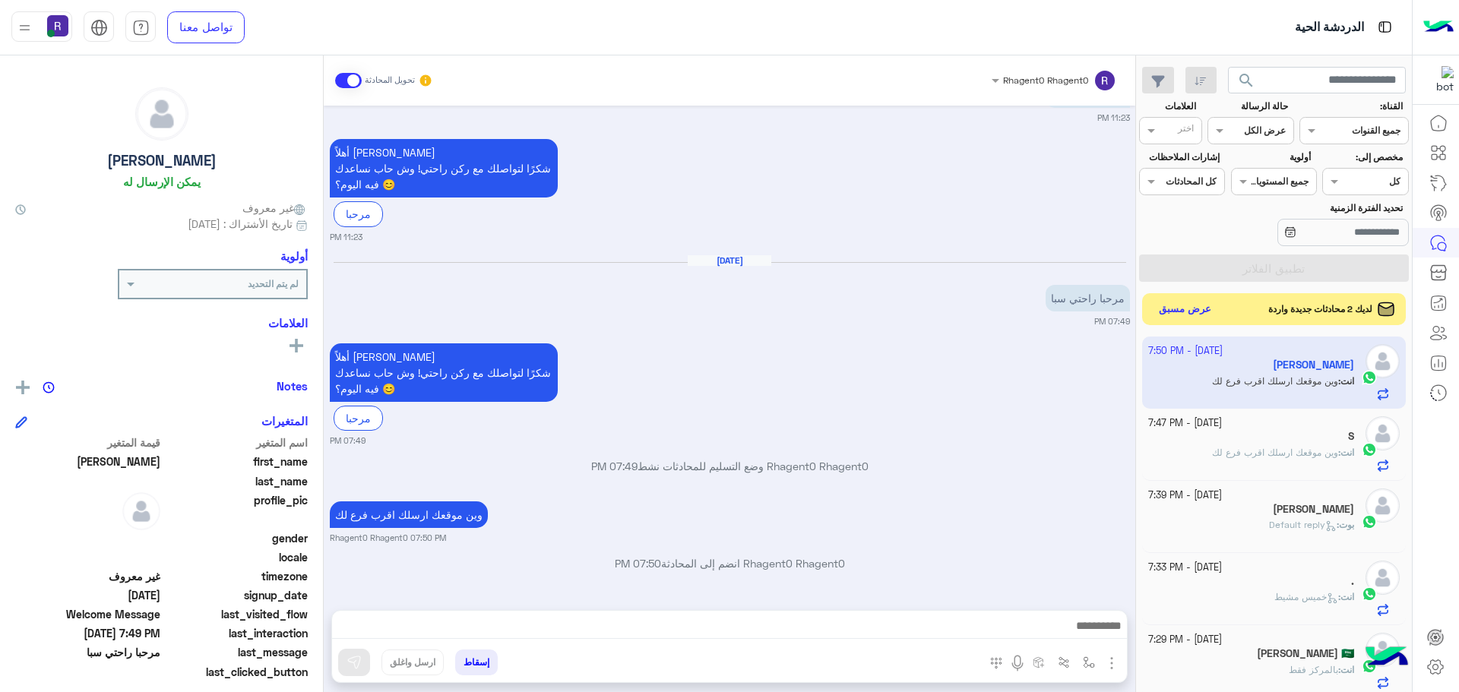
click at [1180, 311] on button "عرض مسبق" at bounding box center [1185, 309] width 64 height 21
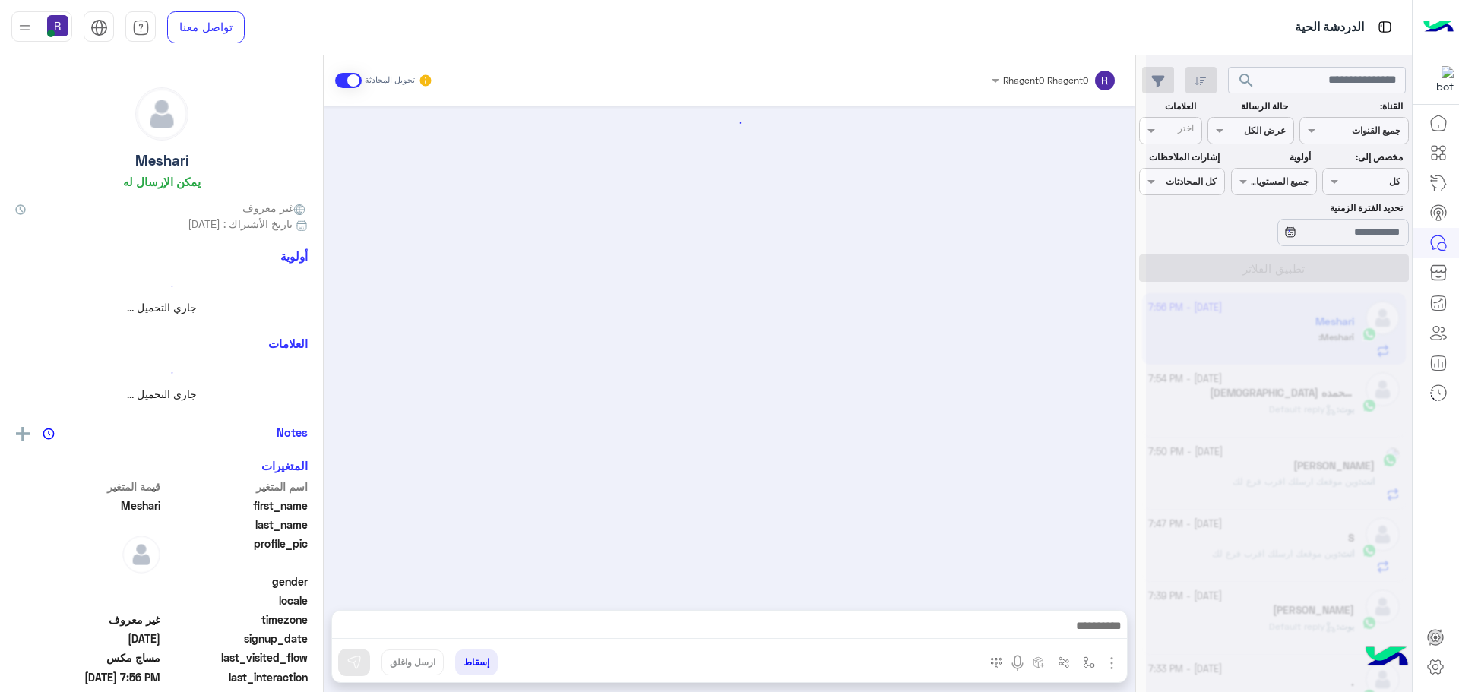
scroll to position [1198, 0]
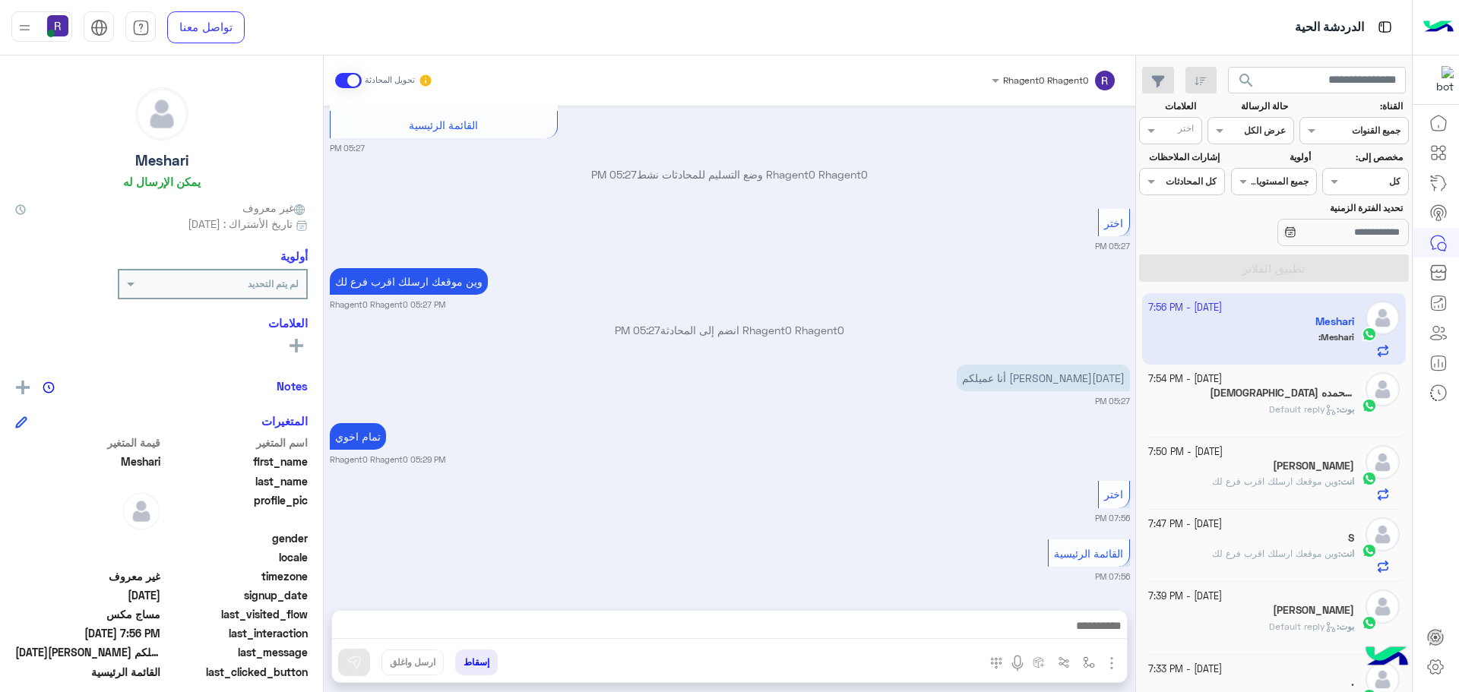
click at [1201, 395] on div "سبحان الله وبحمده 5" at bounding box center [1251, 395] width 207 height 16
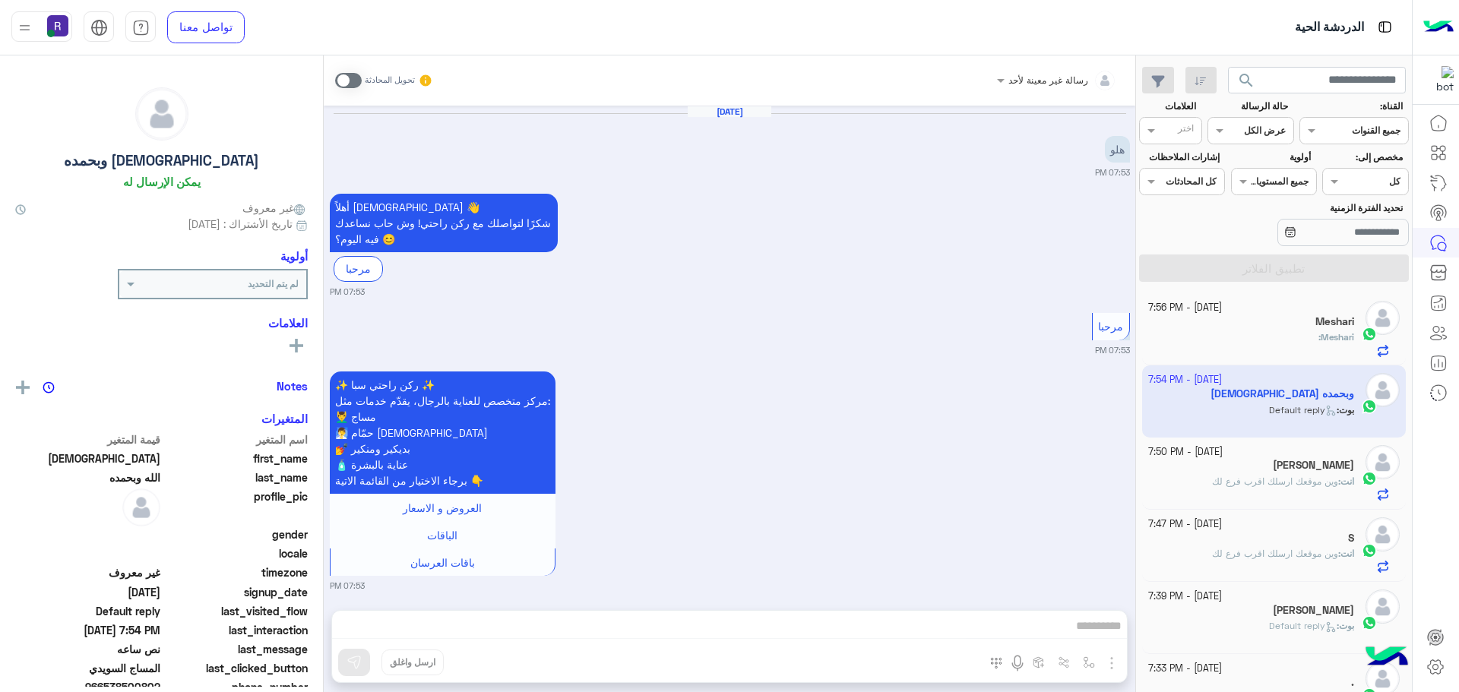
scroll to position [650, 0]
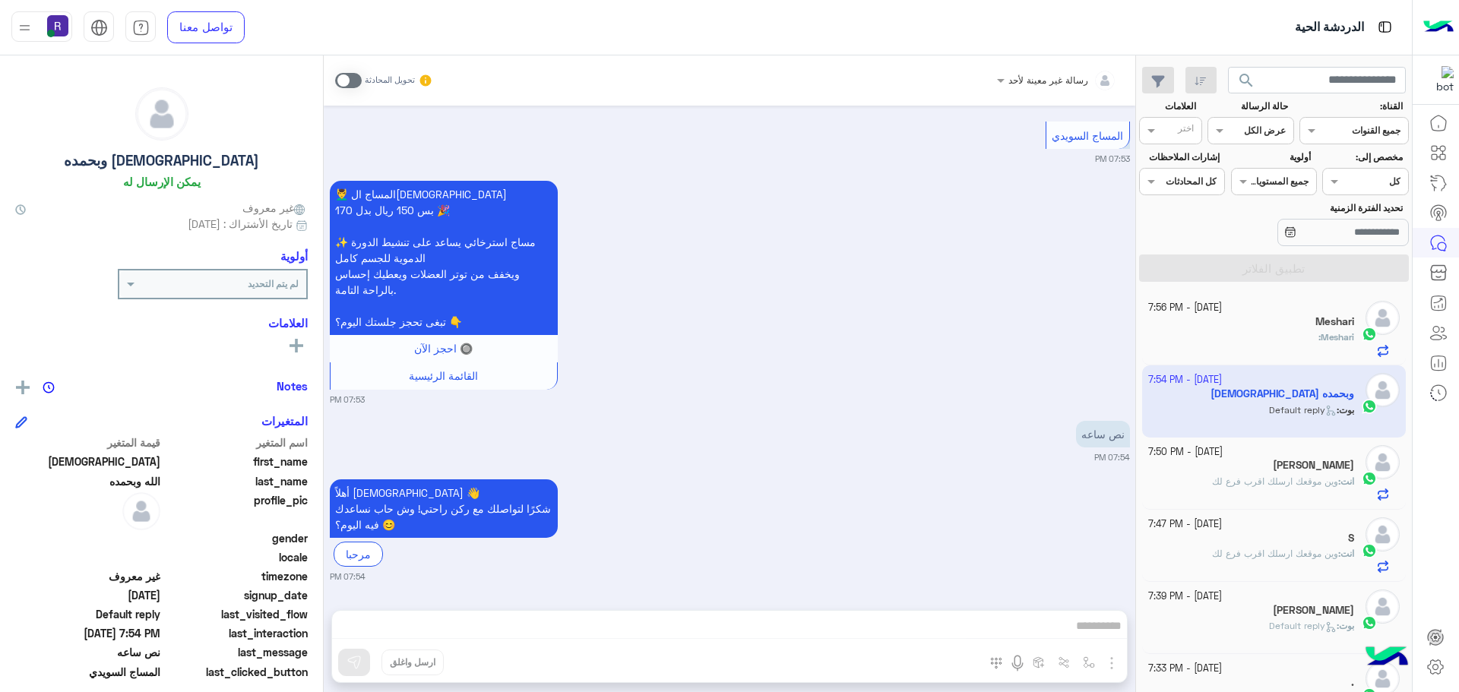
click at [351, 81] on span at bounding box center [348, 80] width 27 height 15
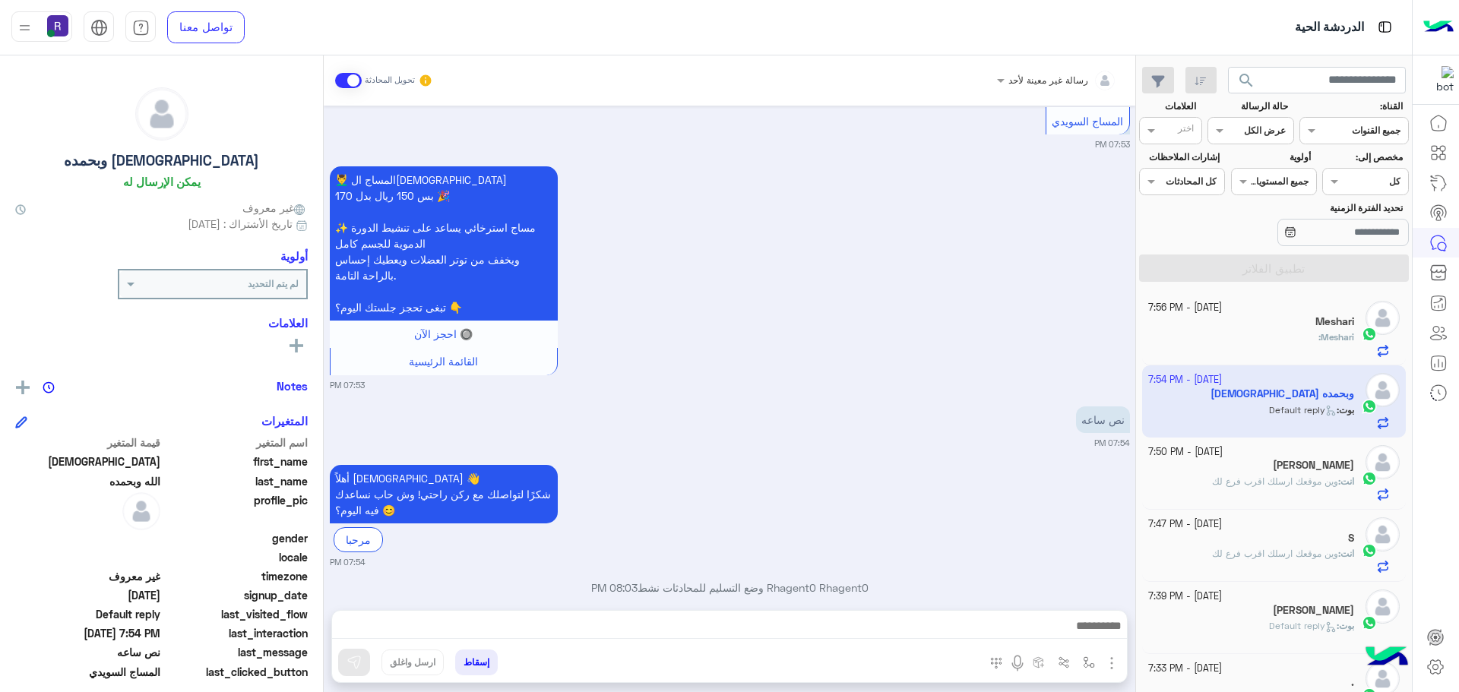
scroll to position [689, 0]
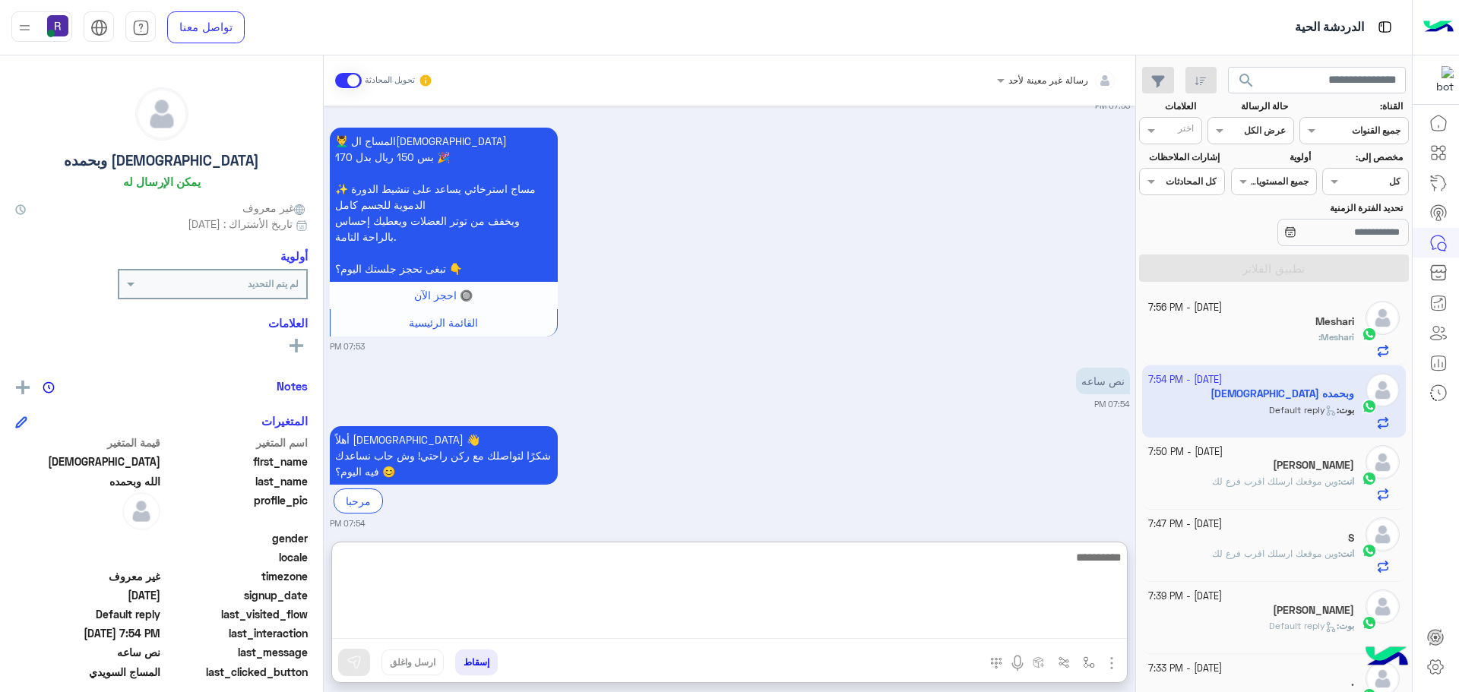
paste textarea "**********"
type textarea "**********"
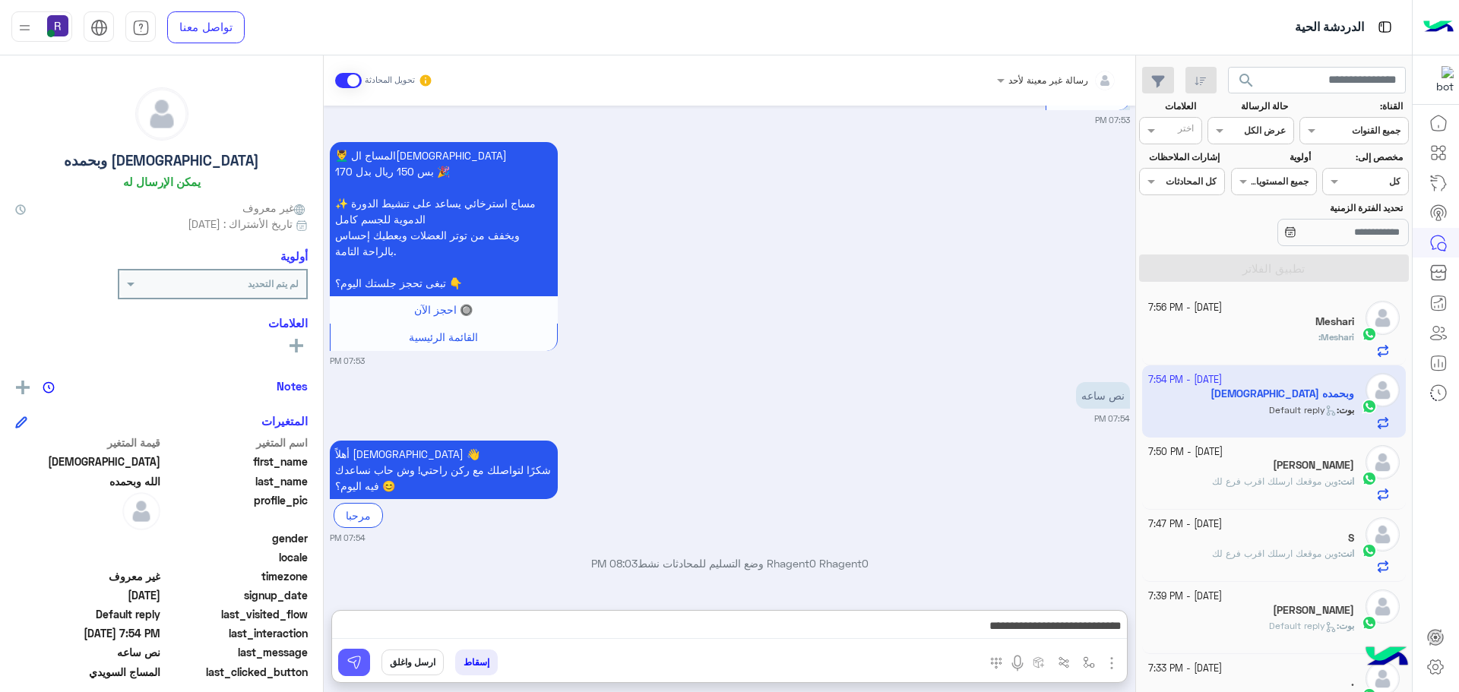
click at [362, 656] on button at bounding box center [354, 662] width 32 height 27
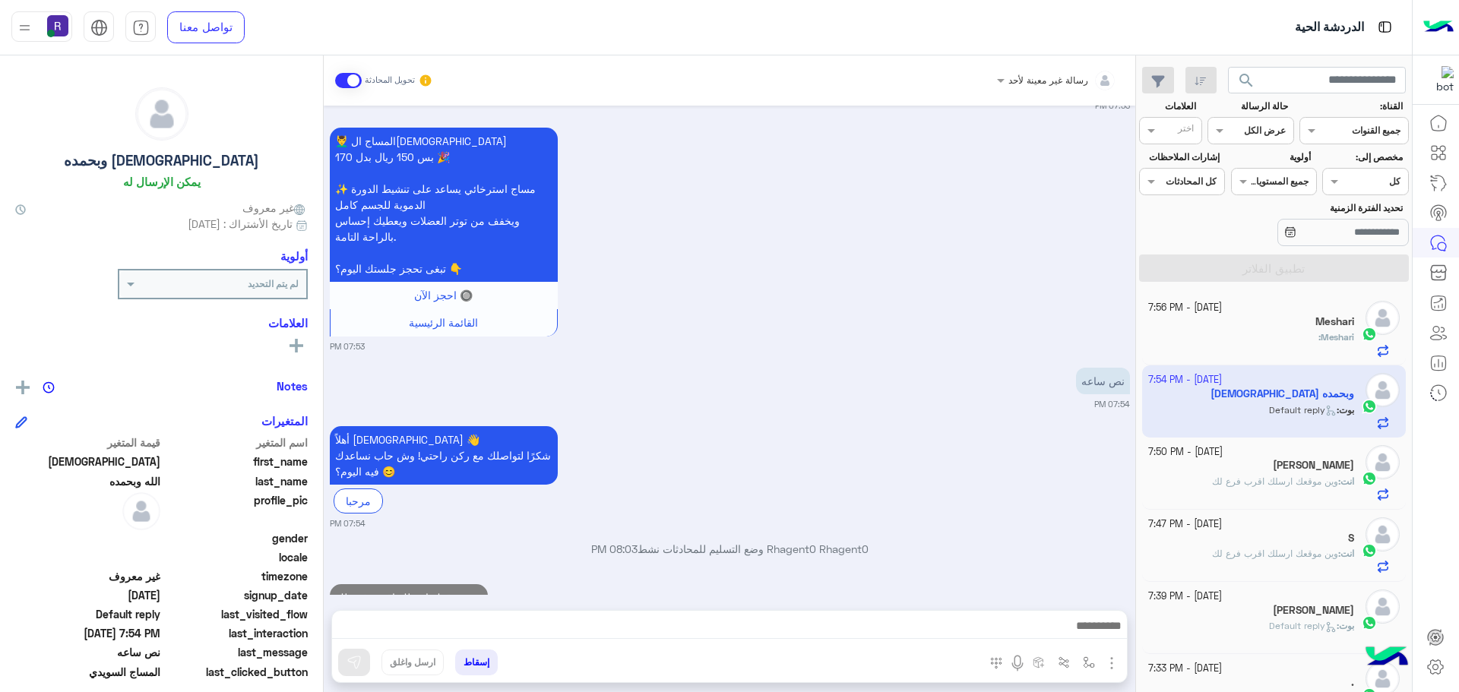
scroll to position [747, 0]
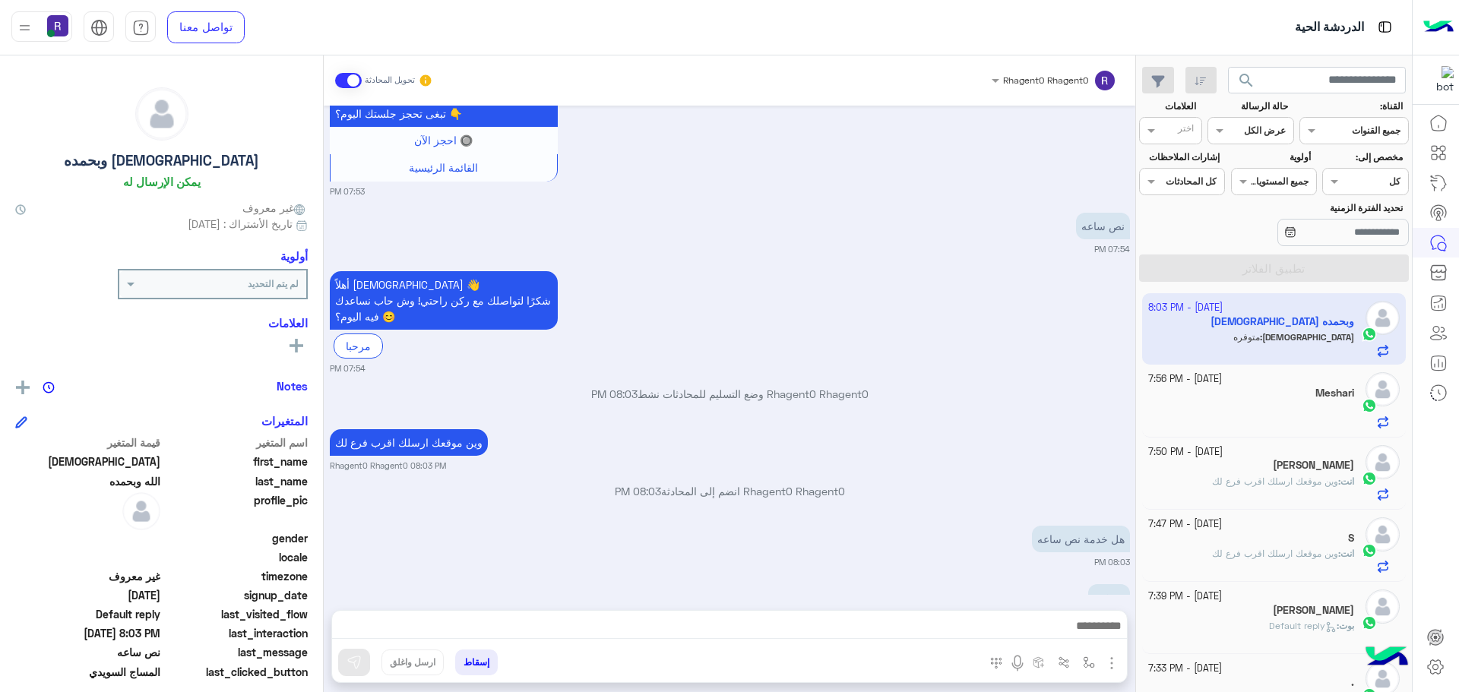
scroll to position [903, 0]
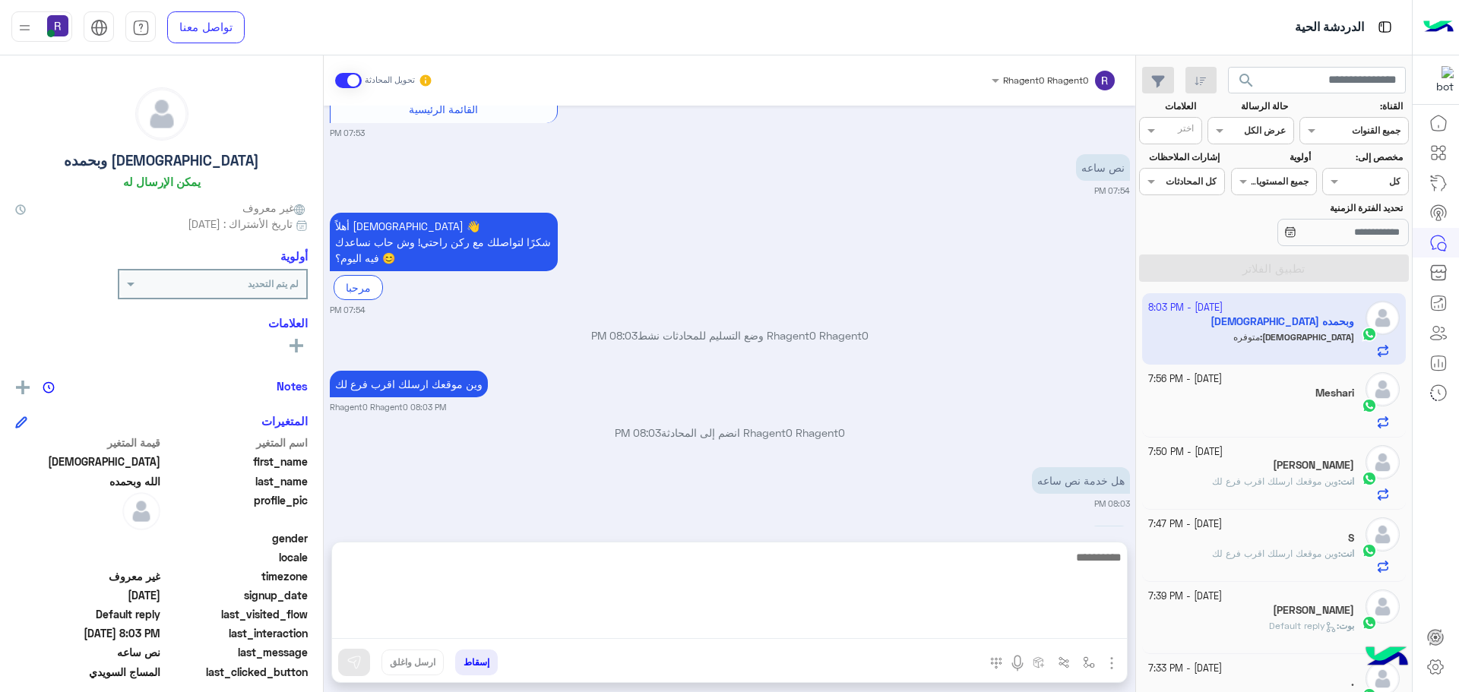
click at [671, 627] on textarea at bounding box center [729, 593] width 795 height 91
type textarea "********"
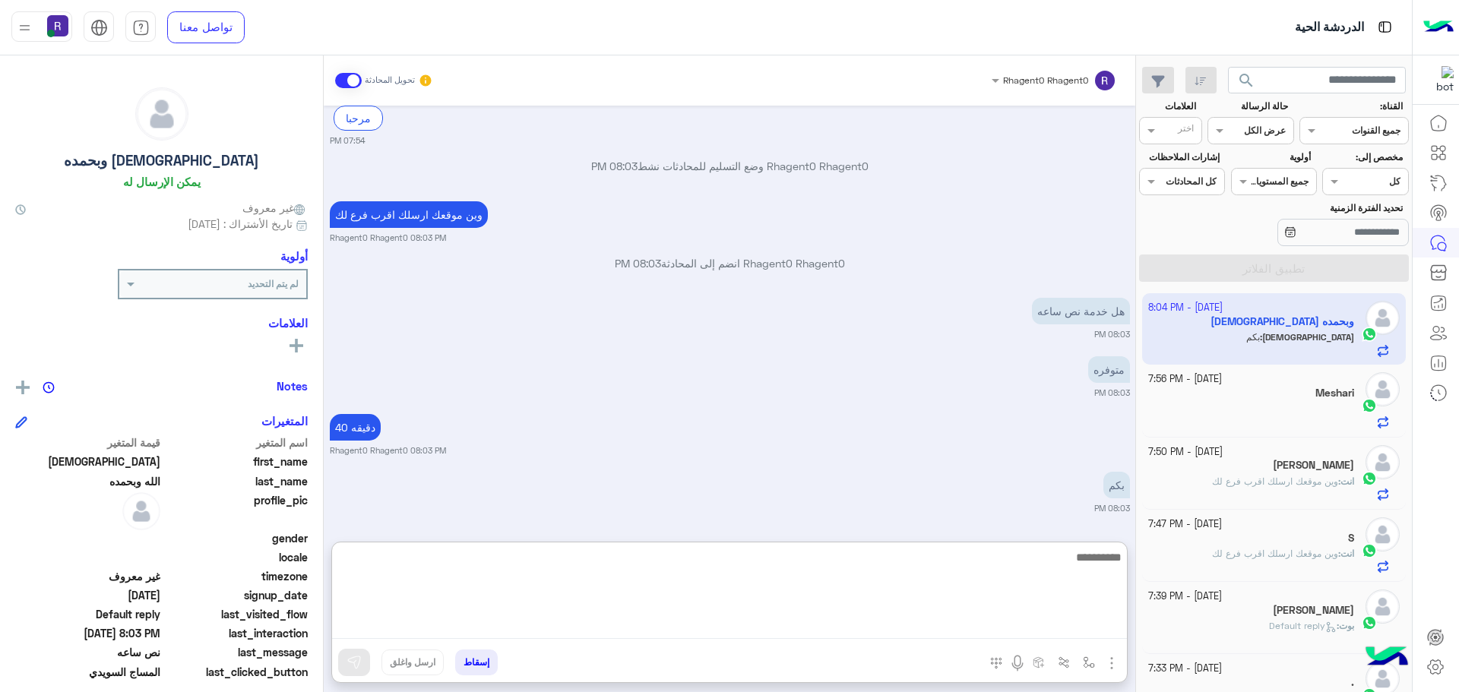
scroll to position [1087, 0]
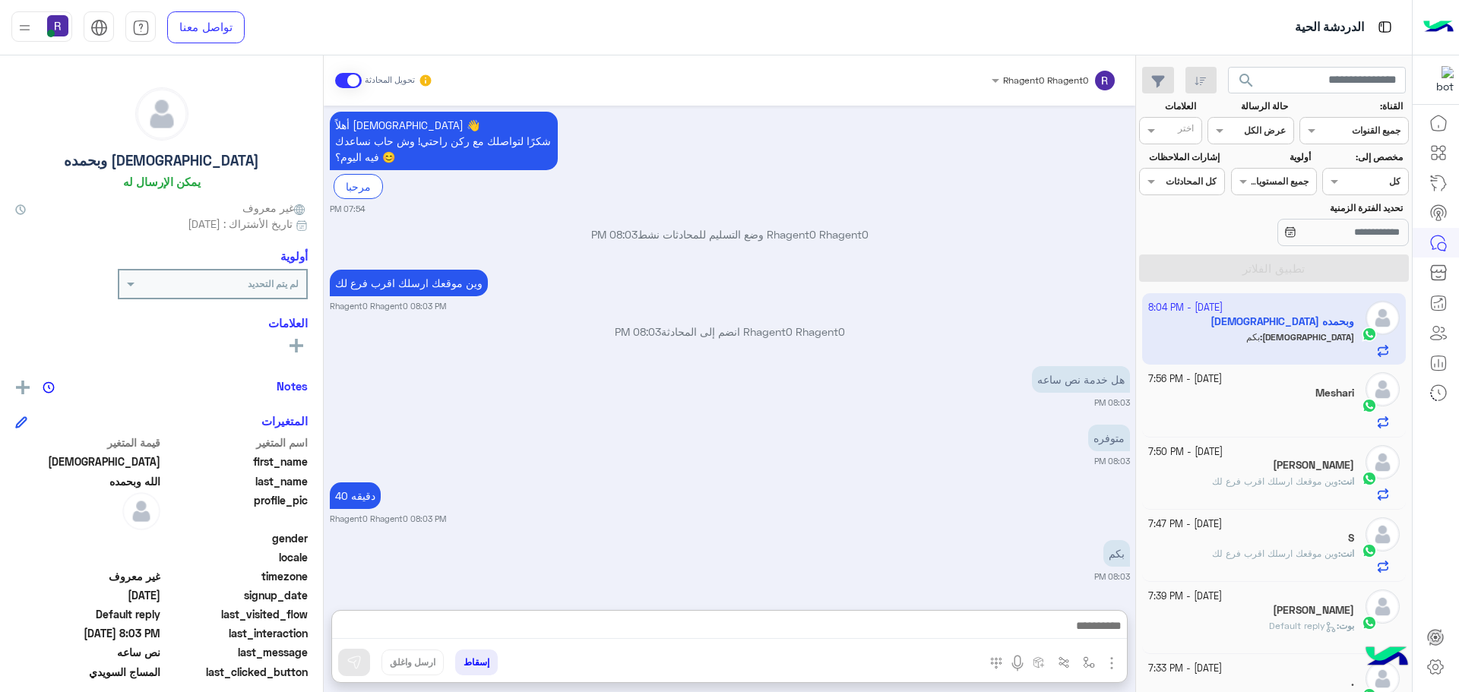
click at [523, 479] on div "40 دقيقه Rhagent0 Rhagent0 08:03 PM" at bounding box center [730, 502] width 800 height 46
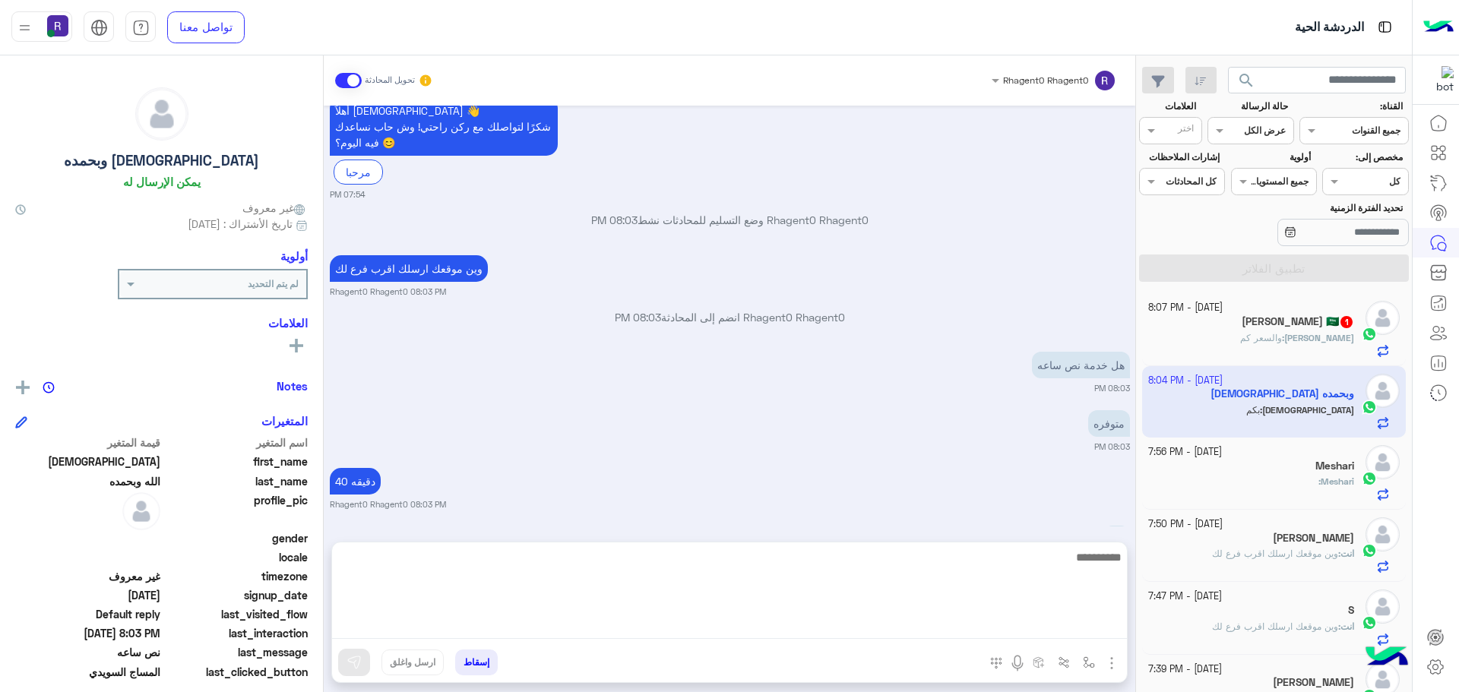
click at [998, 624] on textarea at bounding box center [729, 593] width 795 height 91
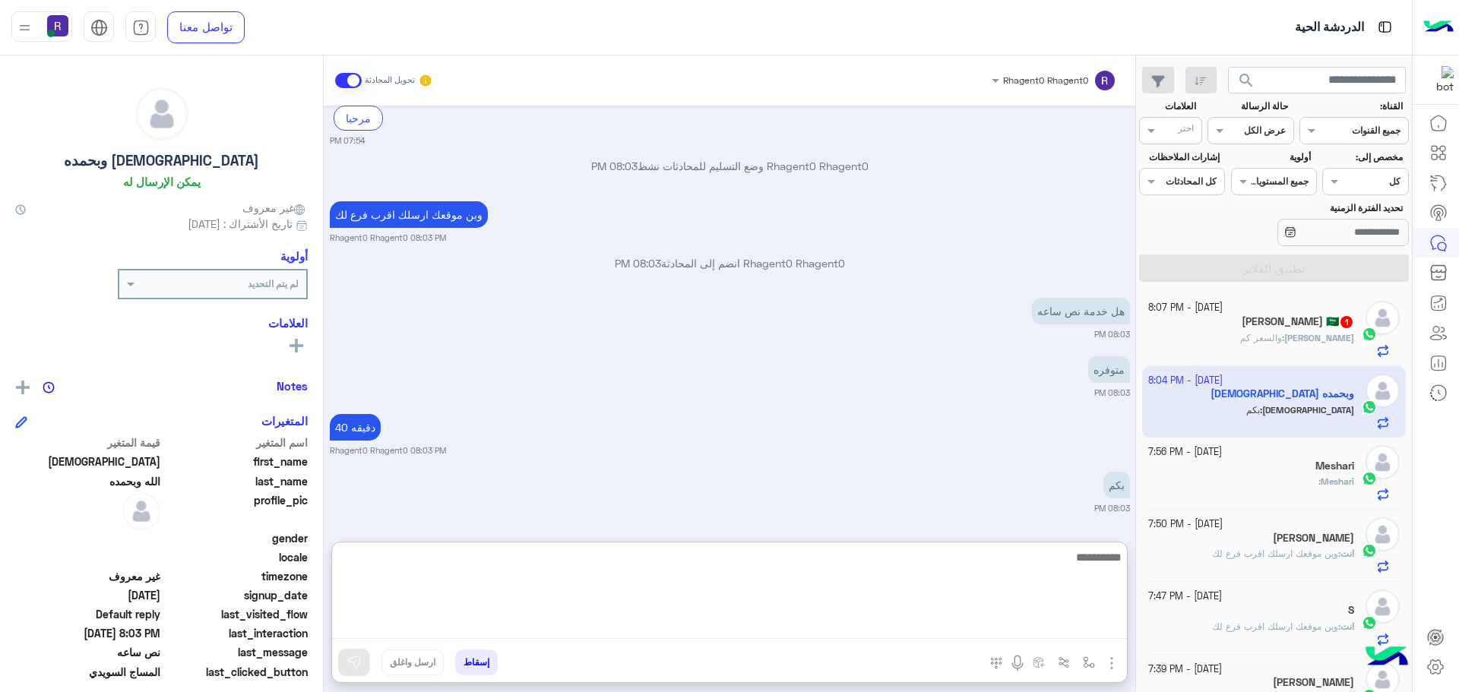
scroll to position [1087, 0]
type textarea "**********"
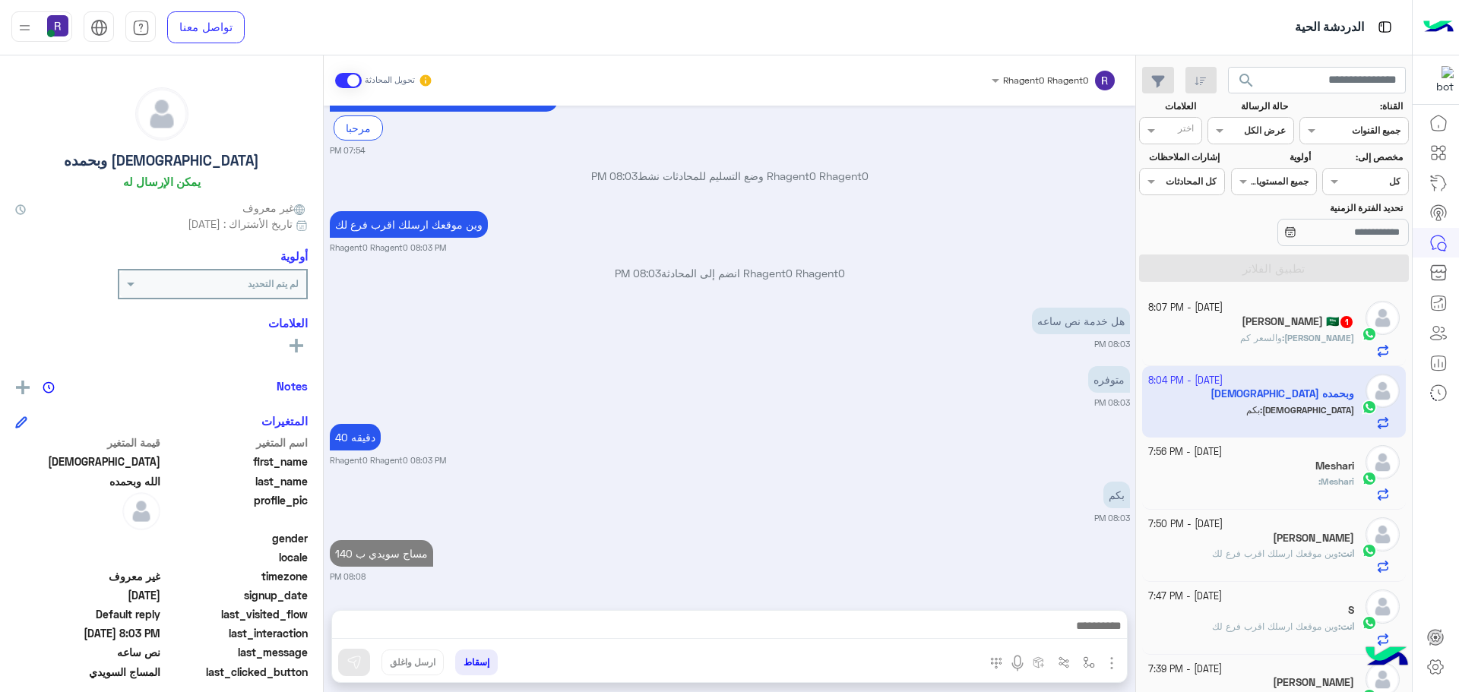
click at [1319, 330] on div "[PERSON_NAME] 🇸🇦 1" at bounding box center [1251, 323] width 207 height 16
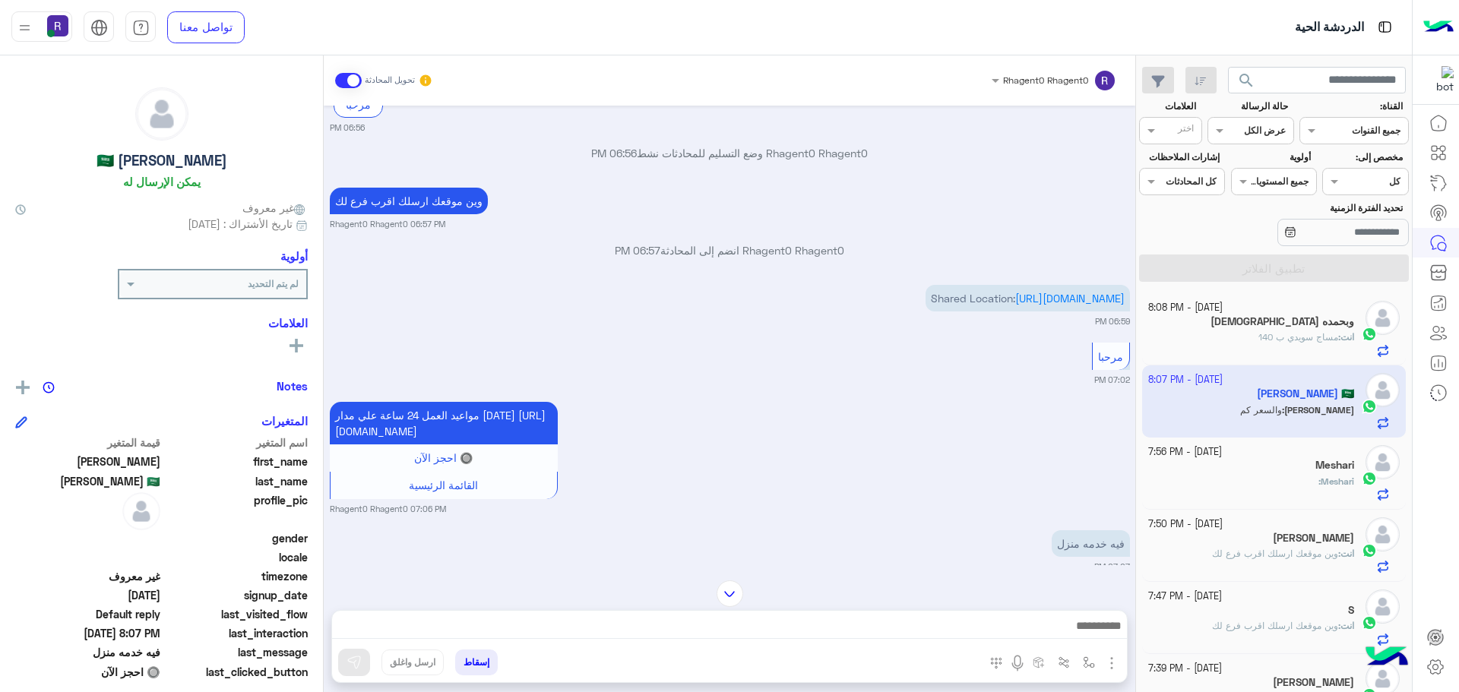
scroll to position [228, 0]
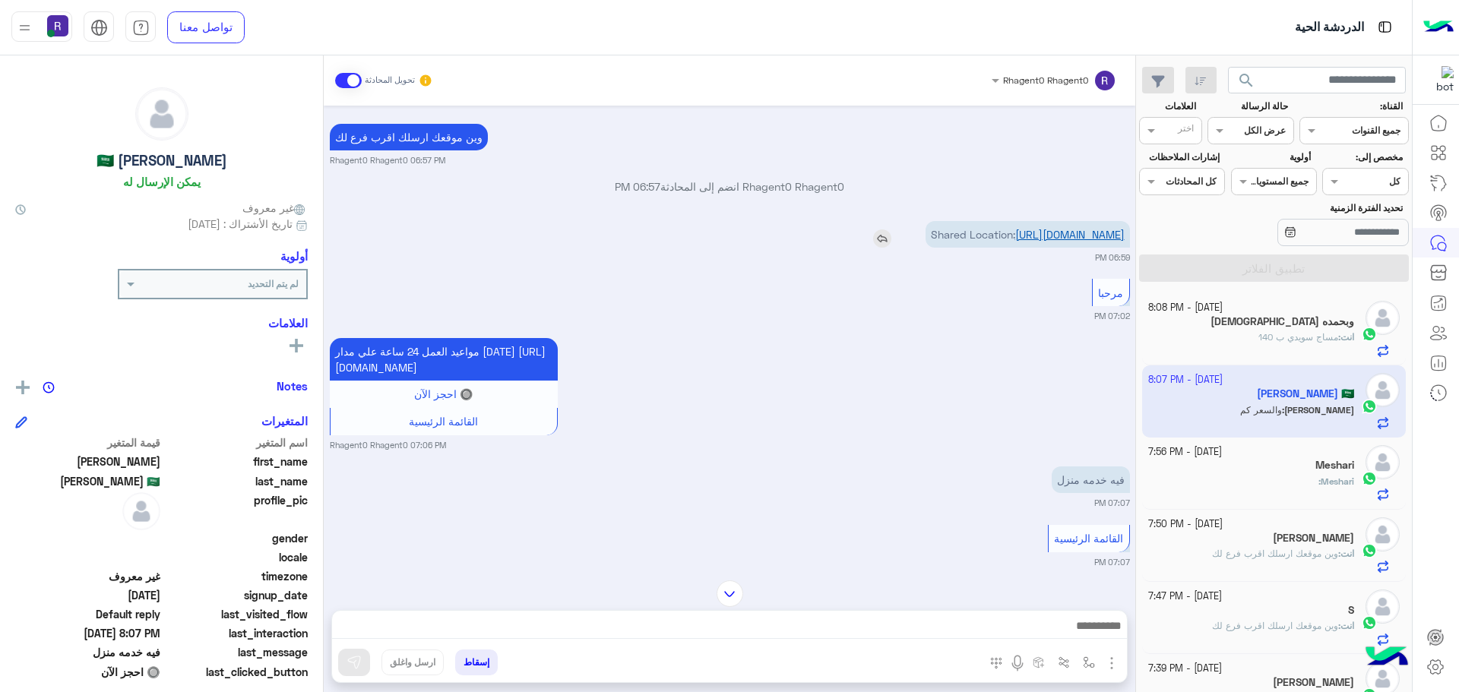
click at [1101, 241] on link "[URL][DOMAIN_NAME]" at bounding box center [1069, 234] width 109 height 13
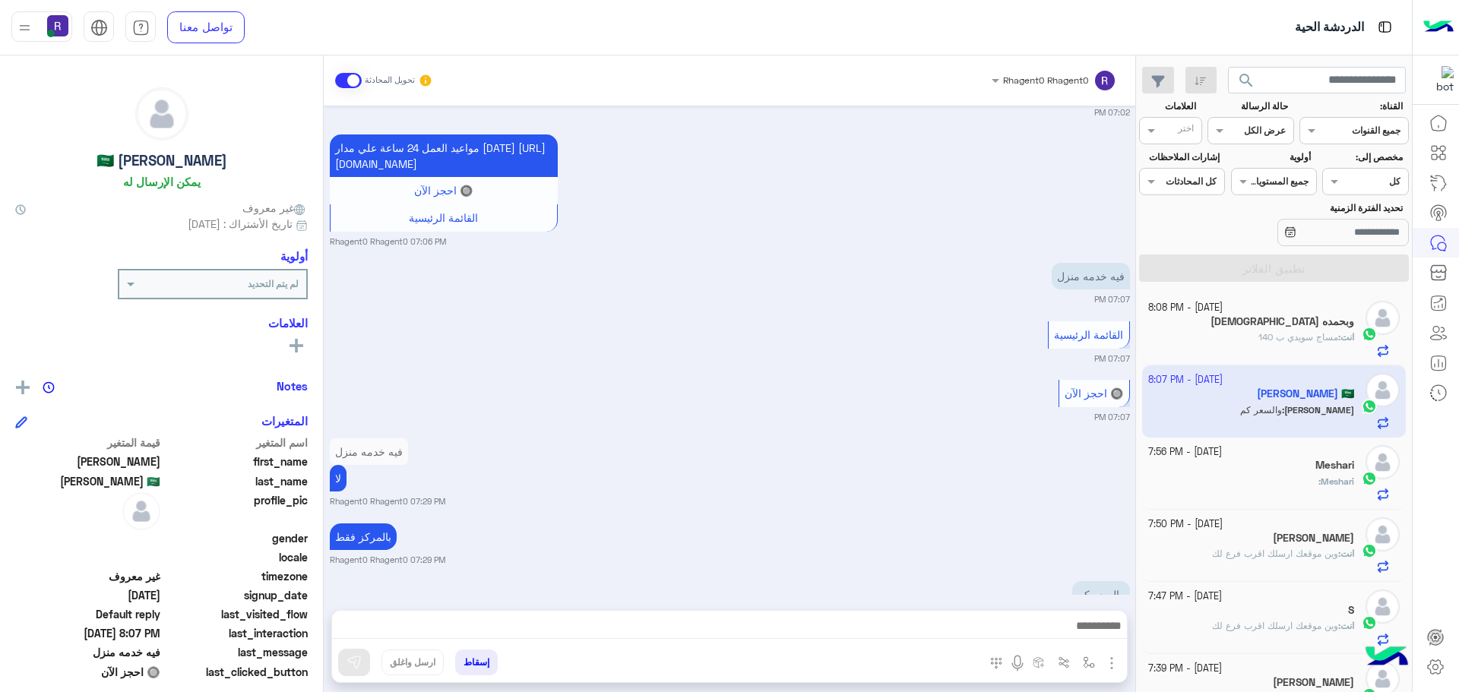
scroll to position [504, 0]
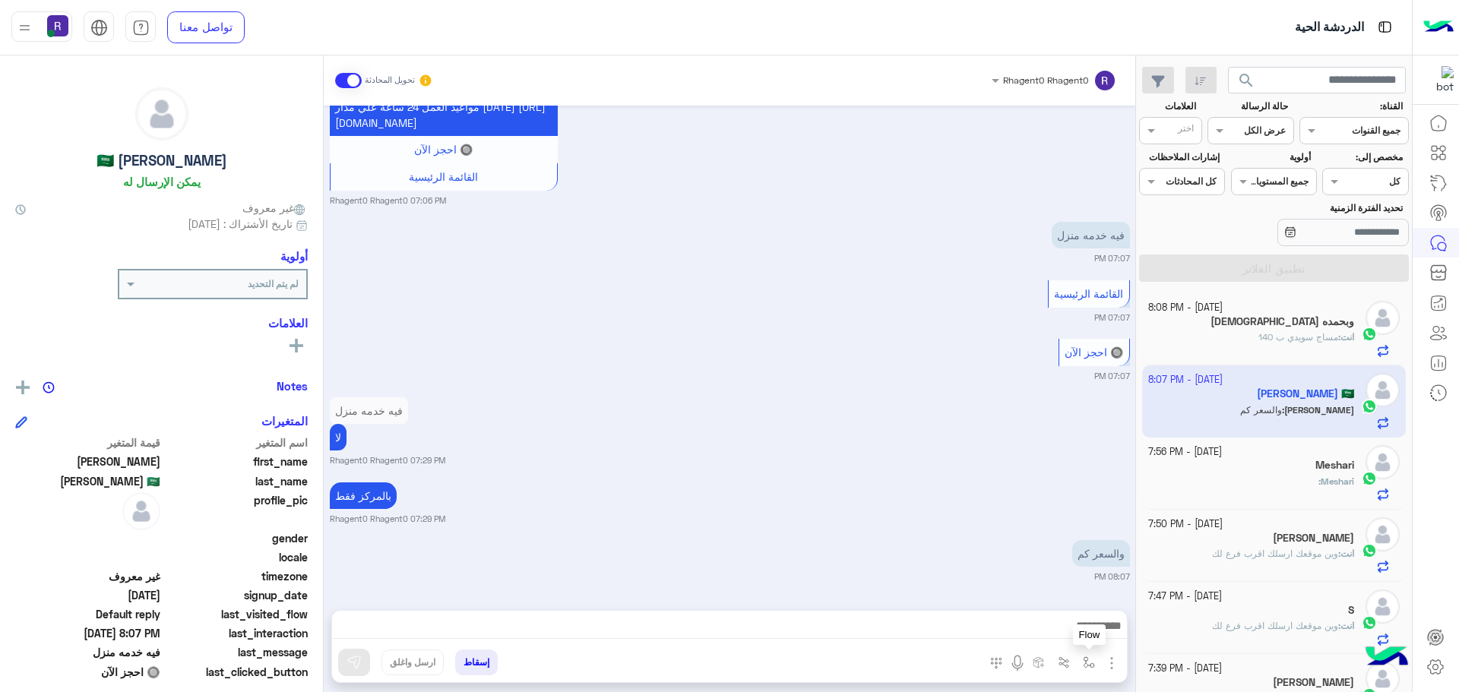
click at [1090, 659] on img "button" at bounding box center [1089, 662] width 12 height 12
click at [1113, 660] on img "button" at bounding box center [1111, 663] width 18 height 18
click at [1082, 599] on span "المرفقات" at bounding box center [1074, 599] width 46 height 17
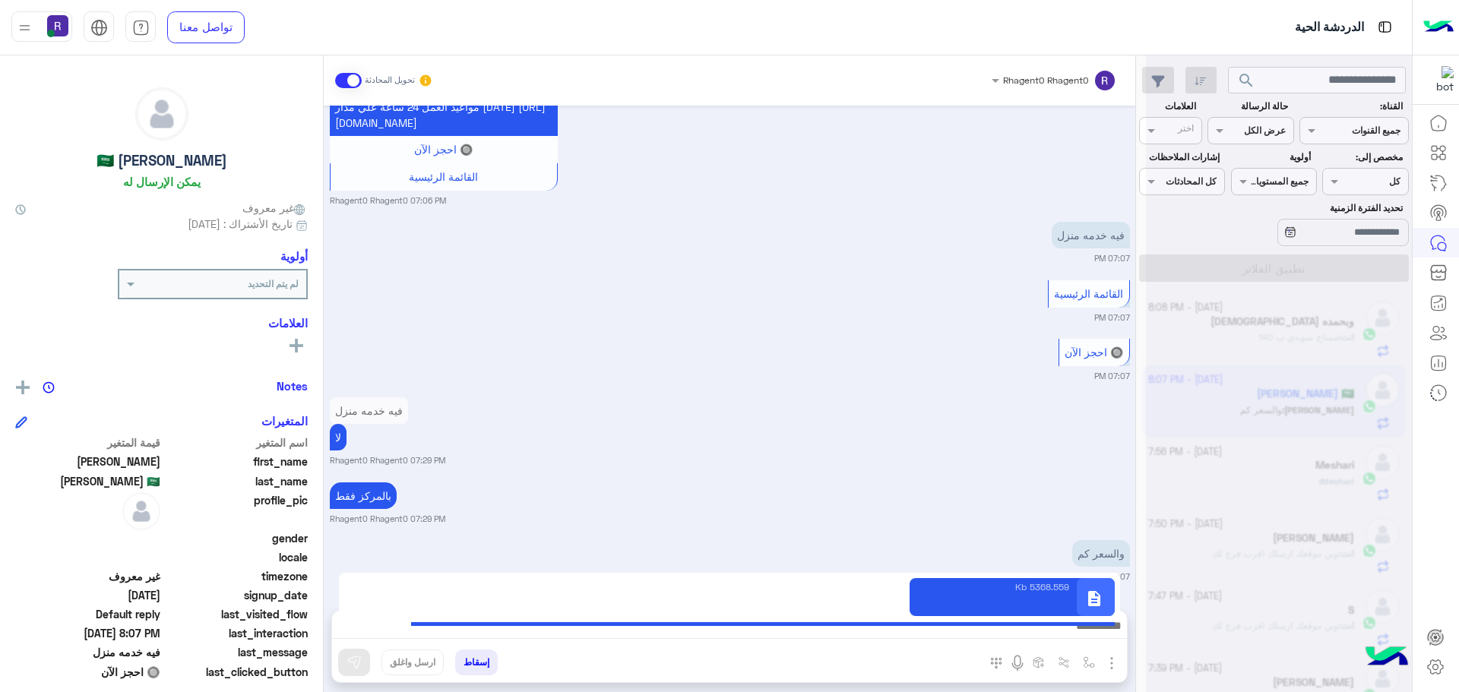
type textarea "**********"
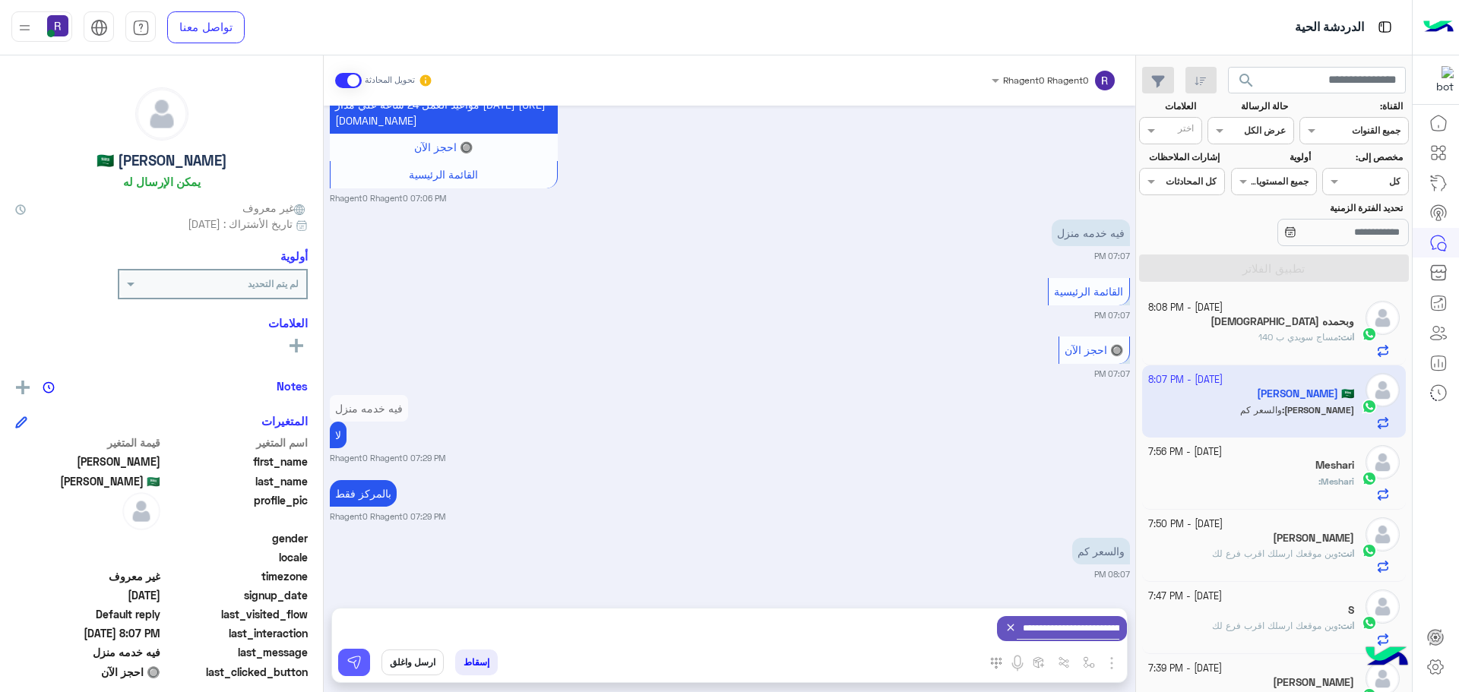
click at [359, 656] on img at bounding box center [353, 662] width 15 height 15
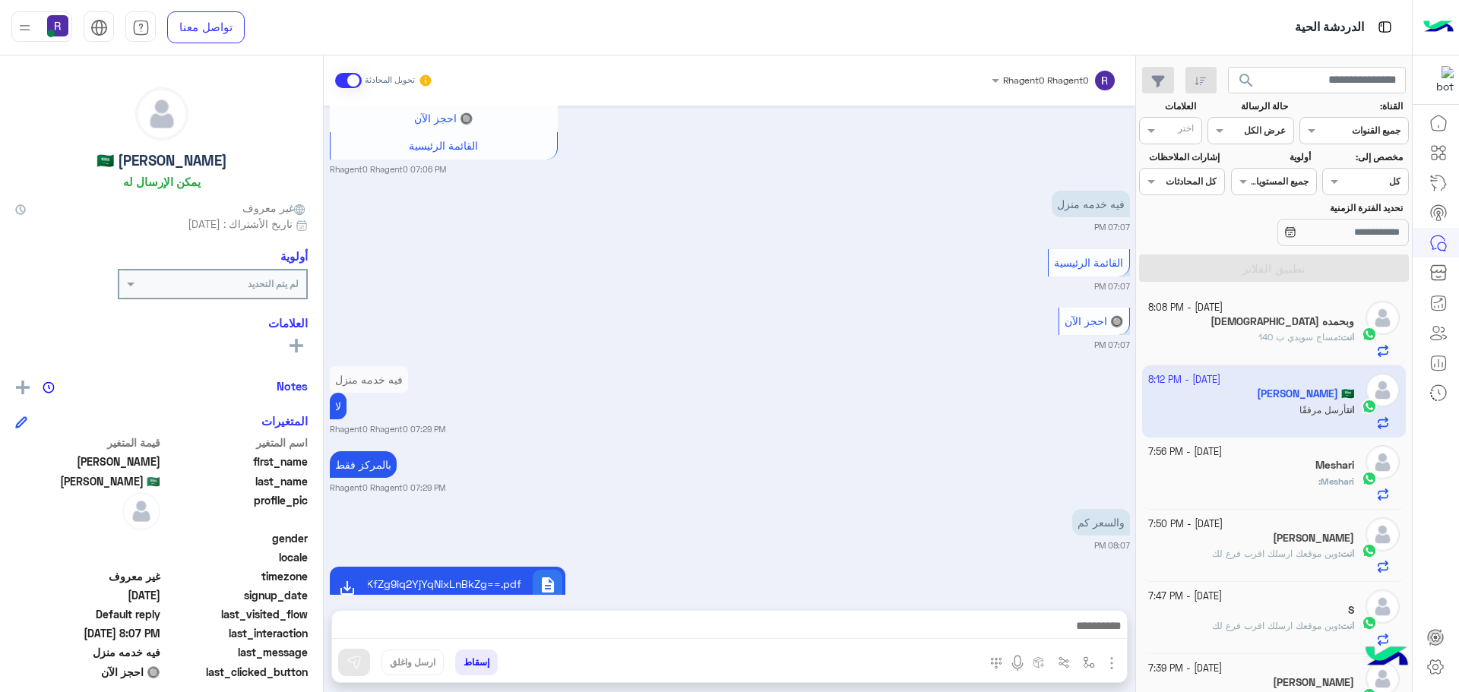
scroll to position [577, 0]
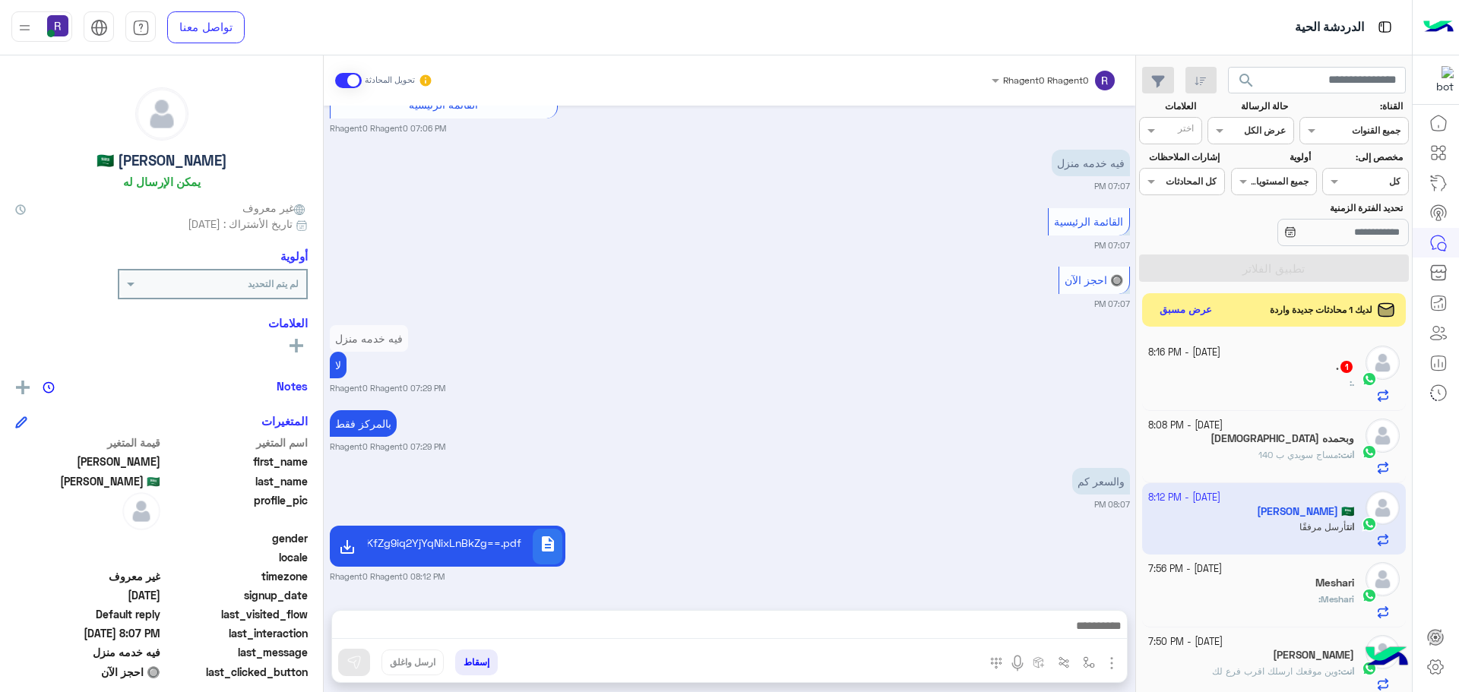
click at [1249, 384] on div ". :" at bounding box center [1251, 389] width 207 height 27
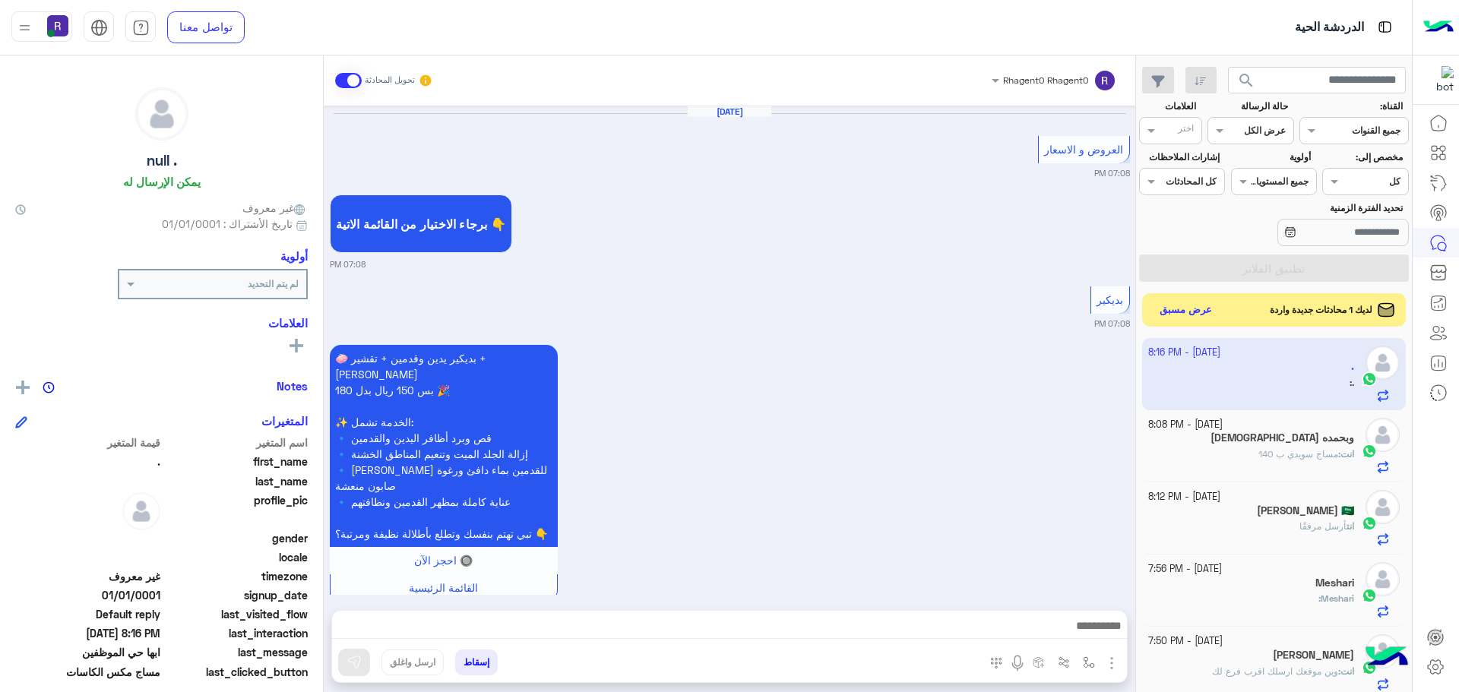
scroll to position [1639, 0]
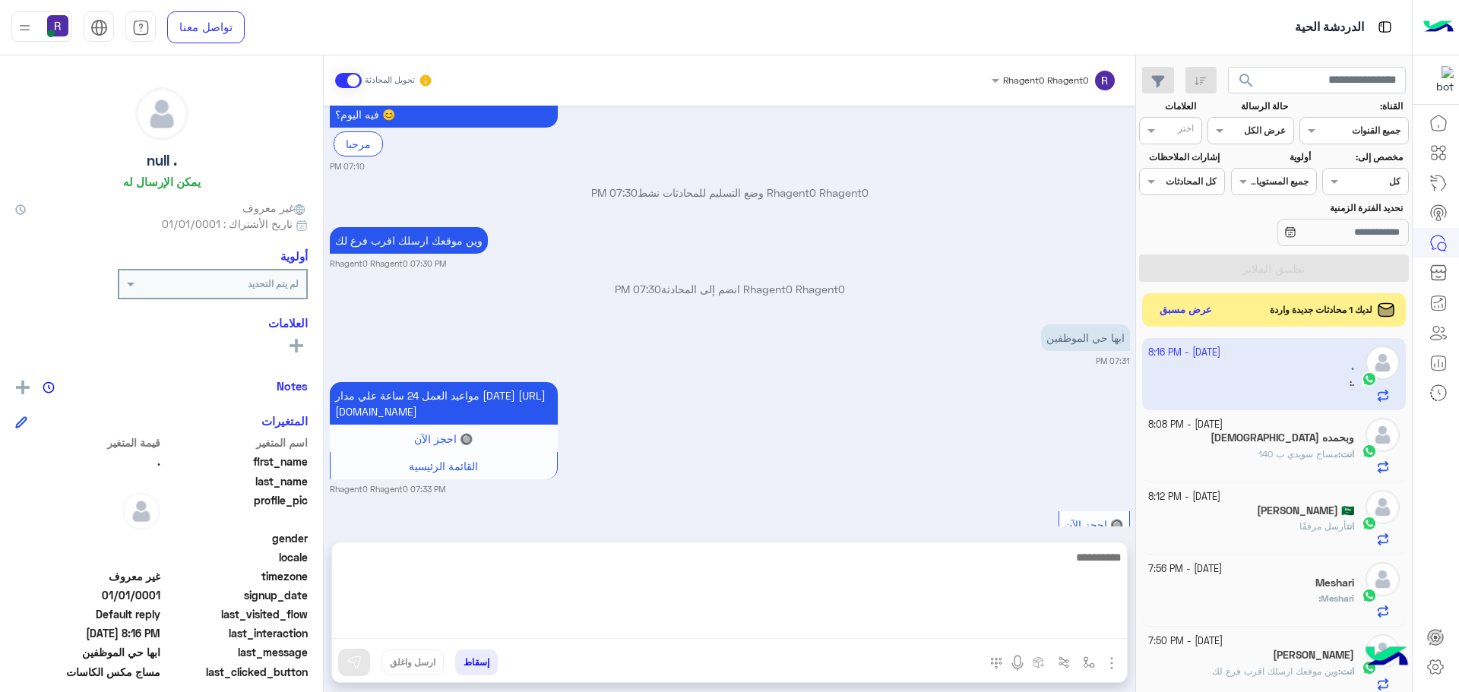
click at [1051, 631] on textarea at bounding box center [729, 593] width 795 height 91
type textarea "**********"
type textarea "*"
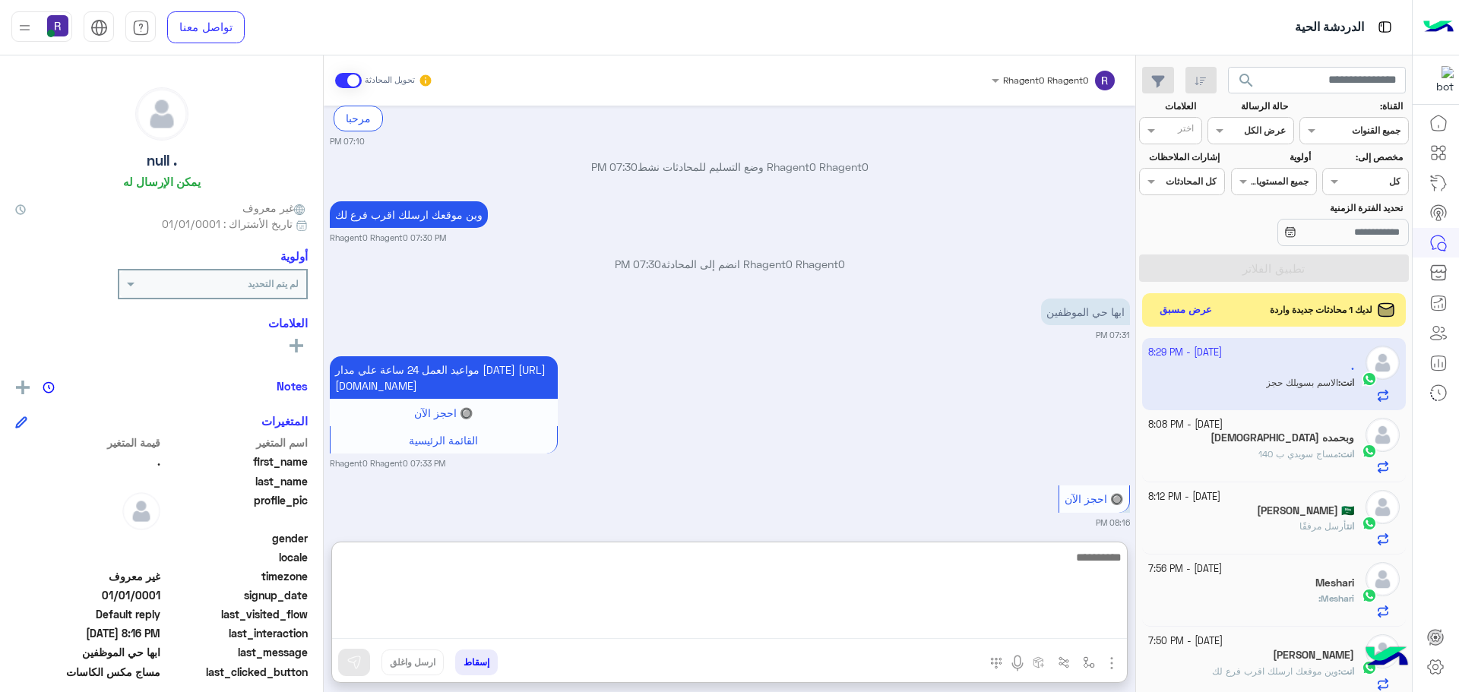
scroll to position [3347, 0]
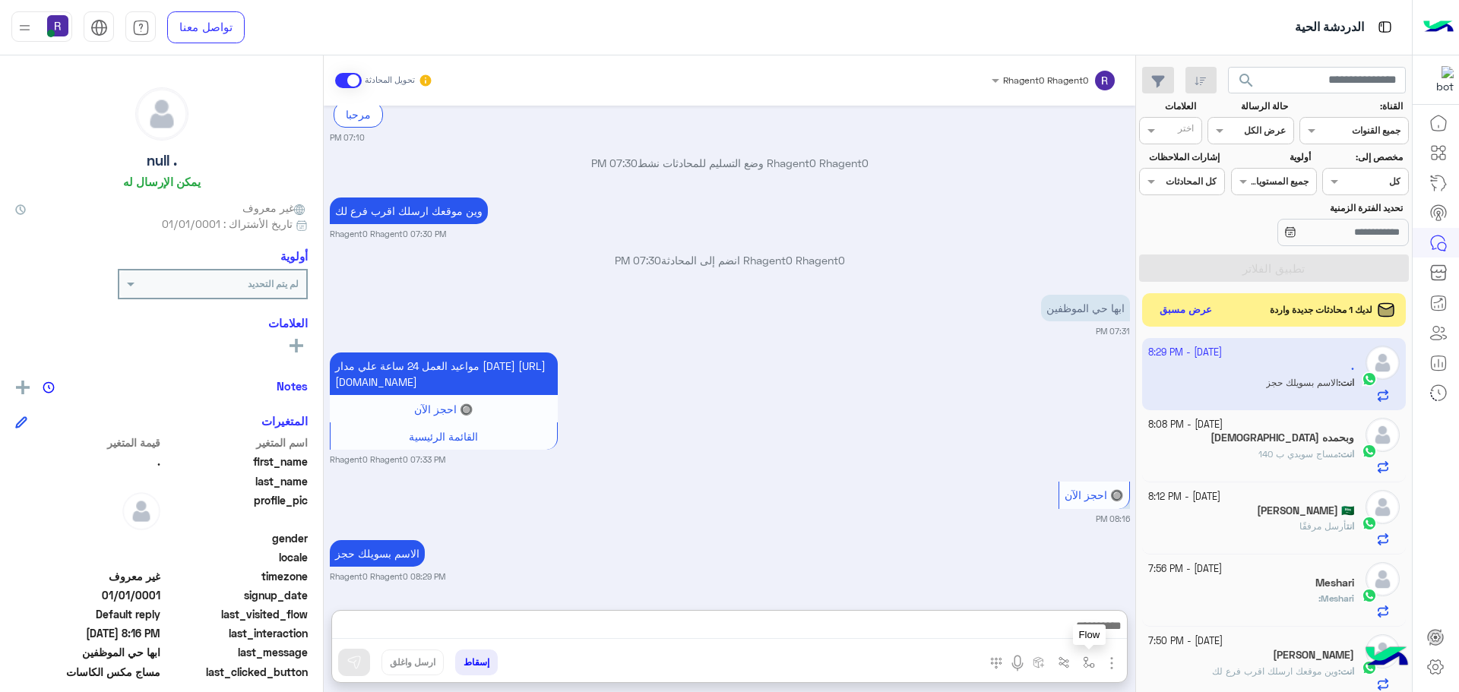
click at [1088, 662] on img "button" at bounding box center [1089, 662] width 12 height 12
click at [1060, 628] on input "text" at bounding box center [1055, 627] width 77 height 14
type input "****"
click at [1052, 602] on span "خميس مشيط" at bounding box center [1060, 602] width 66 height 14
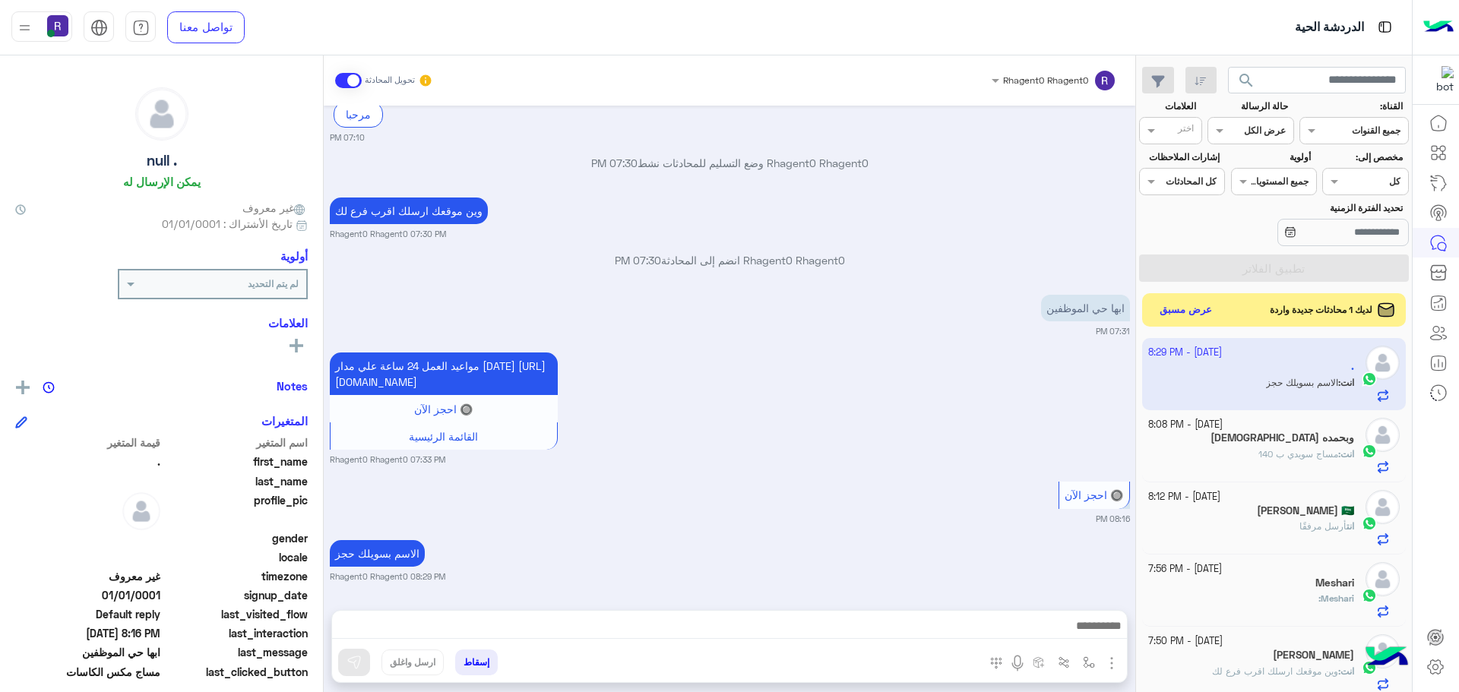
type textarea "*********"
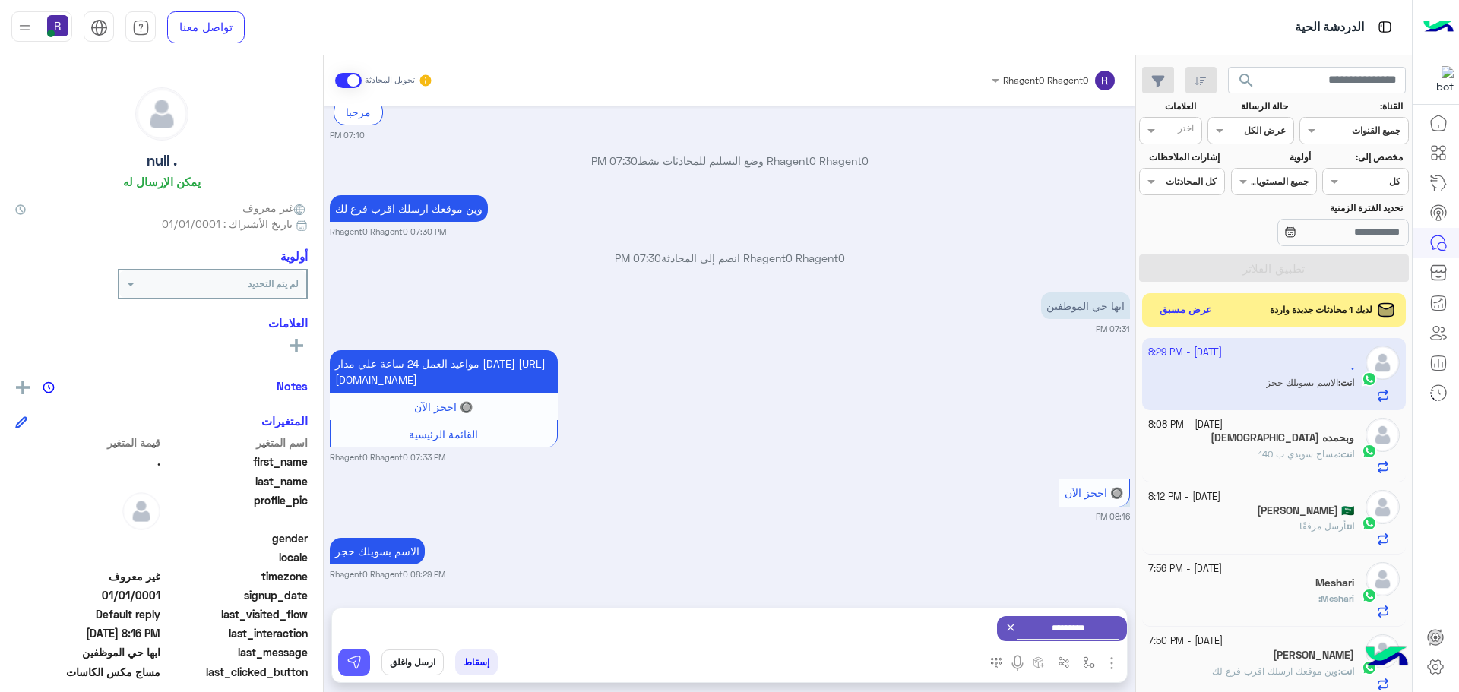
click at [365, 665] on button at bounding box center [354, 662] width 32 height 27
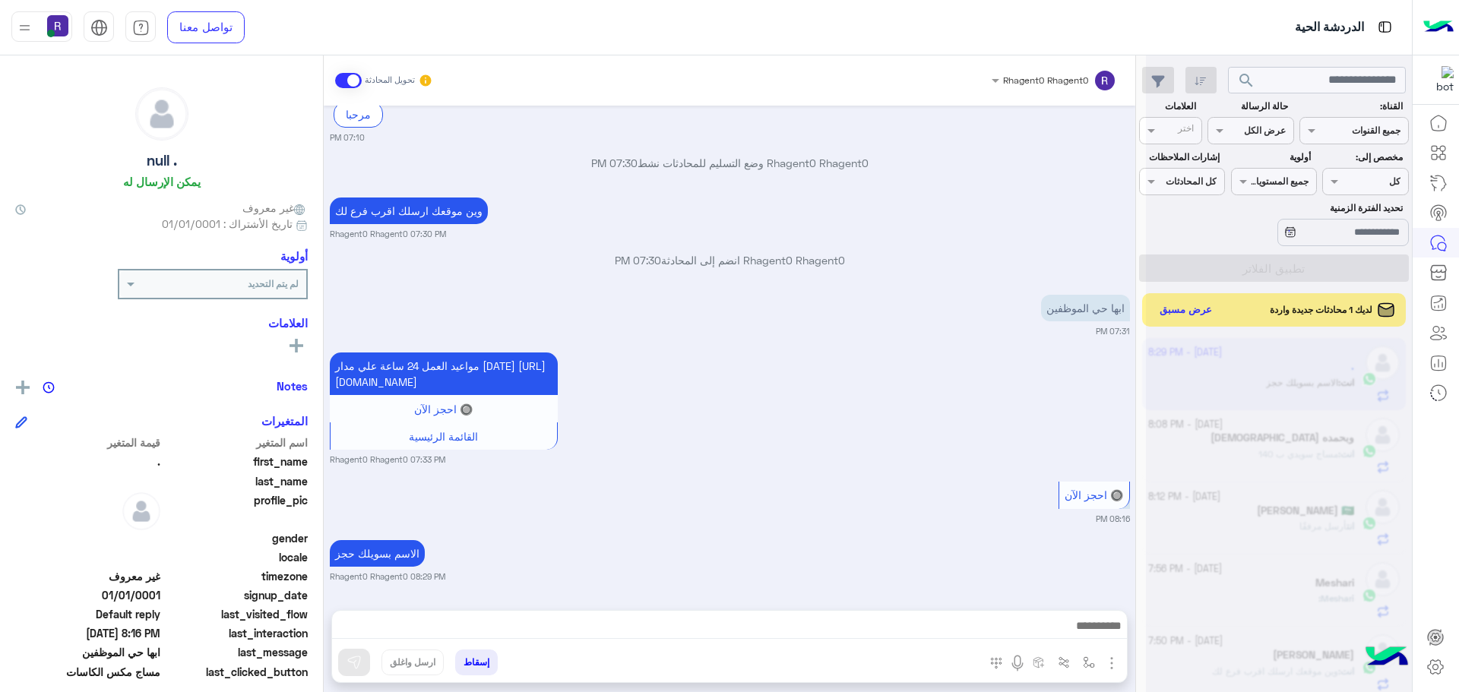
scroll to position [3337, 0]
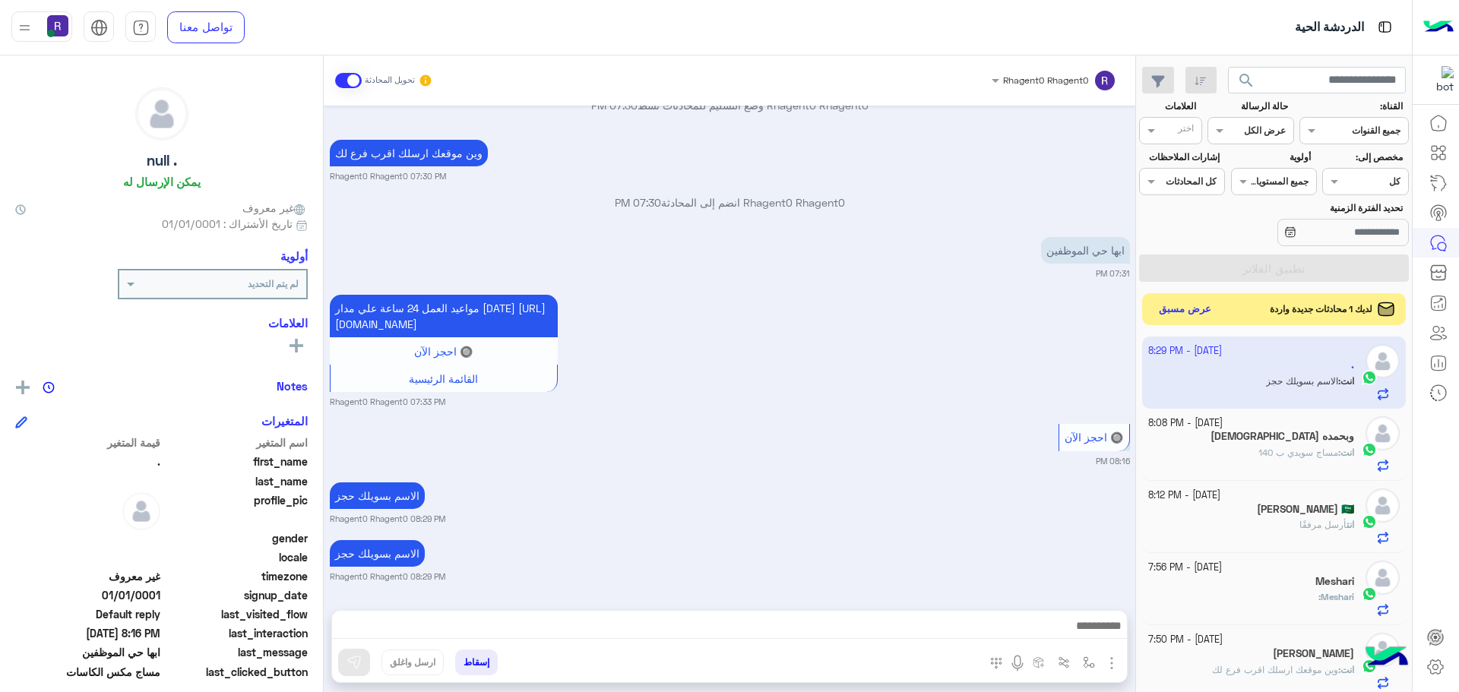
click at [1204, 309] on button "عرض مسبق" at bounding box center [1185, 309] width 64 height 21
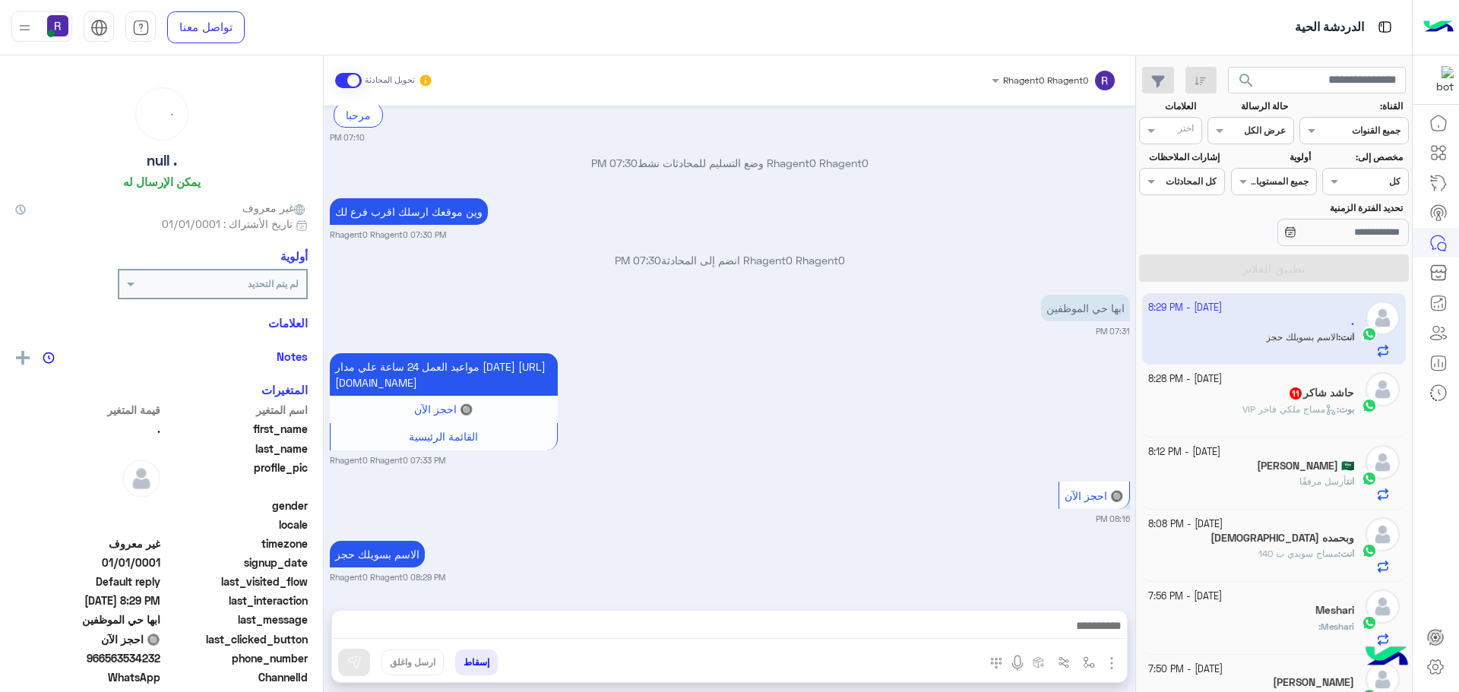
scroll to position [1767, 0]
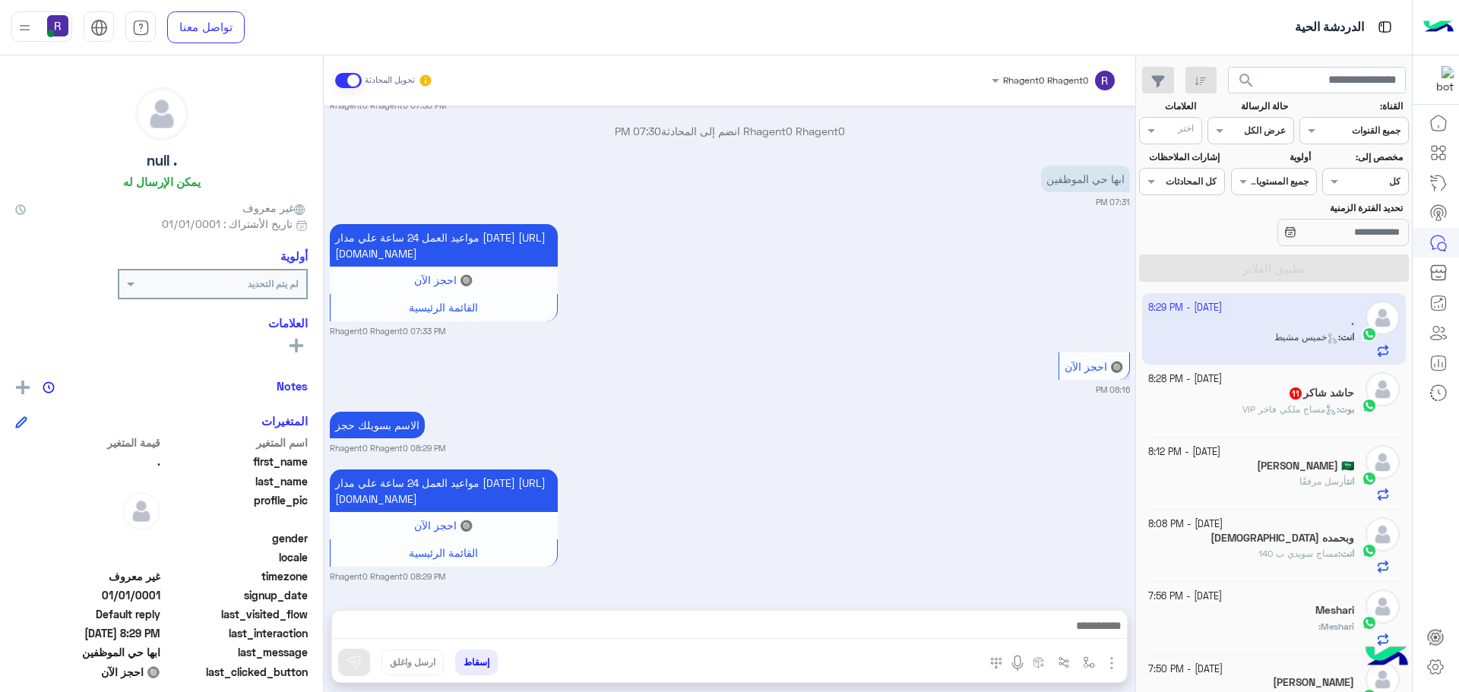
click at [1242, 390] on div "حاشد شاكر 11" at bounding box center [1251, 395] width 207 height 16
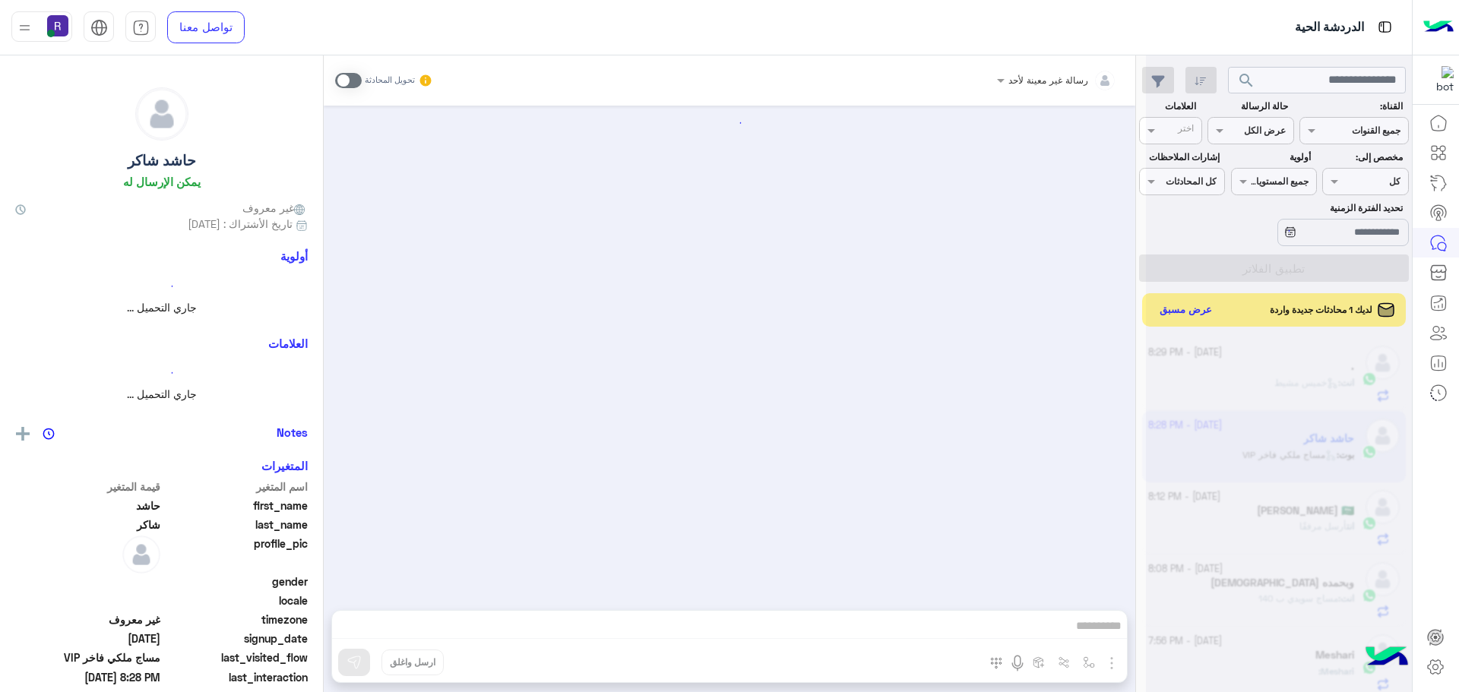
scroll to position [1954, 0]
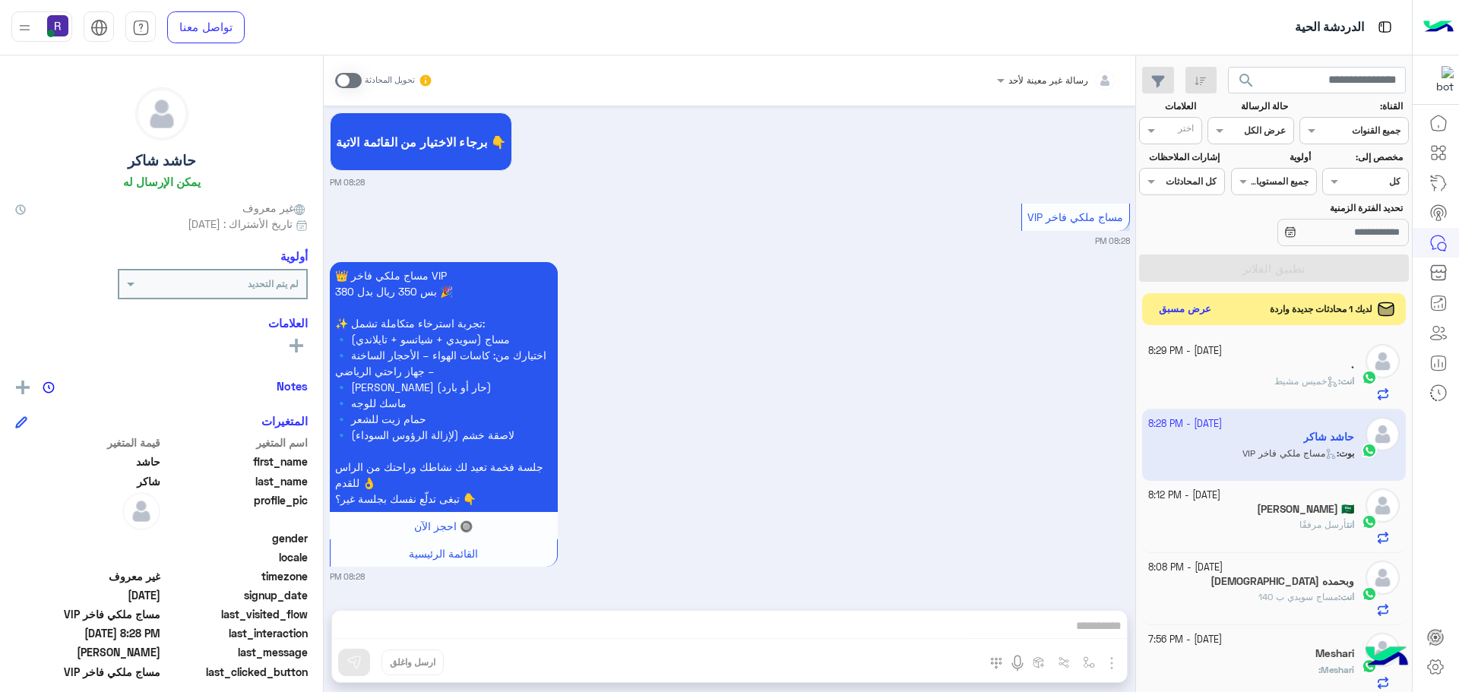
click at [1207, 314] on button "عرض مسبق" at bounding box center [1185, 309] width 64 height 21
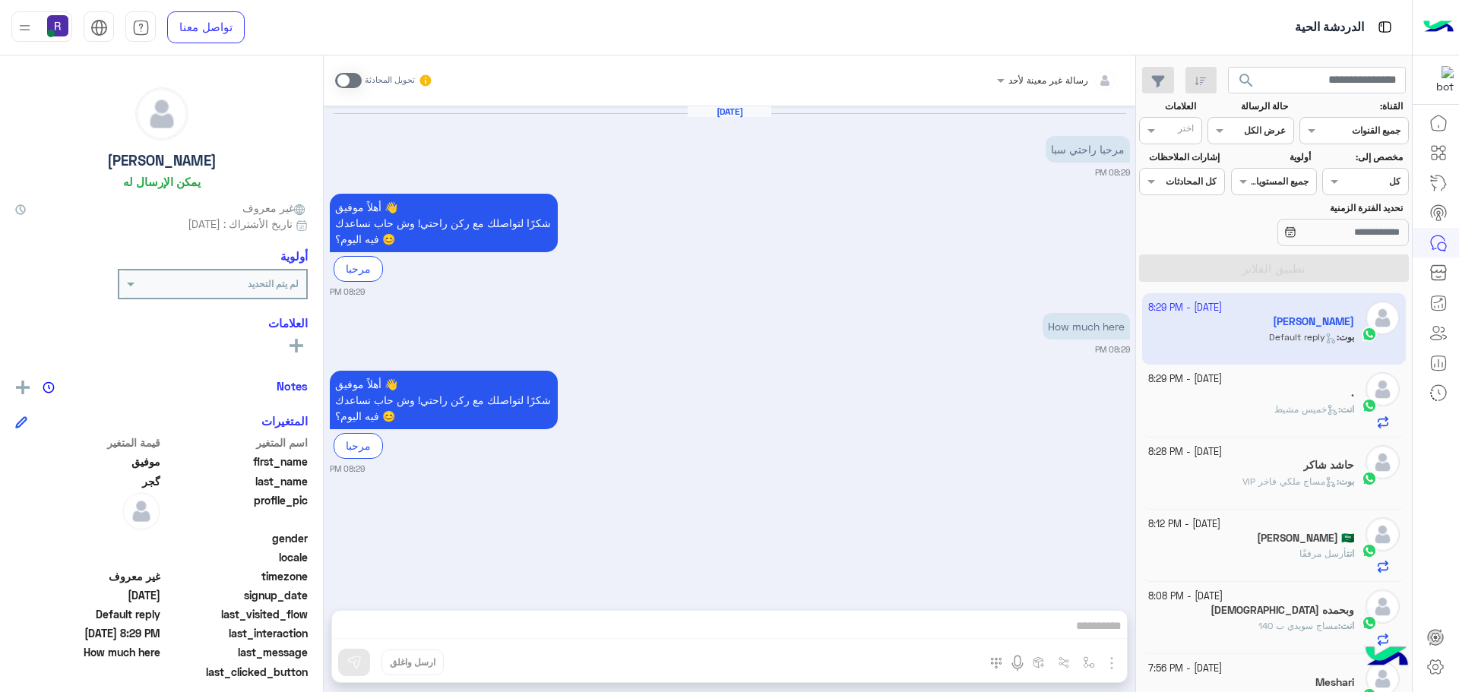
click at [355, 80] on span at bounding box center [348, 80] width 27 height 15
click at [1112, 657] on div "رسالة غير معينة لأحد تحويل المحادثة [DATE] مرحبا راحتي سبا 08:29 PM أهلاً موفیق…" at bounding box center [729, 376] width 811 height 643
click at [1112, 657] on img "button" at bounding box center [1111, 663] width 18 height 18
click at [1064, 631] on button "الصور" at bounding box center [1088, 630] width 65 height 30
click at [1112, 656] on img "button" at bounding box center [1111, 663] width 18 height 18
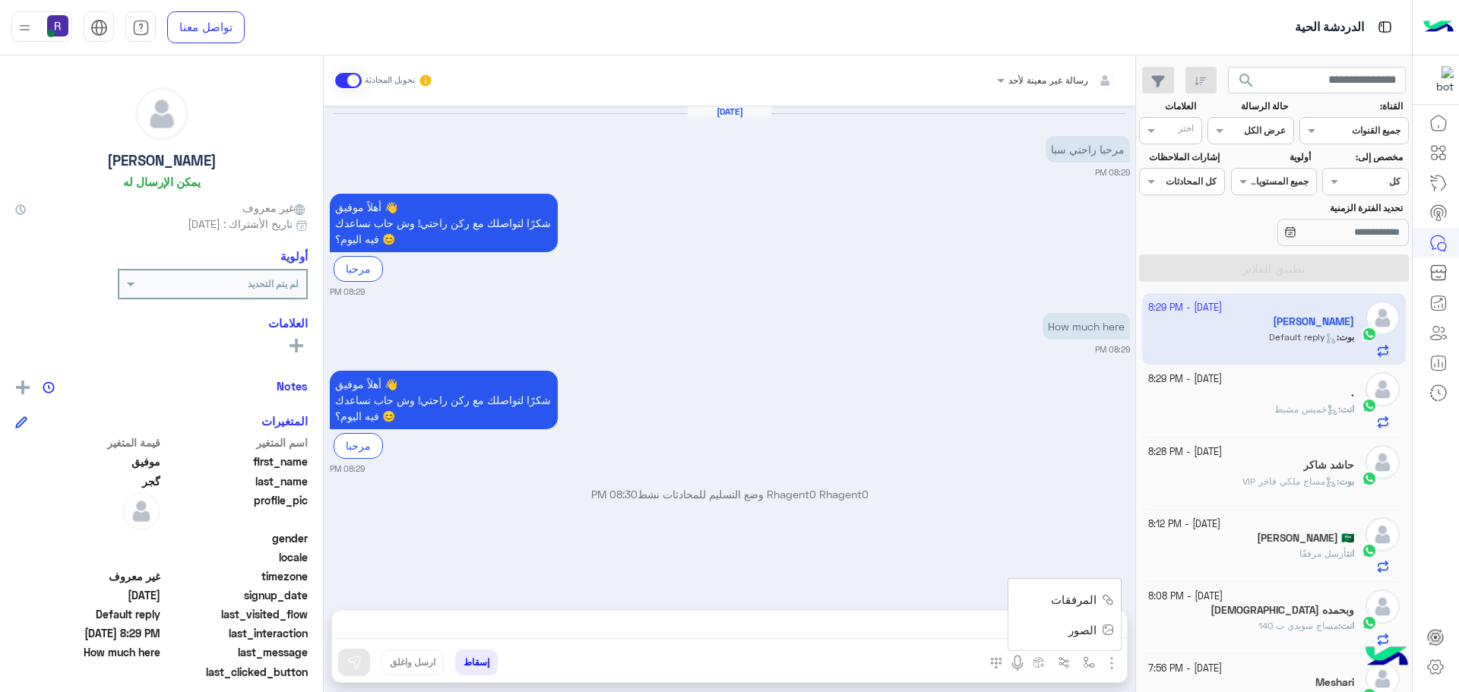
click at [1092, 599] on span "المرفقات" at bounding box center [1074, 599] width 46 height 17
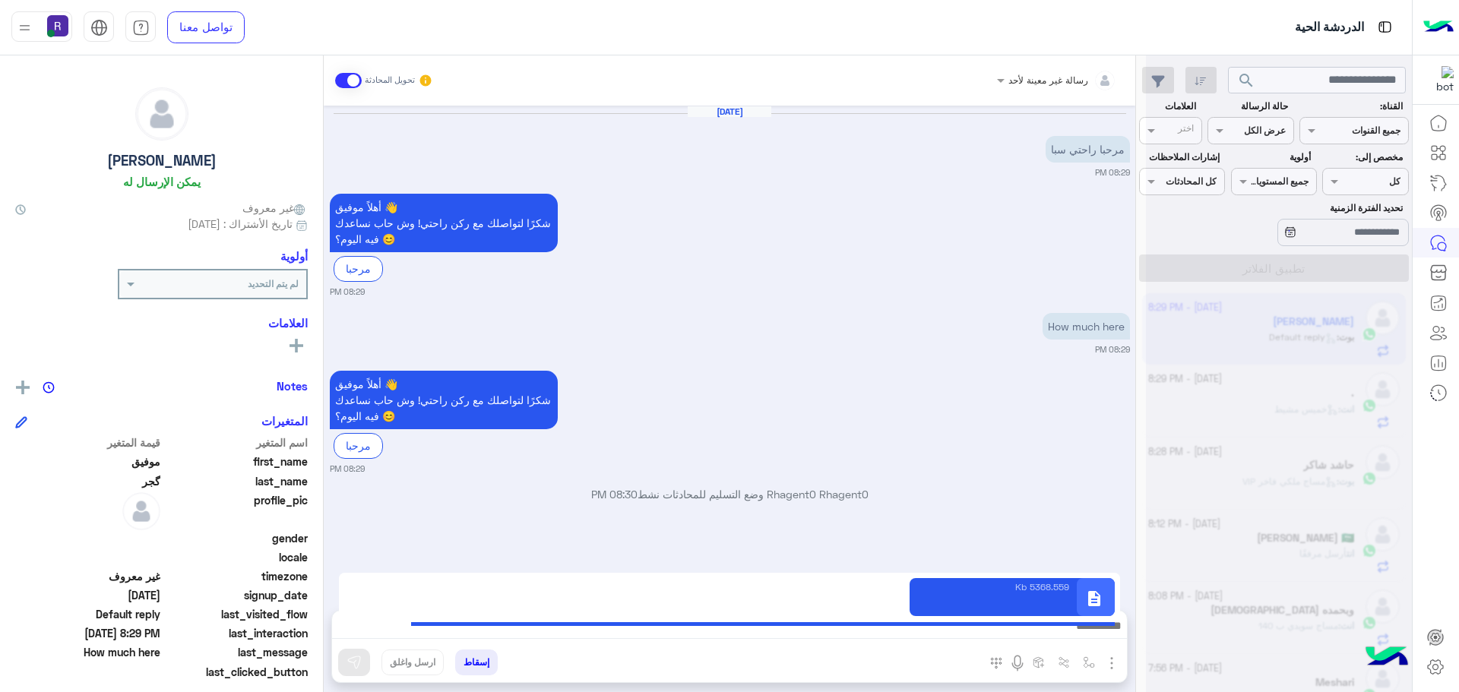
click at [829, 475] on small "08:29 PM" at bounding box center [730, 469] width 800 height 12
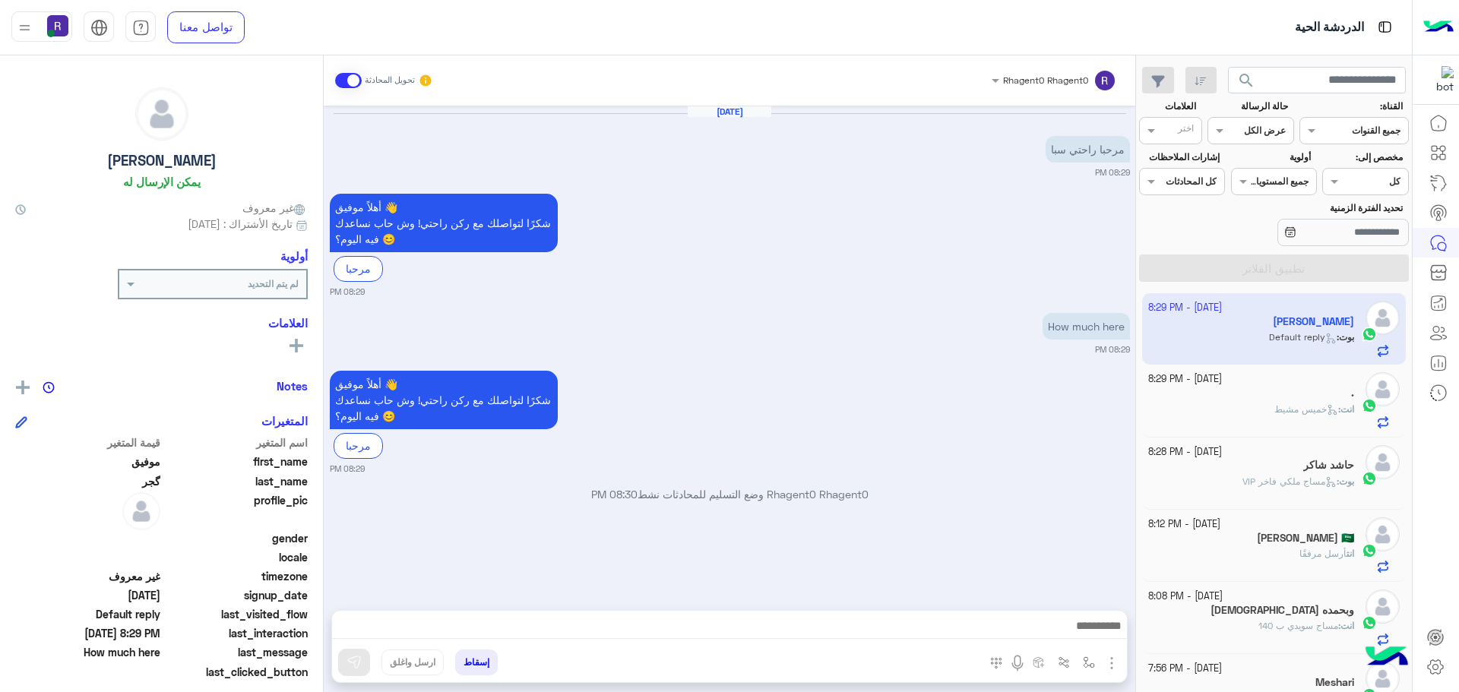
click at [1112, 662] on img "button" at bounding box center [1111, 663] width 18 height 18
click at [1079, 588] on button "المرفقات" at bounding box center [1080, 600] width 82 height 30
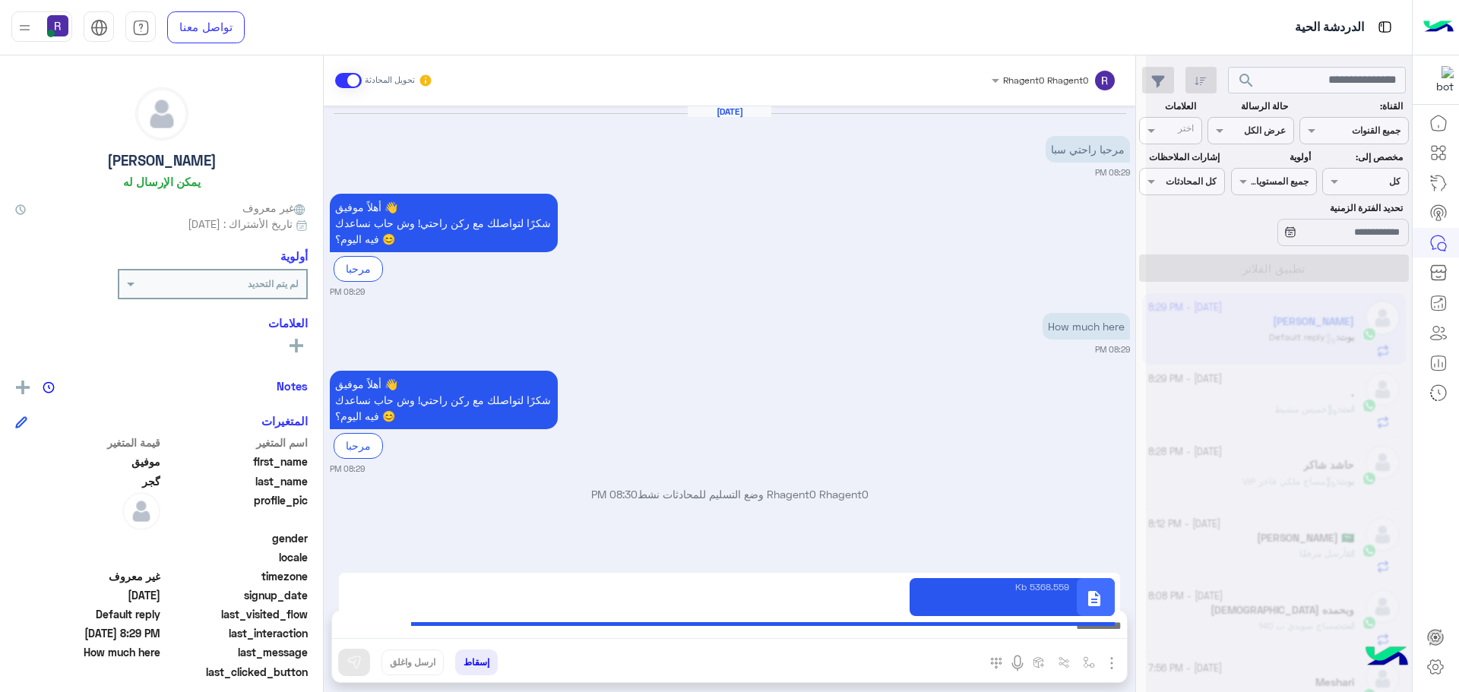
type textarea "**********"
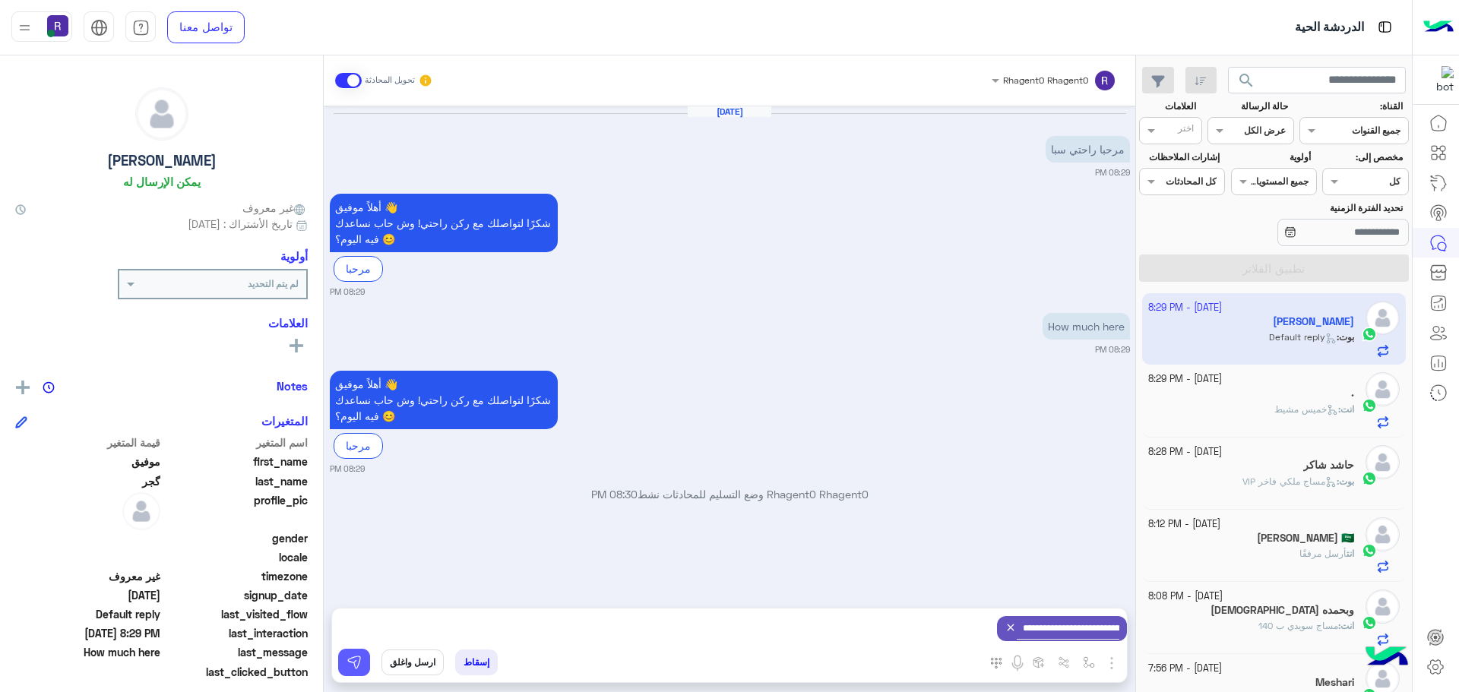
click at [358, 666] on img at bounding box center [353, 662] width 15 height 15
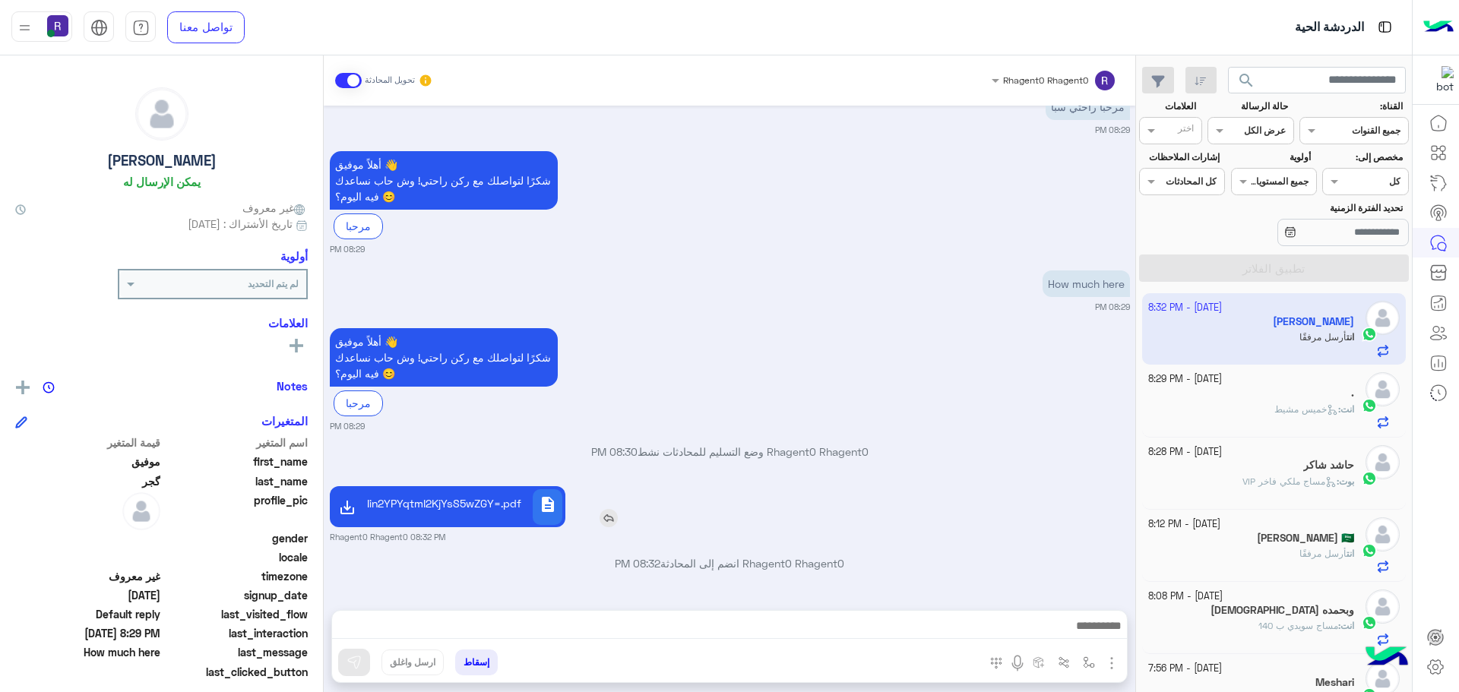
click at [548, 501] on span "description" at bounding box center [548, 504] width 18 height 18
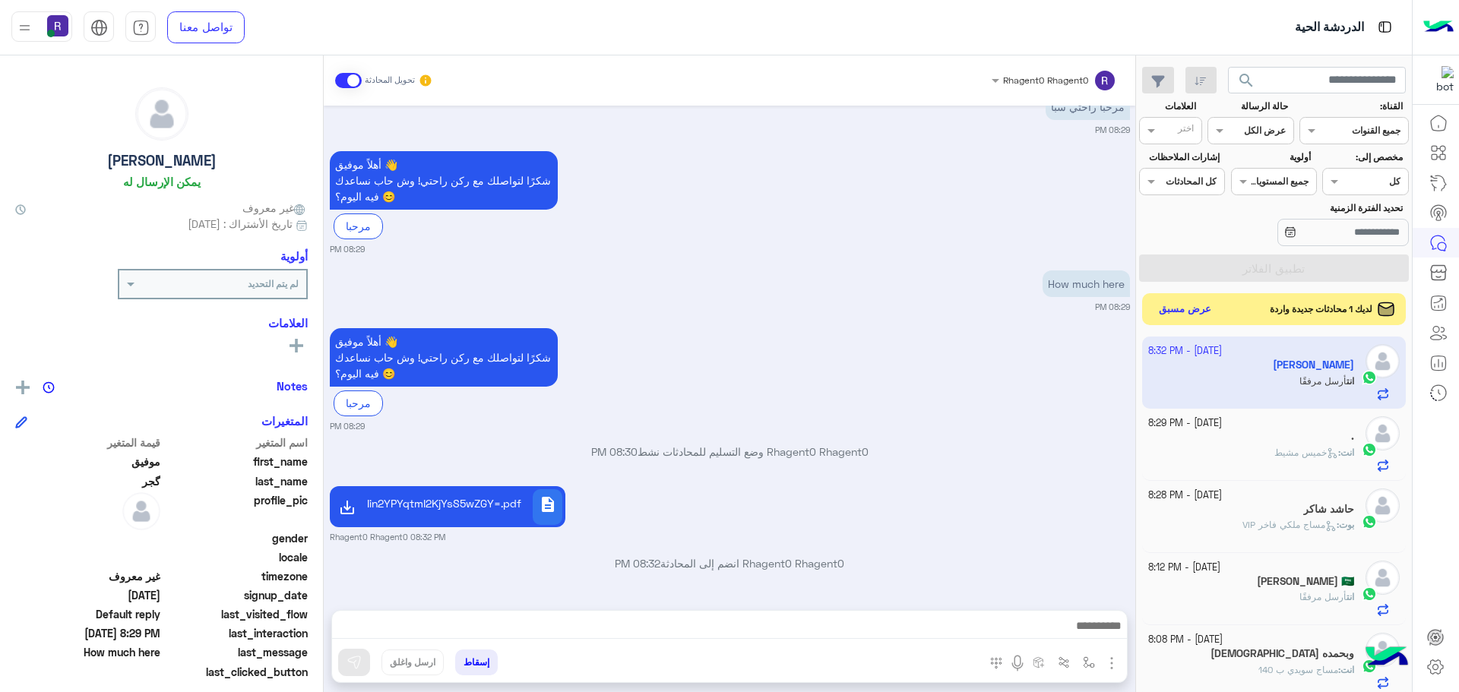
click at [1170, 314] on button "عرض مسبق" at bounding box center [1185, 309] width 64 height 21
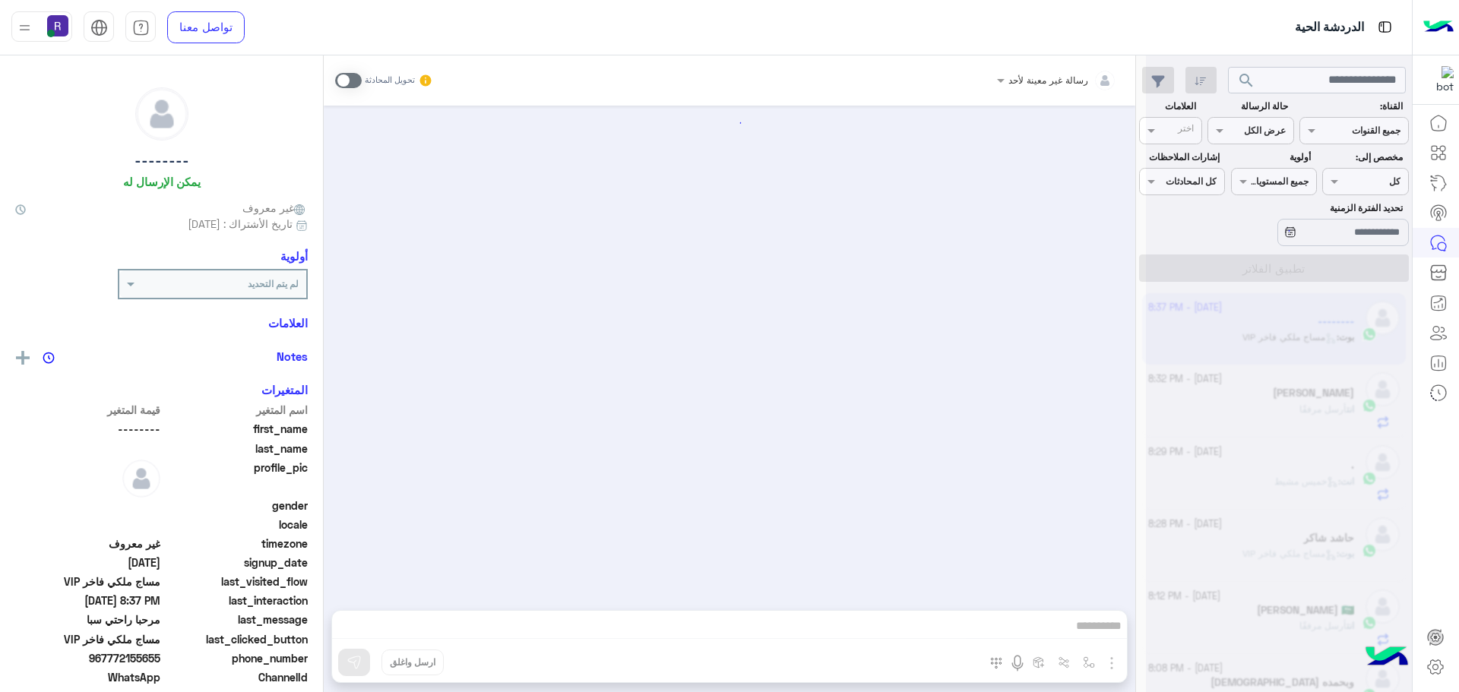
scroll to position [569, 0]
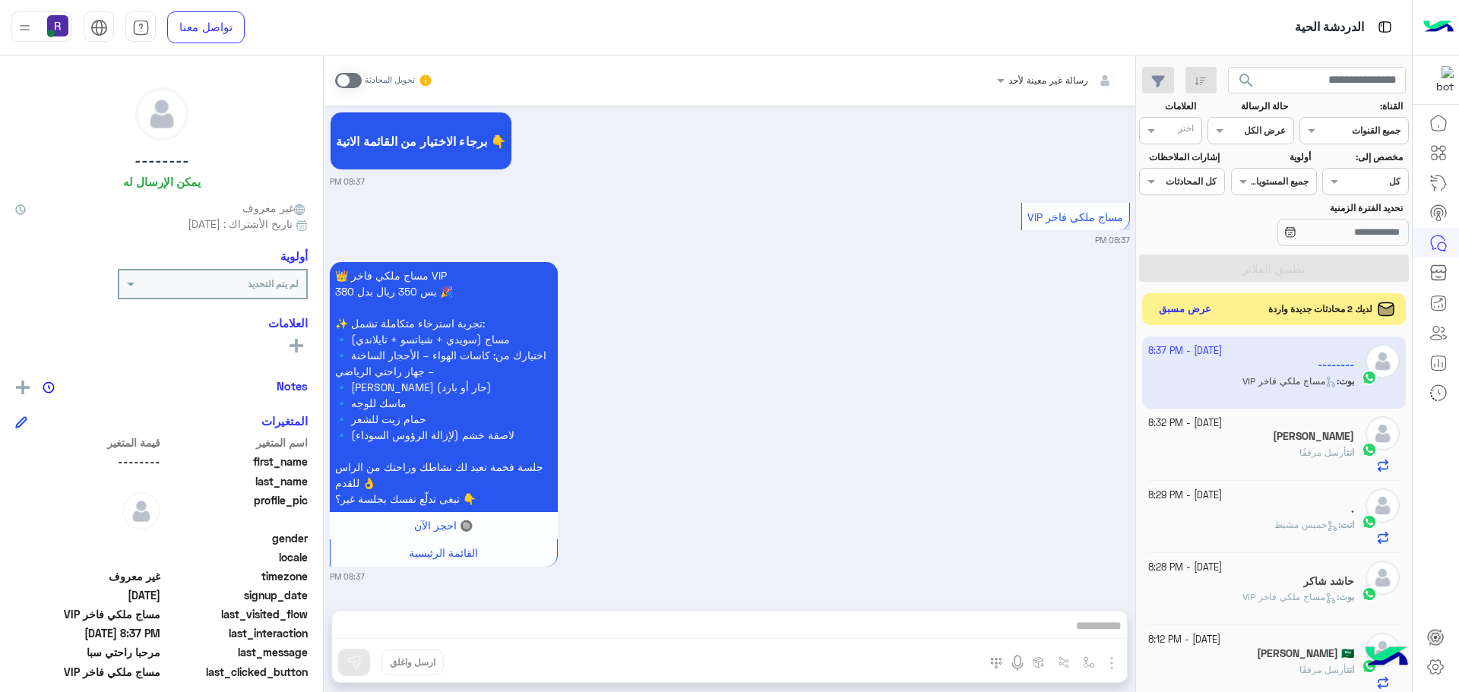
click at [1200, 309] on button "عرض مسبق" at bounding box center [1185, 309] width 64 height 21
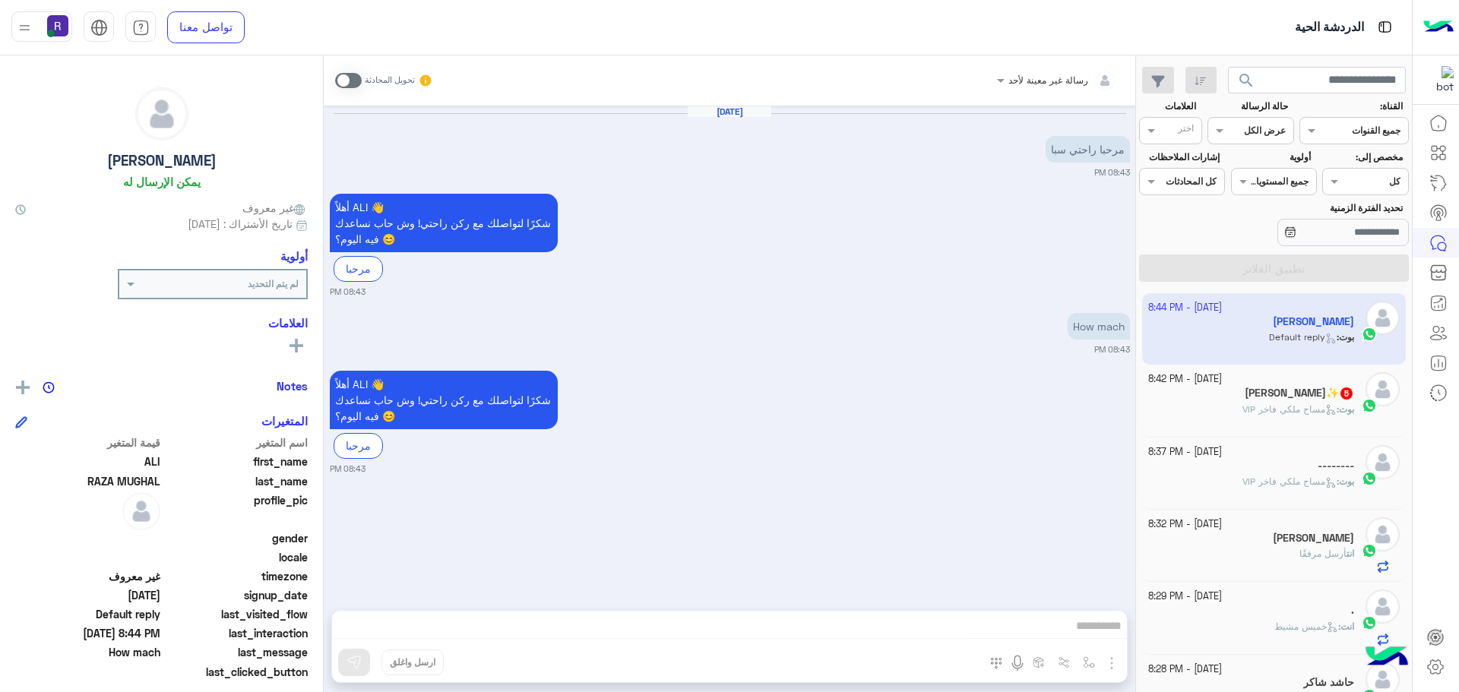
click at [343, 80] on span at bounding box center [348, 80] width 27 height 15
click at [1108, 660] on img "button" at bounding box center [1111, 663] width 18 height 18
click at [1088, 631] on span "الصور" at bounding box center [1082, 630] width 28 height 17
click at [1111, 658] on img "button" at bounding box center [1111, 663] width 18 height 18
click at [1087, 603] on span "المرفقات" at bounding box center [1074, 599] width 46 height 17
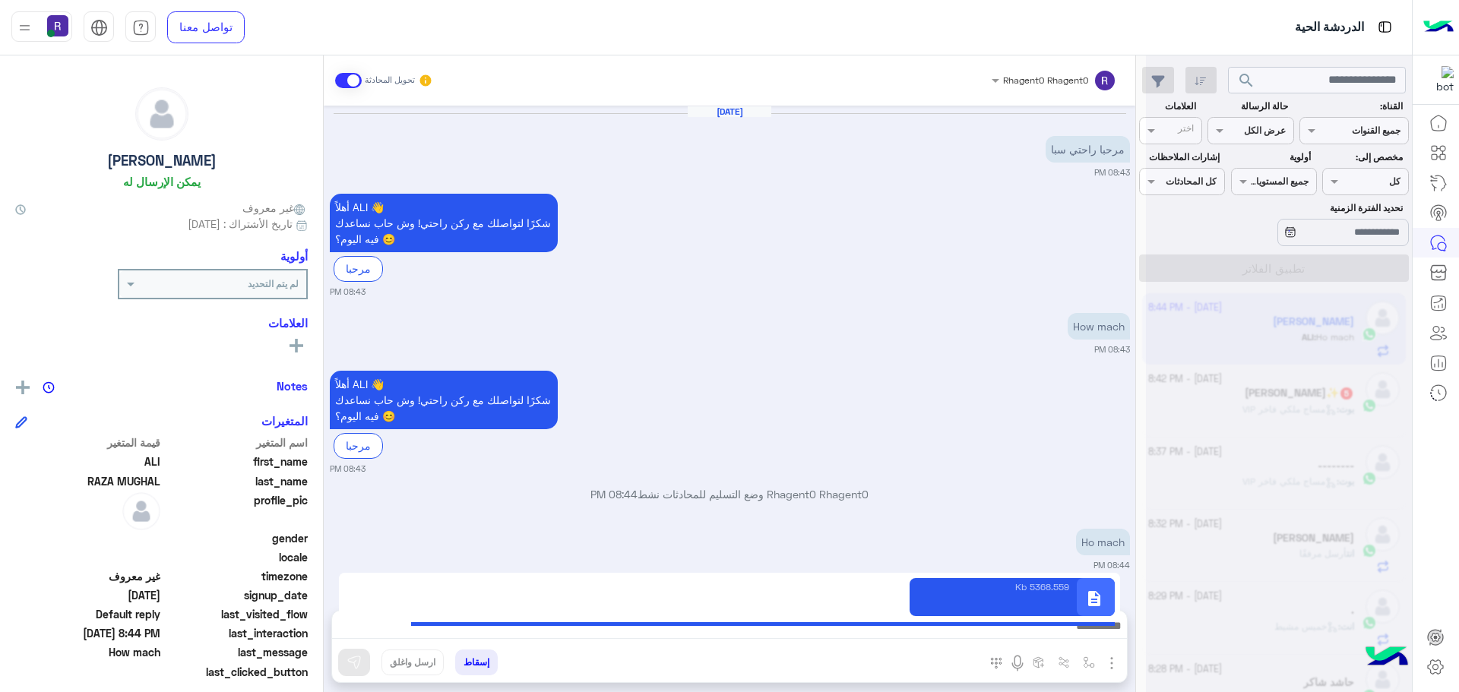
type textarea "**********"
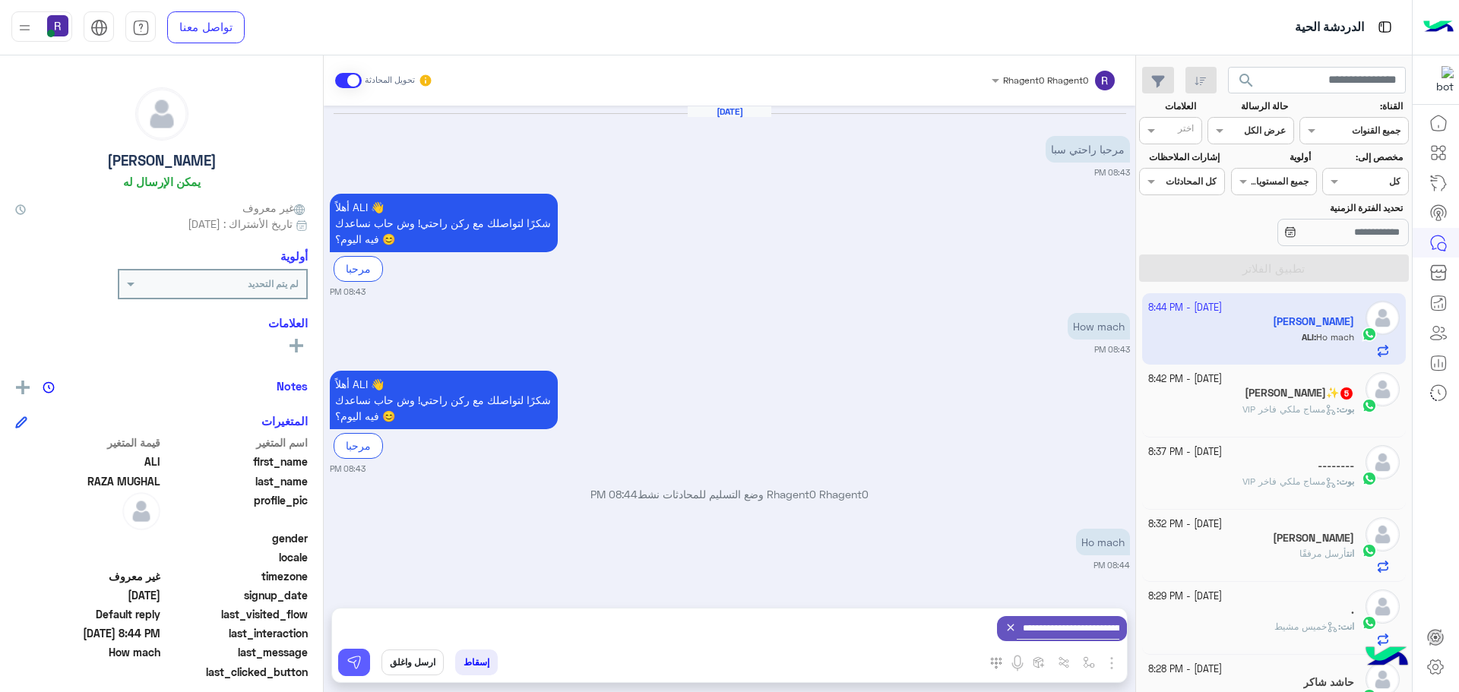
click at [355, 653] on button at bounding box center [354, 662] width 32 height 27
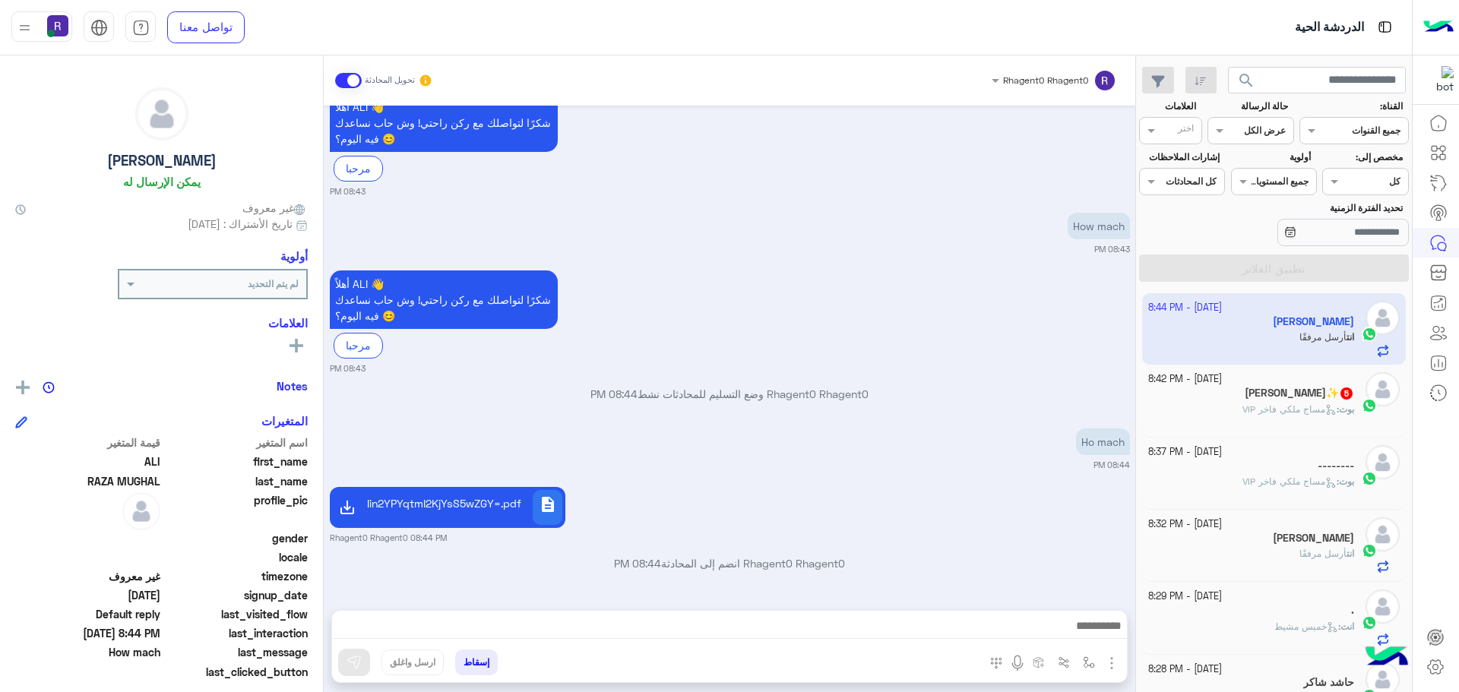
click at [1315, 410] on span "مساج ملكي فاخر VIP" at bounding box center [1289, 408] width 94 height 11
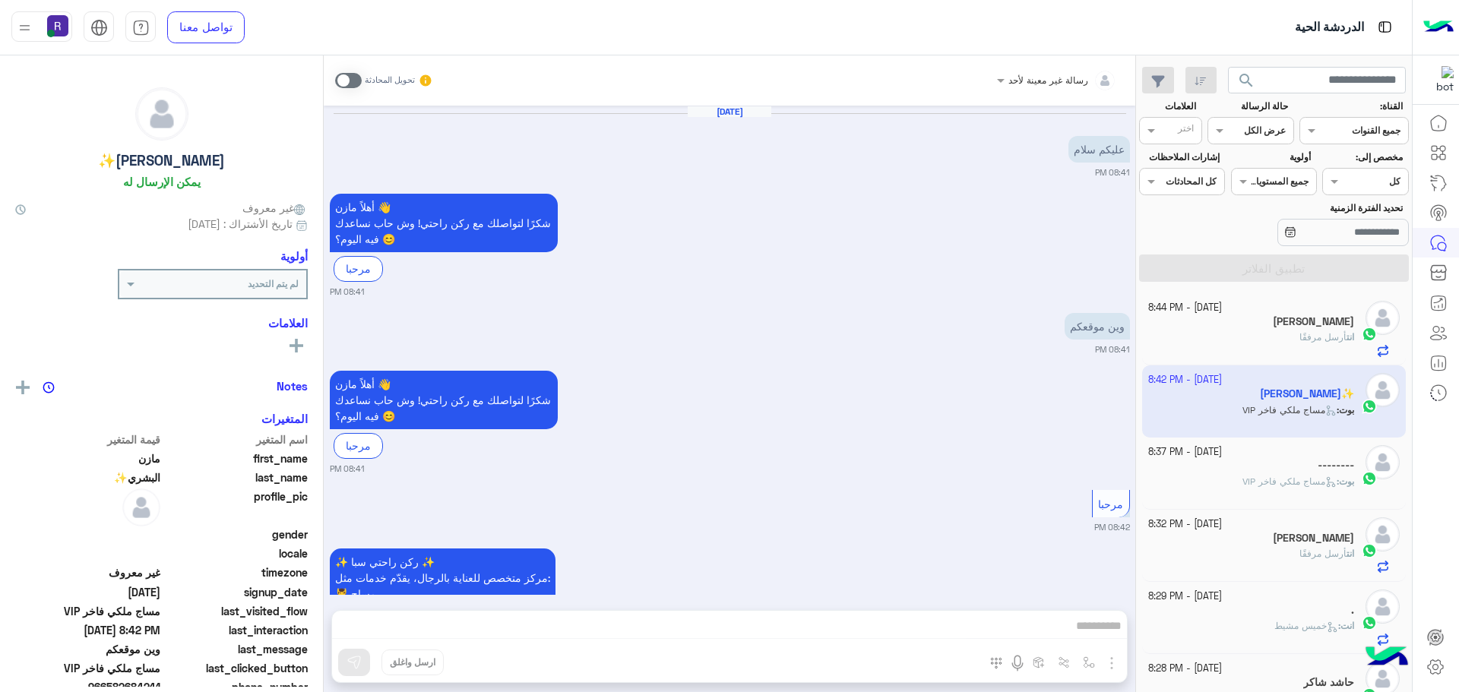
scroll to position [746, 0]
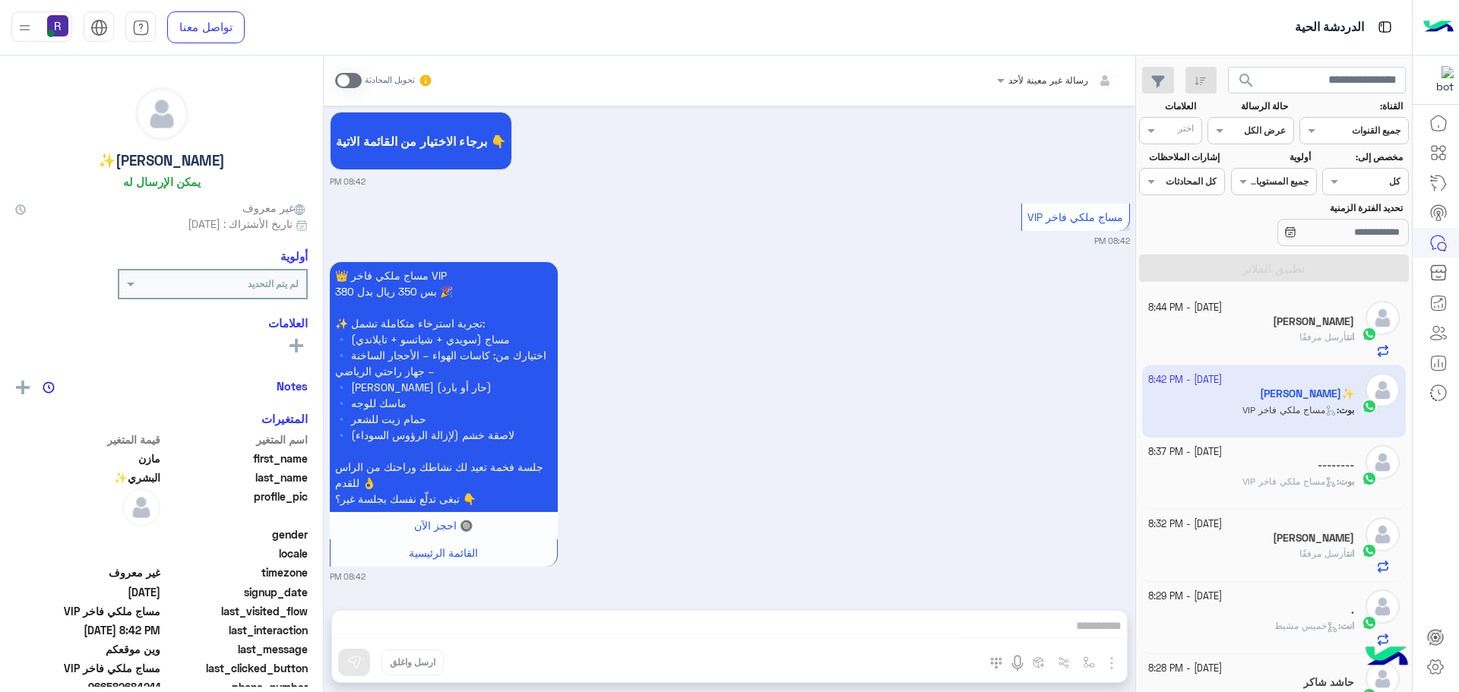
click at [343, 80] on span at bounding box center [348, 80] width 27 height 15
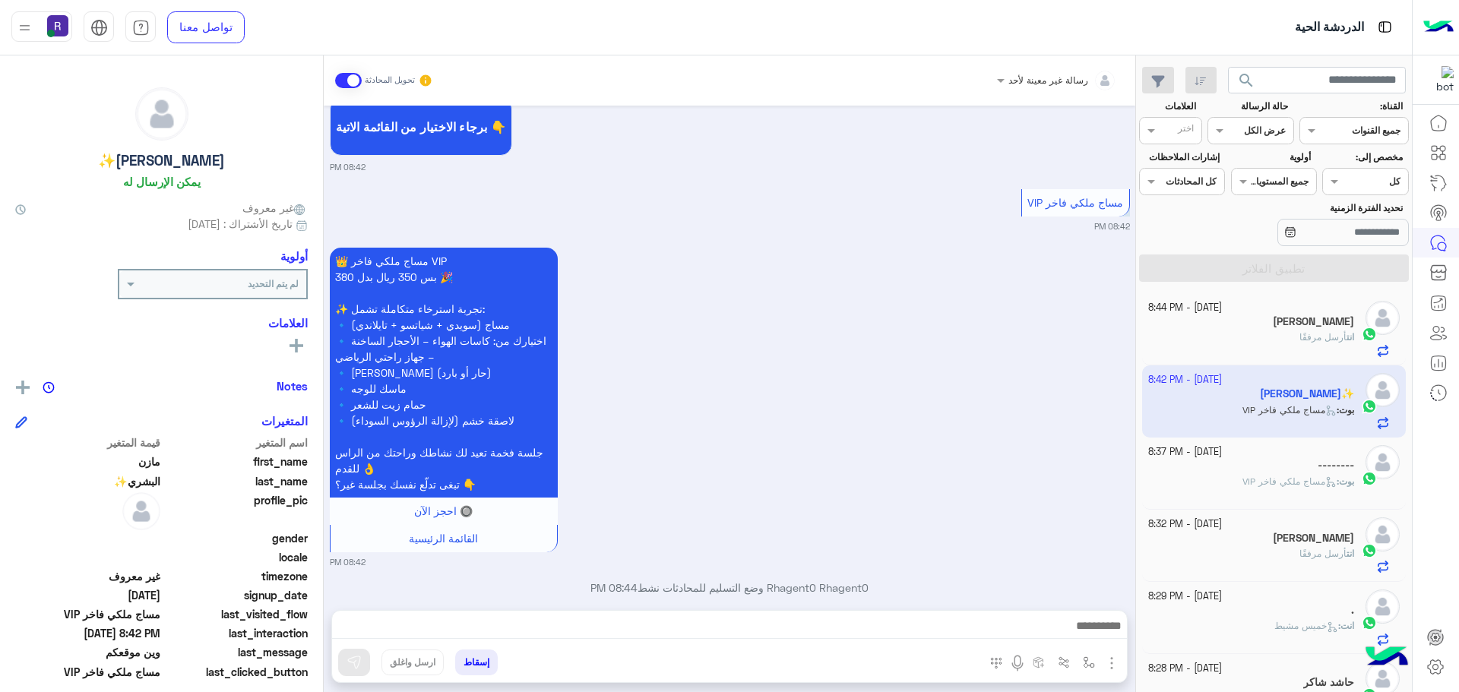
scroll to position [785, 0]
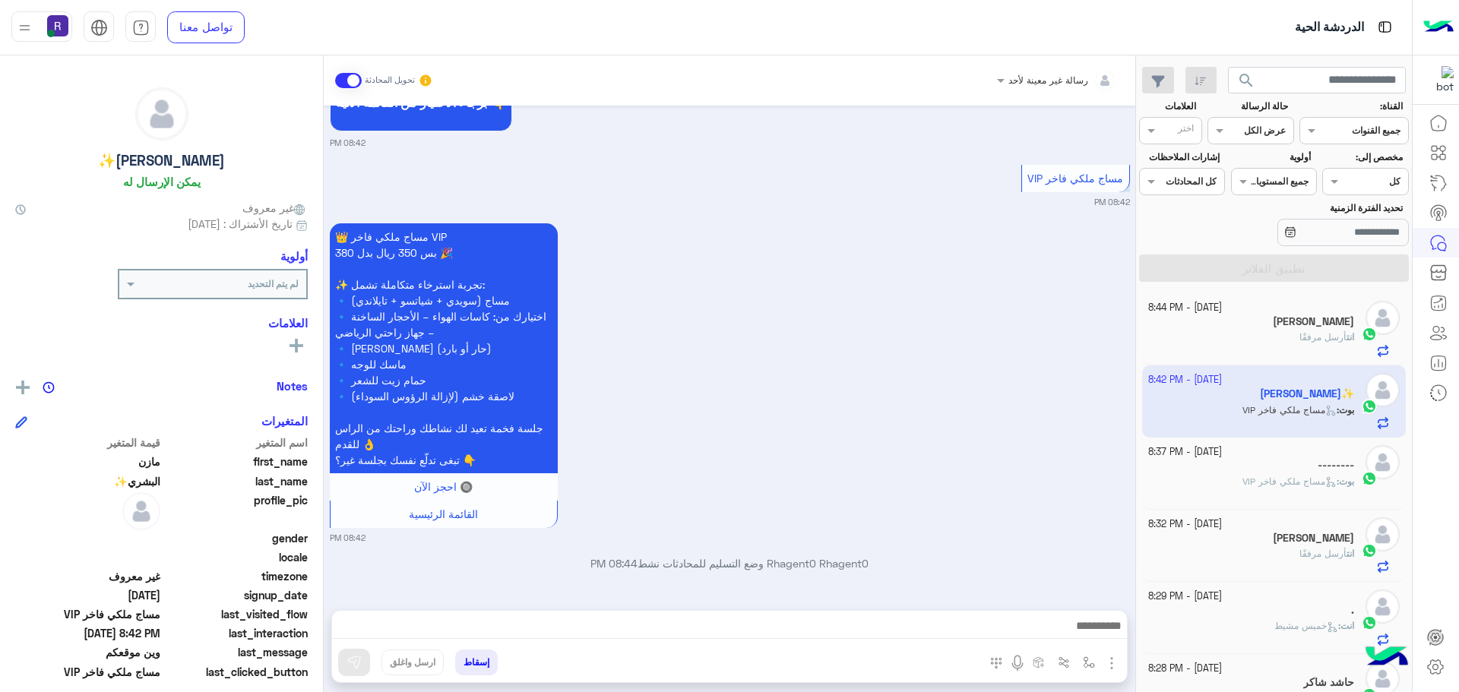
click at [1107, 659] on img "button" at bounding box center [1111, 663] width 18 height 18
click at [1088, 635] on span "الصور" at bounding box center [1082, 630] width 28 height 17
click at [1104, 663] on img "button" at bounding box center [1111, 663] width 18 height 18
click at [1077, 599] on span "المرفقات" at bounding box center [1074, 599] width 46 height 17
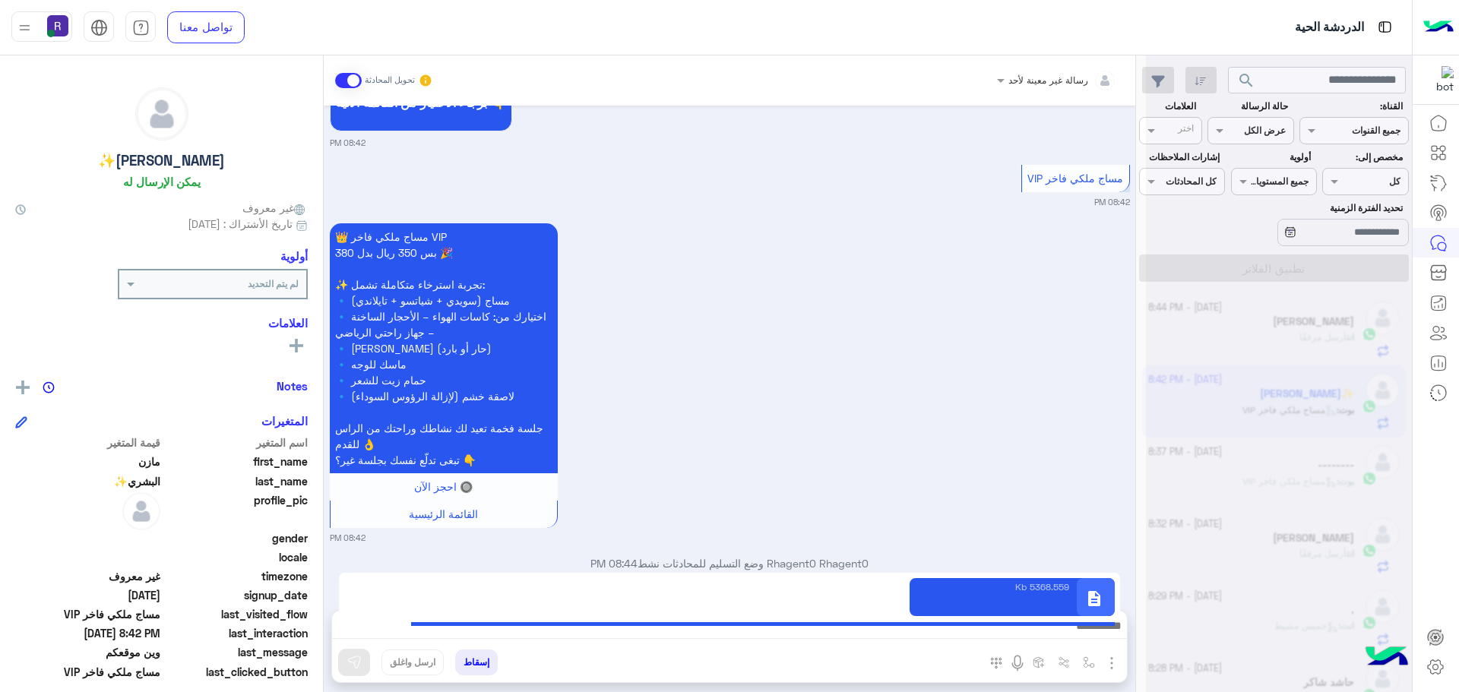
type textarea "**********"
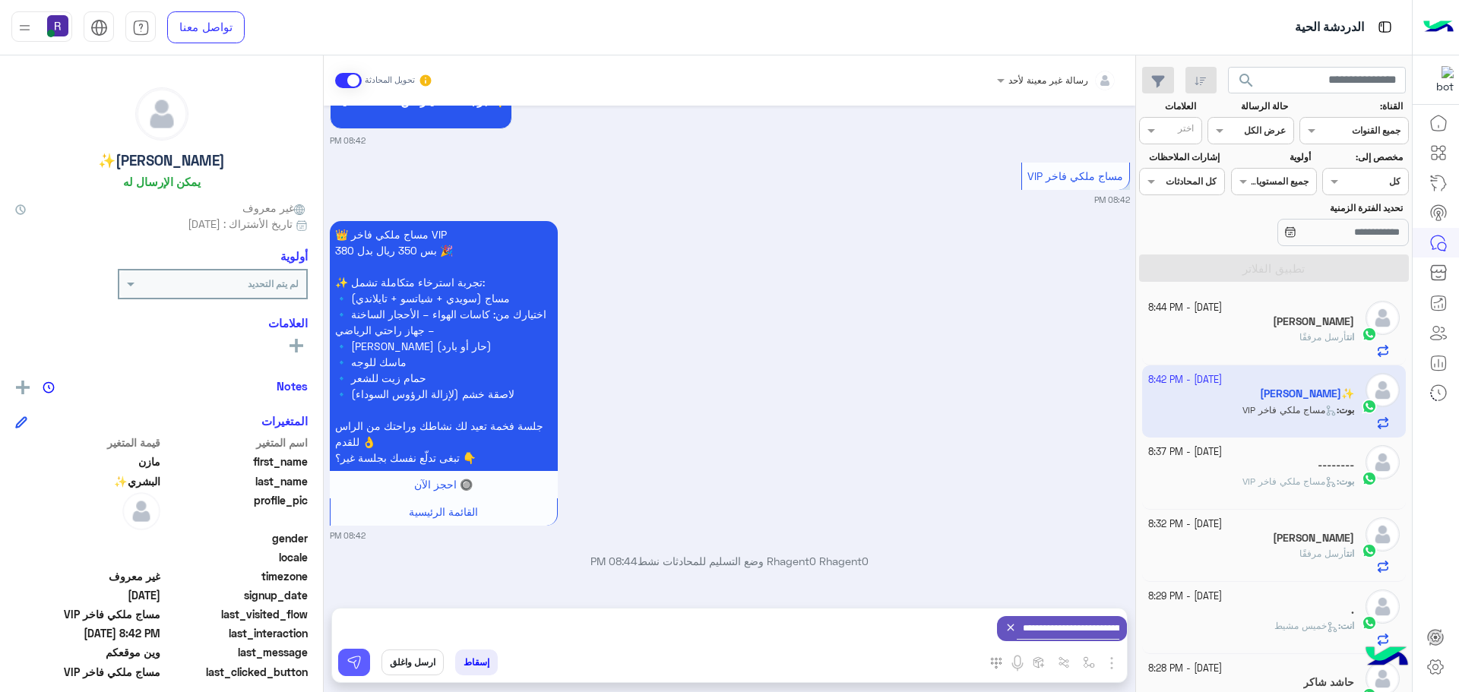
click at [363, 663] on button at bounding box center [354, 662] width 32 height 27
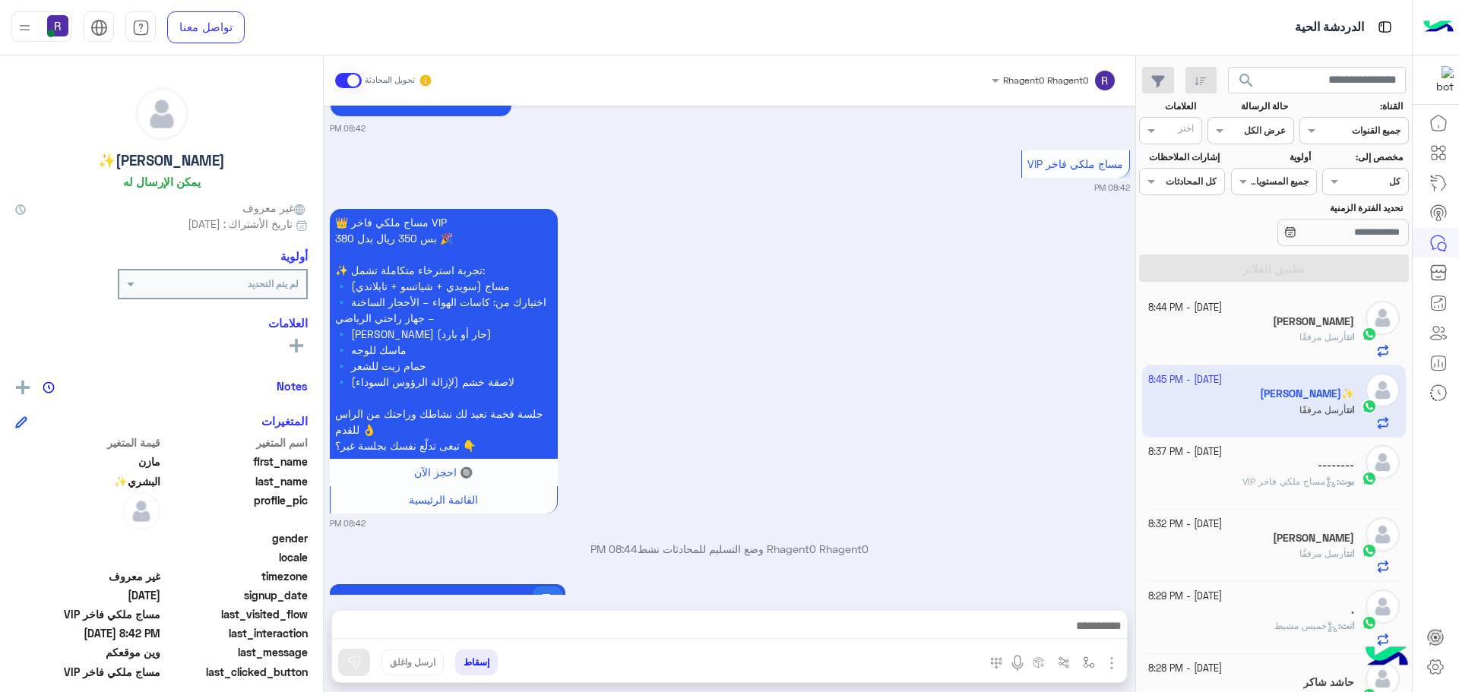
scroll to position [897, 0]
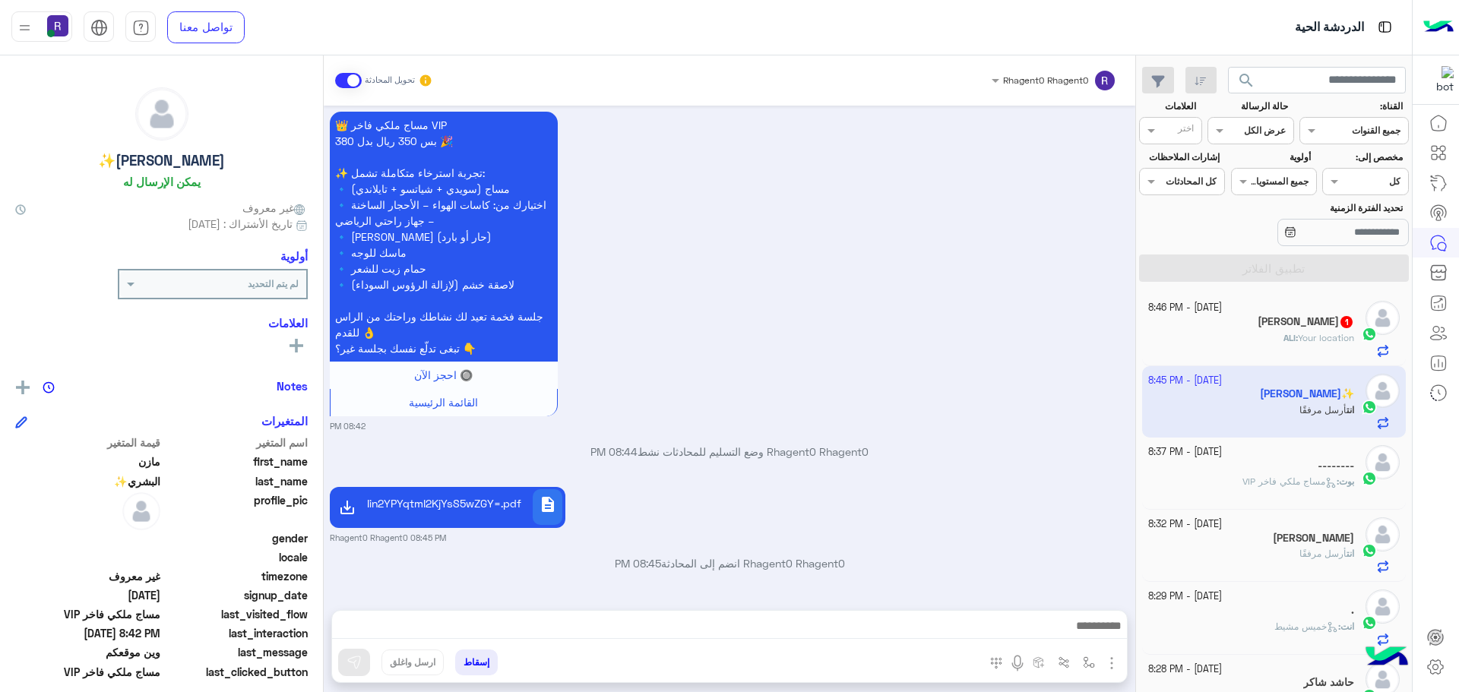
click at [1246, 343] on div "ALI : Your location" at bounding box center [1251, 344] width 207 height 27
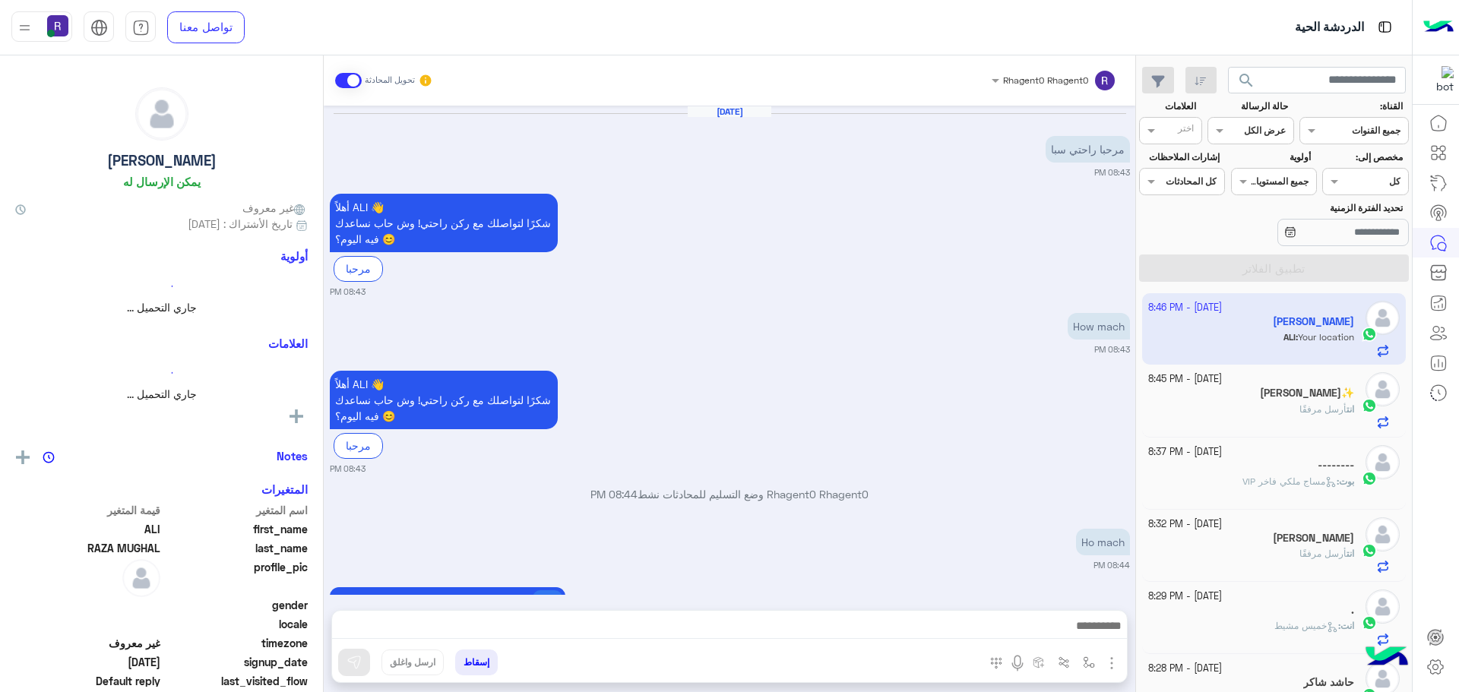
scroll to position [158, 0]
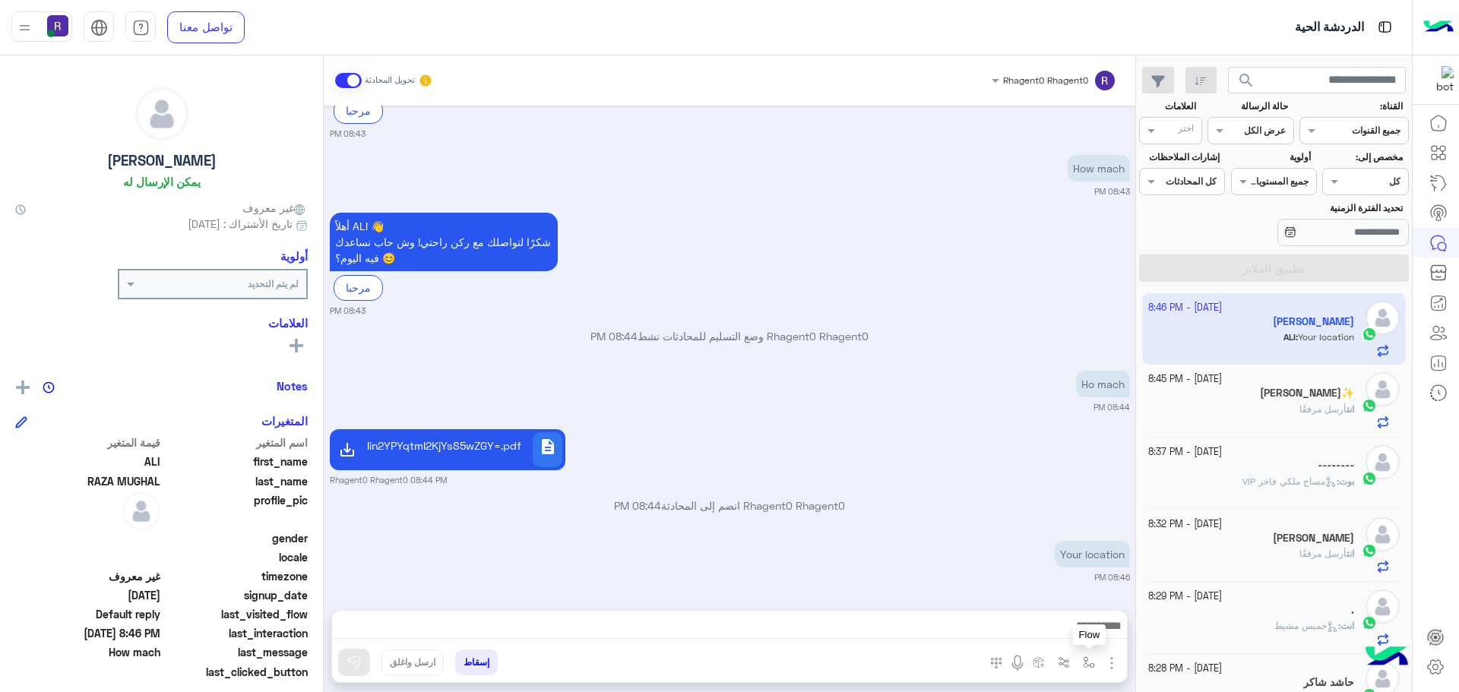
click at [1083, 659] on img "button" at bounding box center [1089, 662] width 12 height 12
click at [1081, 636] on div "أدخل اسم مجموعة الرسائل" at bounding box center [1041, 629] width 104 height 14
type input "*****"
click at [1075, 603] on span "الجنادرية" at bounding box center [1073, 602] width 42 height 14
type textarea "*********"
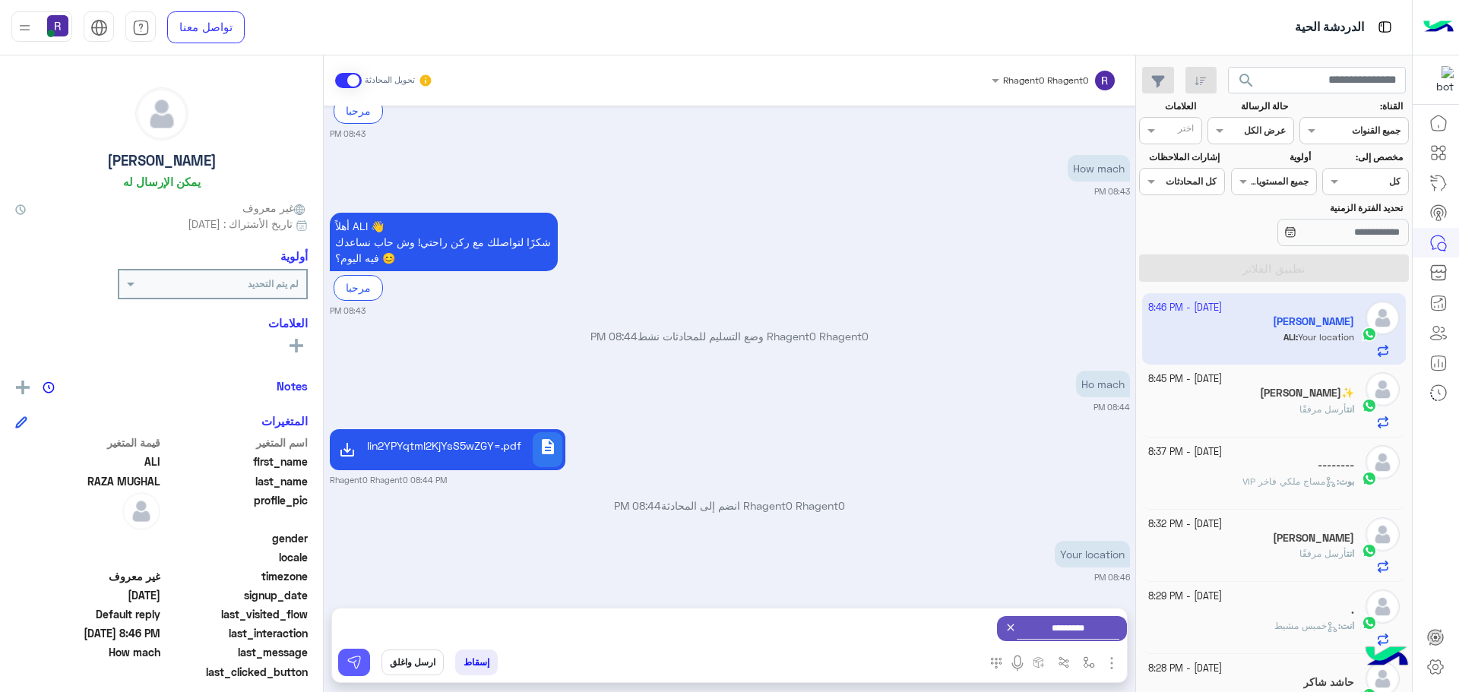
click at [359, 666] on img at bounding box center [353, 662] width 15 height 15
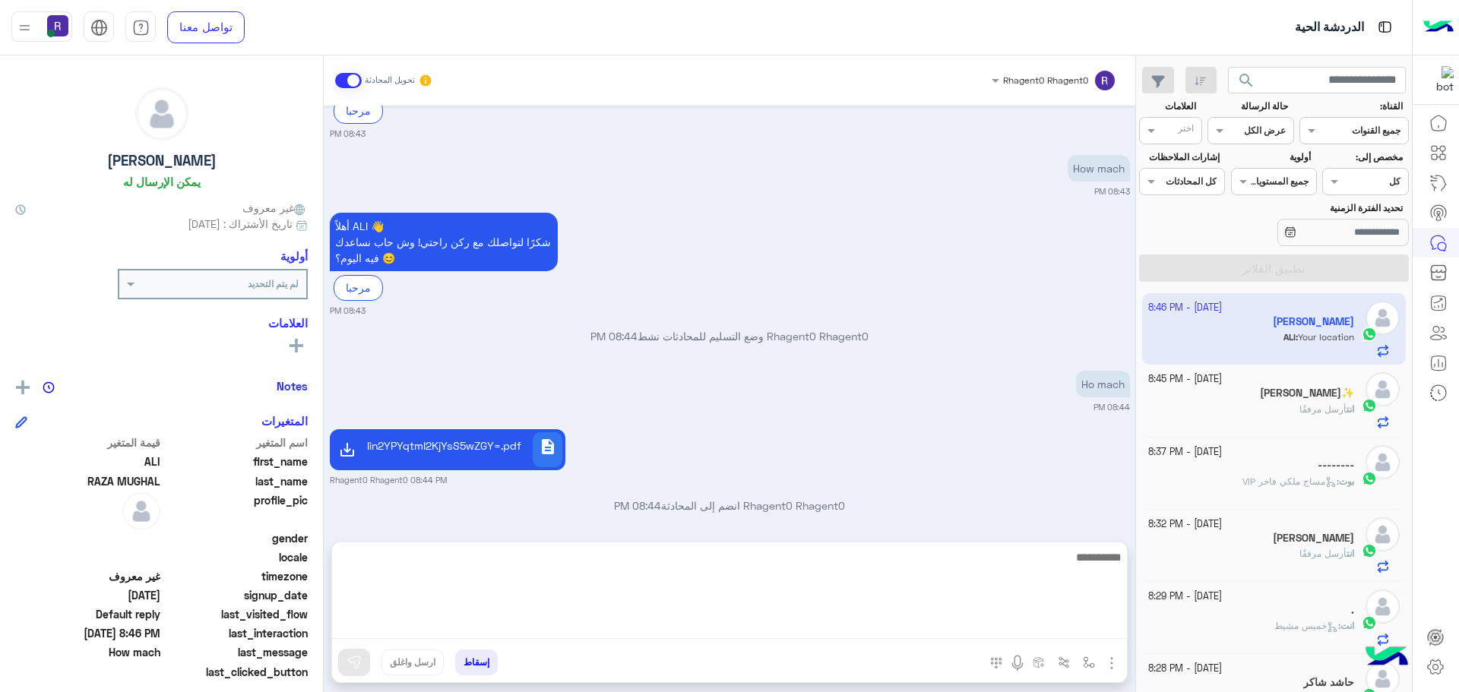
click at [988, 628] on textarea at bounding box center [729, 593] width 795 height 91
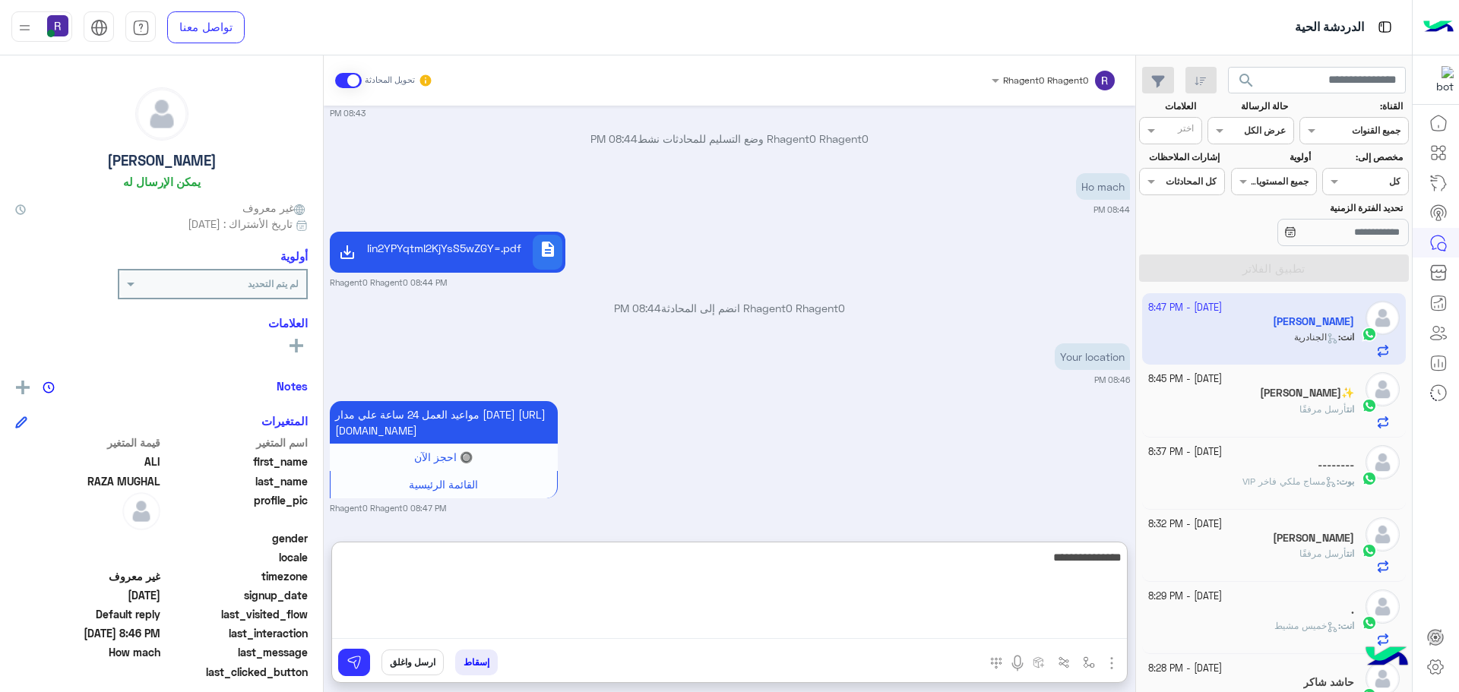
type textarea "**********"
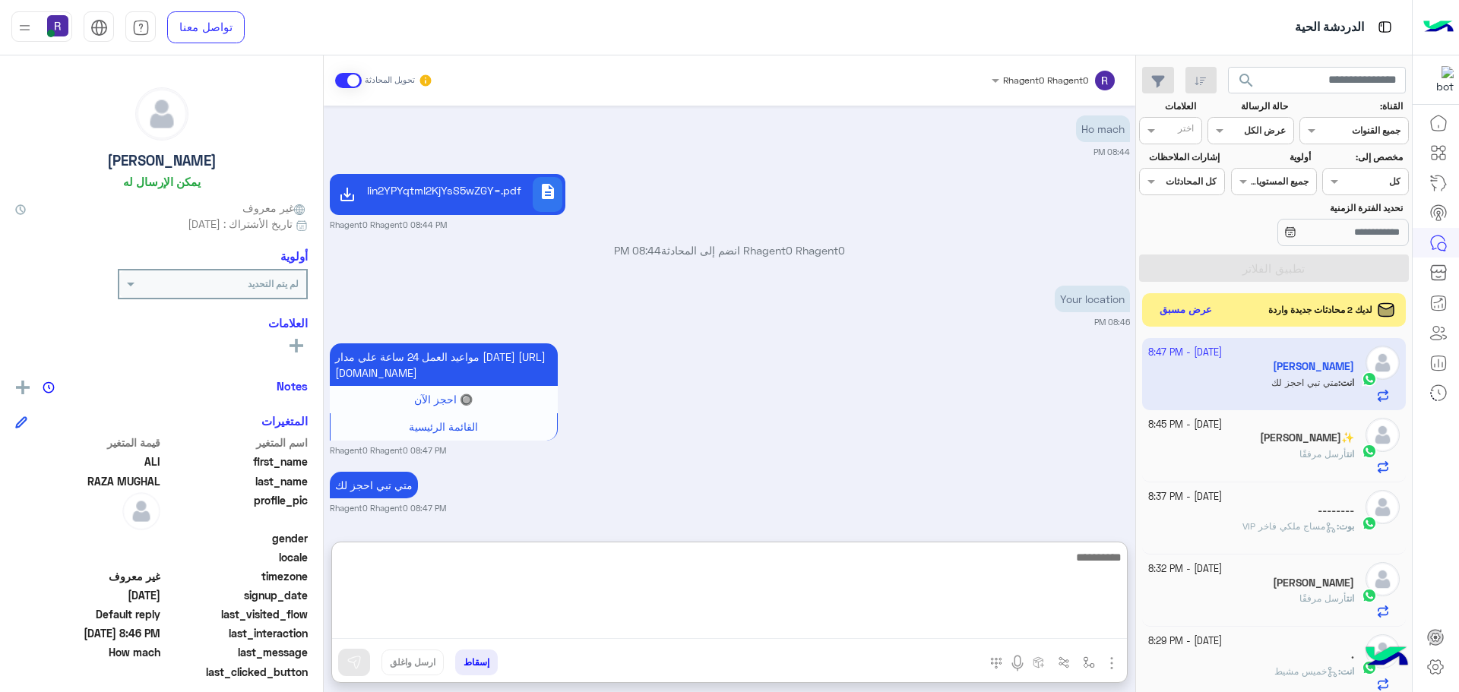
scroll to position [429, 0]
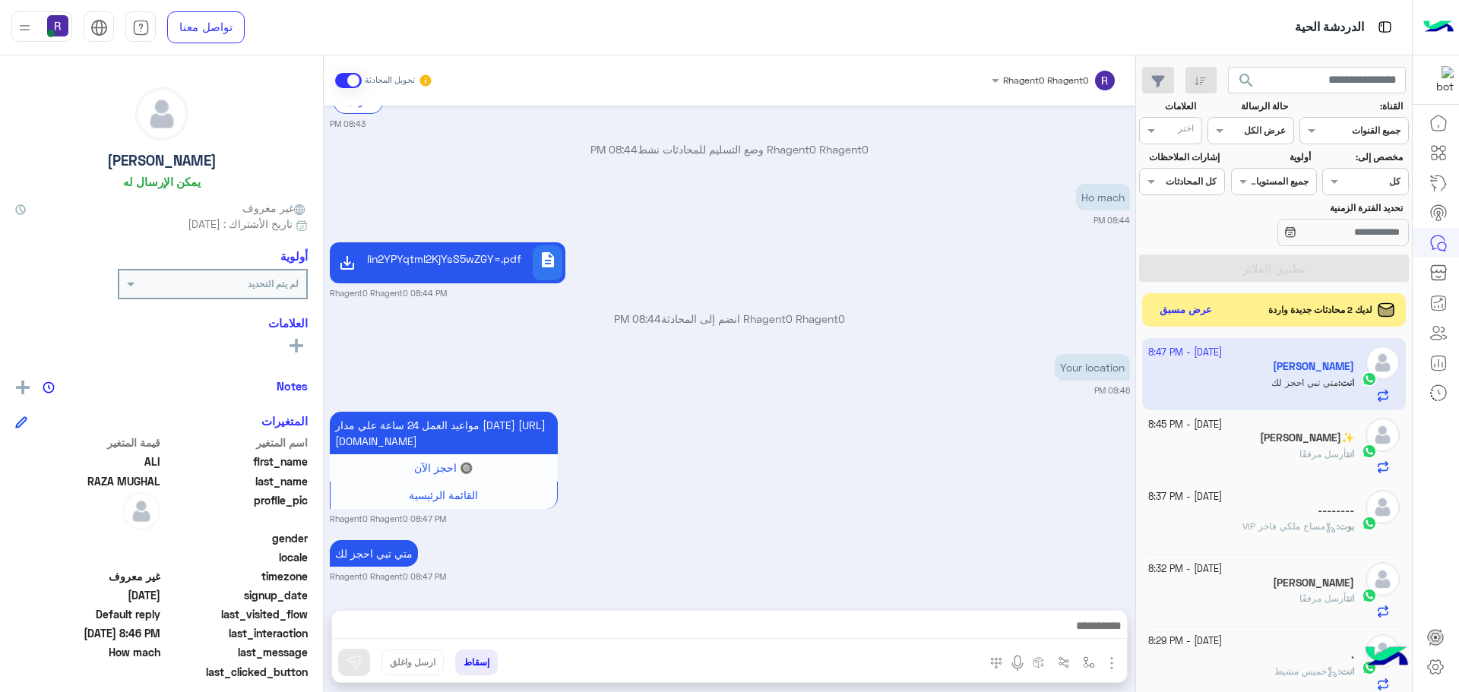
click at [1055, 408] on div "مواعيد العمل 24 ساعة علي مدار [DATE] [URL][DOMAIN_NAME] 🔘 احجز الآن القائمة الر…" at bounding box center [730, 466] width 800 height 117
click at [1188, 318] on button "عرض مسبق" at bounding box center [1185, 309] width 64 height 21
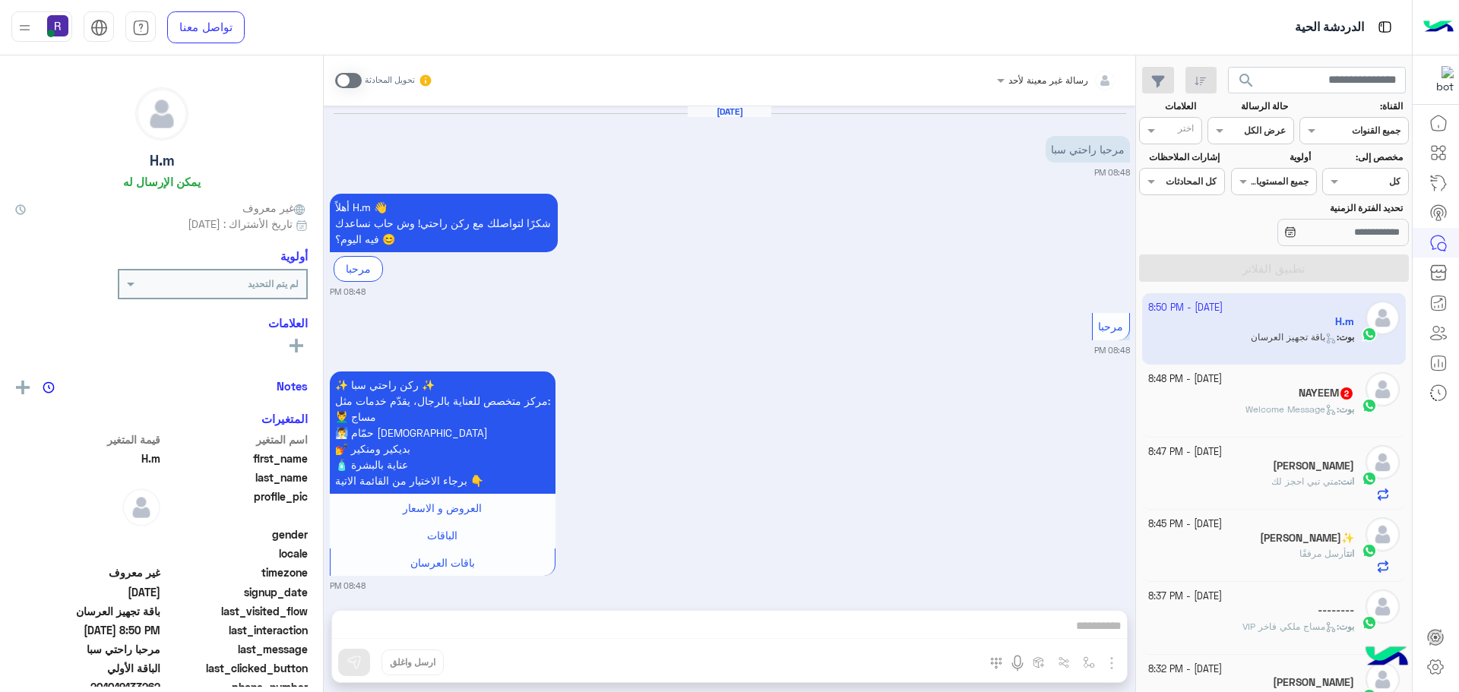
scroll to position [2045, 0]
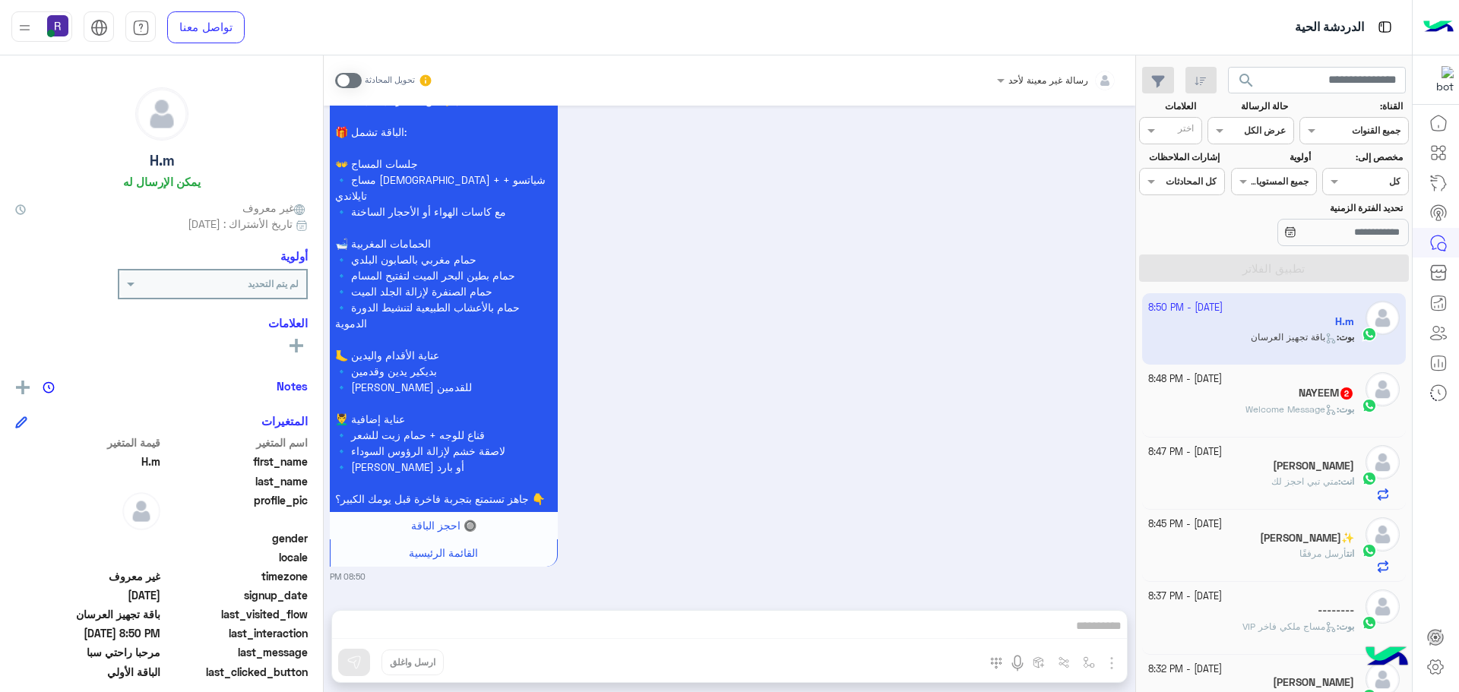
click at [350, 77] on span at bounding box center [348, 80] width 27 height 15
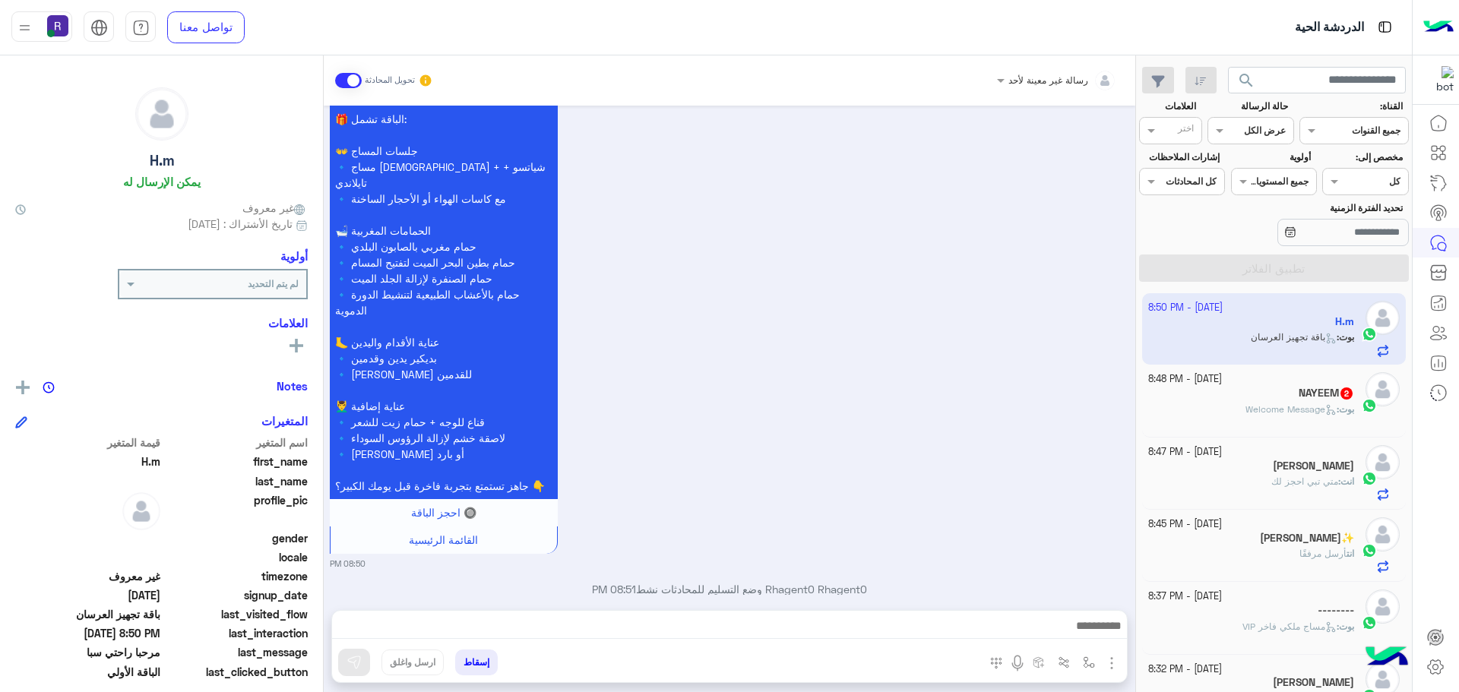
scroll to position [2083, 0]
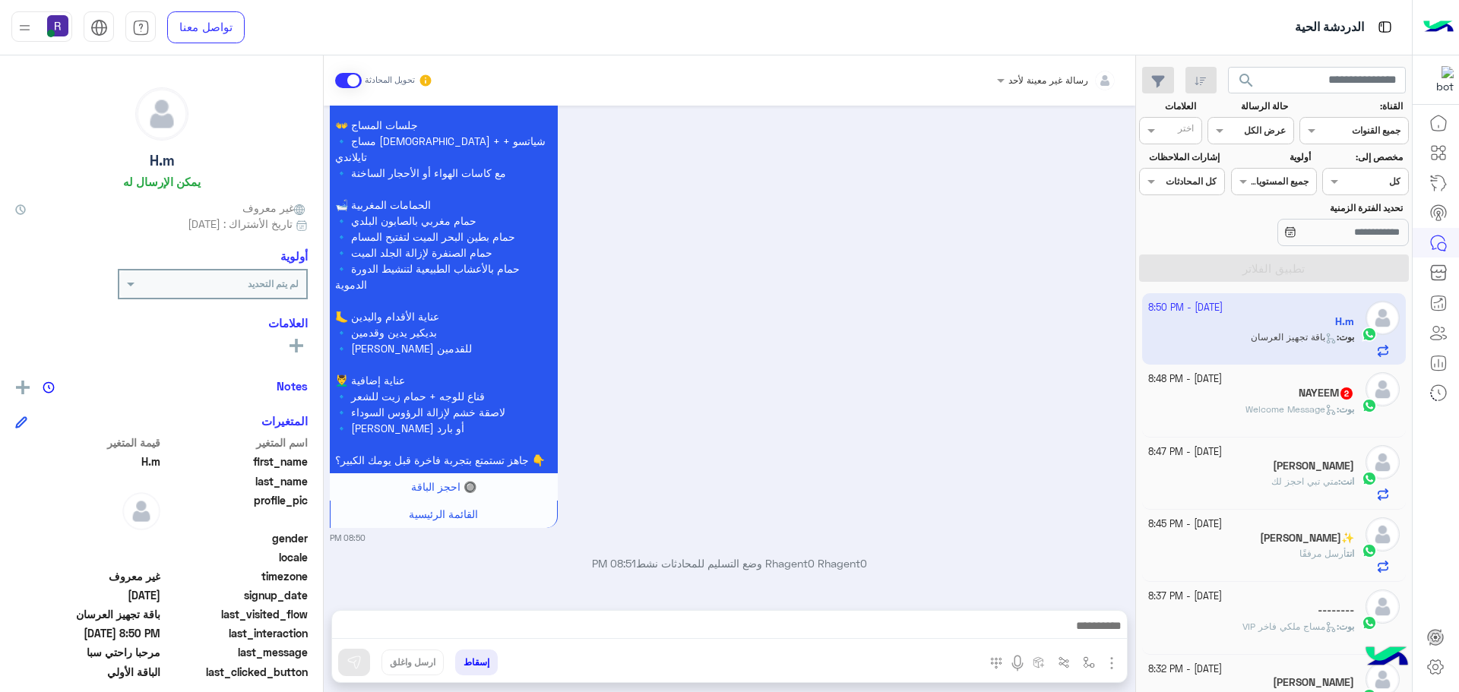
click at [1111, 659] on img "button" at bounding box center [1111, 663] width 18 height 18
click at [1086, 626] on span "الصور" at bounding box center [1082, 630] width 28 height 17
click at [1105, 656] on img "button" at bounding box center [1111, 663] width 18 height 18
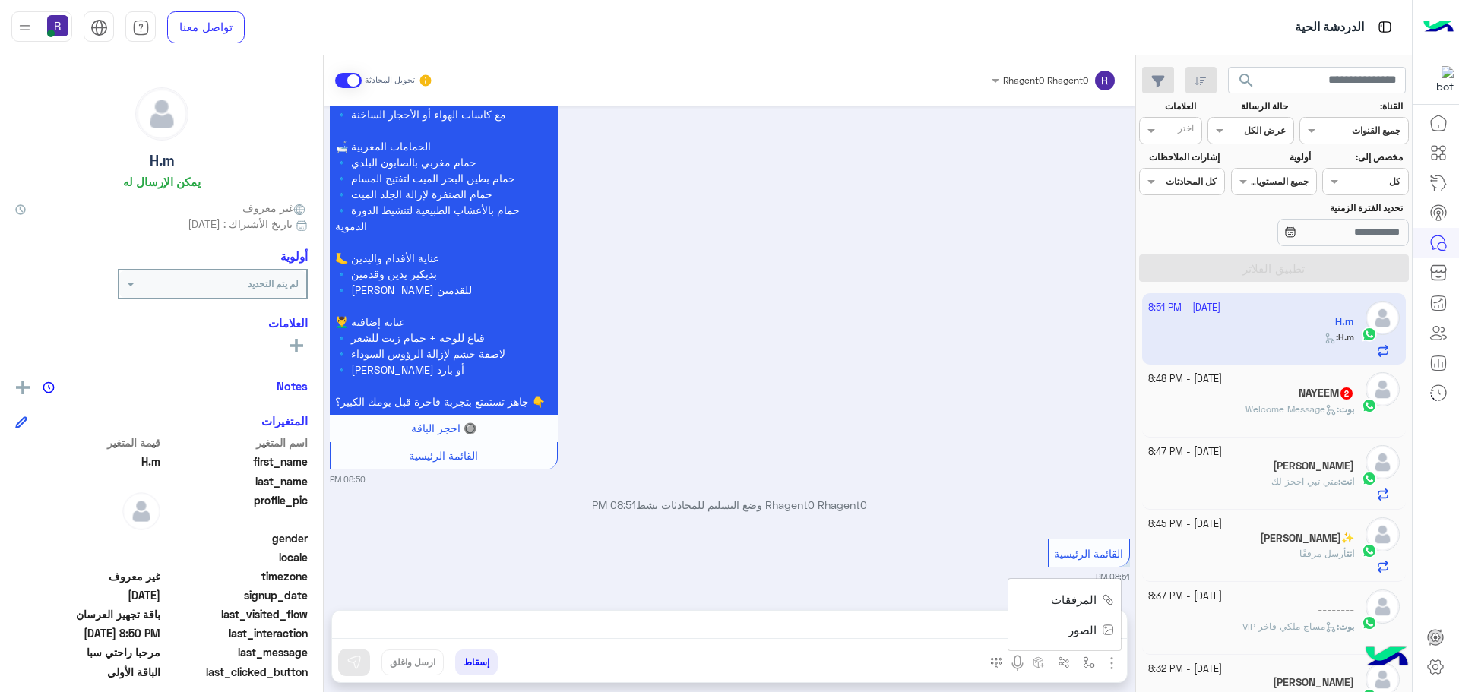
click at [1095, 602] on span "المرفقات" at bounding box center [1074, 599] width 46 height 17
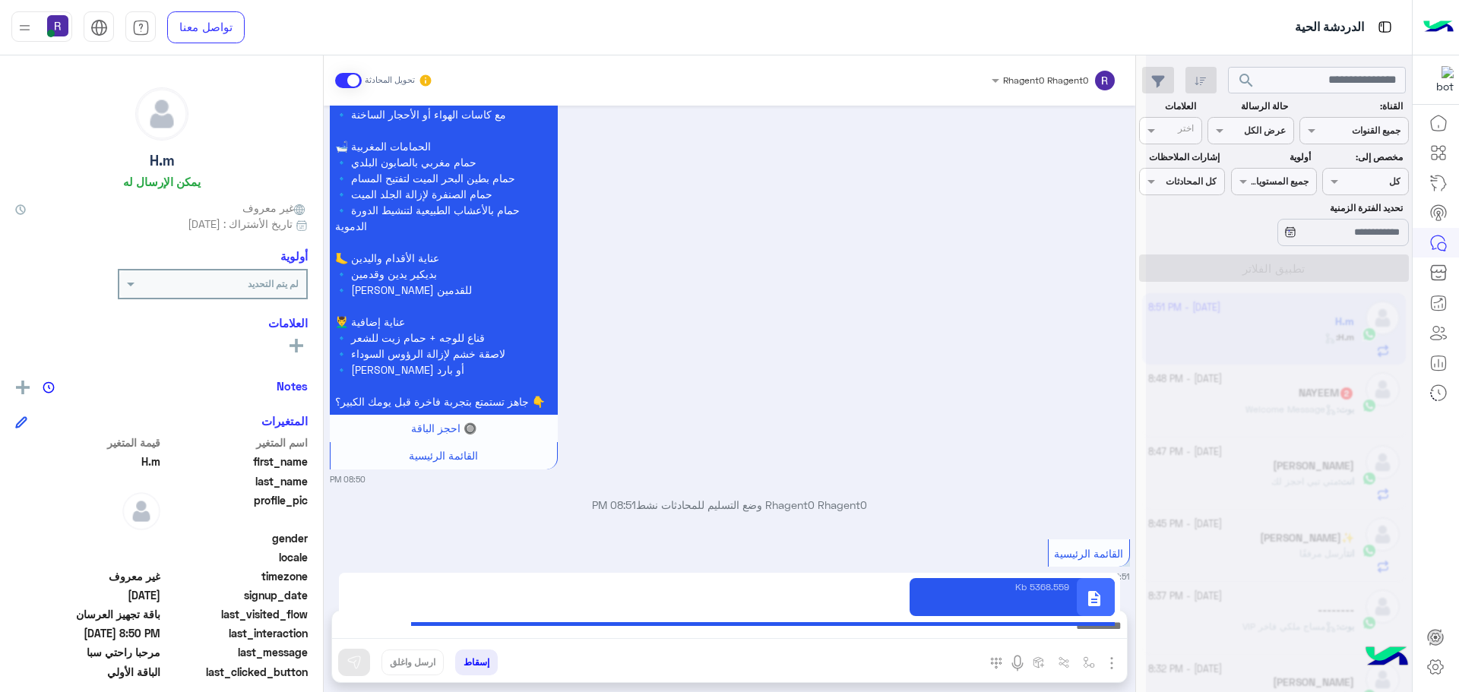
type textarea "**********"
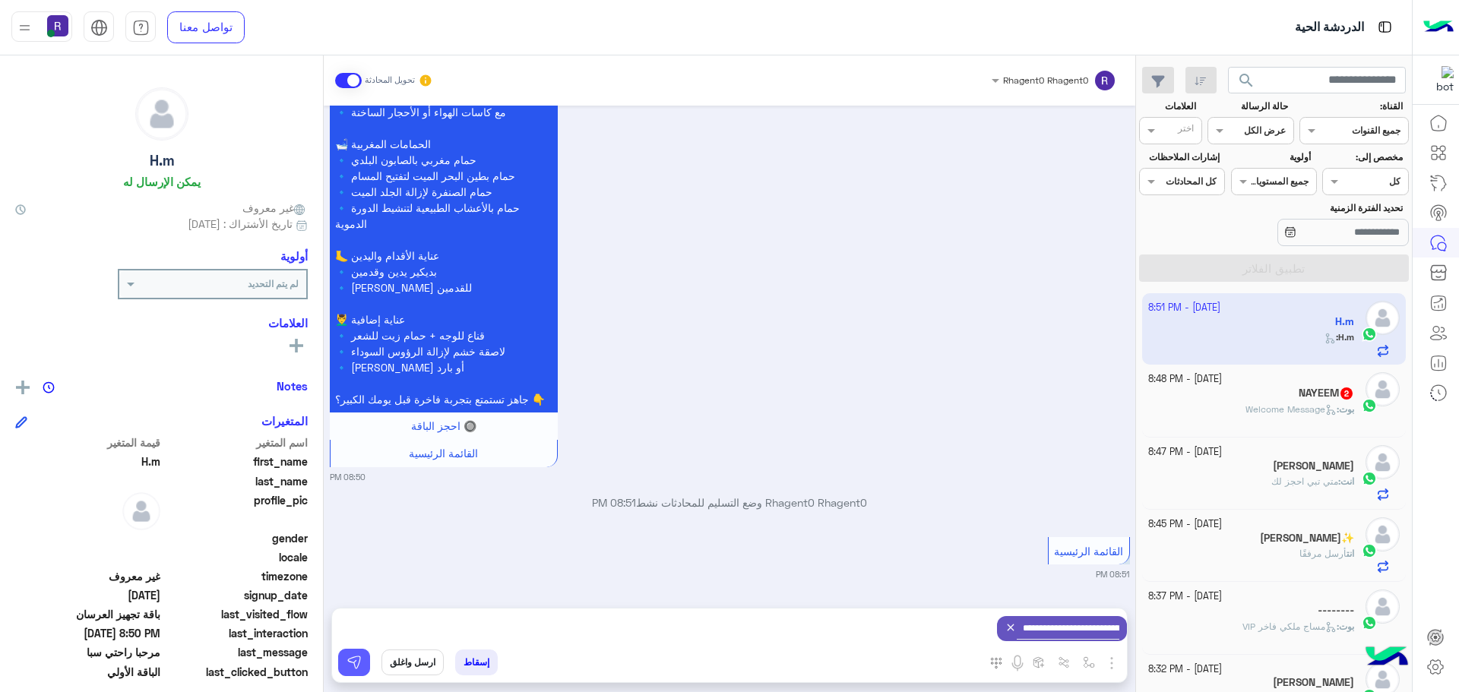
click at [353, 657] on img at bounding box center [353, 662] width 15 height 15
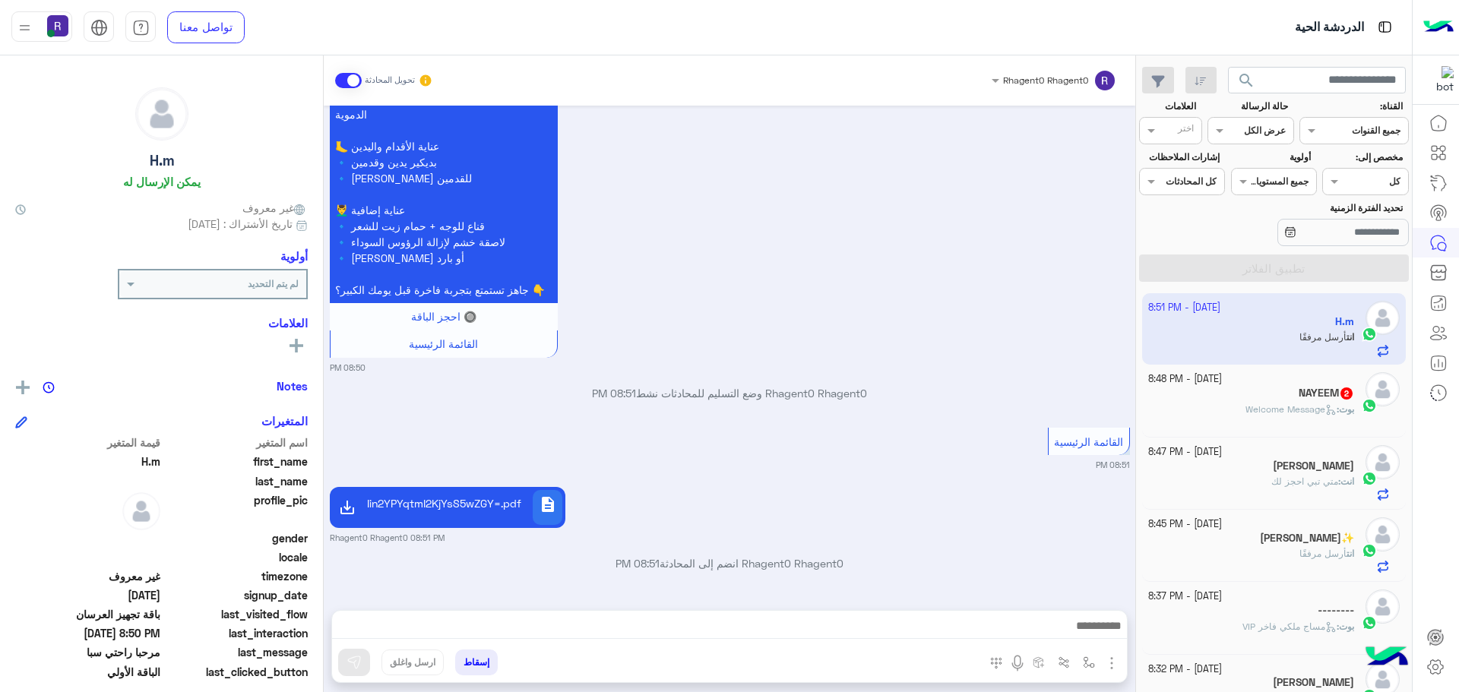
scroll to position [2312, 0]
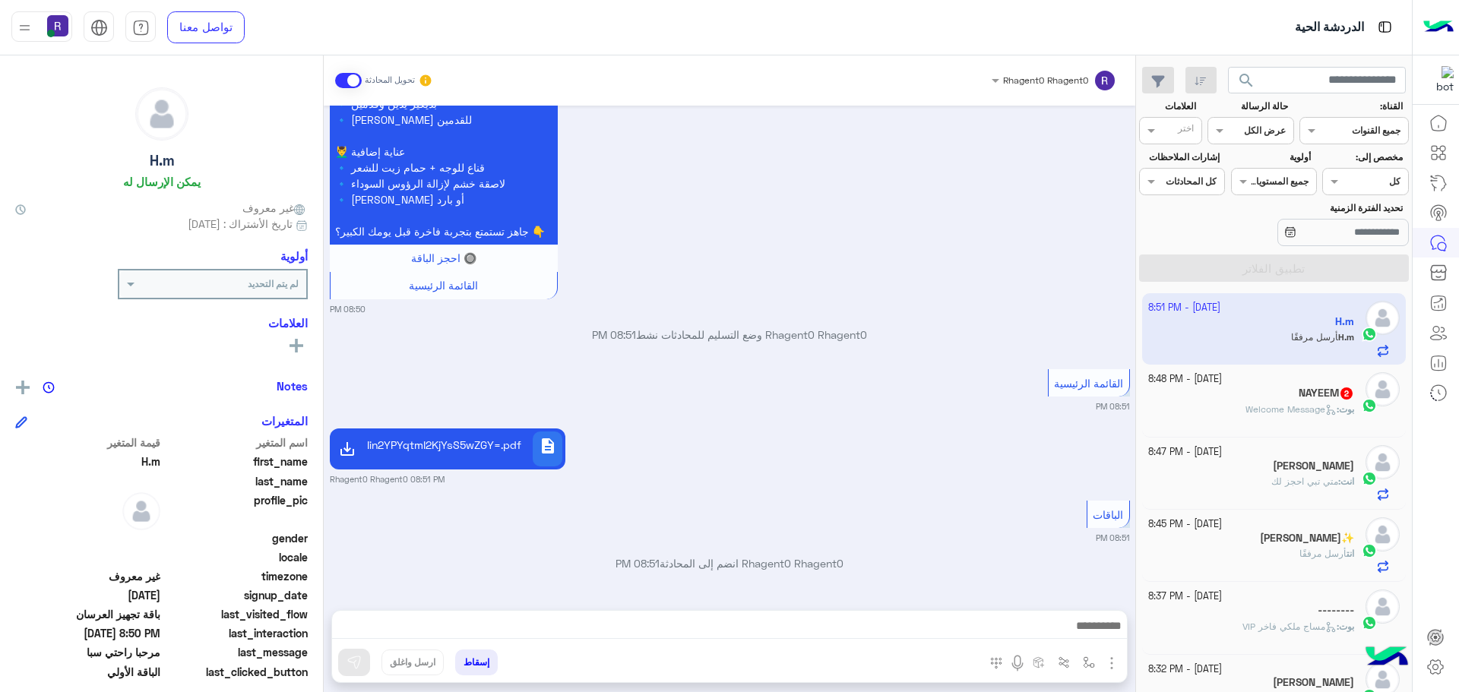
click at [1264, 409] on span "Welcome Message" at bounding box center [1290, 408] width 91 height 11
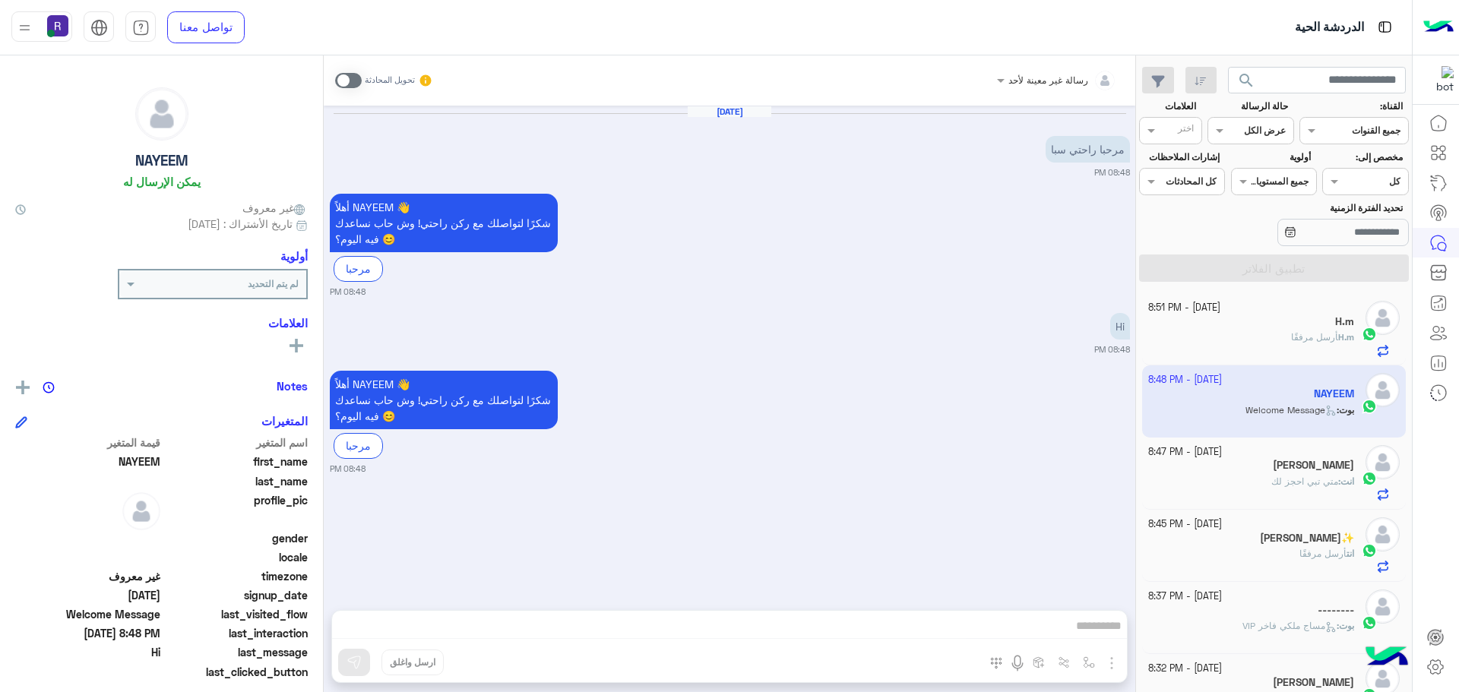
click at [357, 73] on label at bounding box center [348, 80] width 27 height 15
click at [1111, 659] on img "button" at bounding box center [1111, 663] width 18 height 18
click at [1082, 597] on span "المرفقات" at bounding box center [1074, 599] width 46 height 17
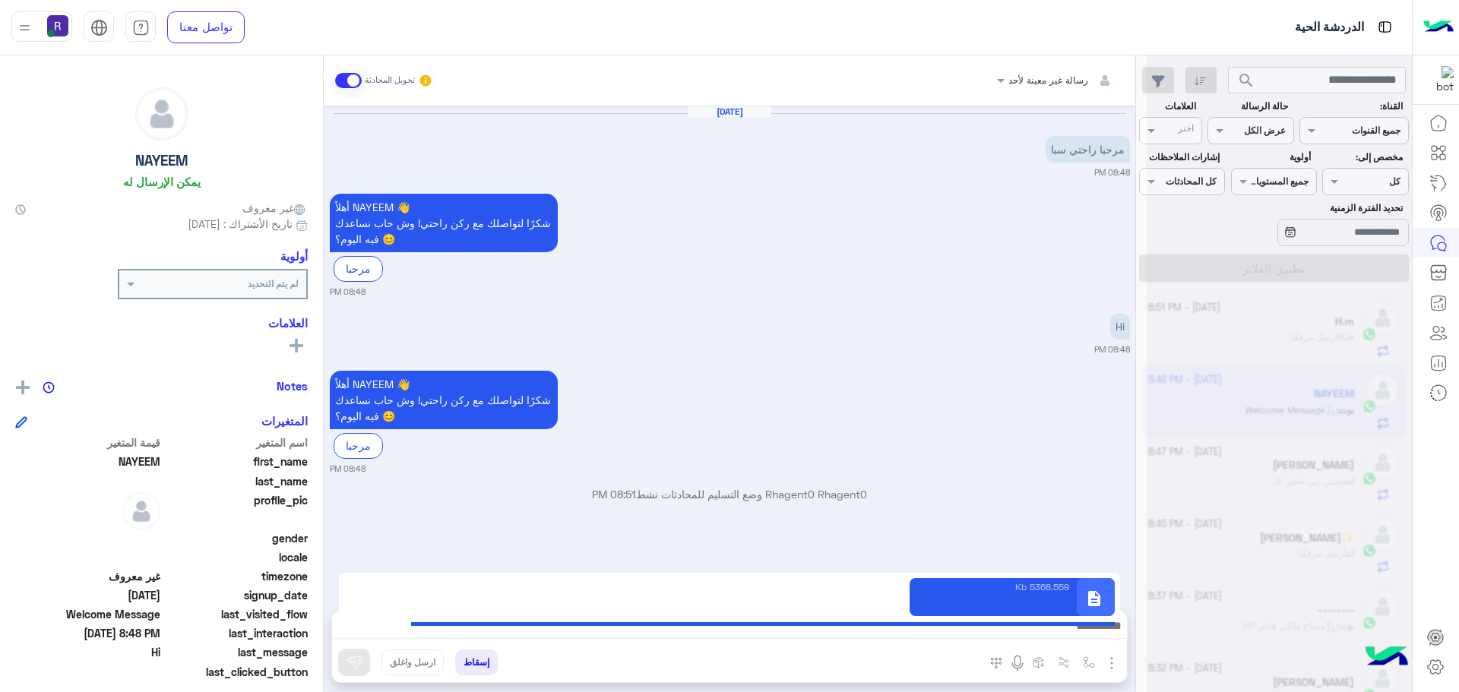
type textarea "**********"
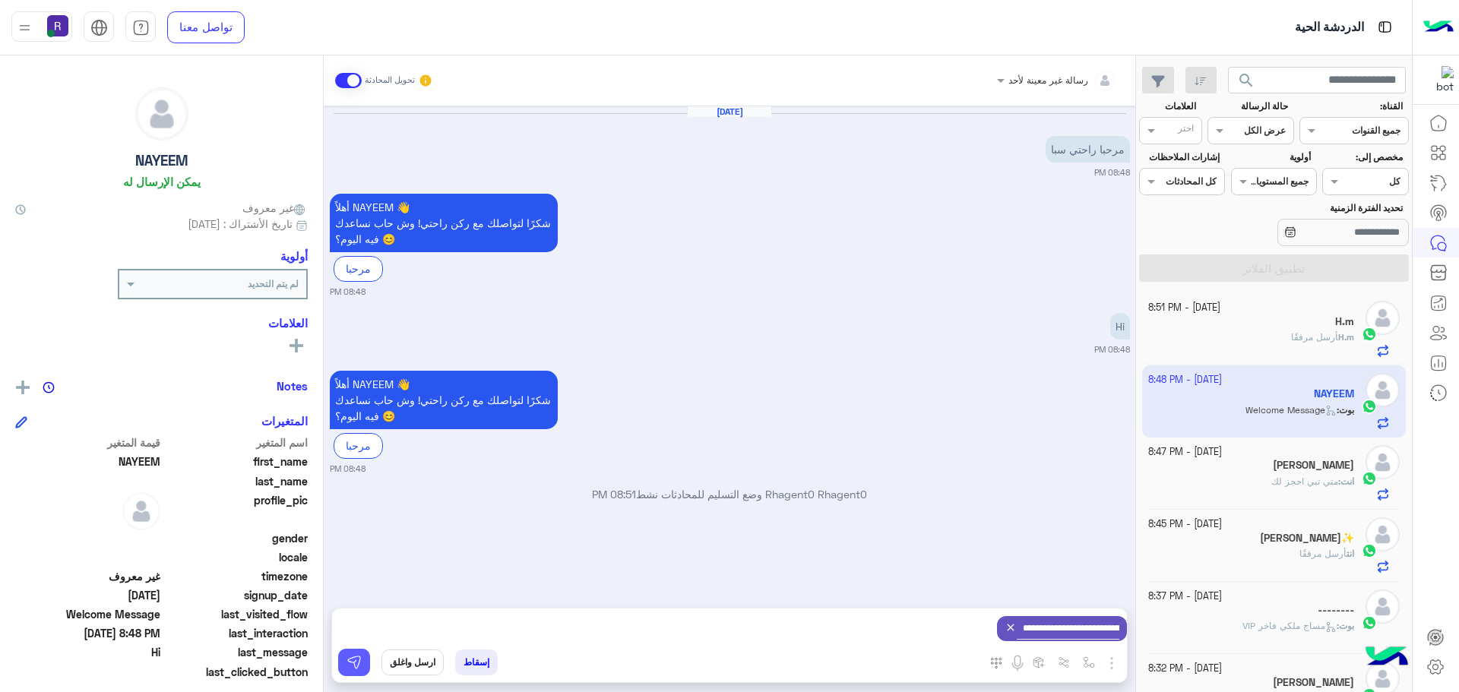
click at [359, 665] on img at bounding box center [353, 662] width 15 height 15
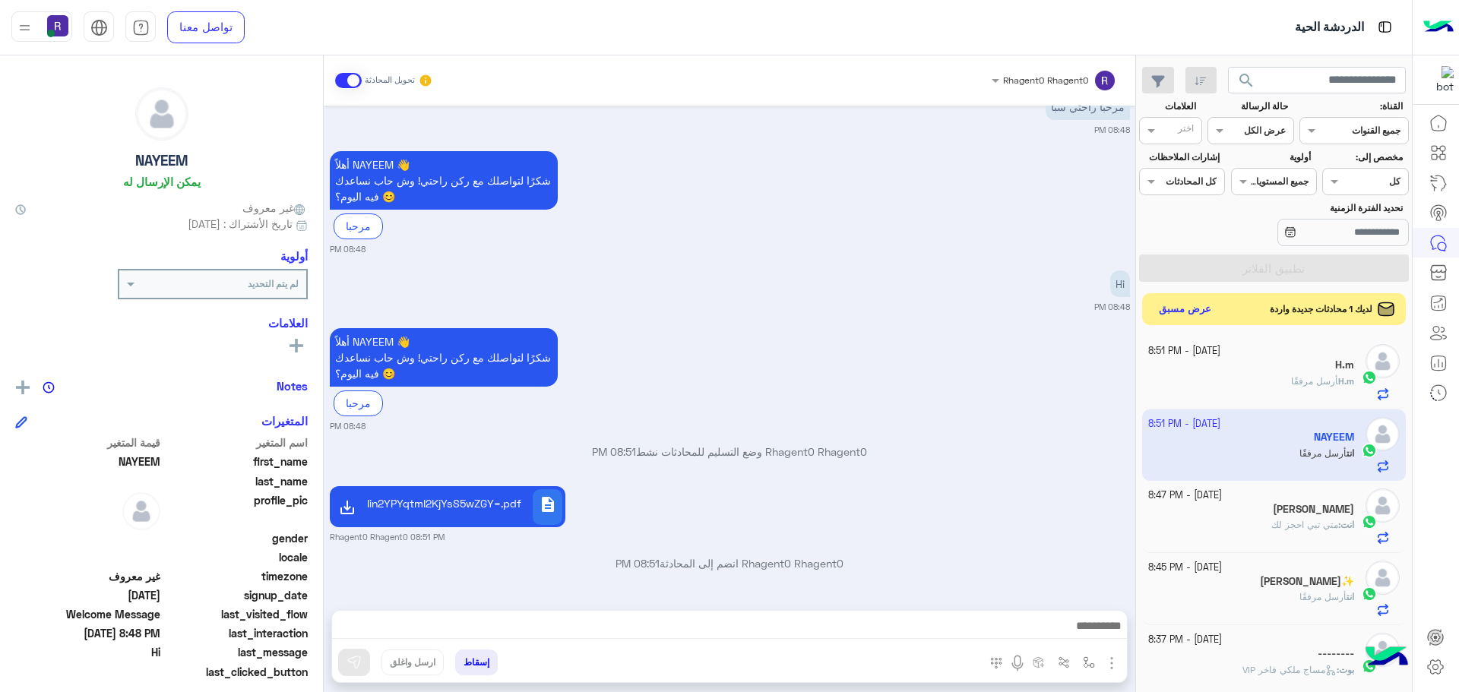
click at [1194, 305] on button "عرض مسبق" at bounding box center [1185, 309] width 64 height 21
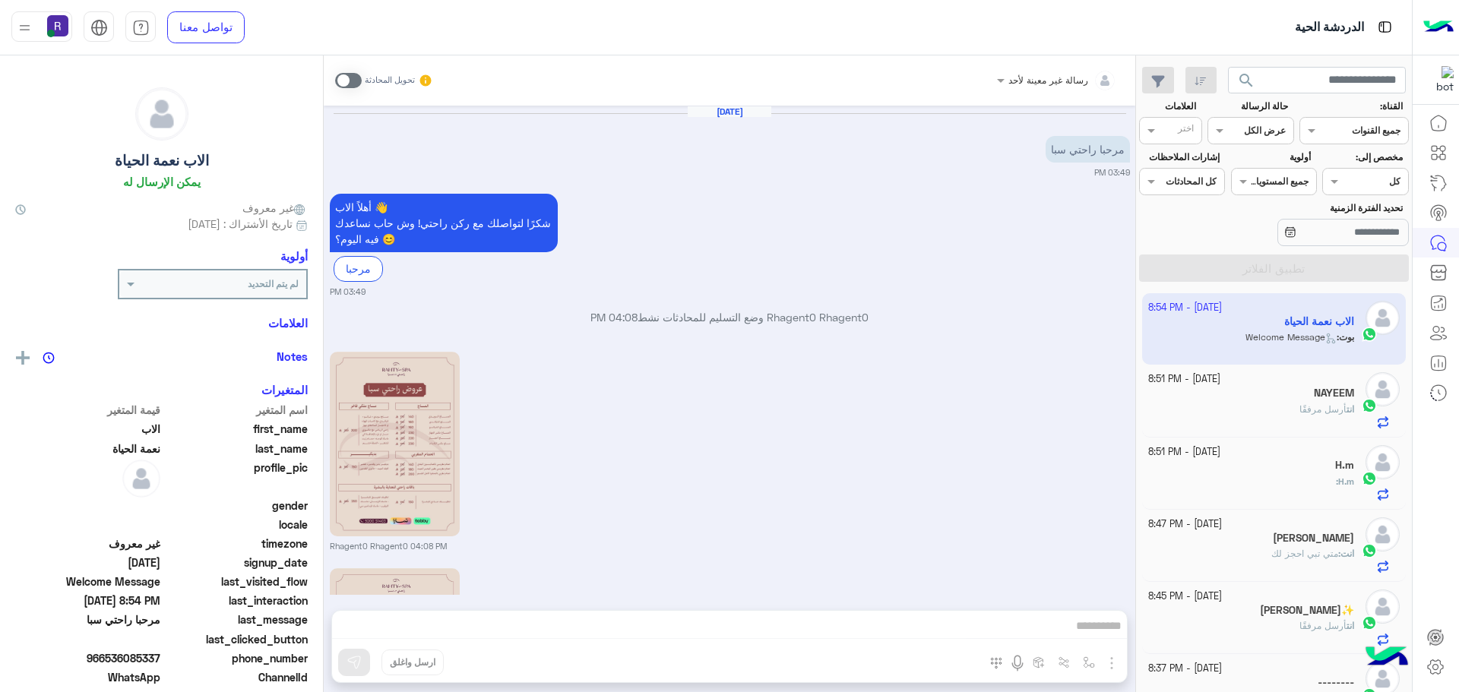
scroll to position [814, 0]
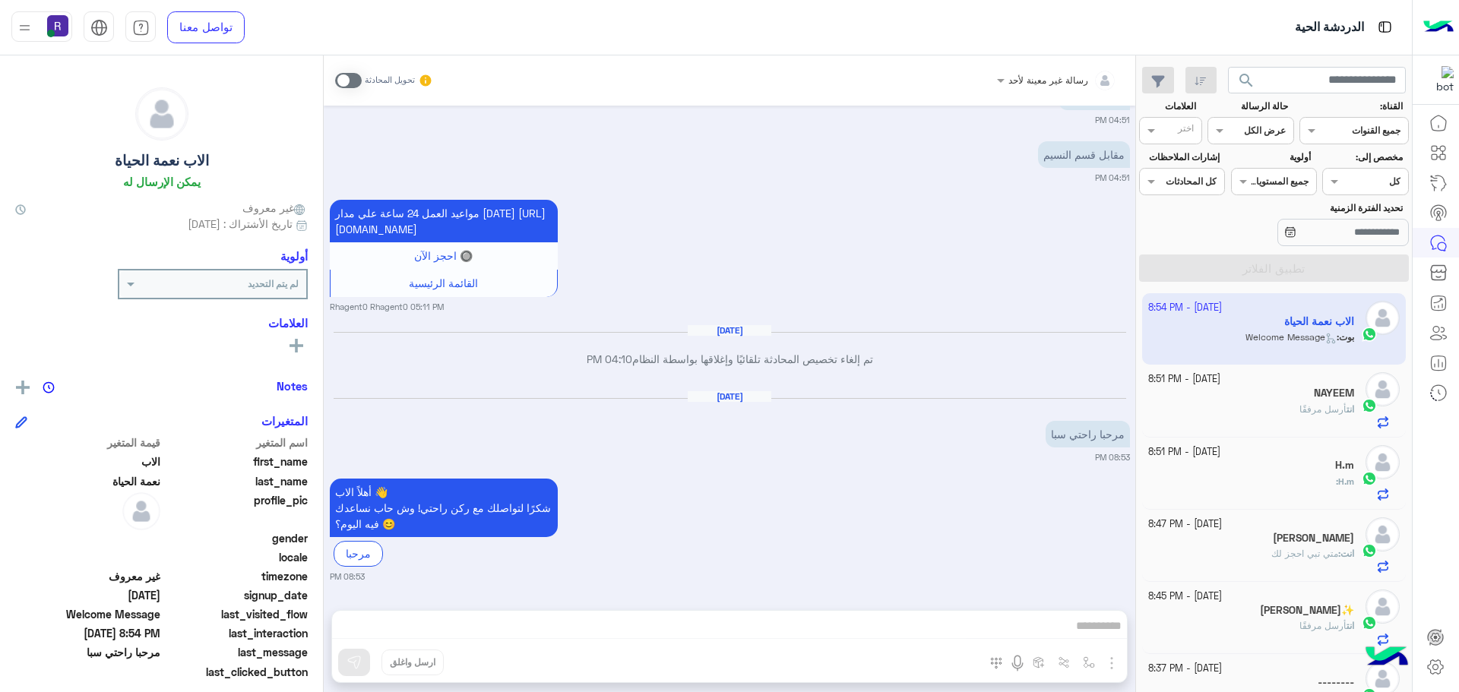
click at [350, 83] on span at bounding box center [348, 80] width 27 height 15
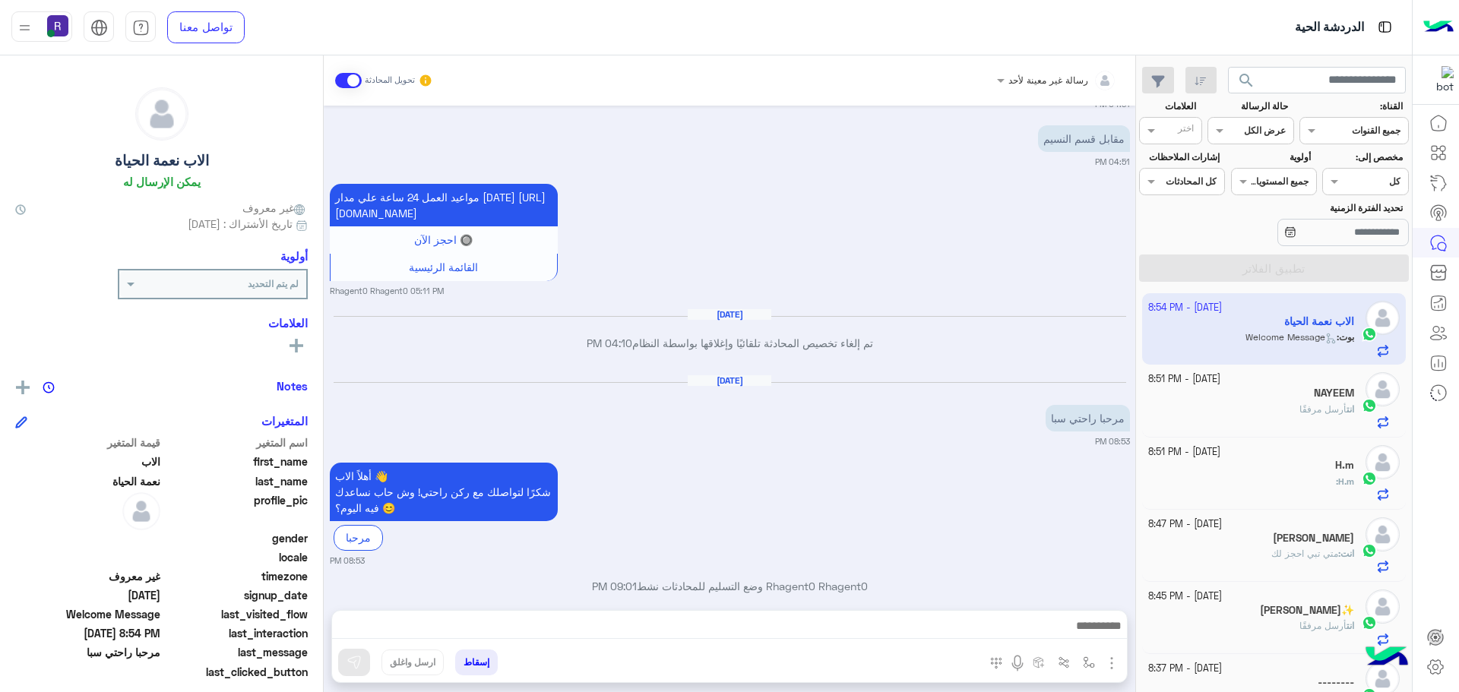
scroll to position [852, 0]
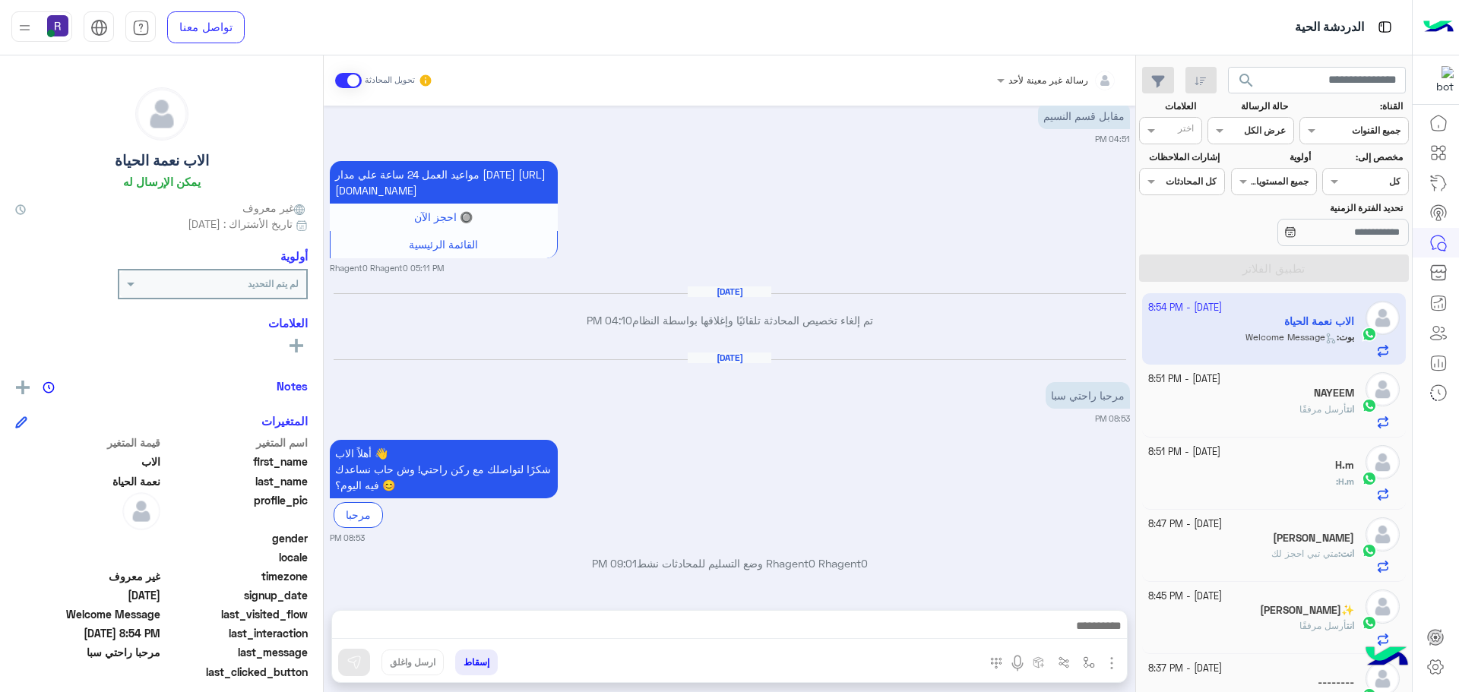
click at [1109, 662] on img "button" at bounding box center [1111, 663] width 18 height 18
click at [1093, 599] on span "المرفقات" at bounding box center [1074, 599] width 46 height 17
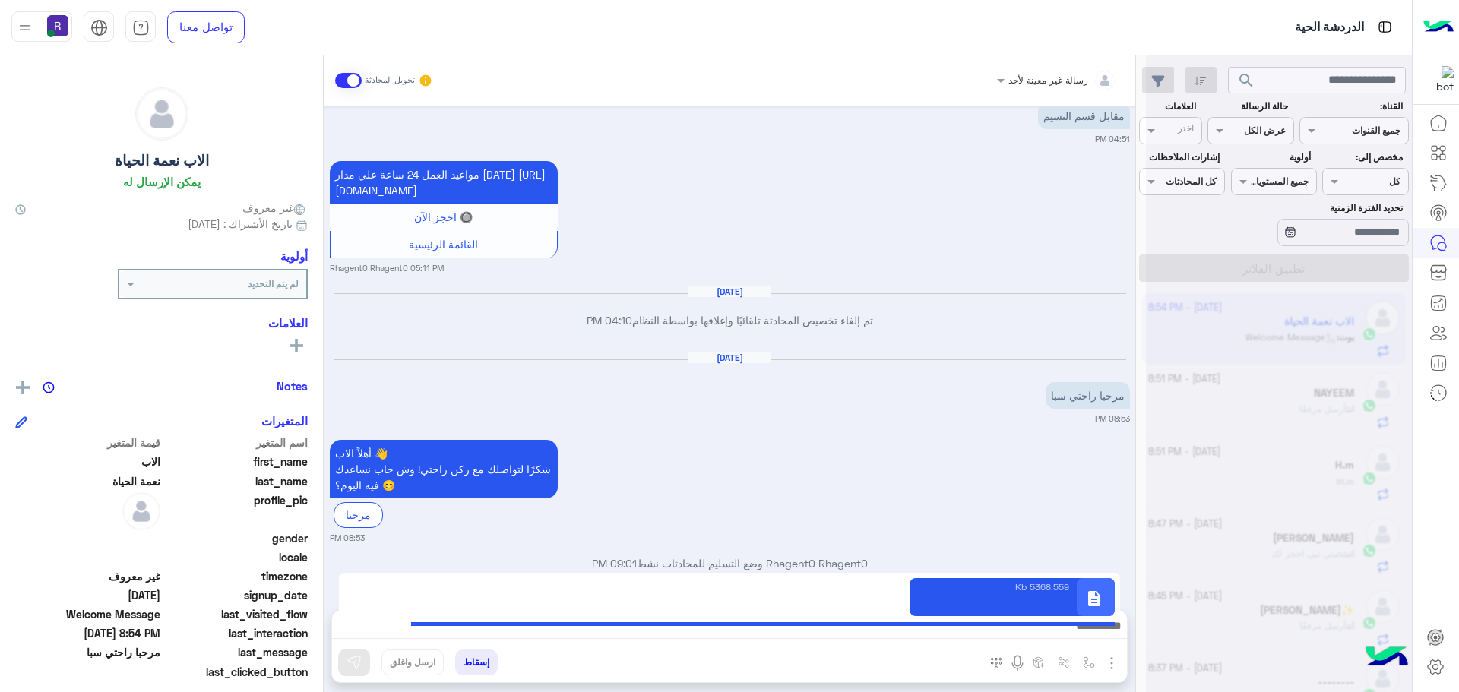
type textarea "**********"
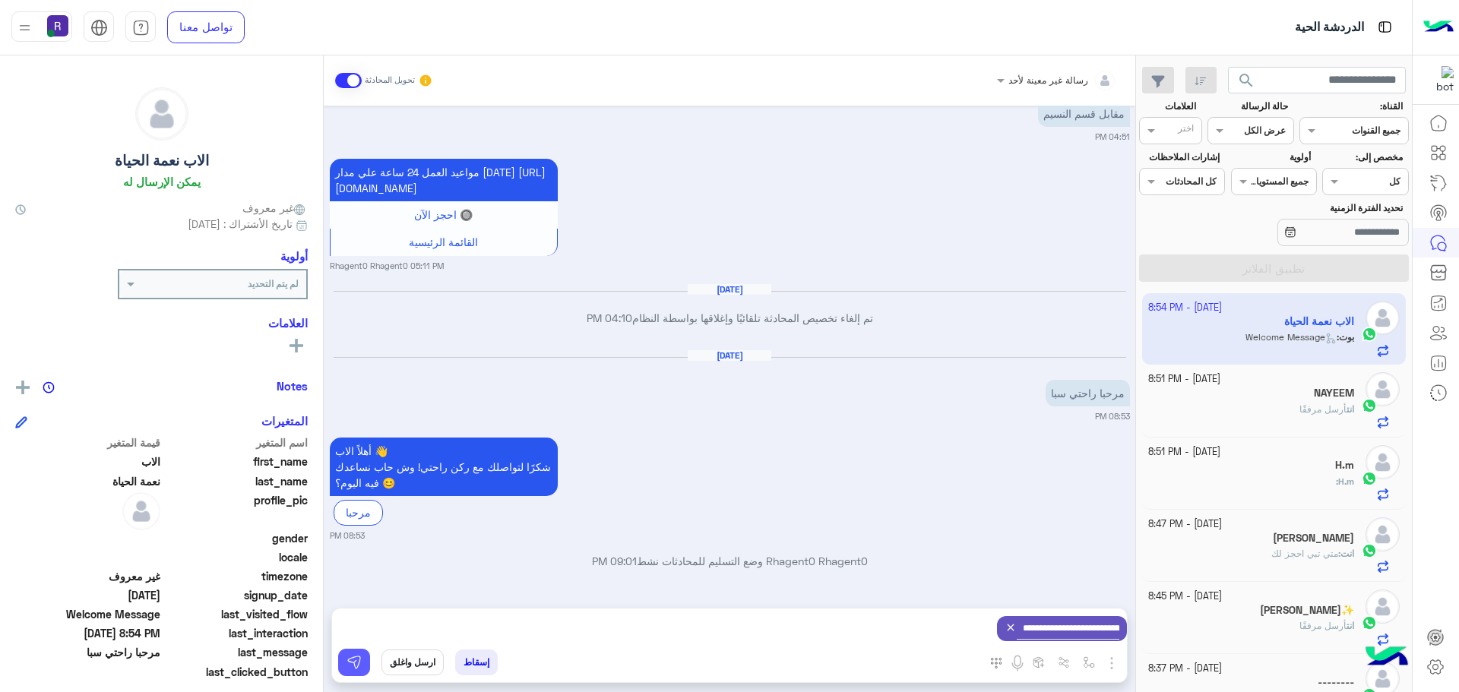
click at [356, 672] on button at bounding box center [354, 662] width 32 height 27
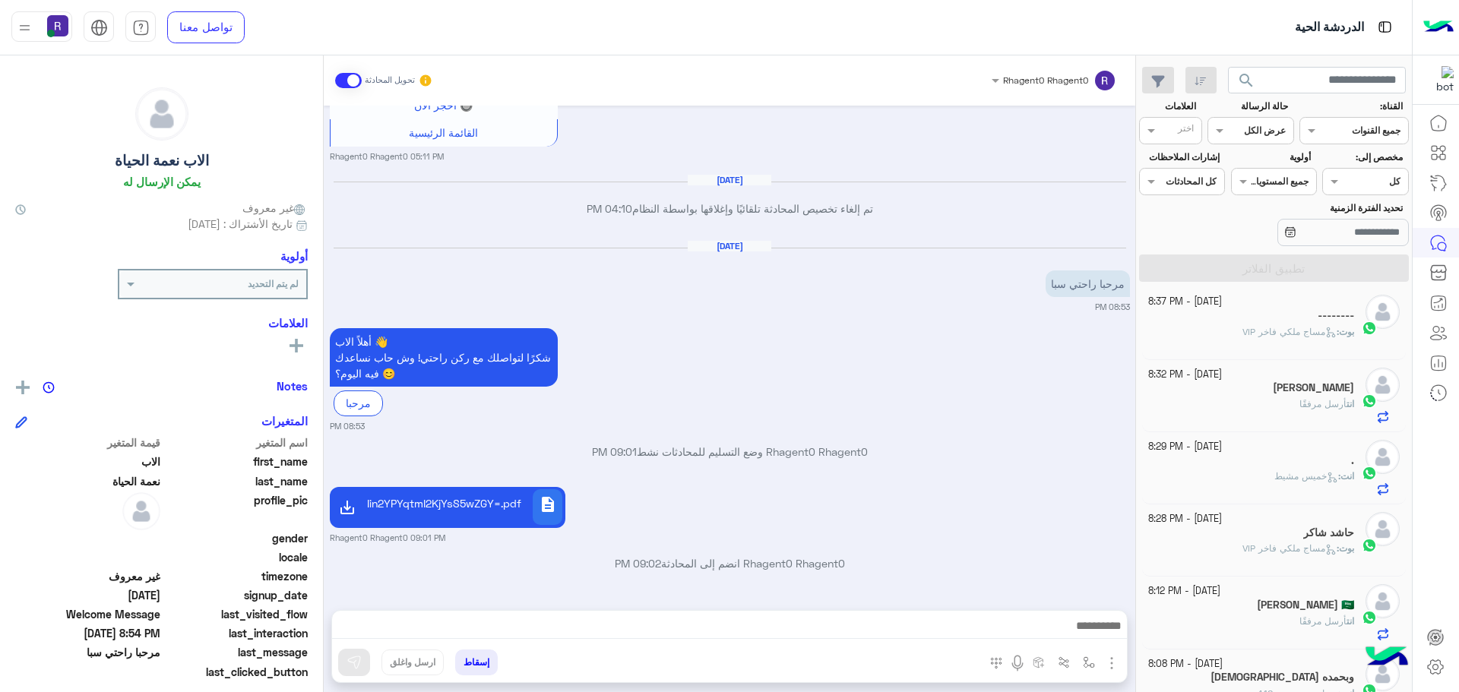
scroll to position [0, 0]
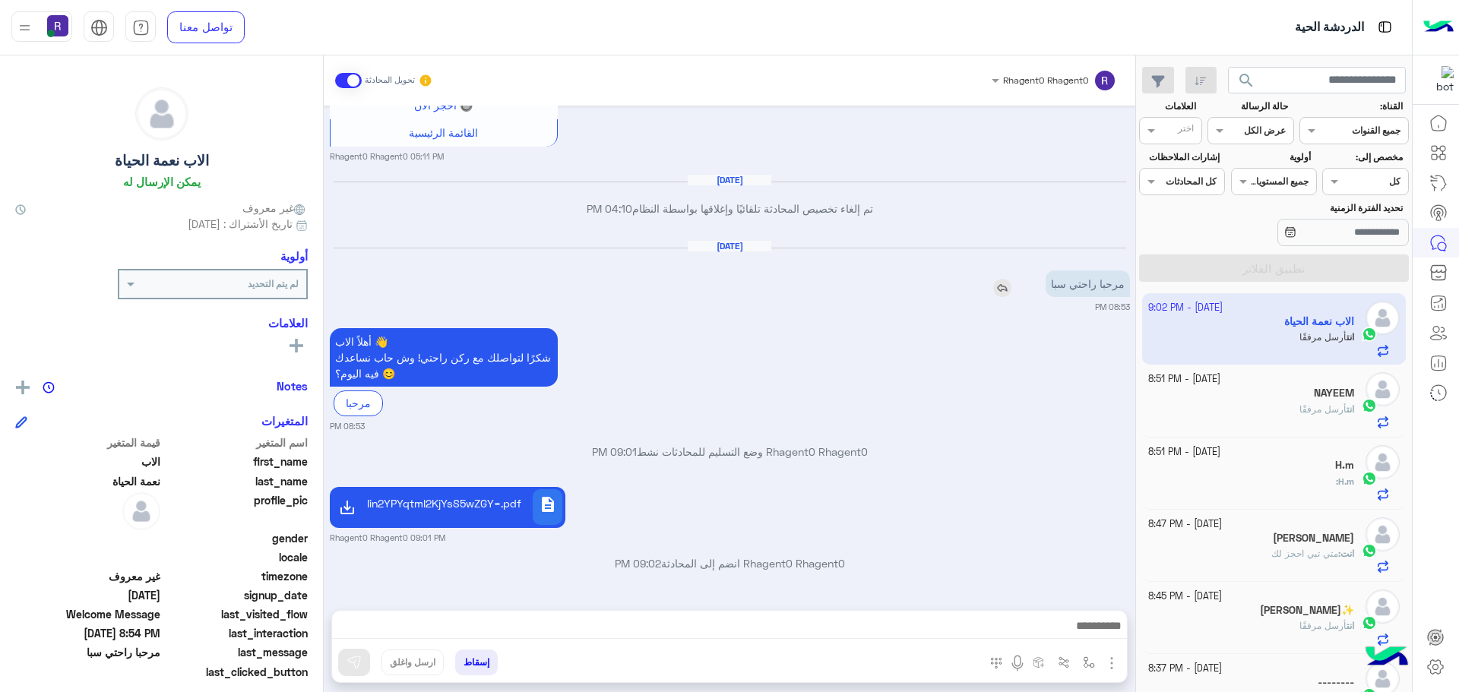
click at [1106, 276] on p "مرحبا راحتي سبا" at bounding box center [1087, 283] width 84 height 27
click at [1074, 280] on p "مرحبا راحتي سبا" at bounding box center [1087, 283] width 84 height 27
click at [1085, 285] on p "مرحبا راحتي سبا" at bounding box center [1087, 283] width 84 height 27
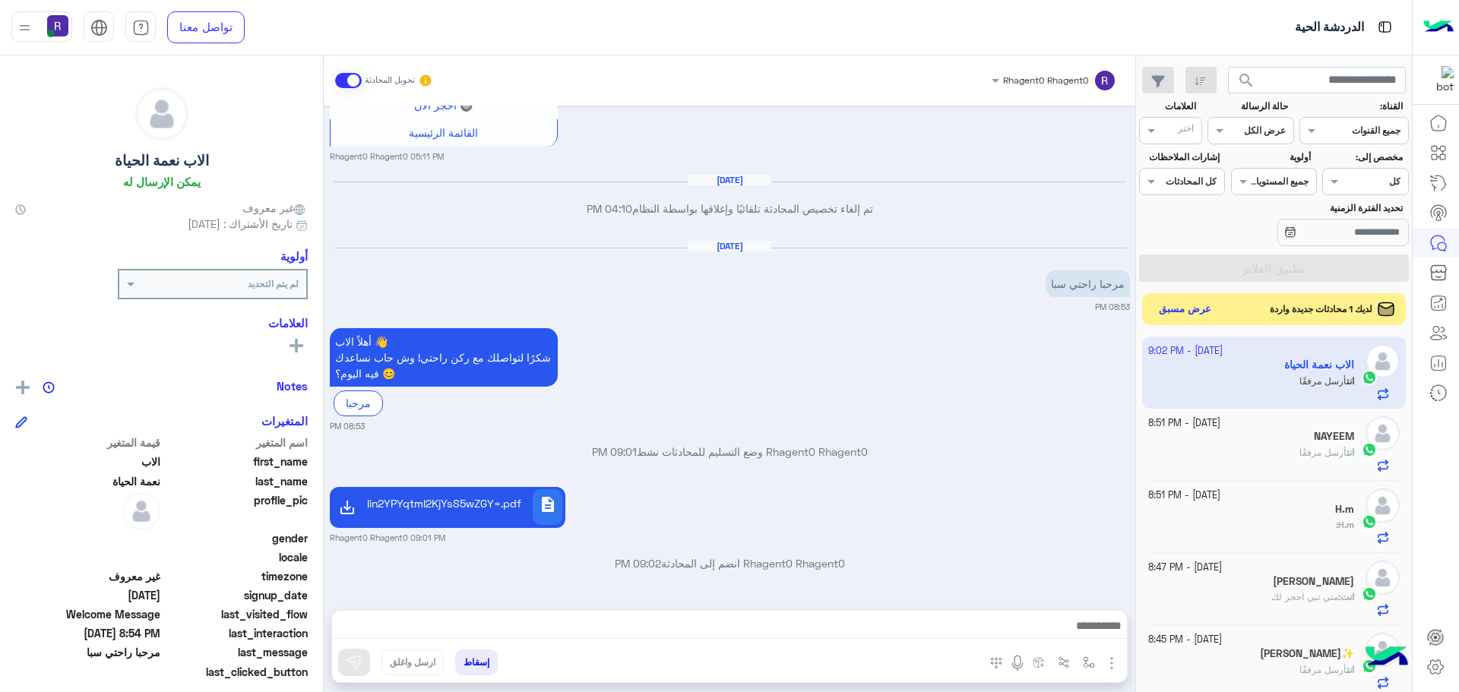
click at [1185, 310] on button "عرض مسبق" at bounding box center [1185, 309] width 64 height 21
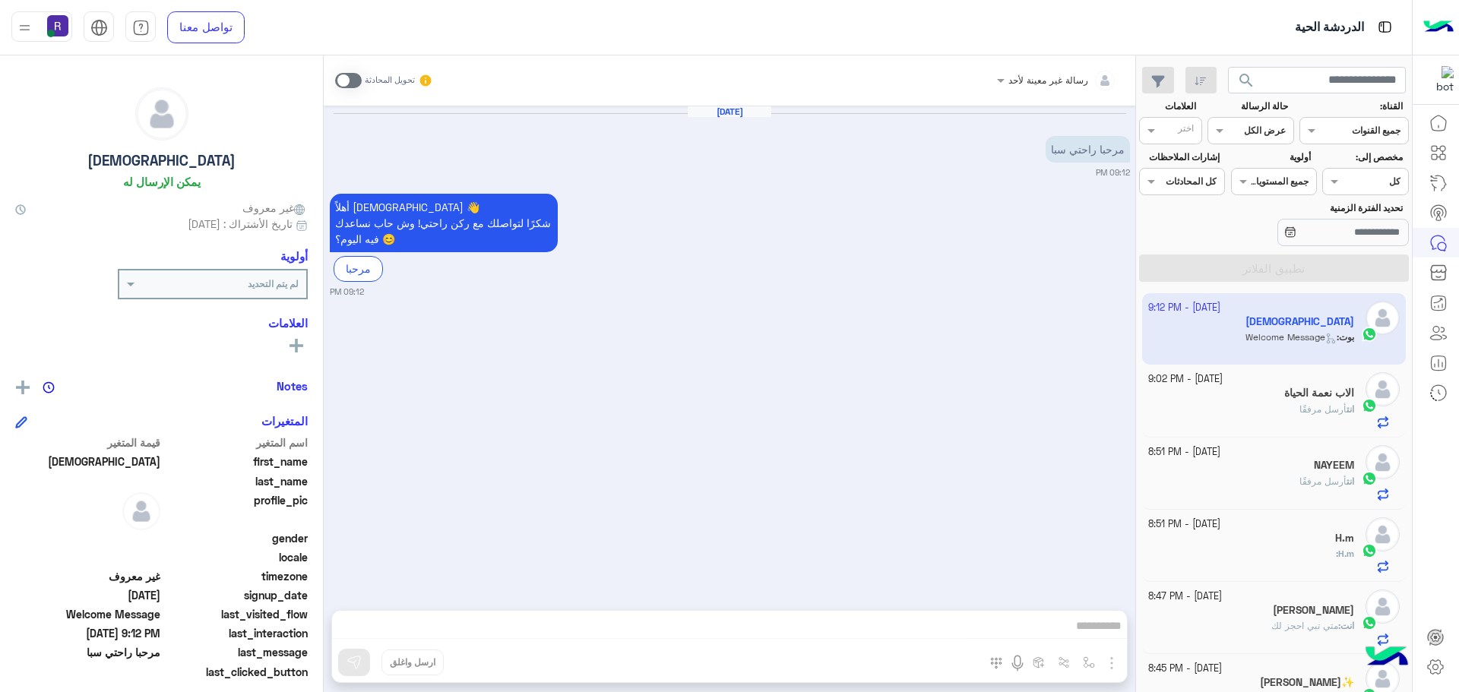
click at [354, 81] on span at bounding box center [348, 80] width 27 height 15
click at [1111, 668] on img "button" at bounding box center [1111, 663] width 18 height 18
click at [1080, 638] on span "الصور" at bounding box center [1082, 630] width 28 height 17
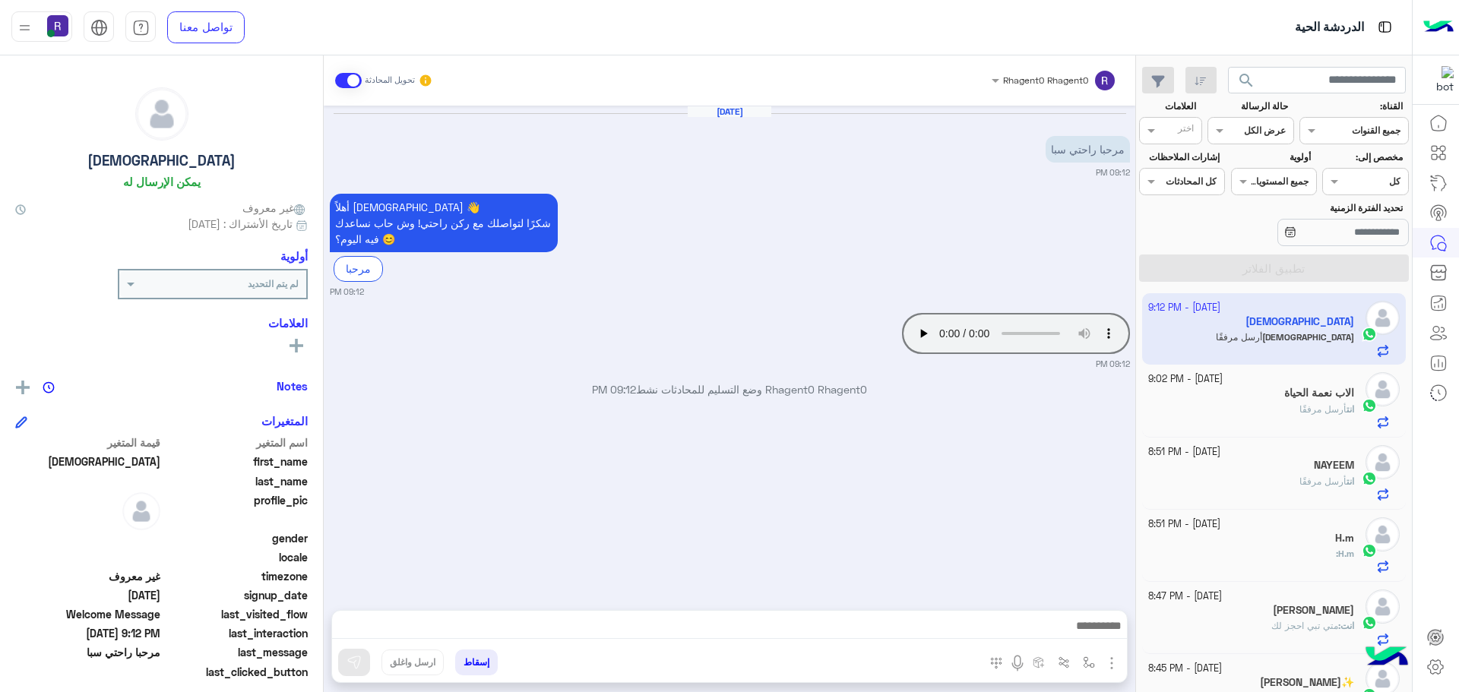
click at [1111, 665] on img "button" at bounding box center [1111, 663] width 18 height 18
click at [1083, 603] on span "المرفقات" at bounding box center [1074, 599] width 46 height 17
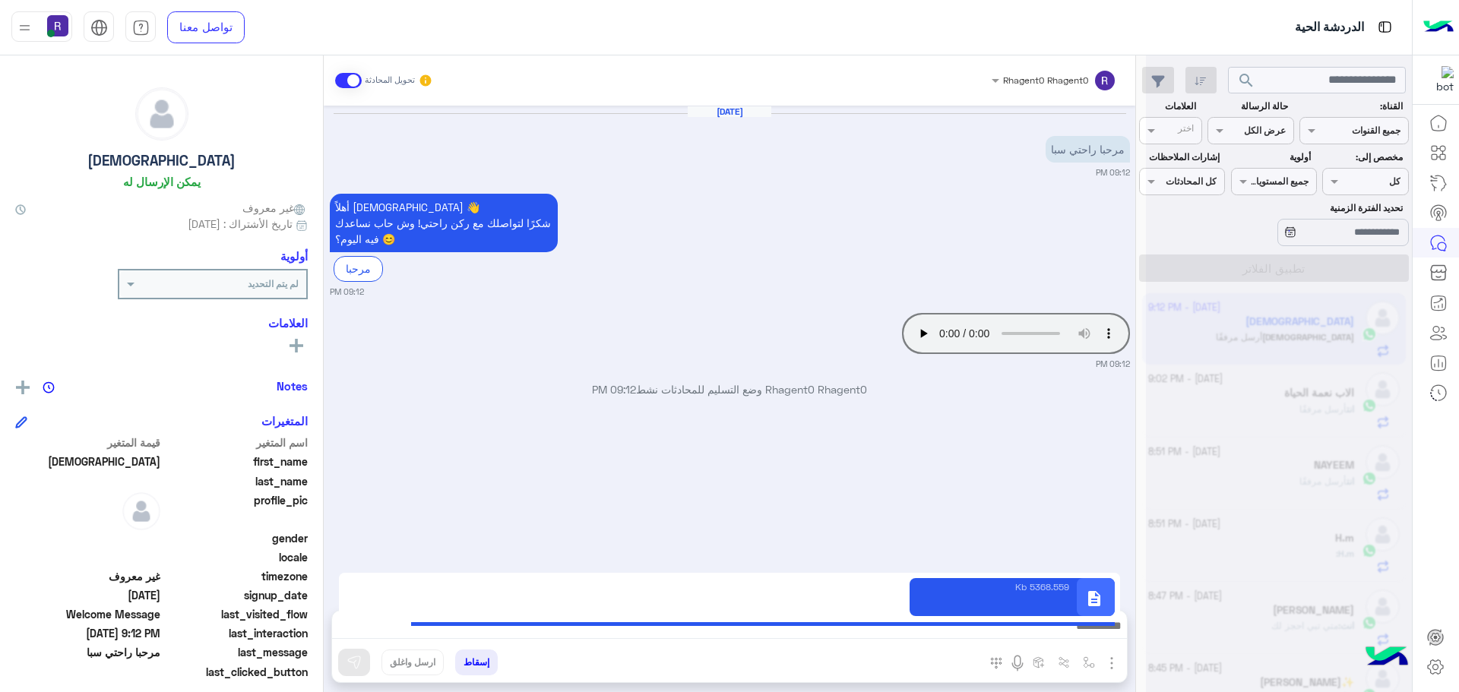
type textarea "**********"
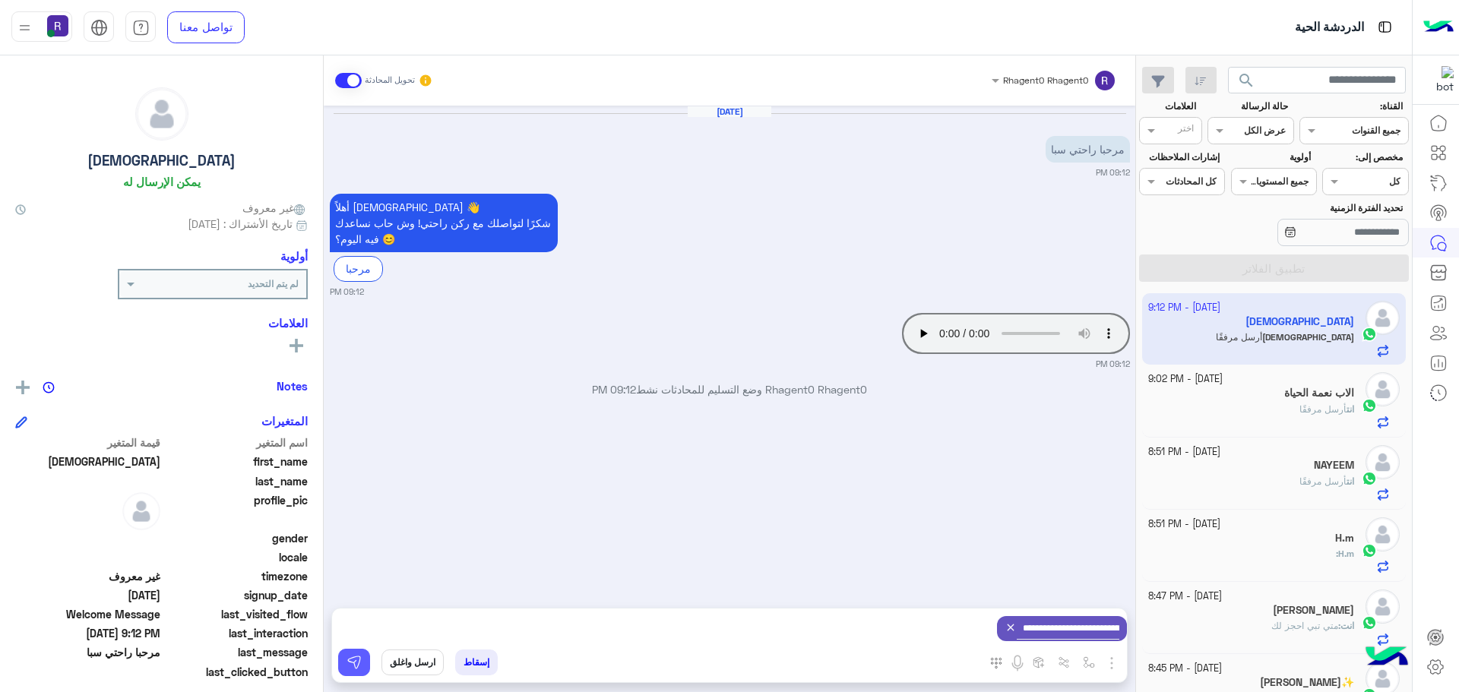
click at [349, 651] on button at bounding box center [354, 662] width 32 height 27
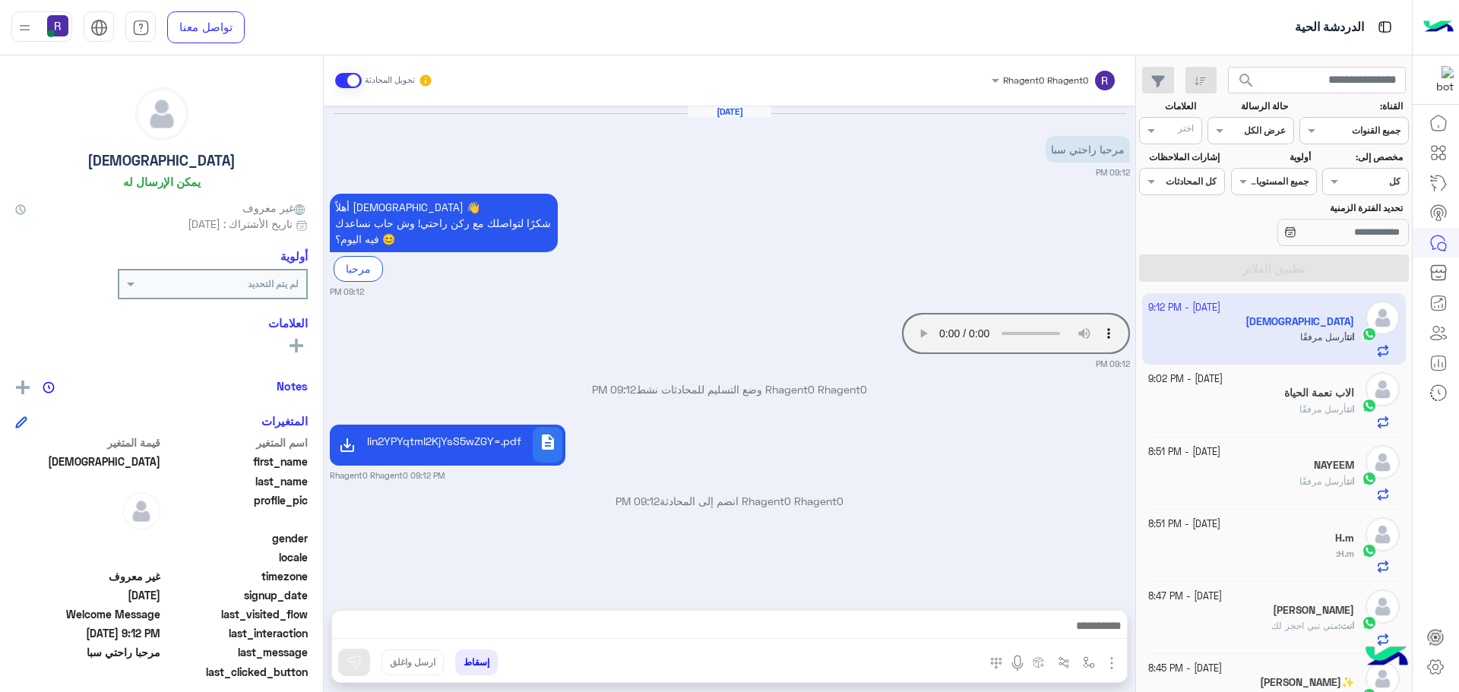
click at [967, 418] on div "[DATE] مرحبا راحتي سبا 09:12 PM أهلاً Abuaman 👋 شكرًا لتواصلك مع ركن راحتي! وش …" at bounding box center [729, 350] width 811 height 489
click at [881, 444] on div "description 2LnYsdmI2LYg2LTZh9ixINin2YPYqtmI2KjYsS5wZGY=.pdf Rhagent0 Rhagent0 …" at bounding box center [730, 451] width 800 height 61
click at [749, 391] on p "Rhagent0 Rhagent0 وضع التسليم للمحادثات نشط 09:12 PM" at bounding box center [730, 389] width 800 height 16
click at [732, 391] on p "Rhagent0 Rhagent0 وضع التسليم للمحادثات نشط 09:12 PM" at bounding box center [730, 389] width 800 height 16
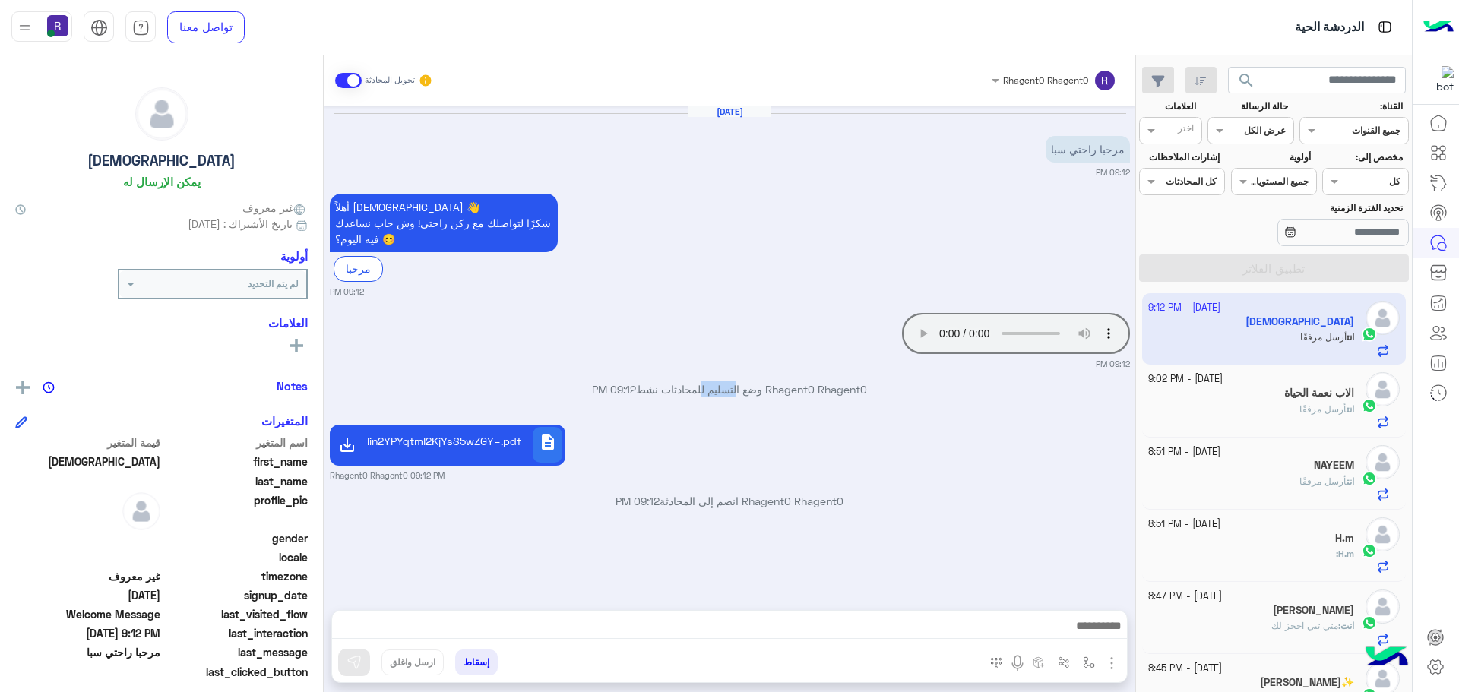
click at [732, 391] on p "Rhagent0 Rhagent0 وضع التسليم للمحادثات نشط 09:12 PM" at bounding box center [730, 389] width 800 height 16
click at [757, 385] on p "Rhagent0 Rhagent0 وضع التسليم للمحادثات نشط 09:12 PM" at bounding box center [730, 389] width 800 height 16
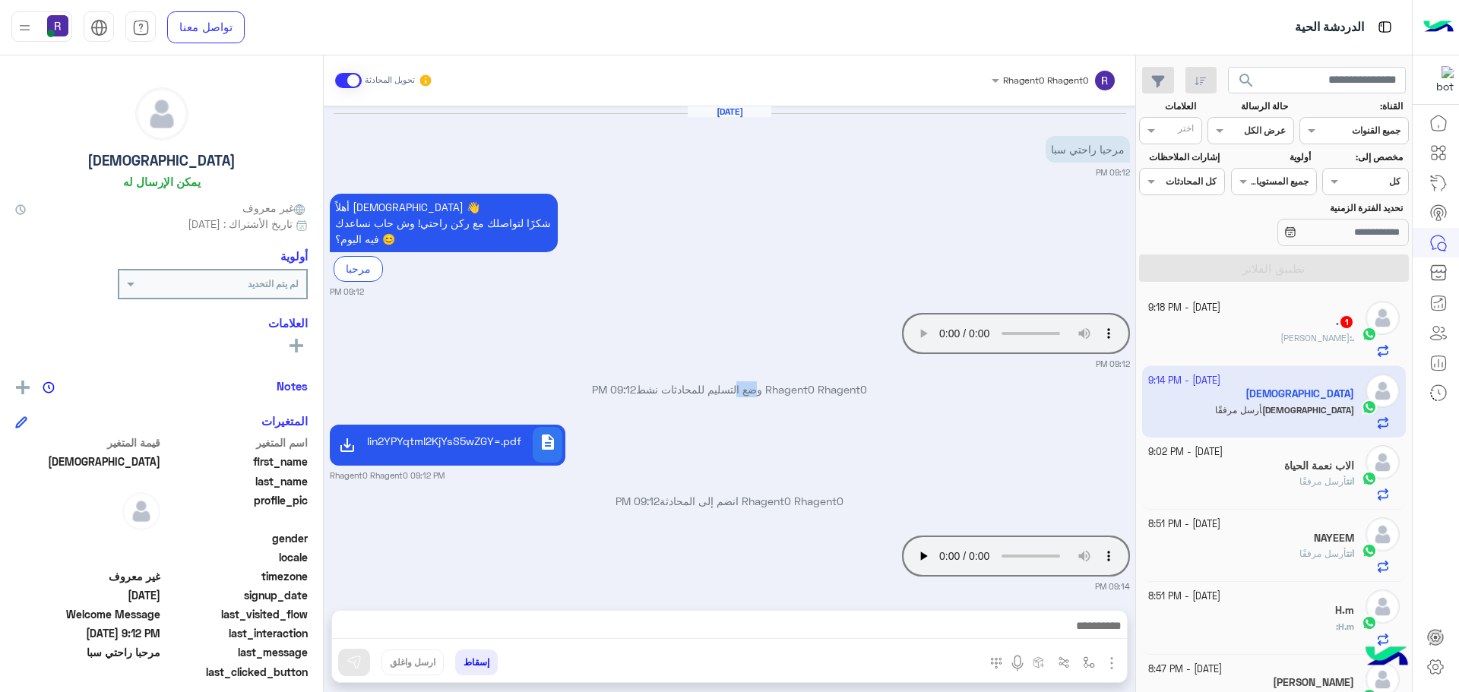
scroll to position [10, 0]
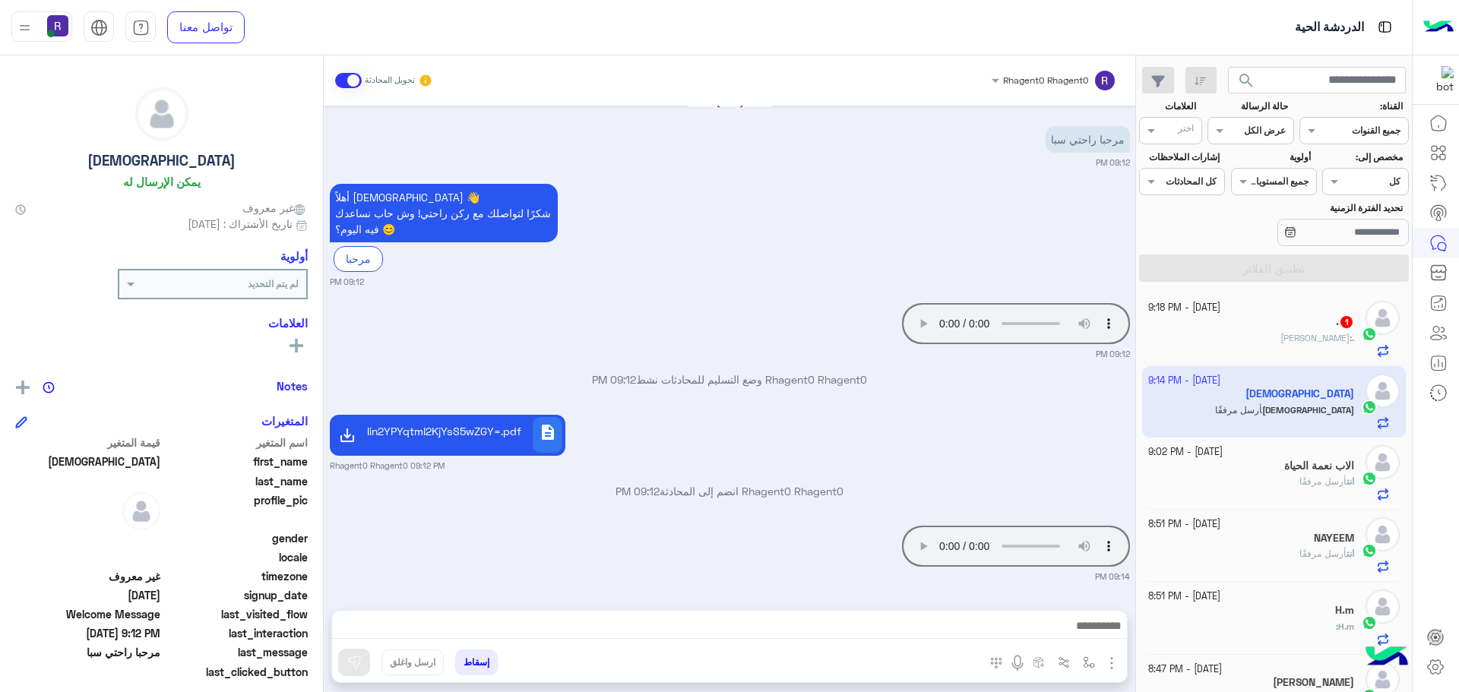
click at [627, 558] on div "Your browser does not support the audio tag. 09:14 PM" at bounding box center [730, 552] width 800 height 61
click at [1304, 342] on div ". : [PERSON_NAME]" at bounding box center [1251, 344] width 207 height 27
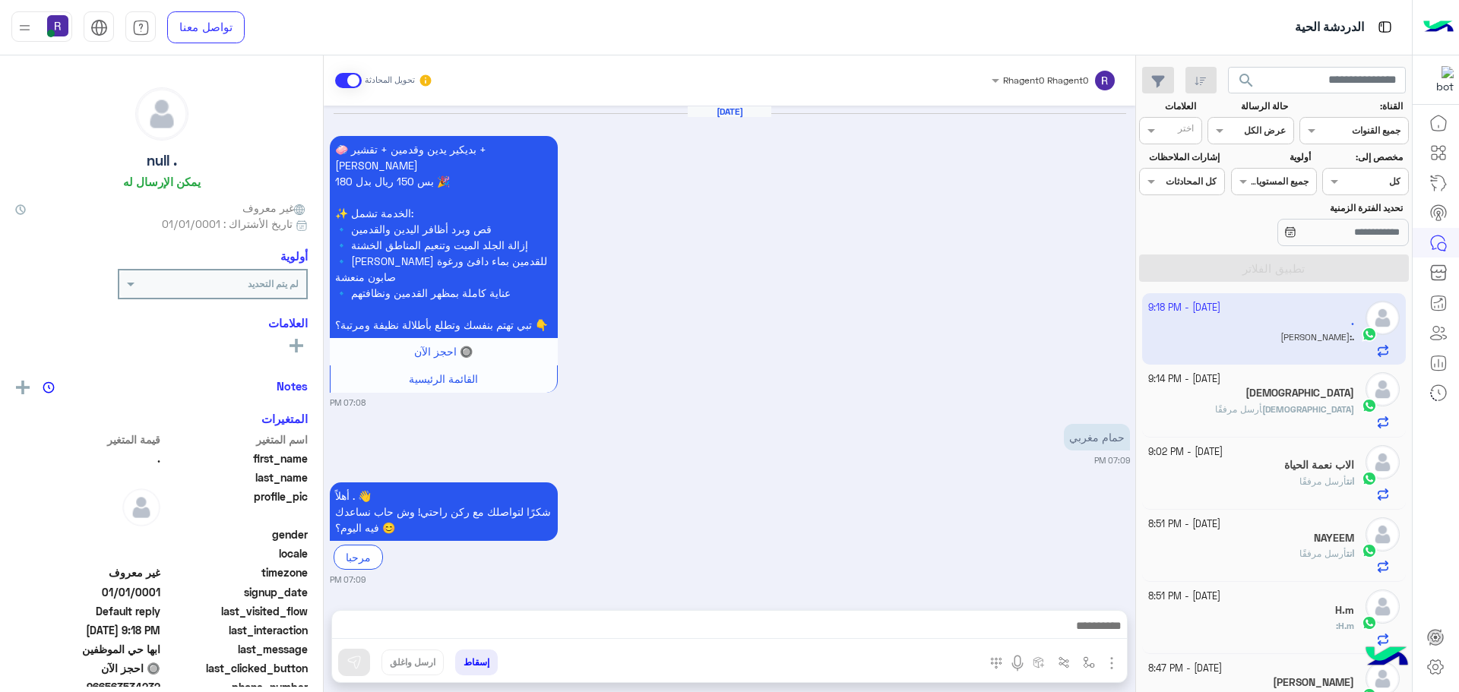
scroll to position [1660, 0]
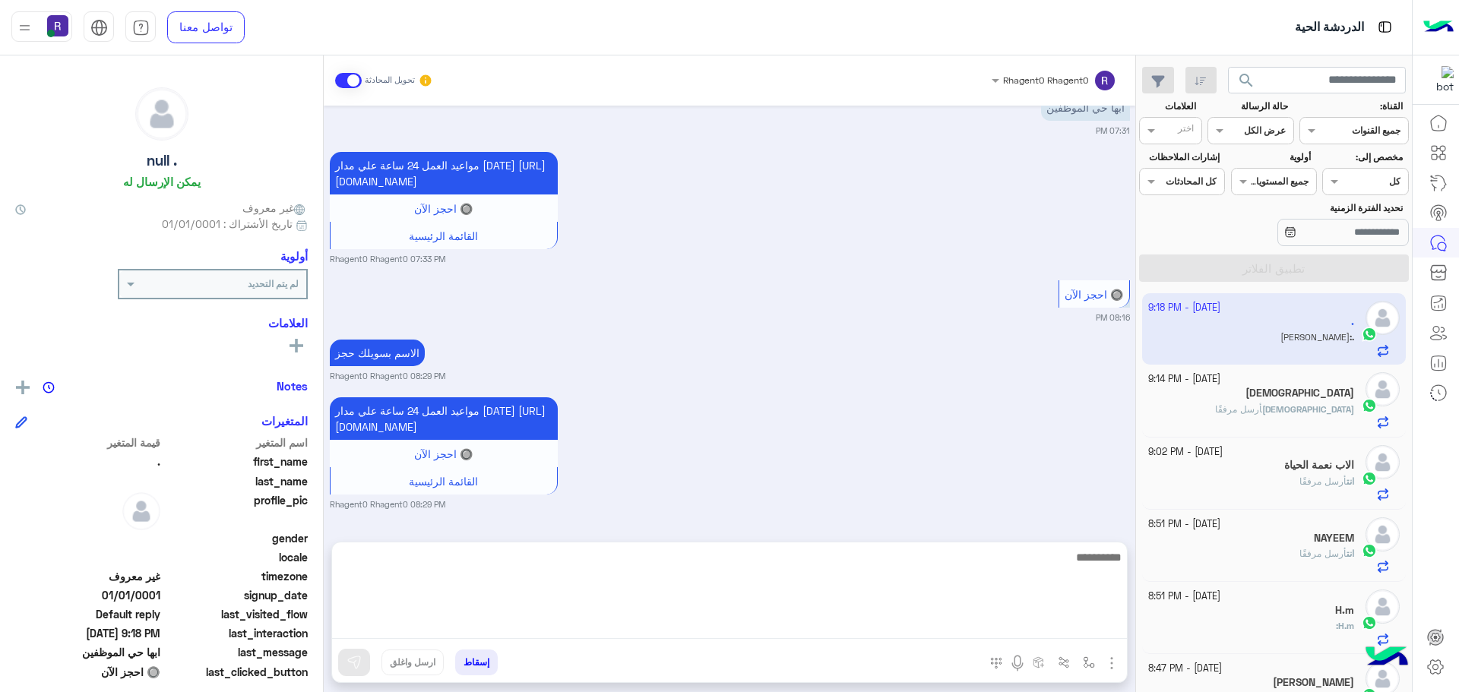
click at [871, 621] on textarea at bounding box center [729, 593] width 795 height 91
type textarea "**********"
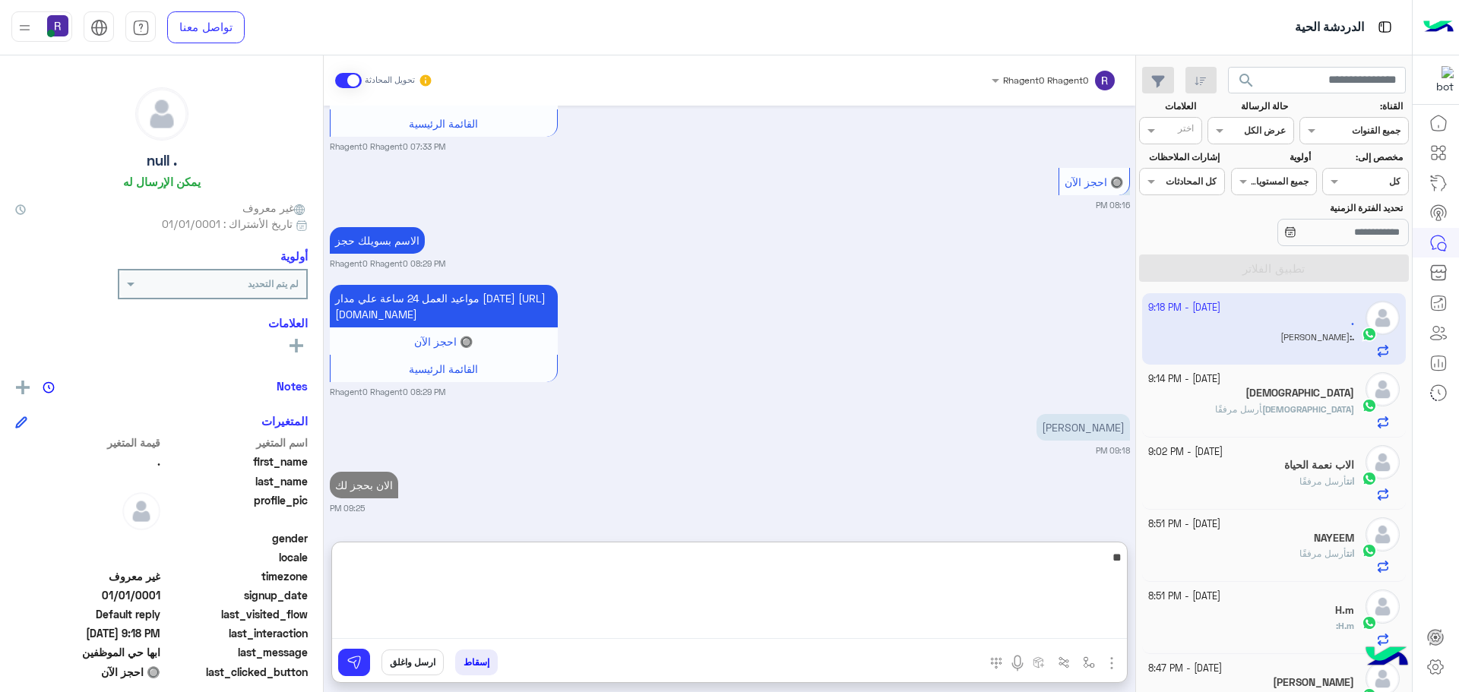
type textarea "**"
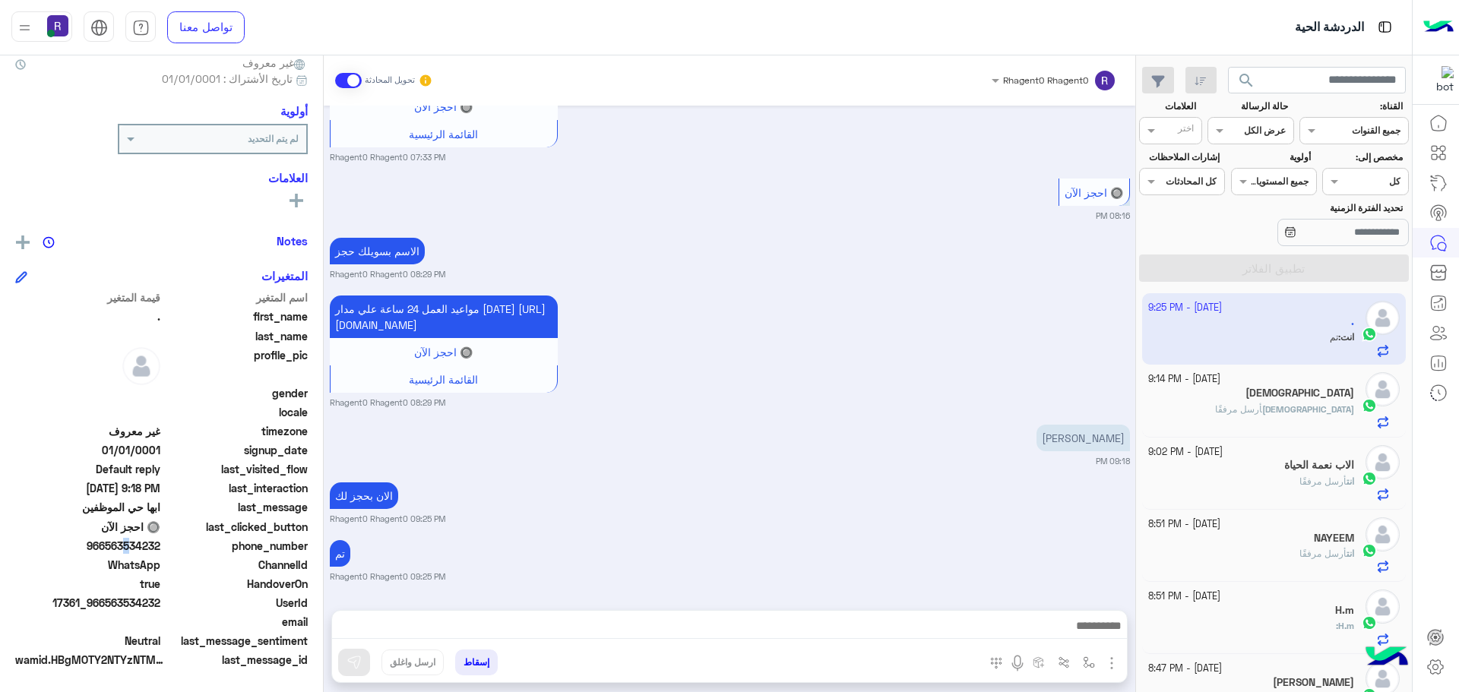
scroll to position [1776, 0]
drag, startPoint x: 122, startPoint y: 543, endPoint x: 138, endPoint y: 545, distance: 16.0
click at [138, 545] on span "966563534232" at bounding box center [87, 546] width 145 height 16
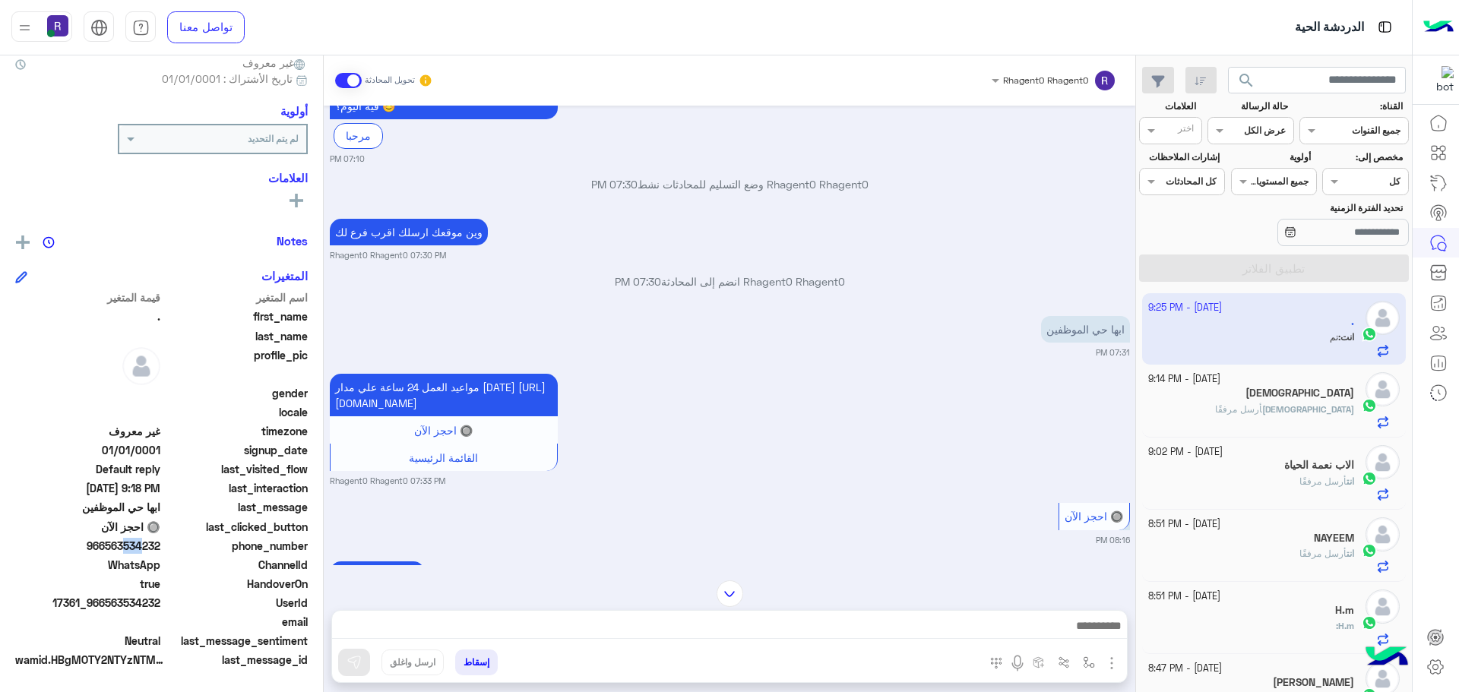
scroll to position [3582, 0]
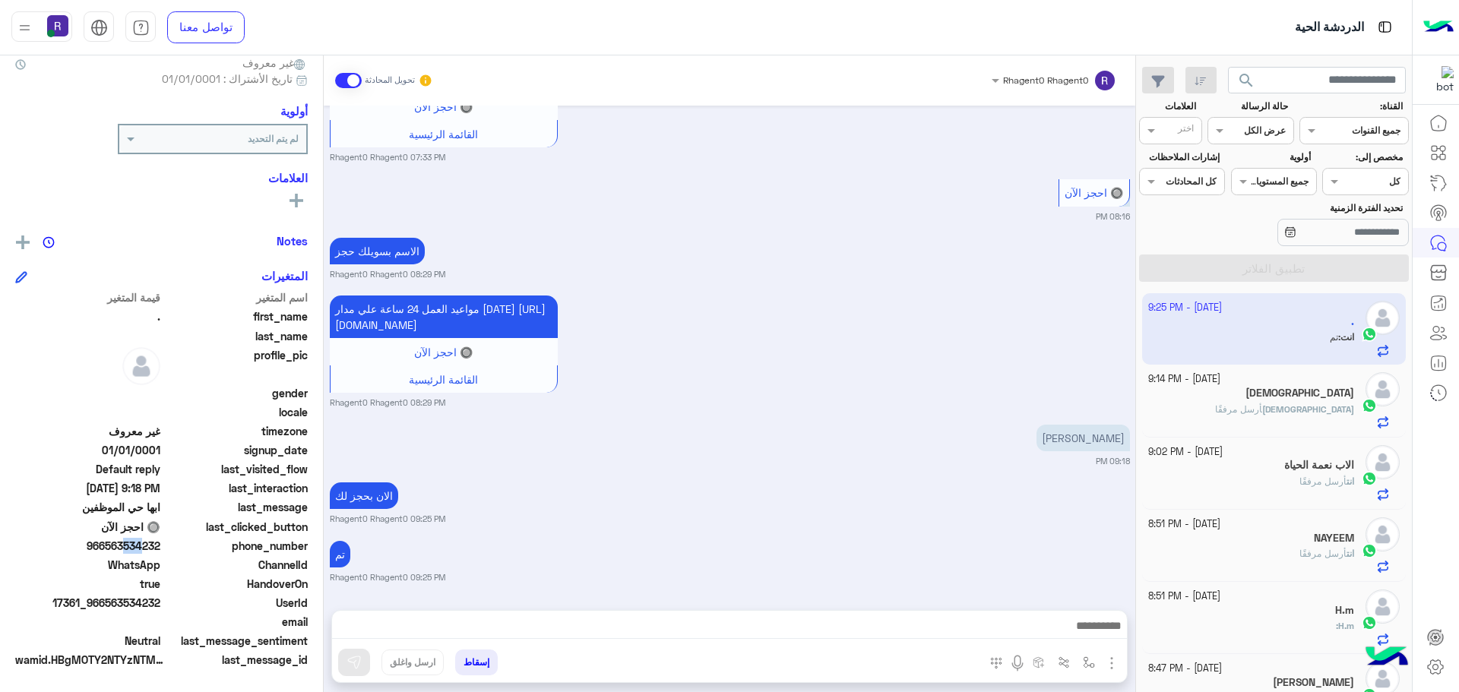
click at [130, 552] on span "966563534232" at bounding box center [87, 546] width 145 height 16
click at [130, 549] on span "966563534232" at bounding box center [87, 546] width 145 height 16
copy span "966563534232"
click at [941, 349] on div "مواعيد العمل 24 ساعة علي مدار [DATE] [URL][DOMAIN_NAME] 🔘 احجز الآن القائمة الر…" at bounding box center [730, 350] width 800 height 117
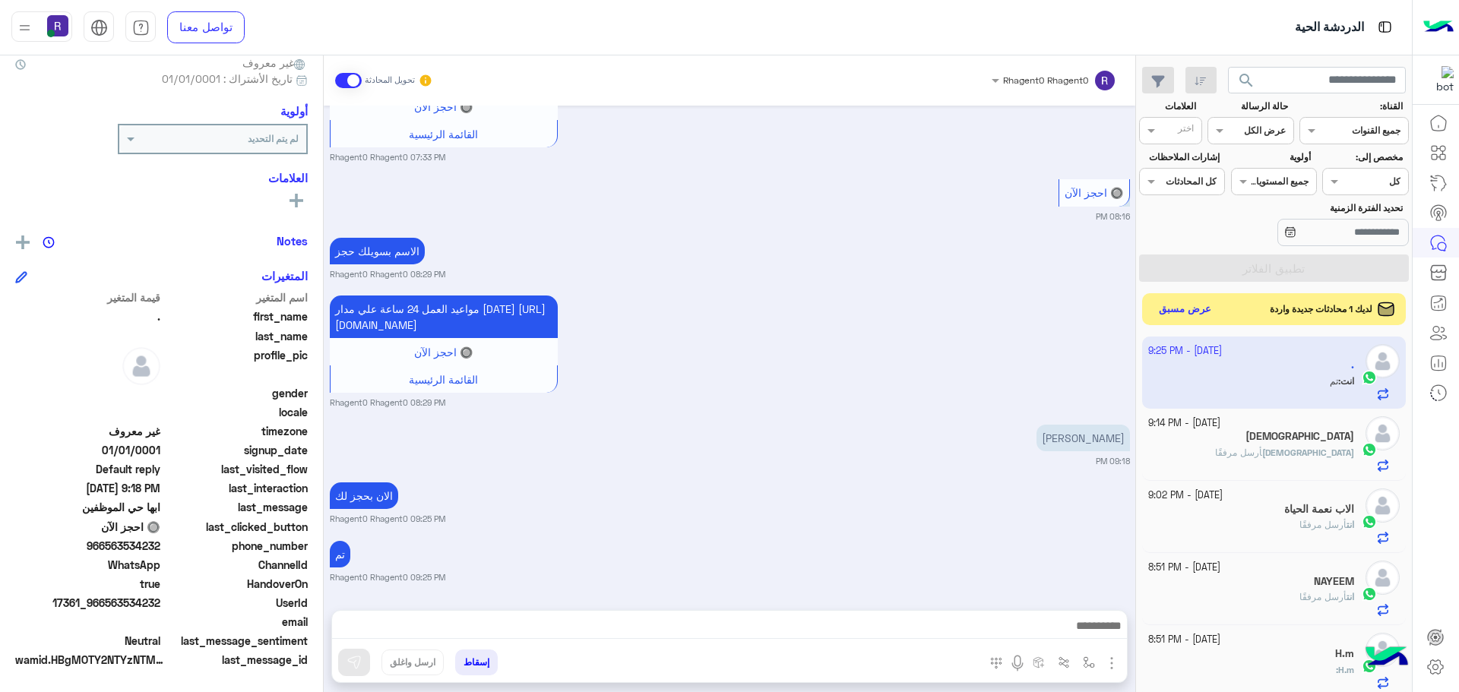
click at [1192, 302] on button "عرض مسبق" at bounding box center [1185, 309] width 64 height 21
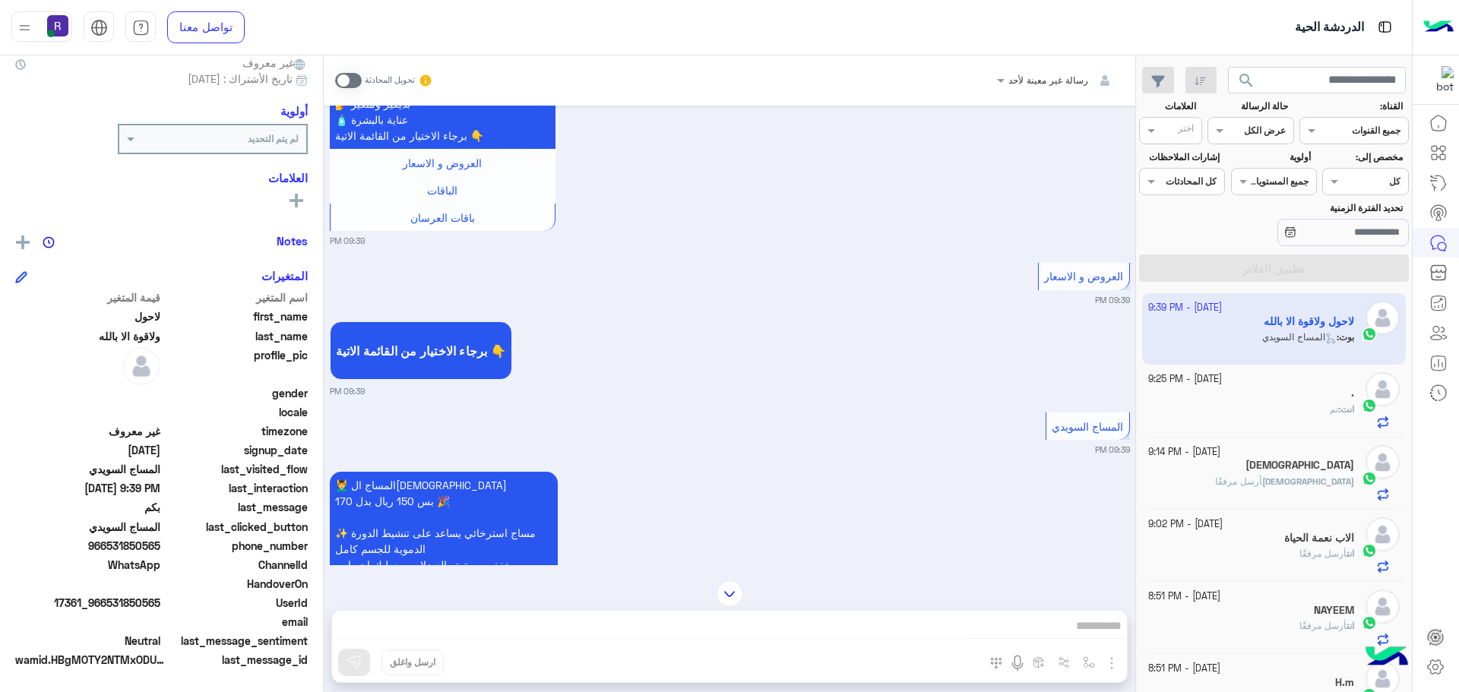
scroll to position [473, 0]
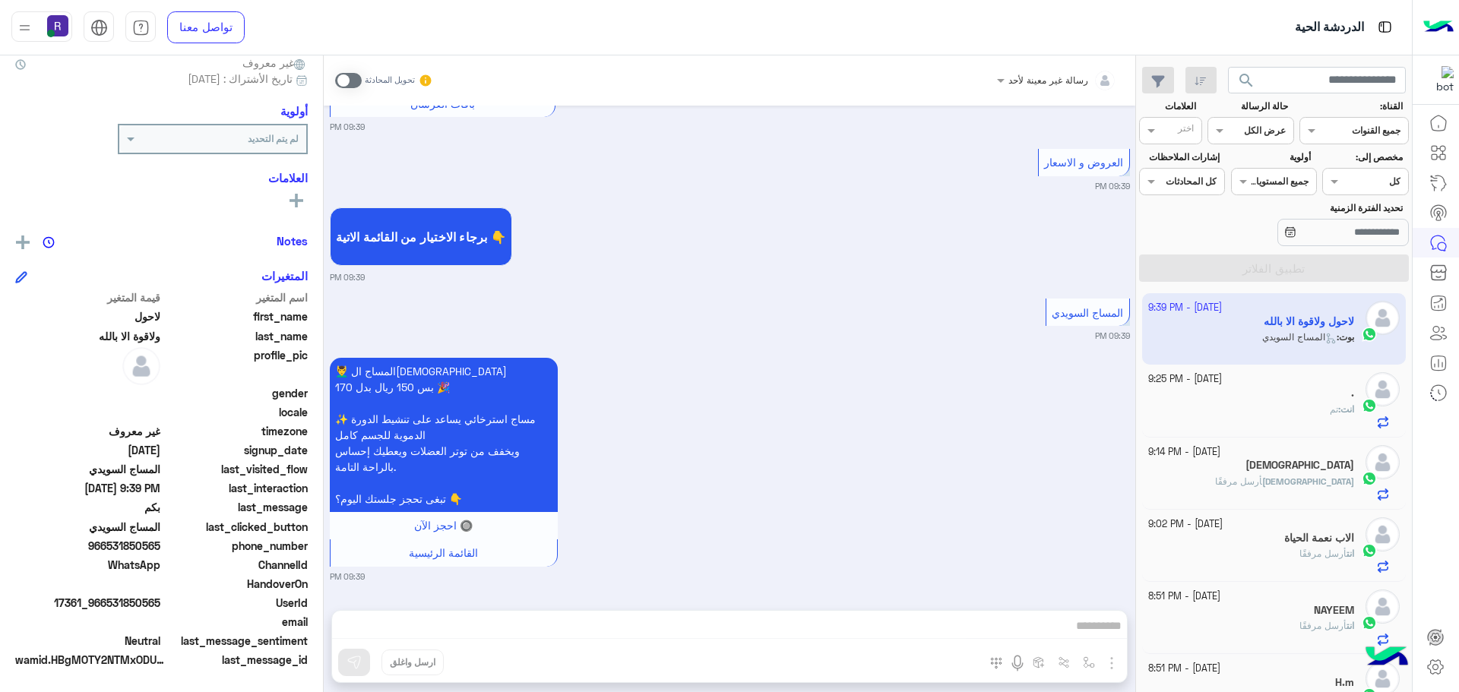
click at [346, 73] on span at bounding box center [348, 80] width 27 height 15
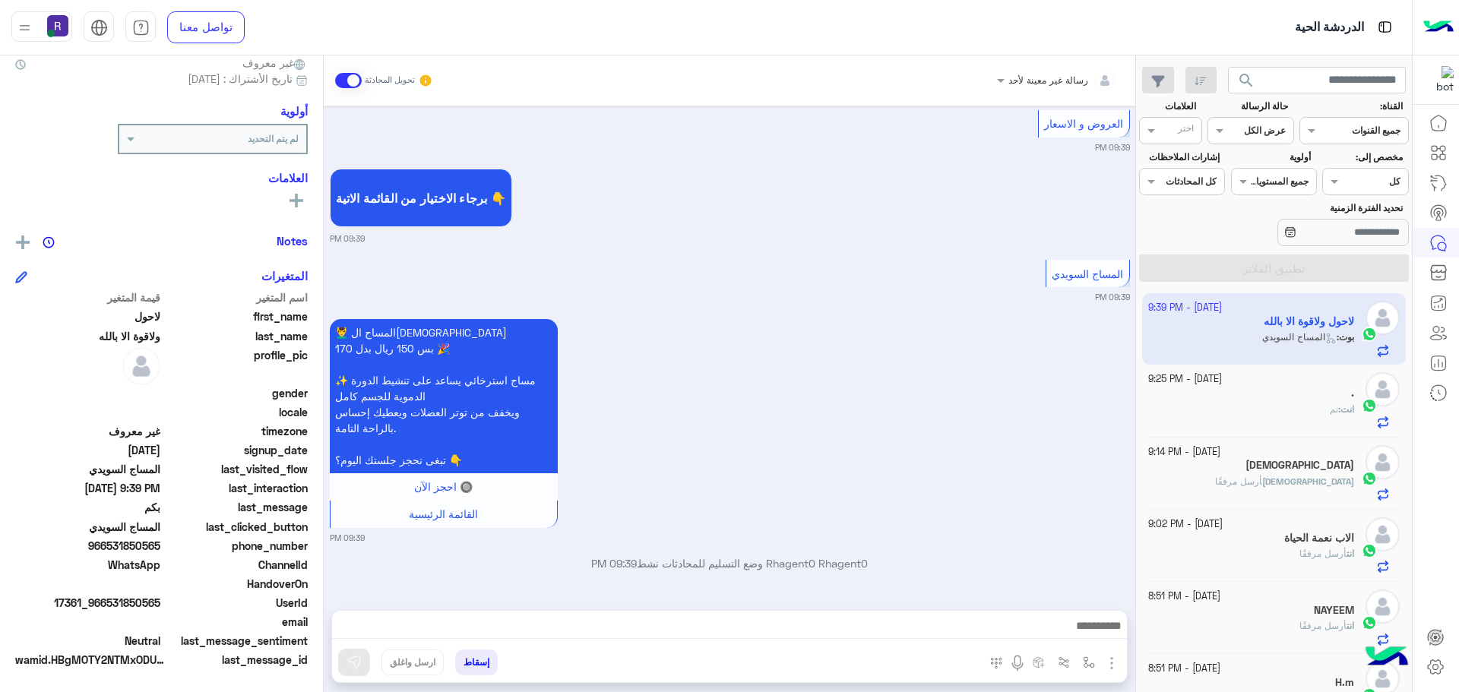
click at [1115, 671] on img "button" at bounding box center [1111, 663] width 18 height 18
click at [1098, 598] on button "المرفقات" at bounding box center [1080, 600] width 82 height 30
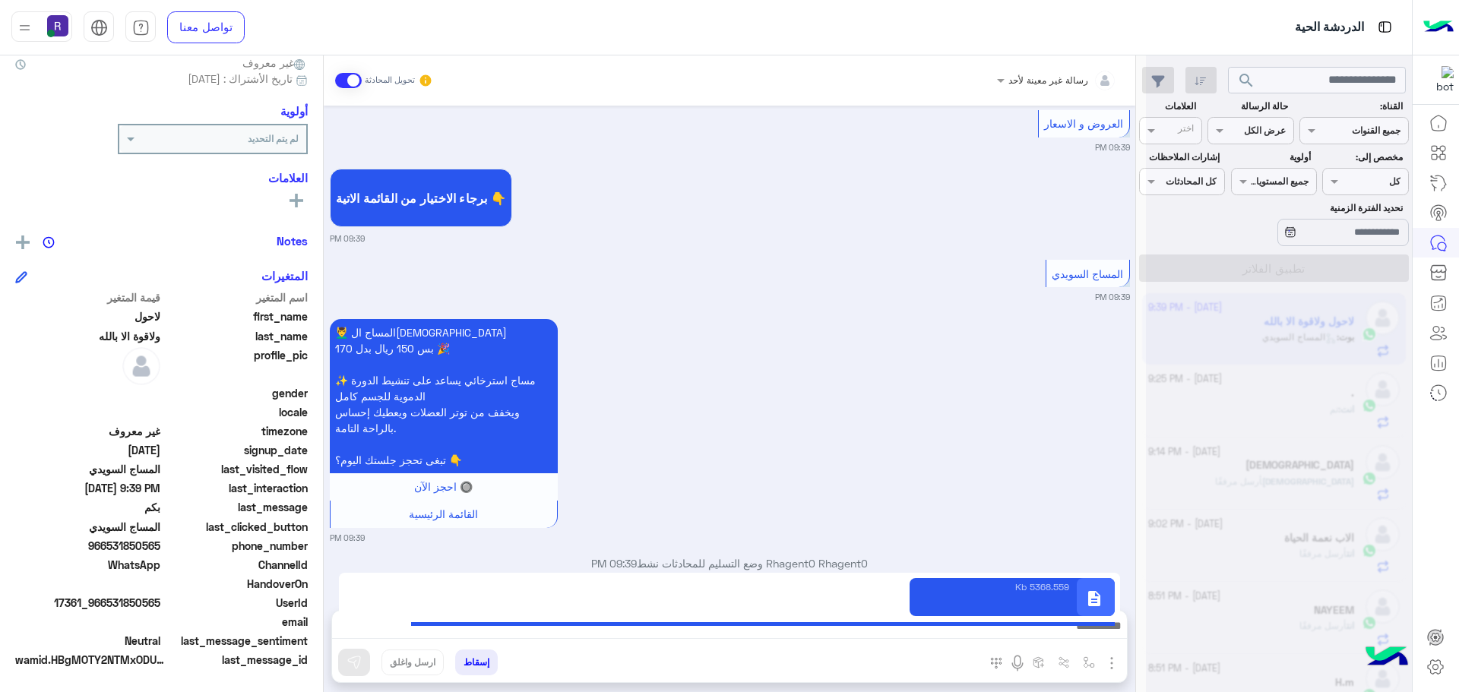
type textarea "**********"
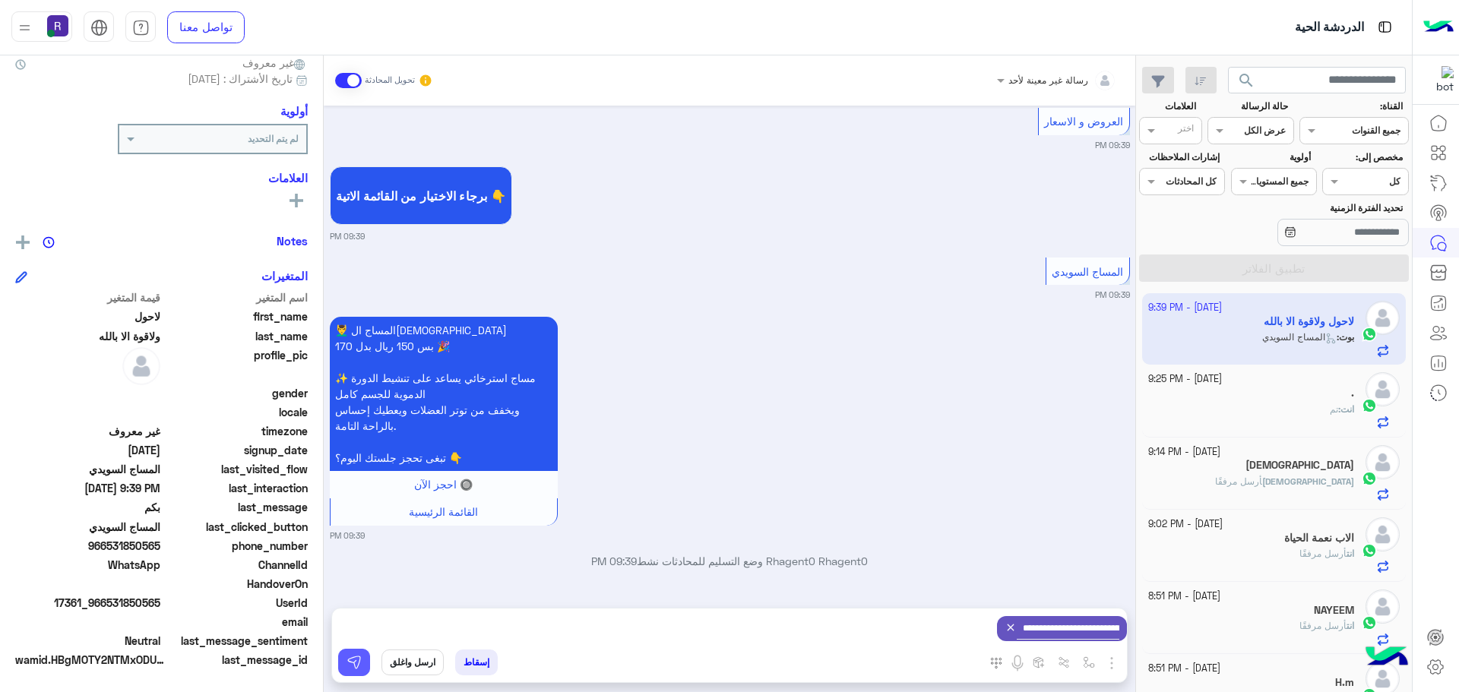
click at [349, 663] on img at bounding box center [353, 662] width 15 height 15
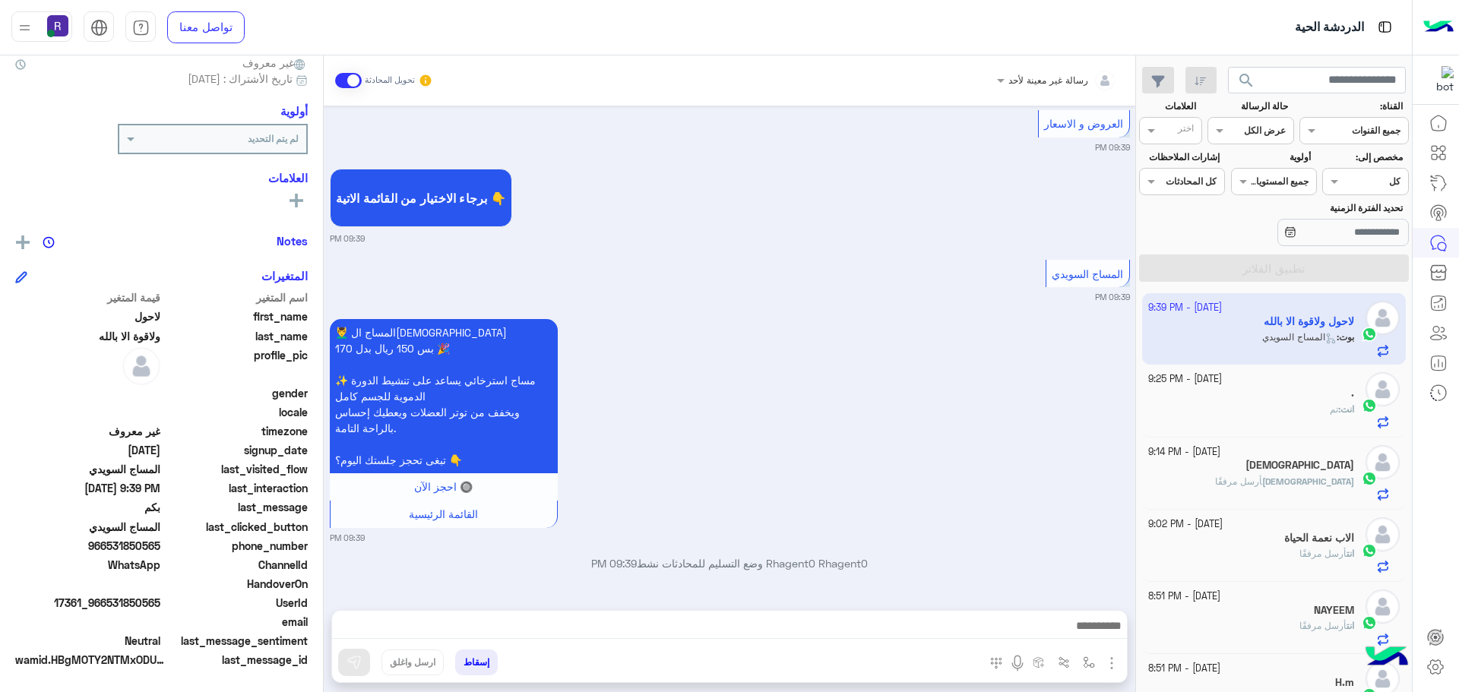
scroll to position [570, 0]
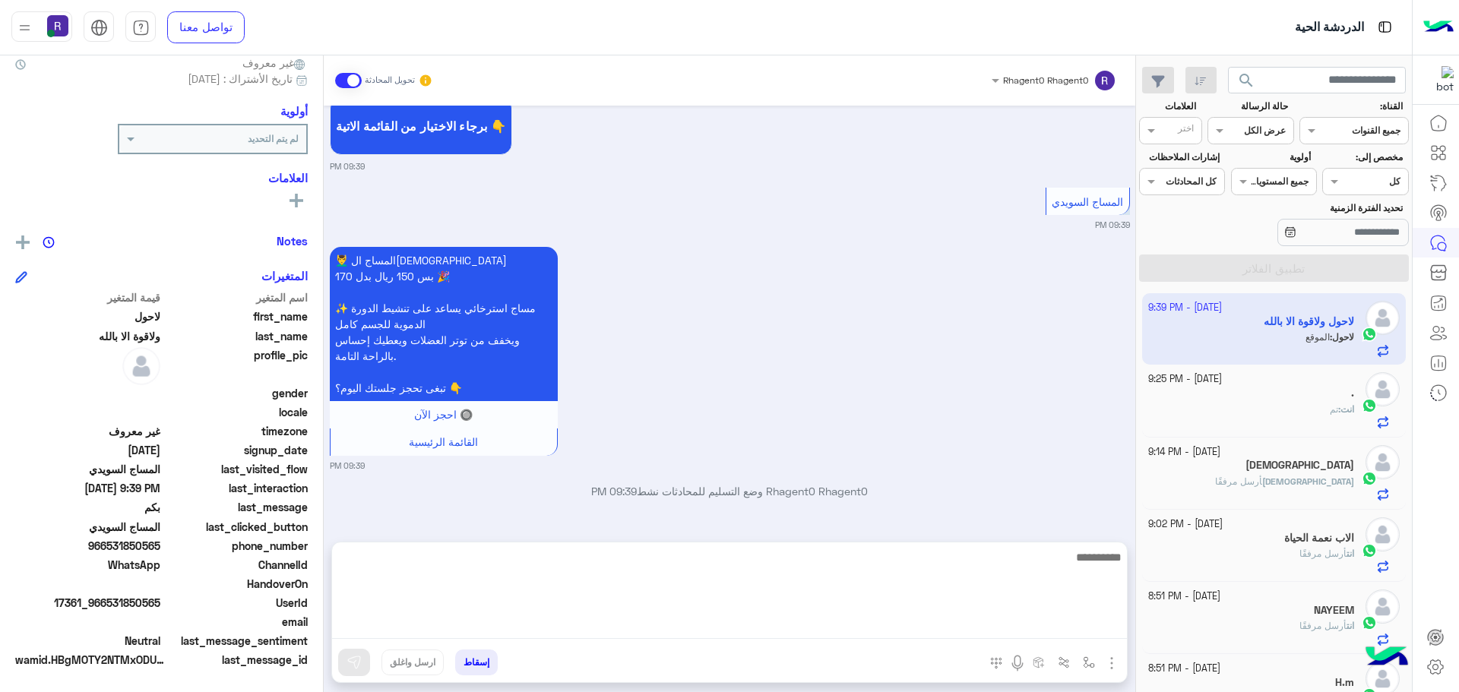
click at [1047, 628] on textarea at bounding box center [729, 593] width 795 height 91
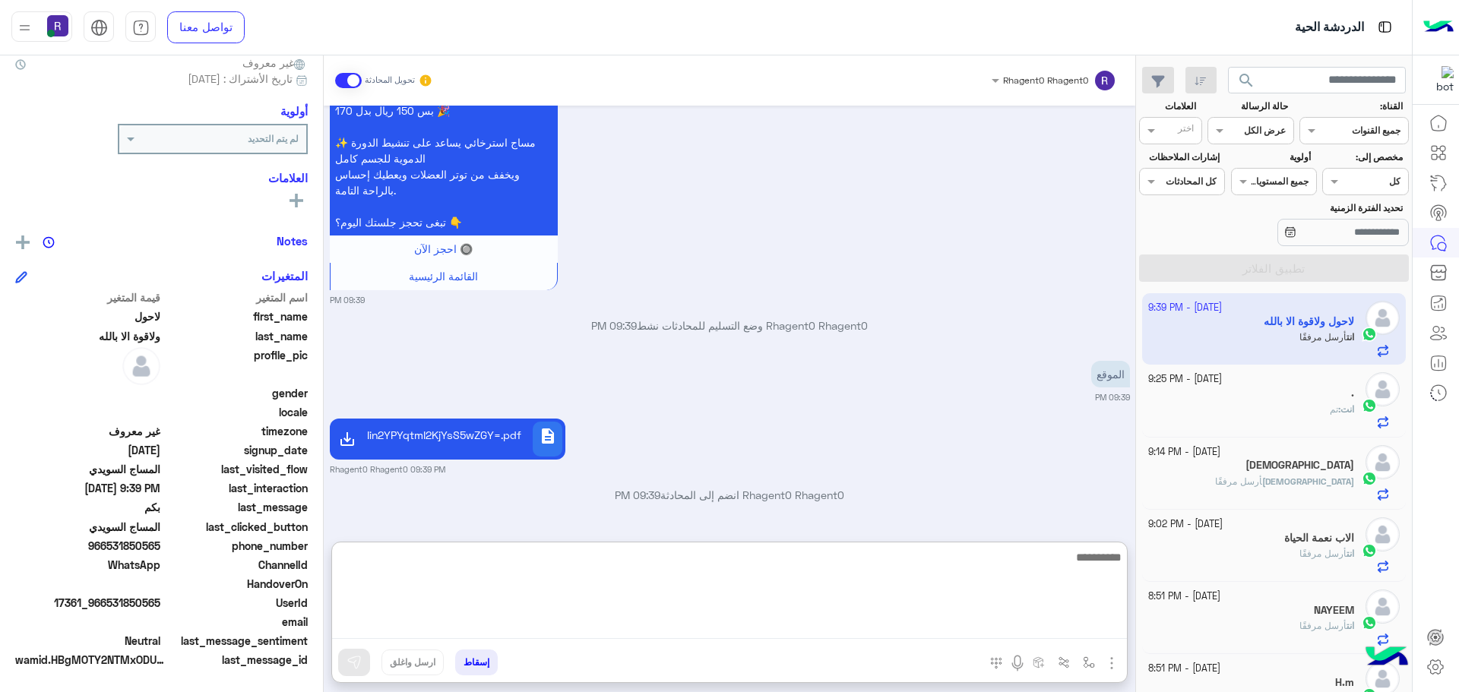
paste textarea "**********"
type textarea "**********"
click at [1050, 558] on textarea "**********" at bounding box center [729, 593] width 795 height 91
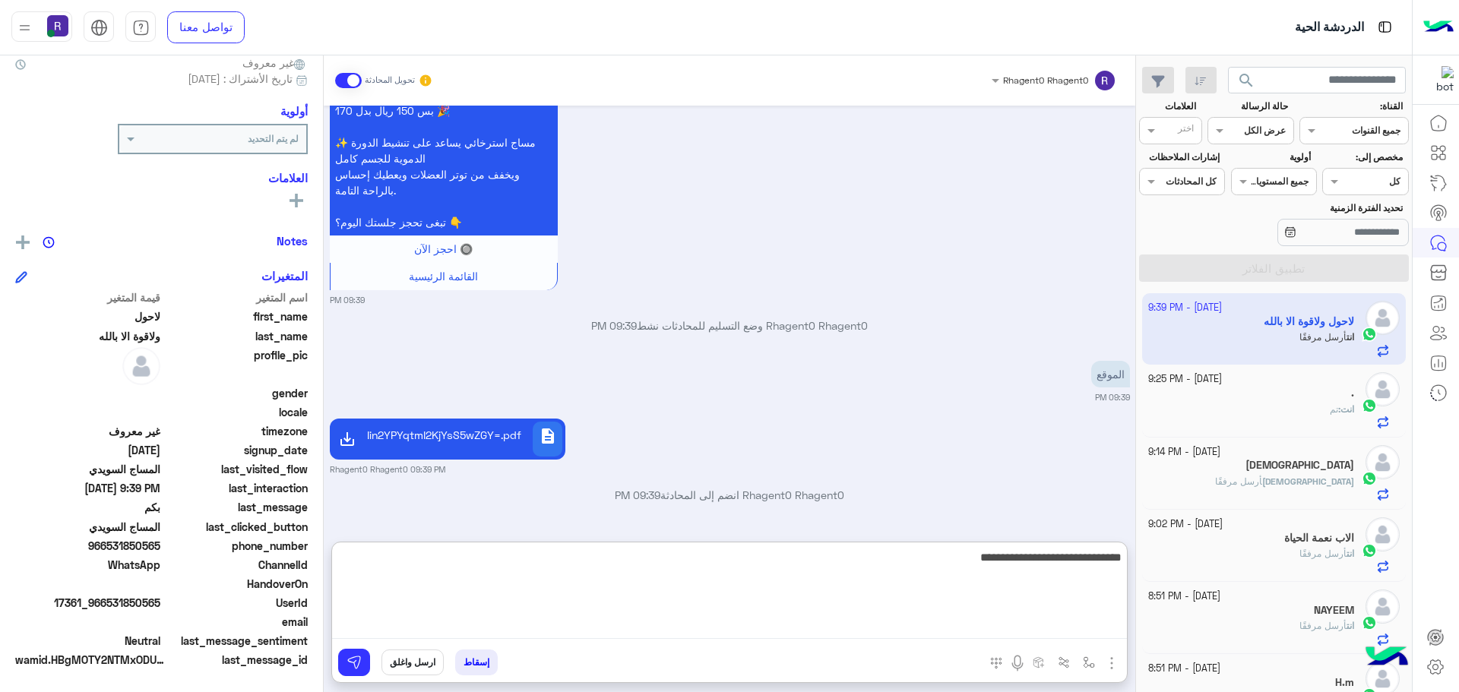
click at [1050, 558] on textarea "**********" at bounding box center [729, 593] width 795 height 91
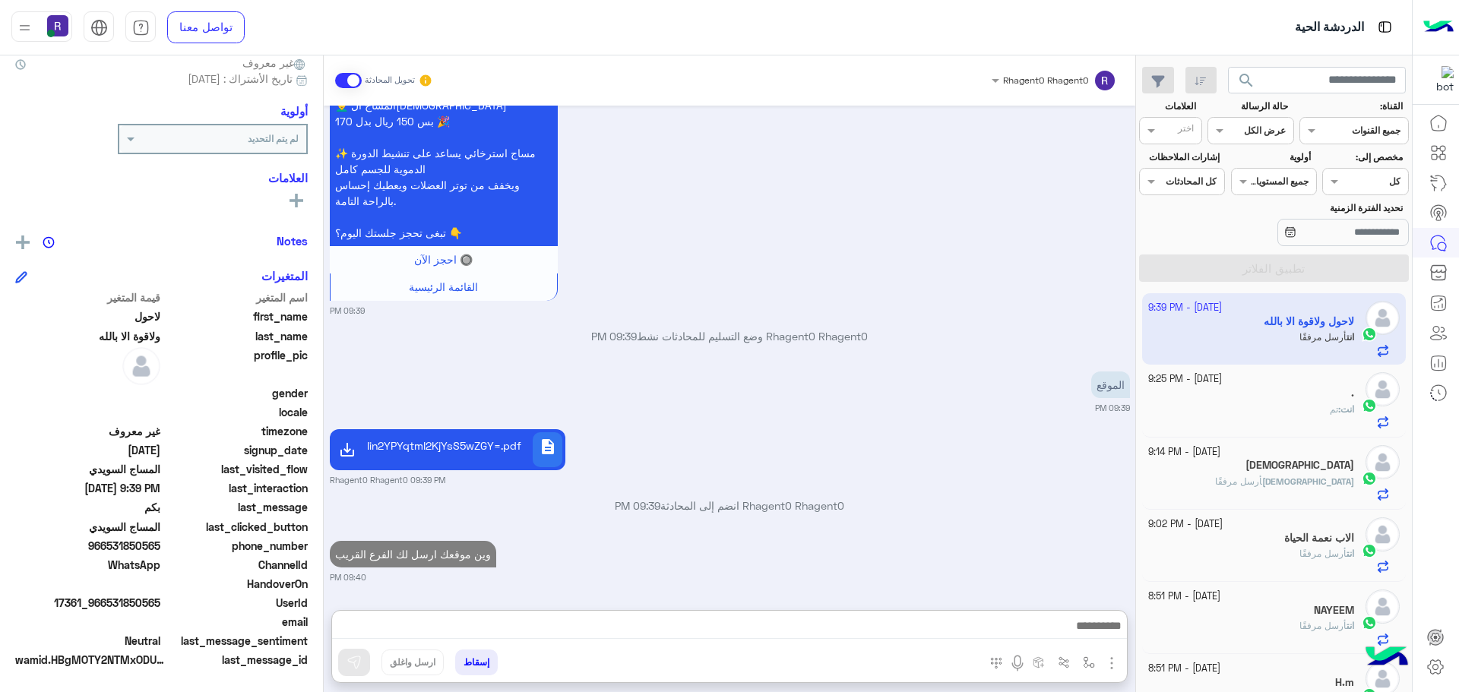
click at [813, 498] on div "Rhagent0 Rhagent0 انضم إلى المحادثة 09:39 PM" at bounding box center [730, 511] width 800 height 27
click at [1115, 382] on p "الموقع" at bounding box center [1110, 385] width 39 height 27
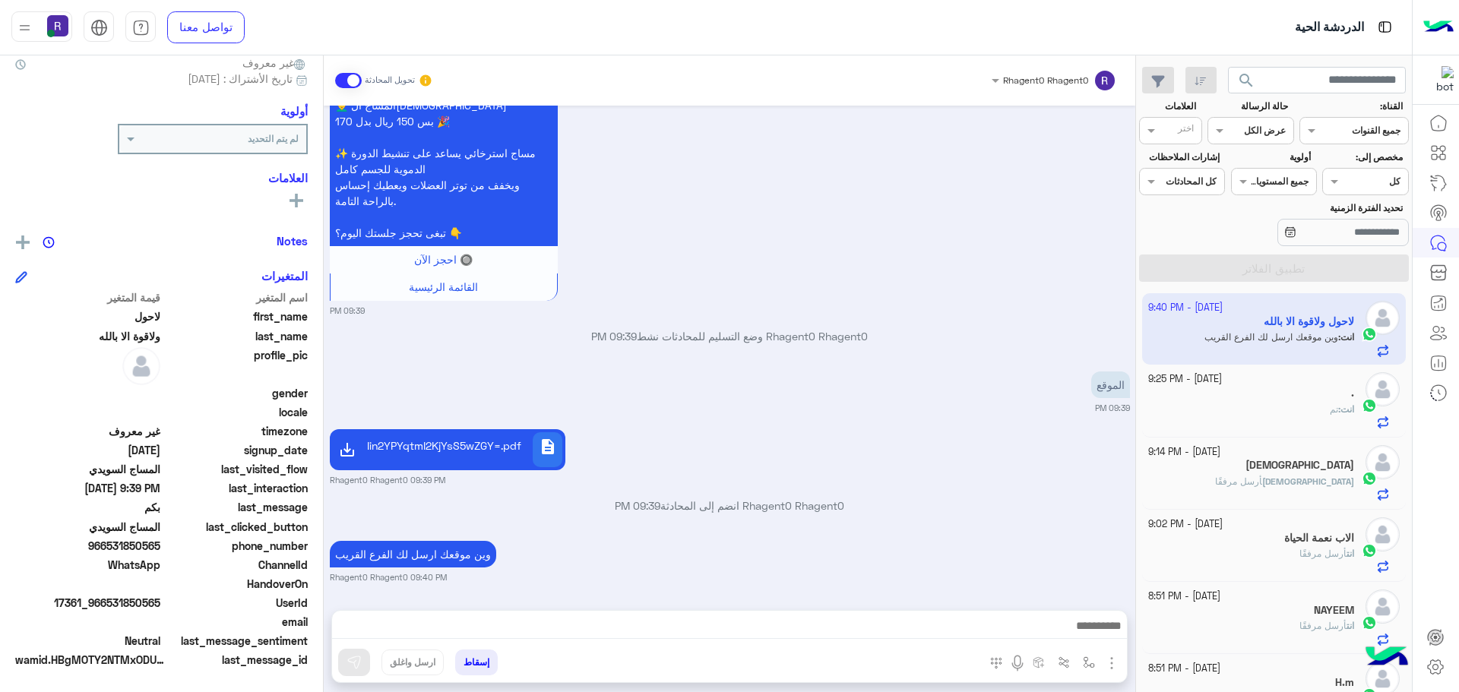
click at [1014, 347] on div "Rhagent0 Rhagent0 وضع التسليم للمحادثات نشط 09:39 PM" at bounding box center [730, 341] width 800 height 27
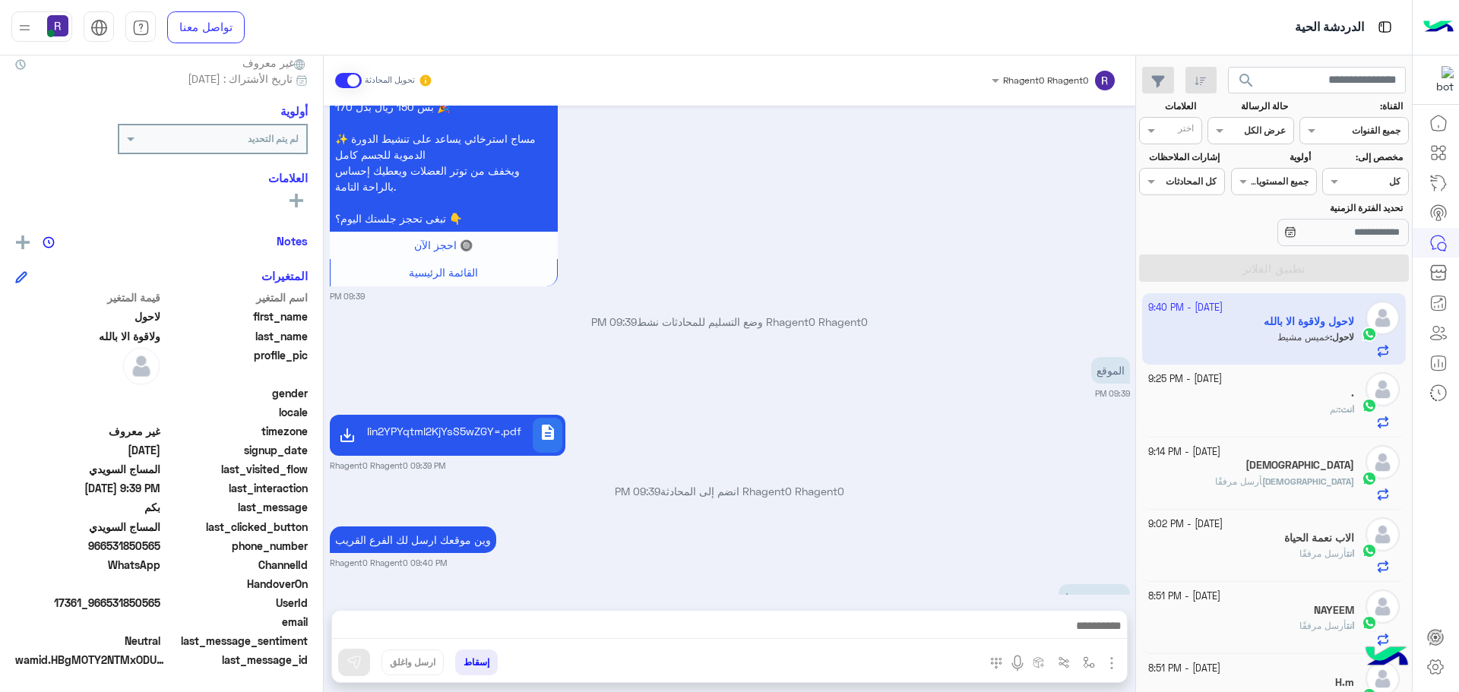
scroll to position [798, 0]
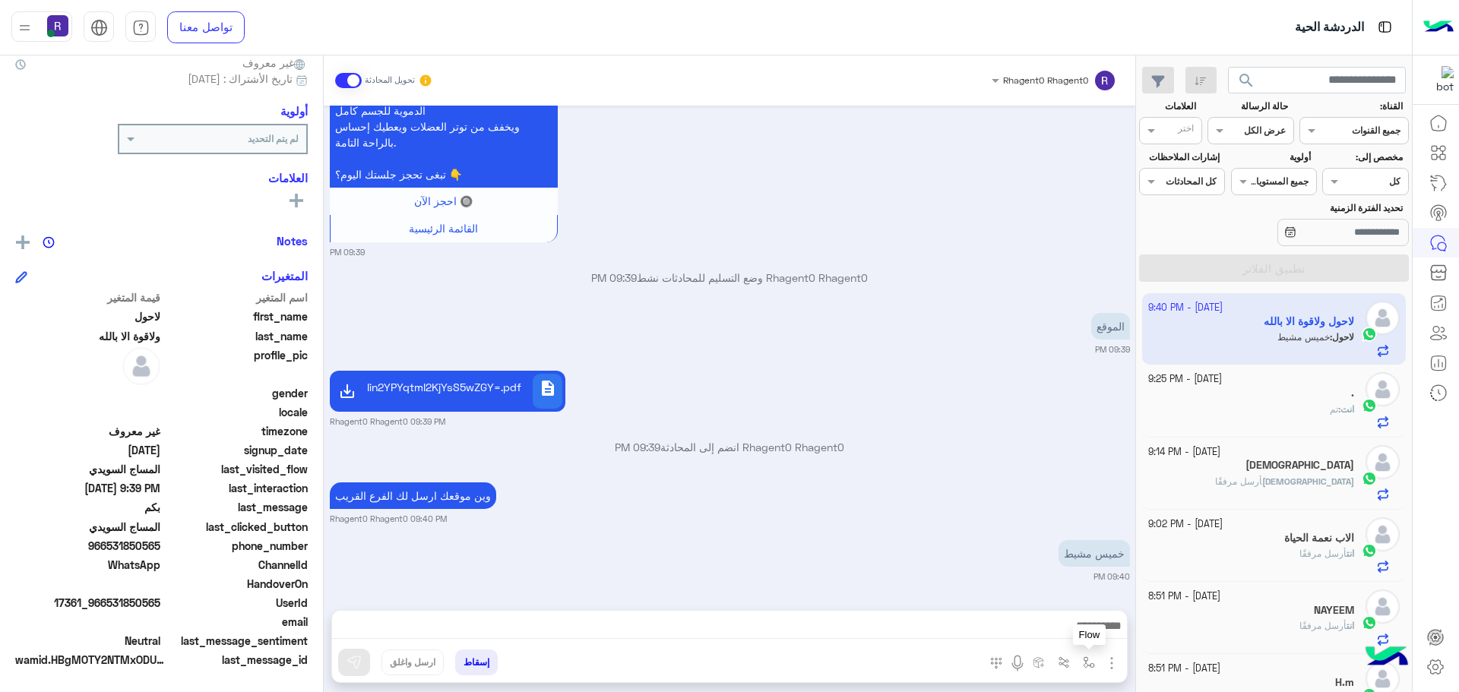
click at [1090, 667] on img "button" at bounding box center [1089, 662] width 12 height 12
click at [1071, 629] on input "text" at bounding box center [1055, 627] width 77 height 14
type input "****"
click at [1052, 595] on span "خميس مشيط" at bounding box center [1060, 602] width 66 height 14
type textarea "*********"
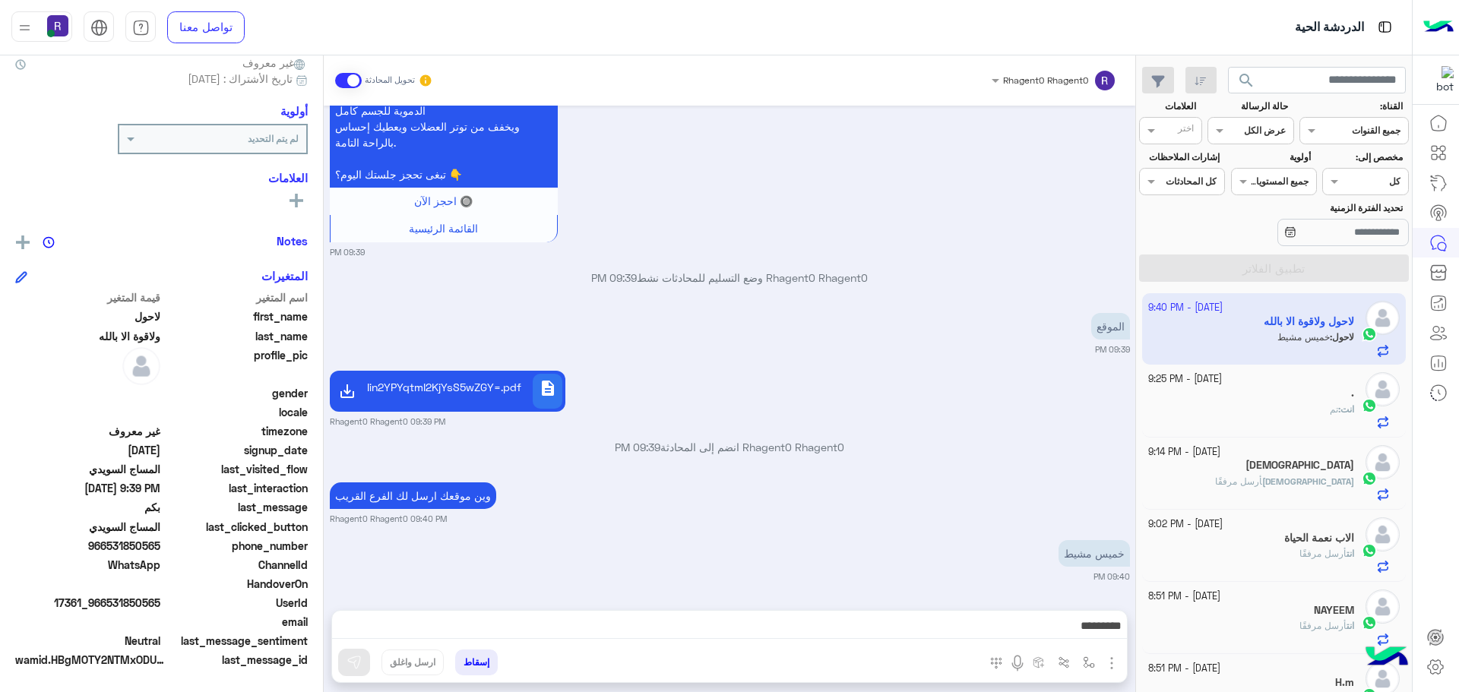
scroll to position [800, 0]
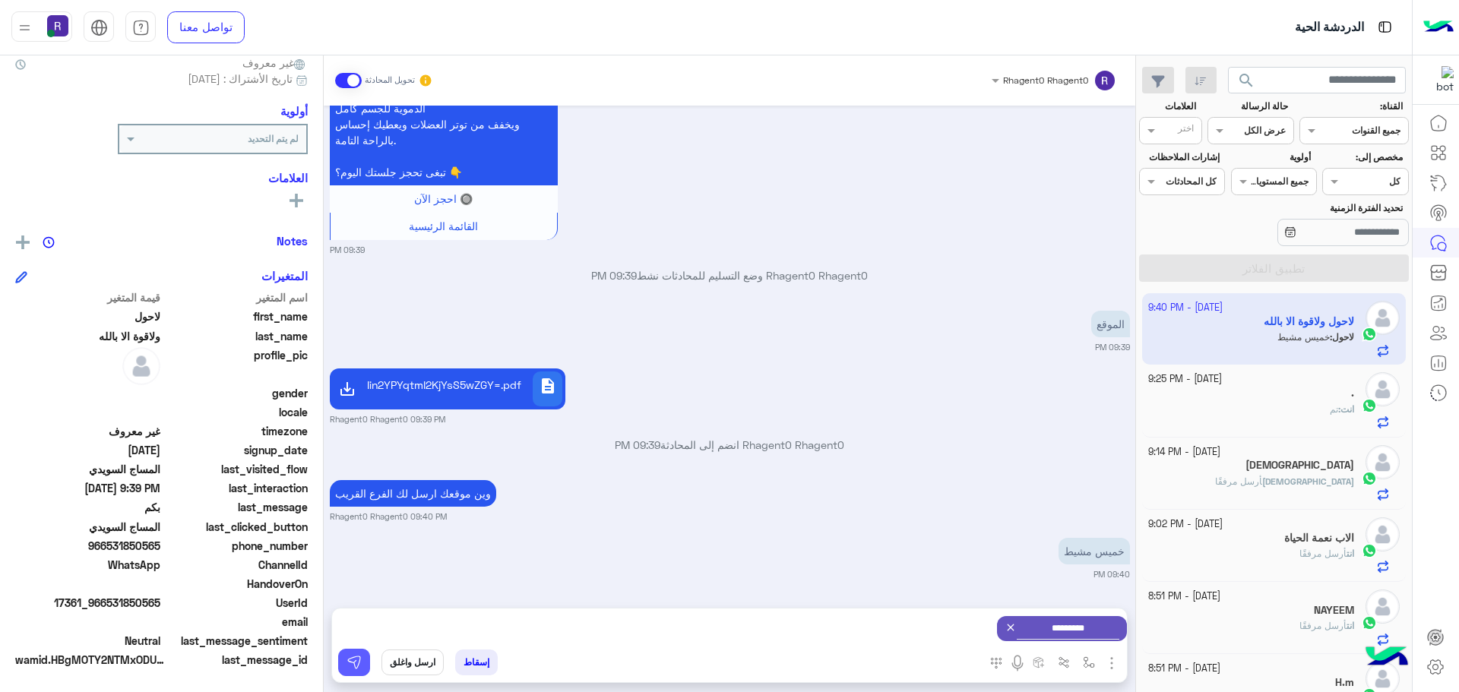
click at [356, 666] on img at bounding box center [353, 662] width 15 height 15
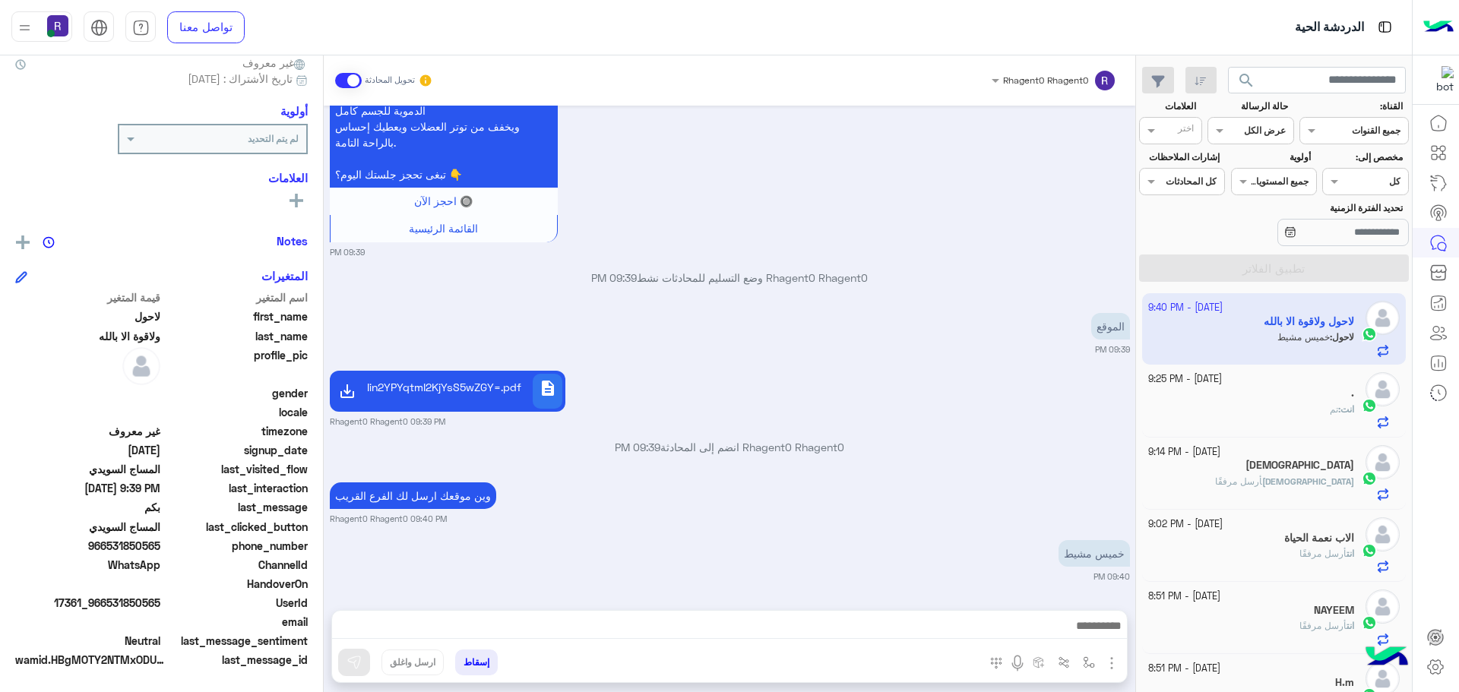
scroll to position [926, 0]
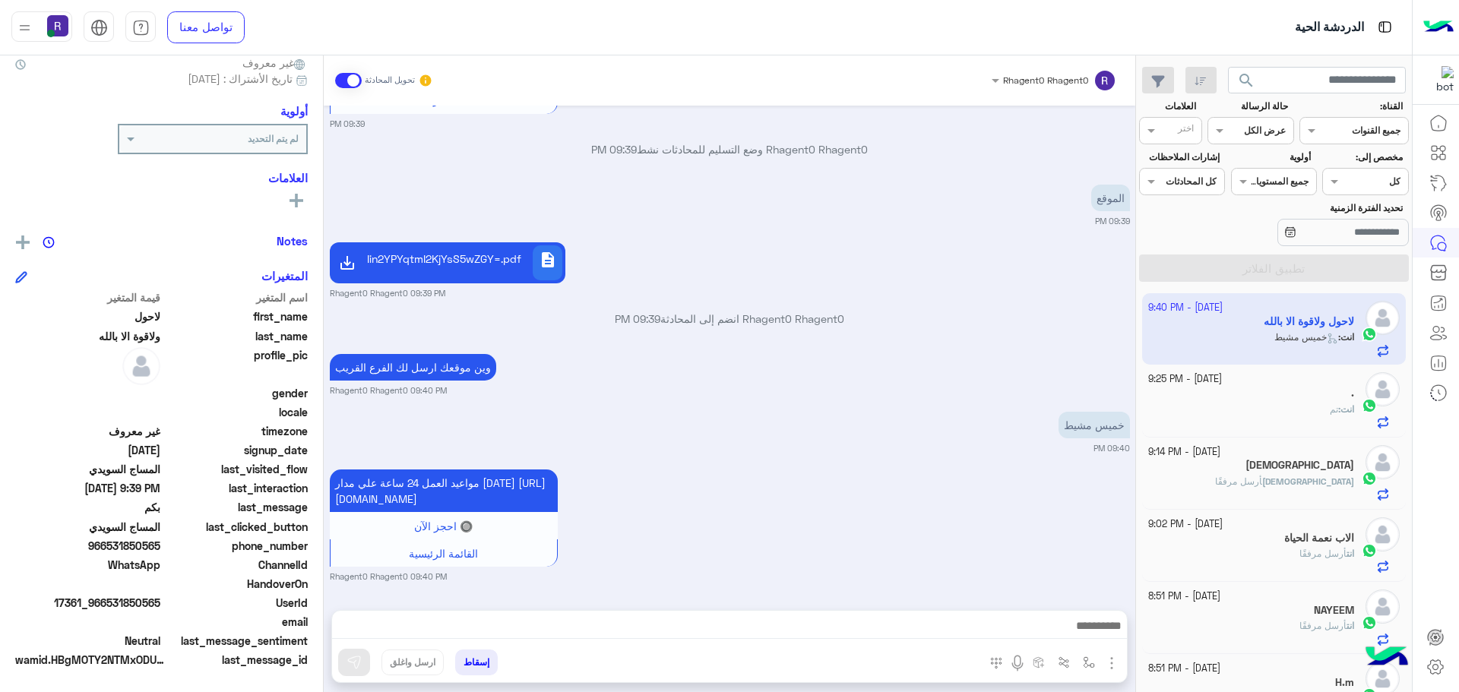
click at [883, 612] on div at bounding box center [729, 630] width 795 height 38
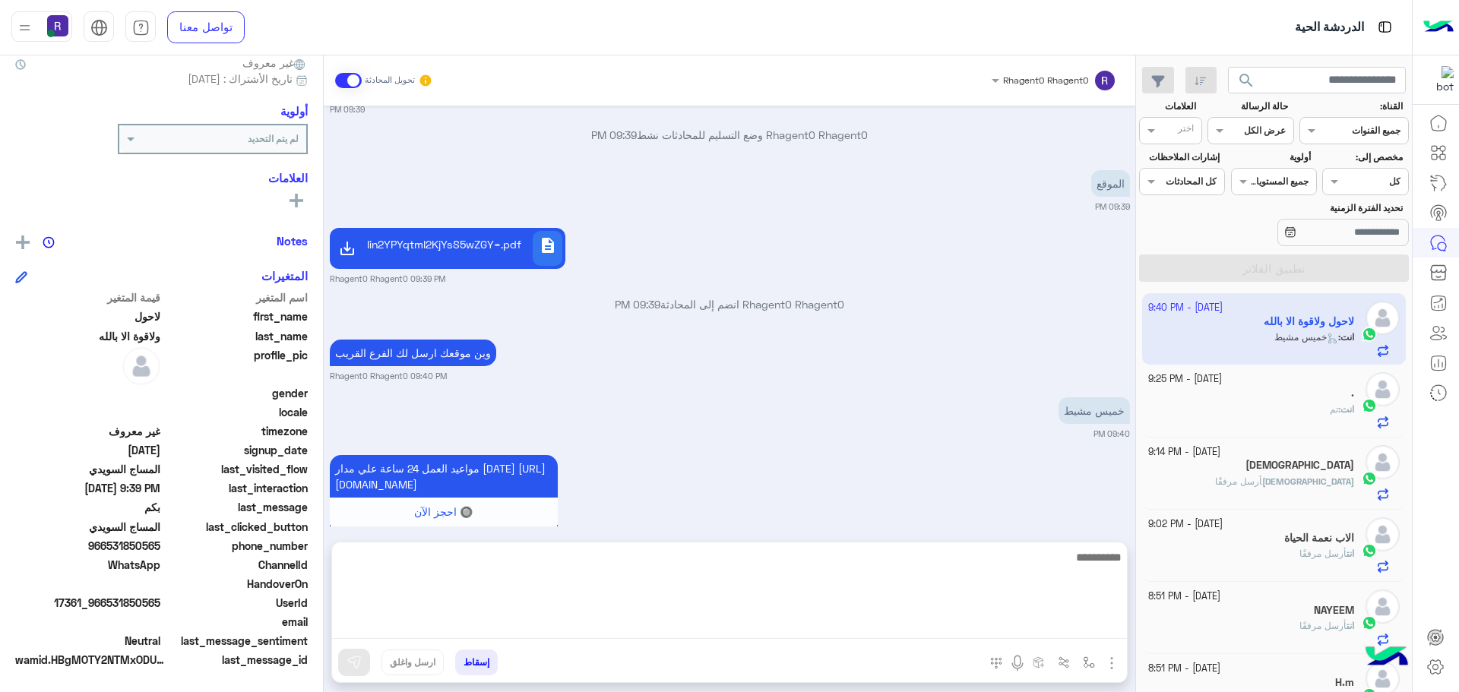
click at [881, 620] on textarea at bounding box center [729, 593] width 795 height 91
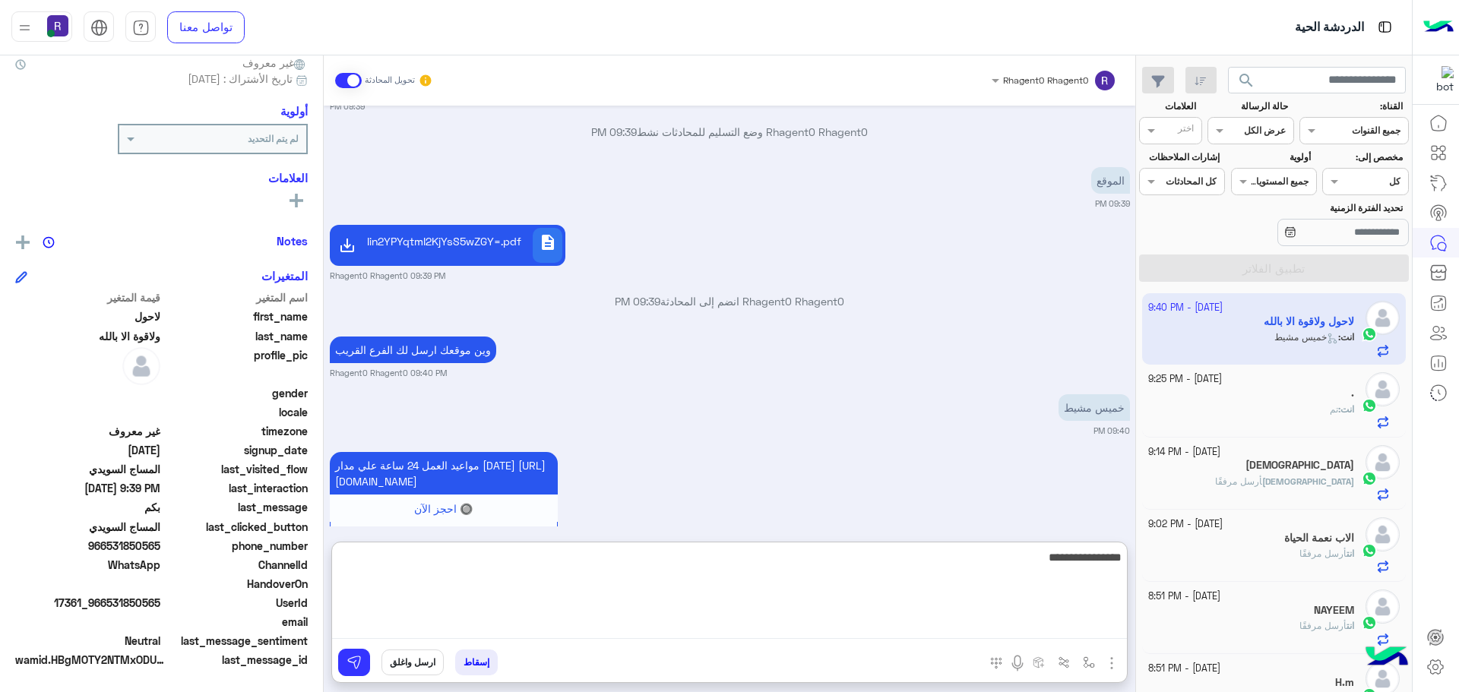
type textarea "**********"
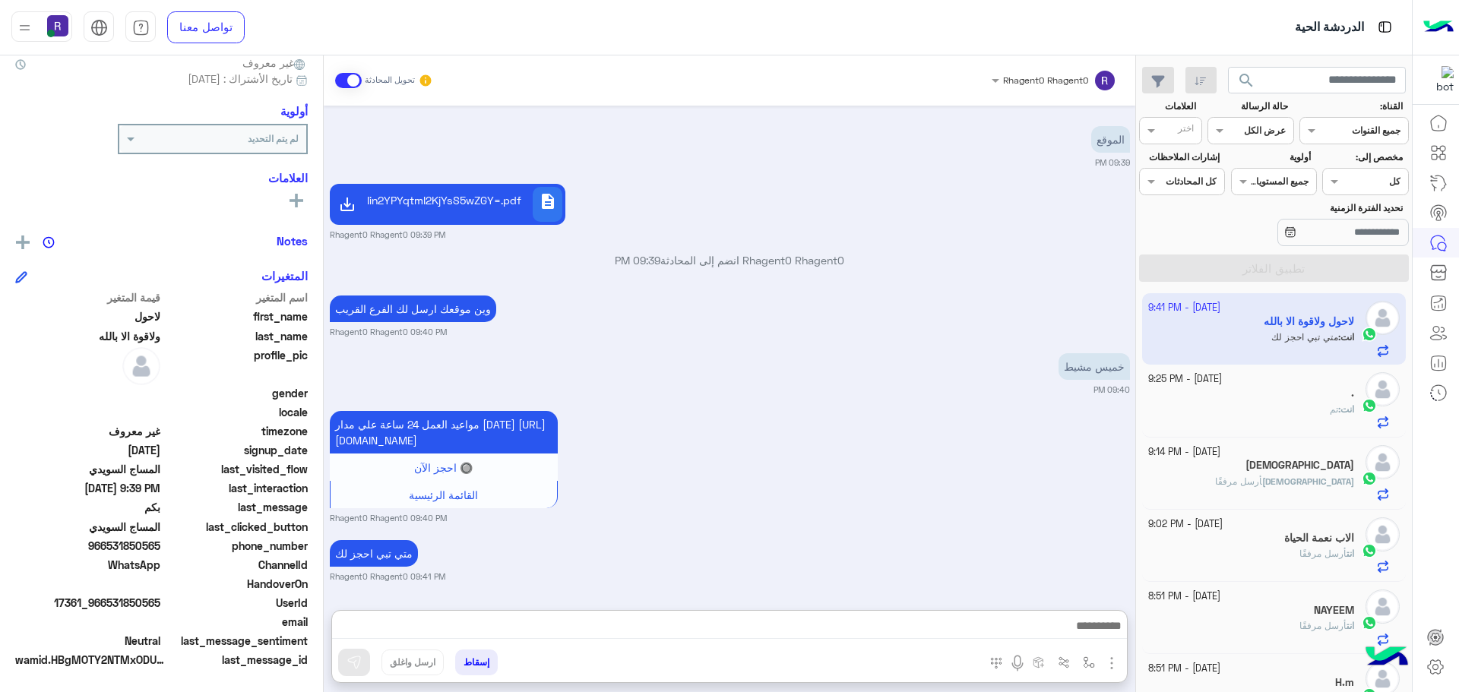
click at [986, 410] on div "مواعيد العمل 24 ساعة علي مدار [DATE] [URL][DOMAIN_NAME] 🔘 احجز الآن القائمة الر…" at bounding box center [730, 465] width 800 height 117
click at [1134, 346] on div "[DATE] بكم 09:39 PM أهلاً لاحول 👋 شكرًا لتواصلك مع ركن راحتي! وش حاب نساعدك فيه…" at bounding box center [729, 350] width 811 height 489
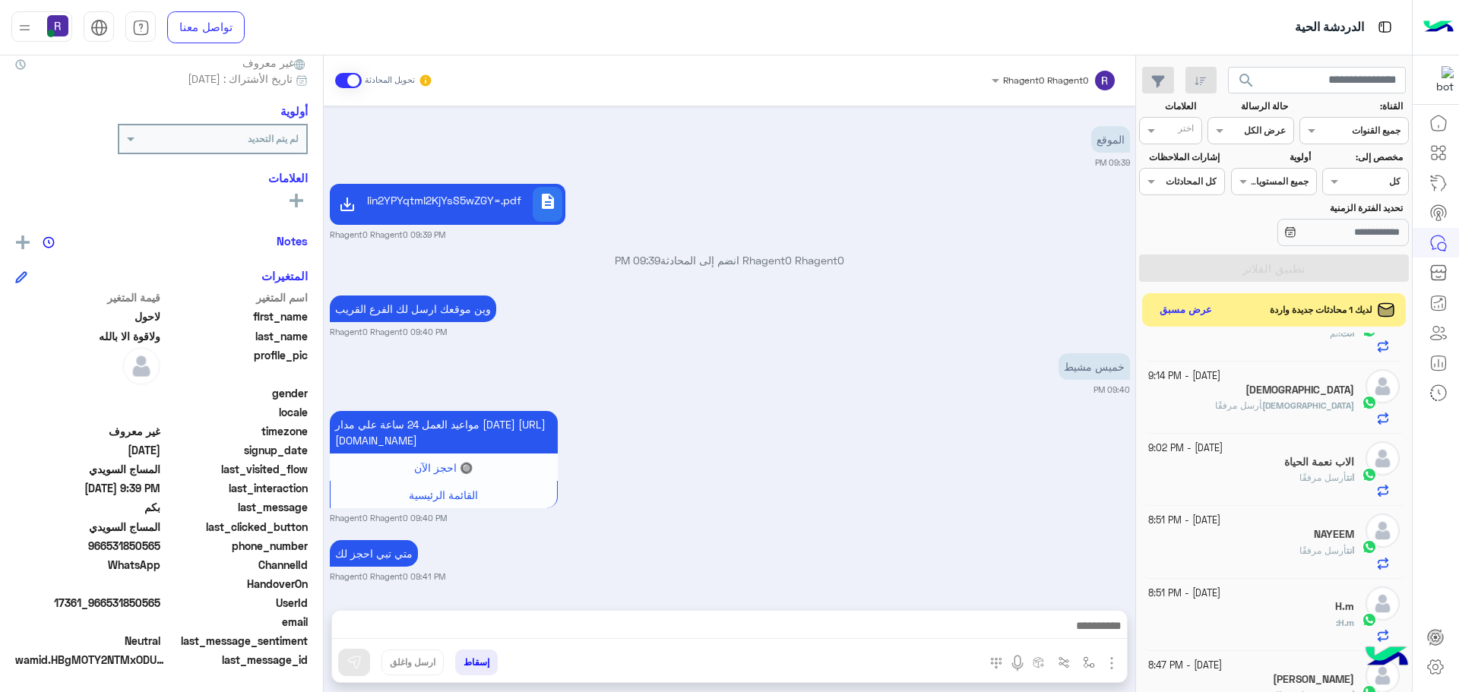
scroll to position [0, 0]
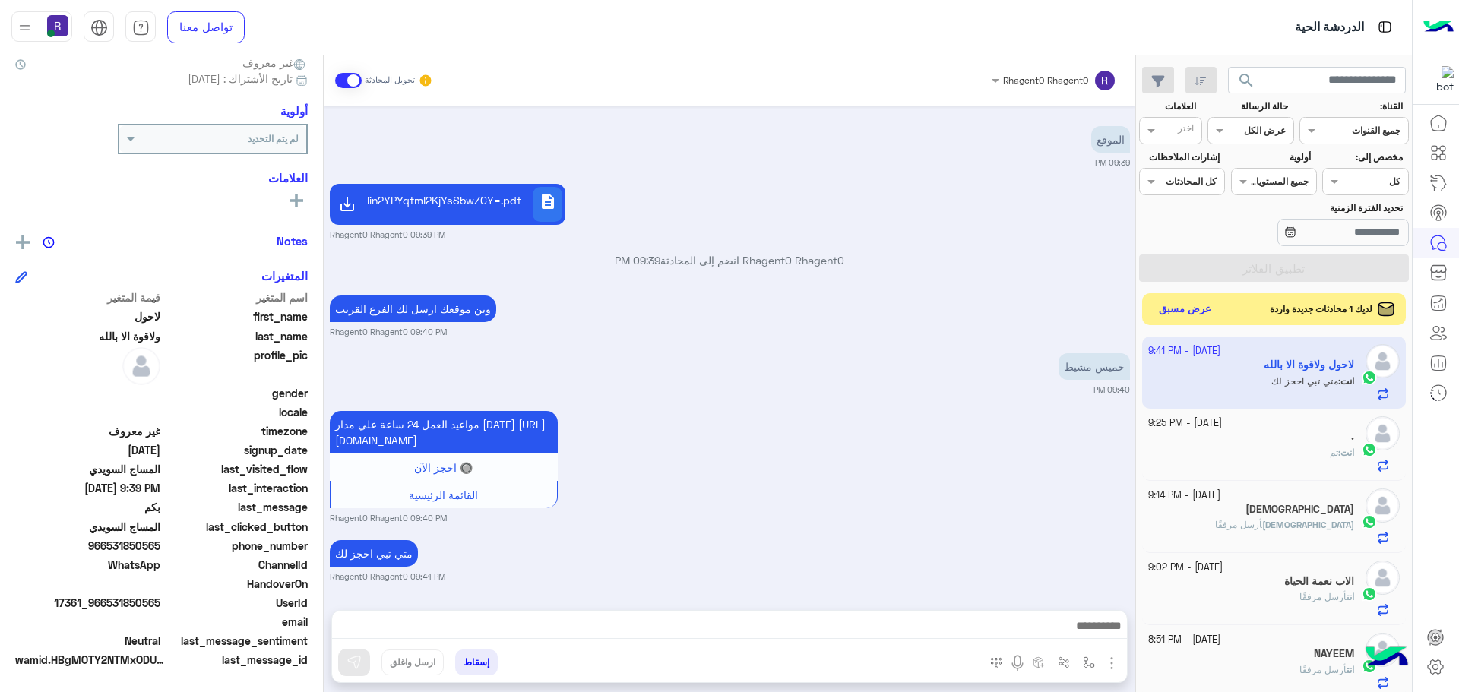
click at [1189, 305] on button "عرض مسبق" at bounding box center [1185, 309] width 64 height 21
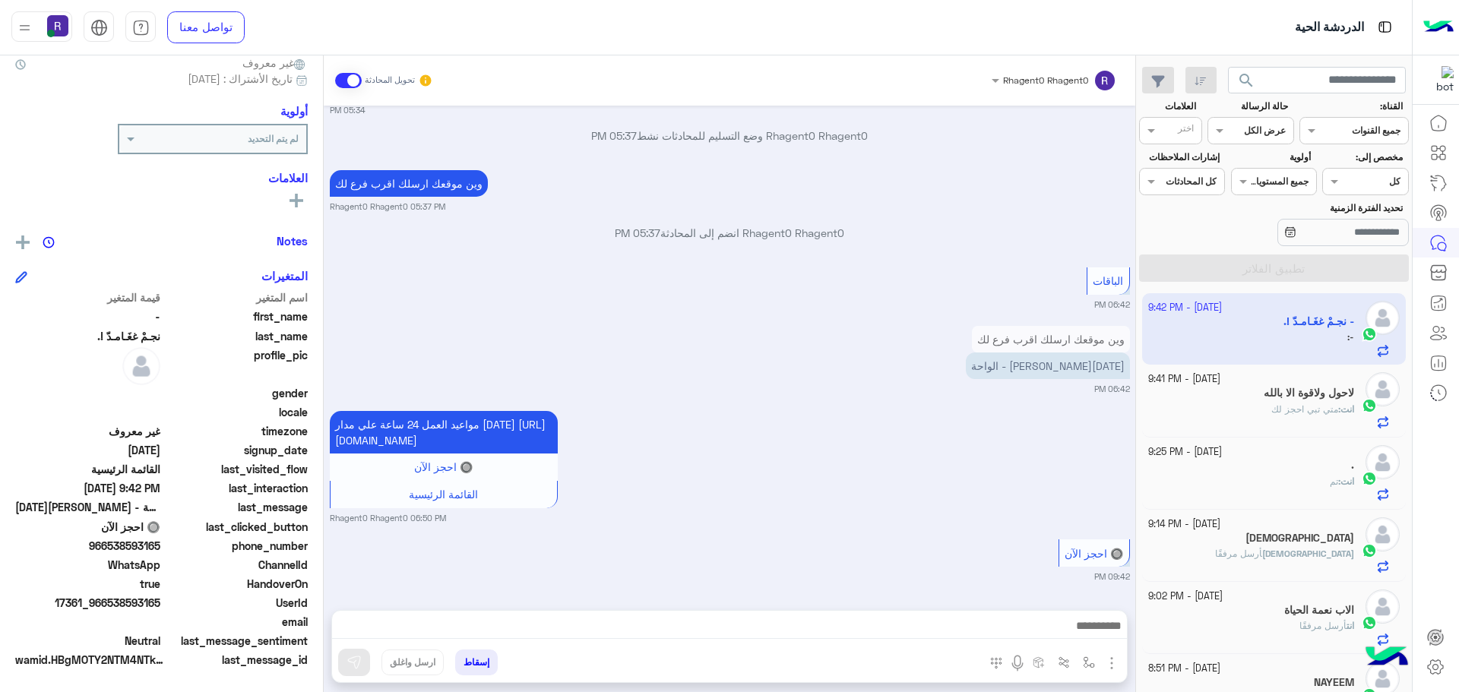
scroll to position [1250, 0]
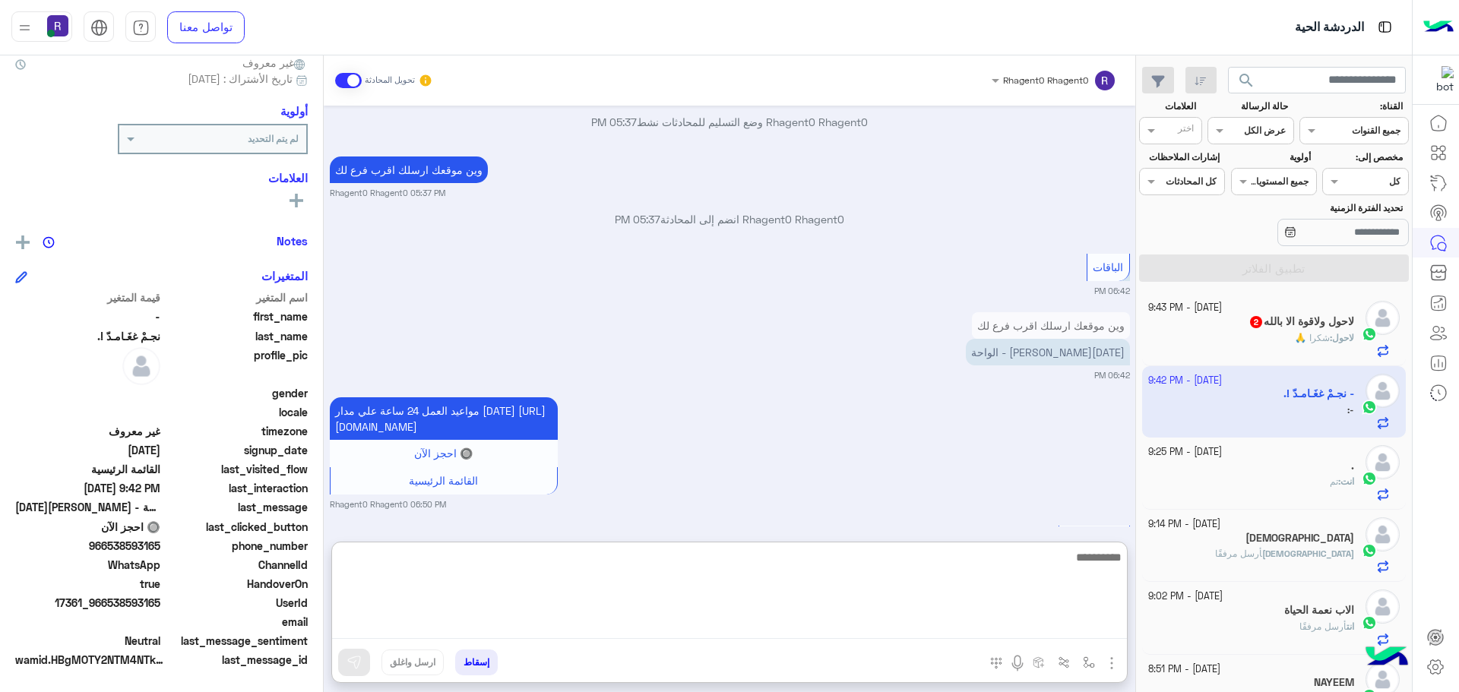
click at [1105, 623] on textarea at bounding box center [729, 593] width 795 height 91
type textarea "**********"
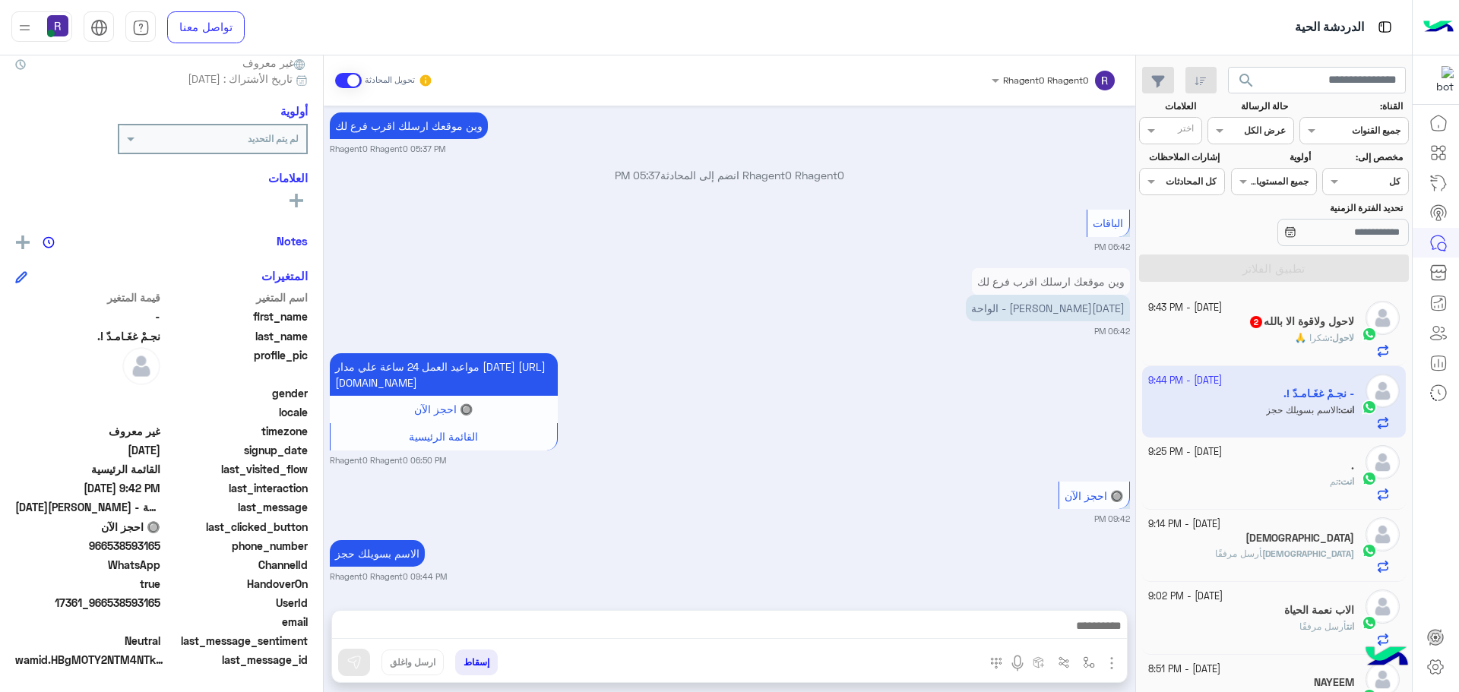
click at [1276, 331] on div "لاحول : شكرا 🙏" at bounding box center [1251, 344] width 207 height 27
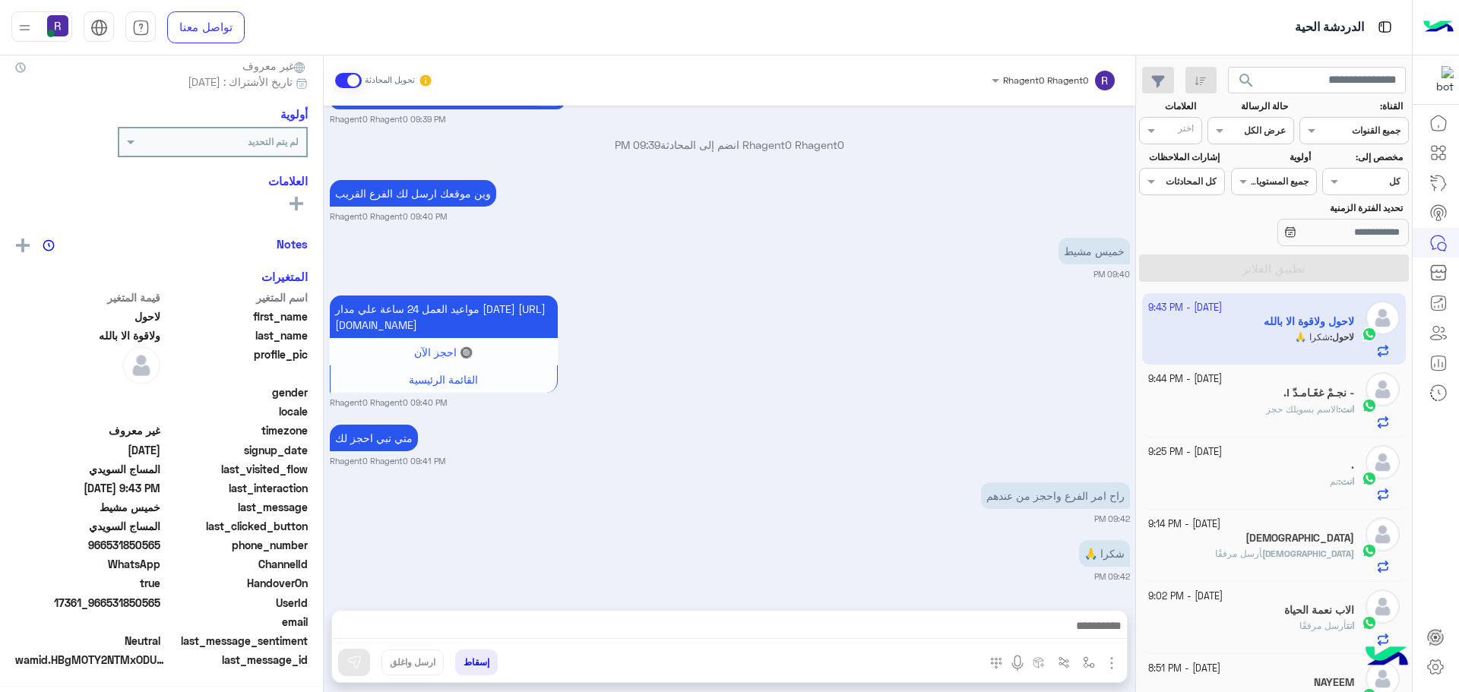
scroll to position [145, 0]
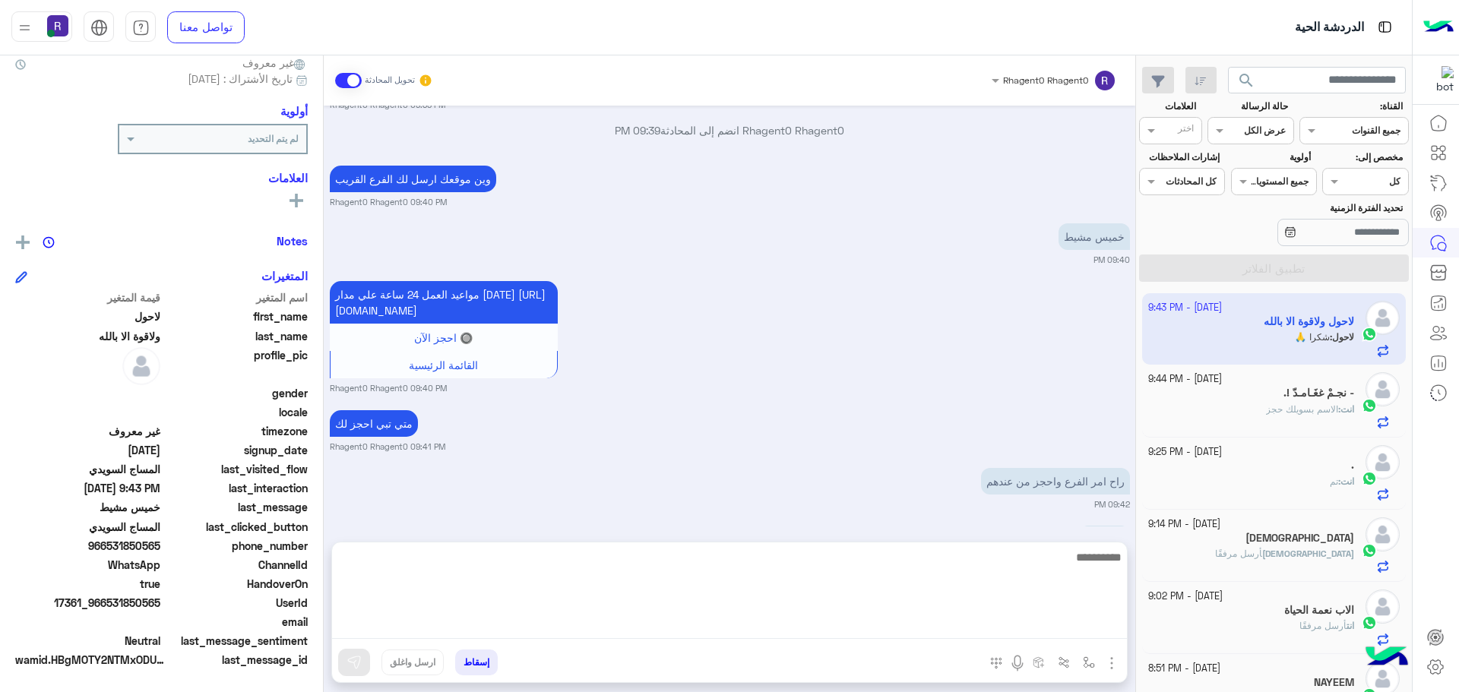
click at [1024, 620] on textarea at bounding box center [729, 593] width 795 height 91
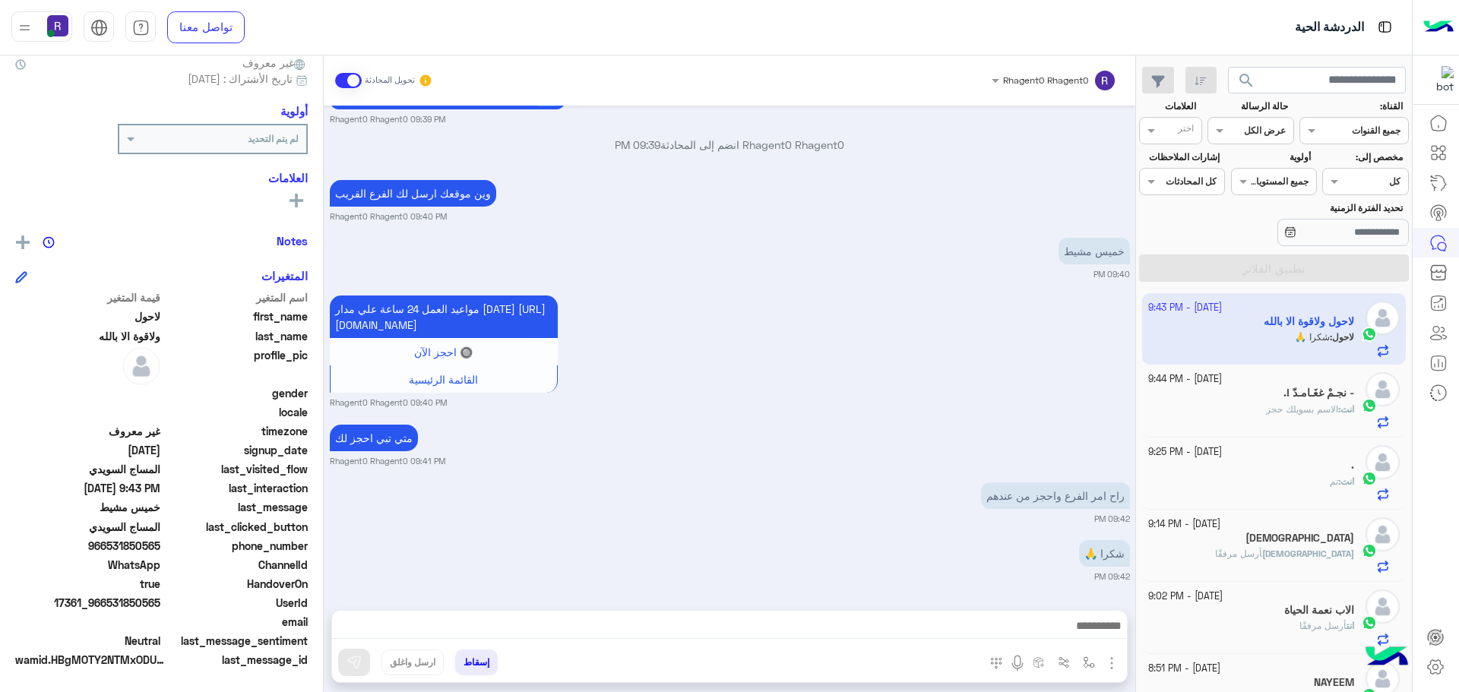
click at [789, 481] on div "راح امر الفرع واحجز من عندهم 09:42 PM" at bounding box center [730, 502] width 800 height 46
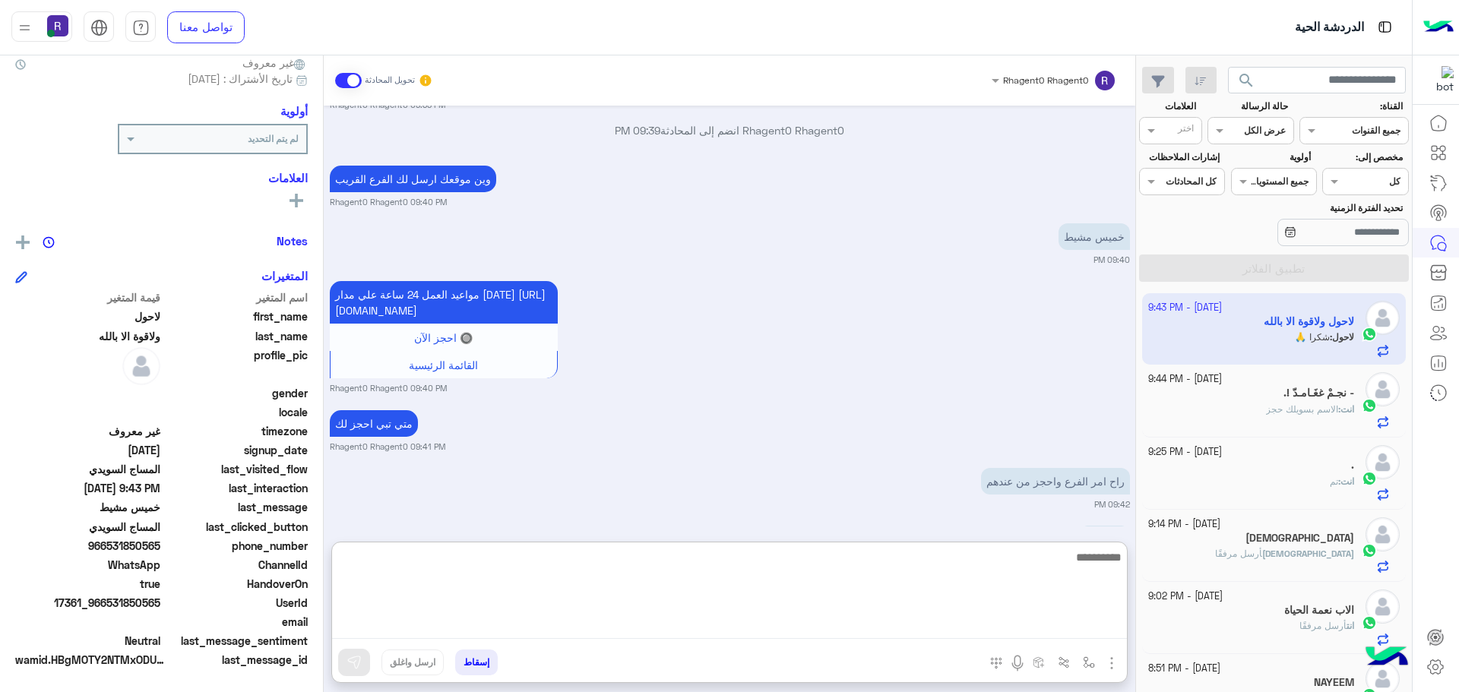
click at [942, 626] on textarea at bounding box center [729, 593] width 795 height 91
type textarea "**"
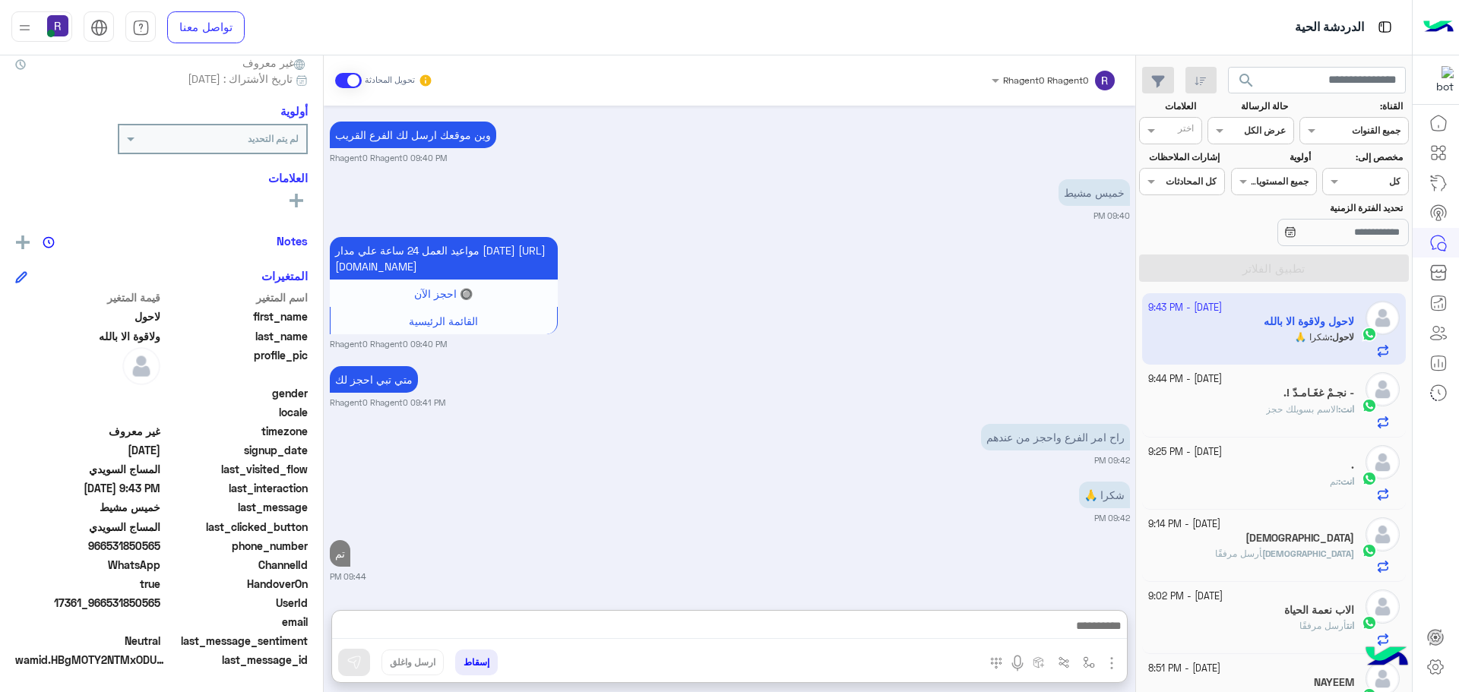
click at [346, 77] on span at bounding box center [348, 80] width 27 height 15
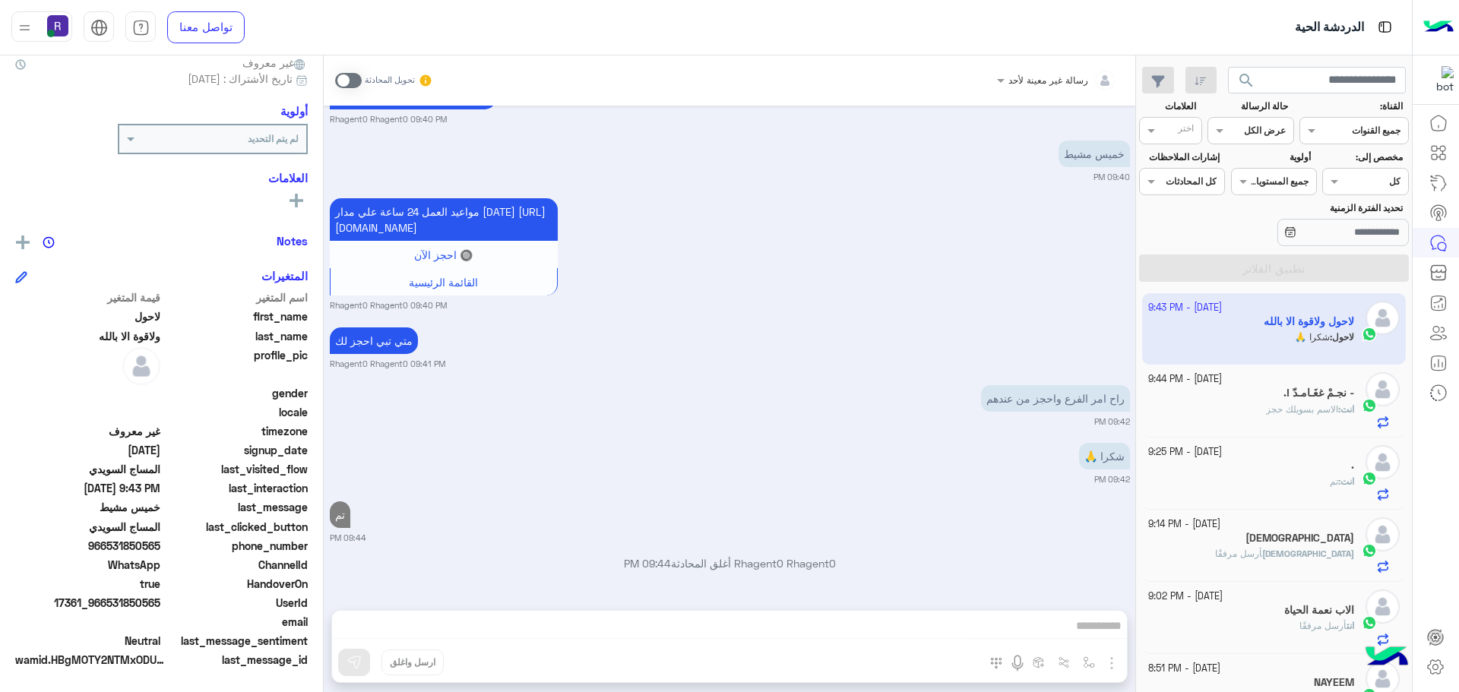
scroll to position [1236, 0]
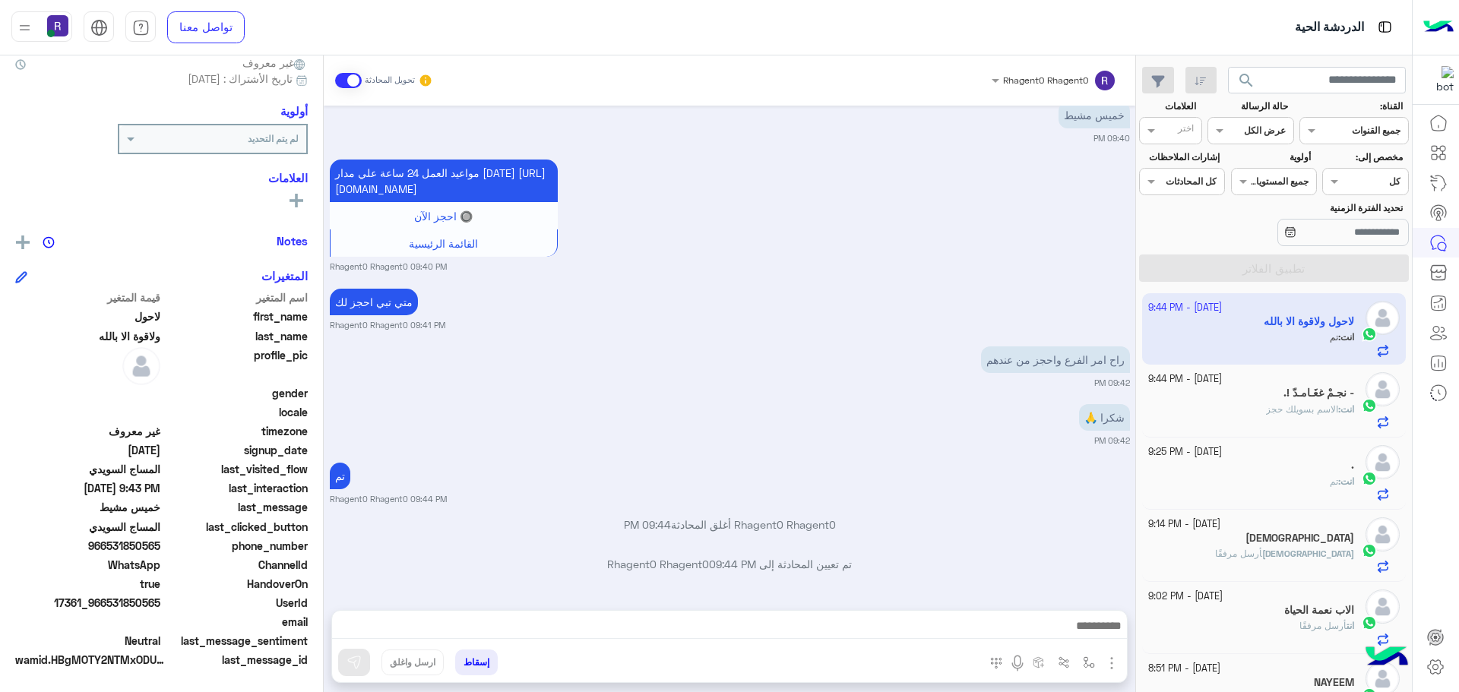
click at [356, 78] on span at bounding box center [348, 80] width 27 height 15
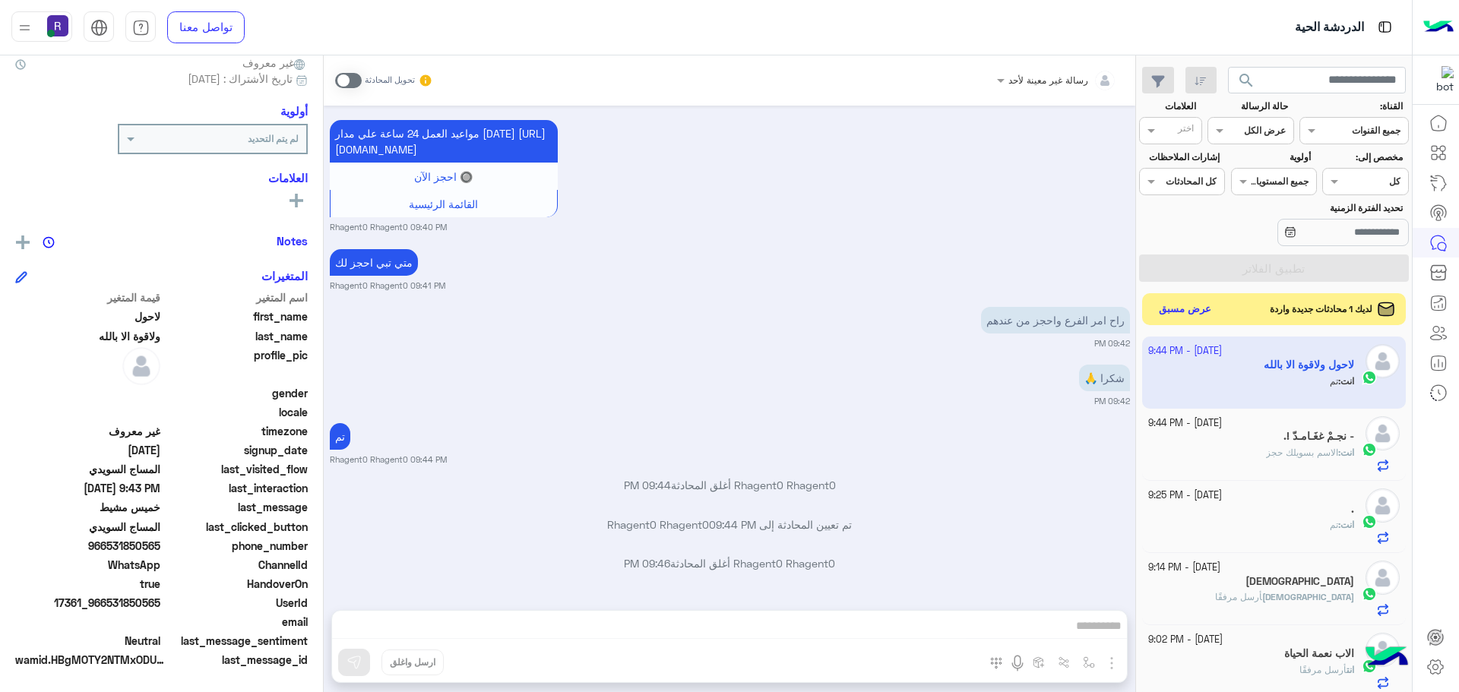
click at [1185, 304] on button "عرض مسبق" at bounding box center [1185, 309] width 64 height 21
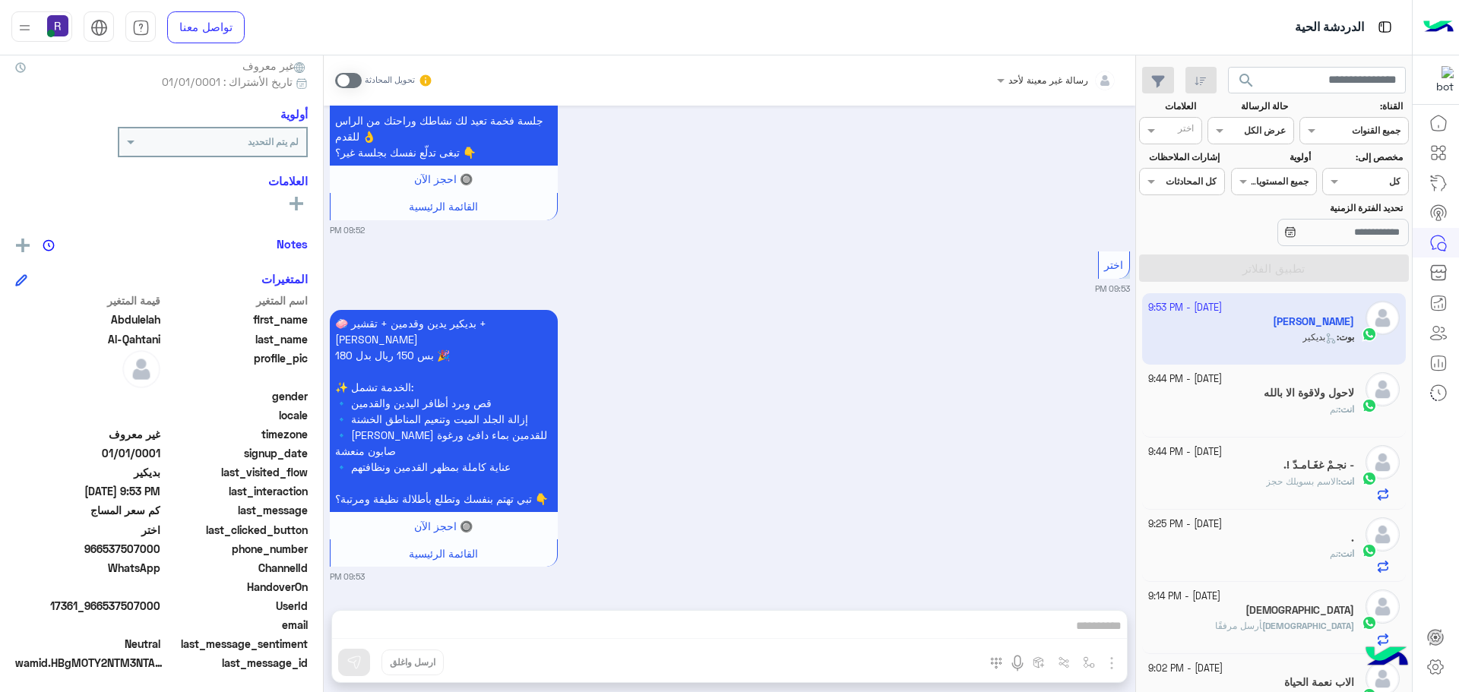
scroll to position [145, 0]
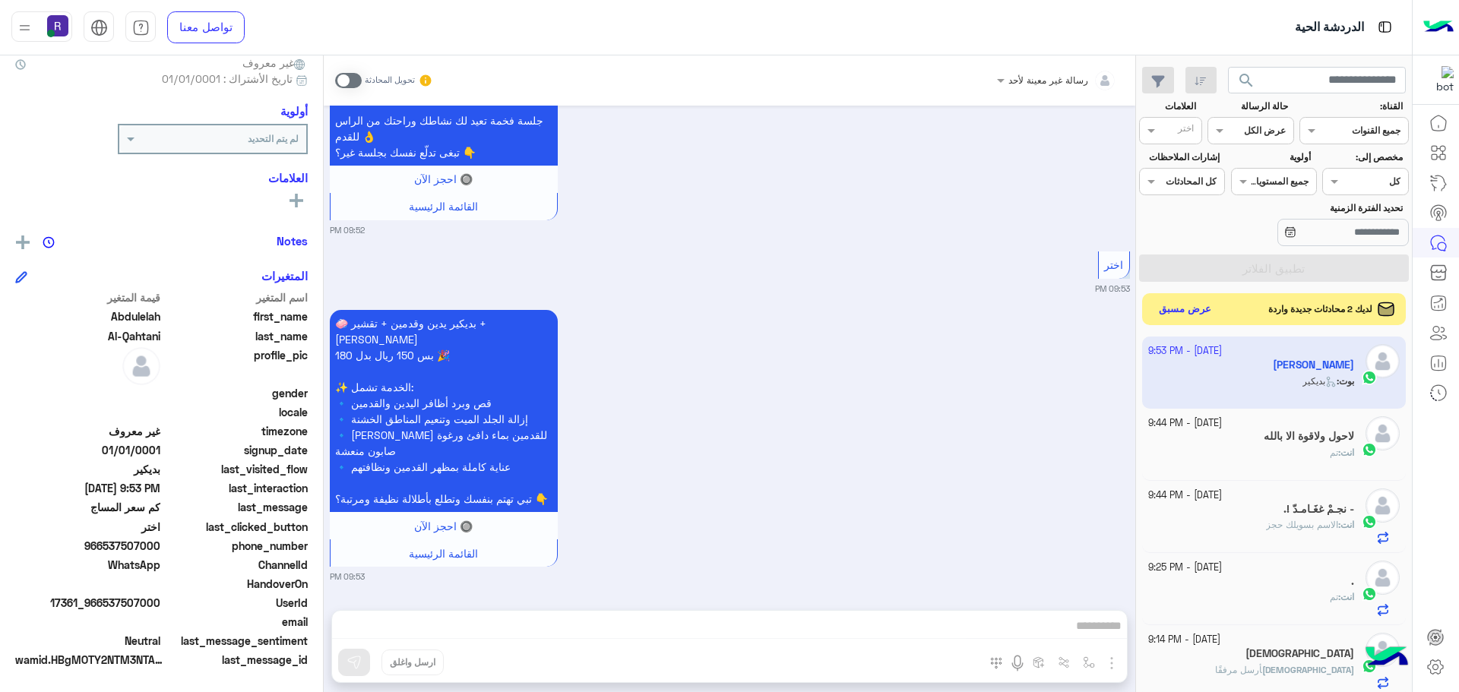
click at [1196, 315] on button "عرض مسبق" at bounding box center [1185, 309] width 64 height 21
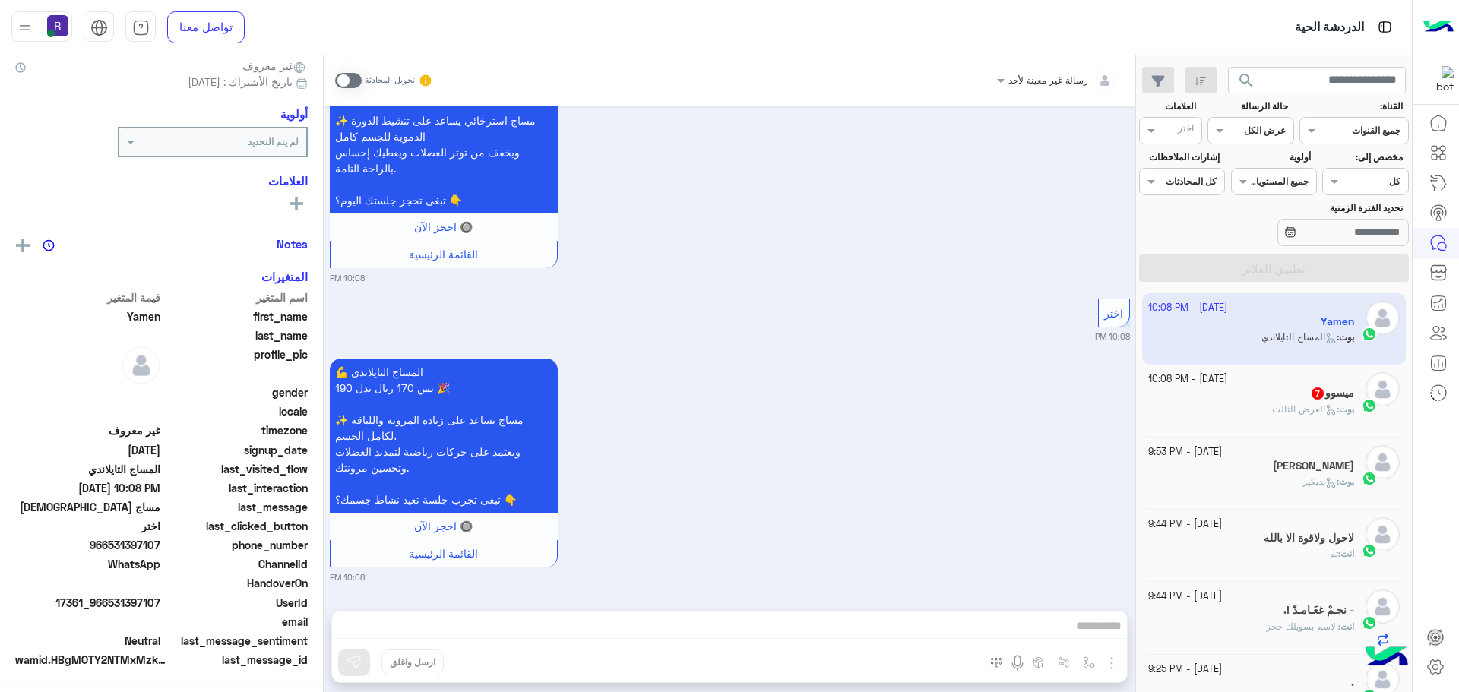
scroll to position [145, 0]
click at [1322, 388] on h5 "ميسوو 7" at bounding box center [1332, 393] width 44 height 13
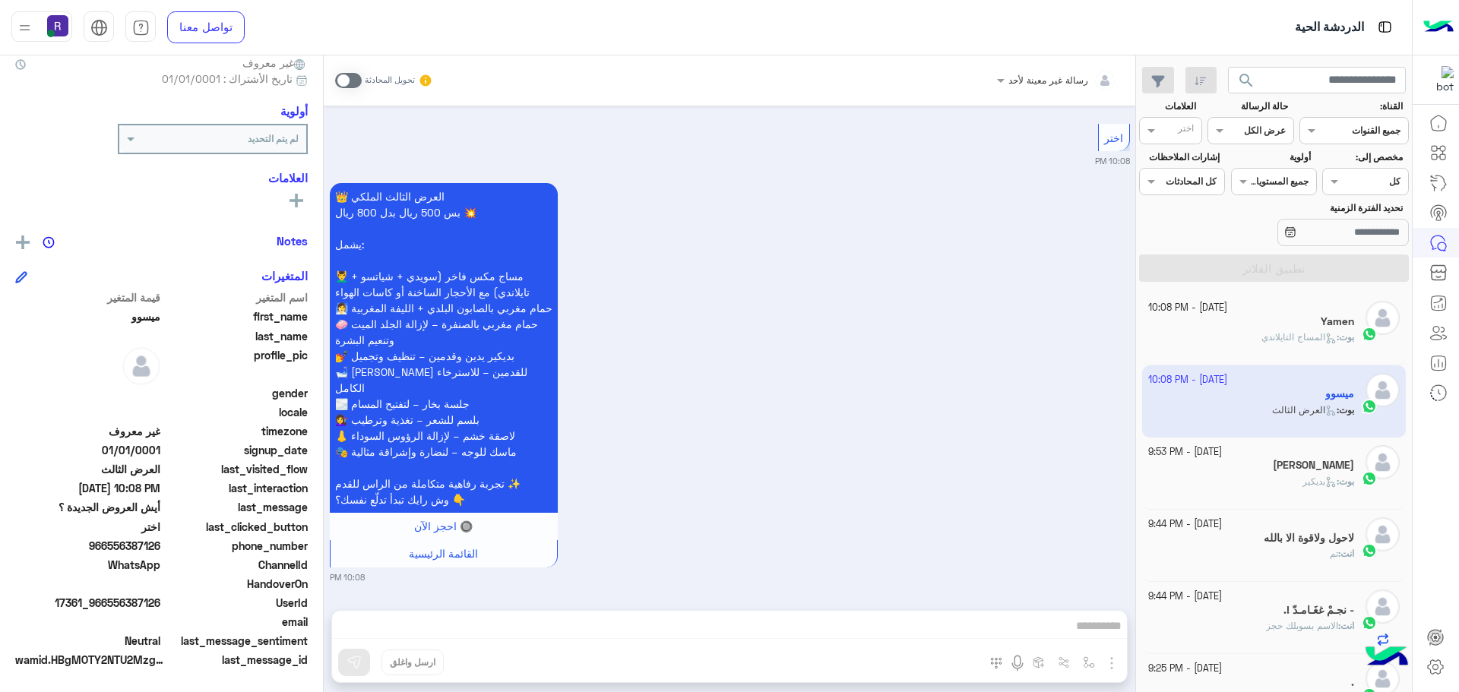
scroll to position [2636, 0]
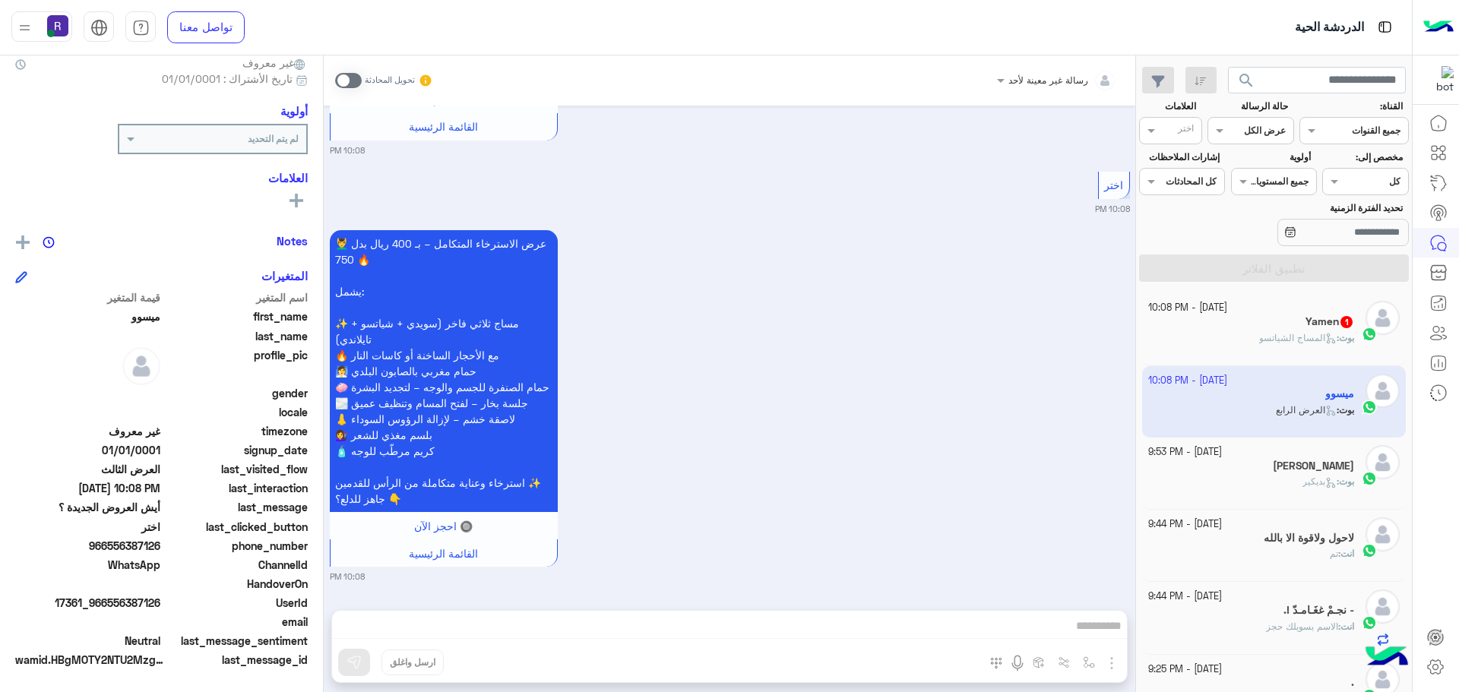
click at [1329, 351] on div "بوت : المساج الشياتسو" at bounding box center [1251, 344] width 207 height 27
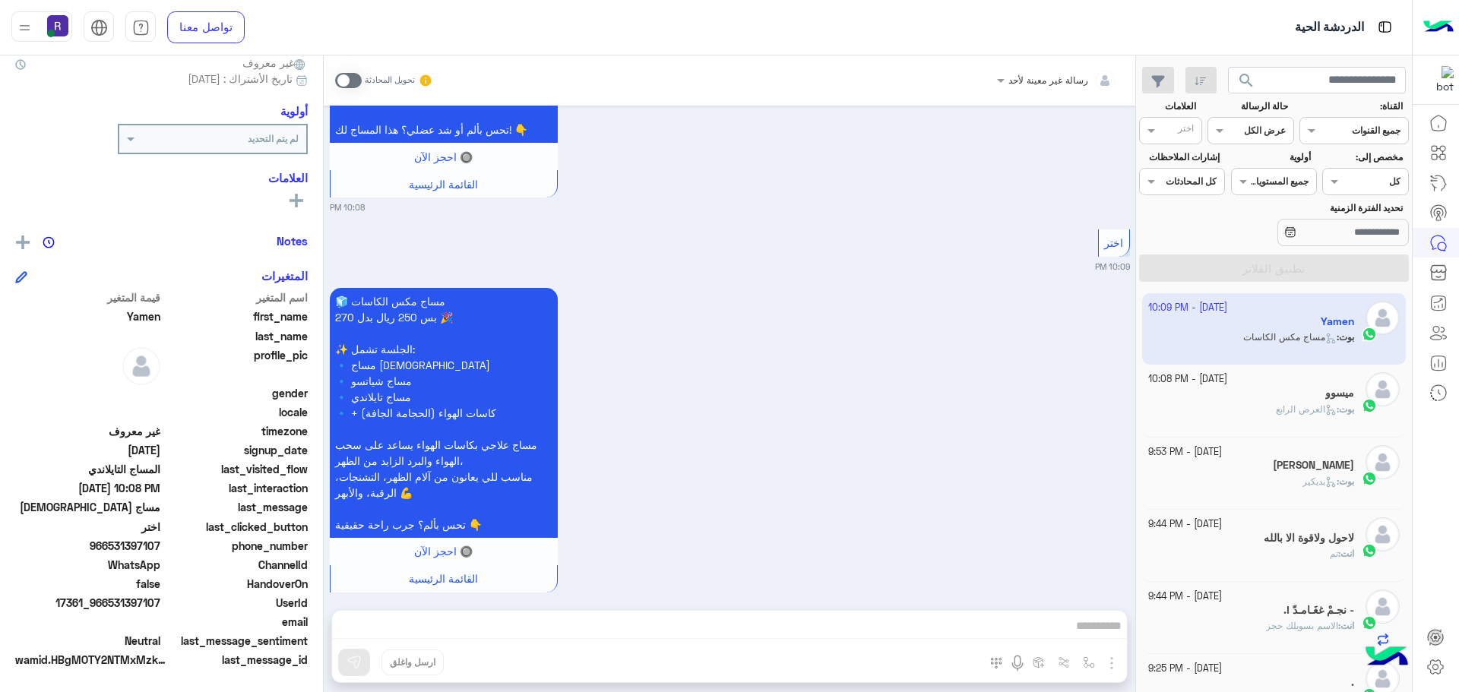
scroll to position [2529, 0]
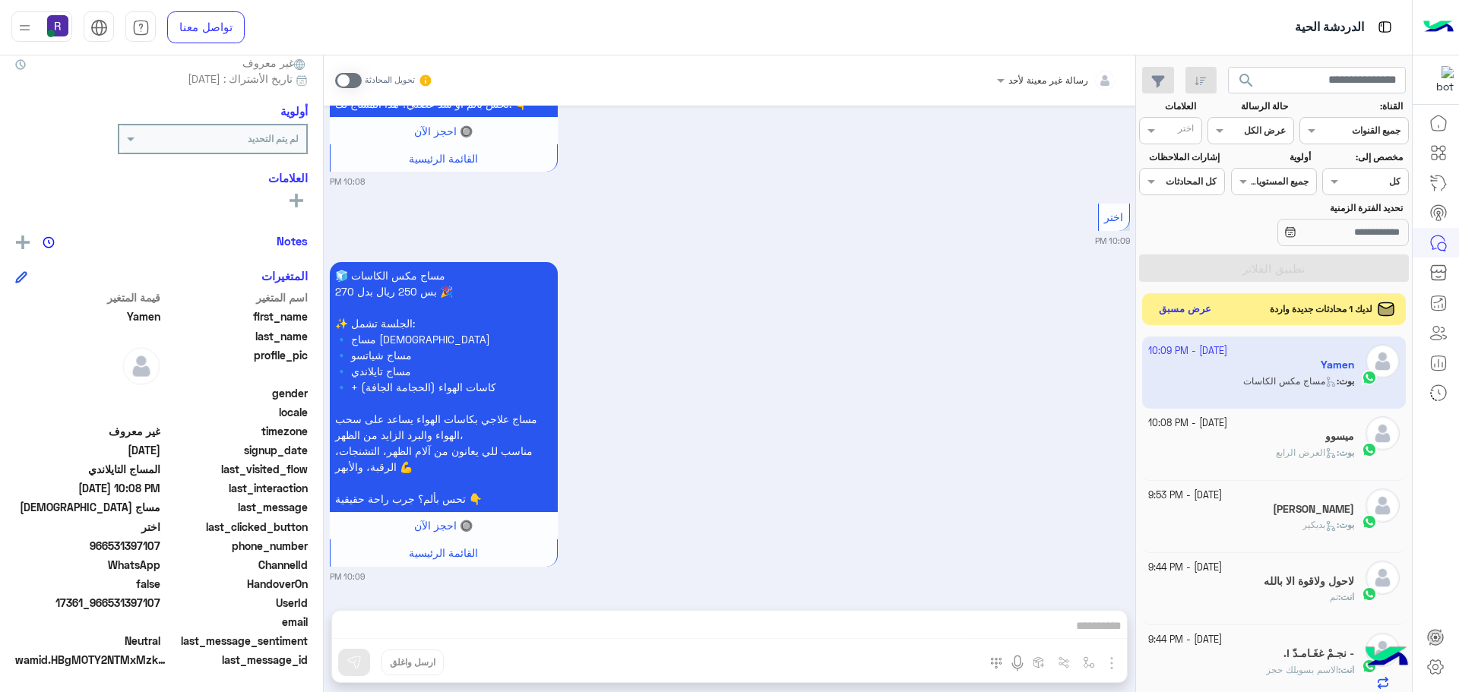
click at [1200, 305] on button "عرض مسبق" at bounding box center [1185, 309] width 64 height 21
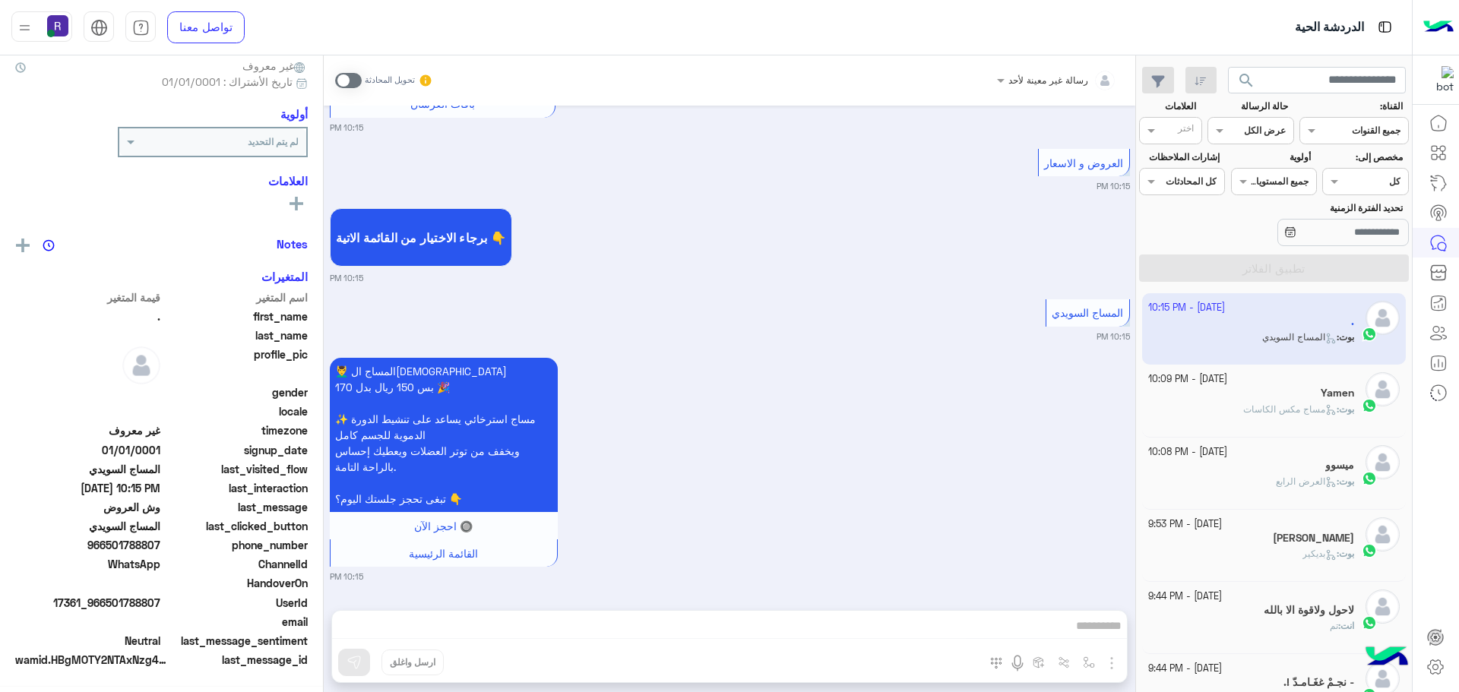
scroll to position [145, 0]
click at [347, 83] on span at bounding box center [348, 80] width 27 height 15
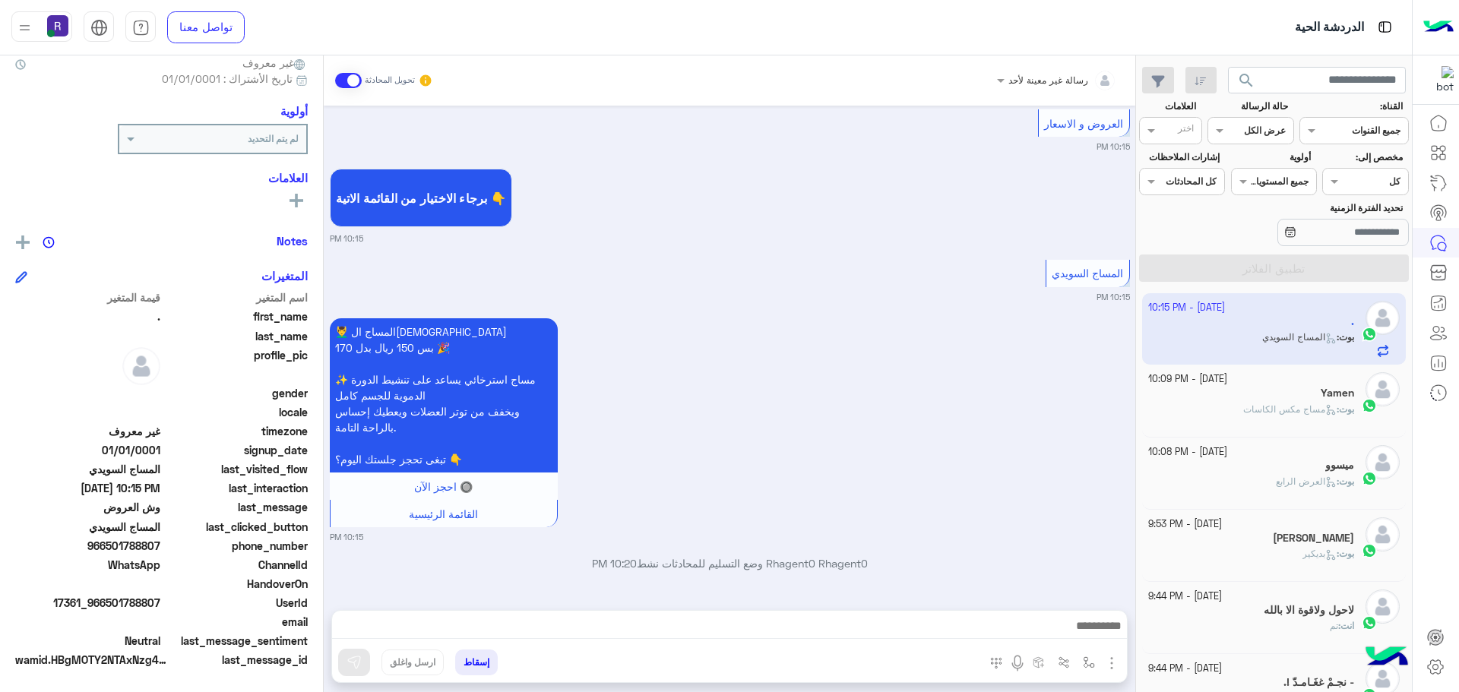
click at [1116, 666] on img "button" at bounding box center [1111, 663] width 18 height 18
click at [1090, 597] on span "المرفقات" at bounding box center [1074, 599] width 46 height 17
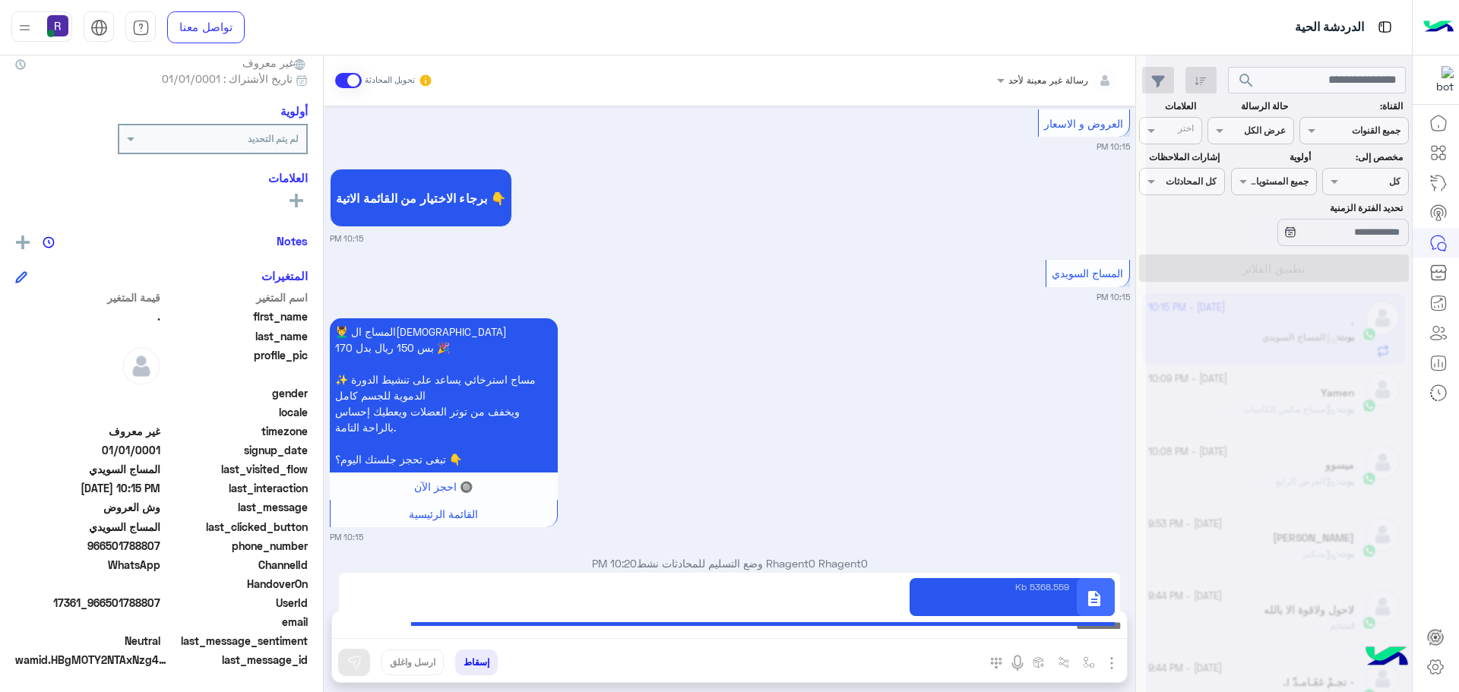
type textarea "**********"
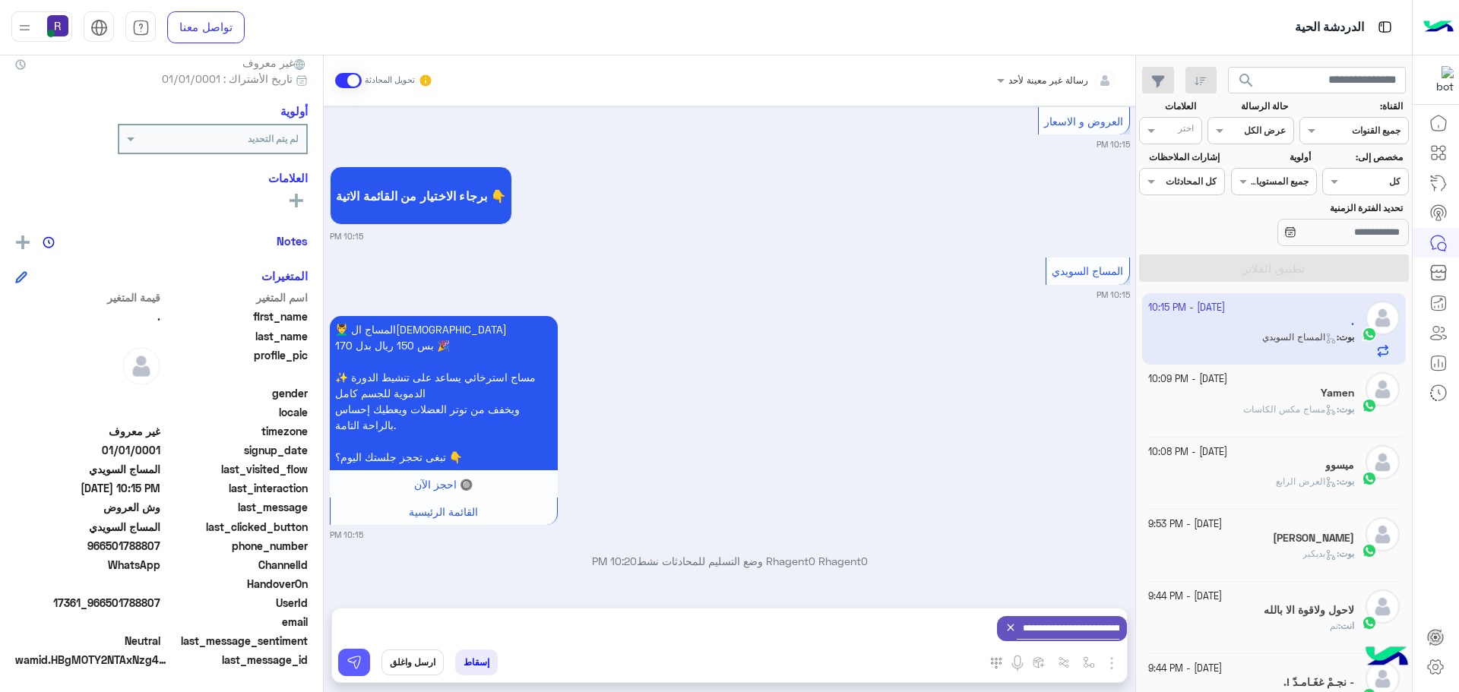
click at [363, 663] on button at bounding box center [354, 662] width 32 height 27
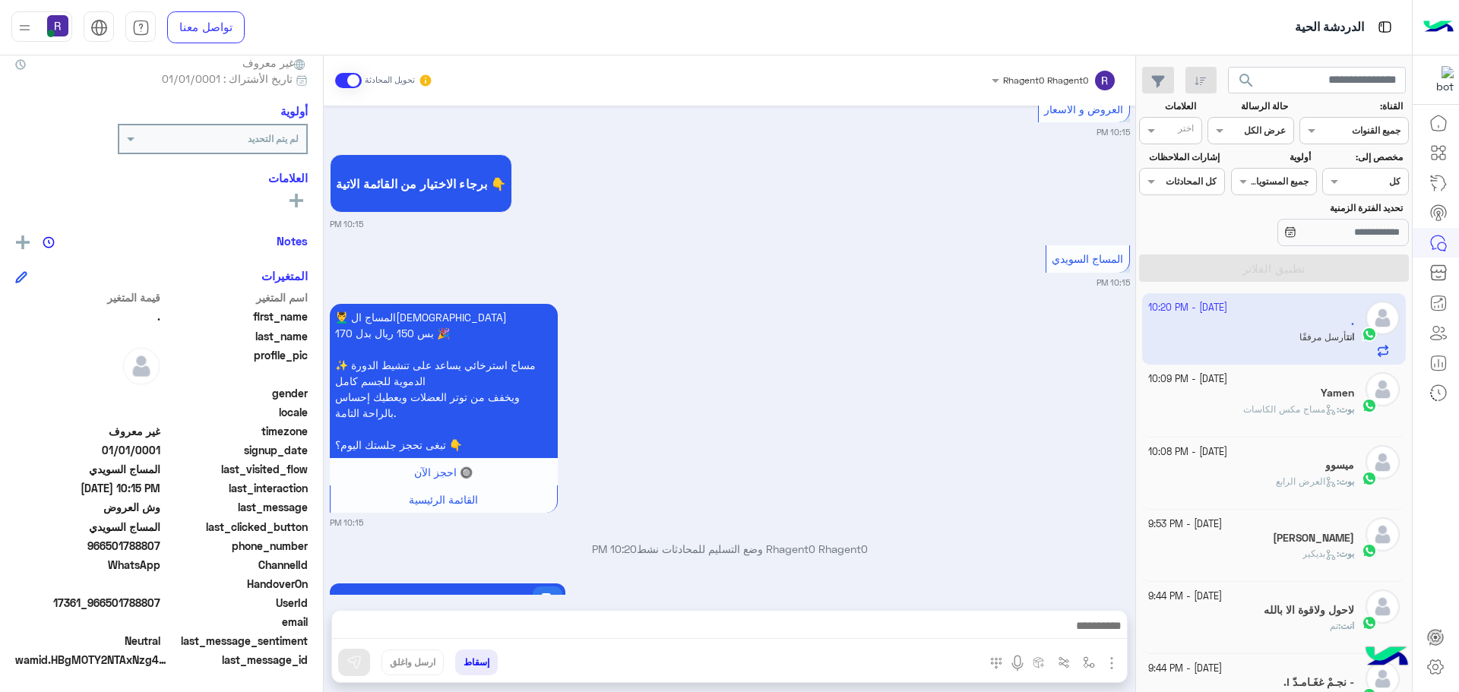
scroll to position [2602, 0]
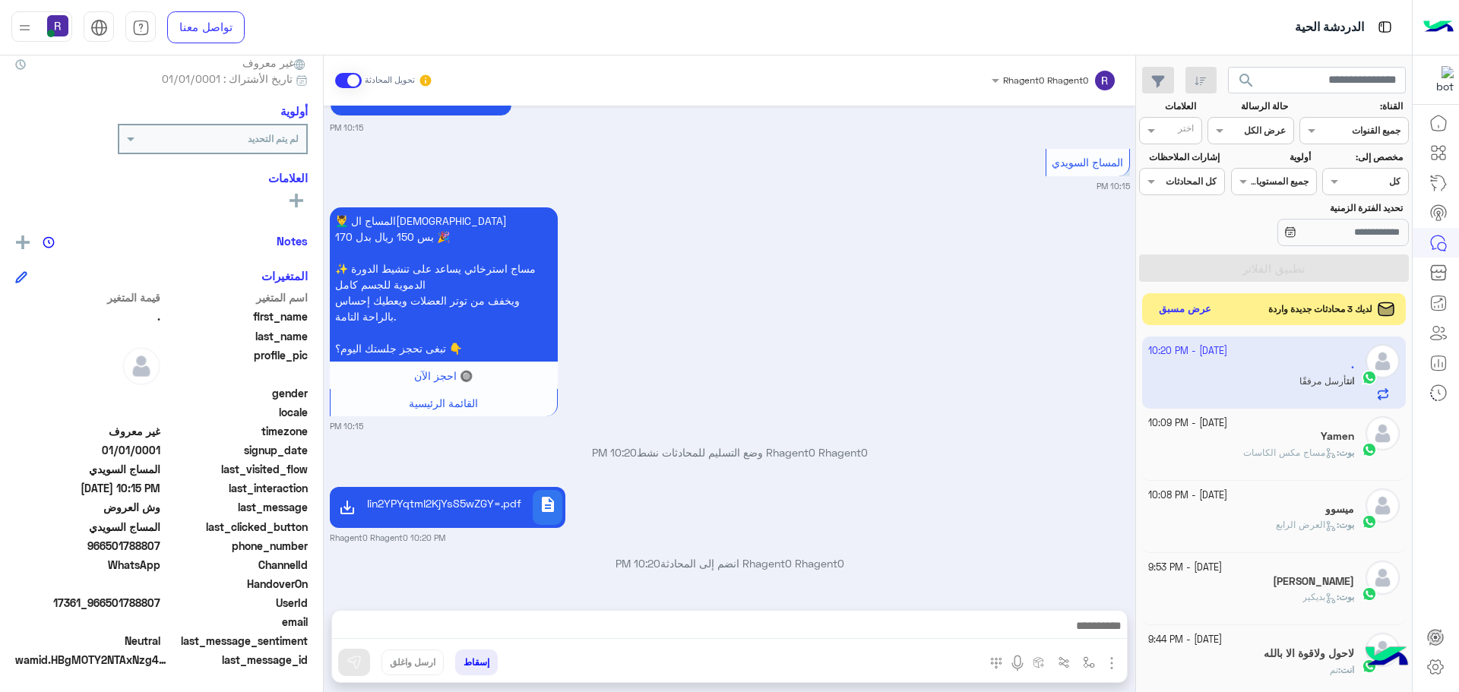
click at [1190, 299] on button "عرض مسبق" at bounding box center [1185, 309] width 64 height 21
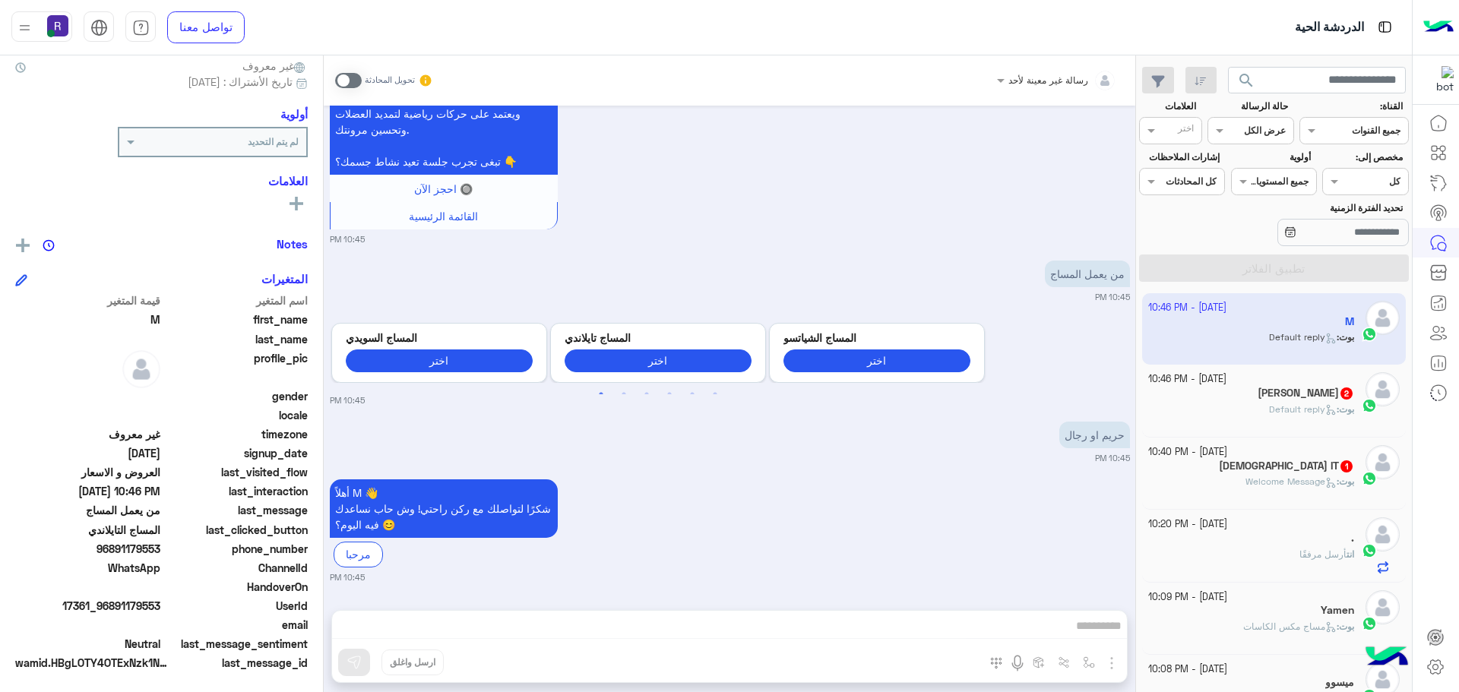
scroll to position [145, 0]
click at [350, 77] on span at bounding box center [348, 80] width 27 height 15
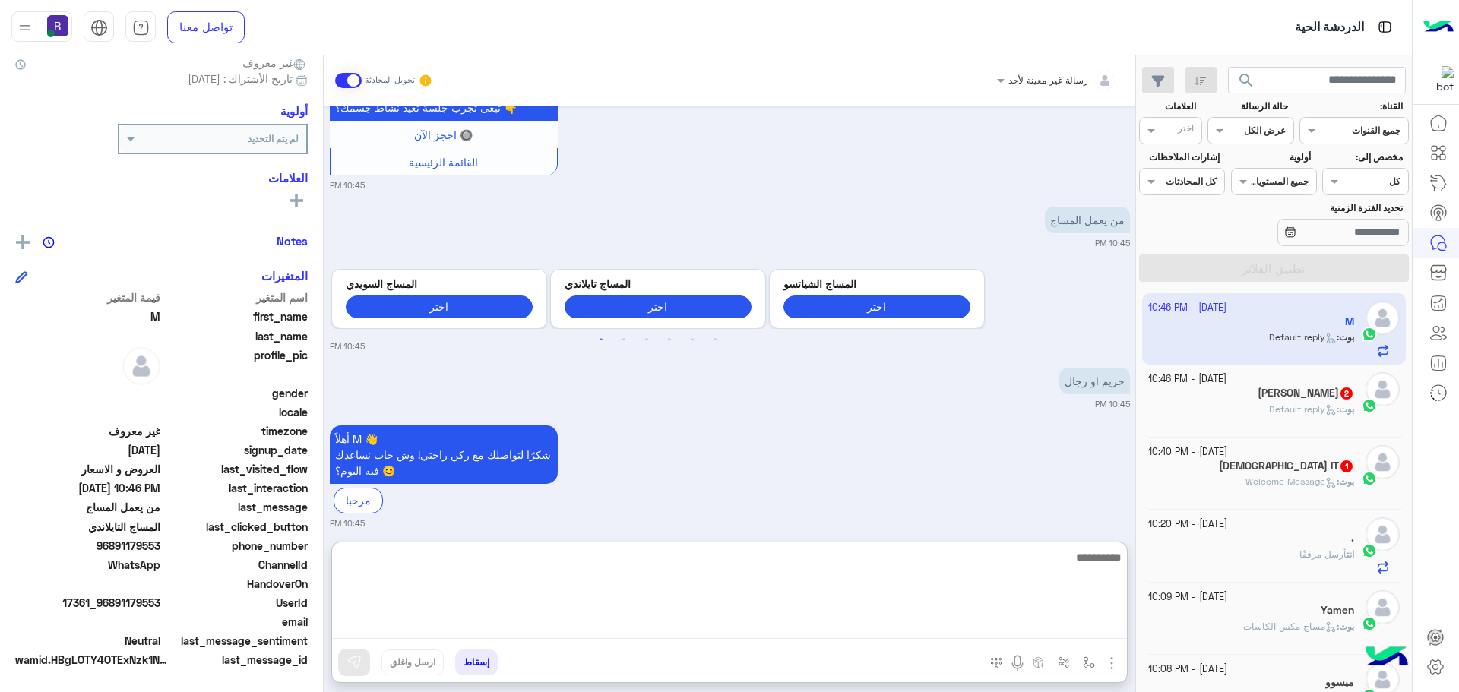
click at [720, 622] on textarea at bounding box center [729, 593] width 795 height 91
type textarea "*********"
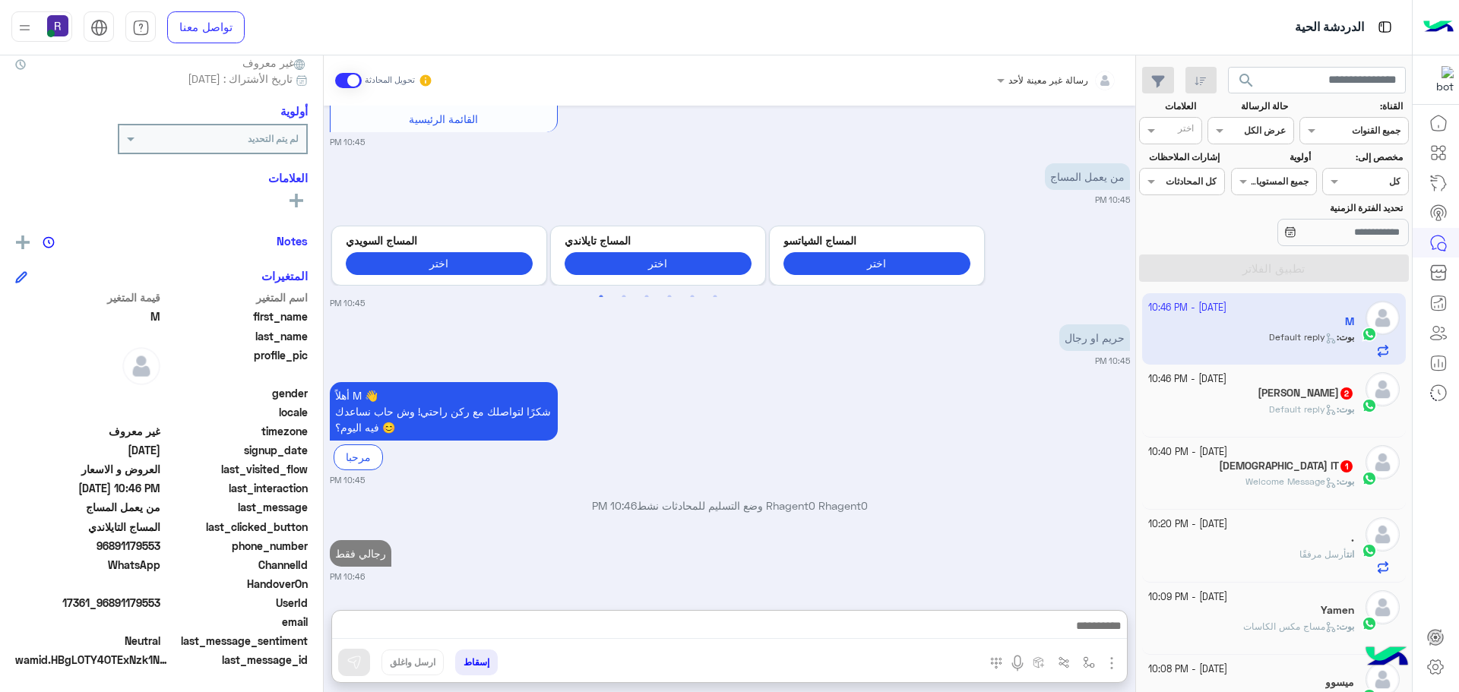
click at [1107, 664] on img "button" at bounding box center [1111, 663] width 18 height 18
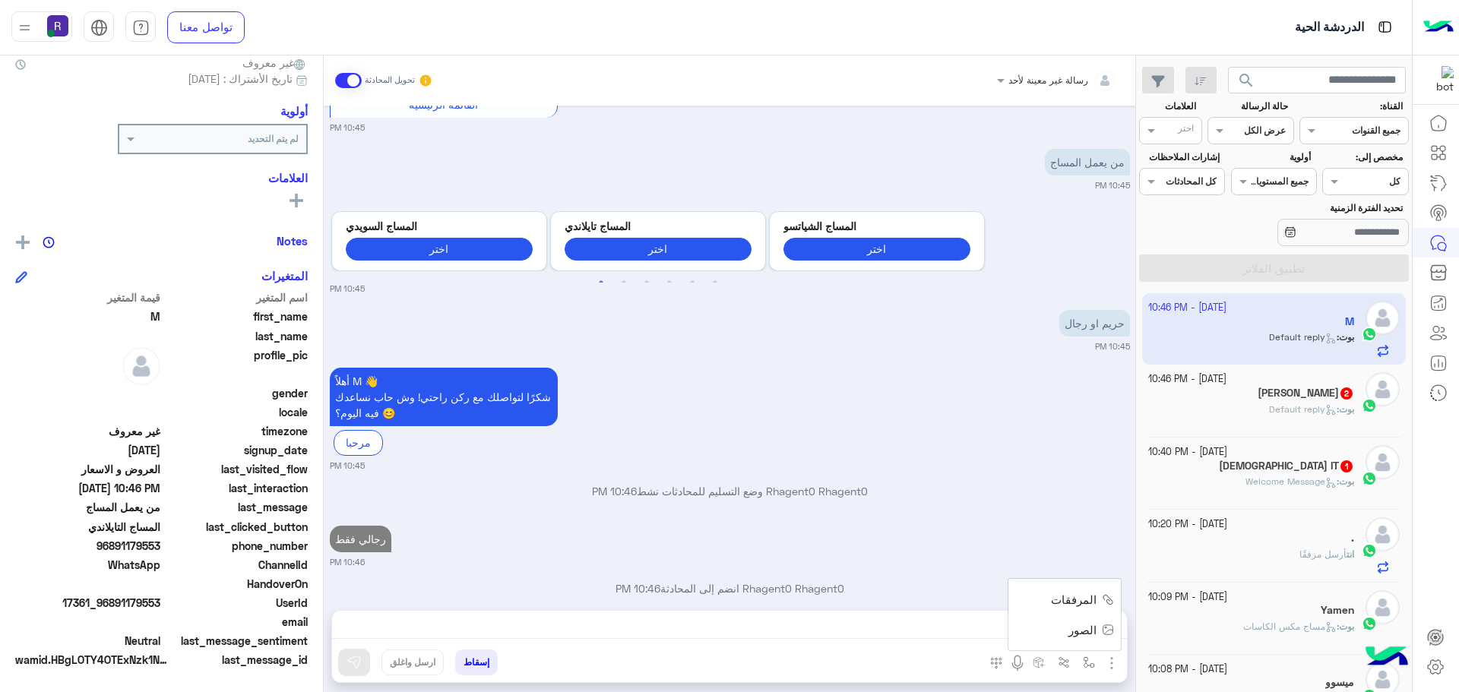
click at [1090, 604] on span "المرفقات" at bounding box center [1074, 599] width 46 height 17
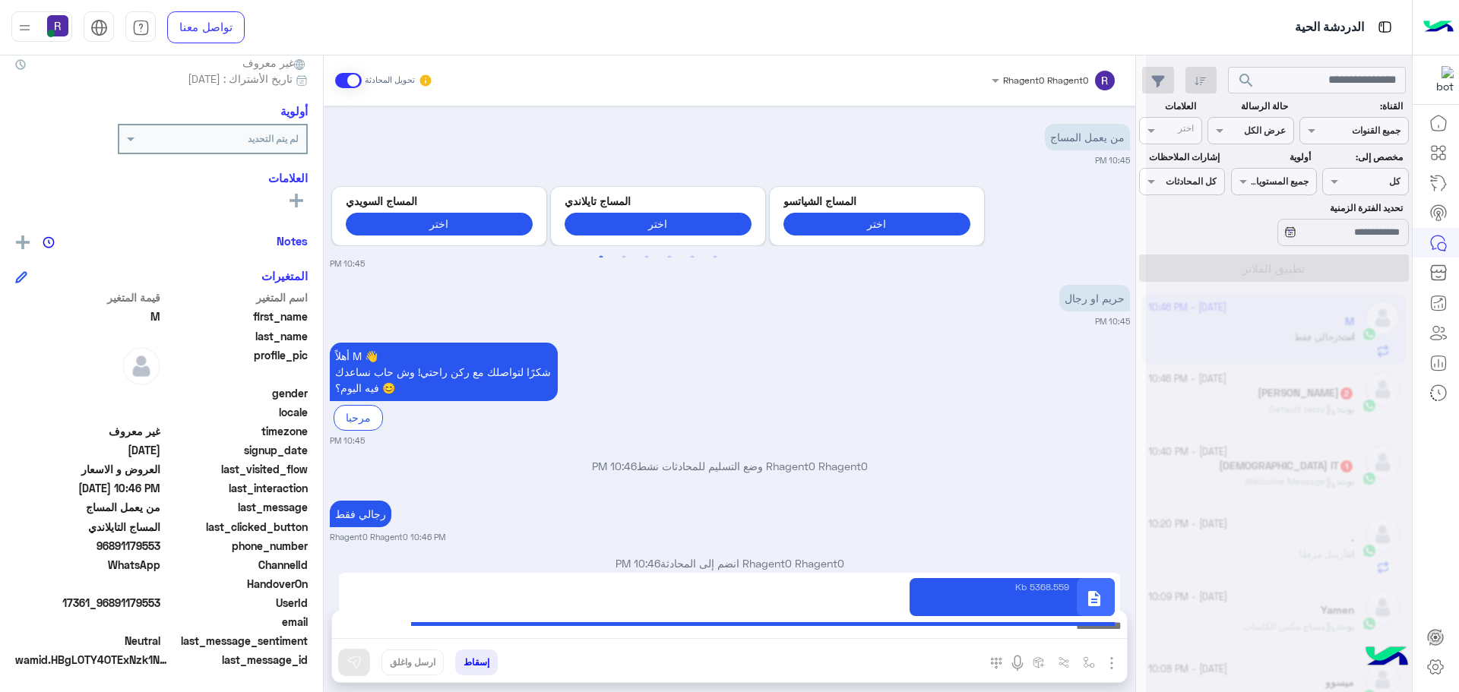
type textarea "**********"
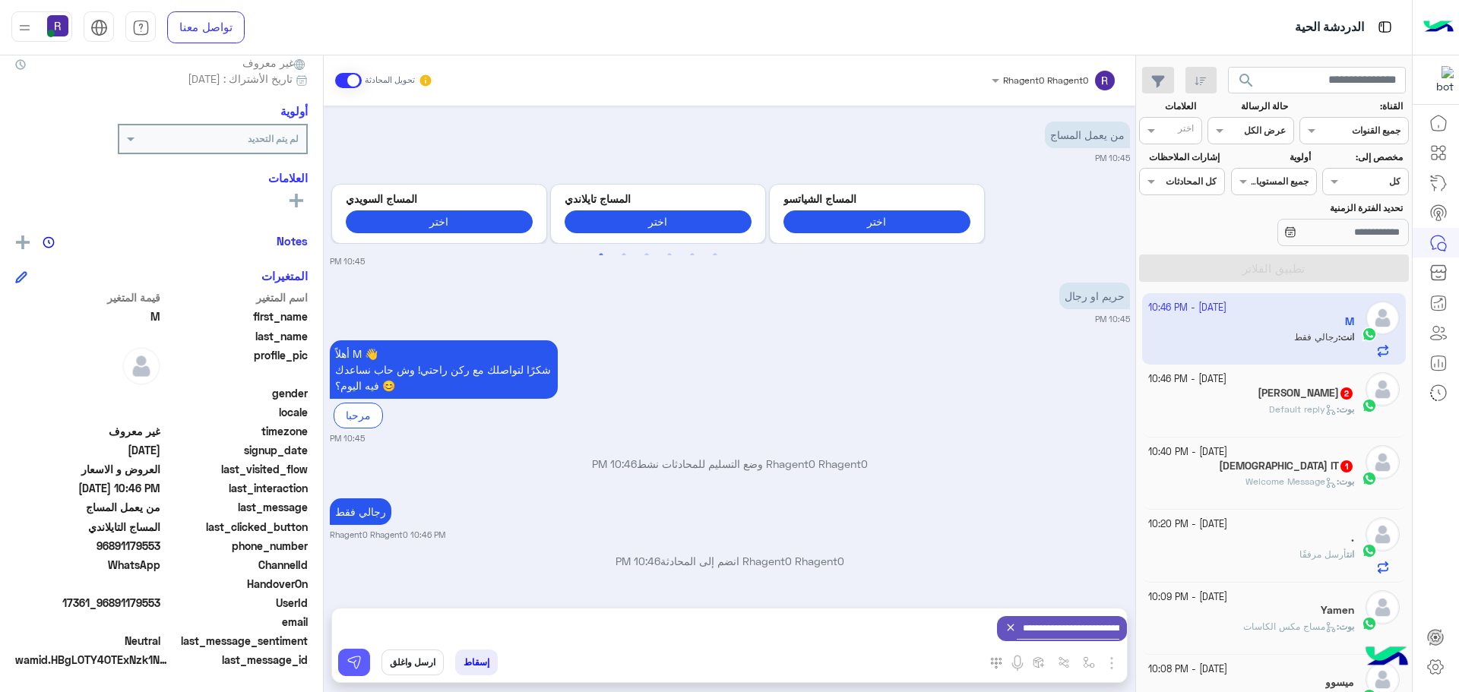
scroll to position [1586, 0]
click at [363, 664] on button at bounding box center [354, 662] width 32 height 27
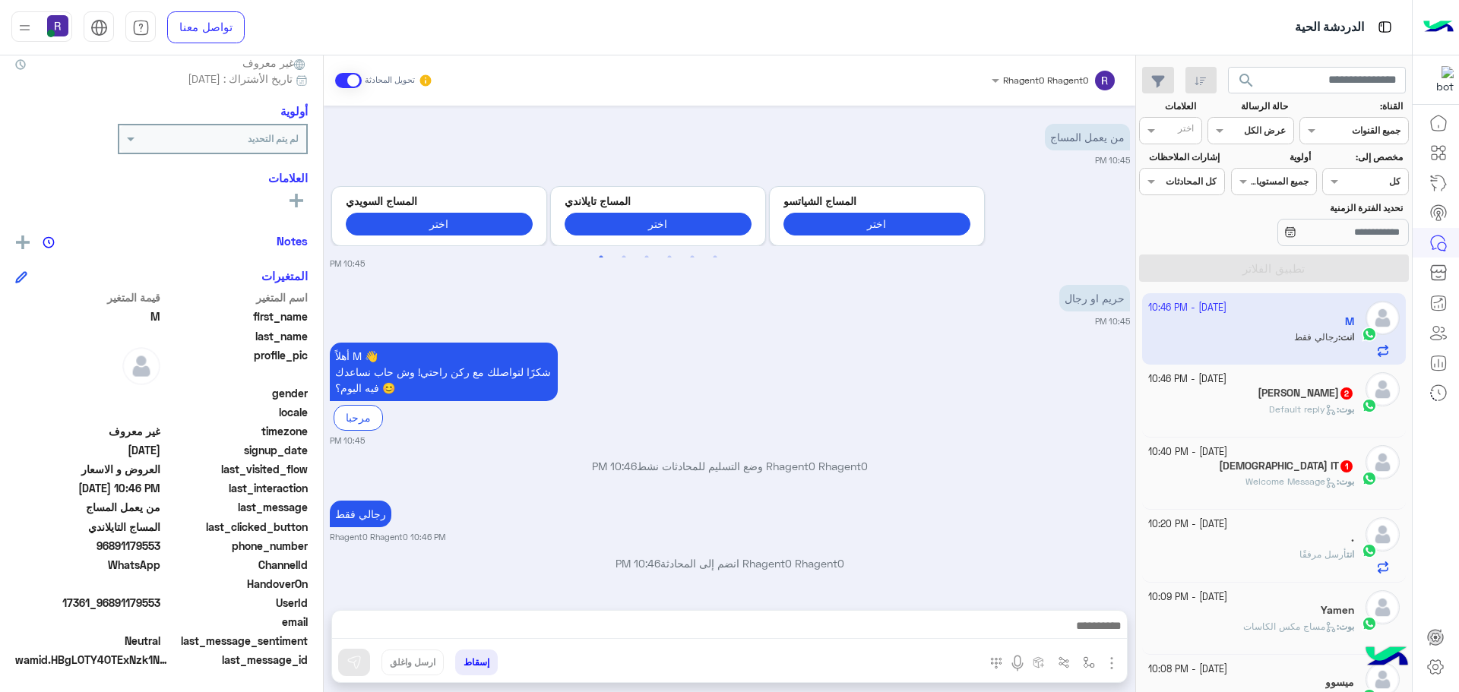
scroll to position [1583, 0]
click at [1202, 418] on div "[PERSON_NAME] : Default reply" at bounding box center [1251, 416] width 207 height 27
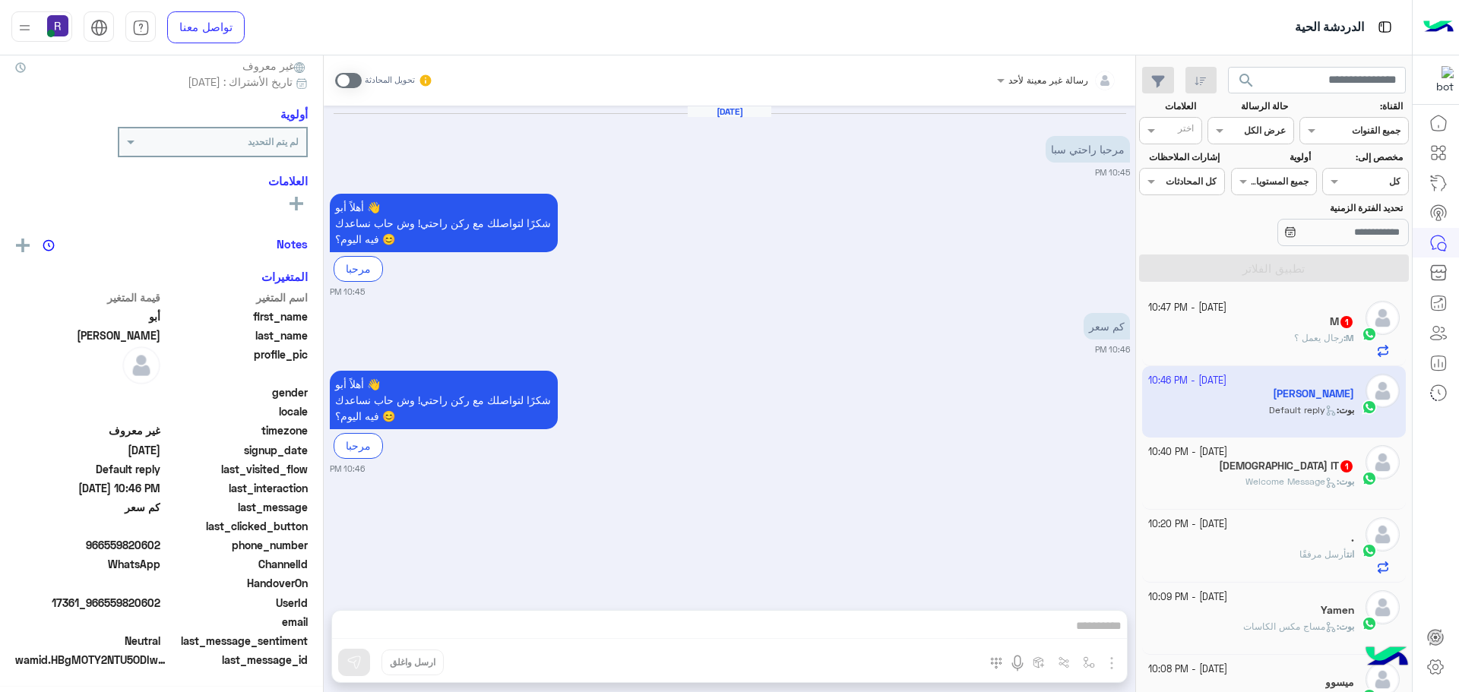
scroll to position [145, 0]
click at [347, 81] on span at bounding box center [348, 80] width 27 height 15
click at [1110, 654] on img "button" at bounding box center [1111, 663] width 18 height 18
click at [1081, 629] on span "الصور" at bounding box center [1082, 630] width 28 height 17
click at [1114, 665] on img "button" at bounding box center [1111, 663] width 18 height 18
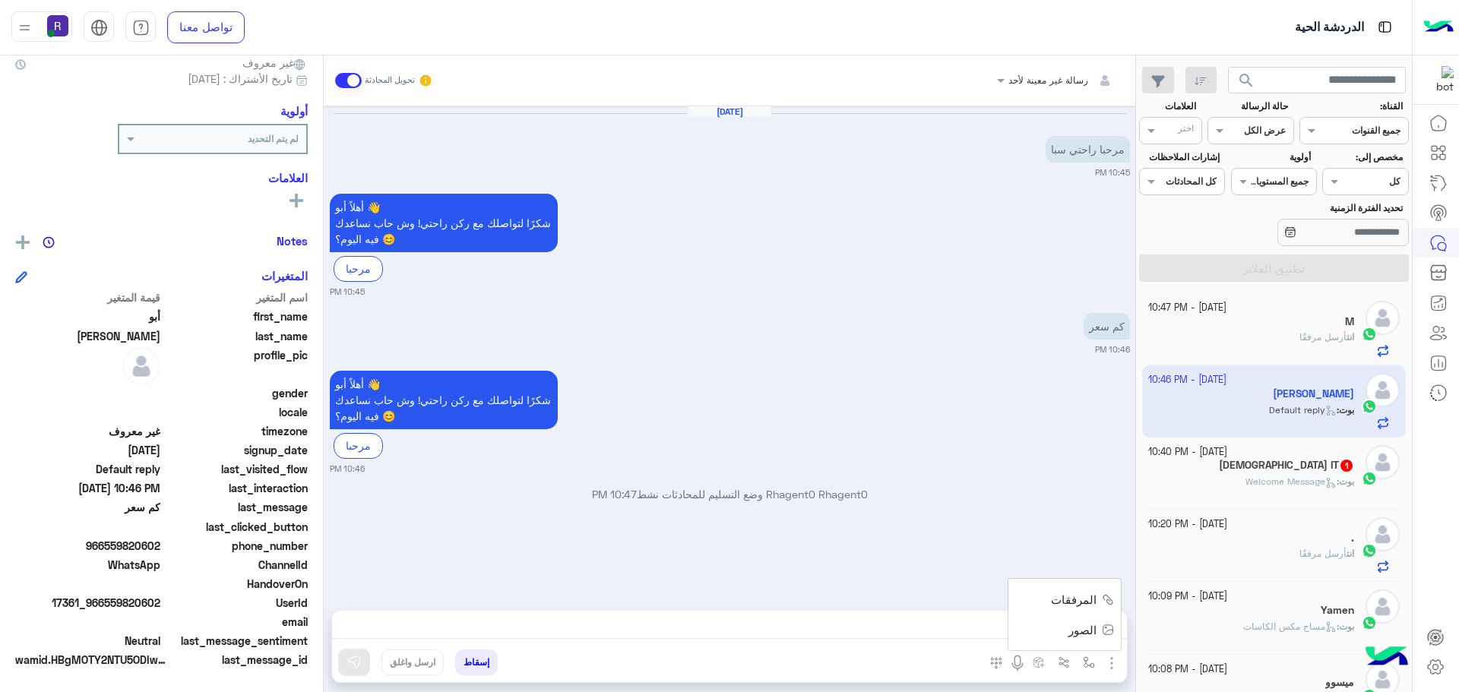
click at [1083, 596] on span "المرفقات" at bounding box center [1074, 599] width 46 height 17
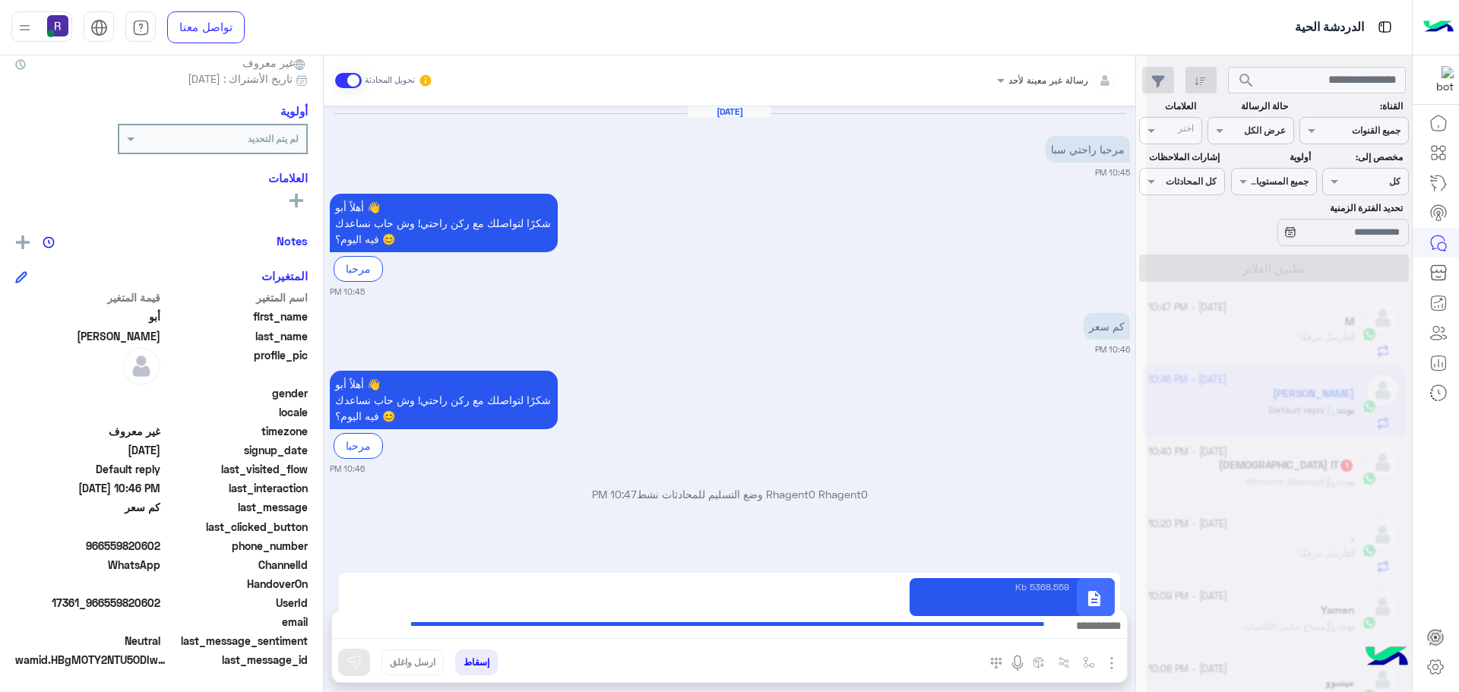
click at [269, 166] on div "[PERSON_NAME] يمكن الإرسال له غير معروف تاريخ الأشتراك : [DATE] أولوية لم يتم ا…" at bounding box center [161, 370] width 323 height 631
type textarea "**********"
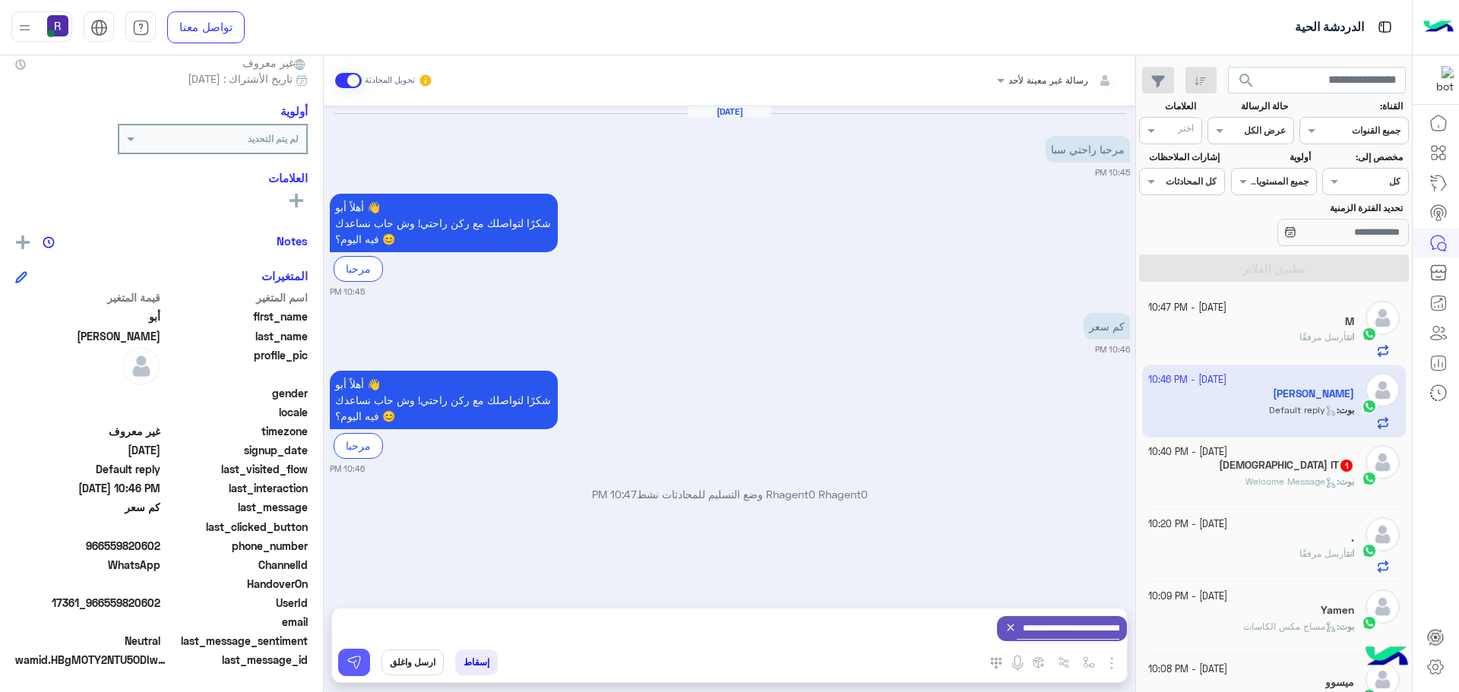
click at [359, 666] on img at bounding box center [353, 662] width 15 height 15
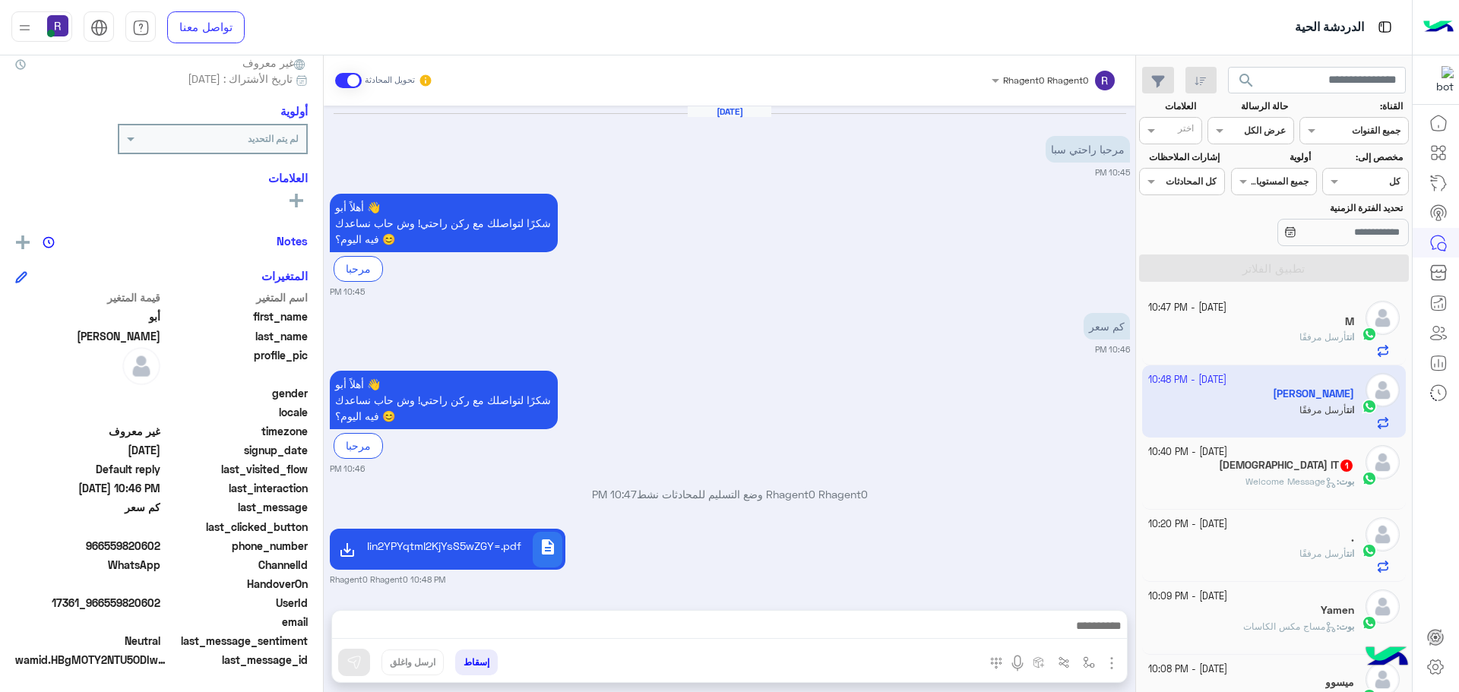
scroll to position [43, 0]
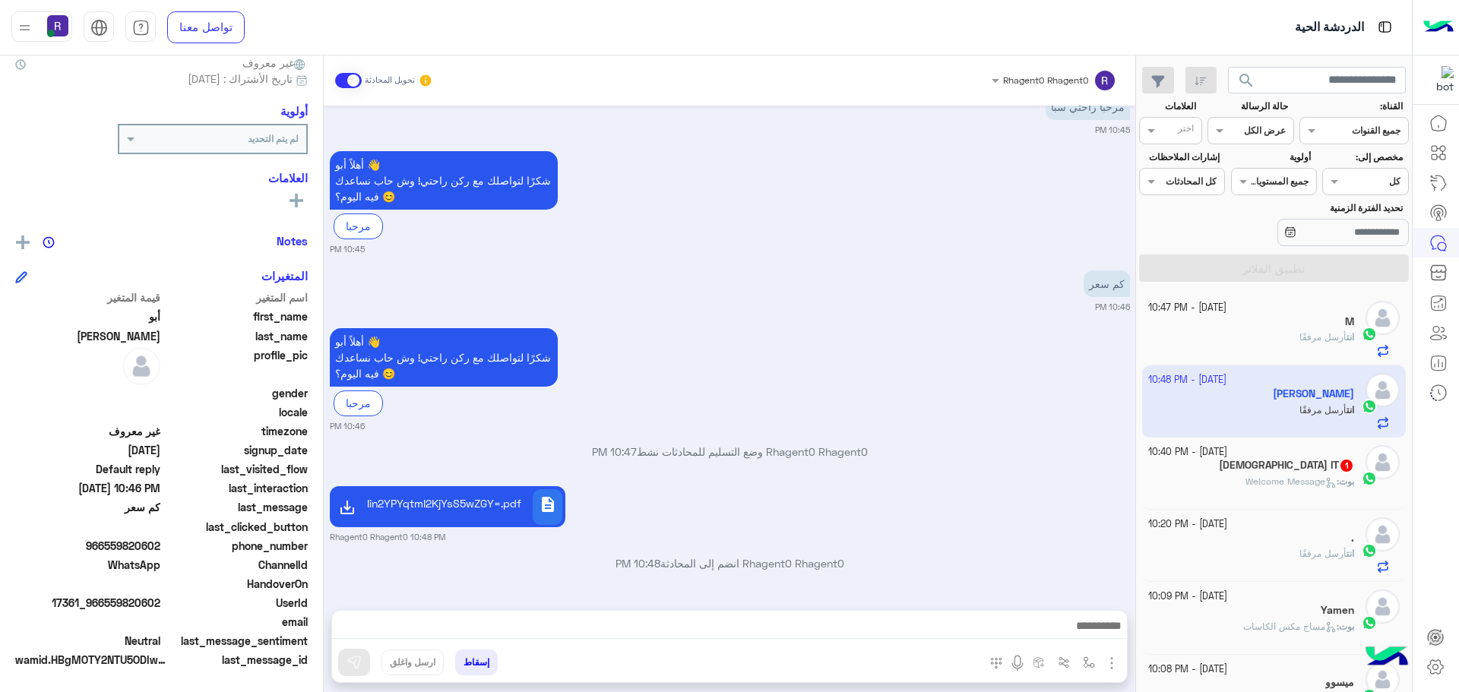
click at [1348, 467] on span "1" at bounding box center [1346, 466] width 12 height 12
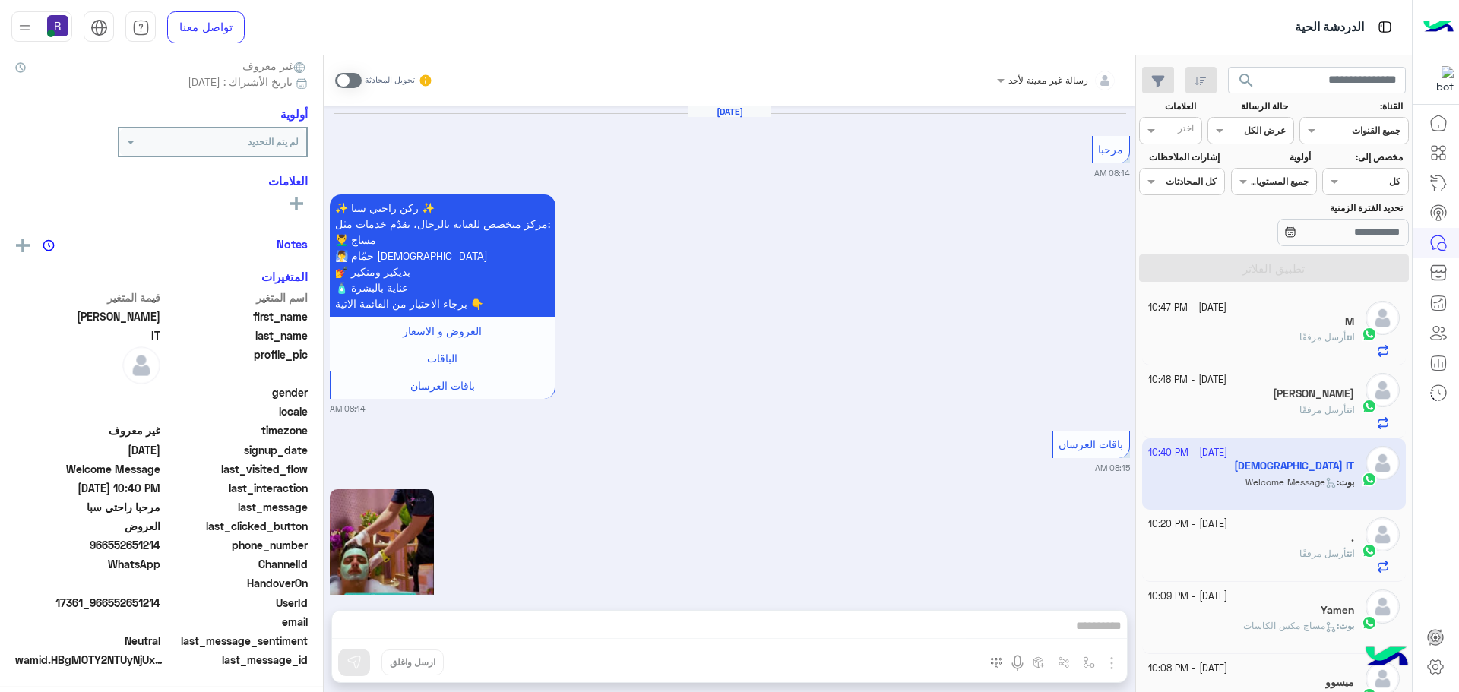
scroll to position [3114, 0]
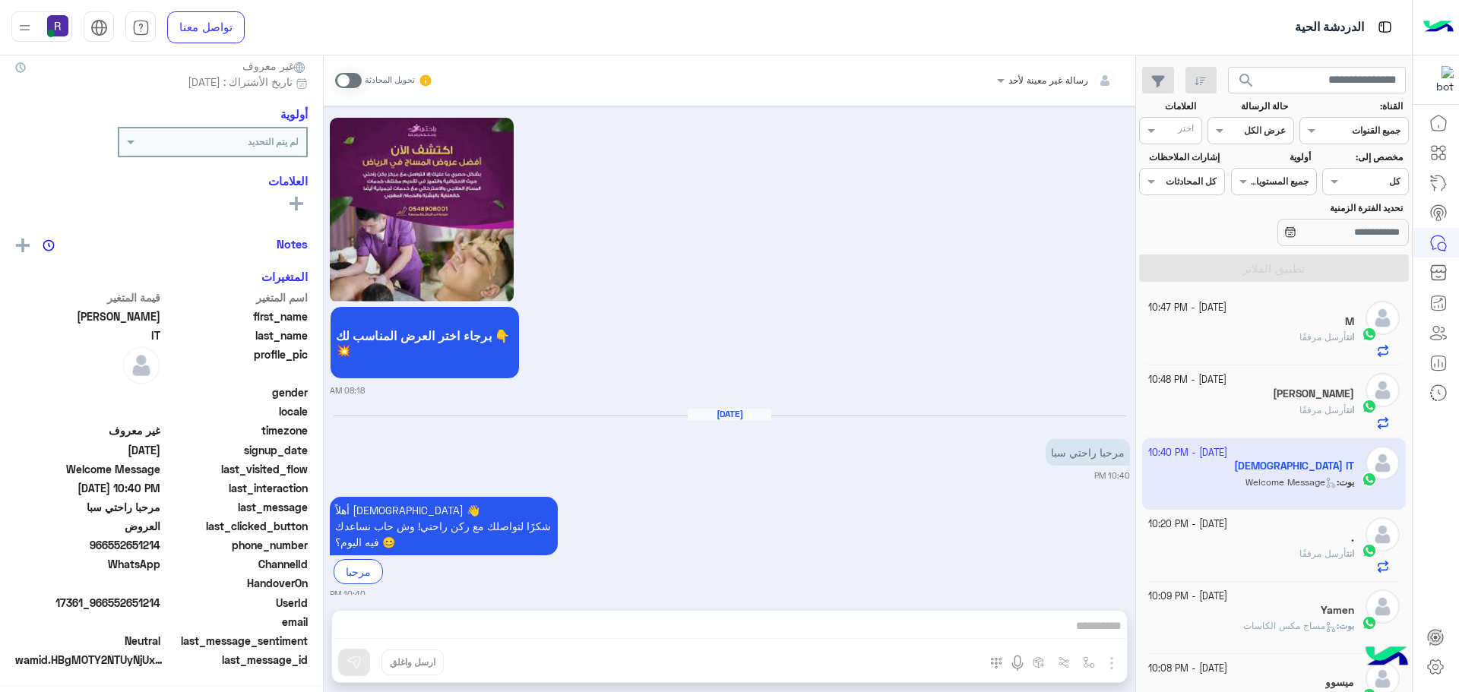
click at [337, 77] on span at bounding box center [348, 80] width 27 height 15
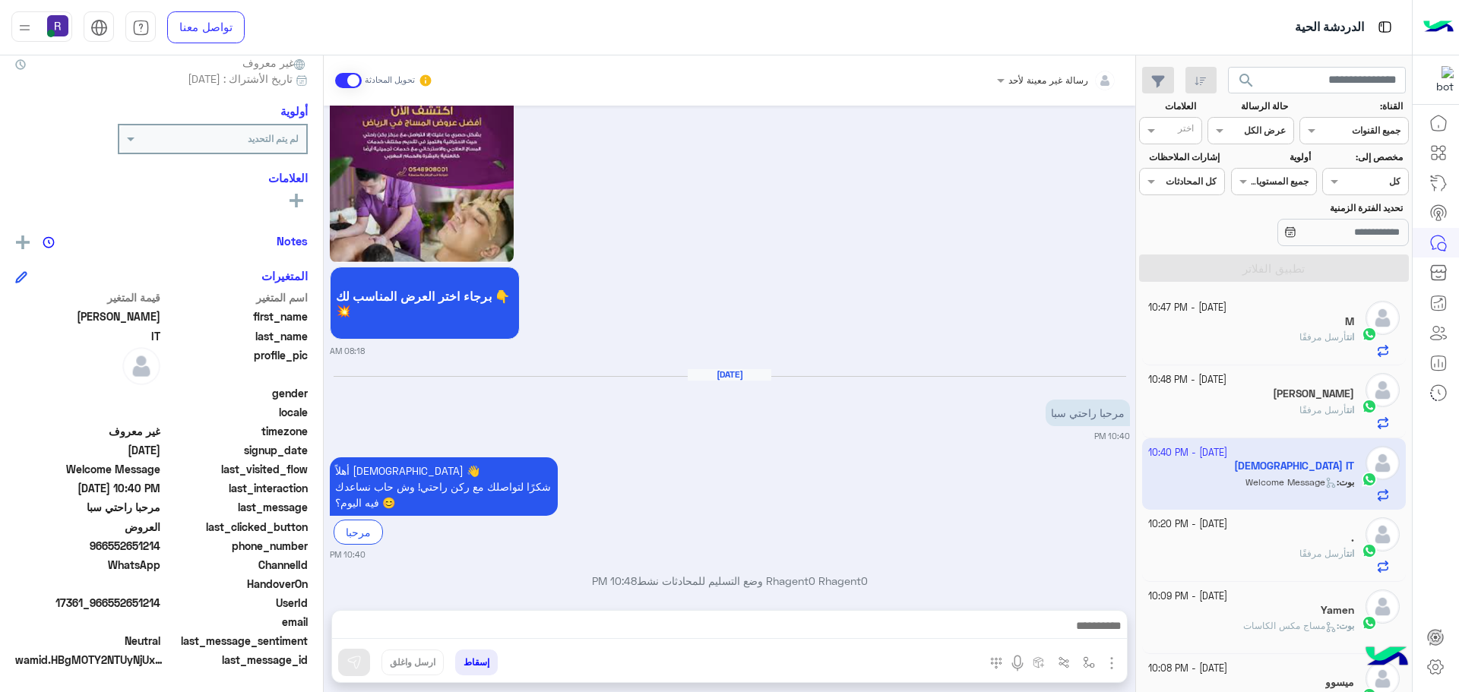
click at [1114, 660] on img "button" at bounding box center [1111, 663] width 18 height 18
click at [1083, 628] on span "الصور" at bounding box center [1082, 630] width 28 height 17
click at [1116, 667] on img "button" at bounding box center [1111, 663] width 18 height 18
click at [1087, 605] on span "المرفقات" at bounding box center [1074, 599] width 46 height 17
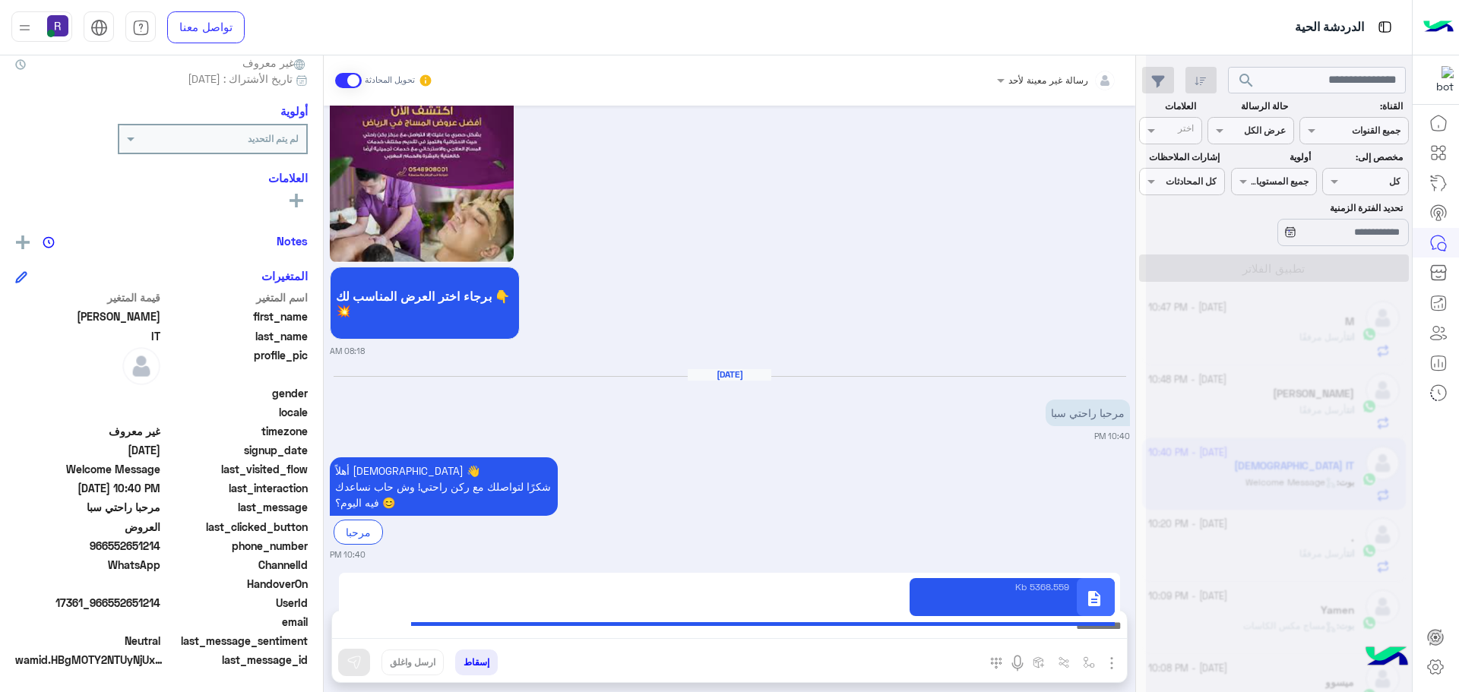
type textarea "**********"
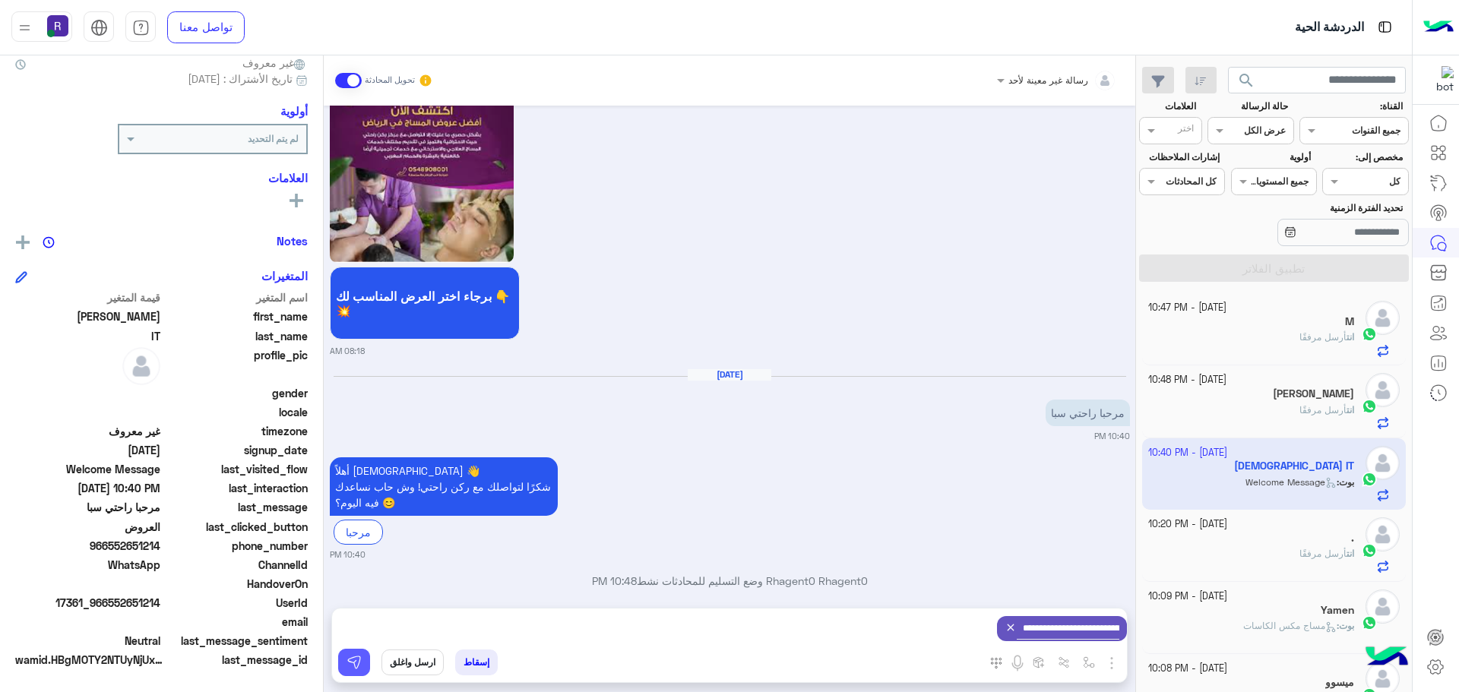
click at [362, 658] on button at bounding box center [354, 662] width 32 height 27
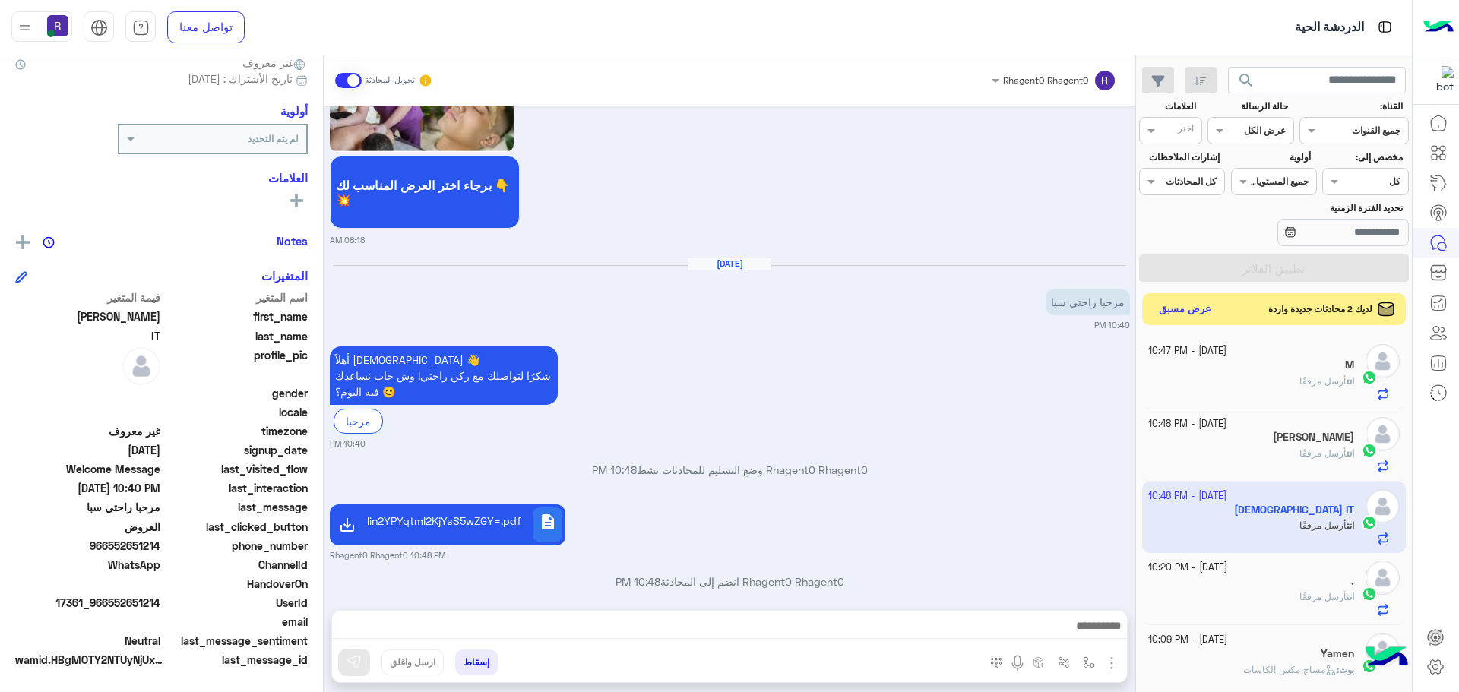
click at [1203, 313] on button "عرض مسبق" at bounding box center [1185, 309] width 64 height 21
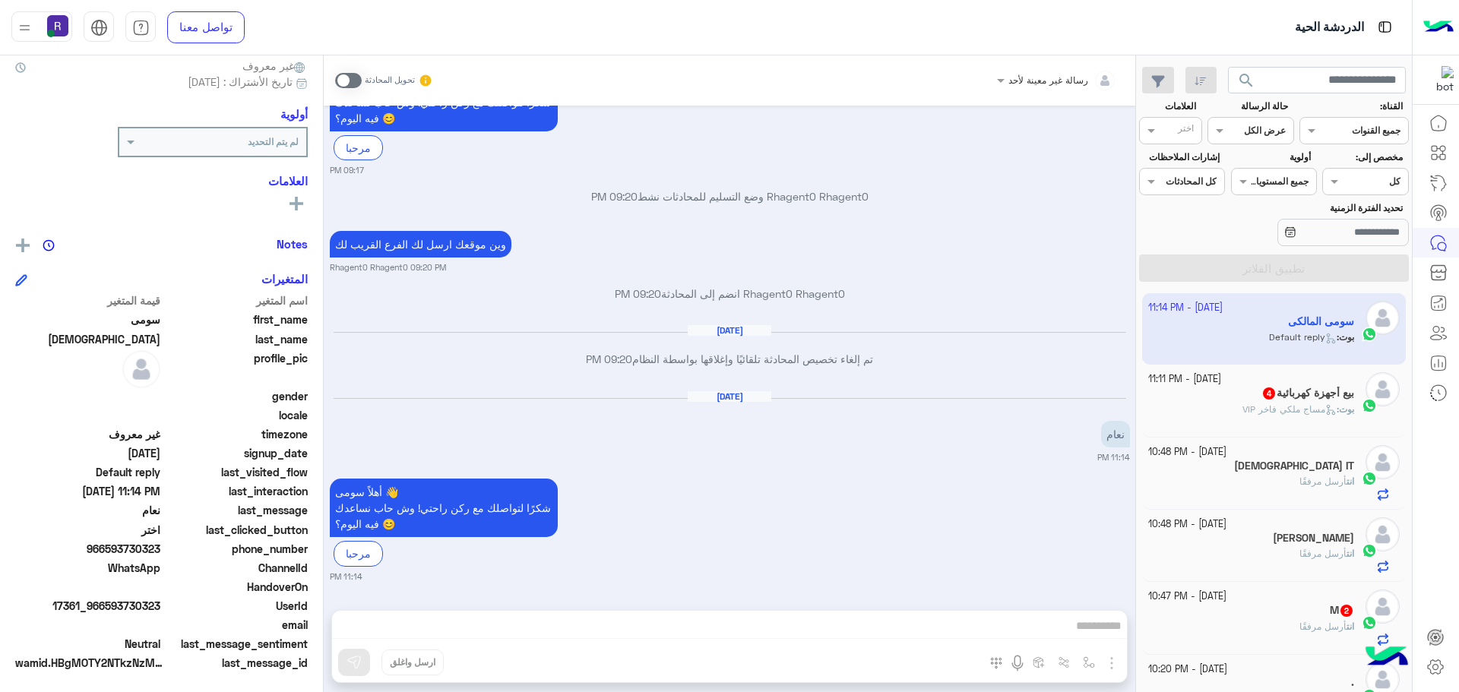
scroll to position [145, 0]
click at [1334, 621] on span "أرسل مرفقًا" at bounding box center [1322, 626] width 47 height 11
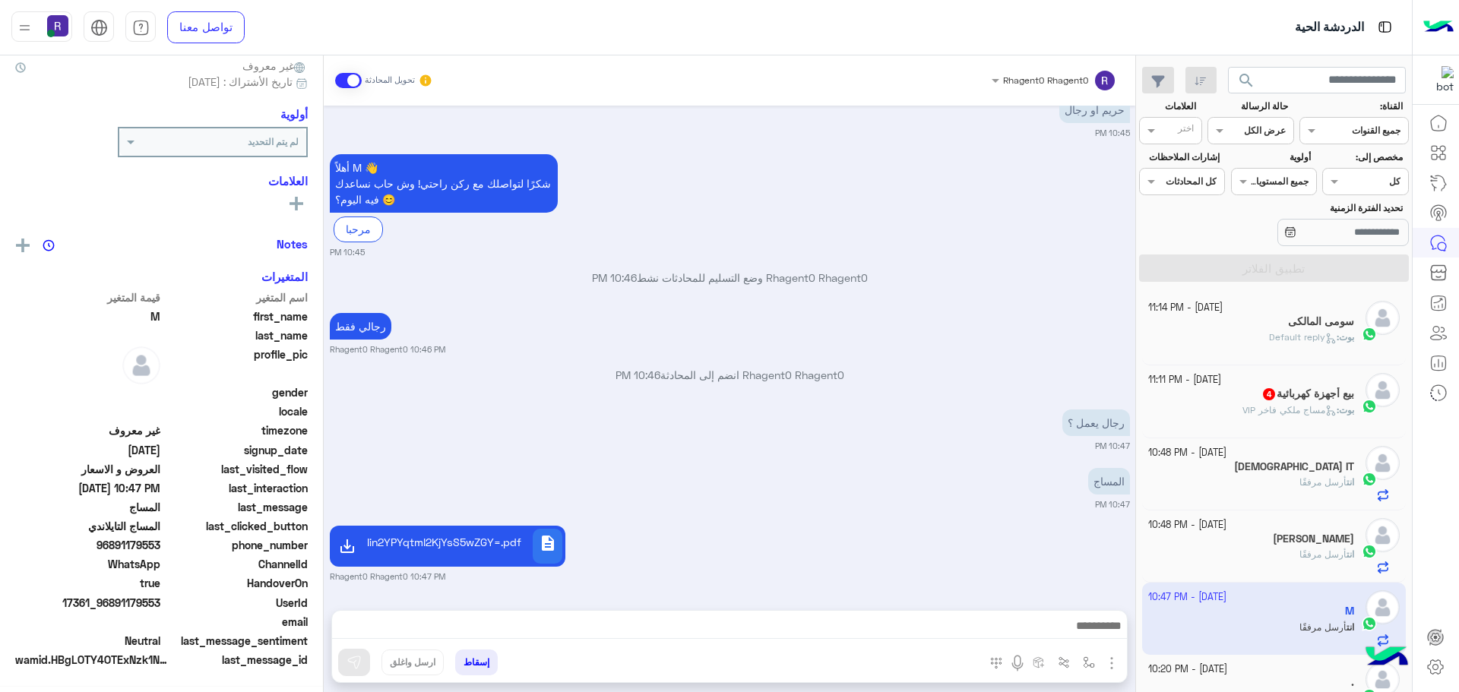
scroll to position [145, 0]
click at [1267, 391] on h5 "بيع أجهزة كهربائية 4" at bounding box center [1307, 393] width 93 height 13
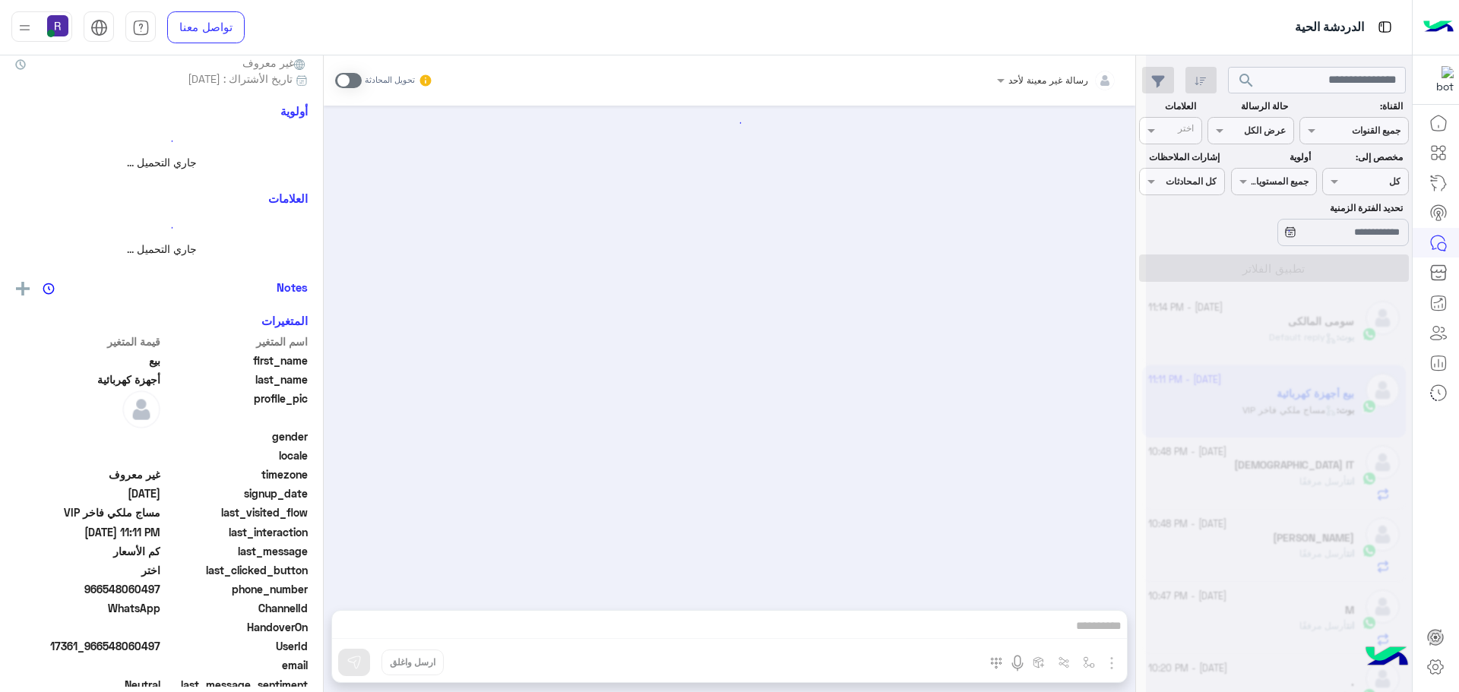
scroll to position [142, 0]
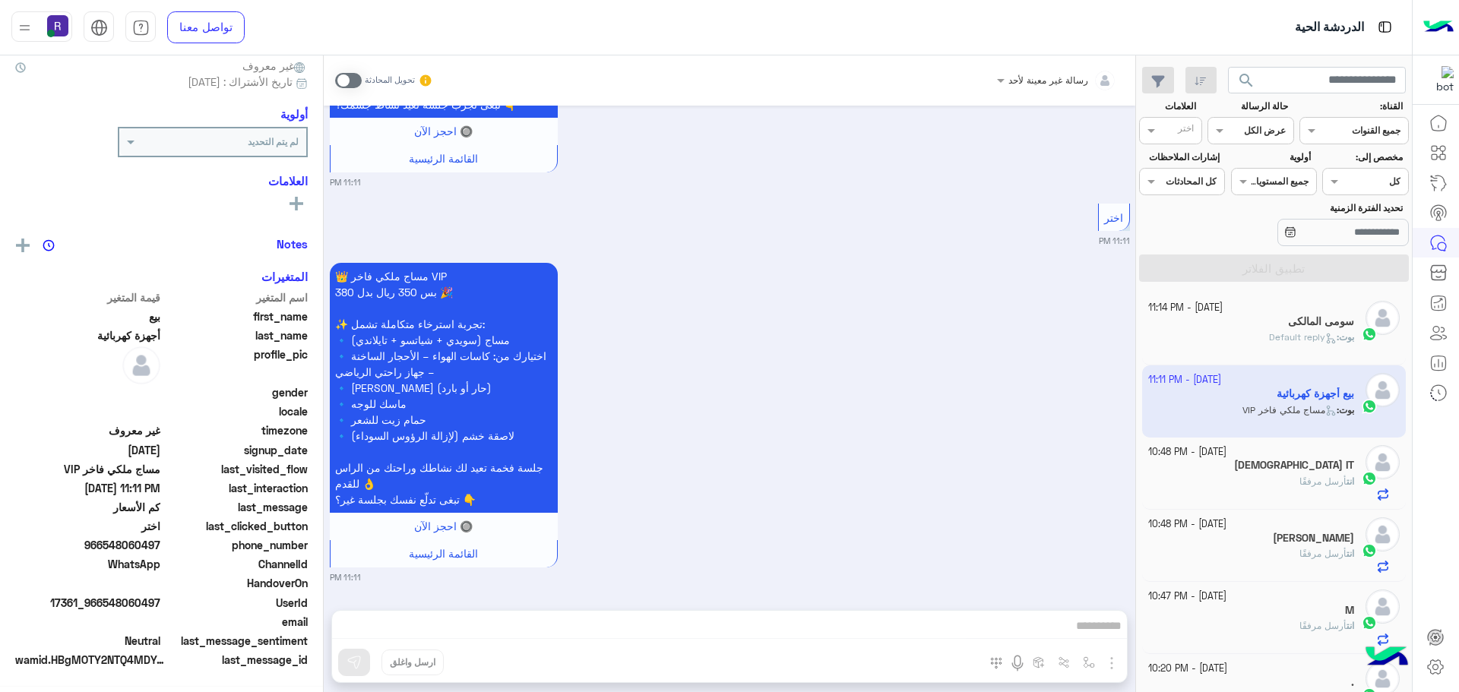
click at [1279, 340] on span "Default reply" at bounding box center [1303, 336] width 68 height 11
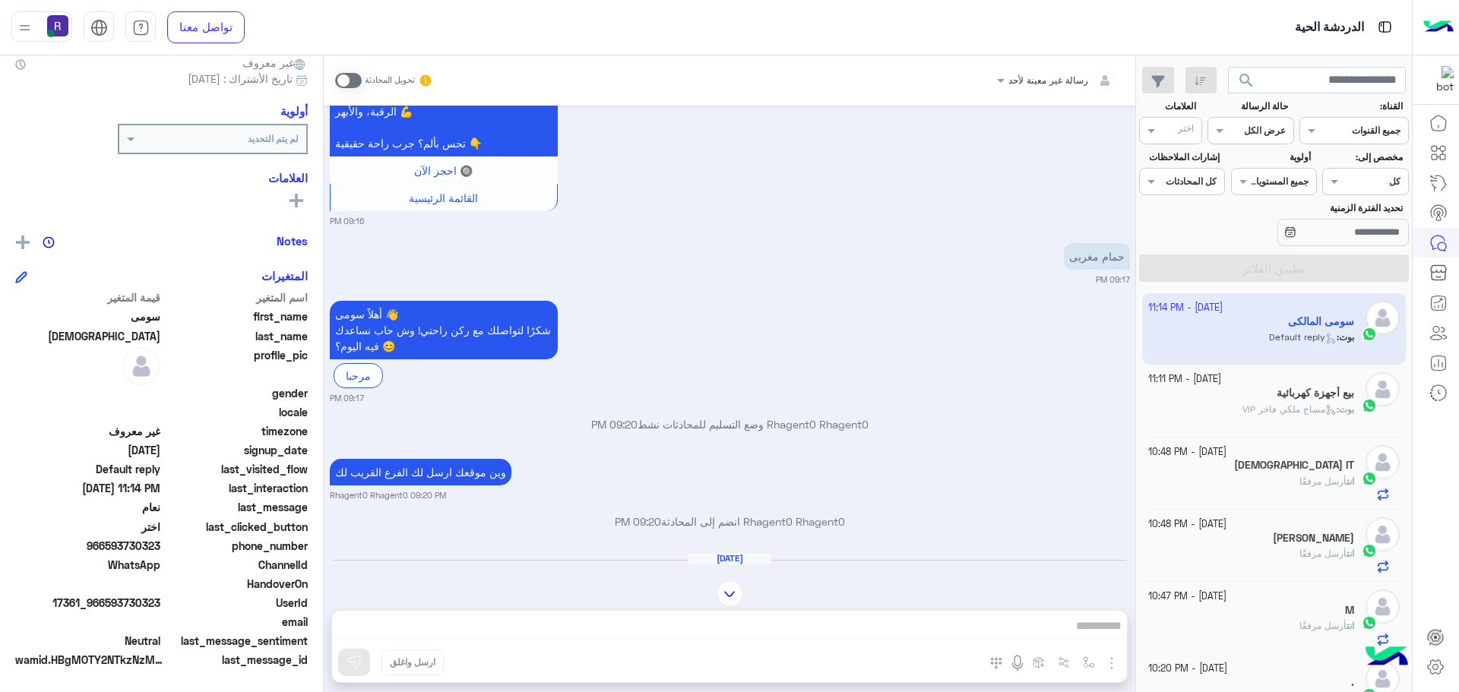
scroll to position [1191, 0]
